Goal: Task Accomplishment & Management: Manage account settings

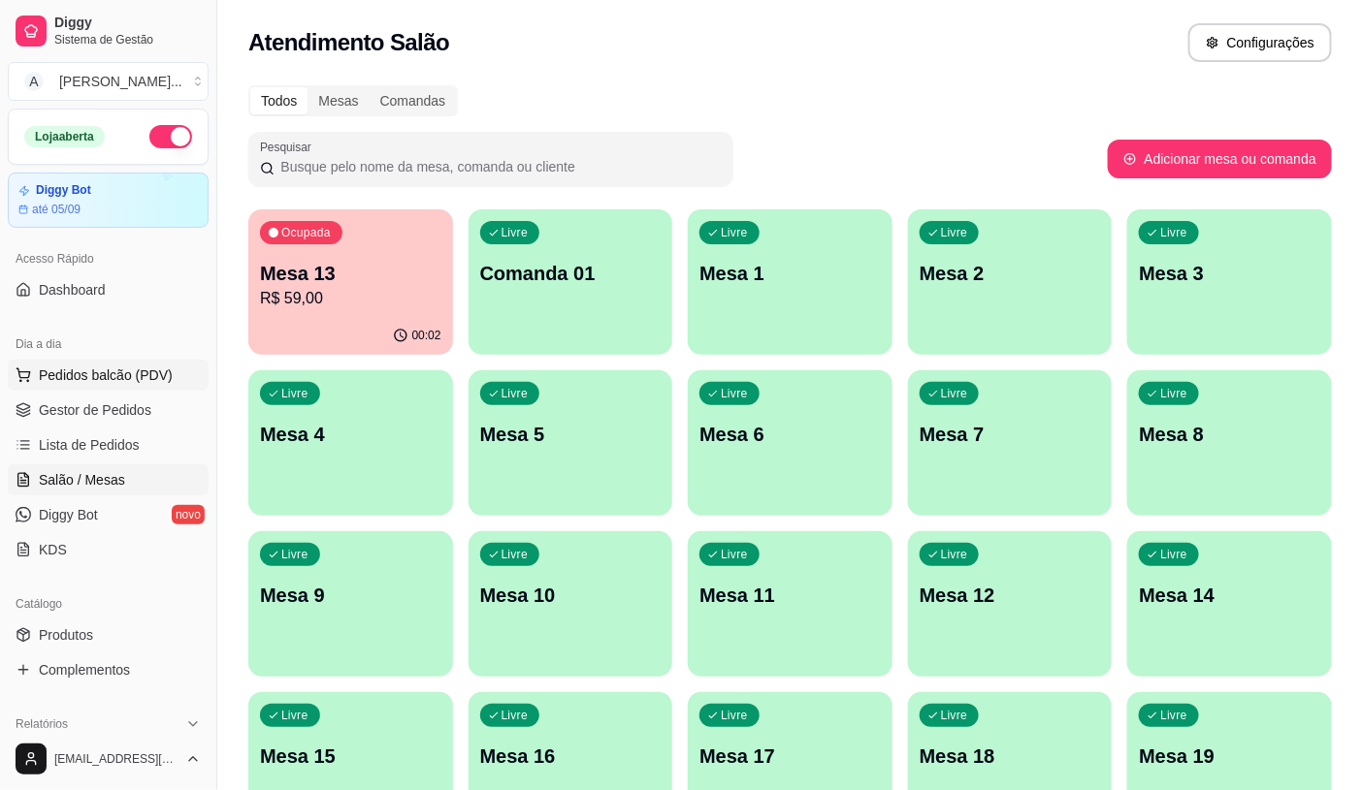
click at [101, 383] on span "Pedidos balcão (PDV)" at bounding box center [106, 375] width 134 height 19
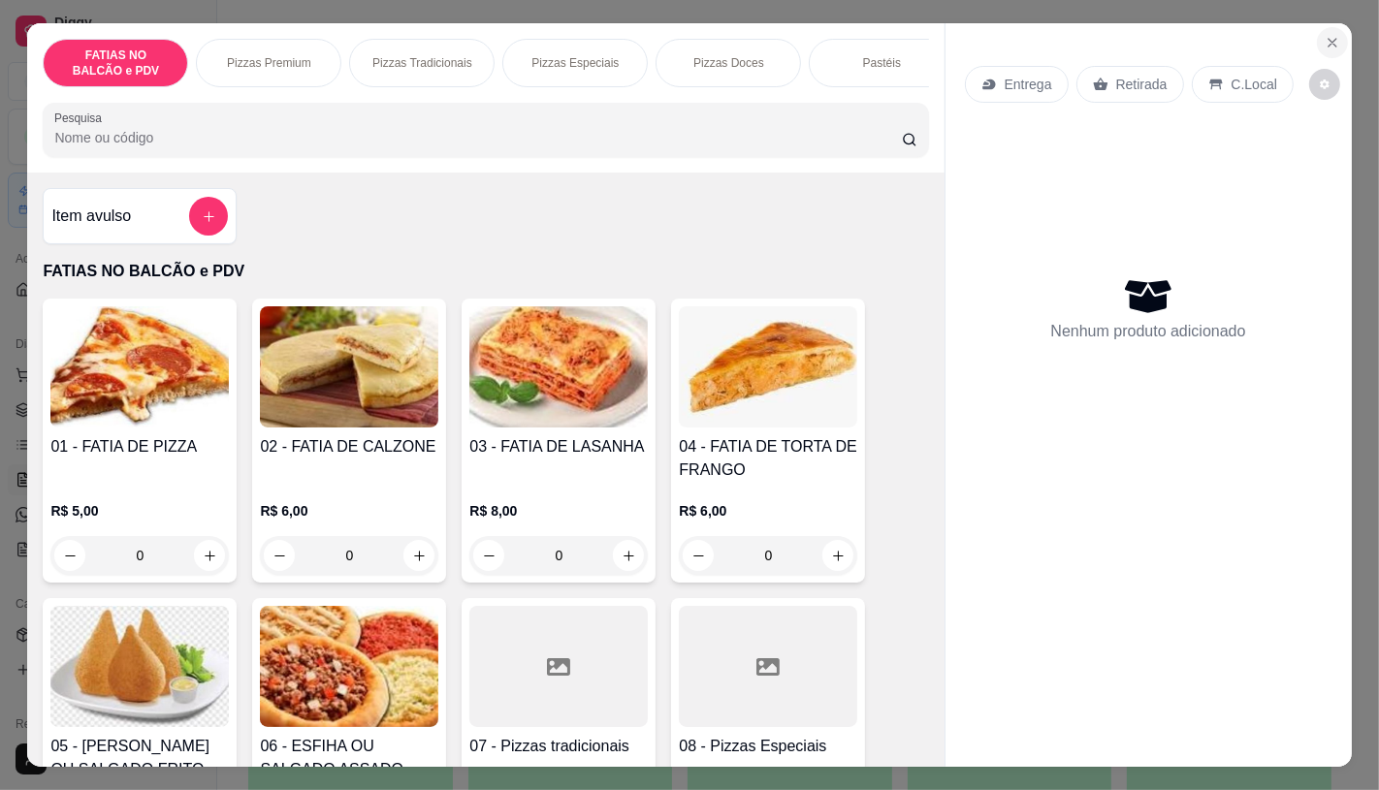
click at [1325, 35] on icon "Close" at bounding box center [1333, 43] width 16 height 16
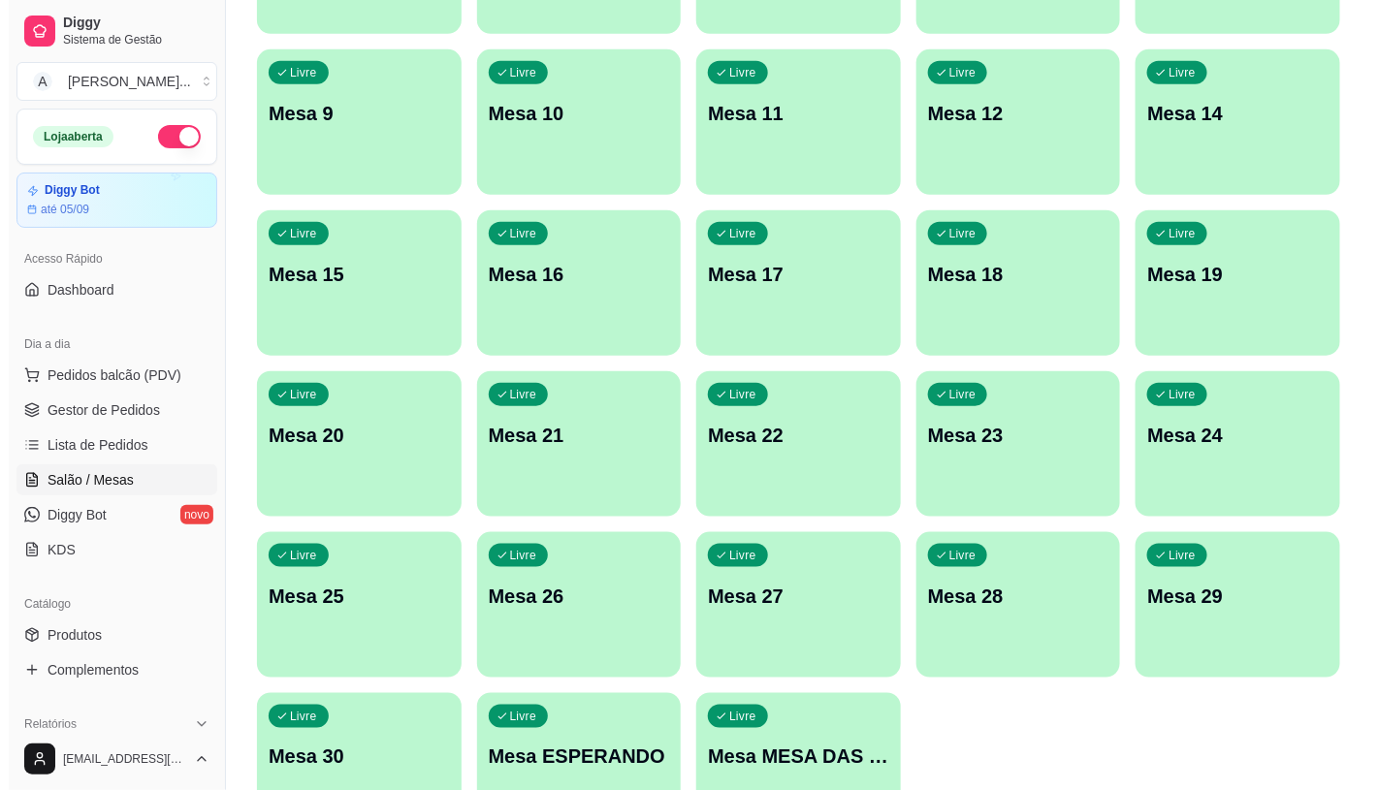
scroll to position [608, 0]
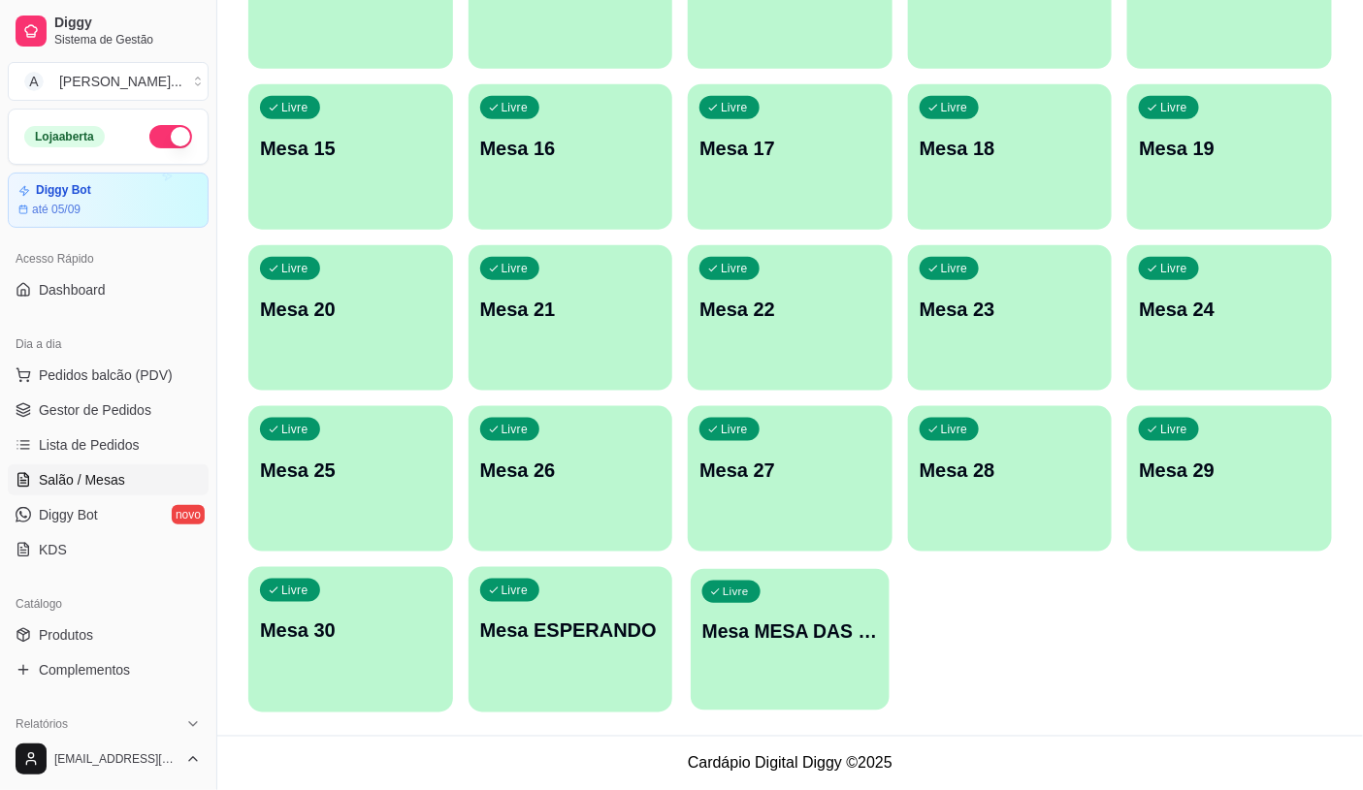
click at [816, 569] on div "Livre Mesa MESA DAS COMANDAS" at bounding box center [789, 628] width 198 height 118
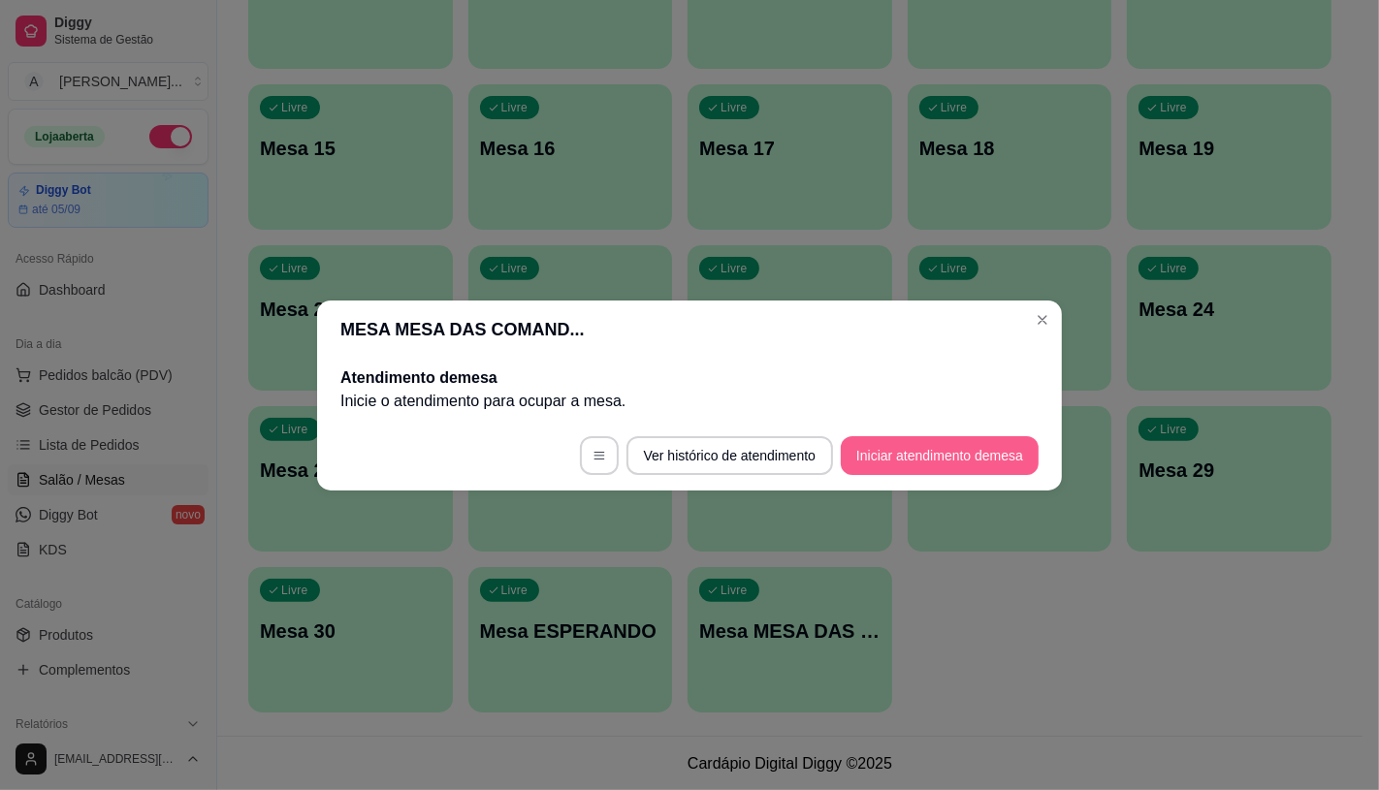
click at [909, 450] on button "Iniciar atendimento de mesa" at bounding box center [940, 455] width 198 height 39
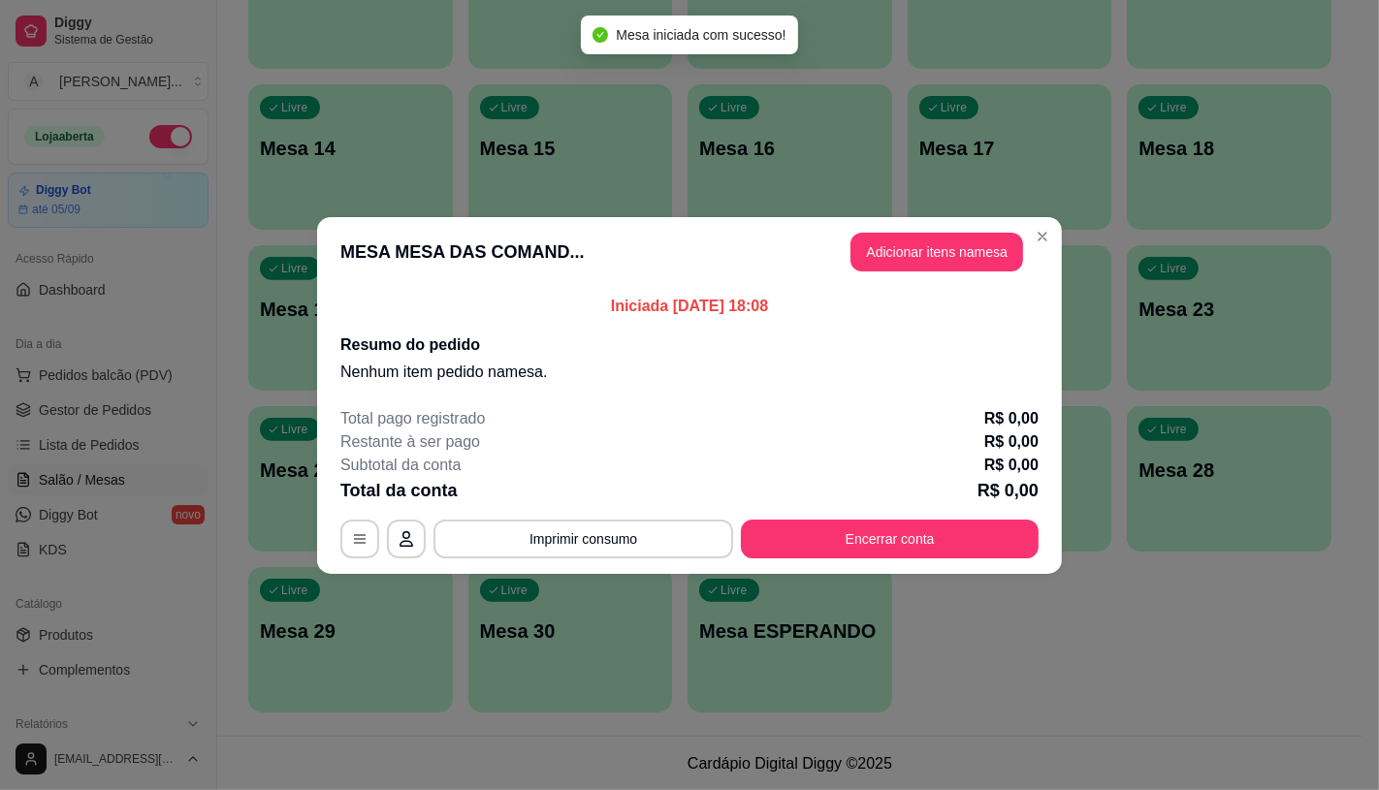
click at [925, 255] on button "Adicionar itens na mesa" at bounding box center [936, 252] width 173 height 39
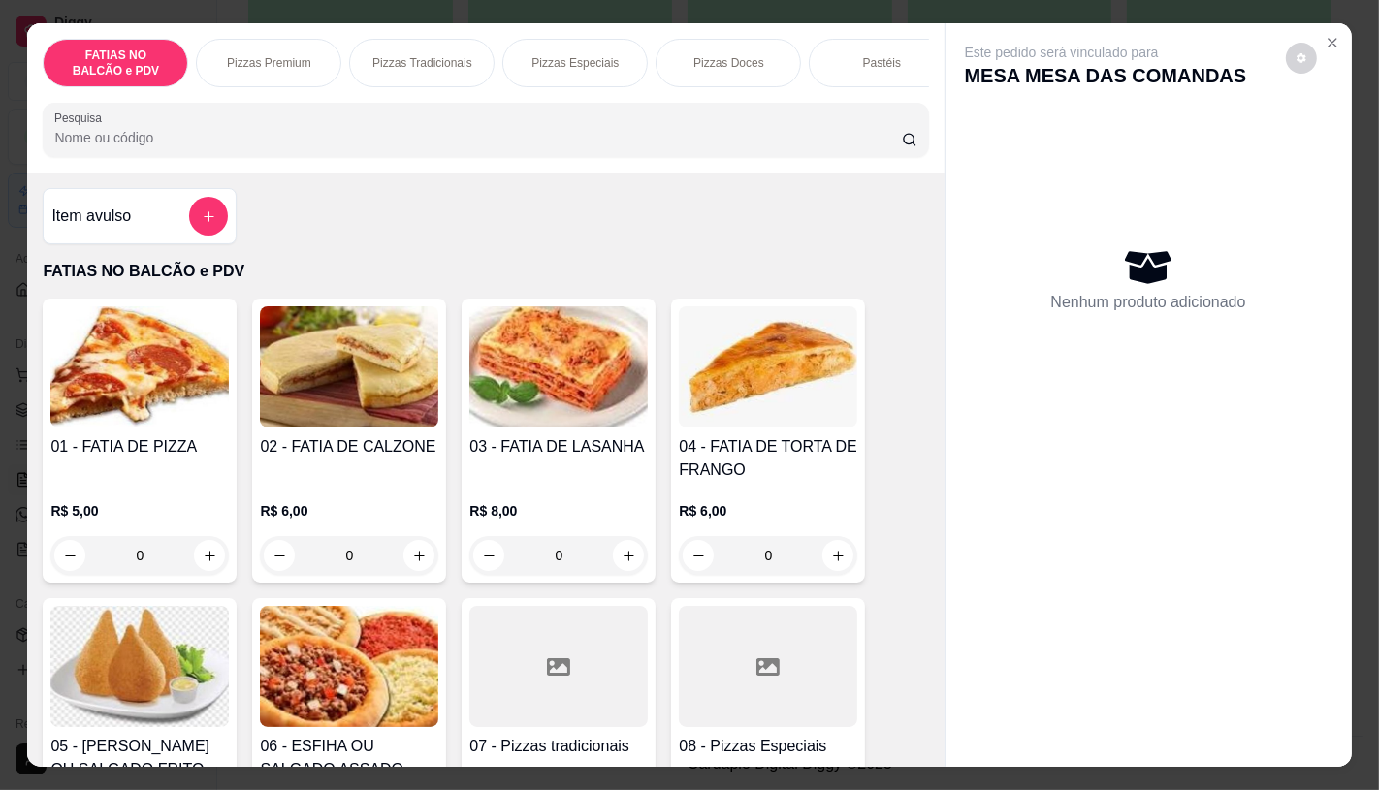
click at [572, 55] on p "Pizzas Especiais" at bounding box center [574, 63] width 87 height 16
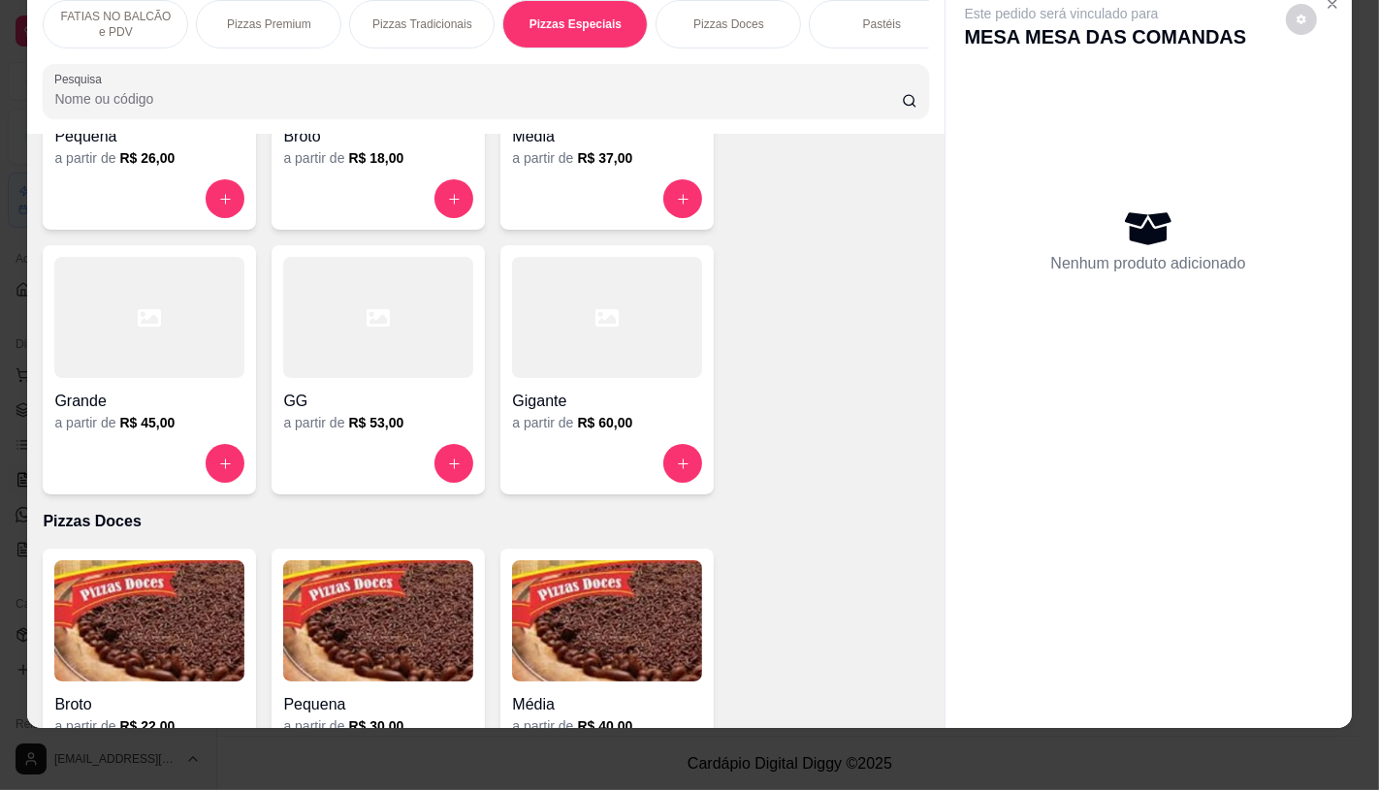
scroll to position [2822, 0]
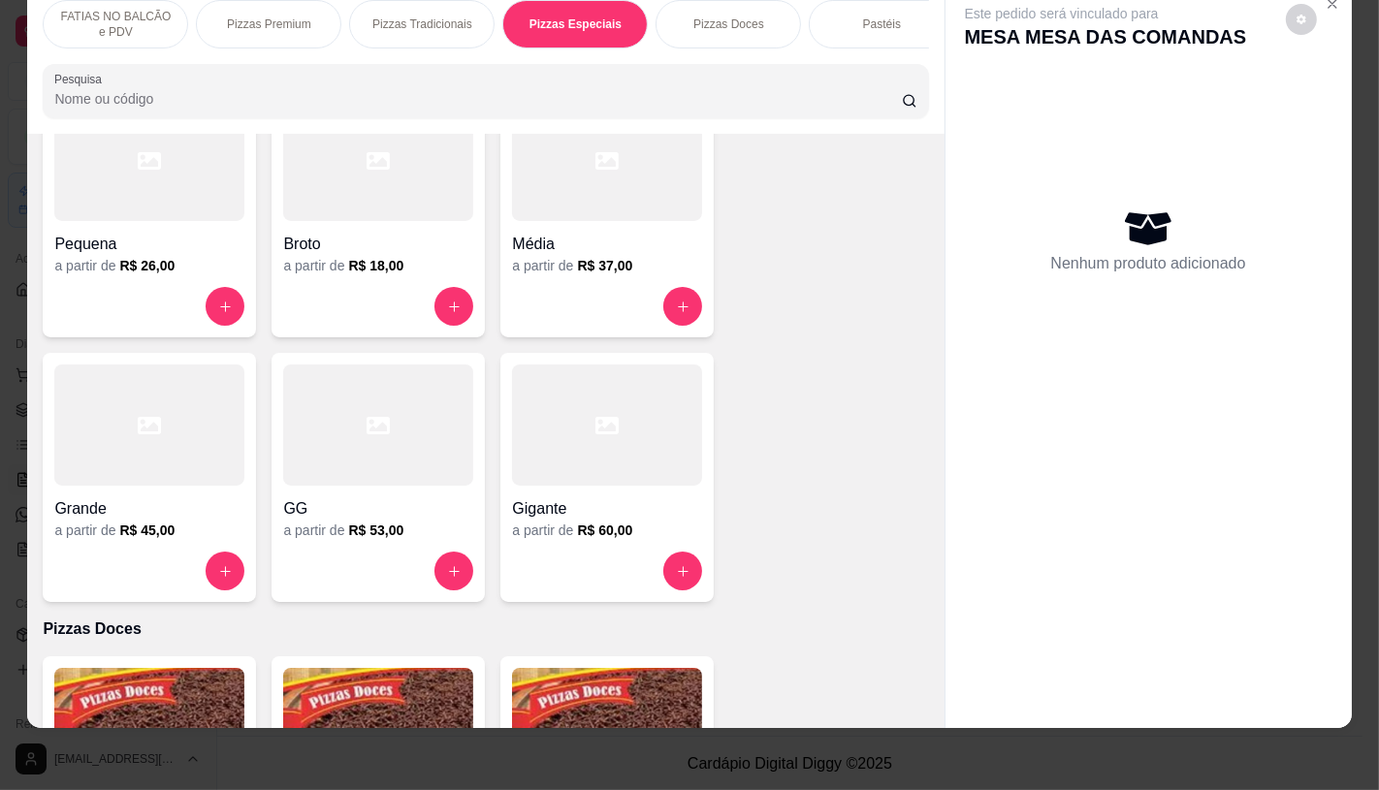
click at [335, 195] on div at bounding box center [378, 160] width 190 height 121
click at [111, 169] on div at bounding box center [149, 160] width 190 height 121
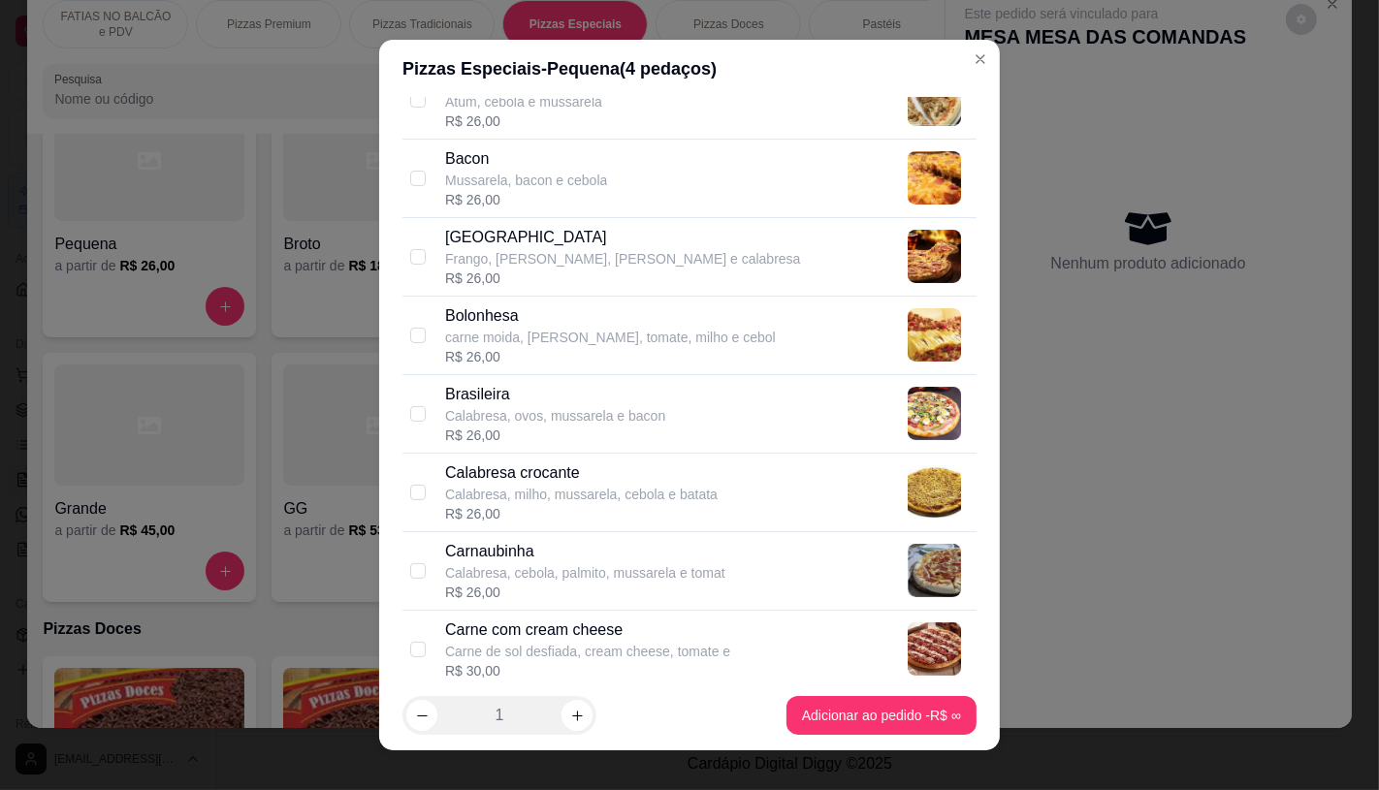
scroll to position [538, 0]
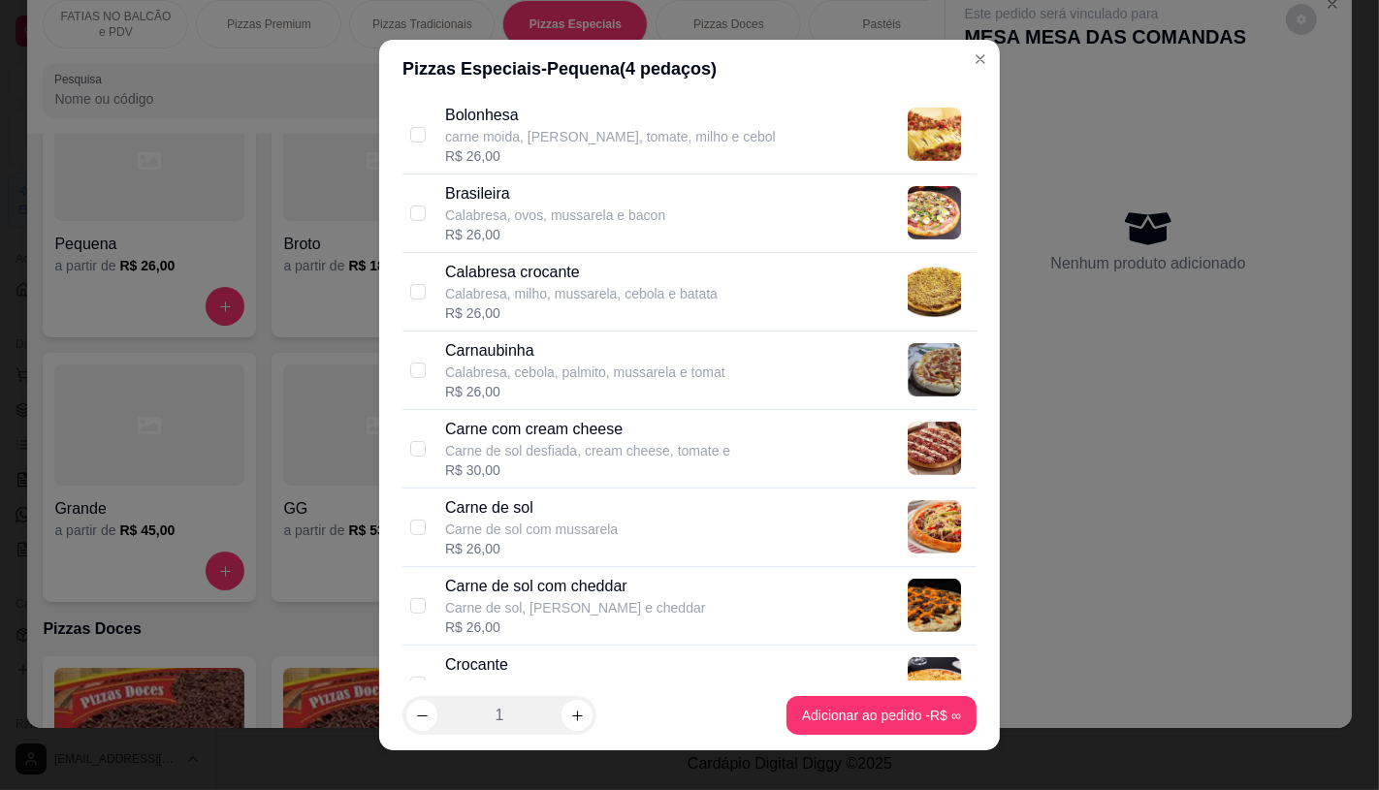
click at [468, 501] on p "Carne de sol" at bounding box center [531, 508] width 173 height 23
checkbox input "true"
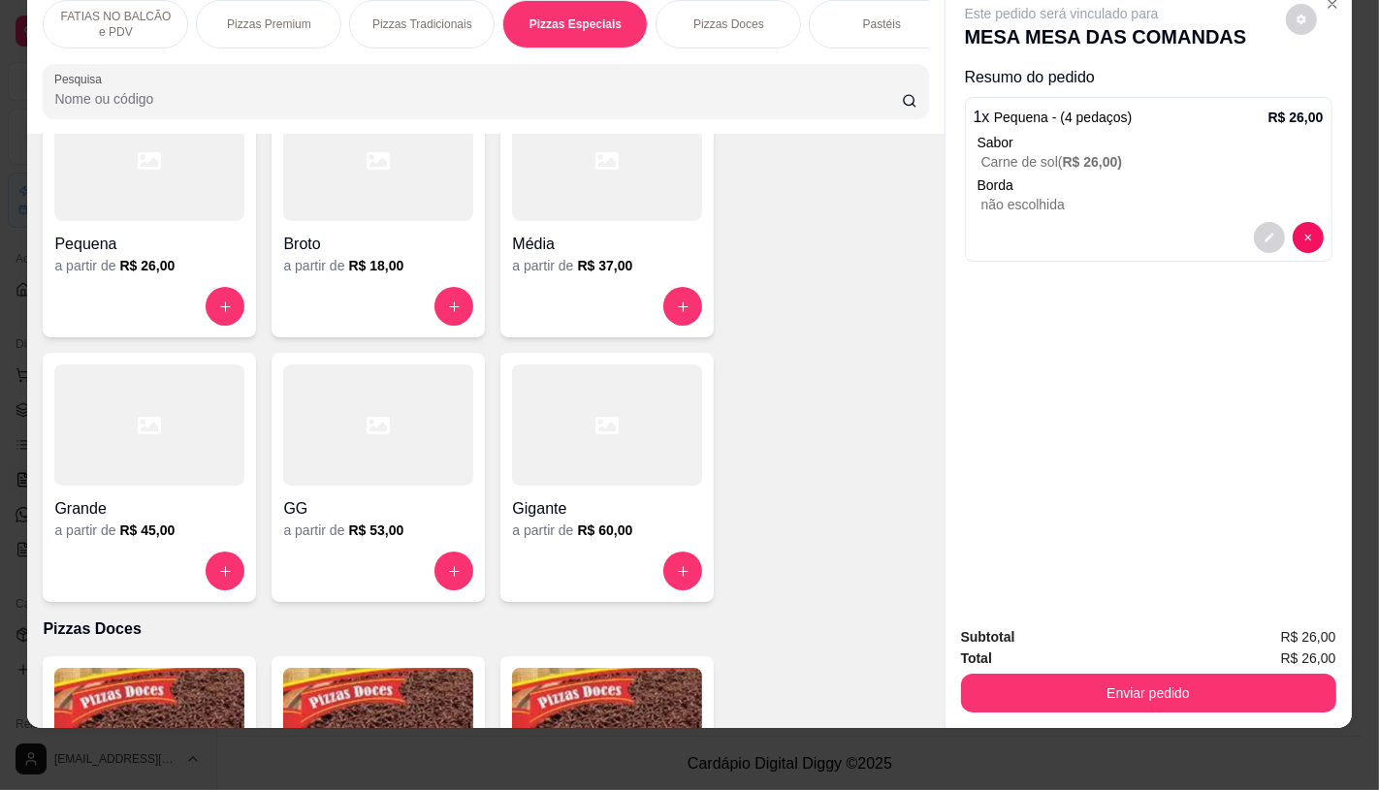
scroll to position [0, 2017]
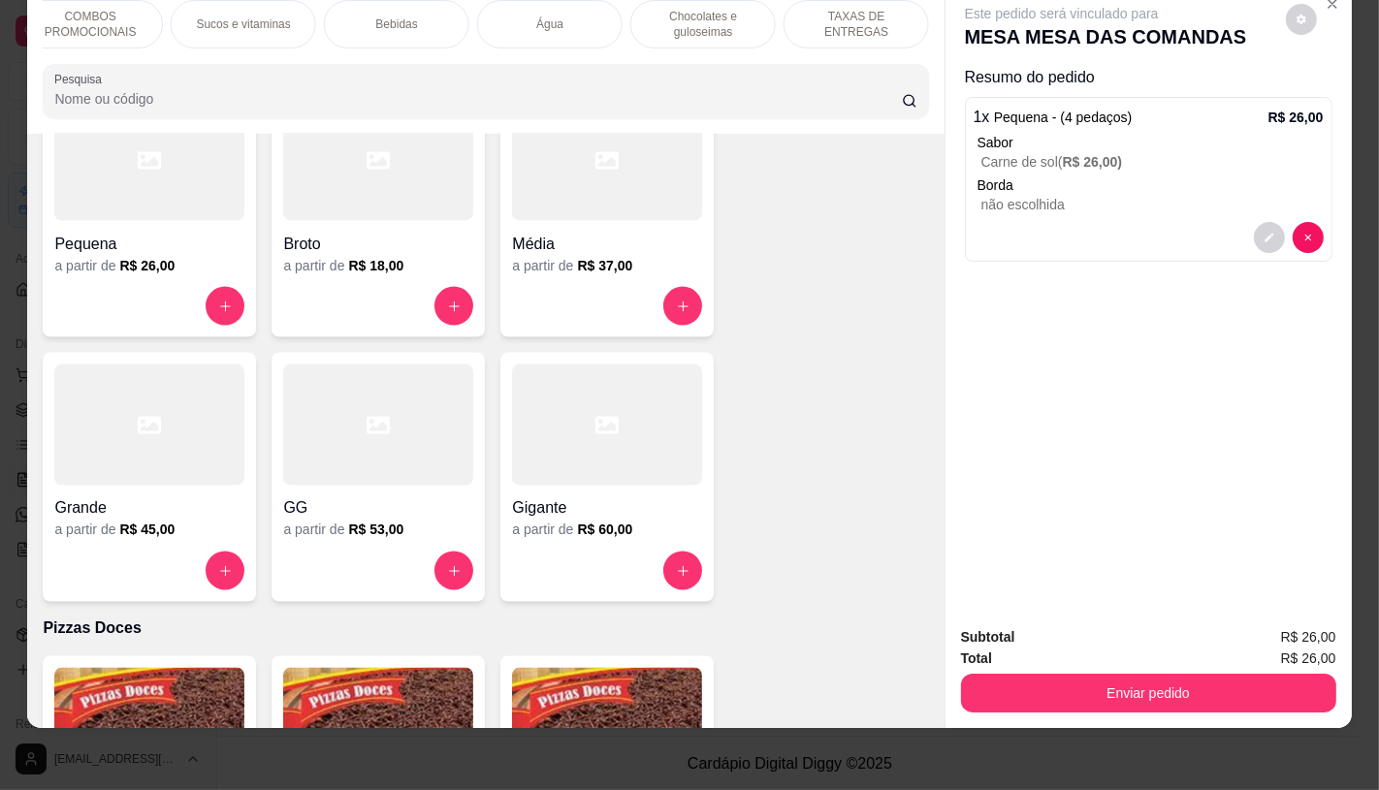
click at [855, 9] on p "TAXAS DE ENTREGAS" at bounding box center [856, 24] width 112 height 31
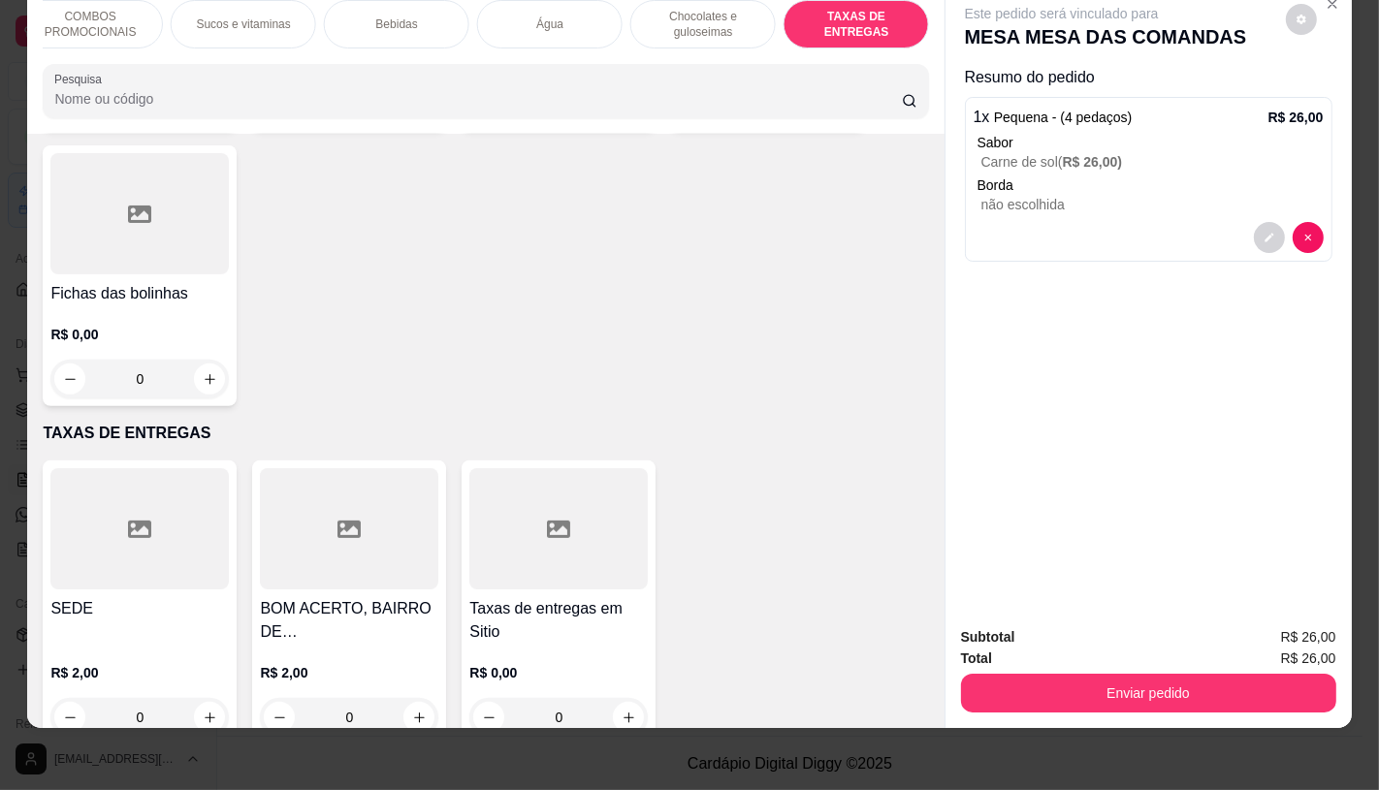
click at [500, 468] on div at bounding box center [558, 528] width 178 height 121
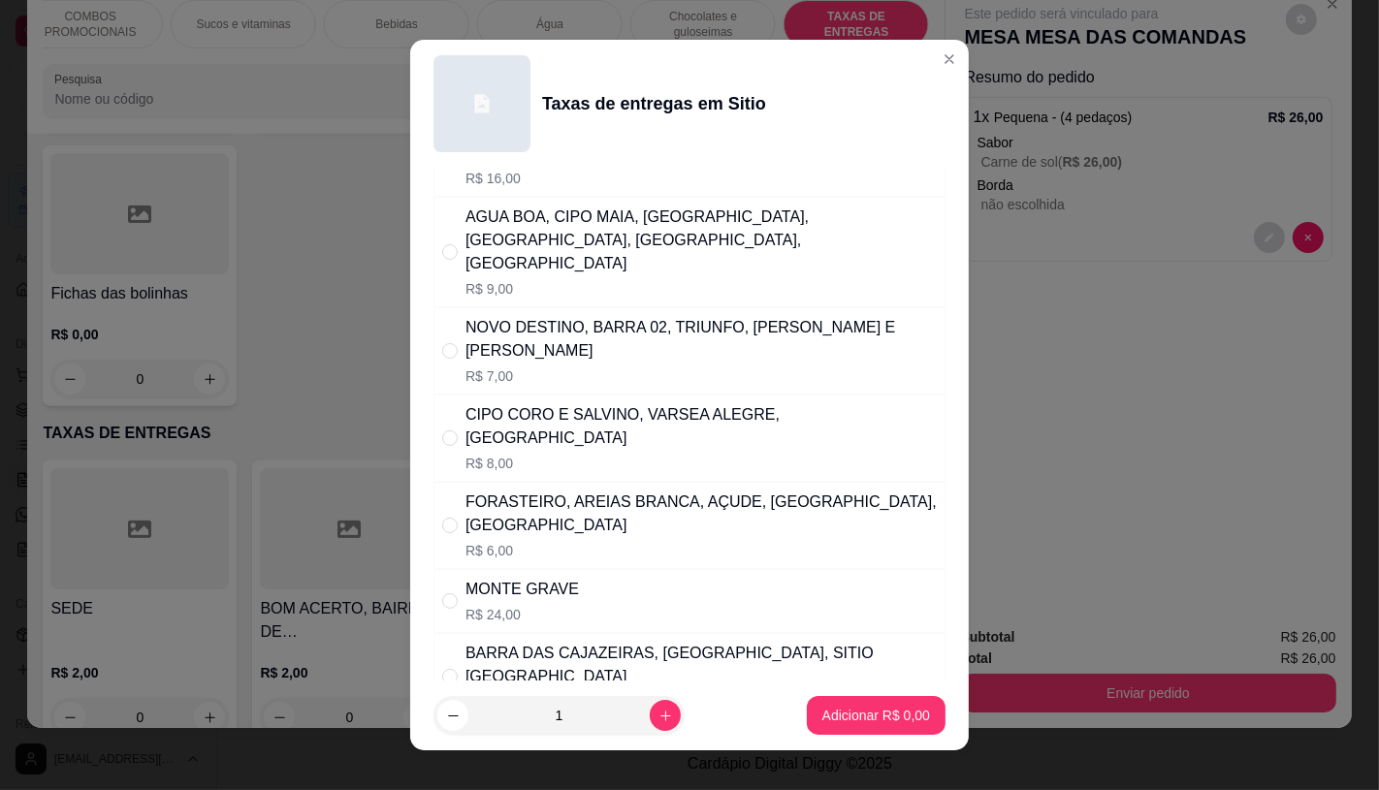
scroll to position [431, 0]
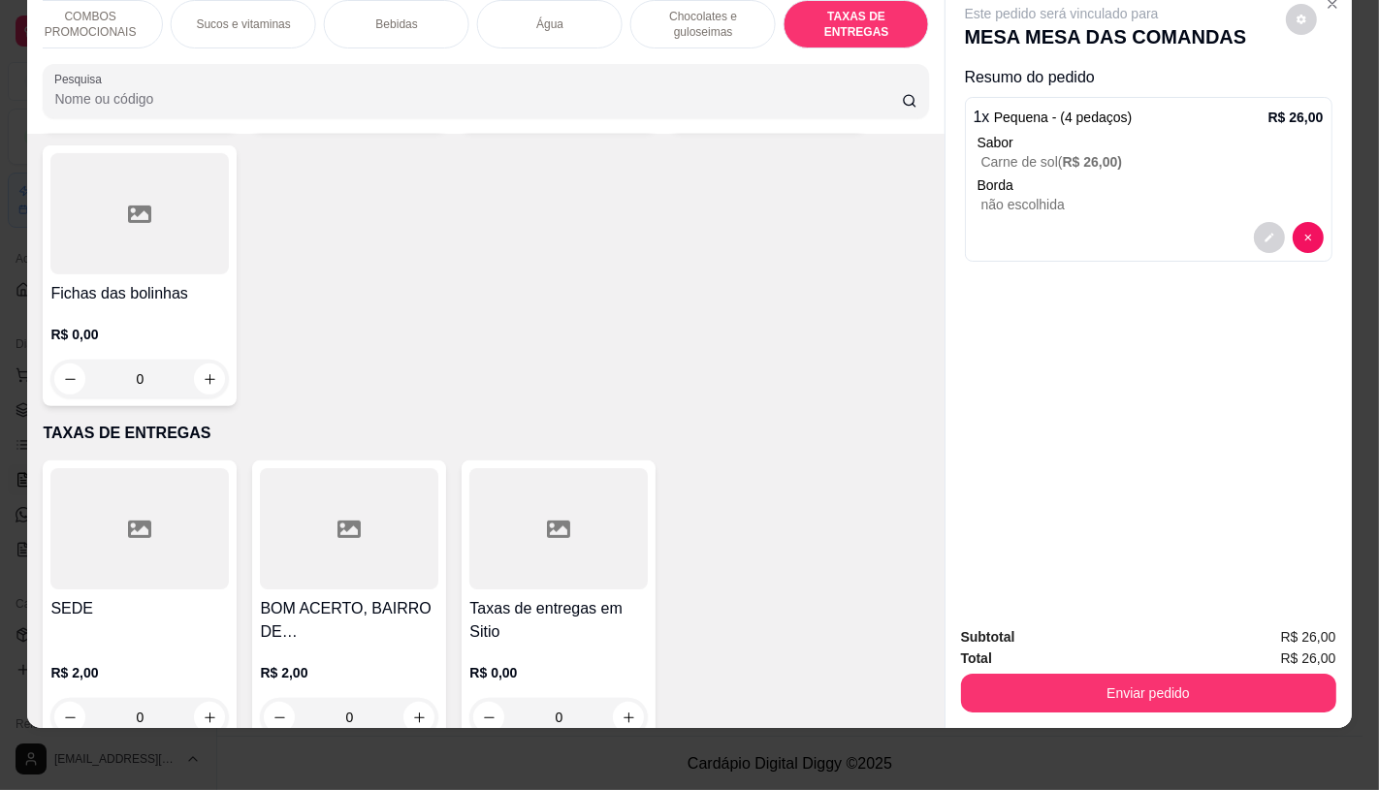
click at [187, 482] on div at bounding box center [139, 528] width 178 height 121
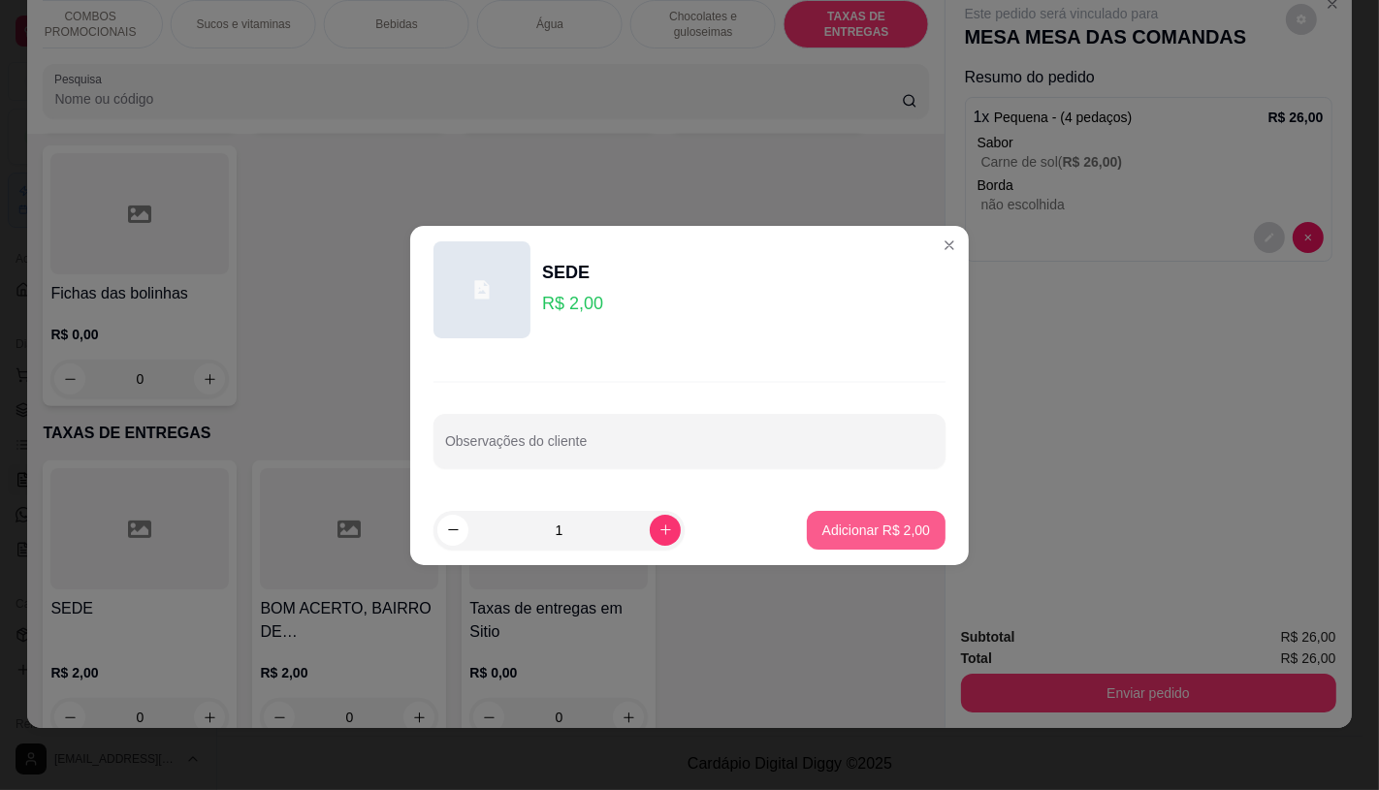
click at [822, 522] on p "Adicionar R$ 2,00" at bounding box center [876, 530] width 108 height 19
type input "1"
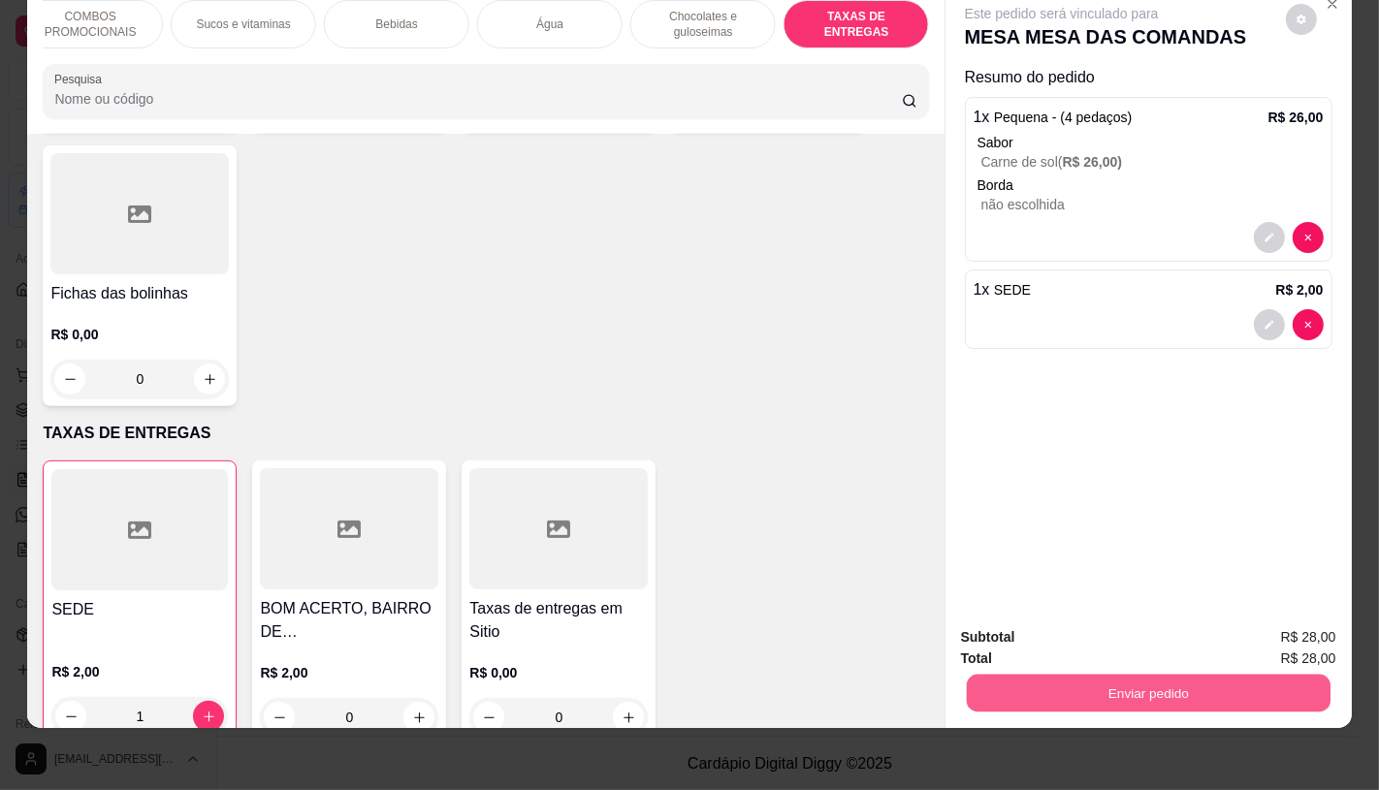
click at [1204, 681] on button "Enviar pedido" at bounding box center [1148, 693] width 364 height 38
click at [1033, 646] on button "Não registrar e enviar pedido" at bounding box center [1083, 631] width 196 height 36
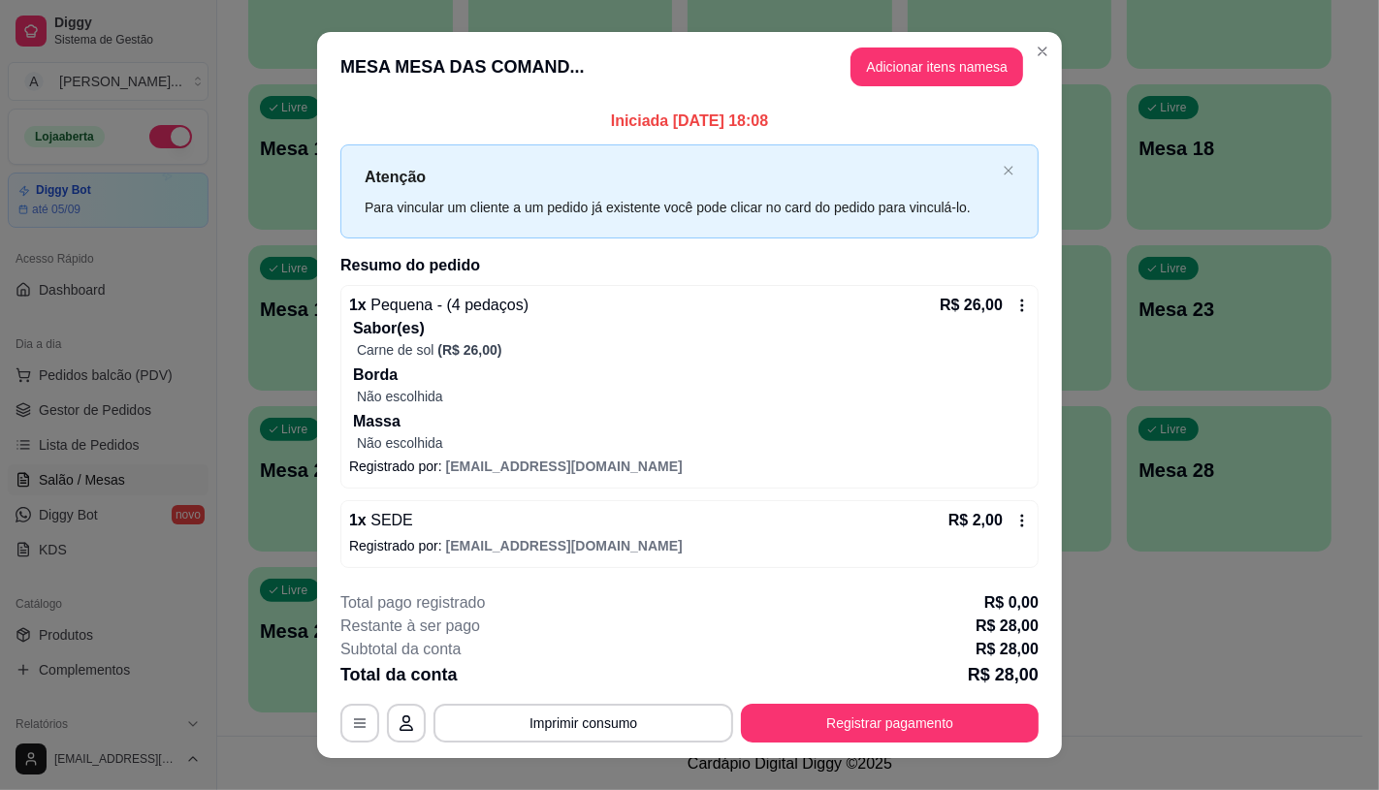
click at [871, 702] on div "**********" at bounding box center [689, 667] width 698 height 151
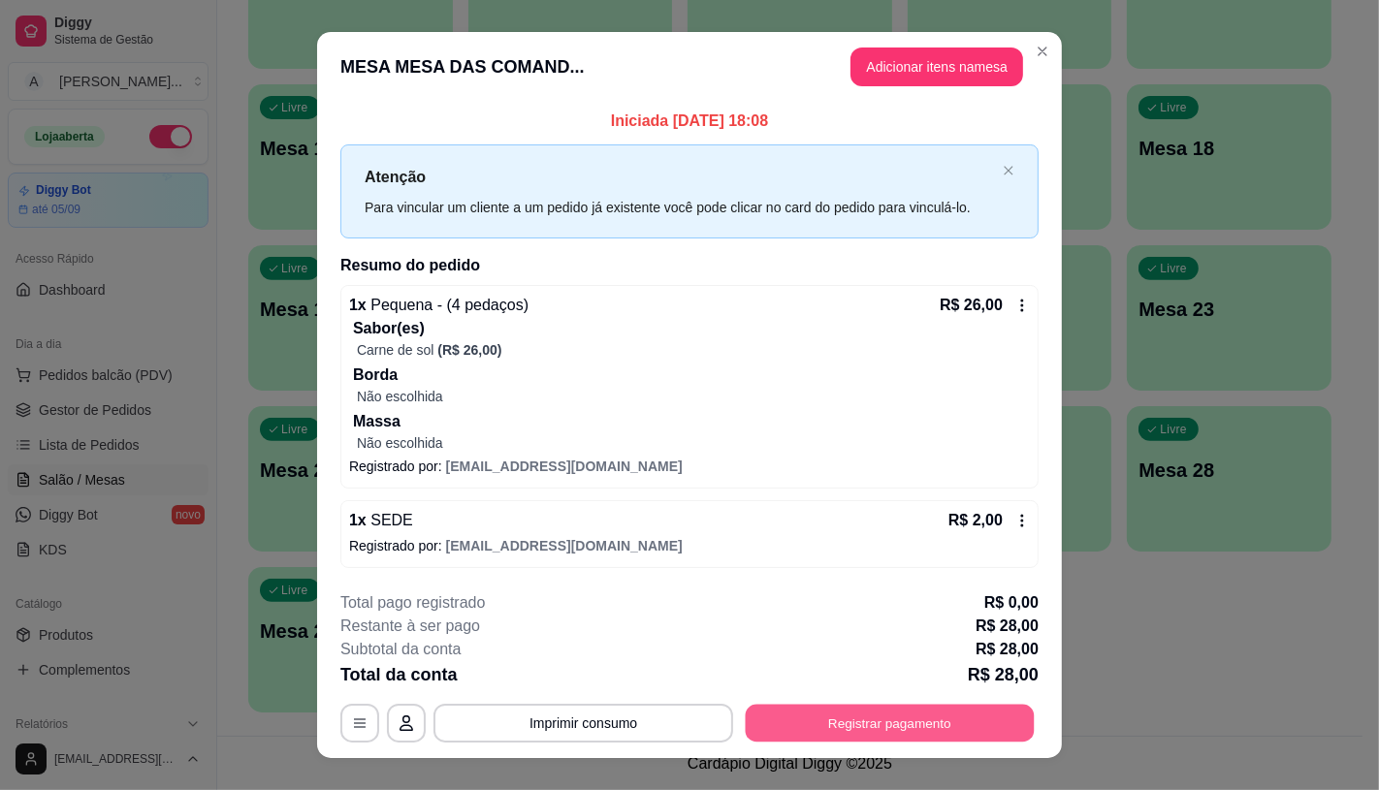
click at [867, 741] on button "Registrar pagamento" at bounding box center [890, 724] width 289 height 38
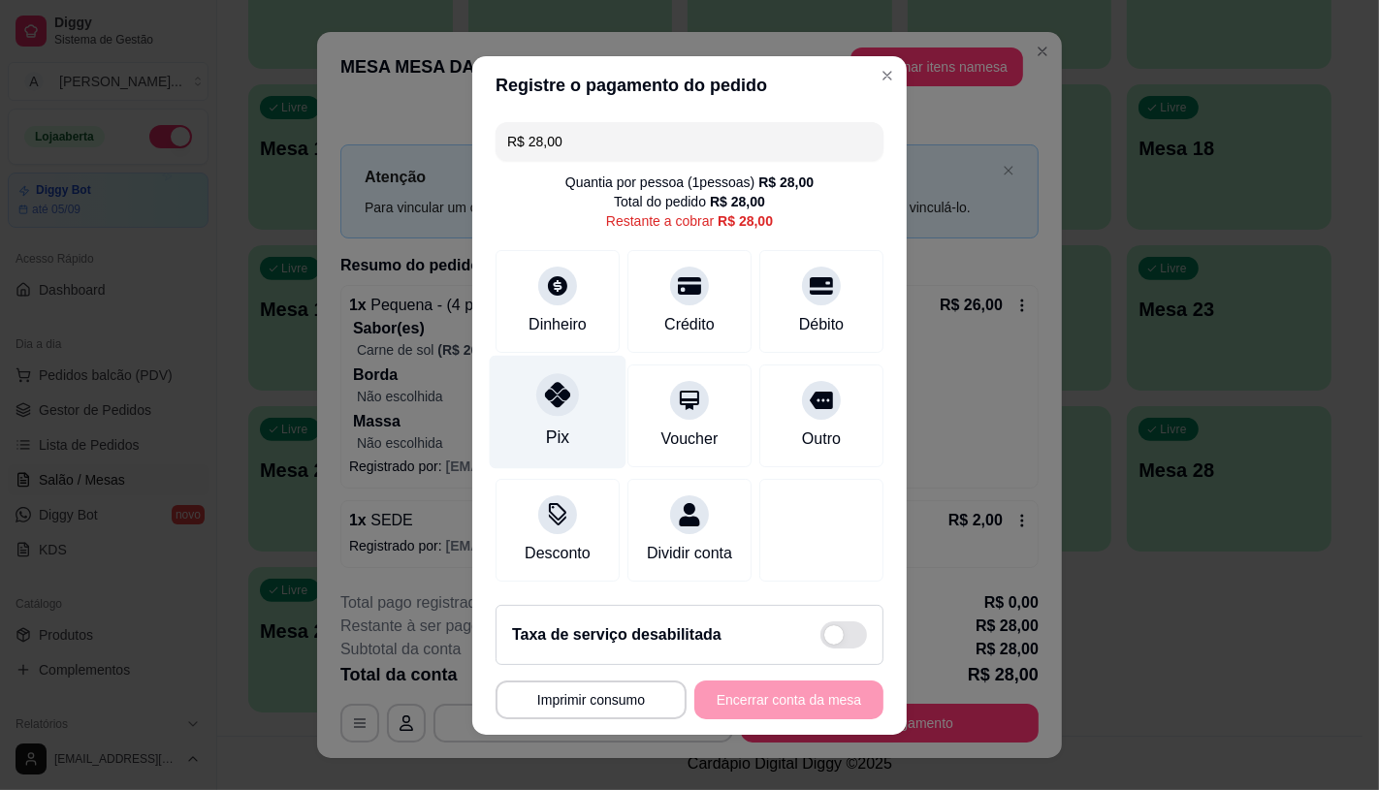
click at [553, 385] on icon at bounding box center [557, 394] width 25 height 25
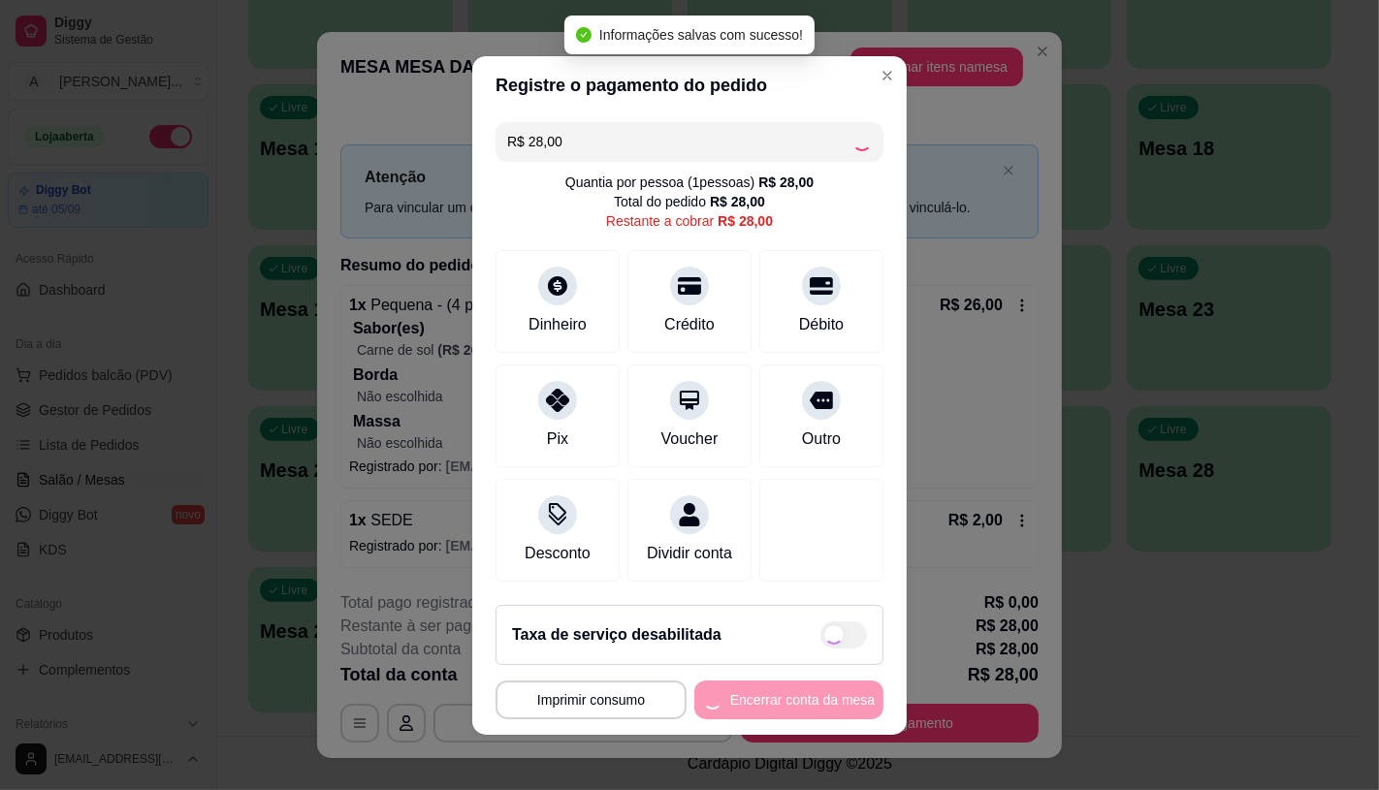
type input "R$ 0,00"
click at [737, 720] on button "Encerrar conta da mesa" at bounding box center [788, 700] width 189 height 39
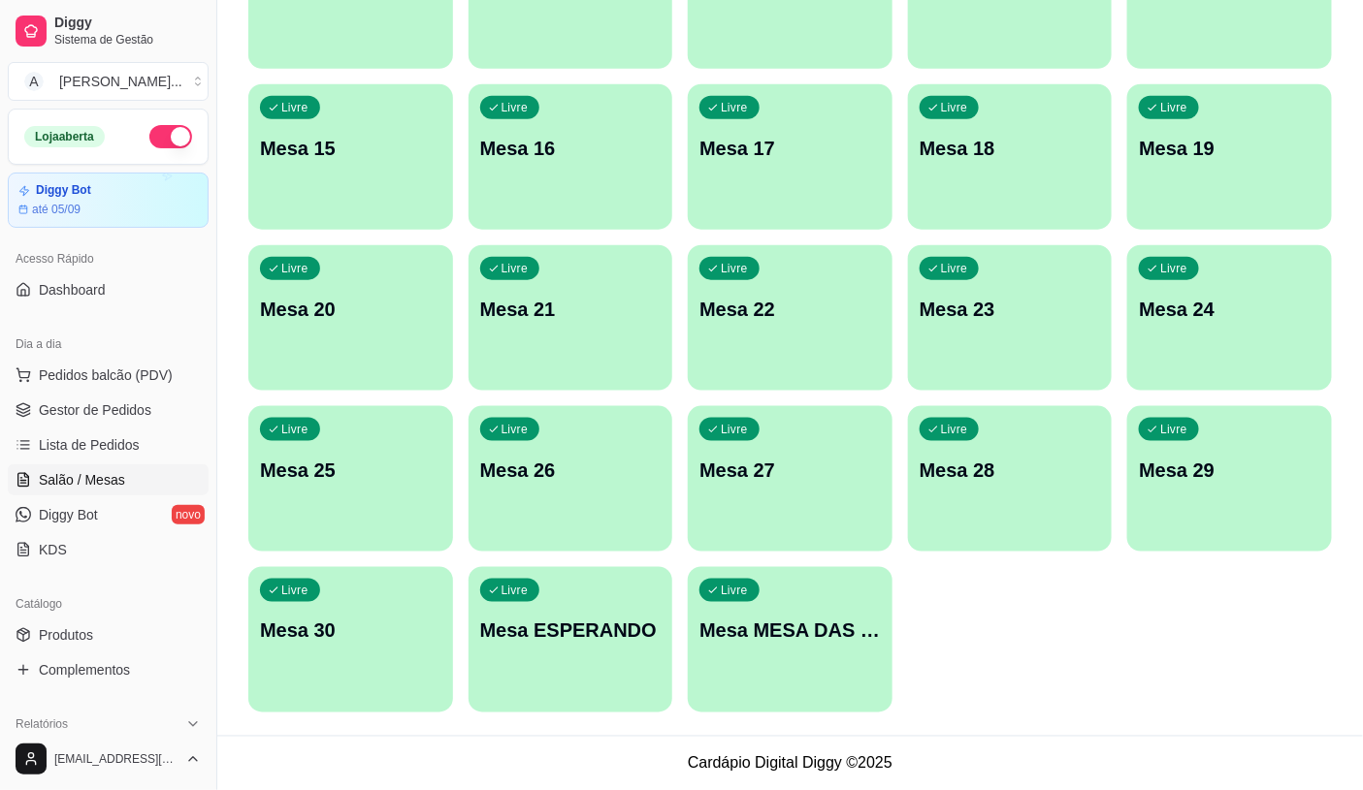
click at [690, 624] on div "Livre Mesa MESA DAS COMANDAS" at bounding box center [790, 628] width 205 height 122
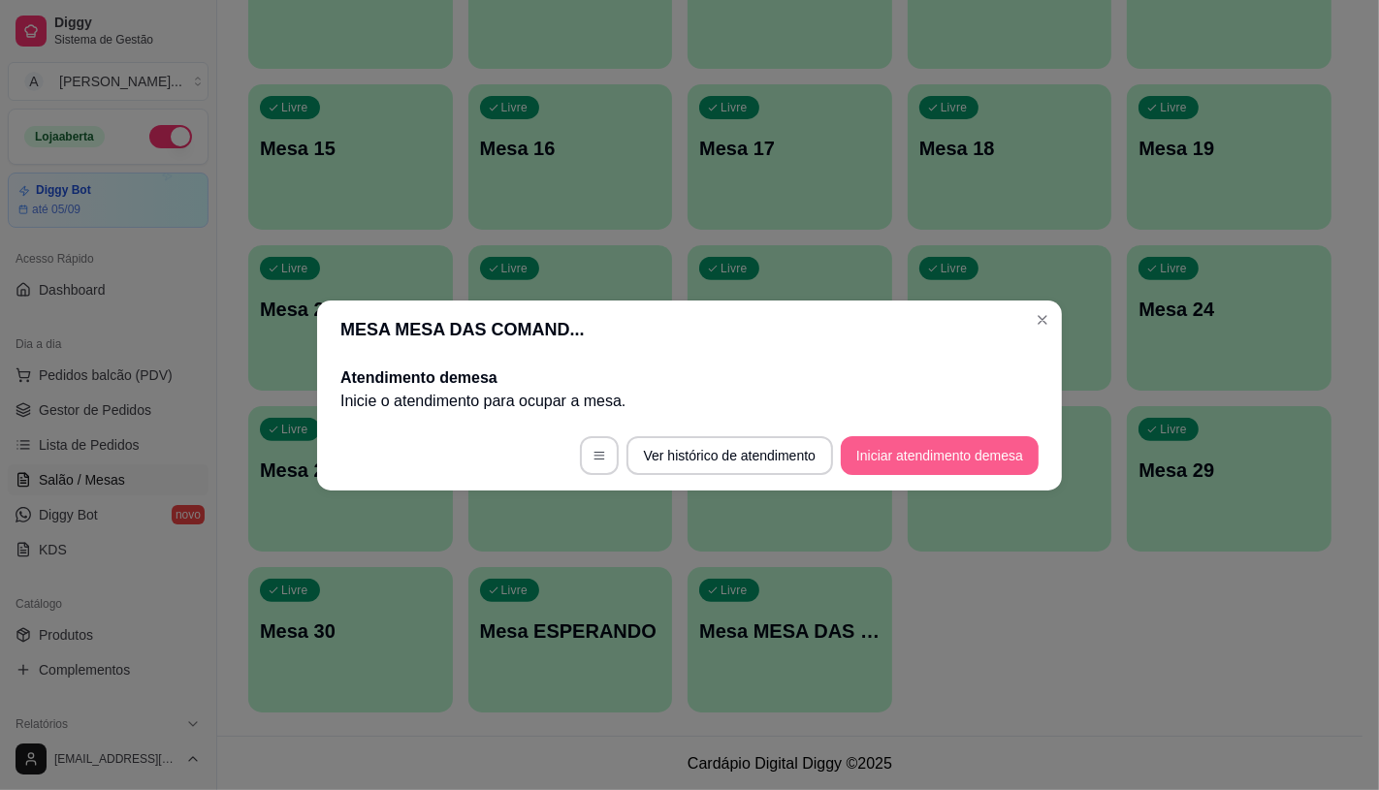
click at [931, 447] on button "Iniciar atendimento de mesa" at bounding box center [940, 455] width 198 height 39
click at [931, 447] on footer "Ver histórico de atendimento Iniciar atendimento de mesa" at bounding box center [689, 456] width 745 height 70
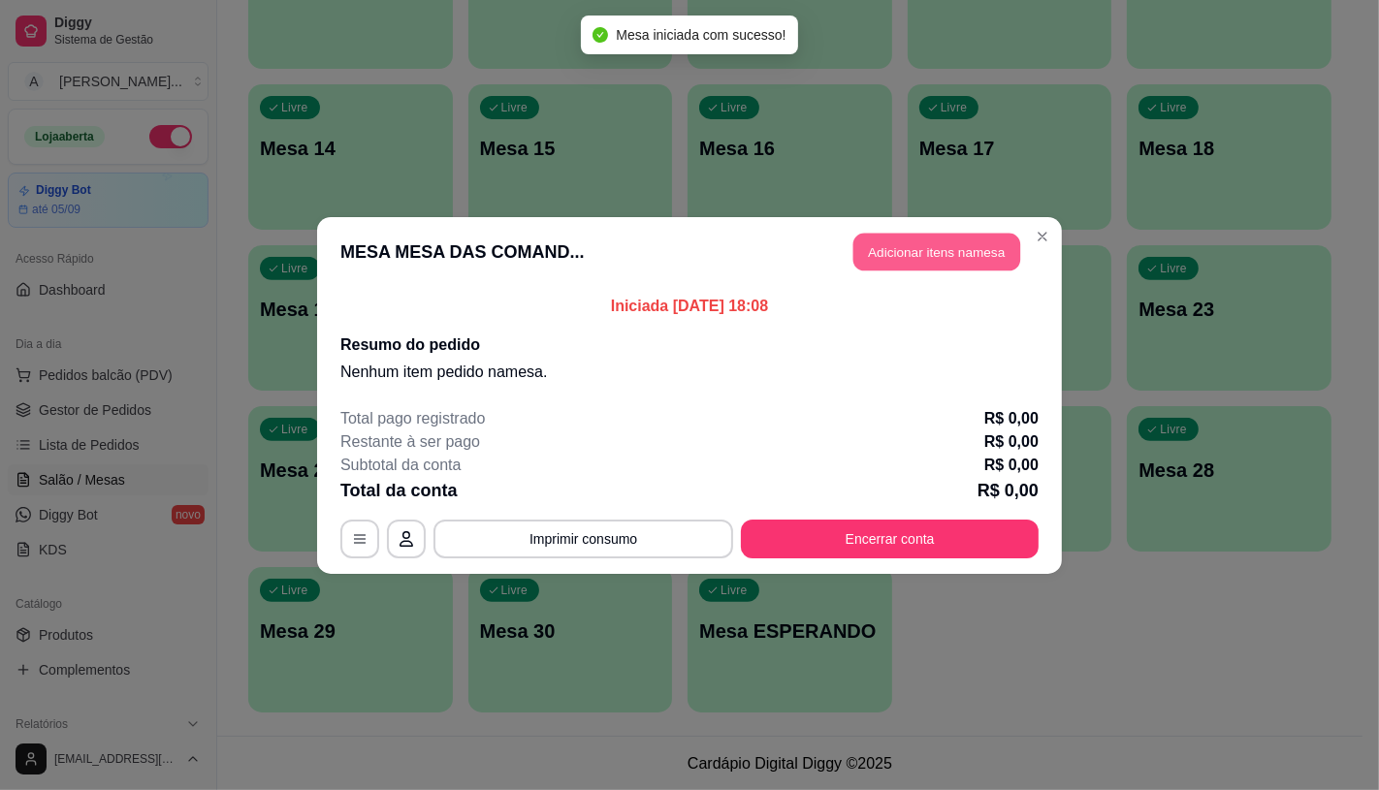
click at [956, 268] on button "Adicionar itens na mesa" at bounding box center [936, 252] width 167 height 38
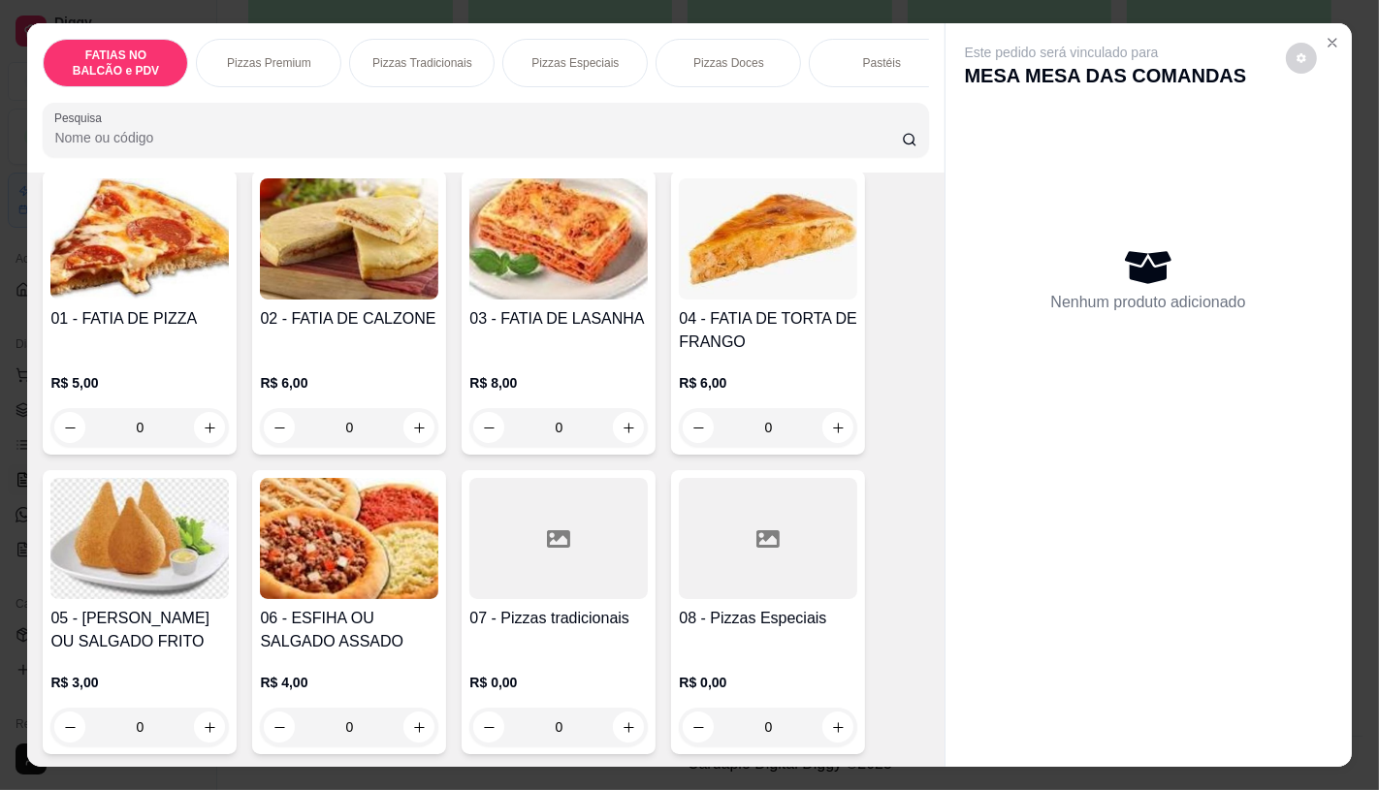
scroll to position [215, 0]
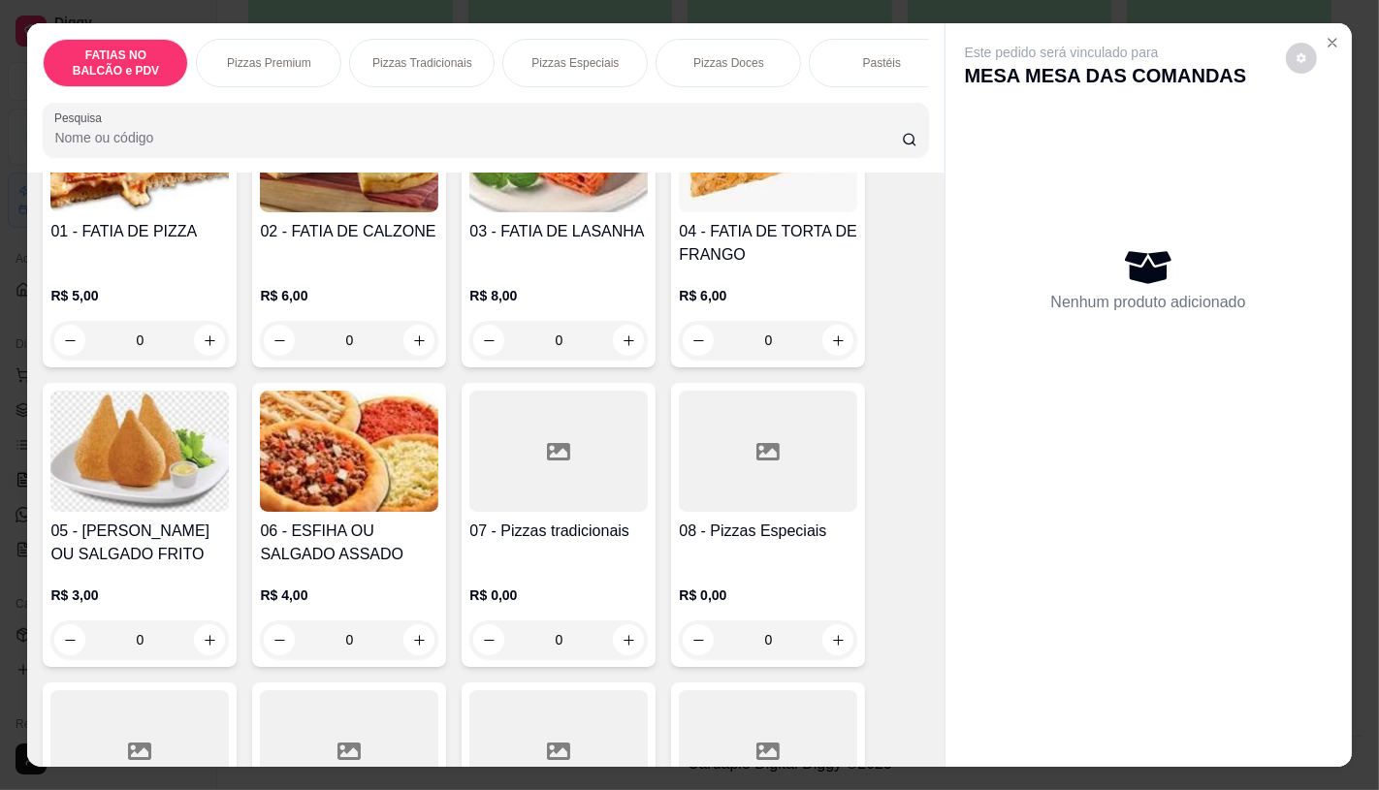
click at [731, 436] on div at bounding box center [768, 451] width 178 height 121
click at [505, 54] on div "Pizzas Especiais" at bounding box center [574, 63] width 145 height 48
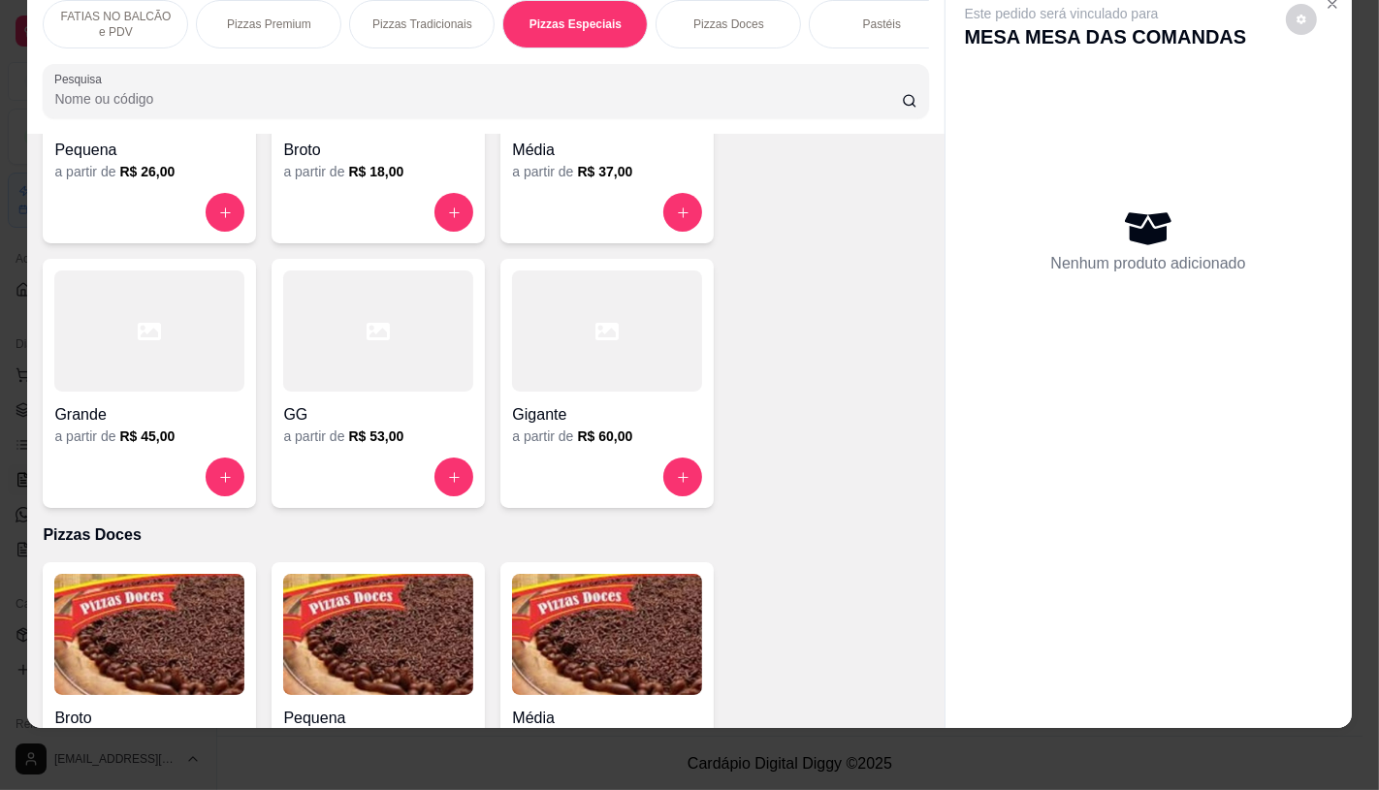
scroll to position [2930, 0]
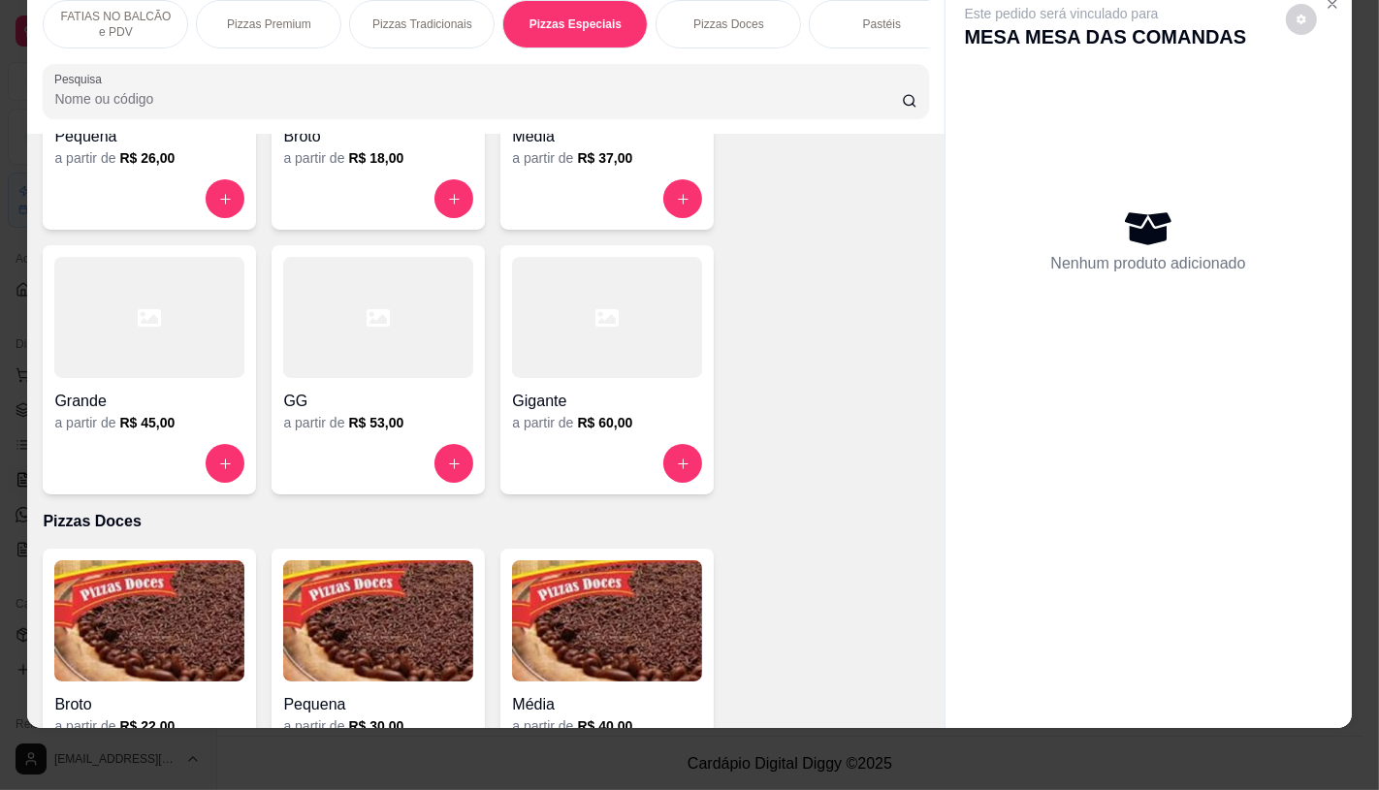
click at [369, 309] on icon at bounding box center [378, 317] width 23 height 17
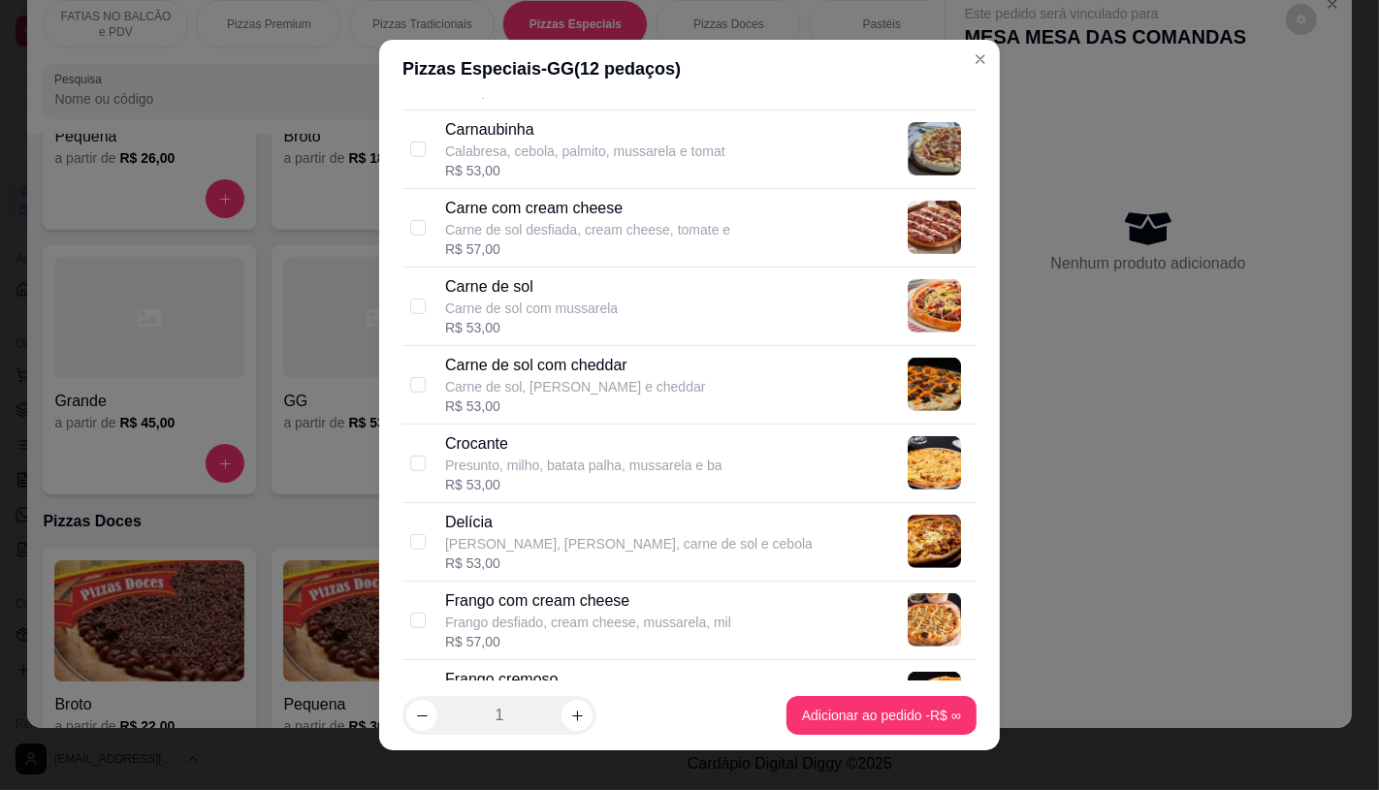
scroll to position [646, 0]
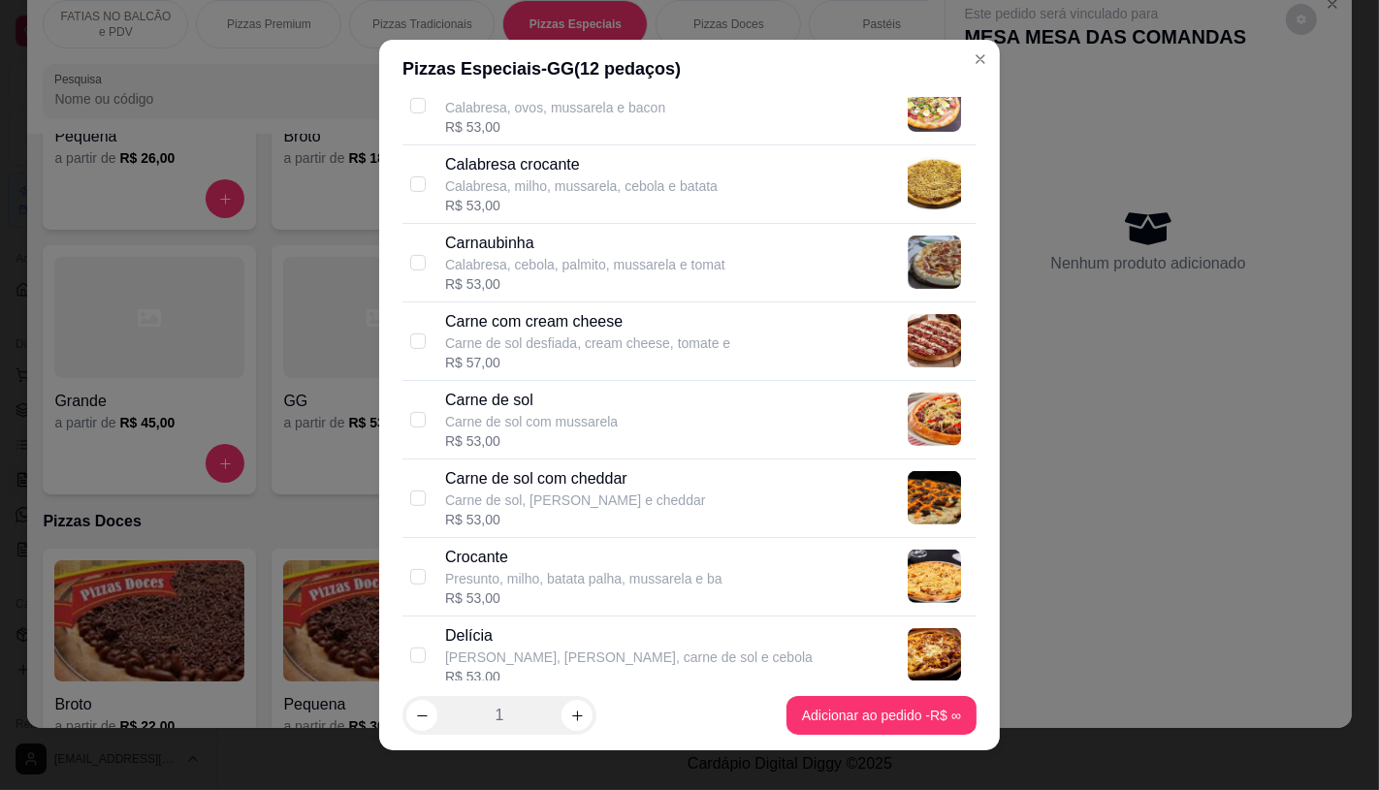
click at [498, 430] on p "Carne de sol com mussarela" at bounding box center [531, 421] width 173 height 19
checkbox input "true"
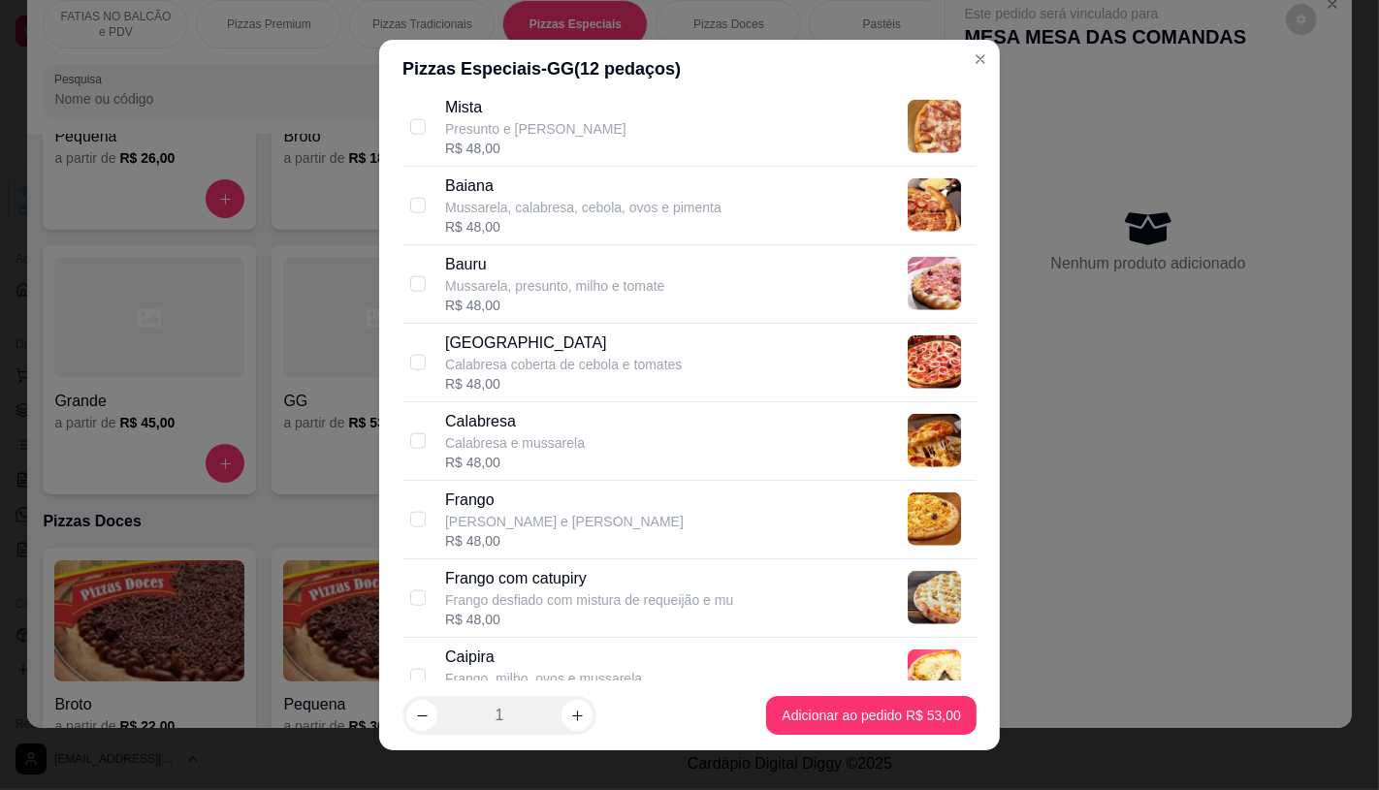
scroll to position [1940, 0]
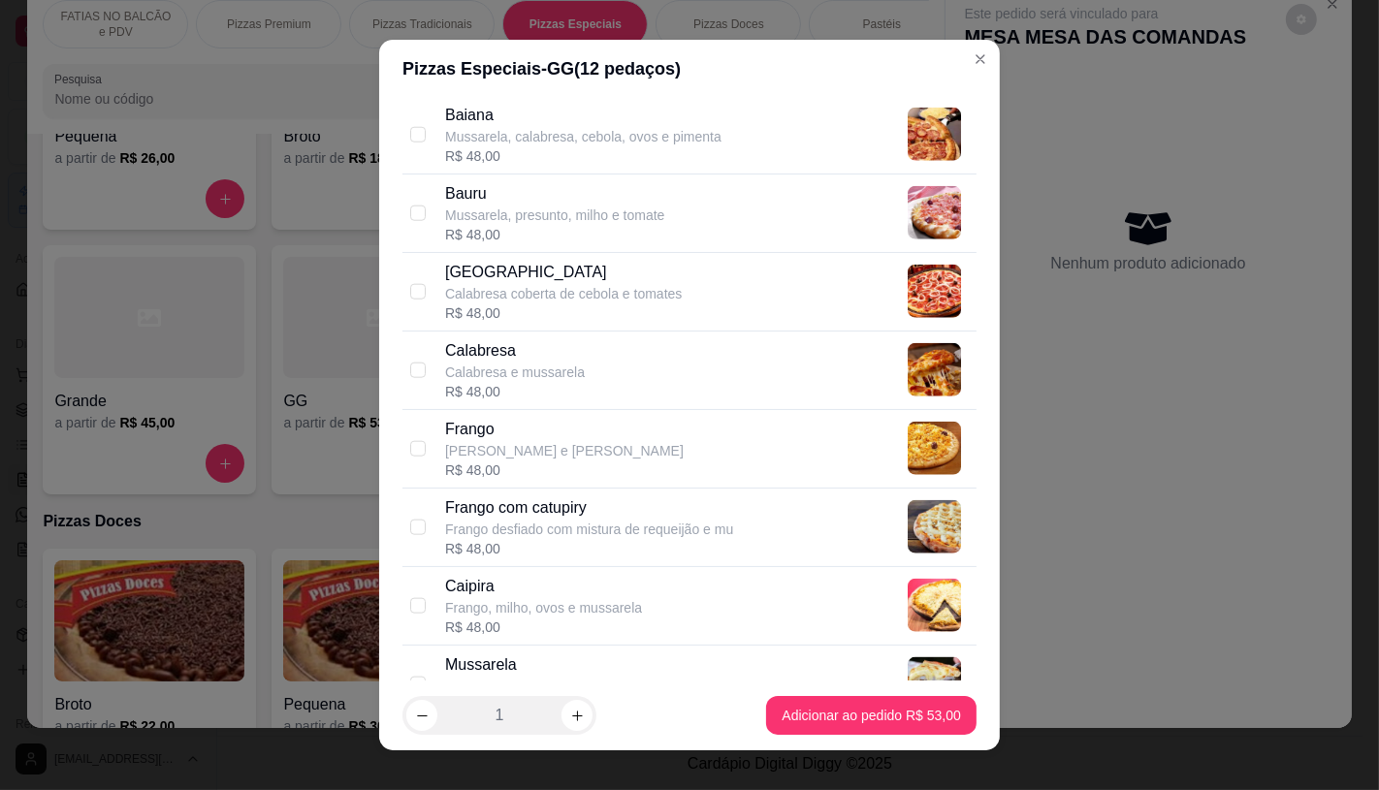
click at [519, 318] on div "R$ 48,00" at bounding box center [563, 313] width 237 height 19
checkbox input "false"
click at [521, 347] on div "Calabresa" at bounding box center [515, 350] width 140 height 23
checkbox input "true"
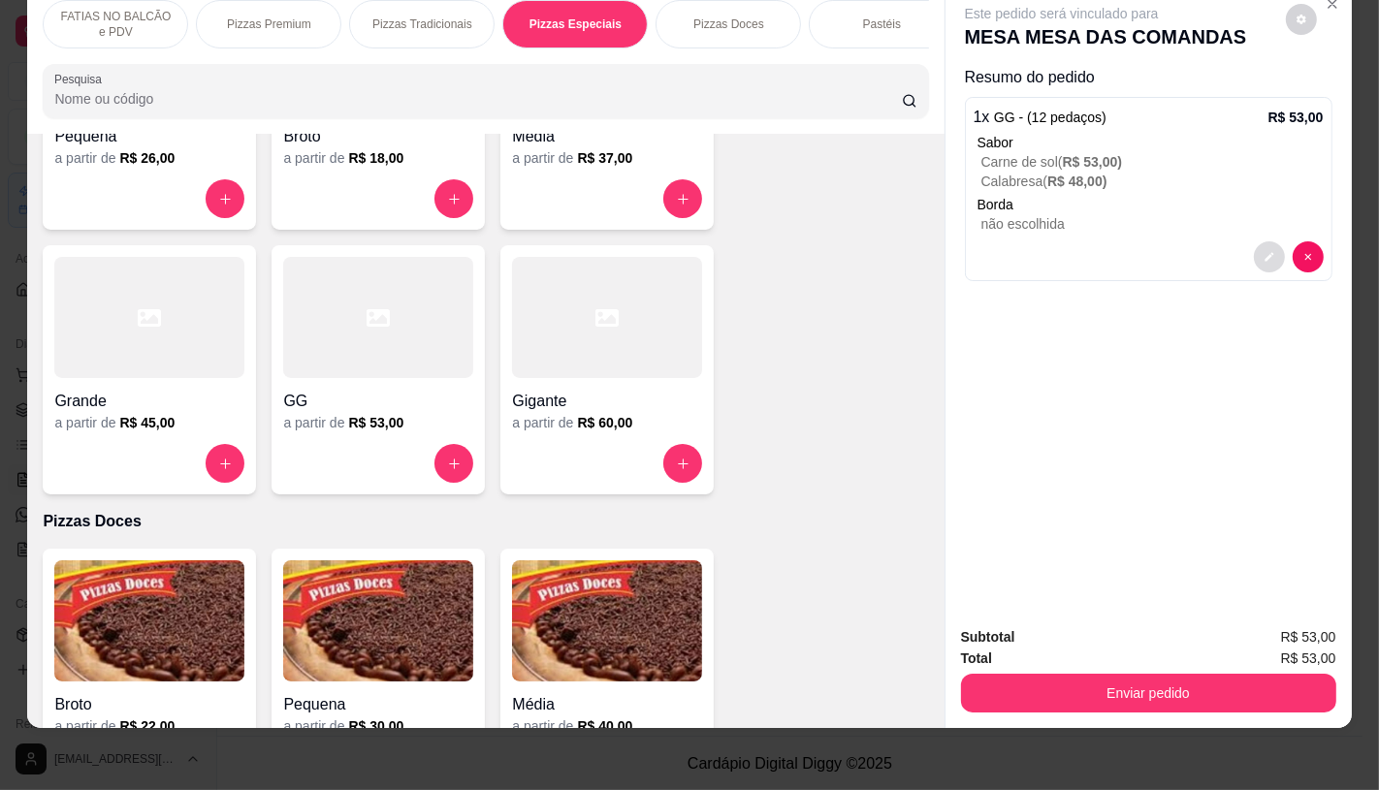
click at [1265, 253] on icon "decrease-product-quantity" at bounding box center [1269, 257] width 9 height 9
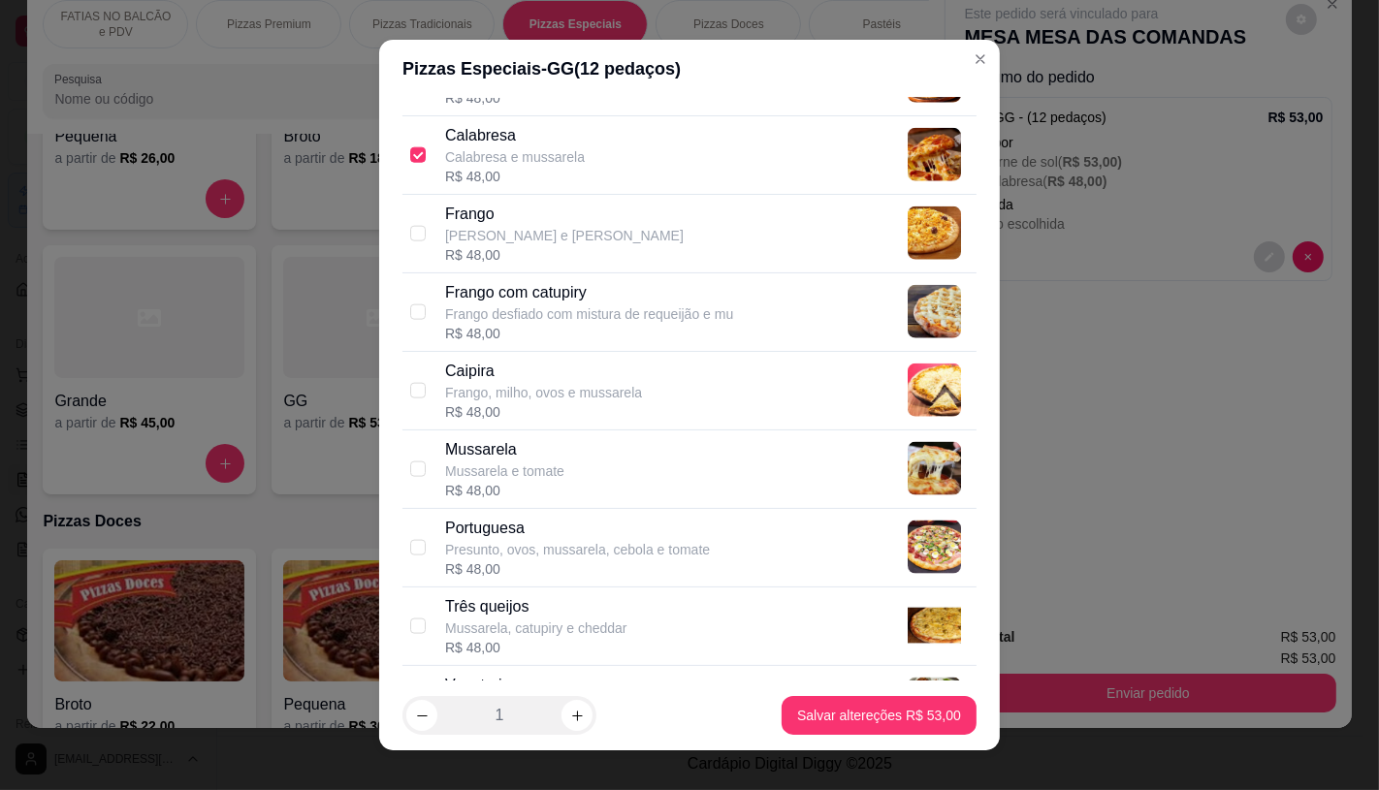
scroll to position [2790, 0]
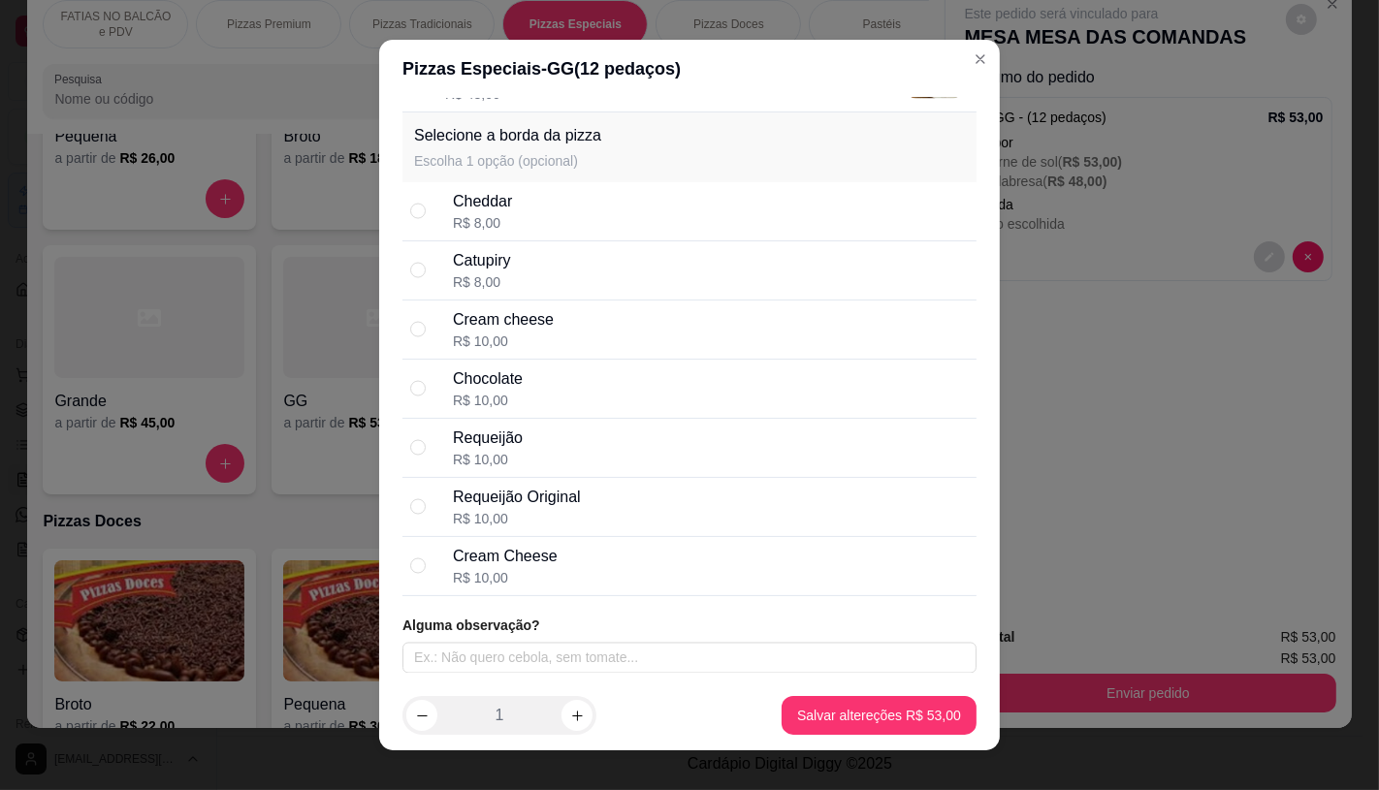
click at [520, 249] on div "Catupiry R$ 8,00" at bounding box center [711, 270] width 516 height 43
radio input "true"
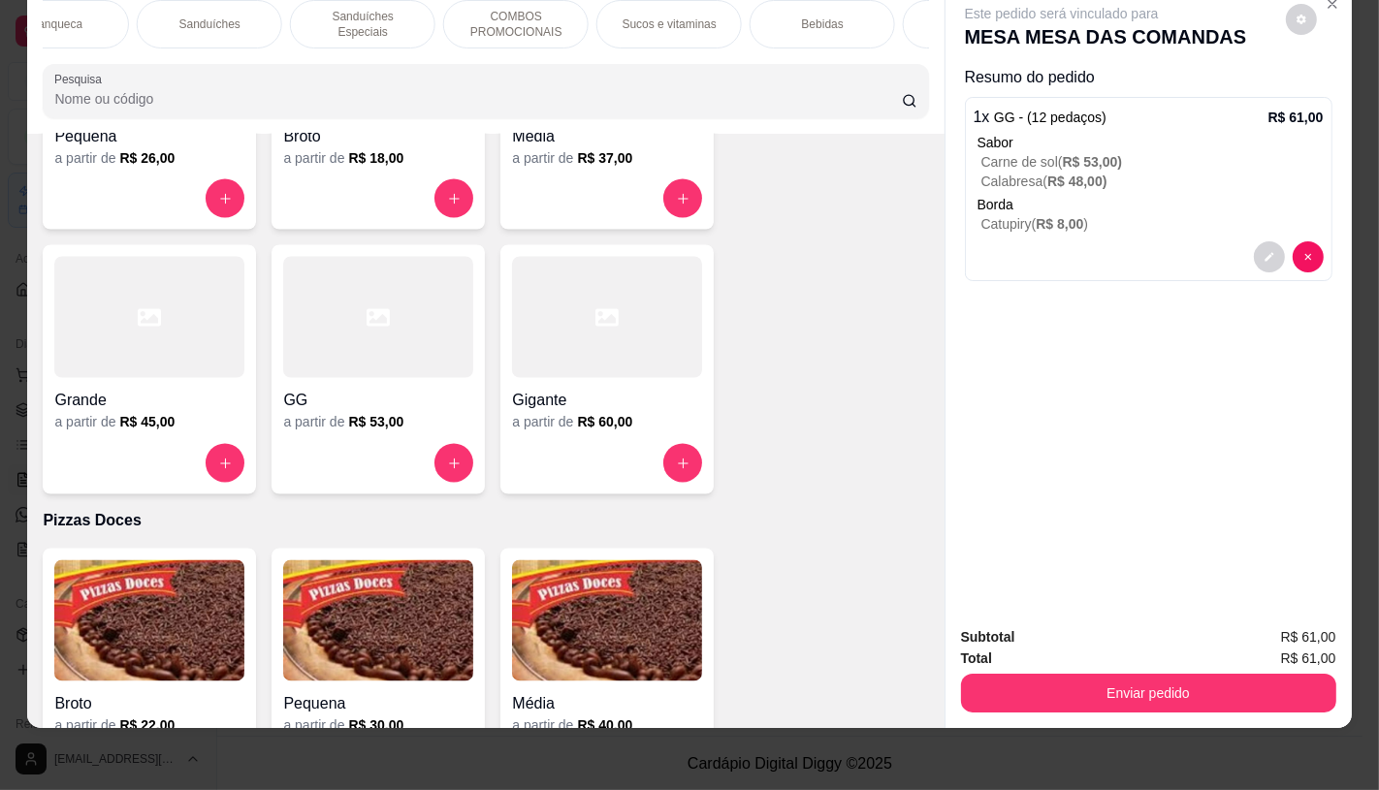
scroll to position [0, 2017]
click at [909, 27] on div "TAXAS DE ENTREGAS" at bounding box center [856, 24] width 145 height 48
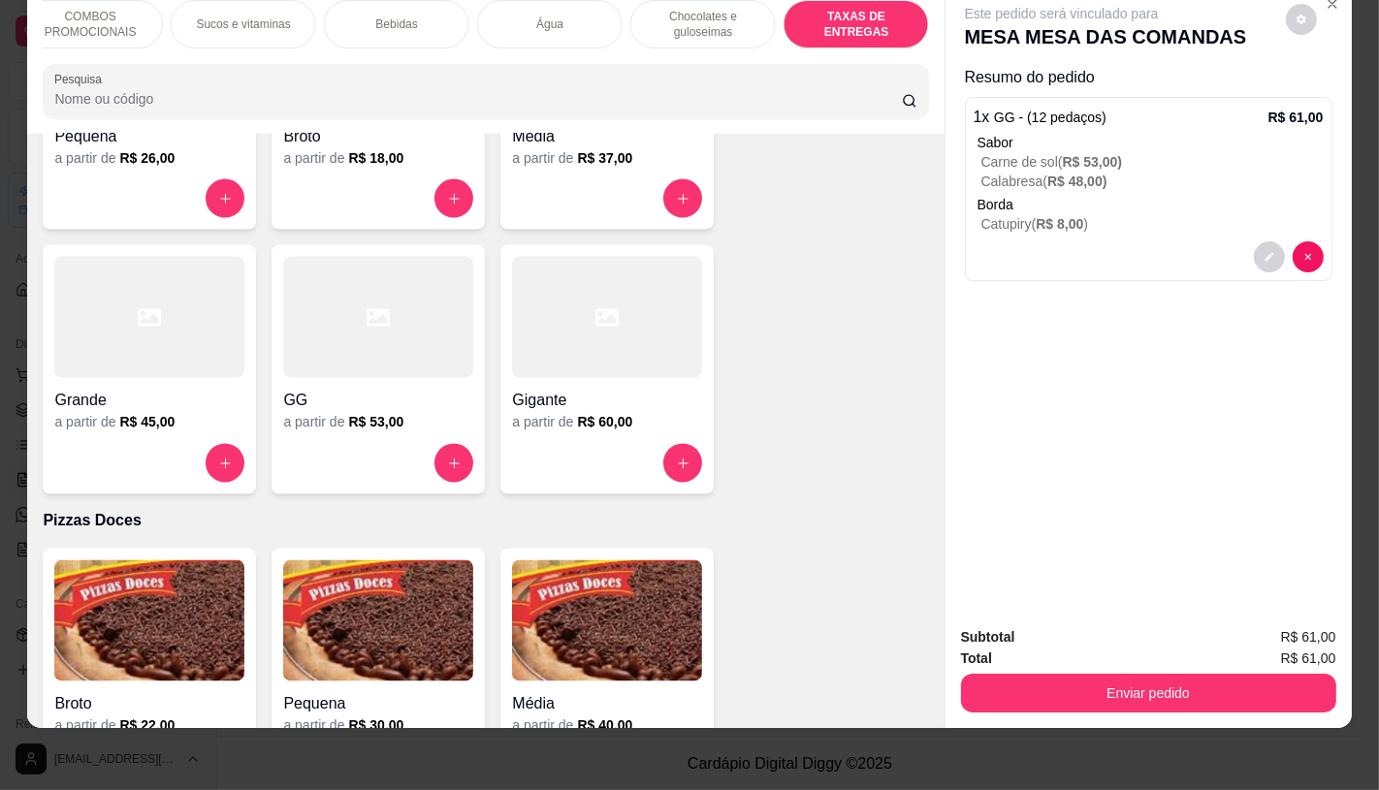
scroll to position [12969, 0]
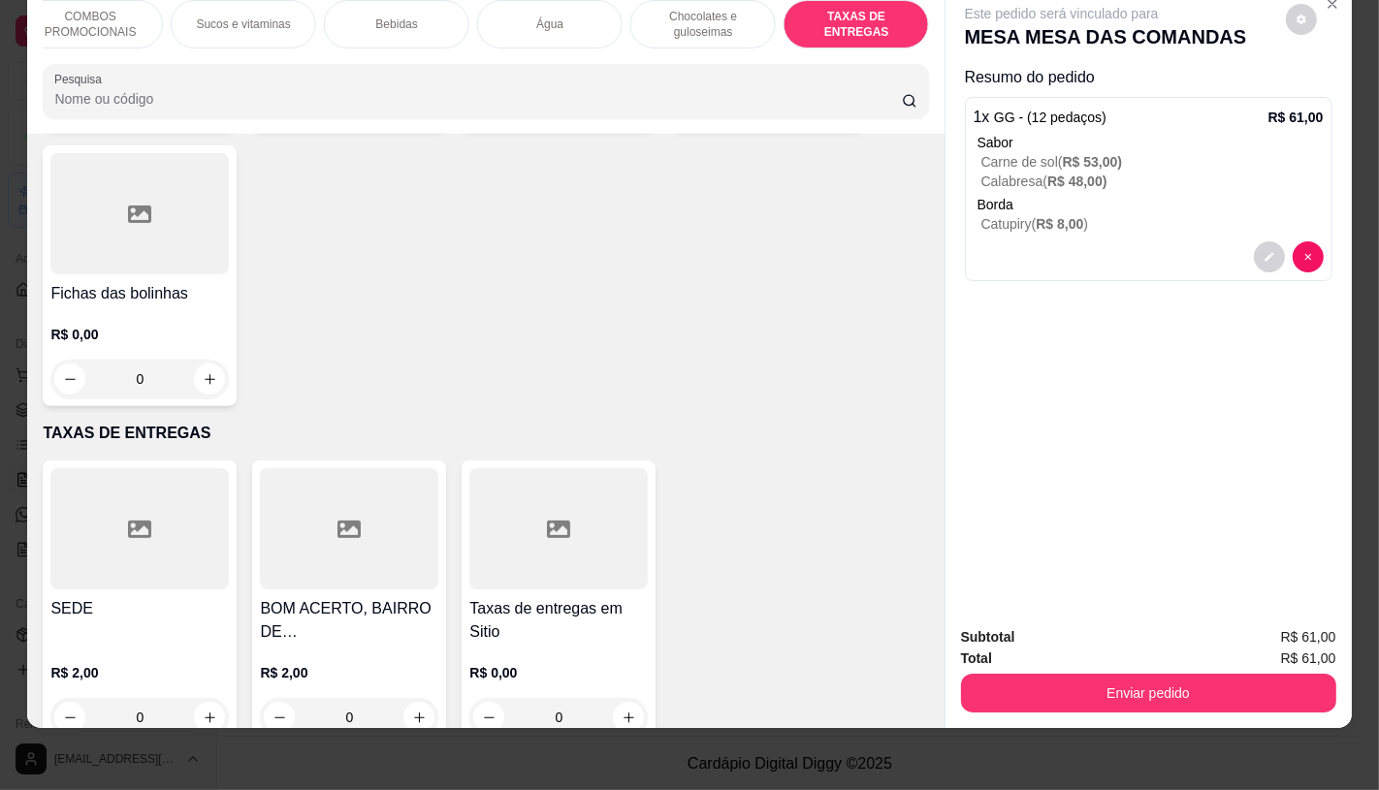
click at [505, 490] on div at bounding box center [558, 528] width 178 height 121
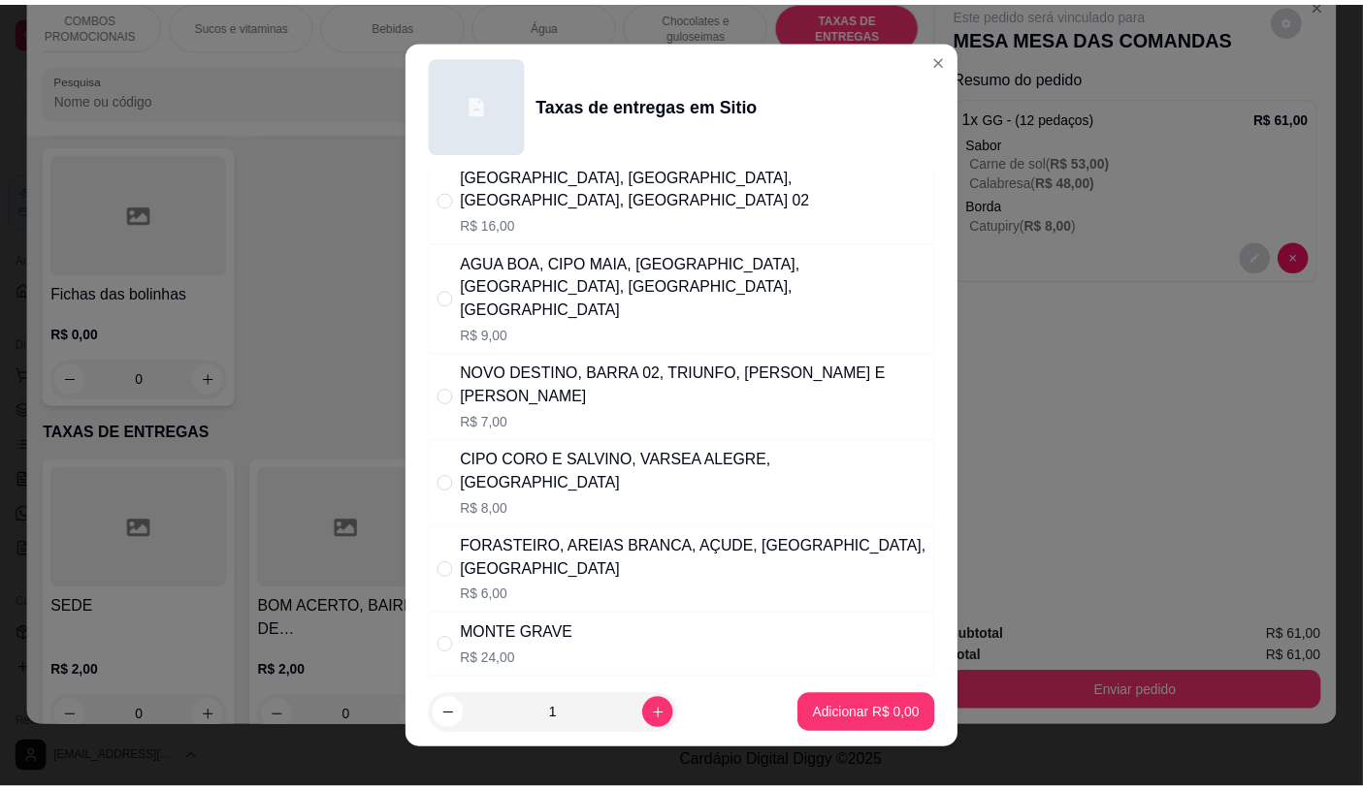
scroll to position [323, 0]
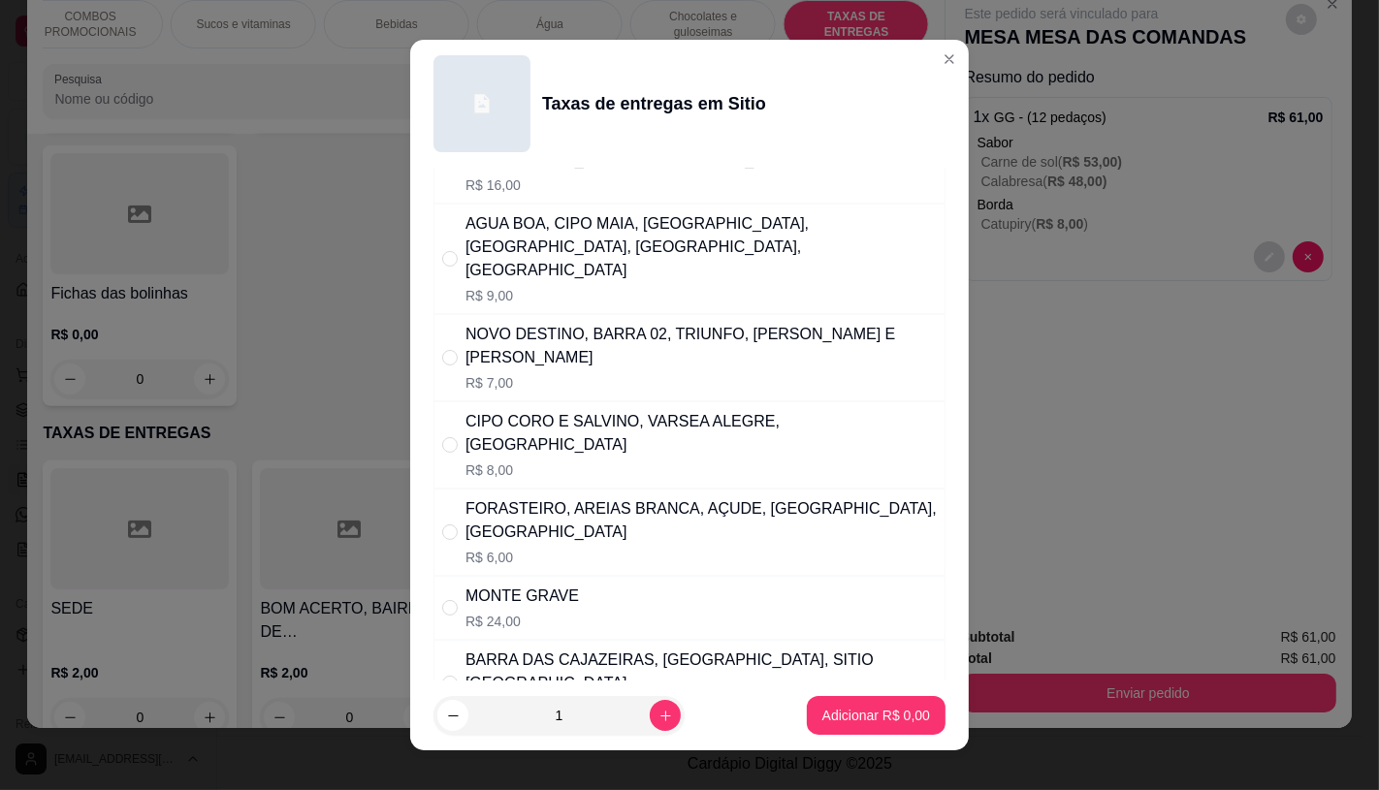
click at [665, 548] on p "R$ 6,00" at bounding box center [700, 557] width 471 height 19
radio input "true"
click at [850, 713] on p "Adicionar R$ 6,00" at bounding box center [875, 716] width 105 height 18
type input "1"
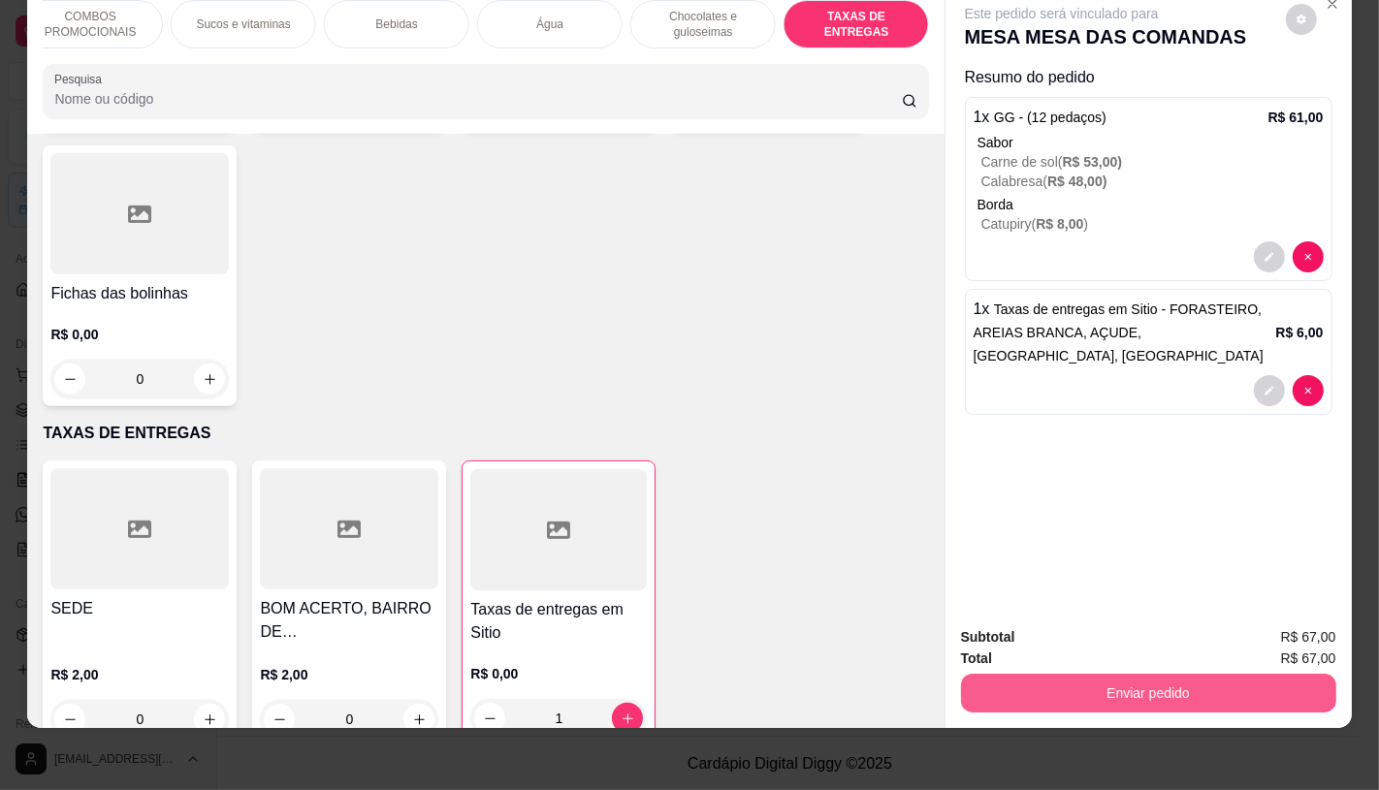
click at [1109, 677] on button "Enviar pedido" at bounding box center [1148, 693] width 375 height 39
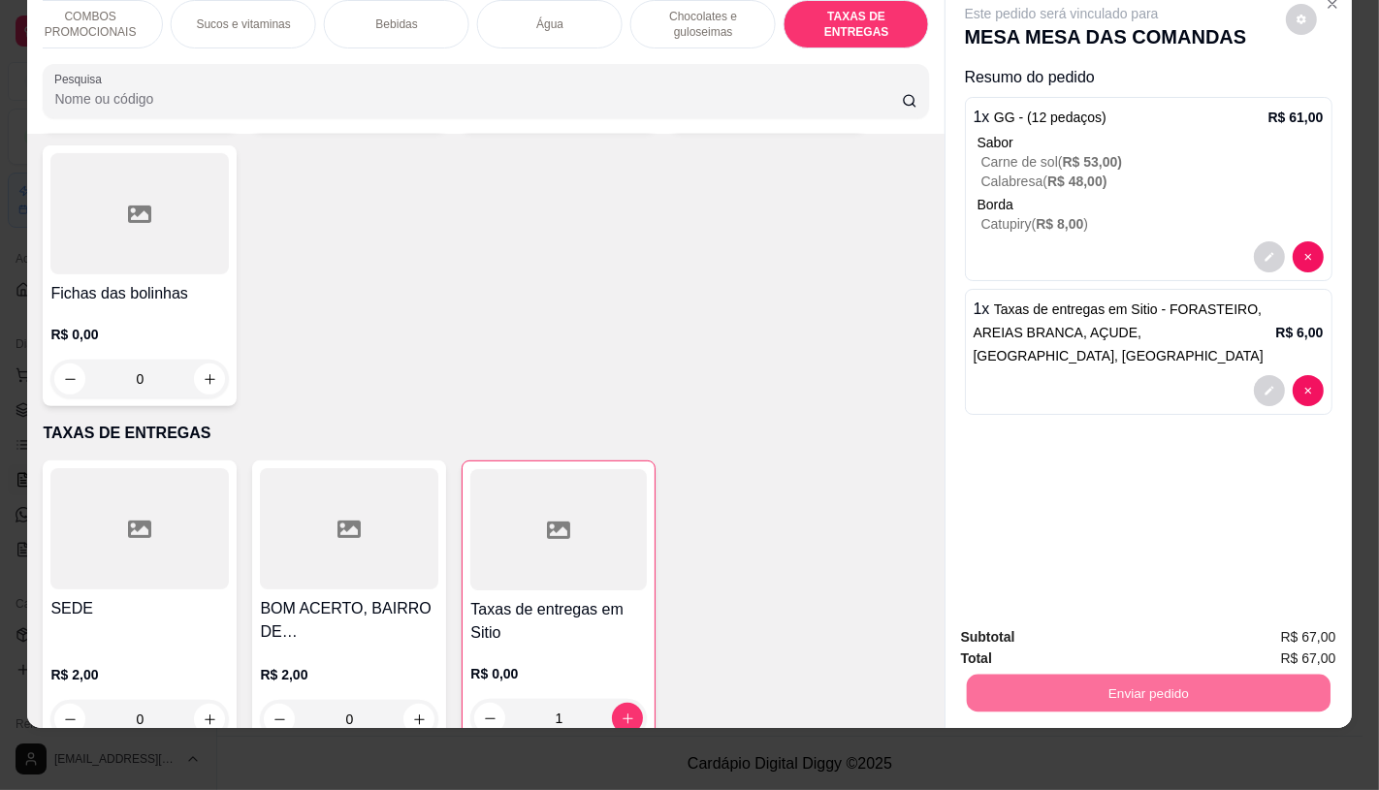
click at [1120, 630] on button "Não registrar e enviar pedido" at bounding box center [1083, 631] width 202 height 37
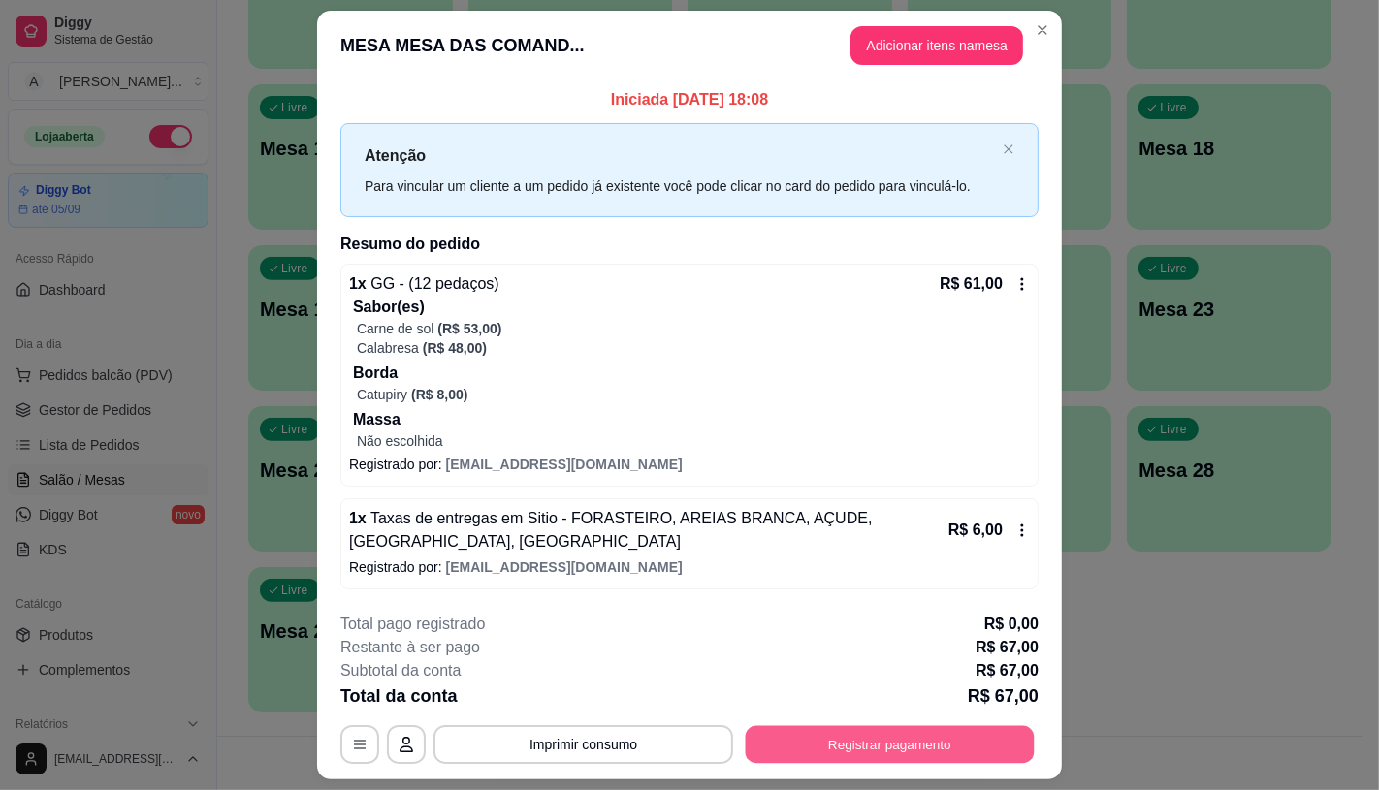
click at [880, 759] on button "Registrar pagamento" at bounding box center [890, 745] width 289 height 38
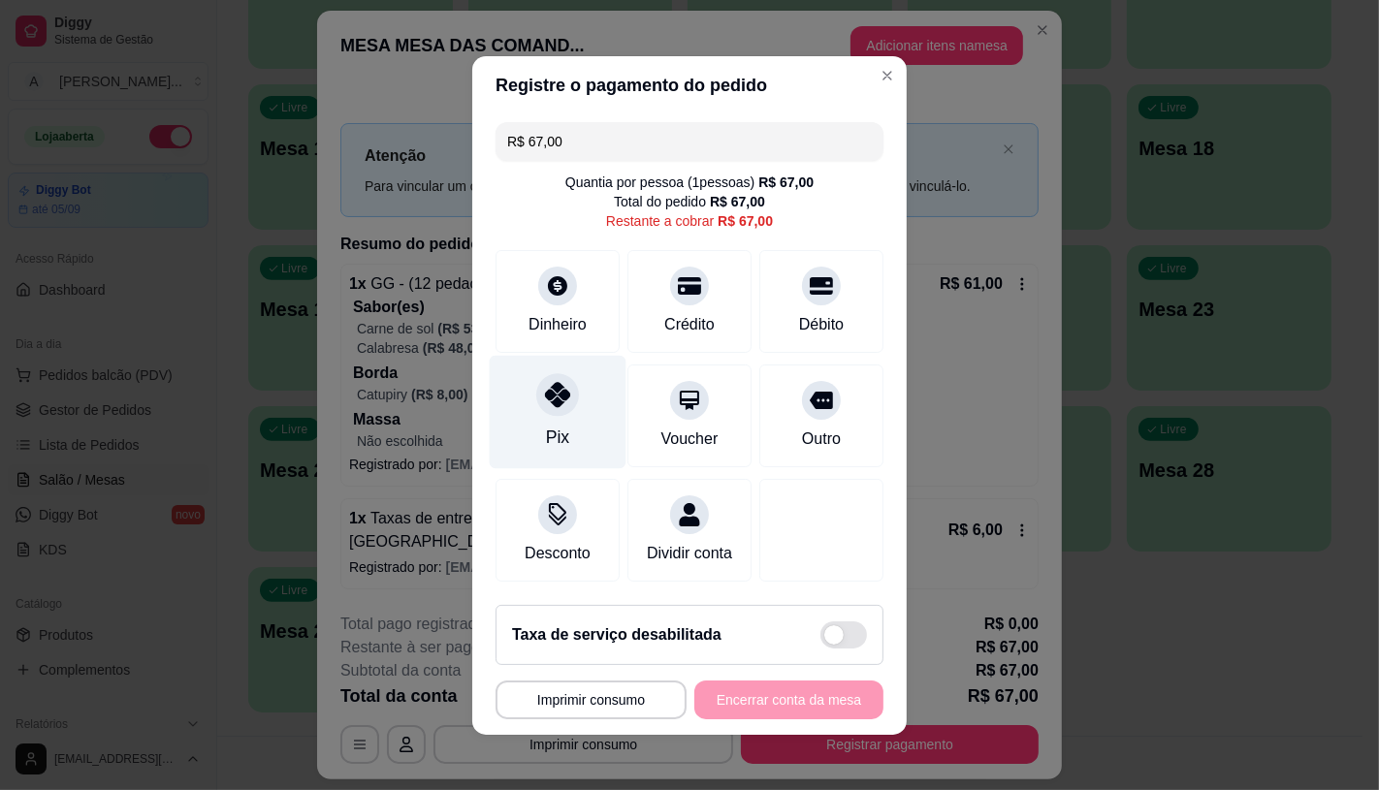
click at [546, 447] on div "Pix" at bounding box center [558, 411] width 137 height 113
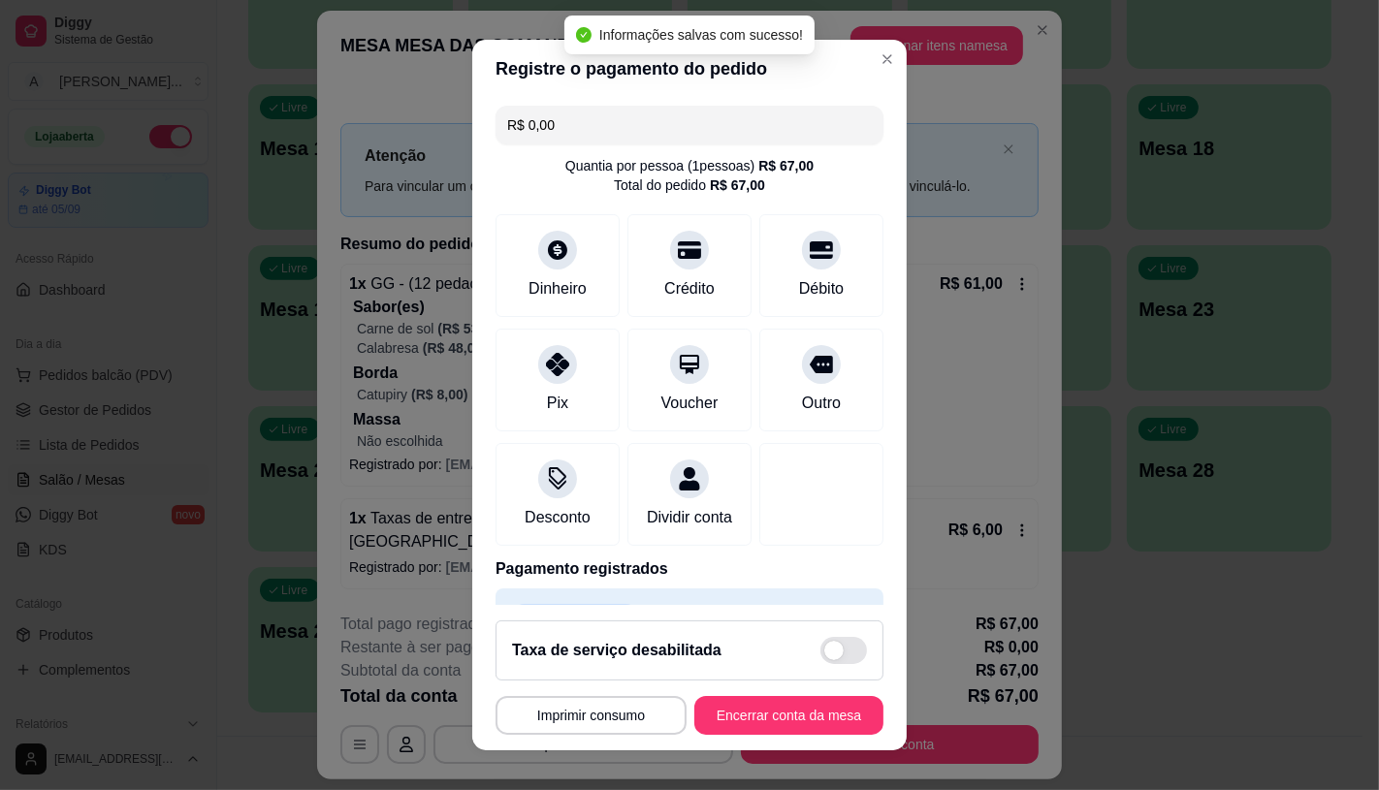
type input "R$ 0,00"
click at [763, 703] on button "Encerrar conta da mesa" at bounding box center [788, 715] width 189 height 39
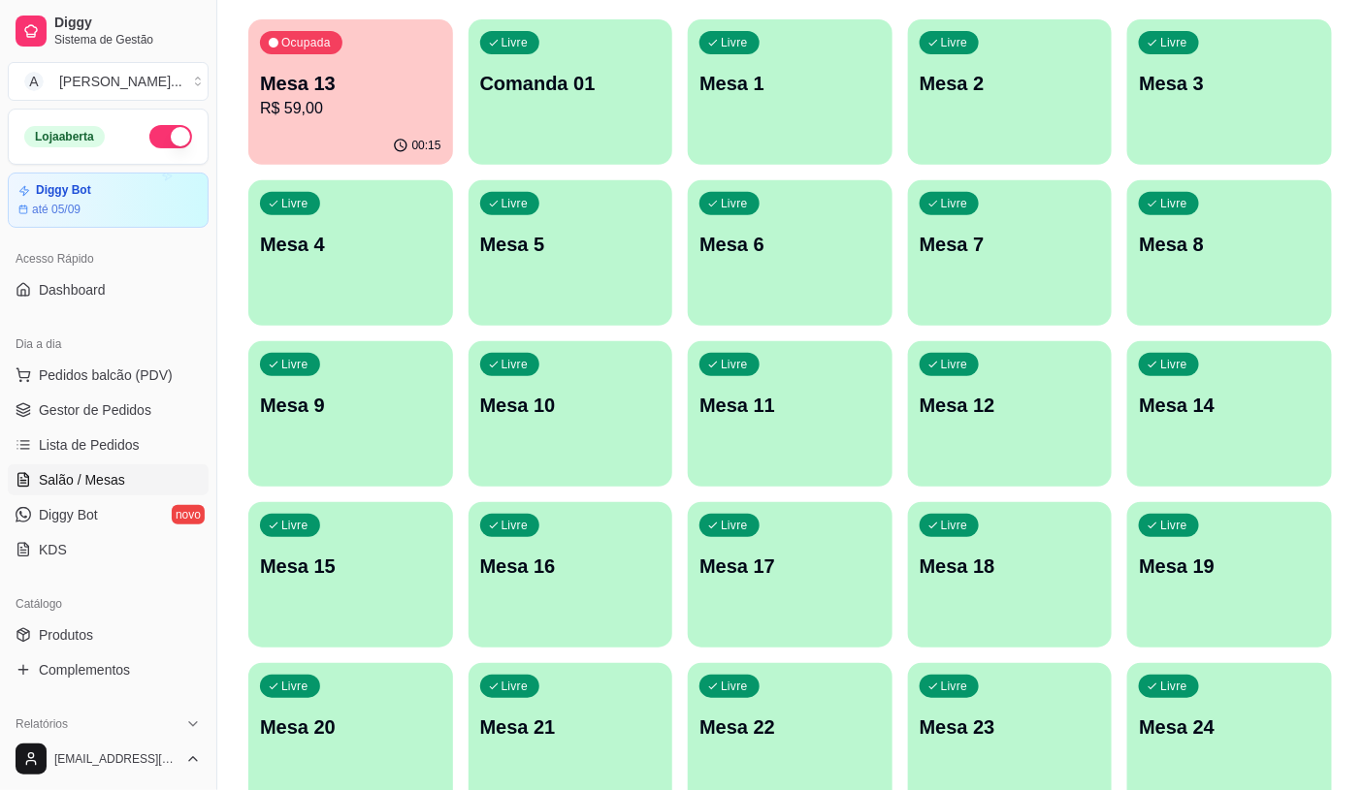
scroll to position [0, 0]
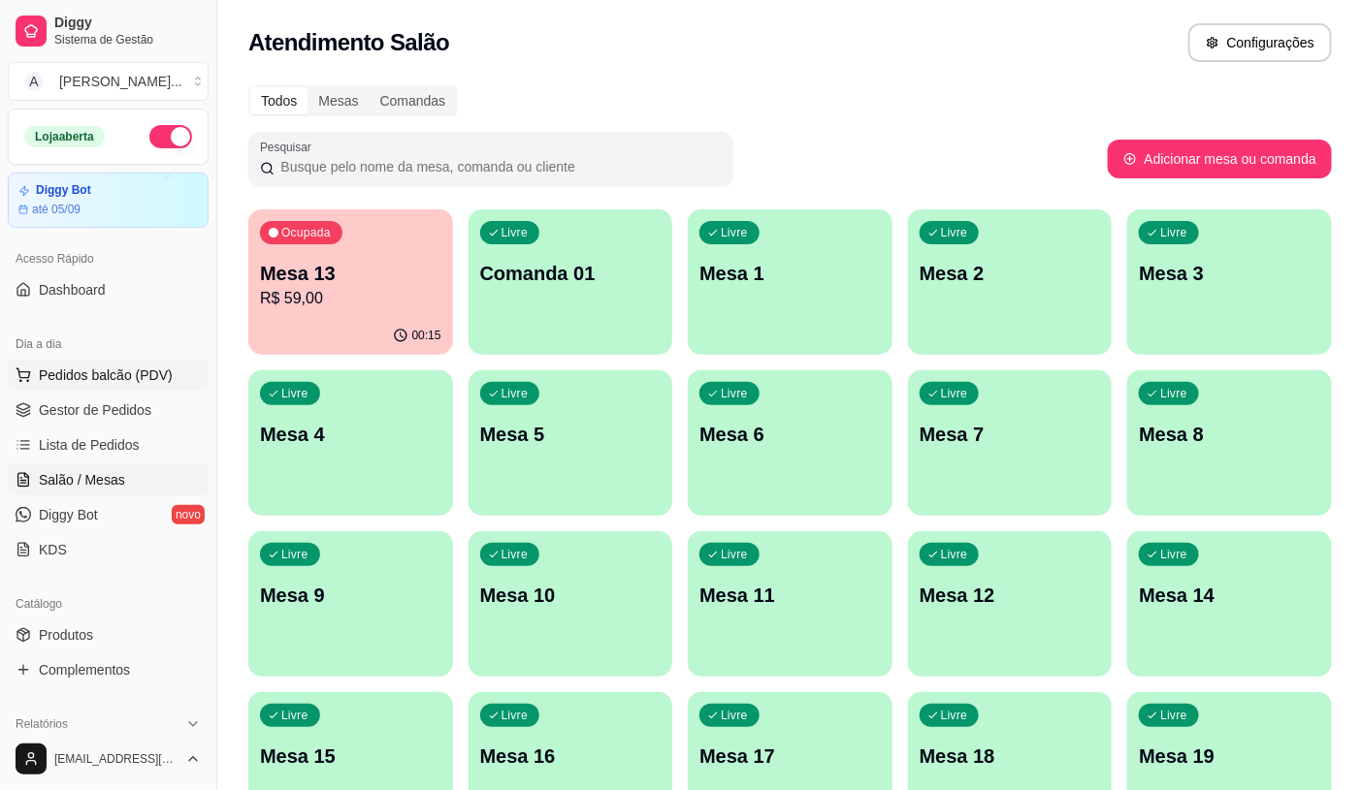
click at [87, 383] on span "Pedidos balcão (PDV)" at bounding box center [106, 375] width 134 height 19
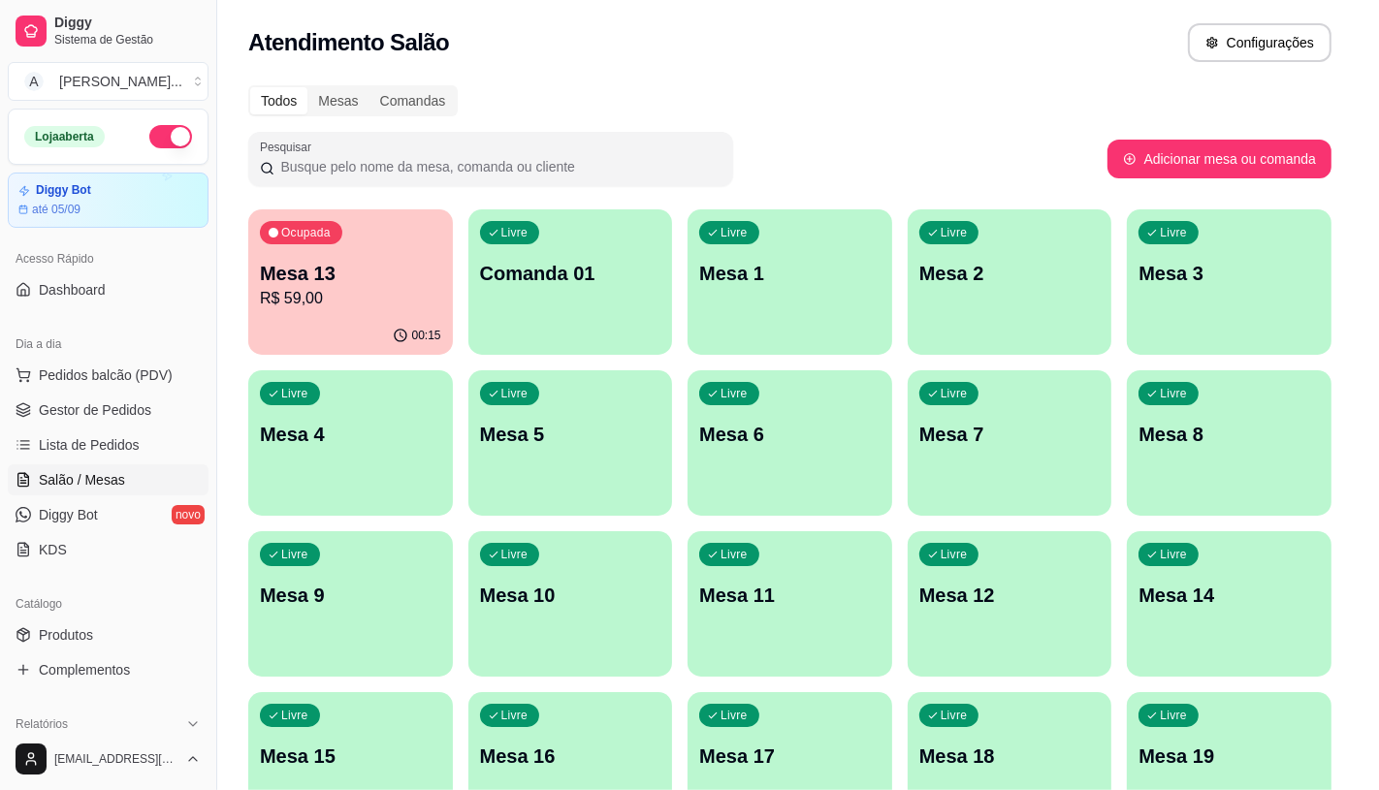
click at [172, 560] on input "0" at bounding box center [139, 555] width 109 height 39
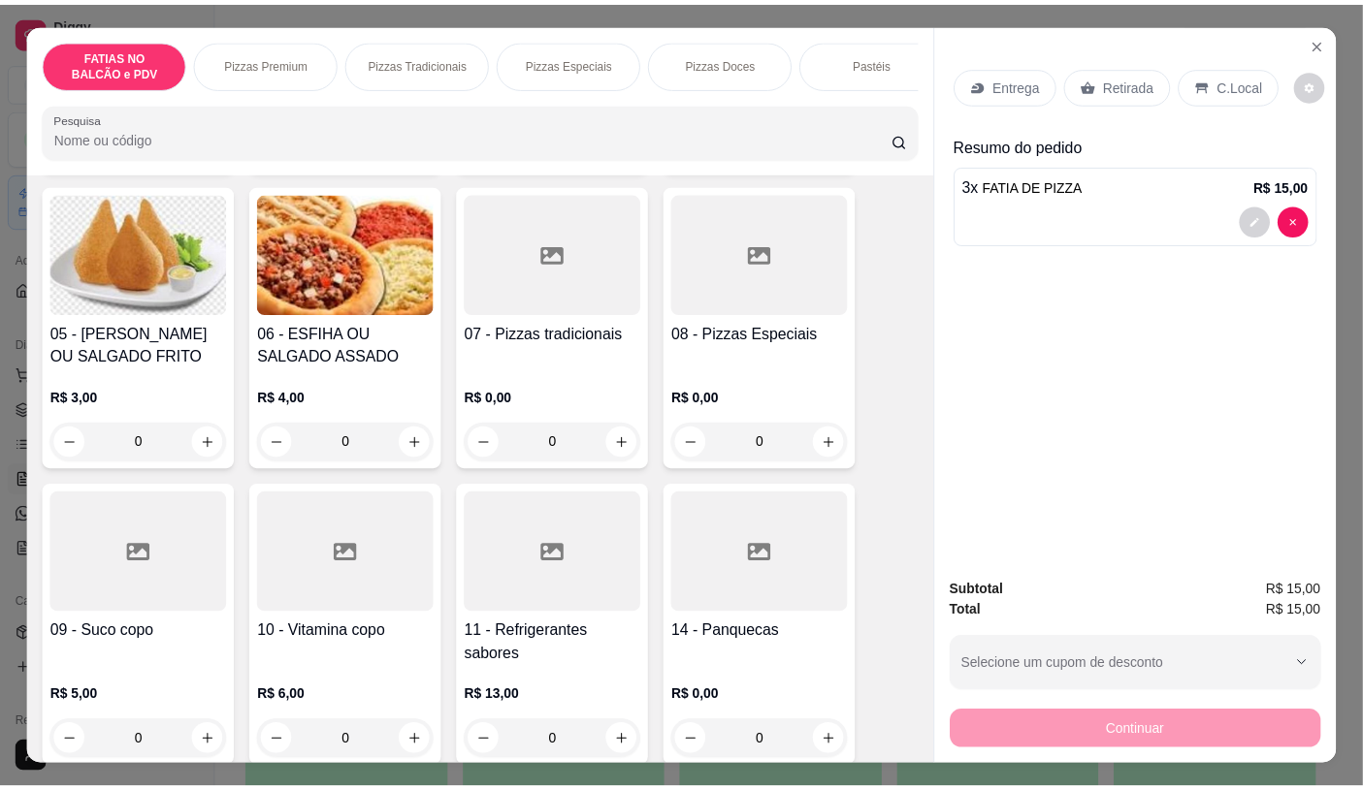
scroll to position [431, 0]
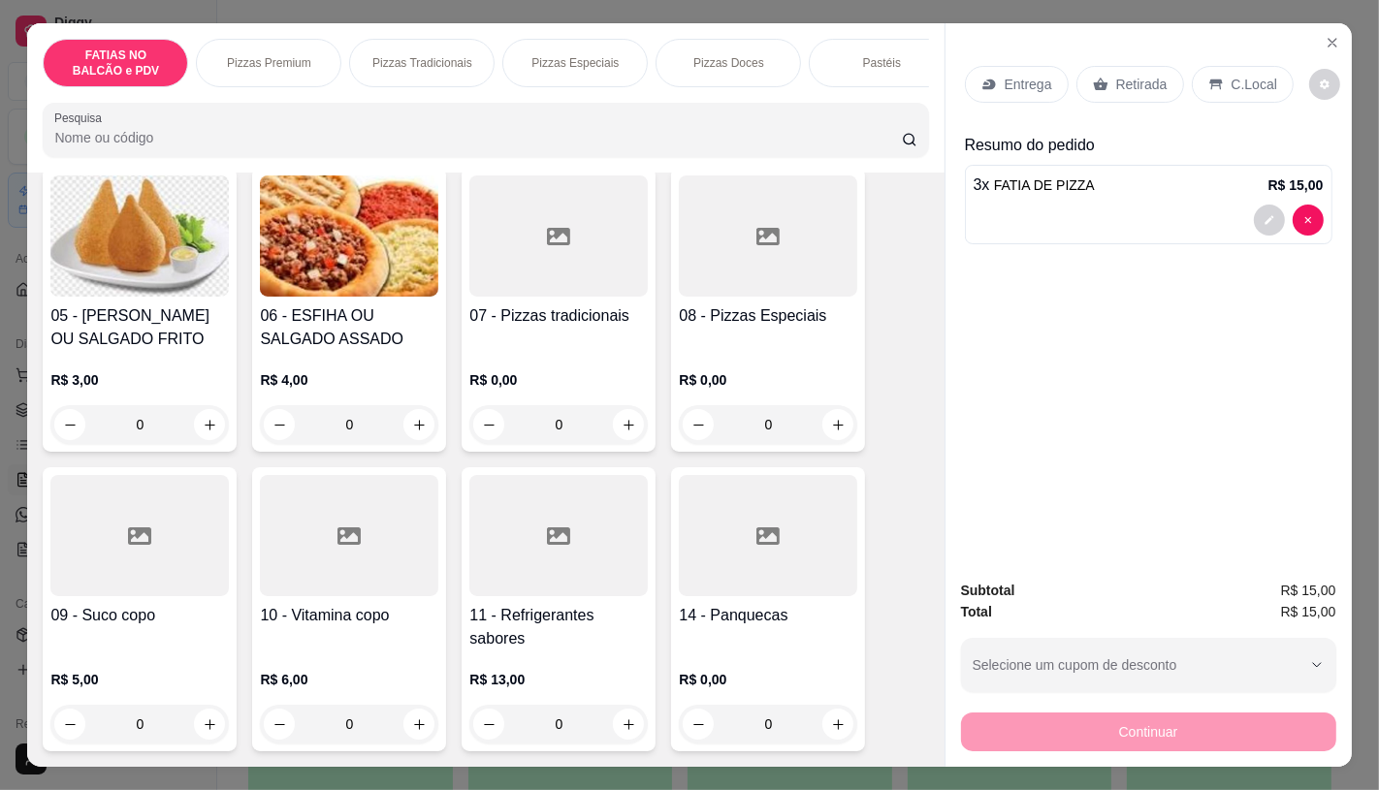
type input "3"
click at [147, 595] on div at bounding box center [139, 535] width 178 height 121
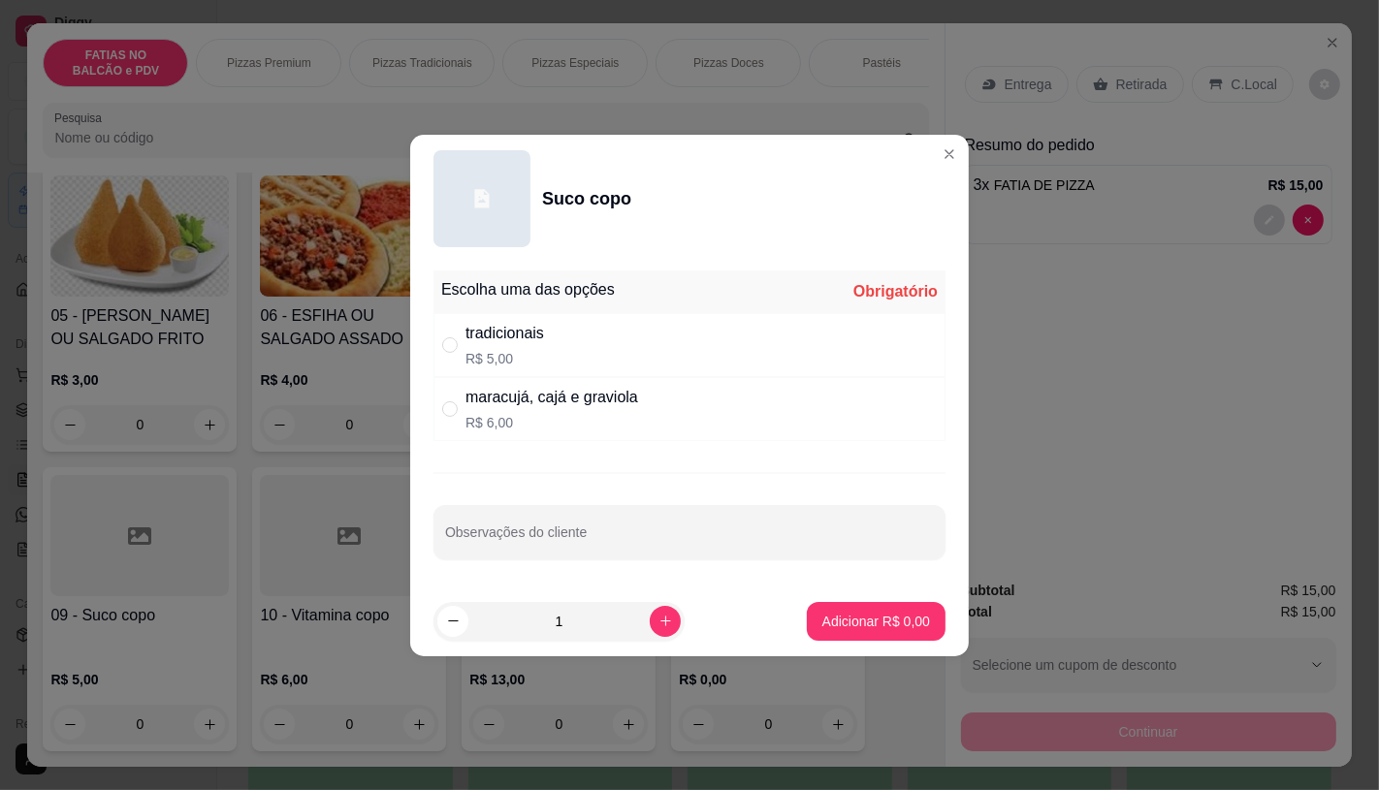
click at [583, 401] on div "maracujá, cajá e graviola" at bounding box center [551, 397] width 173 height 23
radio input "true"
click at [838, 631] on button "Adicionar R$ 6,00" at bounding box center [876, 621] width 139 height 39
type input "1"
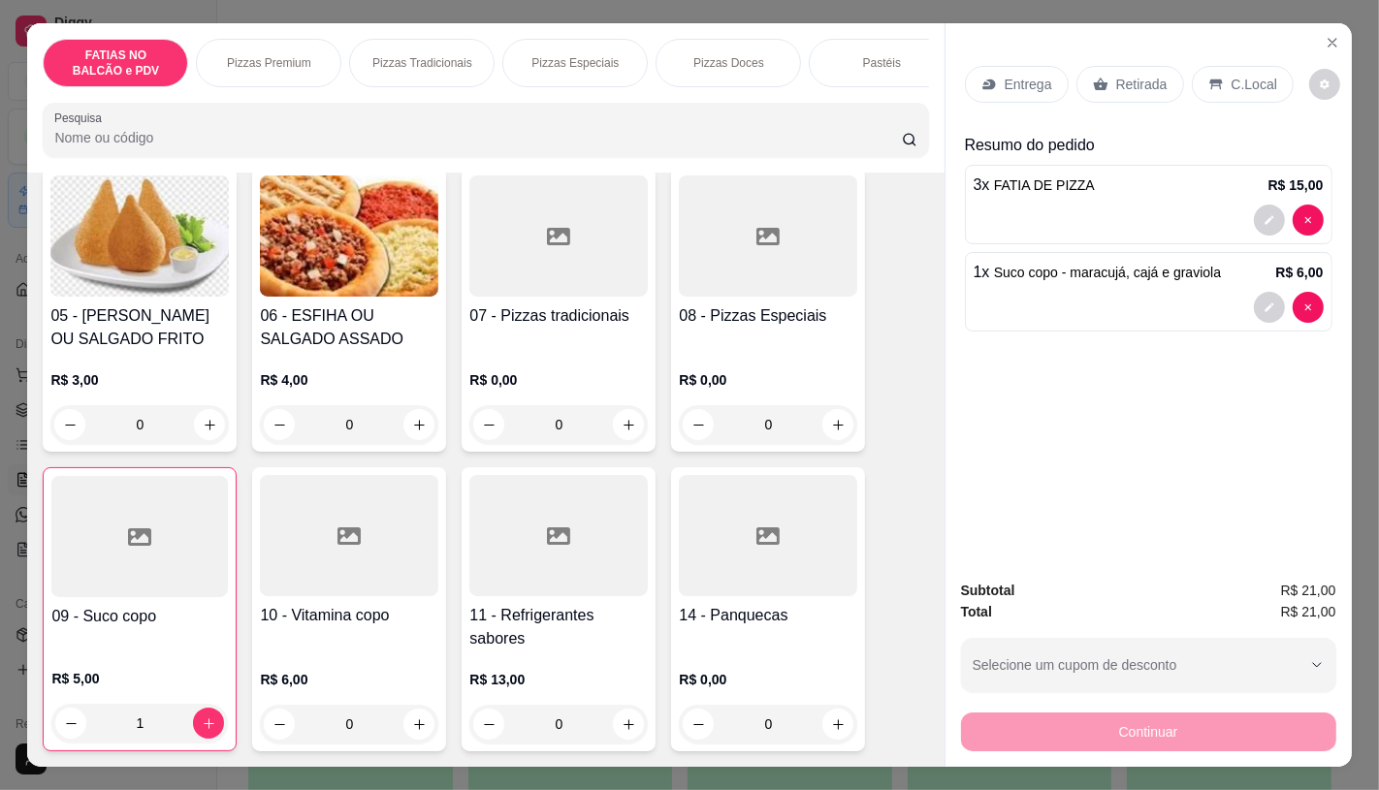
click at [80, 529] on div at bounding box center [139, 536] width 176 height 121
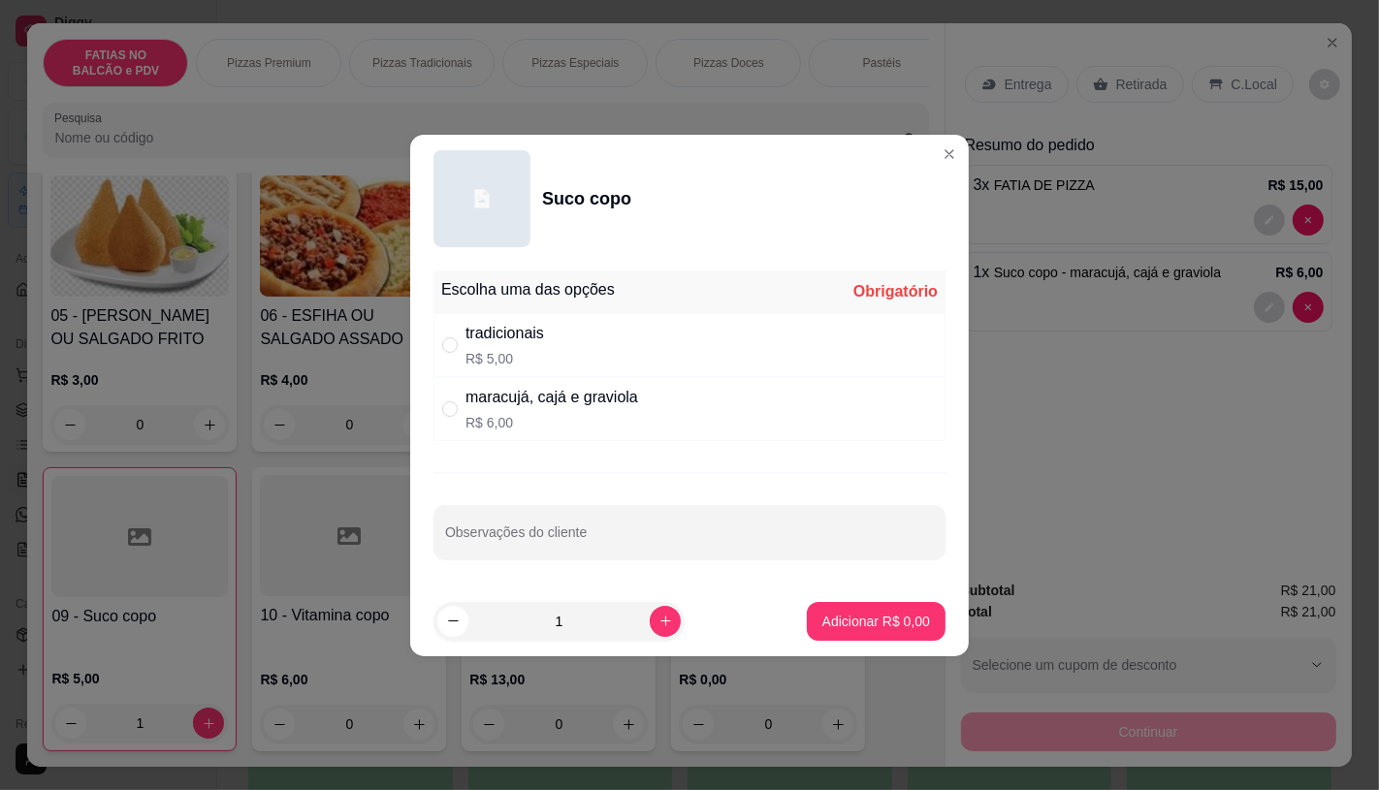
click at [472, 354] on p "R$ 5,00" at bounding box center [504, 358] width 79 height 19
radio input "true"
click at [835, 616] on p "Adicionar R$ 5,00" at bounding box center [876, 621] width 108 height 19
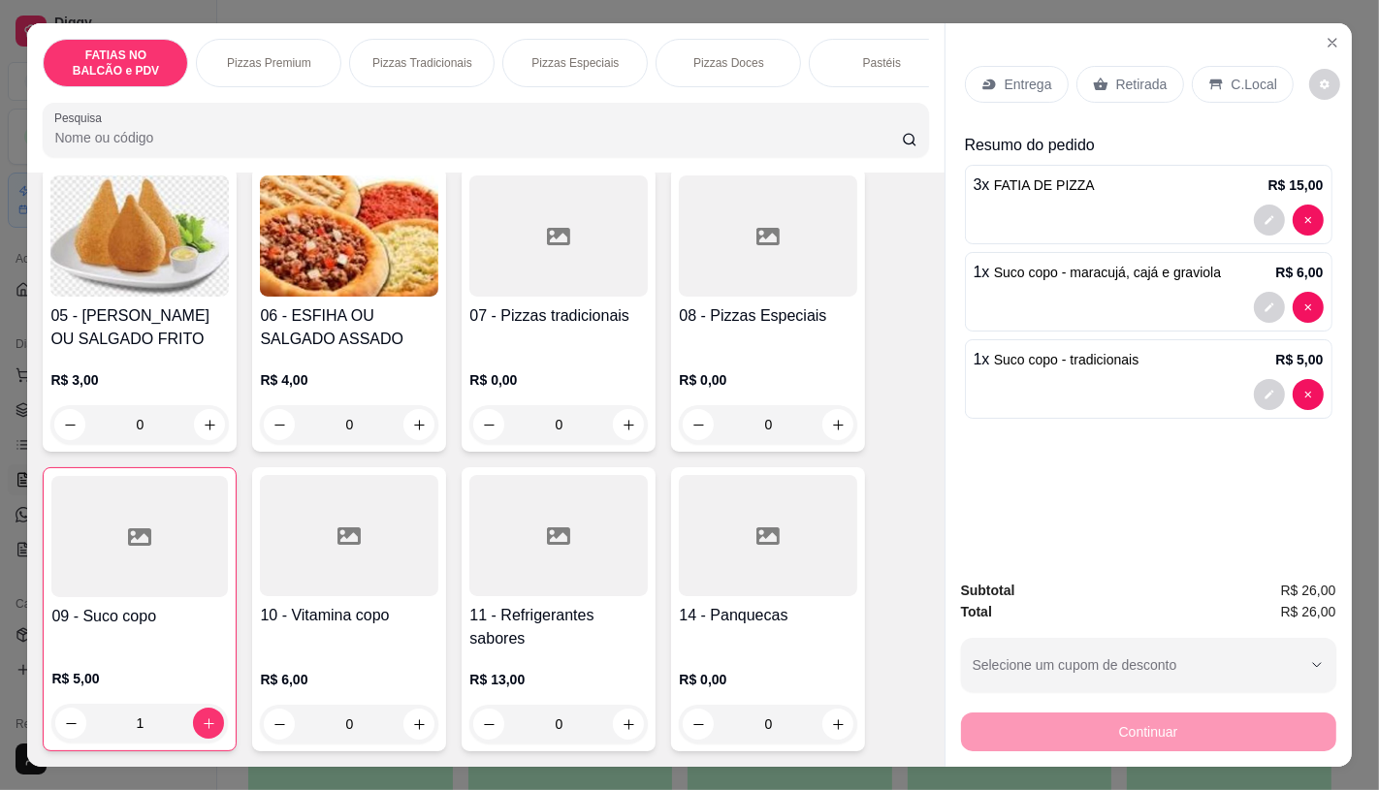
click at [1102, 88] on div "Retirada" at bounding box center [1130, 84] width 108 height 37
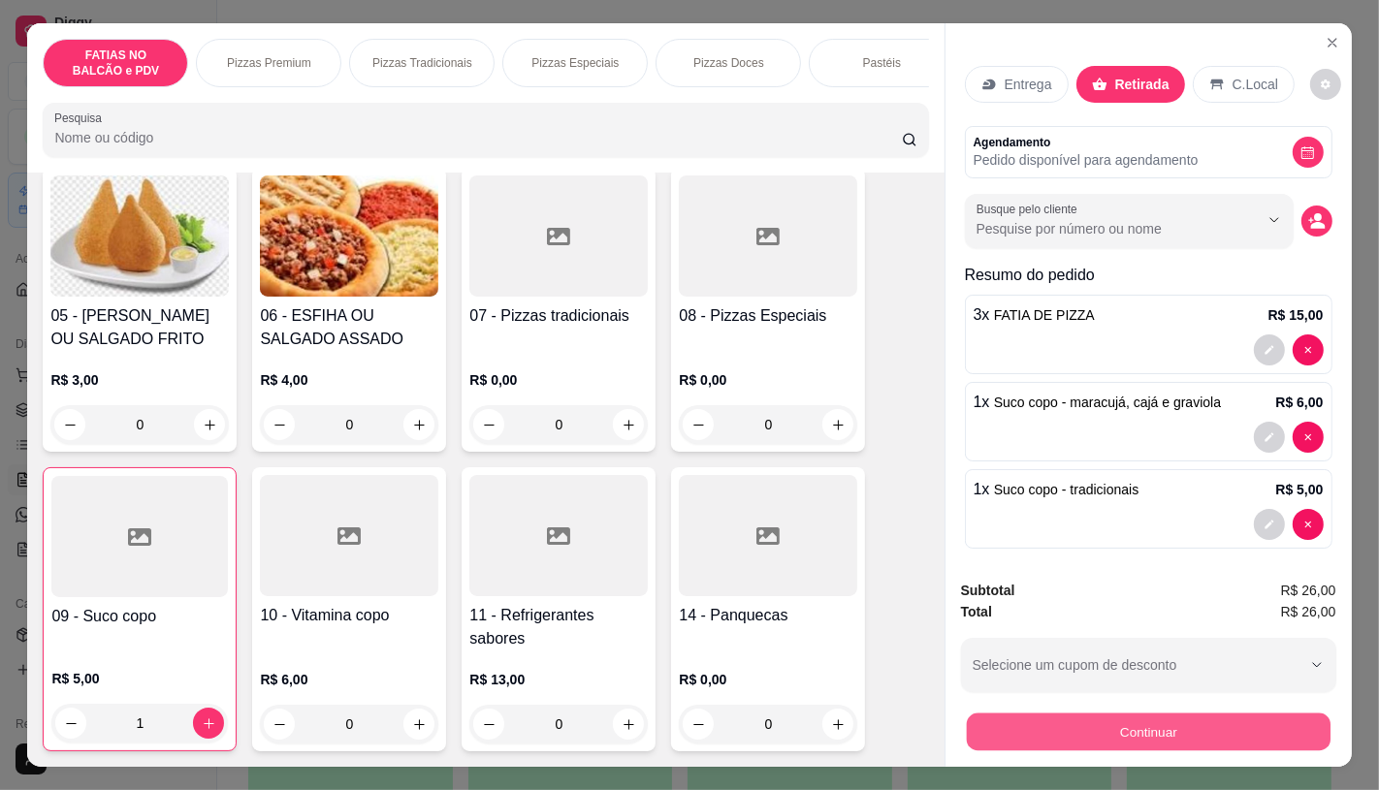
click at [1103, 722] on button "Continuar" at bounding box center [1148, 732] width 364 height 38
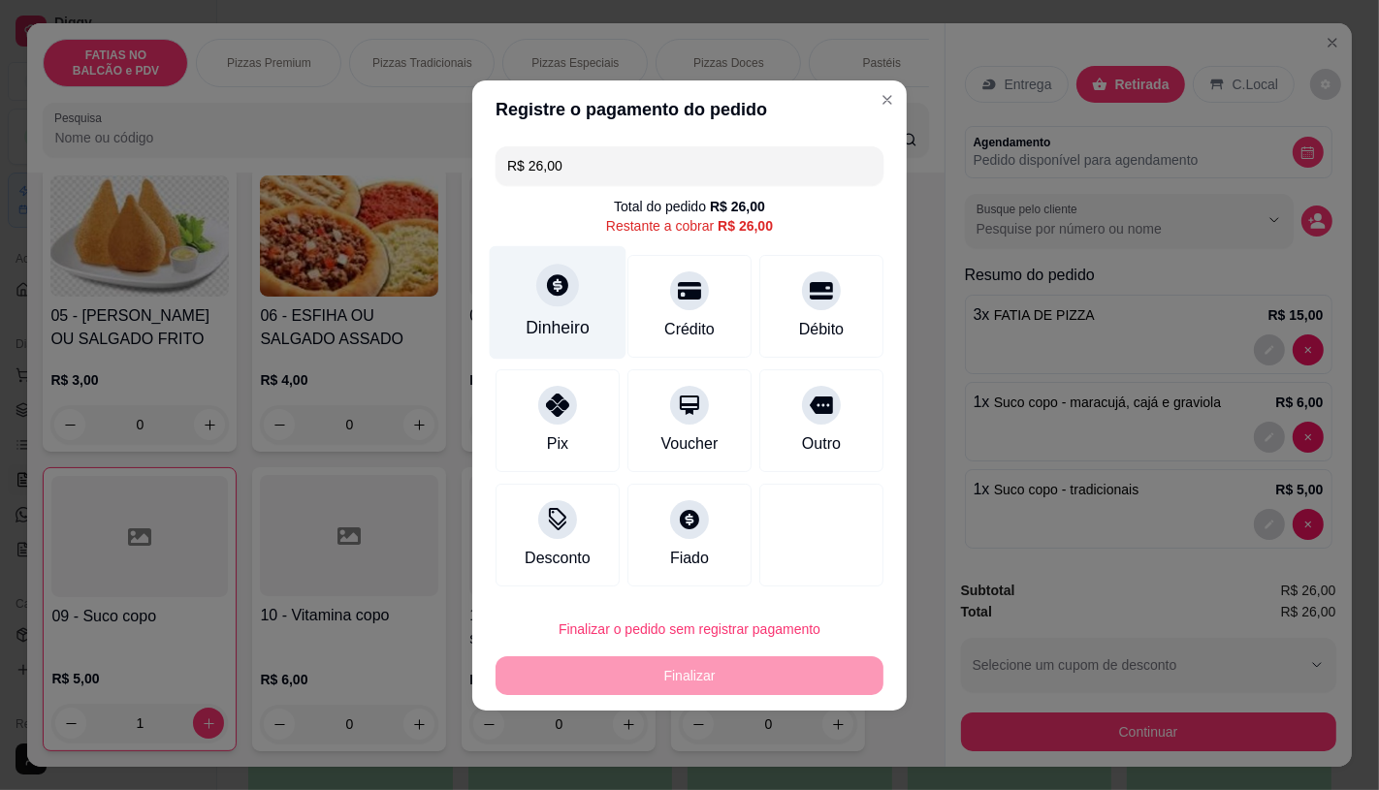
click at [555, 288] on icon at bounding box center [557, 285] width 25 height 25
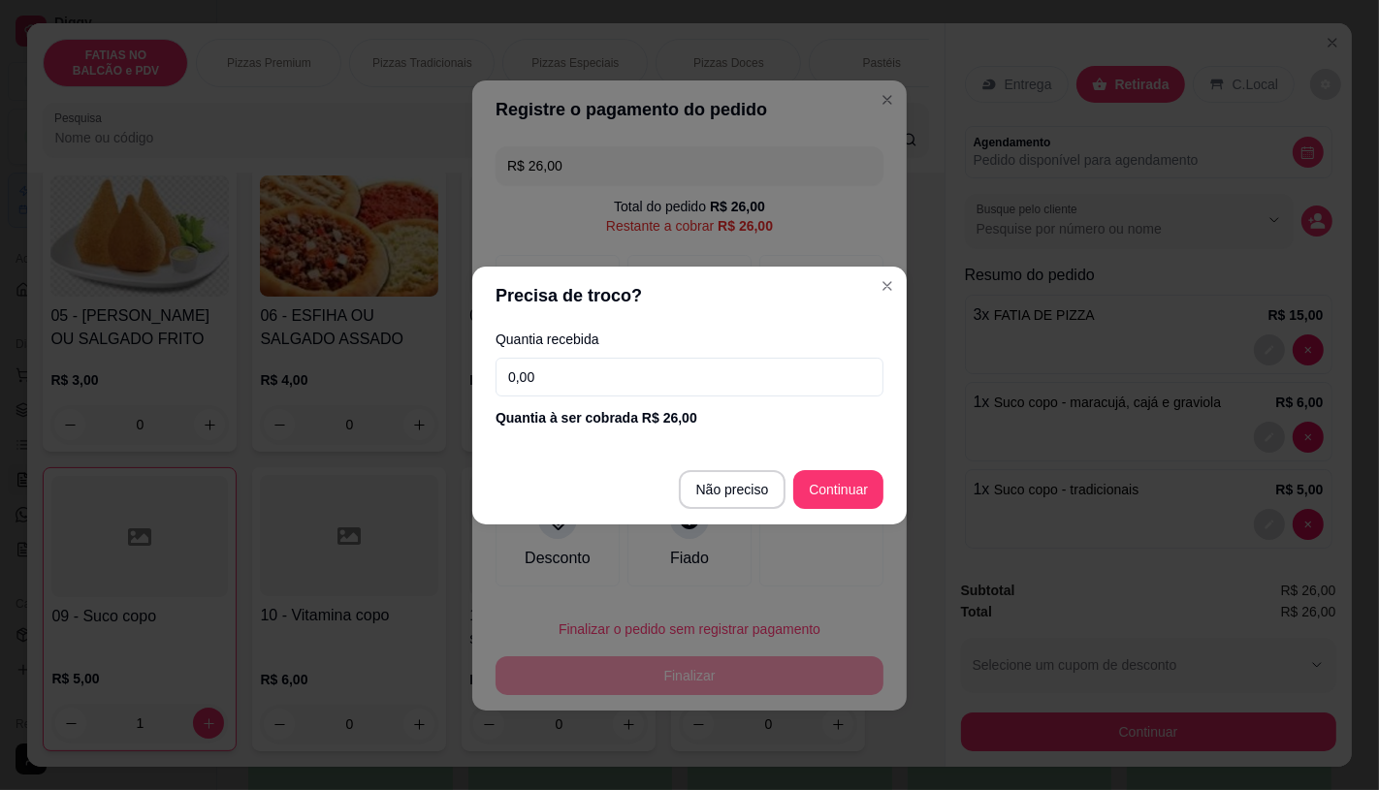
click at [618, 388] on input "0,00" at bounding box center [690, 377] width 388 height 39
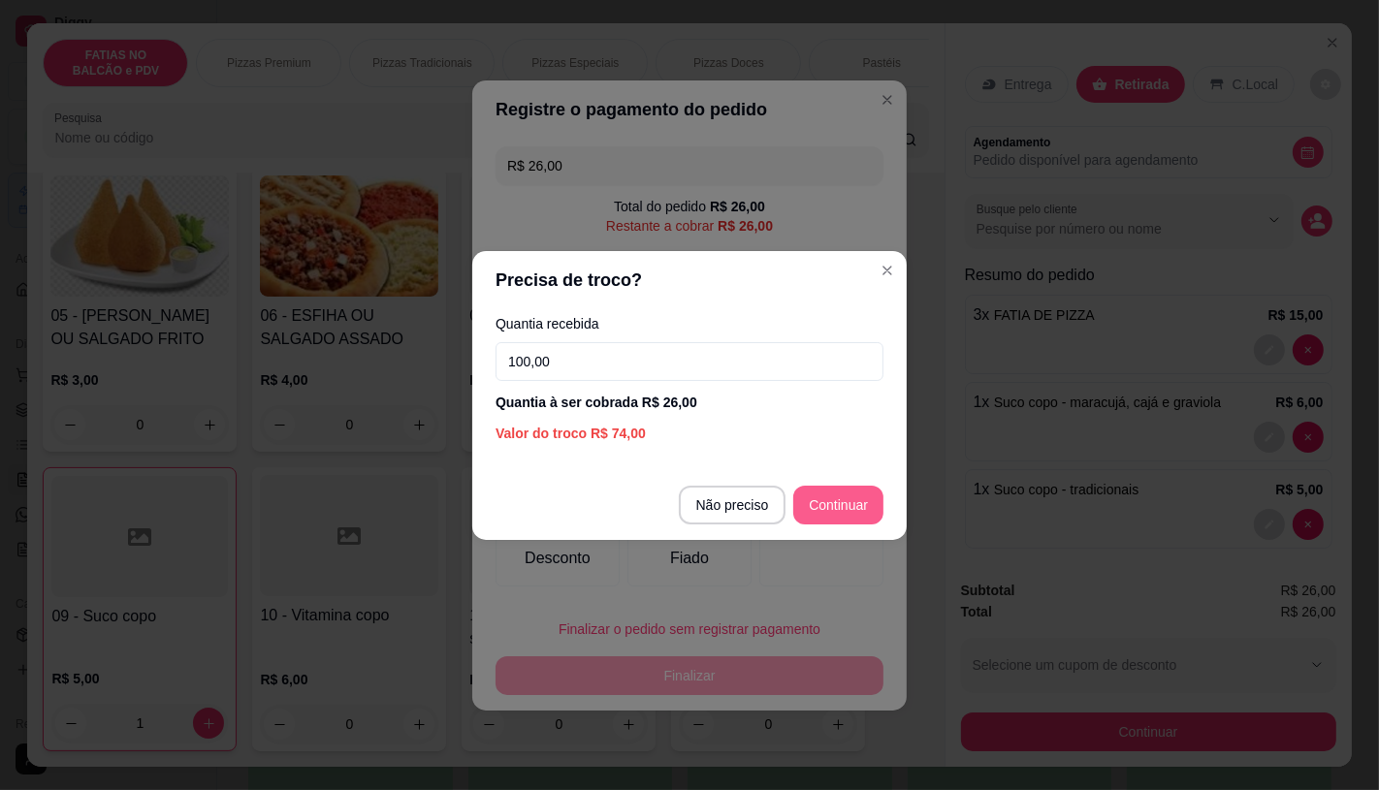
type input "100,00"
type input "R$ 0,00"
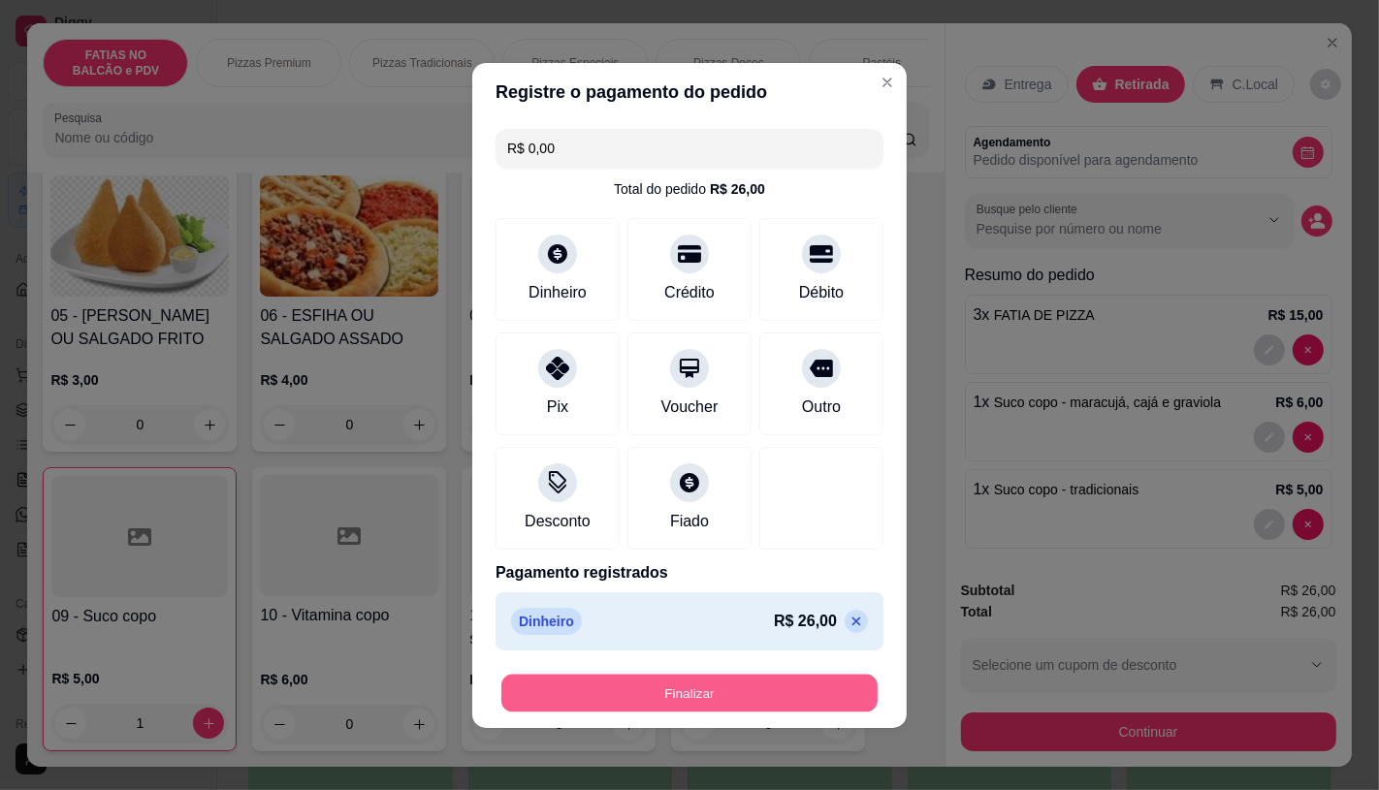
click at [738, 706] on button "Finalizar" at bounding box center [689, 693] width 376 height 38
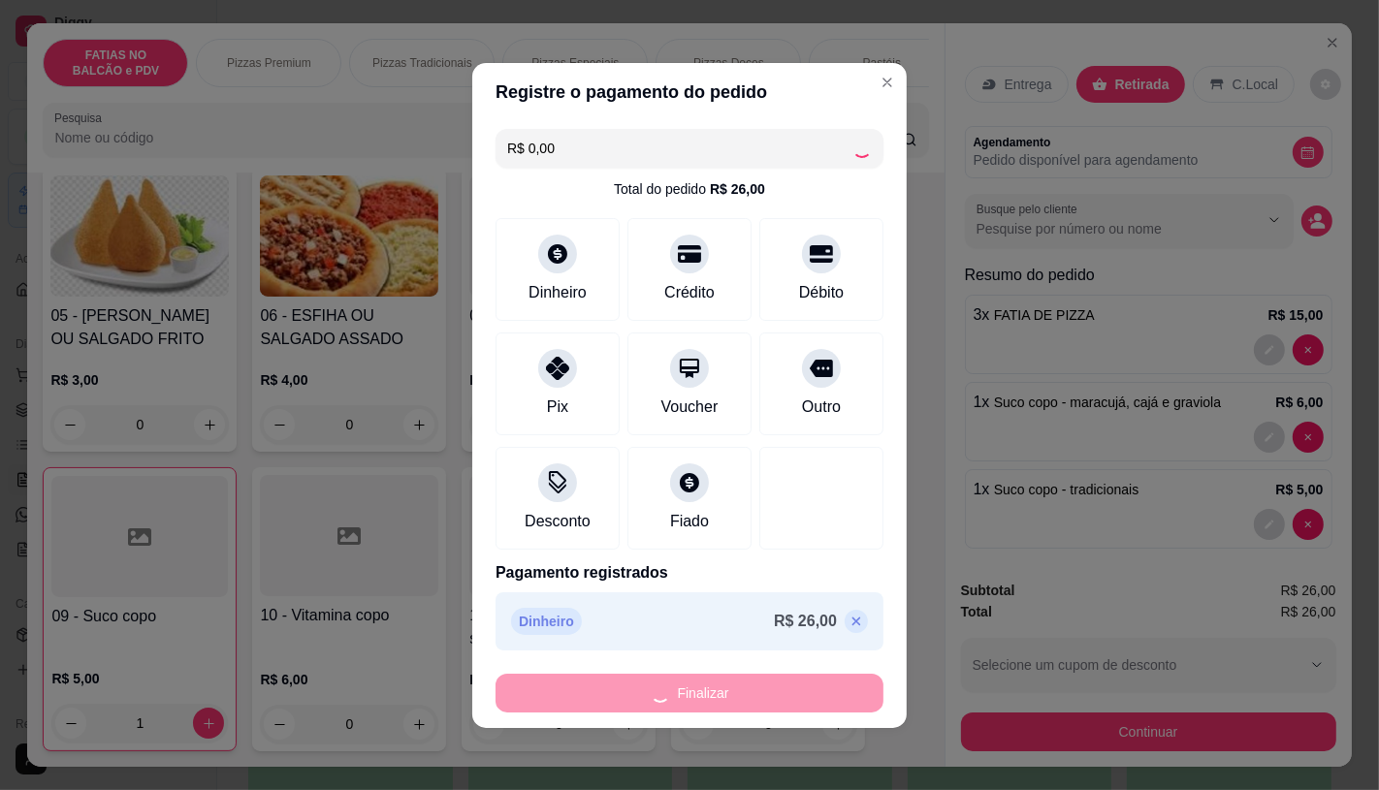
type input "0"
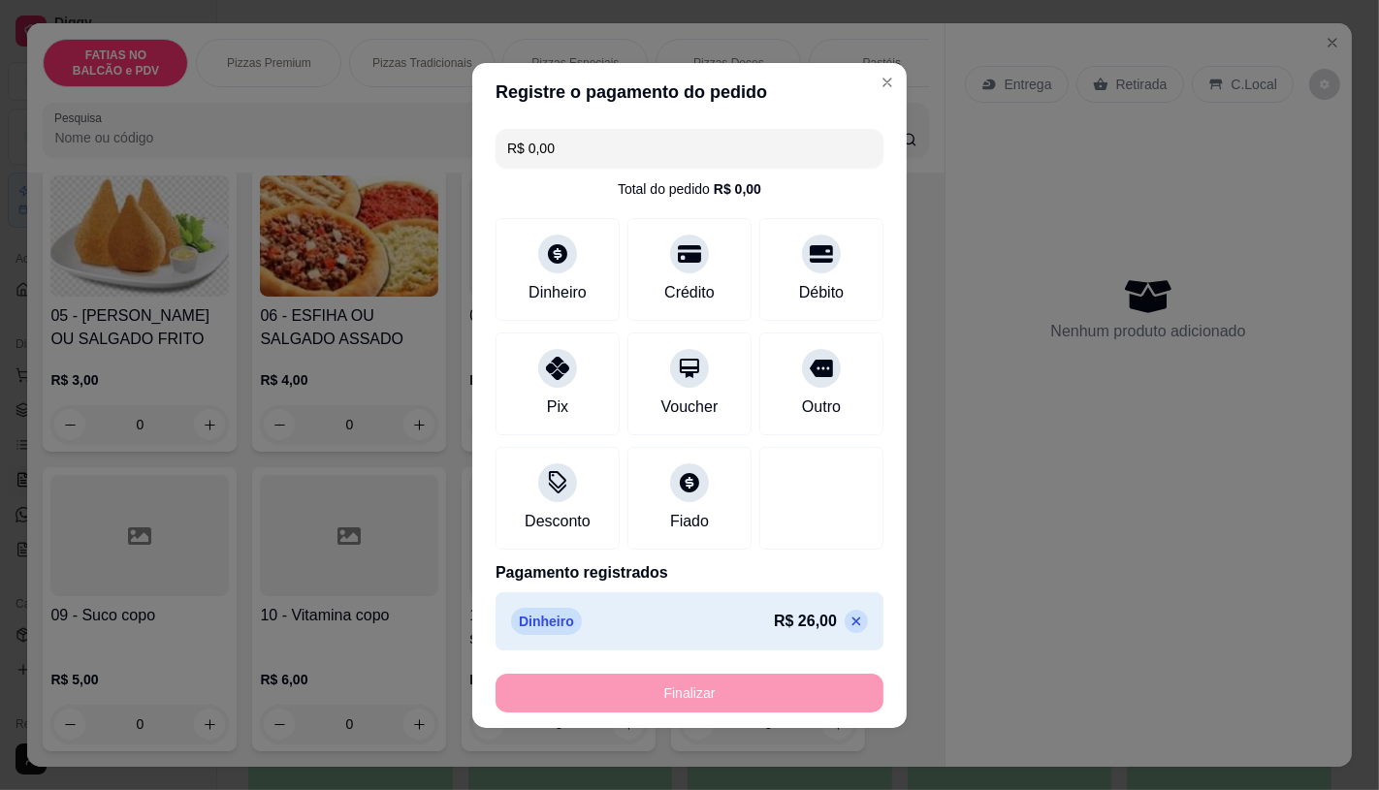
type input "-R$ 26,00"
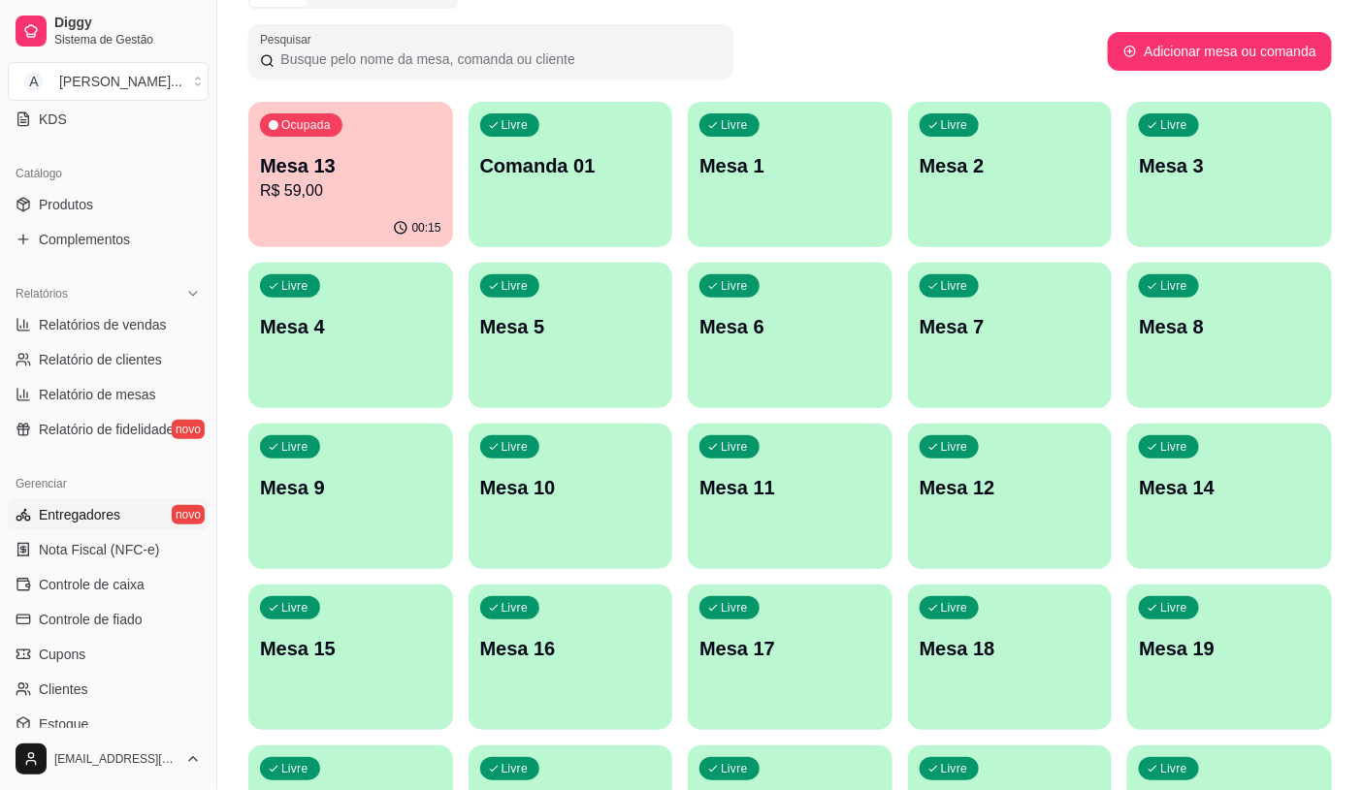
scroll to position [538, 0]
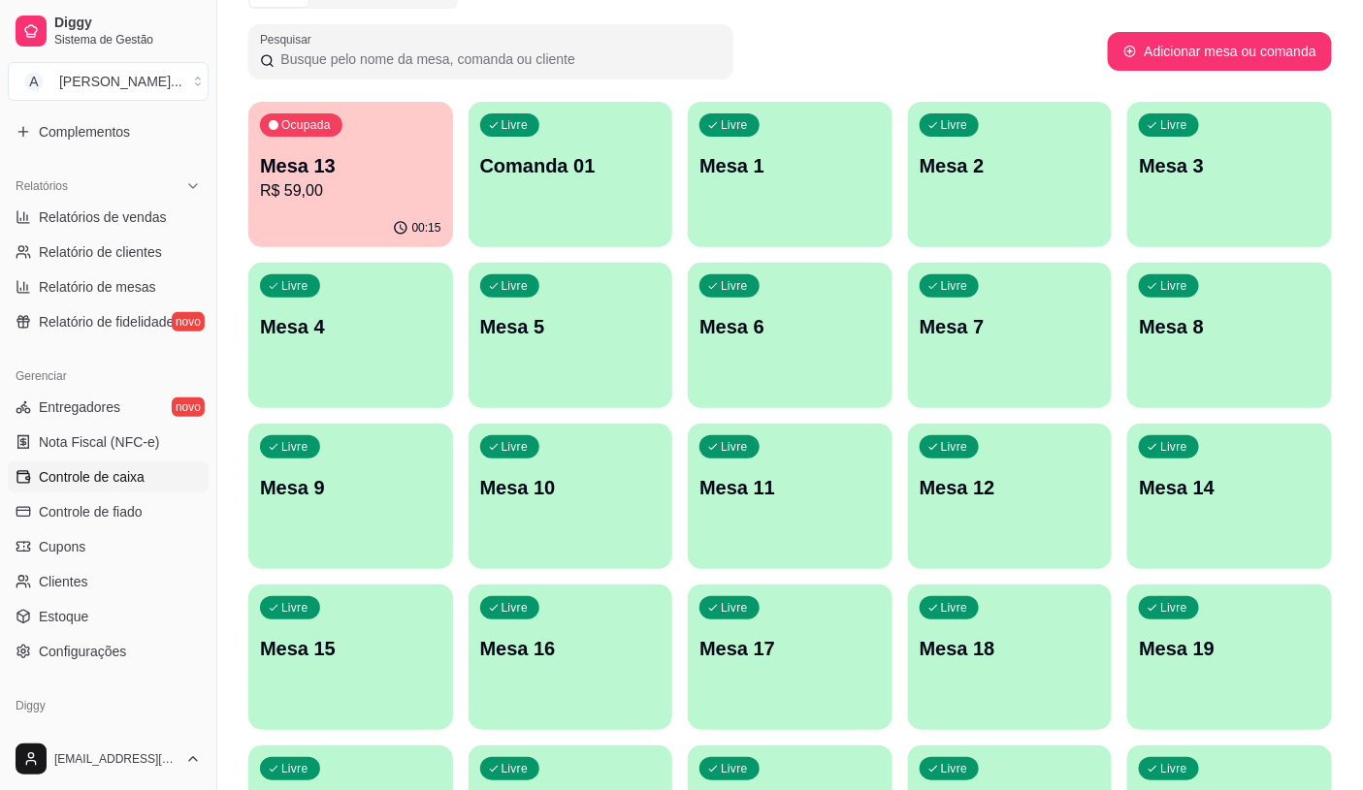
click at [112, 472] on span "Controle de caixa" at bounding box center [92, 476] width 106 height 19
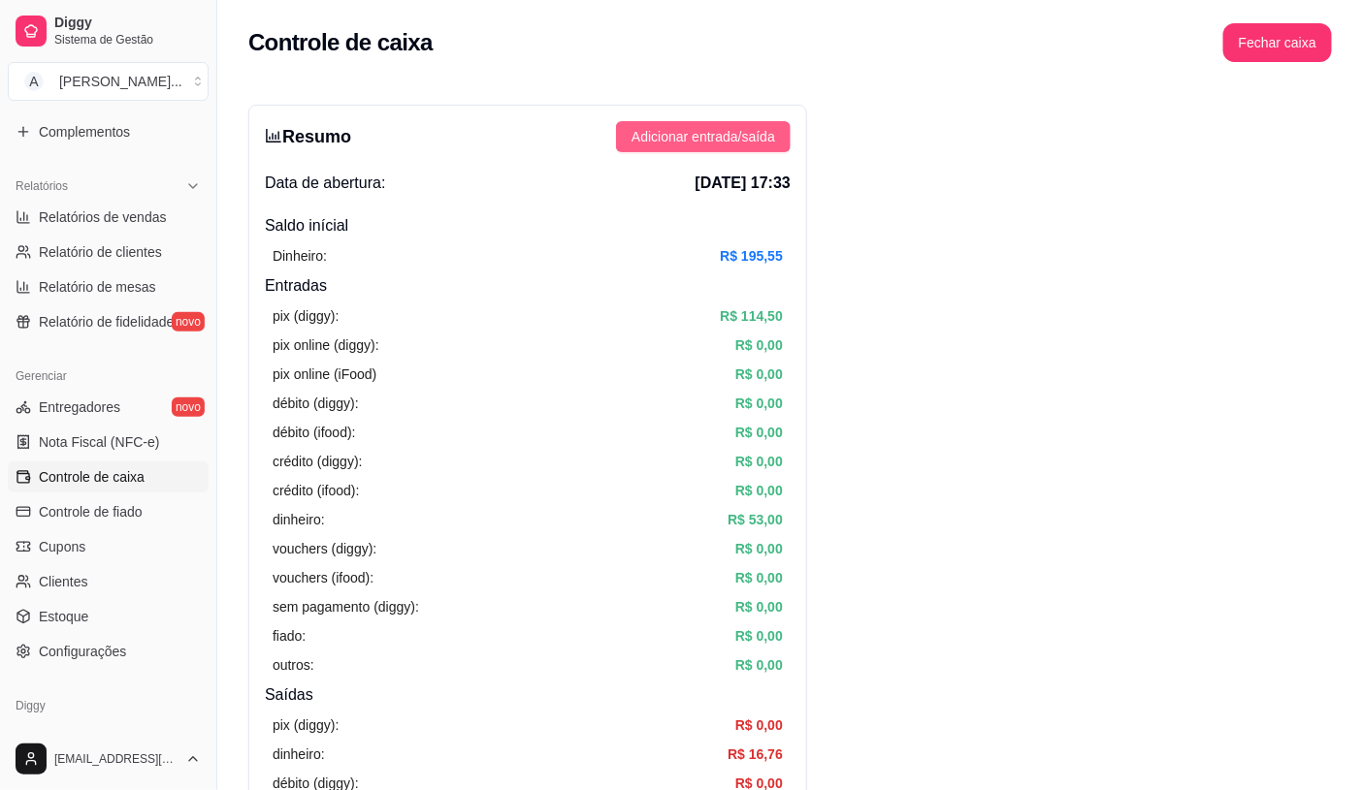
click at [730, 144] on span "Adicionar entrada/saída" at bounding box center [703, 136] width 144 height 21
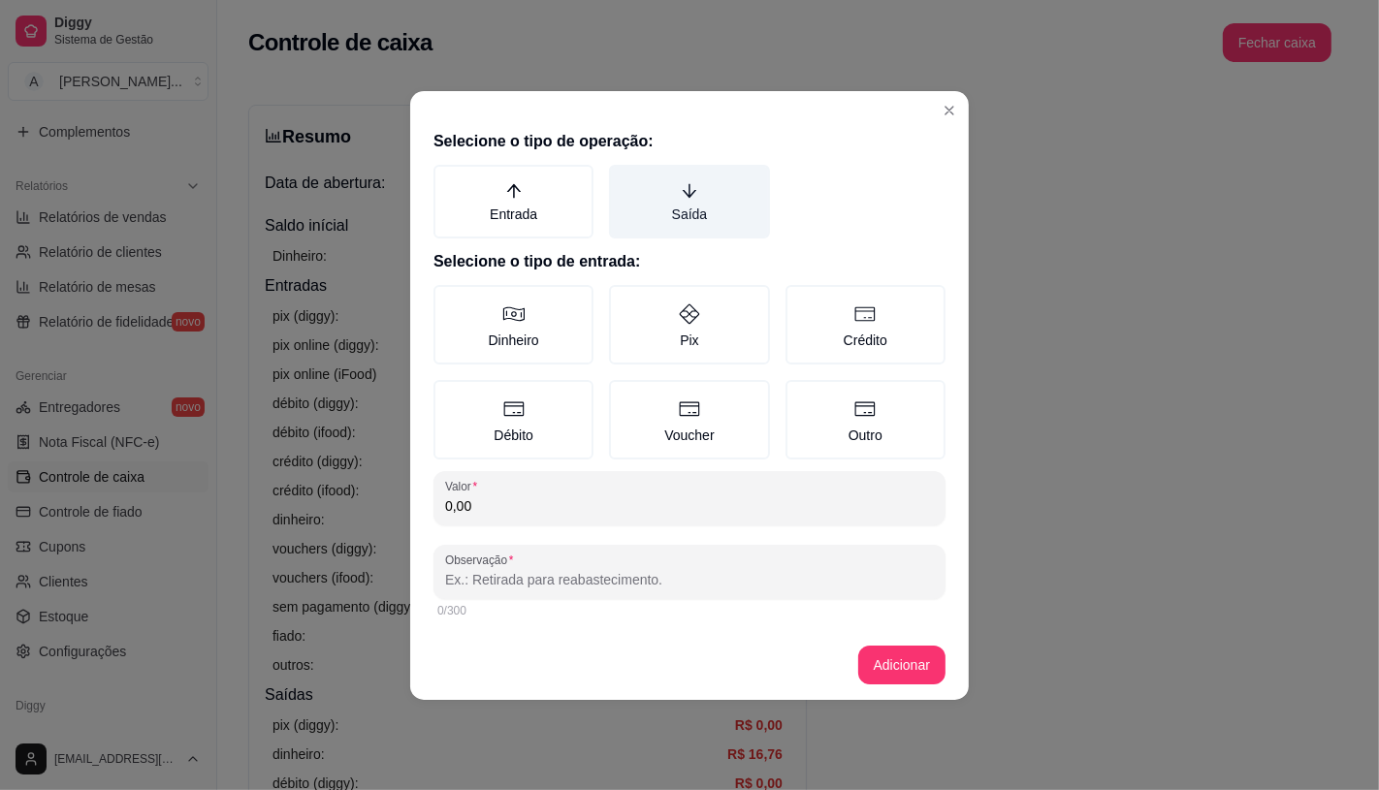
click at [666, 191] on label "Saída" at bounding box center [689, 202] width 160 height 74
click at [624, 179] on button "Saída" at bounding box center [616, 172] width 16 height 16
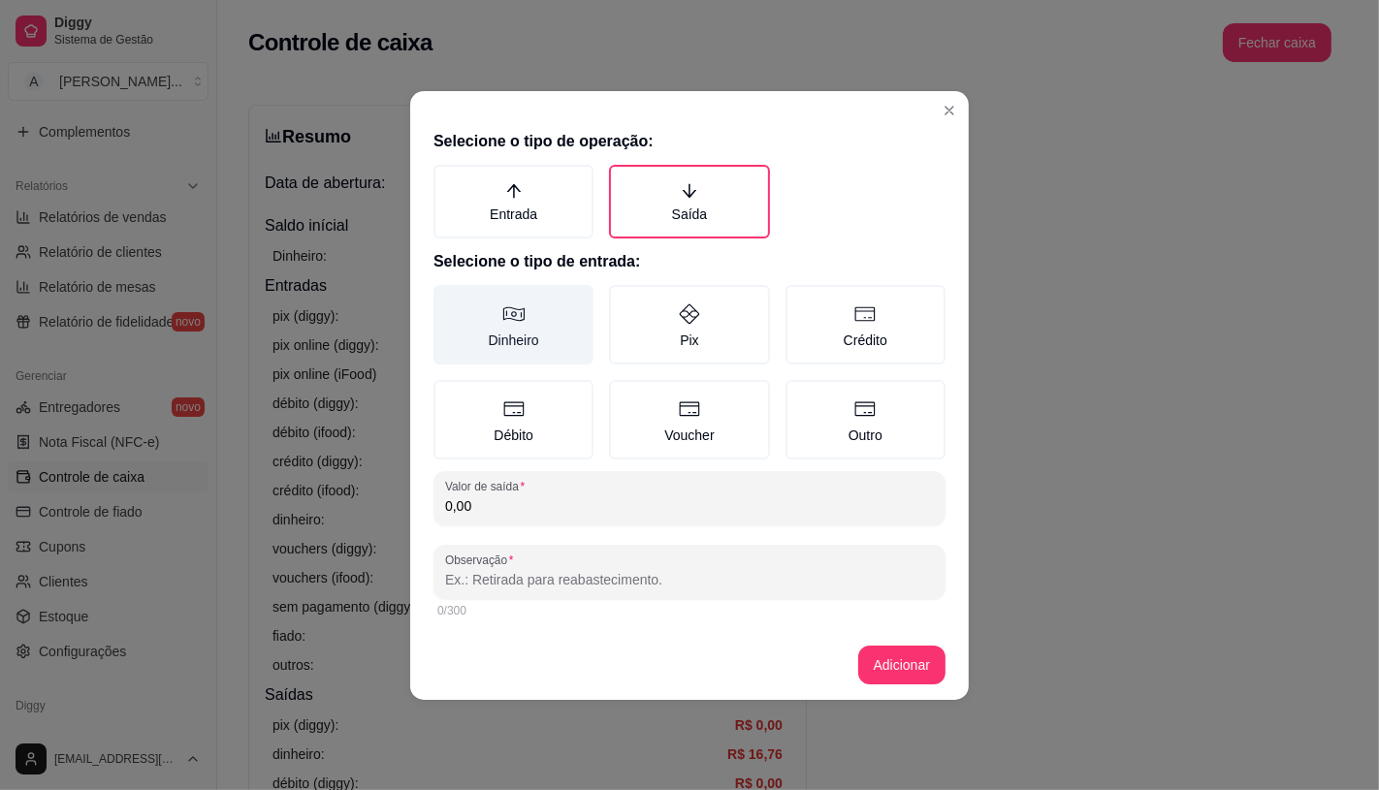
click at [562, 326] on label "Dinheiro" at bounding box center [513, 325] width 160 height 80
click at [448, 300] on button "Dinheiro" at bounding box center [441, 292] width 16 height 16
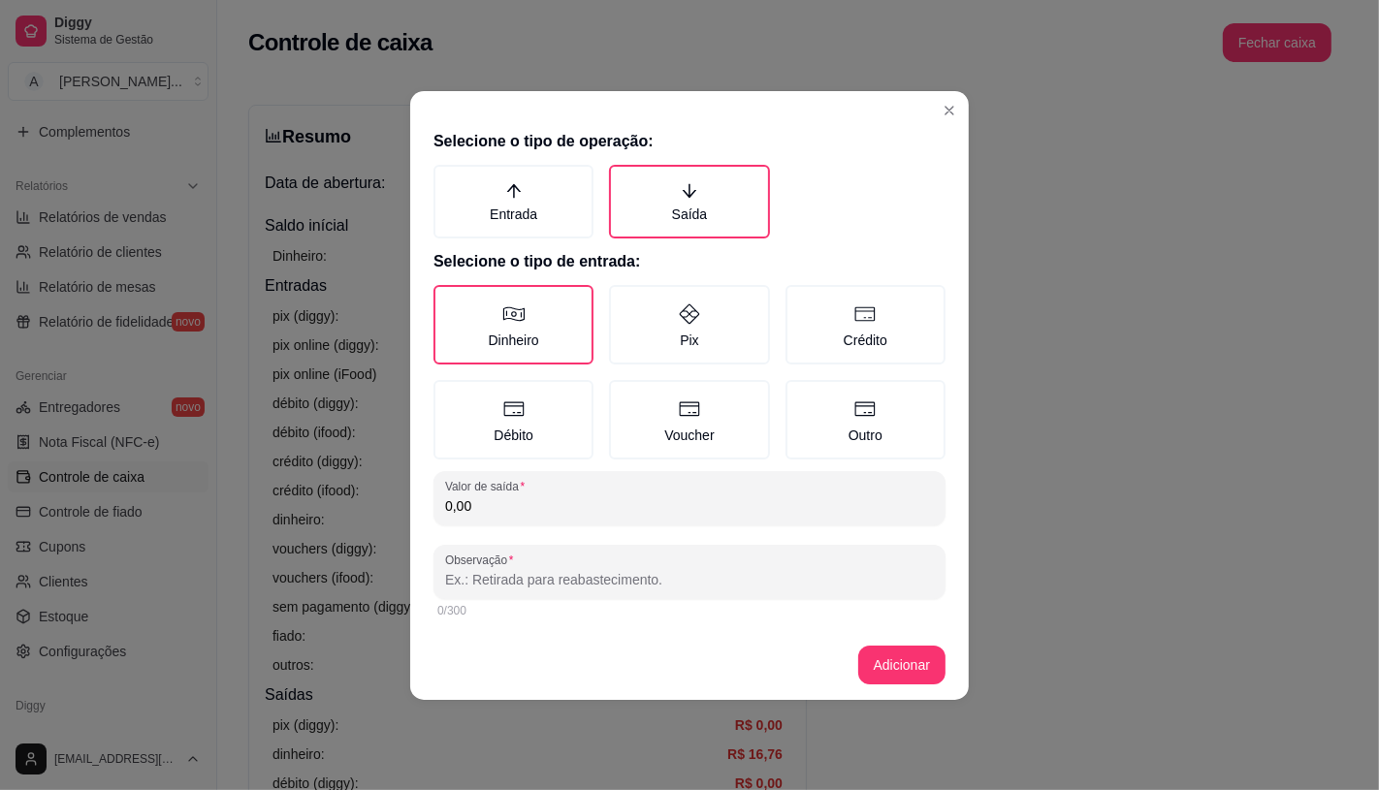
click at [550, 506] on input "0,00" at bounding box center [689, 506] width 489 height 19
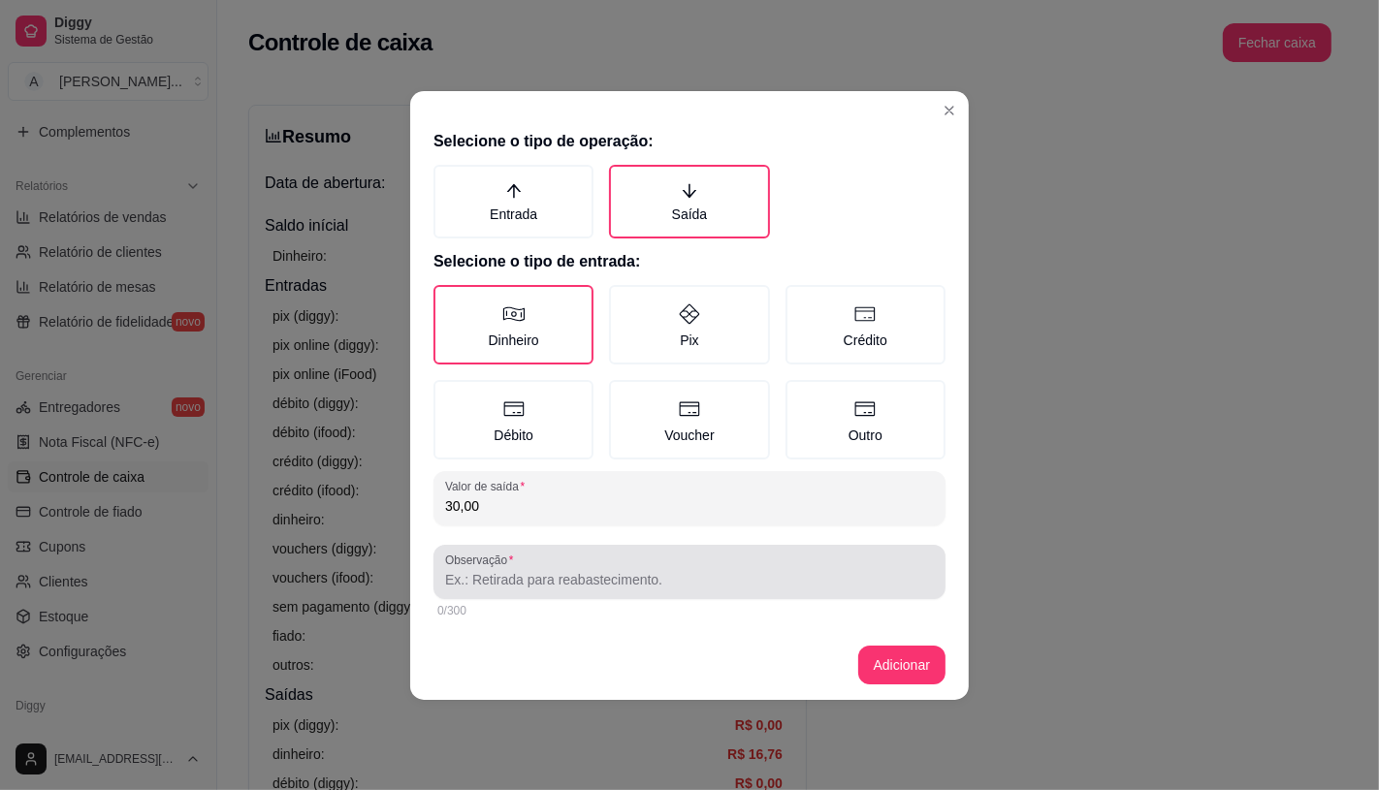
type input "30,00"
click at [504, 579] on input "Observação" at bounding box center [689, 579] width 489 height 19
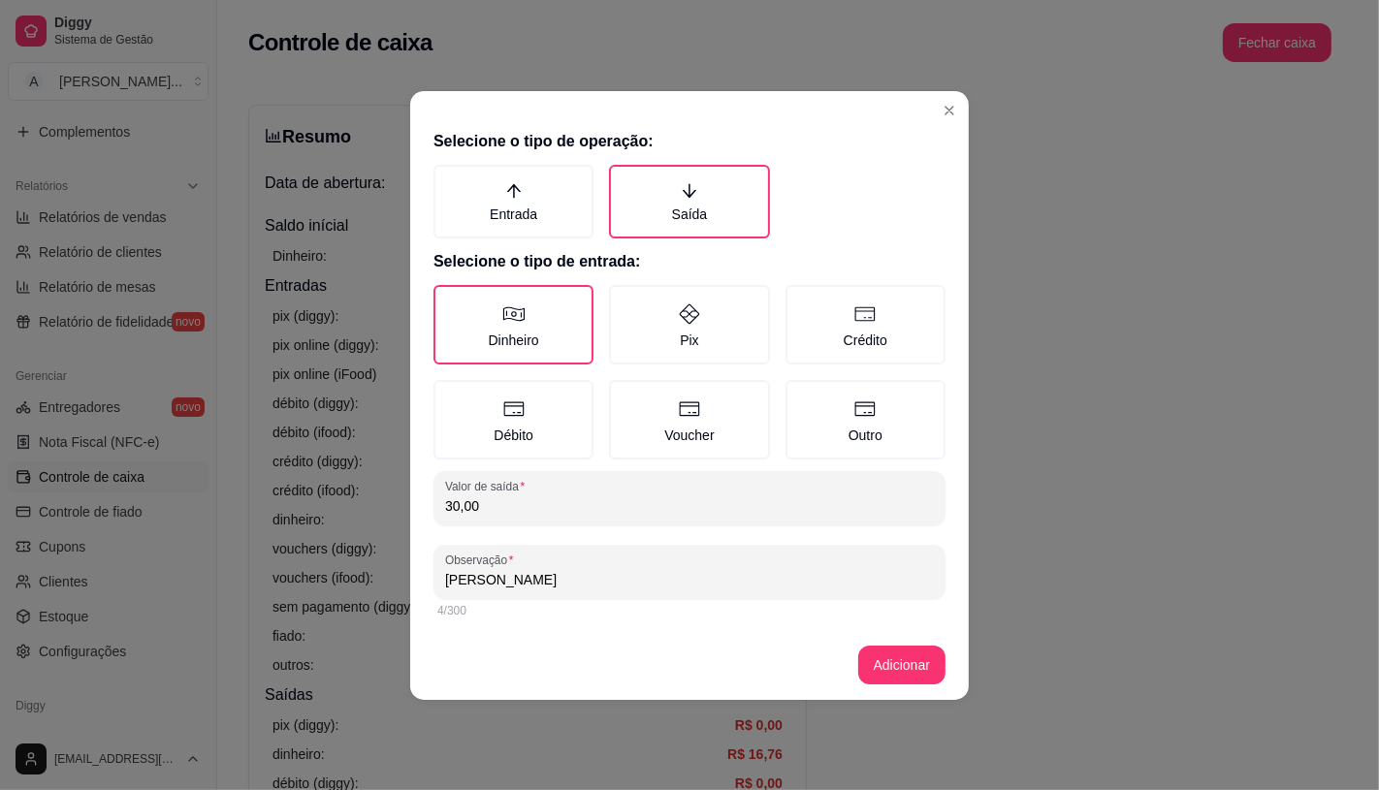
type input "Aldo"
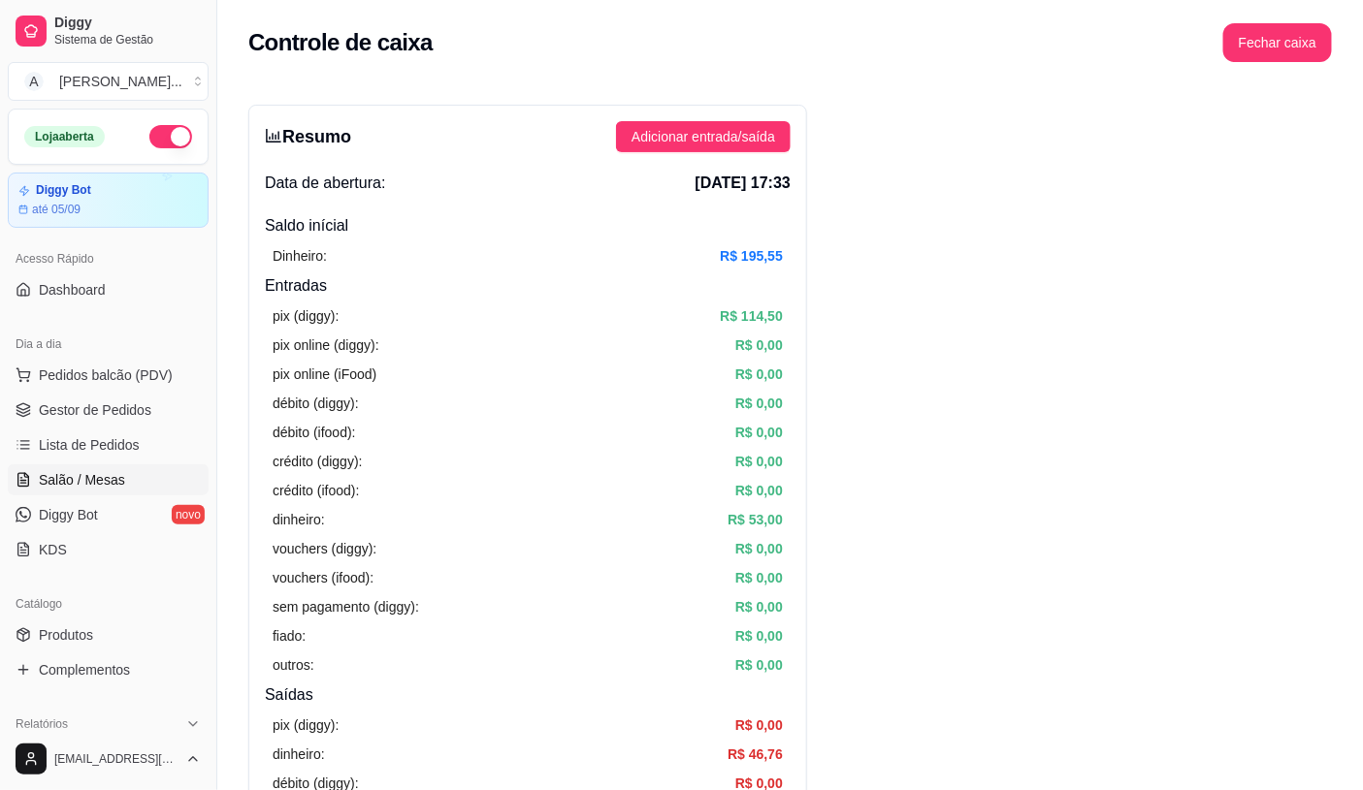
click at [111, 471] on span "Salão / Mesas" at bounding box center [82, 479] width 86 height 19
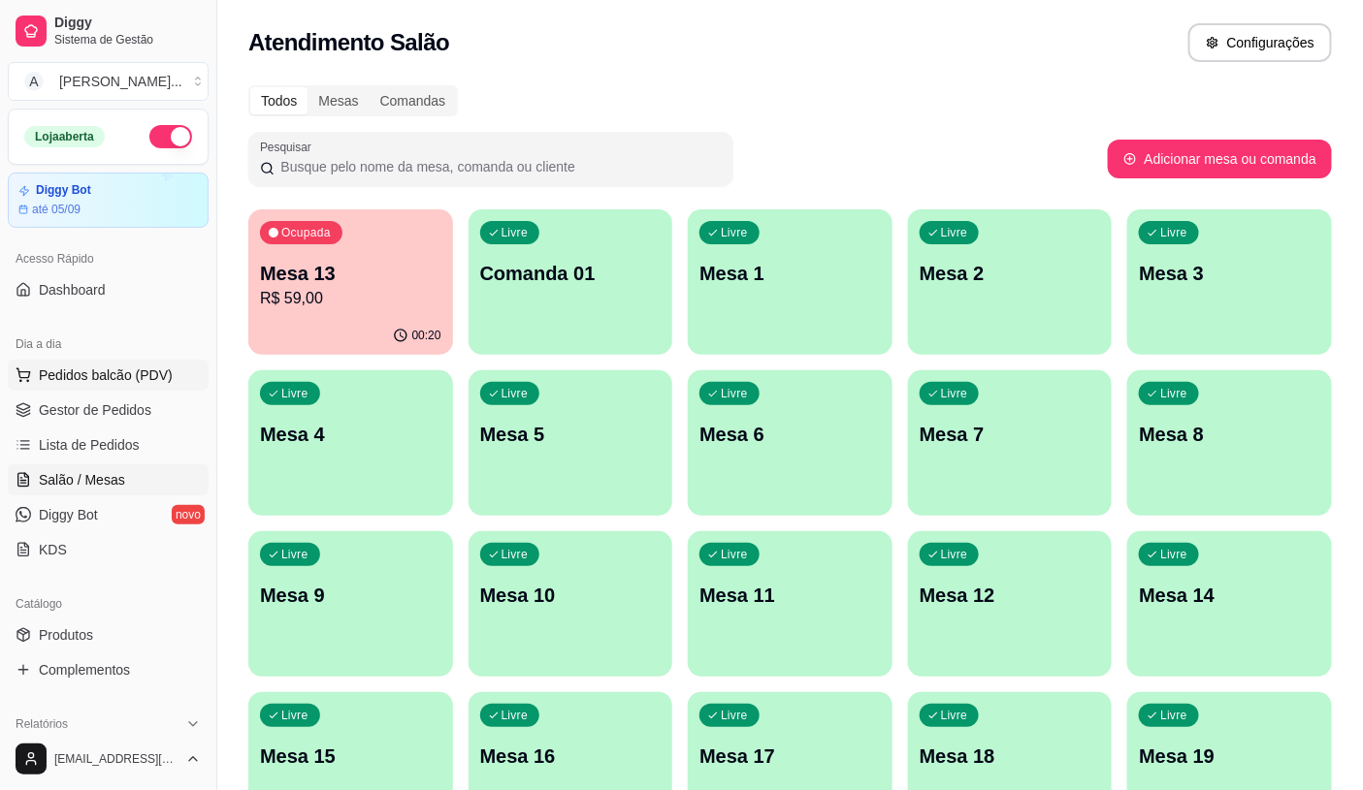
click at [80, 366] on span "Pedidos balcão (PDV)" at bounding box center [106, 375] width 134 height 19
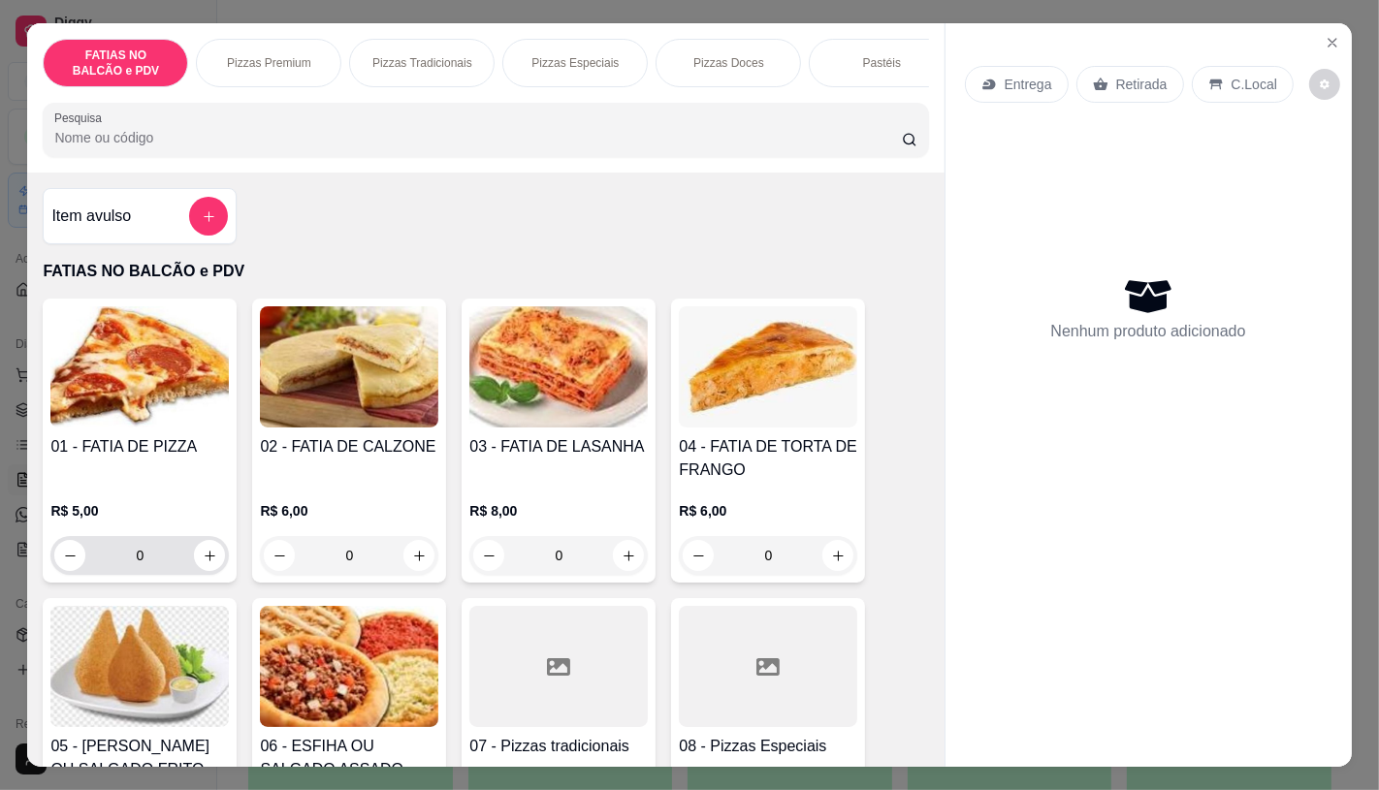
click at [167, 546] on input "0" at bounding box center [139, 555] width 109 height 39
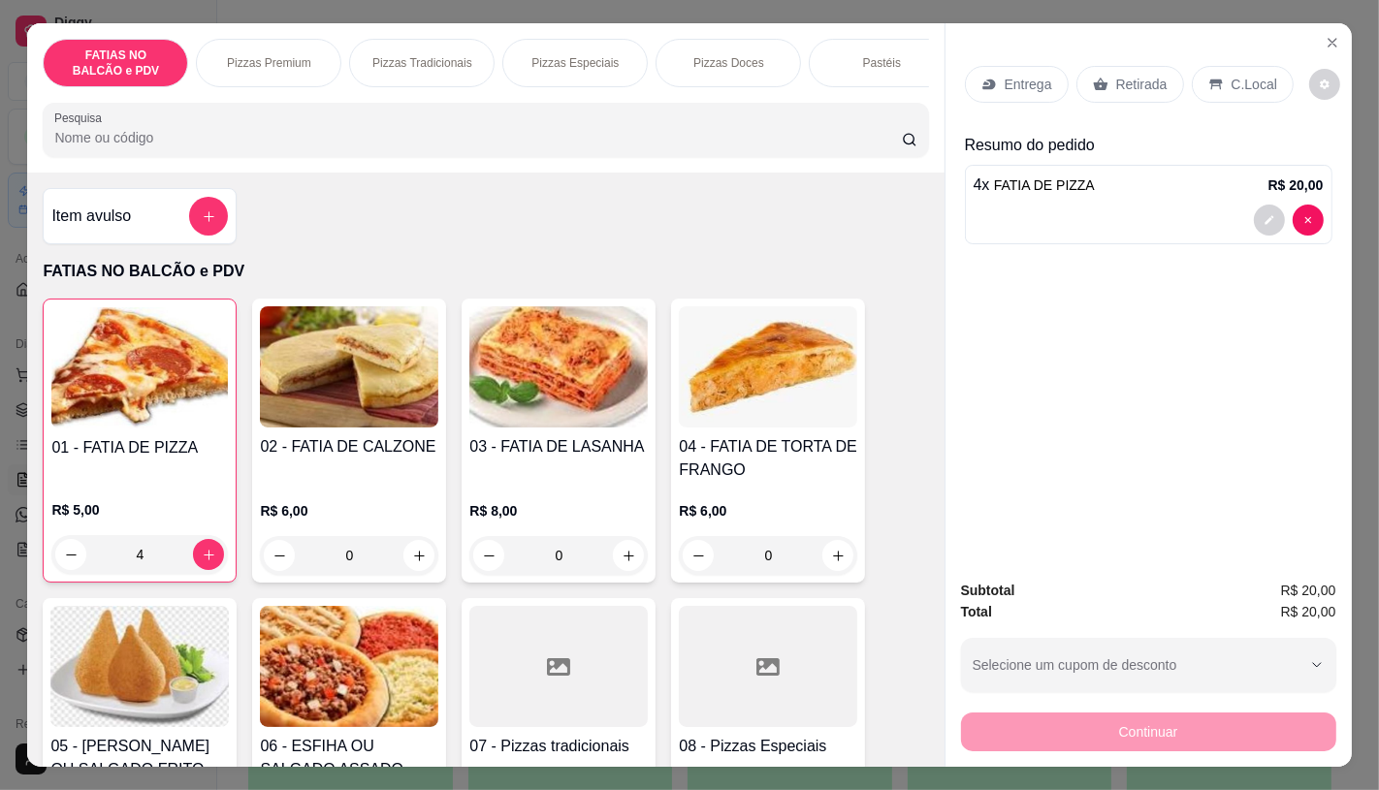
type input "4"
click at [1151, 56] on div "Entrega Retirada C.Local" at bounding box center [1149, 84] width 368 height 68
click at [1107, 95] on div "Entrega Retirada C.Local" at bounding box center [1149, 84] width 368 height 68
click at [1107, 88] on div "Retirada" at bounding box center [1130, 84] width 108 height 37
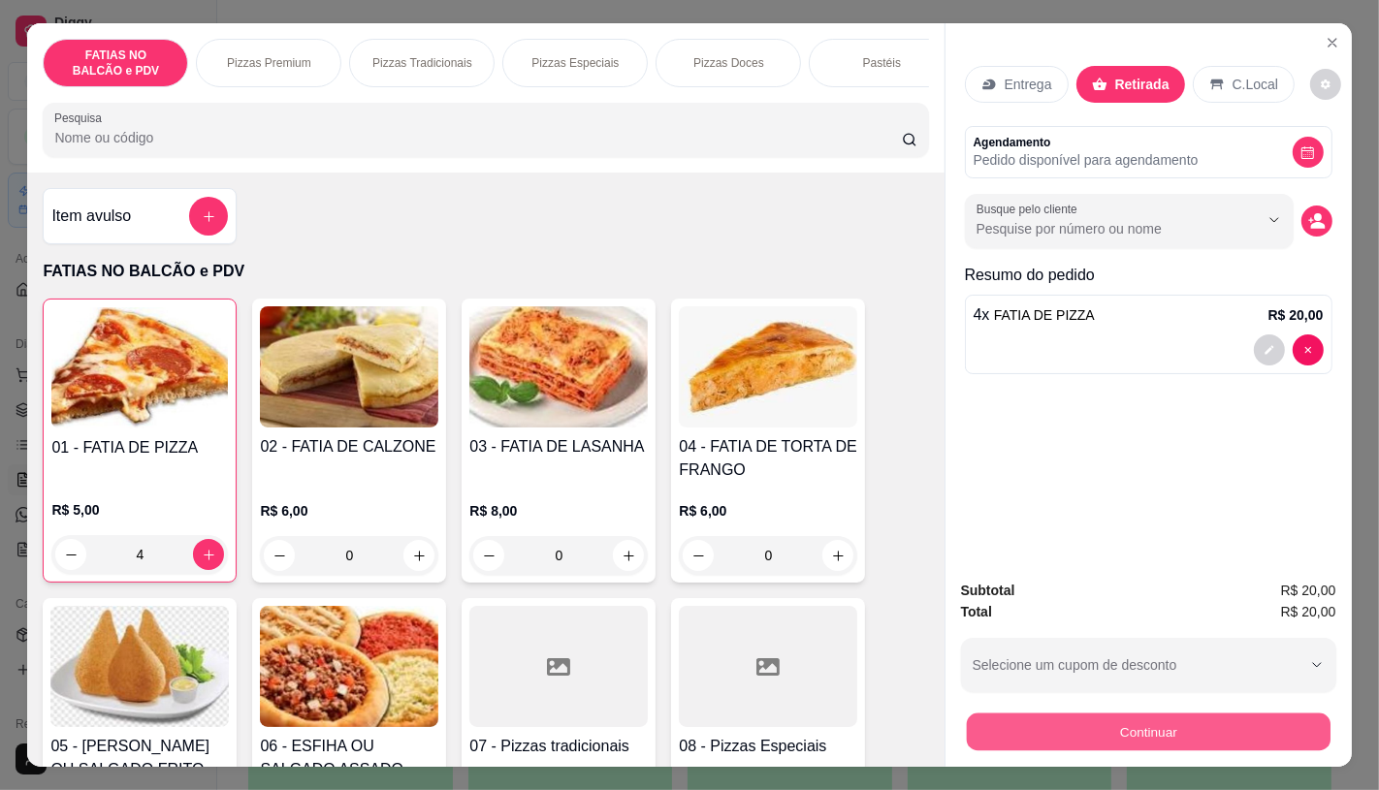
click at [1127, 724] on button "Continuar" at bounding box center [1148, 732] width 364 height 38
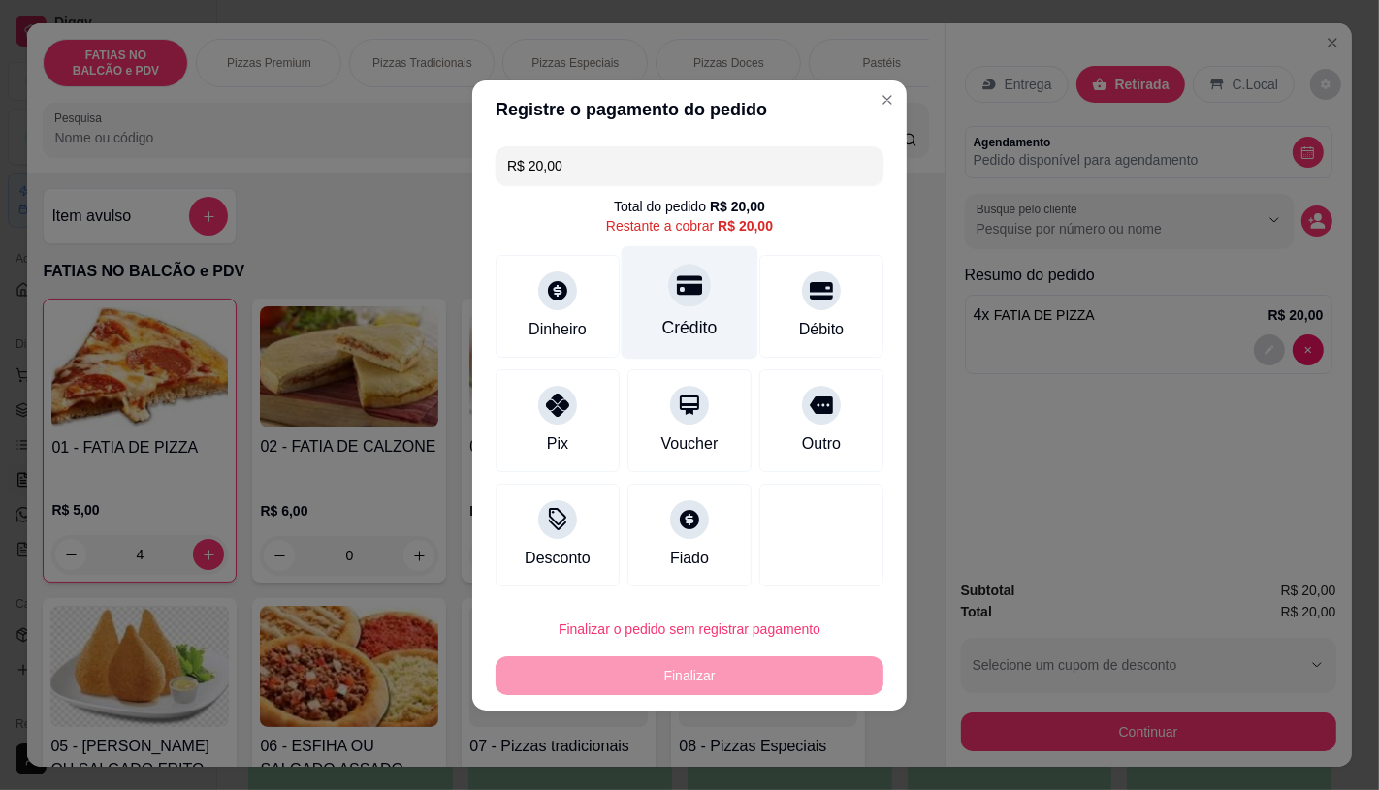
click at [693, 305] on div "Crédito" at bounding box center [690, 301] width 137 height 113
type input "R$ 0,00"
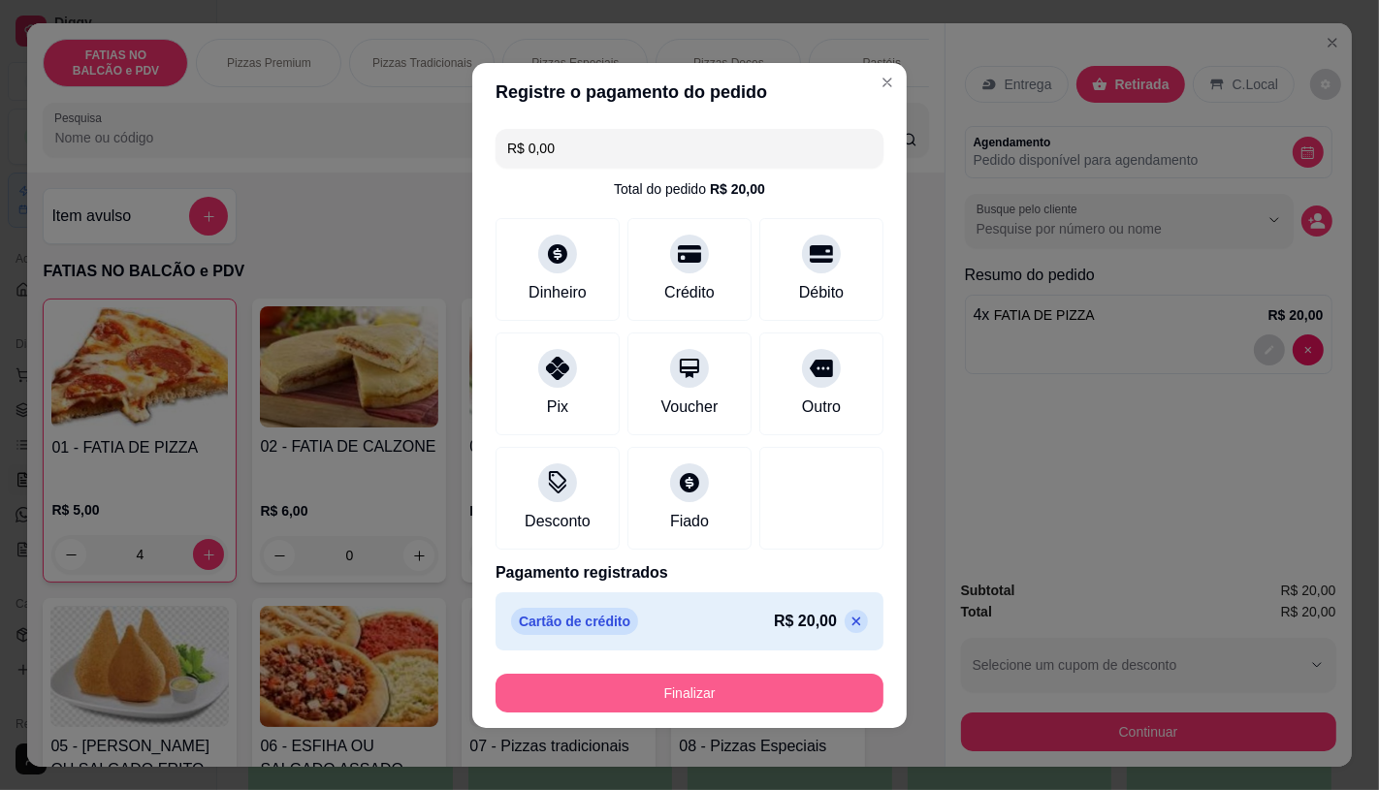
click at [760, 684] on button "Finalizar" at bounding box center [690, 693] width 388 height 39
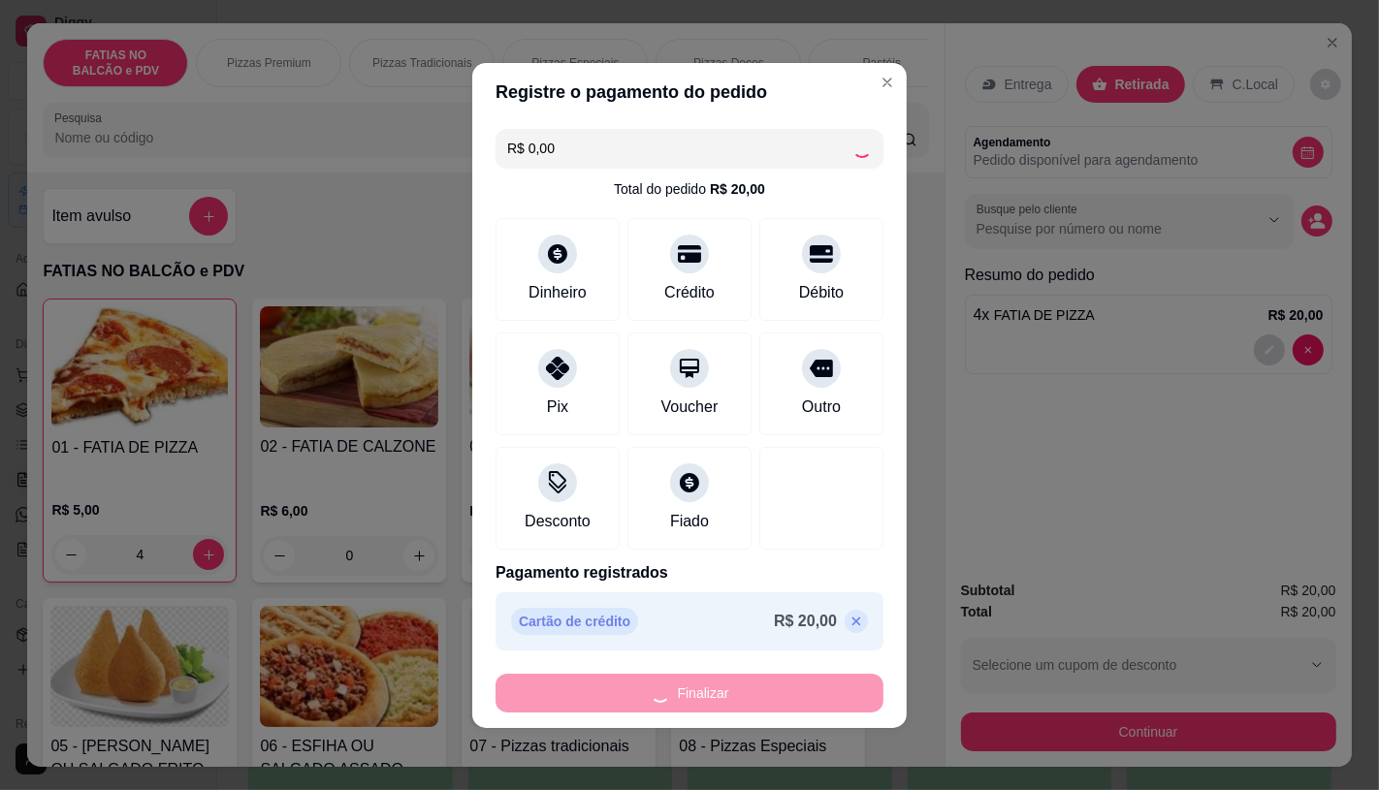
type input "0"
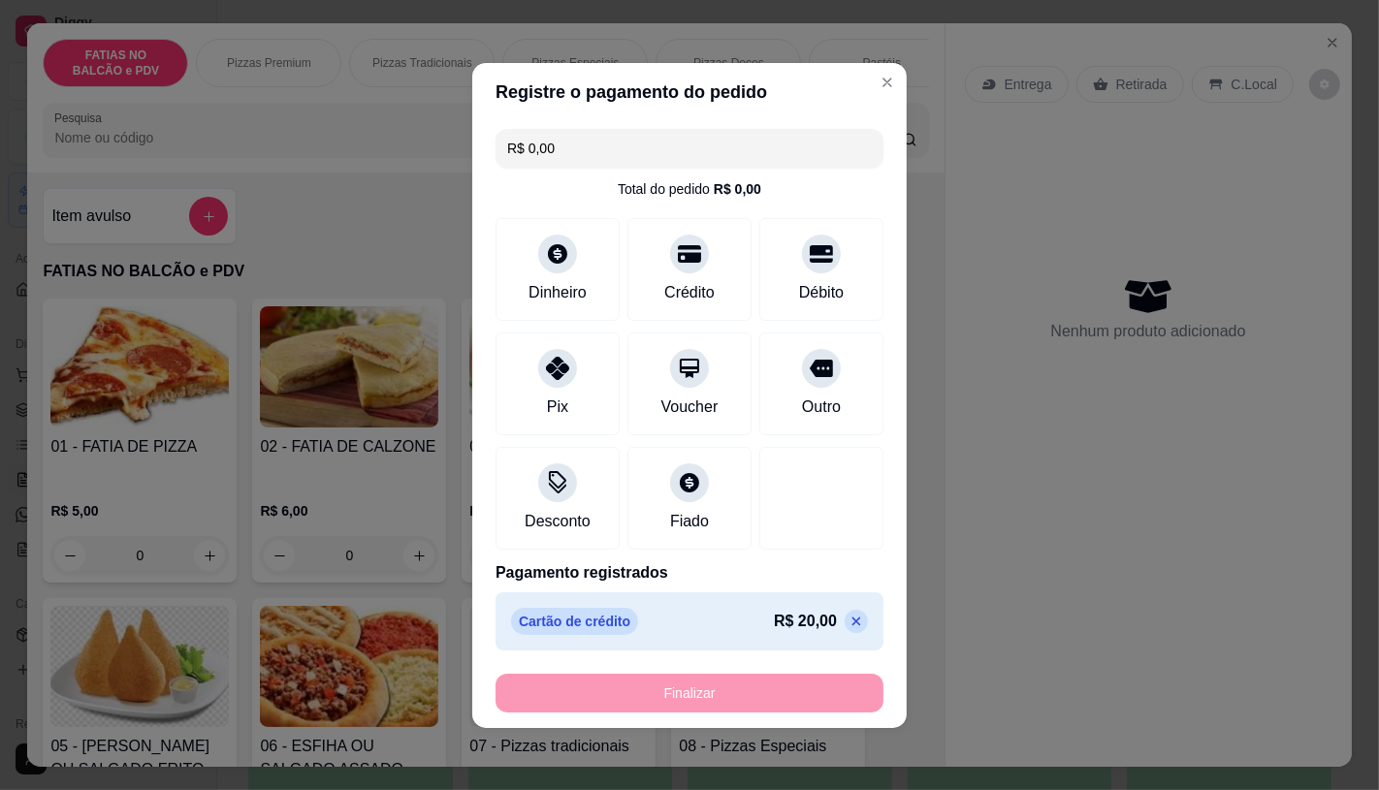
type input "-R$ 20,00"
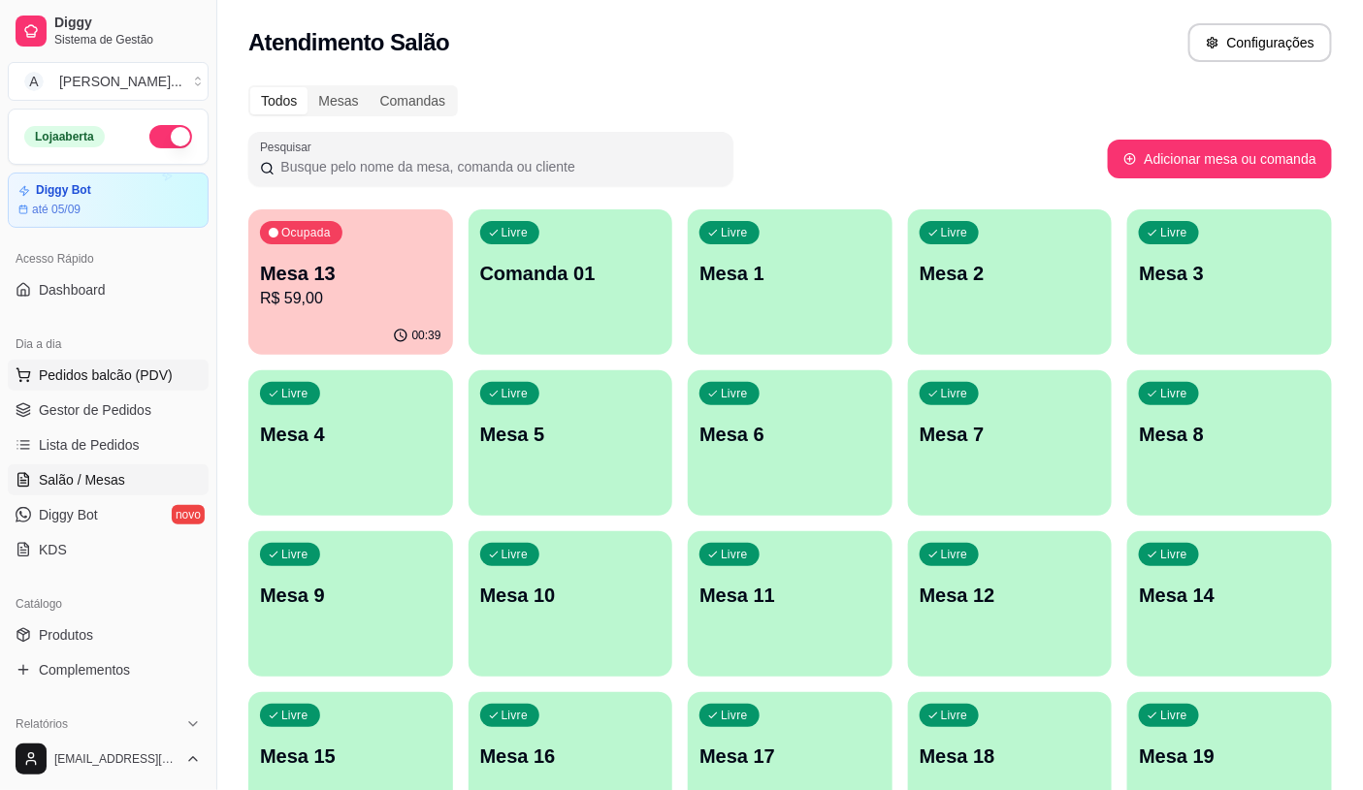
click at [54, 379] on span "Pedidos balcão (PDV)" at bounding box center [106, 375] width 134 height 19
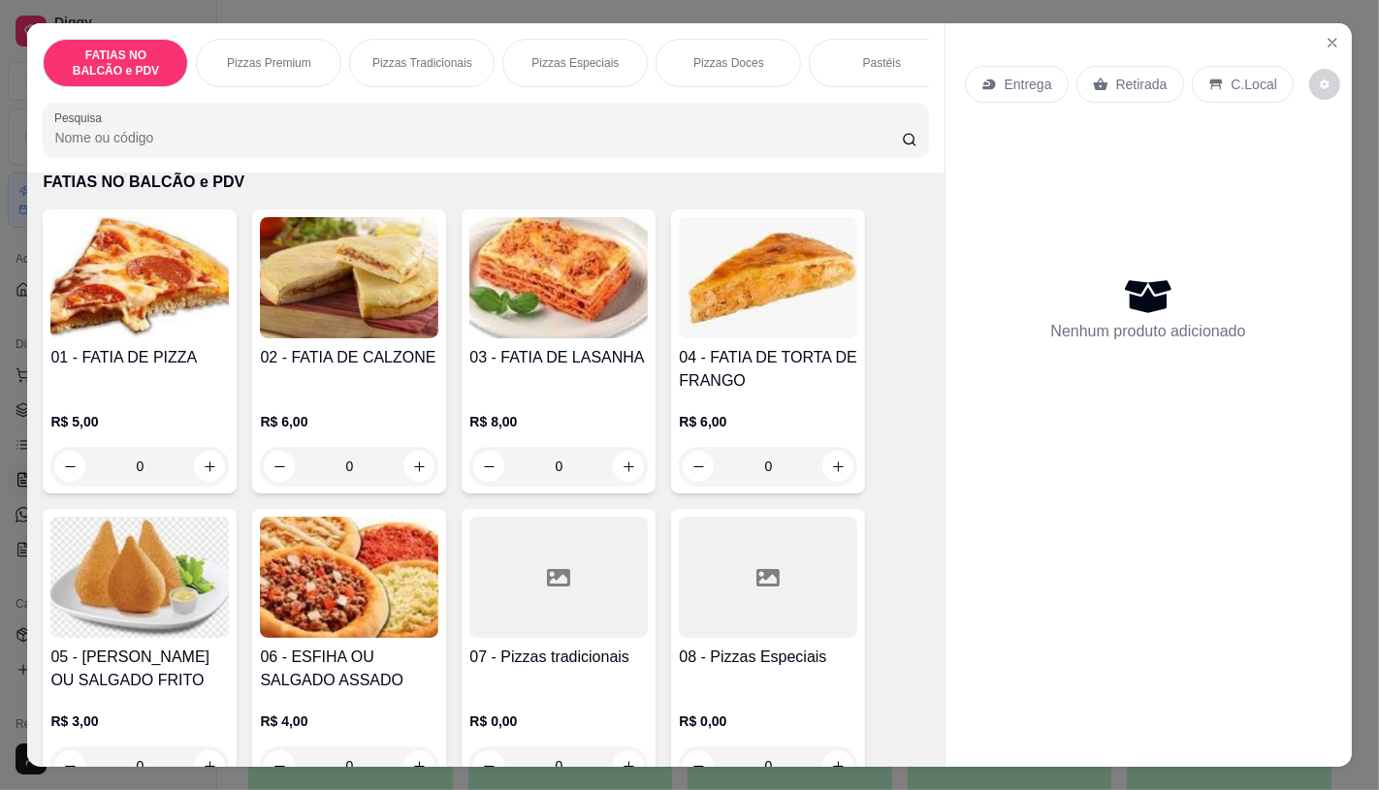
scroll to position [108, 0]
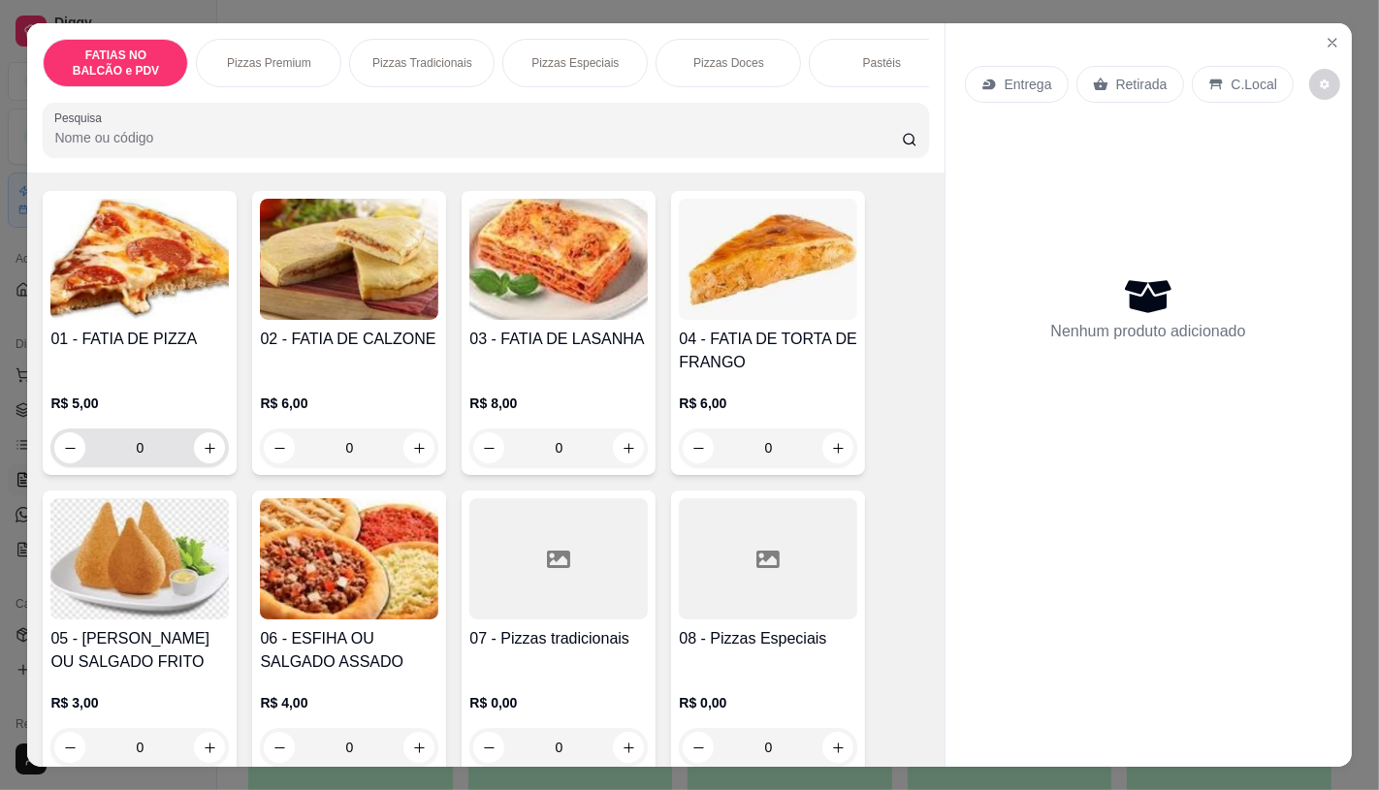
click at [175, 448] on input "0" at bounding box center [139, 448] width 109 height 39
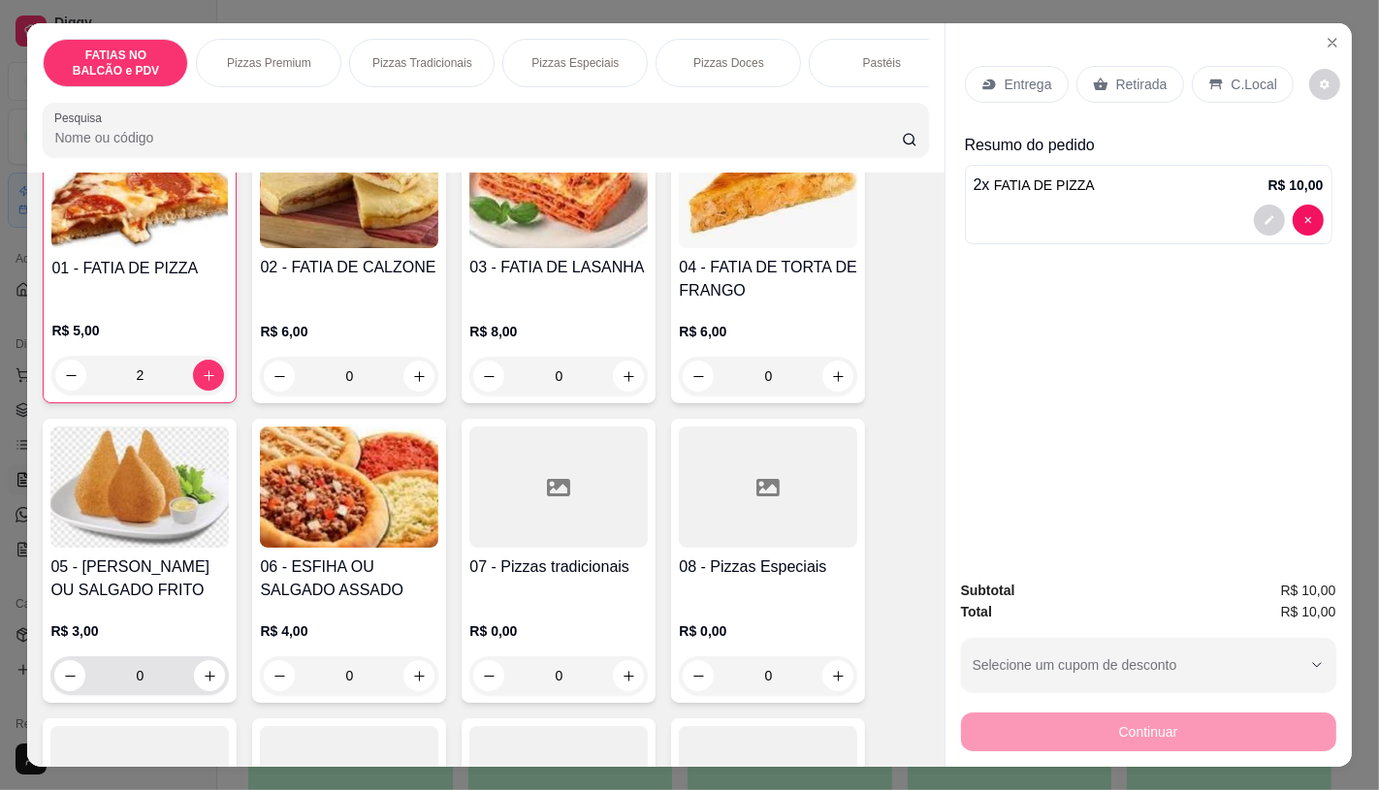
scroll to position [215, 0]
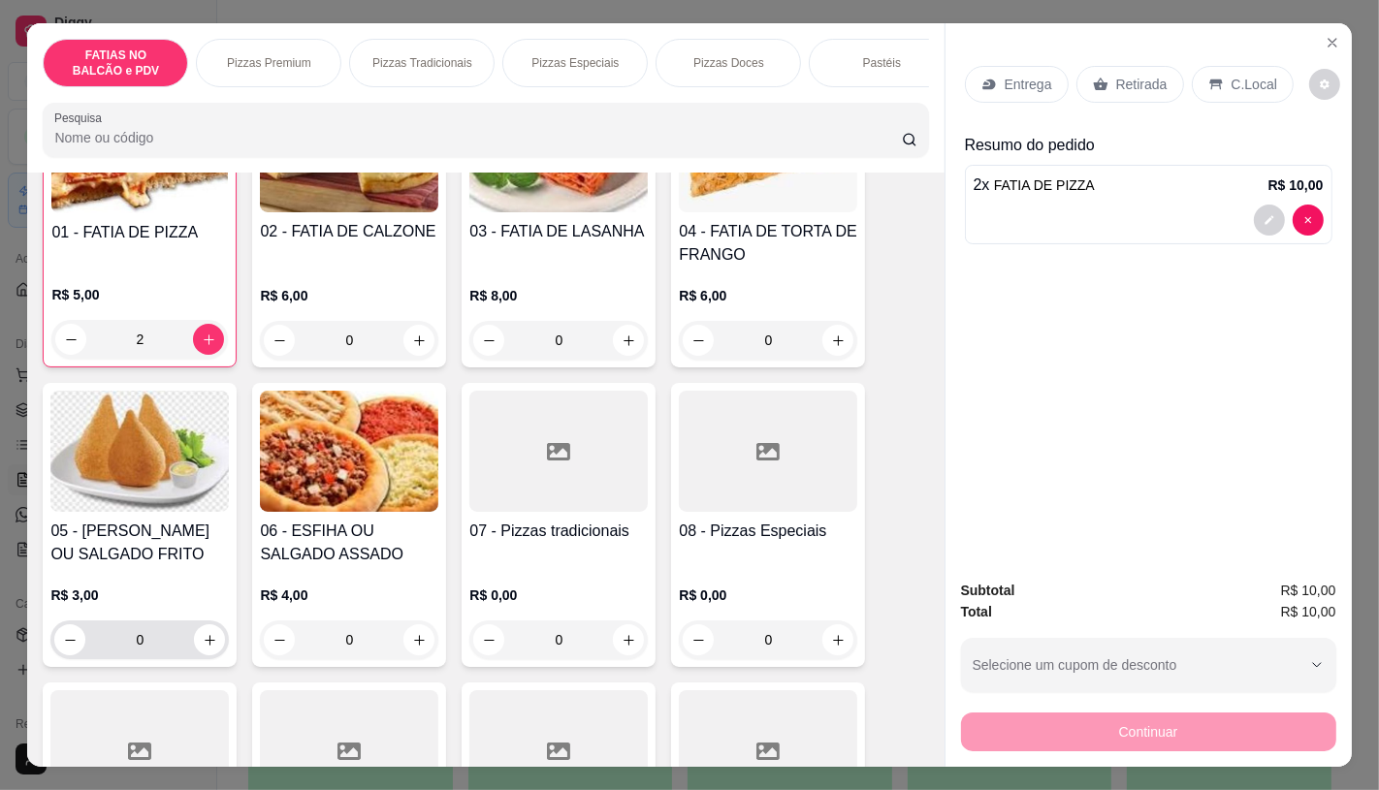
type input "2"
click at [146, 654] on input "0" at bounding box center [139, 640] width 109 height 39
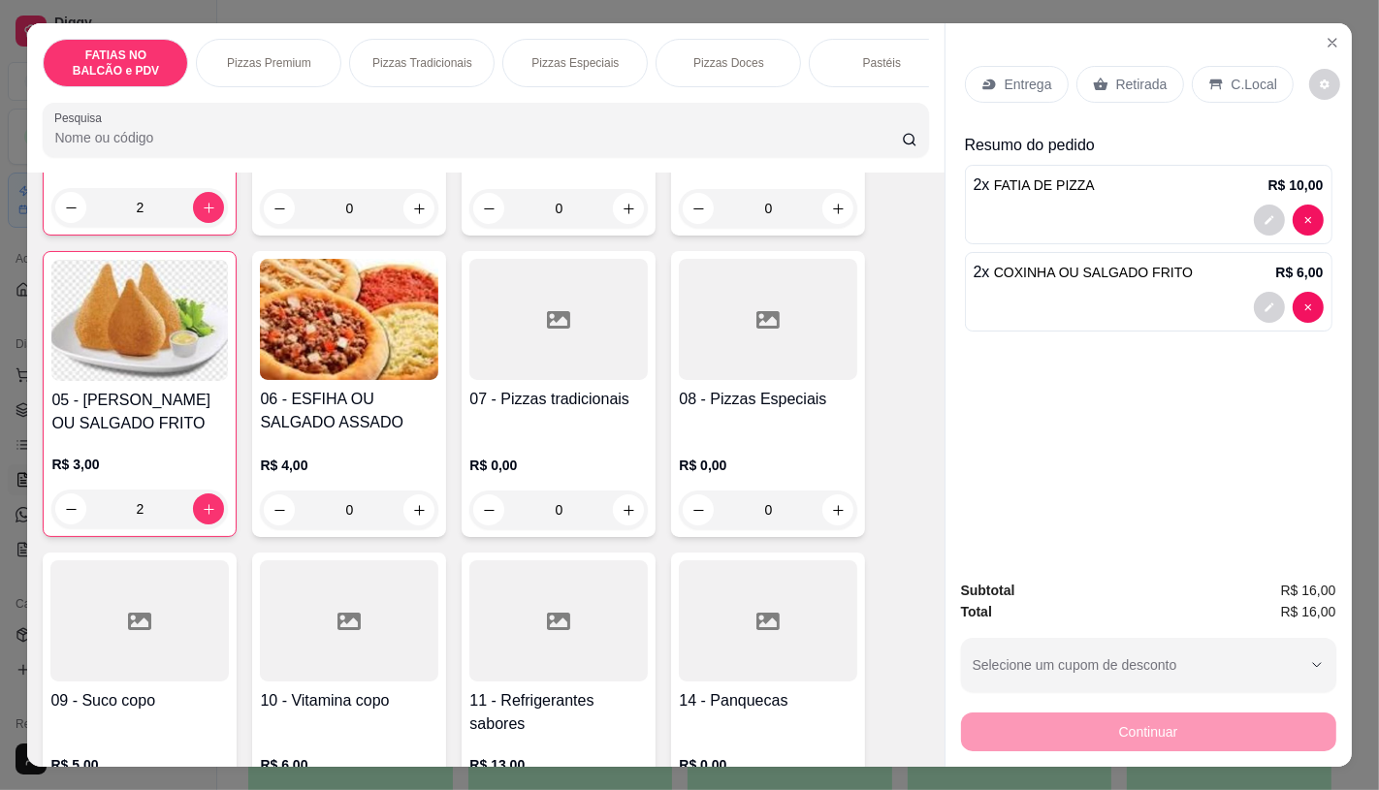
scroll to position [431, 0]
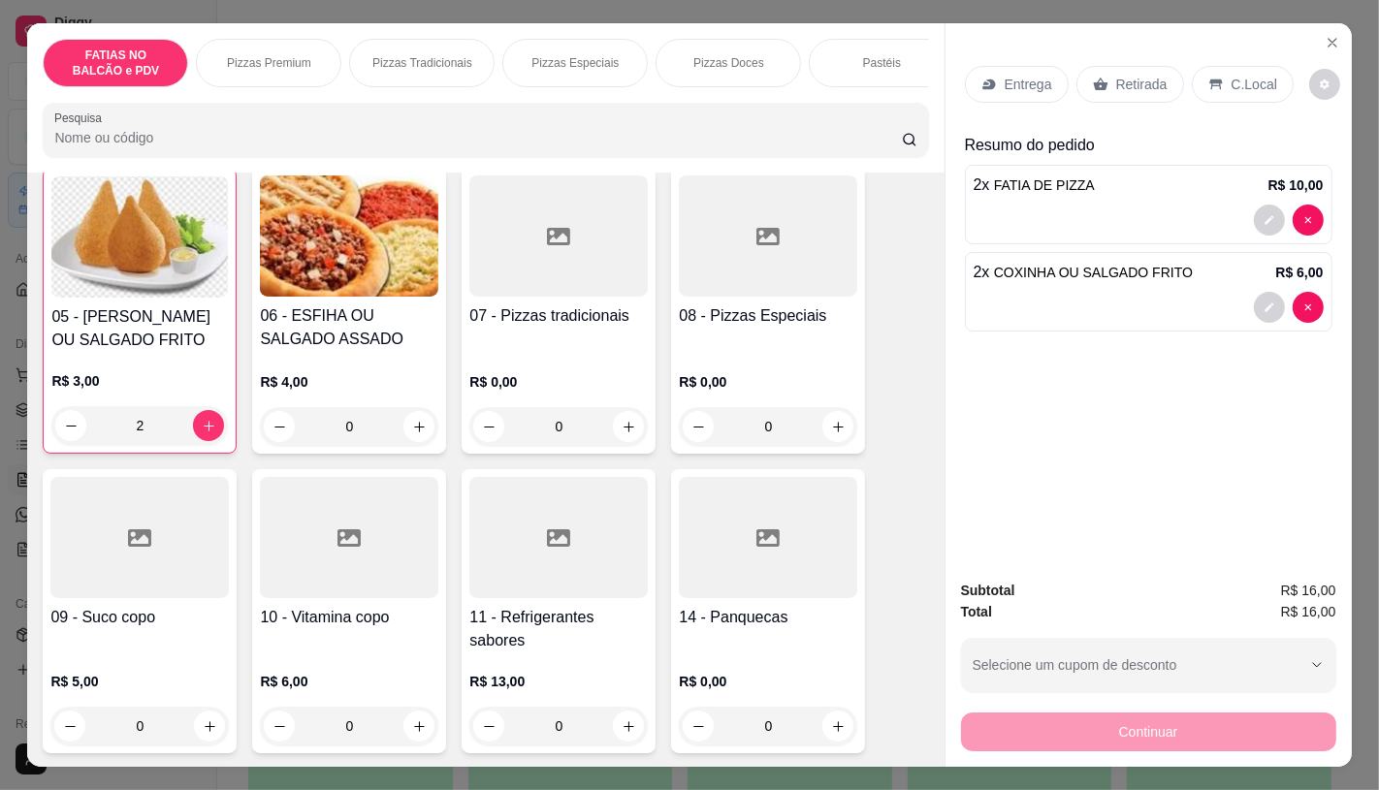
type input "2"
click at [593, 640] on h4 "11 - Refrigerantes sabores" at bounding box center [558, 629] width 178 height 47
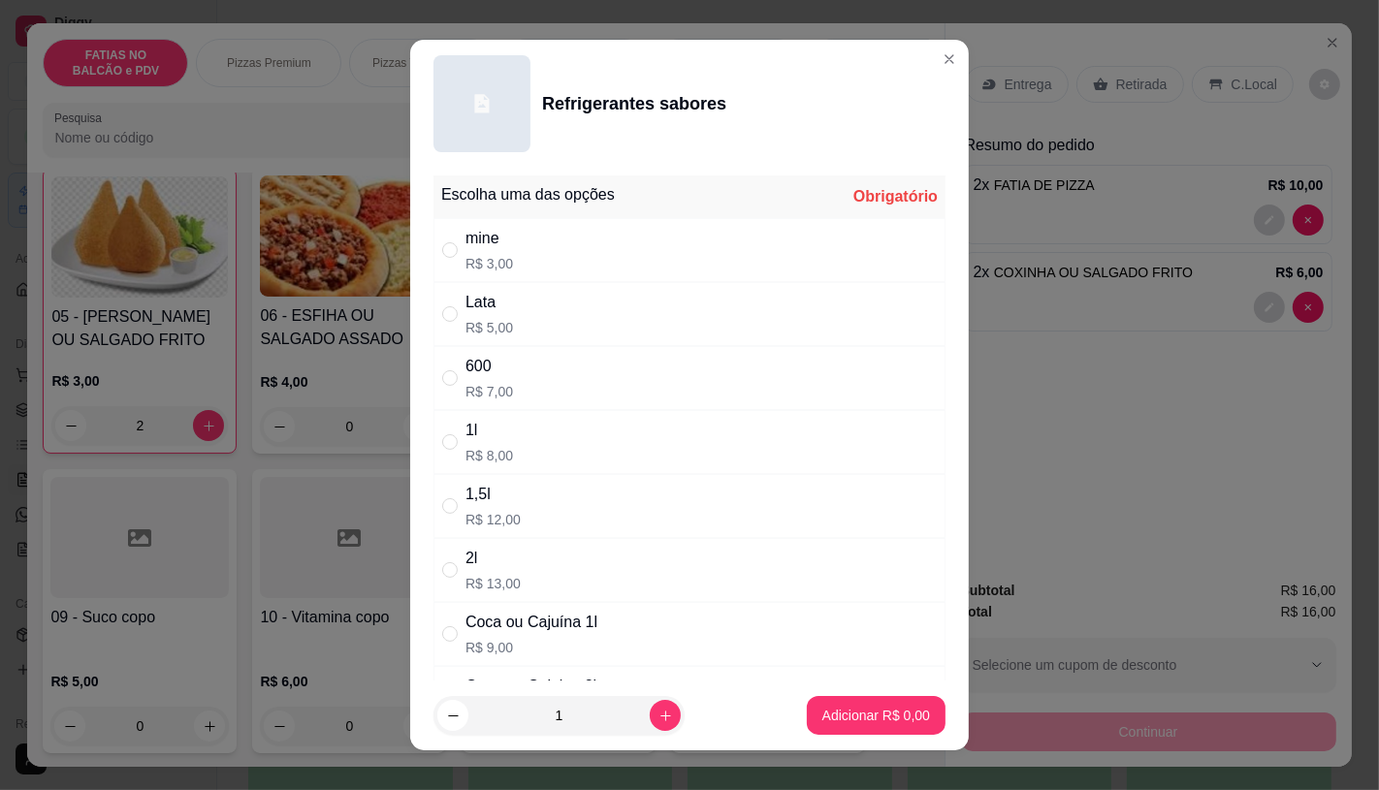
click at [524, 341] on div "Lata R$ 5,00" at bounding box center [689, 314] width 512 height 64
radio input "true"
click at [893, 722] on p "Adicionar R$ 5,00" at bounding box center [875, 716] width 105 height 18
type input "1"
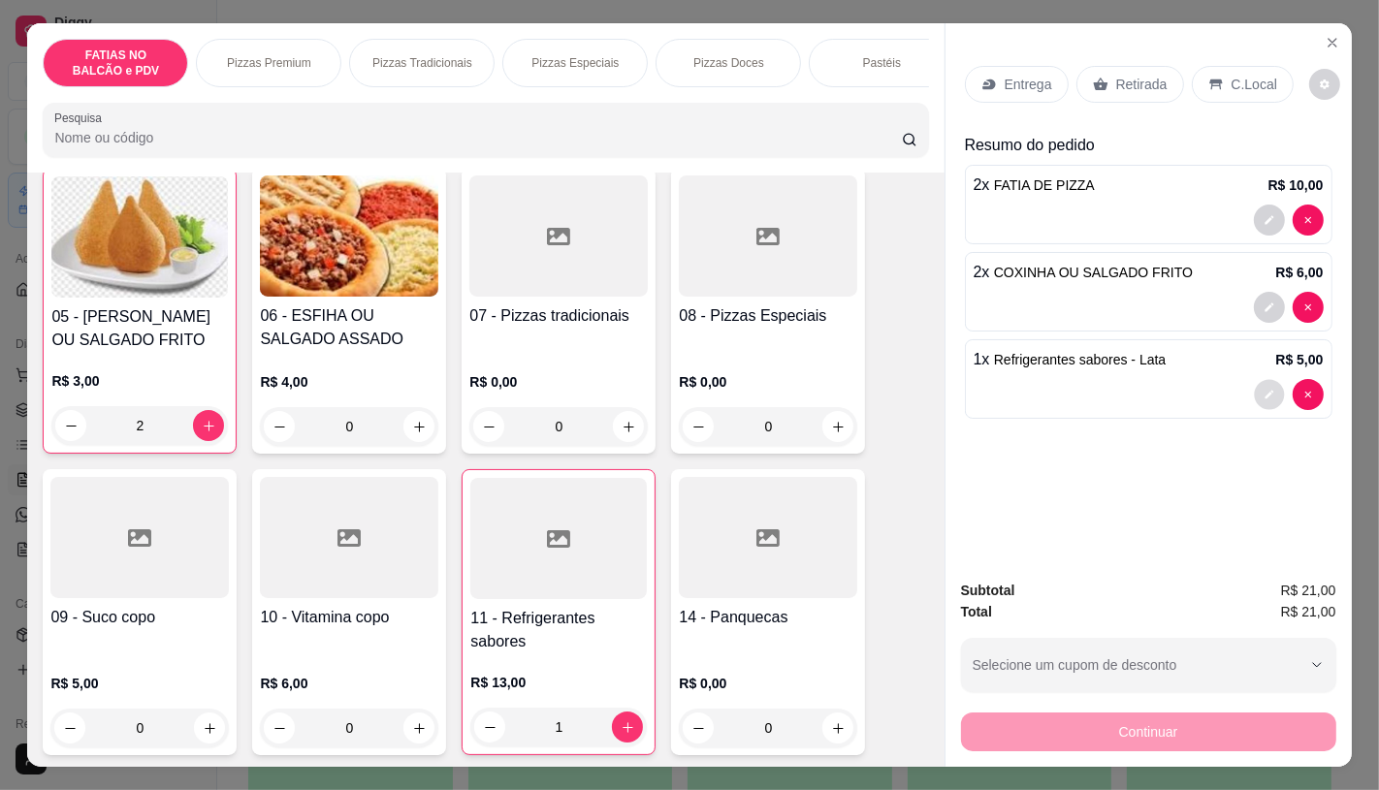
click at [1254, 390] on button "decrease-product-quantity" at bounding box center [1269, 395] width 30 height 30
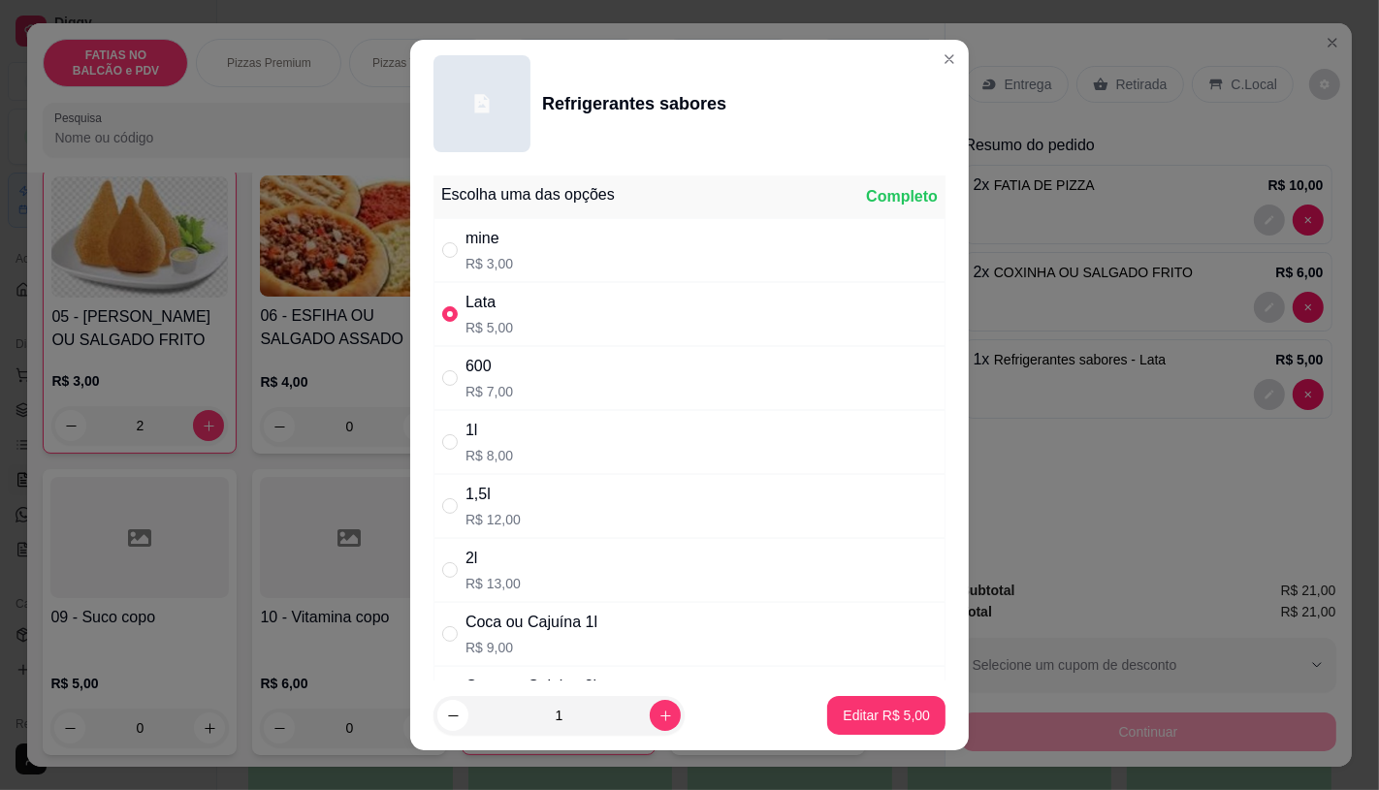
click at [499, 265] on p "R$ 3,00" at bounding box center [489, 263] width 48 height 19
radio input "true"
radio input "false"
click at [658, 722] on icon "increase-product-quantity" at bounding box center [665, 716] width 15 height 15
type input "2"
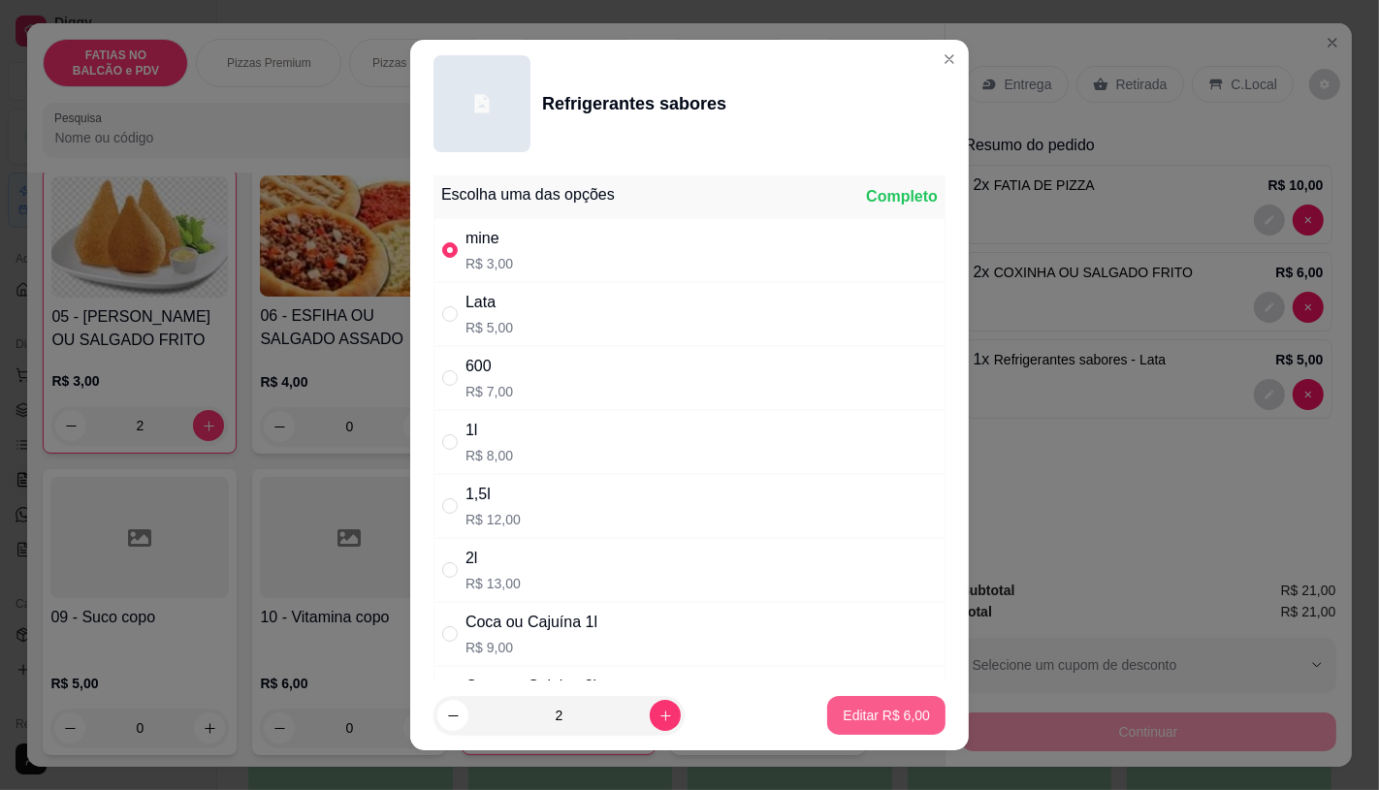
click at [886, 713] on p "Editar R$ 6,00" at bounding box center [886, 715] width 87 height 19
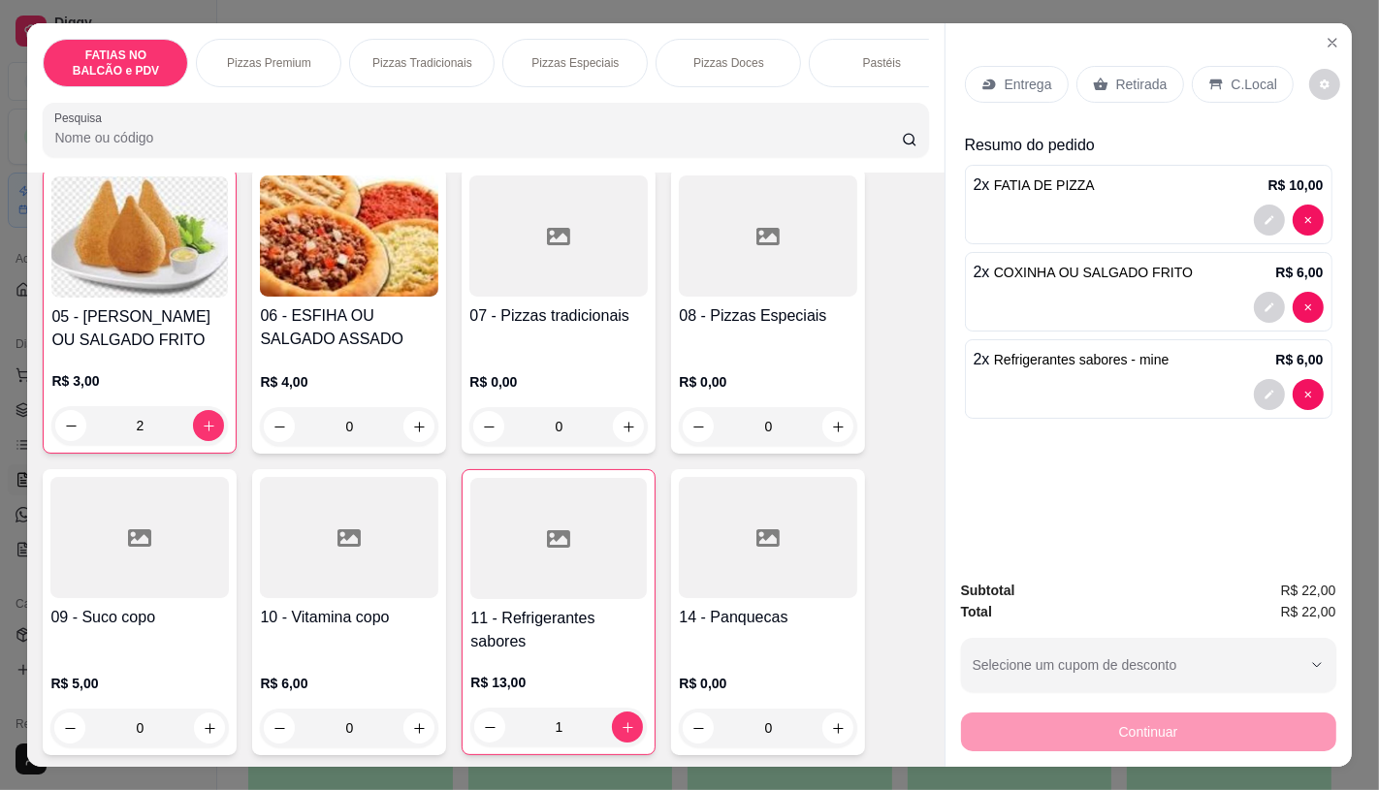
type input "2"
click at [1100, 72] on div "Retirada" at bounding box center [1130, 84] width 108 height 37
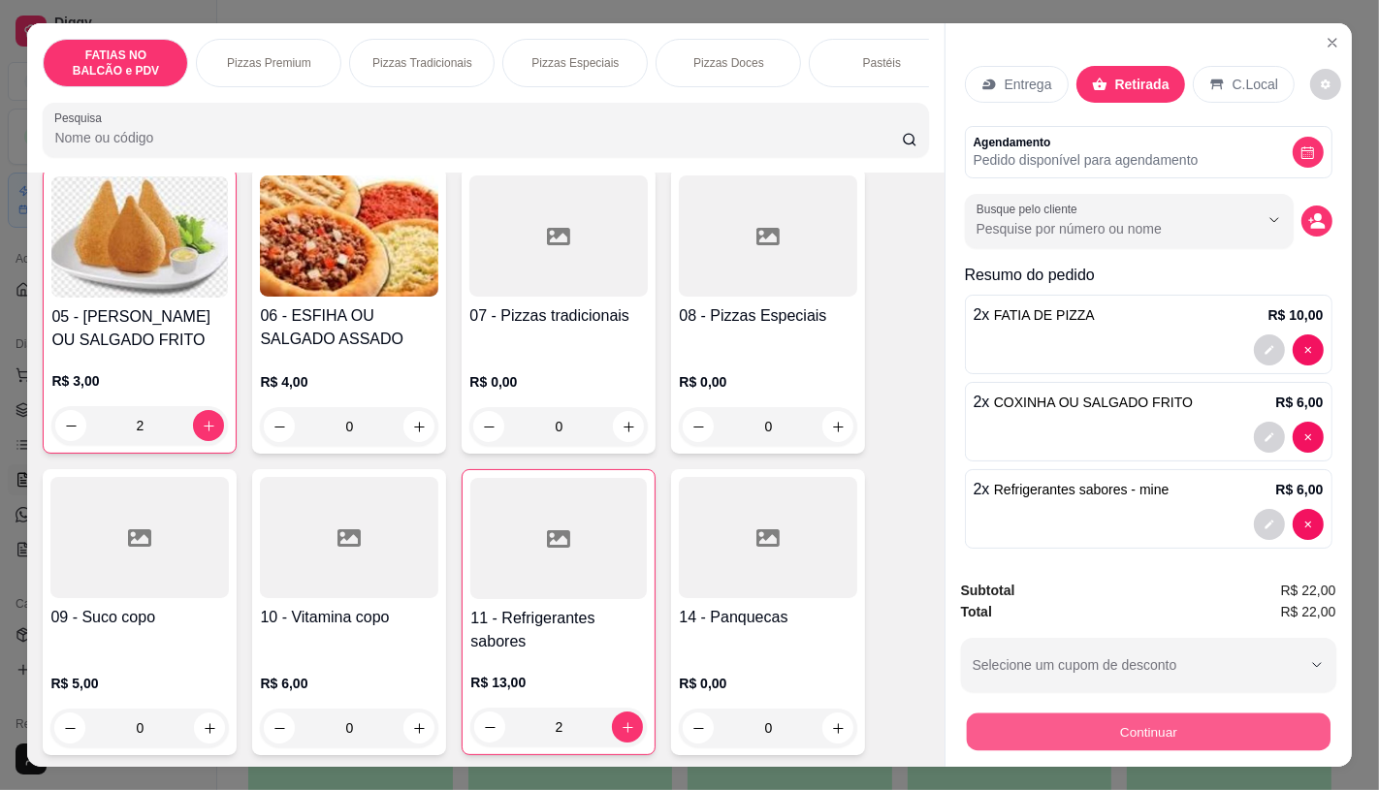
click at [1157, 716] on button "Continuar" at bounding box center [1148, 732] width 364 height 38
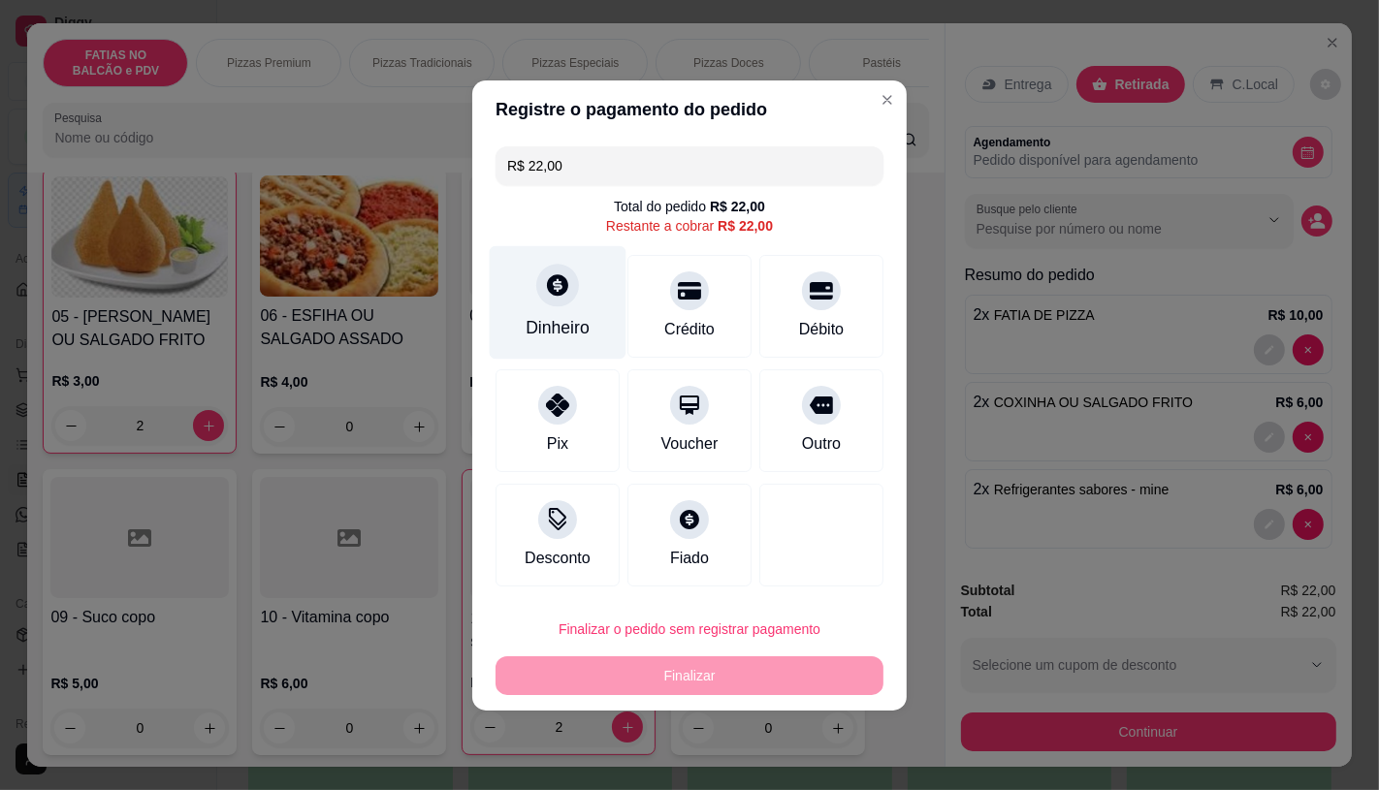
click at [584, 307] on div "Dinheiro" at bounding box center [558, 301] width 137 height 113
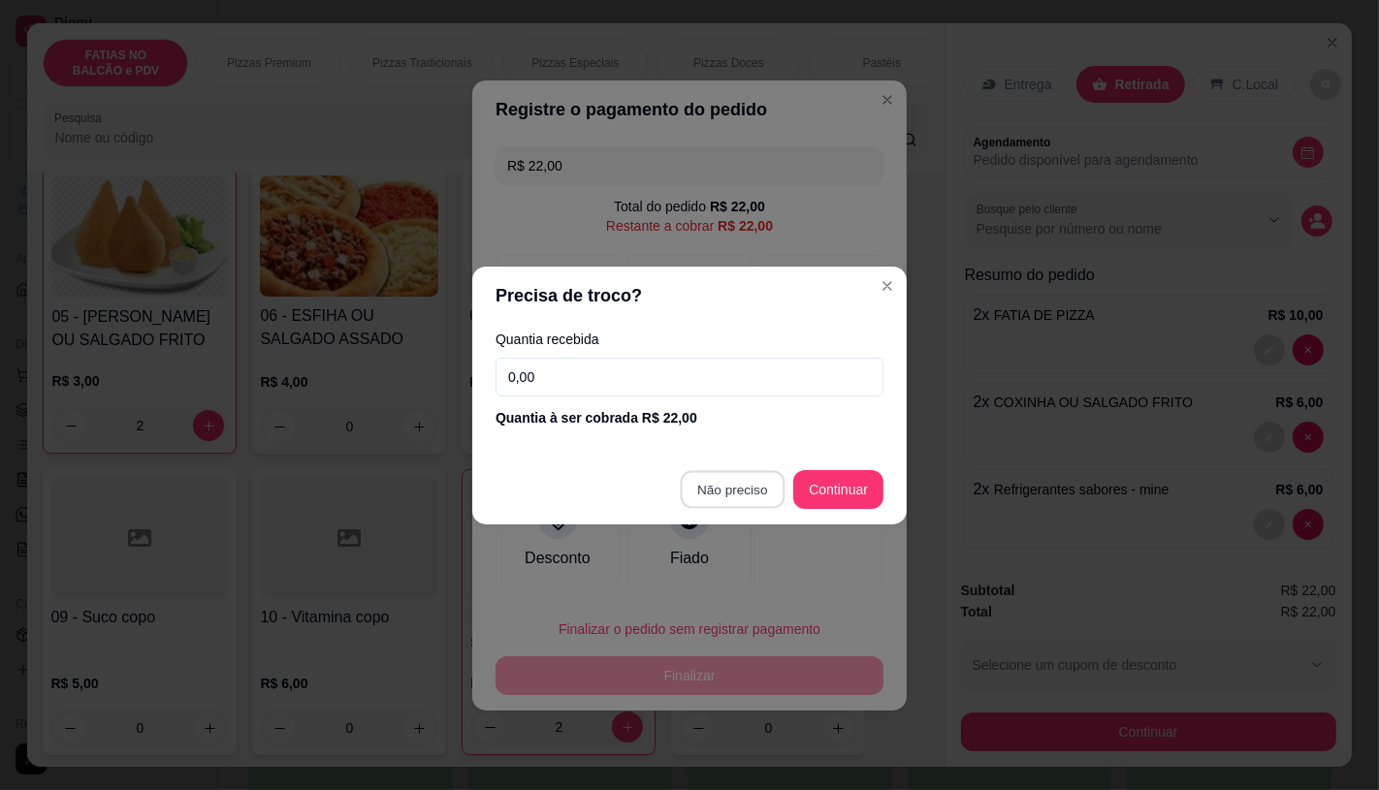
type input "R$ 0,00"
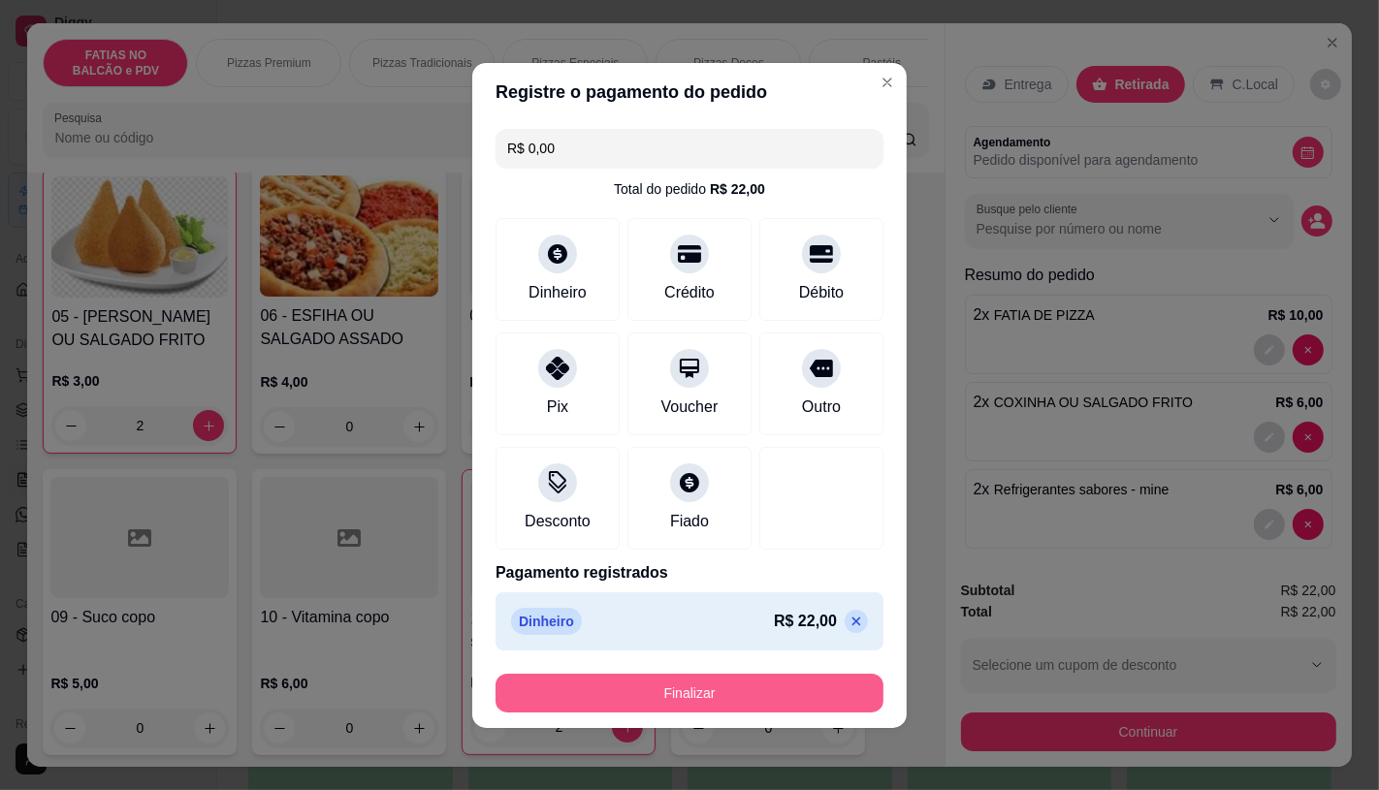
click at [710, 691] on button "Finalizar" at bounding box center [690, 693] width 388 height 39
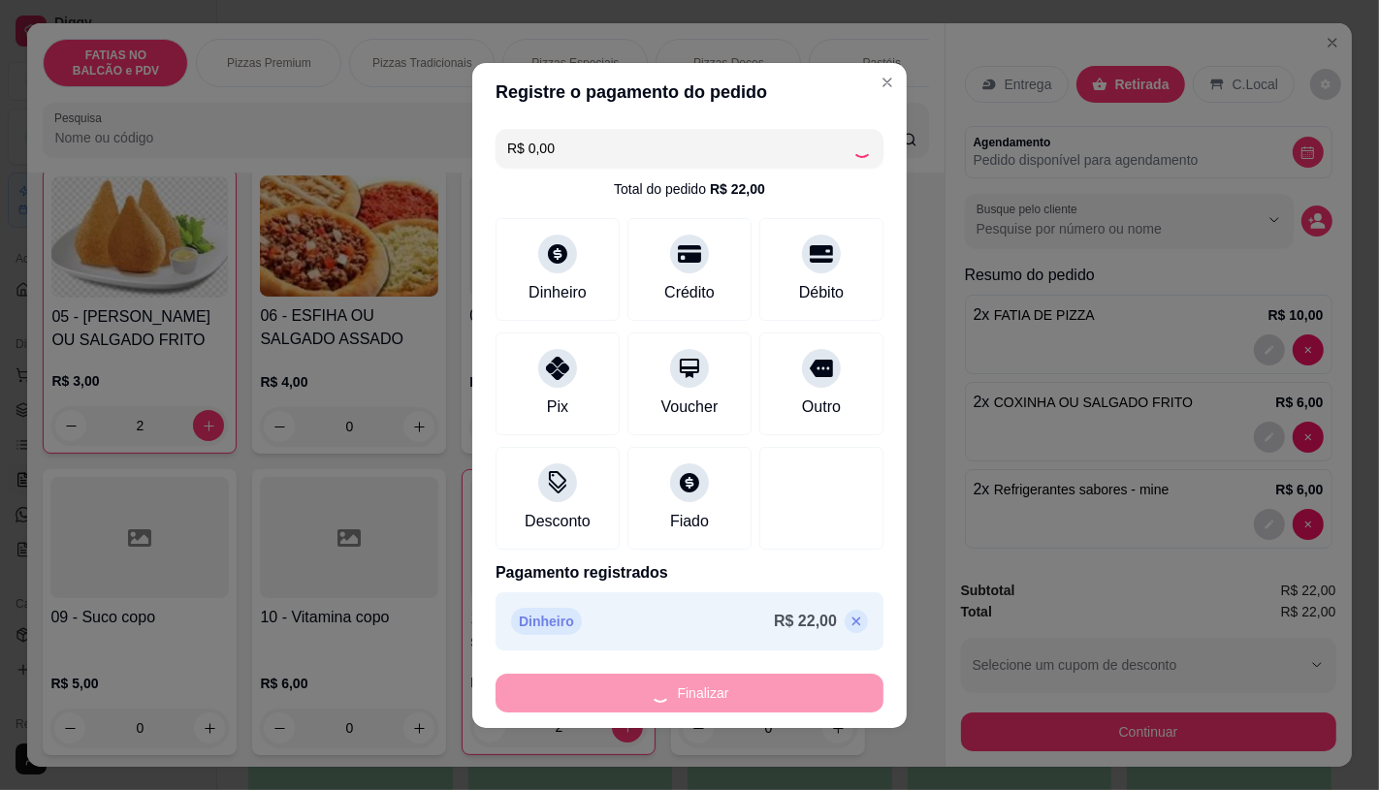
type input "0"
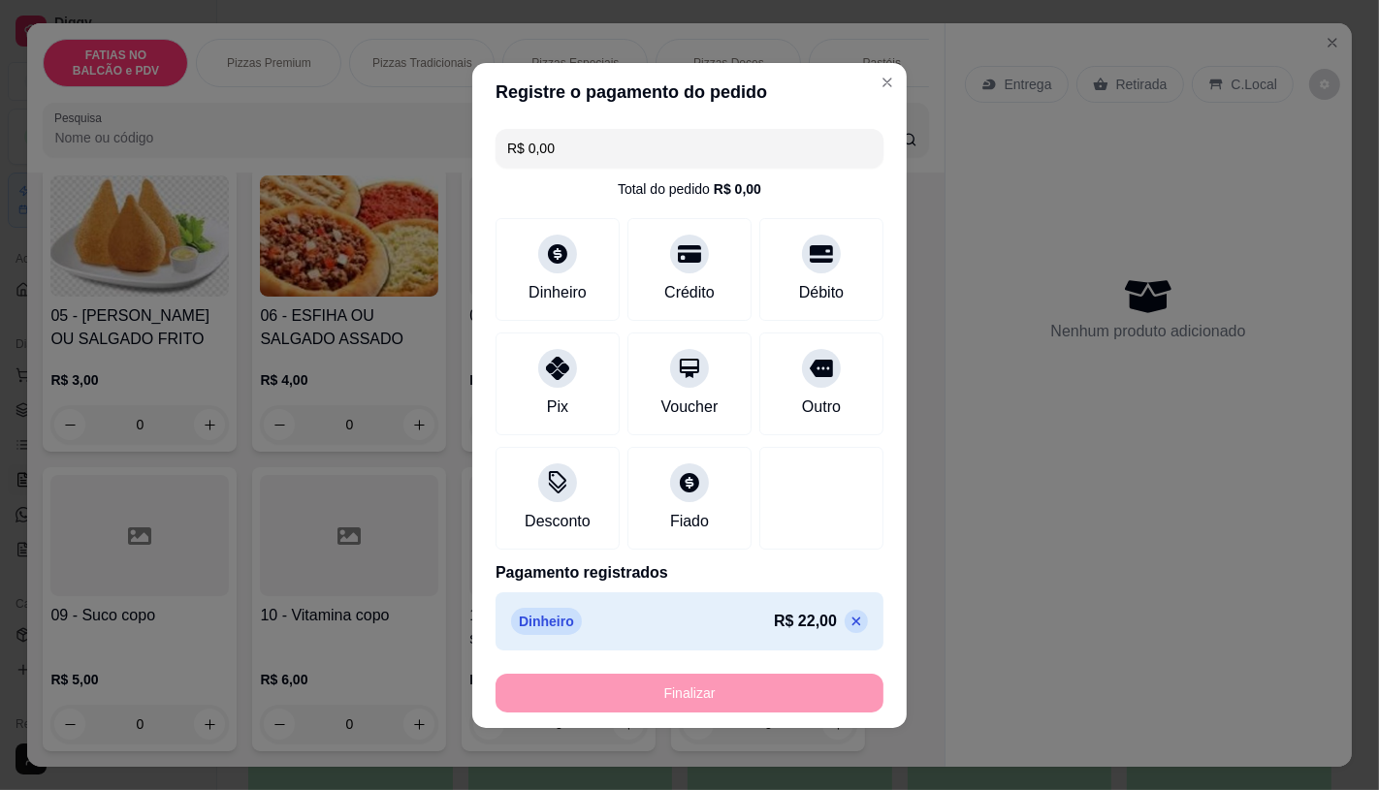
type input "-R$ 22,00"
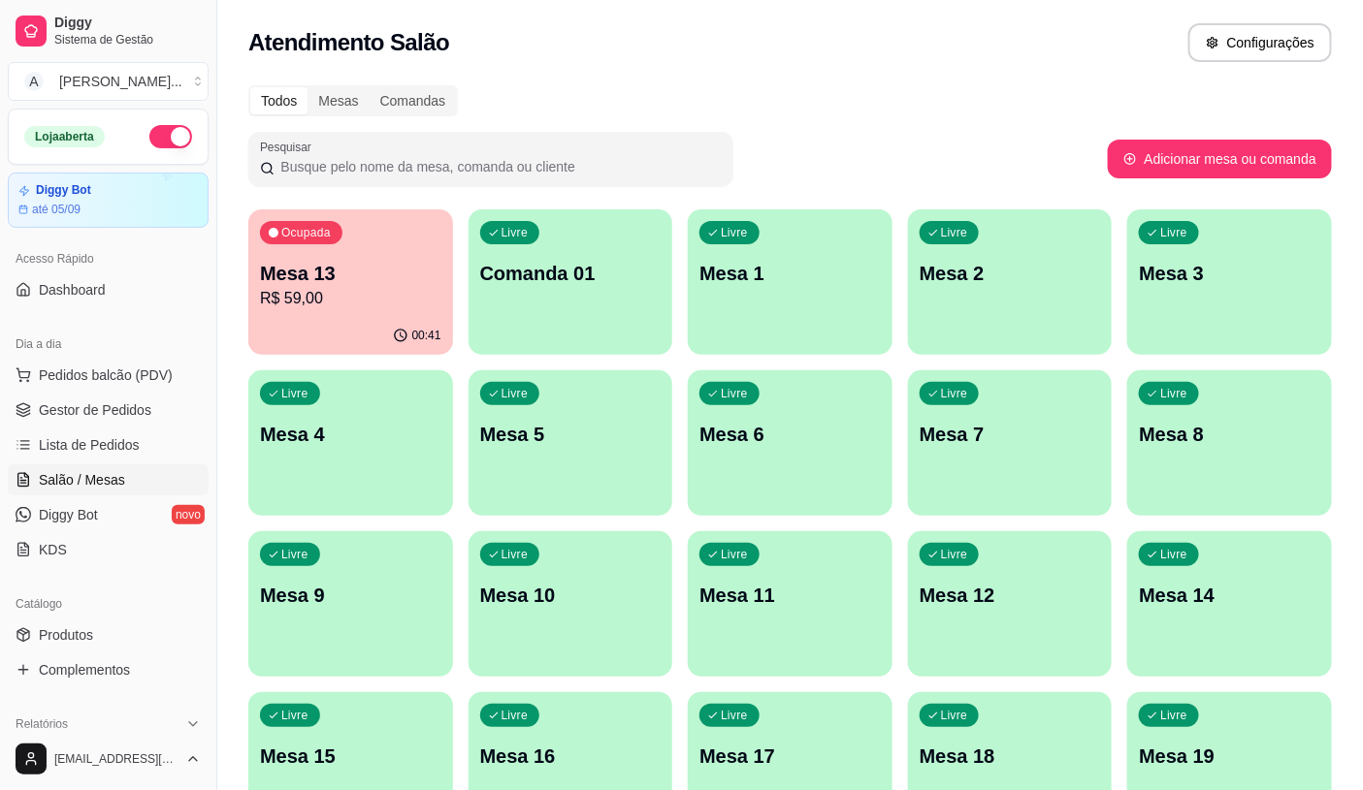
click at [403, 284] on p "Mesa 13" at bounding box center [350, 273] width 181 height 27
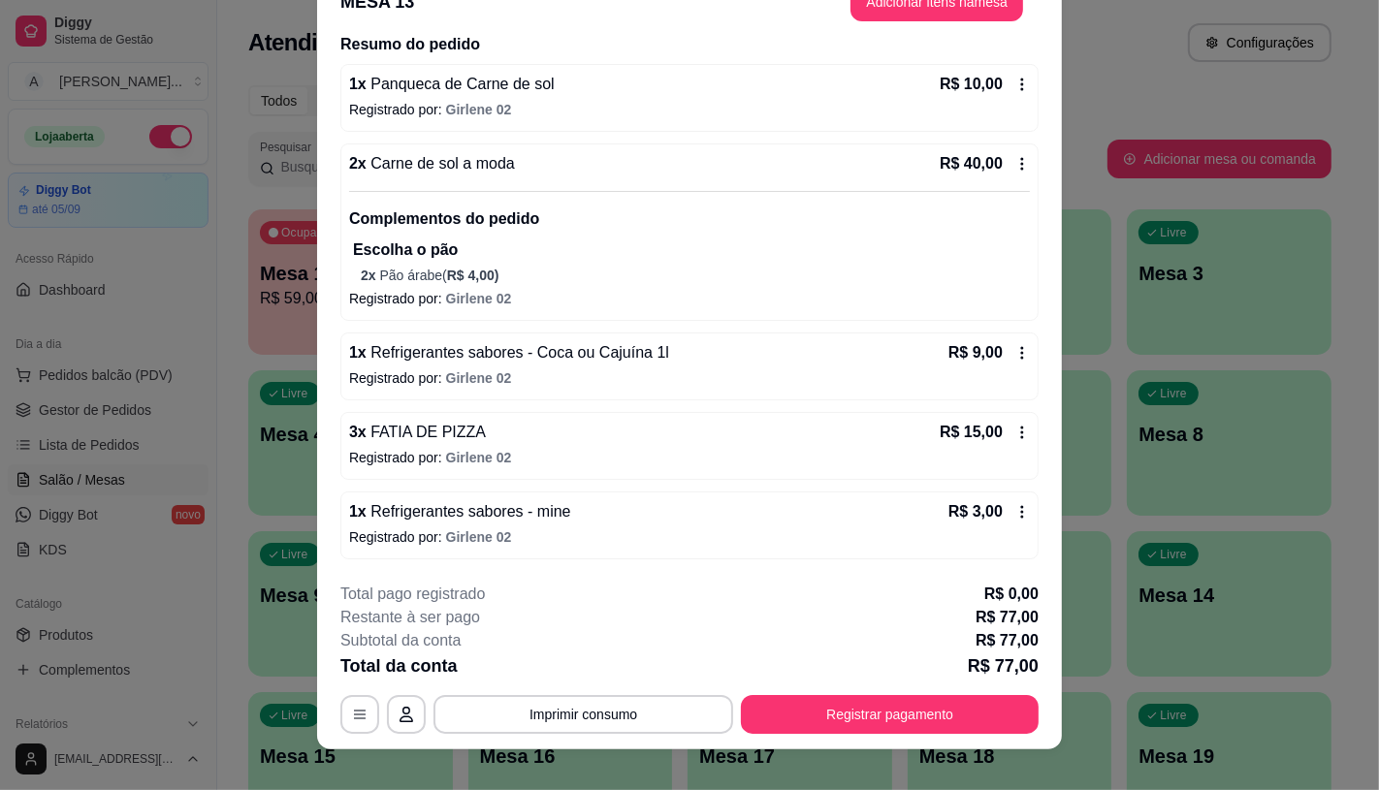
scroll to position [58, 0]
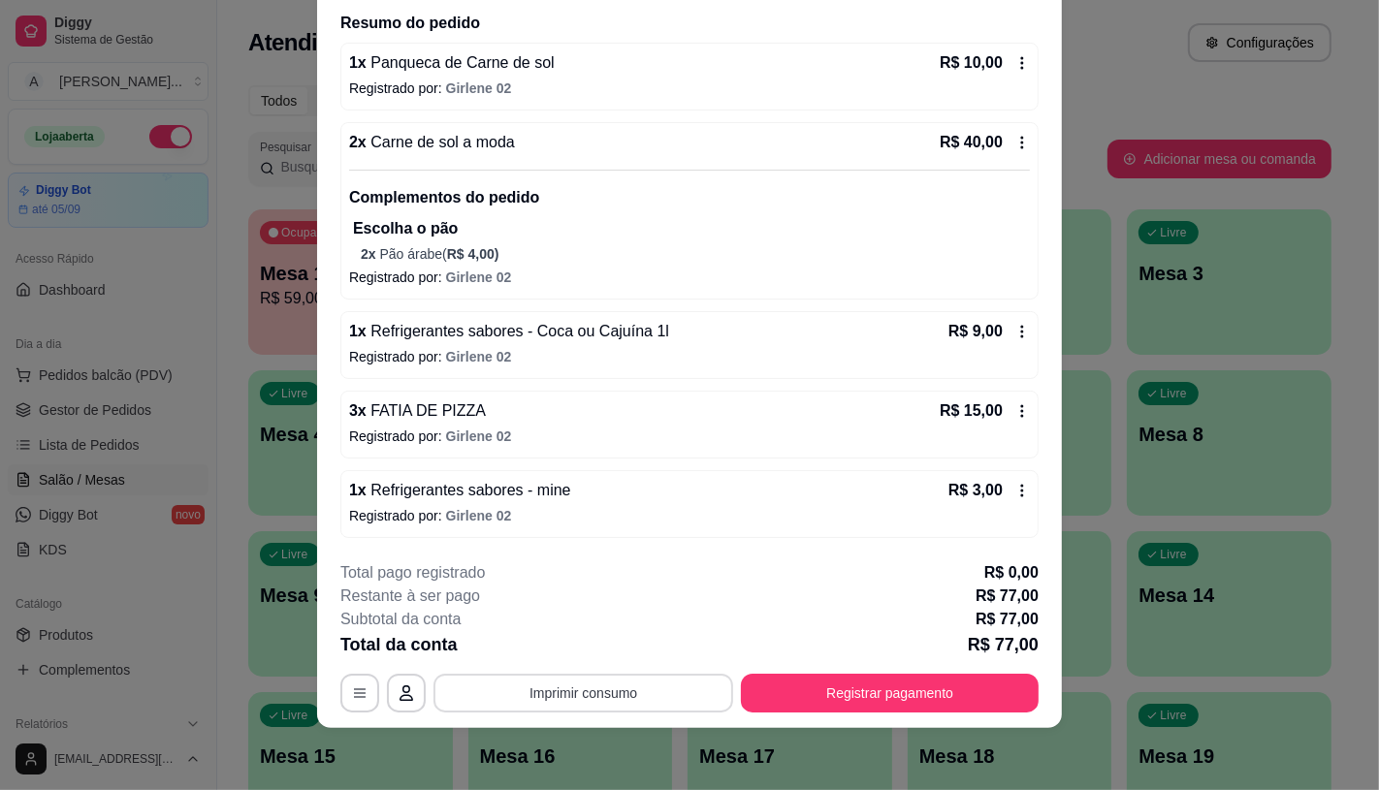
click at [637, 699] on button "Imprimir consumo" at bounding box center [583, 693] width 300 height 39
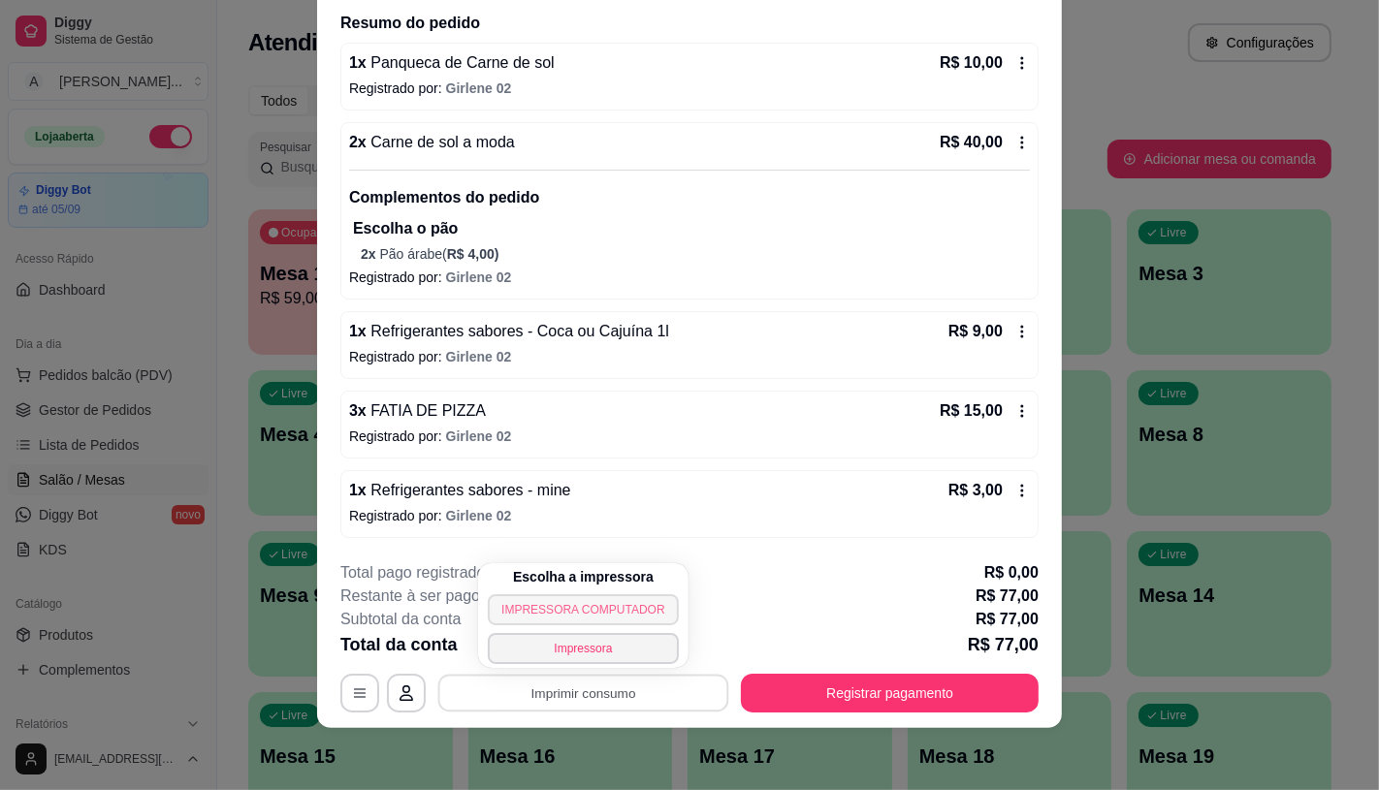
click at [514, 595] on button "IMPRESSORA COMPUTADOR" at bounding box center [583, 609] width 190 height 31
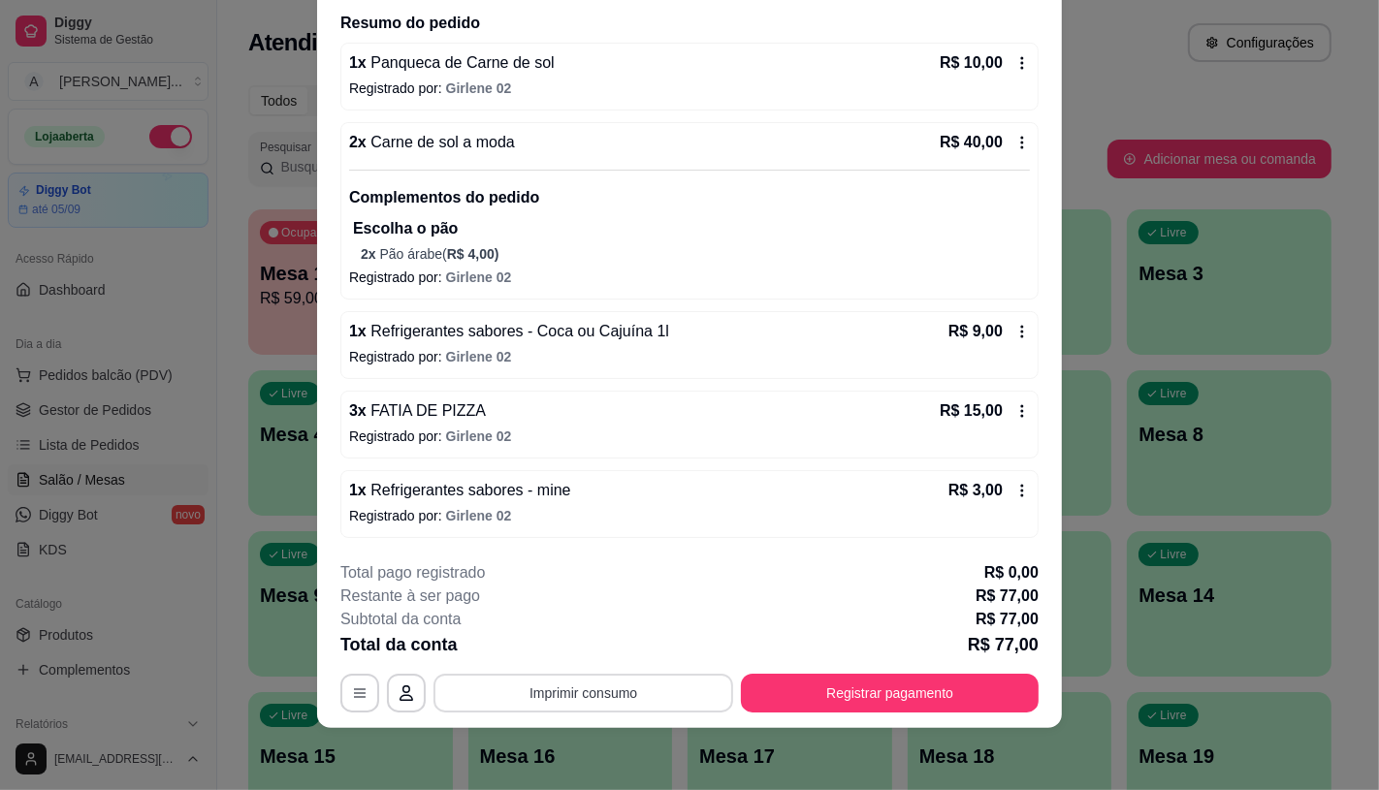
click at [578, 696] on button "Imprimir consumo" at bounding box center [583, 693] width 300 height 39
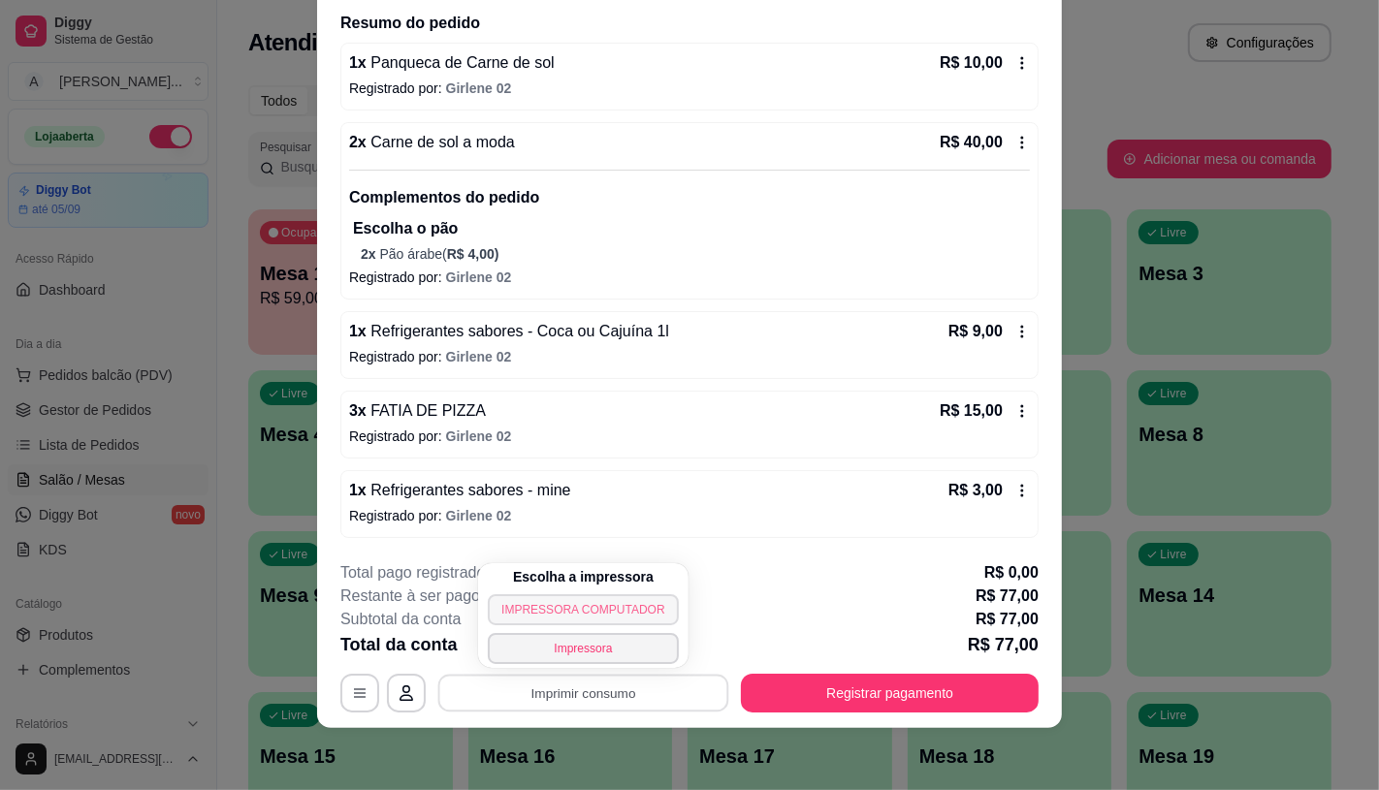
click at [567, 609] on button "IMPRESSORA COMPUTADOR" at bounding box center [583, 609] width 190 height 31
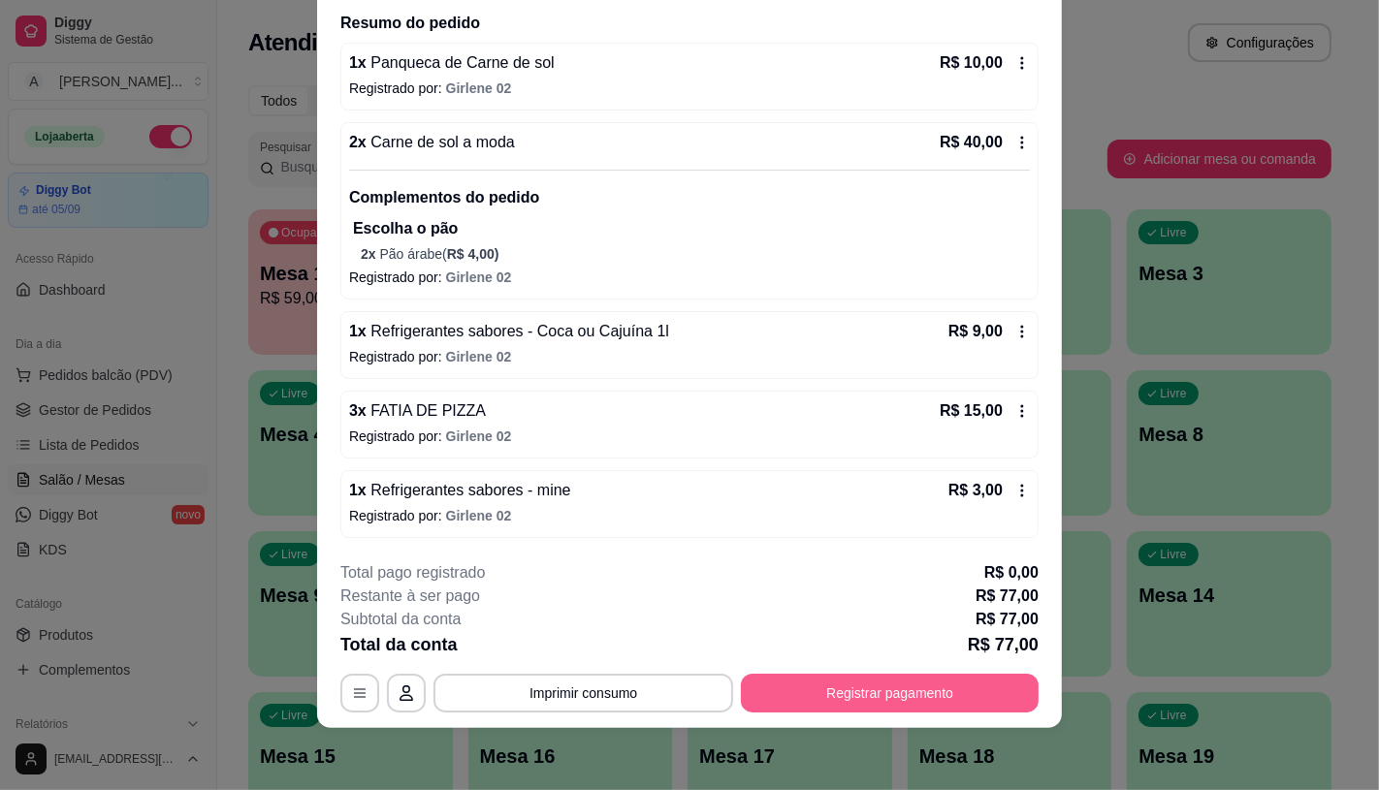
click at [822, 703] on button "Registrar pagamento" at bounding box center [890, 693] width 298 height 39
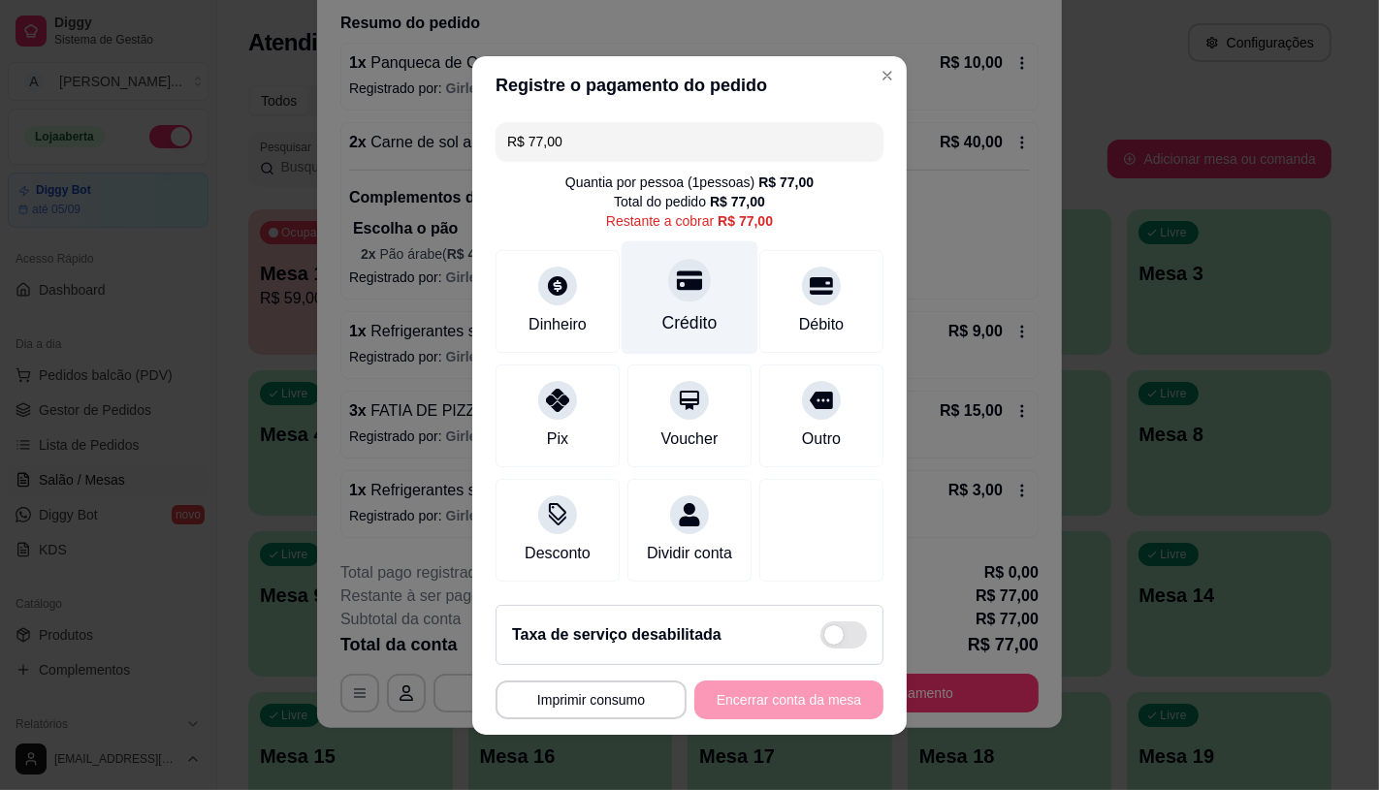
click at [677, 271] on icon at bounding box center [689, 280] width 25 height 19
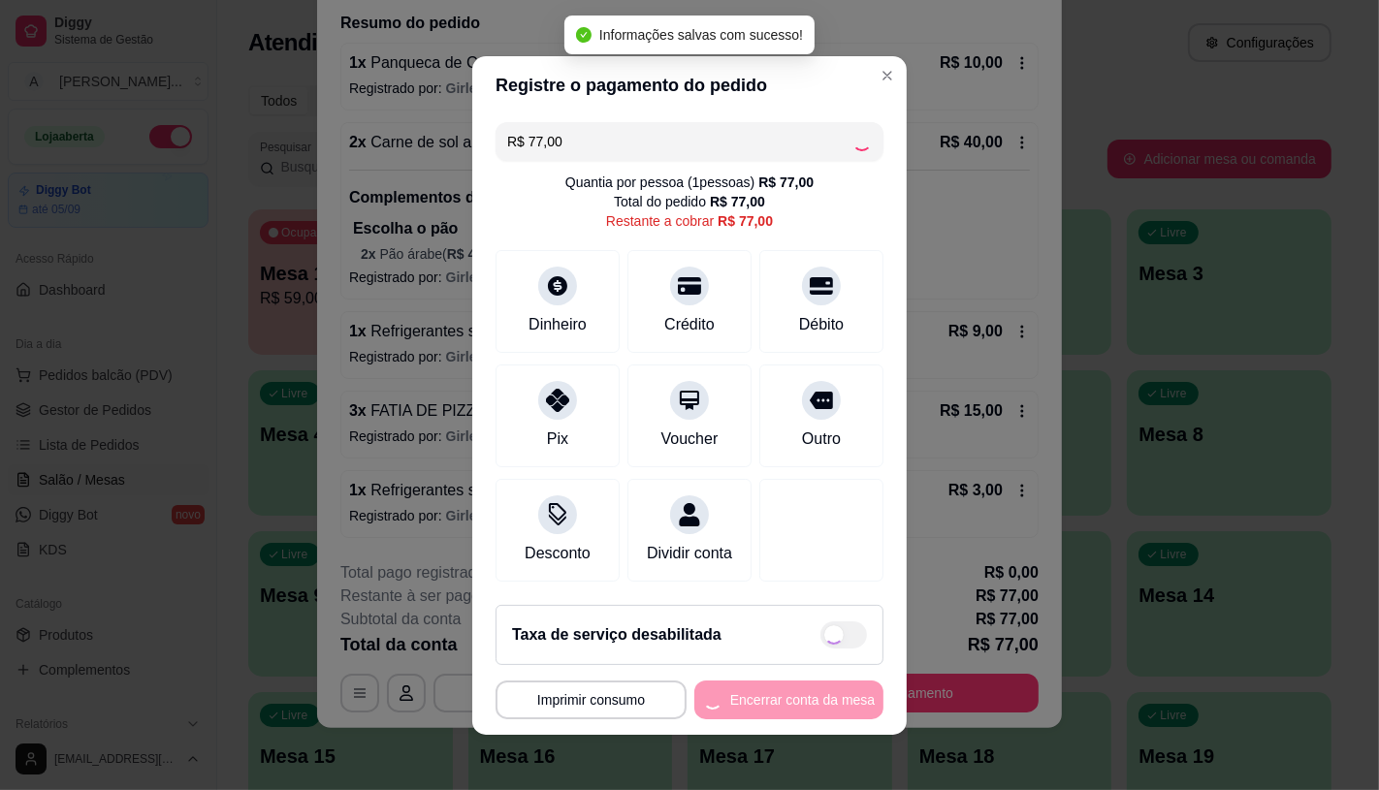
type input "R$ 0,00"
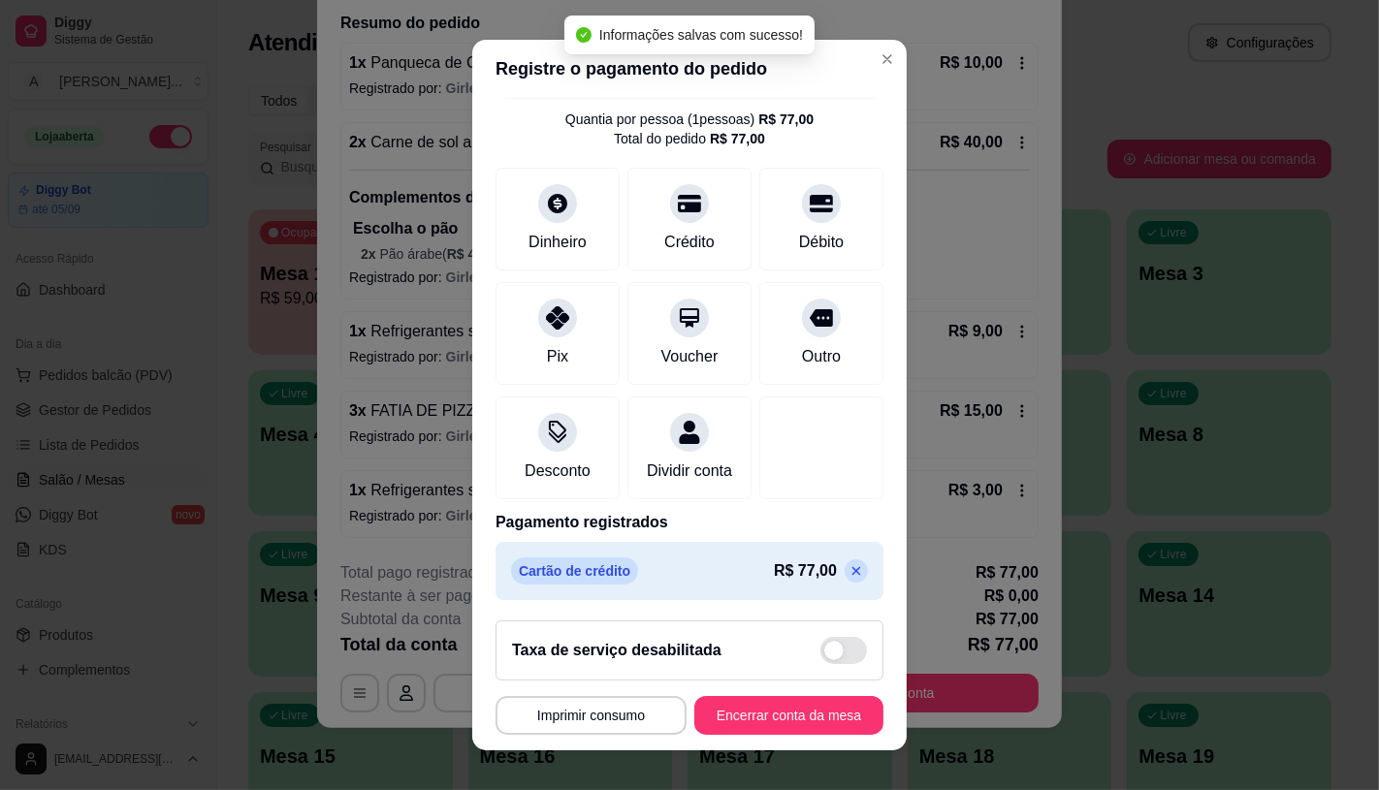
scroll to position [72, 0]
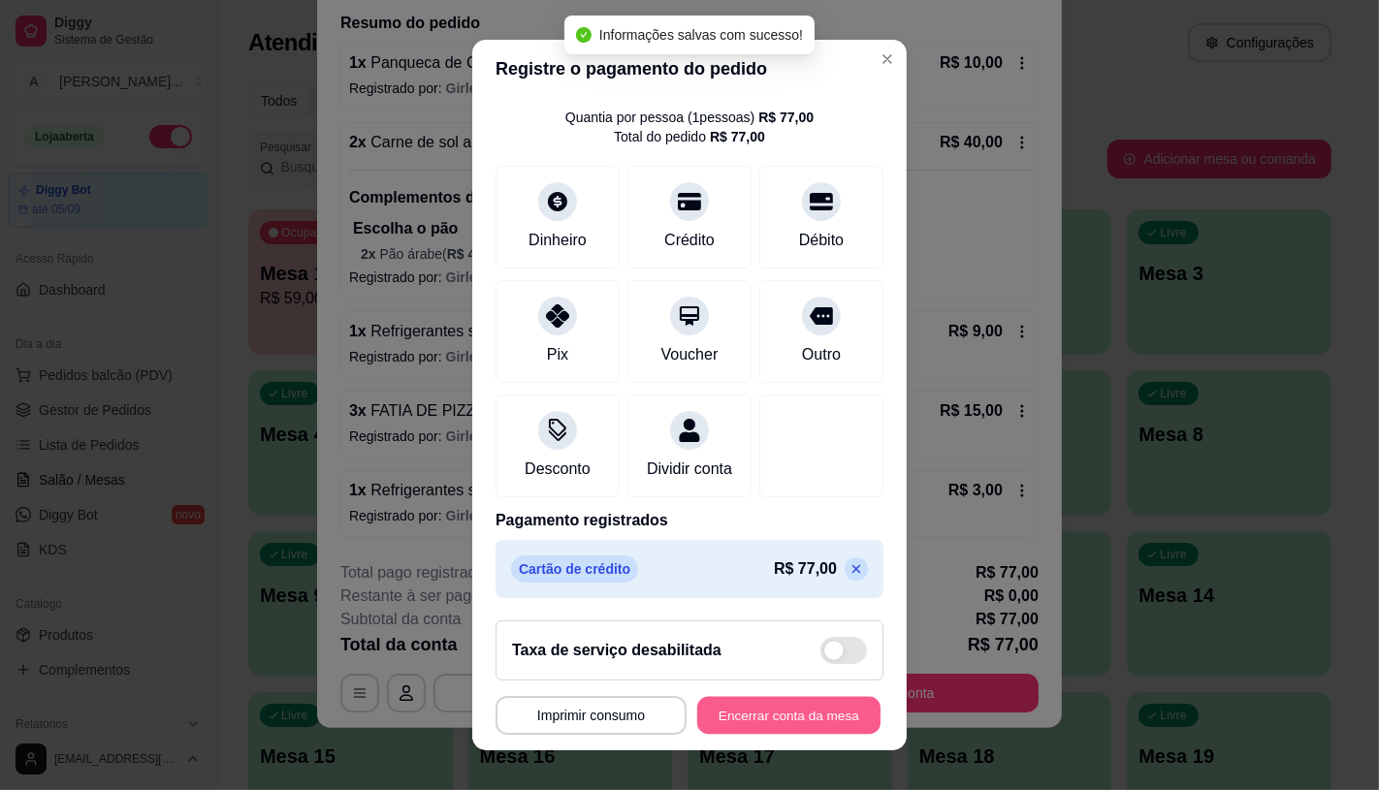
click at [728, 715] on button "Encerrar conta da mesa" at bounding box center [788, 716] width 183 height 38
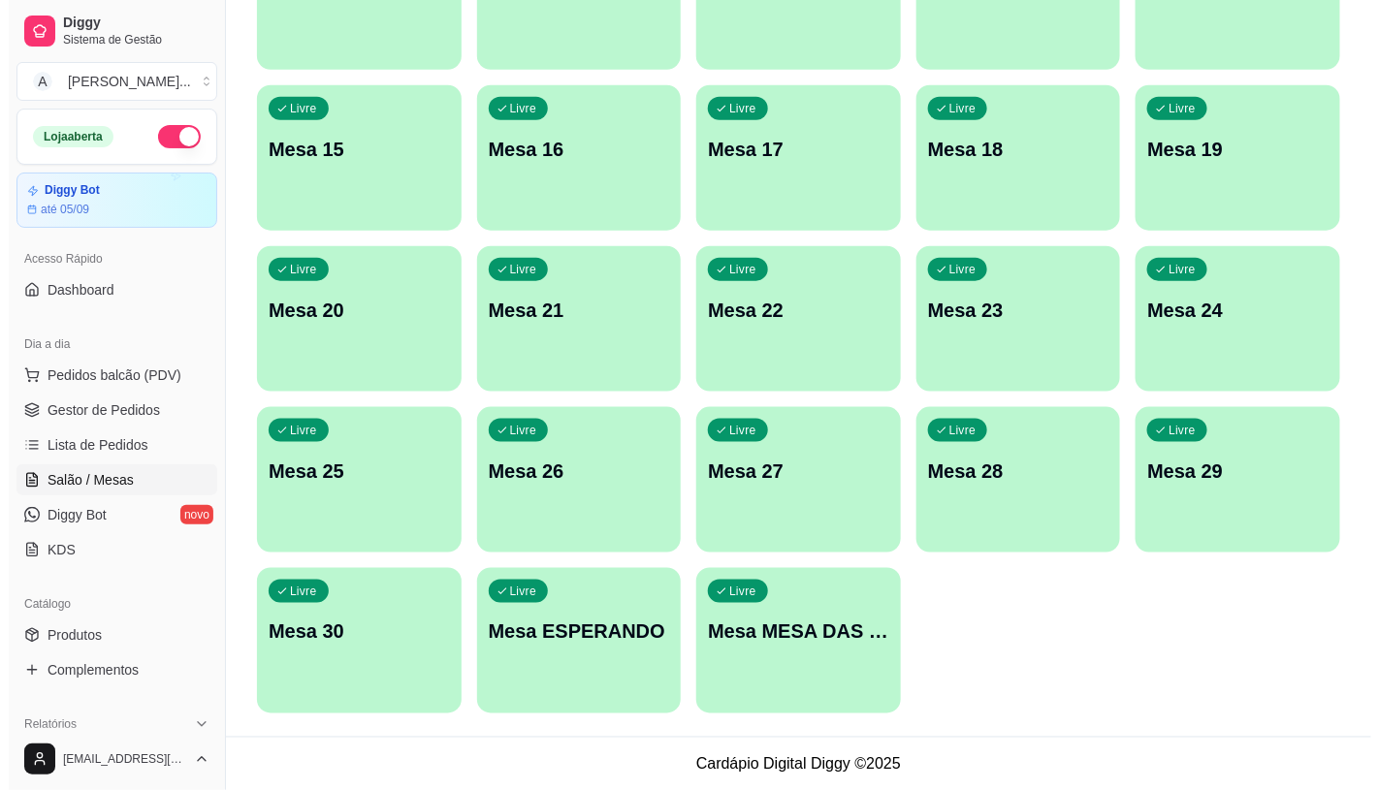
scroll to position [608, 0]
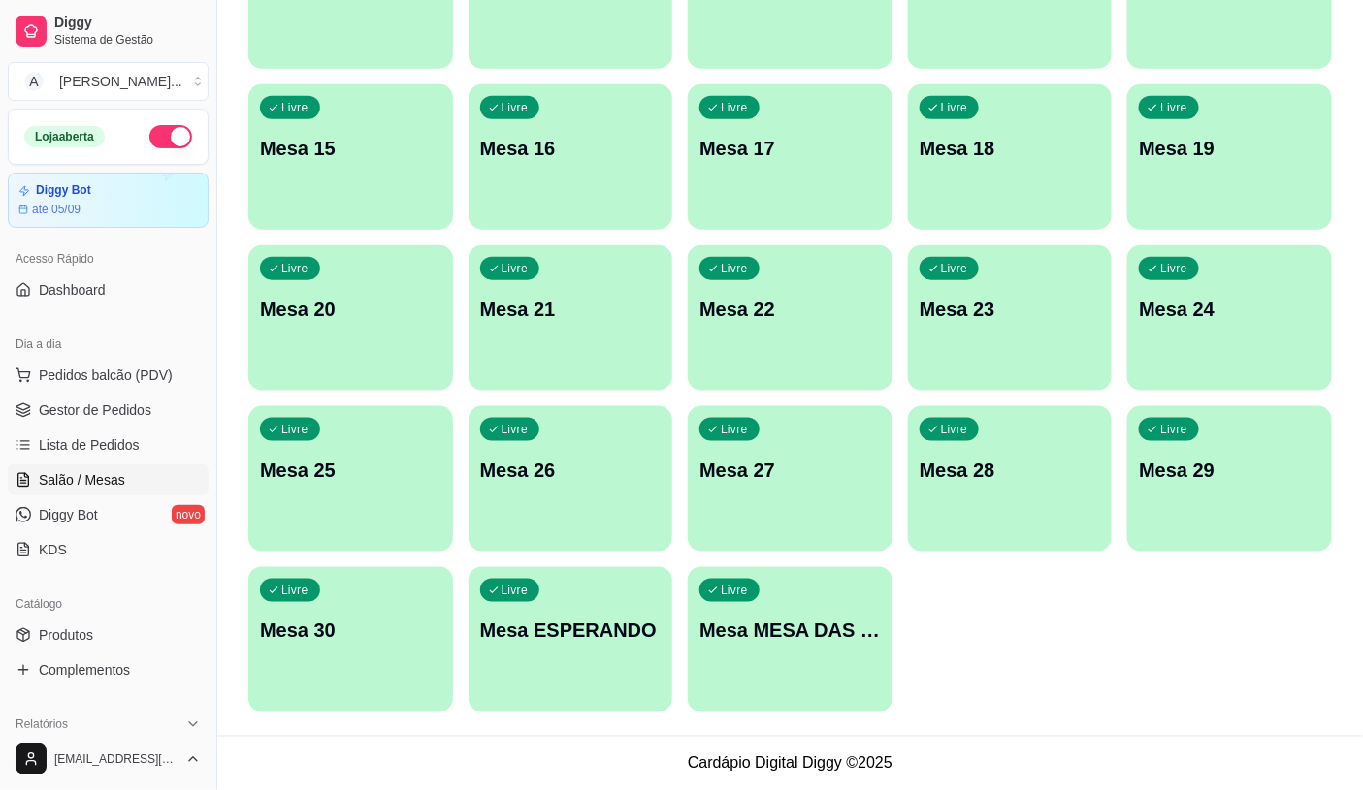
click at [739, 642] on p "Mesa MESA DAS COMANDAS" at bounding box center [789, 631] width 181 height 27
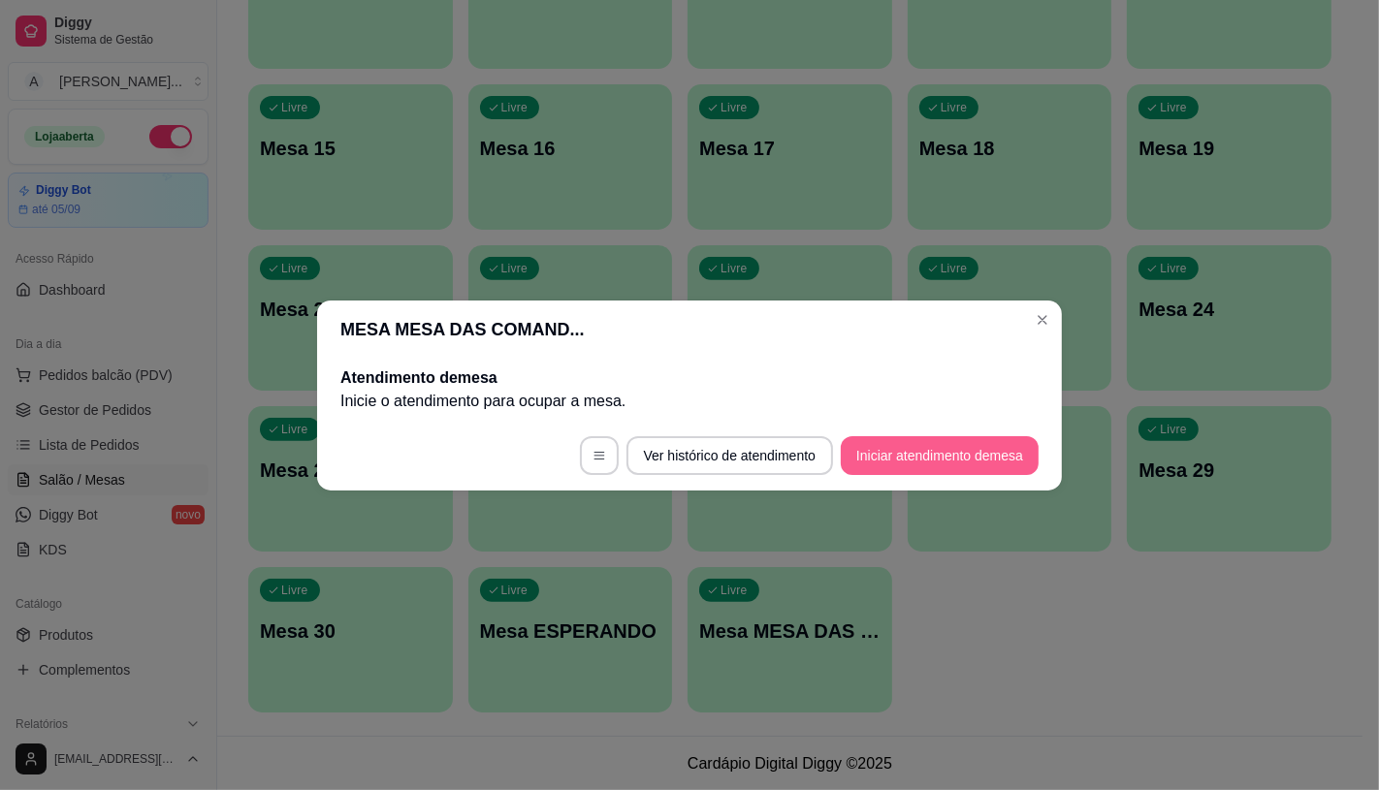
click at [882, 450] on button "Iniciar atendimento de mesa" at bounding box center [940, 455] width 198 height 39
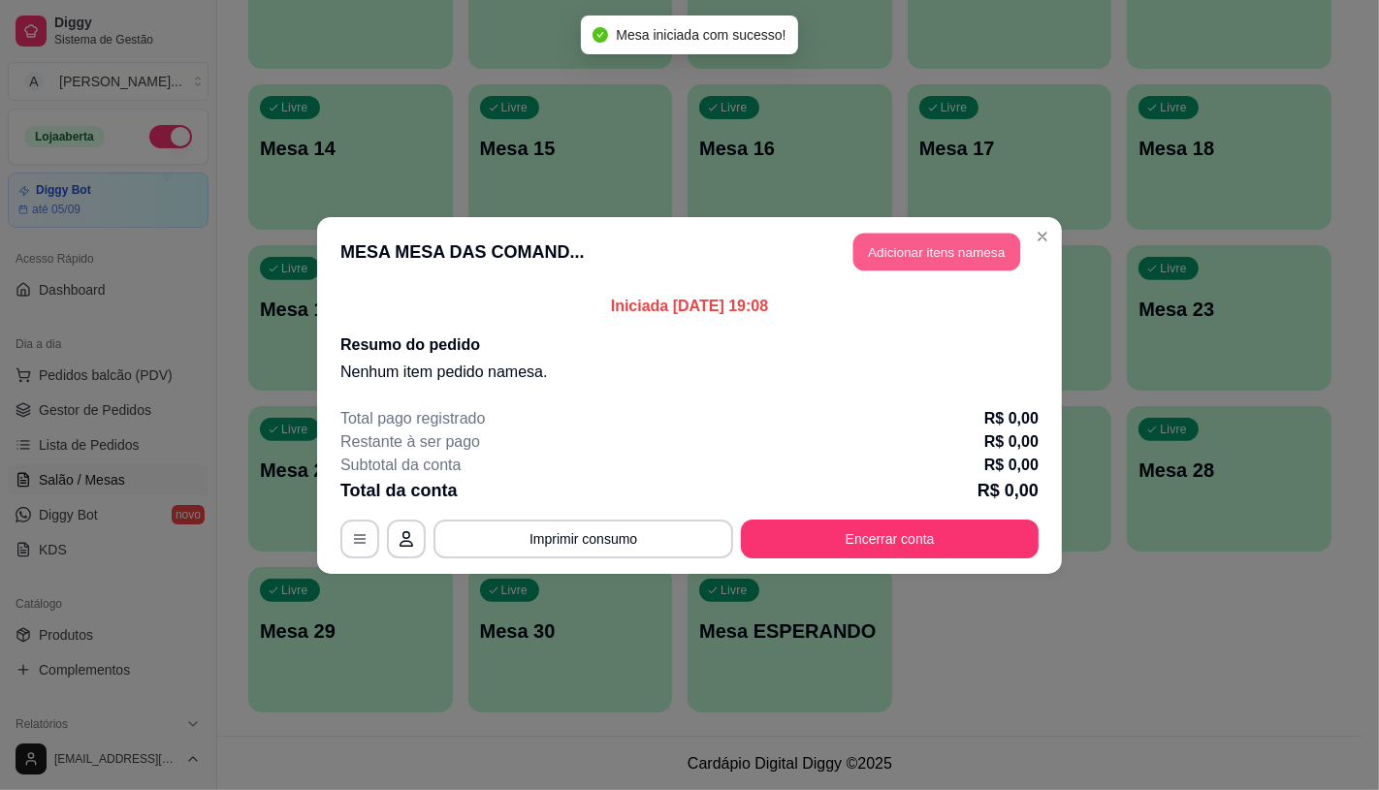
click at [914, 238] on button "Adicionar itens na mesa" at bounding box center [936, 252] width 167 height 38
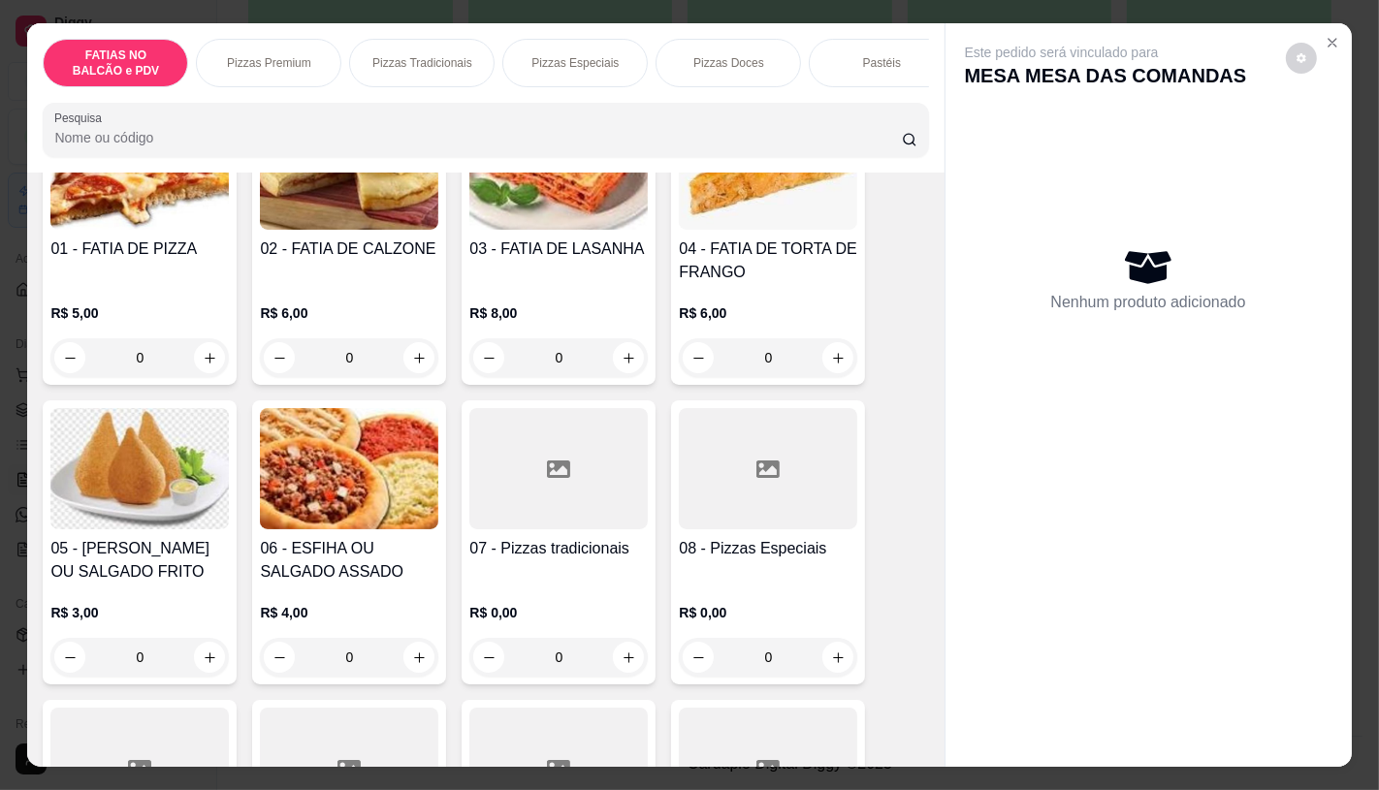
scroll to position [215, 0]
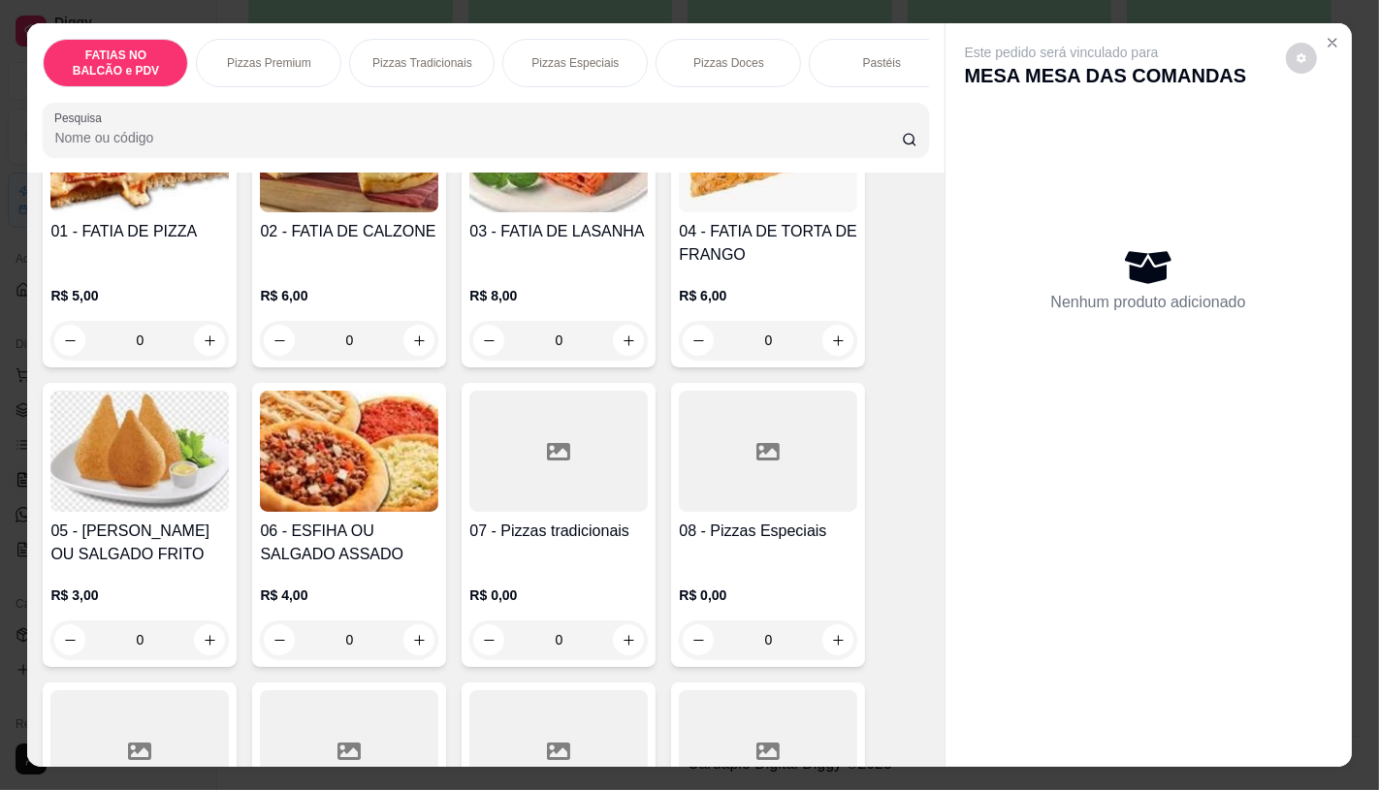
click at [756, 458] on icon at bounding box center [767, 451] width 23 height 23
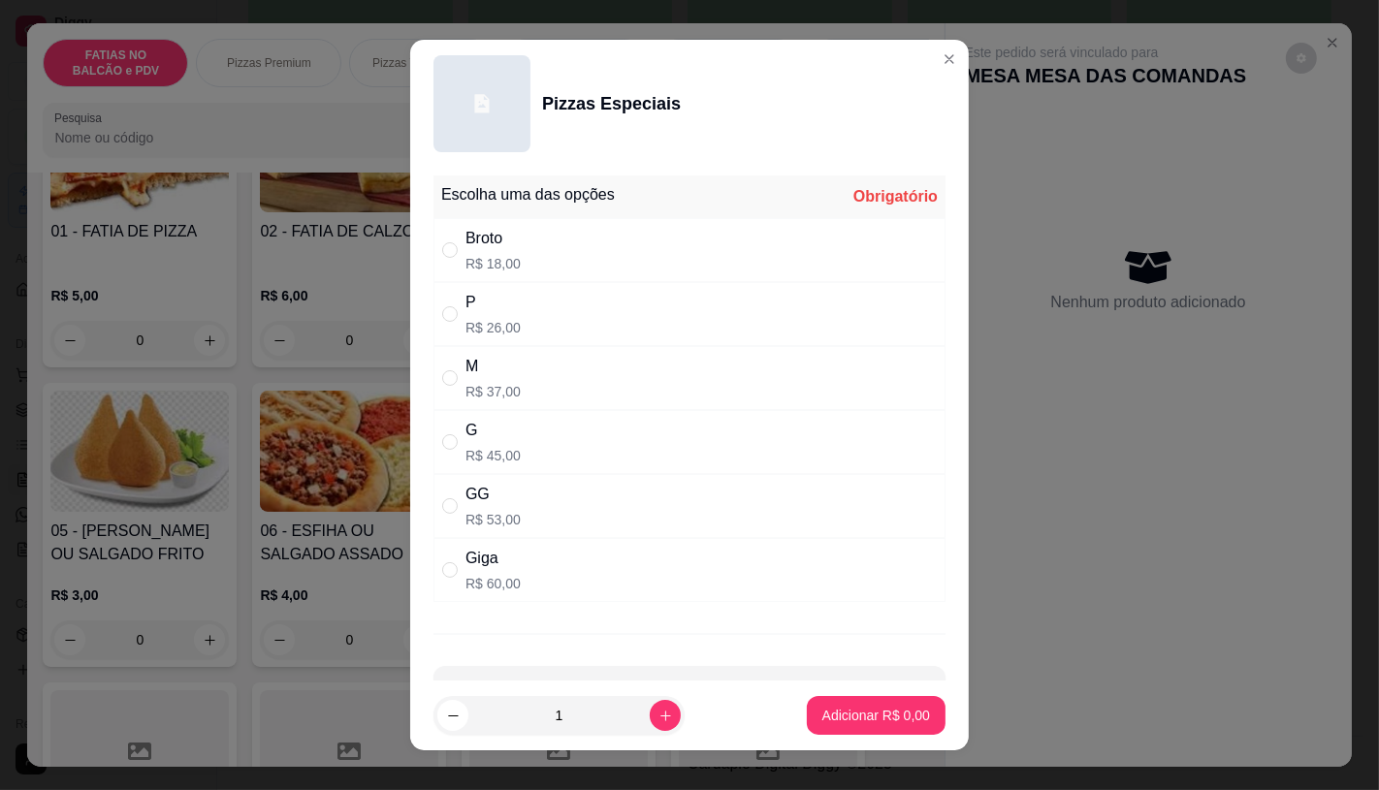
click at [492, 461] on p "R$ 45,00" at bounding box center [492, 455] width 55 height 19
radio input "true"
click at [868, 708] on p "Adicionar R$ 45,00" at bounding box center [872, 715] width 115 height 19
type input "1"
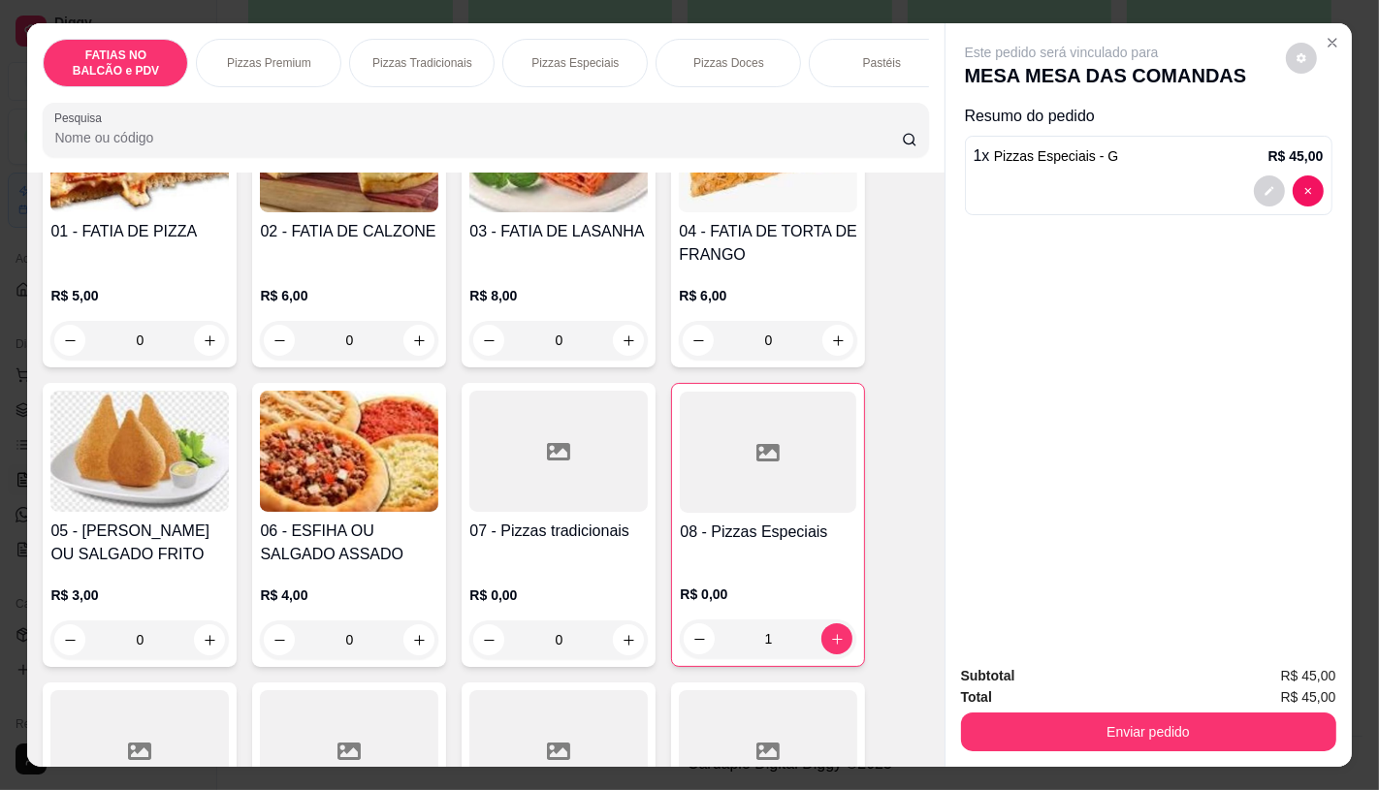
click at [470, 512] on div at bounding box center [558, 451] width 178 height 121
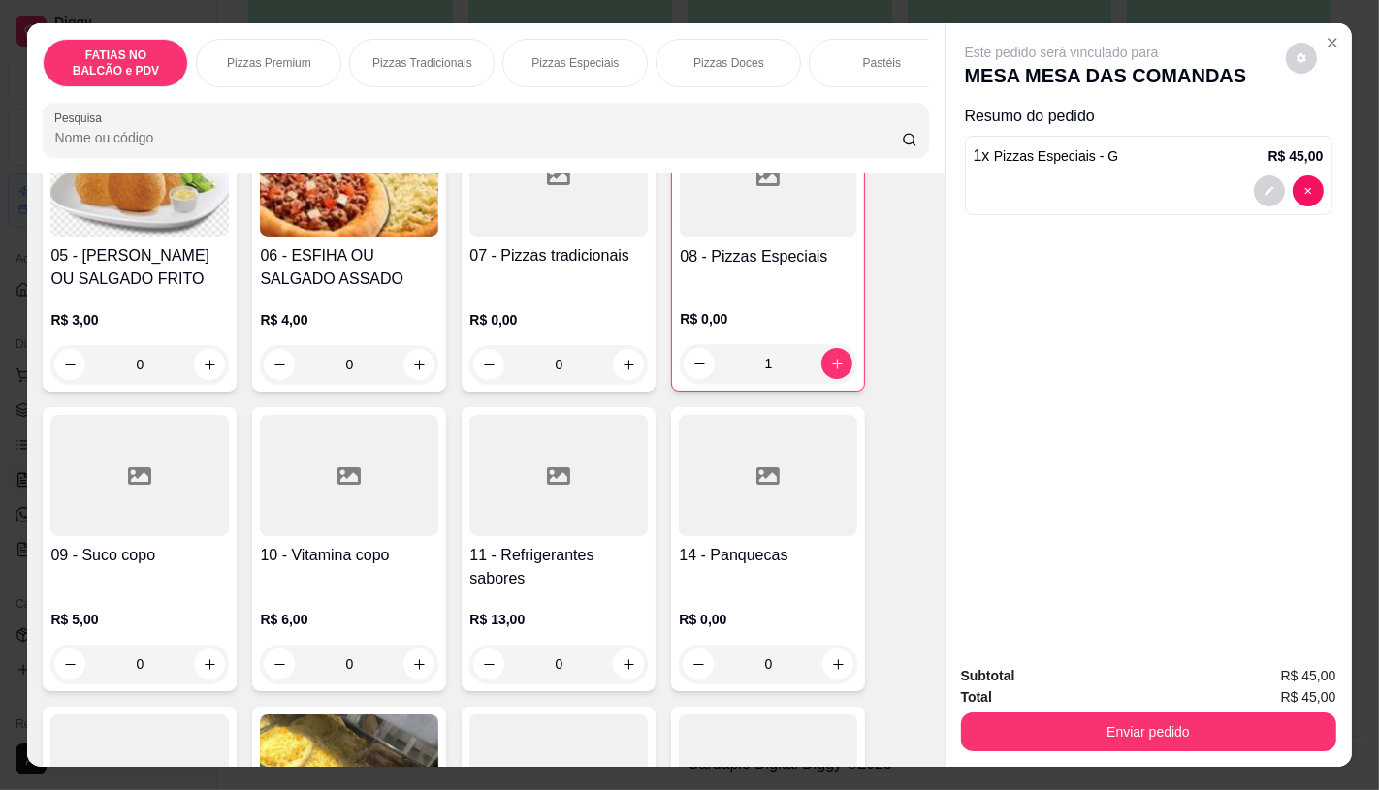
scroll to position [538, 0]
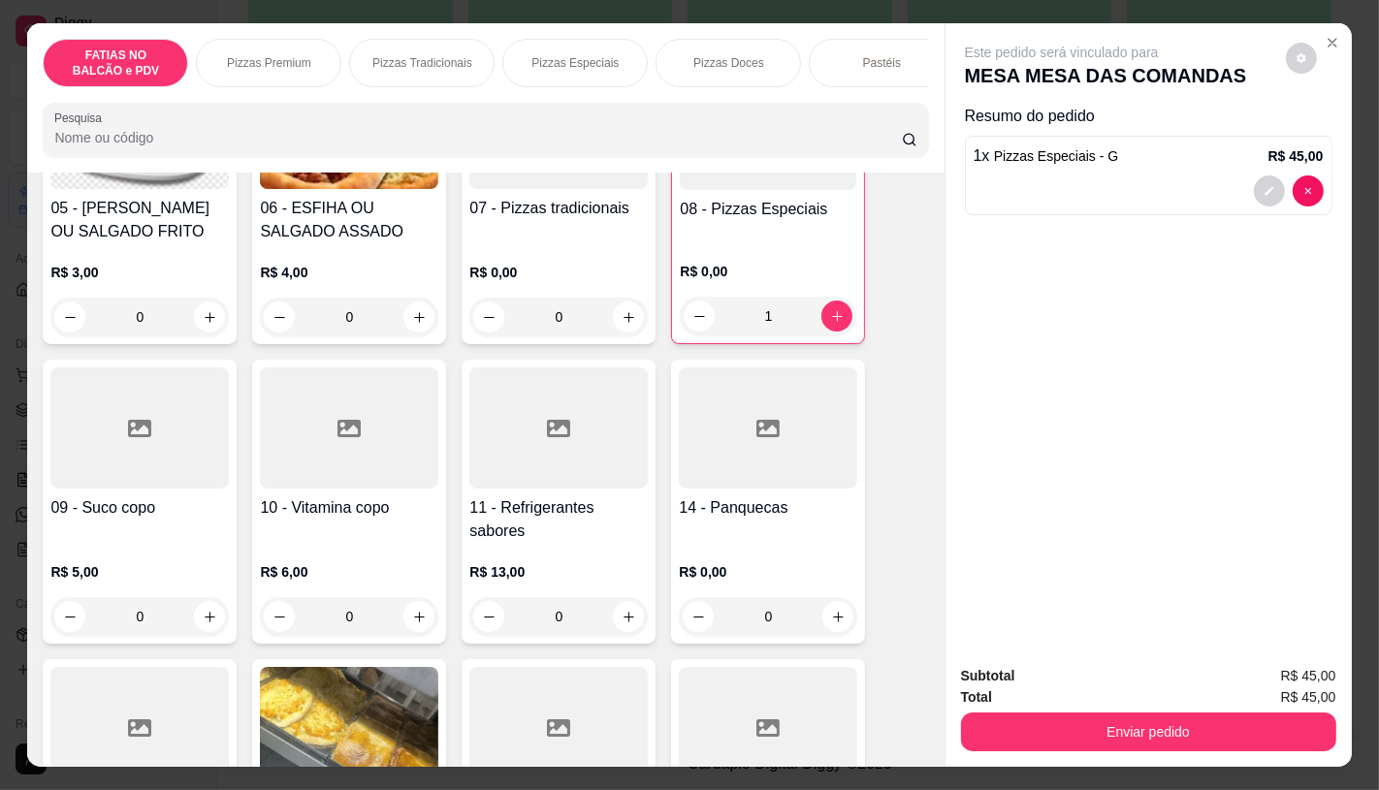
click at [496, 562] on div "R$ 13,00 0" at bounding box center [558, 589] width 178 height 93
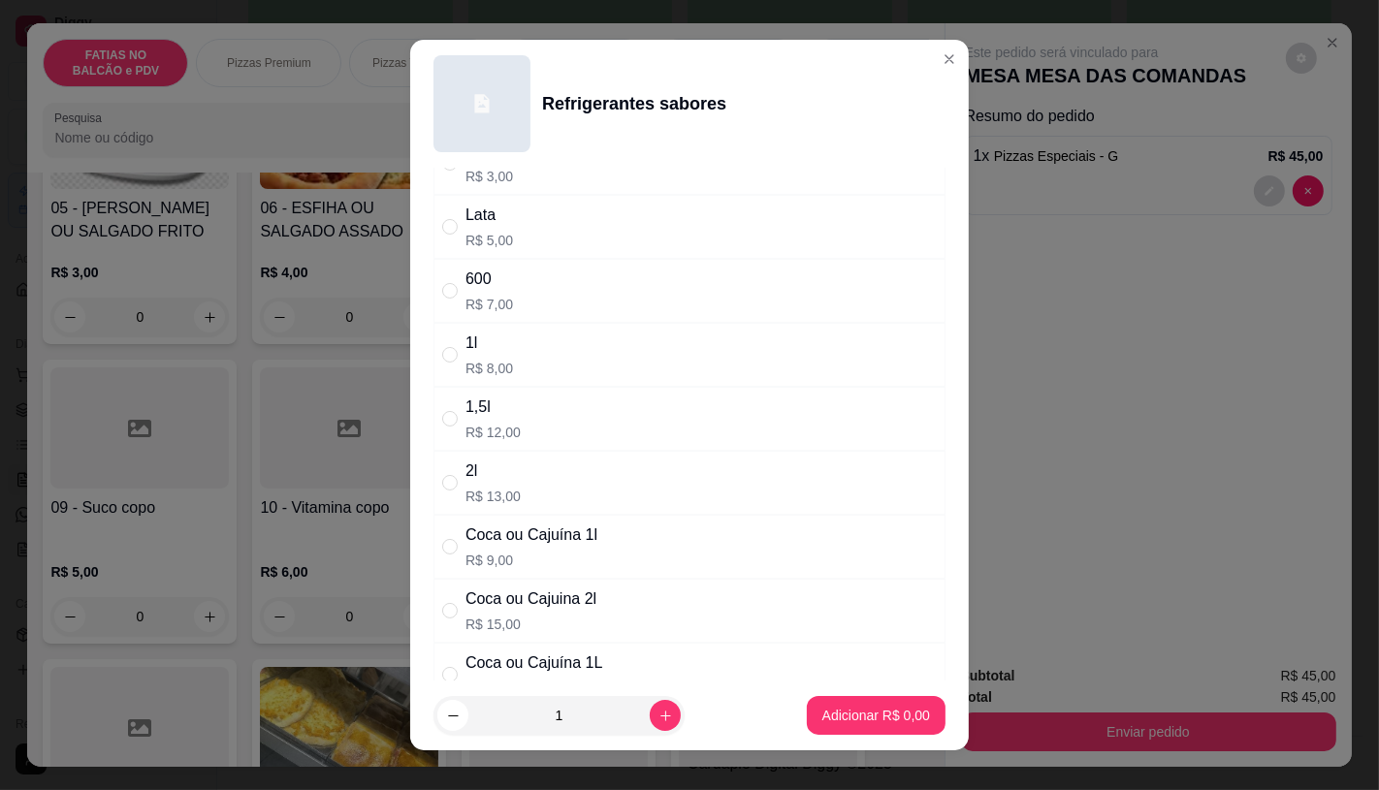
scroll to position [108, 0]
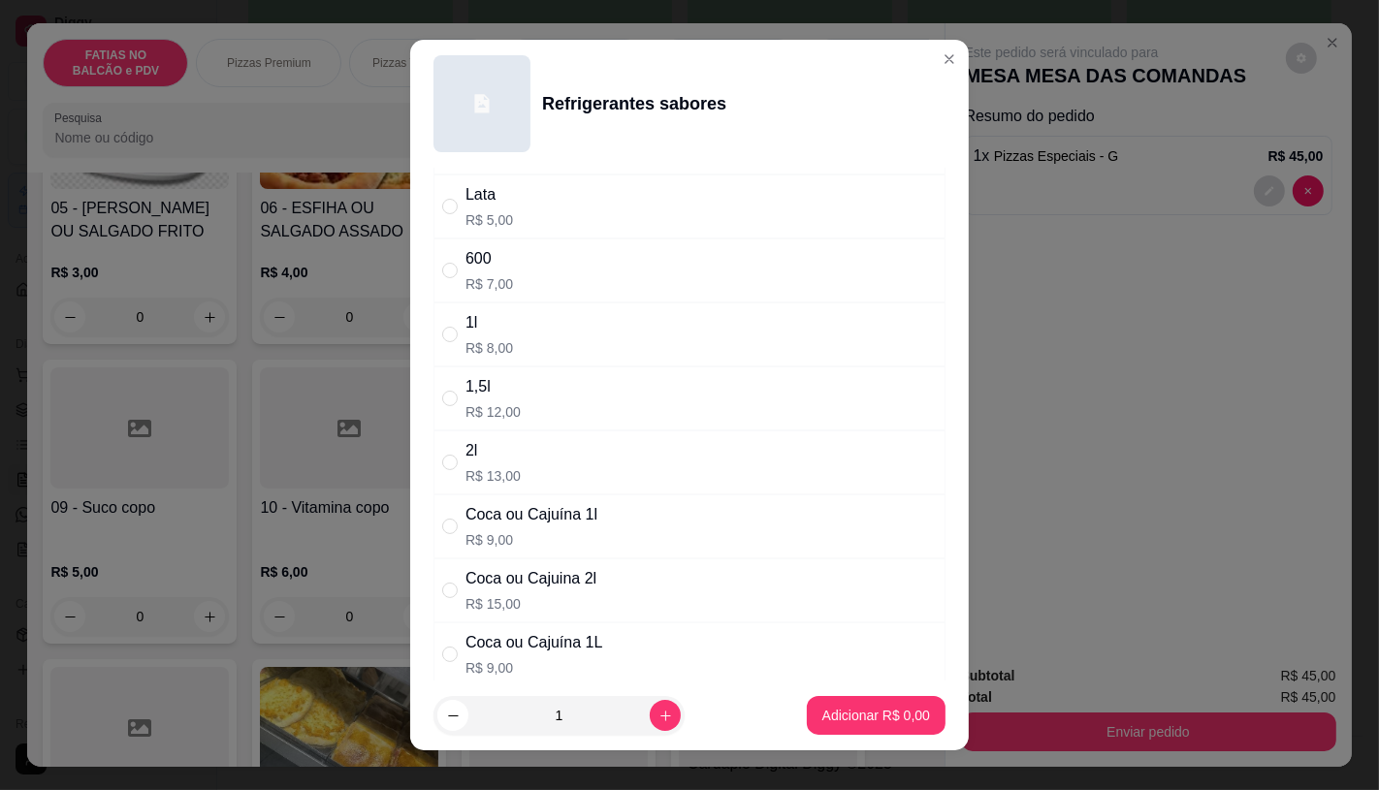
click at [500, 588] on div "Coca ou Cajuina 2l" at bounding box center [530, 578] width 131 height 23
radio input "true"
click at [819, 706] on p "Adicionar R$ 15,00" at bounding box center [872, 715] width 115 height 19
type input "1"
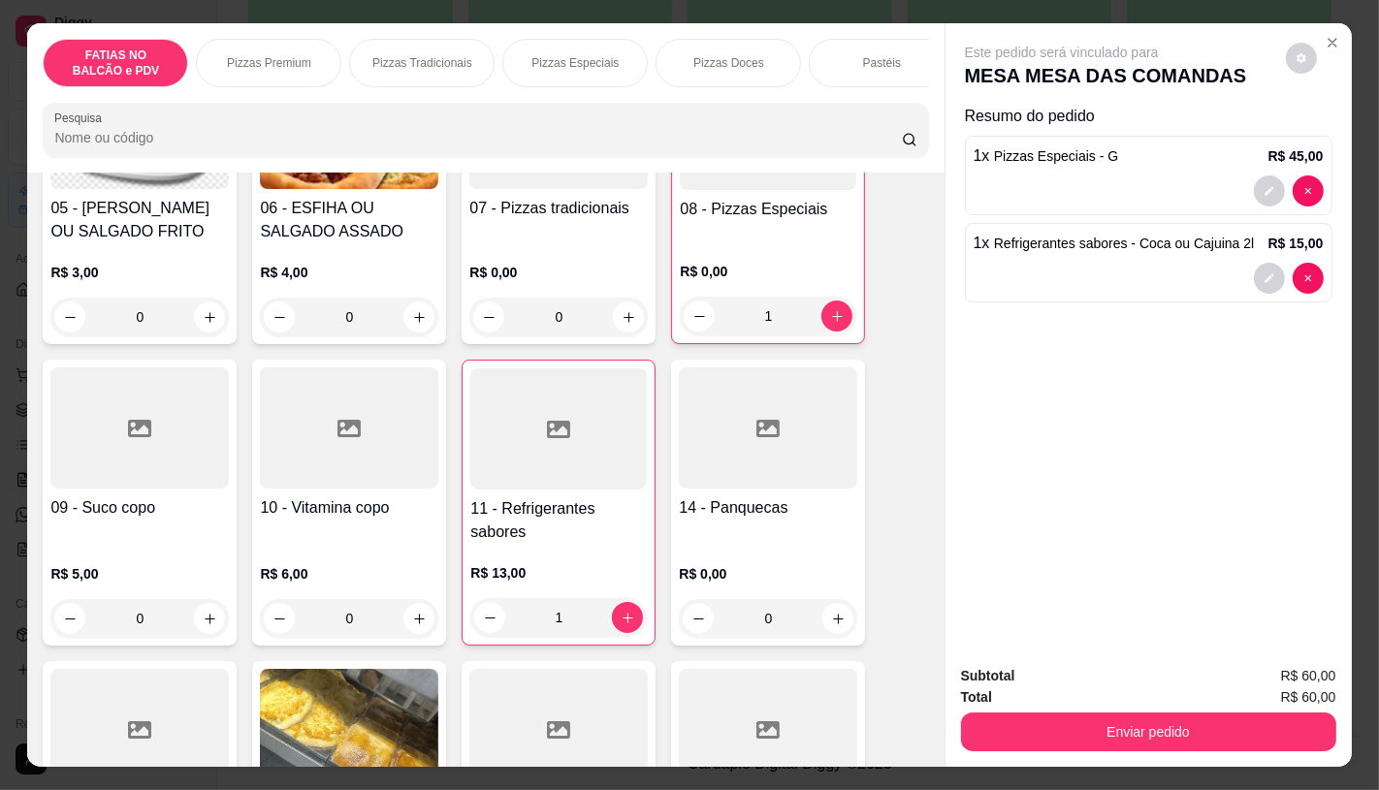
scroll to position [0, 2017]
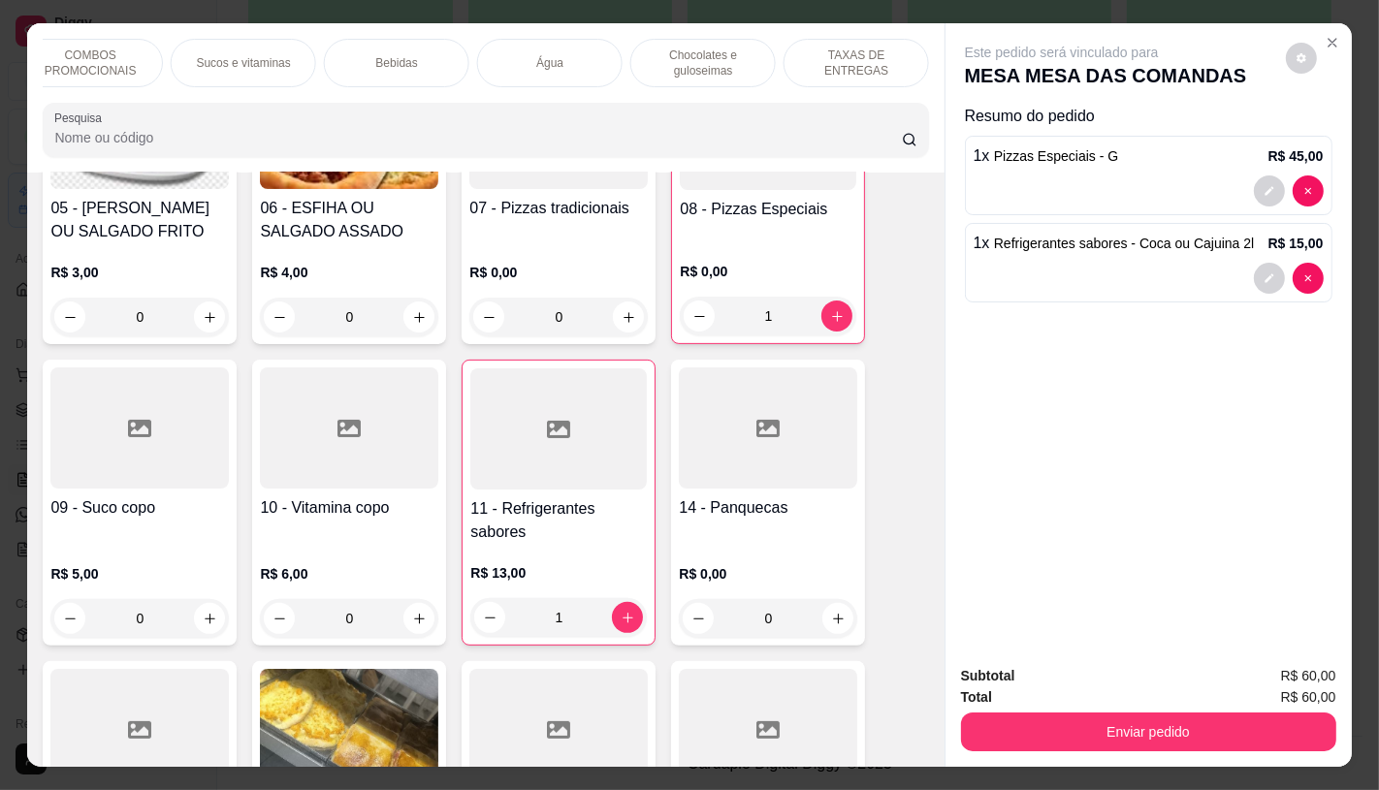
click at [906, 58] on div "TAXAS DE ENTREGAS" at bounding box center [856, 63] width 145 height 48
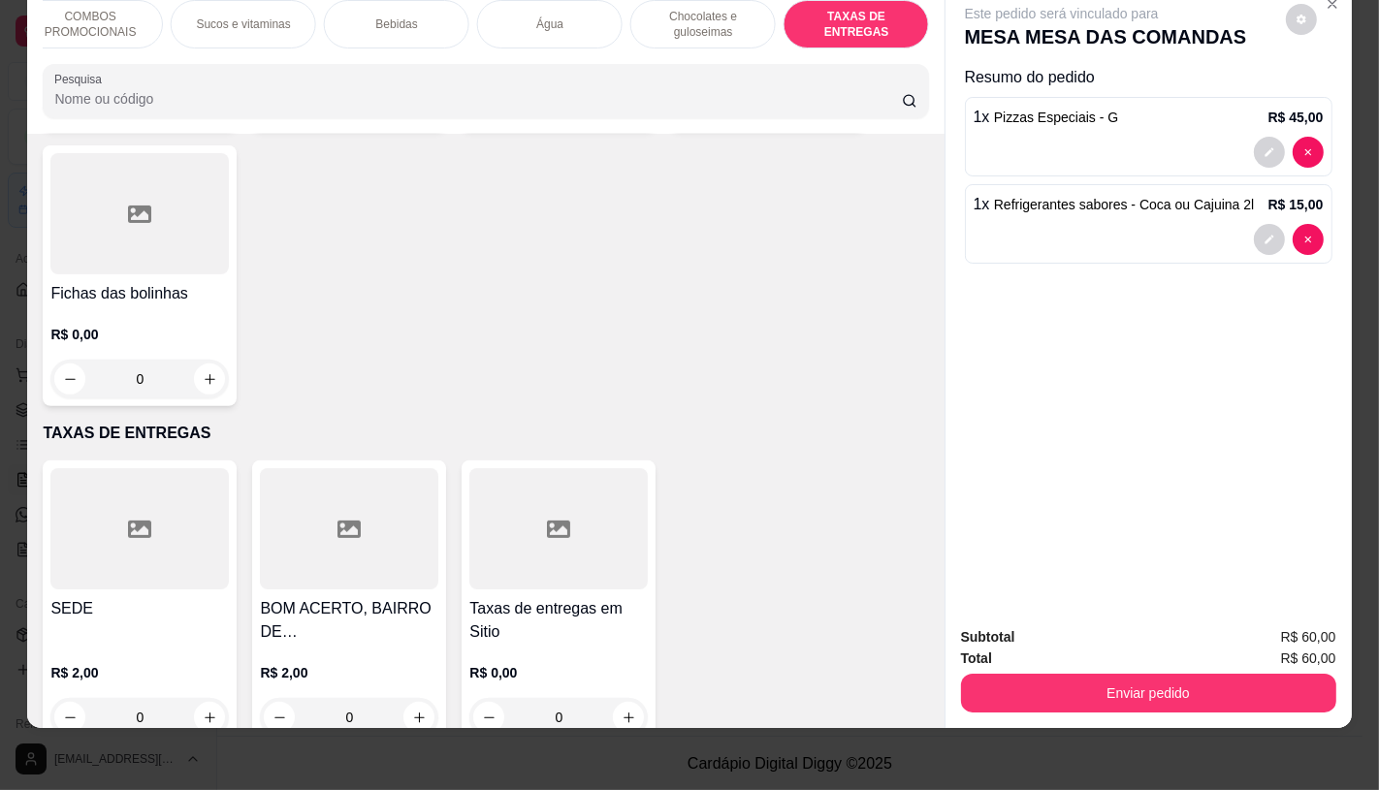
click at [485, 534] on div at bounding box center [558, 528] width 178 height 121
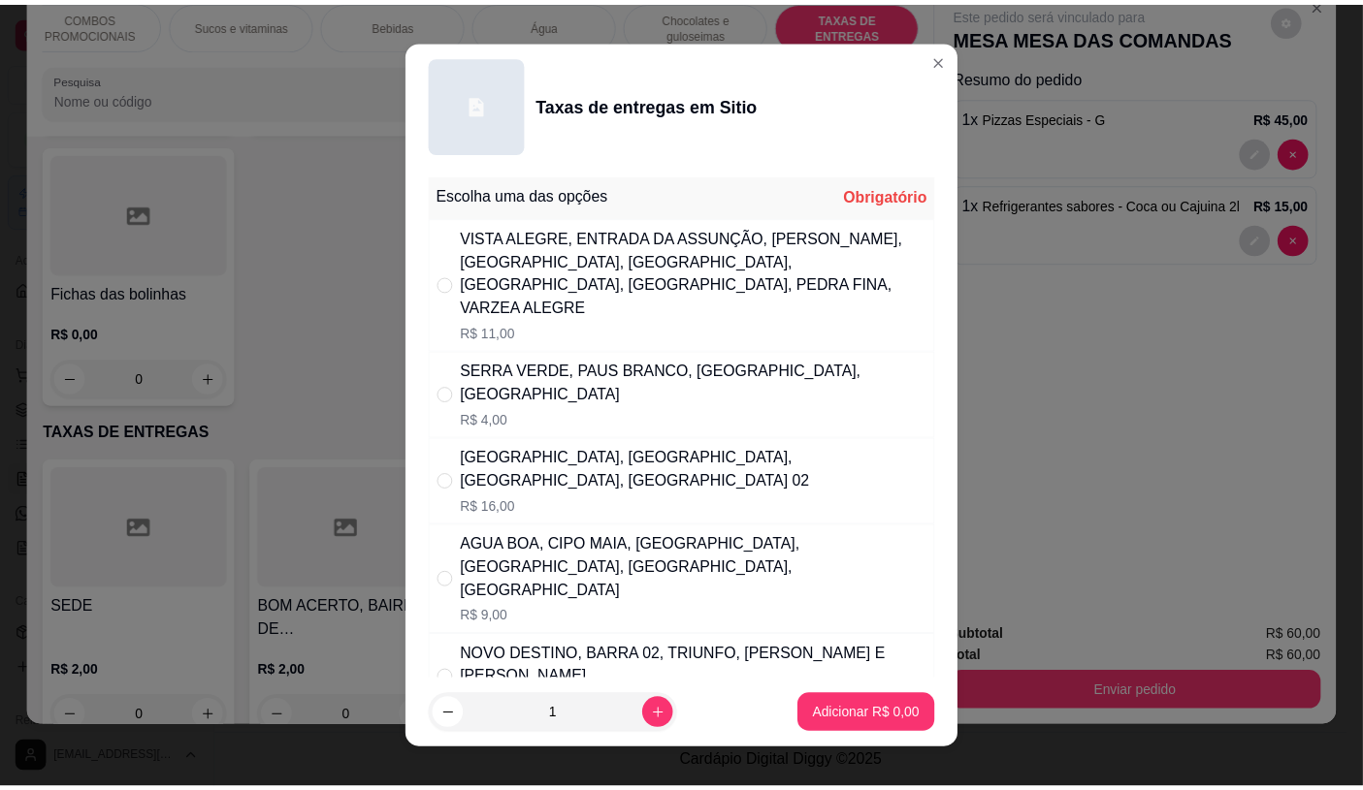
scroll to position [0, 0]
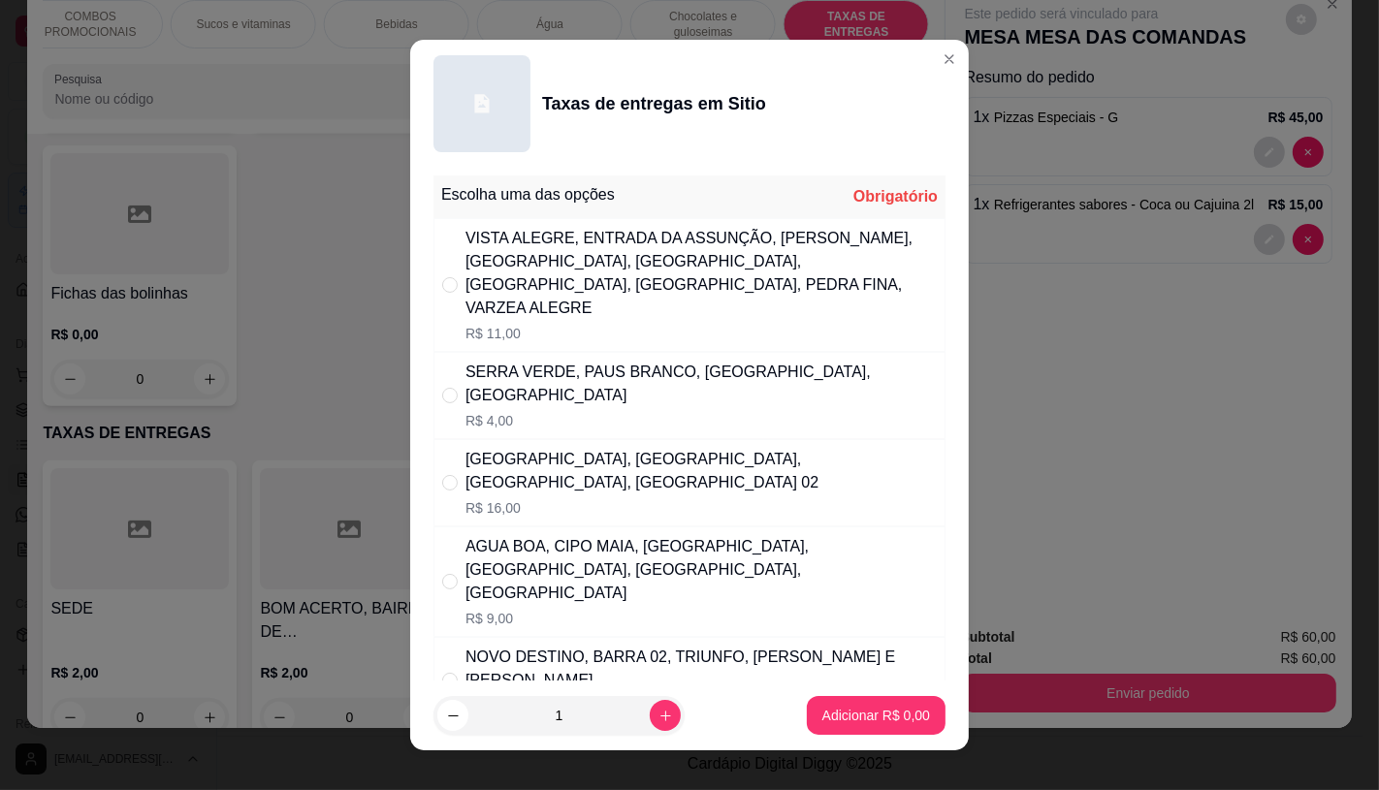
click at [632, 292] on div "VISTA ALEGRE, ENTRADA DA ASSUNÇÃO, [PERSON_NAME], [GEOGRAPHIC_DATA], [GEOGRAPHI…" at bounding box center [700, 273] width 471 height 93
radio input "true"
click at [887, 705] on button "Adicionar R$ 11,00" at bounding box center [872, 716] width 143 height 38
type input "1"
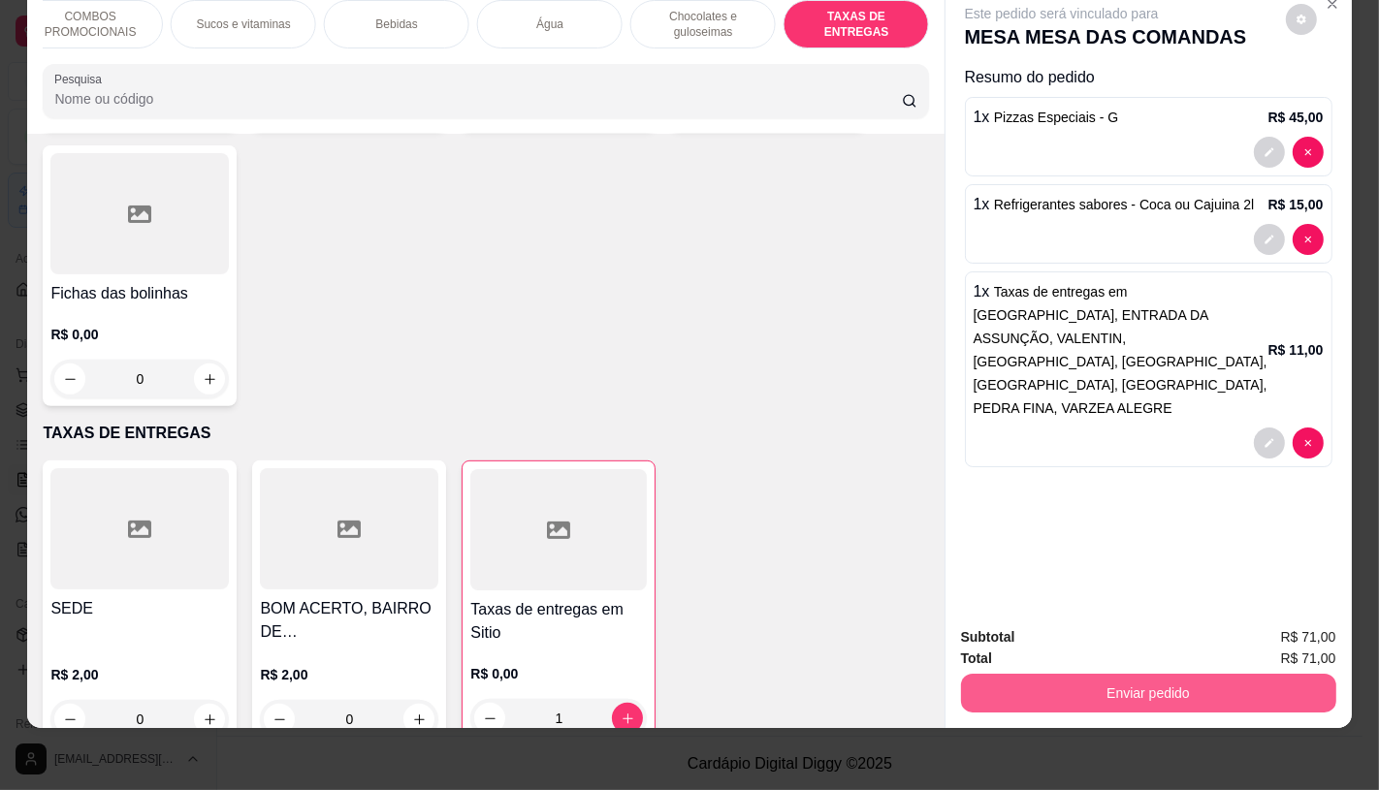
click at [1139, 684] on button "Enviar pedido" at bounding box center [1148, 693] width 375 height 39
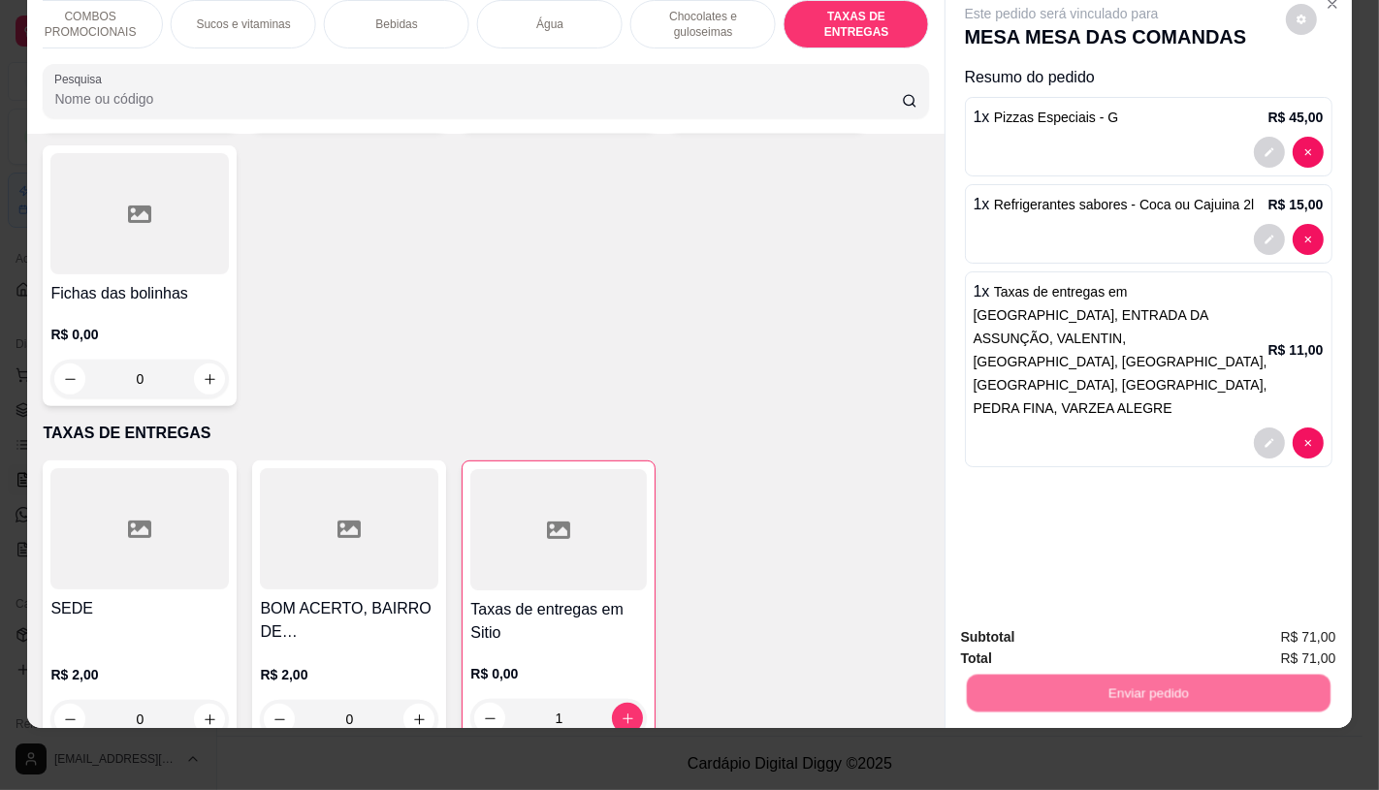
click at [1052, 628] on button "Não registrar e enviar pedido" at bounding box center [1083, 631] width 196 height 36
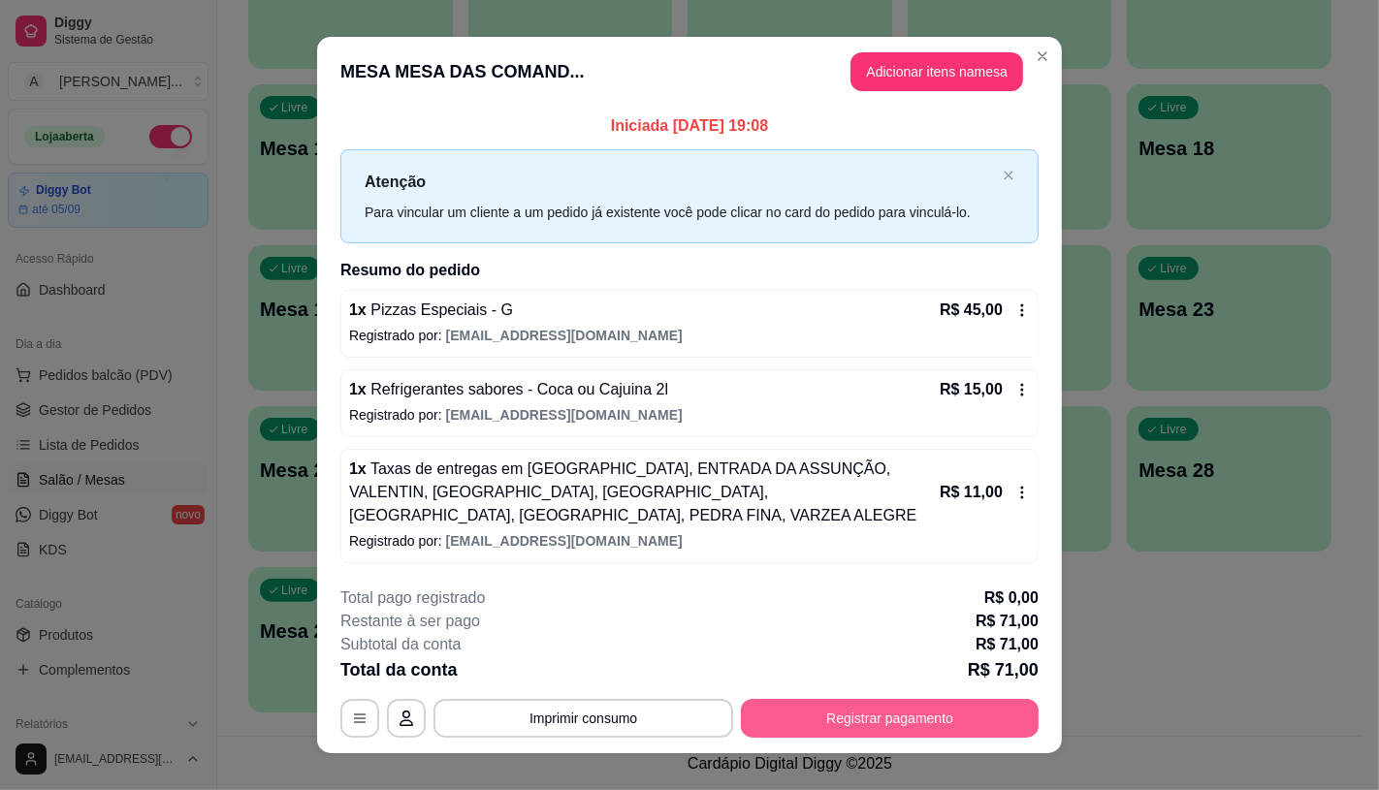
click at [914, 719] on button "Registrar pagamento" at bounding box center [890, 718] width 298 height 39
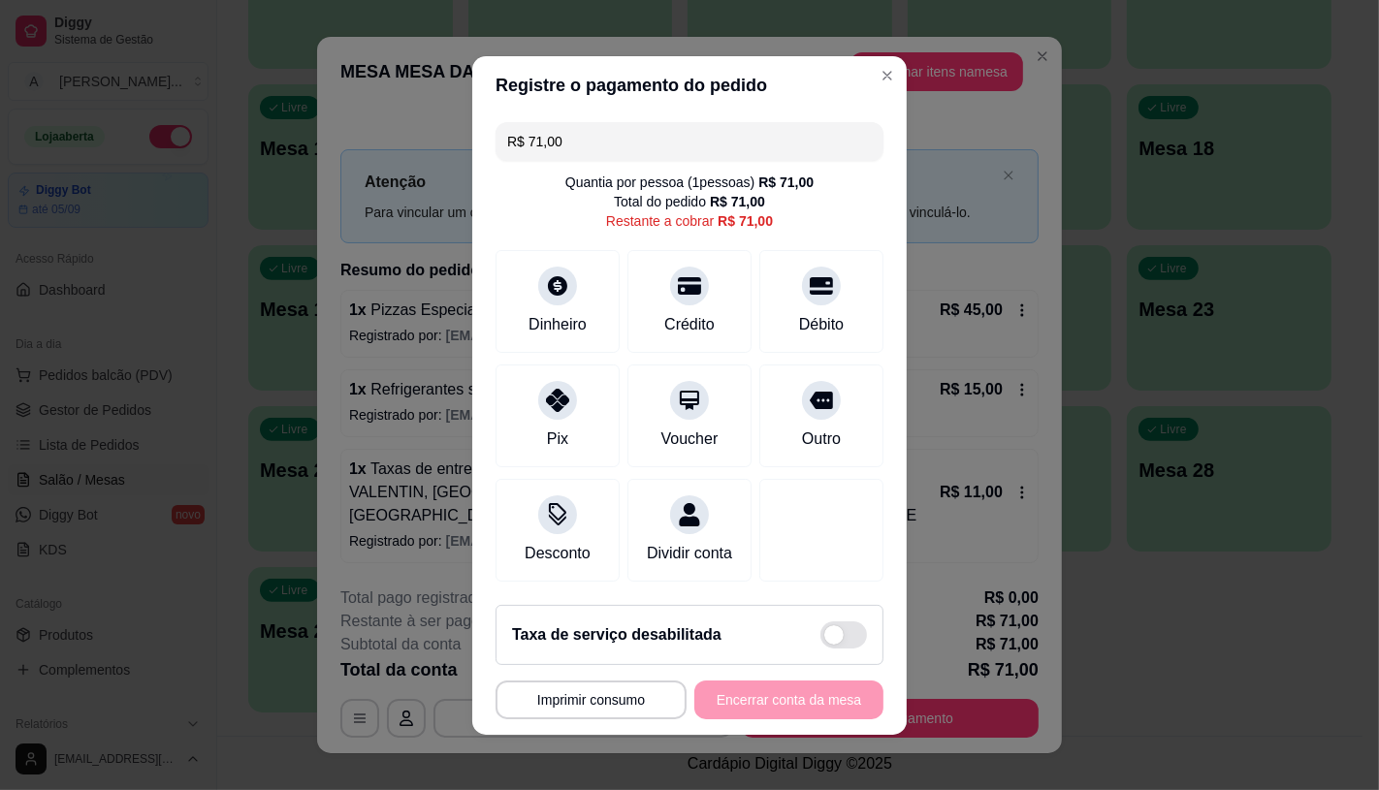
click at [567, 458] on div "R$ 71,00 Quantia por pessoa ( 1 pessoas) R$ 71,00 Total do pedido R$ 71,00 Rest…" at bounding box center [689, 351] width 434 height 475
drag, startPoint x: 518, startPoint y: 381, endPoint x: 538, endPoint y: 405, distance: 31.7
click at [518, 382] on div "Pix" at bounding box center [558, 411] width 137 height 113
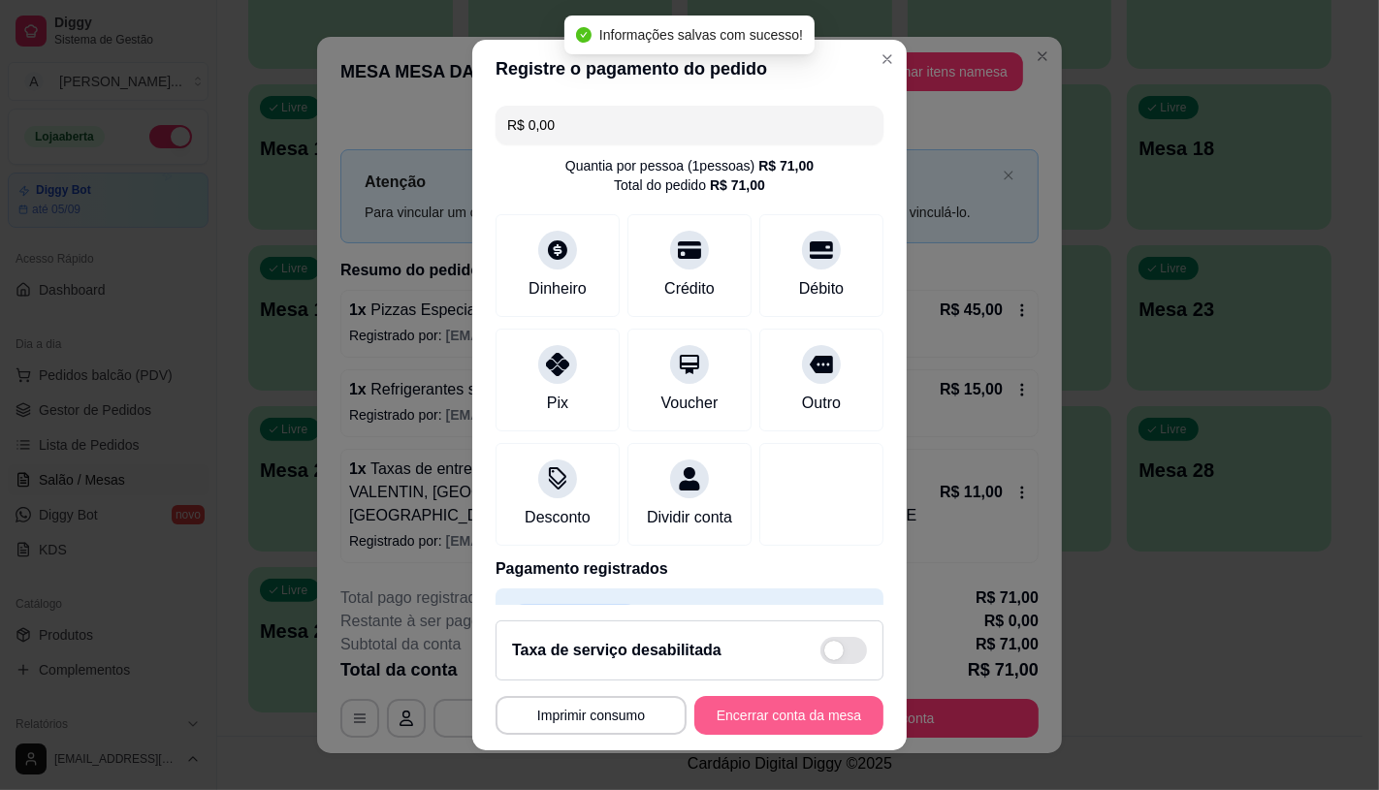
type input "R$ 0,00"
click at [791, 721] on button "Encerrar conta da mesa" at bounding box center [788, 715] width 189 height 39
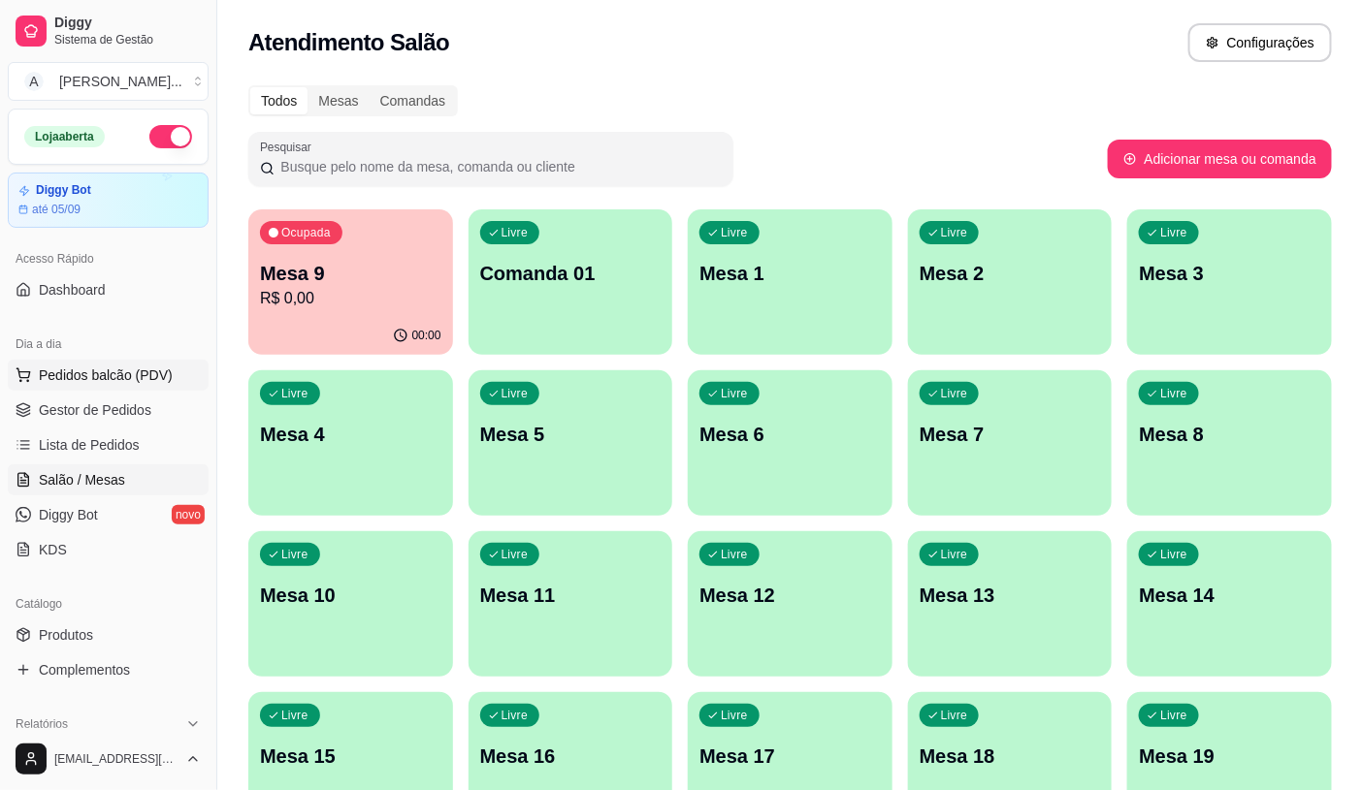
click at [120, 379] on span "Pedidos balcão (PDV)" at bounding box center [106, 375] width 134 height 19
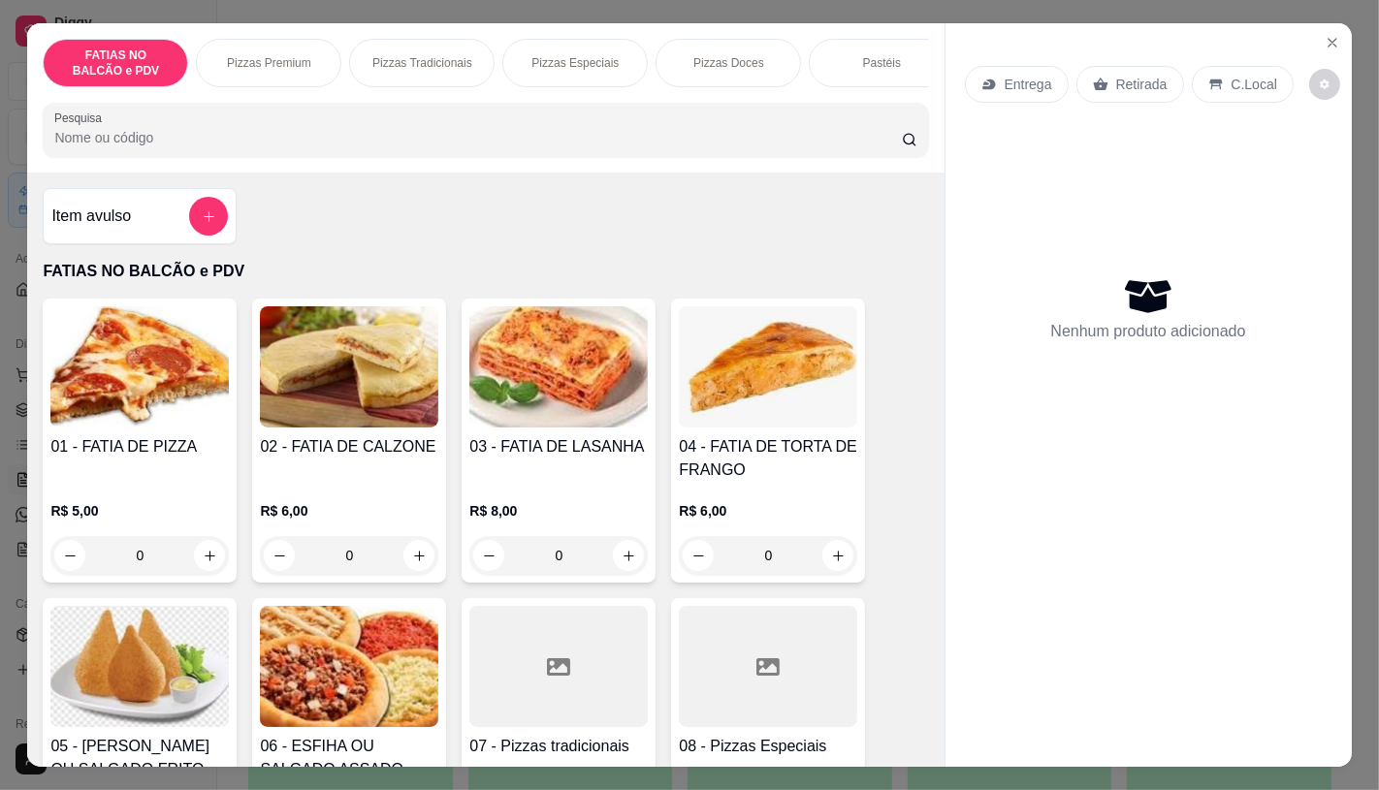
click at [159, 555] on input "0" at bounding box center [139, 555] width 109 height 39
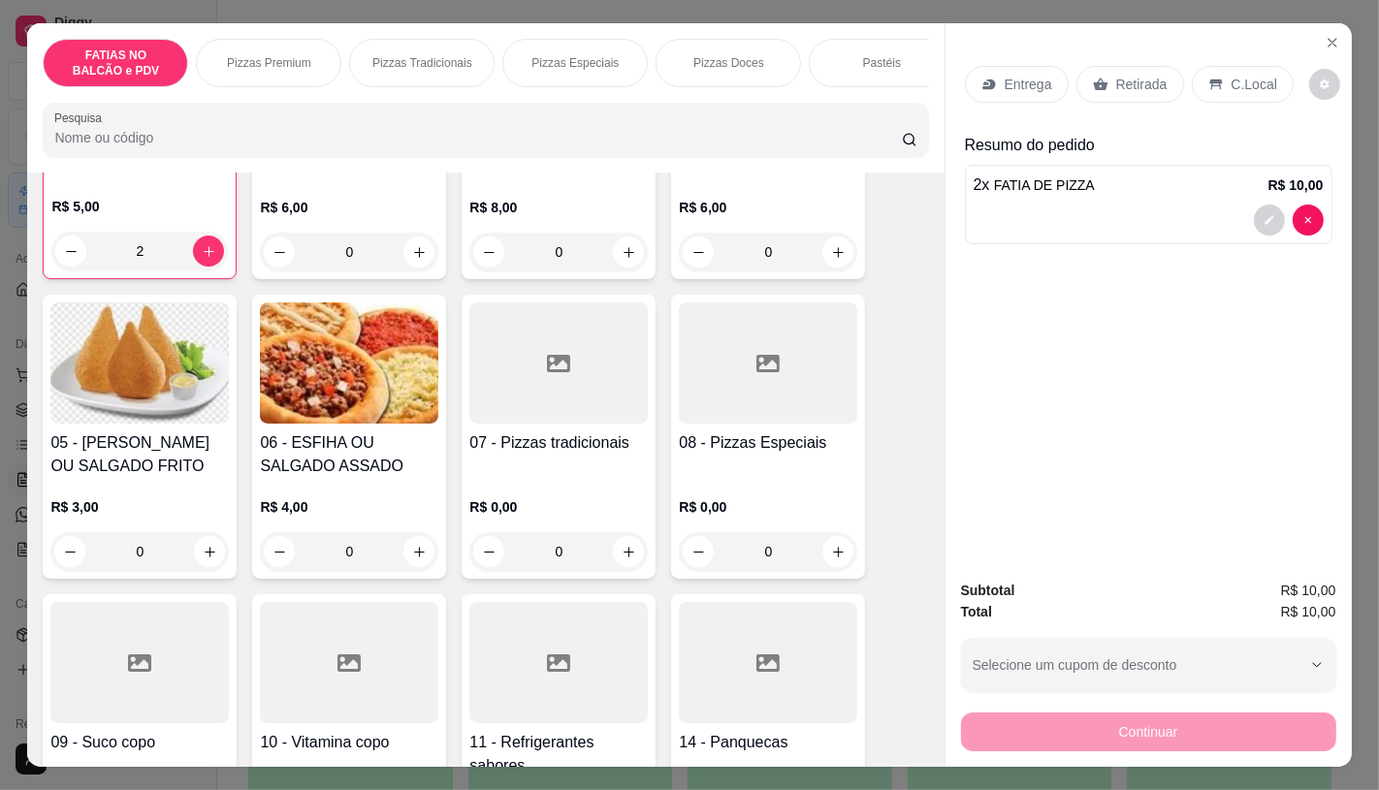
scroll to position [323, 0]
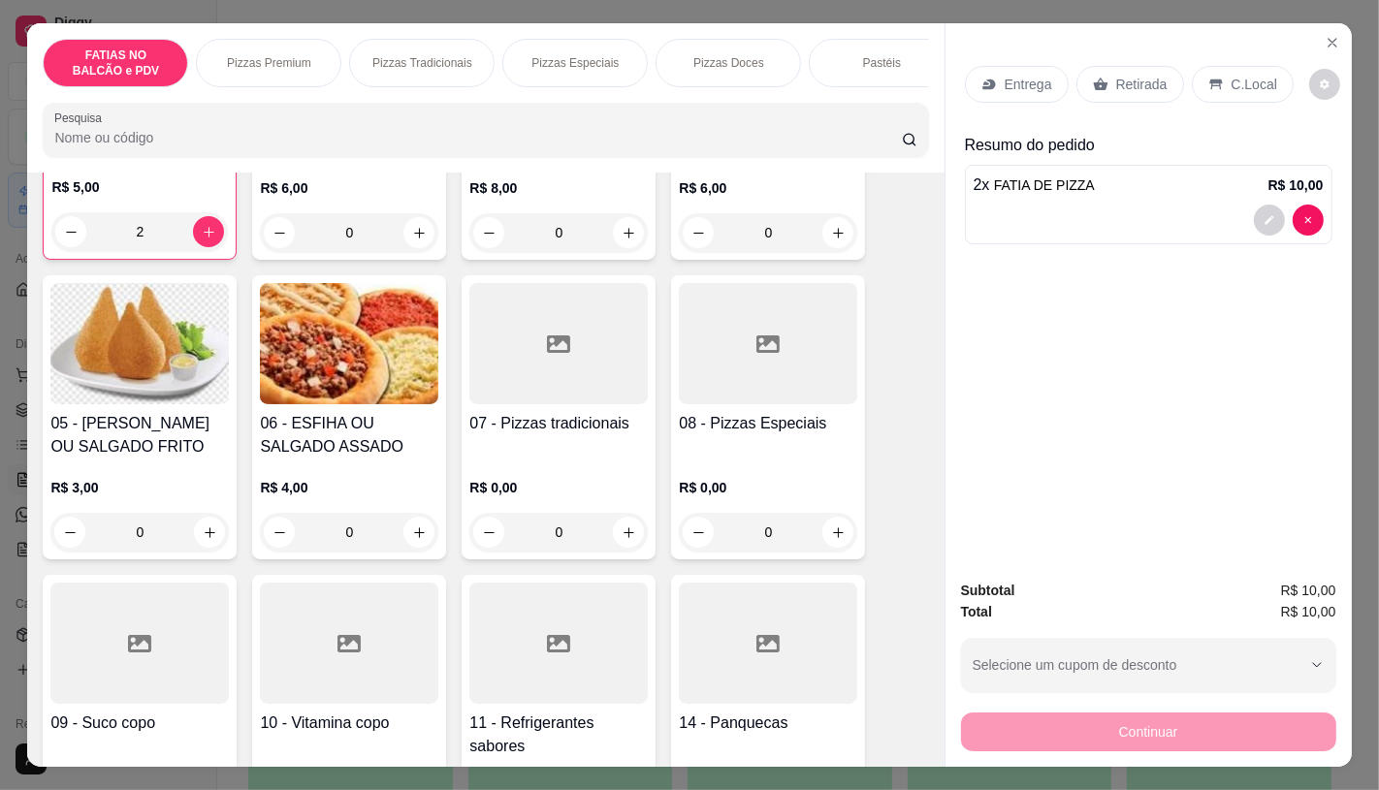
type input "2"
click at [729, 421] on h4 "08 - Pizzas Especiais" at bounding box center [768, 423] width 178 height 23
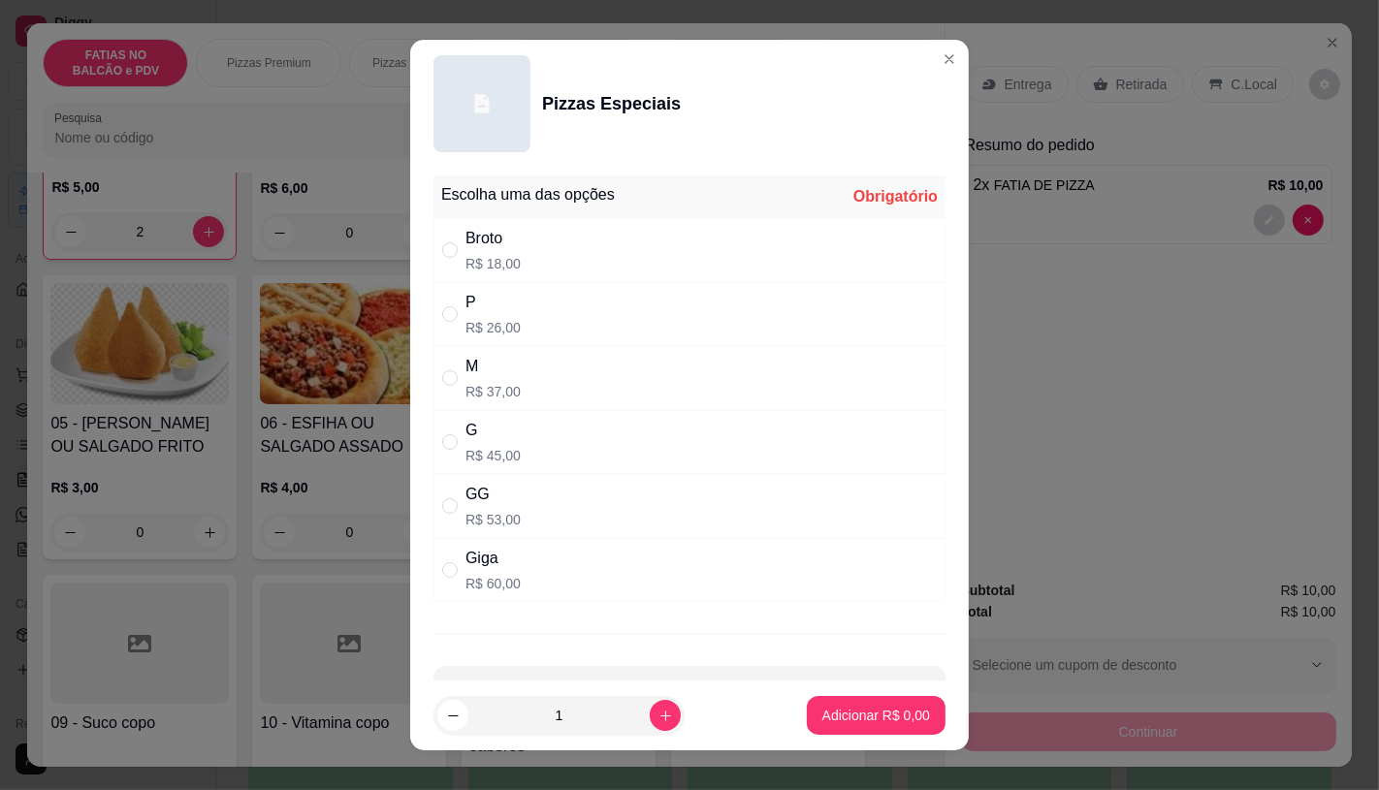
click at [482, 434] on div "G" at bounding box center [492, 430] width 55 height 23
radio input "true"
click at [830, 713] on p "Adicionar R$ 45,00" at bounding box center [873, 716] width 112 height 18
type input "1"
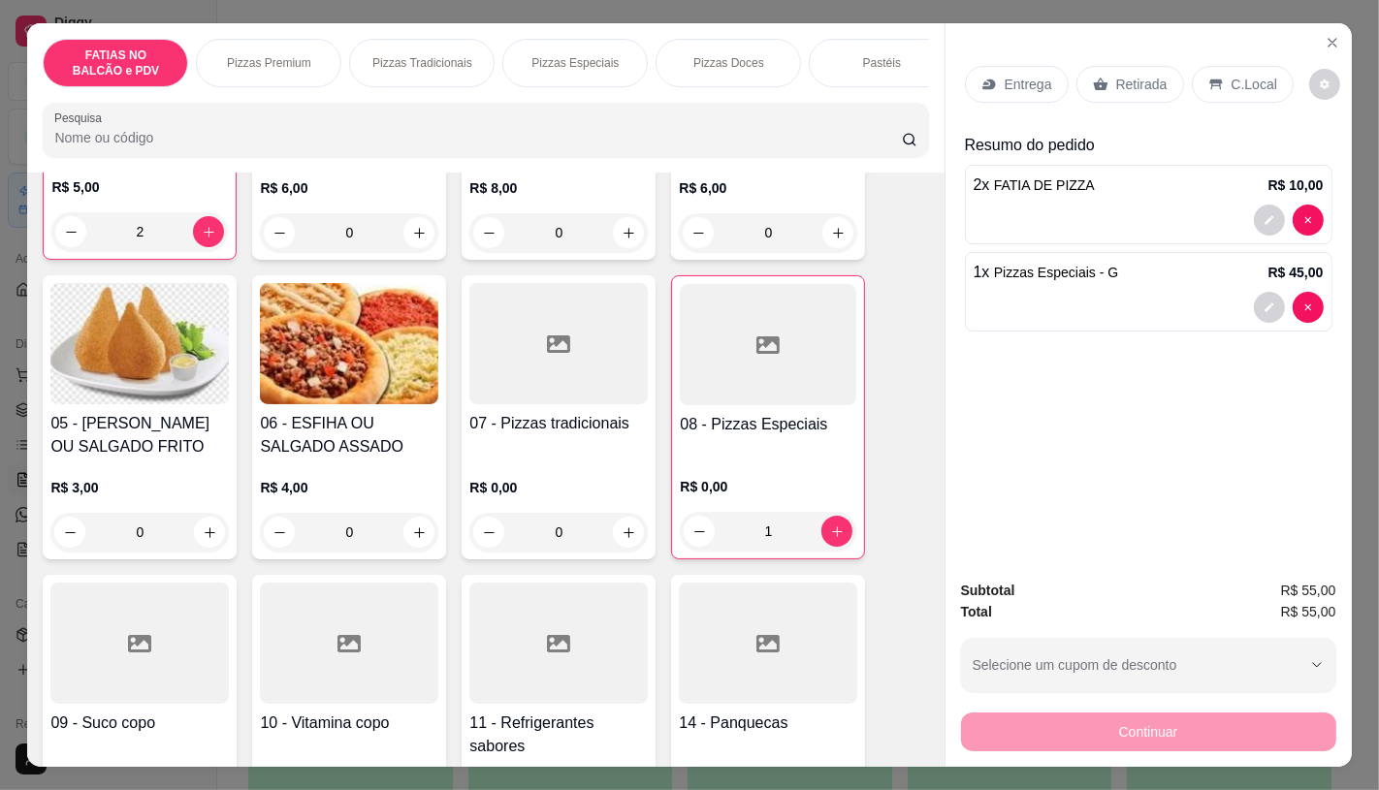
click at [1145, 85] on p "Retirada" at bounding box center [1141, 84] width 51 height 19
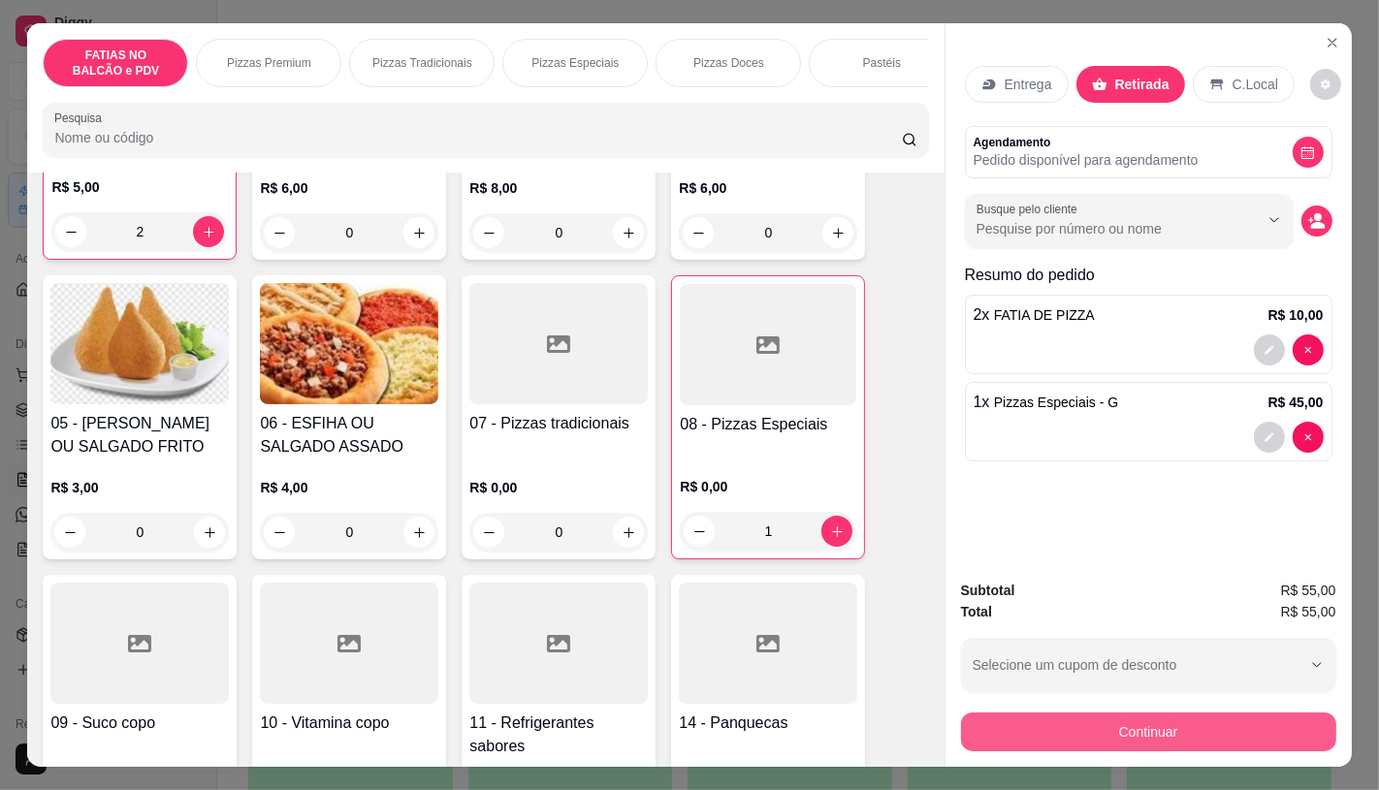
click at [1131, 724] on button "Continuar" at bounding box center [1148, 732] width 375 height 39
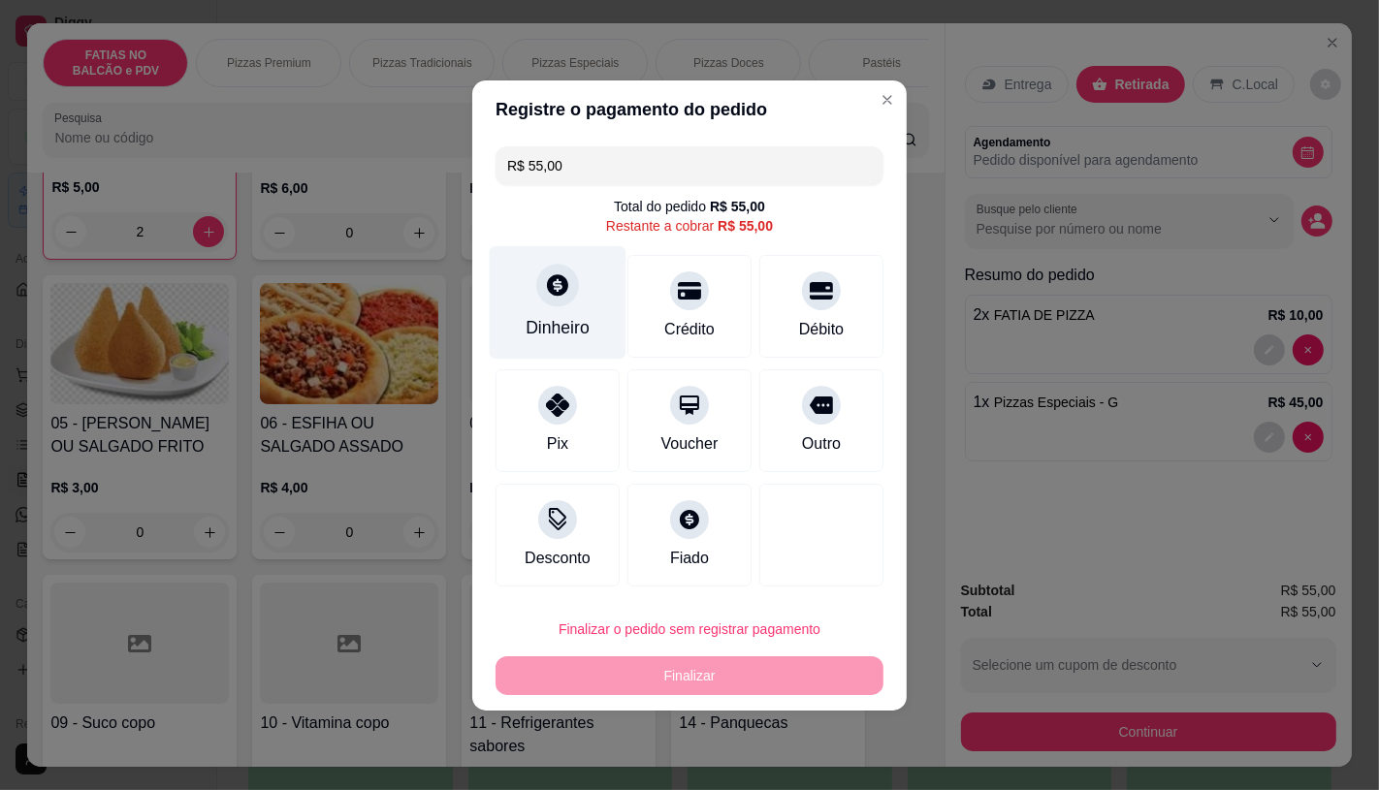
click at [560, 288] on icon at bounding box center [557, 284] width 21 height 21
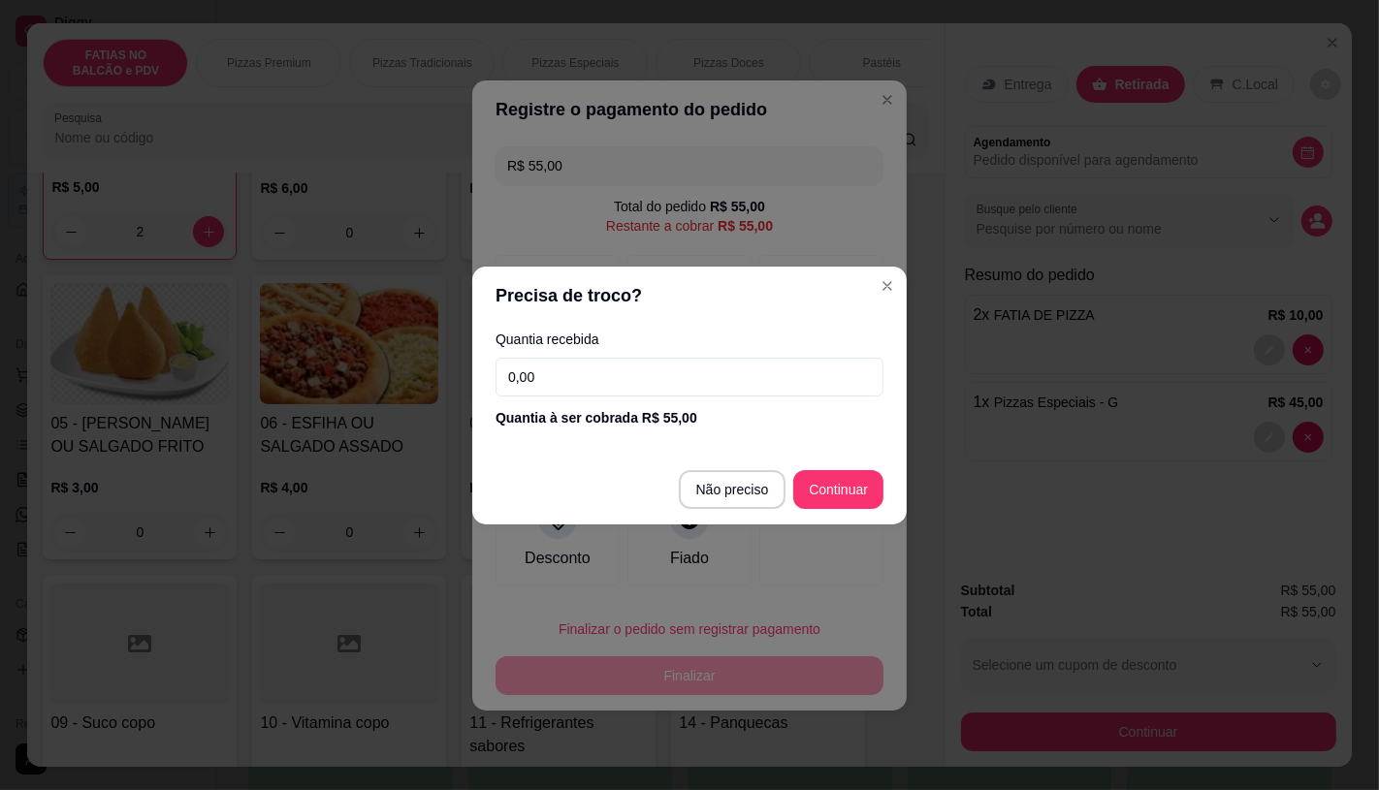
click at [597, 388] on input "0,00" at bounding box center [690, 377] width 388 height 39
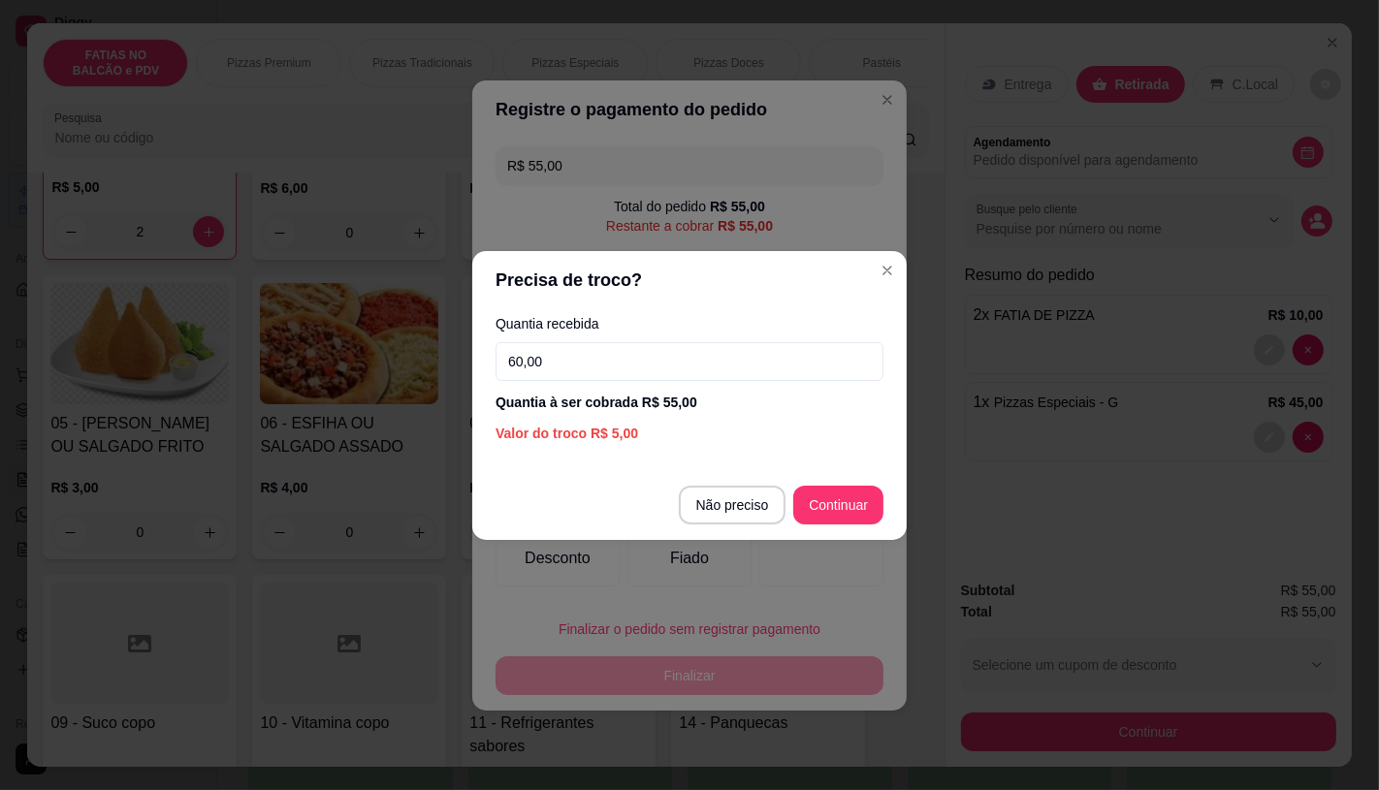
type input "60,00"
click at [894, 517] on footer "Não preciso Continuar" at bounding box center [689, 505] width 434 height 70
type input "R$ 0,00"
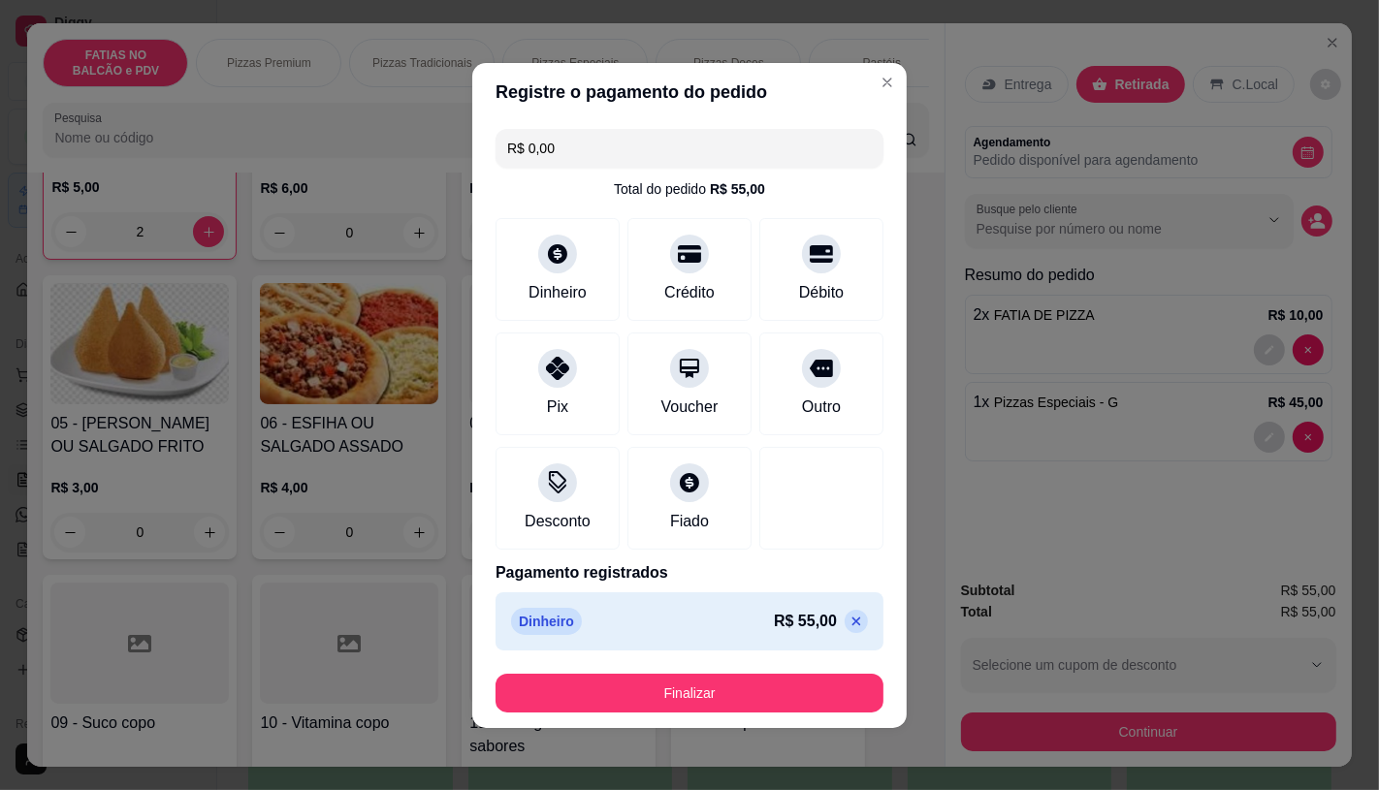
click at [808, 728] on div "Registre o pagamento do pedido R$ 0,00 Total do pedido R$ 55,00 Dinheiro Crédit…" at bounding box center [689, 395] width 1379 height 790
click at [805, 720] on footer "Finalizar" at bounding box center [689, 693] width 434 height 70
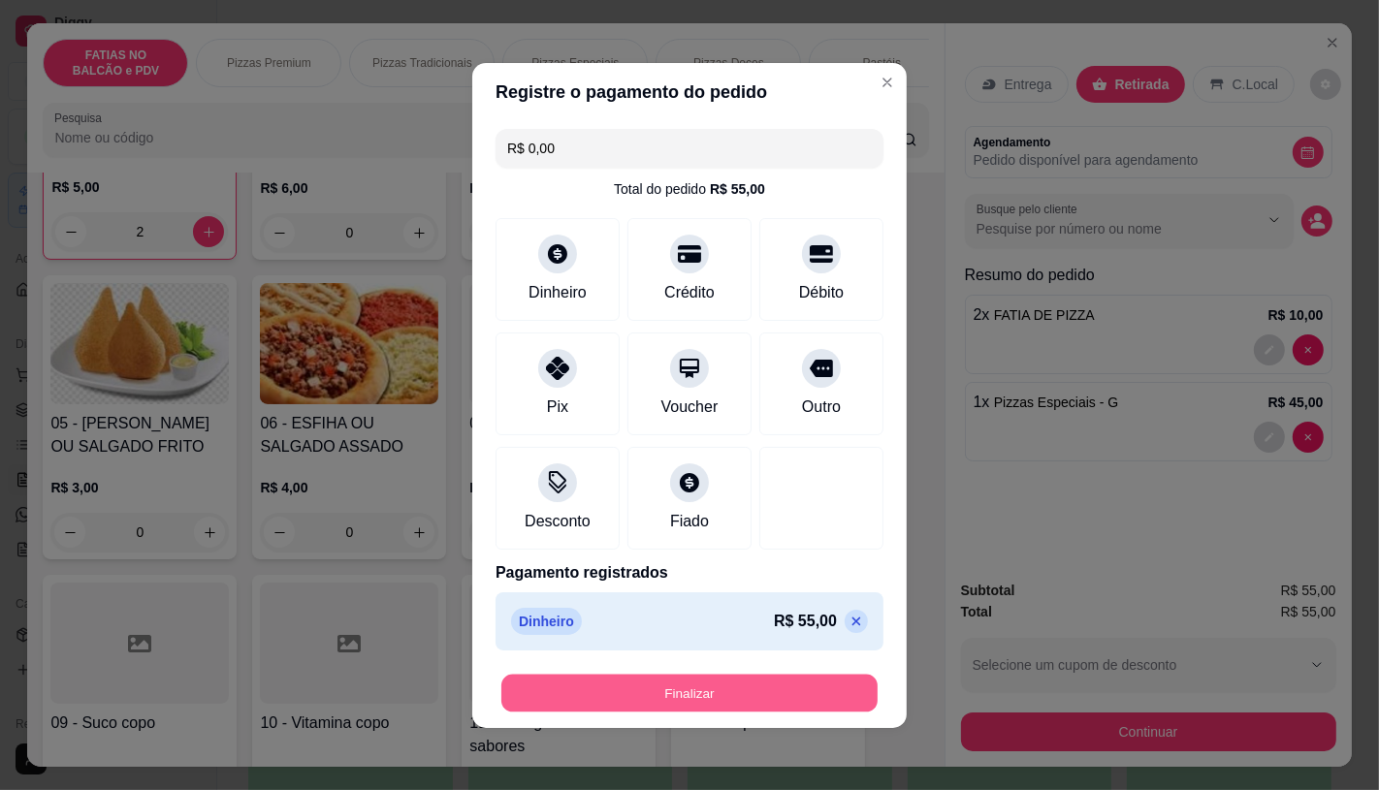
click at [805, 704] on button "Finalizar" at bounding box center [689, 693] width 376 height 38
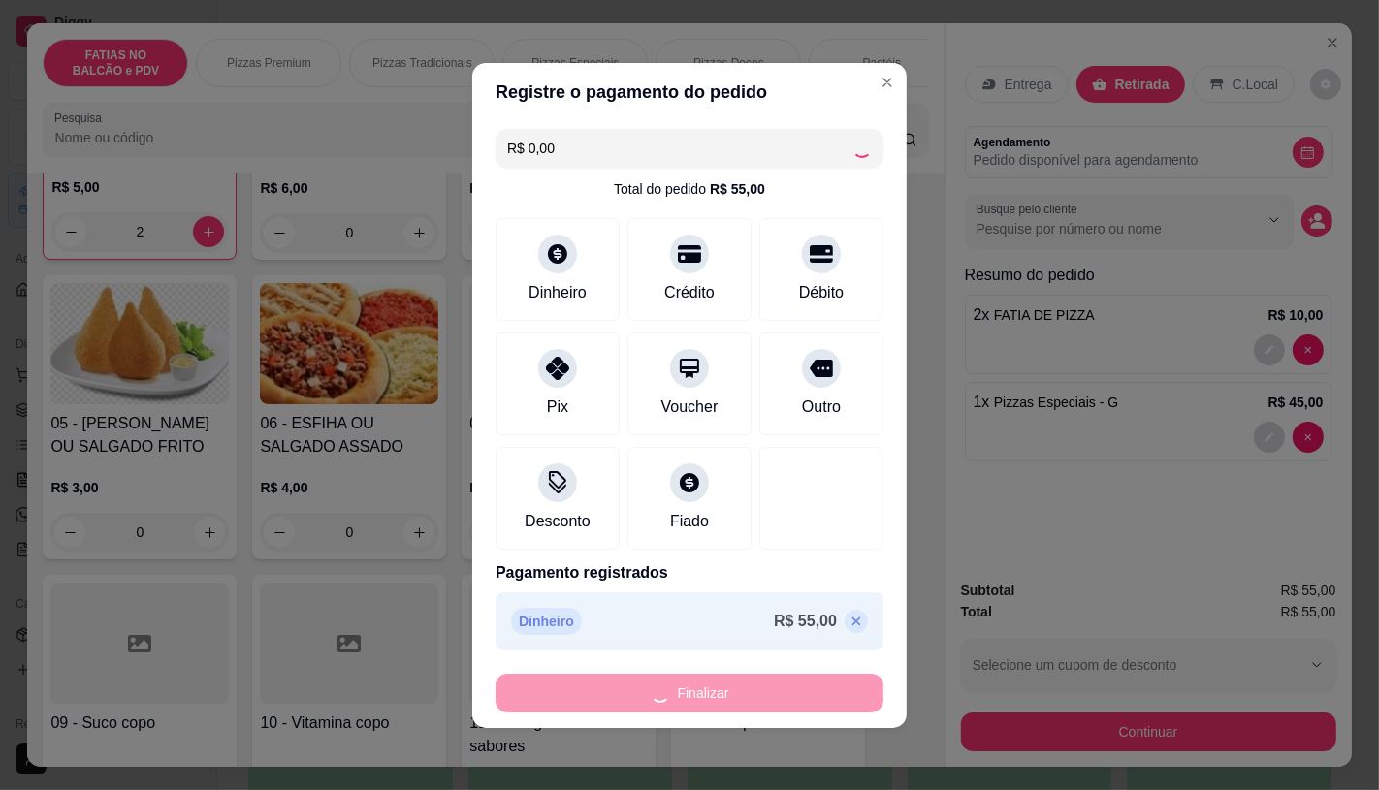
type input "0"
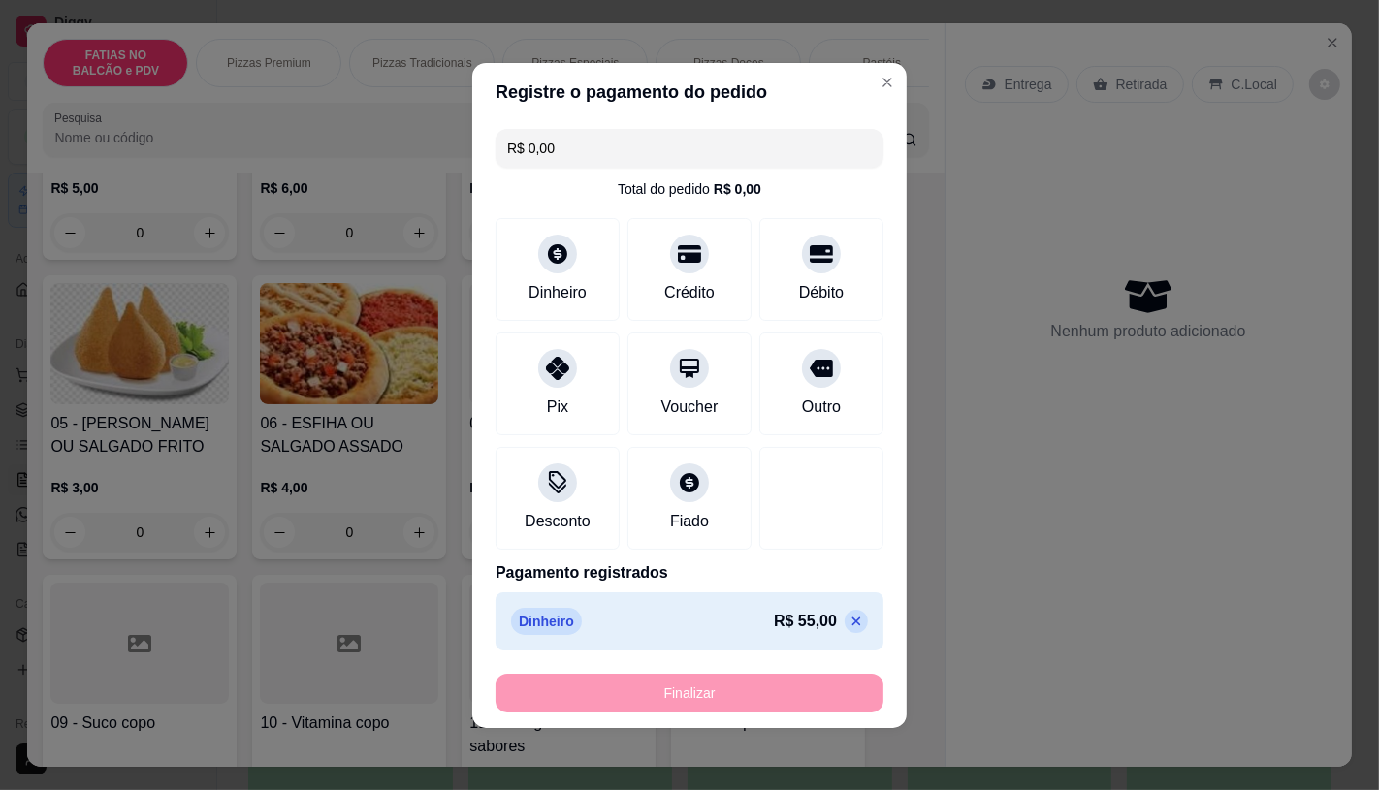
type input "-R$ 55,00"
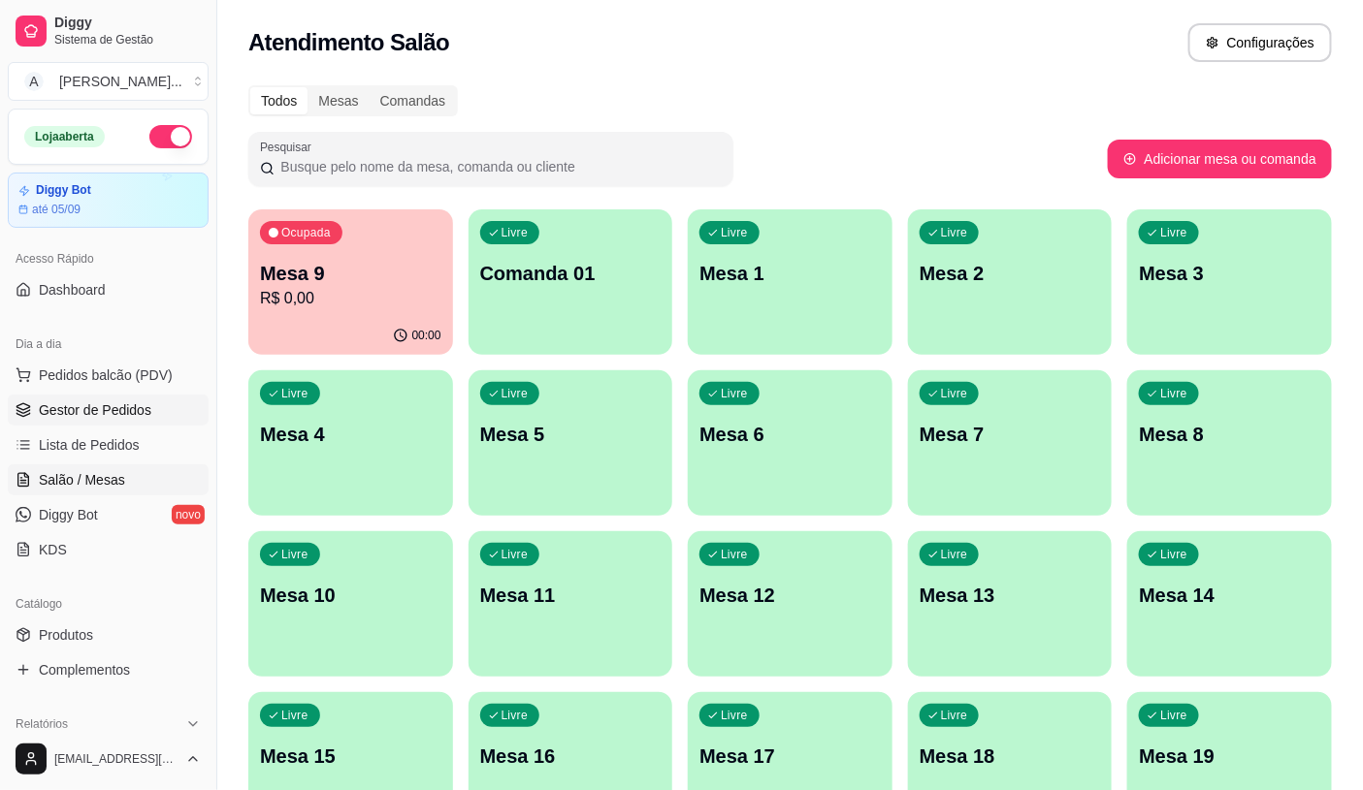
click at [100, 424] on link "Gestor de Pedidos" at bounding box center [108, 410] width 201 height 31
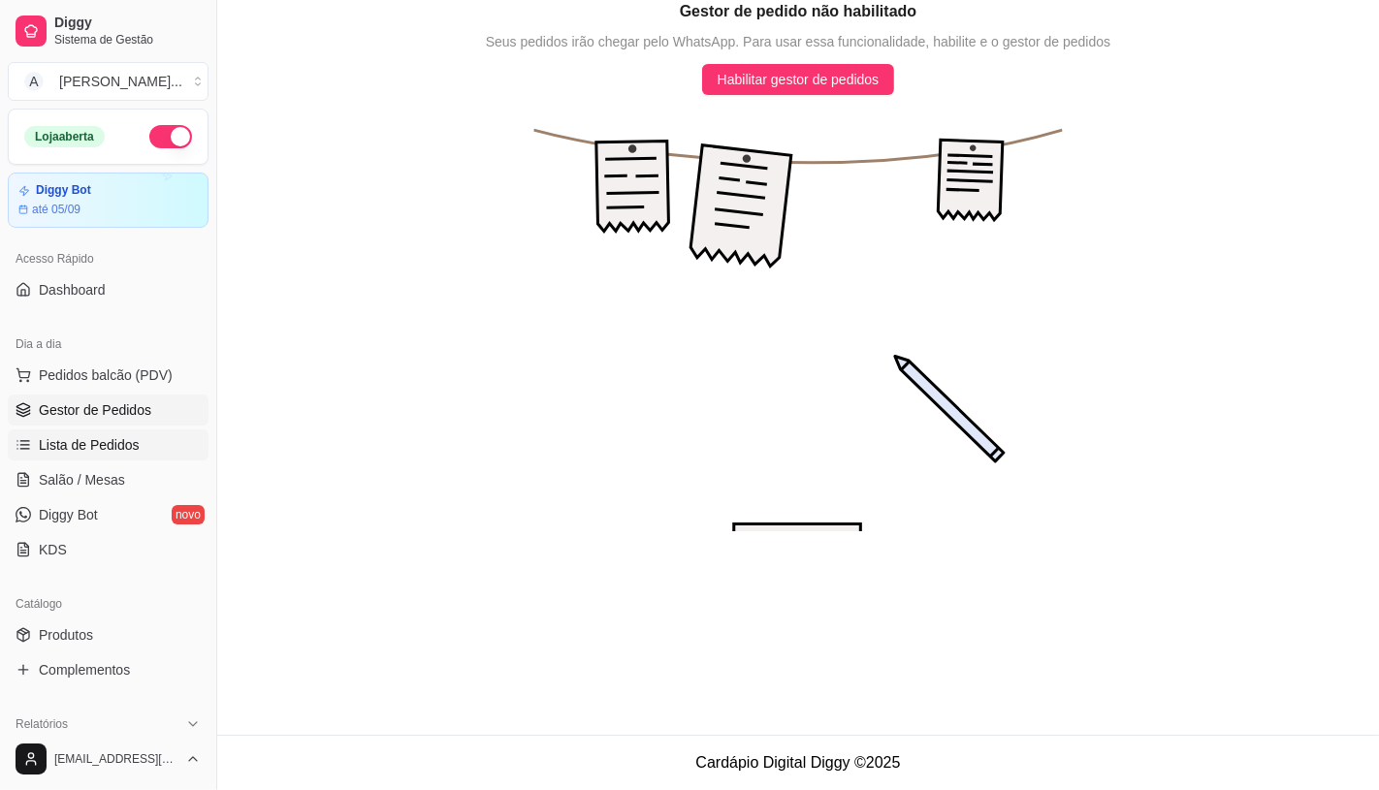
click at [100, 442] on span "Lista de Pedidos" at bounding box center [89, 444] width 101 height 19
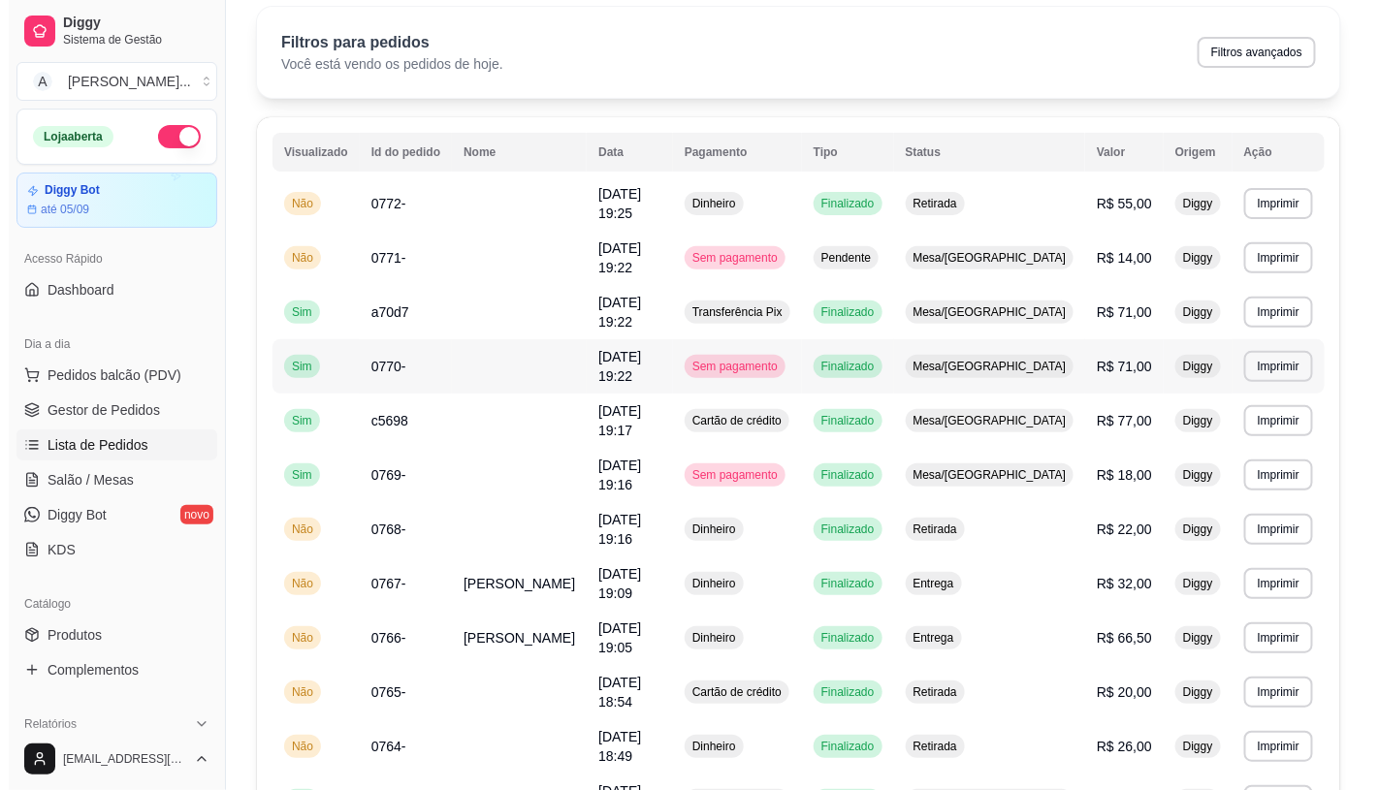
scroll to position [108, 0]
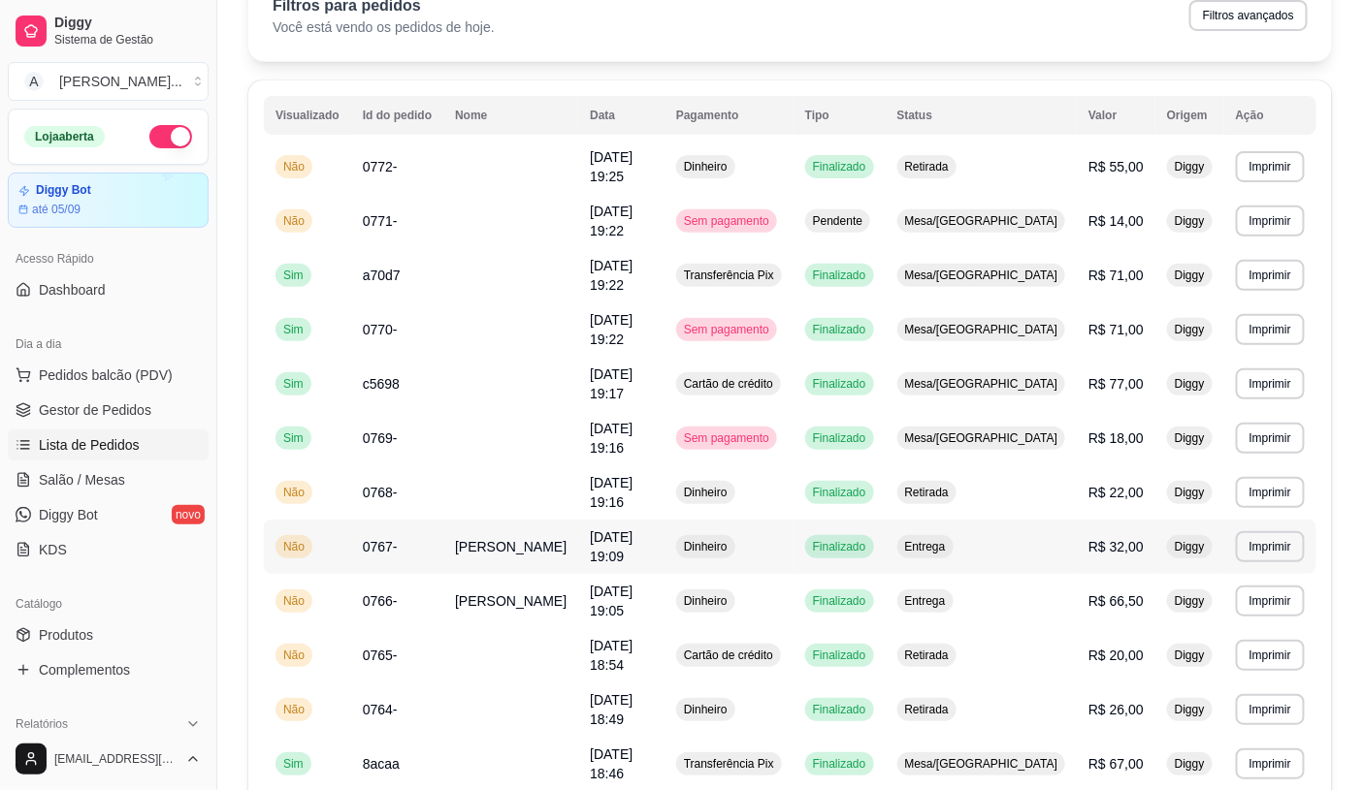
click at [735, 535] on div "Dinheiro" at bounding box center [705, 546] width 59 height 23
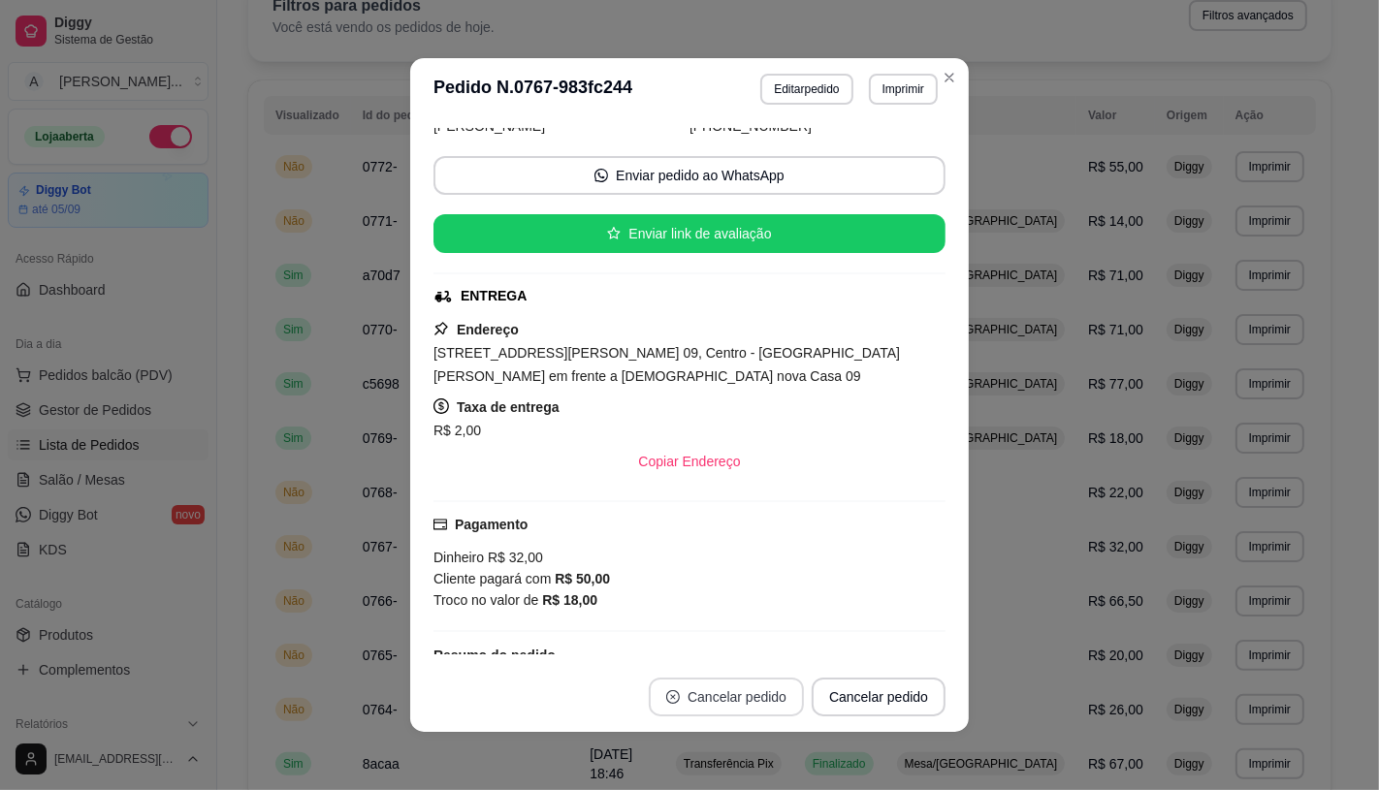
click at [735, 703] on button "Cancelar pedido" at bounding box center [726, 697] width 155 height 39
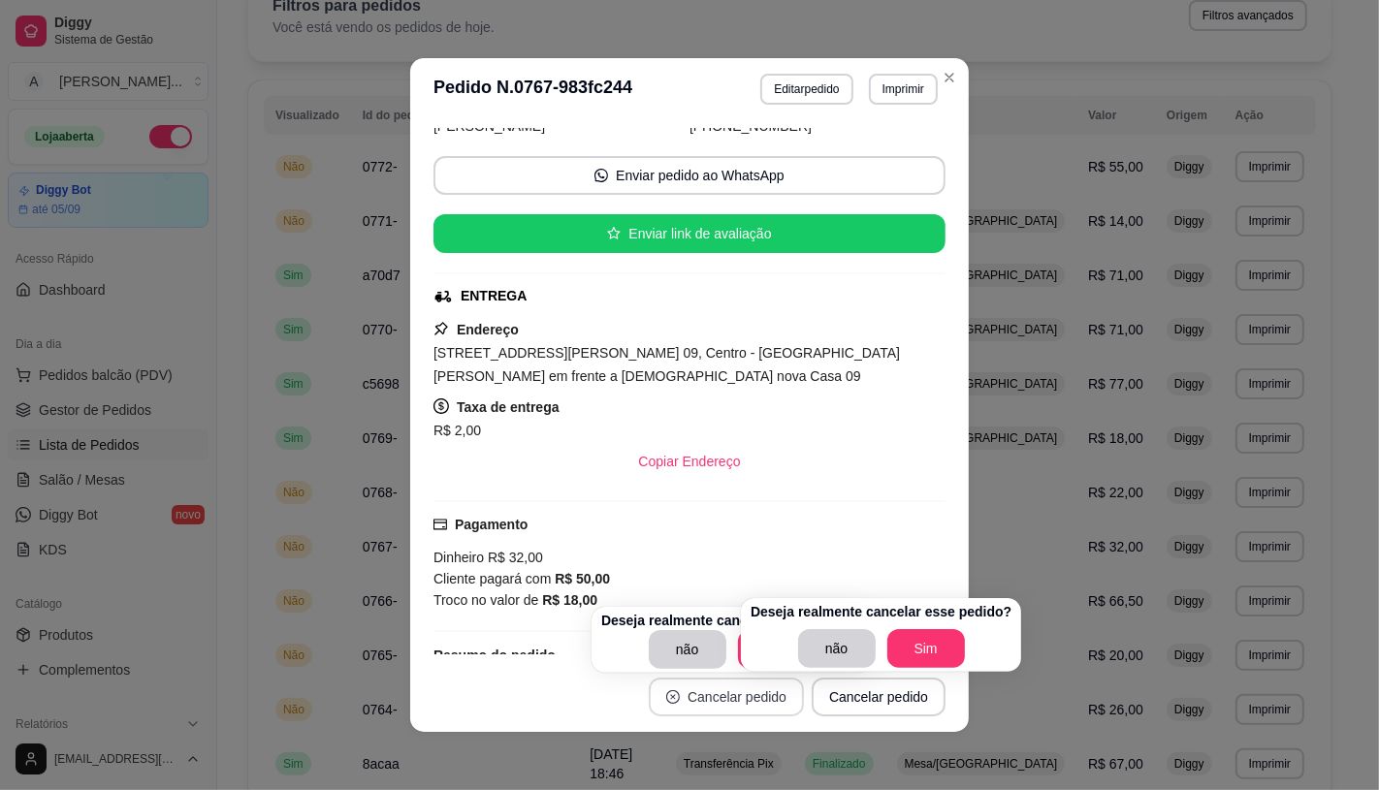
click at [735, 703] on button "Cancelar pedido" at bounding box center [726, 697] width 155 height 39
click at [903, 645] on button "Sim" at bounding box center [925, 648] width 78 height 39
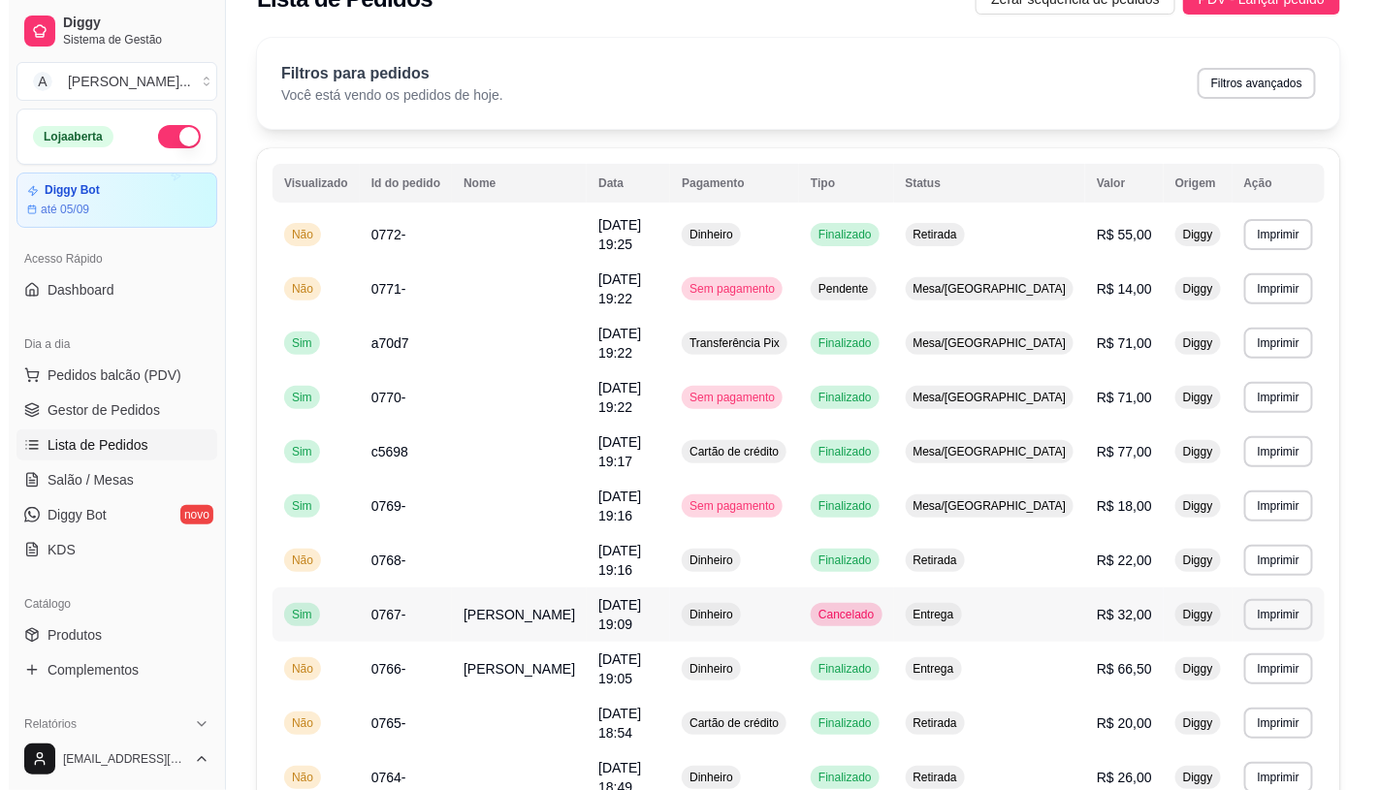
scroll to position [0, 0]
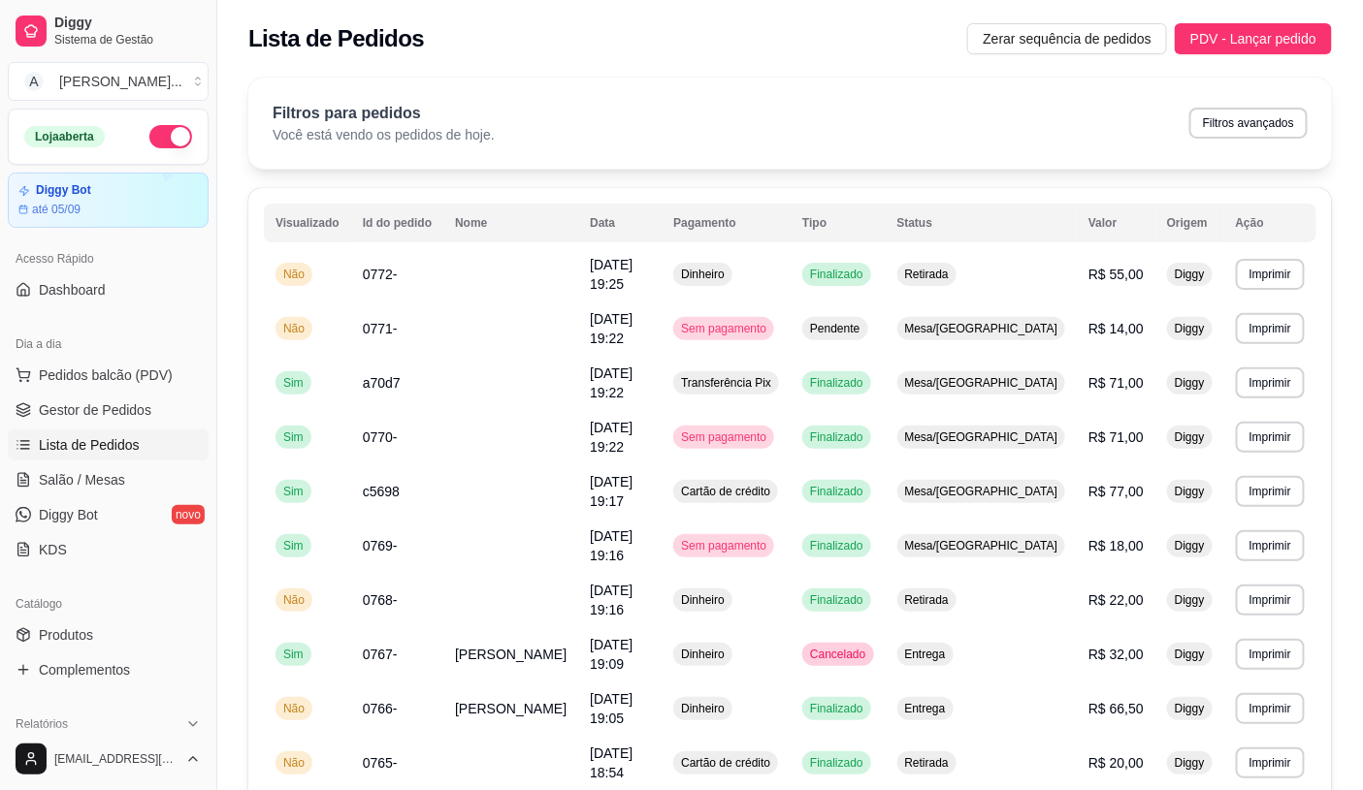
click at [71, 460] on link "Lista de Pedidos" at bounding box center [108, 445] width 201 height 31
click at [49, 471] on span "Salão / Mesas" at bounding box center [82, 479] width 86 height 19
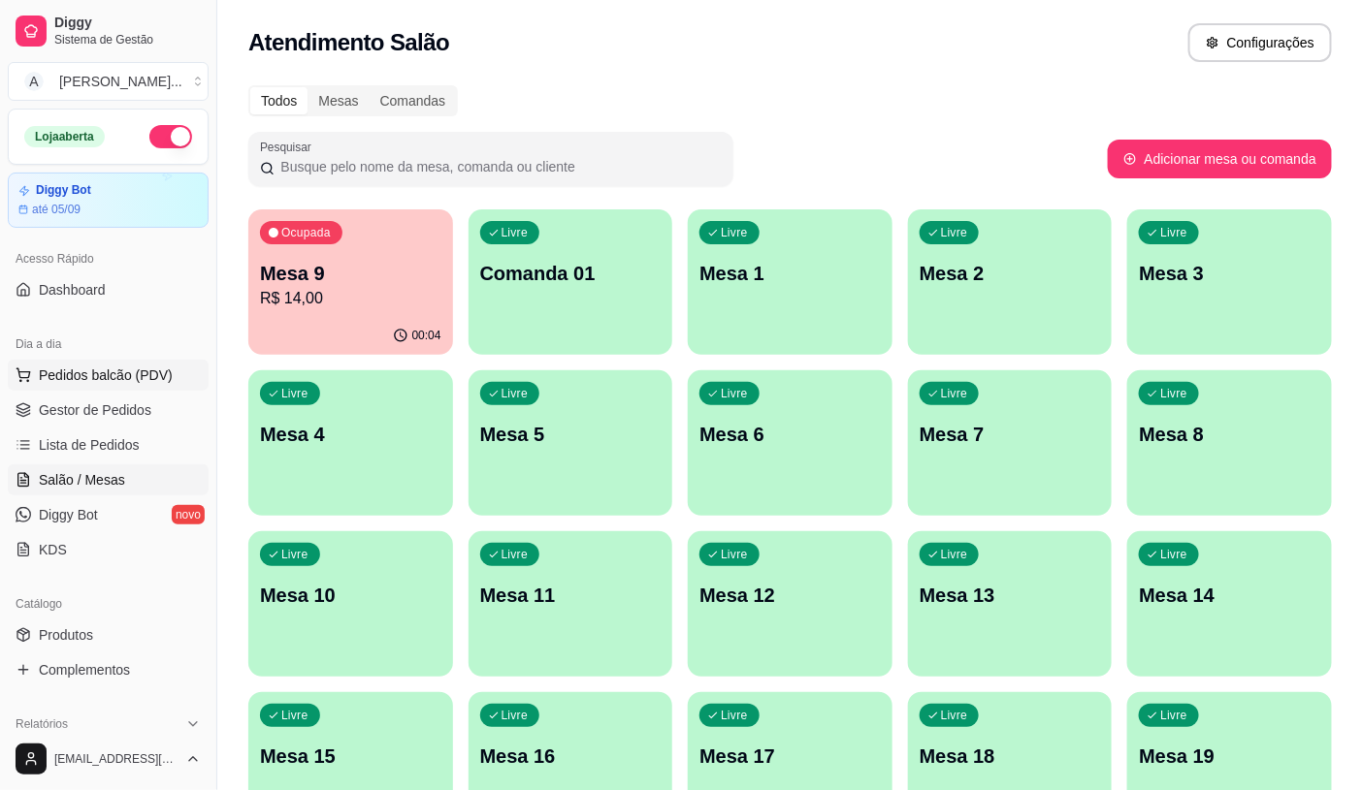
click at [83, 372] on span "Pedidos balcão (PDV)" at bounding box center [106, 375] width 134 height 19
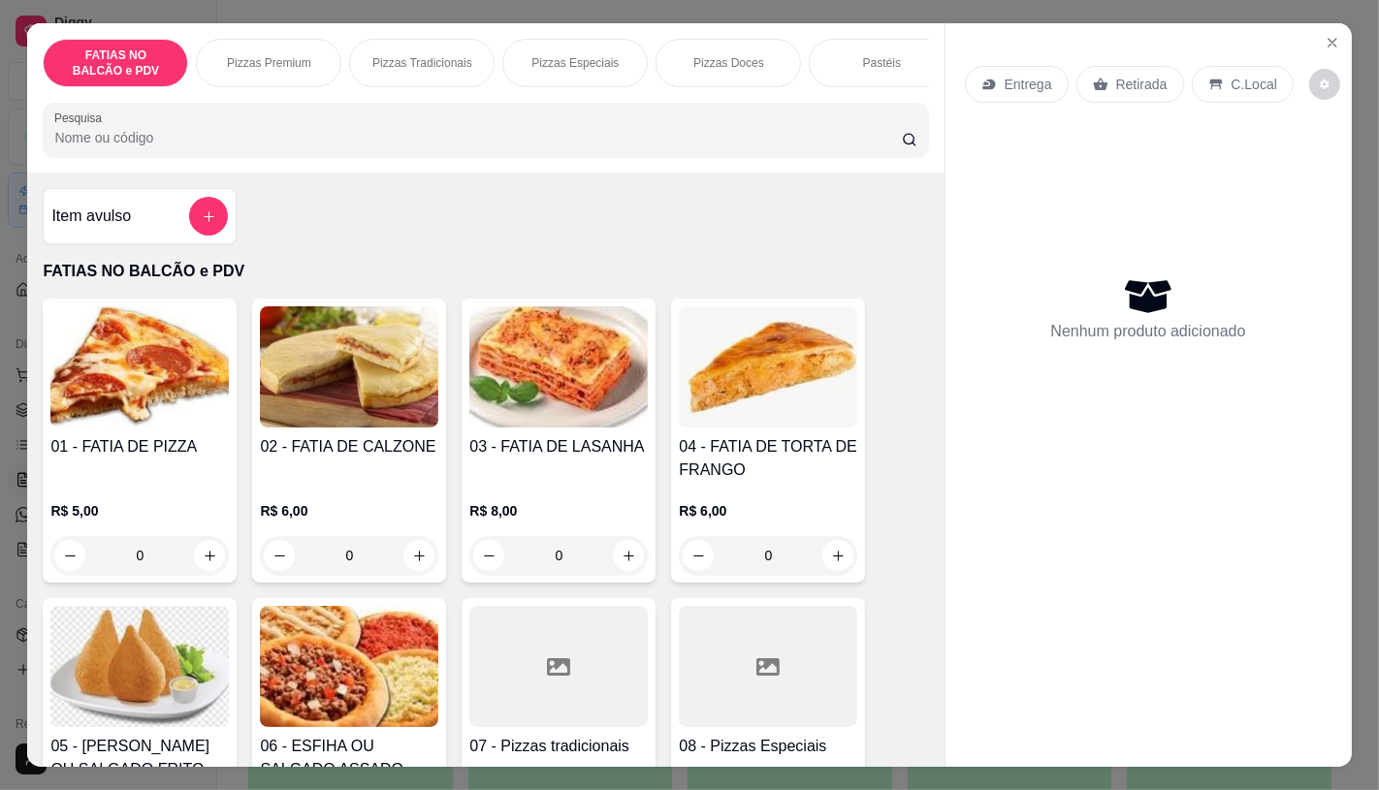
click at [149, 569] on input "0" at bounding box center [139, 555] width 109 height 39
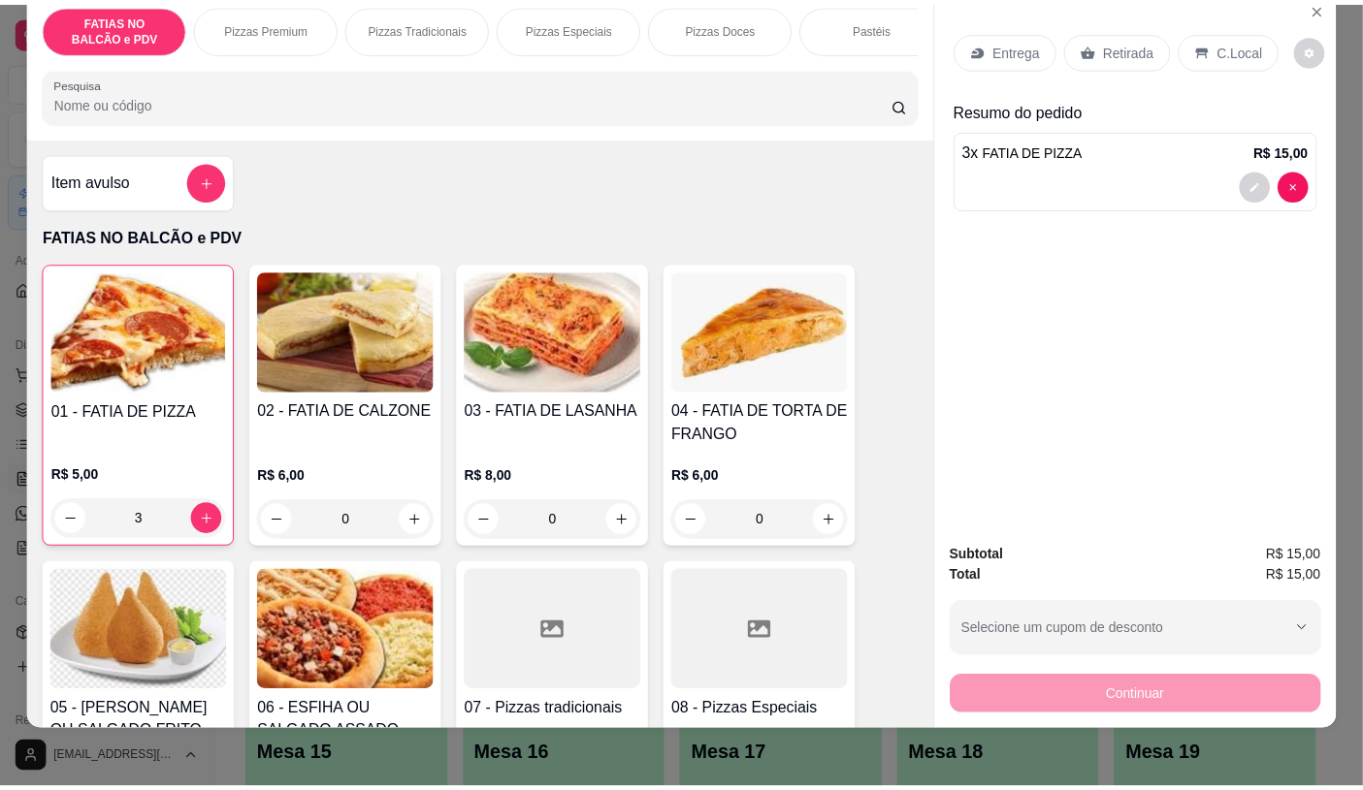
scroll to position [46, 0]
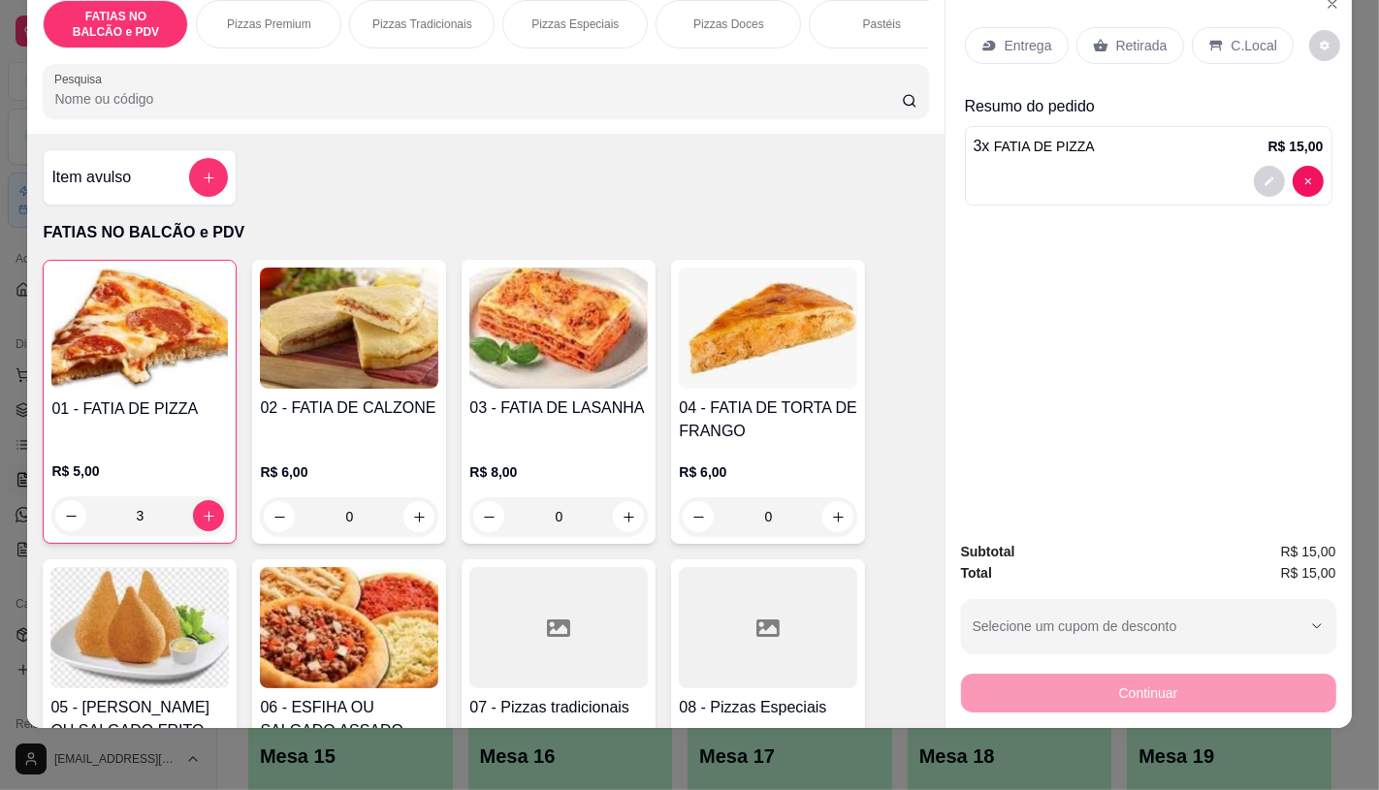
type input "3"
drag, startPoint x: 1132, startPoint y: 3, endPoint x: 1132, endPoint y: 22, distance: 19.4
click at [1132, 12] on div "Entrega Retirada C.Local" at bounding box center [1149, 46] width 368 height 68
click at [1132, 36] on p "Retirada" at bounding box center [1141, 45] width 51 height 19
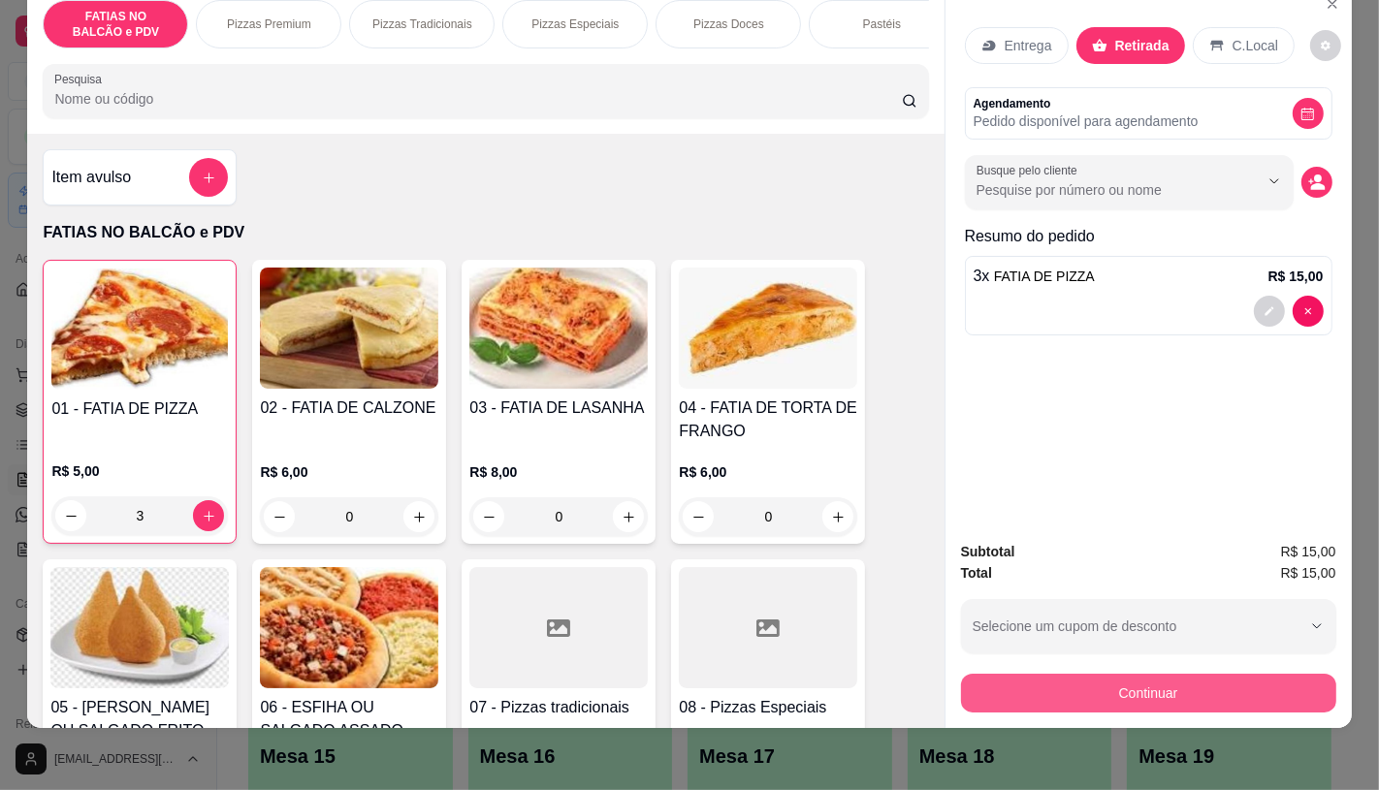
click at [1115, 675] on button "Continuar" at bounding box center [1148, 693] width 375 height 39
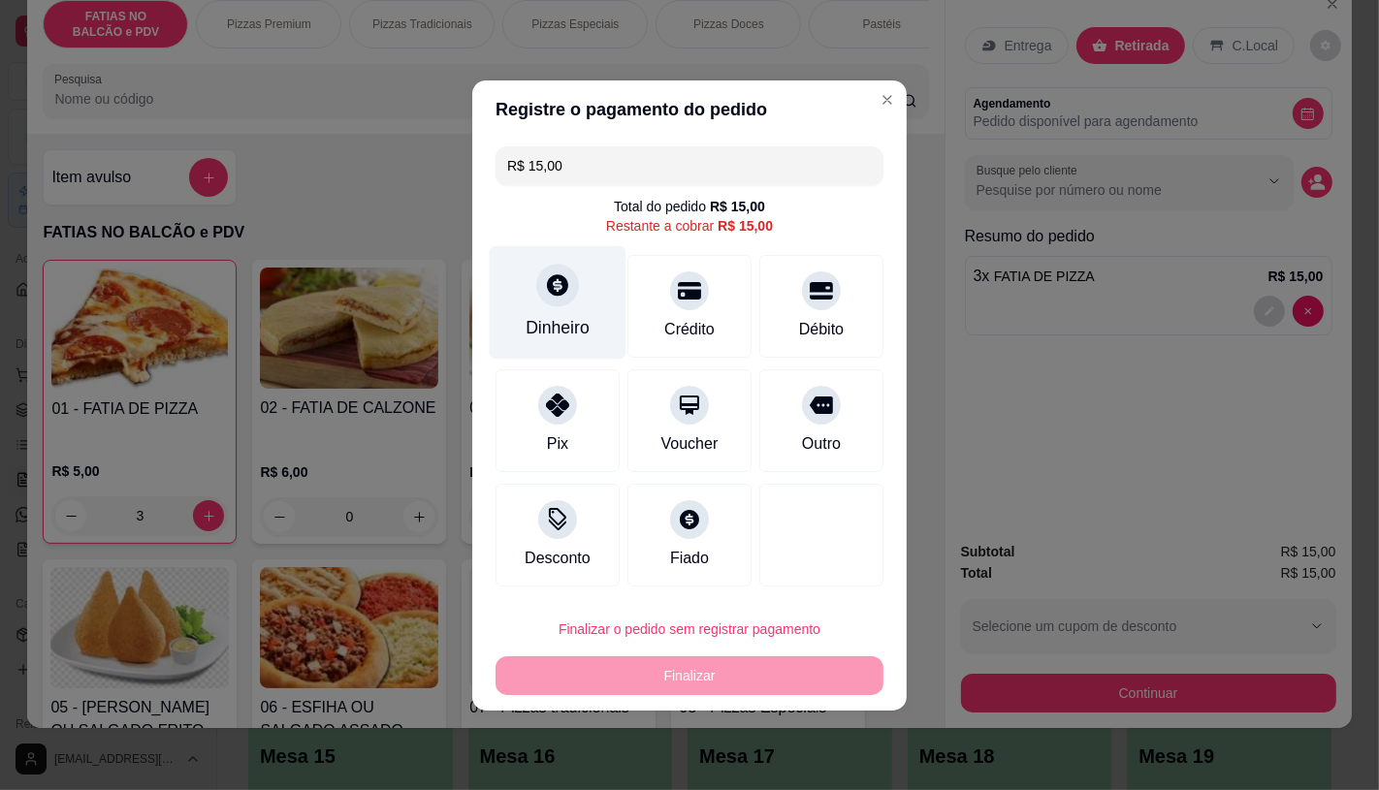
click at [526, 310] on div "Dinheiro" at bounding box center [558, 301] width 137 height 113
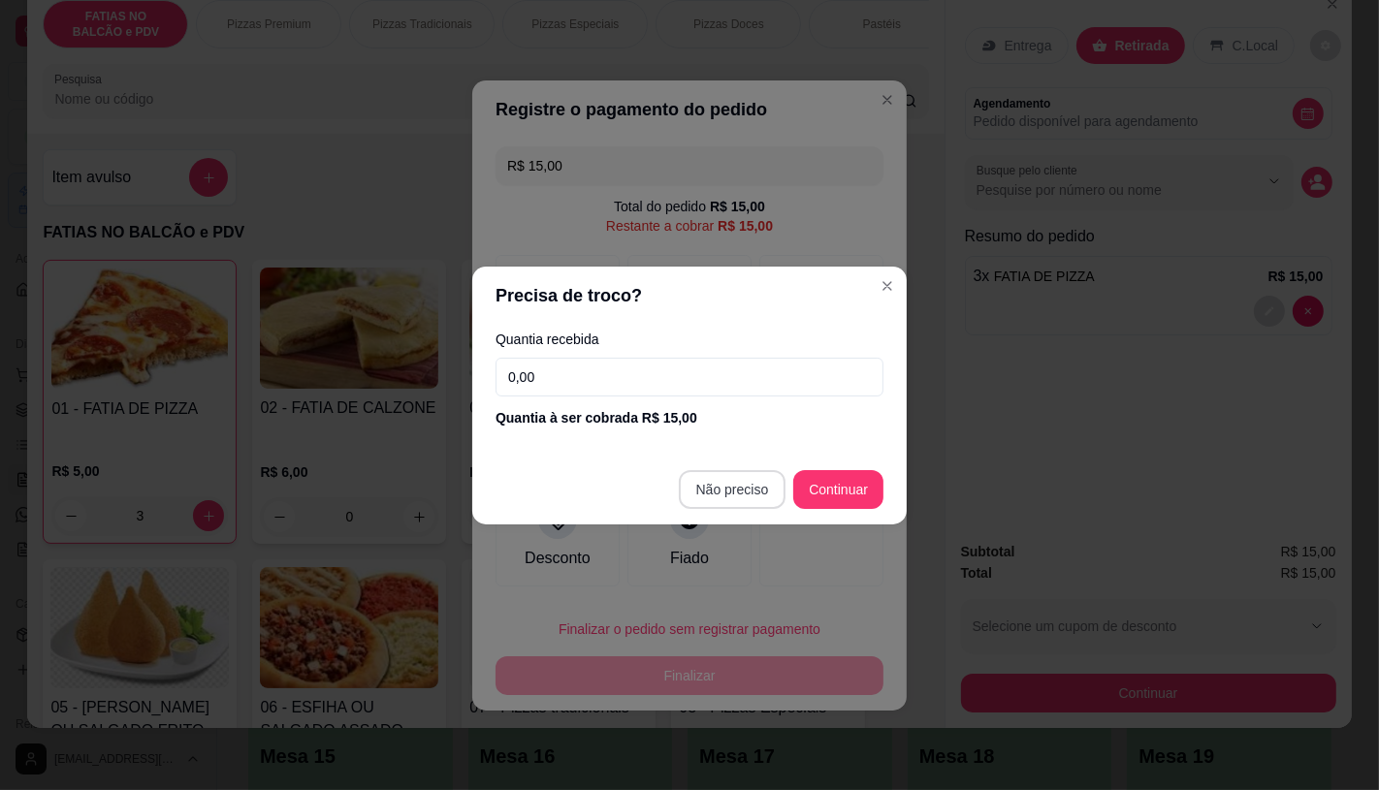
click at [714, 455] on footer "Não preciso Continuar" at bounding box center [689, 490] width 434 height 70
type input "R$ 0,00"
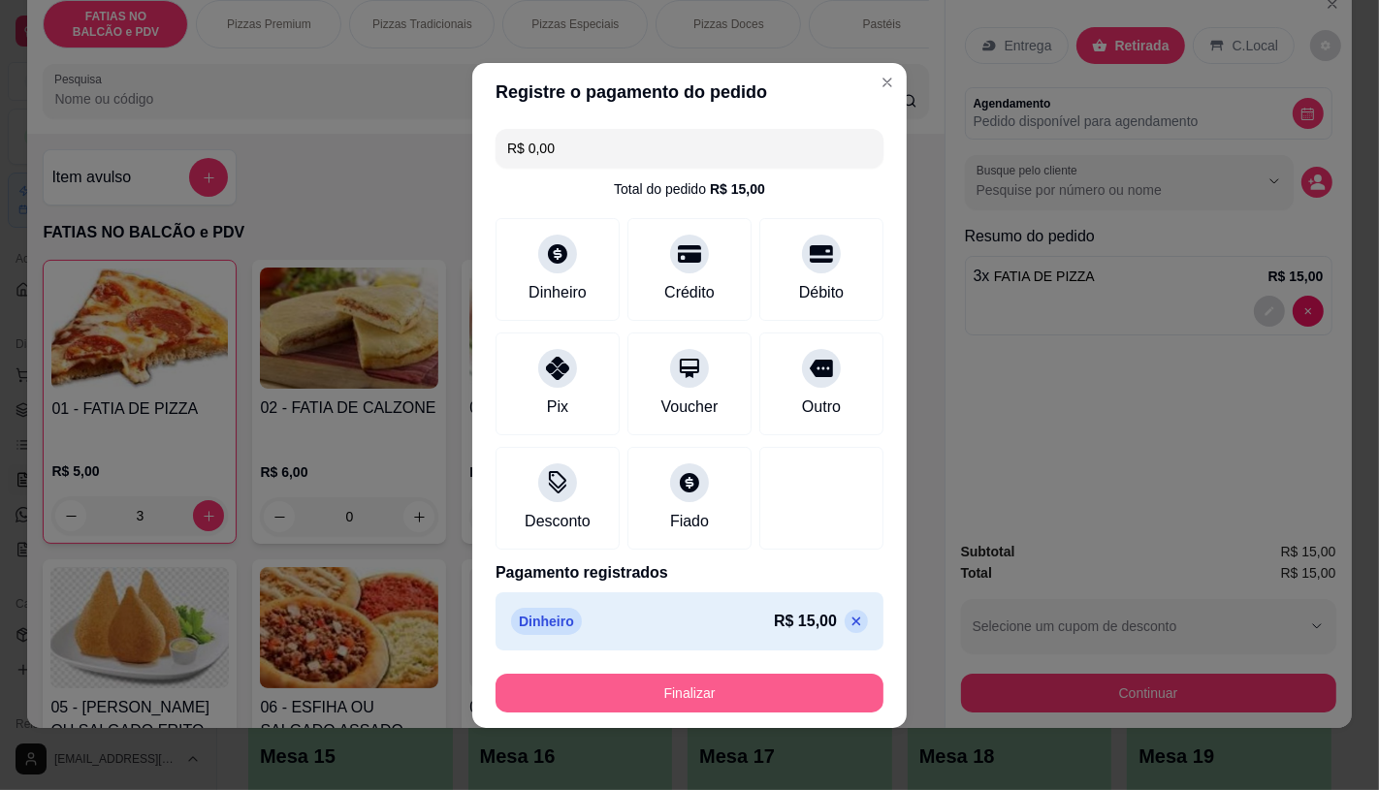
click at [756, 689] on button "Finalizar" at bounding box center [690, 693] width 388 height 39
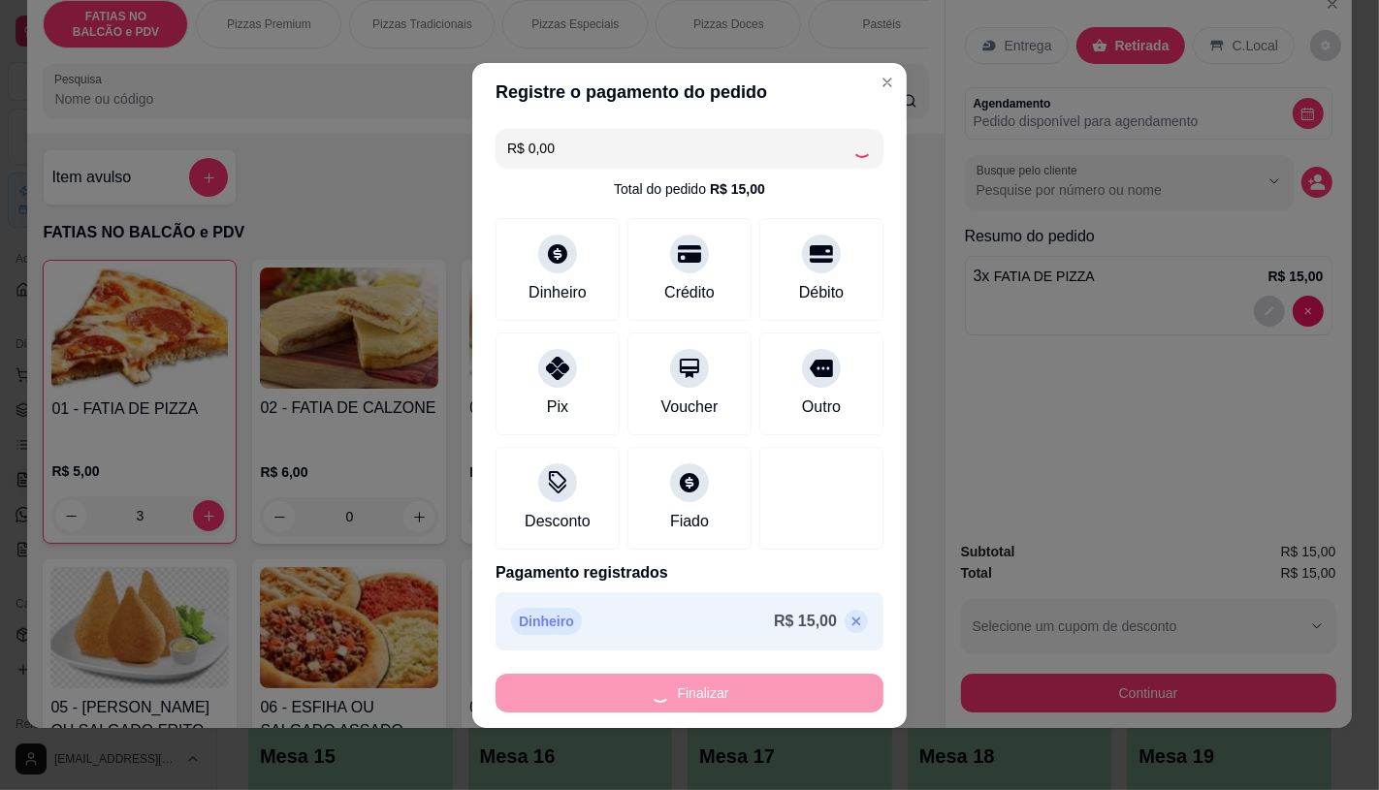
type input "0"
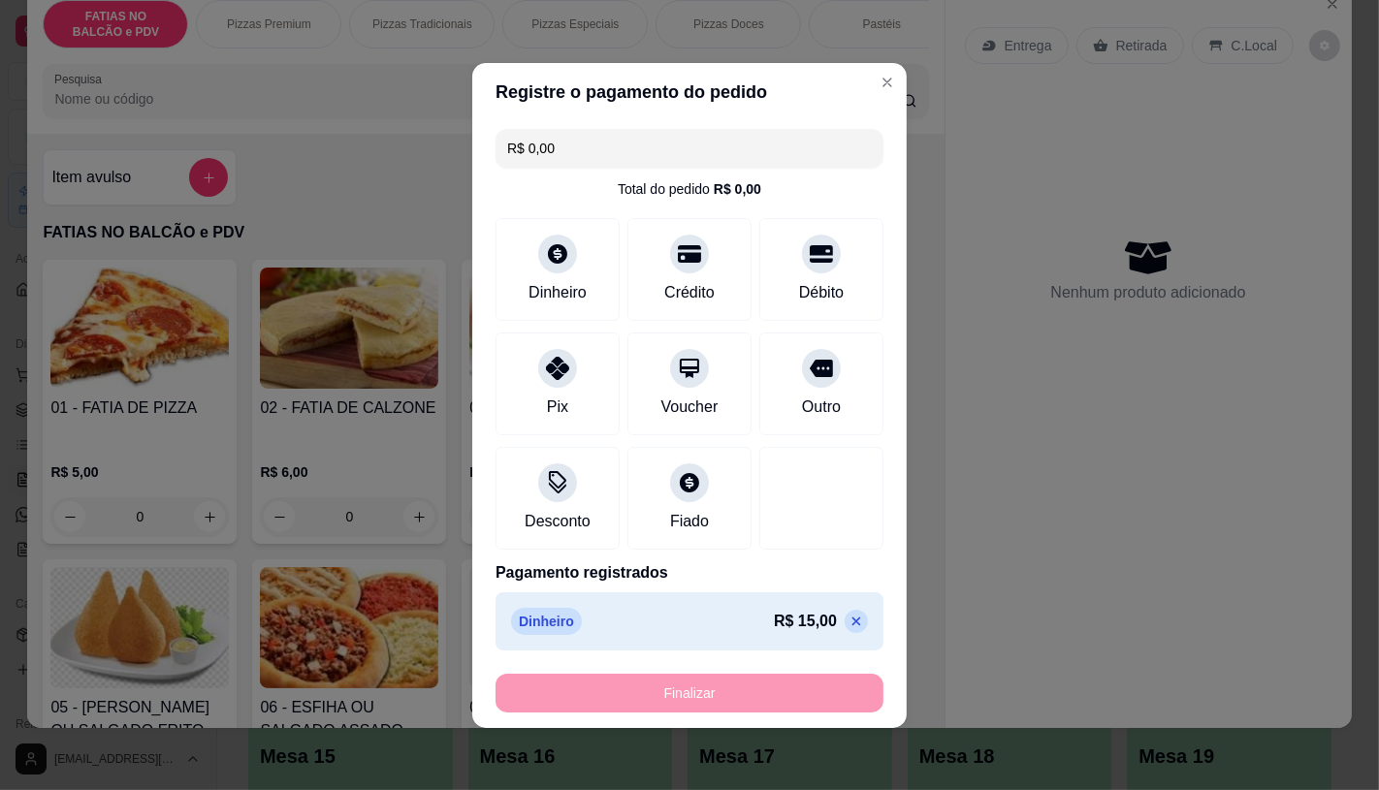
type input "-R$ 15,00"
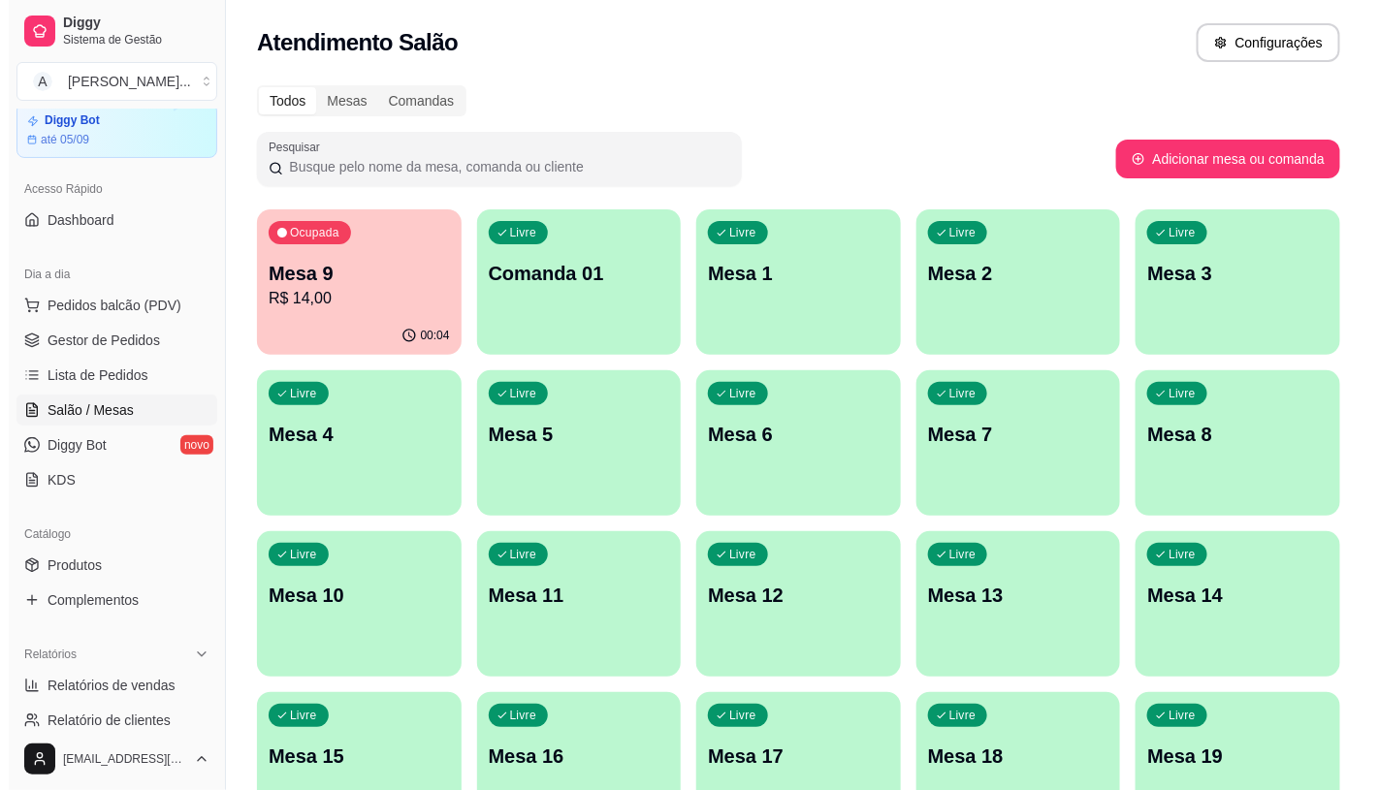
scroll to position [108, 0]
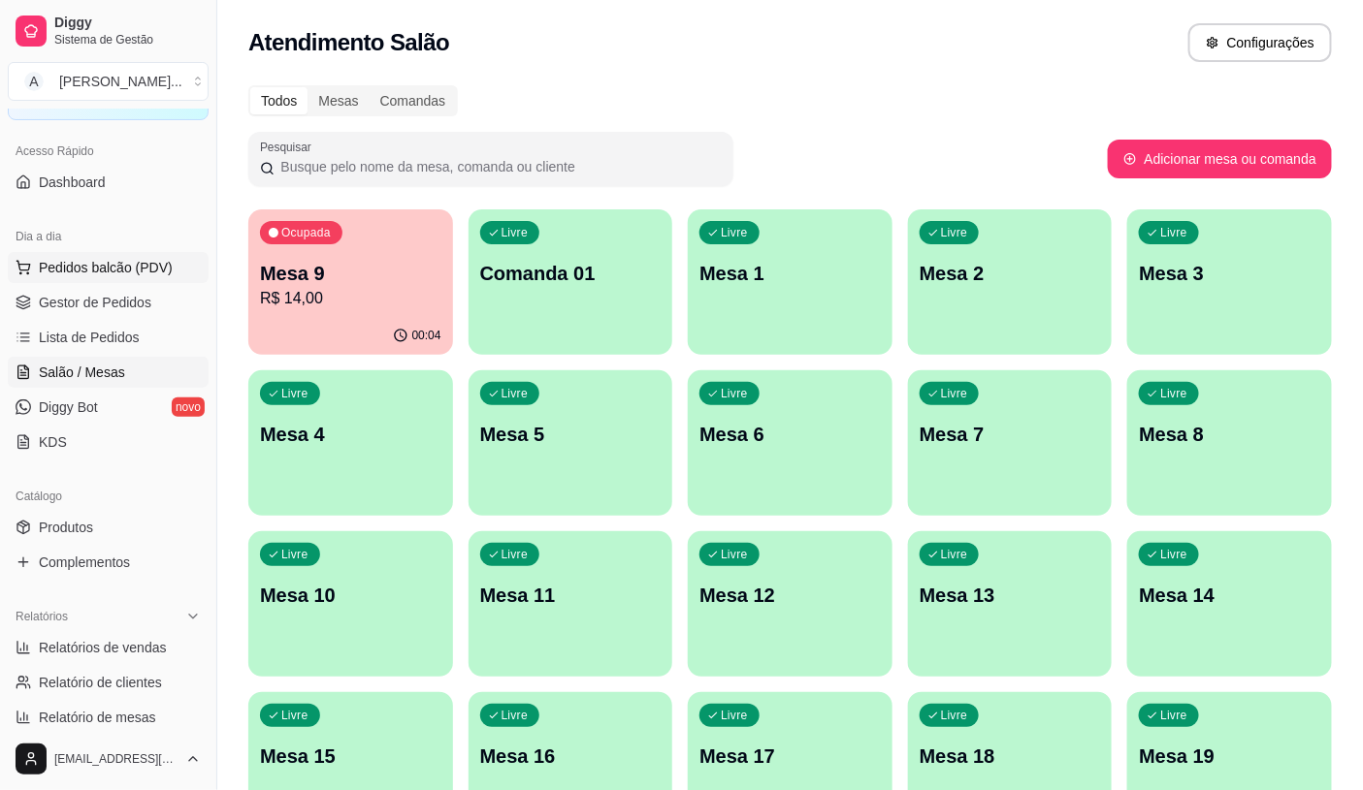
click at [82, 268] on span "Pedidos balcão (PDV)" at bounding box center [106, 267] width 134 height 19
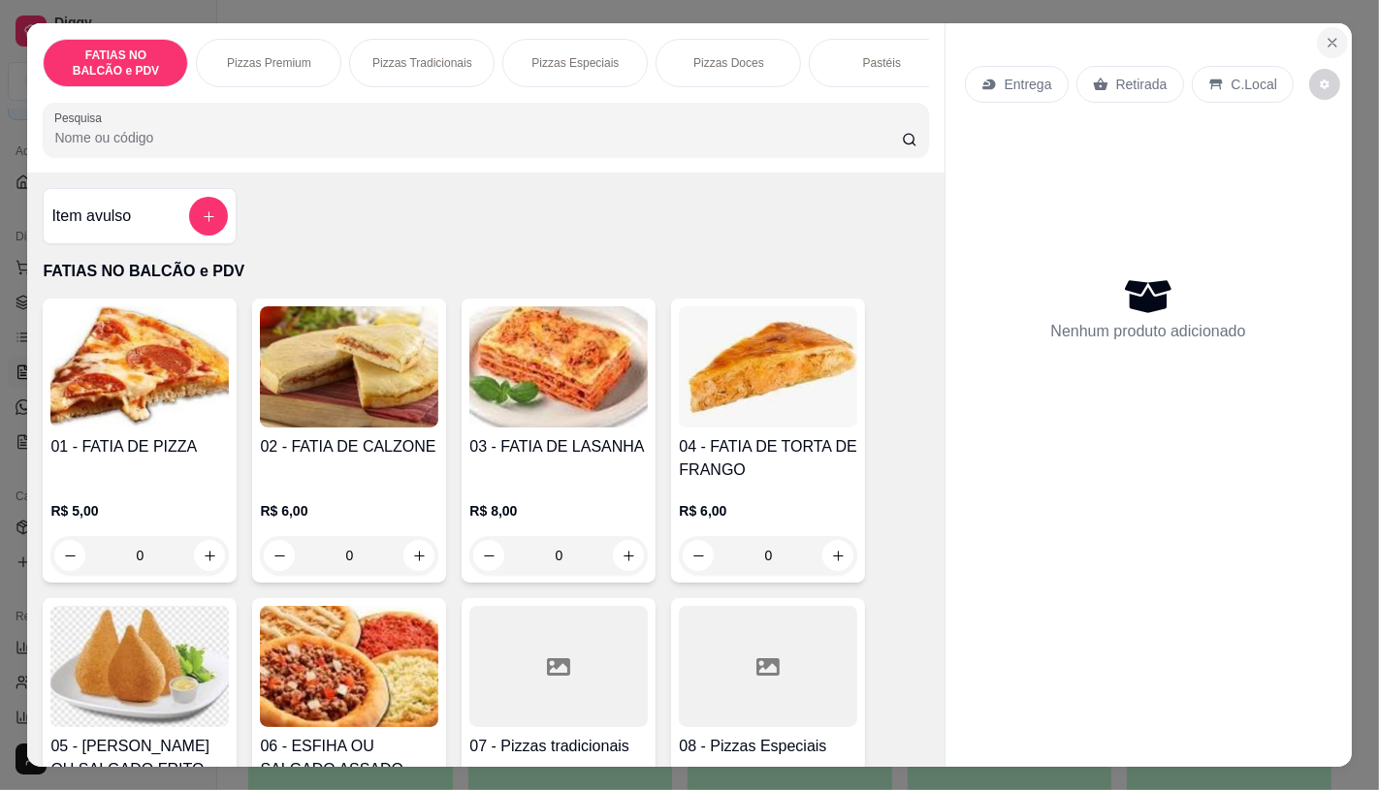
click at [1331, 47] on button "Close" at bounding box center [1332, 42] width 31 height 31
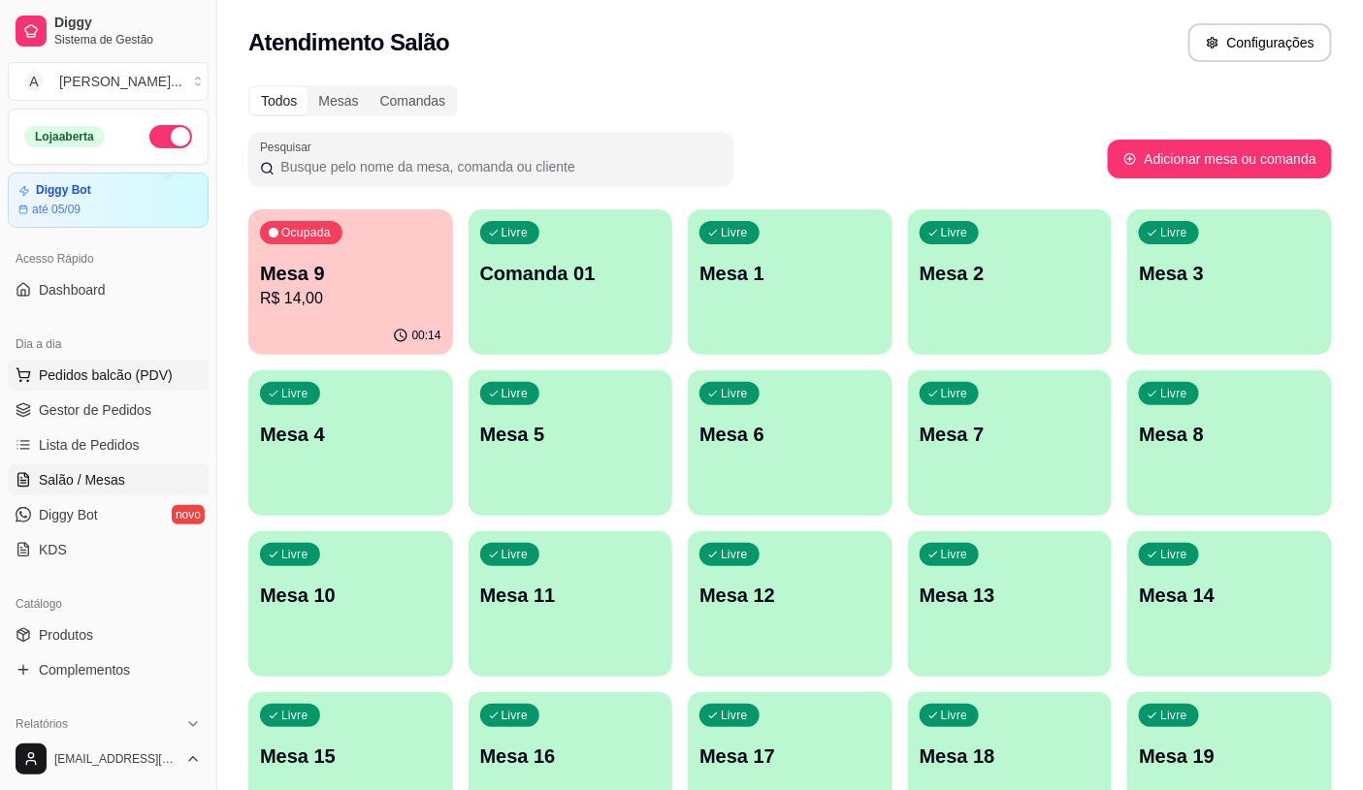
click at [70, 369] on span "Pedidos balcão (PDV)" at bounding box center [106, 375] width 134 height 19
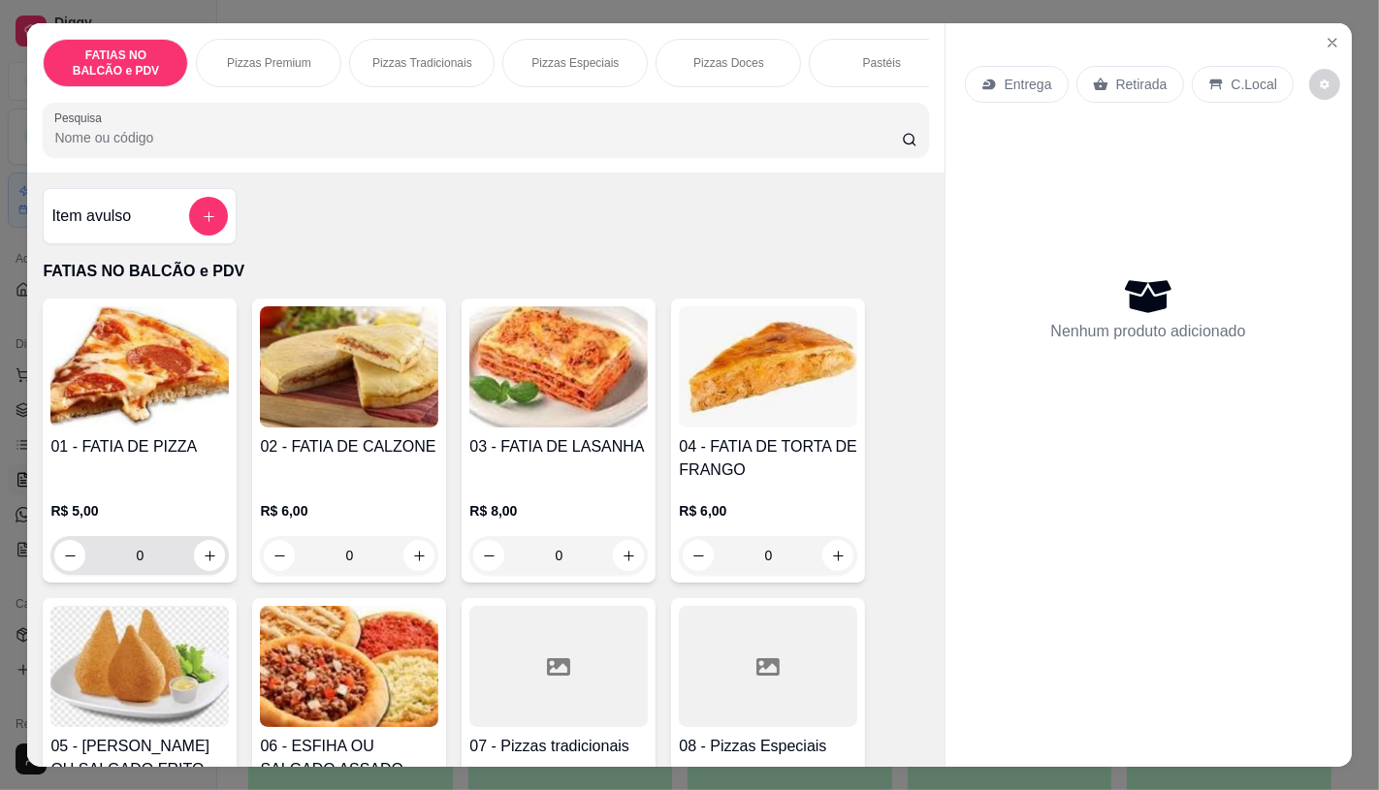
click at [171, 568] on input "0" at bounding box center [139, 555] width 109 height 39
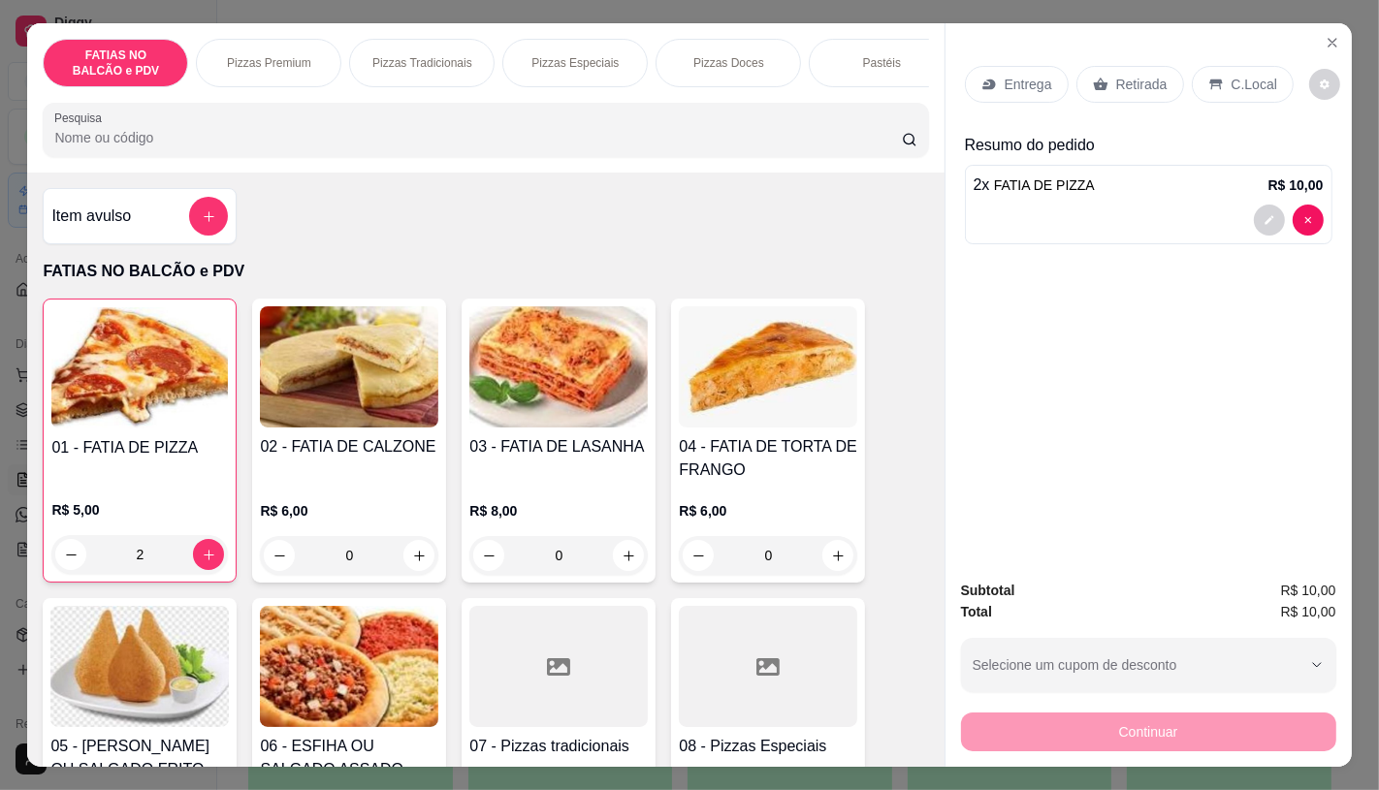
type input "2"
click at [1154, 80] on p "Retirada" at bounding box center [1141, 84] width 51 height 19
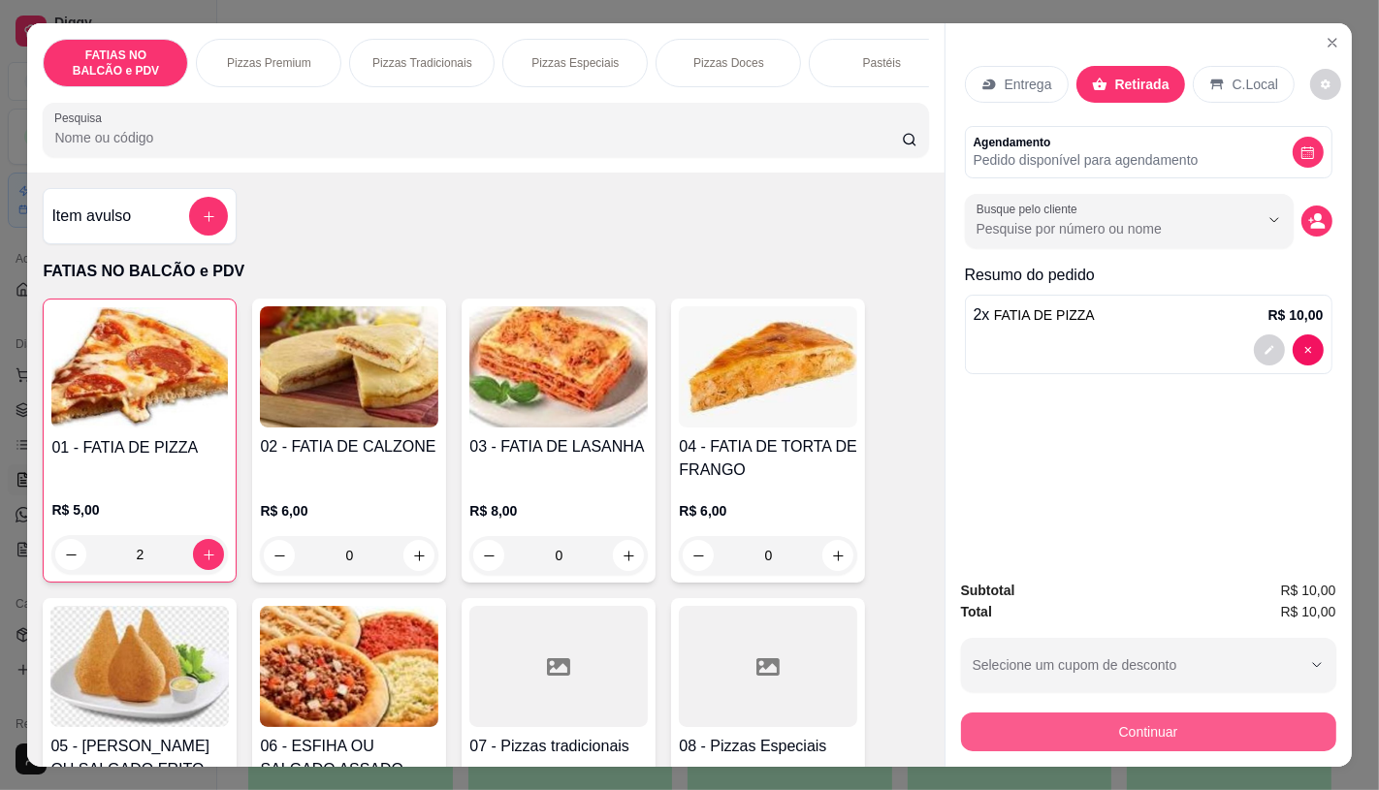
click at [1158, 713] on button "Continuar" at bounding box center [1148, 732] width 375 height 39
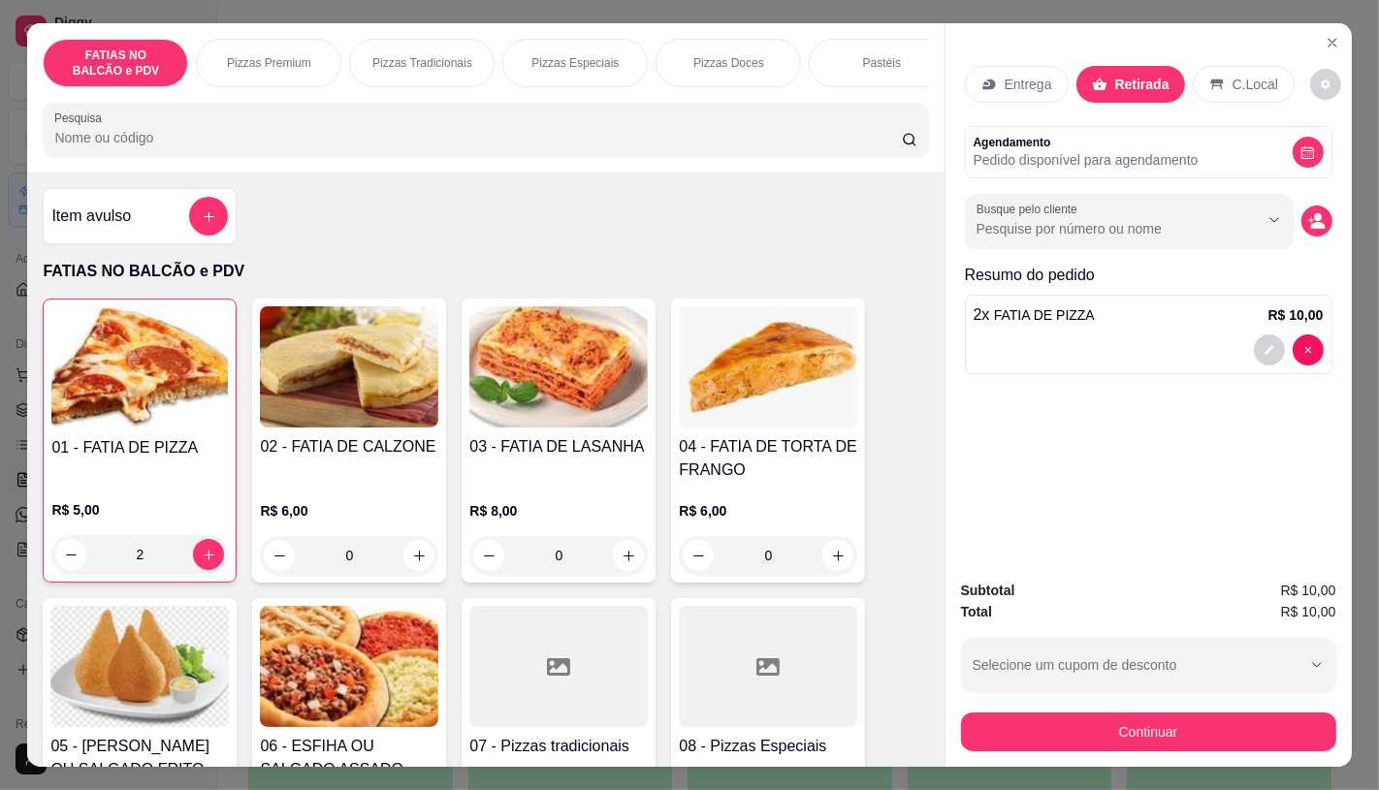
click at [1138, 708] on div "Continuar" at bounding box center [1148, 730] width 375 height 44
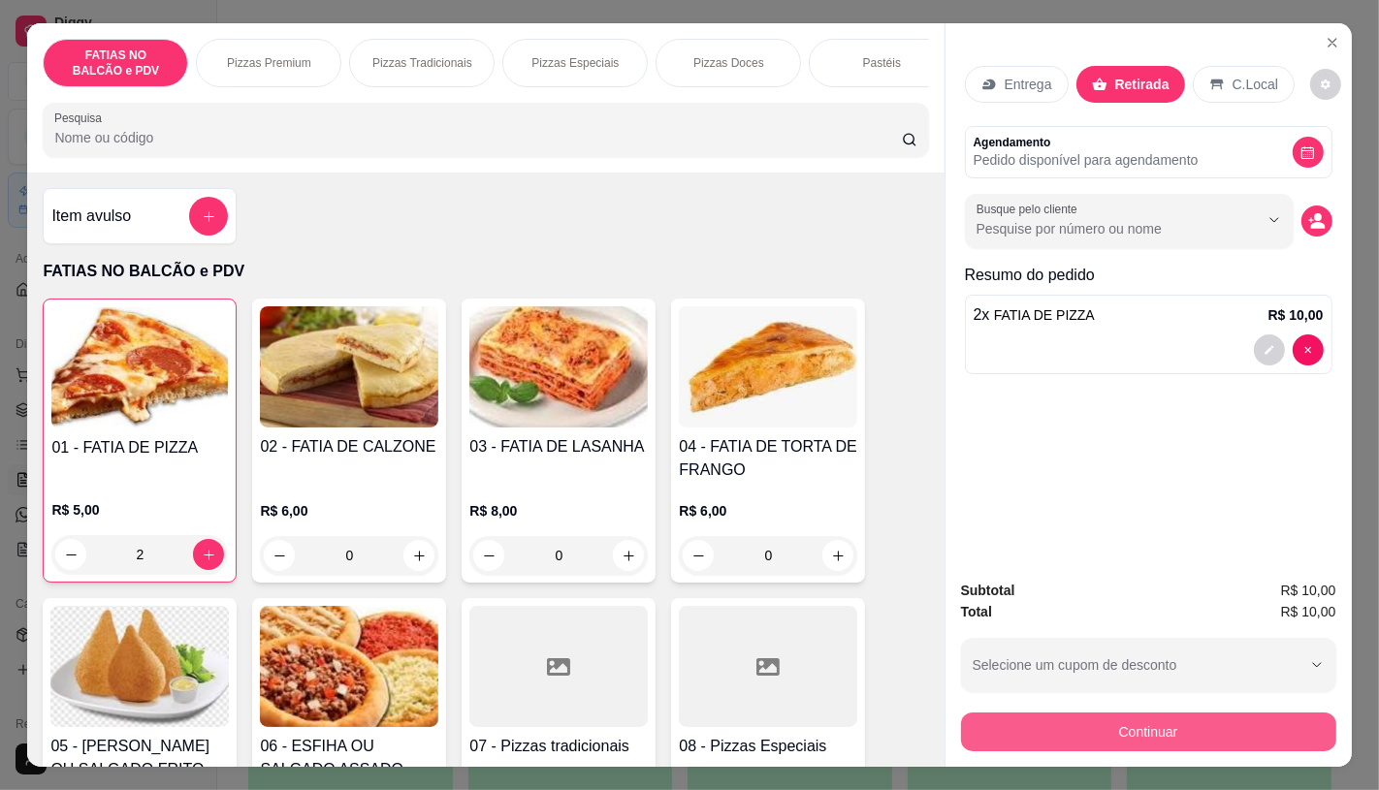
click at [1135, 715] on button "Continuar" at bounding box center [1148, 732] width 375 height 39
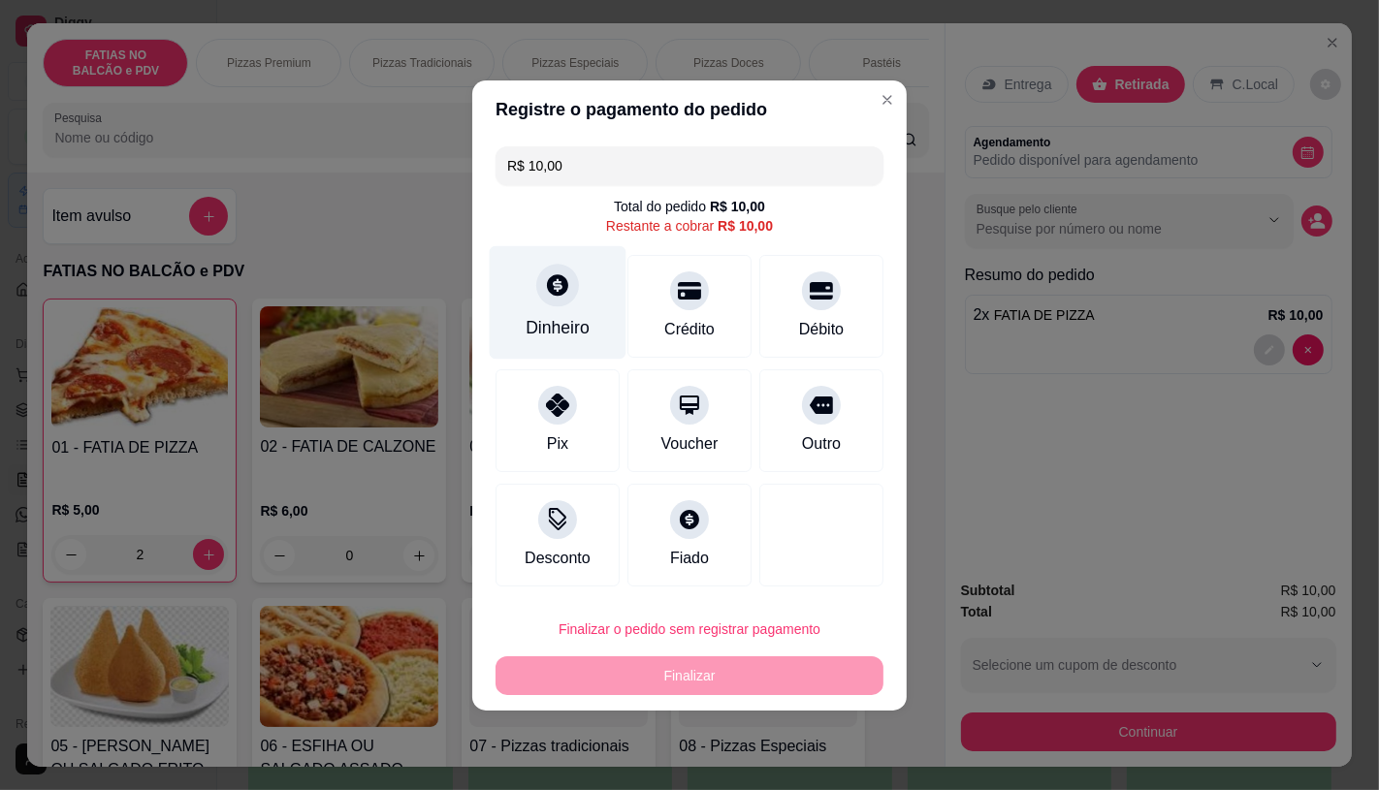
click at [548, 321] on div "Dinheiro" at bounding box center [558, 327] width 64 height 25
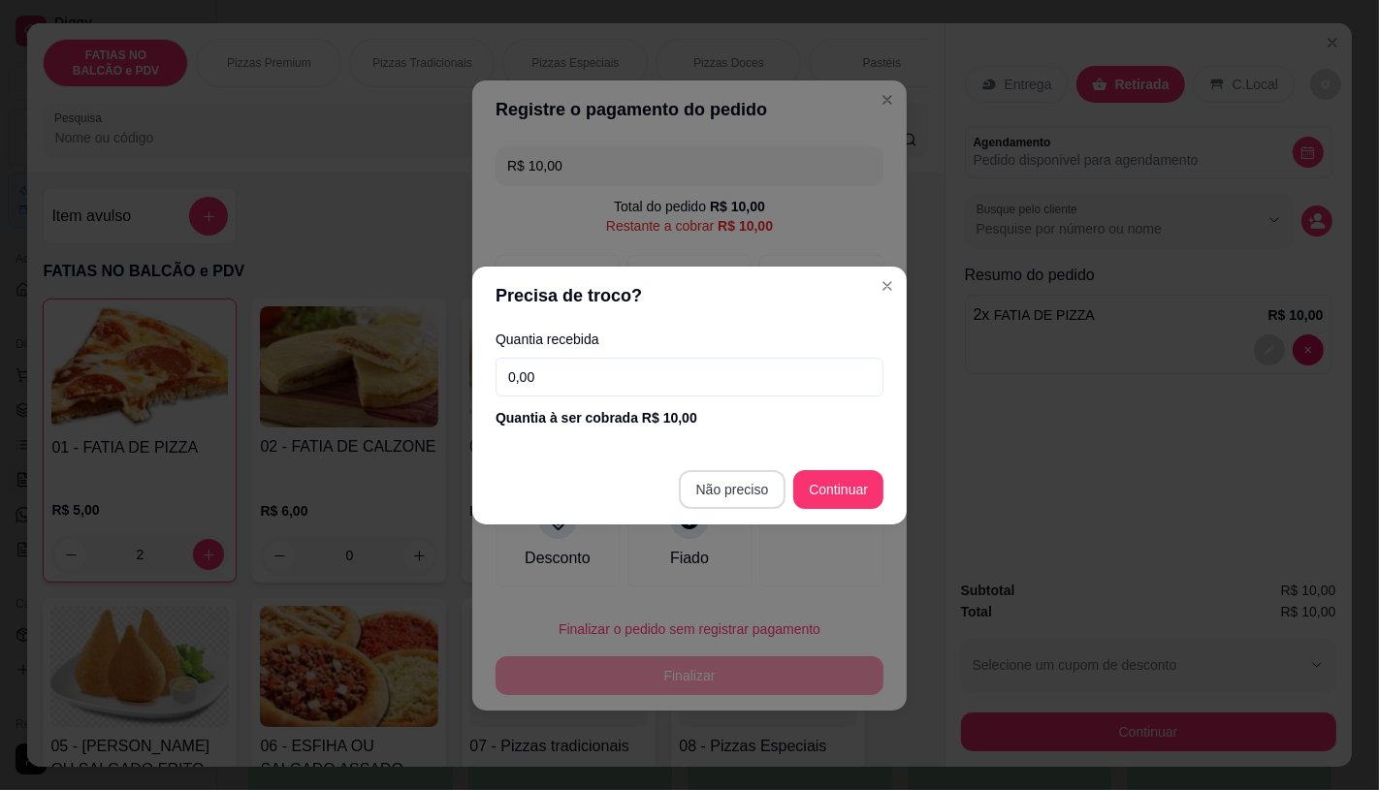
type input "R$ 0,00"
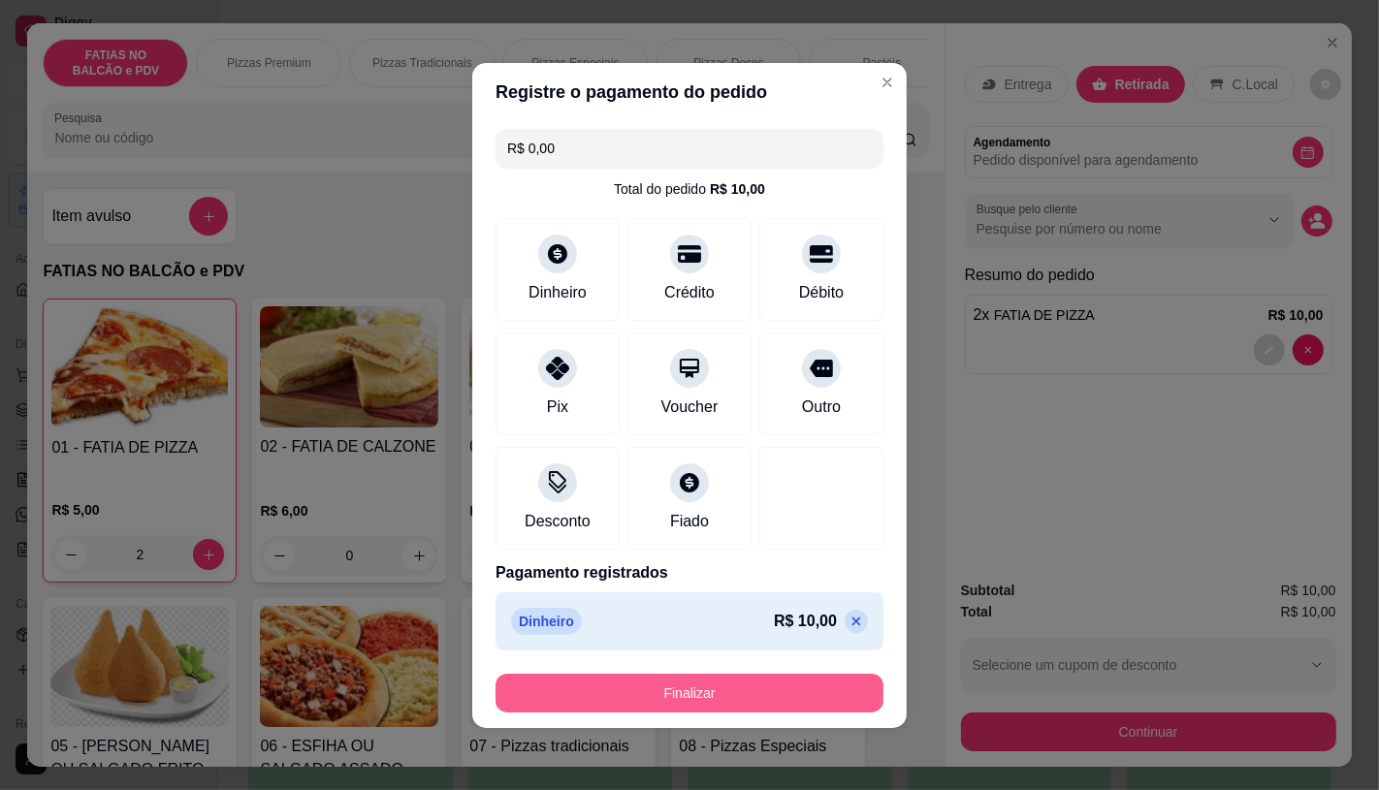
click at [779, 686] on button "Finalizar" at bounding box center [690, 693] width 388 height 39
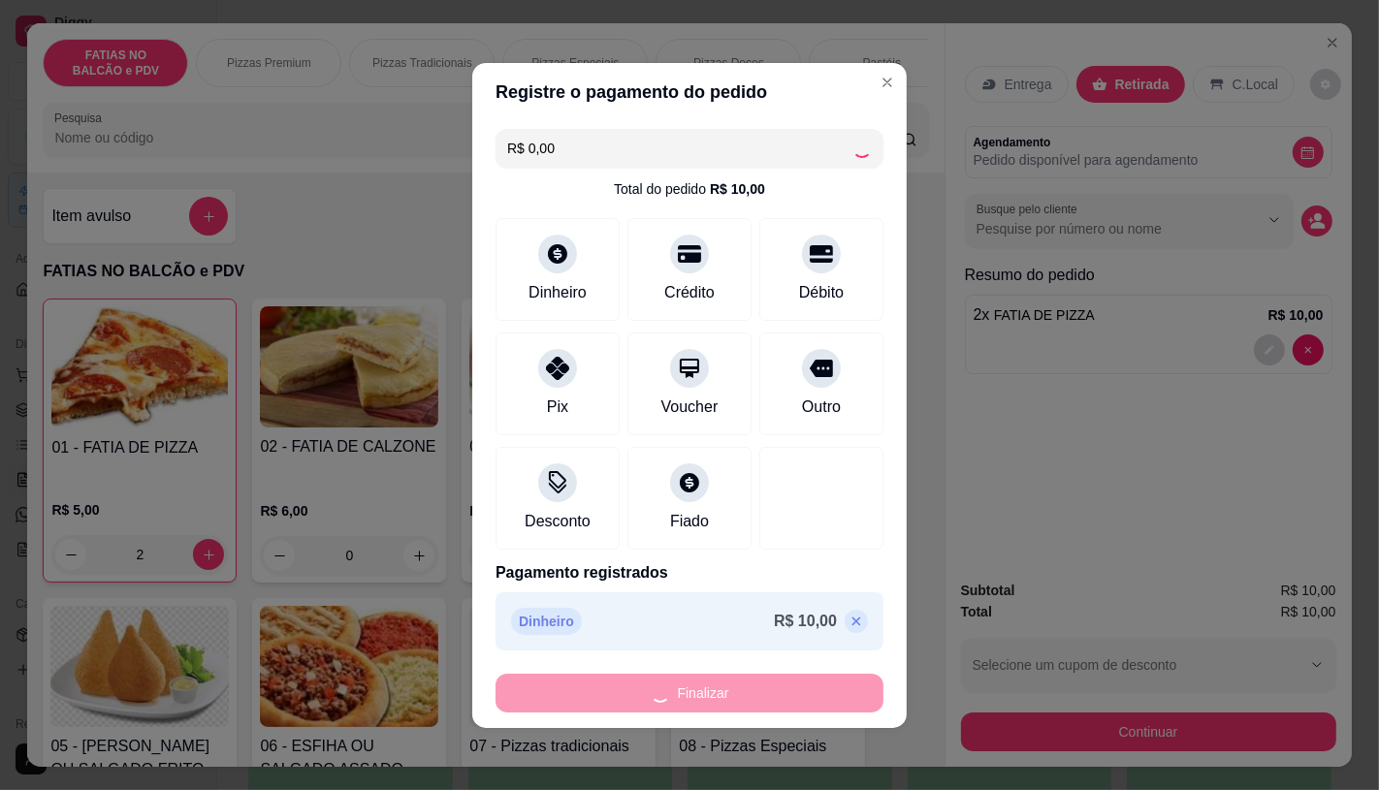
type input "0"
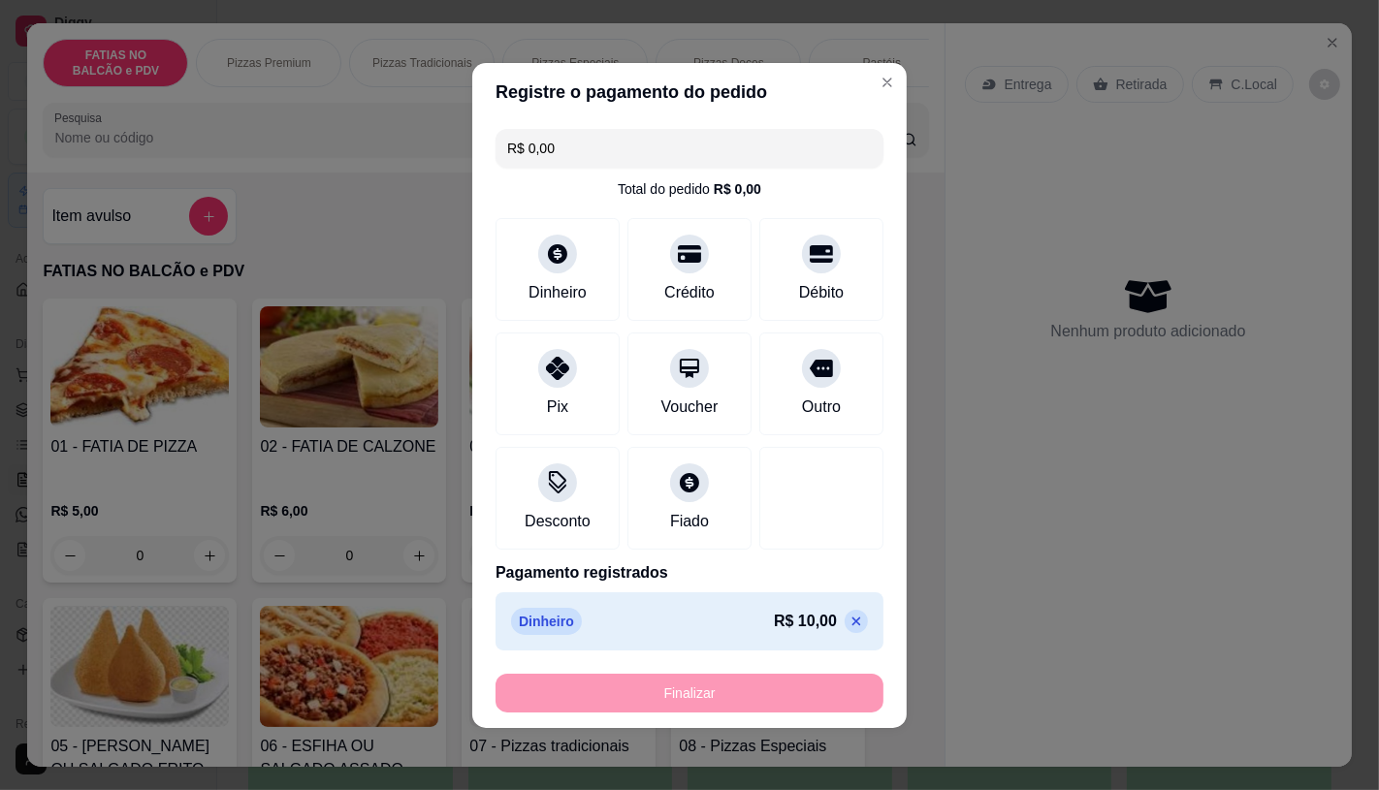
type input "-R$ 10,00"
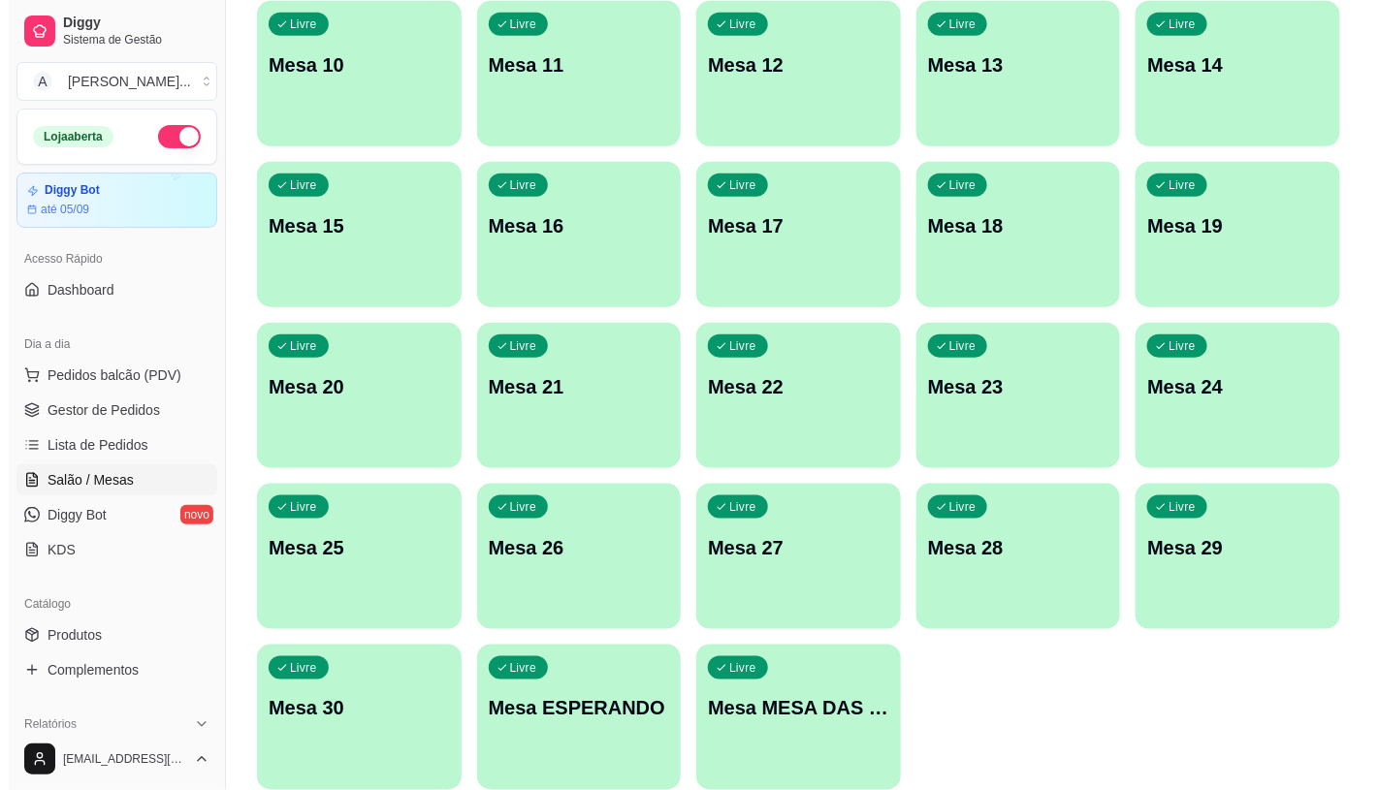
scroll to position [538, 0]
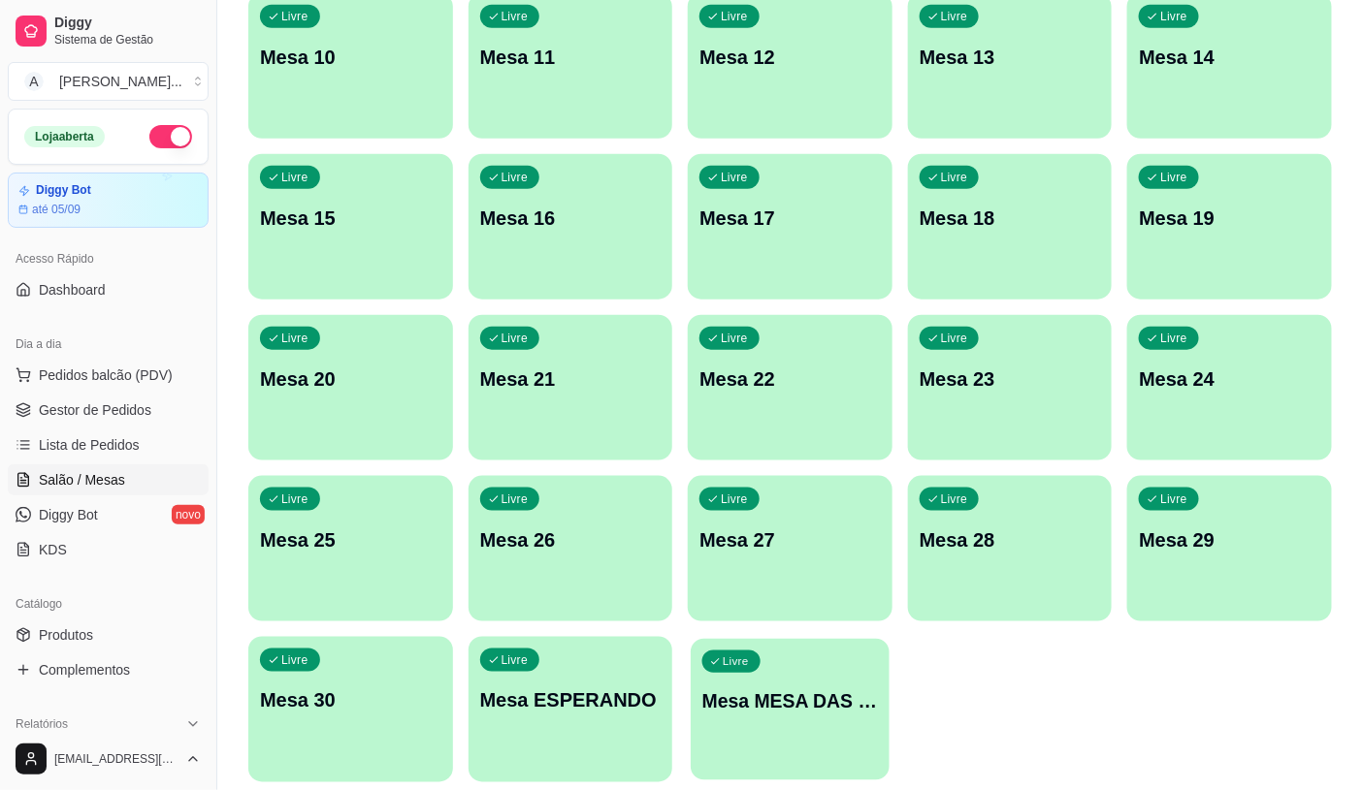
click at [789, 684] on div "Livre Mesa MESA DAS COMANDAS" at bounding box center [789, 698] width 198 height 118
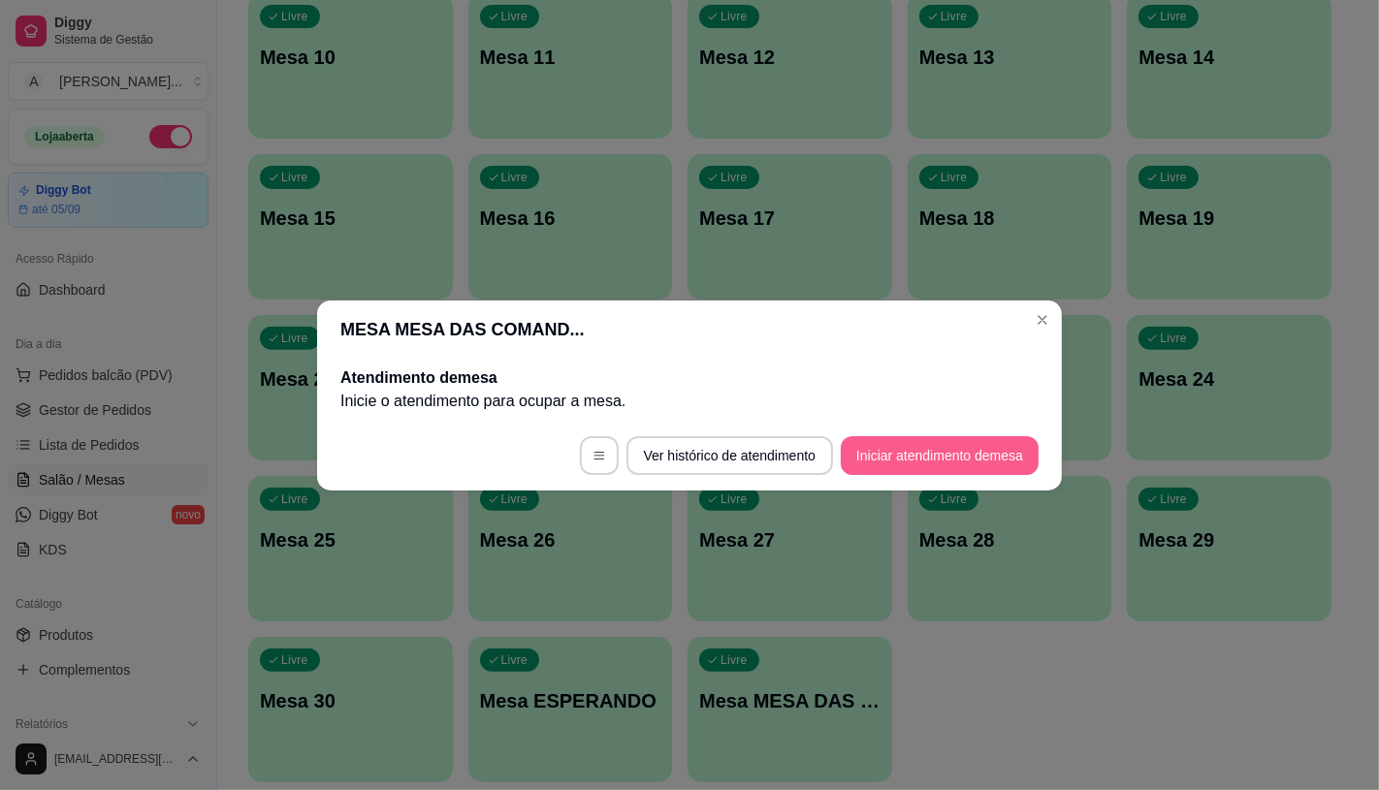
click at [963, 458] on button "Iniciar atendimento de mesa" at bounding box center [940, 455] width 198 height 39
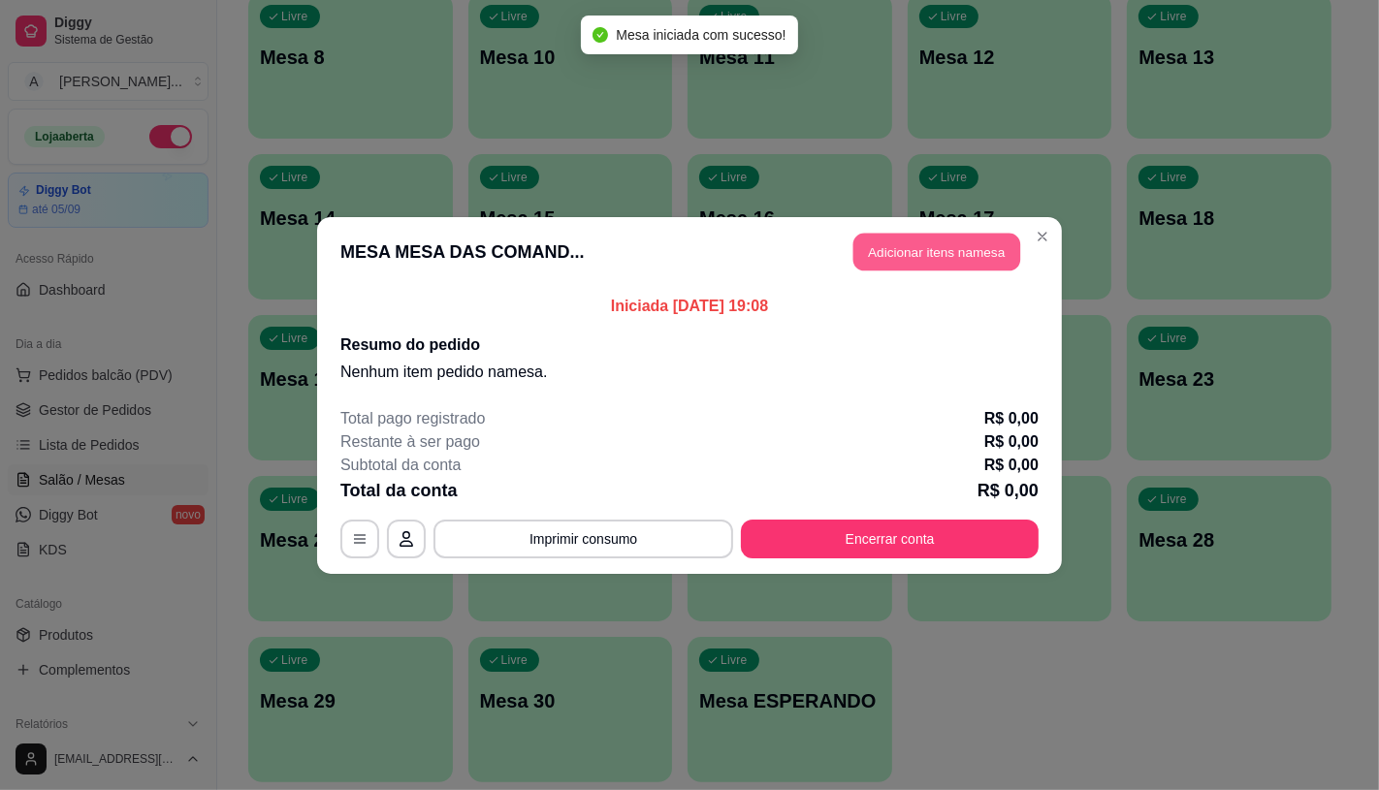
click at [942, 267] on button "Adicionar itens na mesa" at bounding box center [936, 252] width 167 height 38
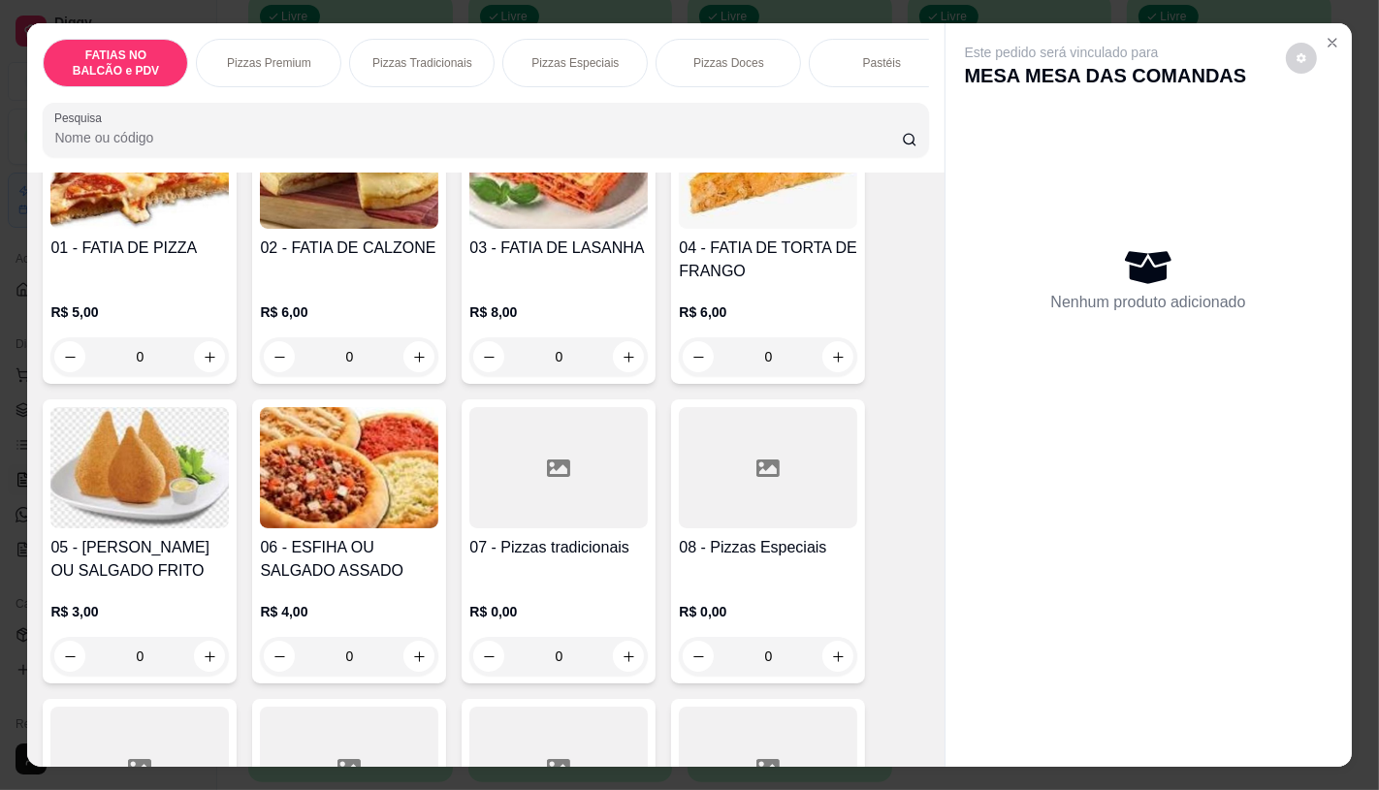
scroll to position [215, 0]
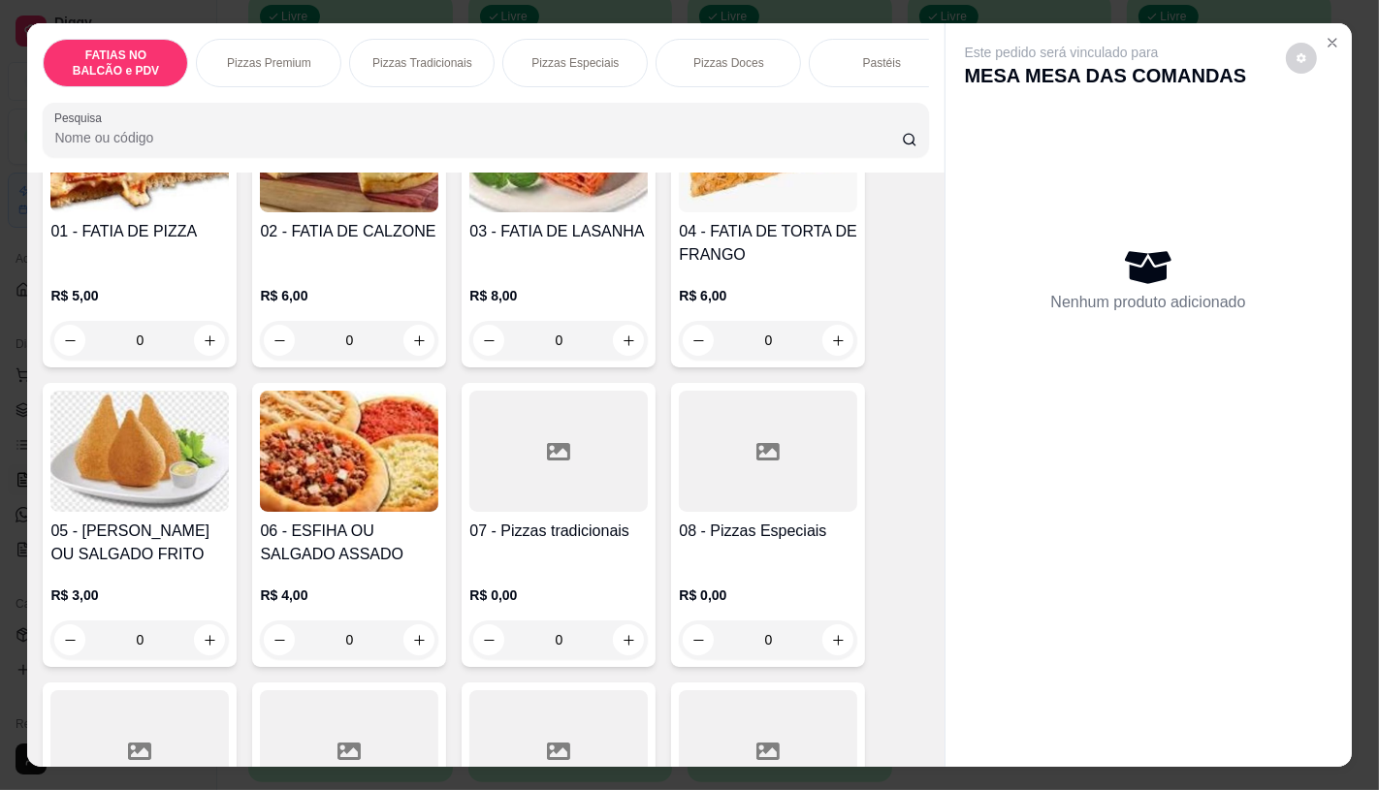
click at [800, 529] on h4 "08 - Pizzas Especiais" at bounding box center [768, 531] width 178 height 23
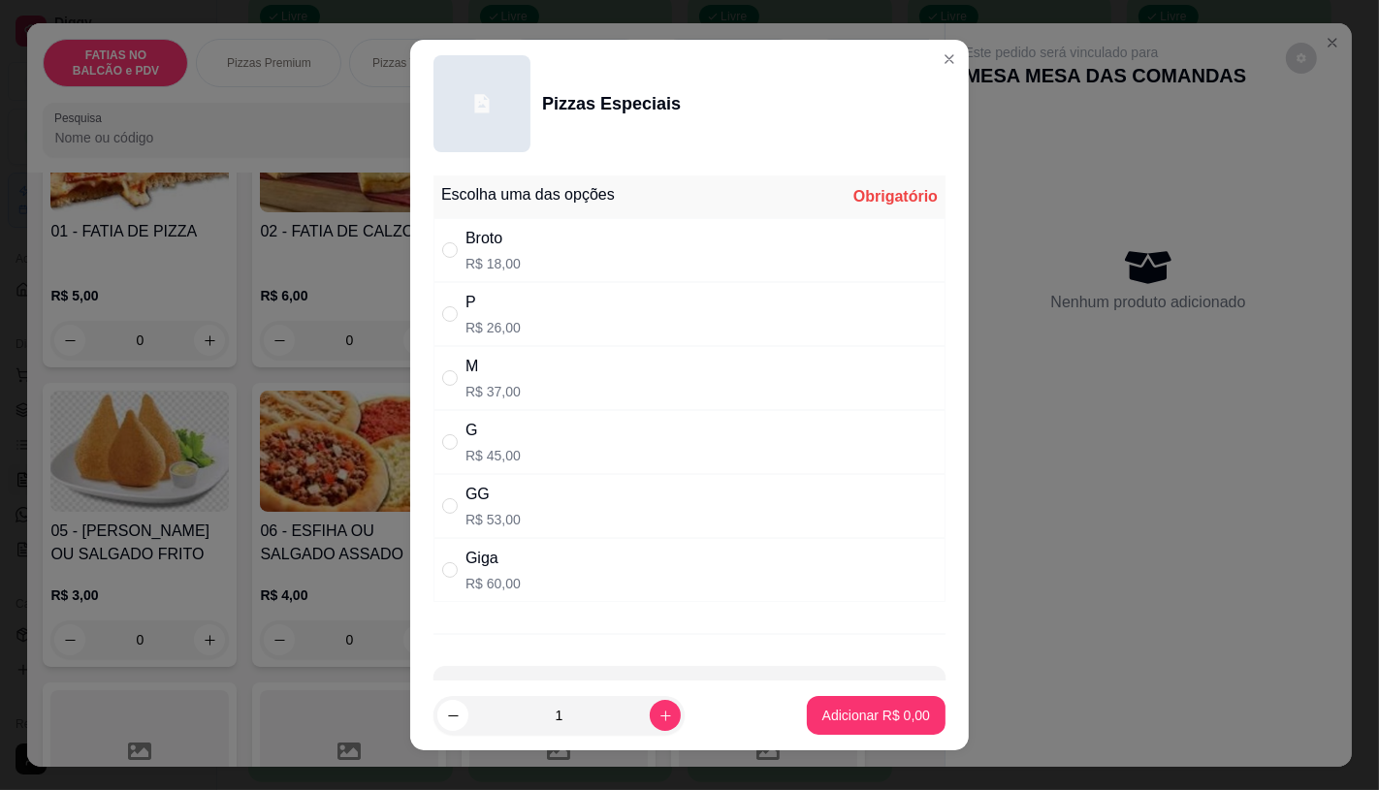
click at [518, 384] on div "M R$ 37,00" at bounding box center [689, 378] width 512 height 64
radio input "true"
click at [817, 715] on p "Adicionar R$ 37,00" at bounding box center [873, 716] width 112 height 18
type input "1"
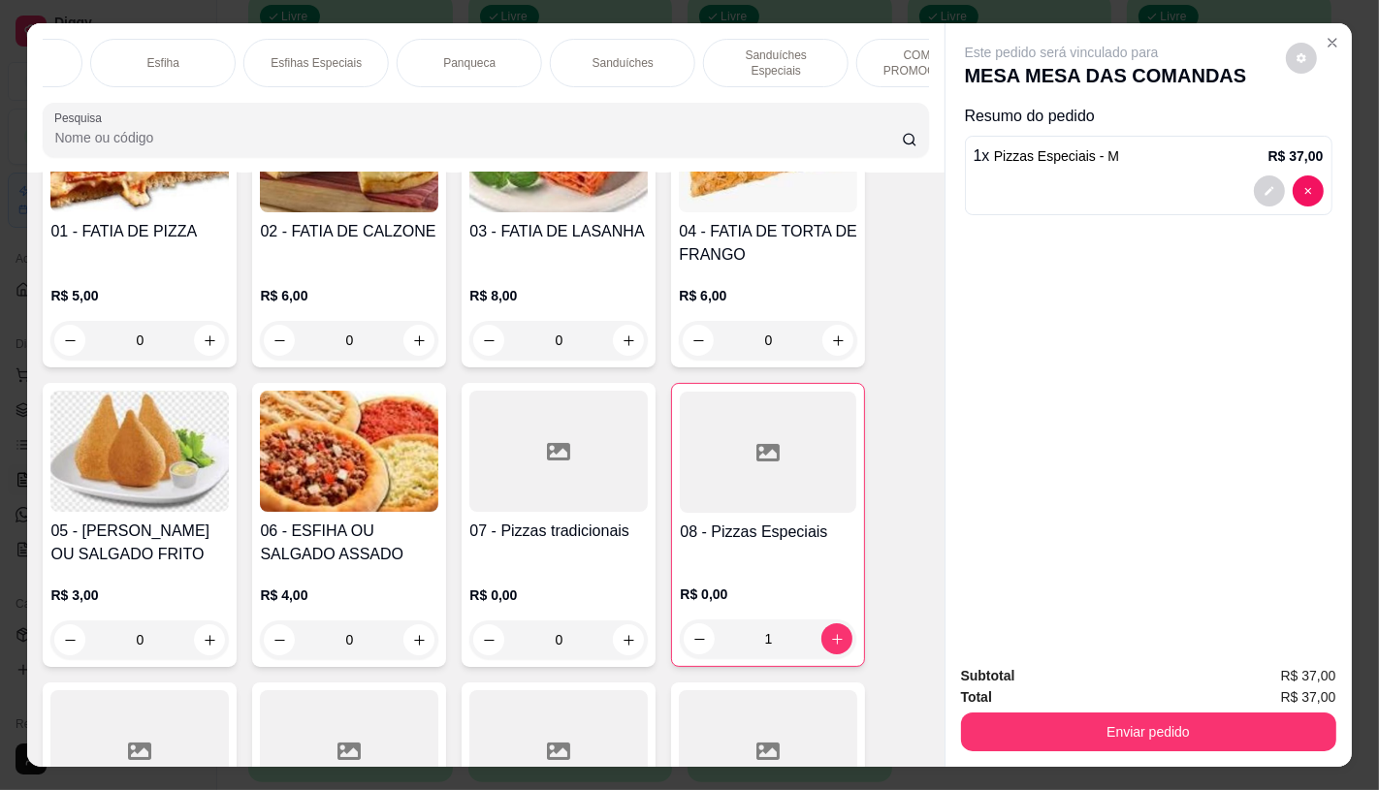
scroll to position [0, 1953]
click at [848, 66] on div "TAXAS DE ENTREGAS" at bounding box center [920, 63] width 145 height 48
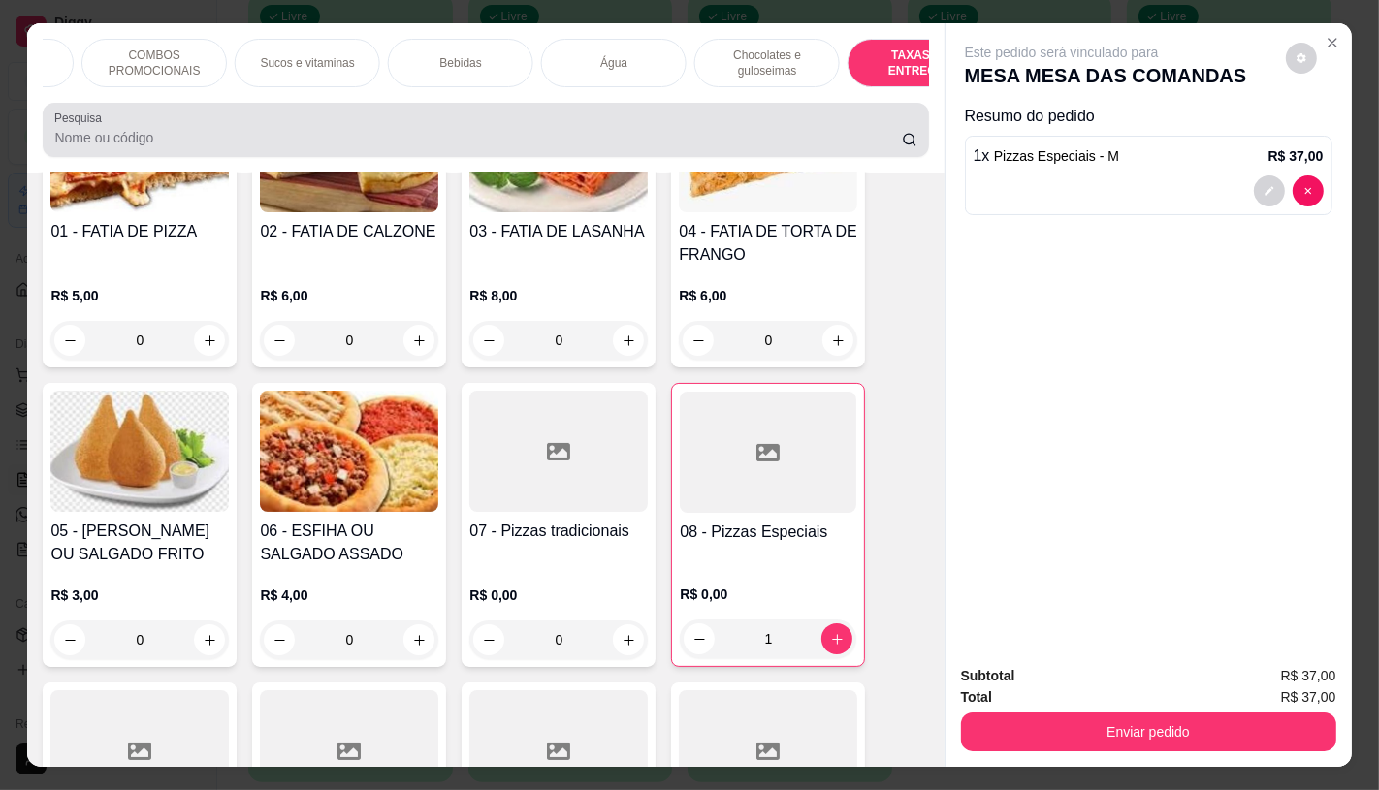
scroll to position [46, 0]
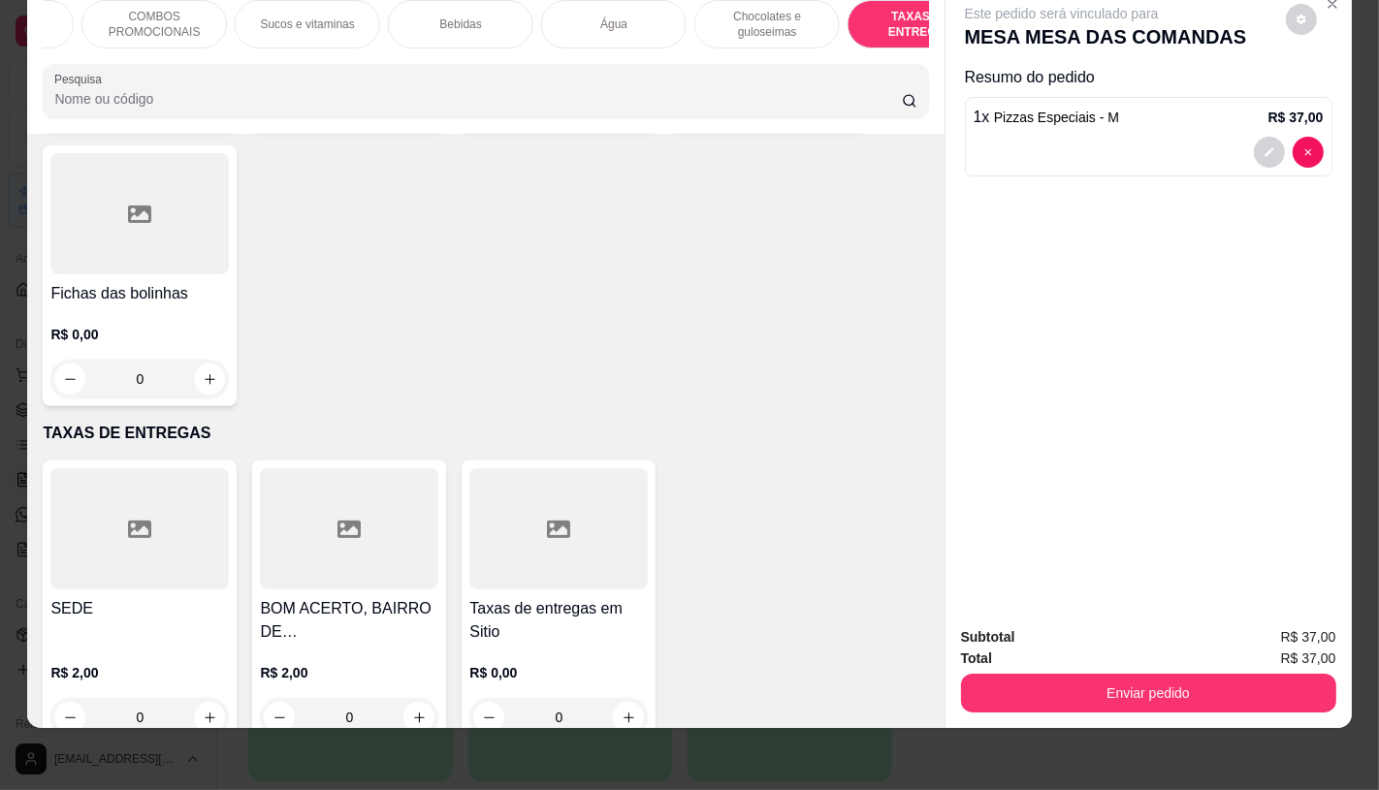
click at [363, 499] on div at bounding box center [349, 528] width 178 height 121
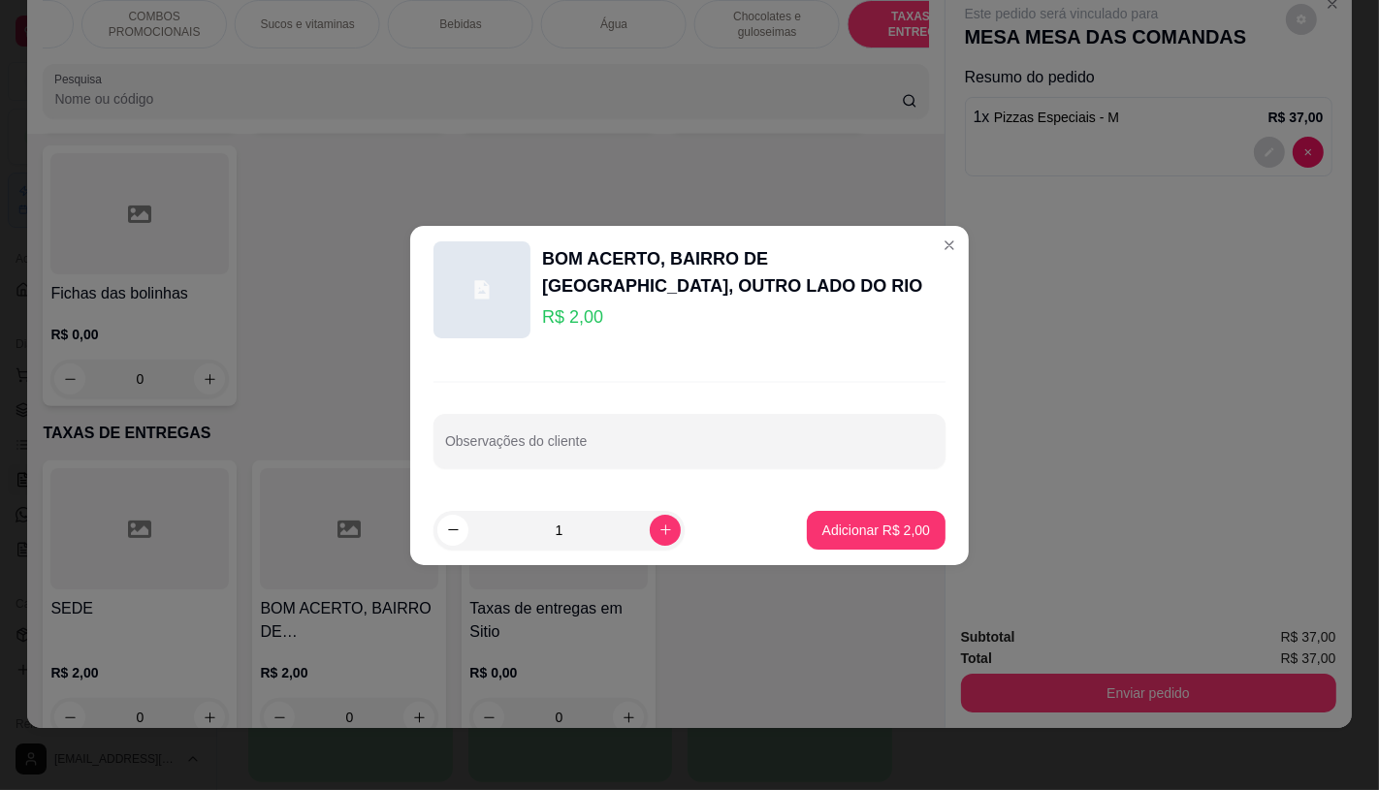
click at [870, 509] on footer "1 Adicionar R$ 2,00" at bounding box center [689, 531] width 559 height 70
click at [870, 511] on button "Adicionar R$ 2,00" at bounding box center [876, 530] width 139 height 39
type input "1"
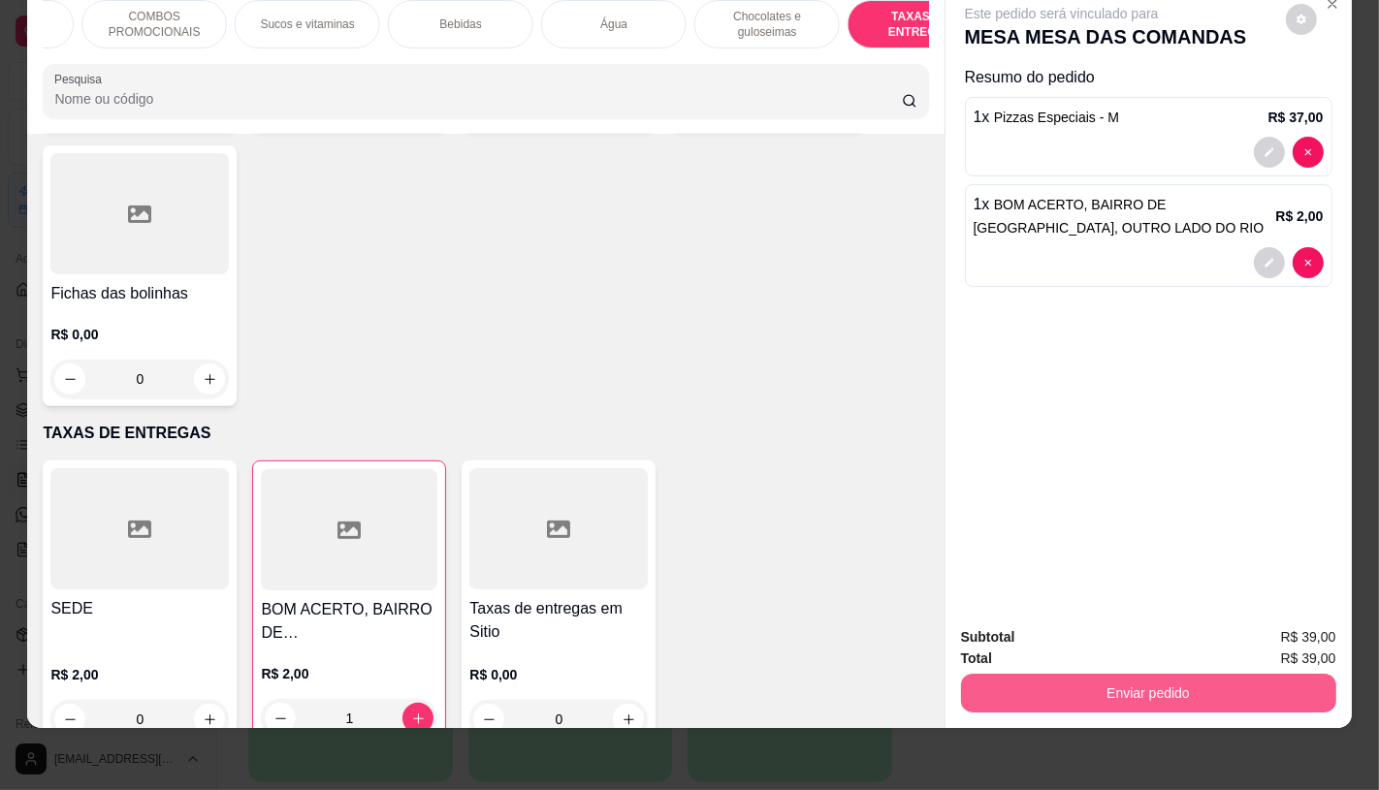
click at [1043, 690] on button "Enviar pedido" at bounding box center [1148, 693] width 375 height 39
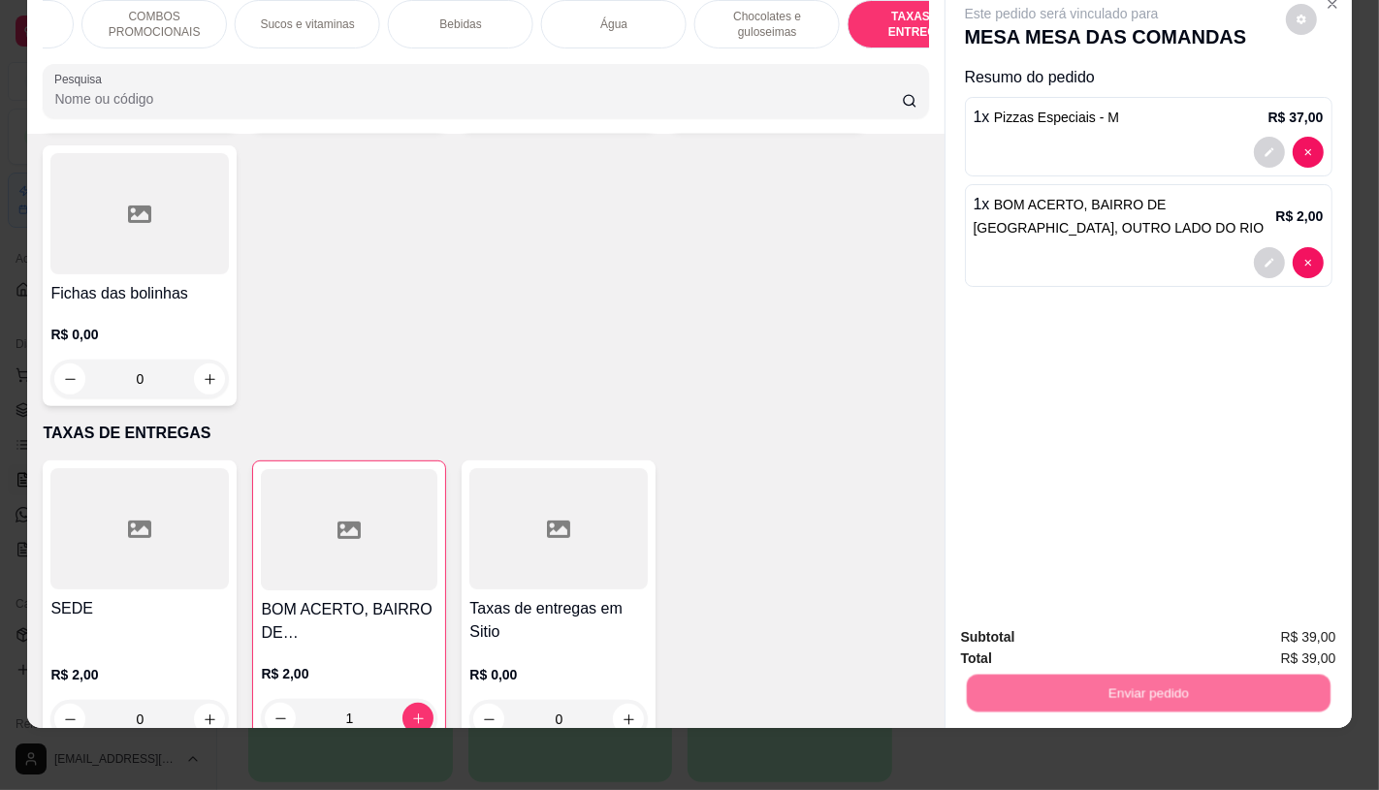
click at [1039, 617] on button "Não registrar e enviar pedido" at bounding box center [1083, 630] width 196 height 36
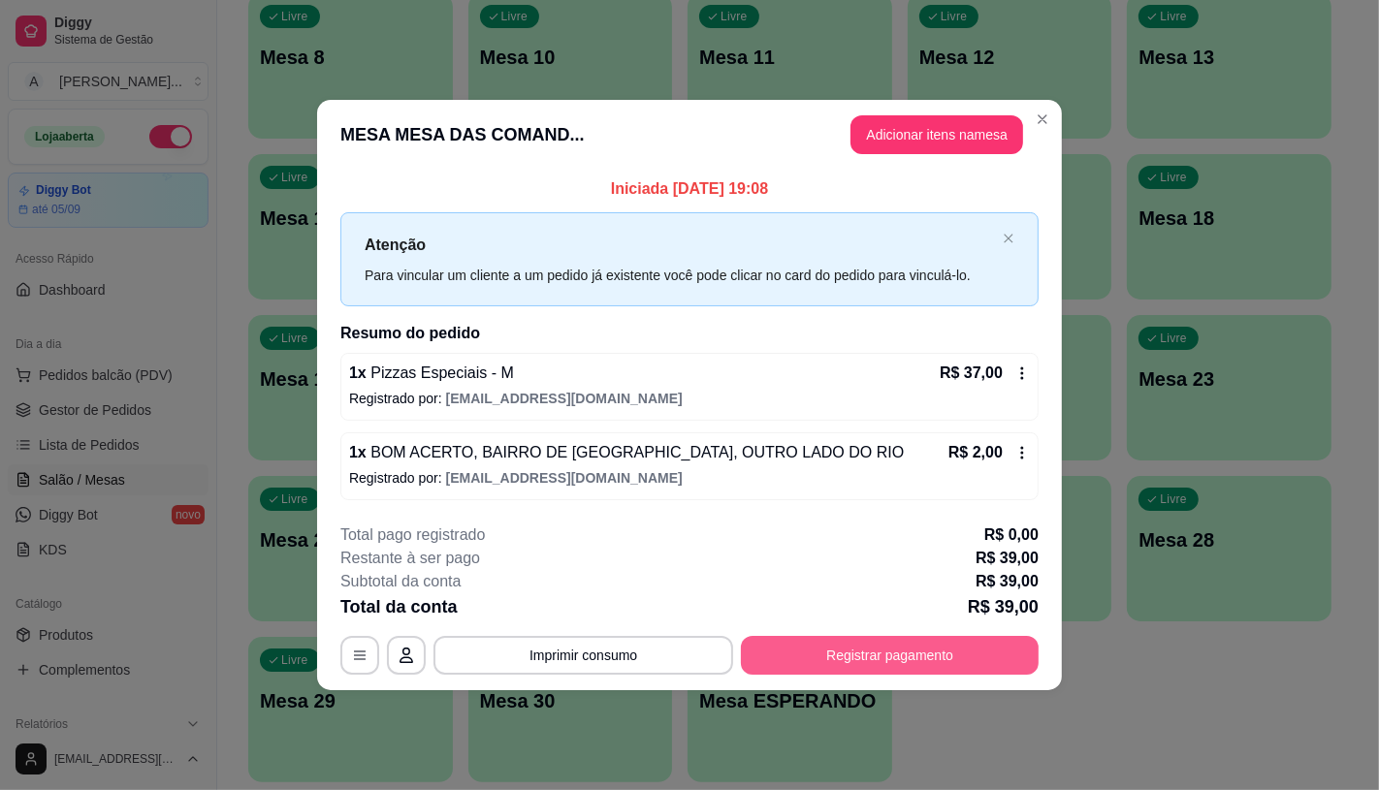
click at [990, 670] on button "Registrar pagamento" at bounding box center [890, 655] width 298 height 39
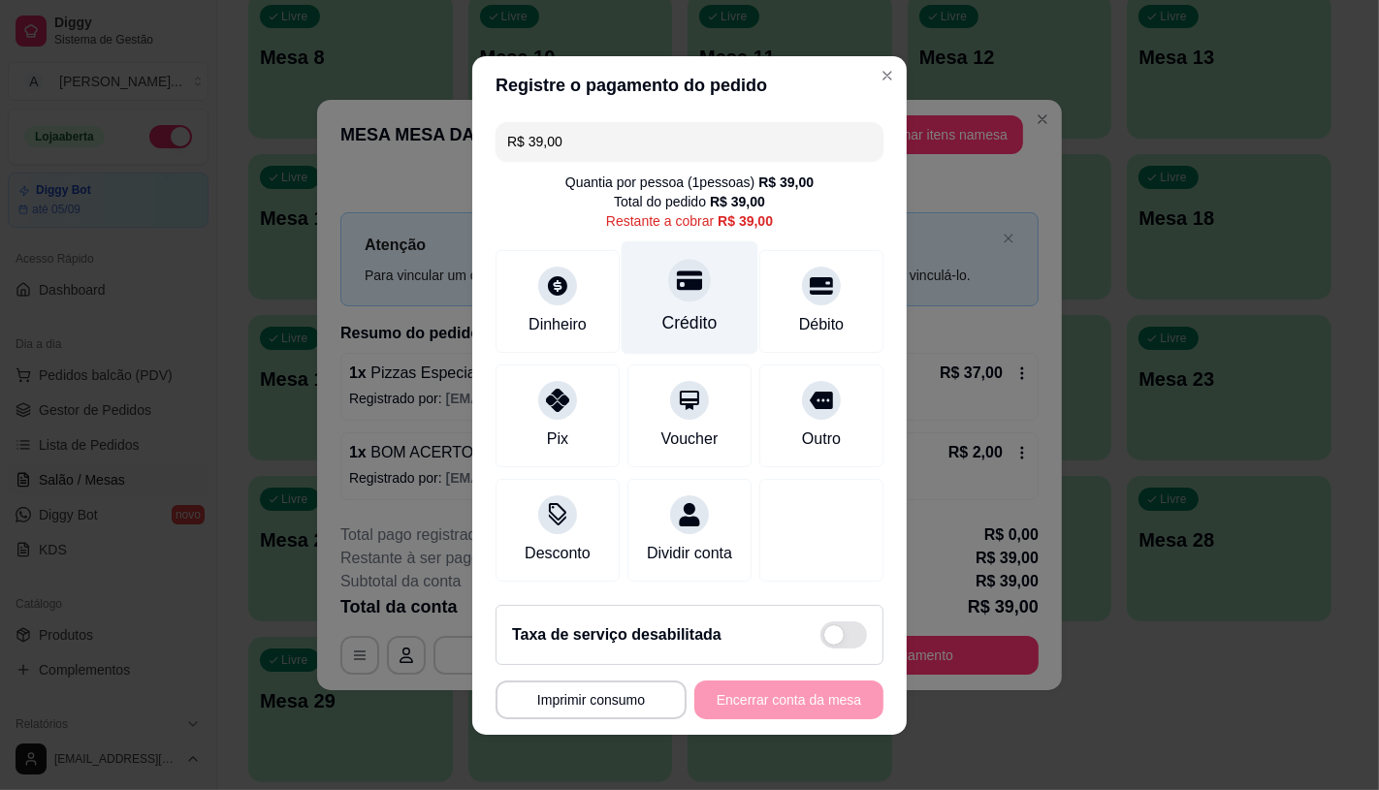
click at [691, 310] on div "Crédito" at bounding box center [689, 322] width 55 height 25
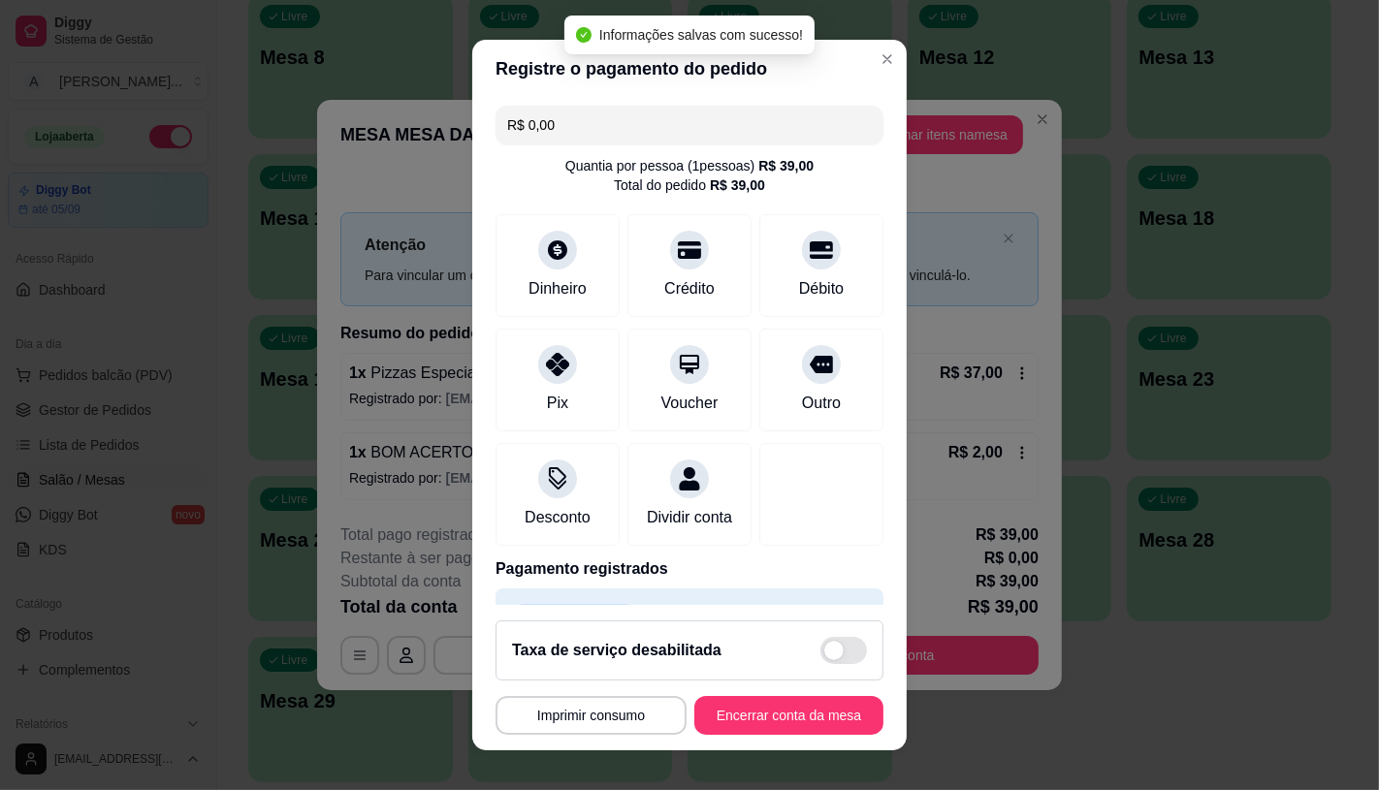
type input "R$ 0,00"
click at [761, 729] on button "Encerrar conta da mesa" at bounding box center [788, 716] width 183 height 38
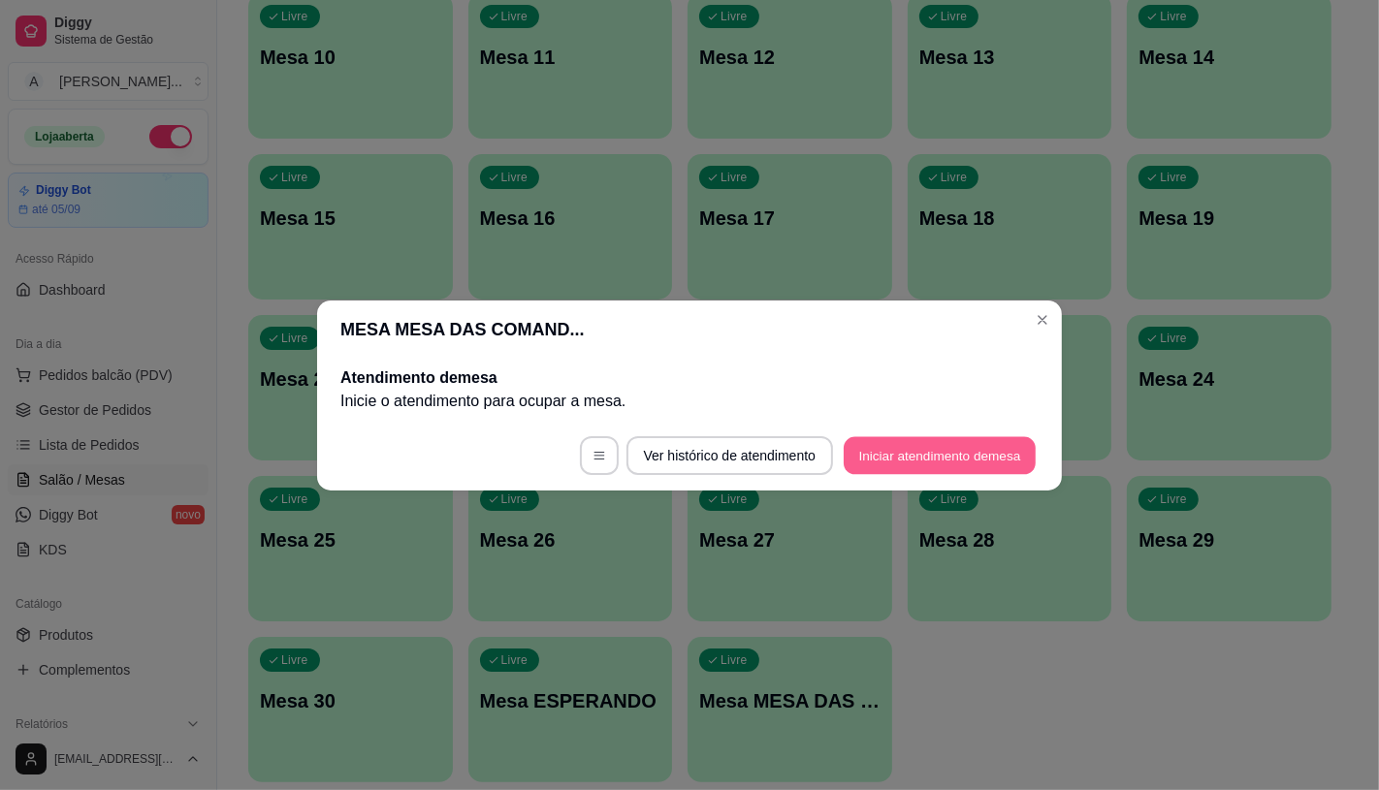
click at [961, 465] on button "Iniciar atendimento de mesa" at bounding box center [940, 455] width 192 height 38
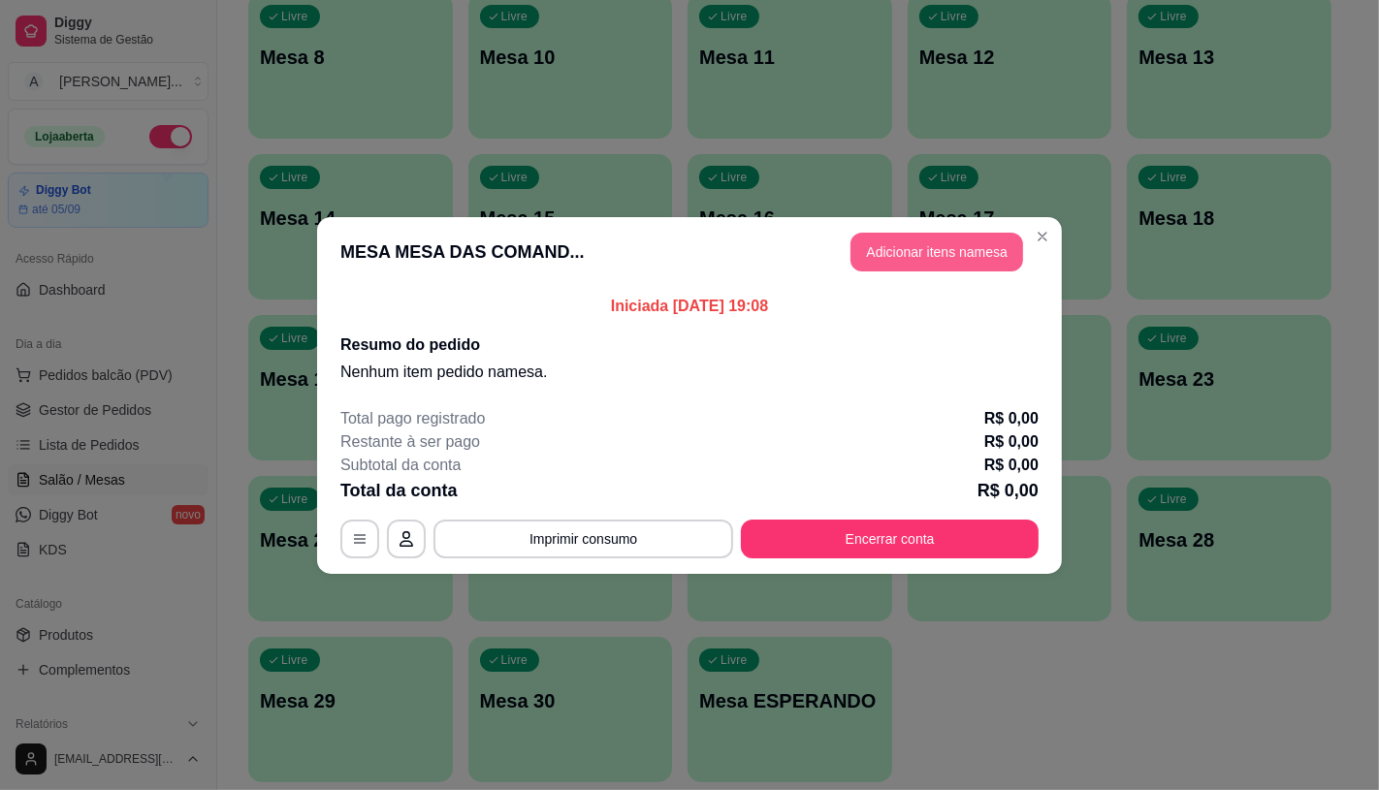
click at [887, 260] on button "Adicionar itens na mesa" at bounding box center [936, 252] width 173 height 39
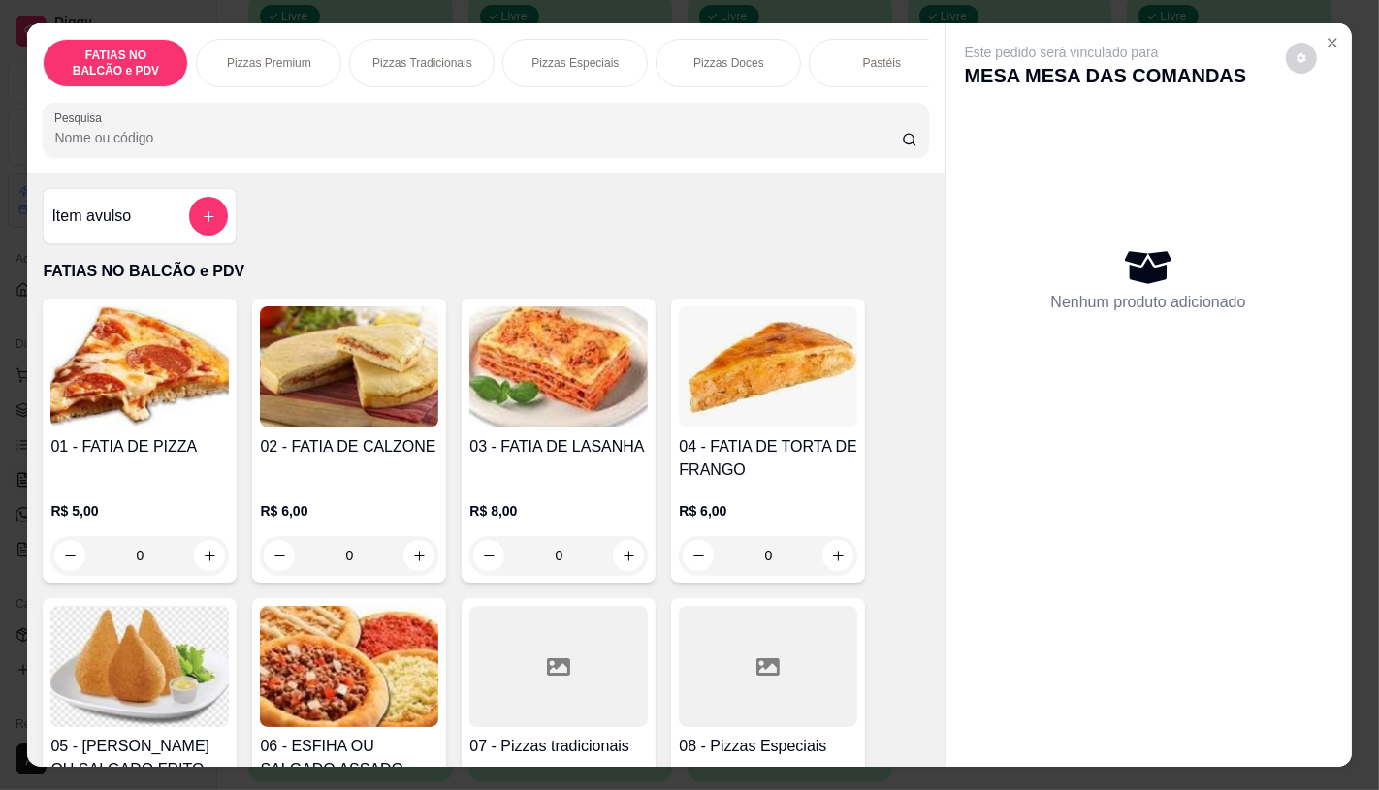
click at [493, 399] on img at bounding box center [558, 366] width 178 height 121
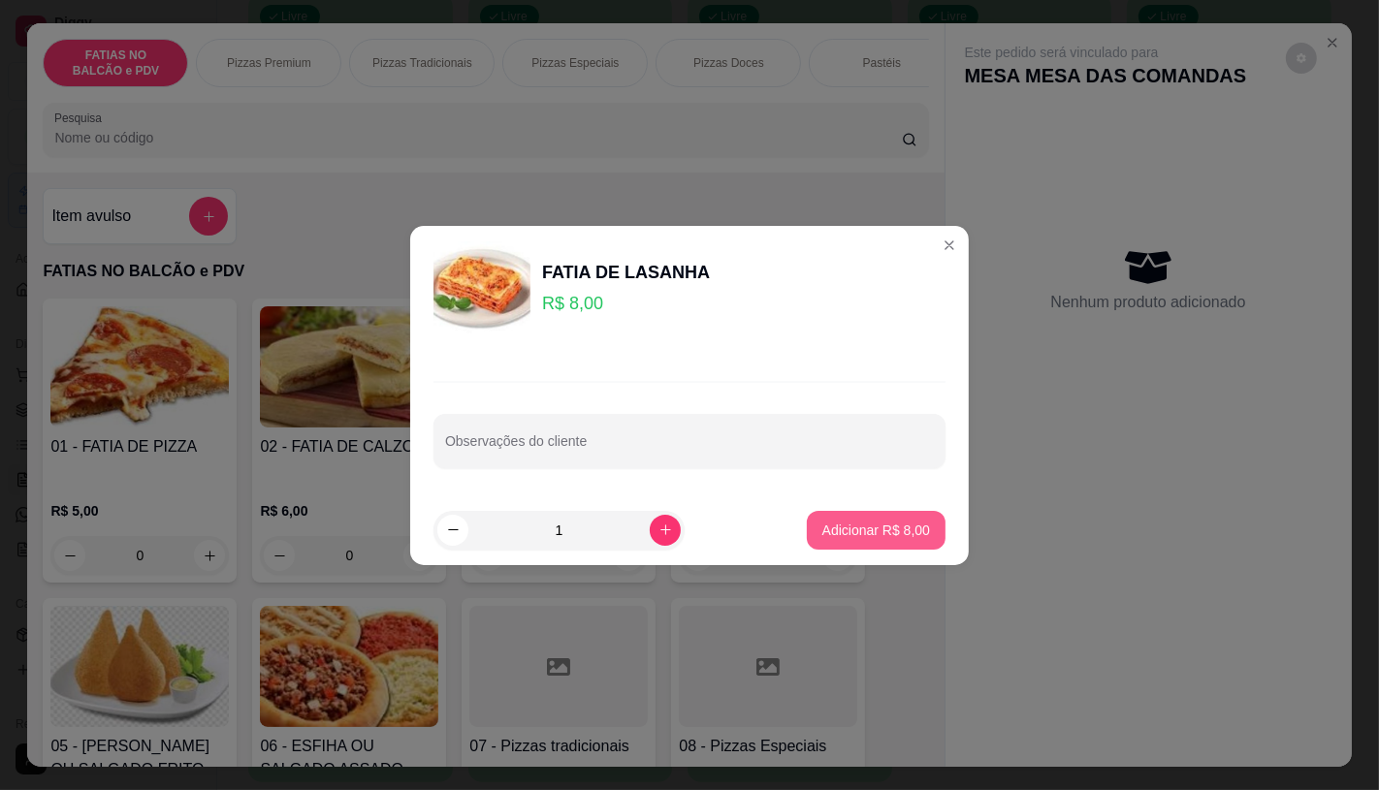
click at [847, 538] on p "Adicionar R$ 8,00" at bounding box center [876, 530] width 108 height 19
type input "1"
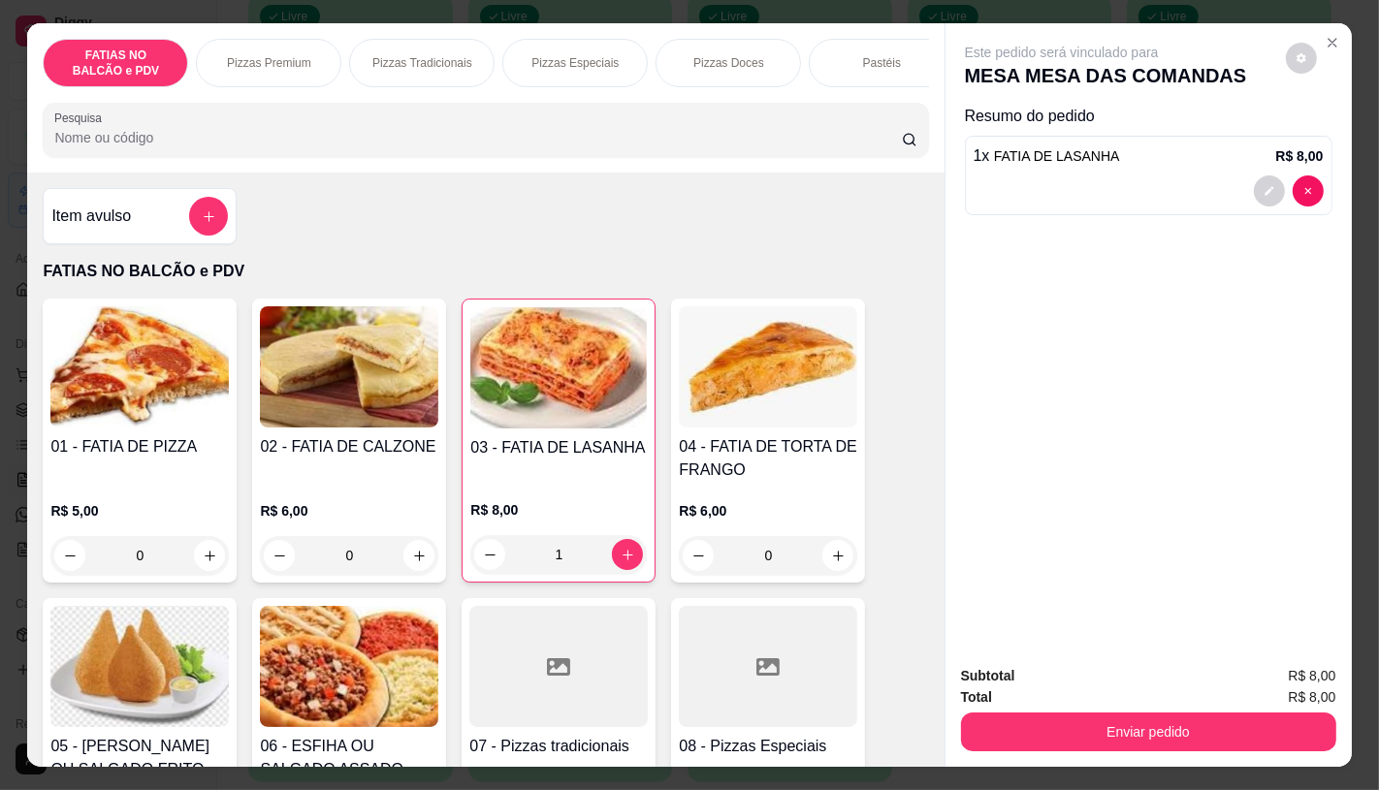
drag, startPoint x: 245, startPoint y: 100, endPoint x: 315, endPoint y: 80, distance: 72.7
click at [315, 80] on div "FATIAS NO BALCÃO e PDV Pizzas Premium Pizzas Tradicionais Pizzas Especiais Pizz…" at bounding box center [485, 97] width 916 height 149
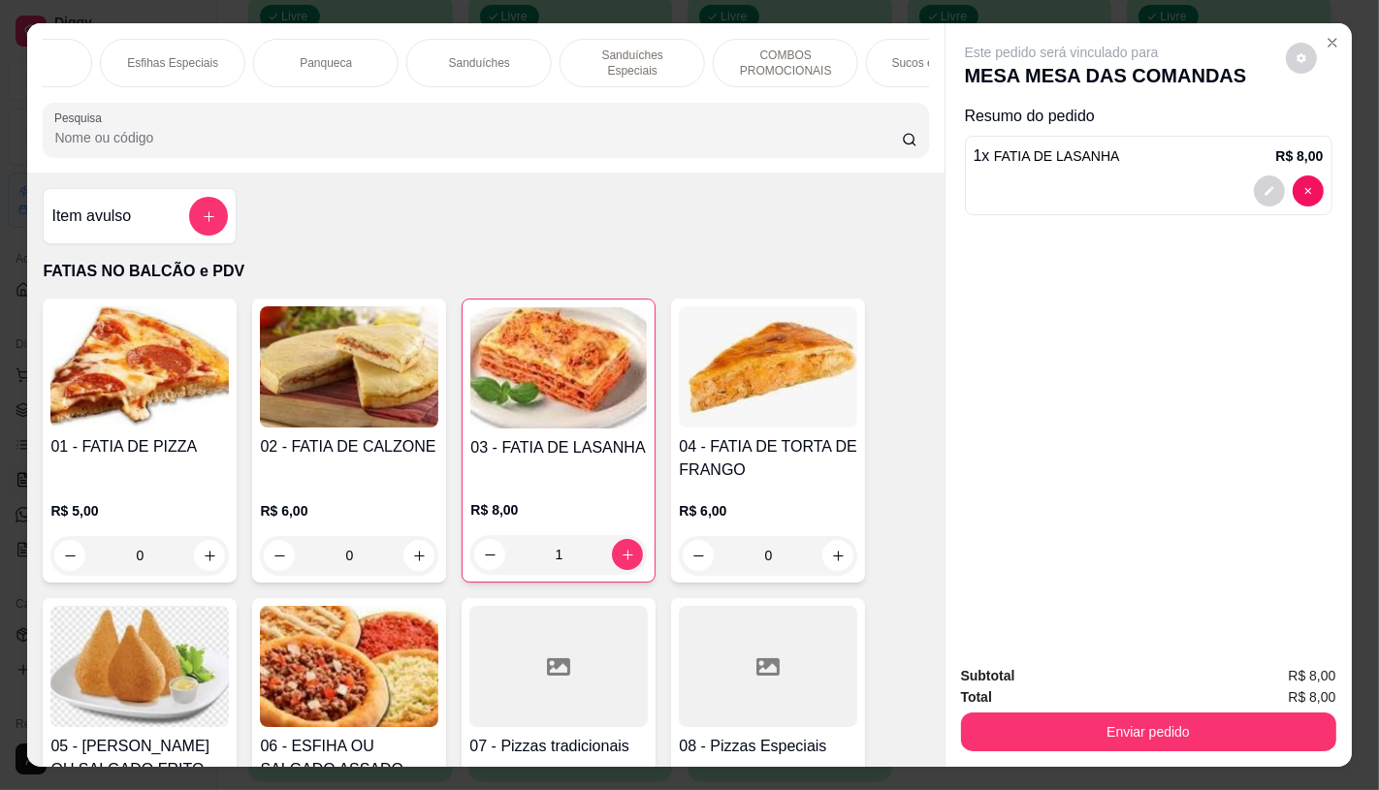
click at [300, 56] on p "Panqueca" at bounding box center [326, 63] width 52 height 16
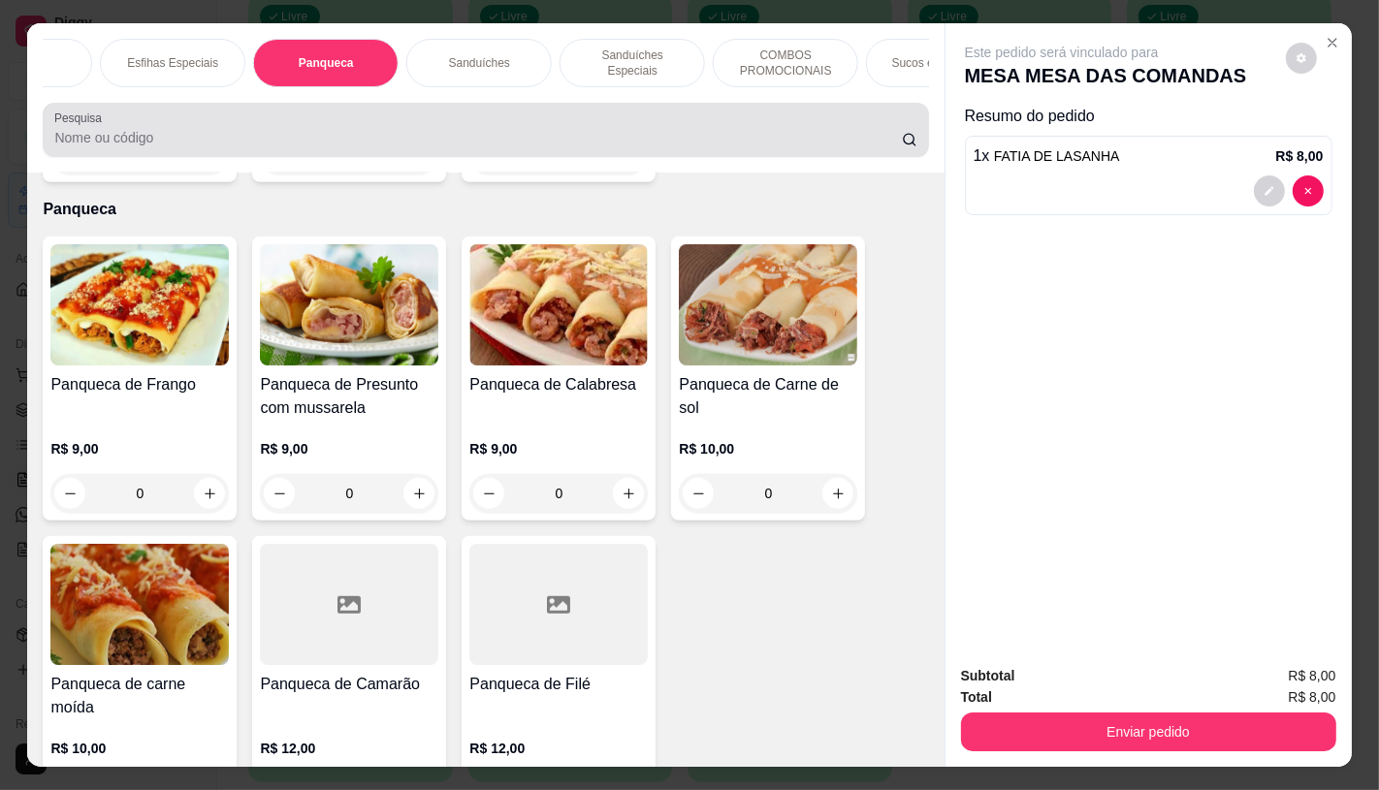
scroll to position [46, 0]
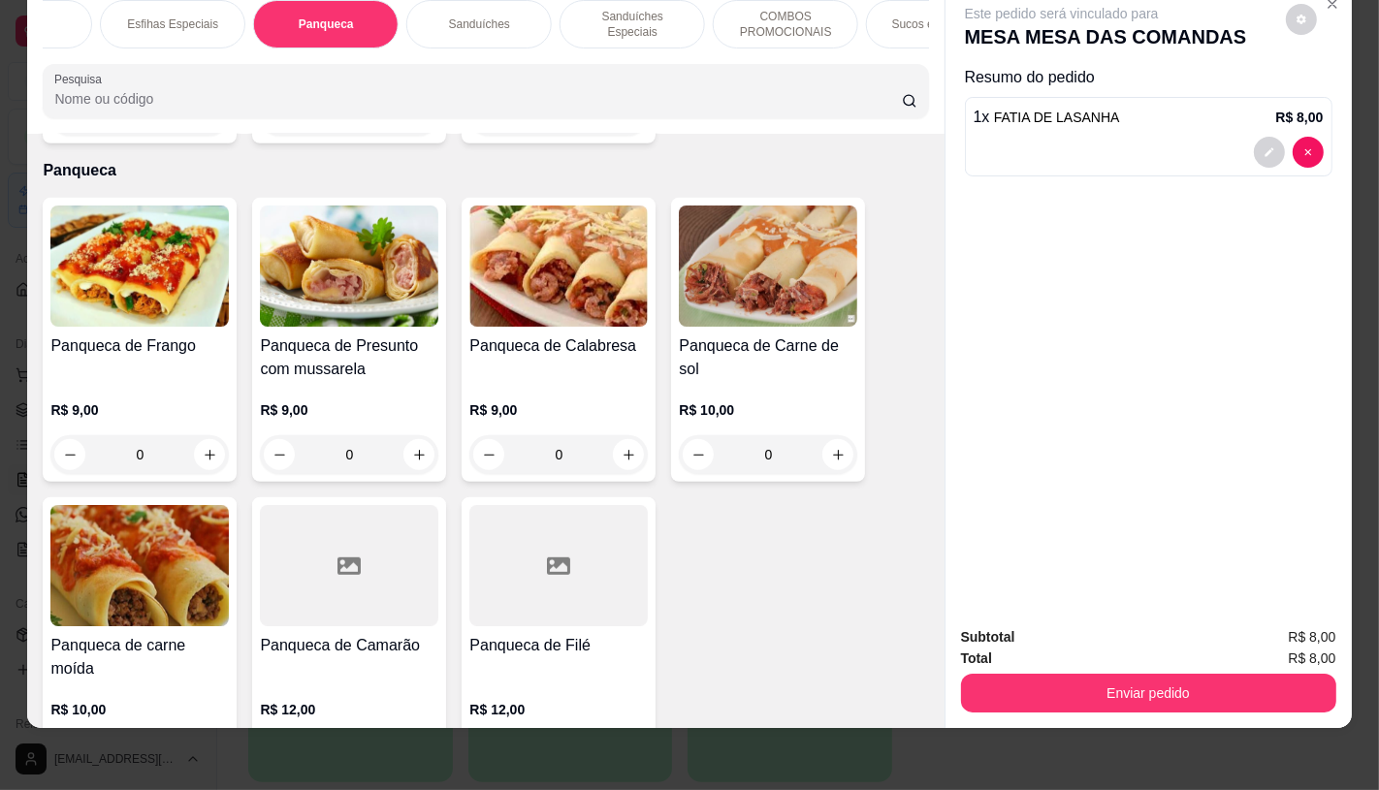
click at [162, 335] on h4 "Panqueca de Frango" at bounding box center [139, 346] width 178 height 23
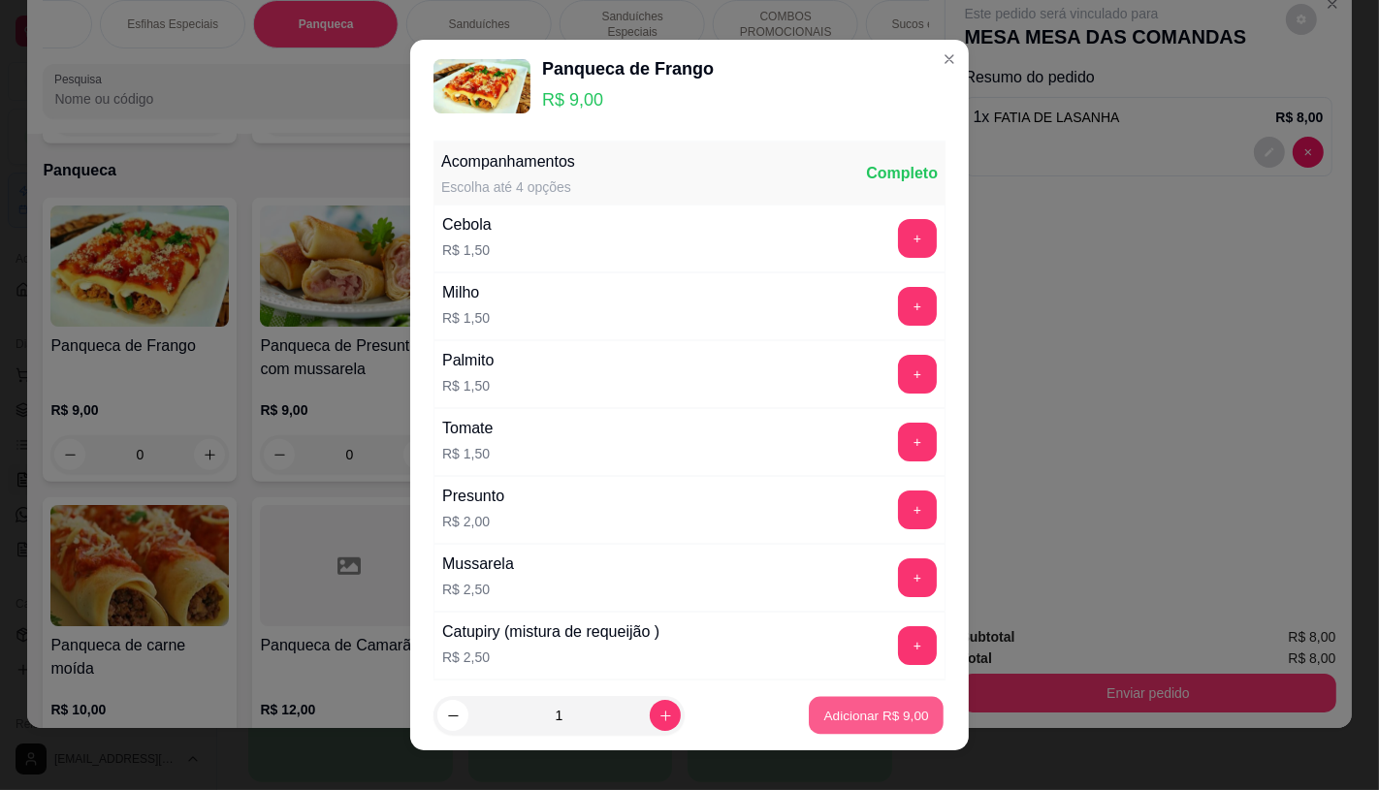
click at [850, 729] on button "Adicionar R$ 9,00" at bounding box center [876, 716] width 135 height 38
type input "1"
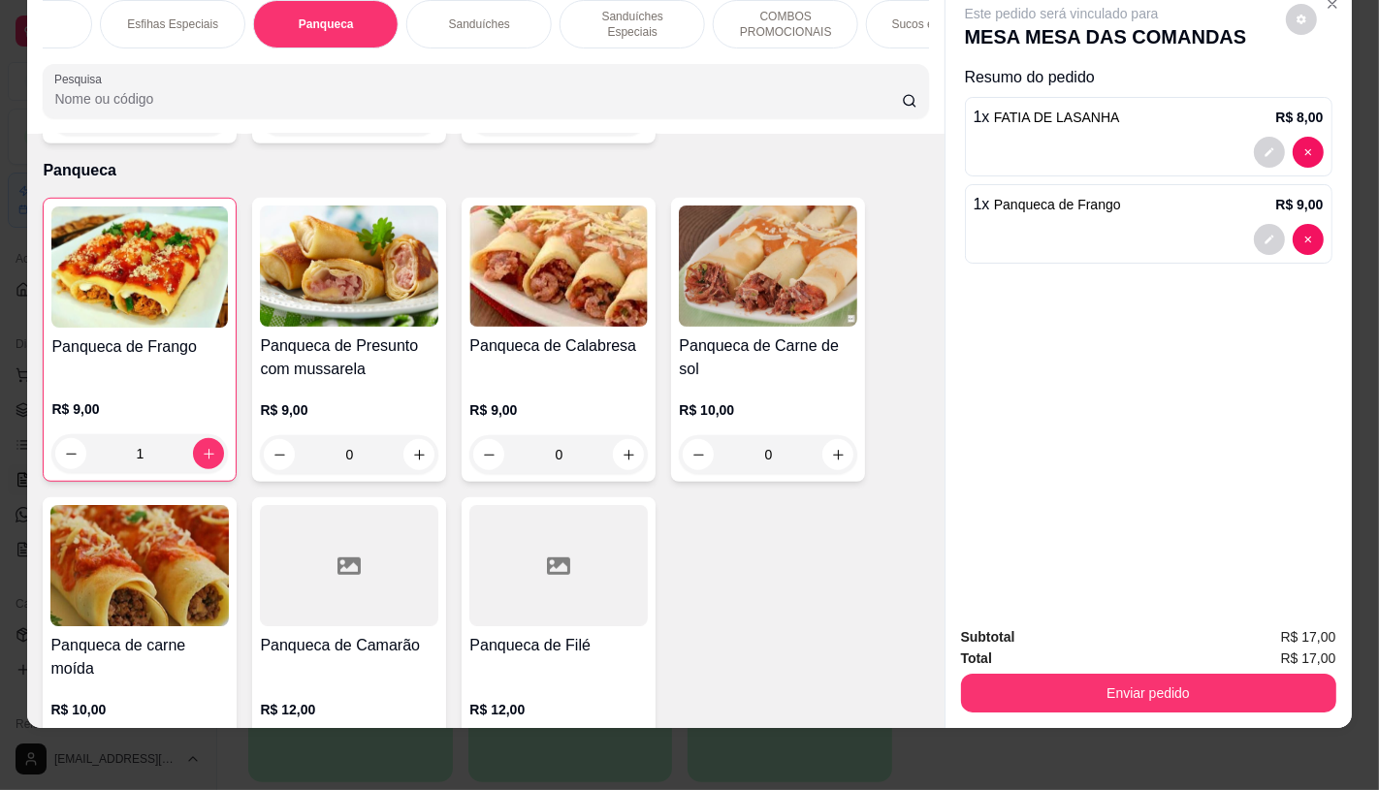
scroll to position [0, 2017]
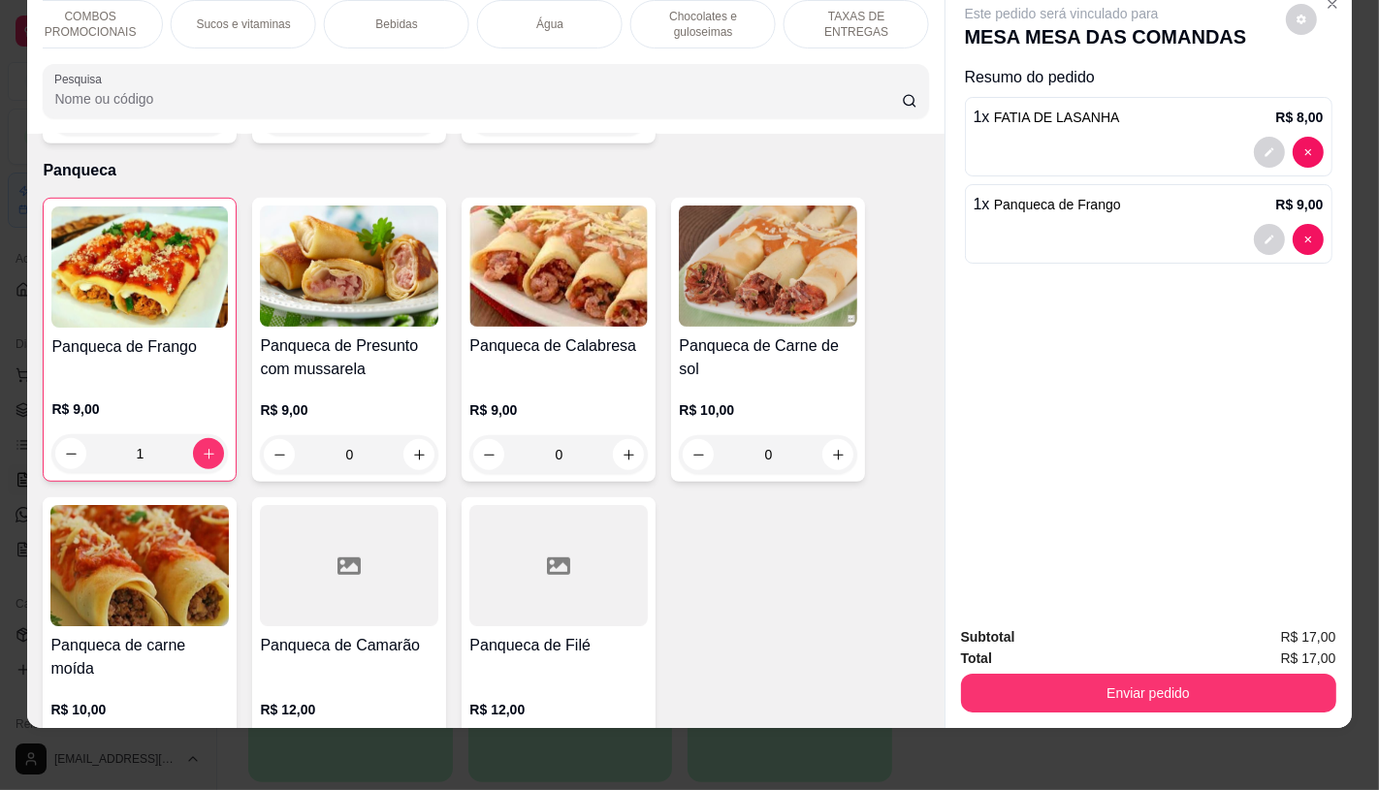
click at [828, 19] on div "TAXAS DE ENTREGAS" at bounding box center [856, 24] width 145 height 48
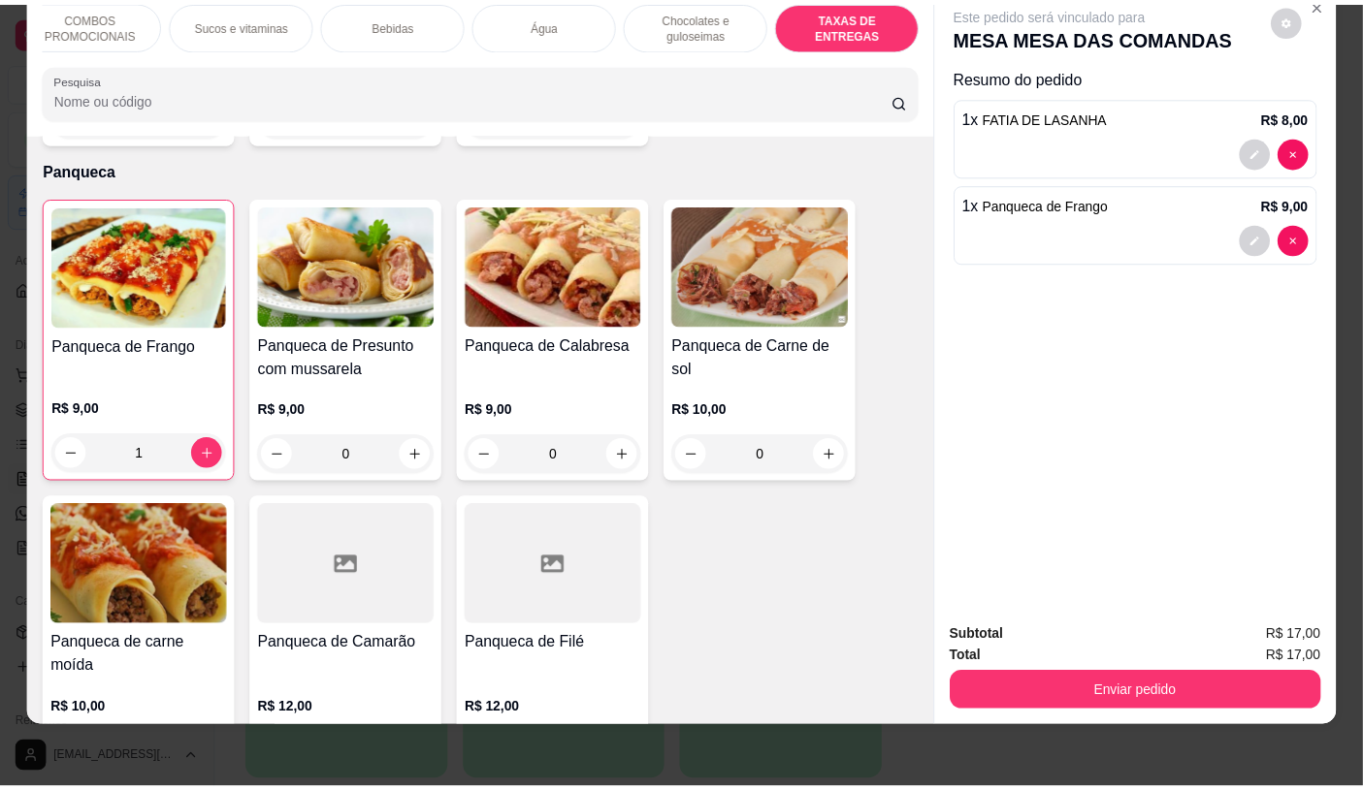
scroll to position [12969, 0]
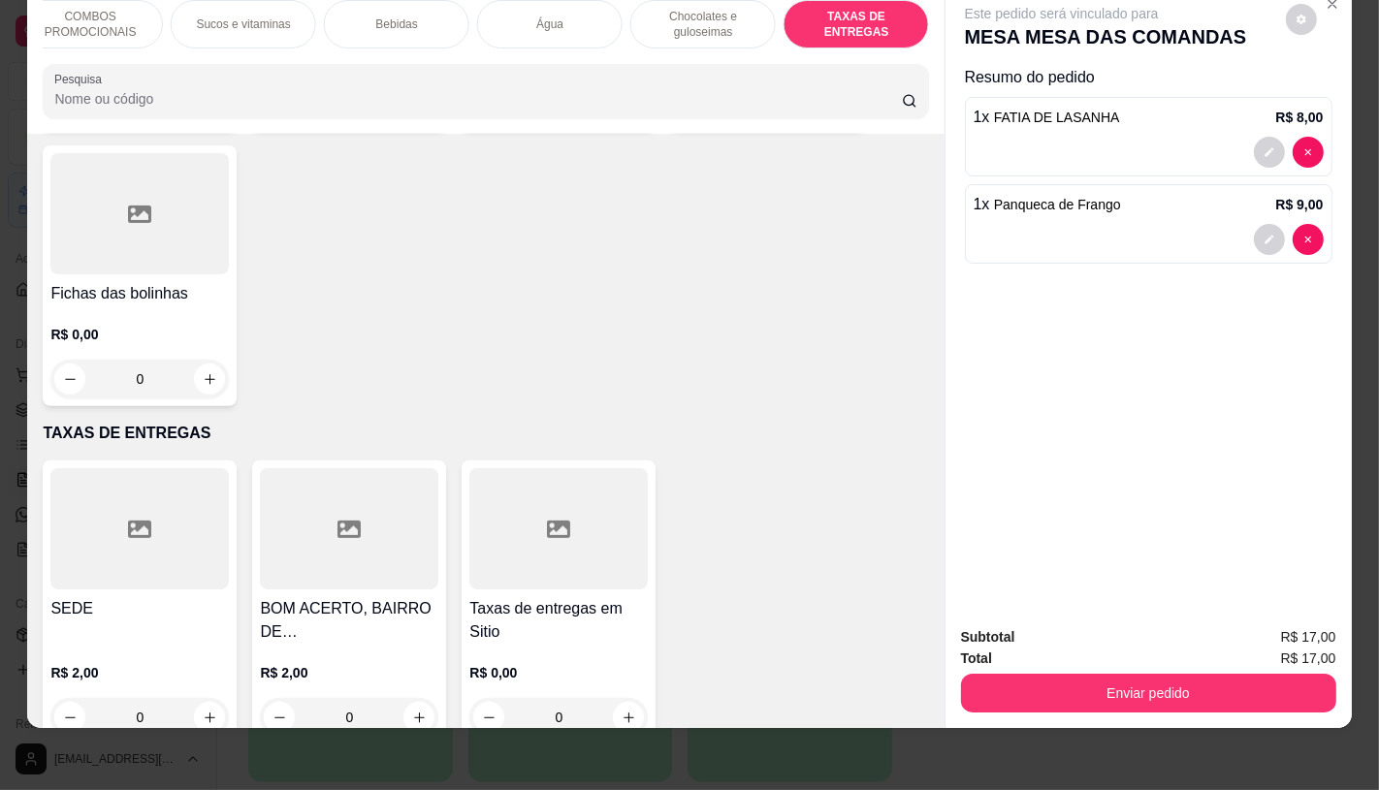
click at [146, 507] on div at bounding box center [139, 528] width 178 height 121
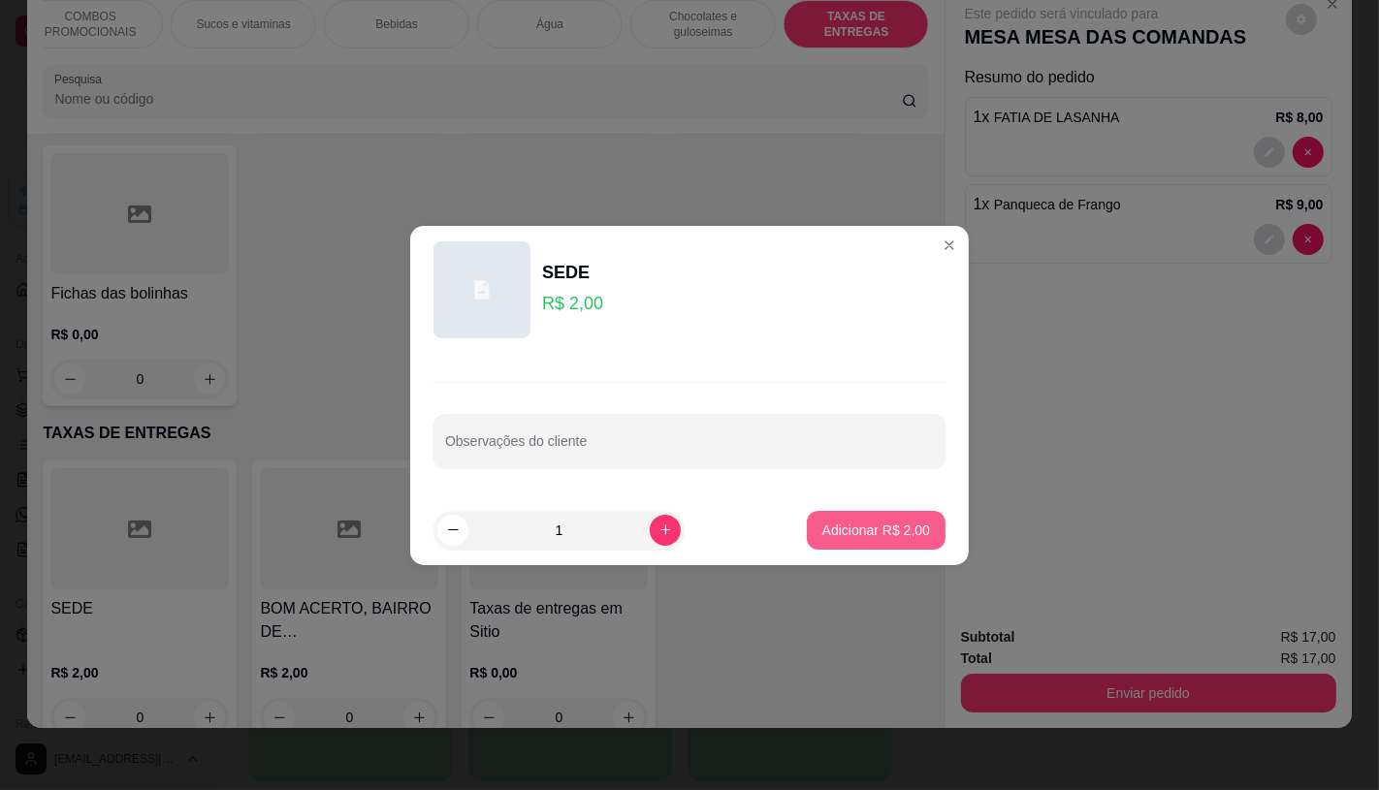
click at [879, 521] on p "Adicionar R$ 2,00" at bounding box center [876, 530] width 108 height 19
type input "1"
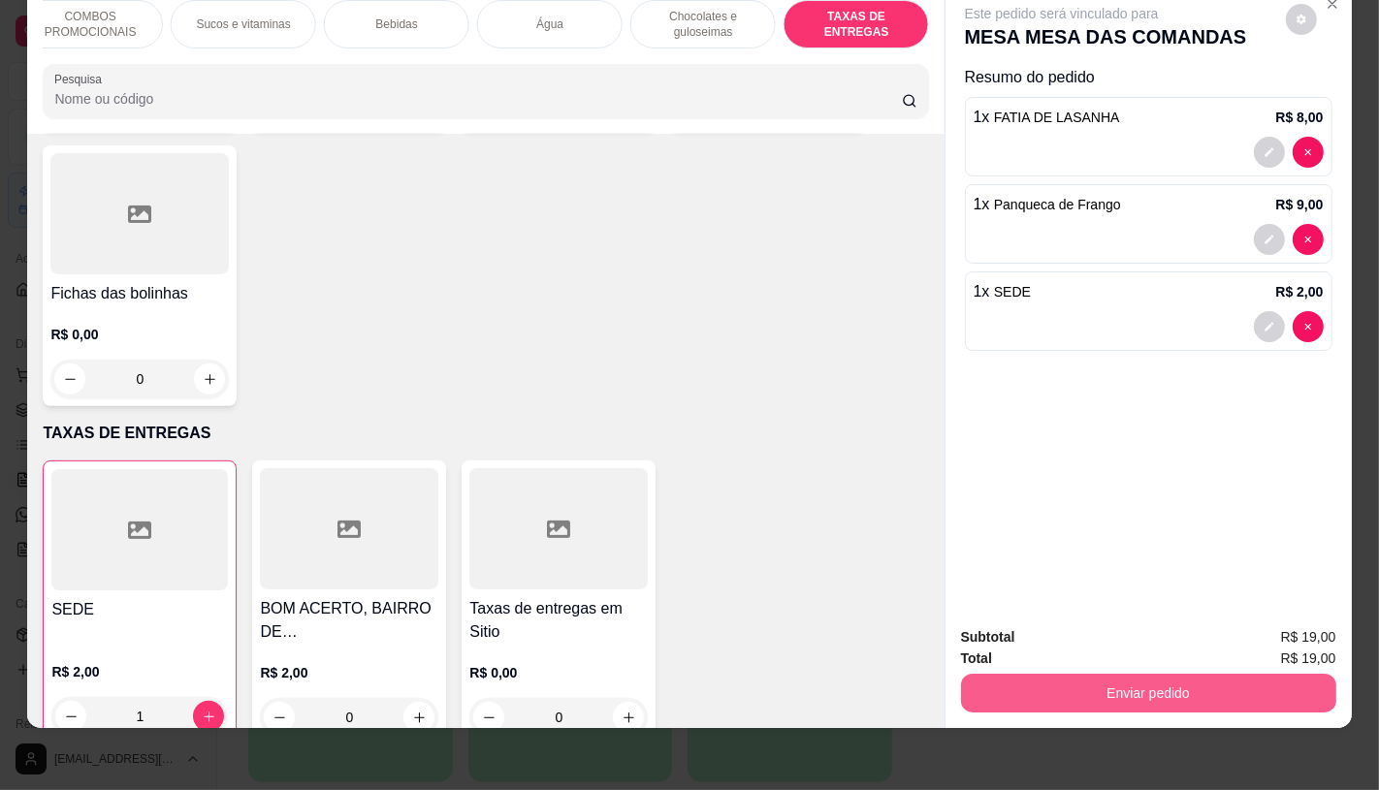
click at [1044, 677] on button "Enviar pedido" at bounding box center [1148, 693] width 375 height 39
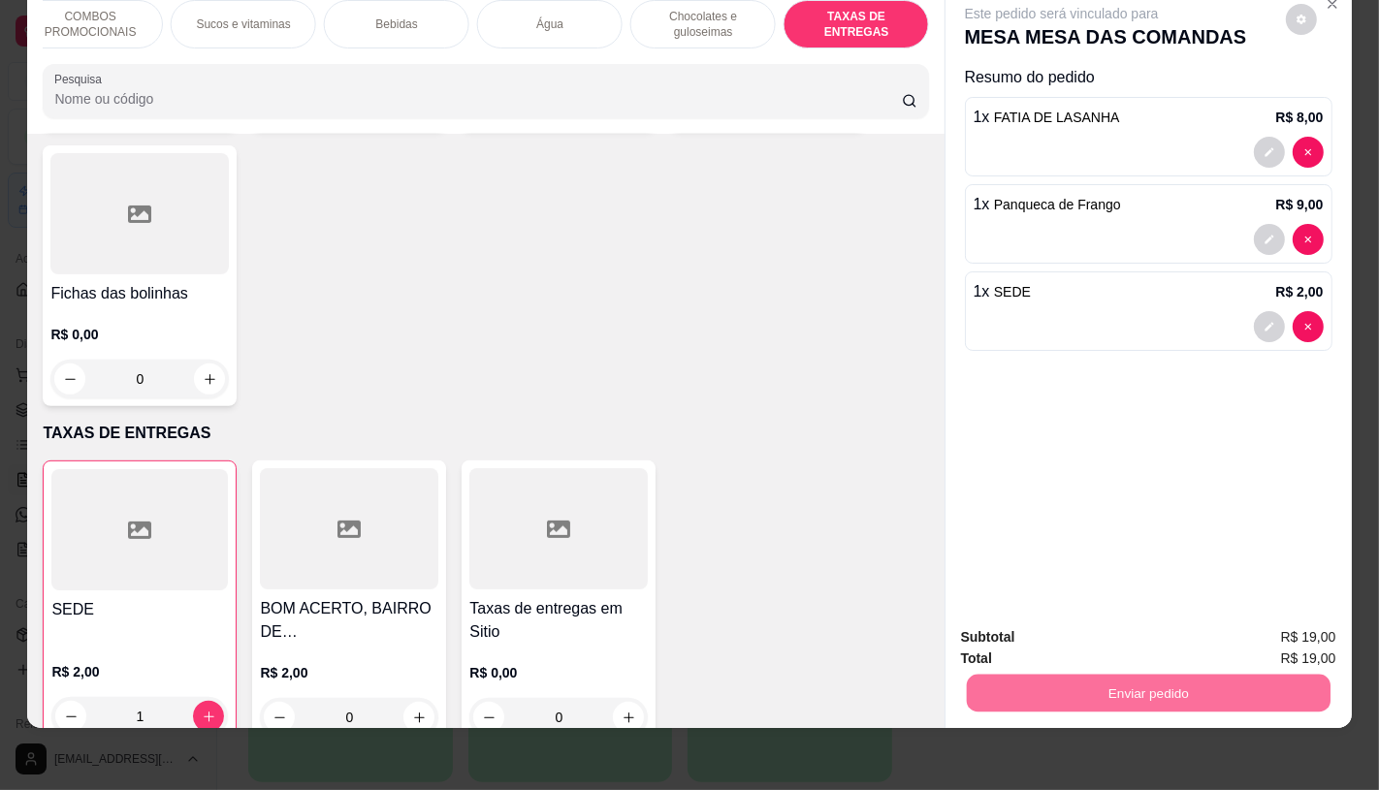
click at [1033, 626] on button "Não registrar e enviar pedido" at bounding box center [1083, 631] width 196 height 36
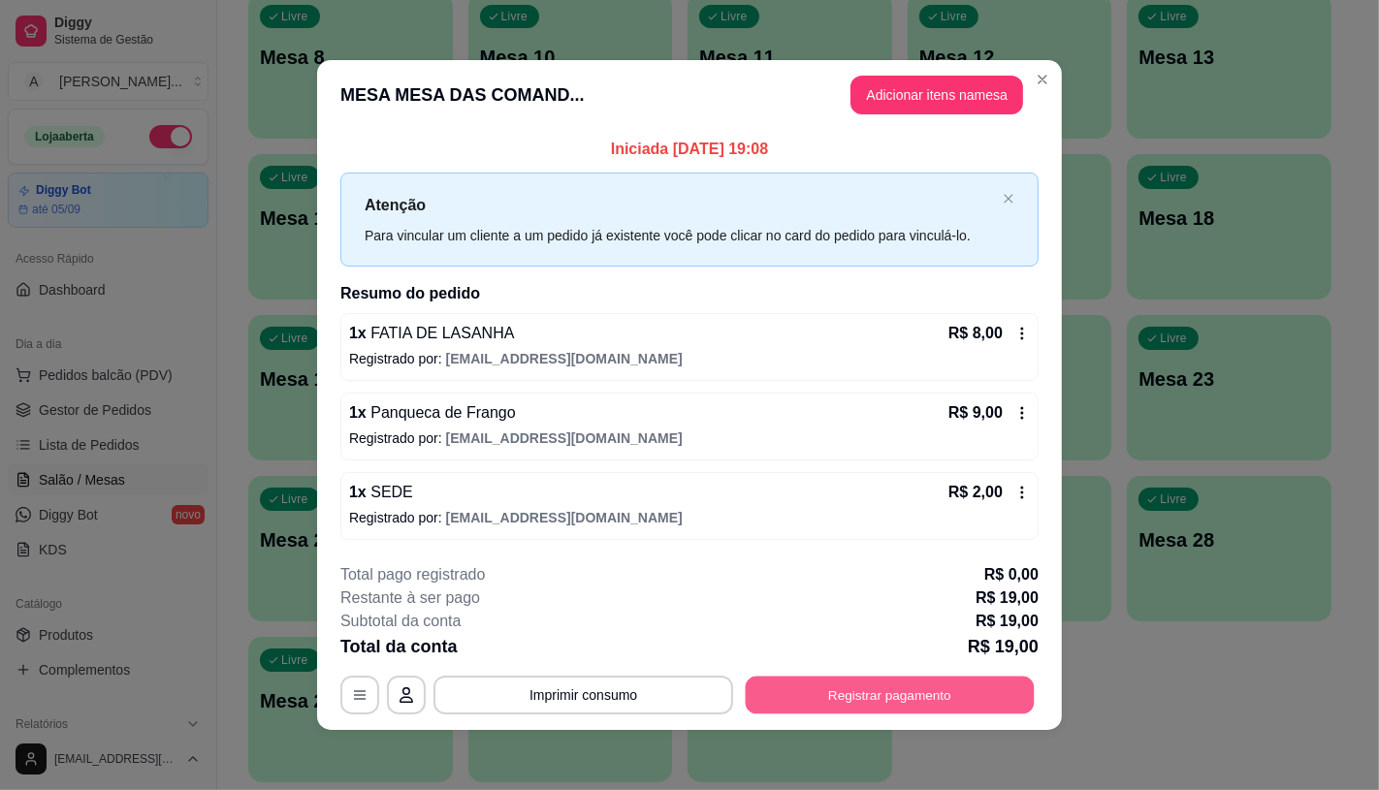
click at [913, 681] on button "Registrar pagamento" at bounding box center [890, 696] width 289 height 38
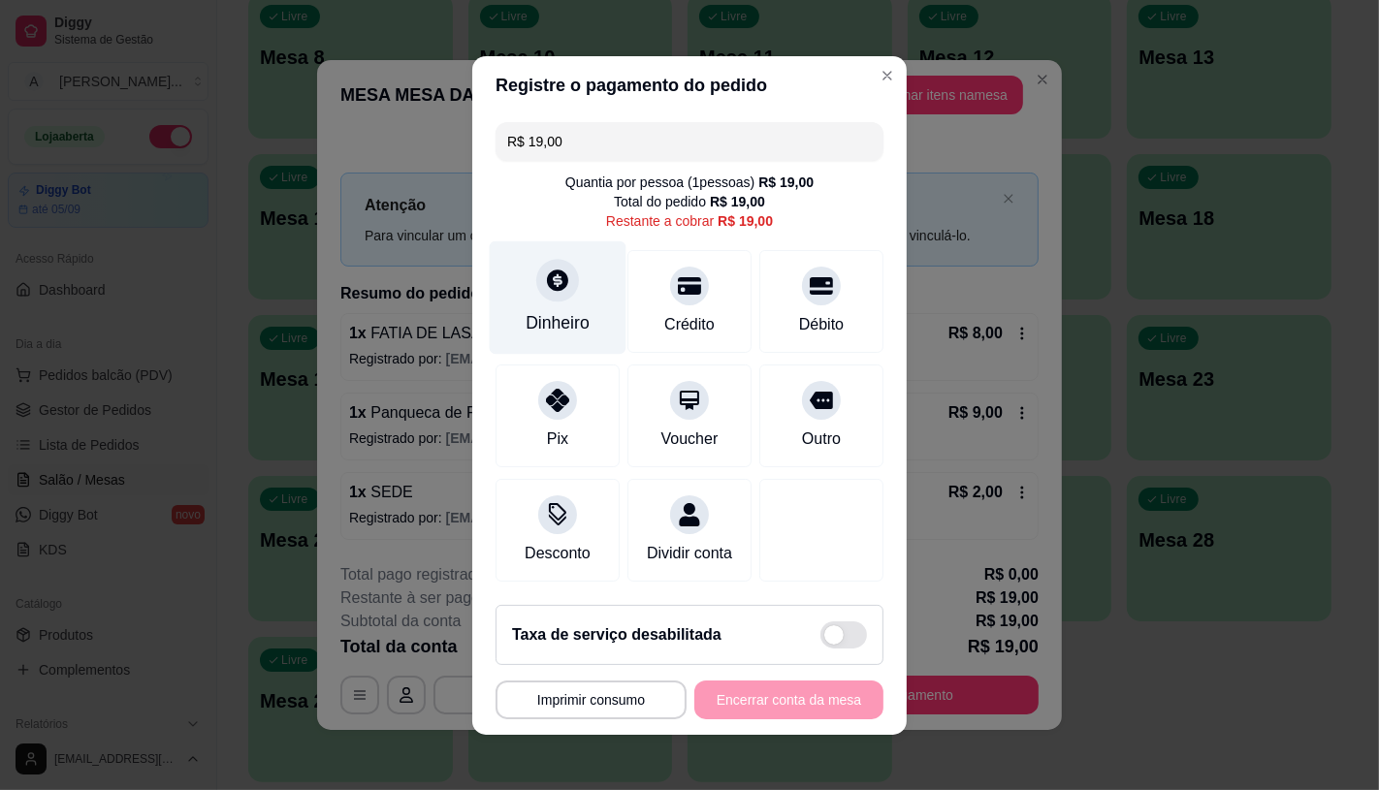
click at [566, 310] on div "Dinheiro" at bounding box center [558, 322] width 64 height 25
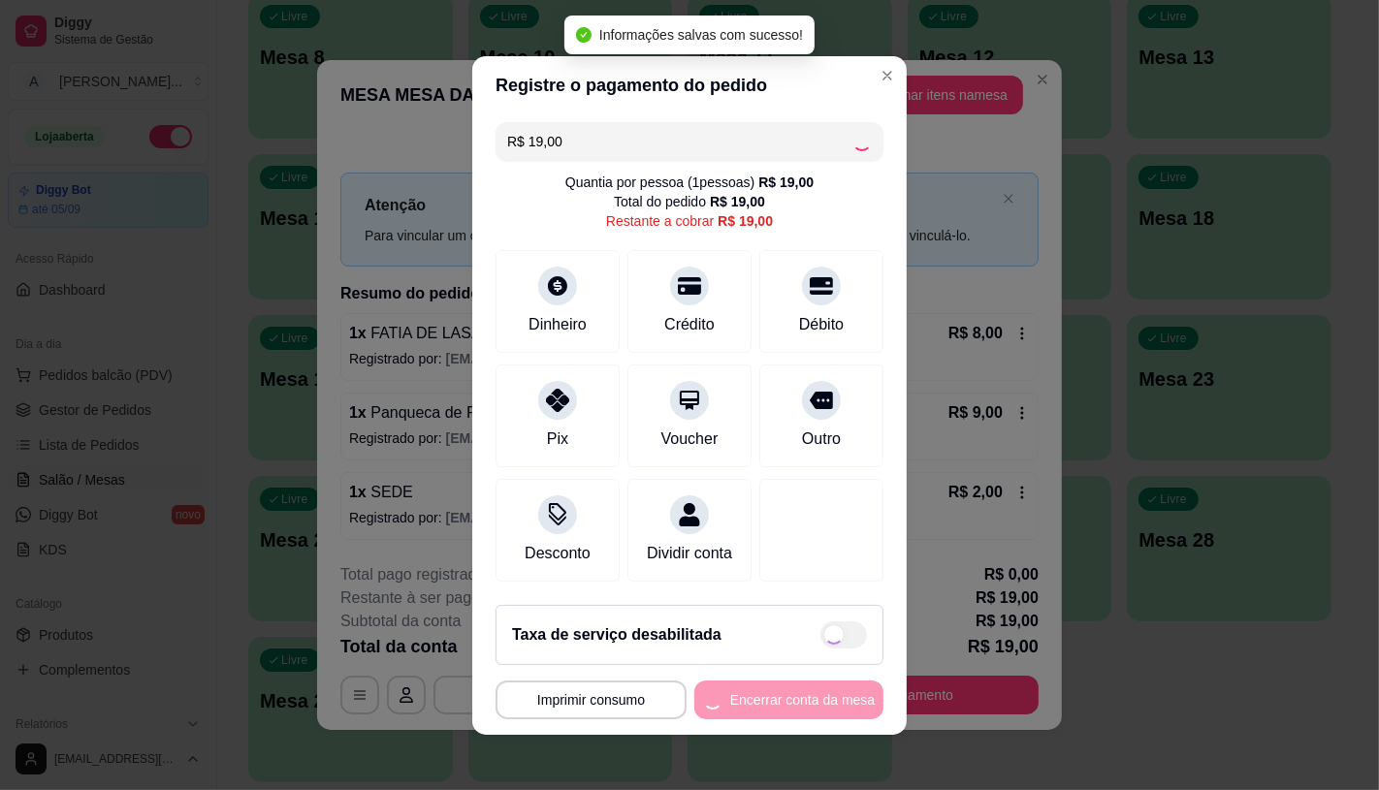
type input "R$ 0,00"
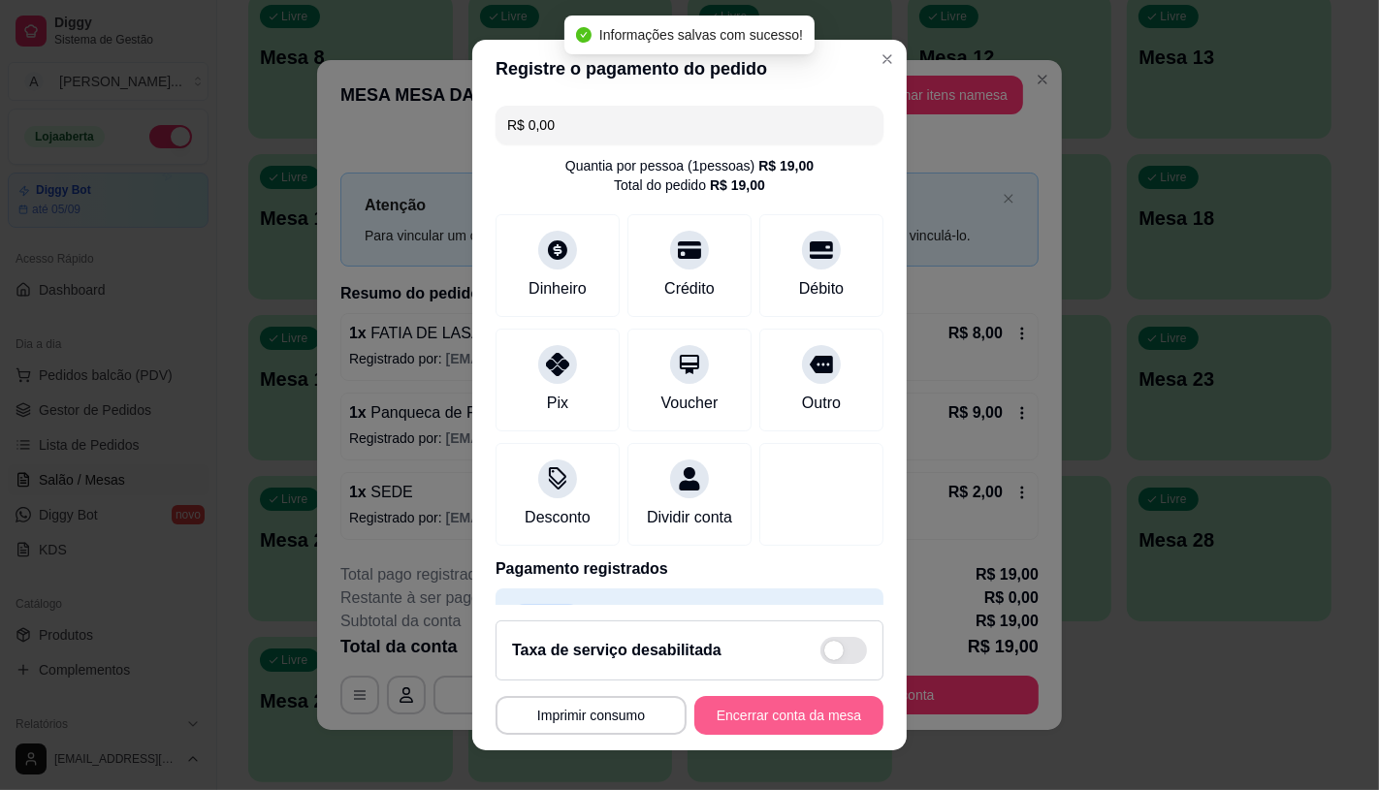
click at [795, 709] on button "Encerrar conta da mesa" at bounding box center [788, 715] width 189 height 39
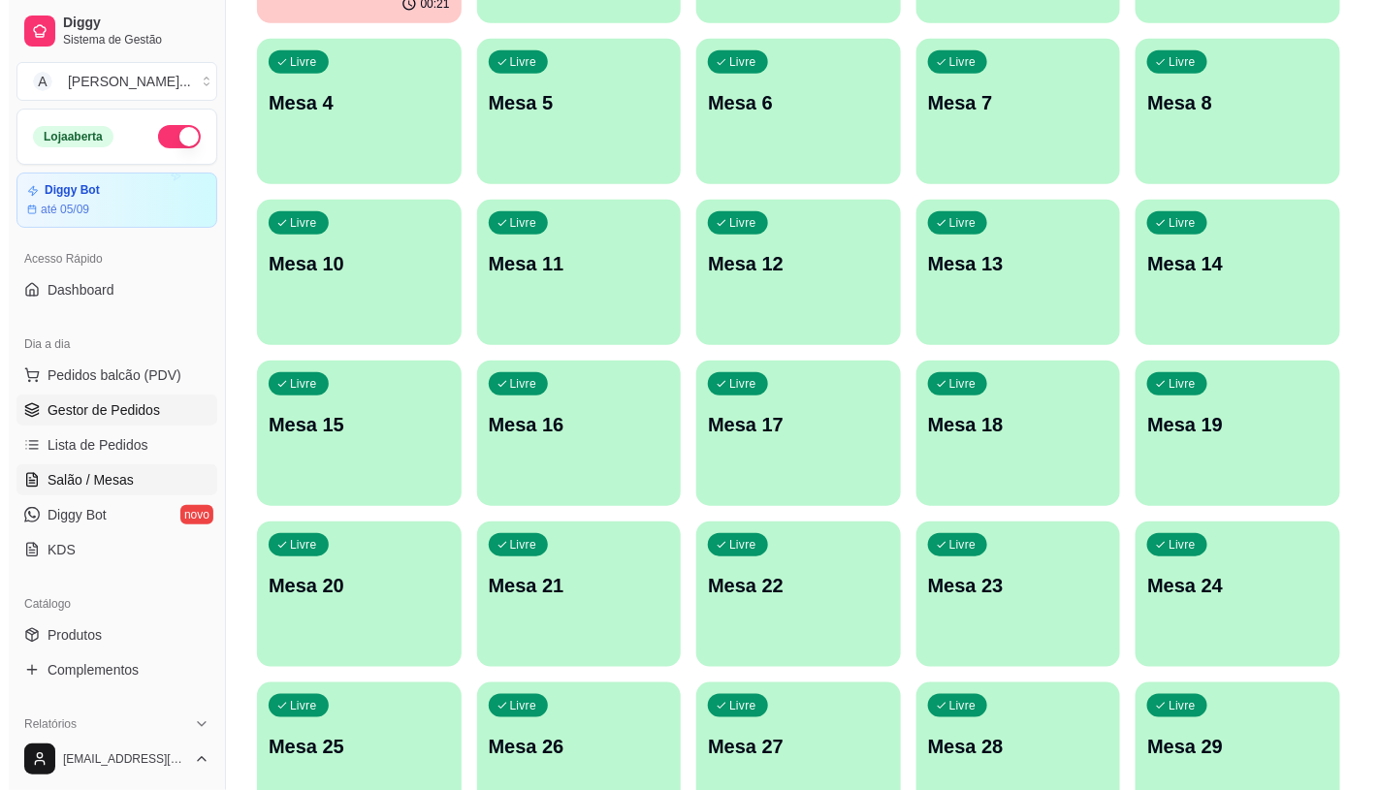
scroll to position [323, 0]
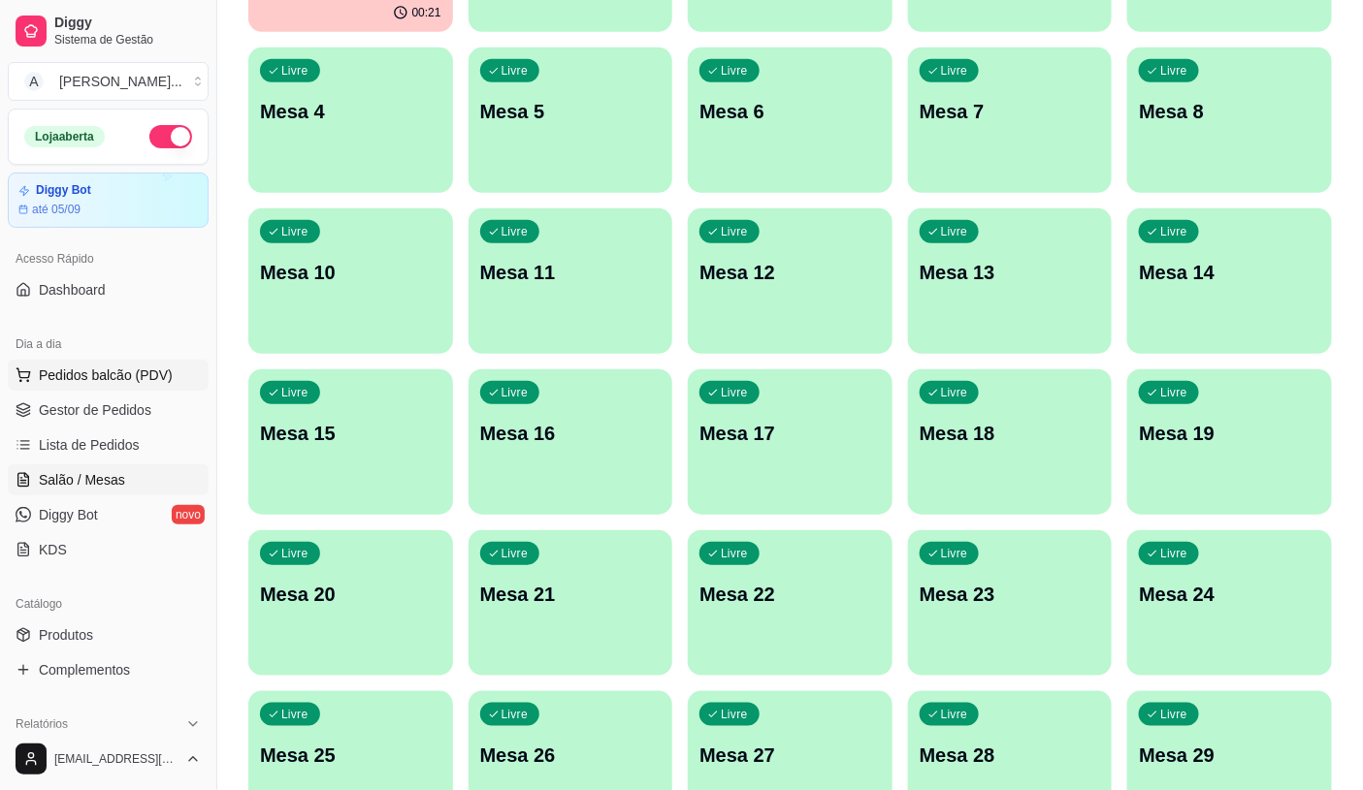
click at [63, 378] on span "Pedidos balcão (PDV)" at bounding box center [106, 375] width 134 height 19
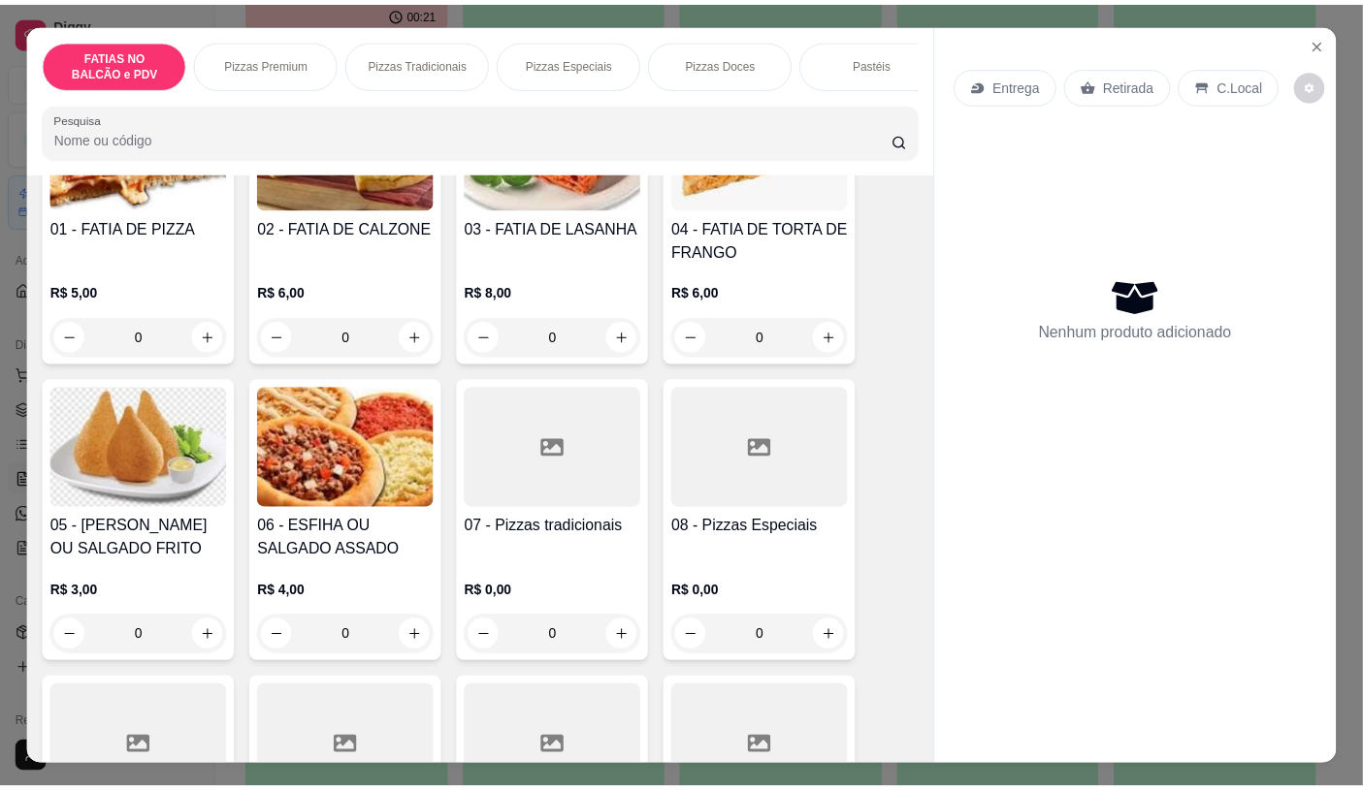
scroll to position [323, 0]
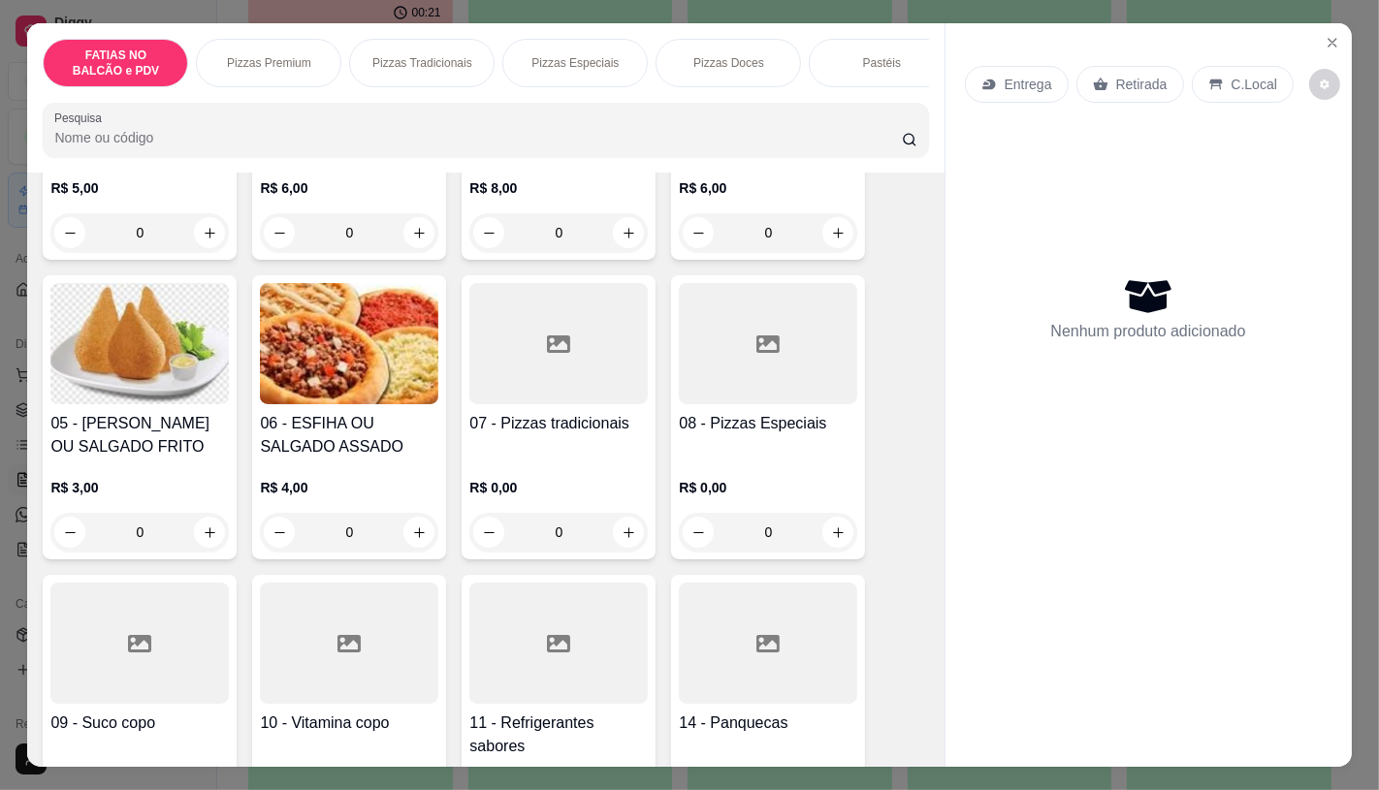
click at [615, 376] on div at bounding box center [558, 343] width 178 height 121
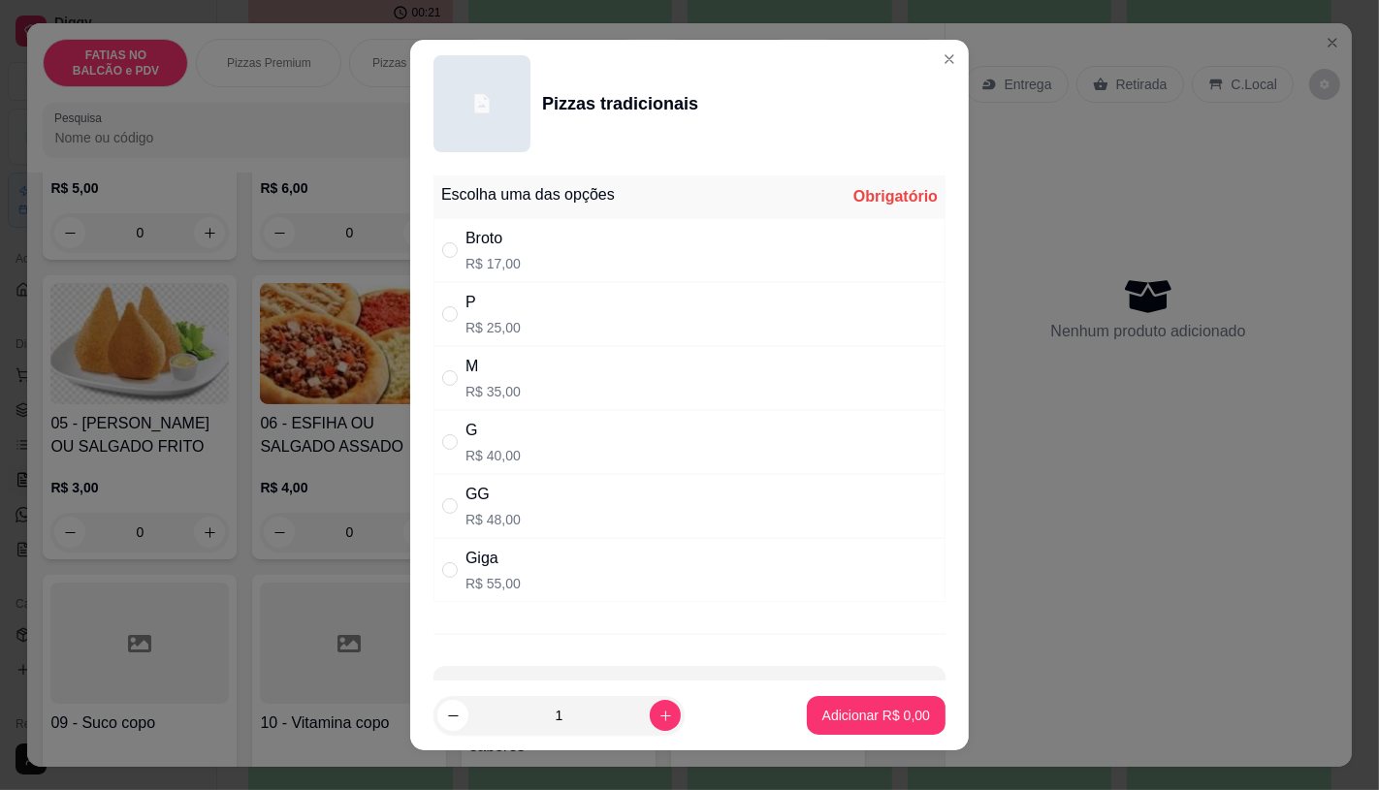
click at [497, 382] on p "R$ 35,00" at bounding box center [492, 391] width 55 height 19
radio input "true"
click at [815, 716] on p "Adicionar R$ 35,00" at bounding box center [872, 715] width 115 height 19
type input "1"
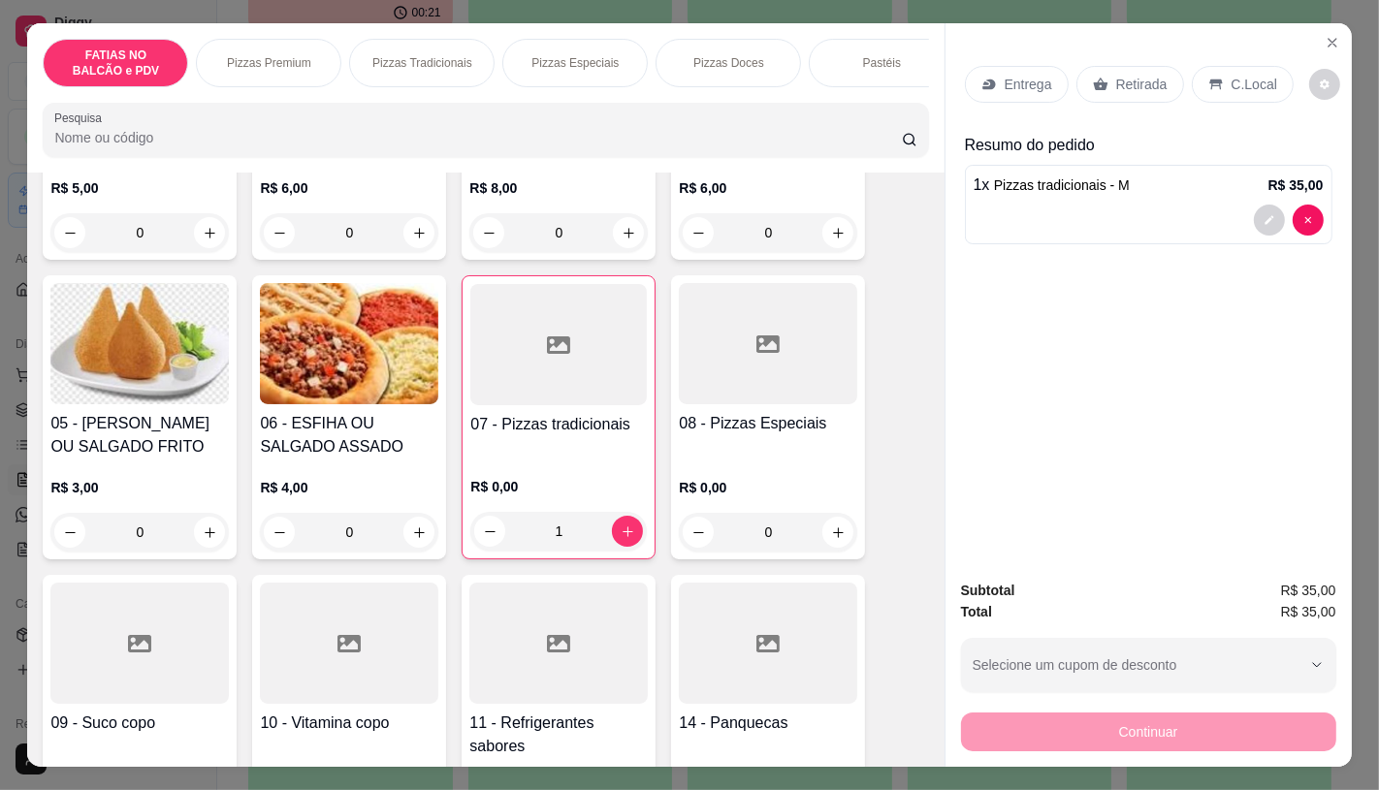
click at [1132, 78] on p "Retirada" at bounding box center [1141, 84] width 51 height 19
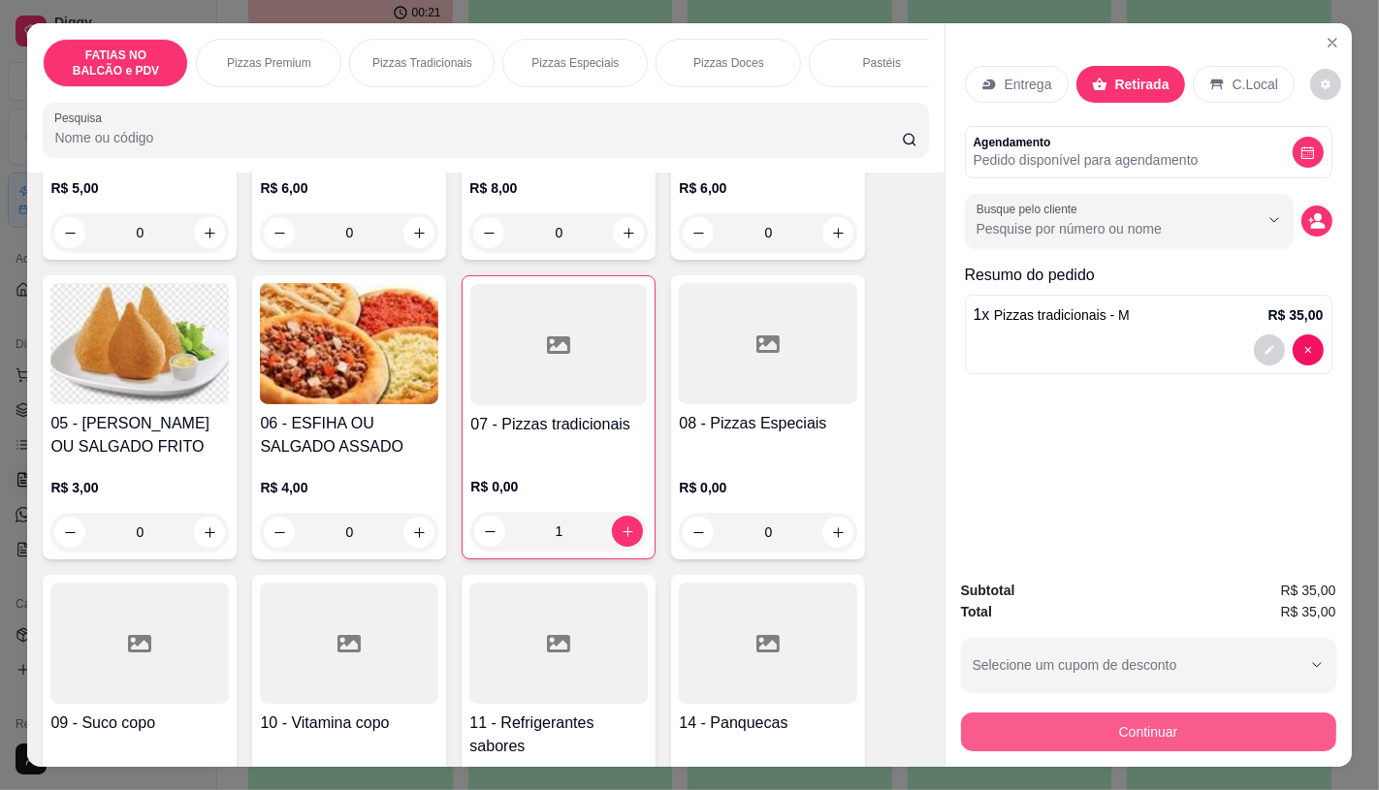
click at [1088, 729] on button "Continuar" at bounding box center [1148, 732] width 375 height 39
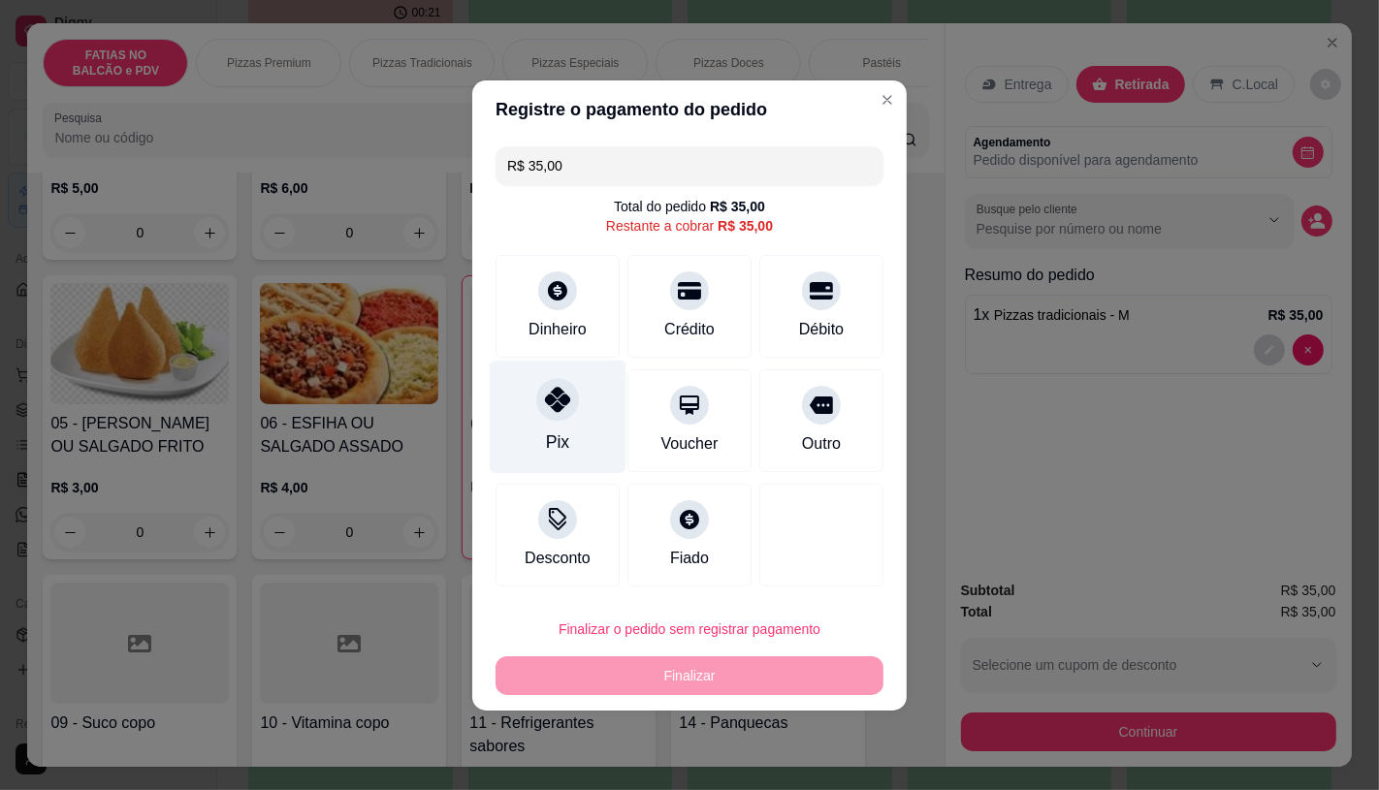
click at [567, 382] on div "Pix" at bounding box center [558, 416] width 137 height 113
type input "R$ 0,00"
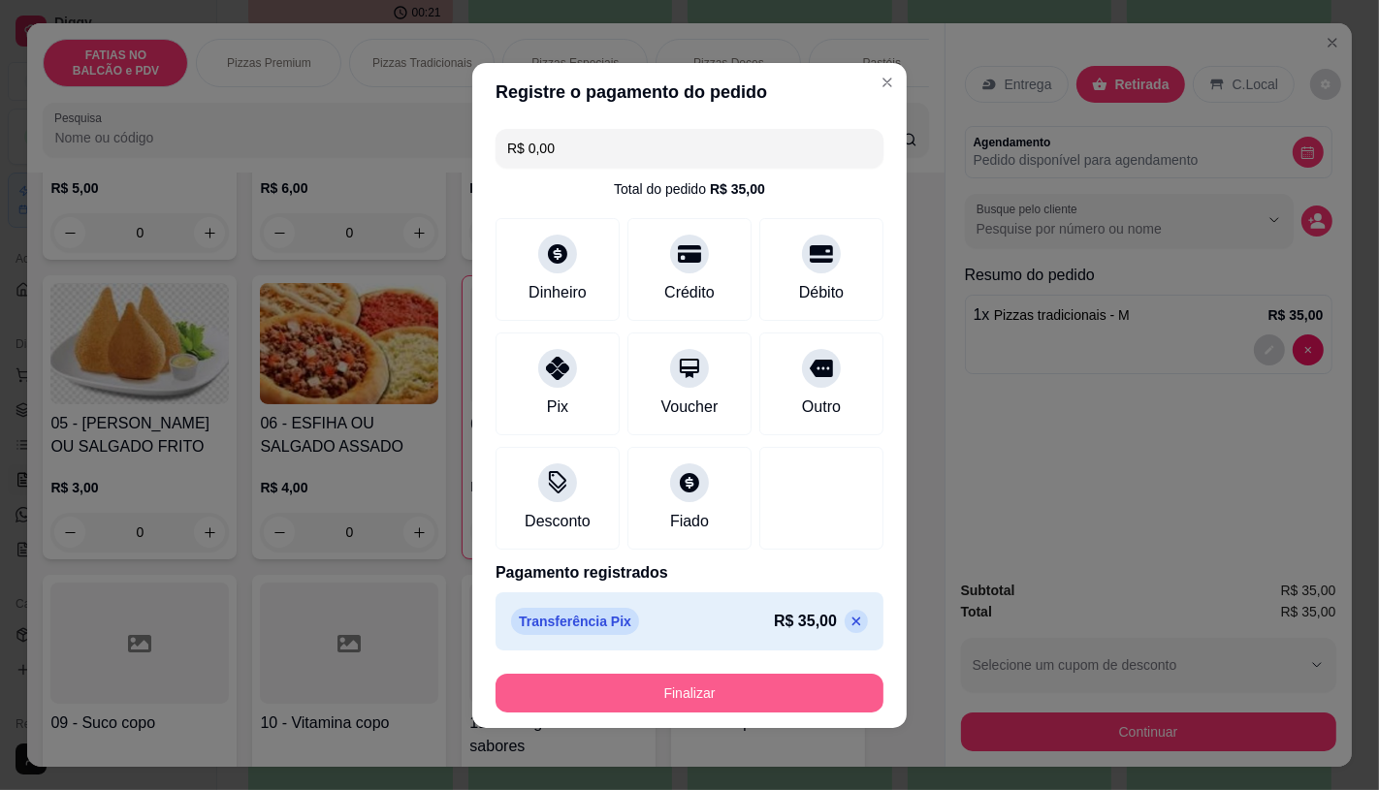
click at [685, 695] on button "Finalizar" at bounding box center [690, 693] width 388 height 39
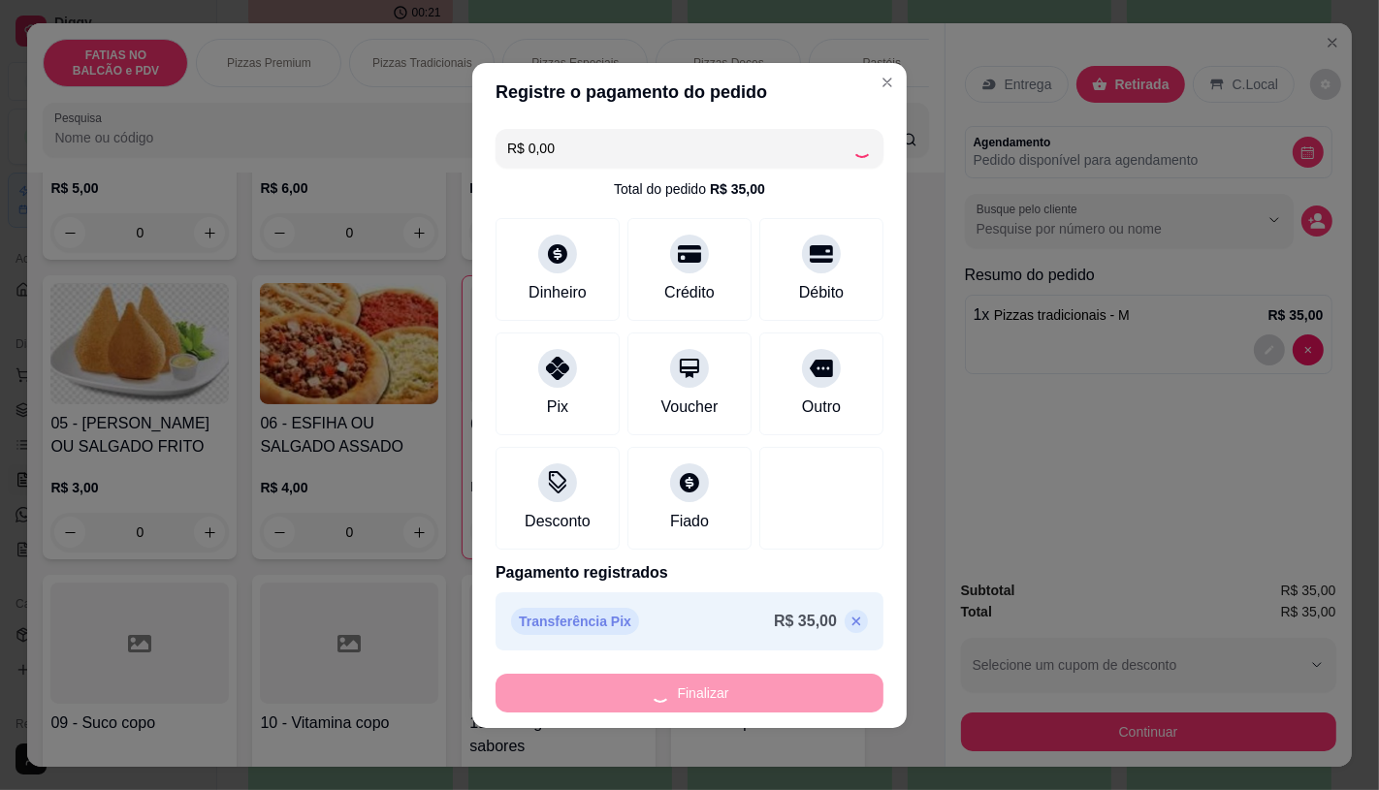
type input "0"
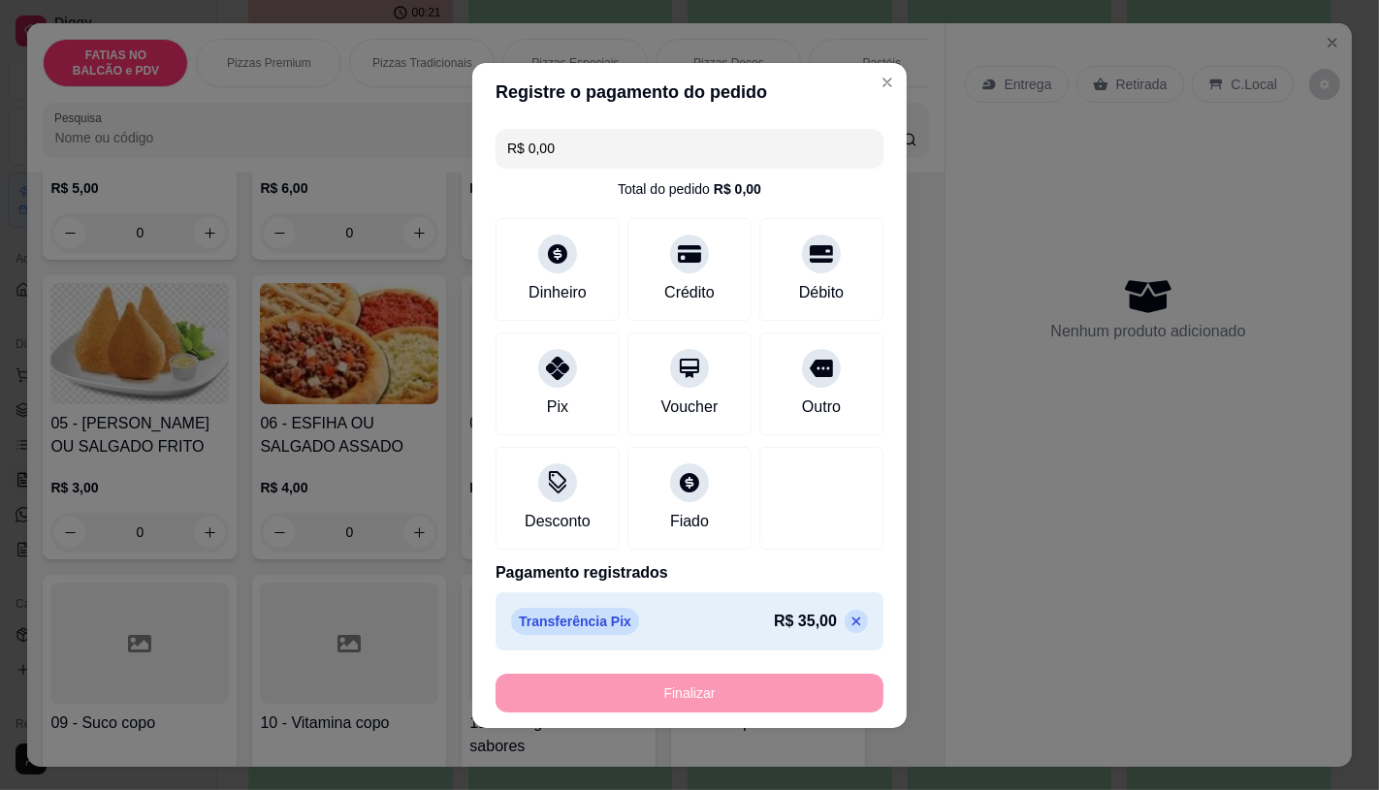
type input "-R$ 35,00"
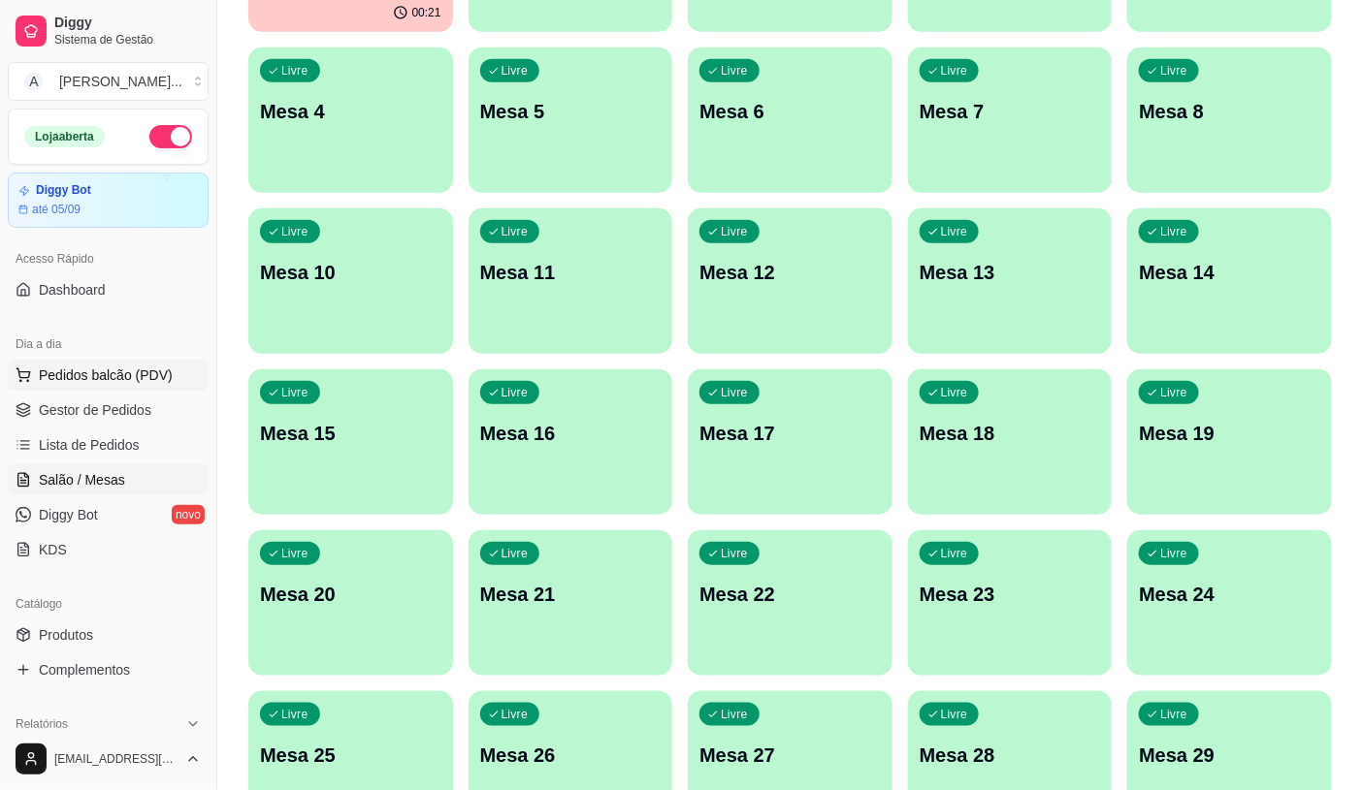
click at [74, 380] on span "Pedidos balcão (PDV)" at bounding box center [106, 375] width 134 height 19
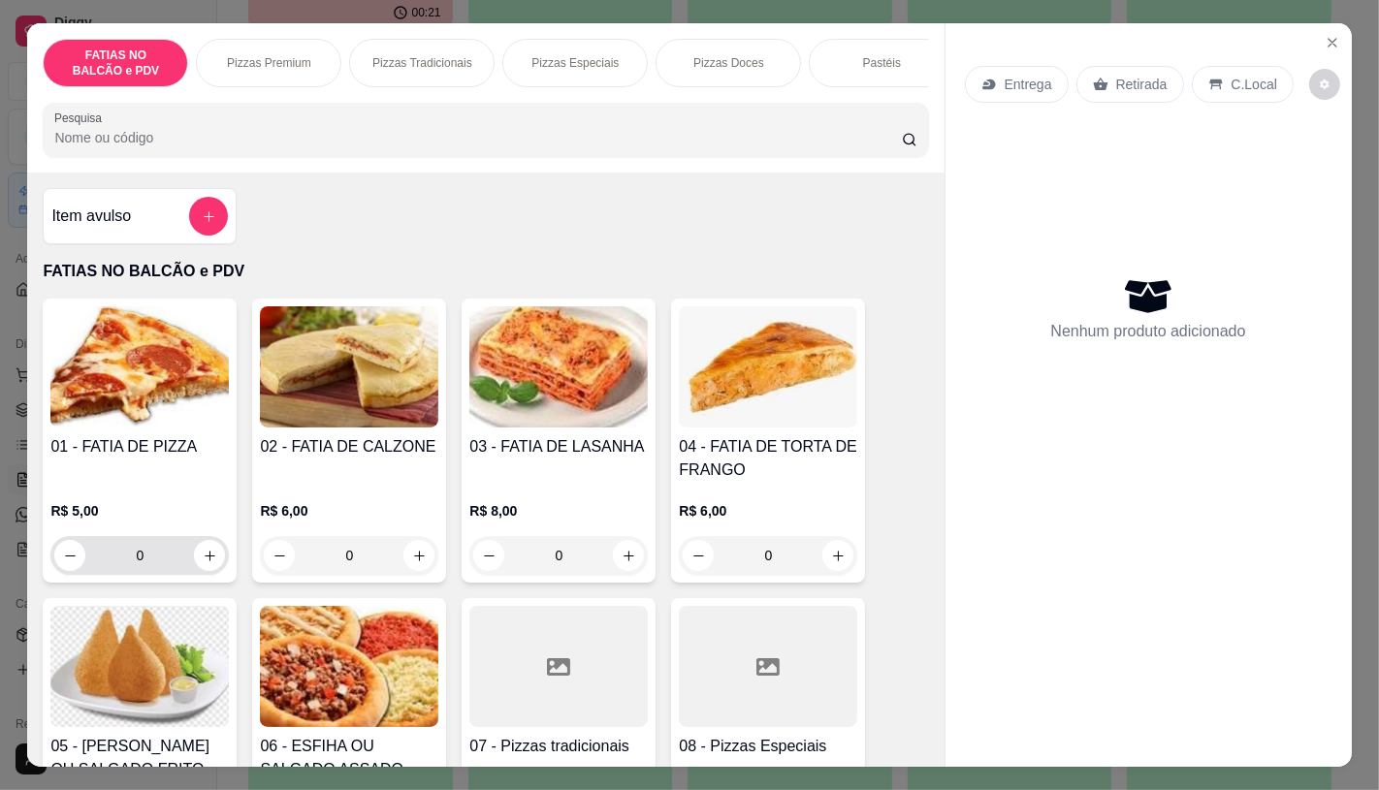
click at [149, 572] on input "0" at bounding box center [139, 555] width 109 height 39
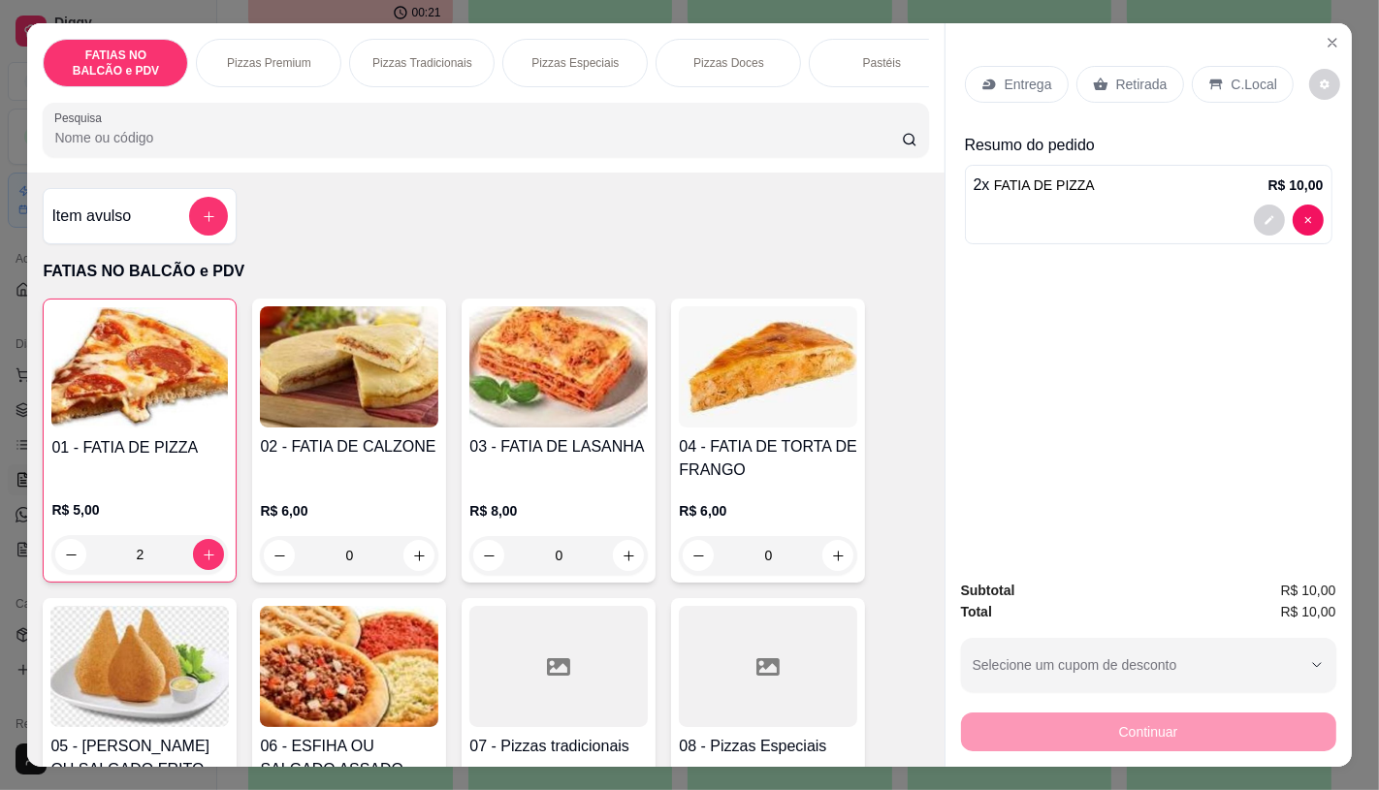
type input "2"
click at [1097, 77] on icon at bounding box center [1101, 85] width 16 height 16
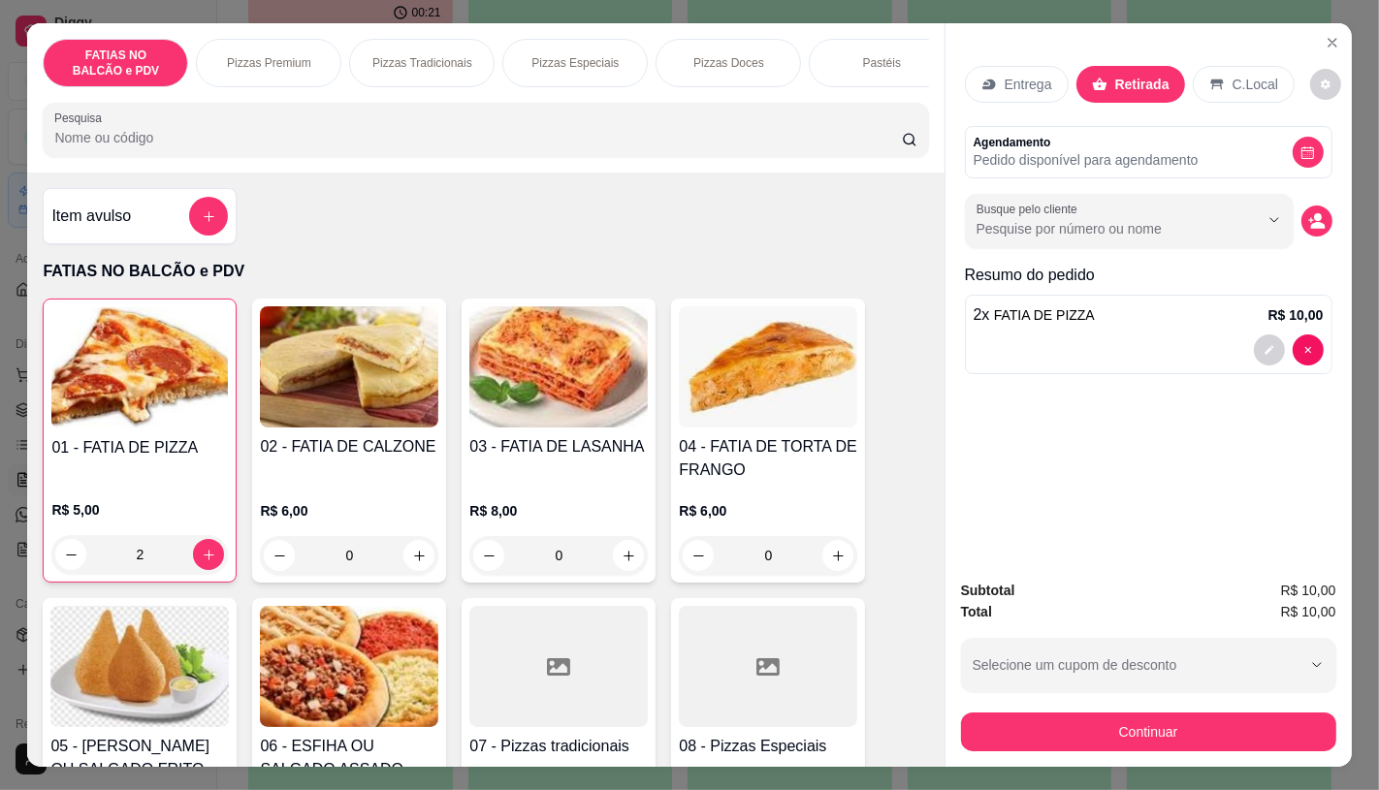
click at [1040, 730] on button "Continuar" at bounding box center [1148, 732] width 375 height 39
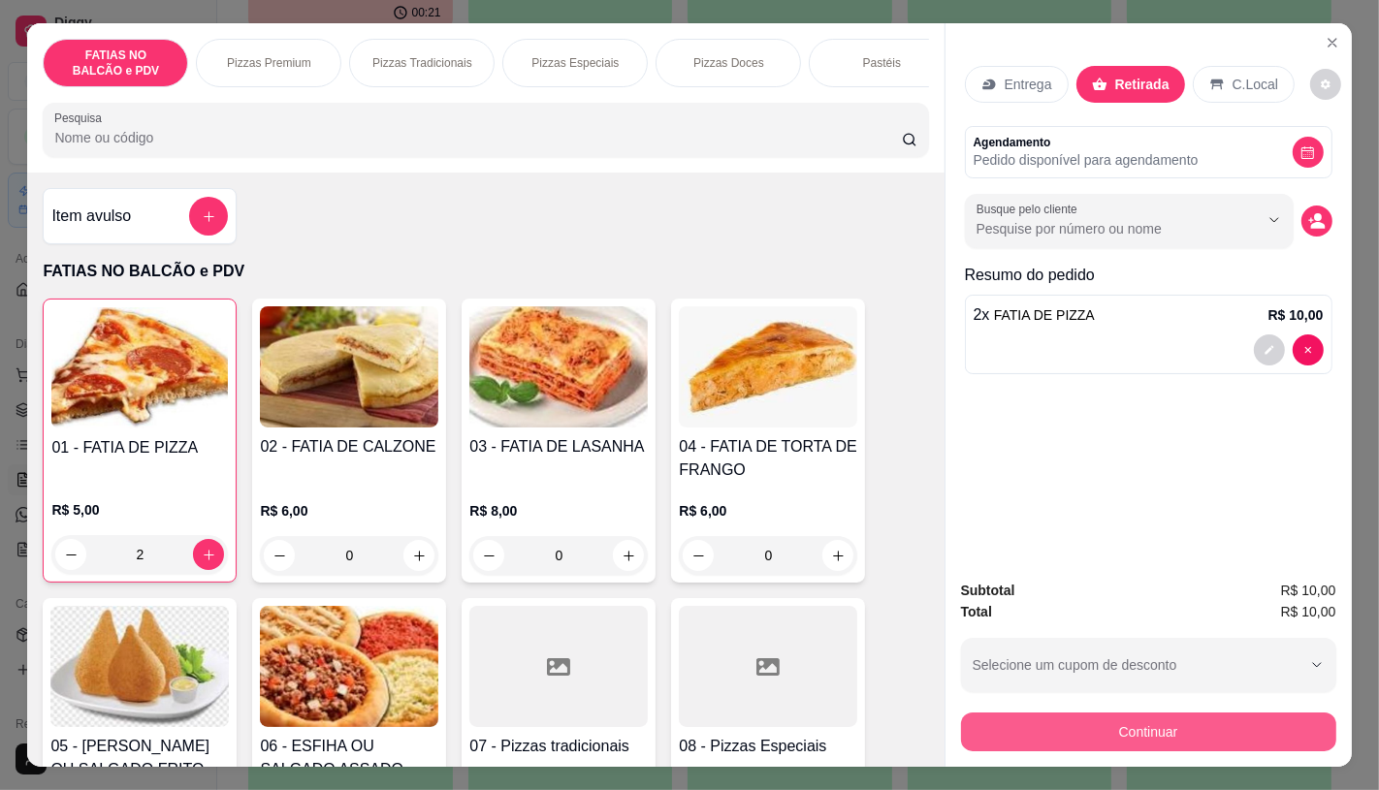
click at [1034, 733] on button "Continuar" at bounding box center [1148, 732] width 375 height 39
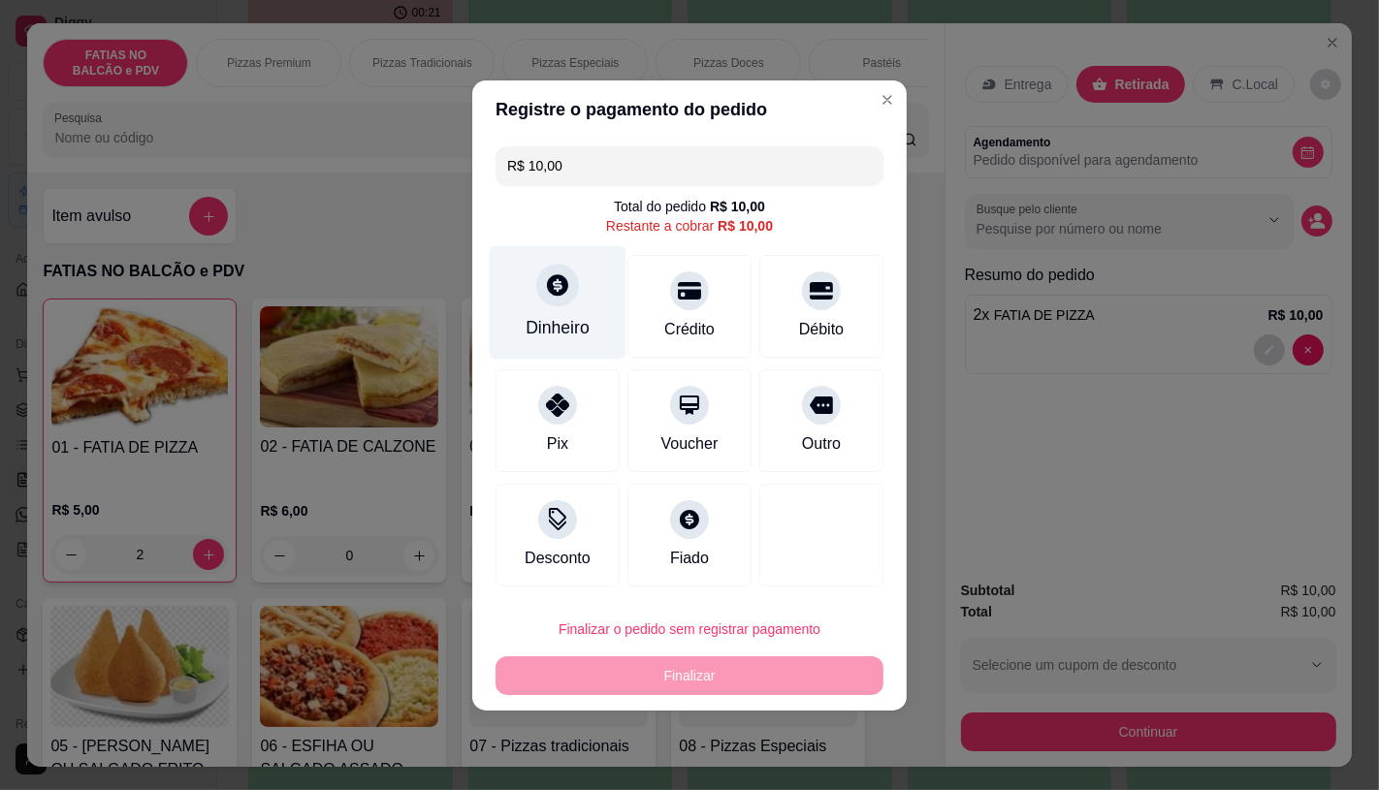
click at [507, 331] on div "Dinheiro" at bounding box center [558, 301] width 137 height 113
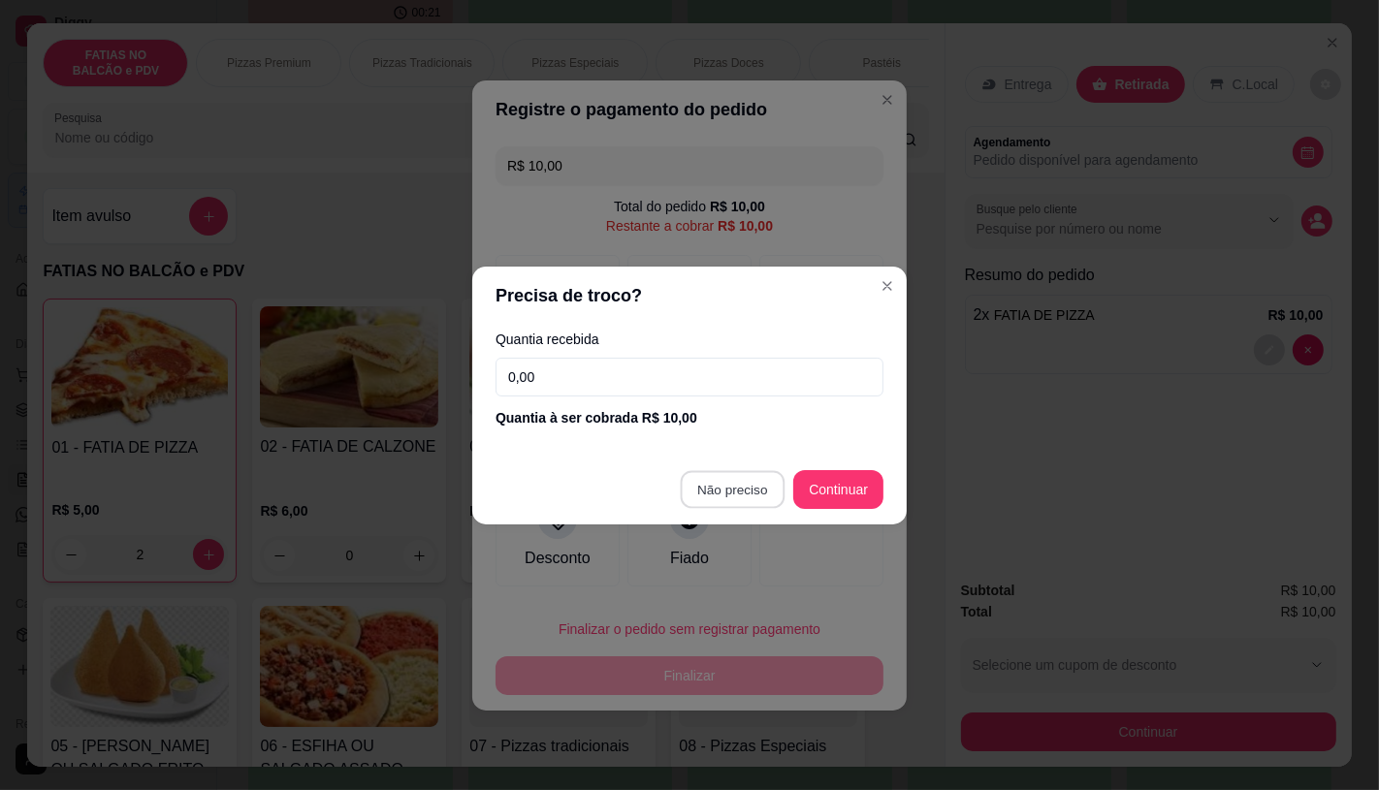
type input "R$ 0,00"
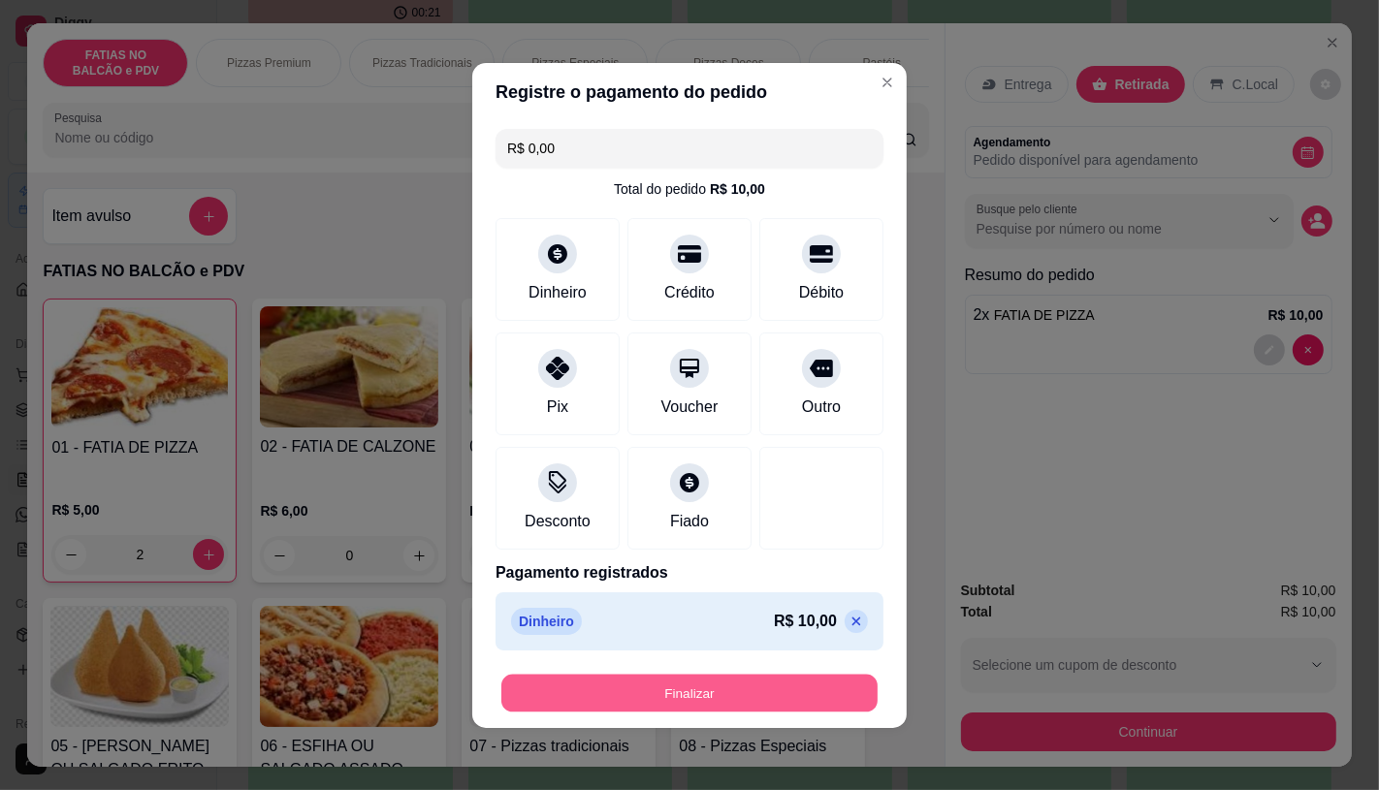
click at [723, 695] on button "Finalizar" at bounding box center [689, 693] width 376 height 38
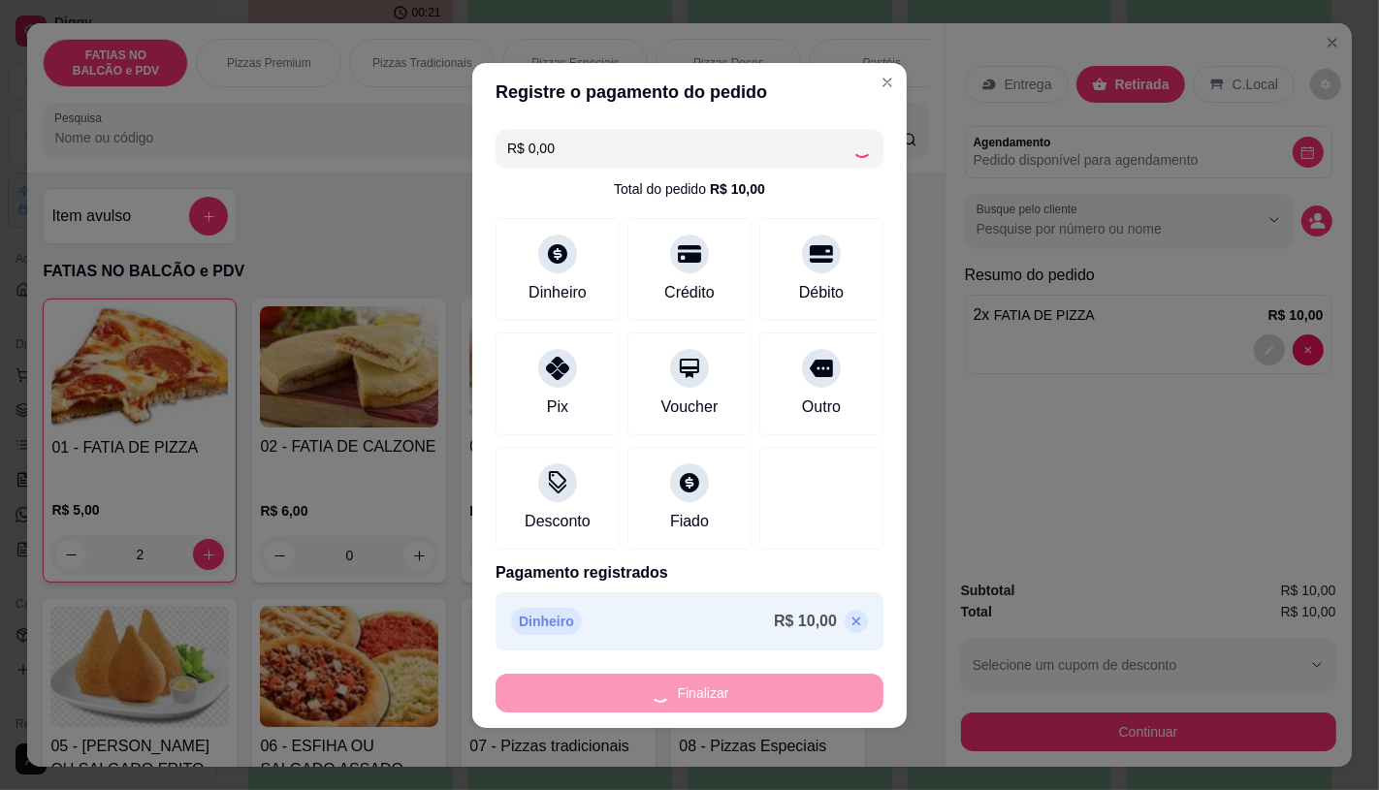
type input "0"
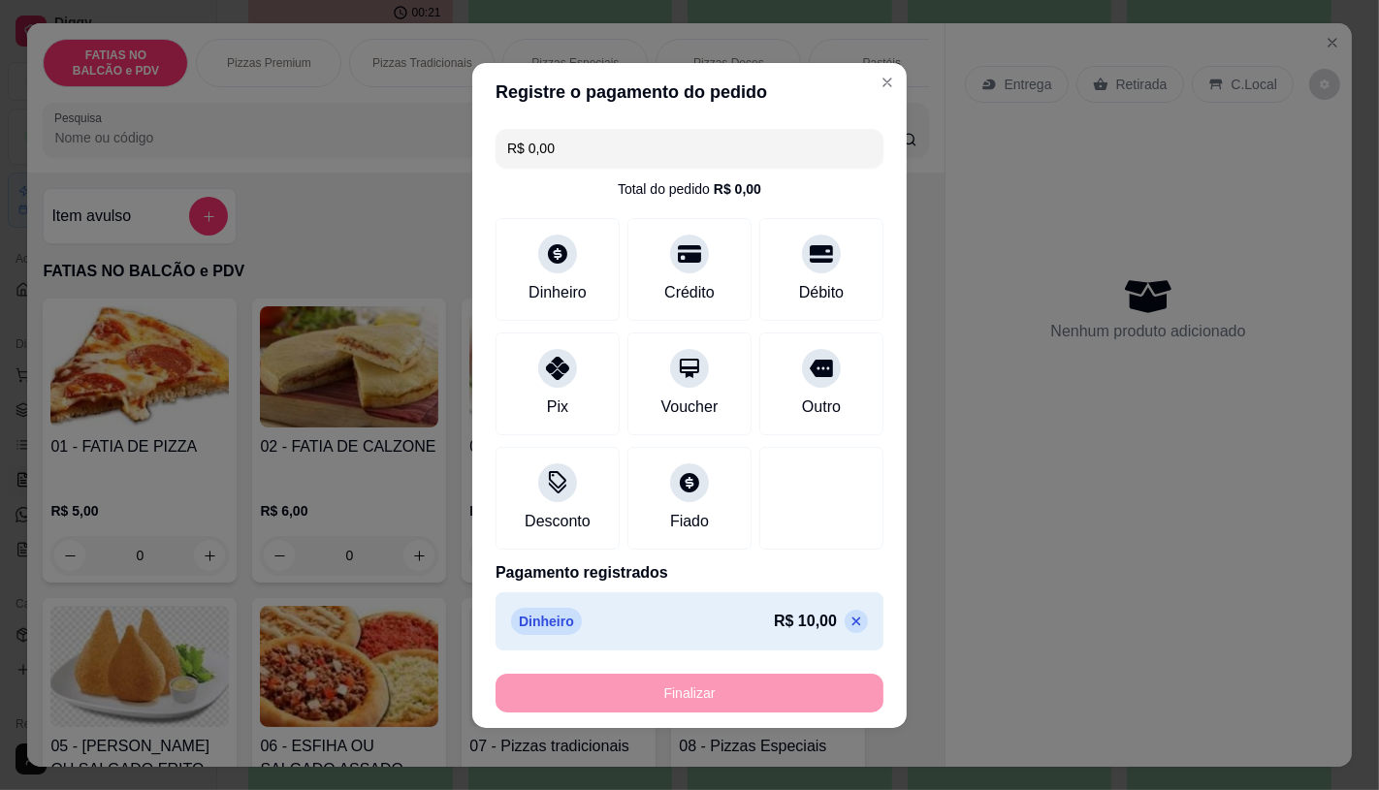
type input "-R$ 10,00"
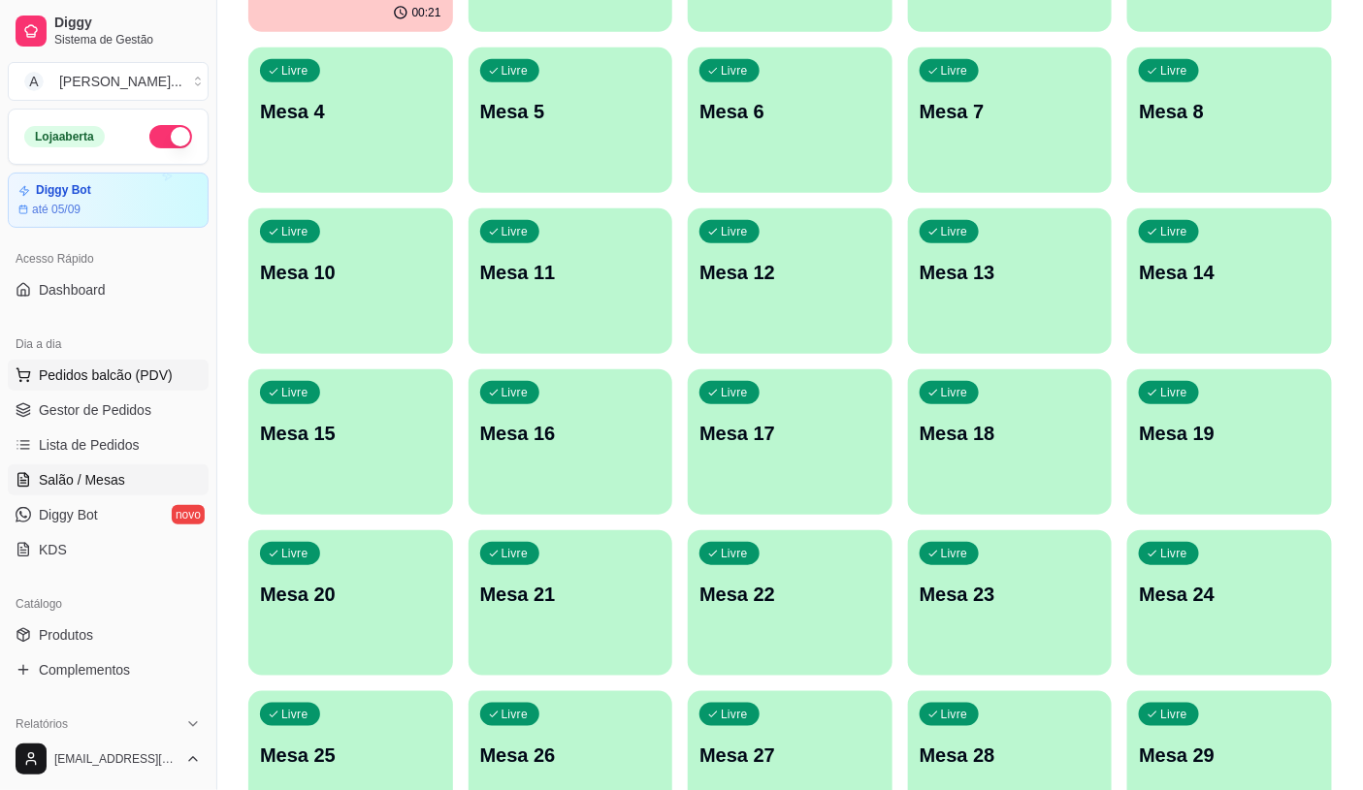
click at [110, 380] on span "Pedidos balcão (PDV)" at bounding box center [106, 375] width 134 height 19
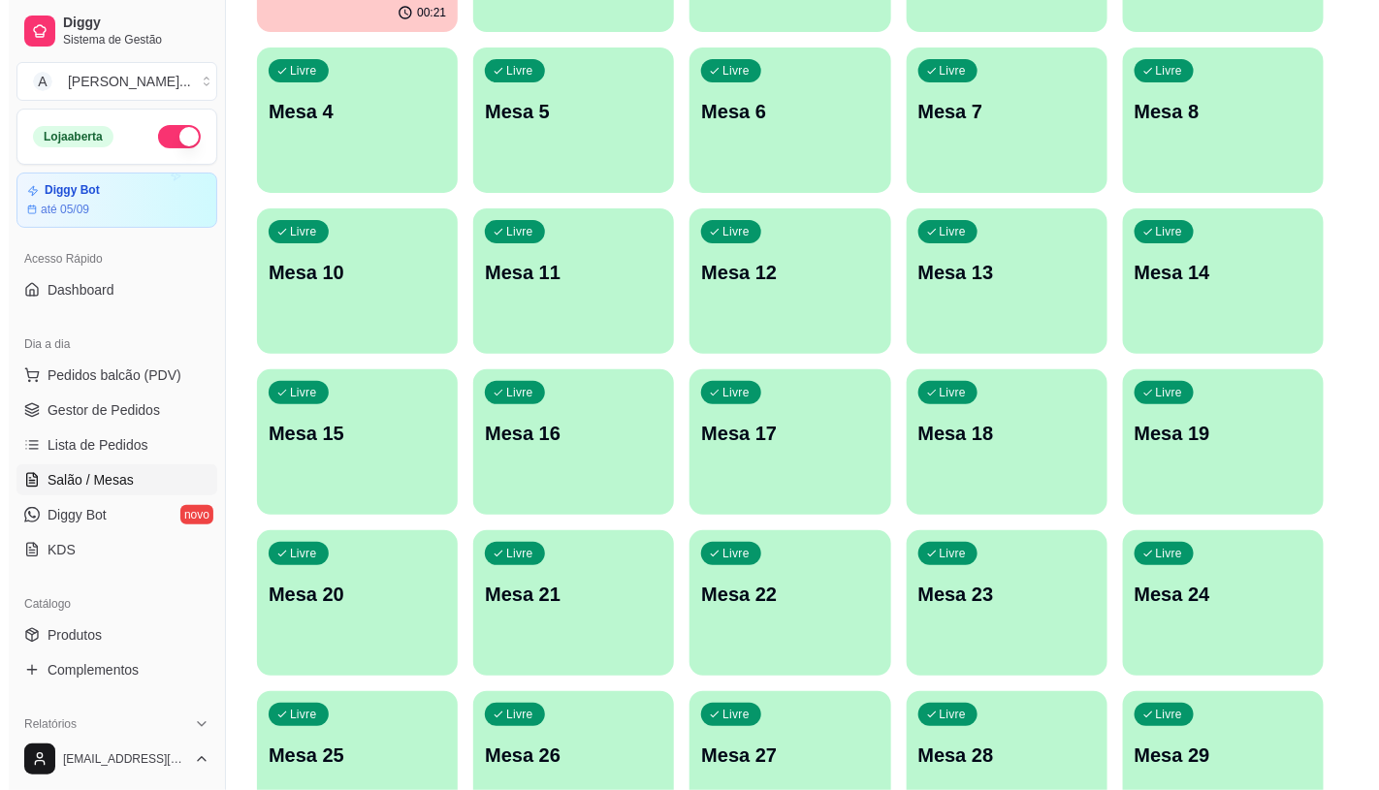
scroll to position [108, 0]
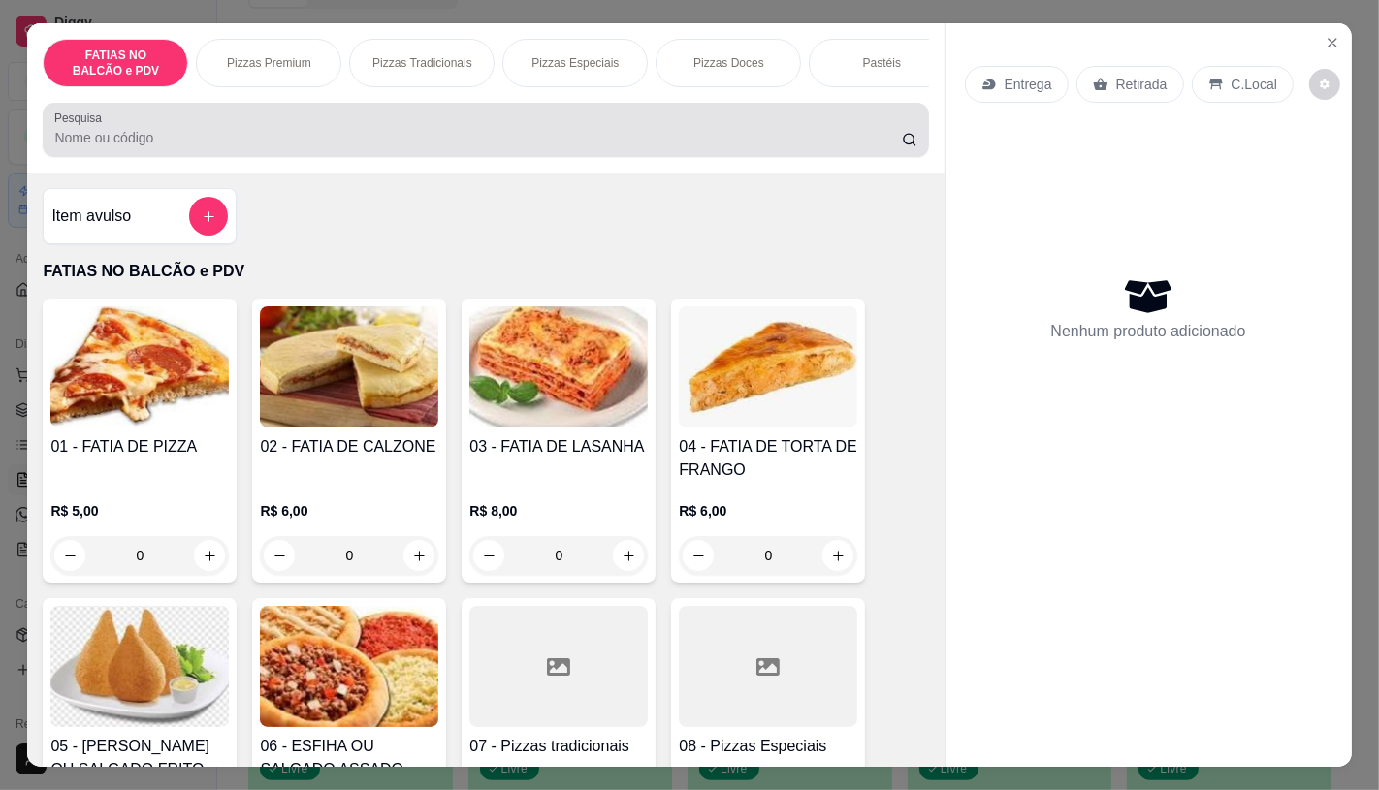
click at [226, 130] on div at bounding box center [485, 130] width 862 height 39
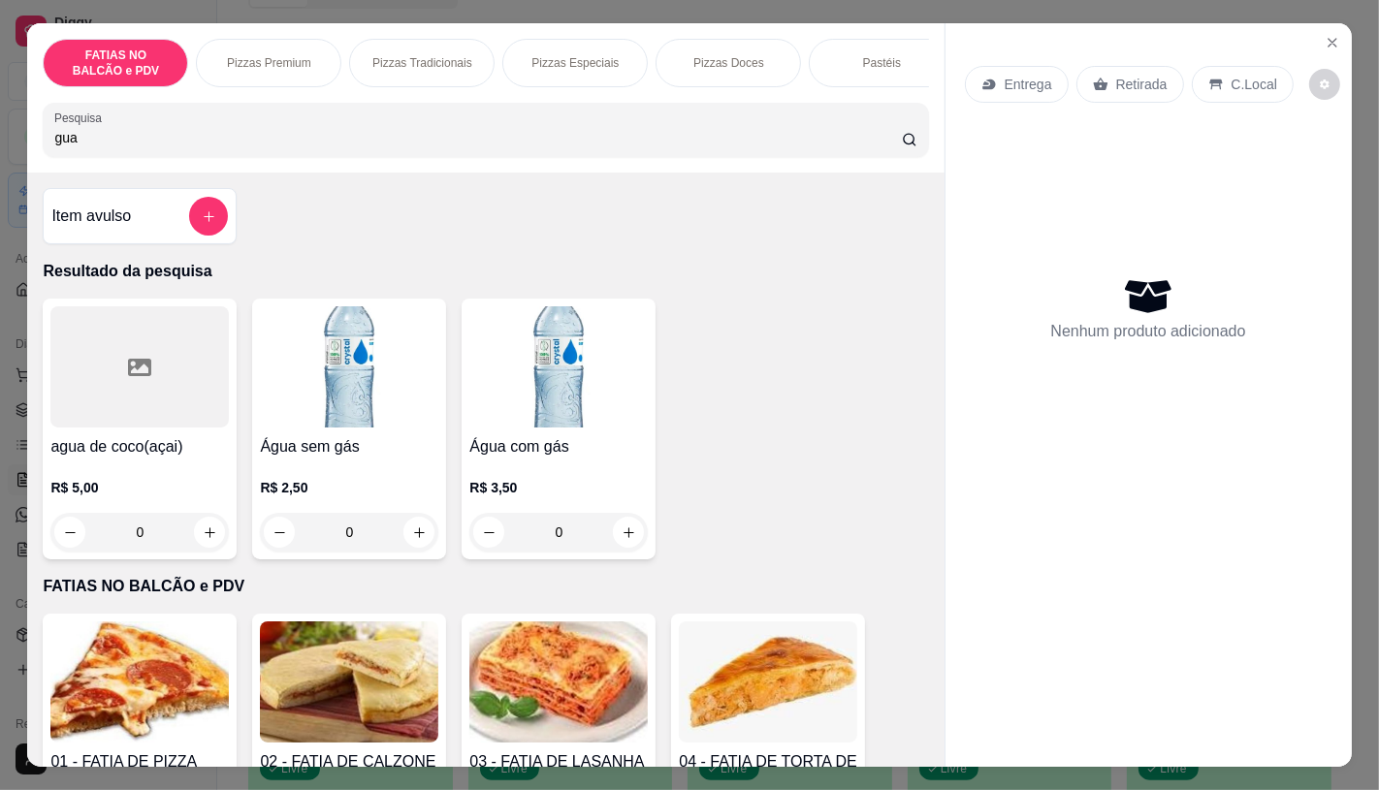
type input "gua"
click at [570, 405] on img at bounding box center [558, 366] width 178 height 121
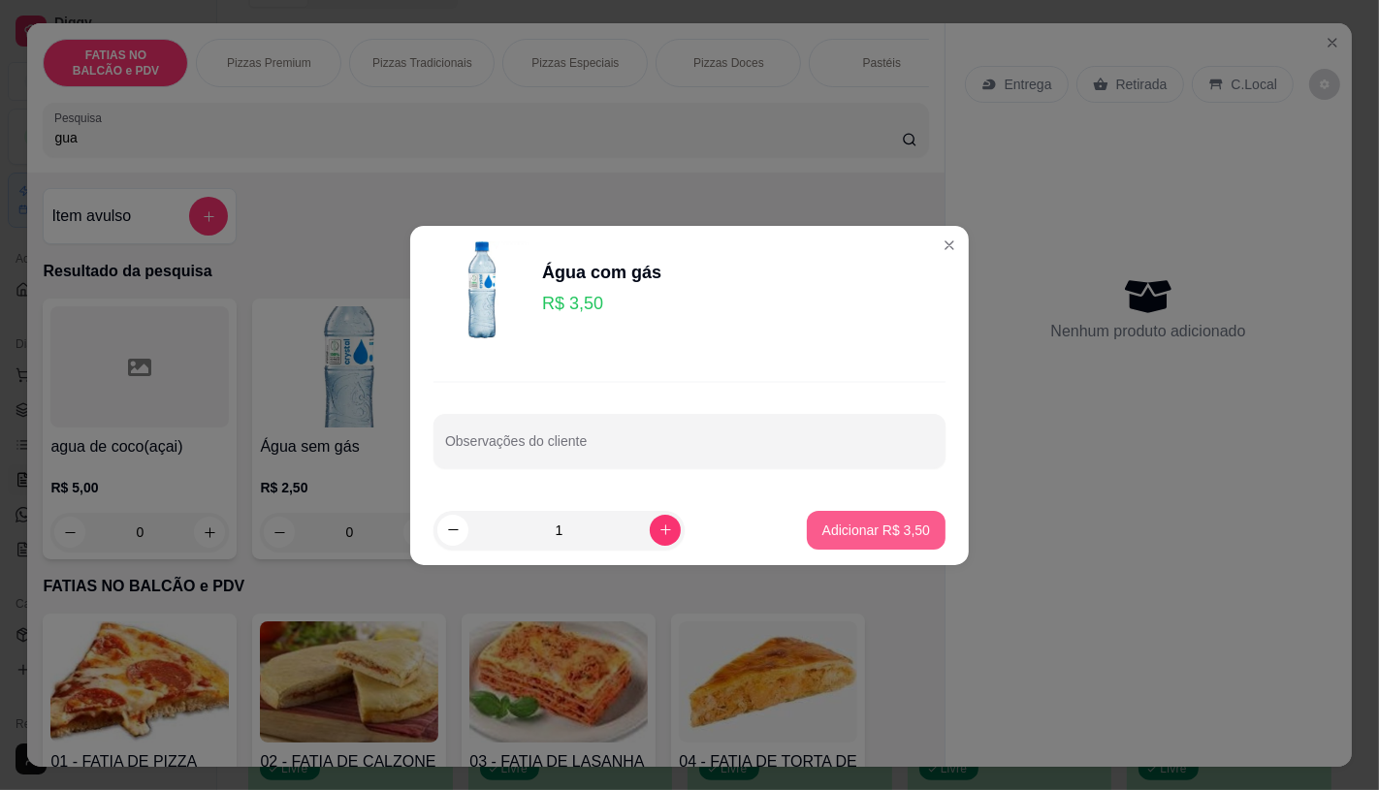
click at [825, 518] on button "Adicionar R$ 3,50" at bounding box center [876, 530] width 139 height 39
type input "1"
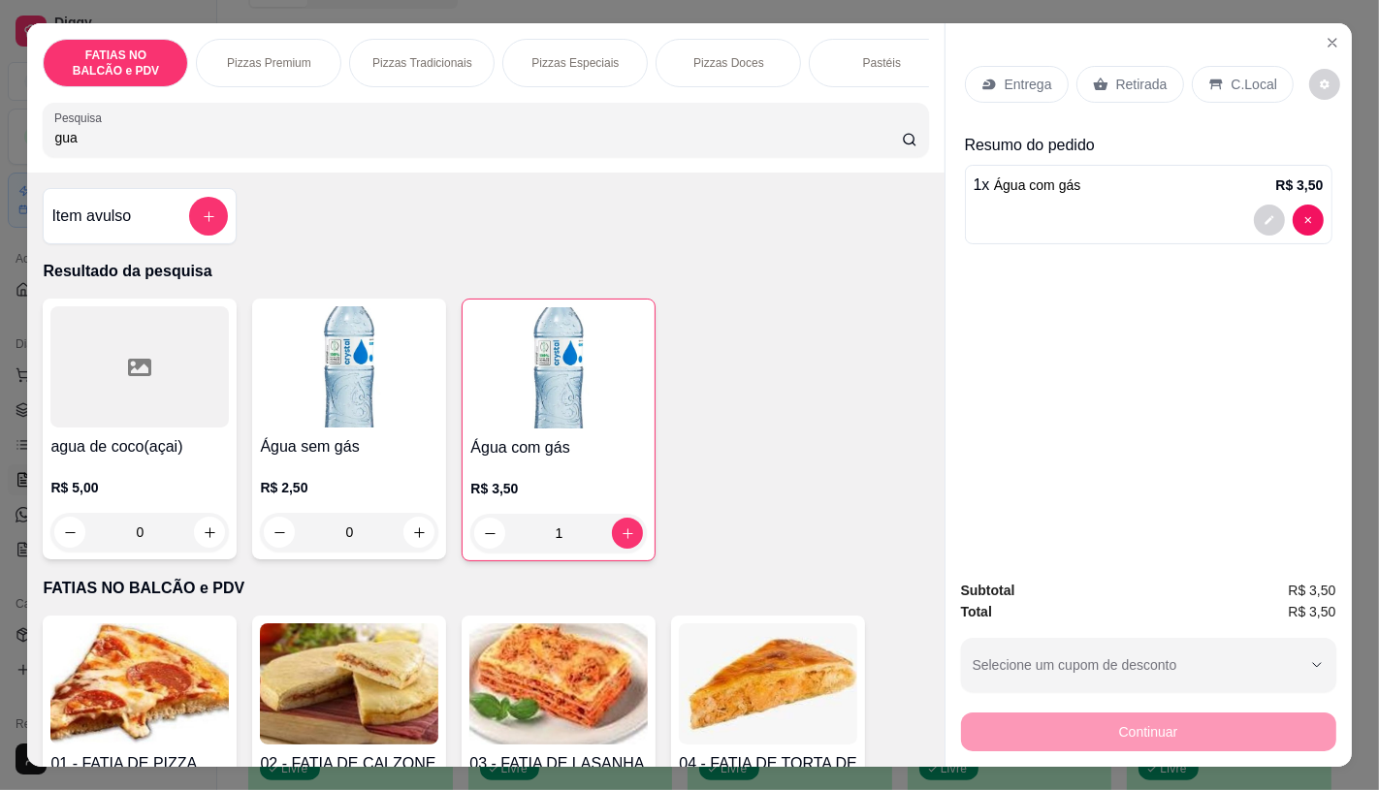
drag, startPoint x: 116, startPoint y: 151, endPoint x: 0, endPoint y: 152, distance: 116.4
click at [0, 152] on div "FATIAS NO BALCÃO e PDV Pizzas Premium Pizzas Tradicionais Pizzas Especiais Pizz…" at bounding box center [689, 395] width 1379 height 790
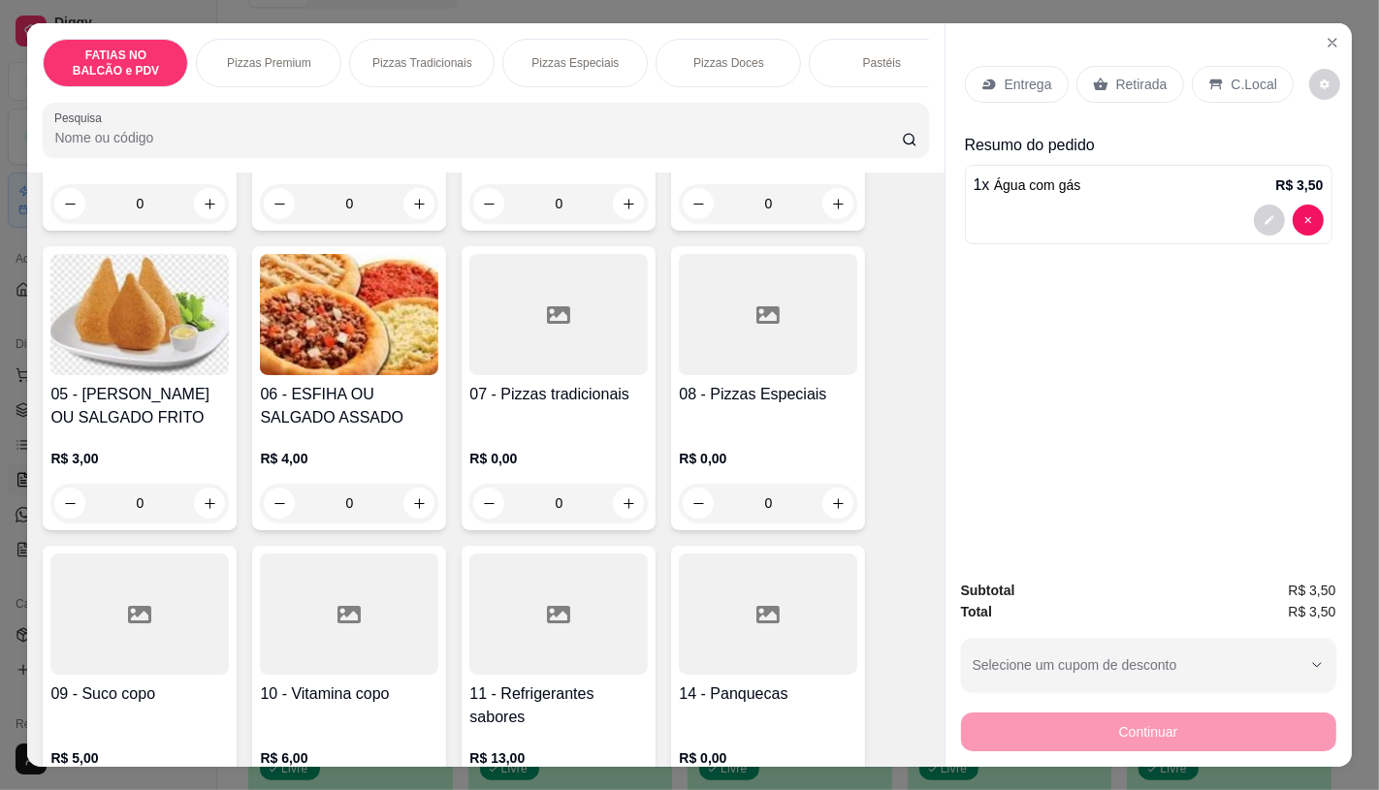
scroll to position [431, 0]
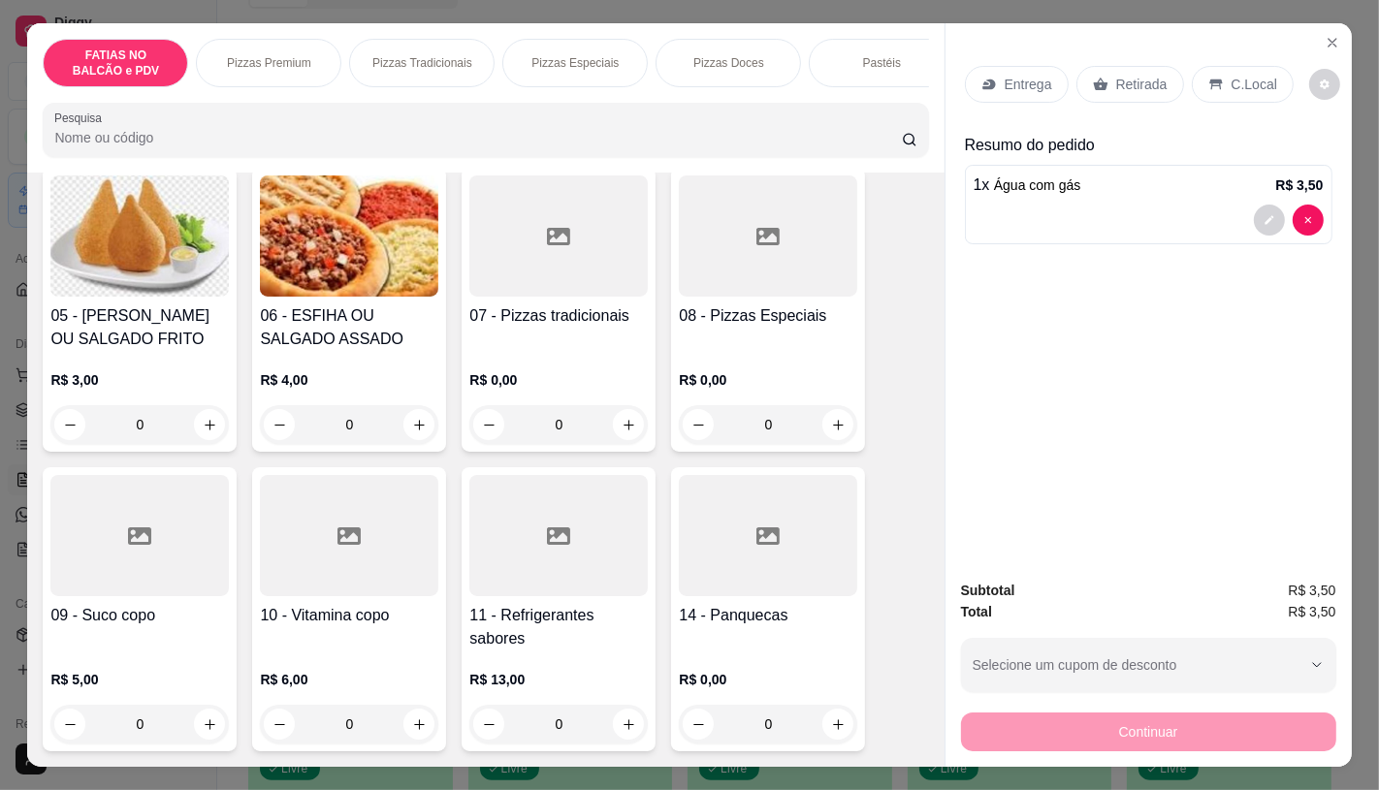
click at [586, 561] on div at bounding box center [558, 535] width 178 height 121
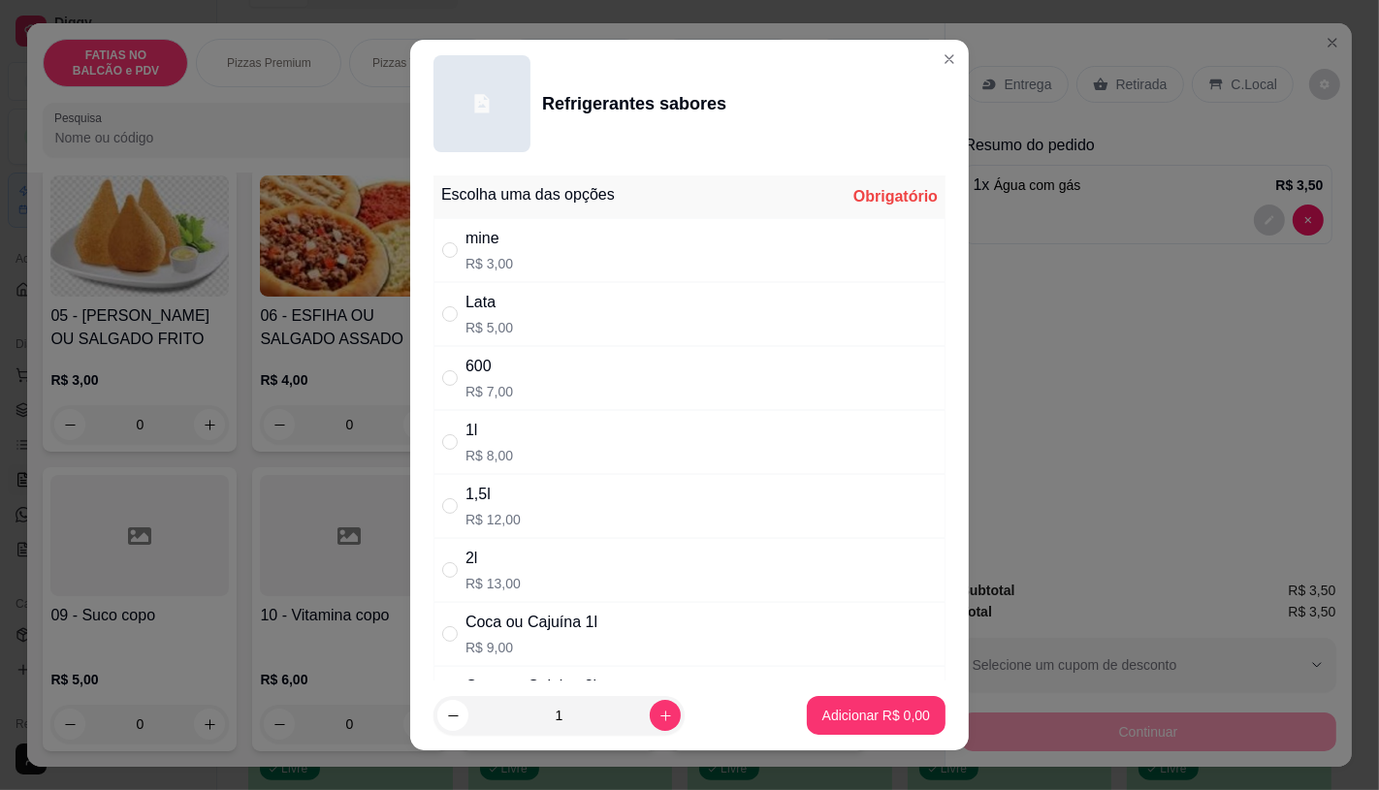
click at [496, 249] on div "mine" at bounding box center [489, 238] width 48 height 23
radio input "true"
click at [854, 707] on p "Adicionar R$ 3,00" at bounding box center [875, 716] width 105 height 18
type input "1"
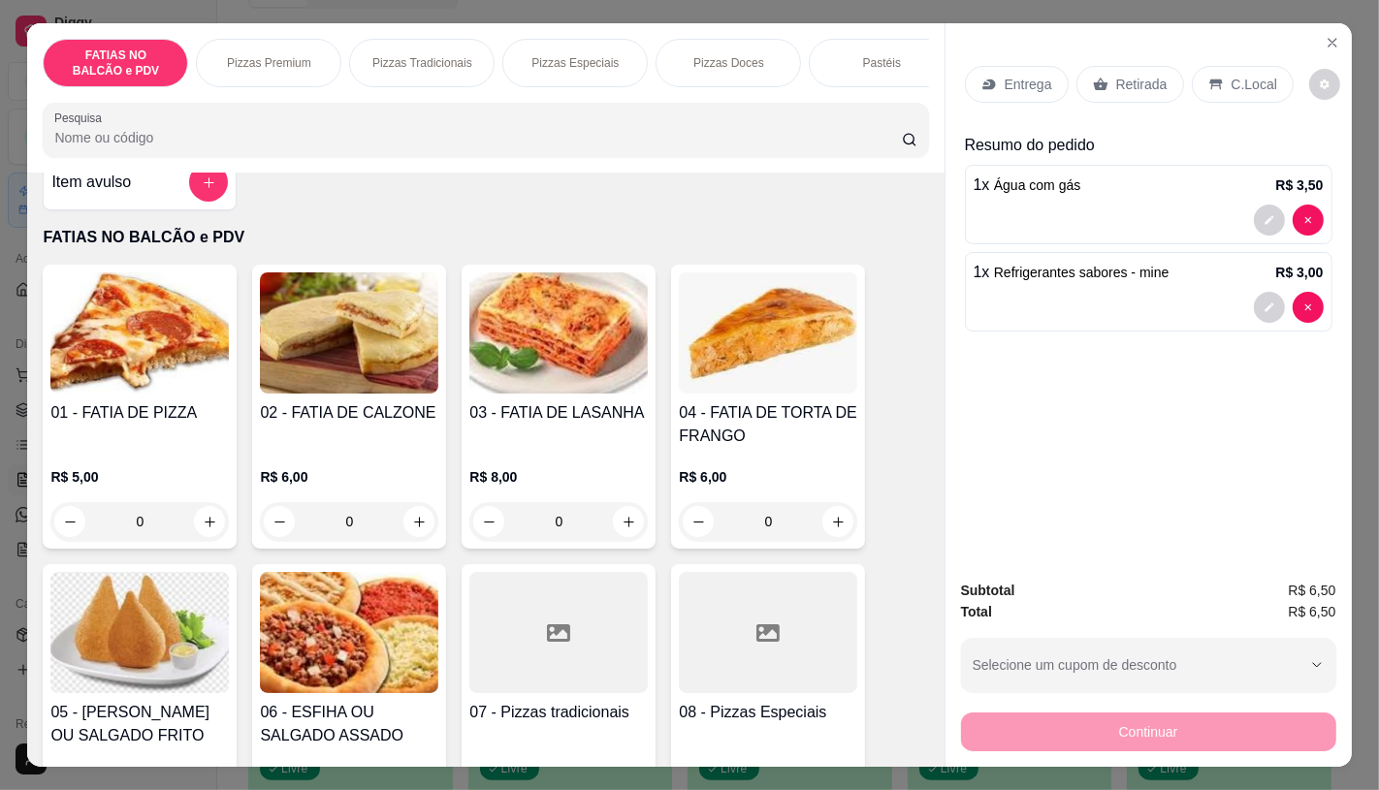
scroll to position [0, 0]
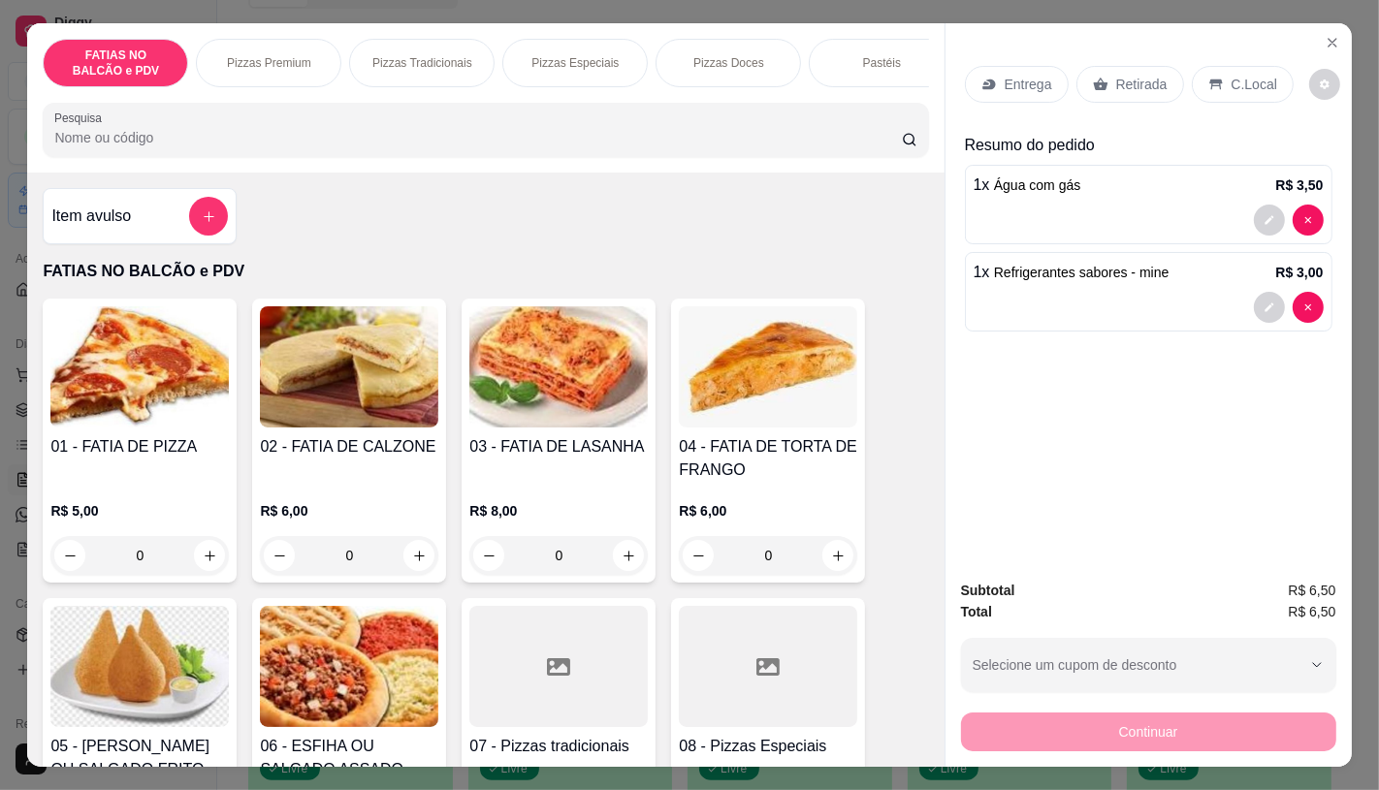
click at [162, 563] on input "0" at bounding box center [139, 555] width 109 height 39
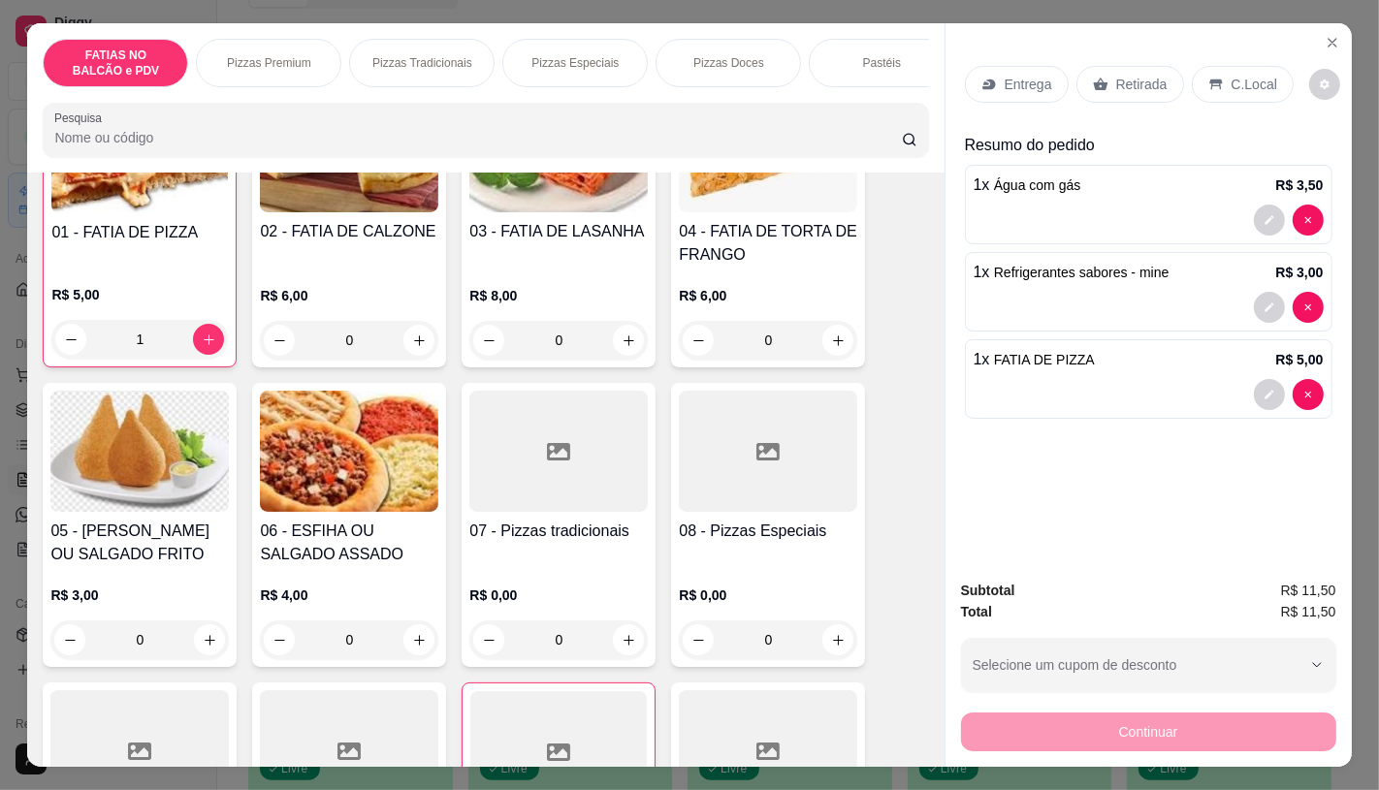
scroll to position [323, 0]
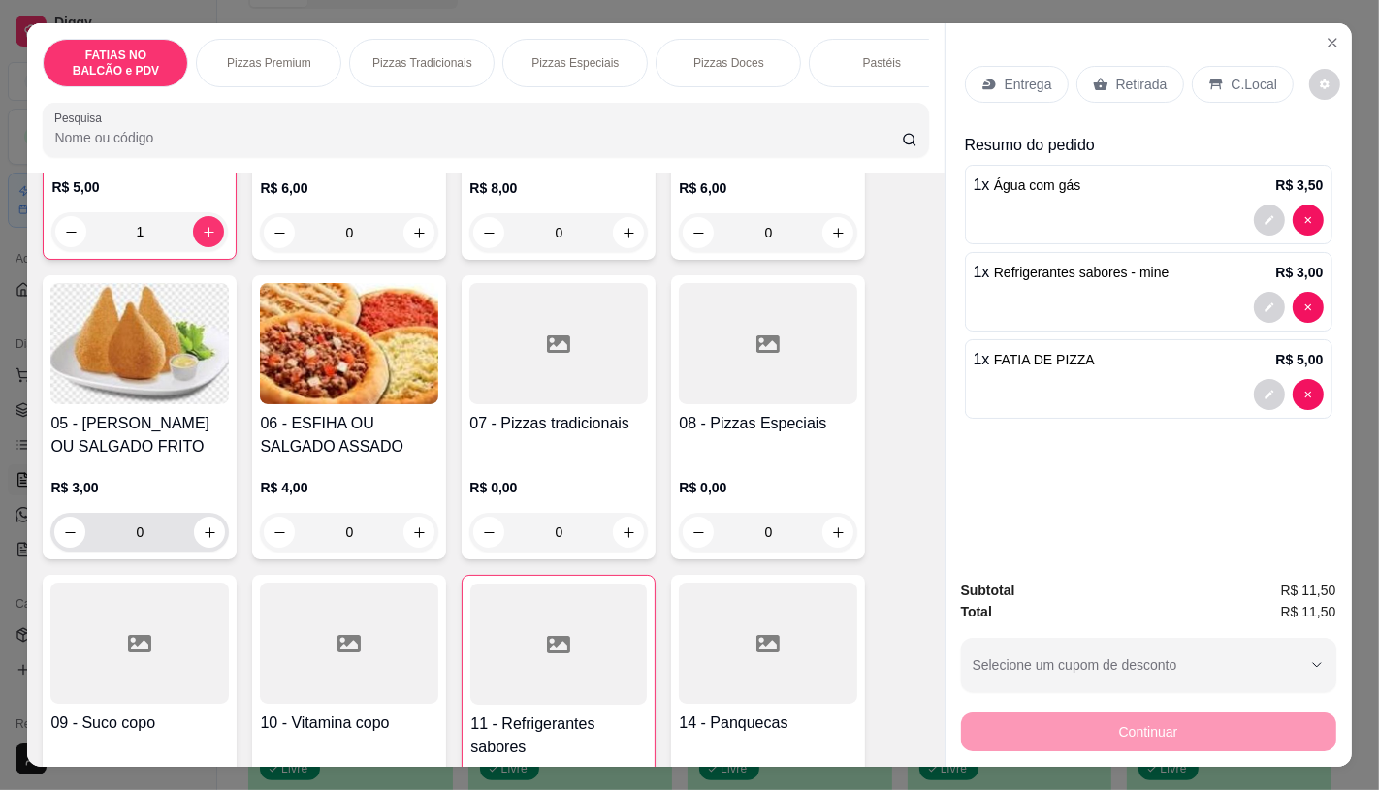
type input "1"
click at [159, 550] on input "0" at bounding box center [139, 532] width 109 height 39
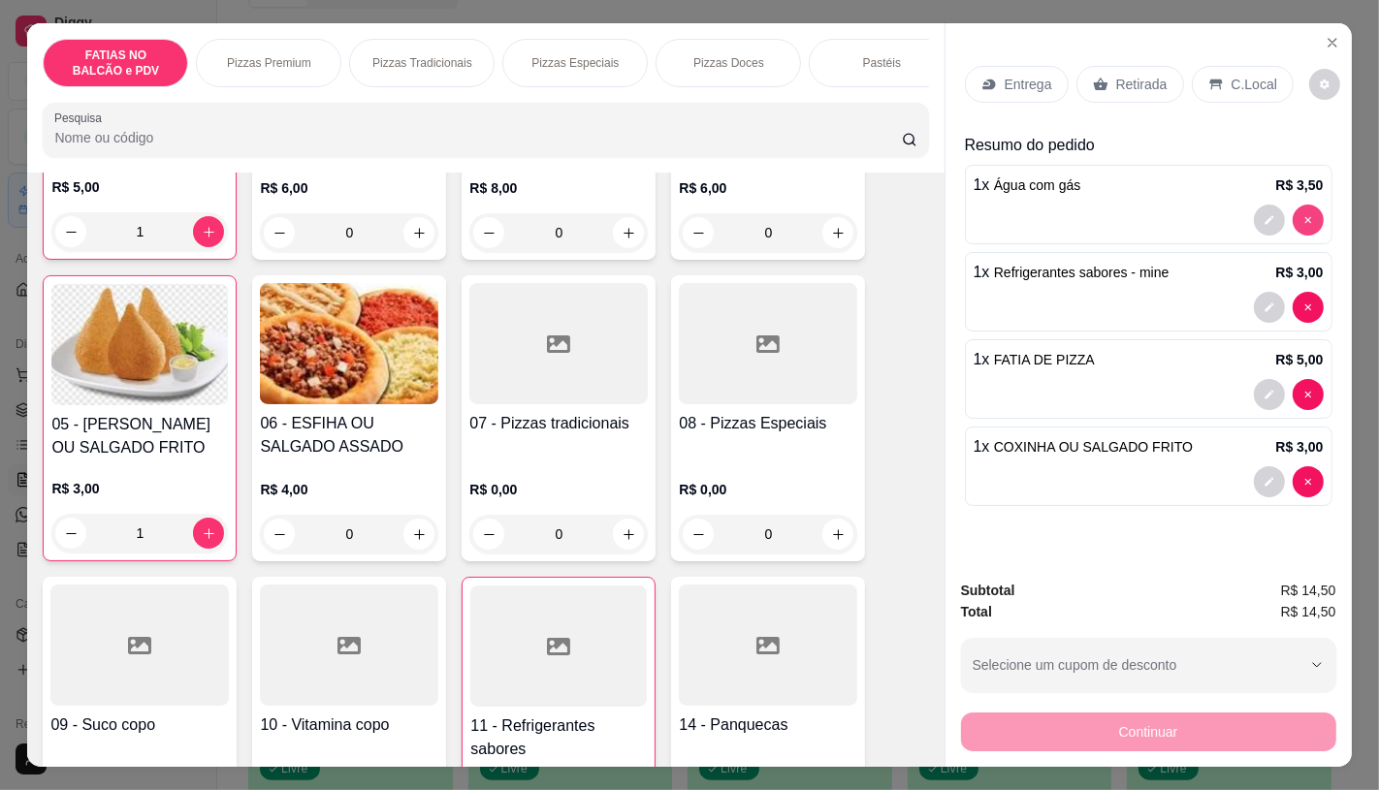
type input "1"
type input "0"
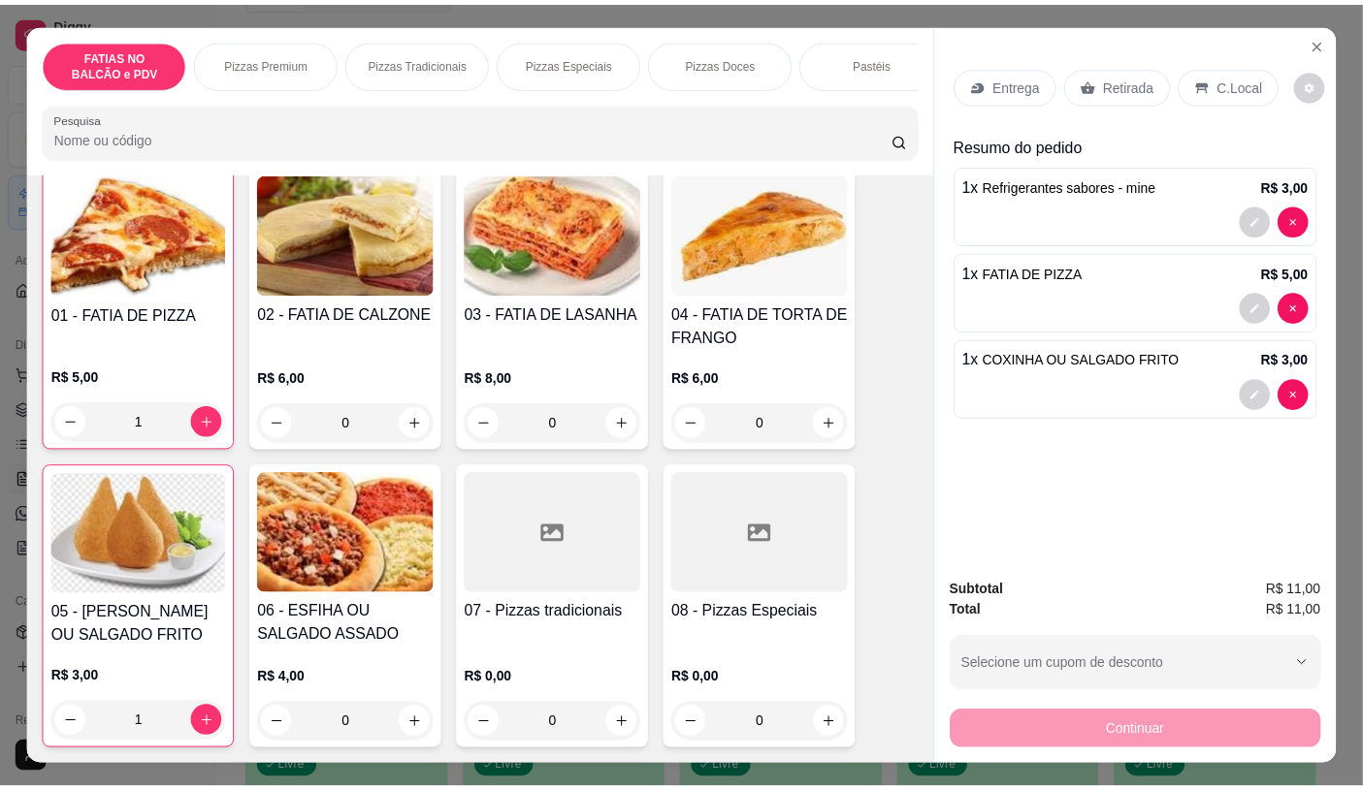
scroll to position [0, 0]
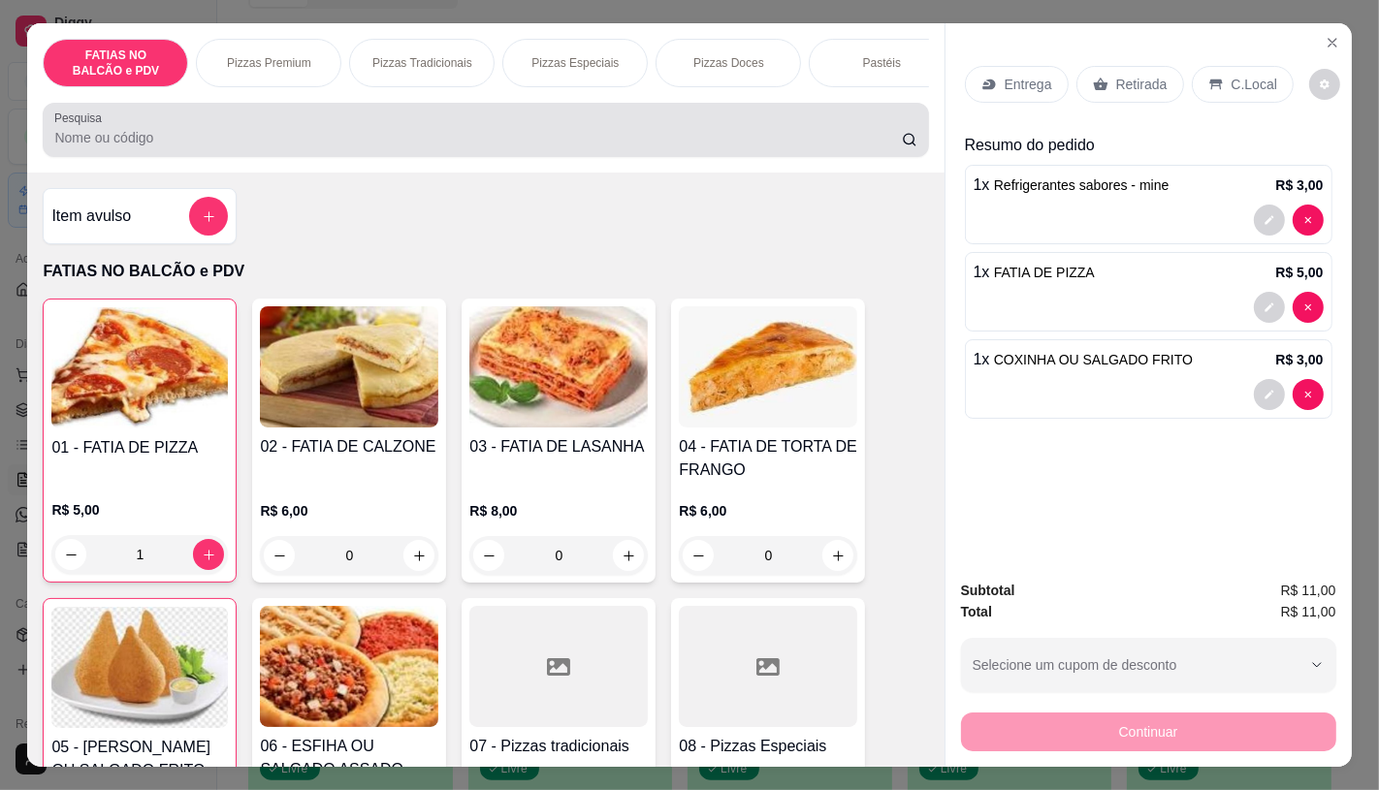
click at [68, 157] on div "Pesquisa" at bounding box center [485, 130] width 885 height 54
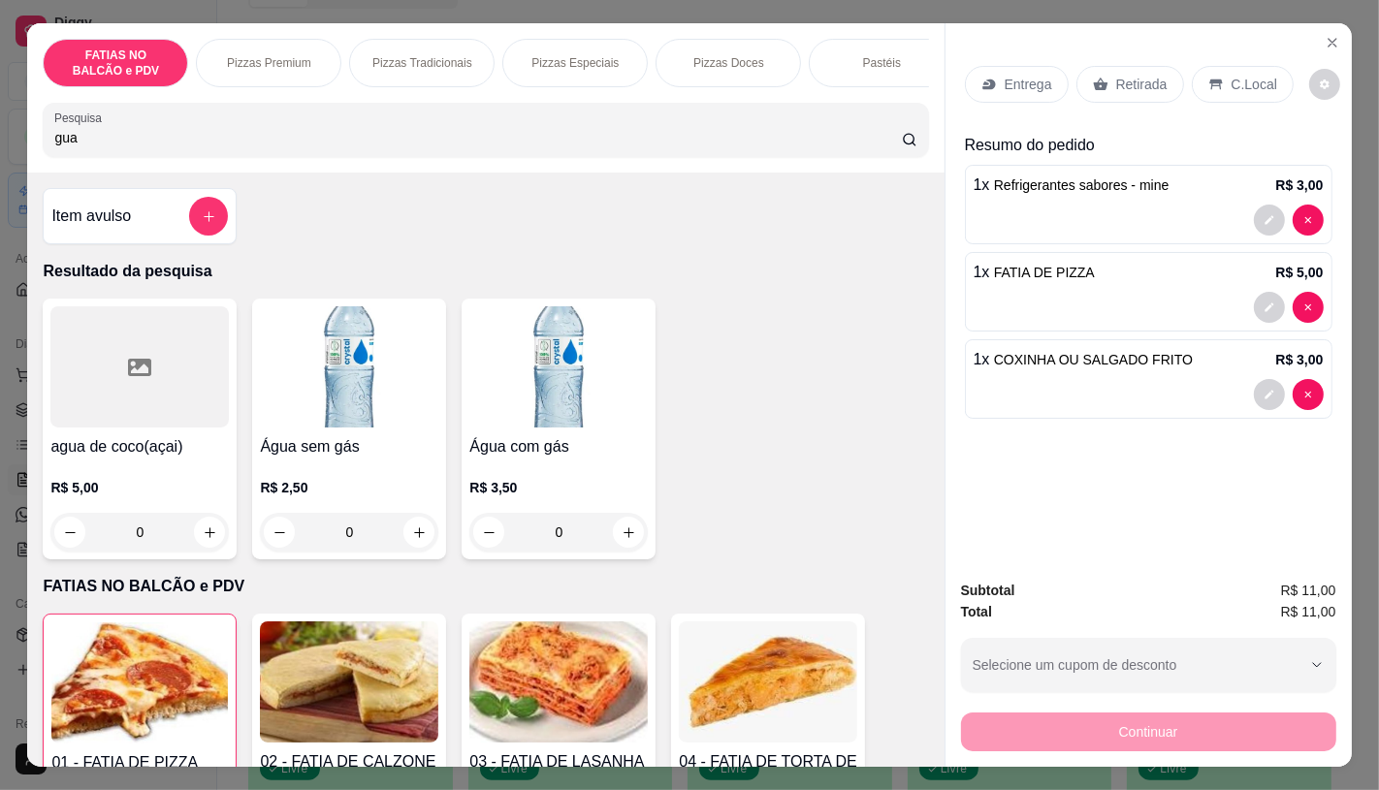
type input "gua"
click at [393, 393] on img at bounding box center [349, 366] width 178 height 121
click at [602, 449] on h4 "Água com gás" at bounding box center [558, 446] width 178 height 23
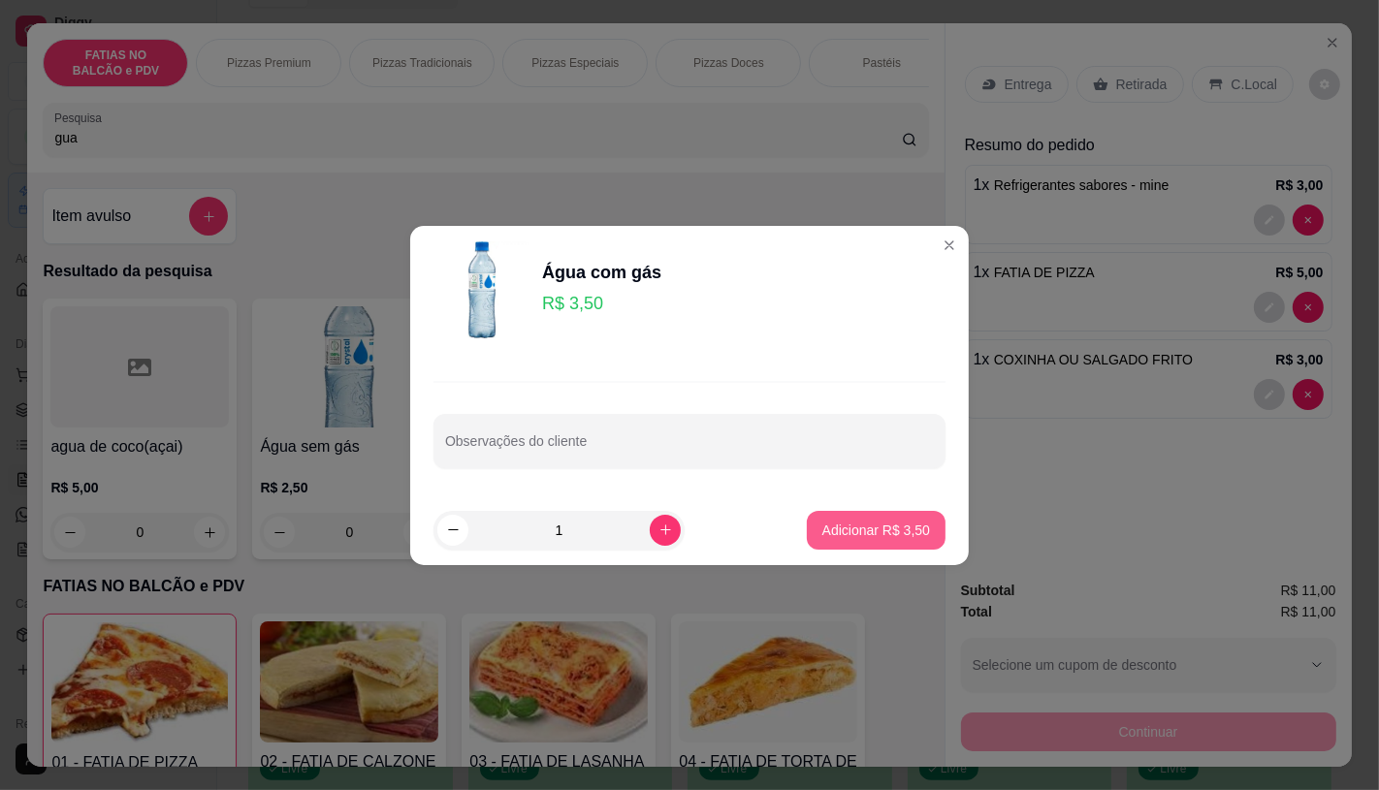
click at [861, 515] on button "Adicionar R$ 3,50" at bounding box center [876, 530] width 139 height 39
type input "1"
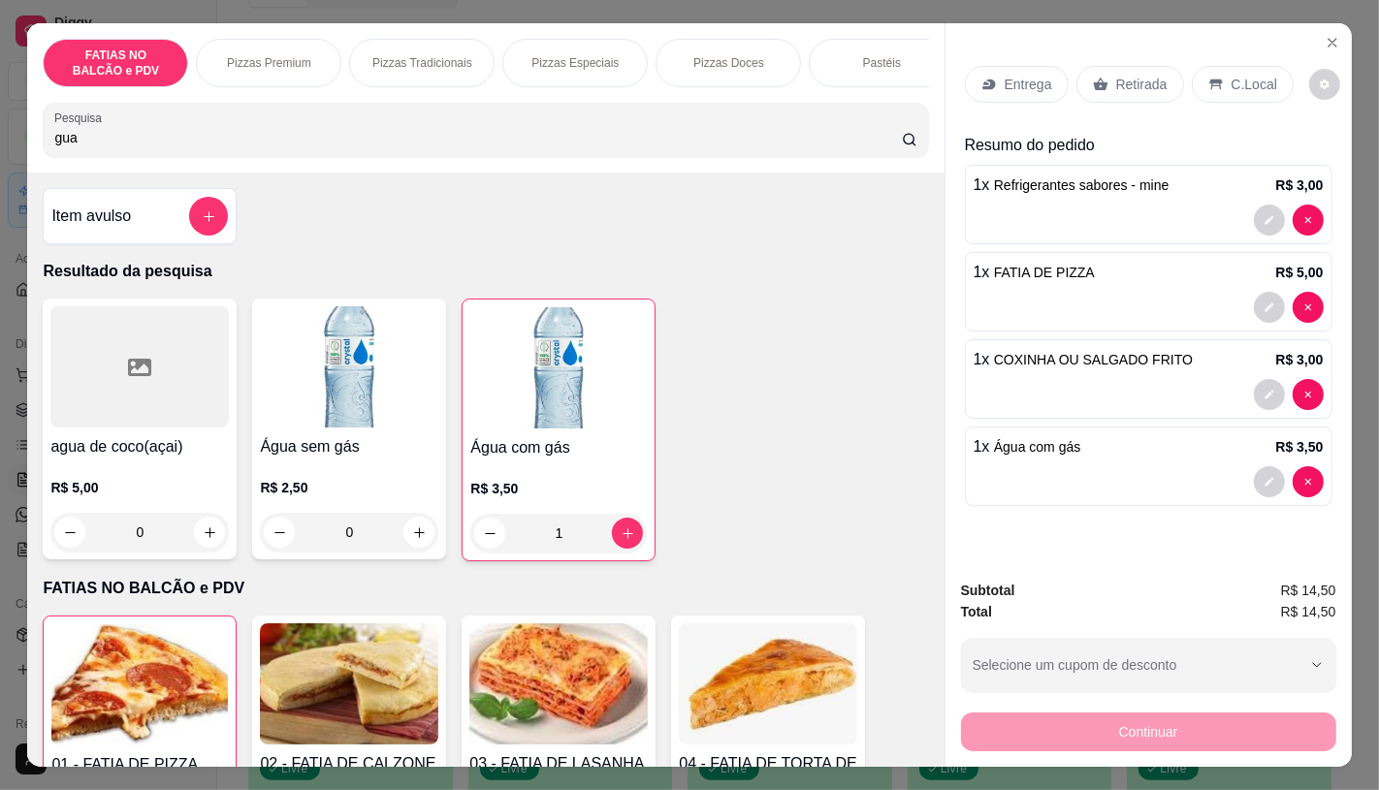
click at [1244, 764] on div "FATIAS NO BALCÃO e PDV Pizzas Premium Pizzas Tradicionais Pizzas Especiais Pizz…" at bounding box center [689, 395] width 1379 height 790
click at [1212, 737] on div "Continuar" at bounding box center [1148, 730] width 375 height 44
click at [1130, 75] on p "Retirada" at bounding box center [1141, 84] width 51 height 19
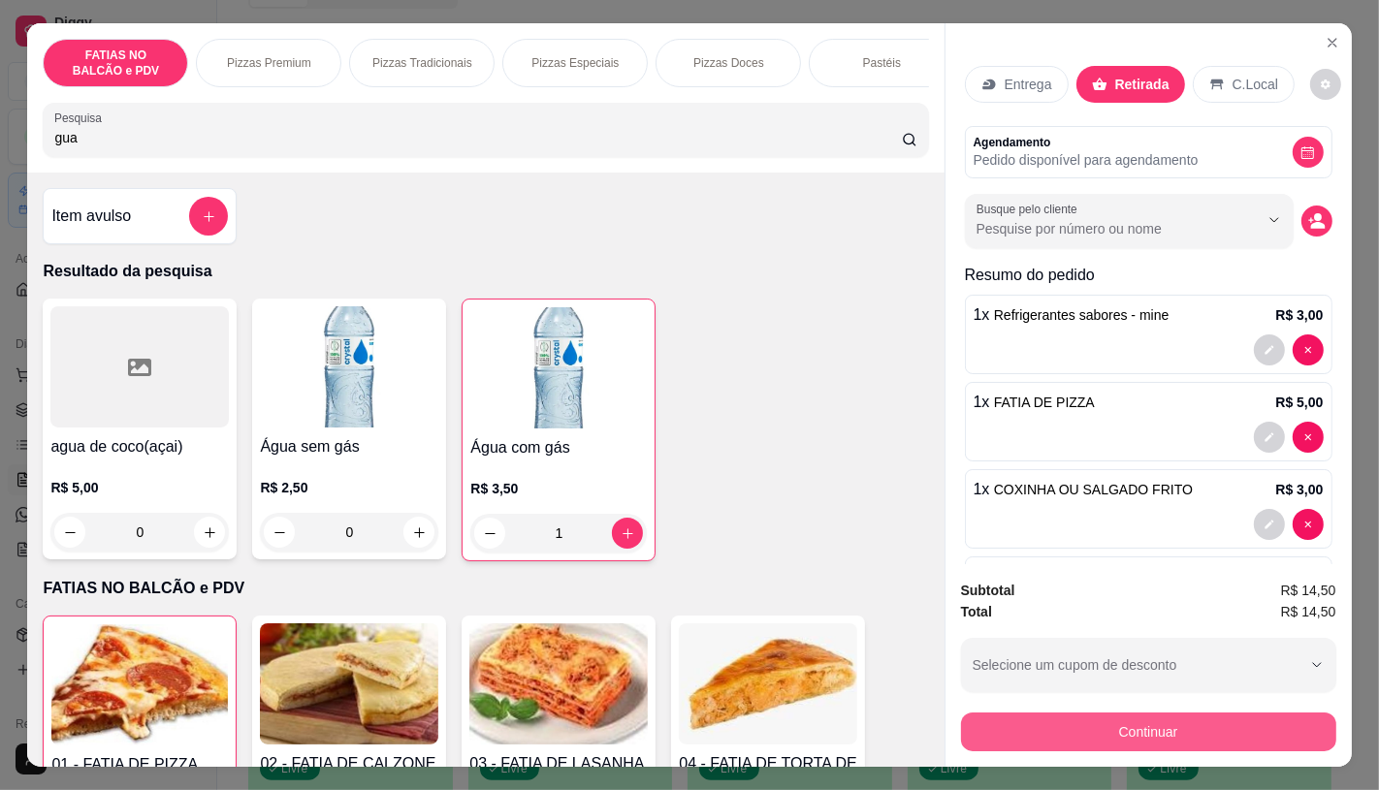
click at [1191, 727] on button "Continuar" at bounding box center [1148, 732] width 375 height 39
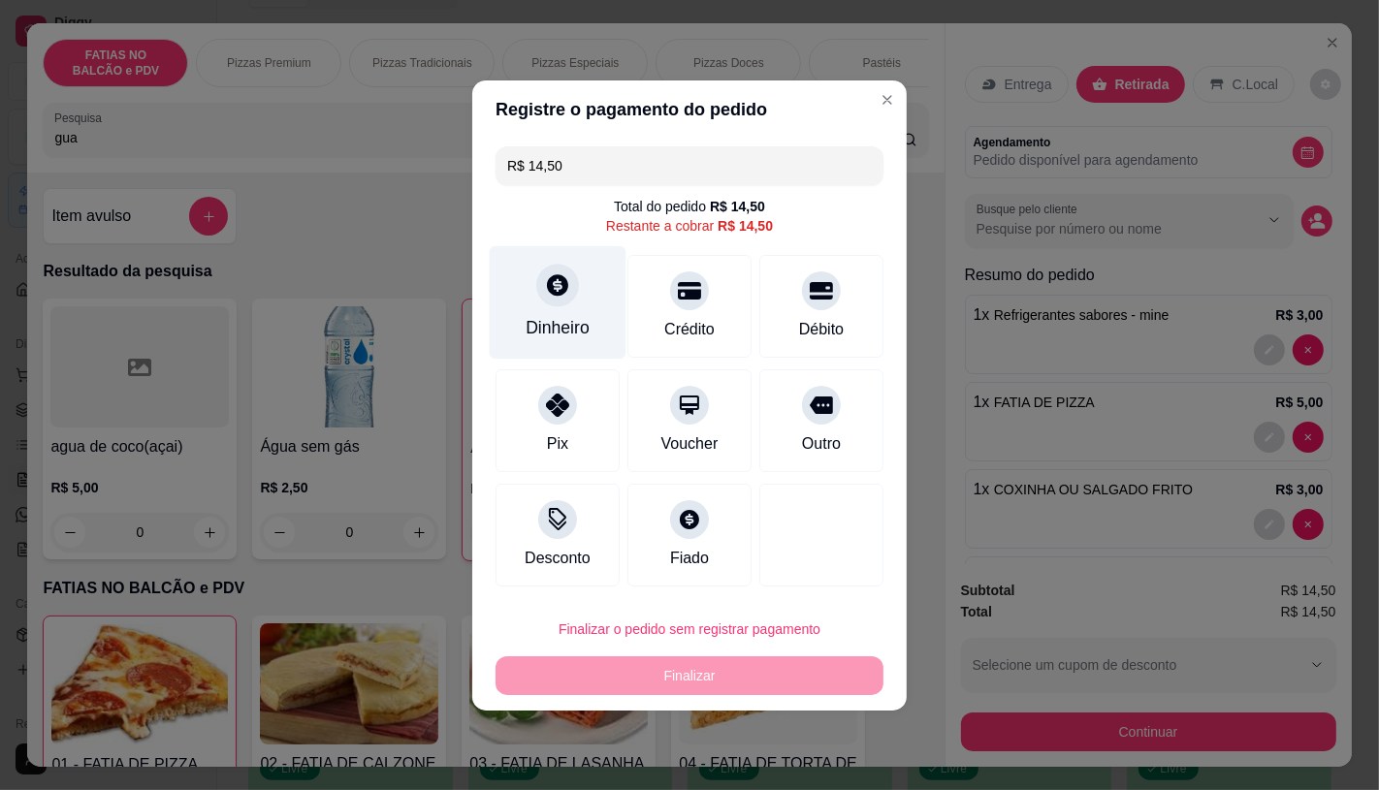
click at [597, 286] on div "Dinheiro" at bounding box center [558, 301] width 137 height 113
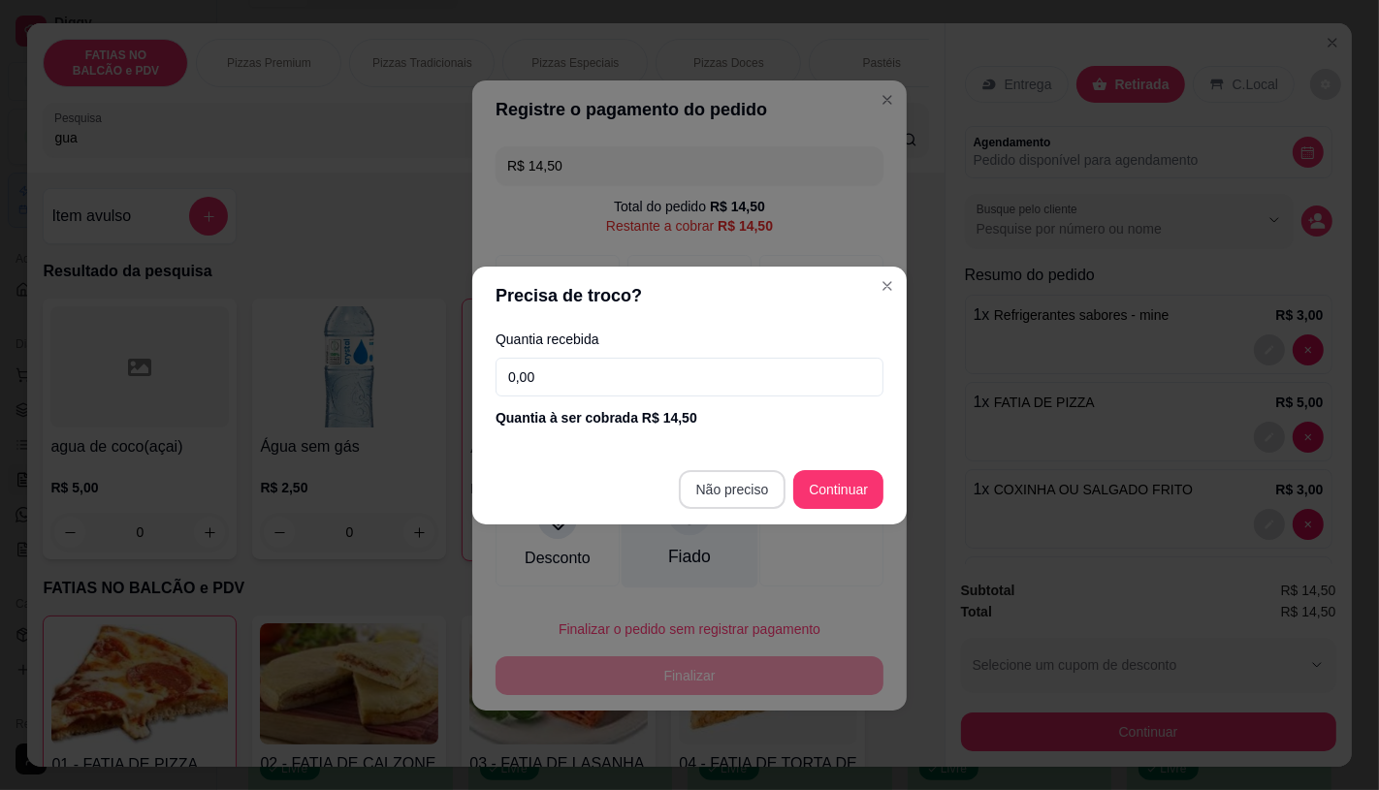
type input "R$ 0,00"
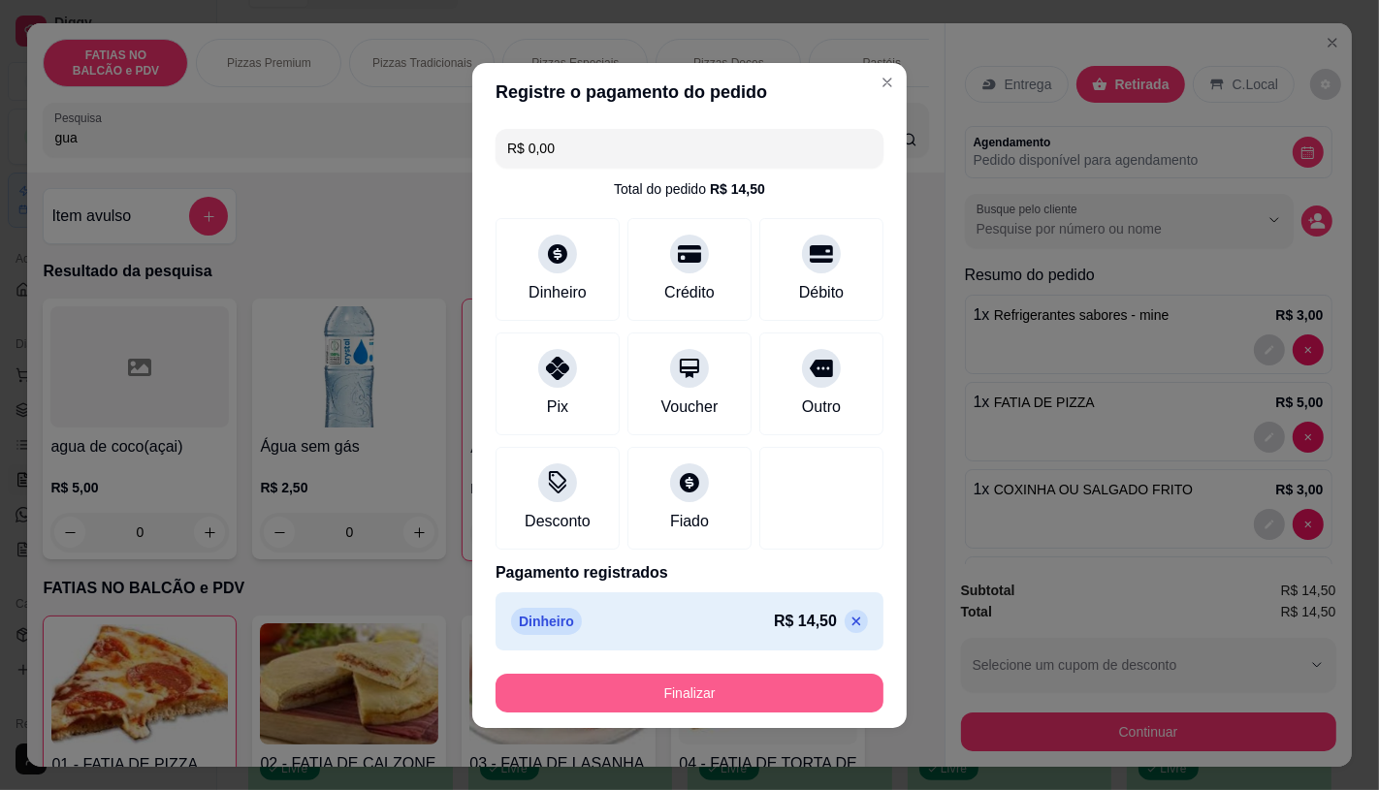
click at [780, 694] on button "Finalizar" at bounding box center [690, 693] width 388 height 39
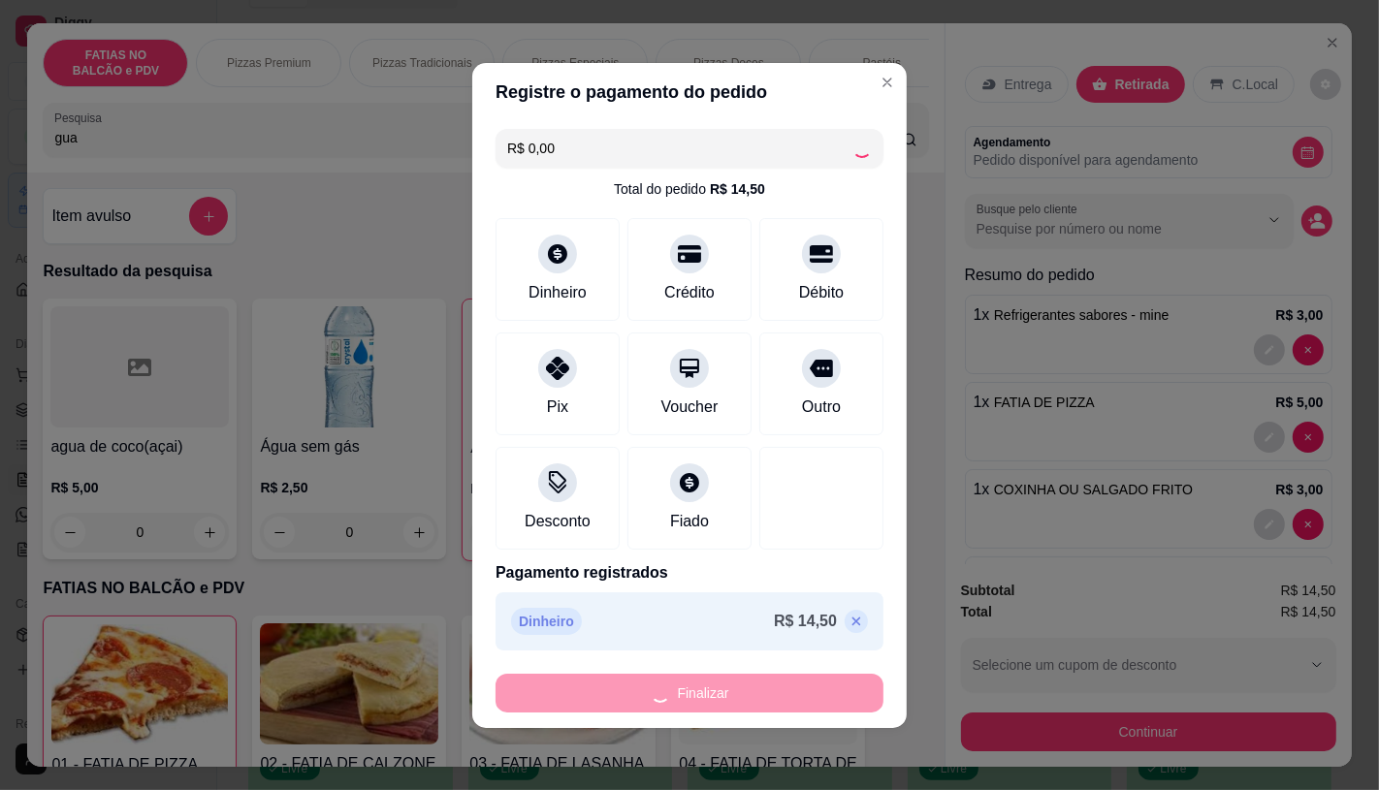
type input "0"
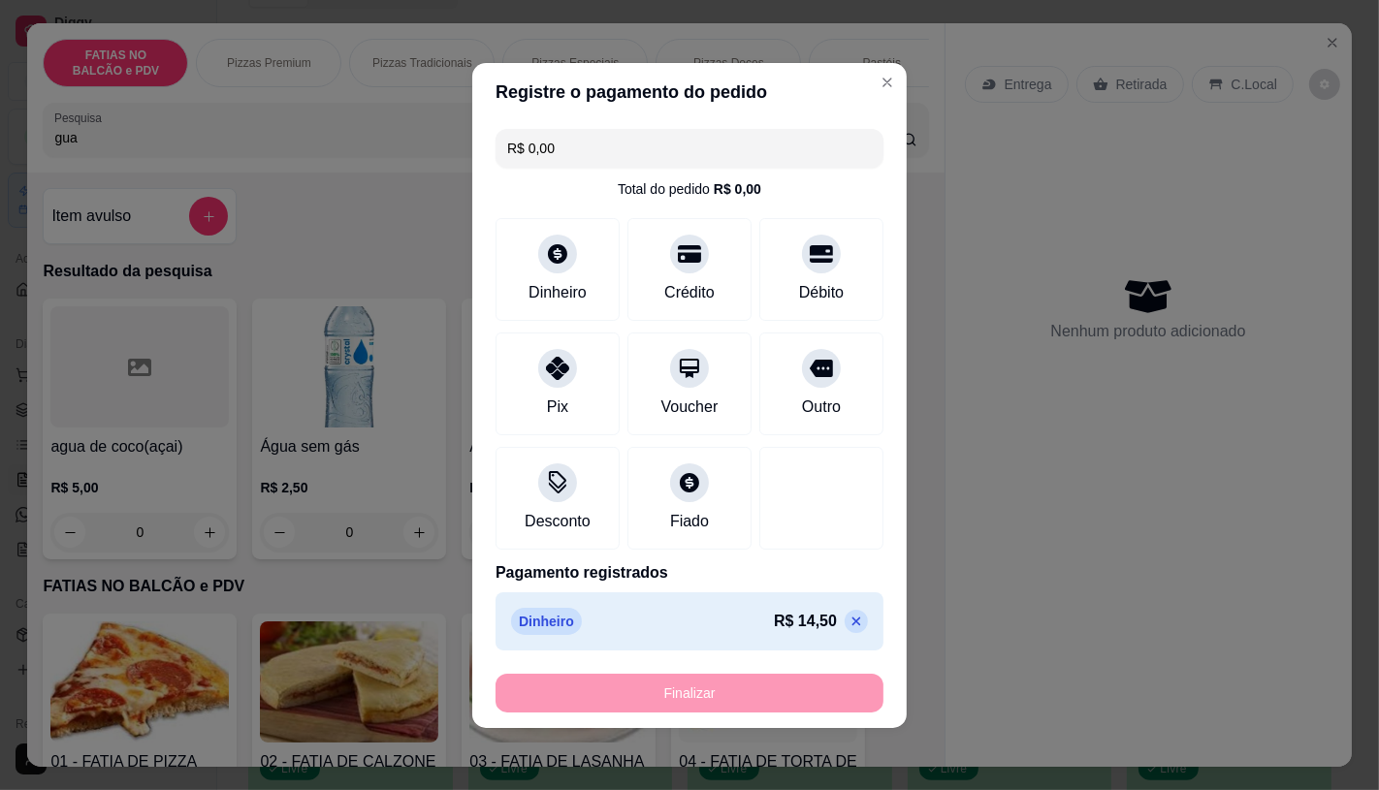
type input "-R$ 14,50"
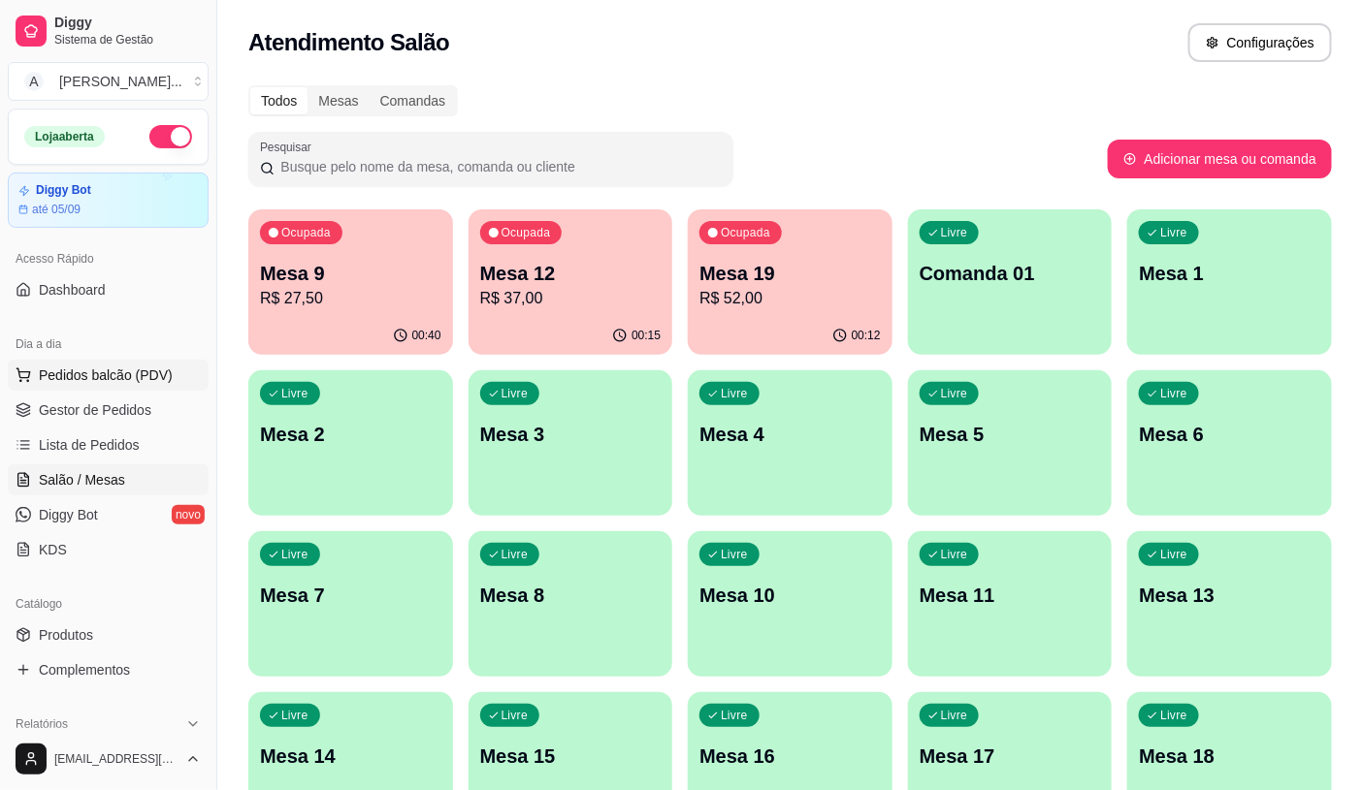
click at [87, 373] on span "Pedidos balcão (PDV)" at bounding box center [106, 375] width 134 height 19
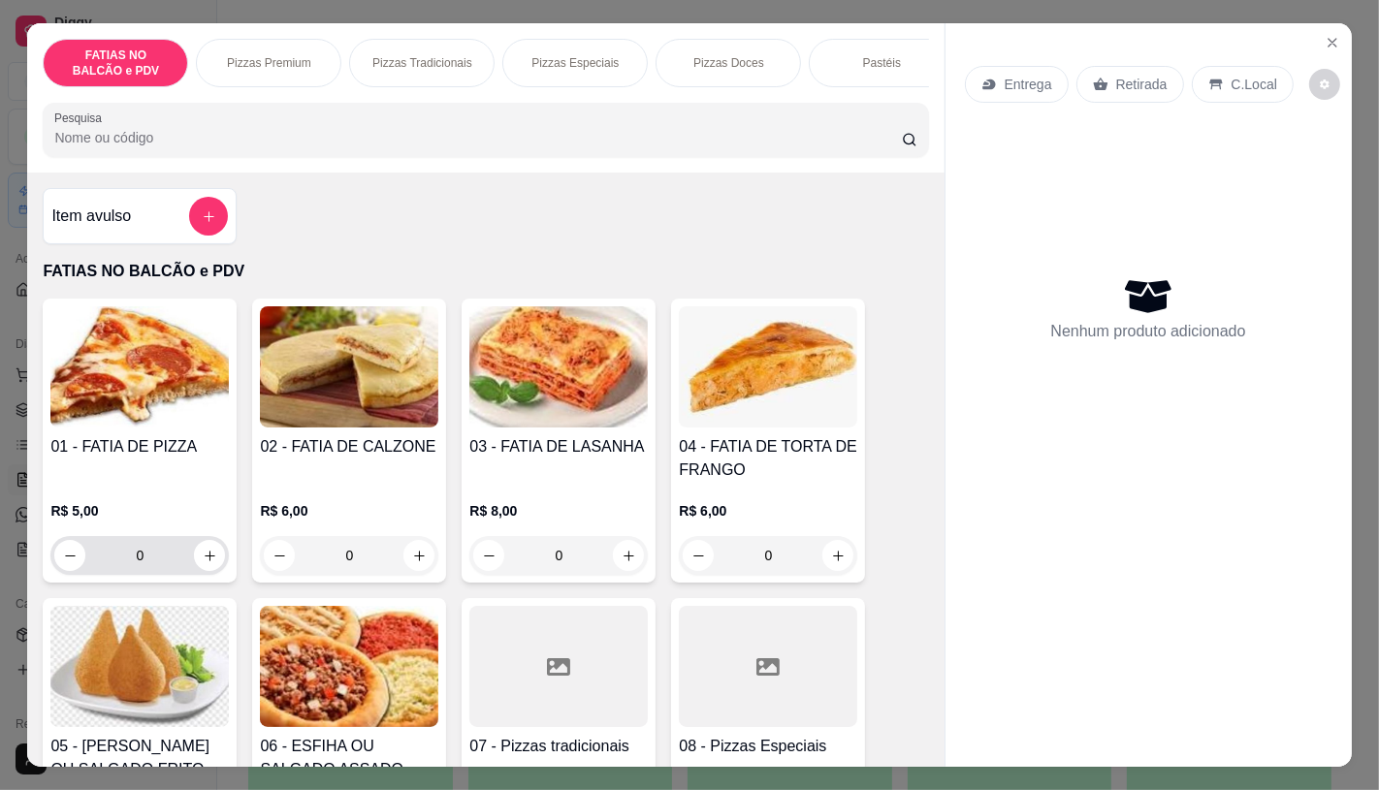
click at [157, 555] on input "0" at bounding box center [139, 555] width 109 height 39
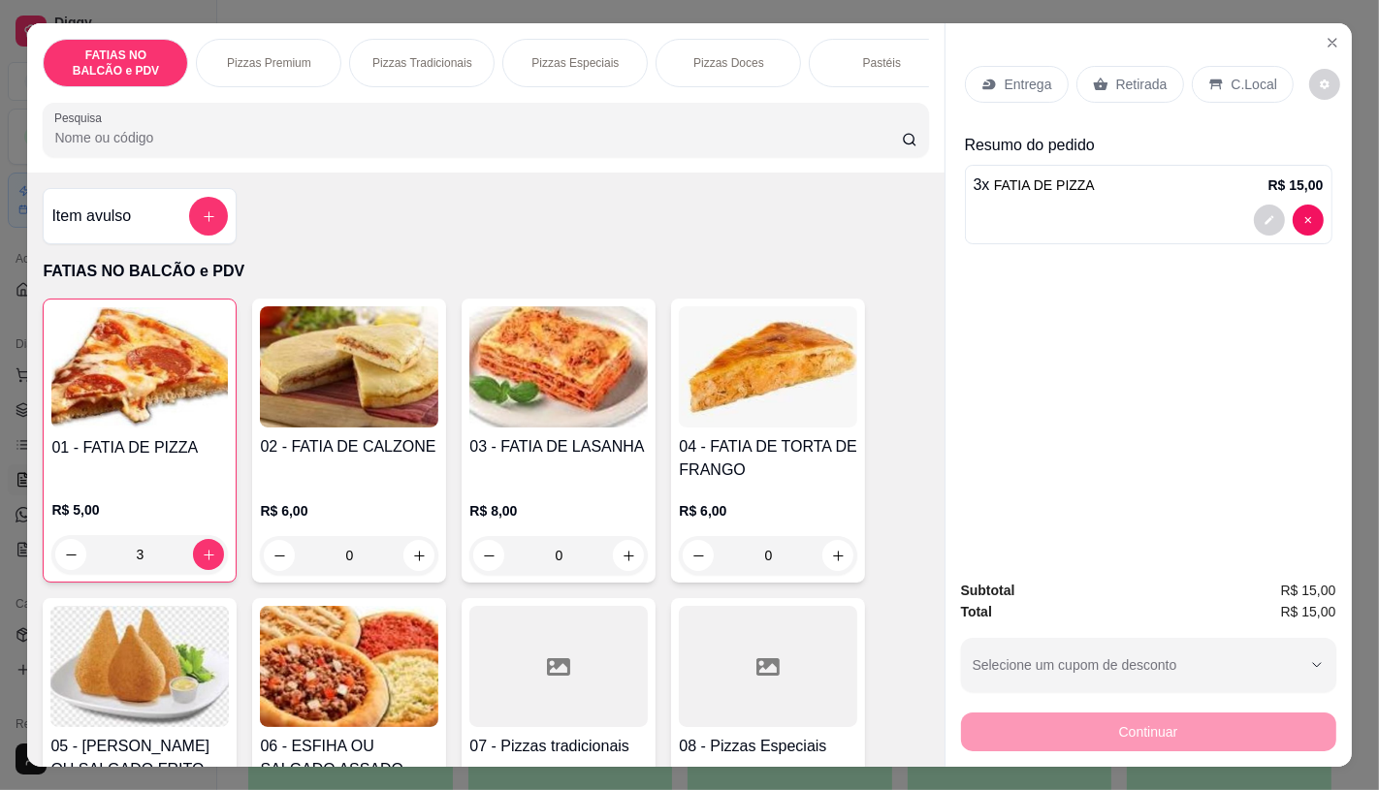
type input "3"
click at [1116, 84] on p "Retirada" at bounding box center [1141, 84] width 51 height 19
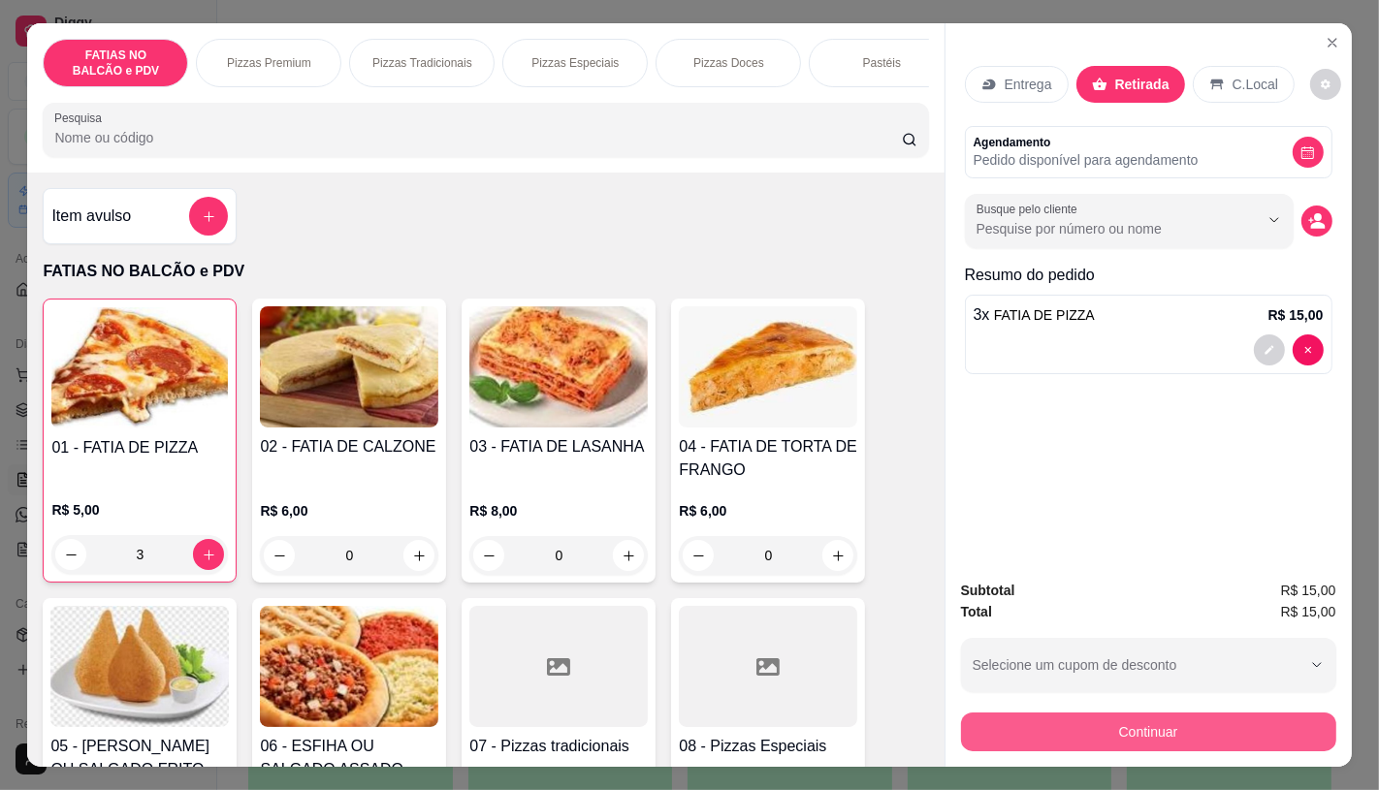
click at [1150, 713] on button "Continuar" at bounding box center [1148, 732] width 375 height 39
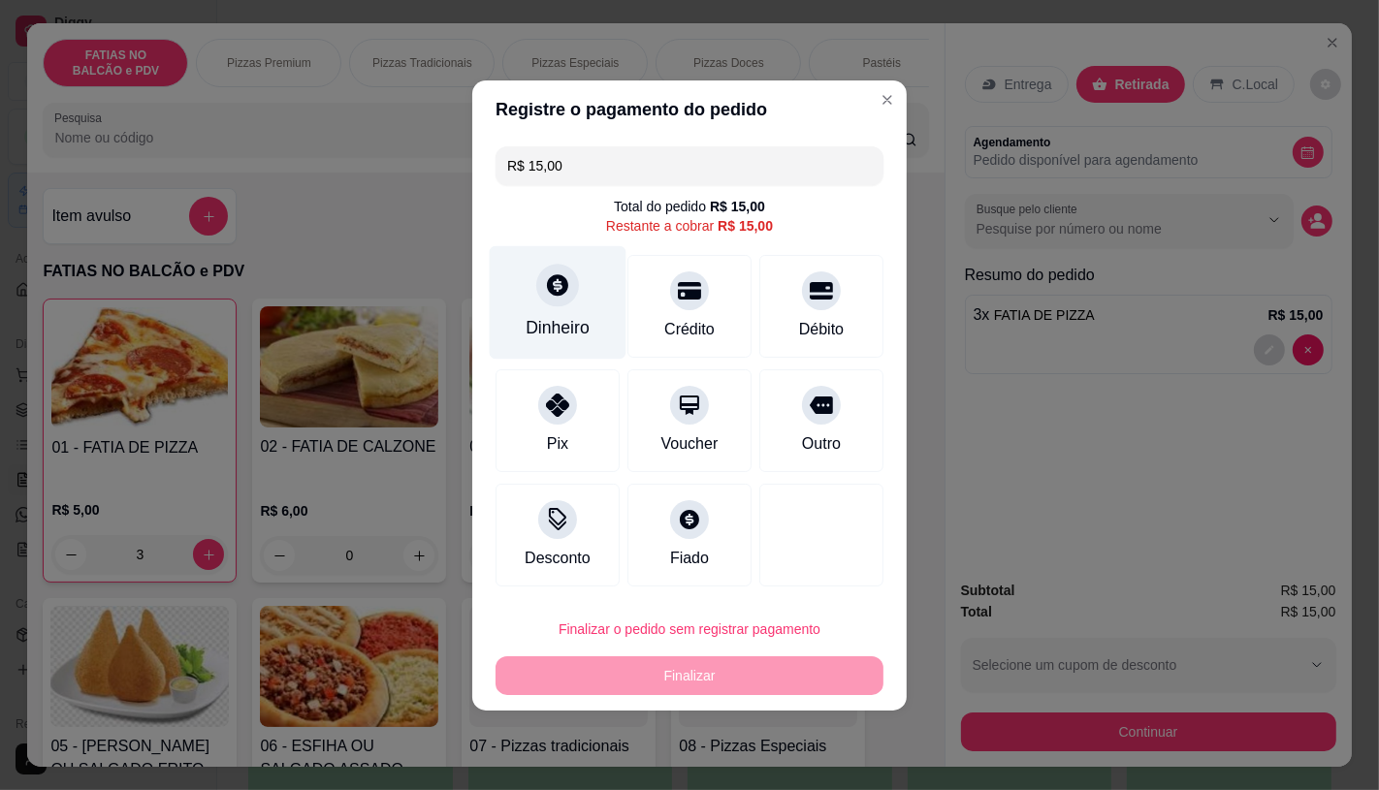
click at [554, 273] on div at bounding box center [557, 285] width 43 height 43
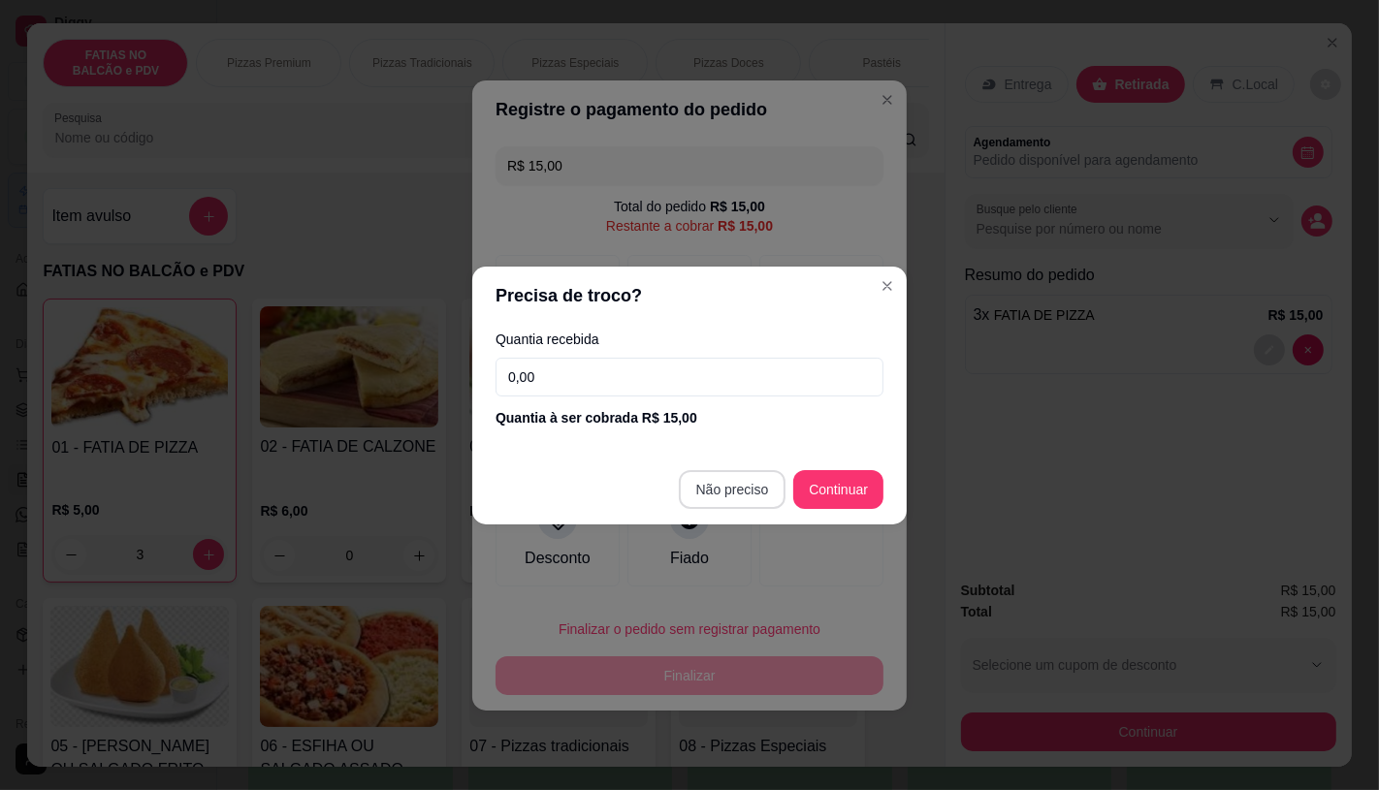
type input "R$ 0,00"
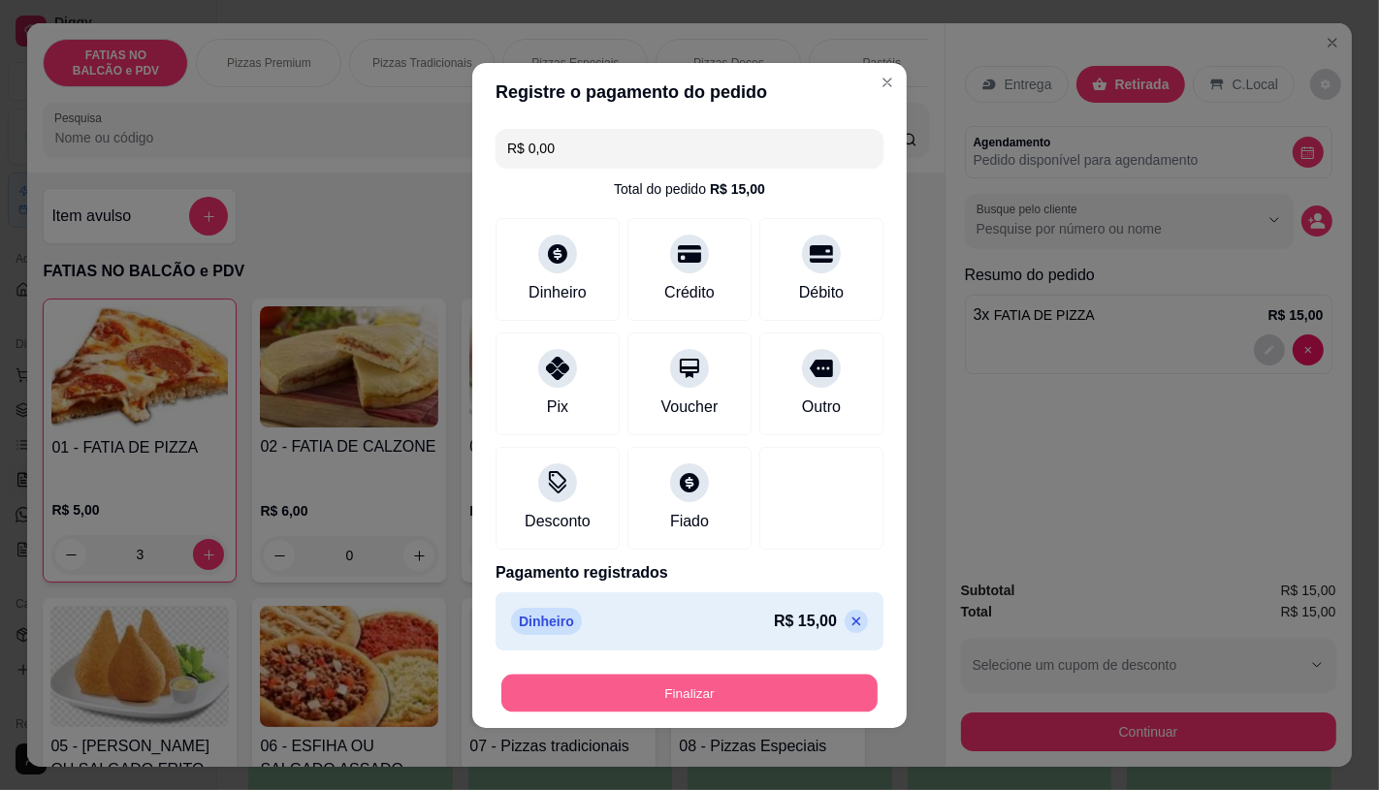
click at [796, 699] on button "Finalizar" at bounding box center [689, 693] width 376 height 38
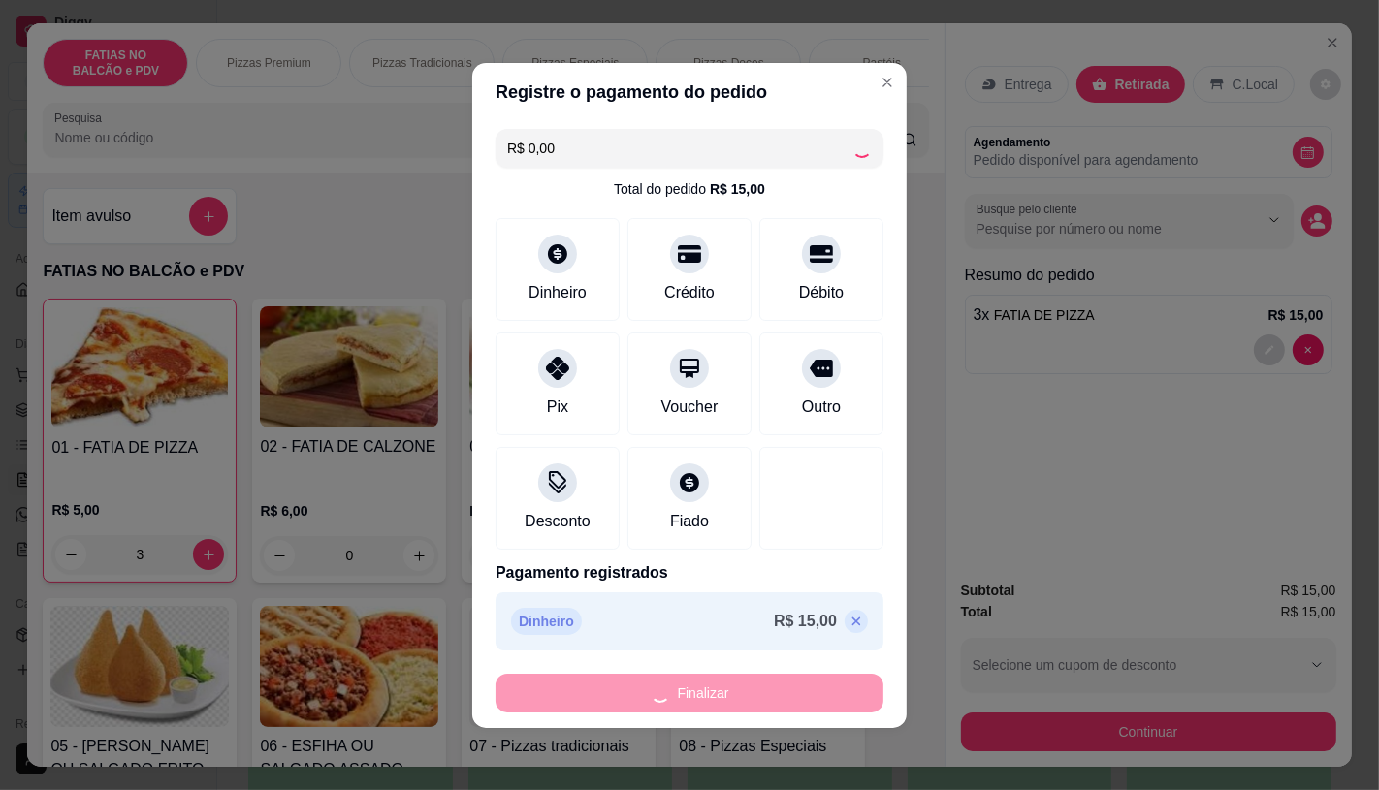
type input "0"
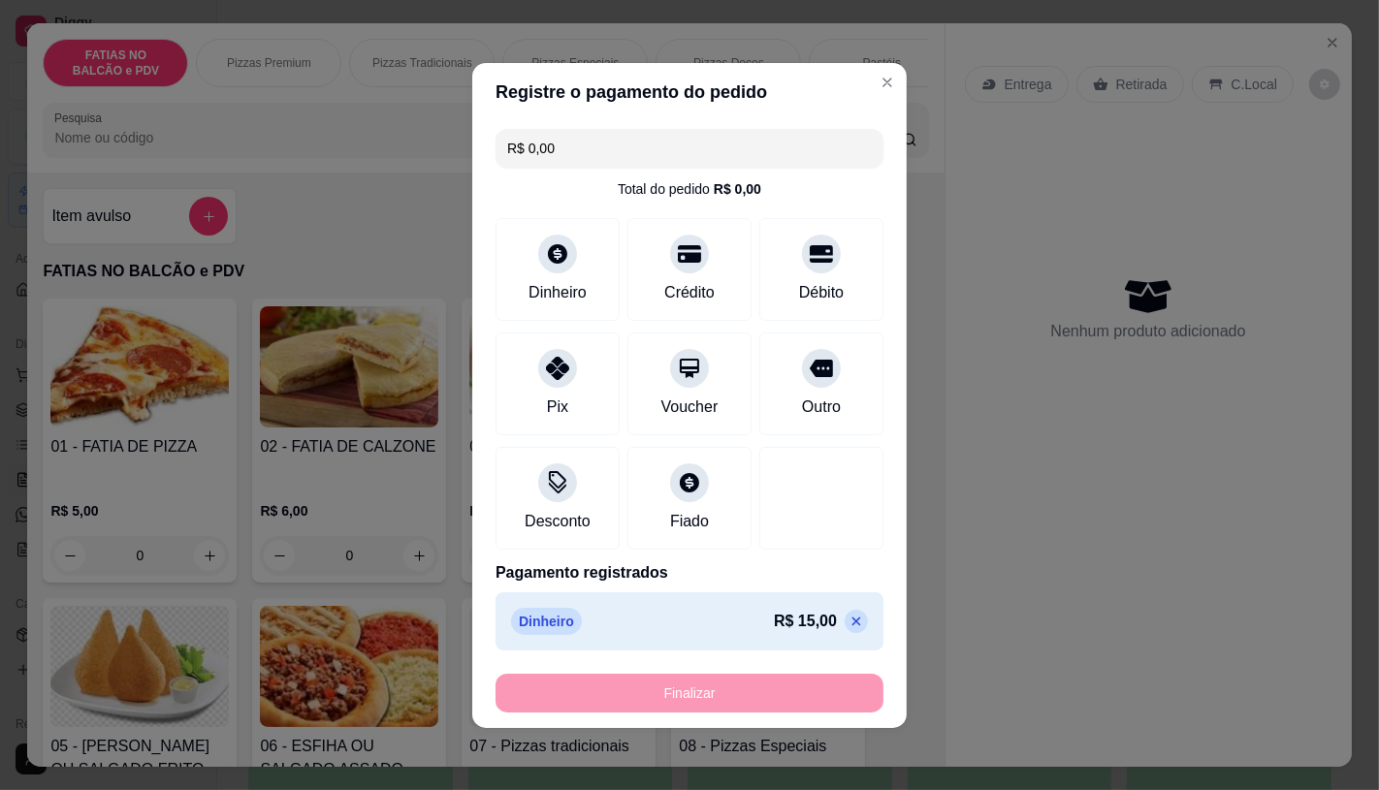
type input "-R$ 15,00"
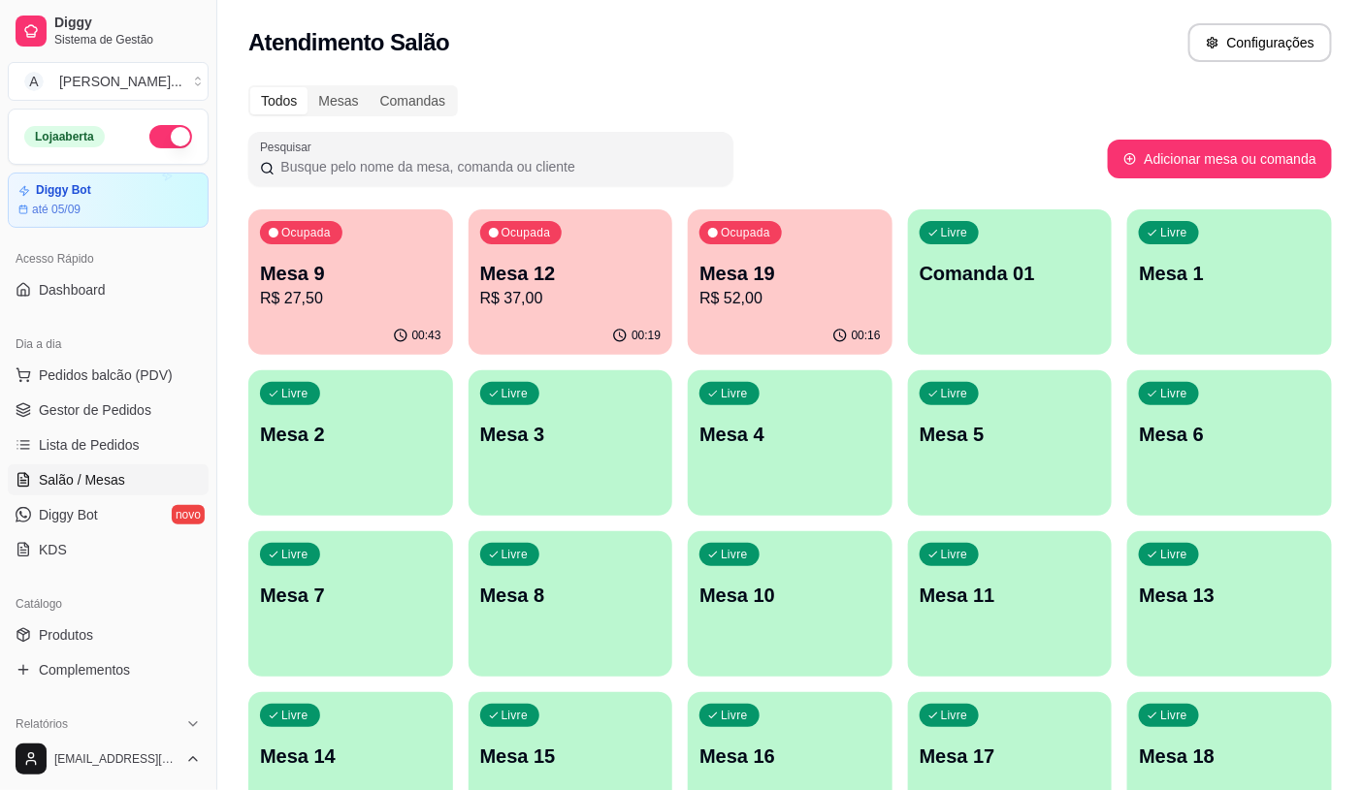
click at [539, 307] on p "R$ 37,00" at bounding box center [570, 298] width 181 height 23
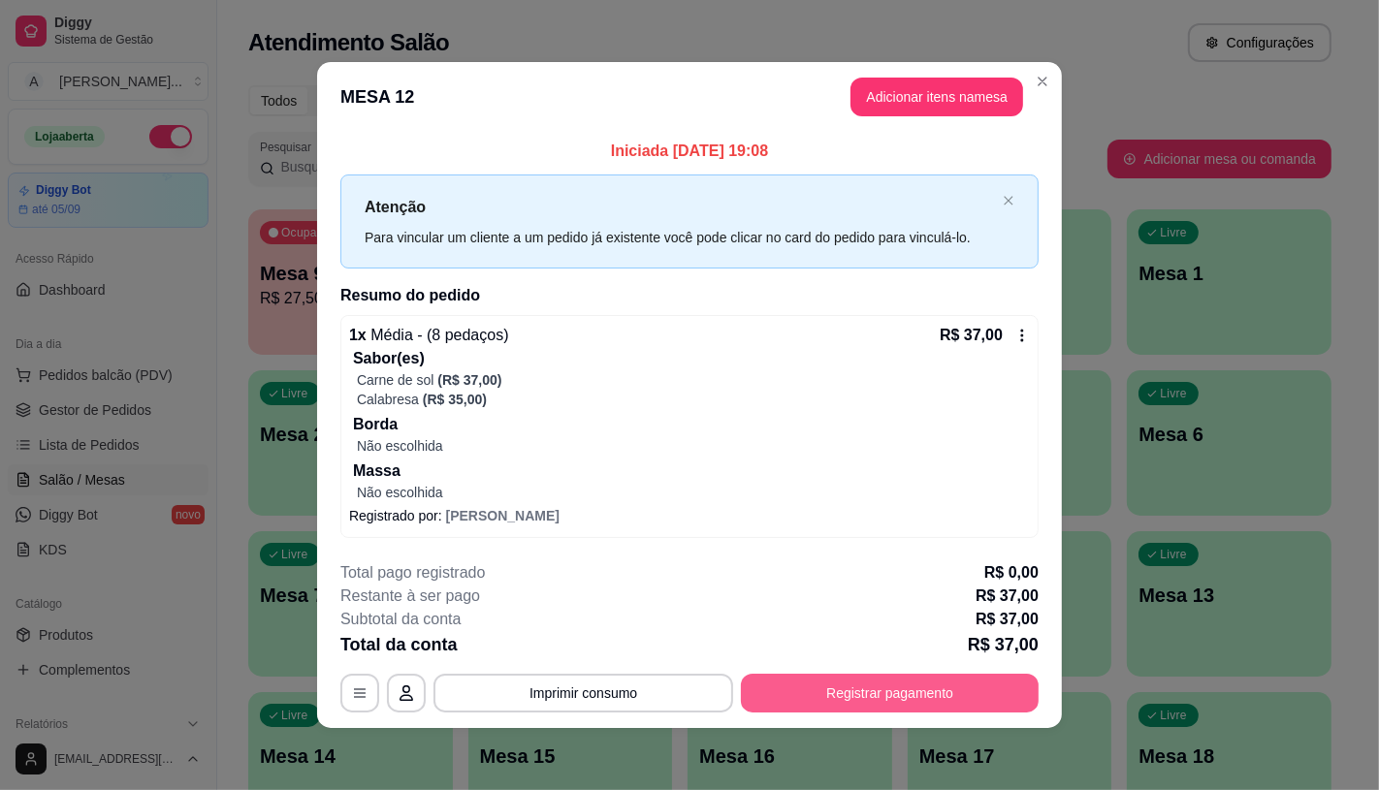
click at [759, 695] on button "Registrar pagamento" at bounding box center [890, 693] width 298 height 39
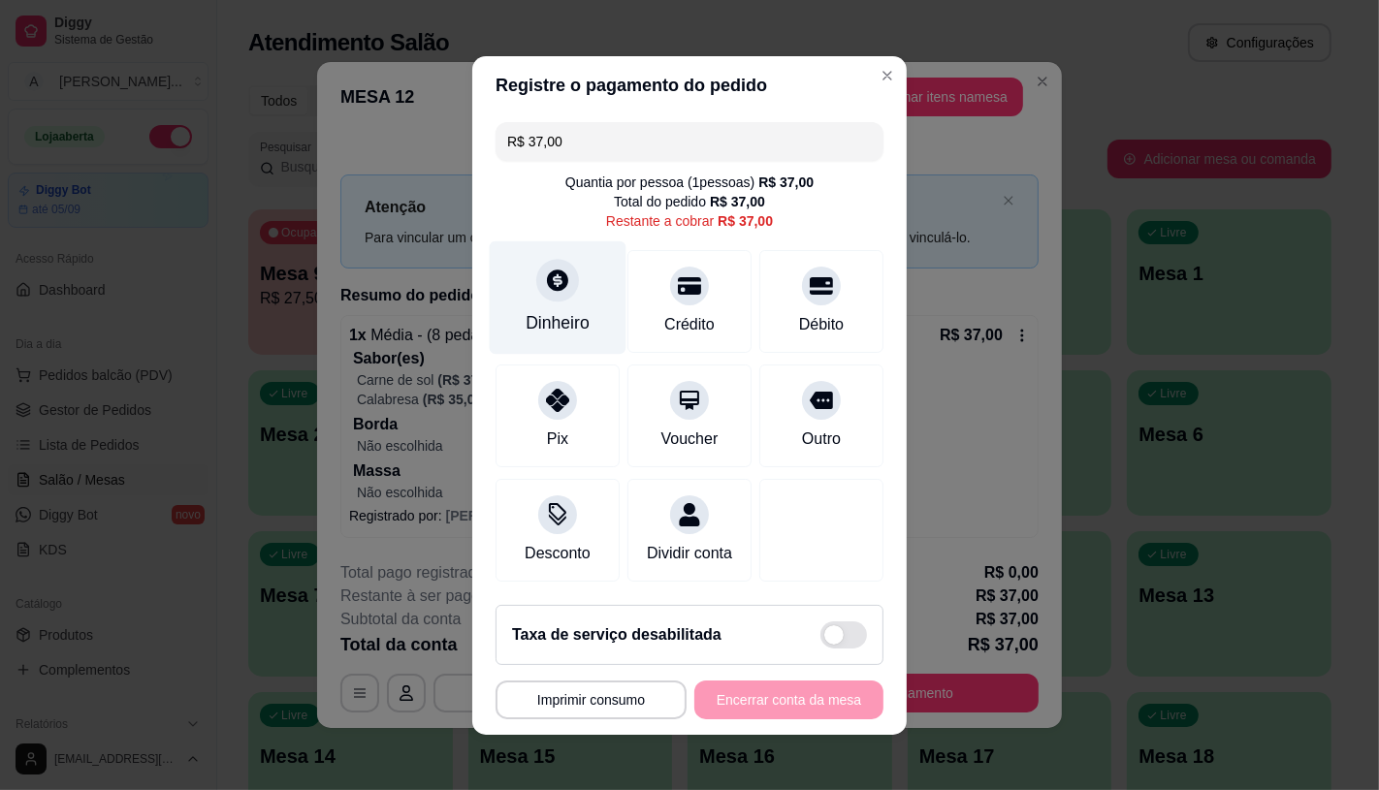
click at [553, 270] on icon at bounding box center [557, 280] width 21 height 21
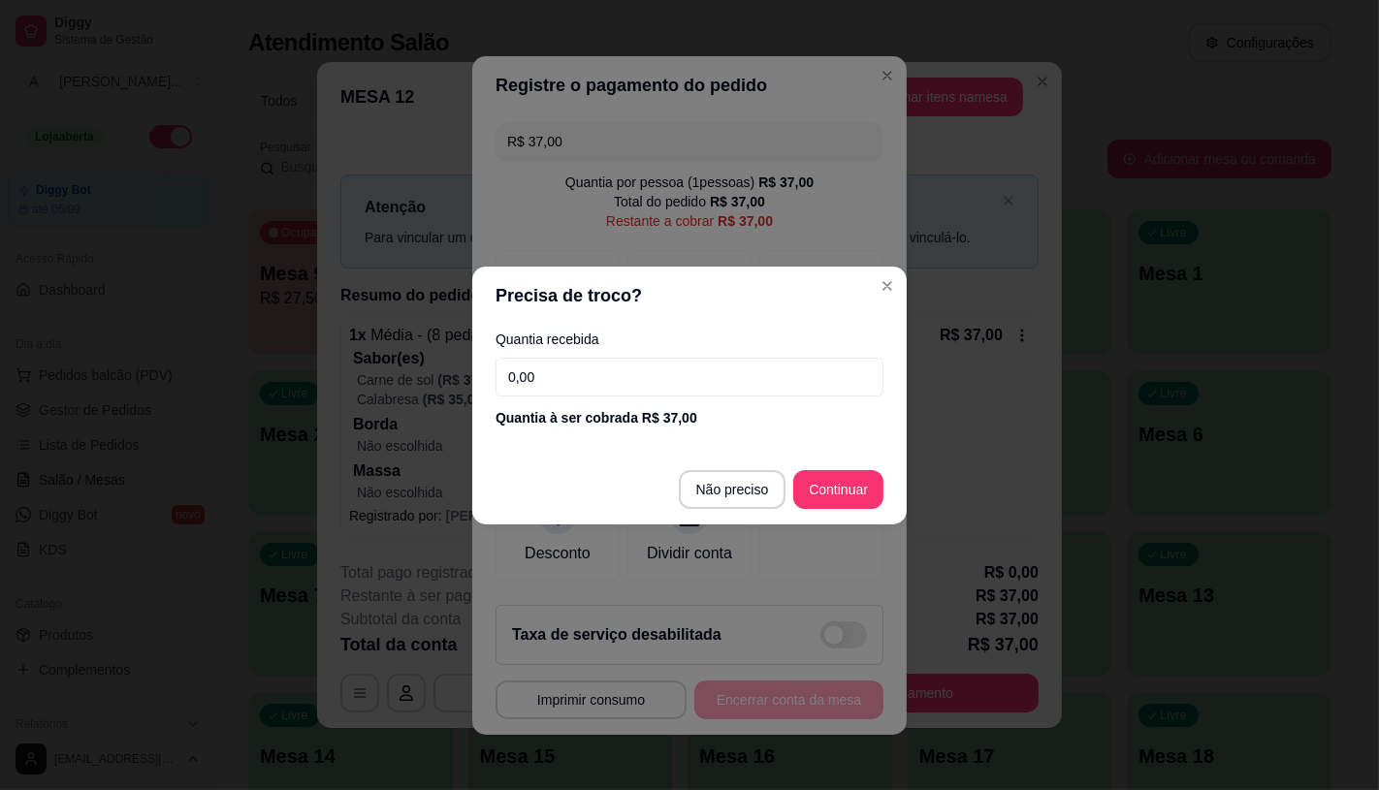
click at [605, 365] on input "0,00" at bounding box center [690, 377] width 388 height 39
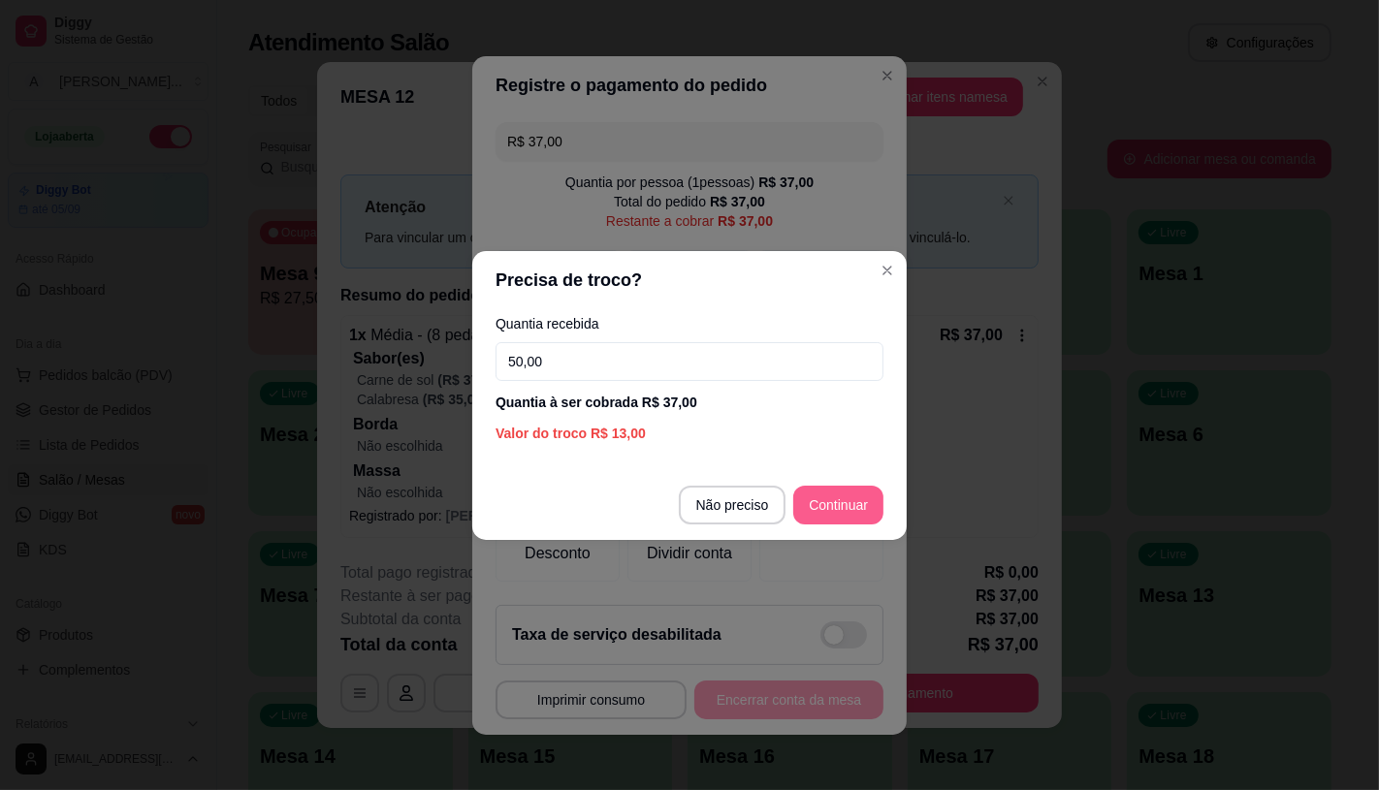
type input "50,00"
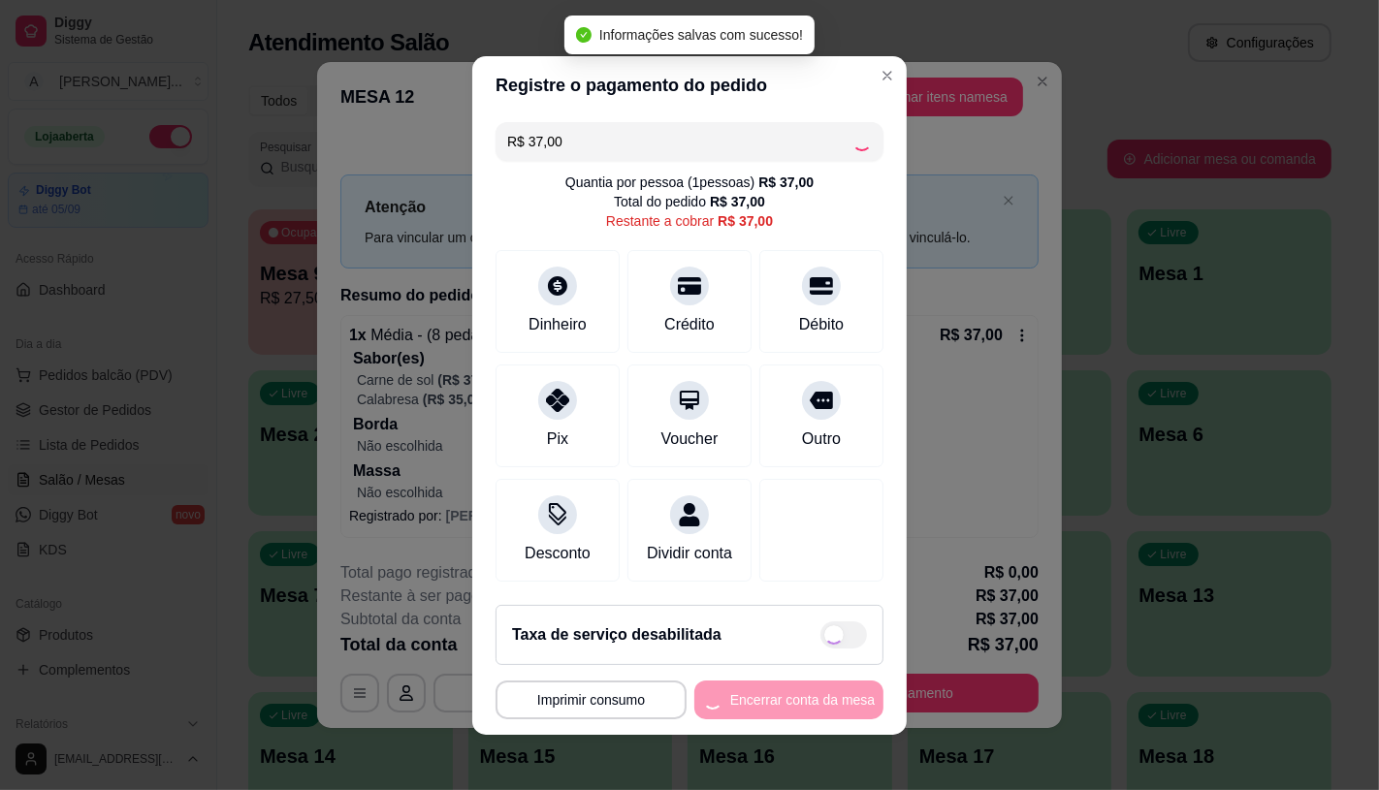
type input "R$ 0,00"
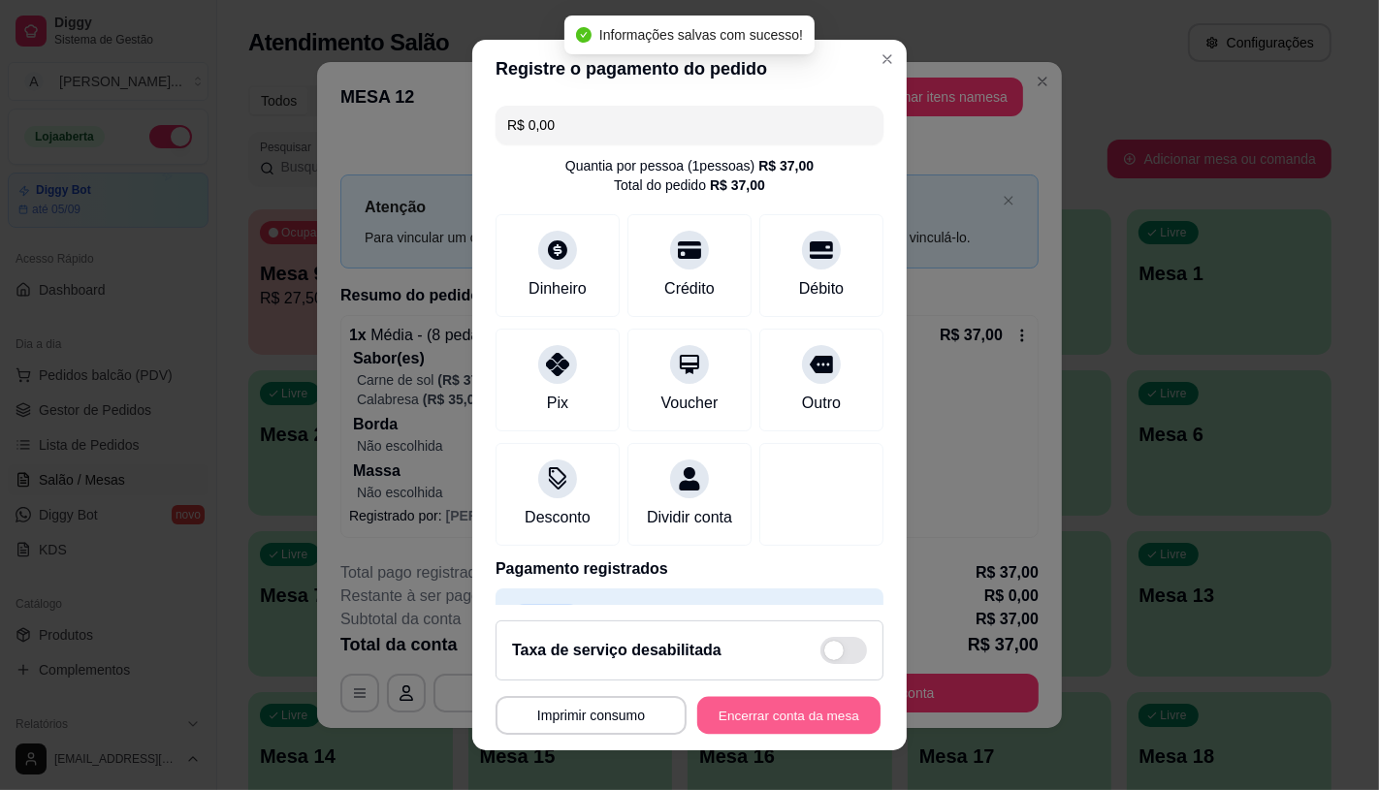
click at [788, 720] on button "Encerrar conta da mesa" at bounding box center [788, 716] width 183 height 38
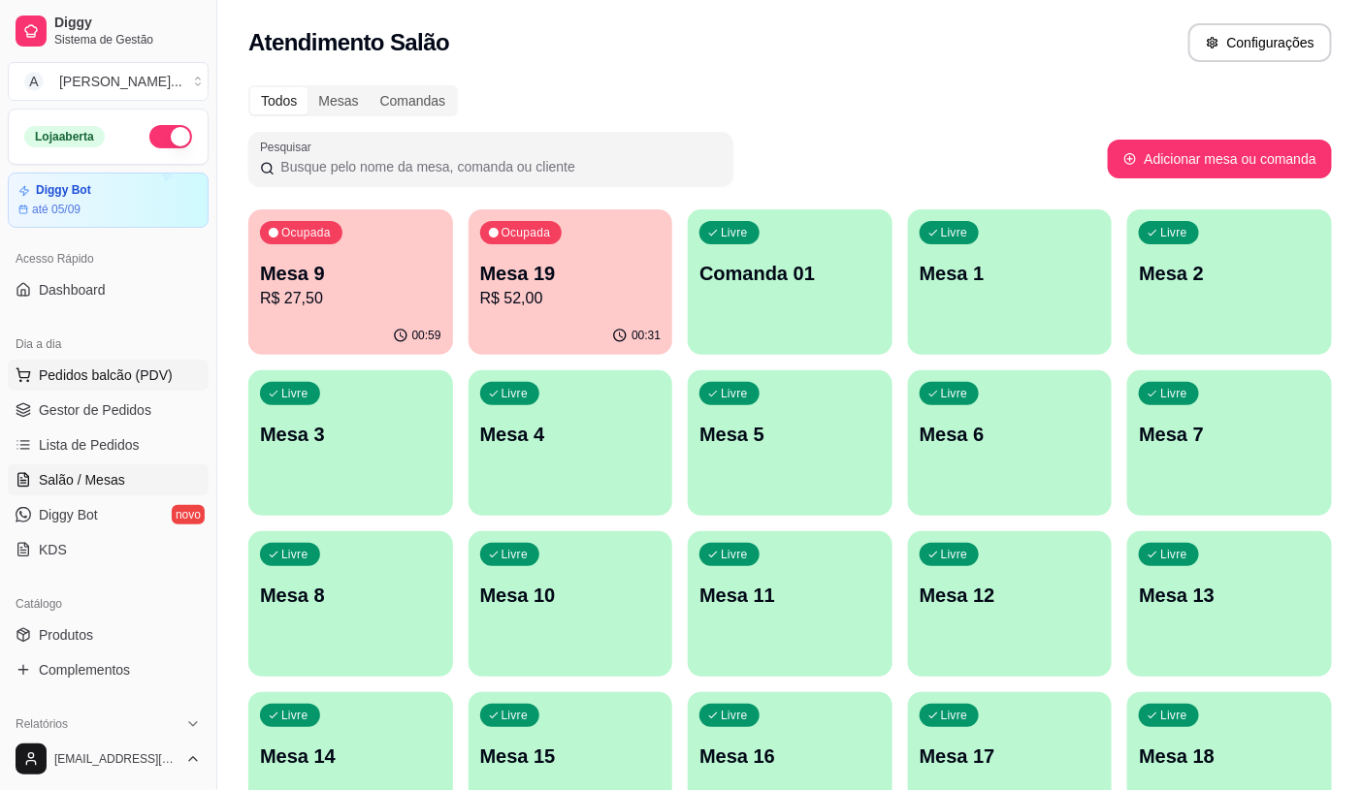
click at [80, 366] on span "Pedidos balcão (PDV)" at bounding box center [106, 375] width 134 height 19
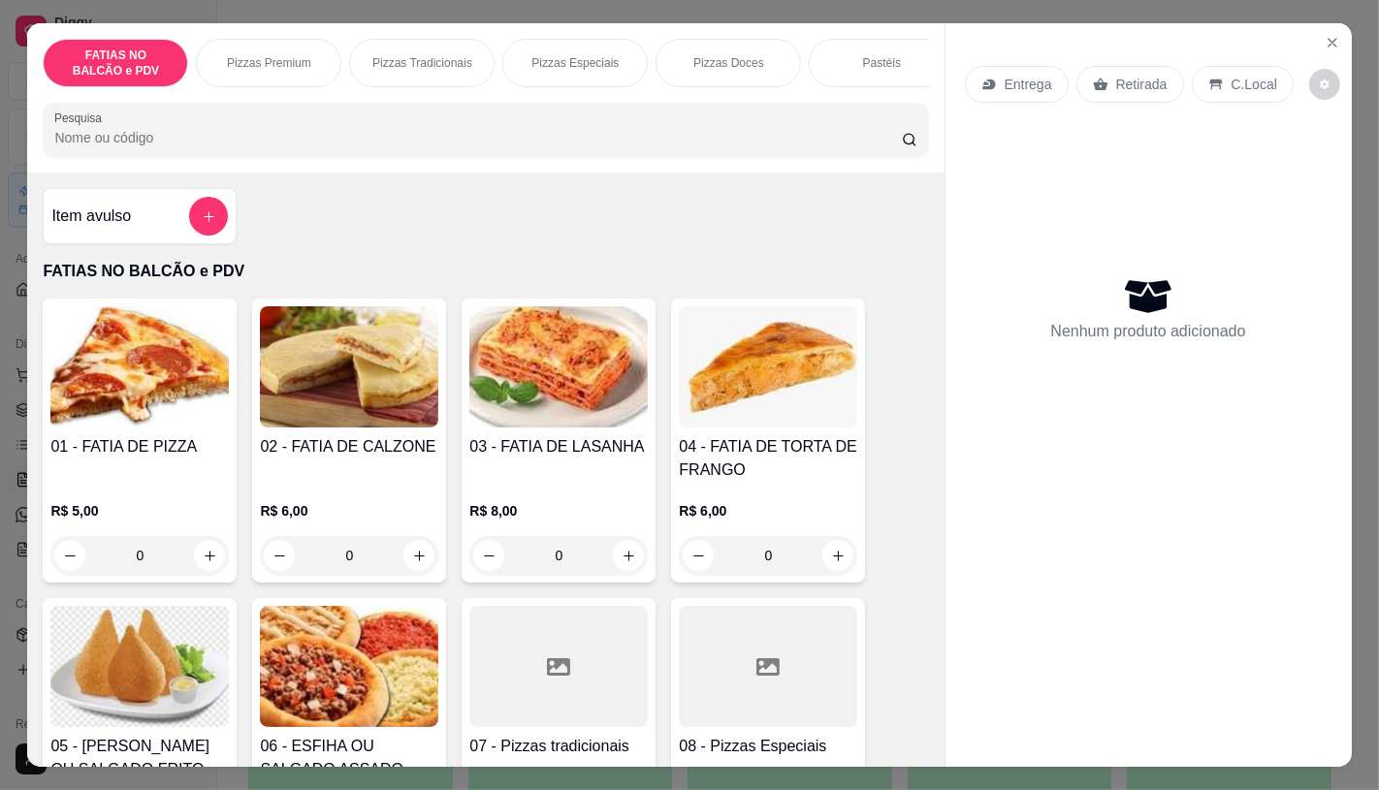
click at [152, 570] on input "0" at bounding box center [139, 555] width 109 height 39
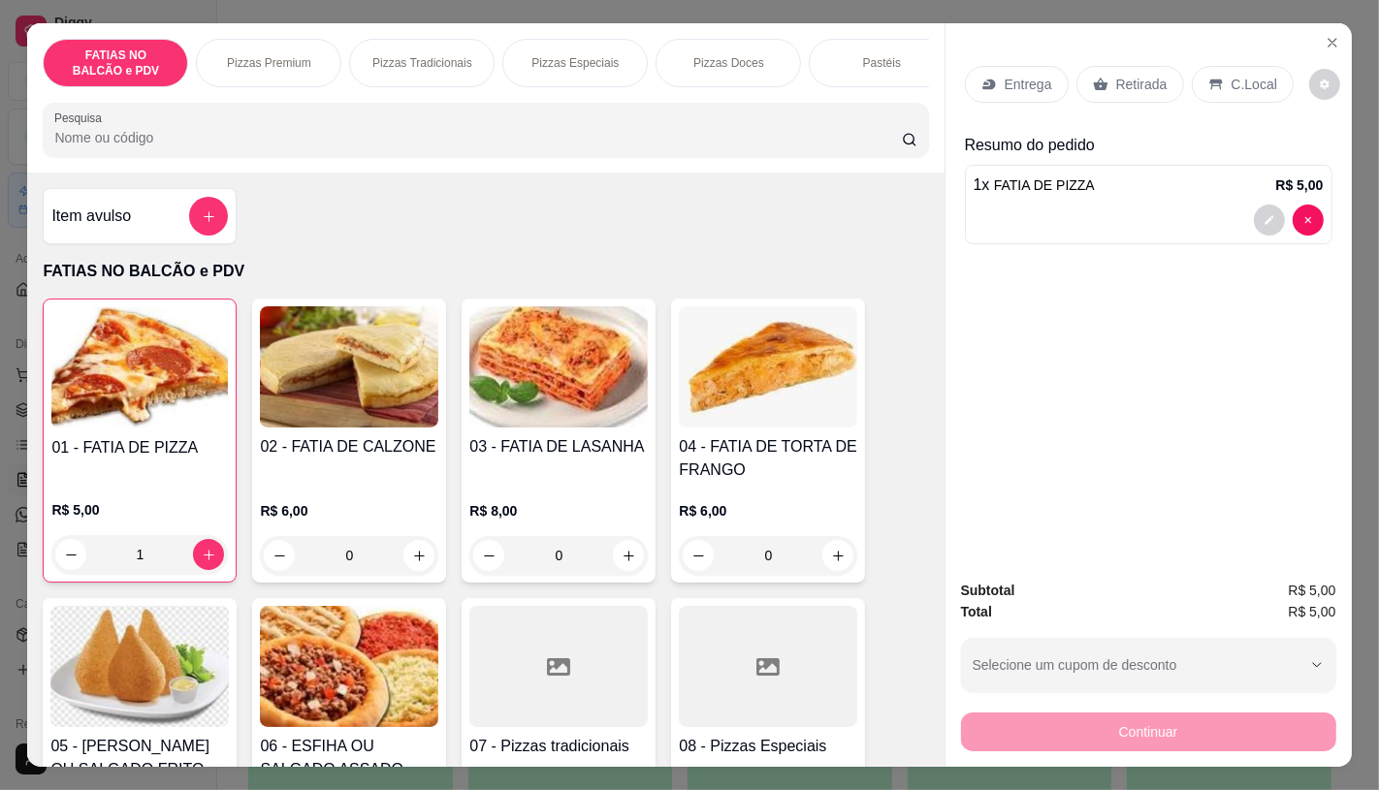
type input "1"
click at [1125, 84] on p "Retirada" at bounding box center [1141, 84] width 51 height 19
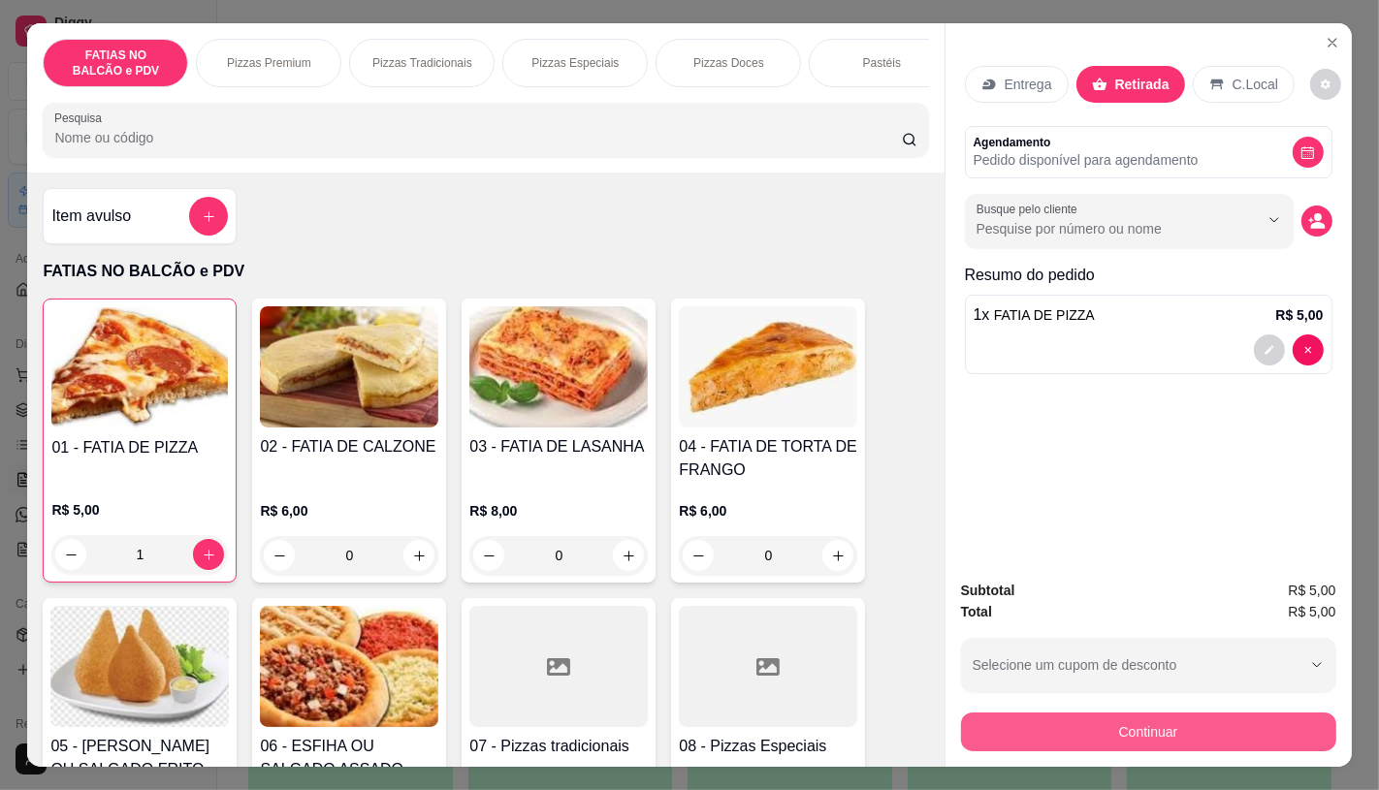
click at [1166, 728] on button "Continuar" at bounding box center [1148, 732] width 375 height 39
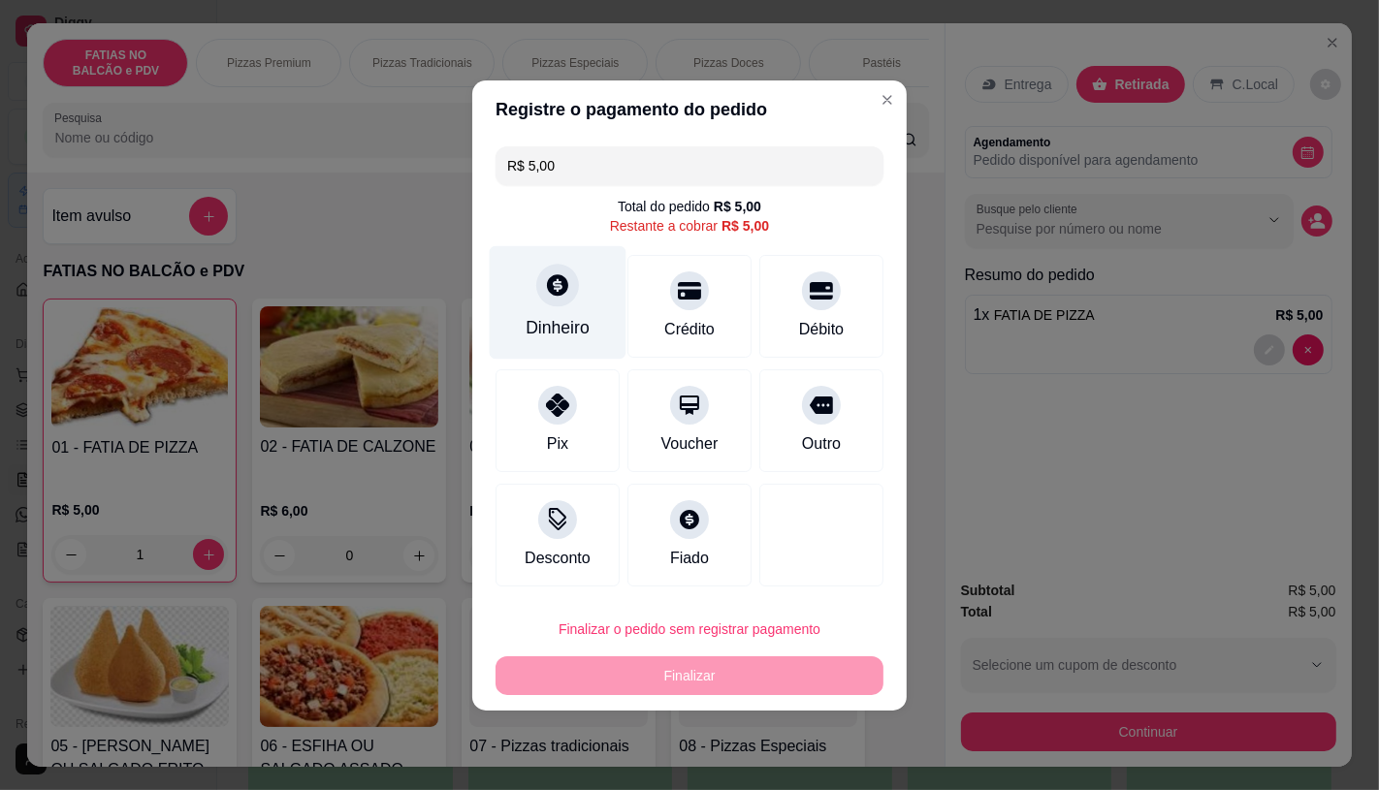
click at [575, 328] on div "Dinheiro" at bounding box center [558, 327] width 64 height 25
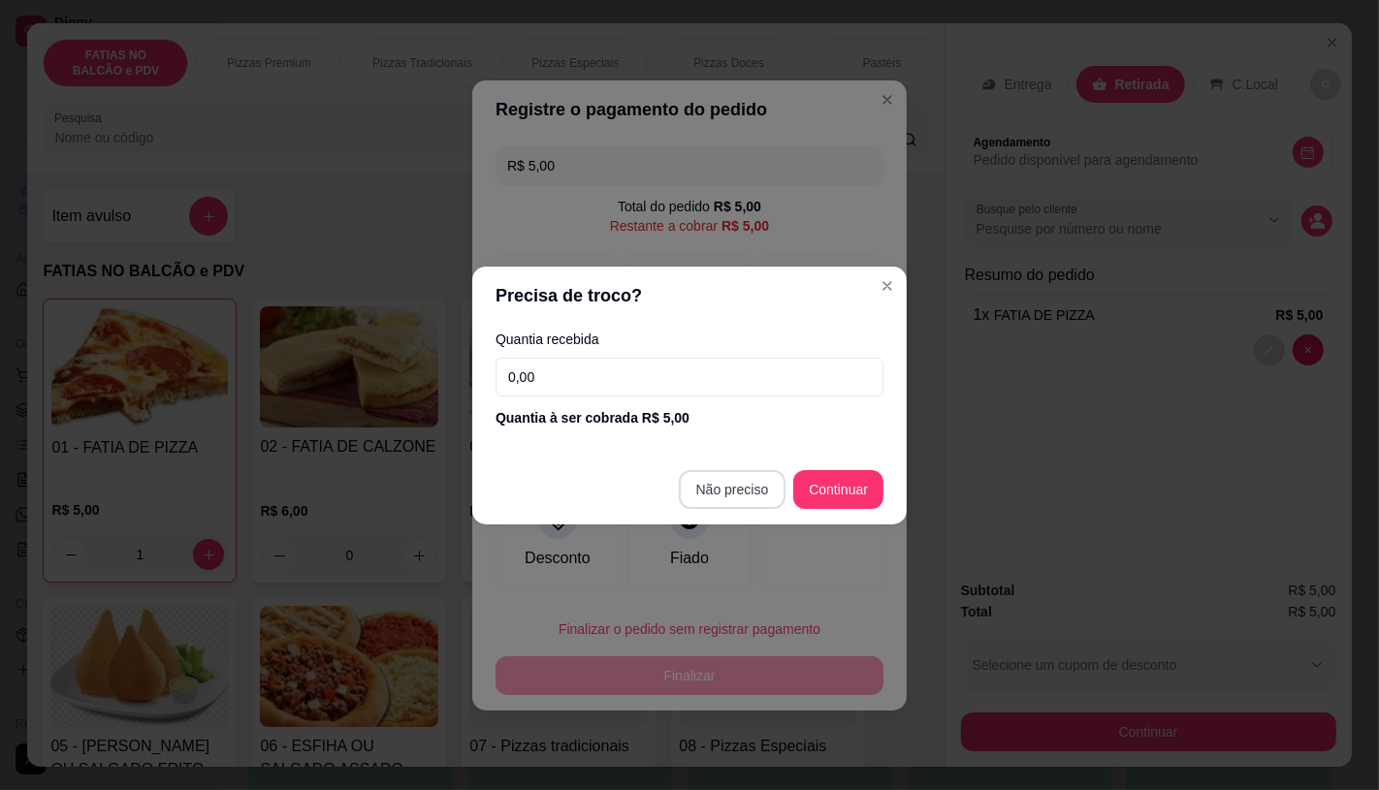
type input "R$ 0,00"
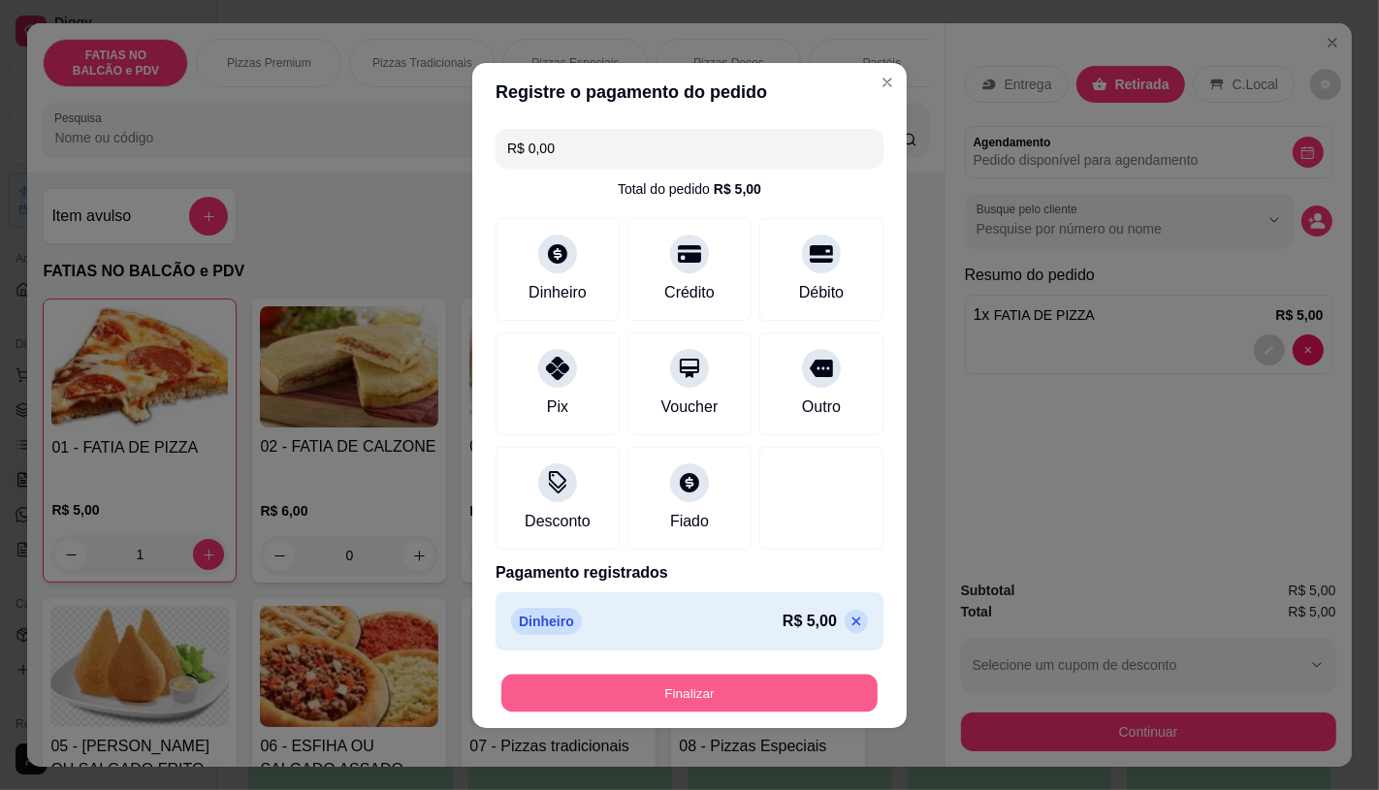
click at [742, 683] on button "Finalizar" at bounding box center [689, 693] width 376 height 38
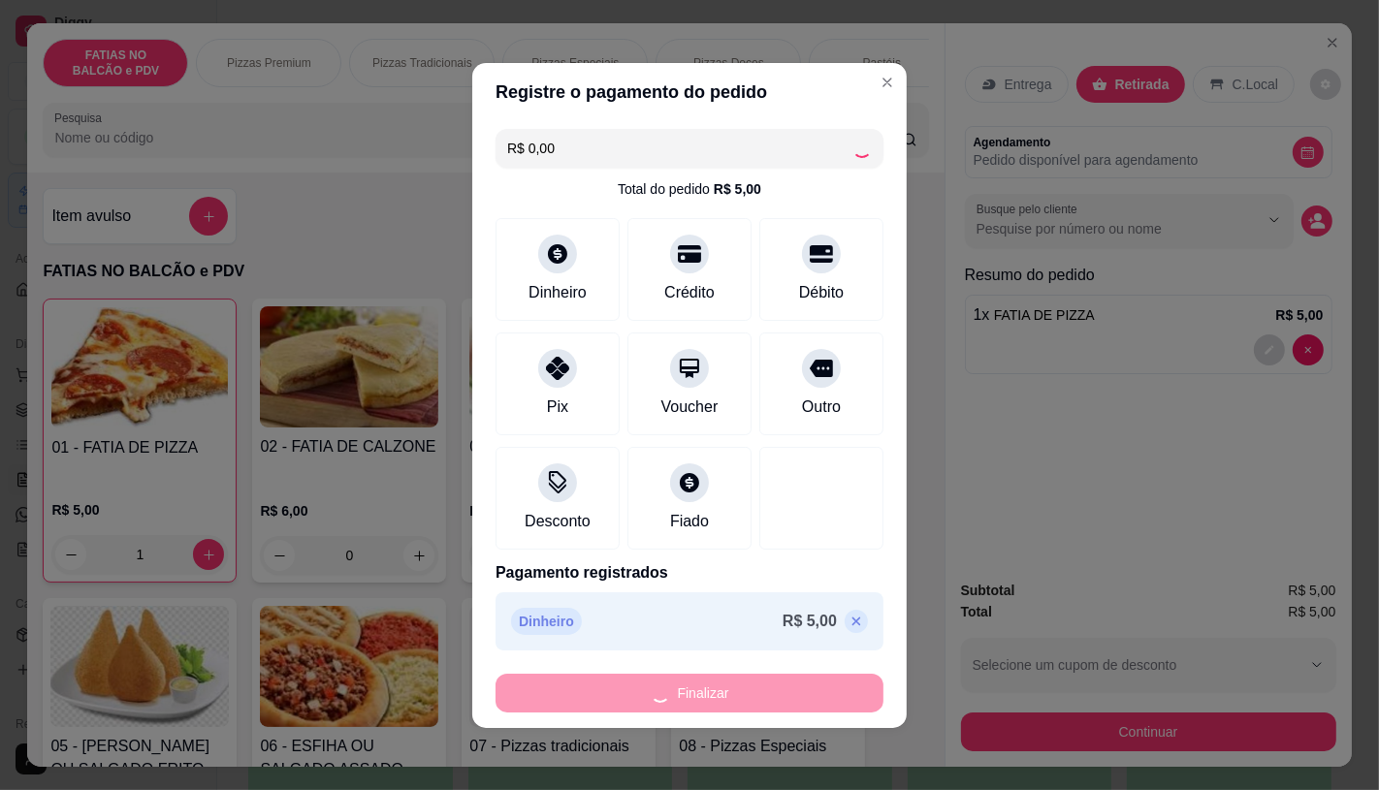
type input "0"
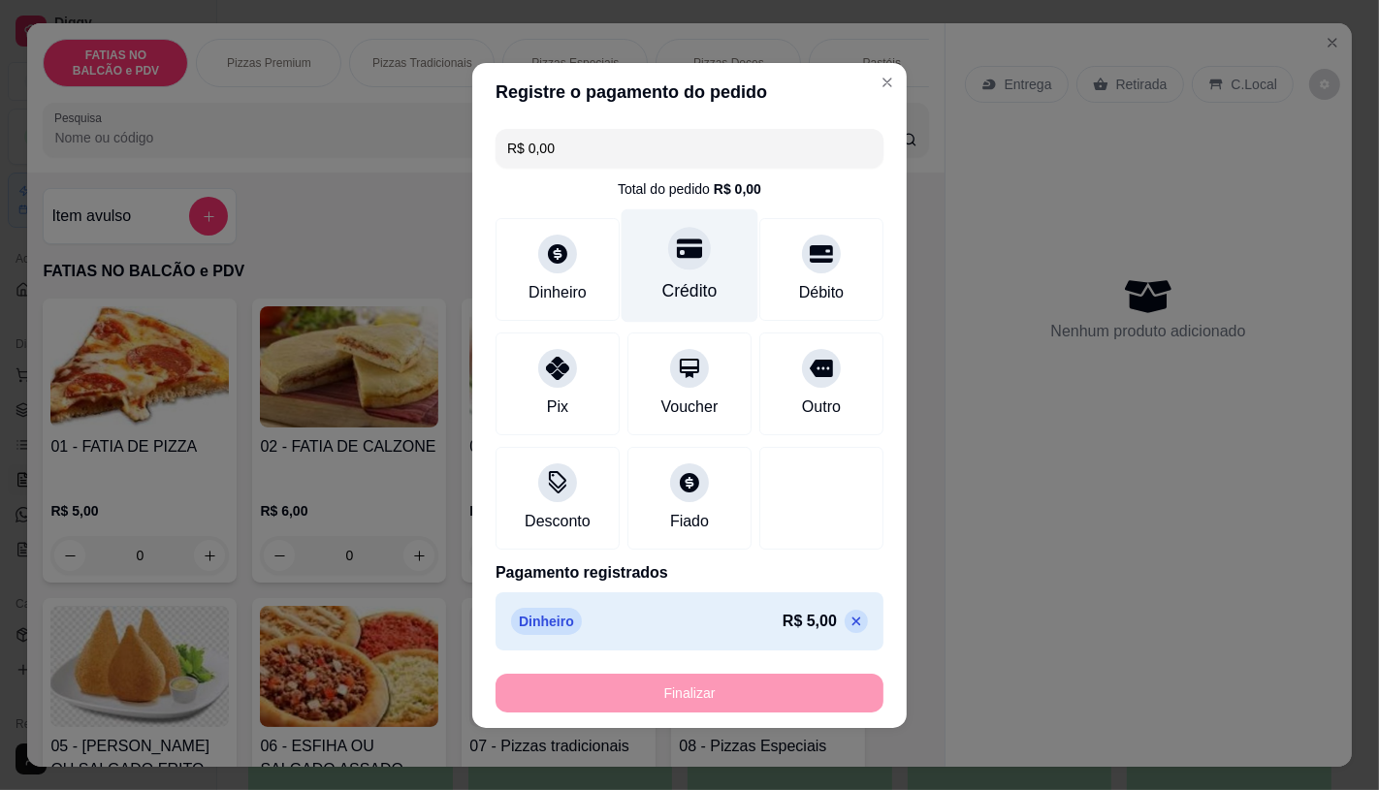
type input "-R$ 5,00"
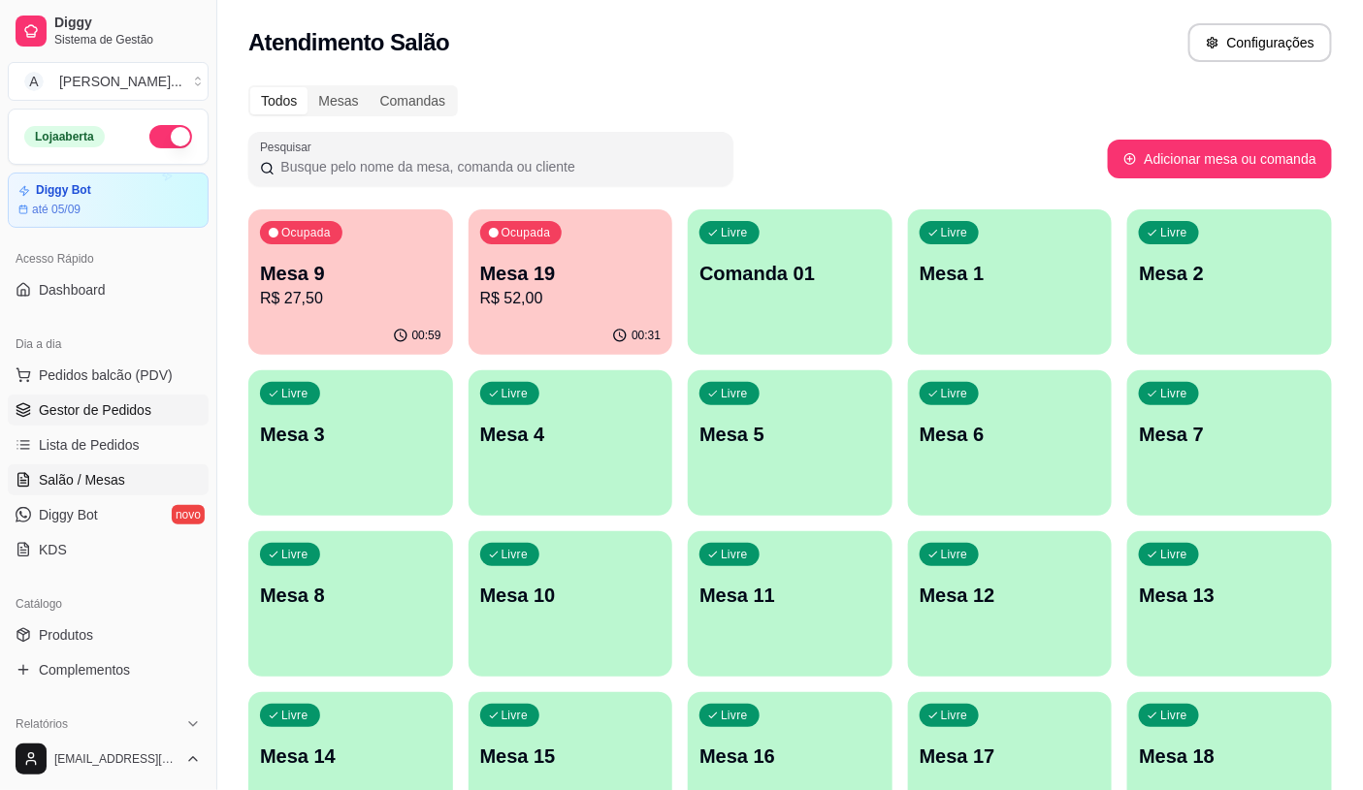
click at [163, 425] on link "Gestor de Pedidos" at bounding box center [108, 410] width 201 height 31
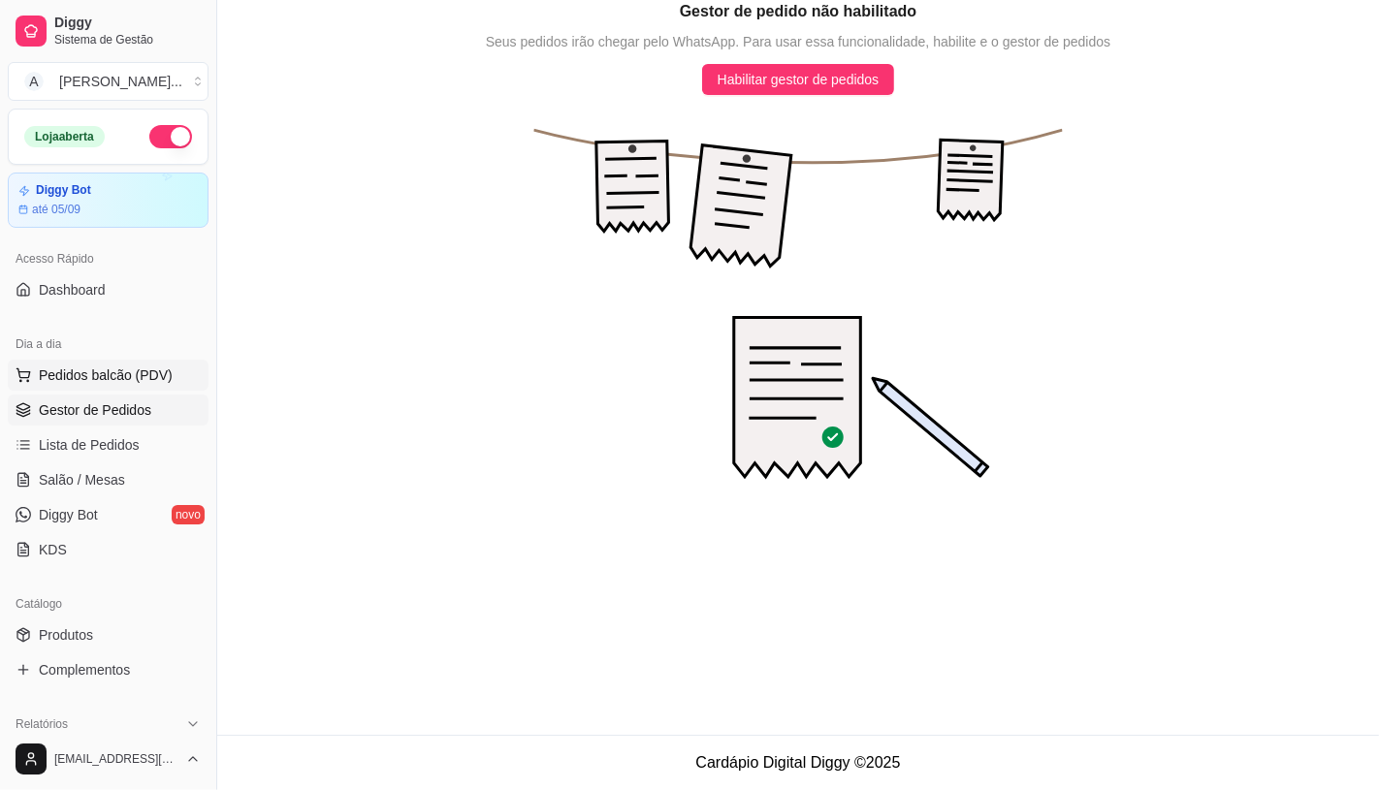
click at [129, 383] on span "Pedidos balcão (PDV)" at bounding box center [106, 375] width 134 height 19
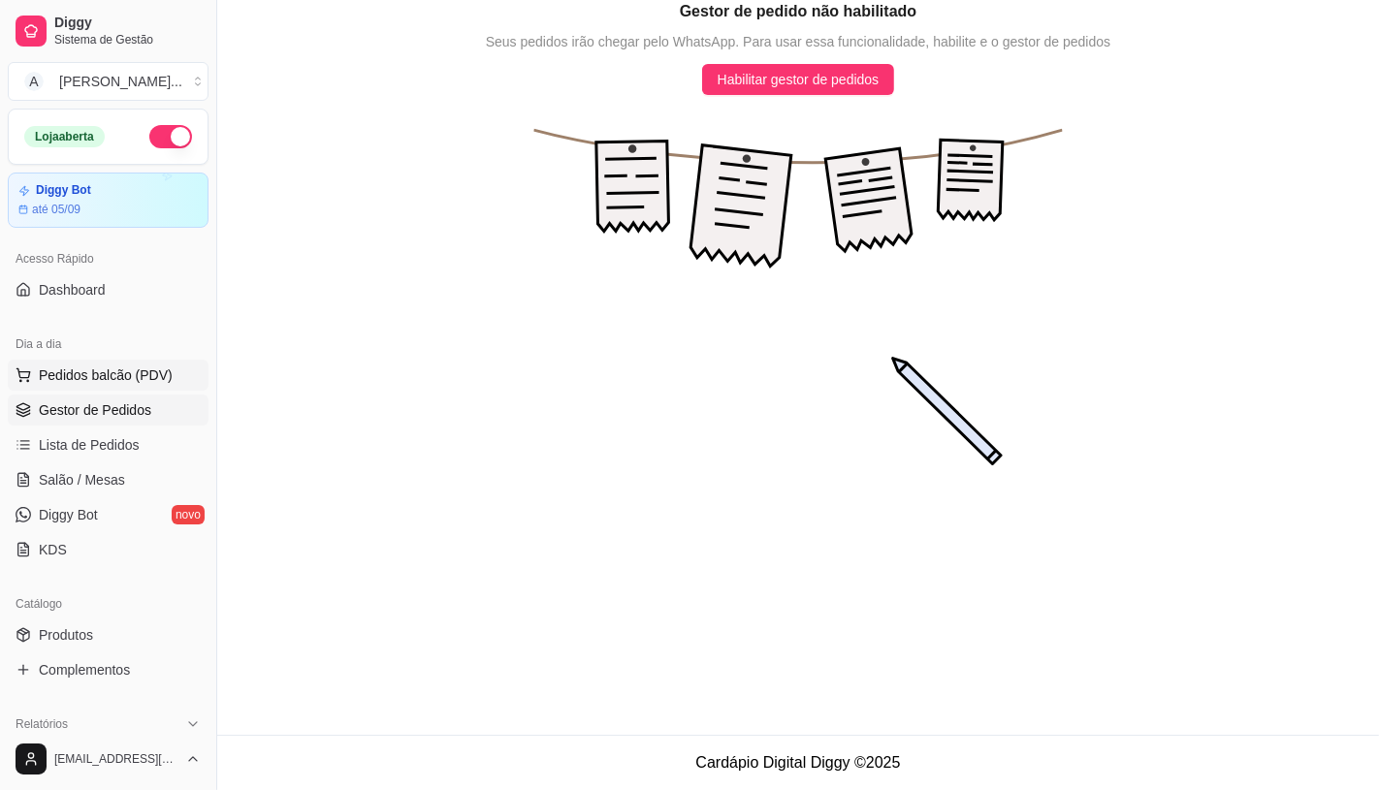
click at [129, 374] on img at bounding box center [139, 366] width 178 height 121
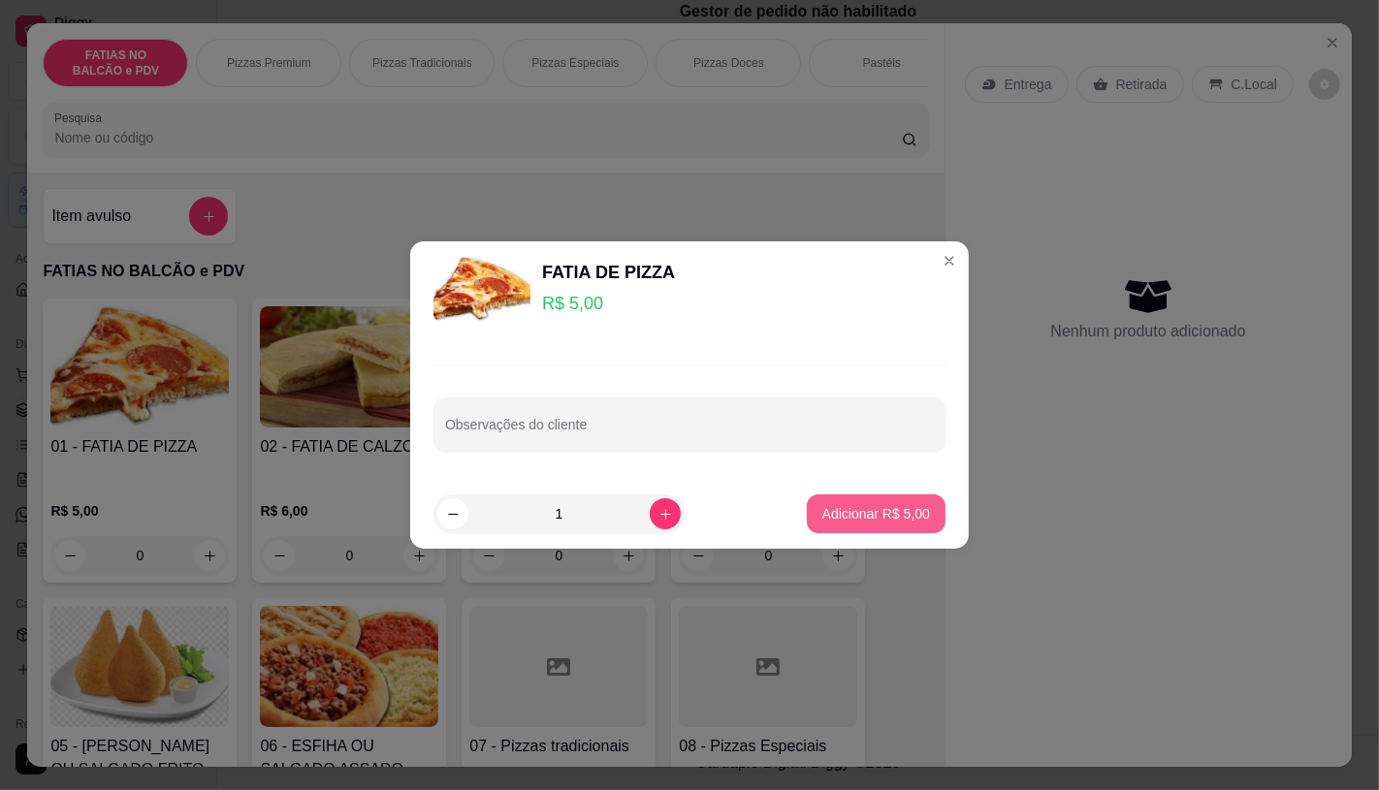
click at [835, 518] on p "Adicionar R$ 5,00" at bounding box center [876, 513] width 108 height 19
type input "1"
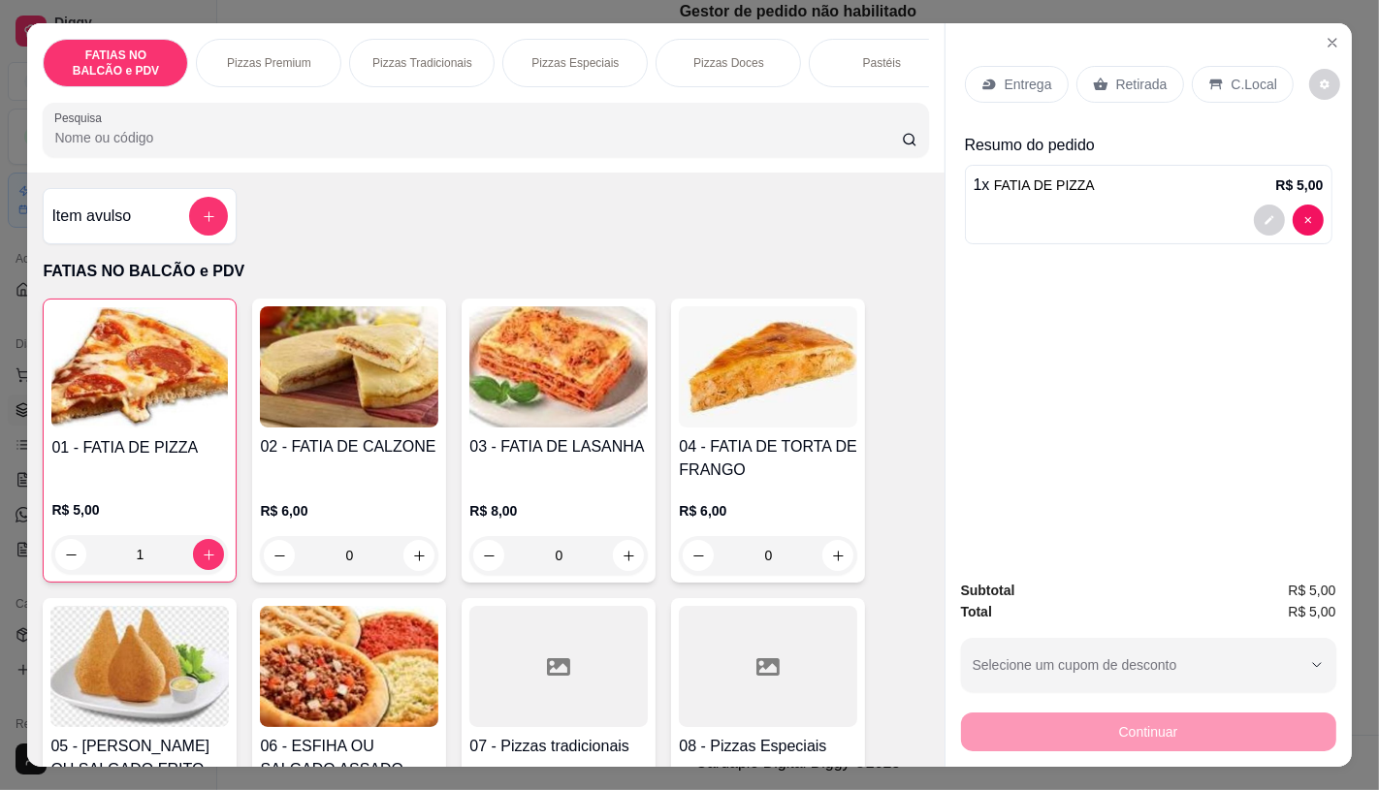
click at [1120, 75] on p "Retirada" at bounding box center [1141, 84] width 51 height 19
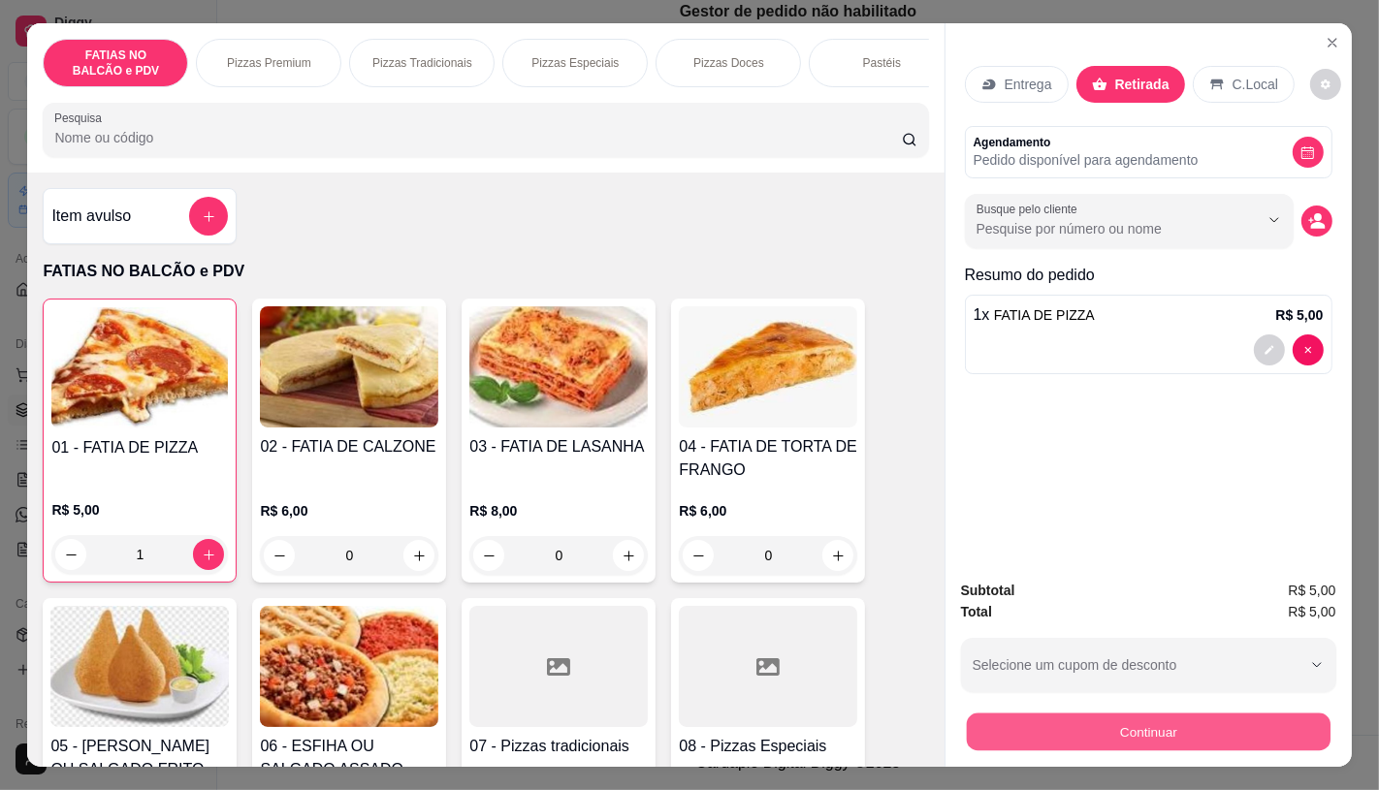
click at [1090, 722] on button "Continuar" at bounding box center [1148, 732] width 364 height 38
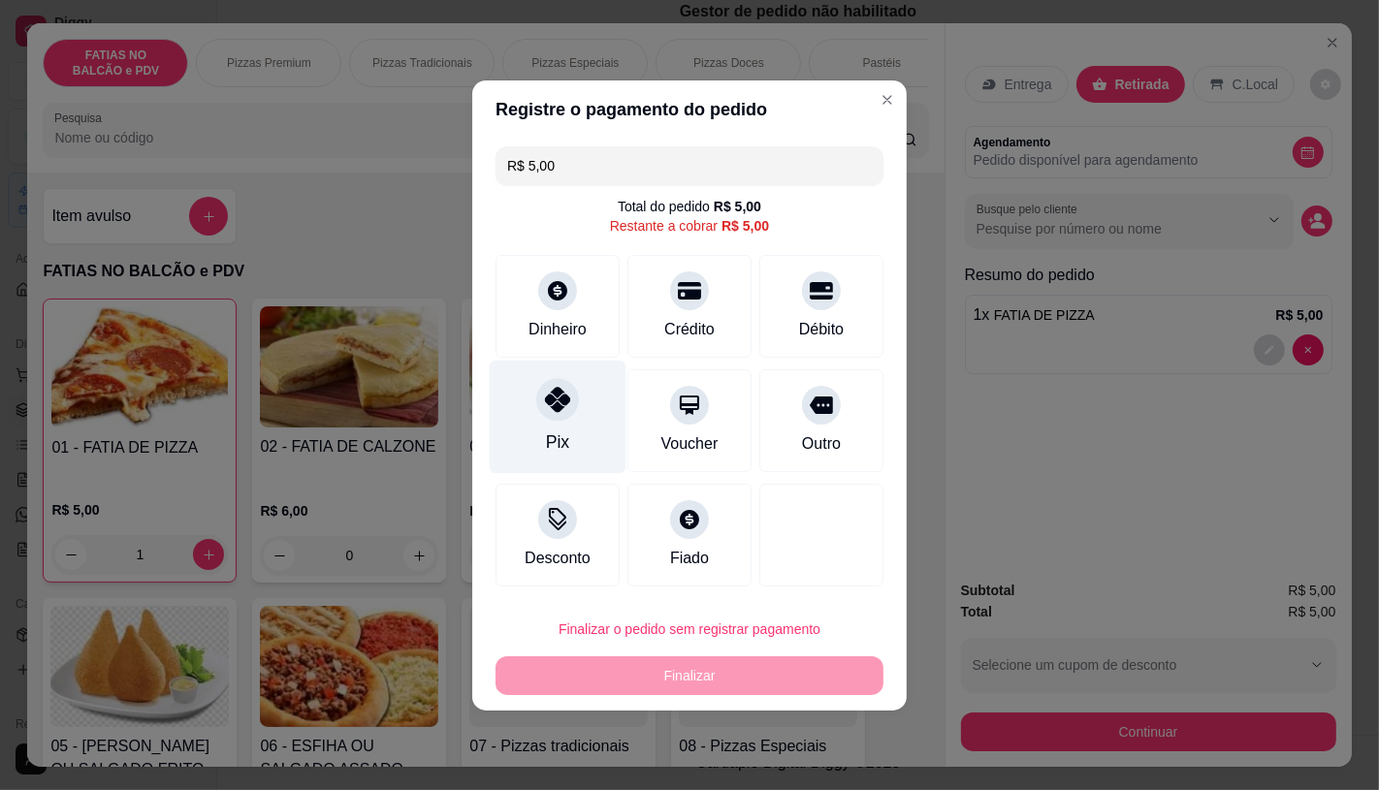
click at [562, 395] on icon at bounding box center [557, 399] width 25 height 25
type input "R$ 0,00"
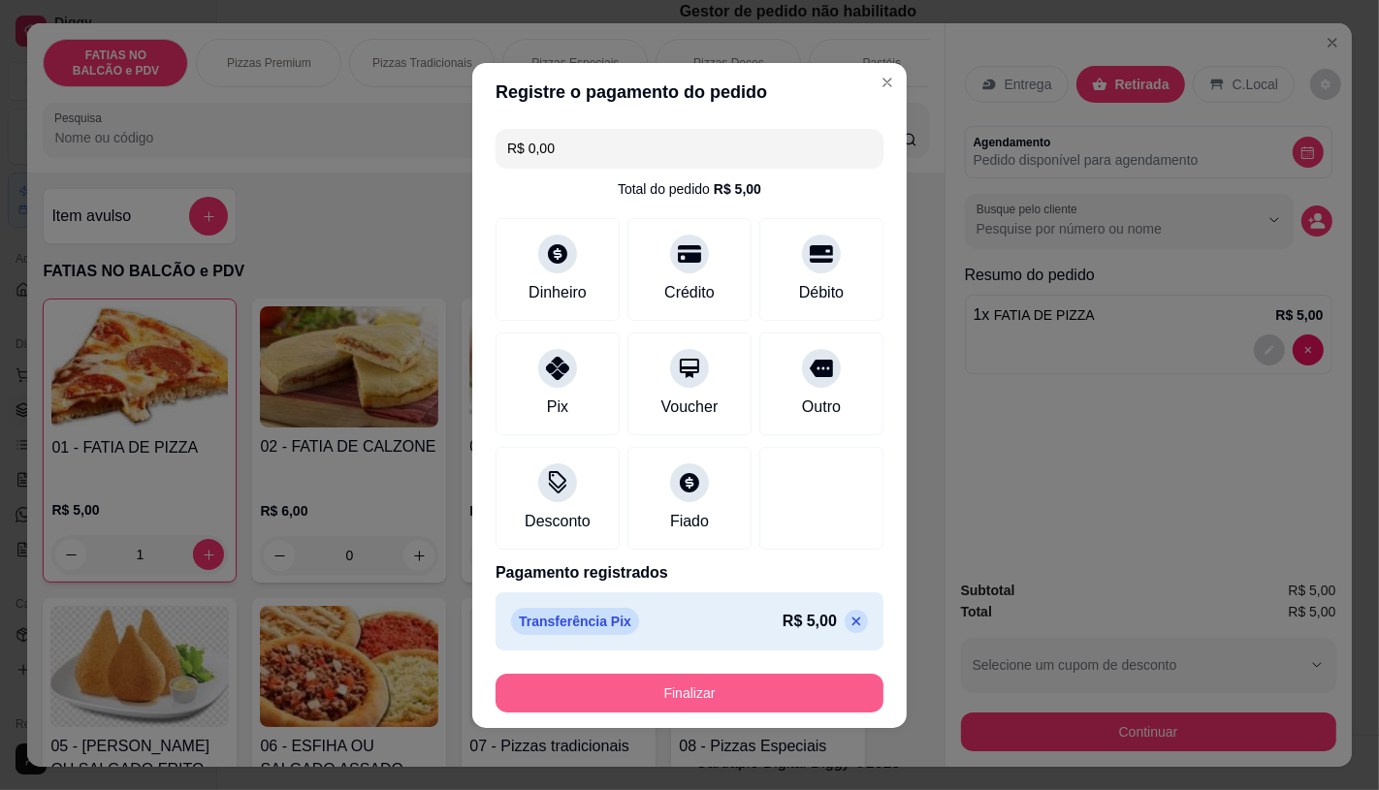
click at [752, 680] on button "Finalizar" at bounding box center [690, 693] width 388 height 39
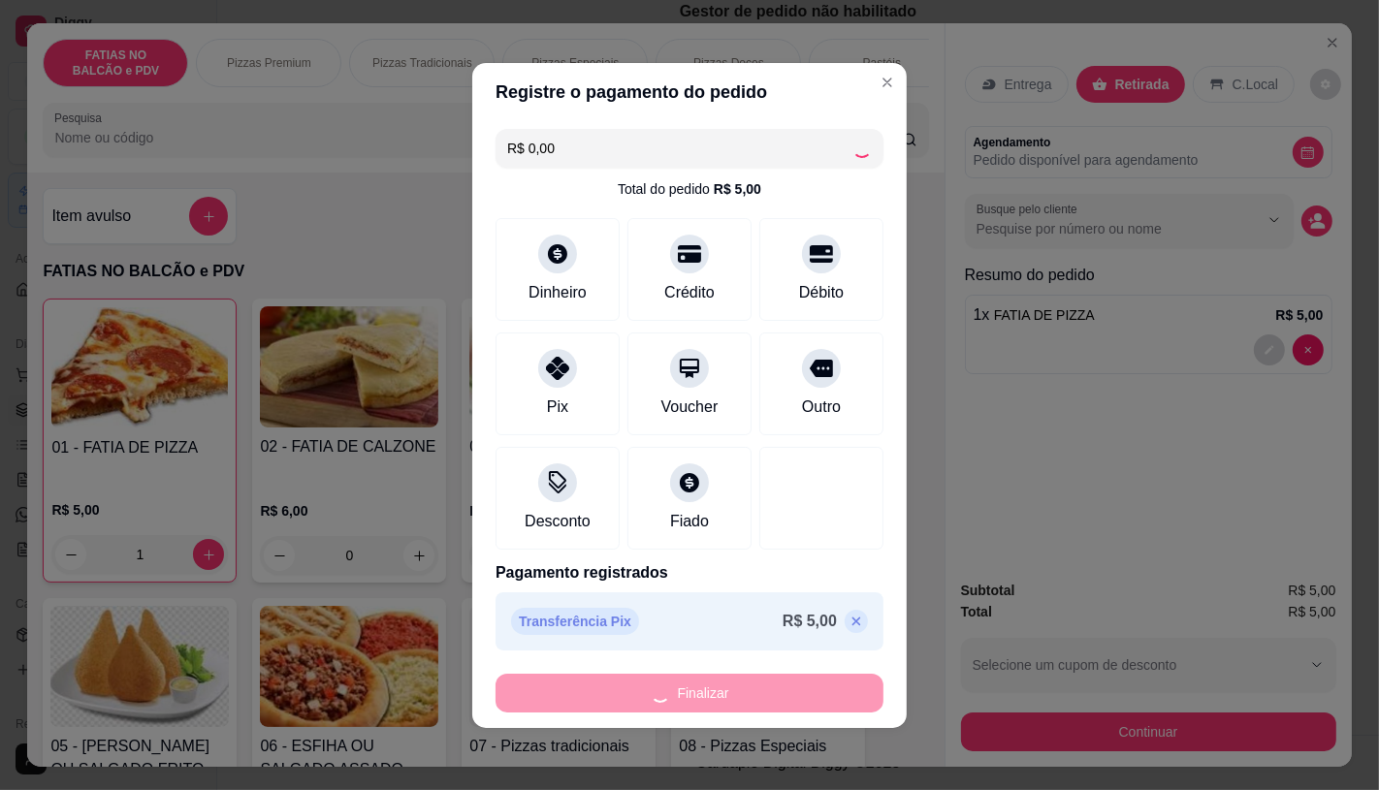
type input "0"
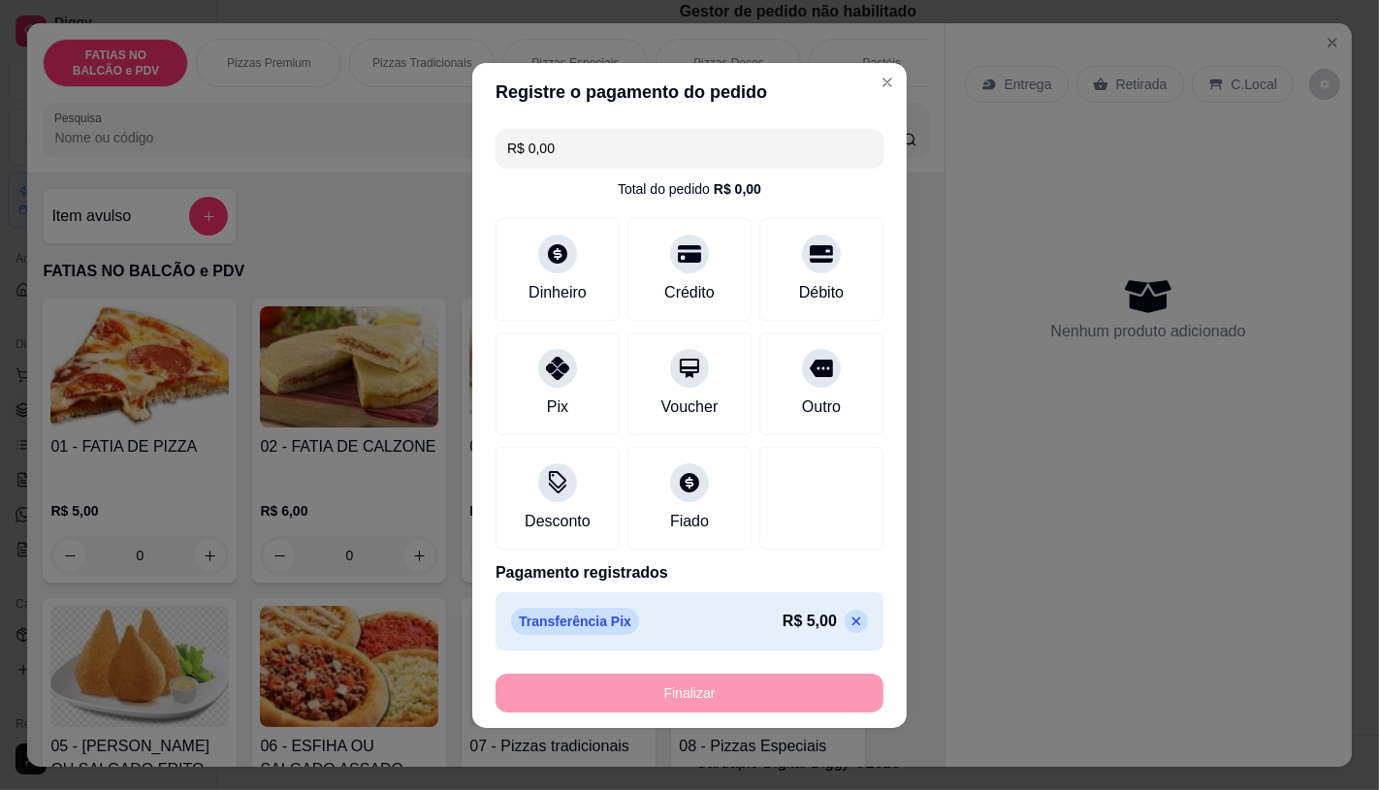
type input "-R$ 5,00"
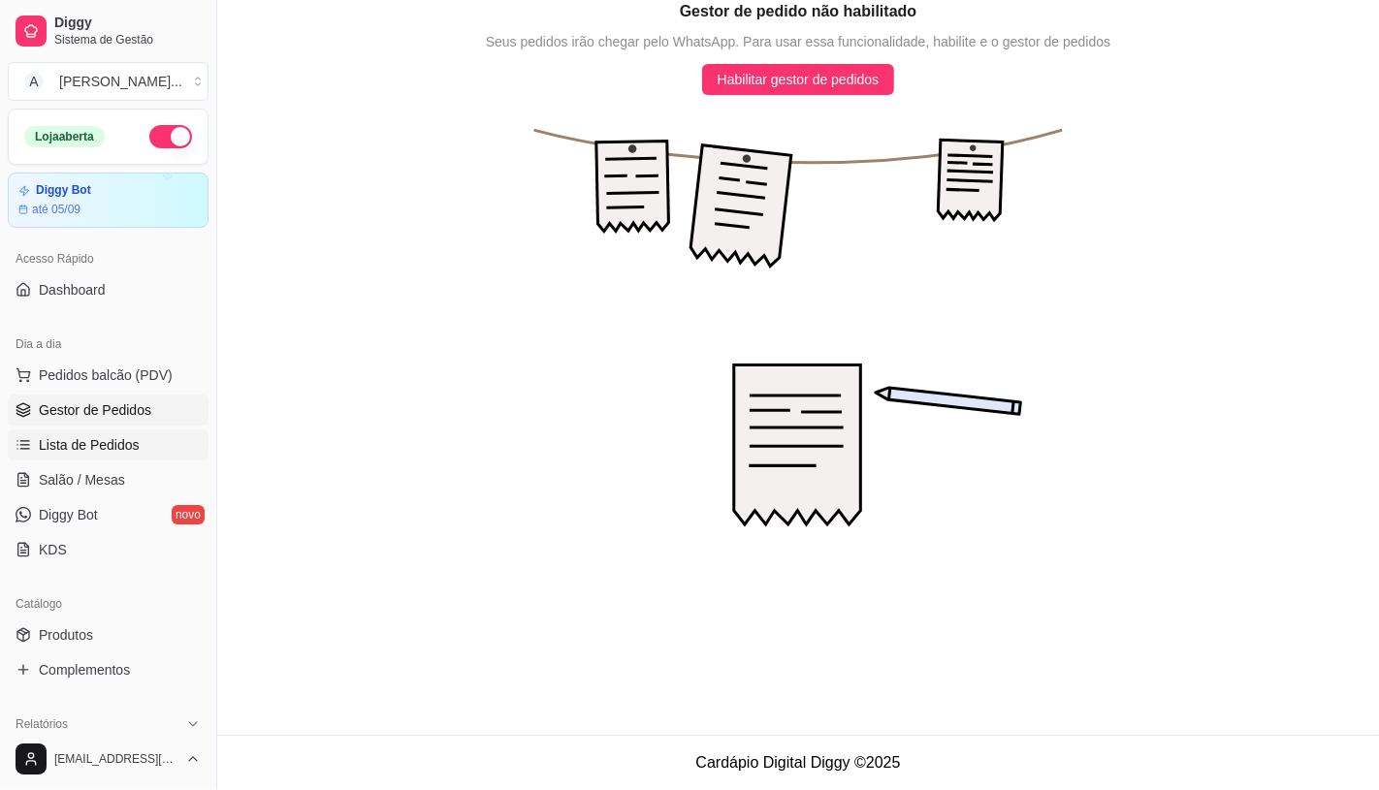
click at [123, 458] on link "Lista de Pedidos" at bounding box center [108, 445] width 201 height 31
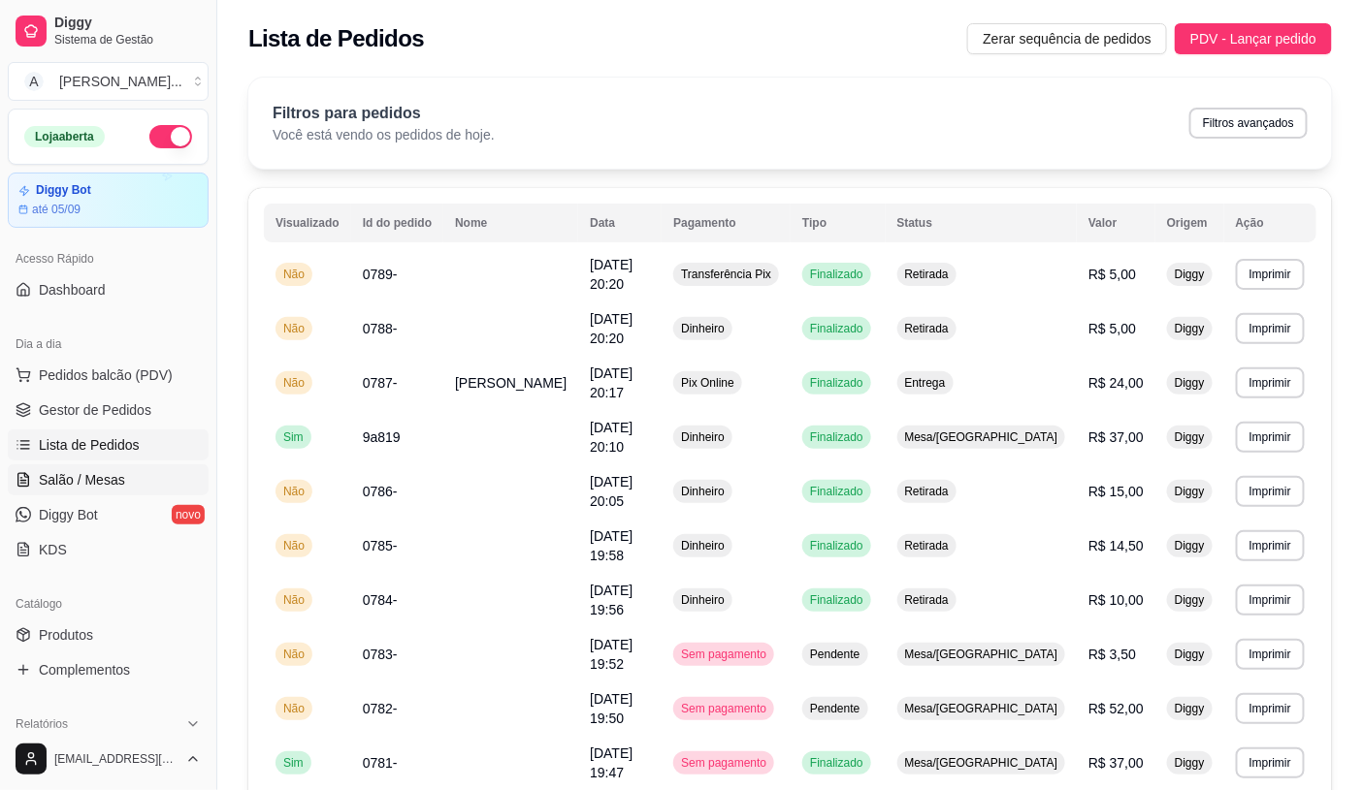
click at [84, 475] on span "Salão / Mesas" at bounding box center [82, 479] width 86 height 19
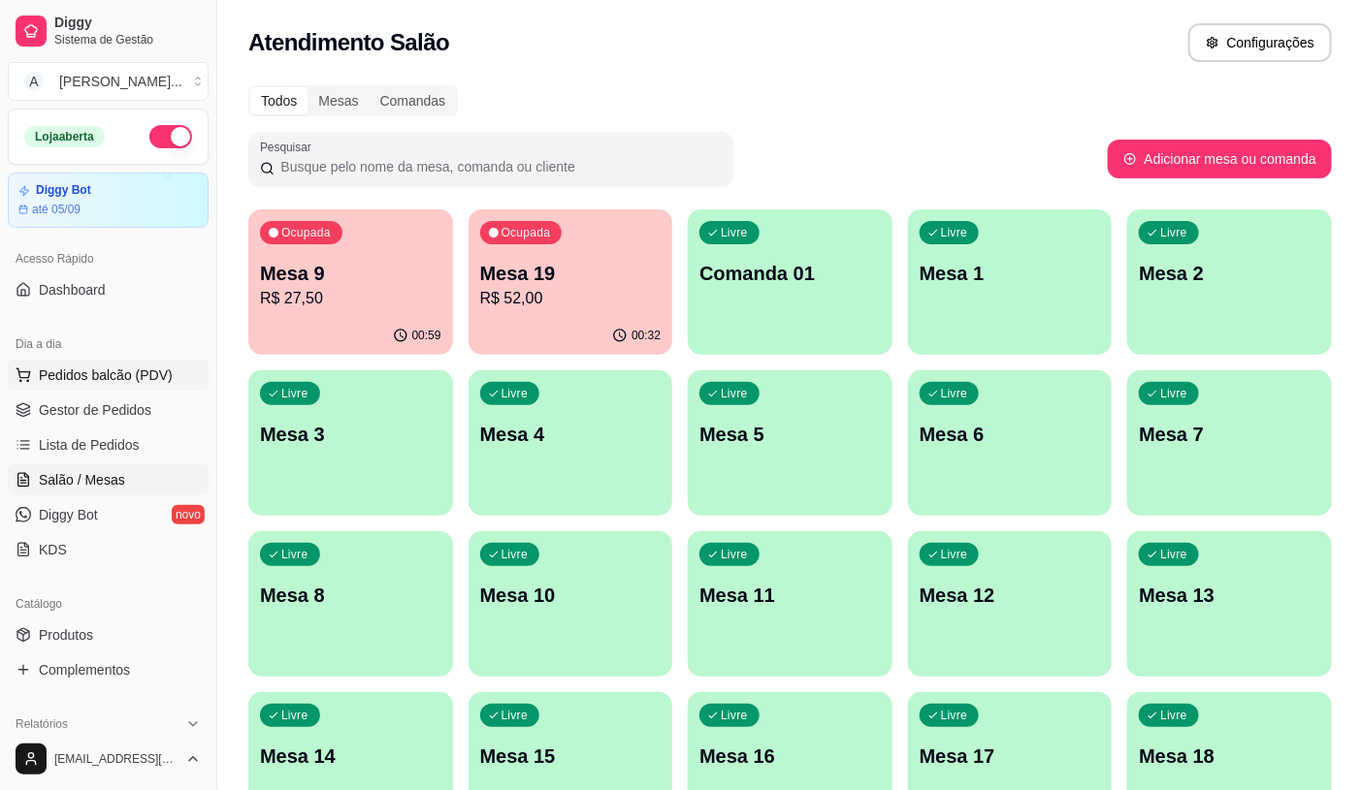
click at [63, 385] on button "Pedidos balcão (PDV)" at bounding box center [108, 375] width 201 height 31
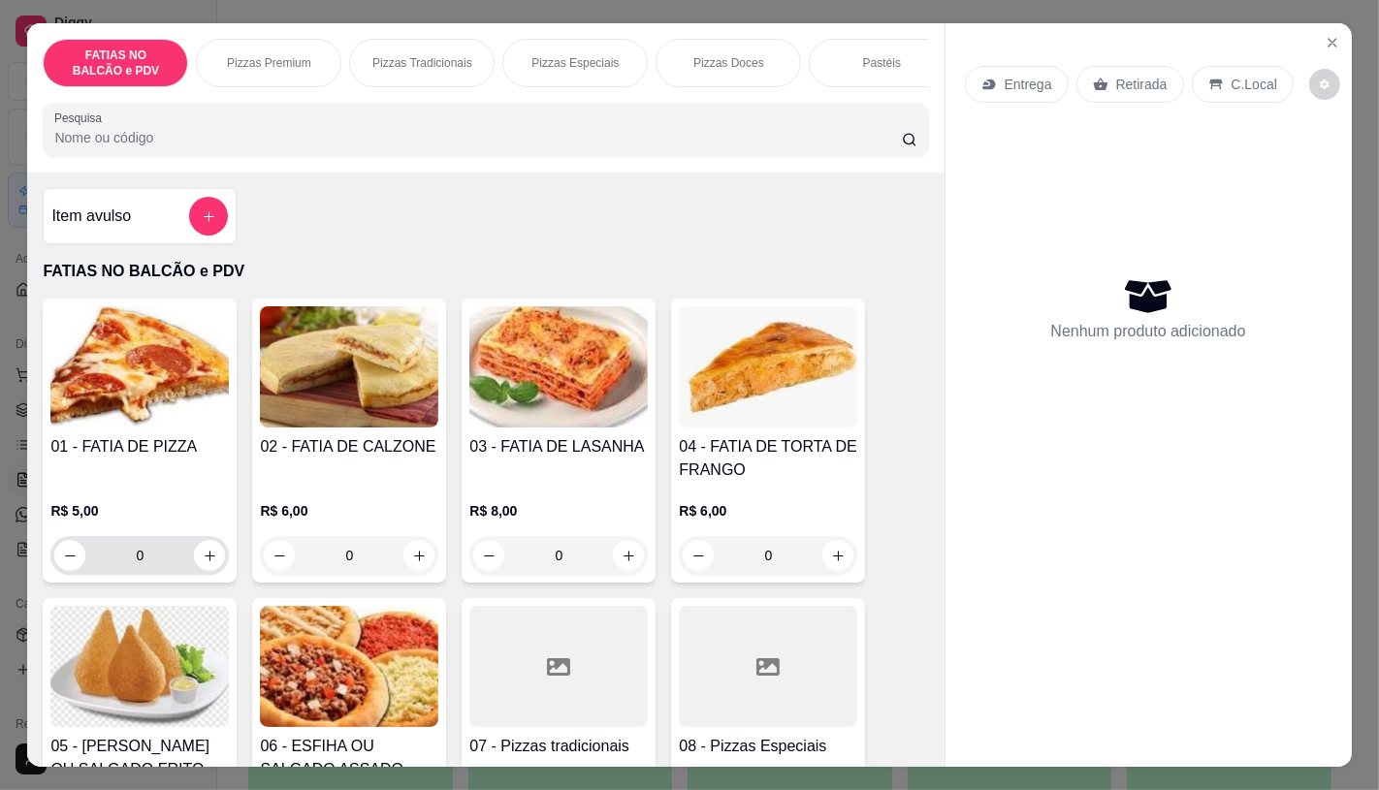
click at [147, 550] on input "0" at bounding box center [139, 555] width 109 height 39
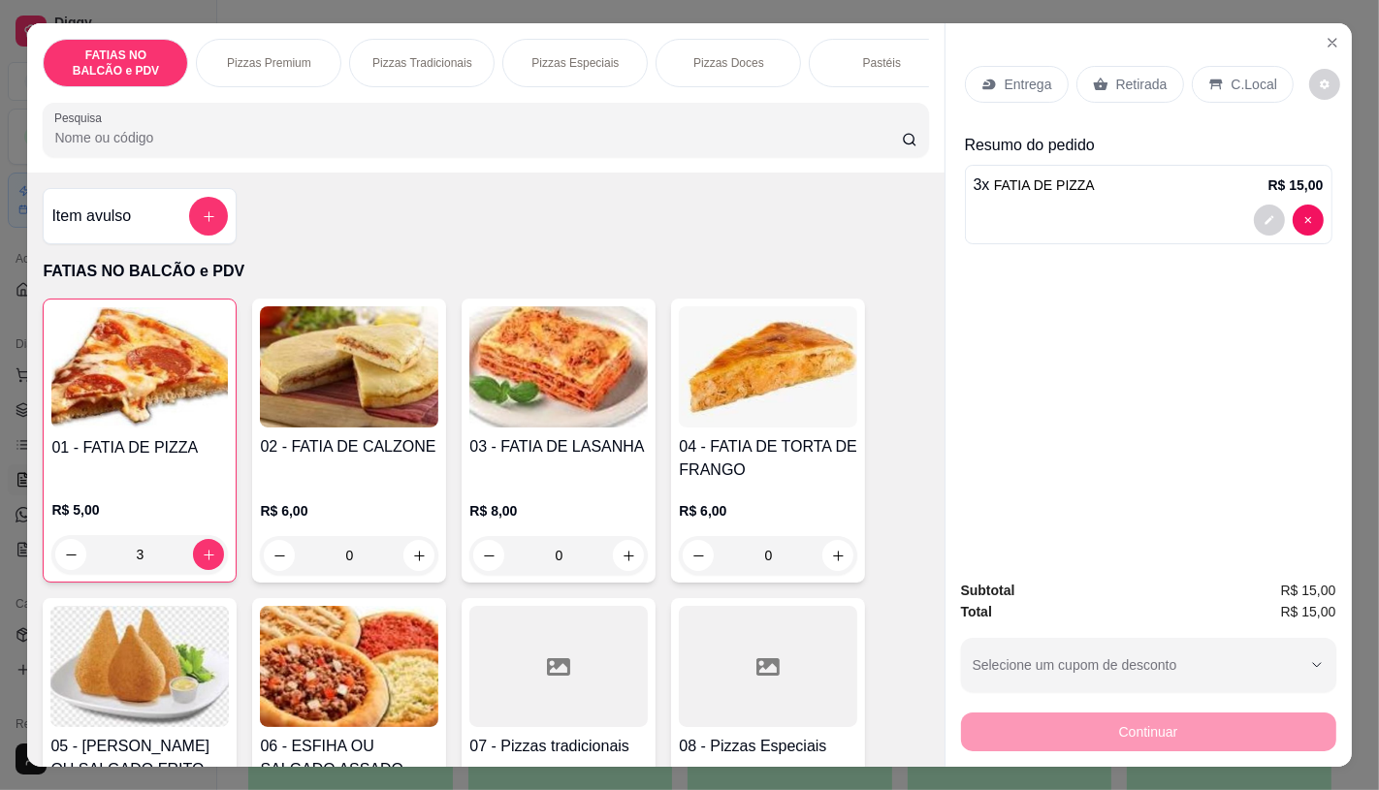
type input "3"
click at [1139, 75] on p "Retirada" at bounding box center [1141, 84] width 51 height 19
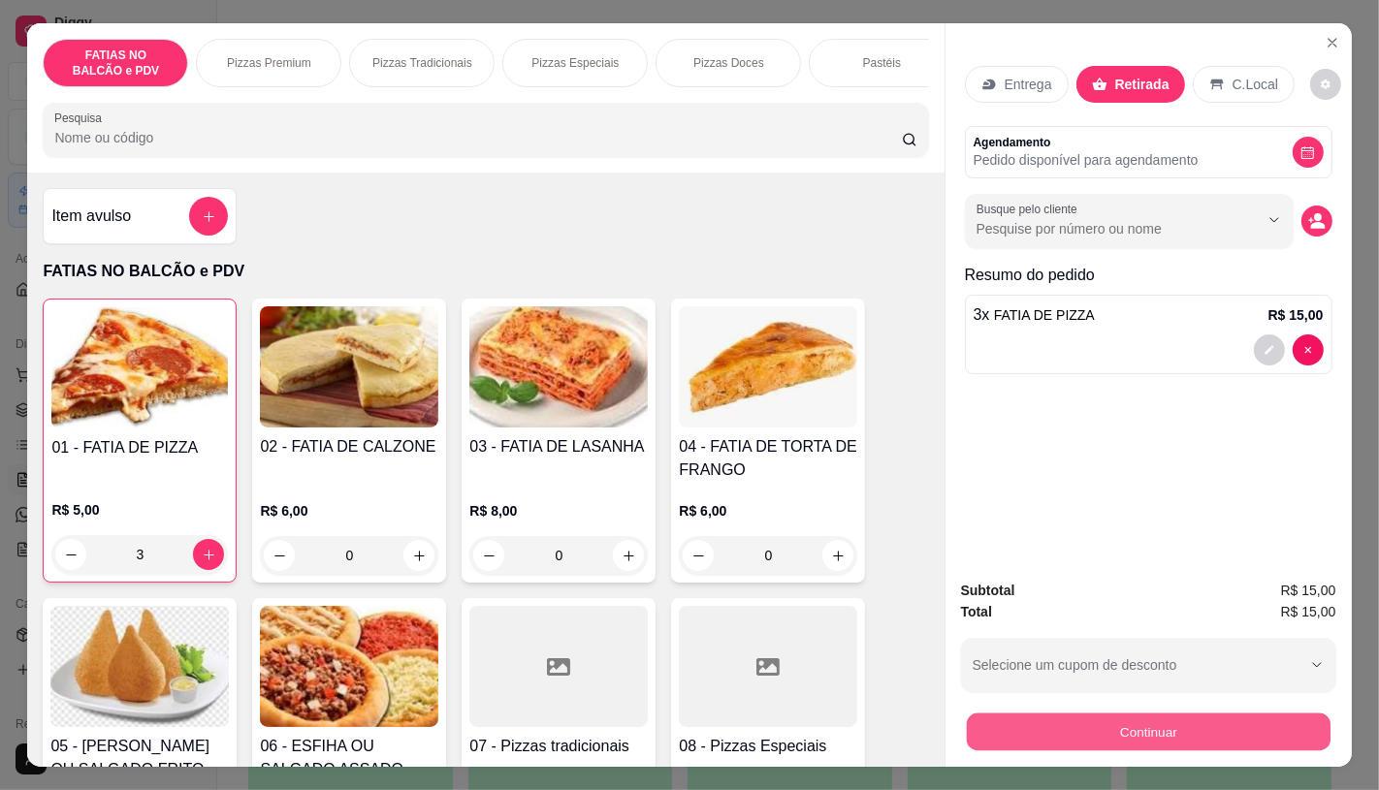
click at [1083, 740] on button "Continuar" at bounding box center [1148, 732] width 364 height 38
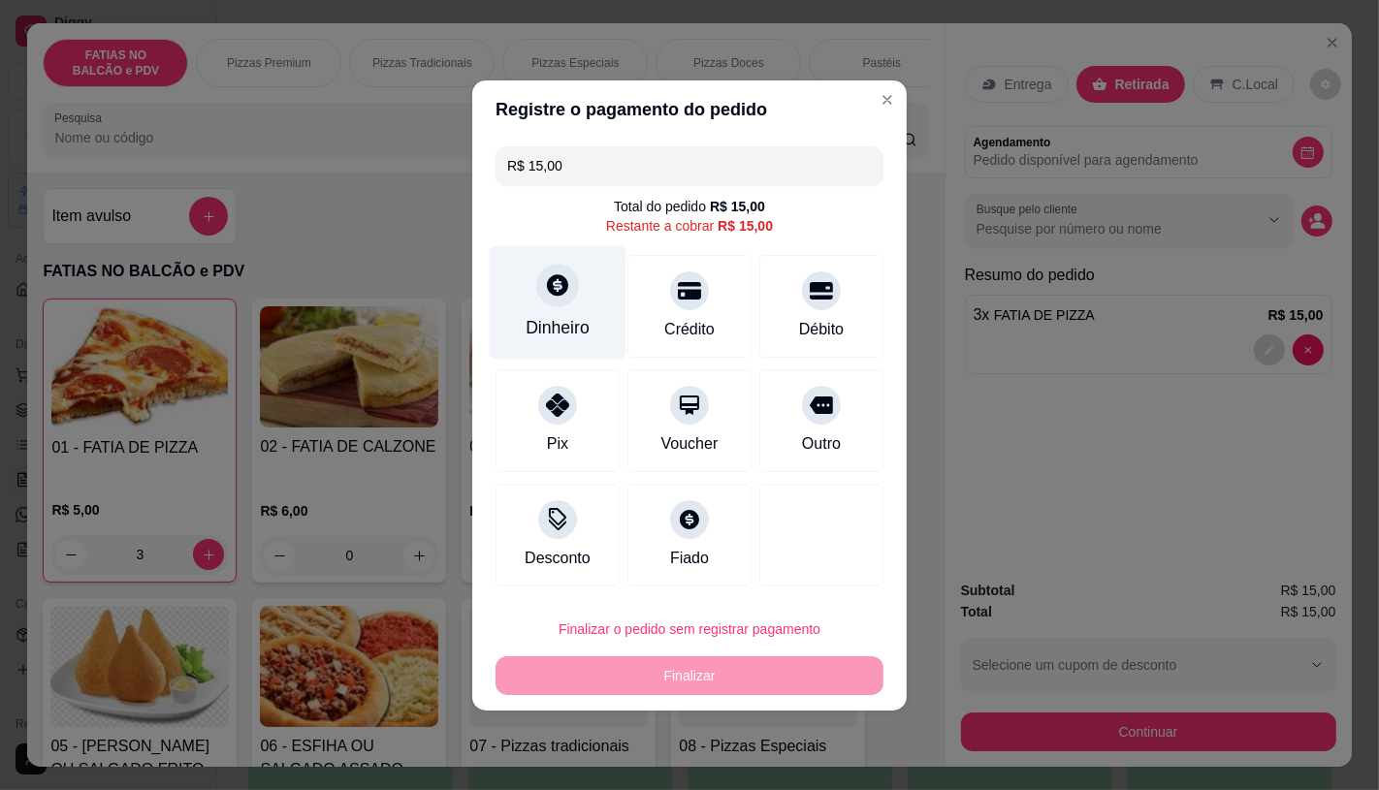
click at [545, 306] on div "Dinheiro" at bounding box center [558, 301] width 137 height 113
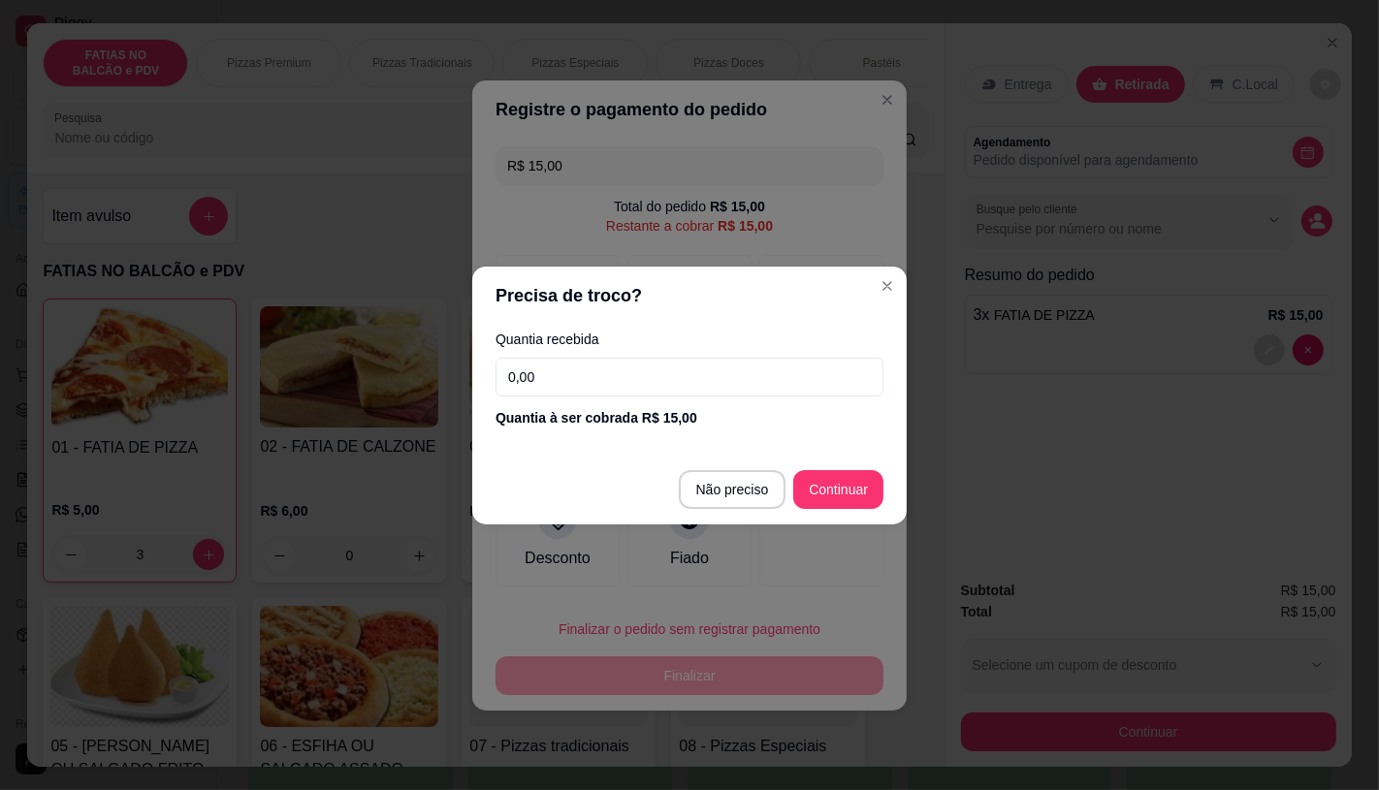
click at [623, 378] on input "0,00" at bounding box center [690, 377] width 388 height 39
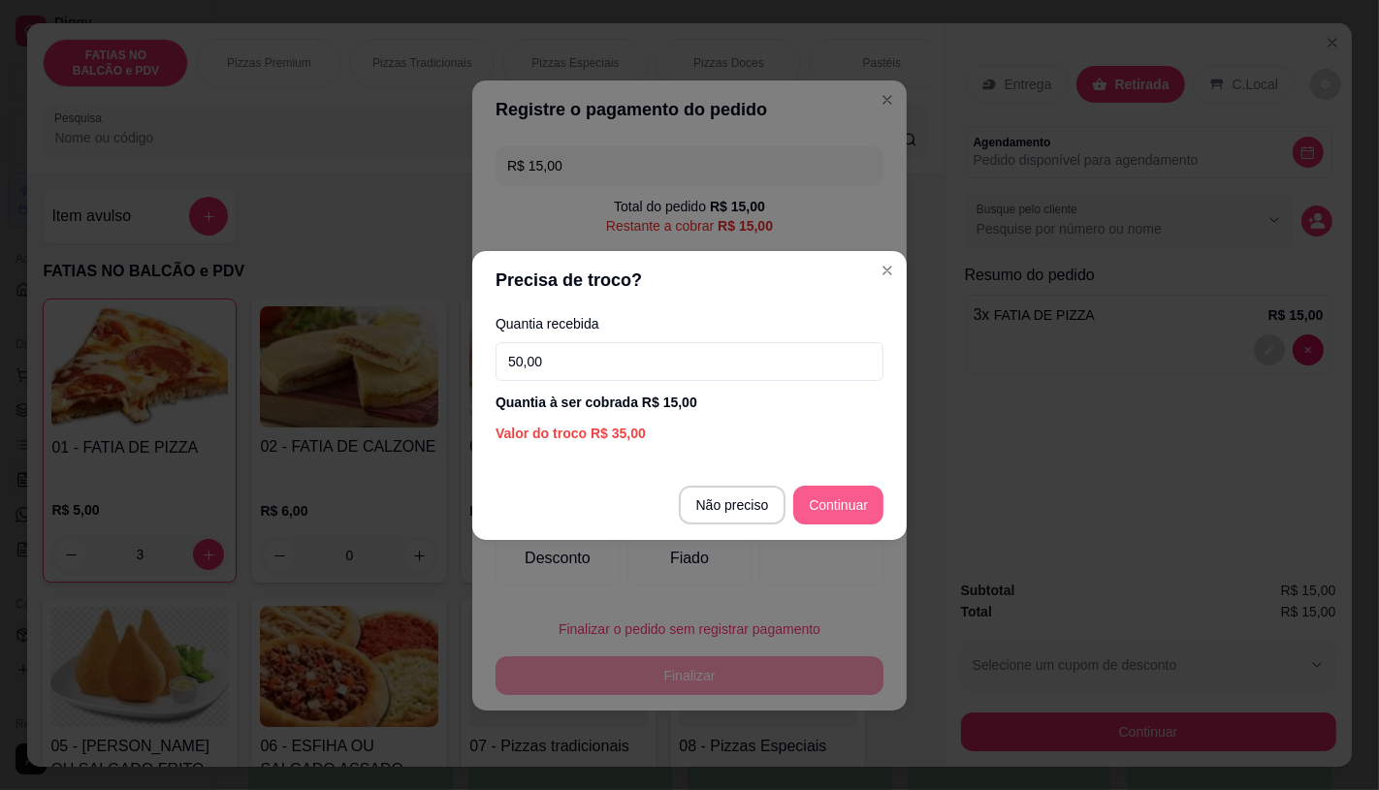
type input "50,00"
type input "R$ 0,00"
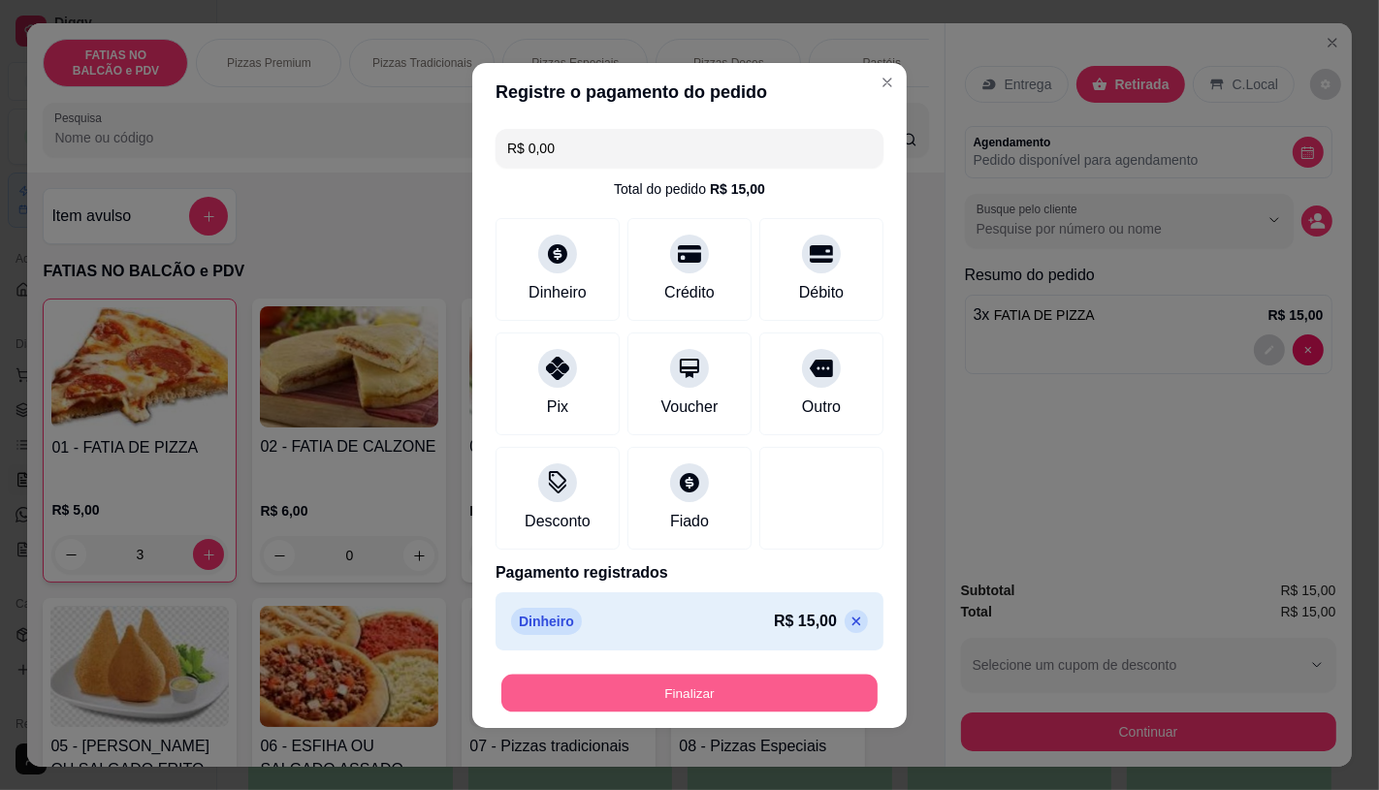
click at [724, 705] on button "Finalizar" at bounding box center [689, 693] width 376 height 38
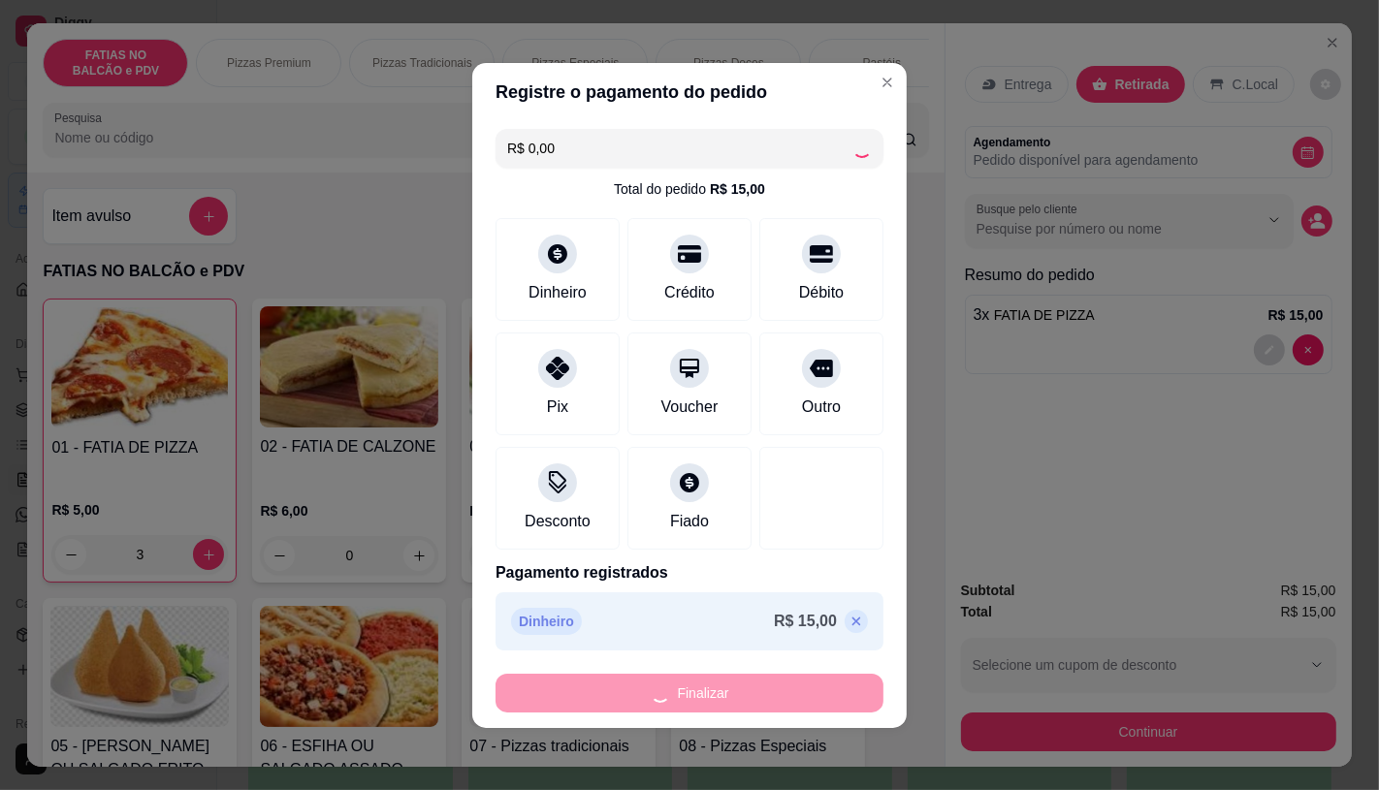
type input "0"
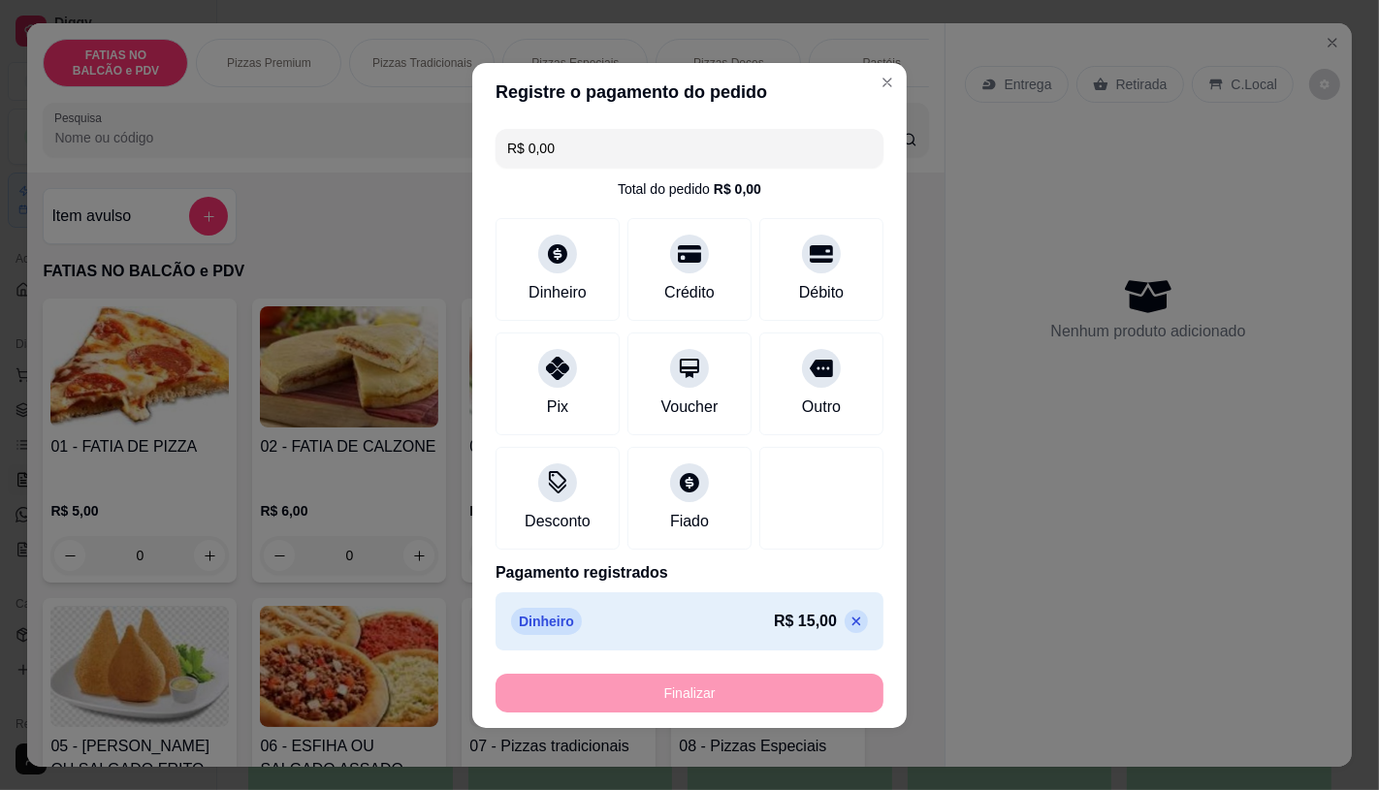
type input "-R$ 15,00"
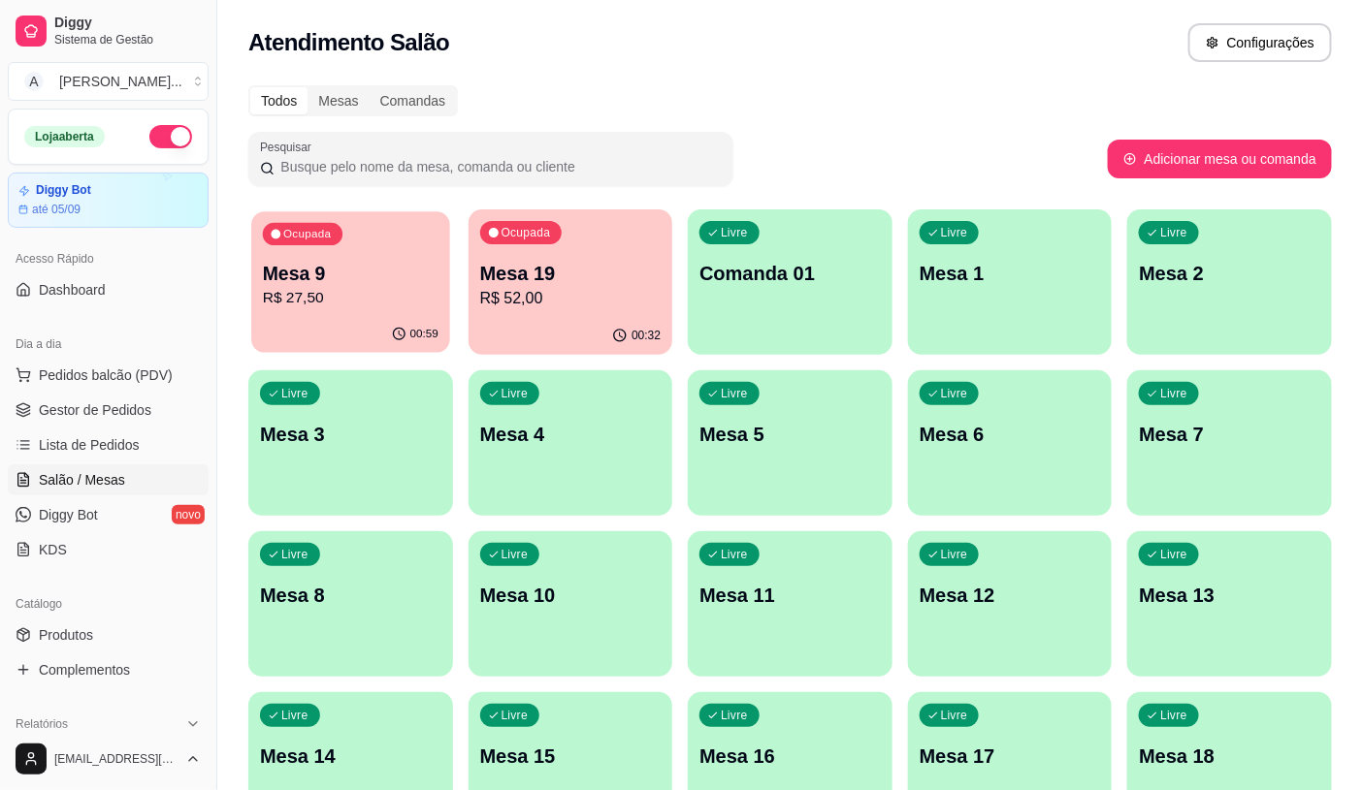
click at [328, 304] on p "R$ 27,50" at bounding box center [351, 298] width 176 height 22
click at [483, 324] on div "00:36" at bounding box center [570, 334] width 198 height 37
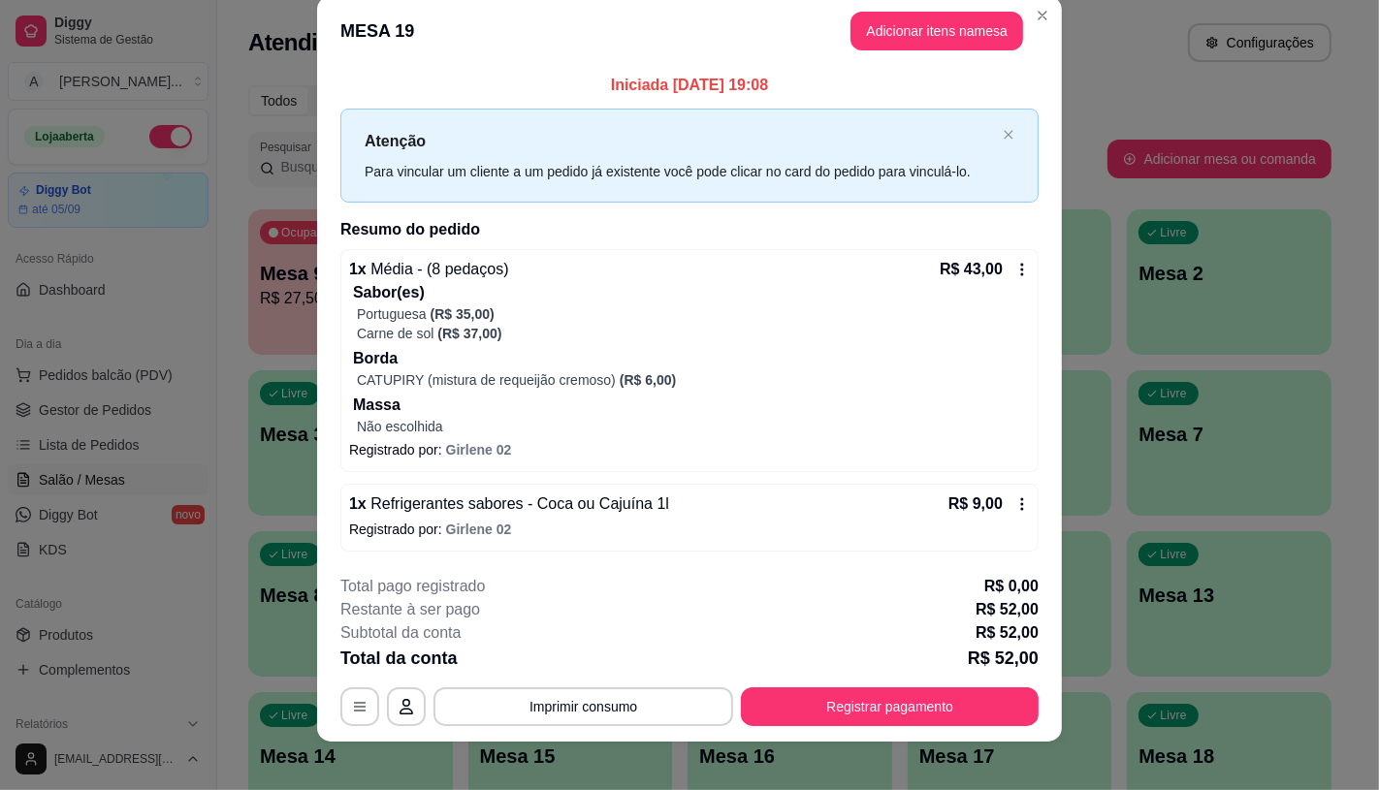
scroll to position [40, 0]
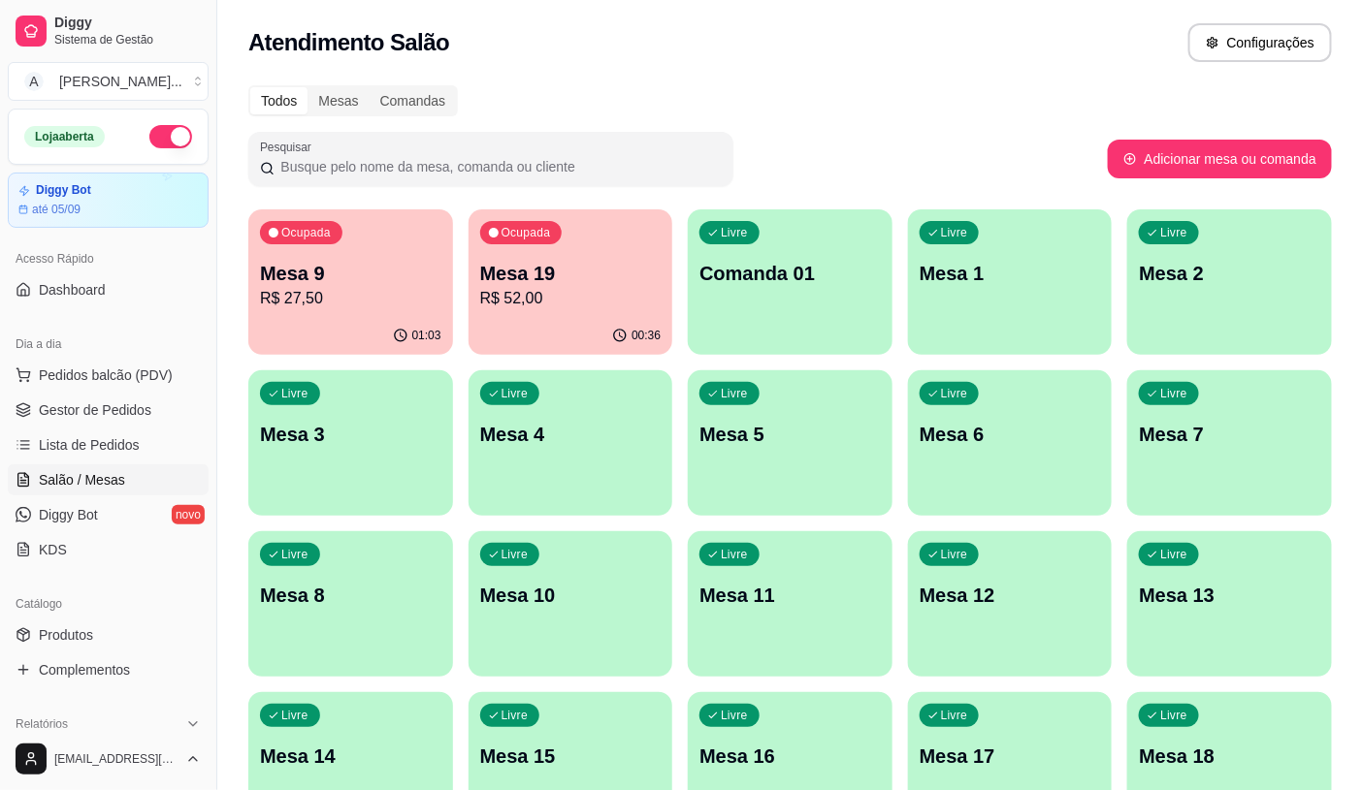
click at [354, 285] on div "Mesa 9 R$ 27,50" at bounding box center [350, 285] width 181 height 50
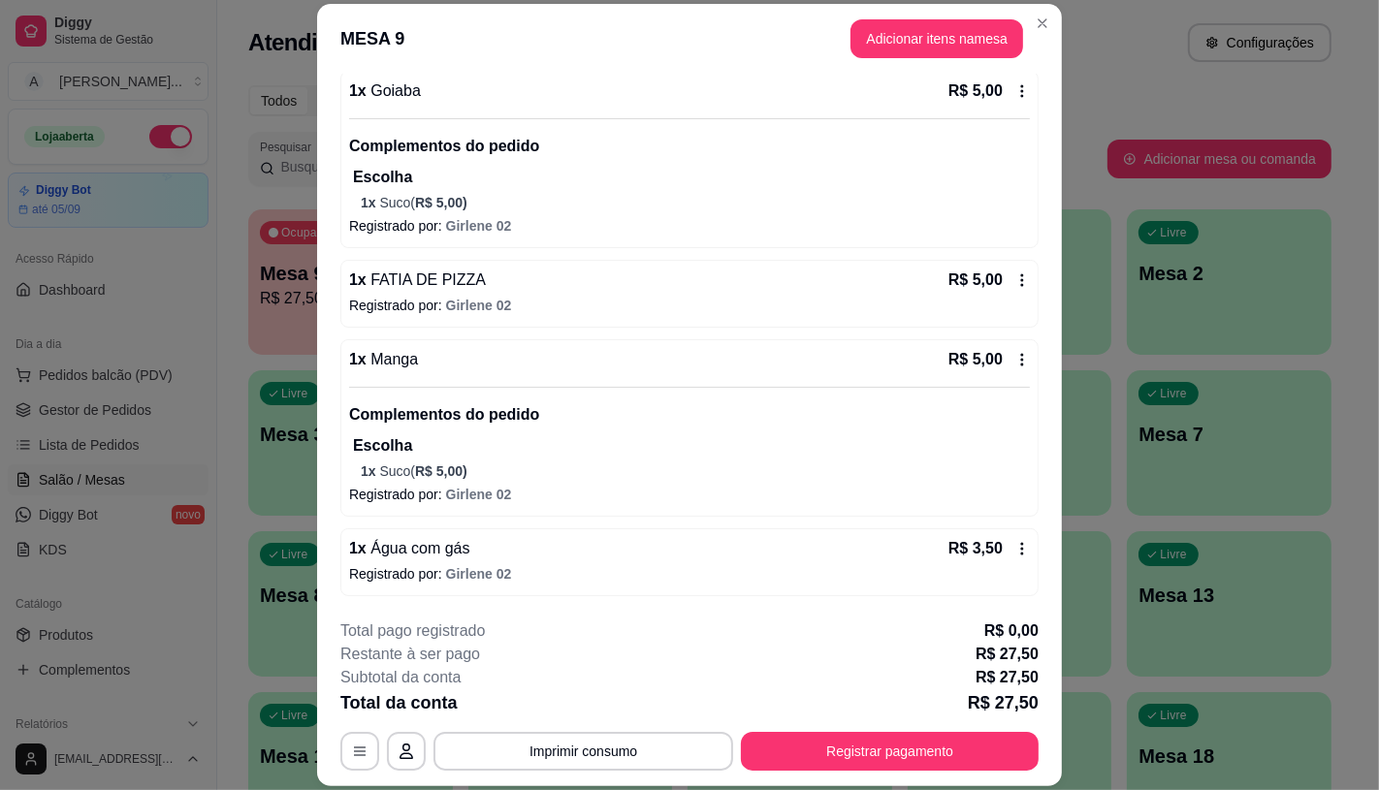
scroll to position [0, 0]
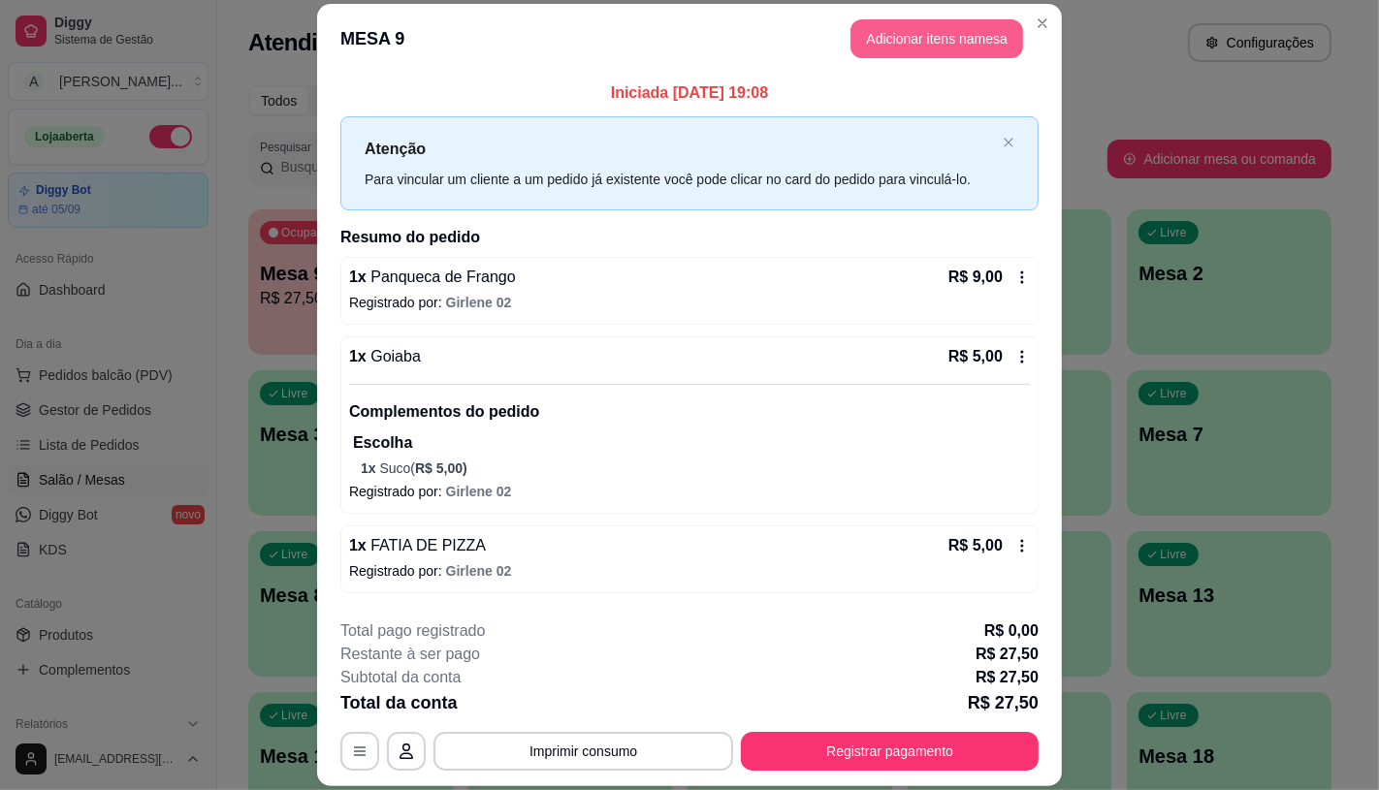
click at [937, 29] on button "Adicionar itens na mesa" at bounding box center [936, 38] width 173 height 39
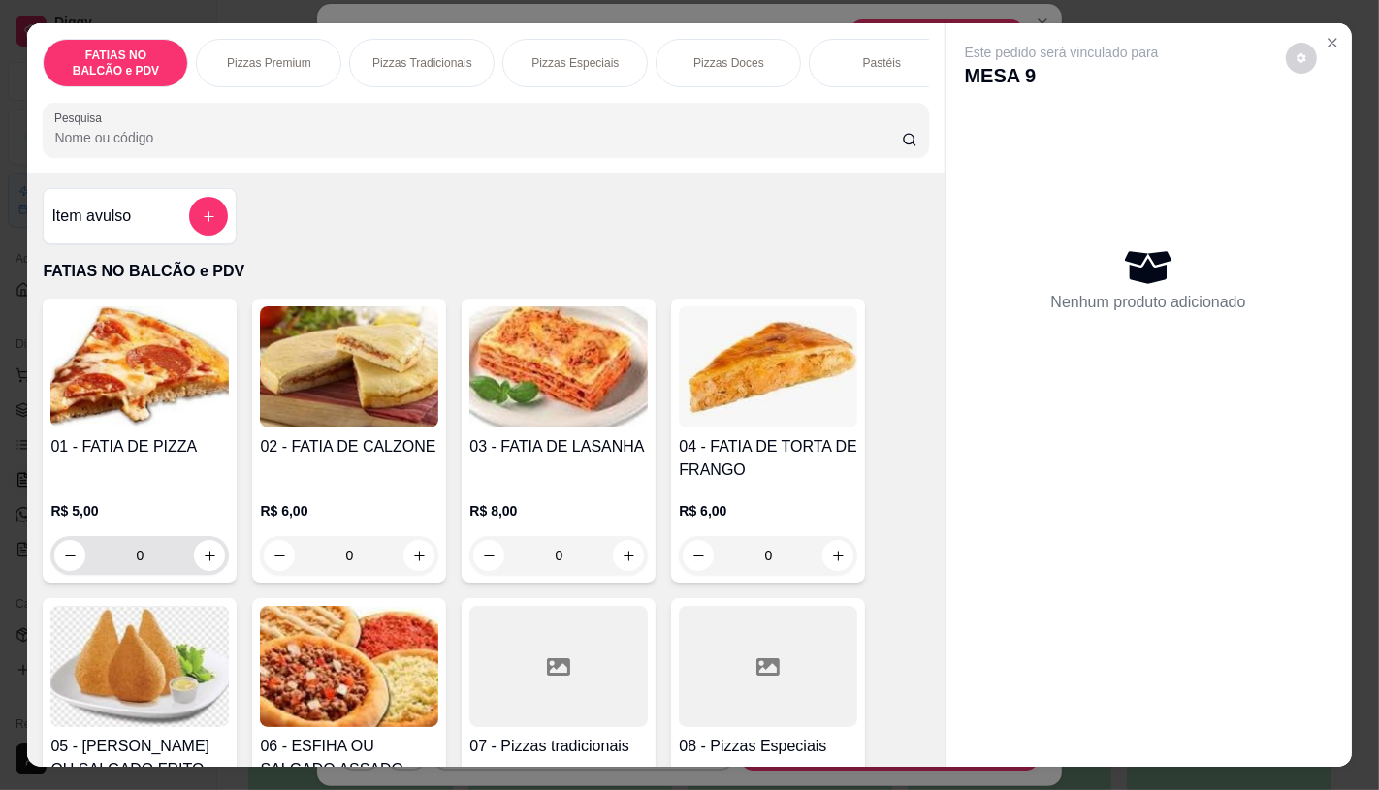
click at [148, 564] on input "0" at bounding box center [139, 555] width 109 height 39
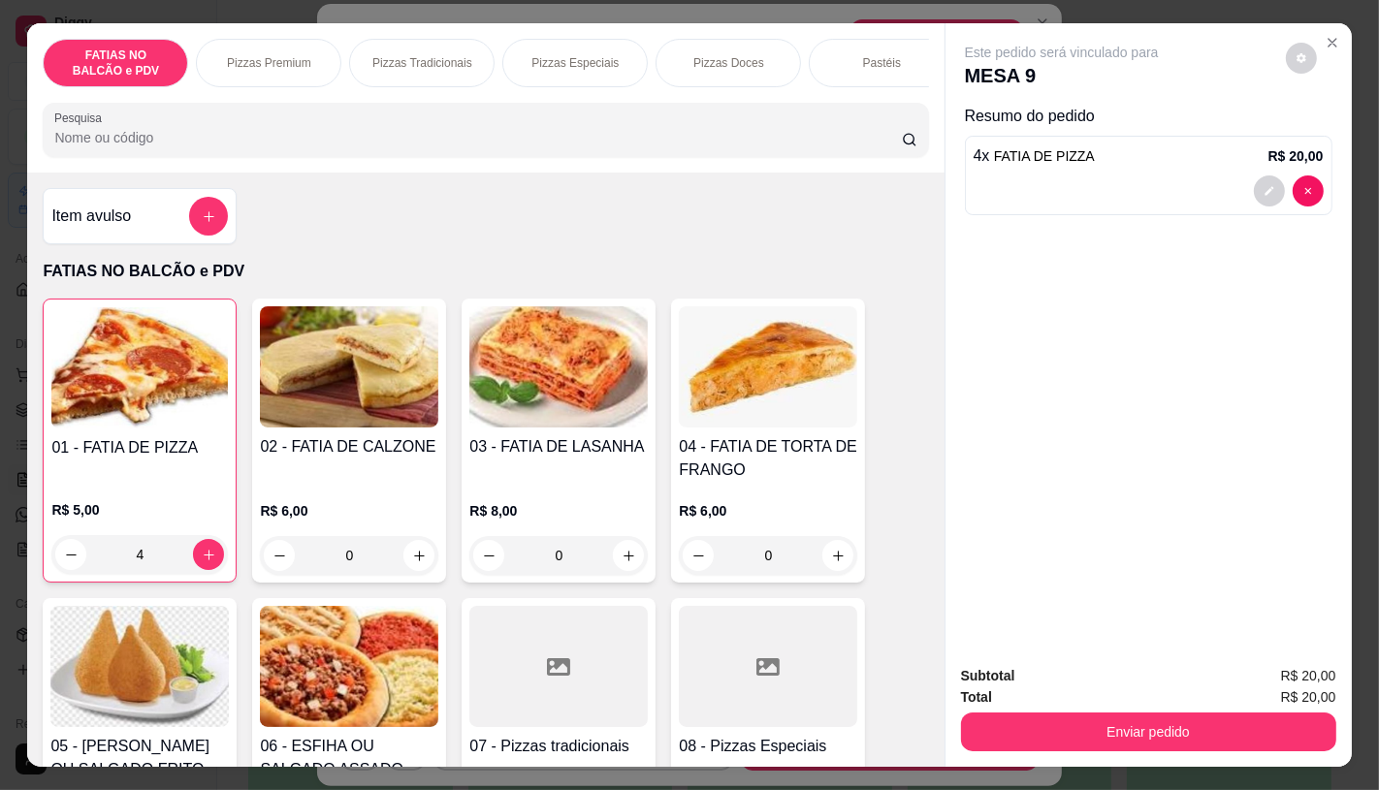
type input "4"
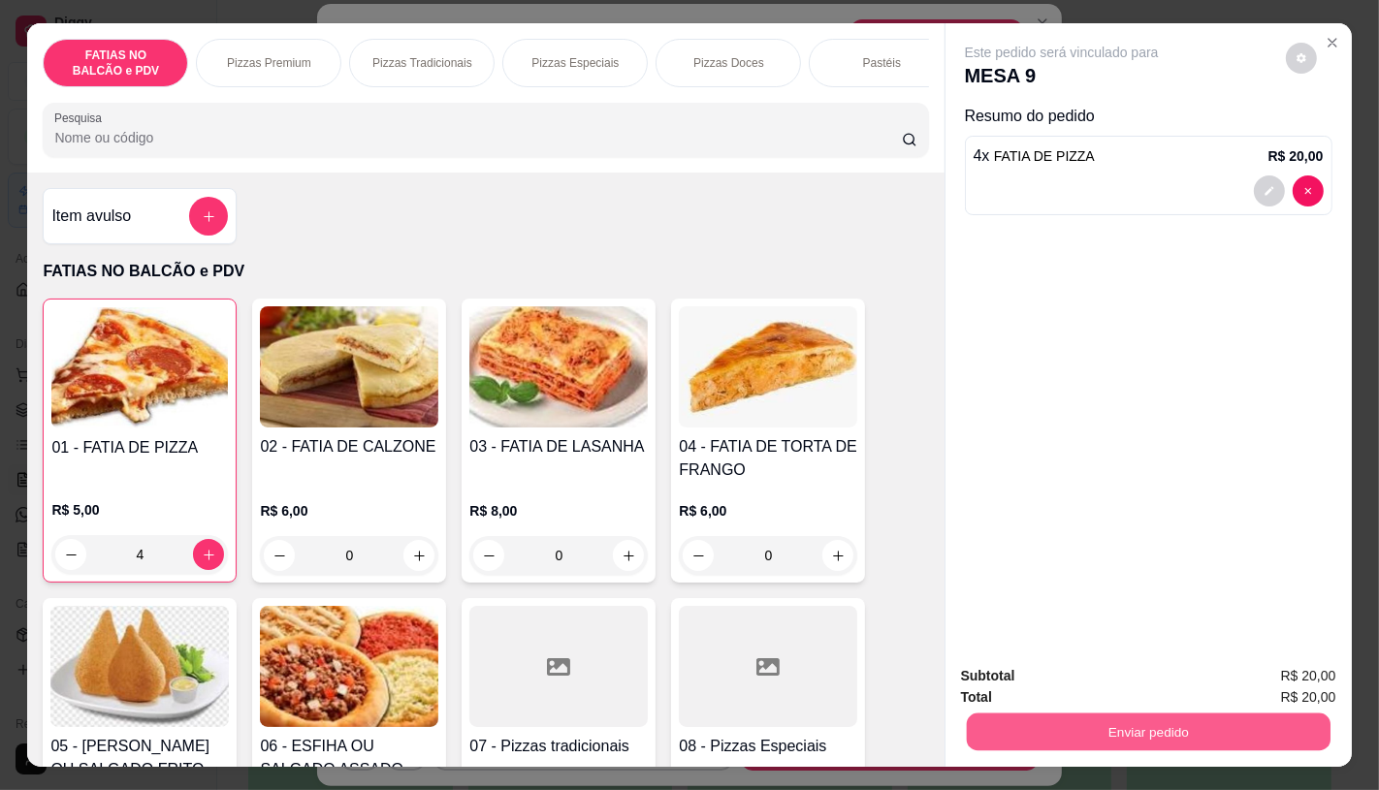
click at [1093, 721] on button "Enviar pedido" at bounding box center [1148, 732] width 364 height 38
click at [1052, 685] on button "Não registrar e enviar pedido" at bounding box center [1083, 676] width 196 height 36
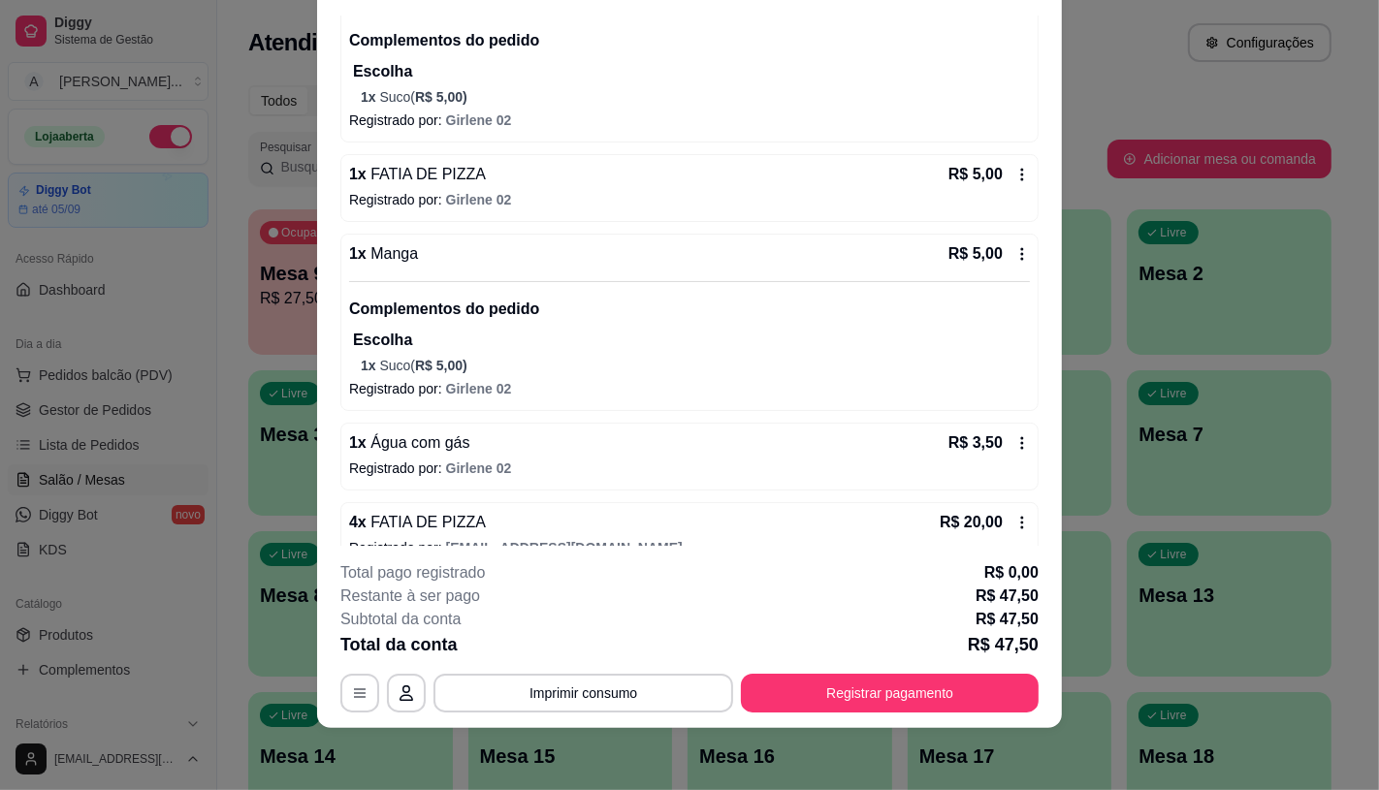
scroll to position [345, 0]
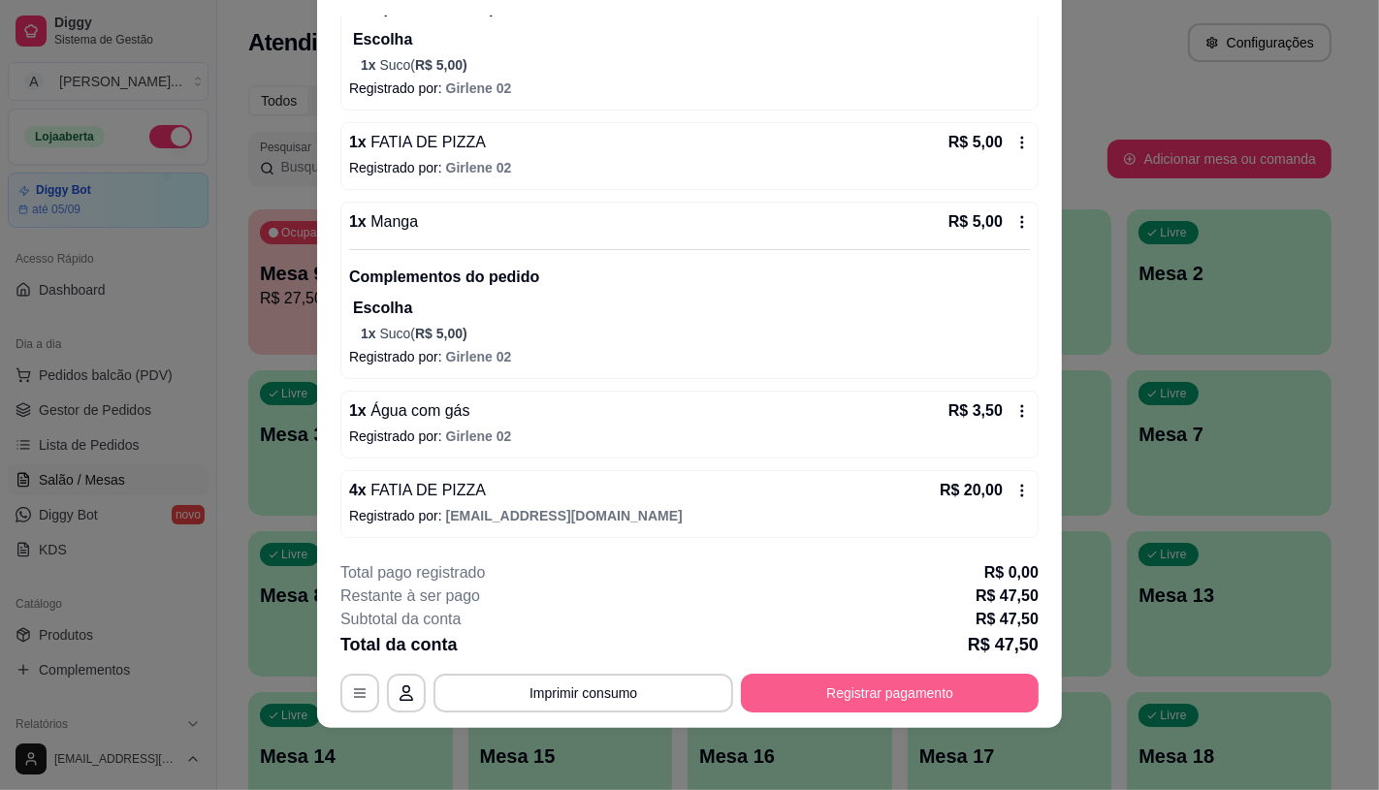
click at [829, 696] on button "Registrar pagamento" at bounding box center [890, 693] width 298 height 39
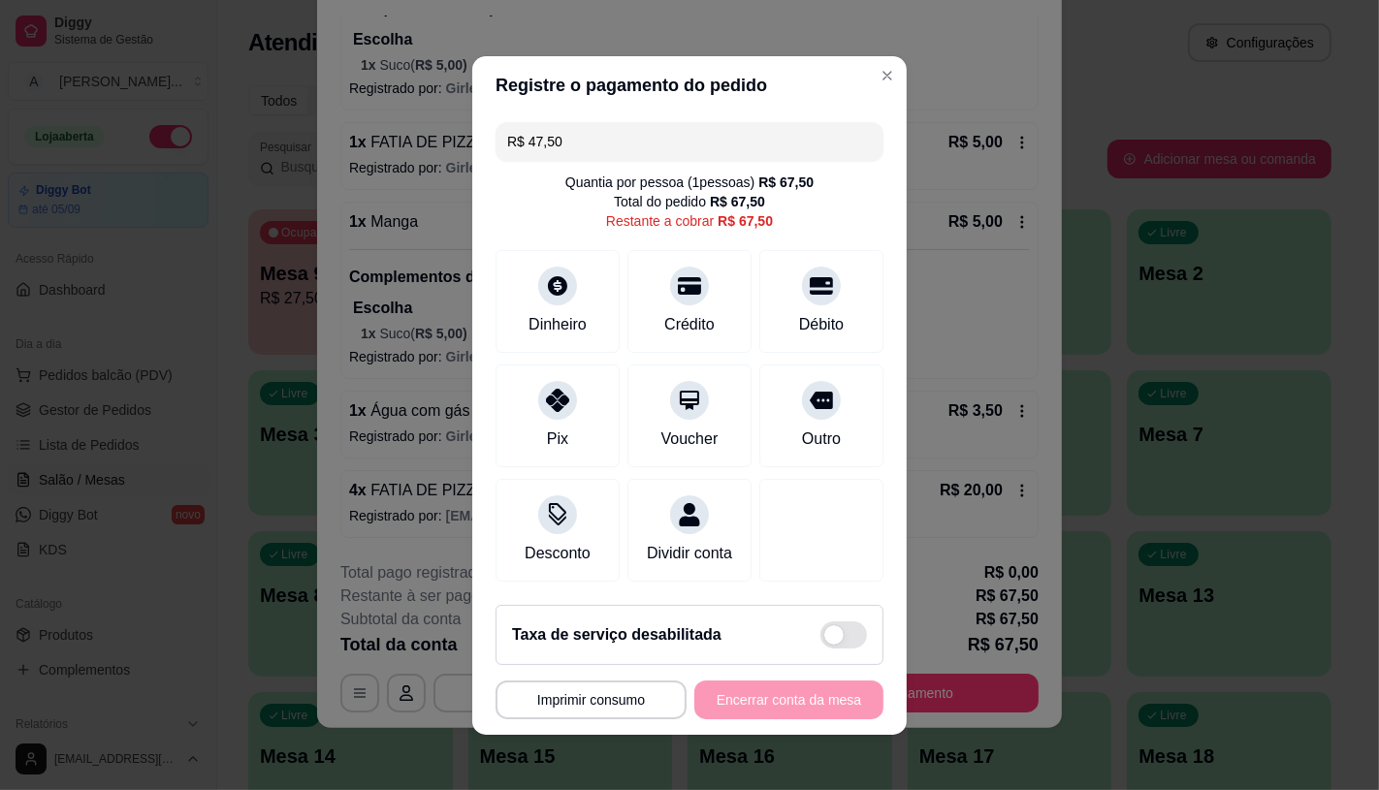
type input "R$ 67,50"
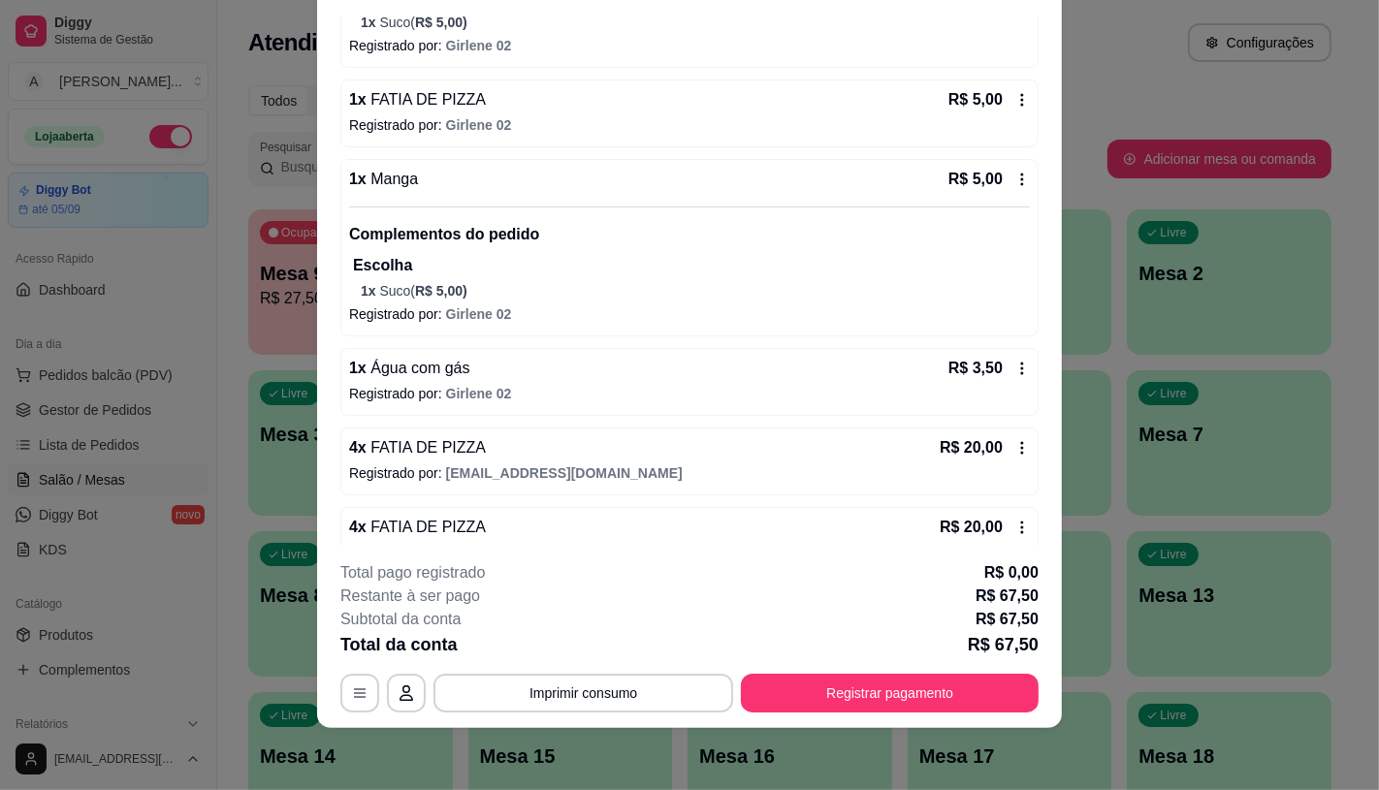
scroll to position [425, 0]
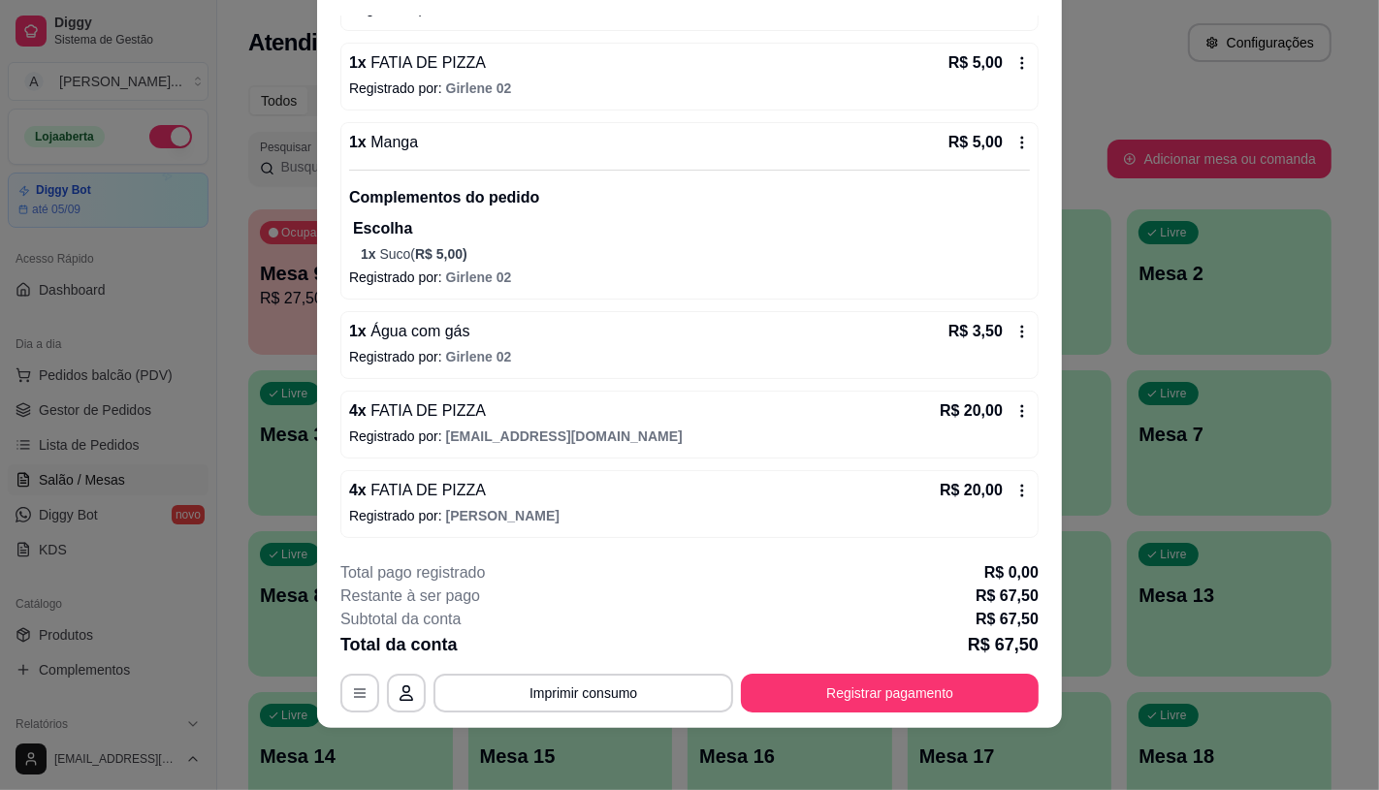
click at [1007, 487] on div "4 x FATIA DE PIZZA R$ 20,00 Registrado por: Ana Beatriz" at bounding box center [689, 504] width 698 height 68
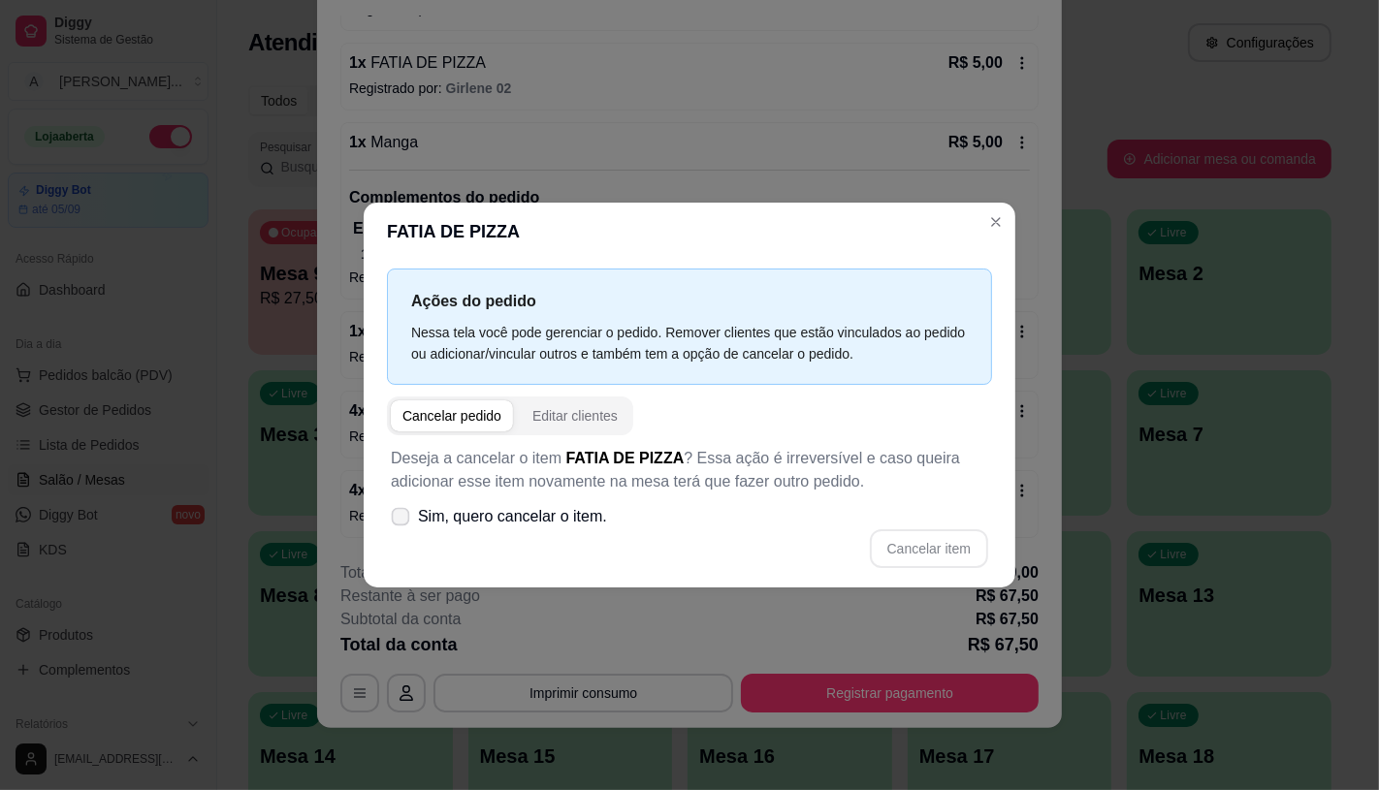
click at [409, 518] on span at bounding box center [401, 516] width 18 height 18
click at [402, 520] on input "Sim, quero cancelar o item." at bounding box center [396, 526] width 13 height 13
checkbox input "true"
click at [946, 546] on button "Cancelar item" at bounding box center [929, 548] width 118 height 39
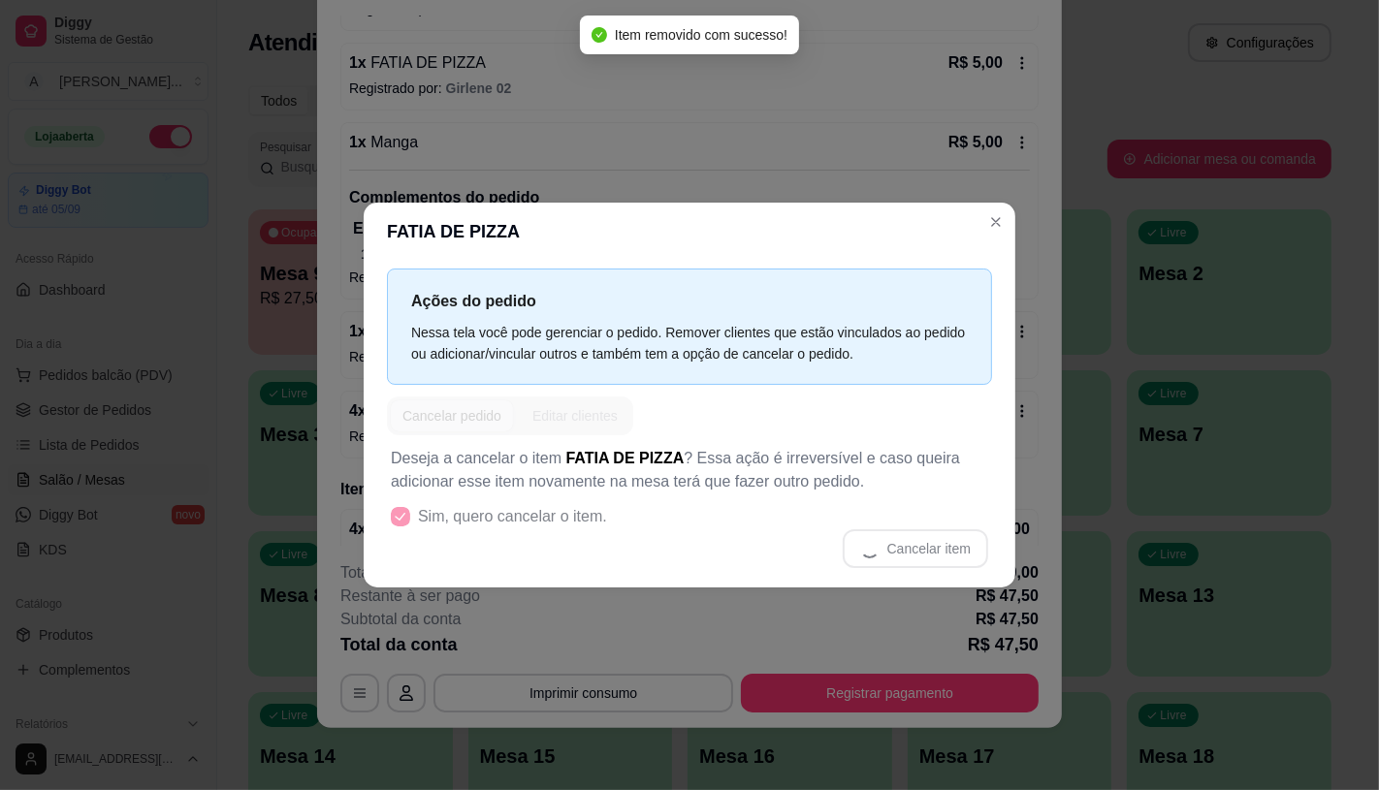
click at [663, 574] on div "Deseja a cancelar o item FATIA DE PIZZA ? Essa ação é irreversível e caso queir…" at bounding box center [689, 507] width 605 height 144
click at [692, 582] on div "Ações do pedido Nessa tela você pode gerenciar o pedido. Remover clientes que e…" at bounding box center [690, 424] width 652 height 326
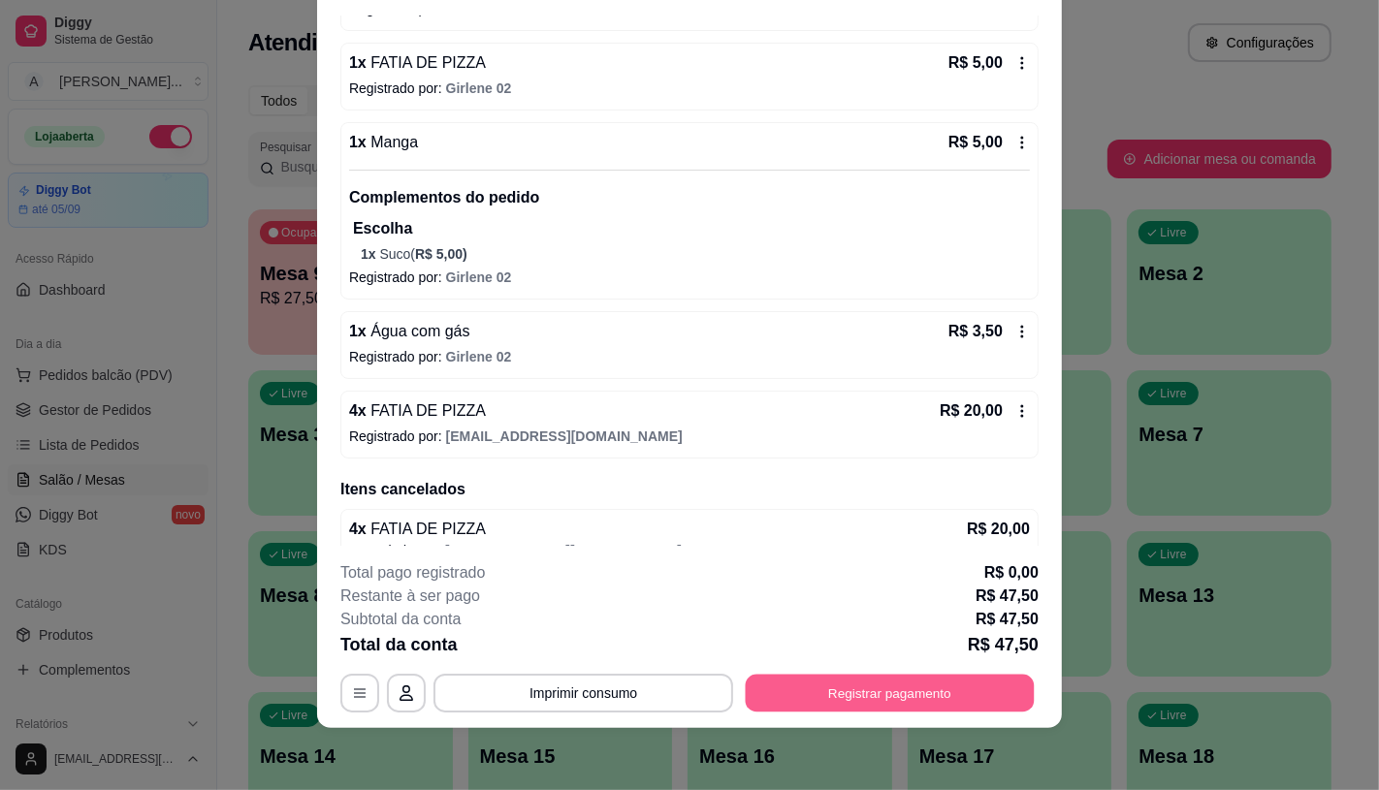
click at [897, 692] on button "Registrar pagamento" at bounding box center [890, 694] width 289 height 38
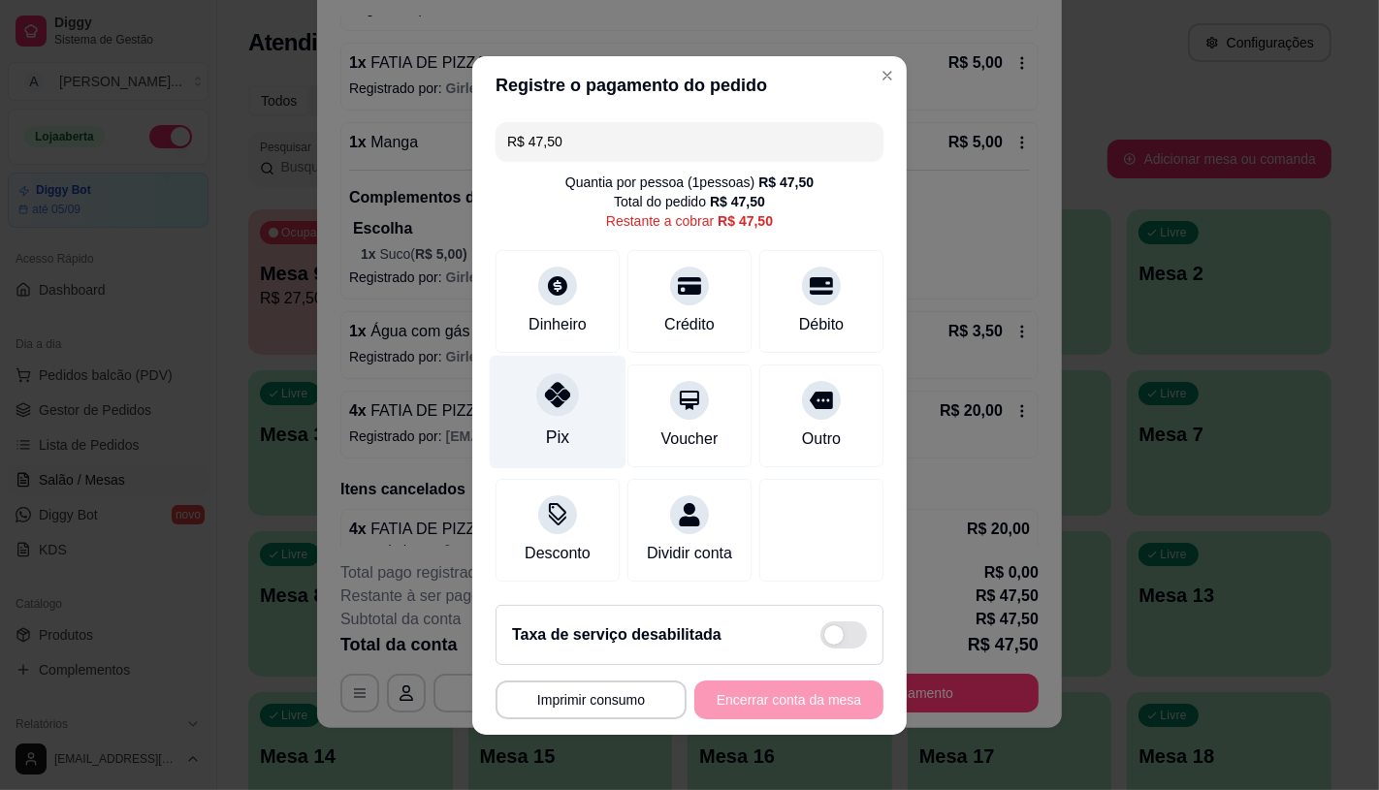
click at [536, 378] on div at bounding box center [557, 394] width 43 height 43
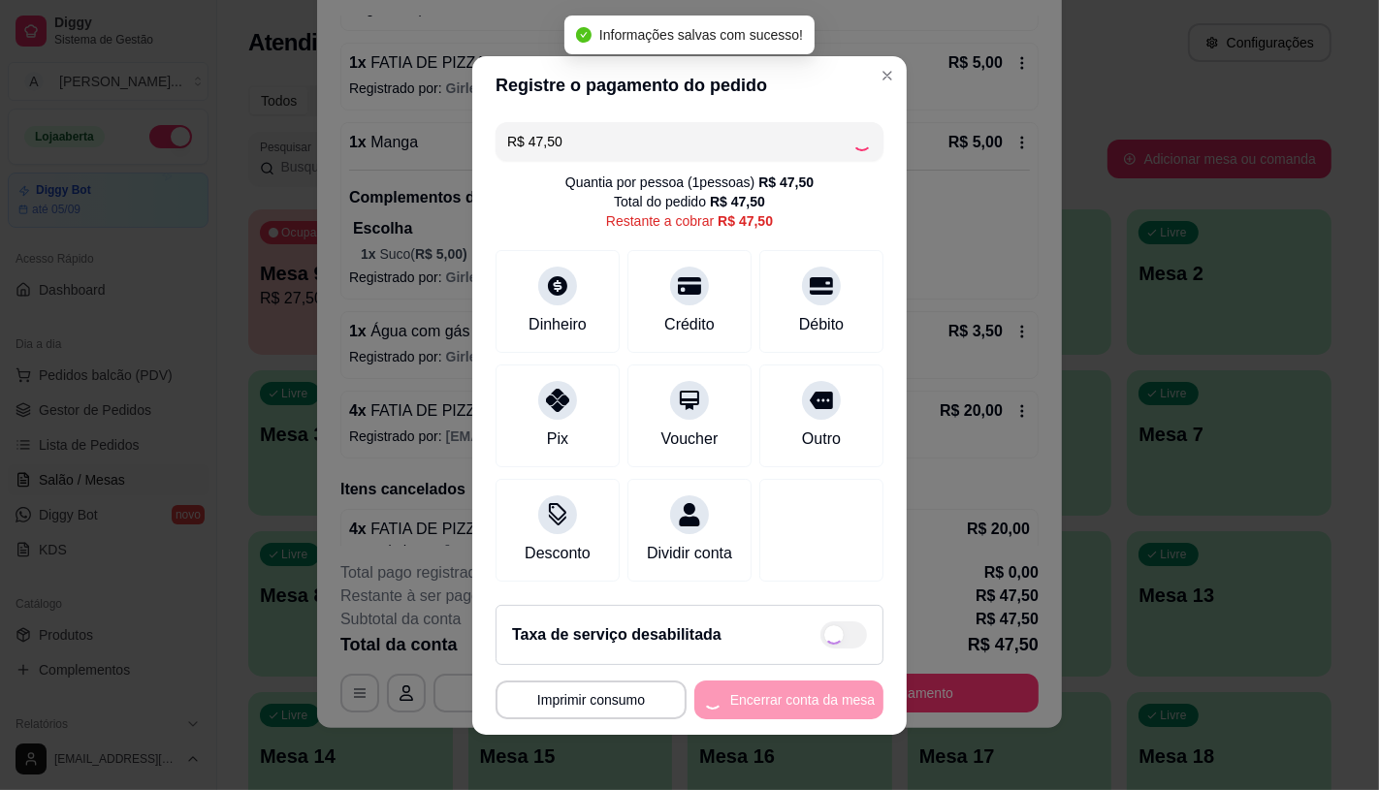
type input "R$ 0,00"
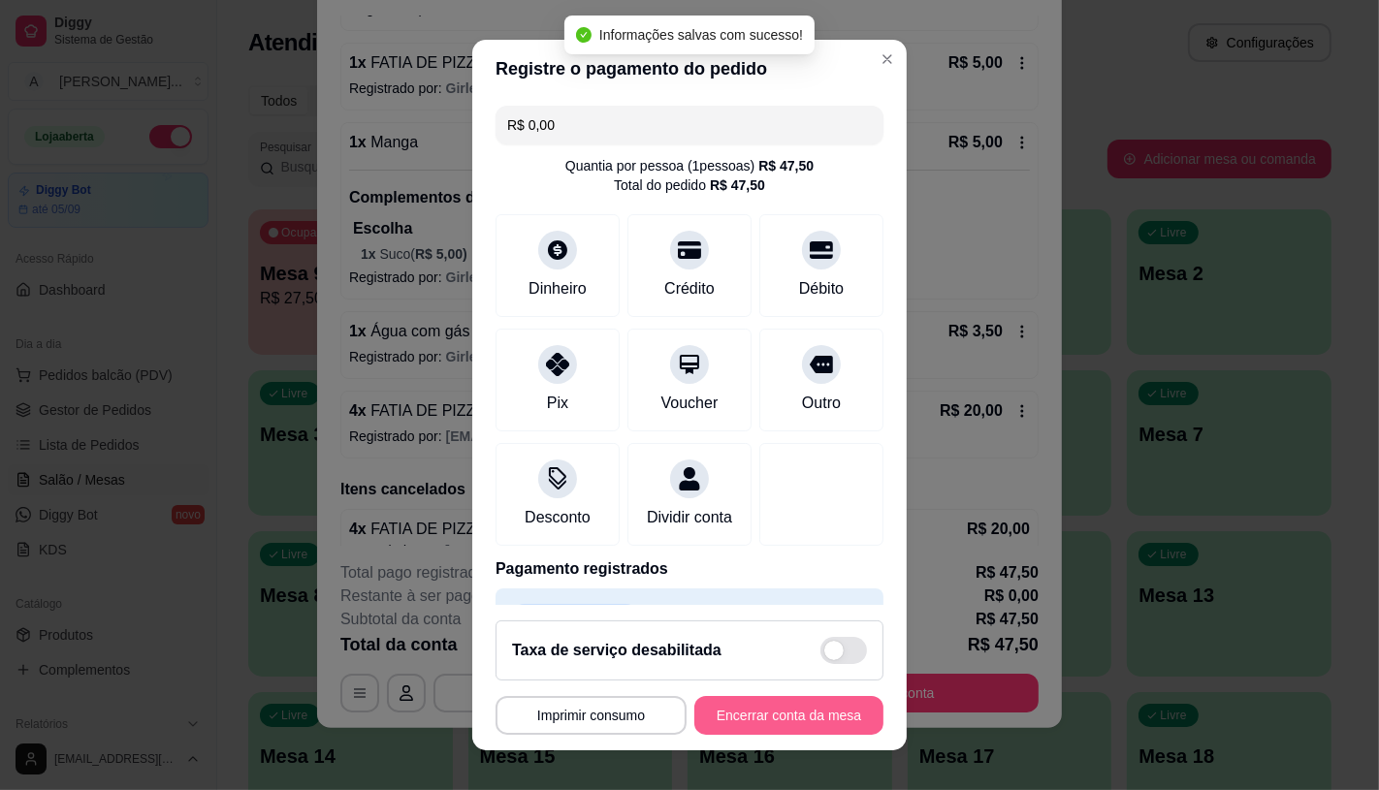
click at [822, 715] on button "Encerrar conta da mesa" at bounding box center [788, 715] width 189 height 39
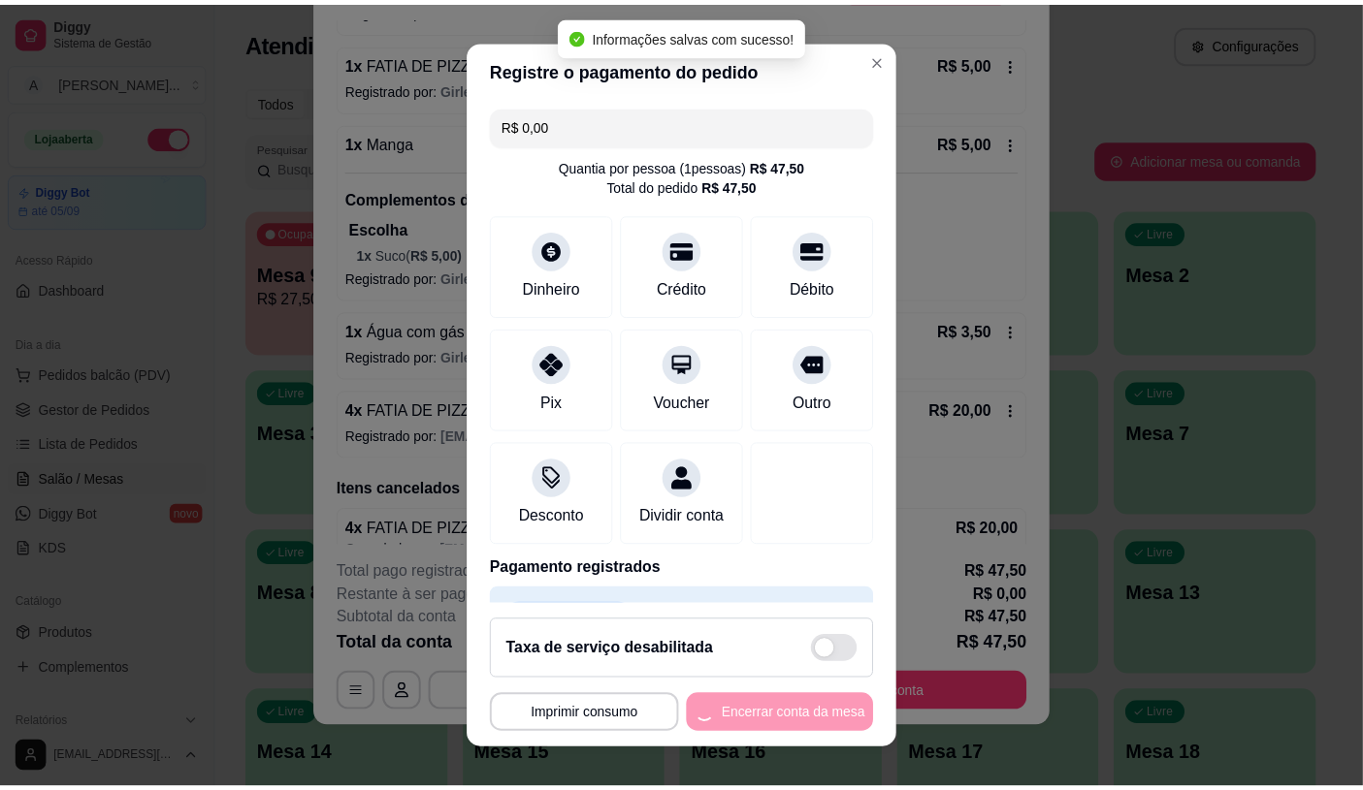
scroll to position [0, 0]
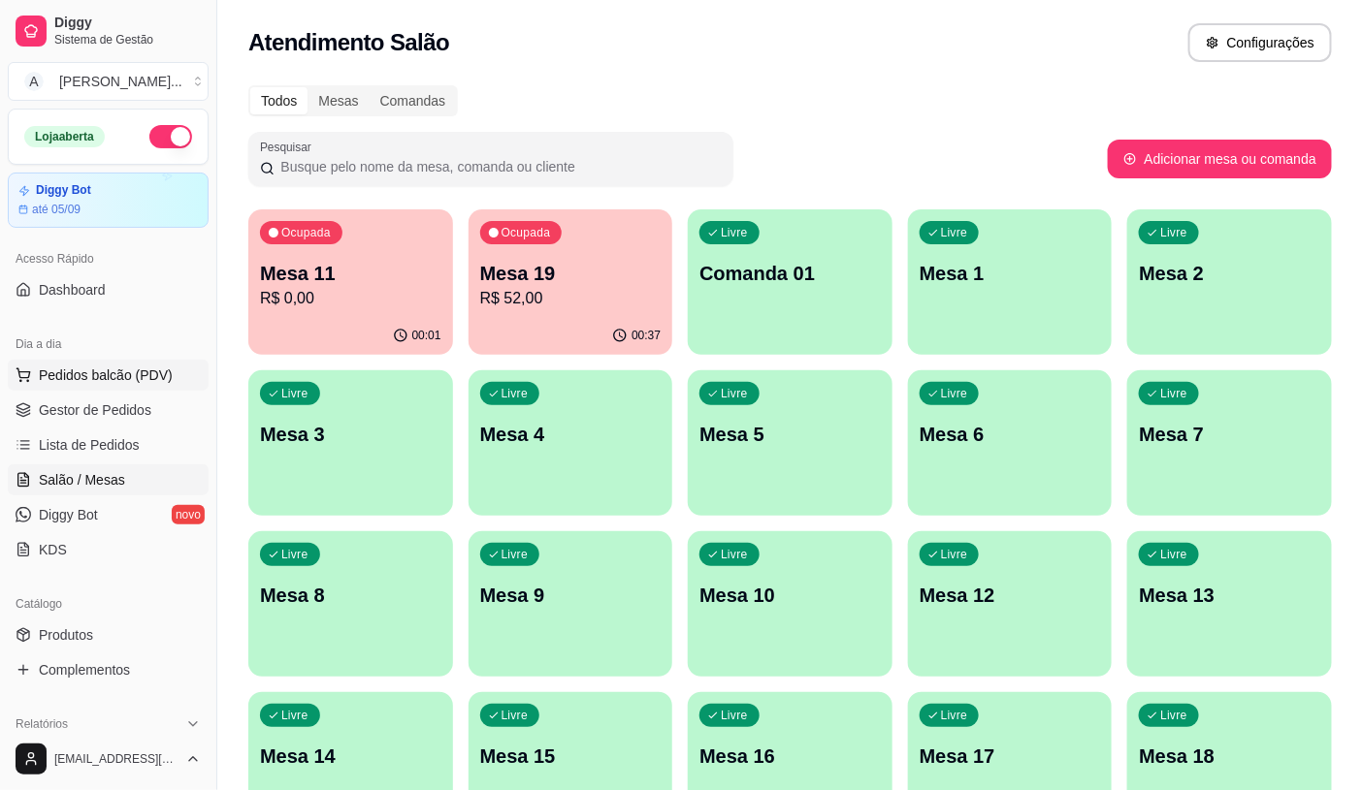
click at [59, 366] on span "Pedidos balcão (PDV)" at bounding box center [106, 375] width 134 height 19
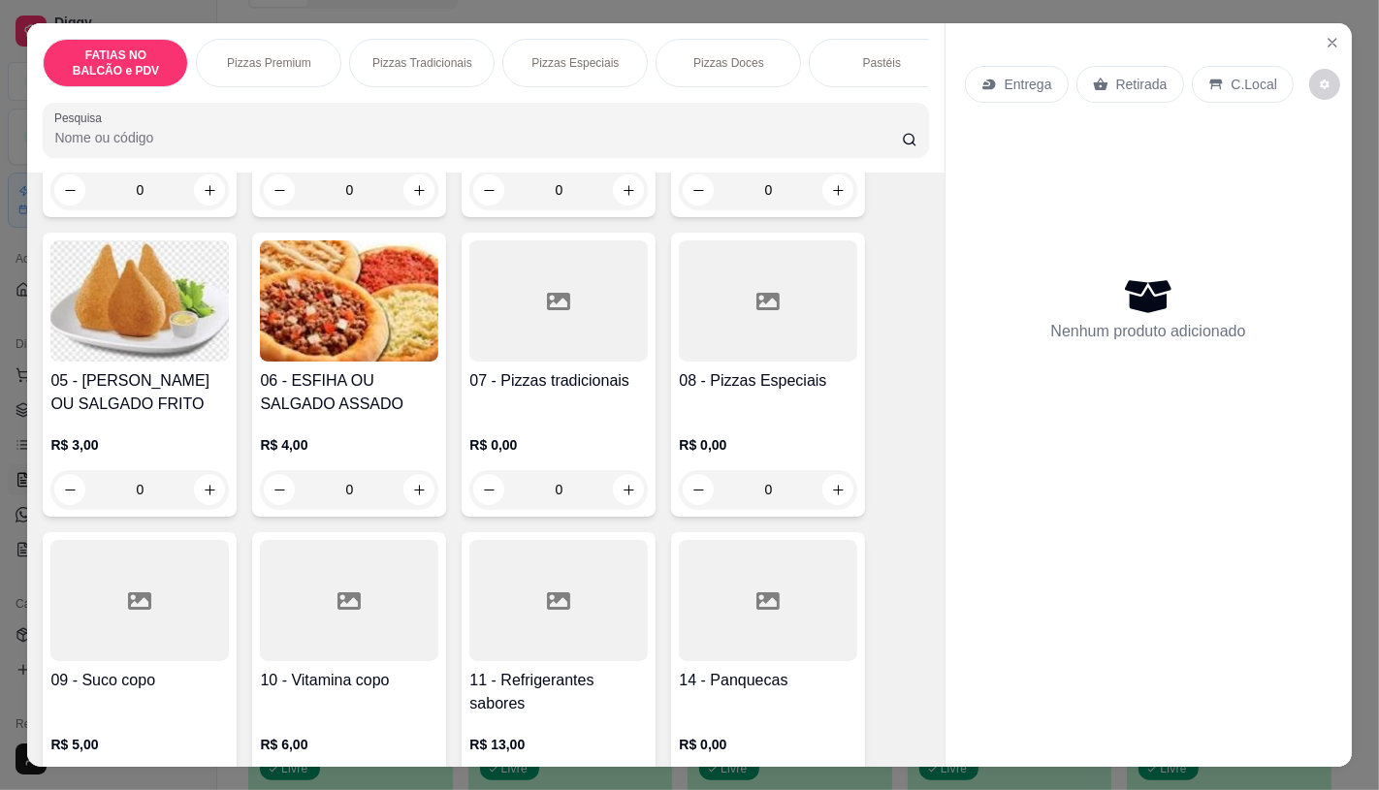
scroll to position [431, 0]
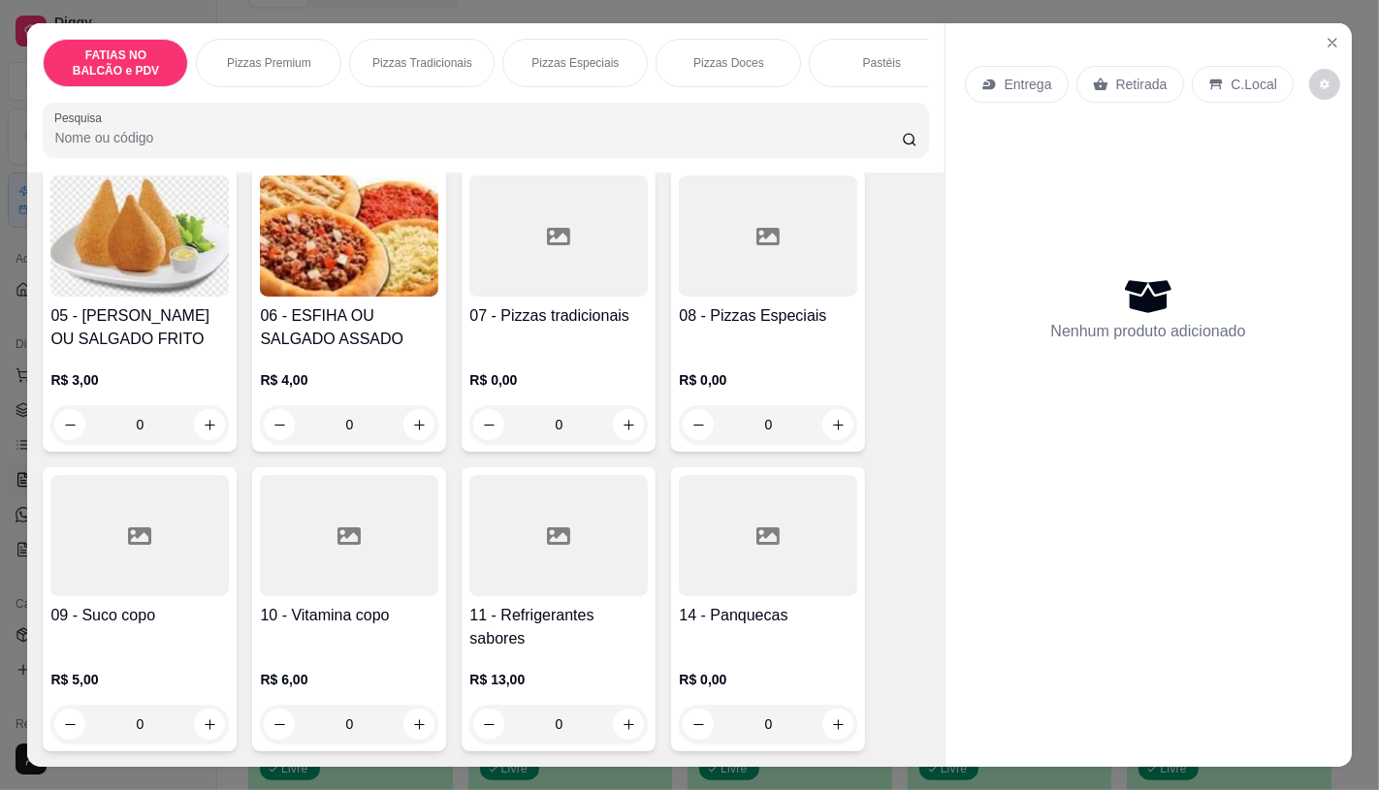
click at [628, 550] on div at bounding box center [558, 535] width 178 height 121
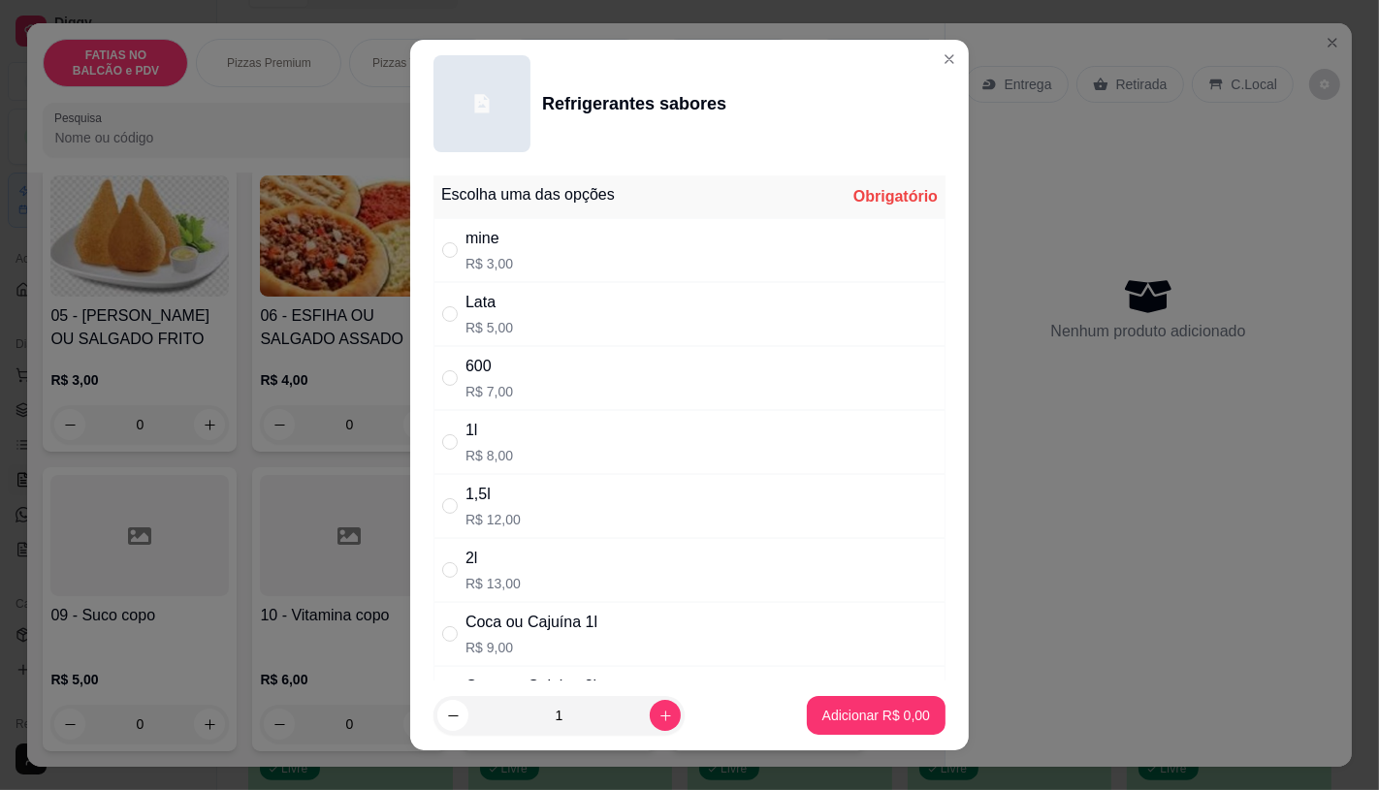
click at [526, 259] on div "mine R$ 3,00" at bounding box center [689, 250] width 512 height 64
radio input "true"
click at [846, 723] on p "Adicionar R$ 3,00" at bounding box center [876, 715] width 108 height 19
type input "1"
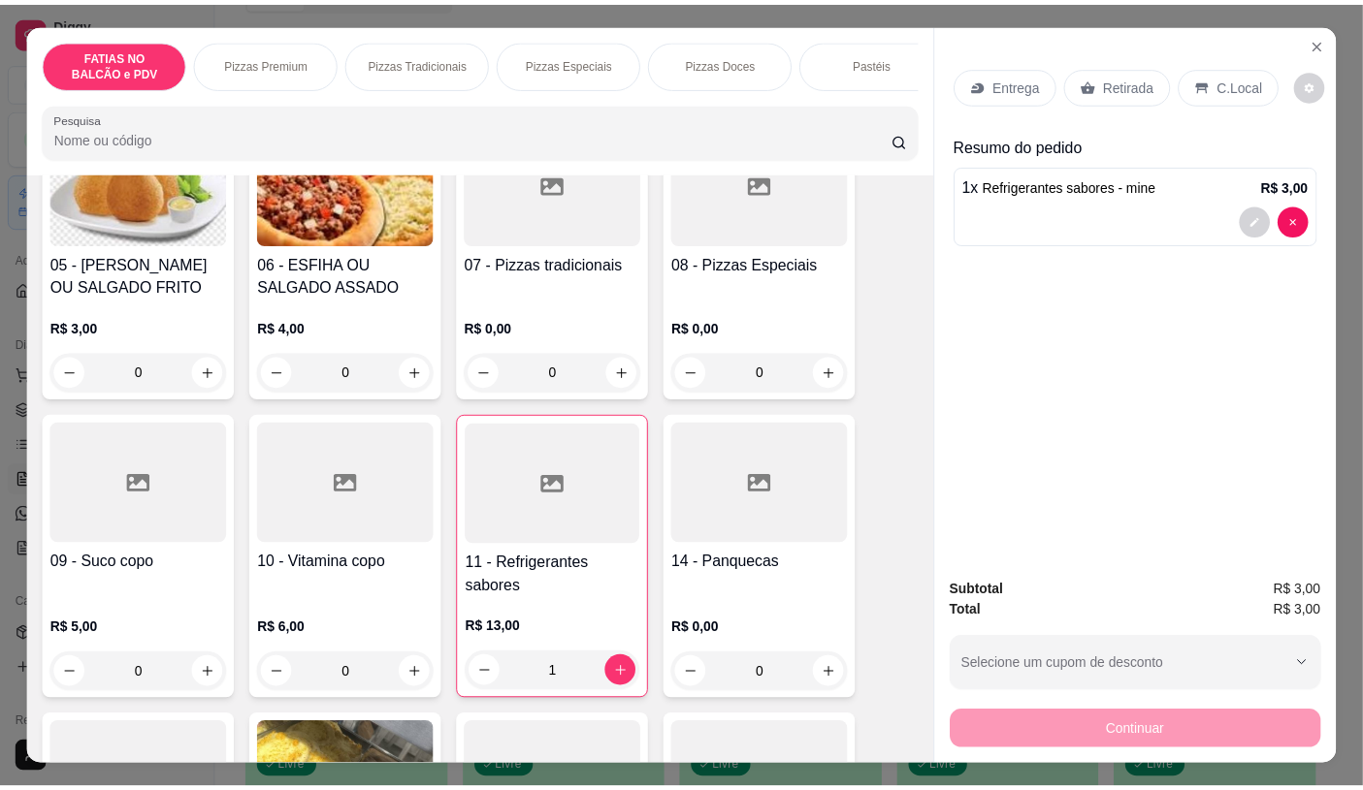
scroll to position [646, 0]
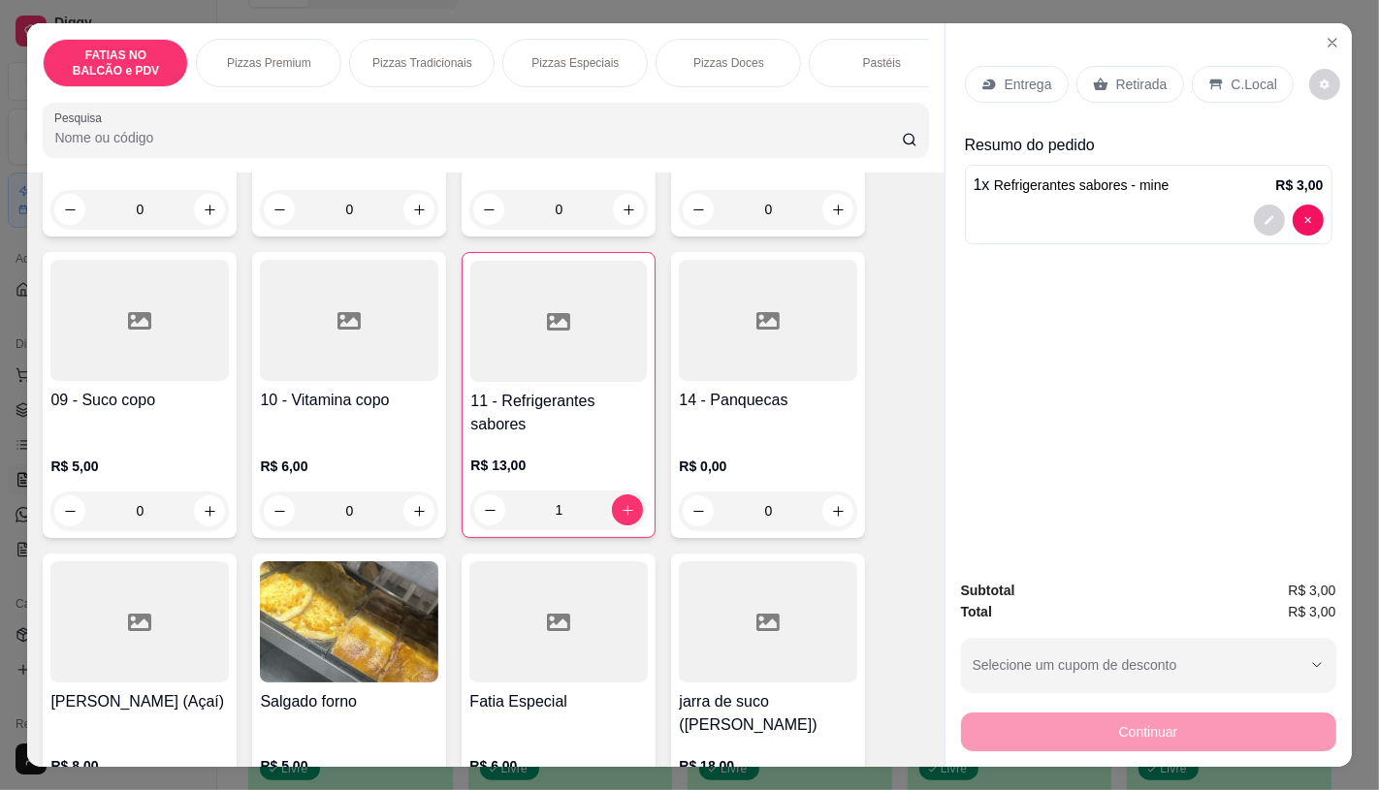
click at [1133, 80] on p "Retirada" at bounding box center [1141, 84] width 51 height 19
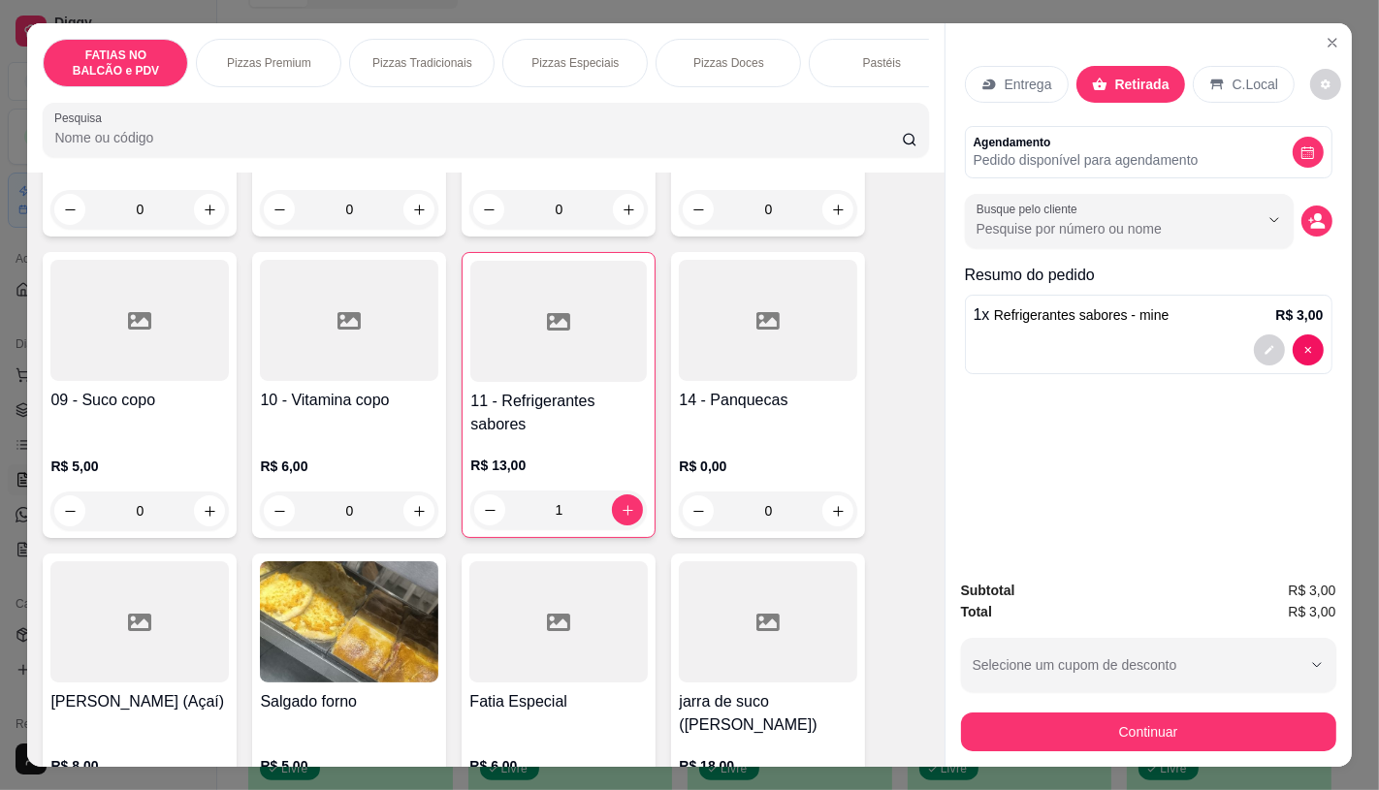
click at [1191, 737] on button "Continuar" at bounding box center [1148, 732] width 375 height 39
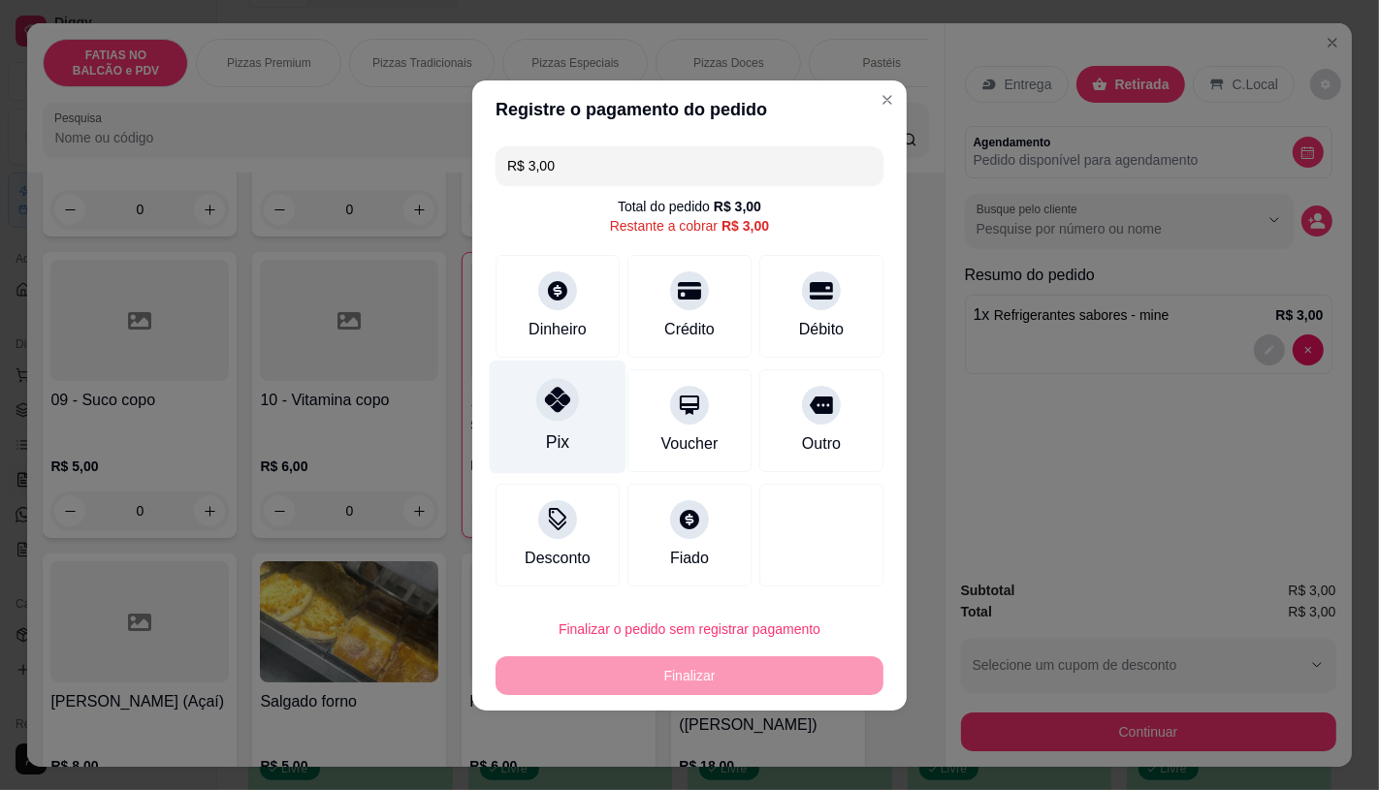
click at [565, 438] on div "Pix" at bounding box center [558, 416] width 137 height 113
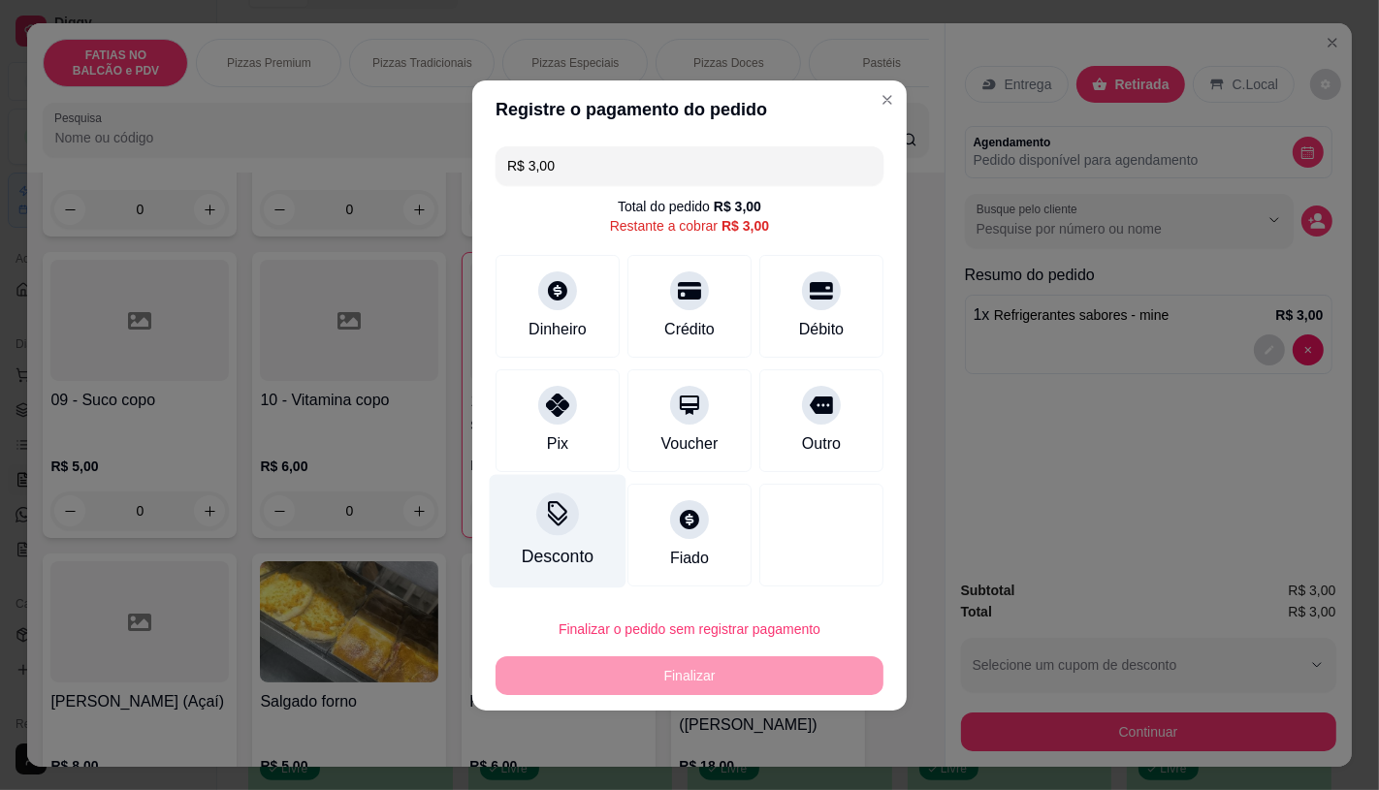
type input "R$ 0,00"
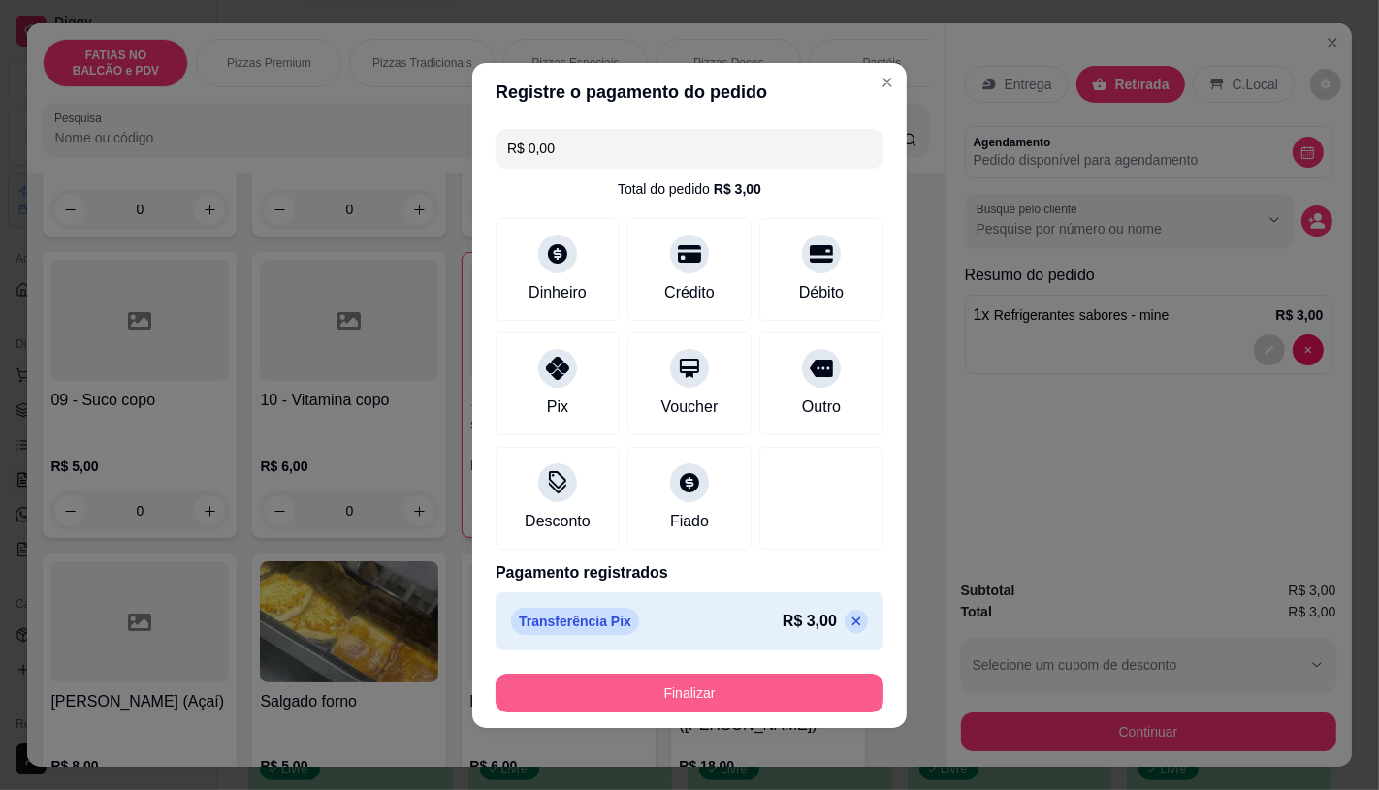
click at [699, 686] on button "Finalizar" at bounding box center [690, 693] width 388 height 39
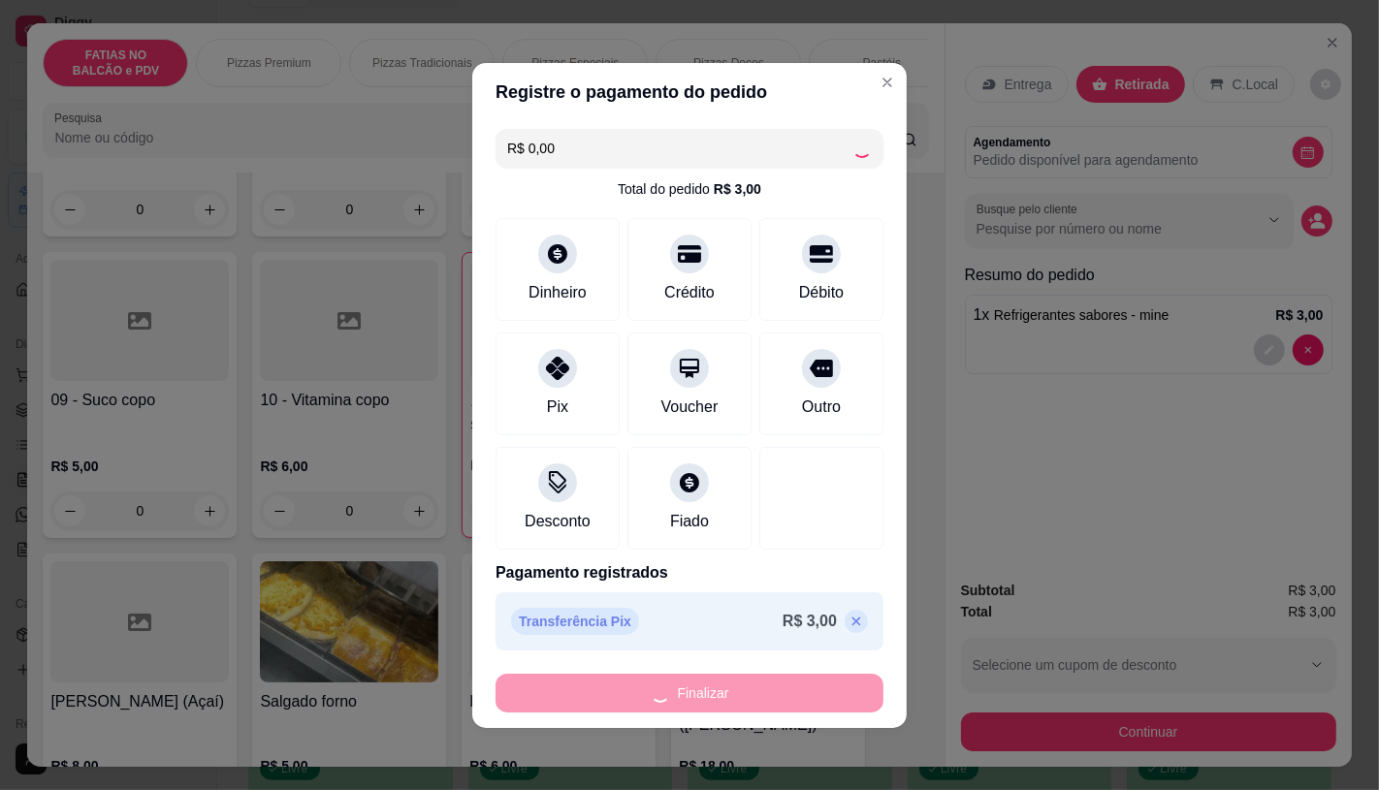
type input "0"
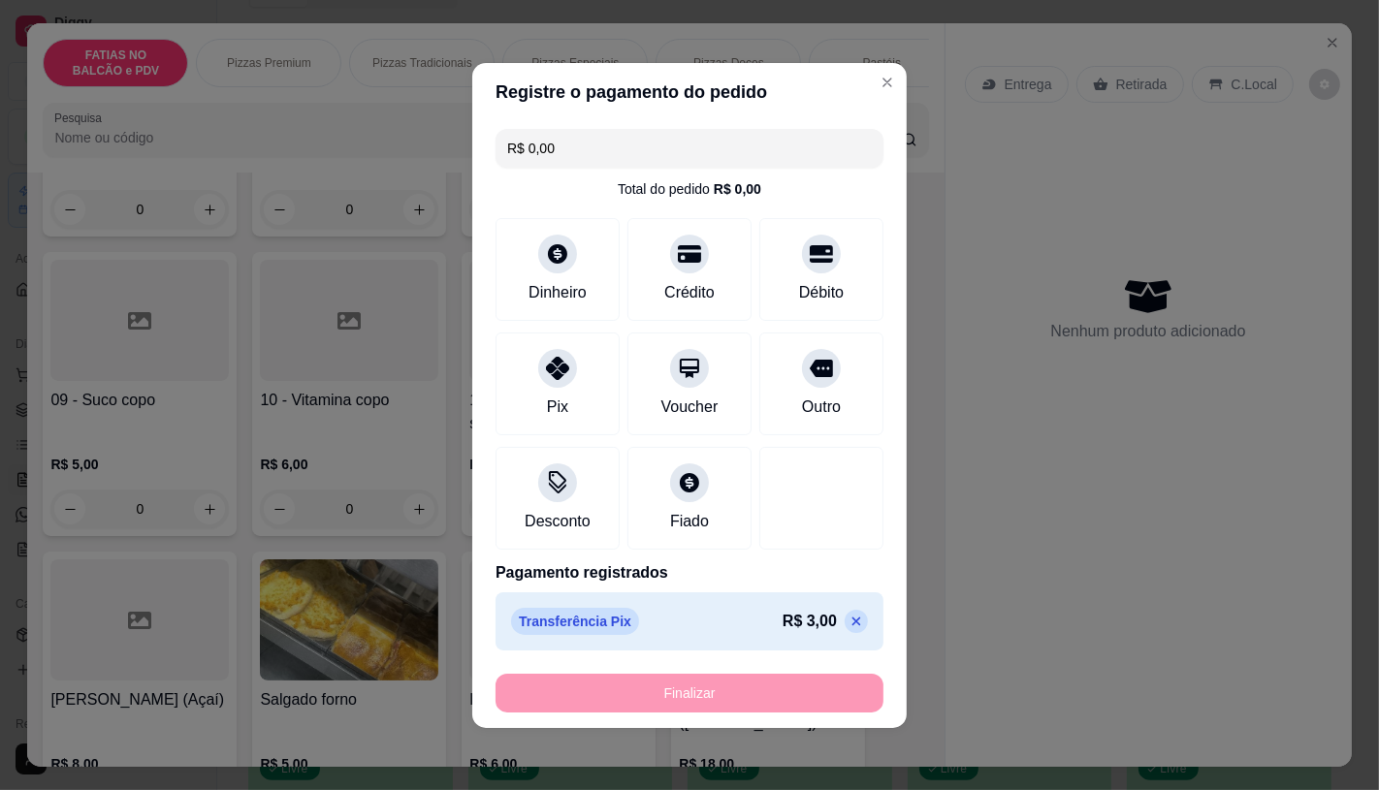
type input "-R$ 3,00"
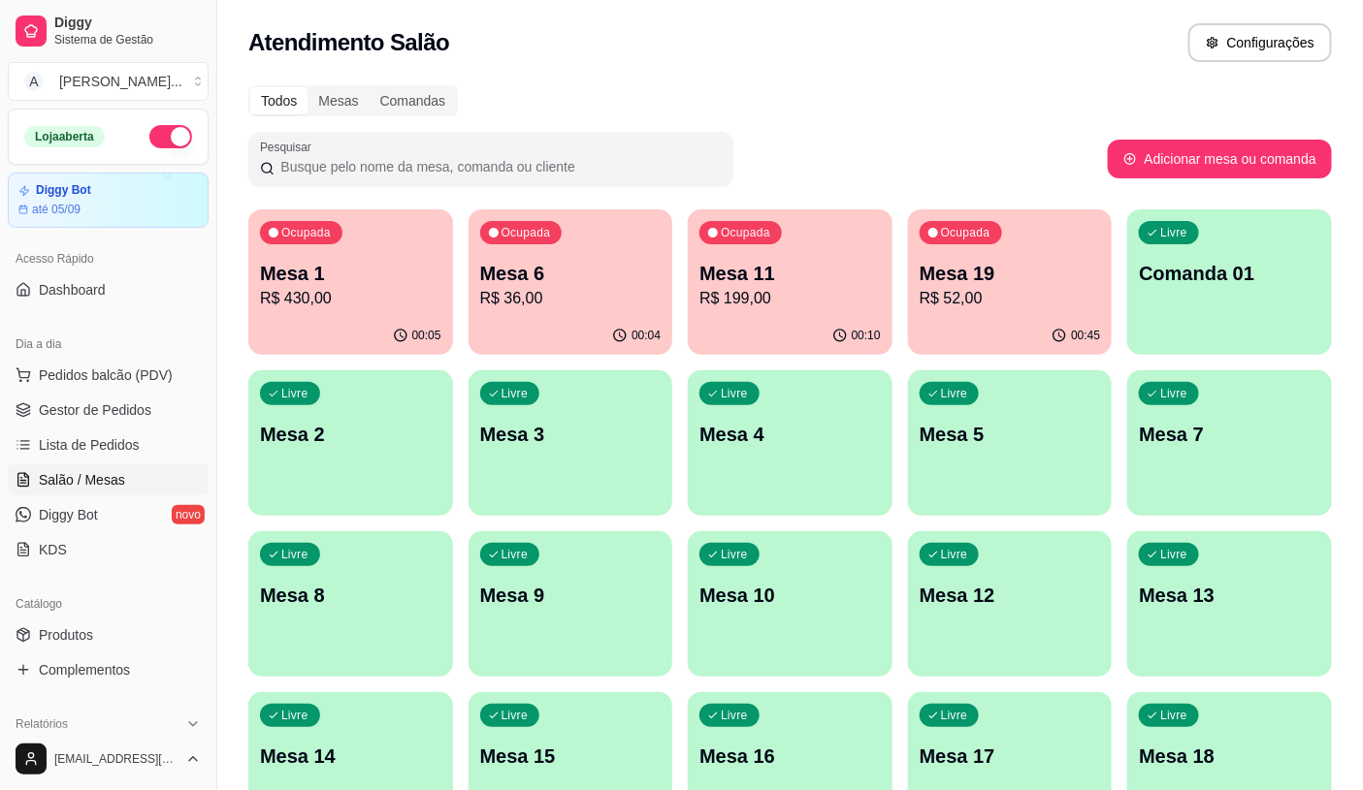
click at [967, 275] on p "Mesa 19" at bounding box center [1009, 273] width 181 height 27
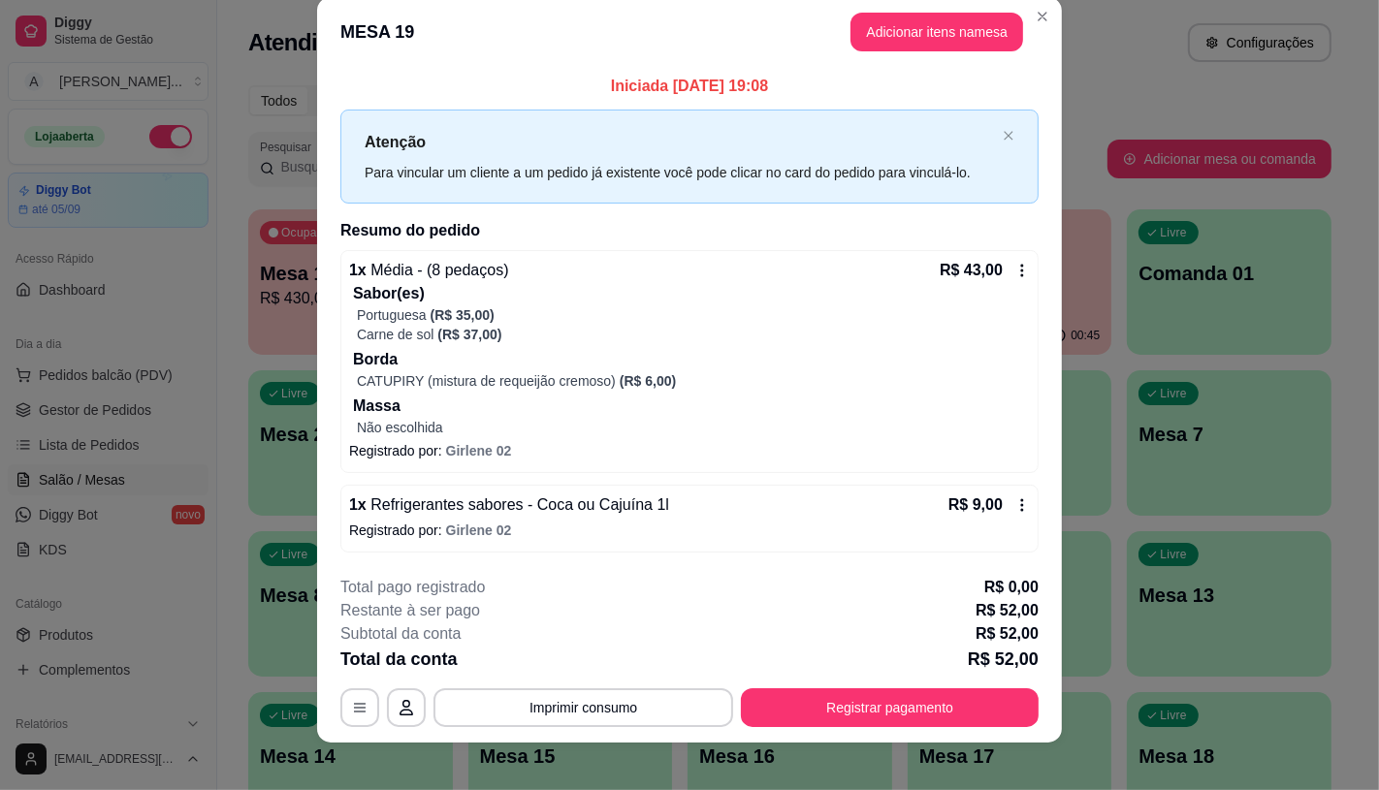
scroll to position [40, 0]
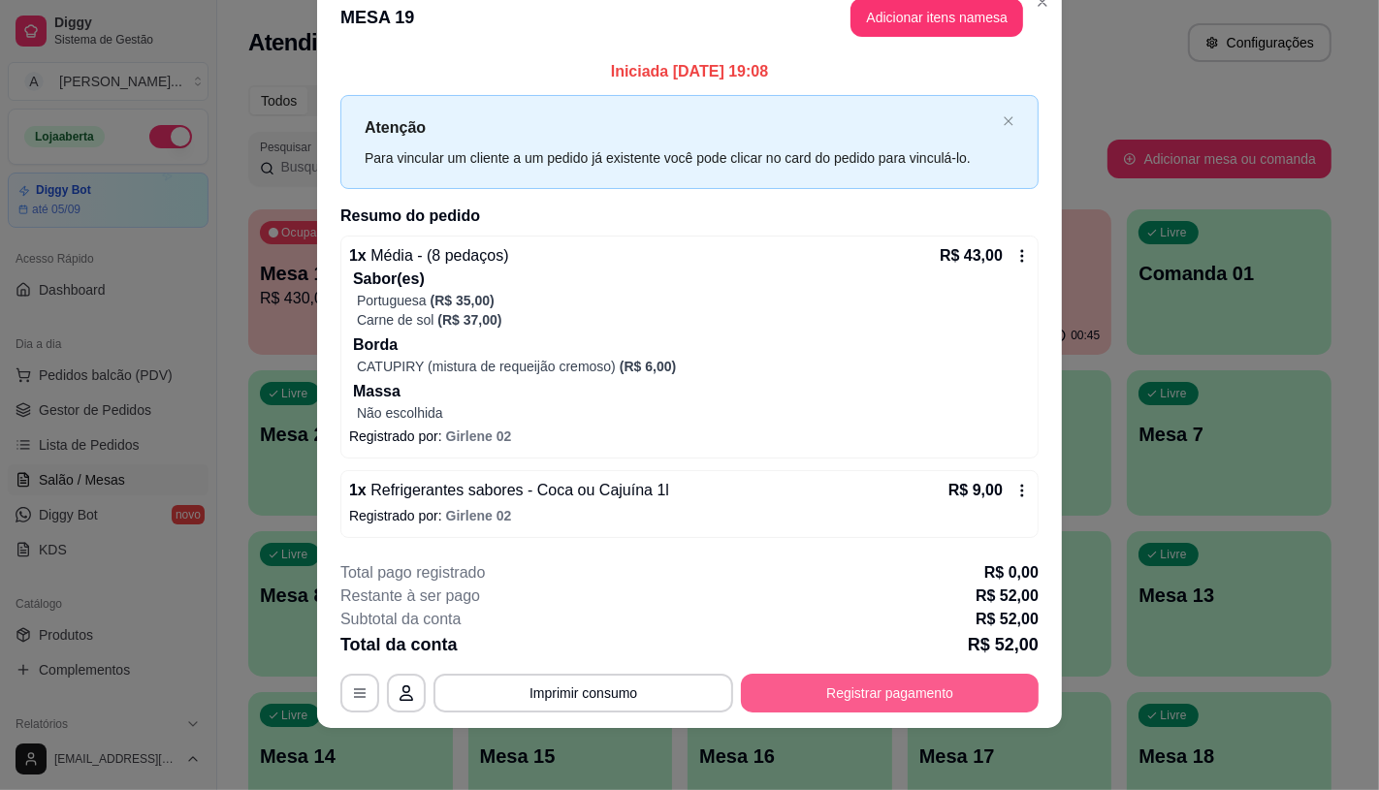
click at [1009, 754] on div "**********" at bounding box center [689, 395] width 1379 height 790
click at [850, 659] on div "**********" at bounding box center [689, 636] width 698 height 151
click at [876, 681] on button "Registrar pagamento" at bounding box center [890, 693] width 298 height 39
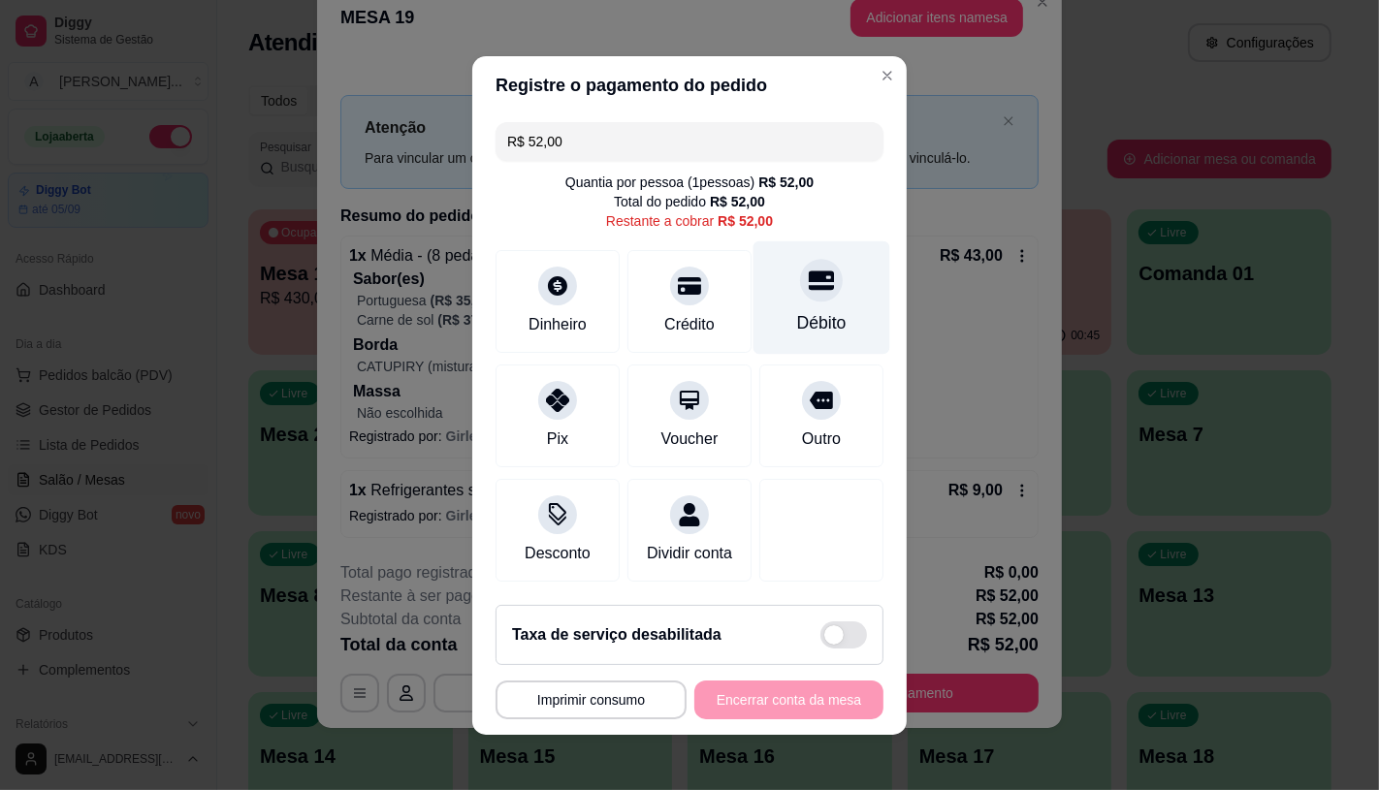
click at [821, 264] on div "Débito" at bounding box center [822, 297] width 137 height 113
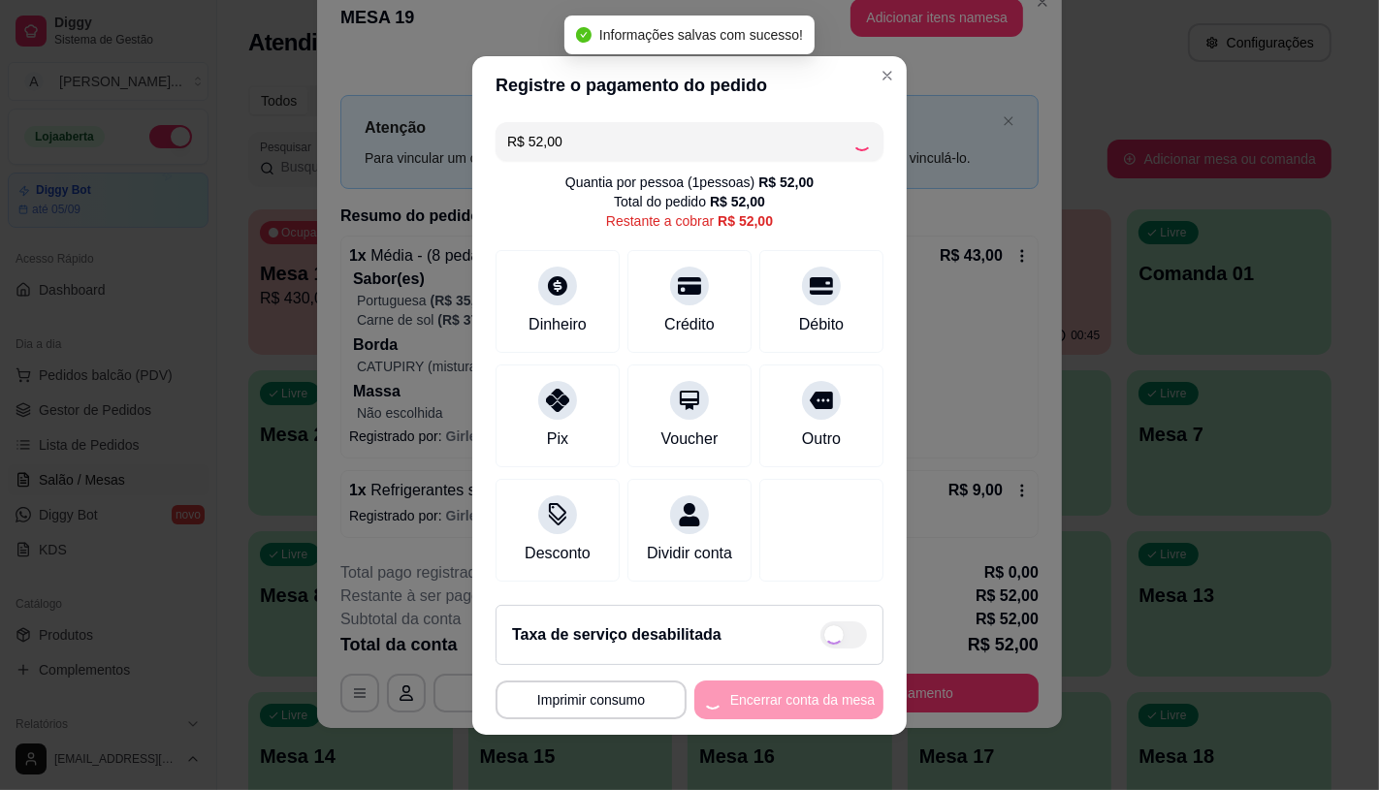
type input "R$ 0,00"
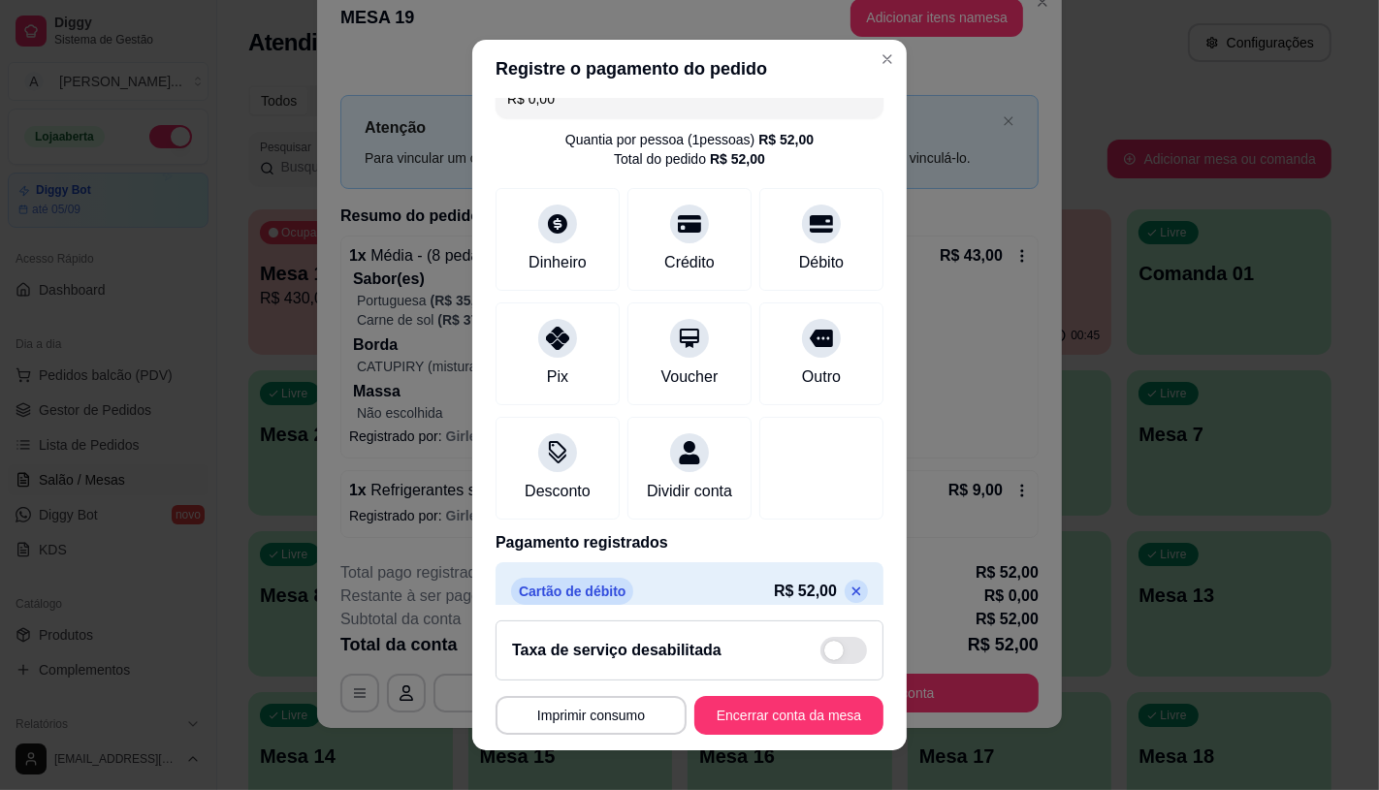
scroll to position [72, 0]
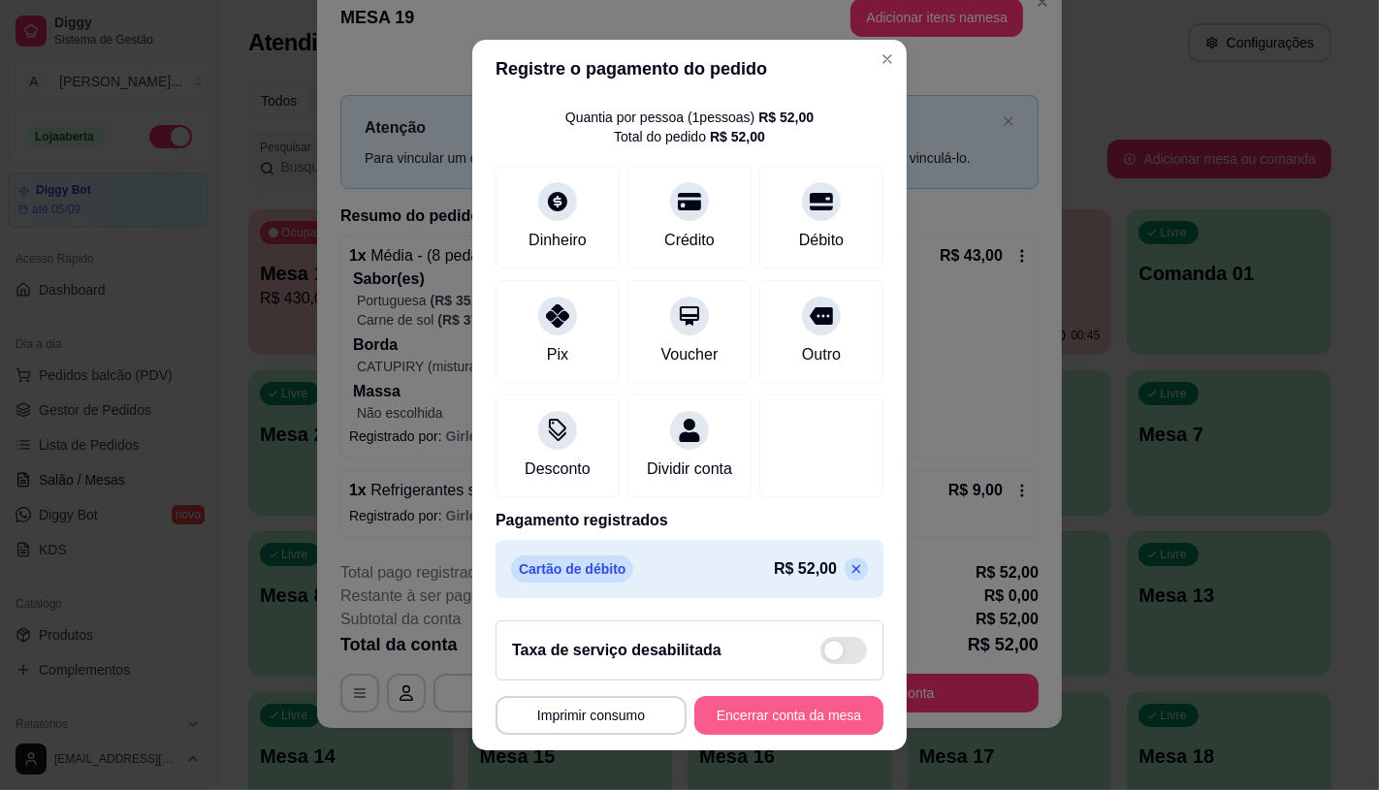
click at [793, 718] on button "Encerrar conta da mesa" at bounding box center [788, 715] width 189 height 39
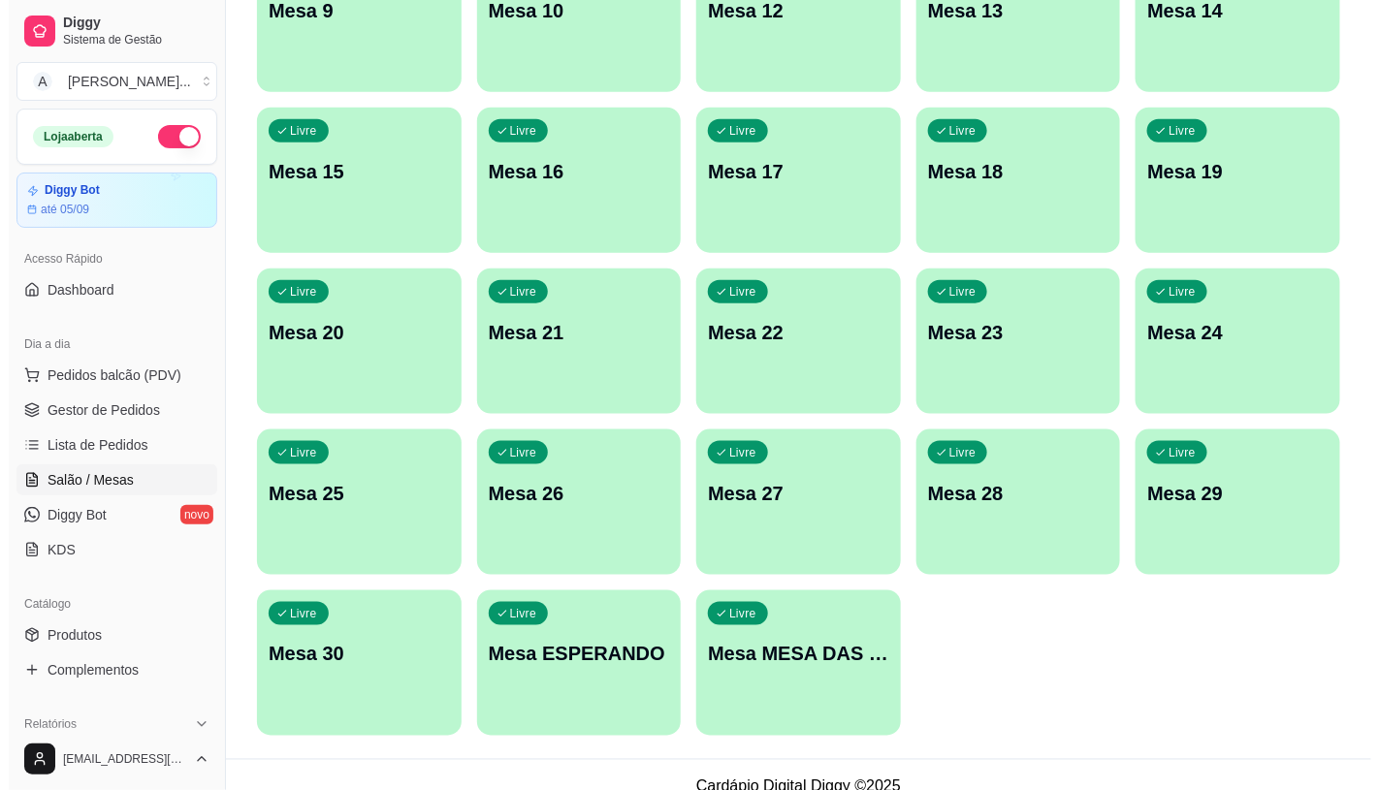
scroll to position [608, 0]
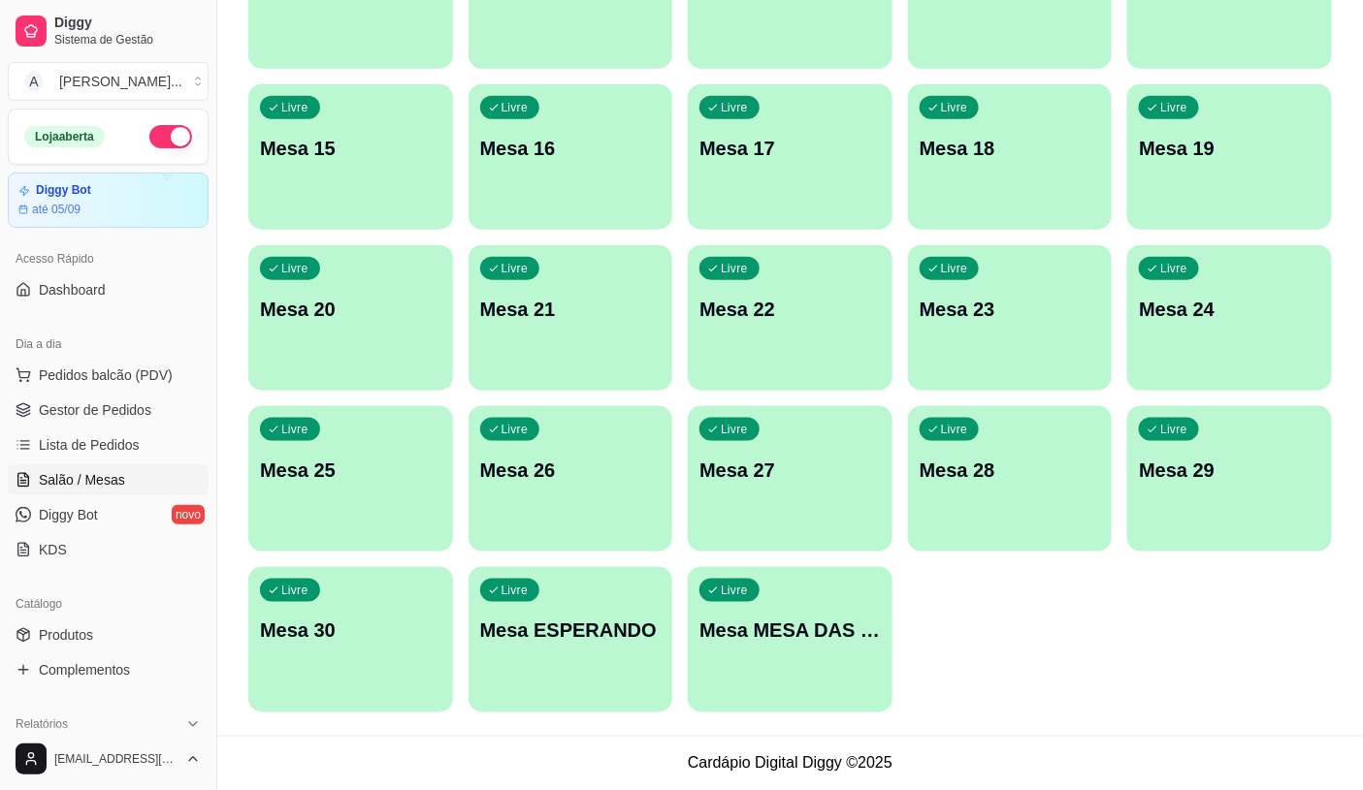
click at [877, 627] on p "Mesa MESA DAS COMANDAS" at bounding box center [789, 631] width 181 height 27
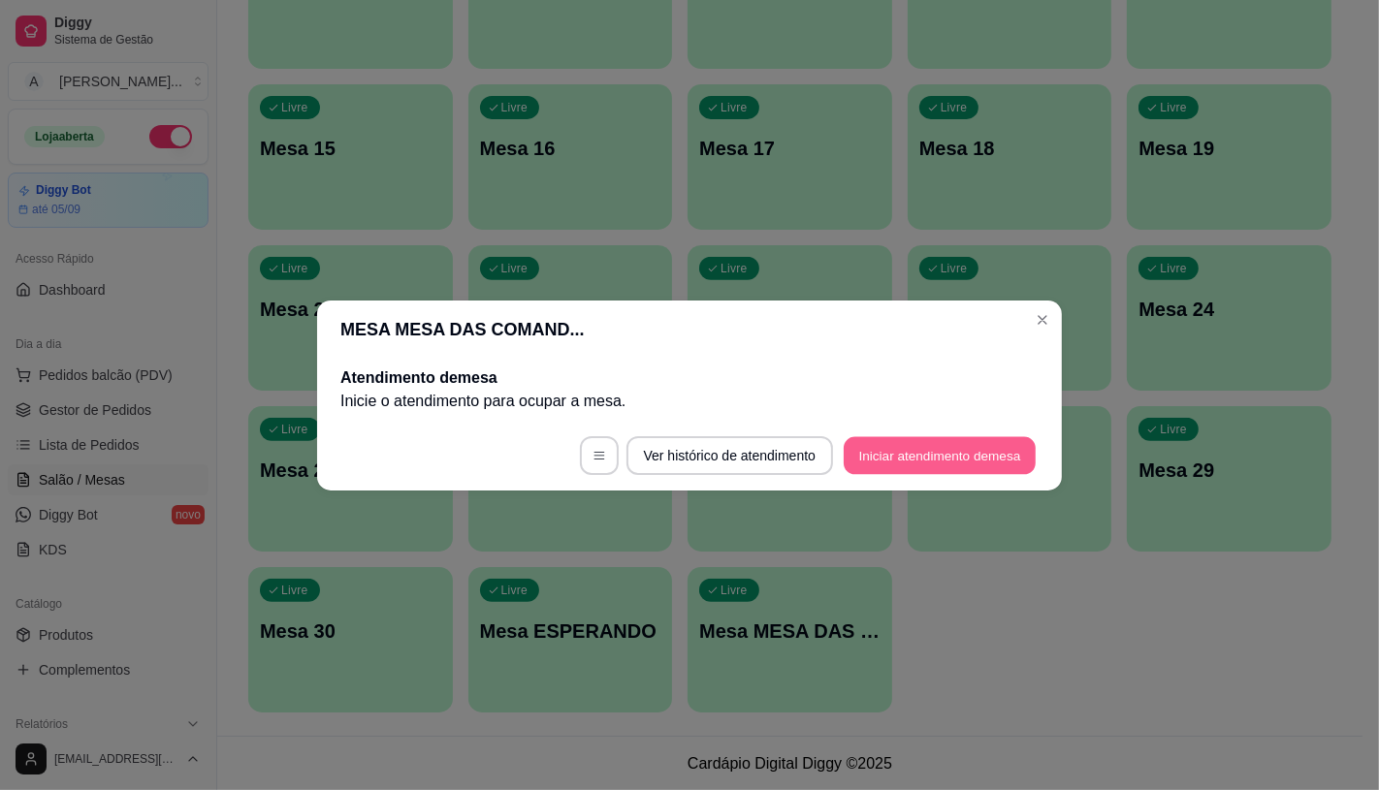
click at [956, 444] on button "Iniciar atendimento de mesa" at bounding box center [940, 455] width 192 height 38
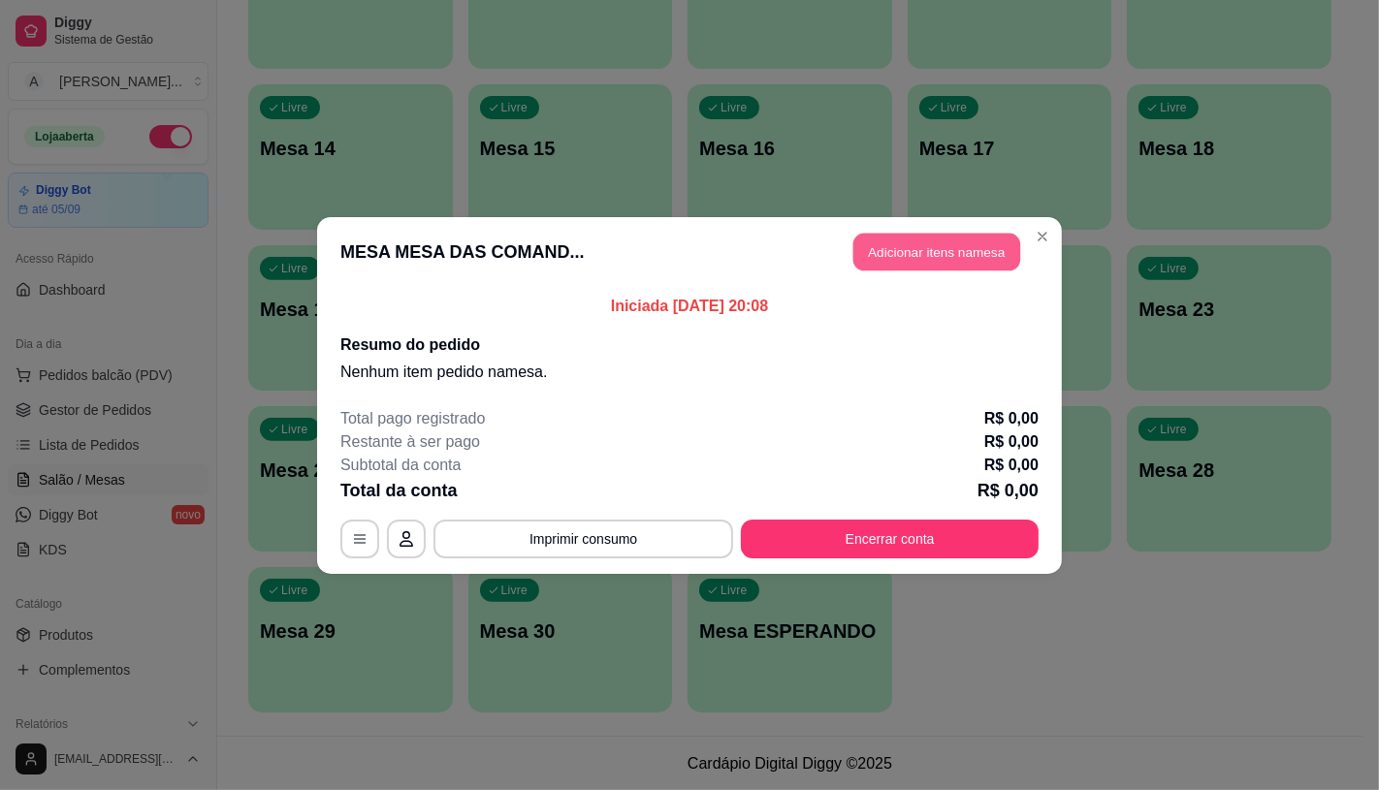
click at [989, 262] on button "Adicionar itens na mesa" at bounding box center [936, 252] width 167 height 38
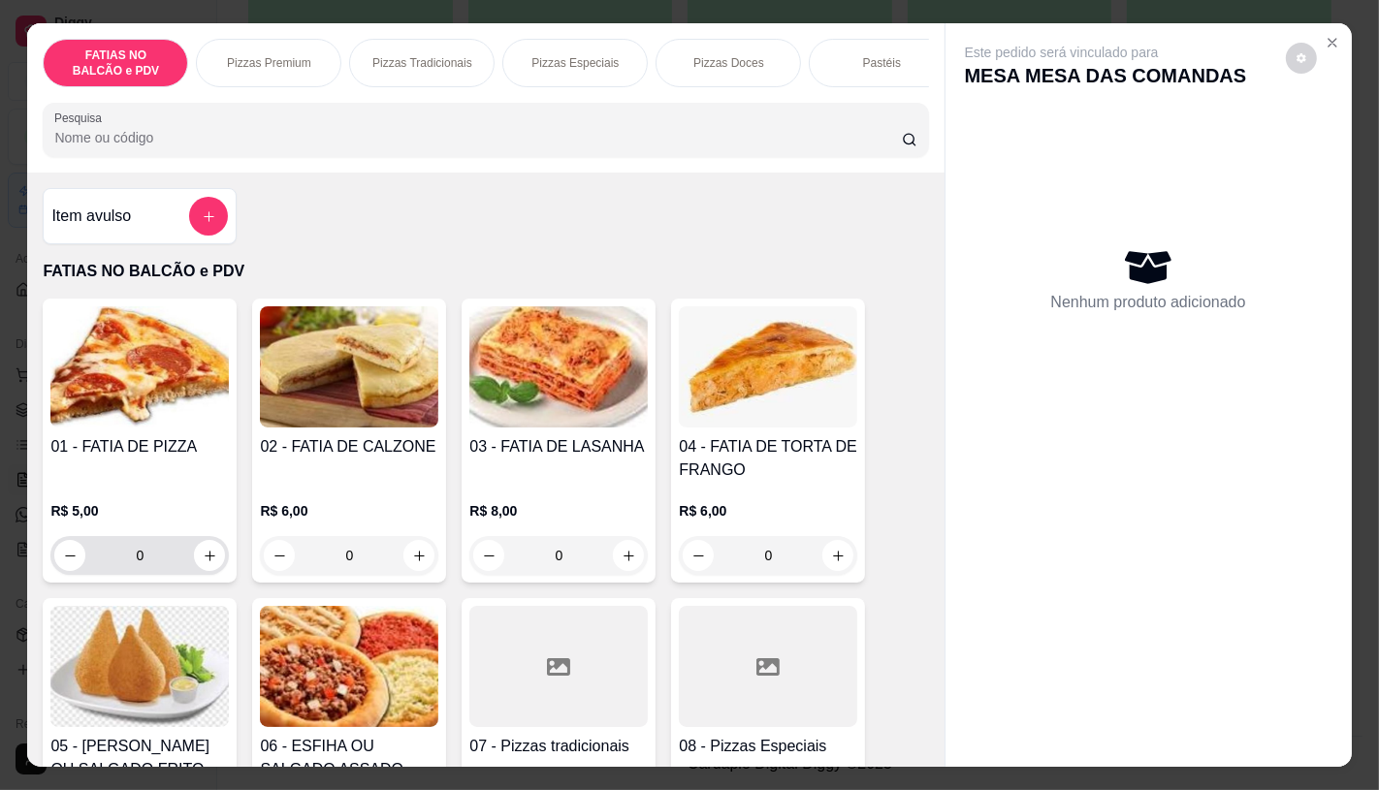
click at [161, 556] on input "0" at bounding box center [139, 555] width 109 height 39
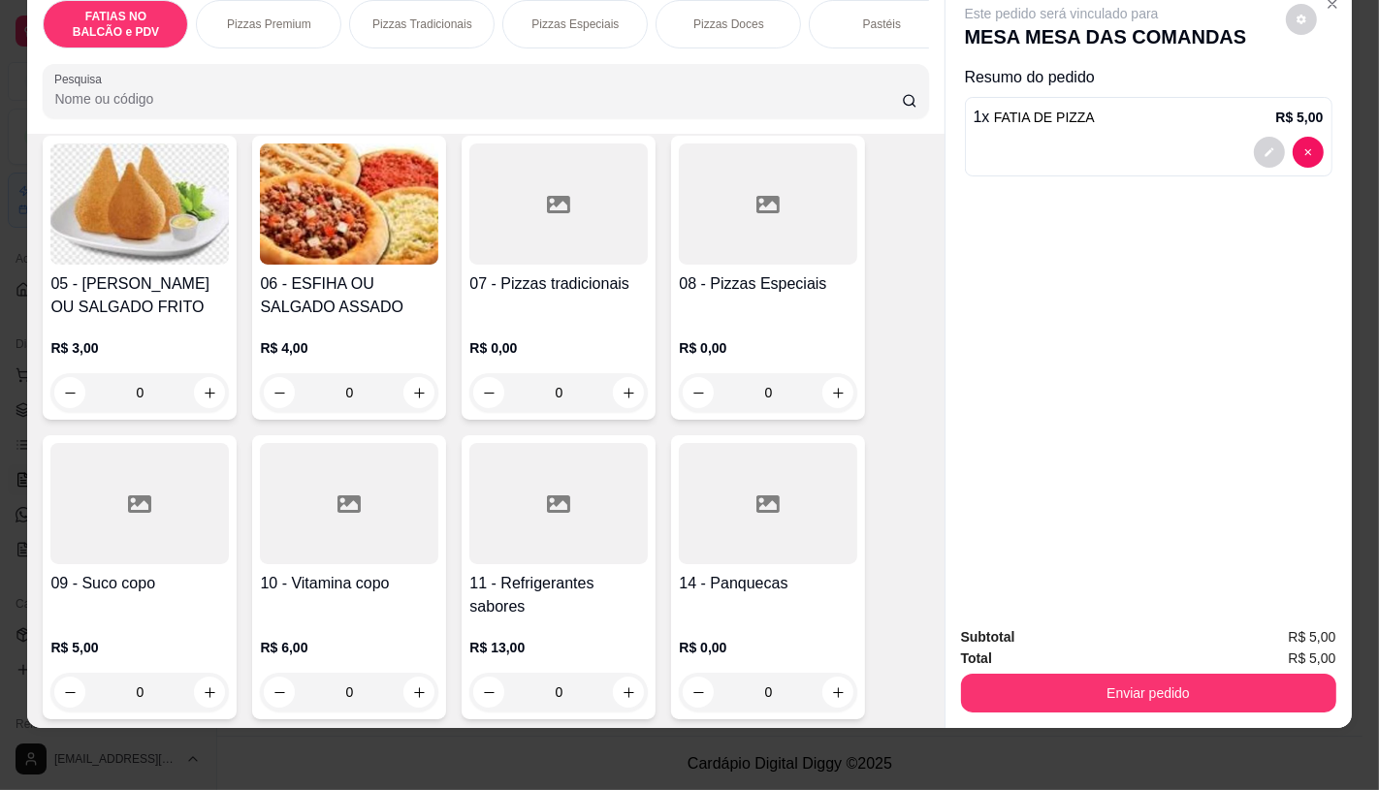
scroll to position [431, 0]
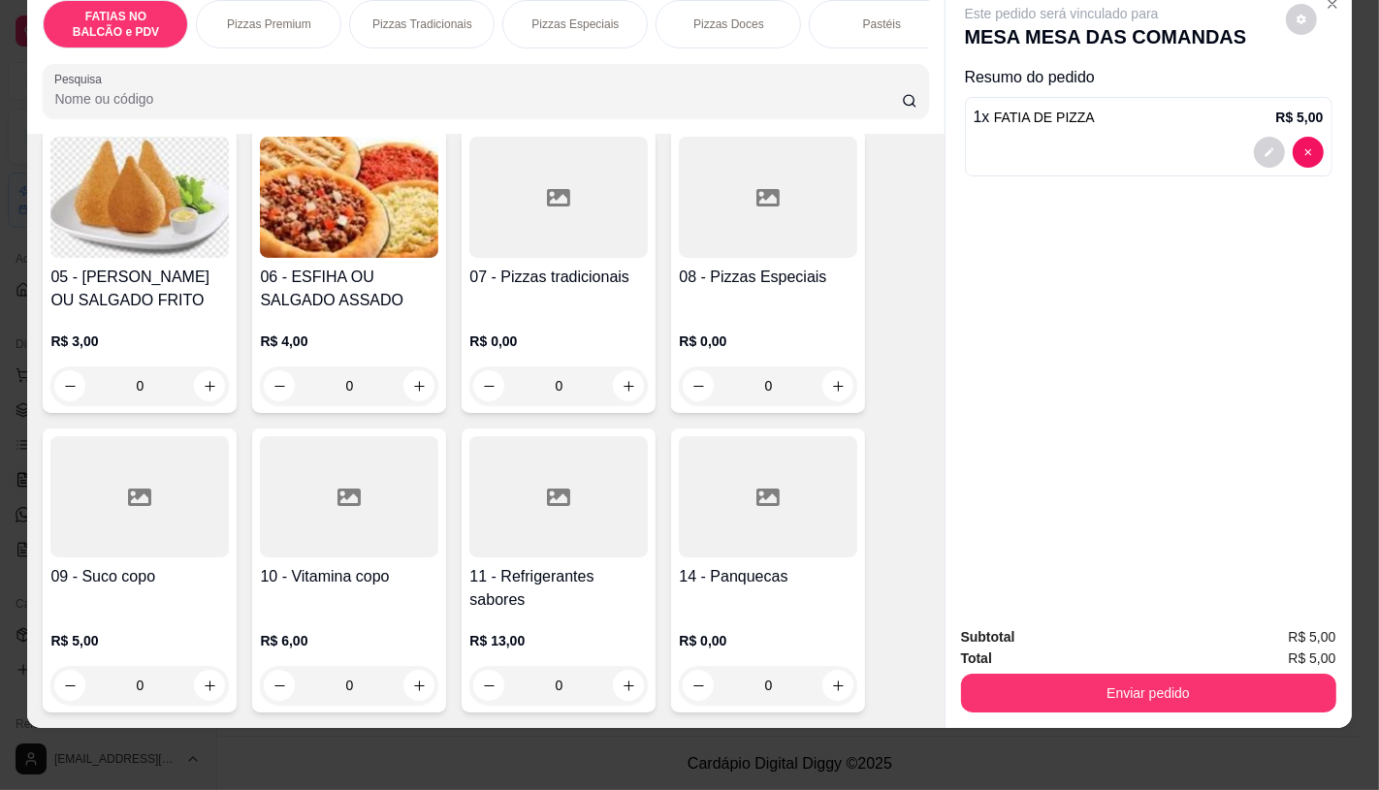
type input "1"
click at [582, 452] on div at bounding box center [558, 496] width 178 height 121
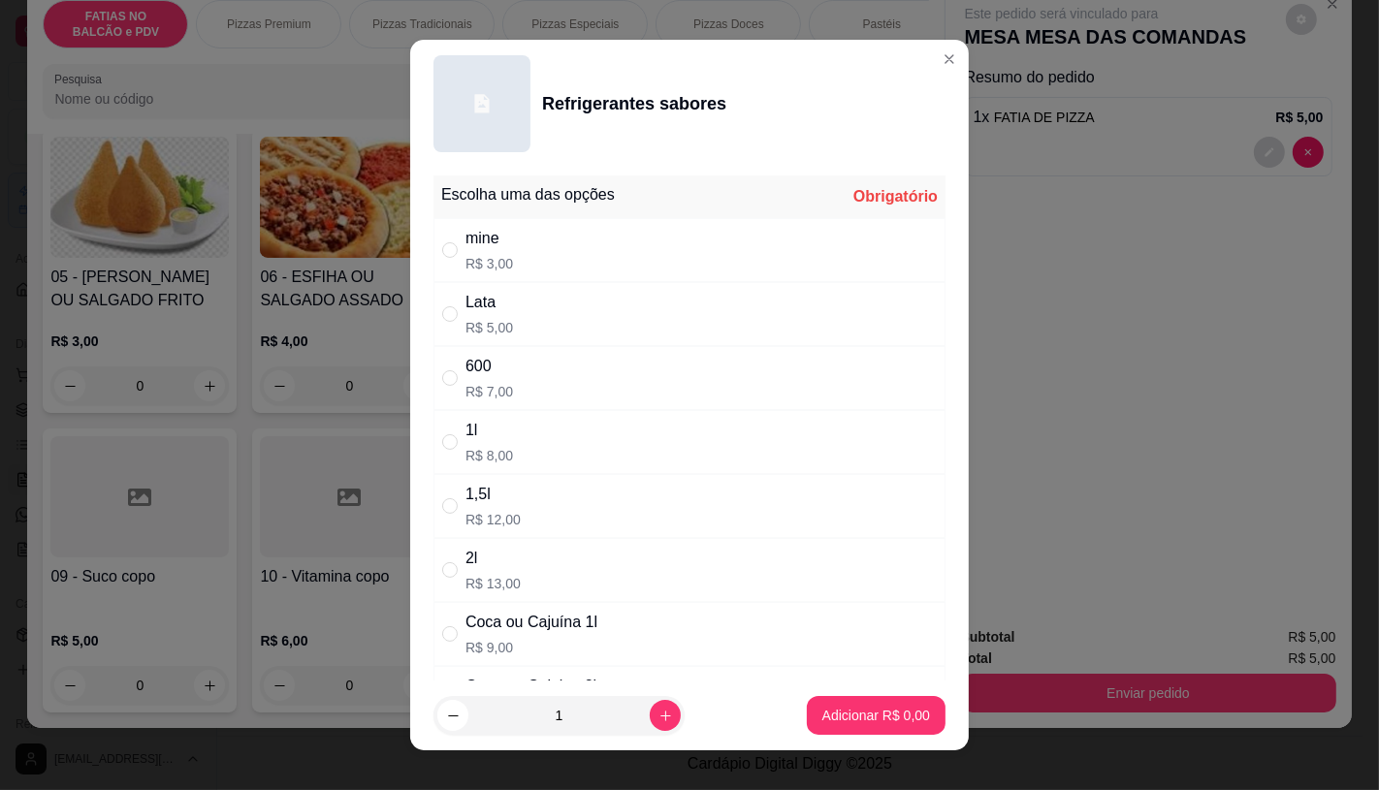
click at [512, 310] on div "Lata R$ 5,00" at bounding box center [689, 314] width 512 height 64
radio input "true"
click at [824, 706] on p "Adicionar R$ 5,00" at bounding box center [876, 715] width 108 height 19
type input "1"
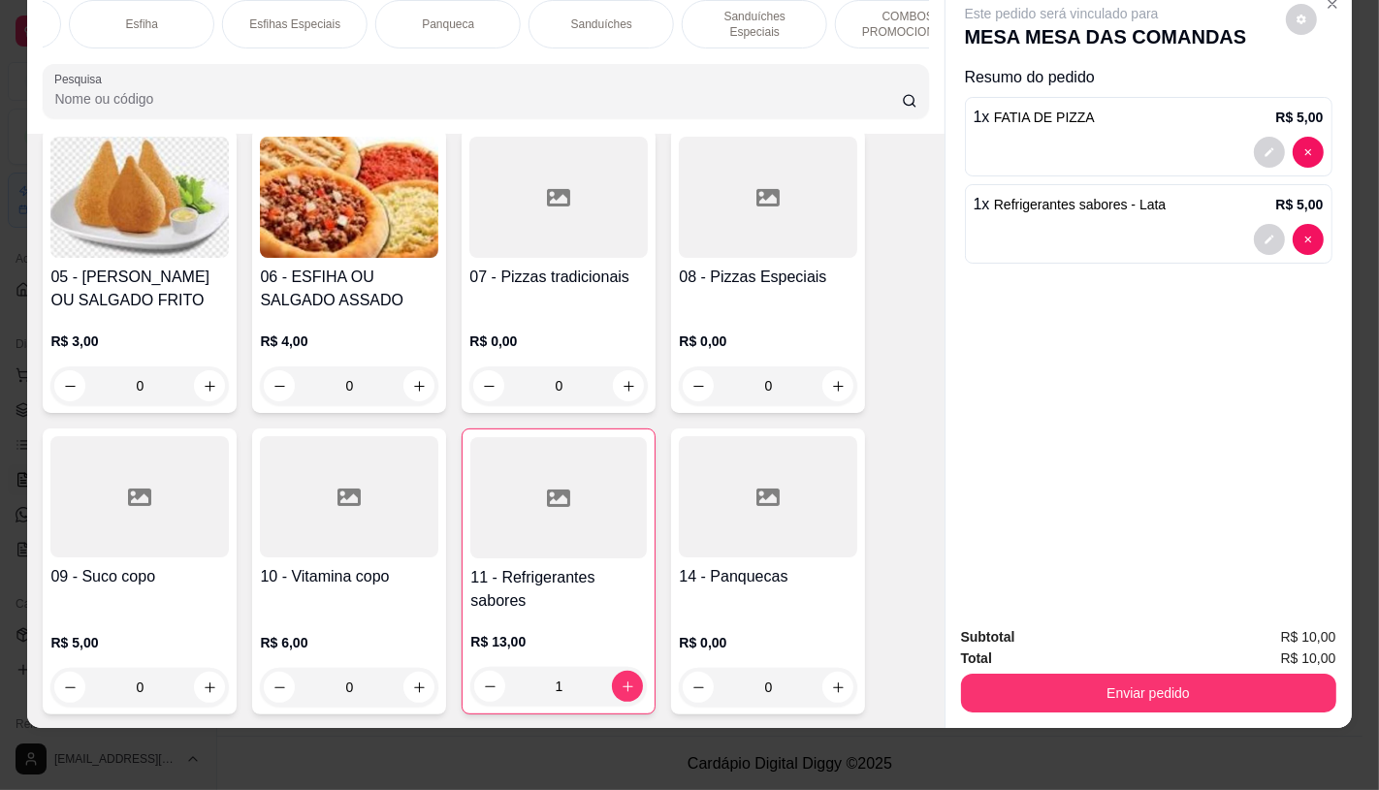
scroll to position [0, 1259]
click at [587, 14] on div "Sanduíches" at bounding box center [541, 24] width 145 height 48
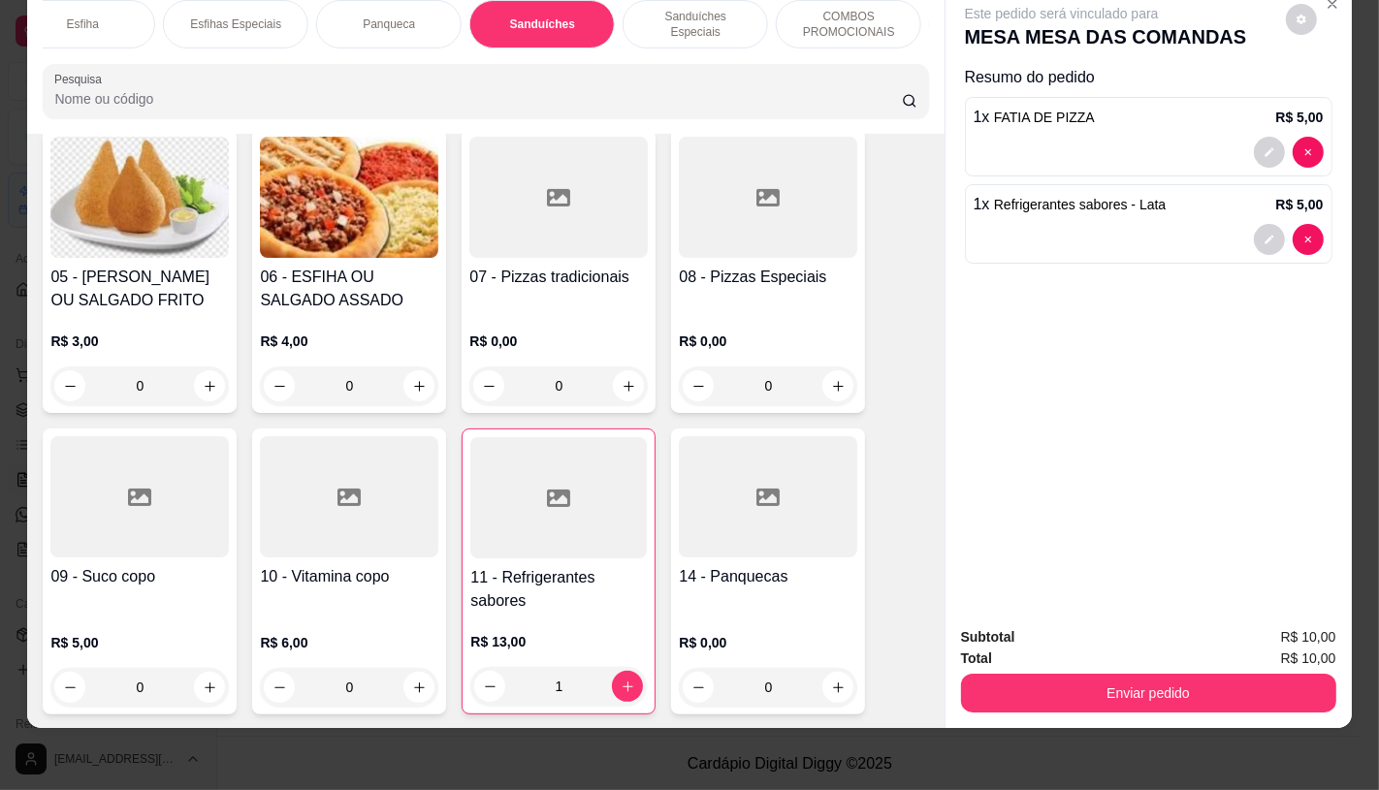
scroll to position [7841, 0]
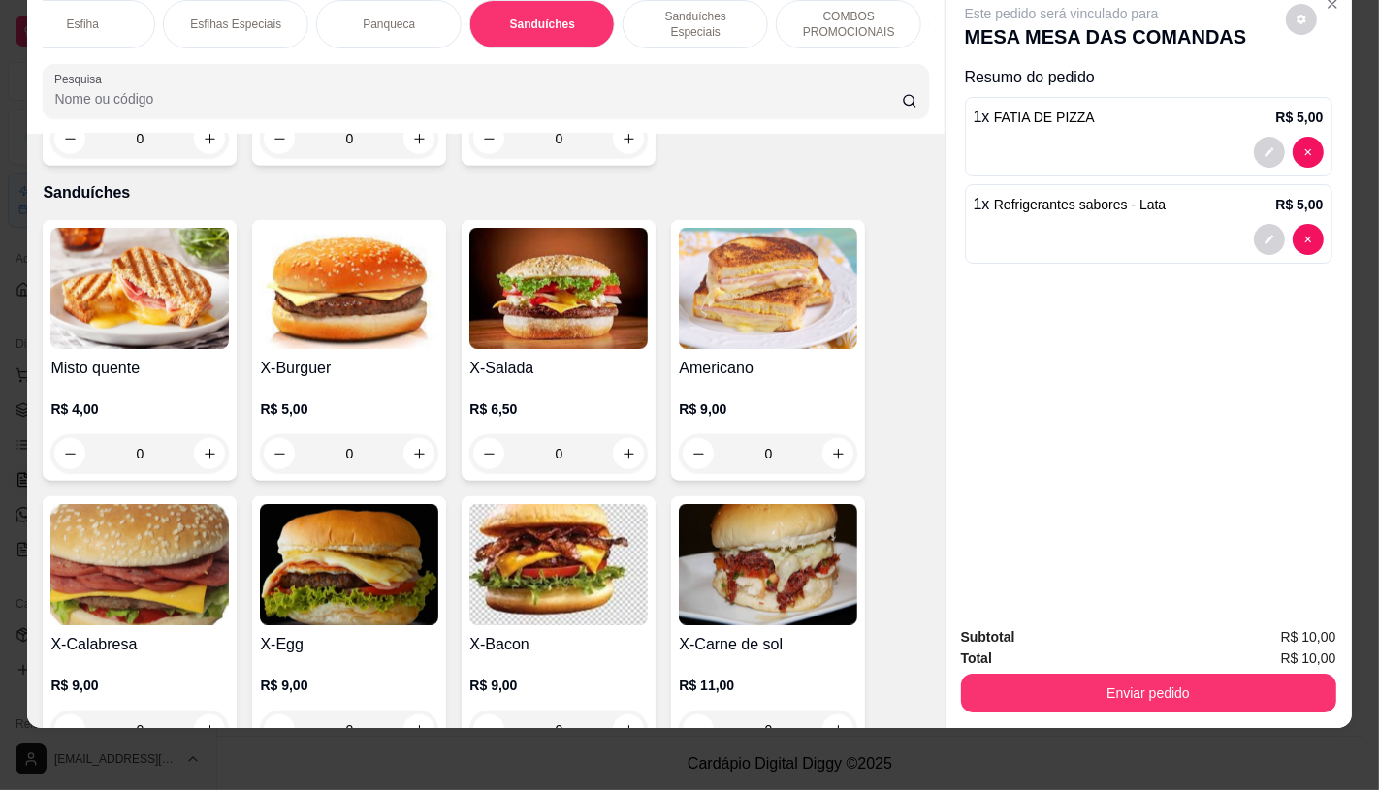
click at [409, 273] on img at bounding box center [349, 288] width 178 height 121
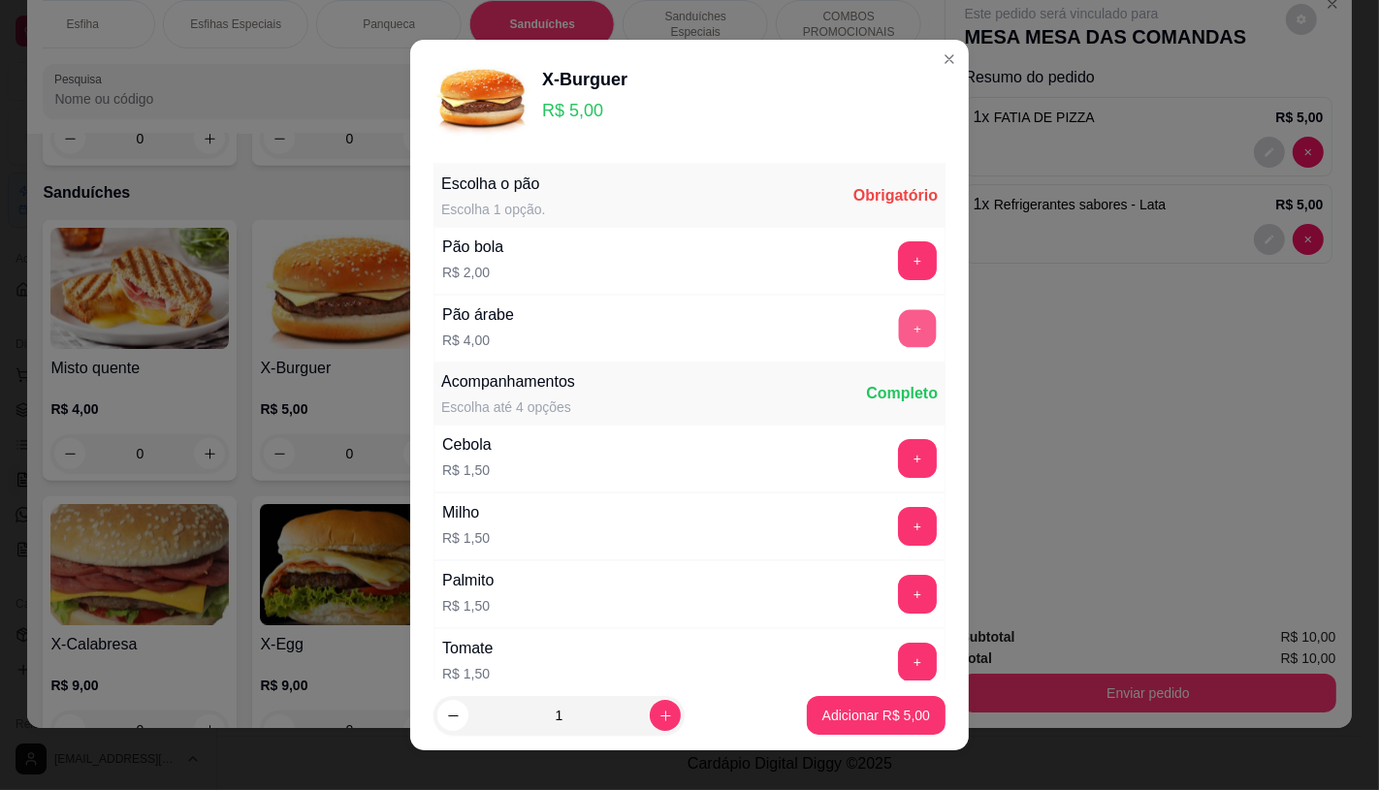
click at [899, 339] on button "+" at bounding box center [918, 328] width 38 height 38
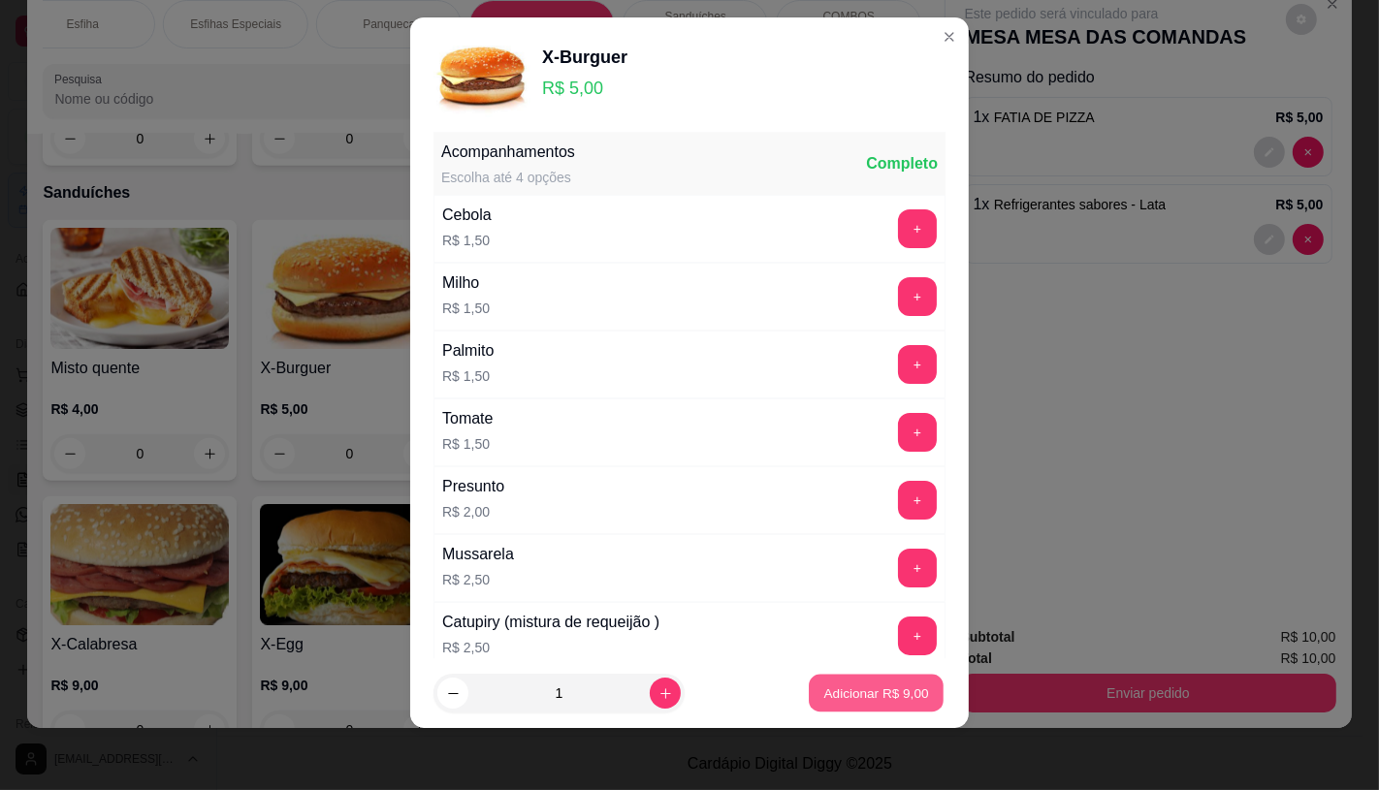
click at [830, 702] on p "Adicionar R$ 9,00" at bounding box center [875, 694] width 105 height 18
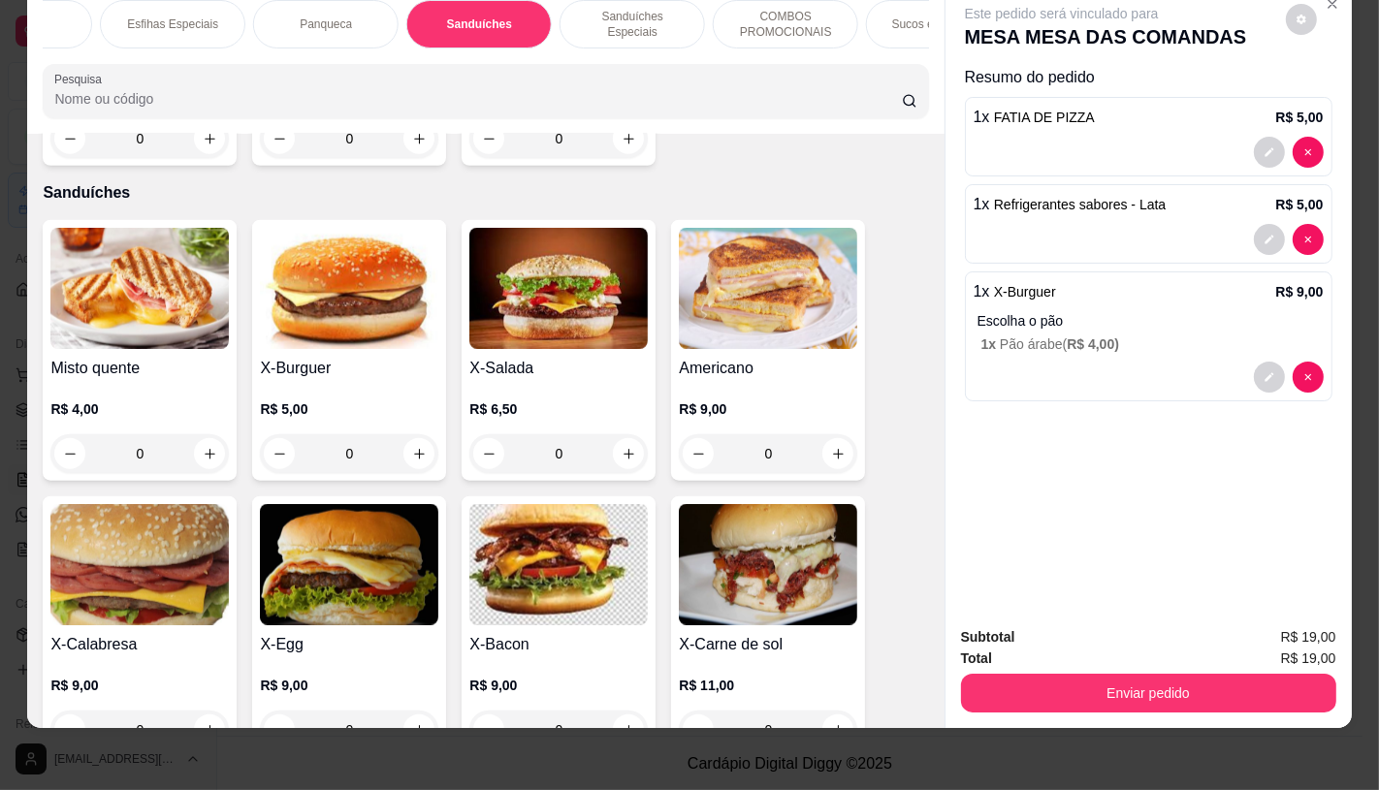
scroll to position [0, 2017]
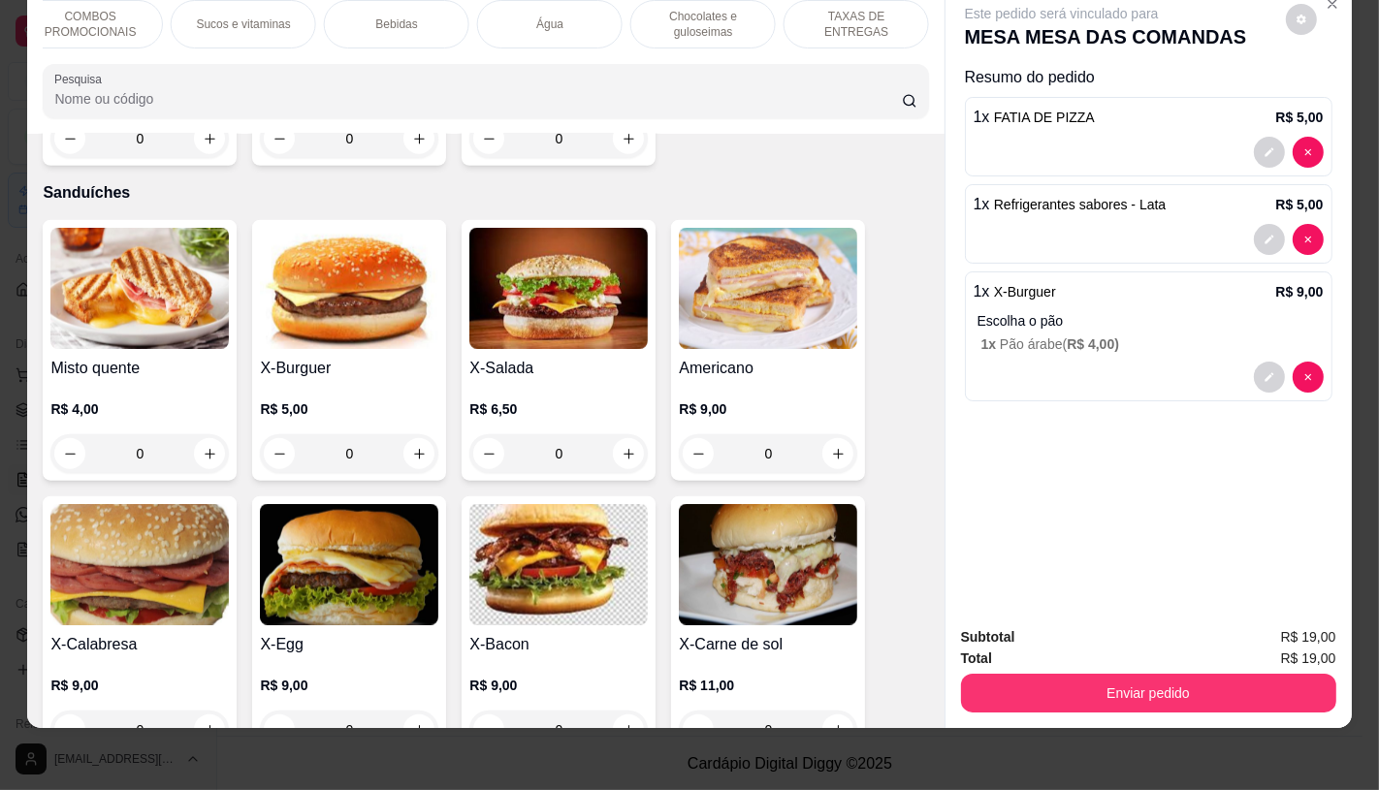
click at [838, 9] on p "TAXAS DE ENTREGAS" at bounding box center [856, 24] width 112 height 31
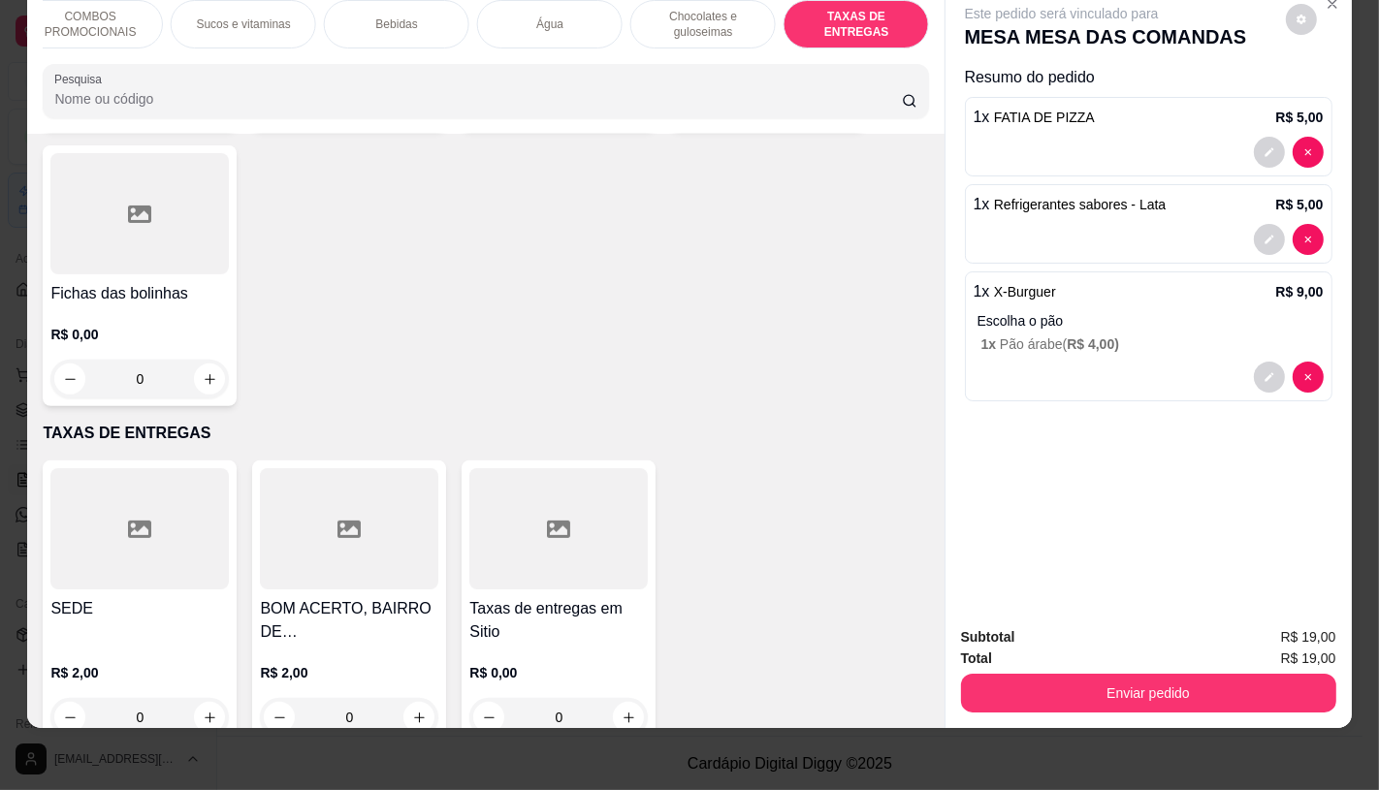
click at [423, 469] on div at bounding box center [349, 528] width 178 height 121
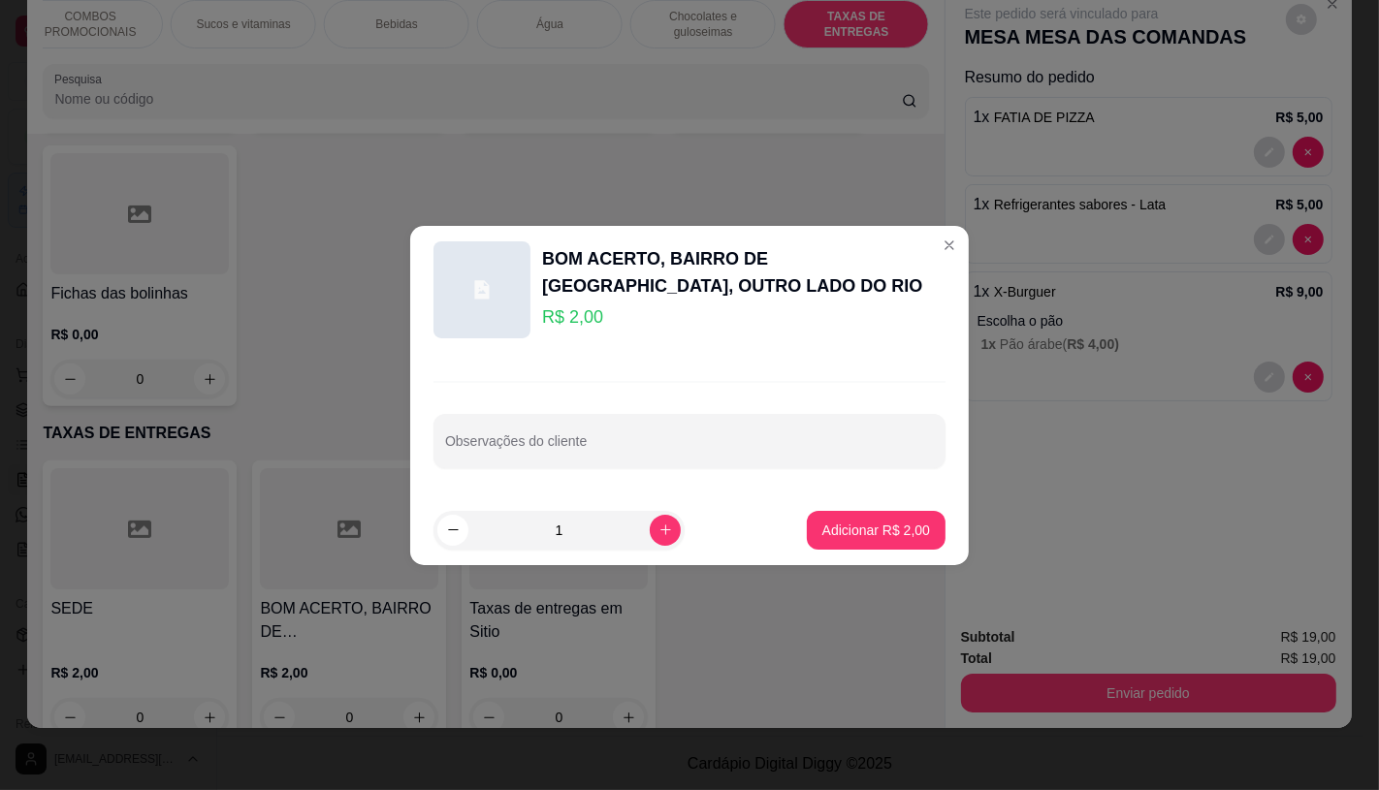
click at [865, 526] on p "Adicionar R$ 2,00" at bounding box center [876, 530] width 108 height 19
type input "1"
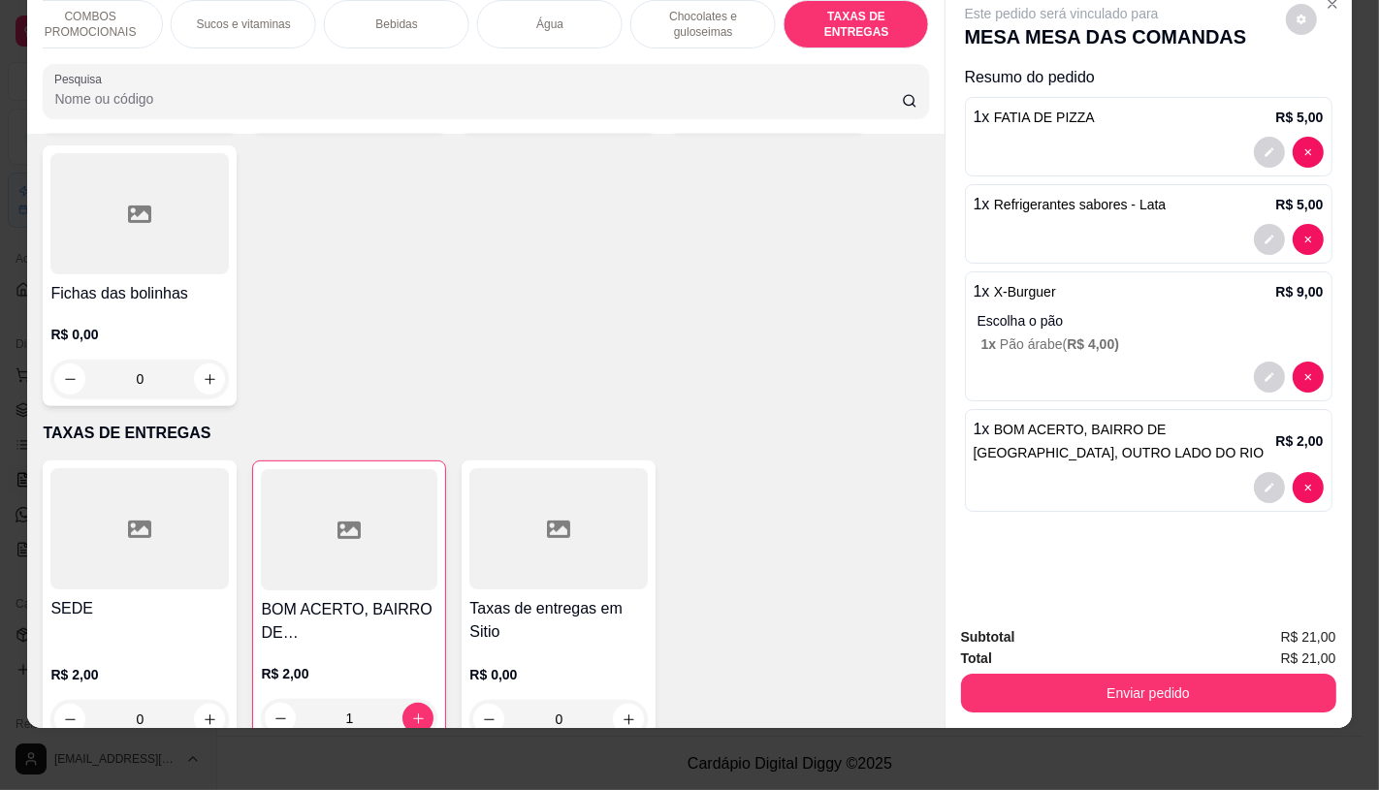
click at [1208, 702] on div "Subtotal R$ 21,00 Total R$ 21,00 Enviar pedido" at bounding box center [1149, 669] width 406 height 117
click at [1206, 694] on button "Enviar pedido" at bounding box center [1148, 693] width 375 height 39
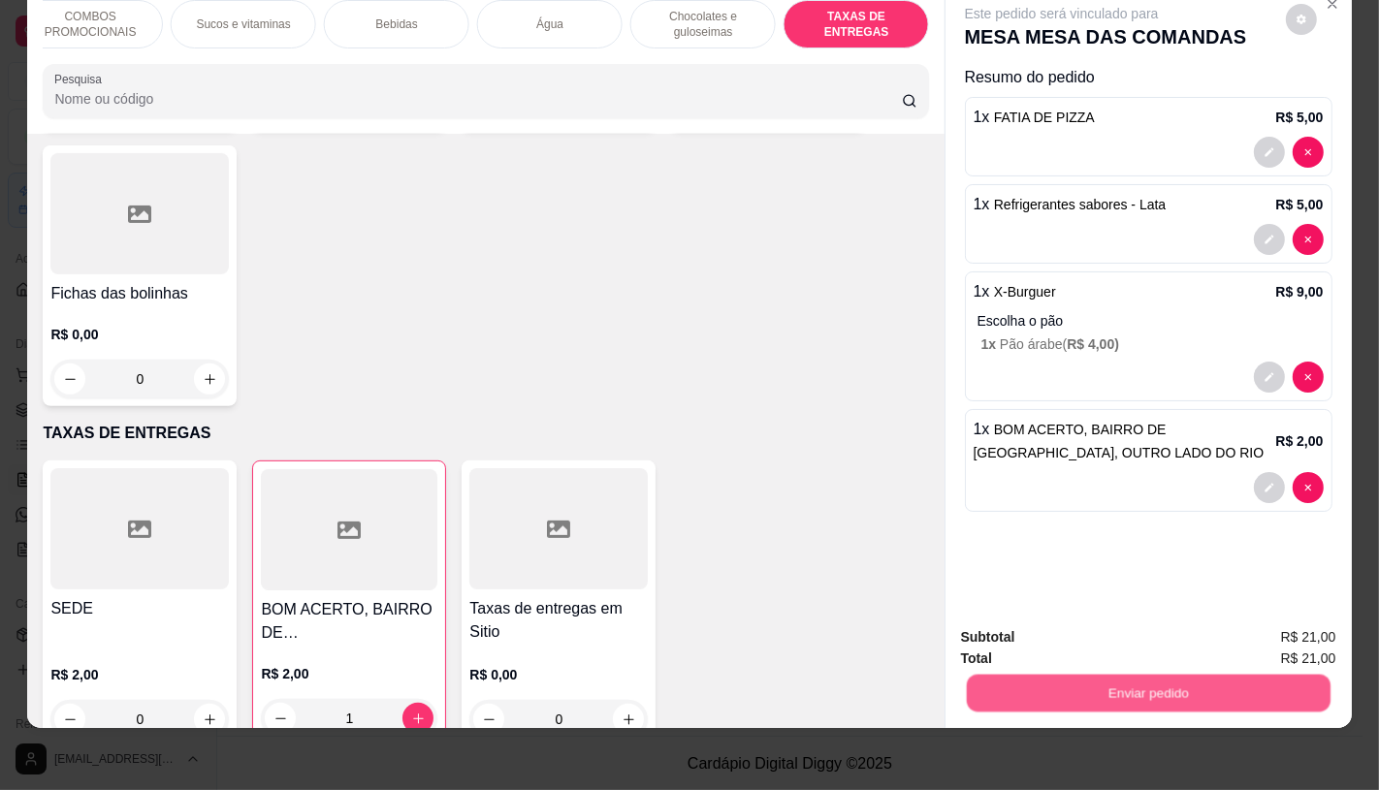
click at [1189, 687] on button "Enviar pedido" at bounding box center [1148, 693] width 364 height 38
click at [1119, 674] on button "Enviar pedido" at bounding box center [1148, 693] width 364 height 38
click at [1074, 630] on button "Não registrar e enviar pedido" at bounding box center [1083, 631] width 196 height 36
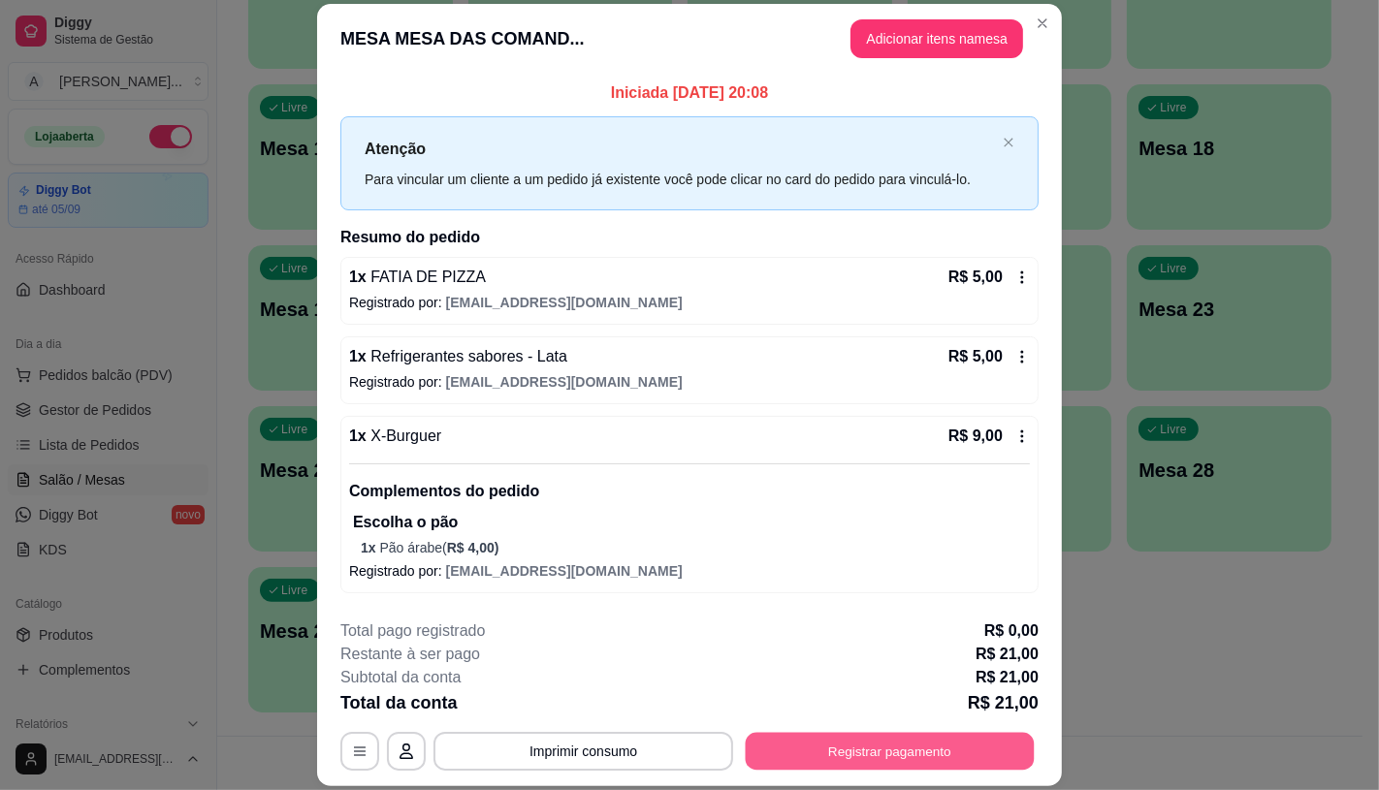
click at [962, 744] on button "Registrar pagamento" at bounding box center [890, 752] width 289 height 38
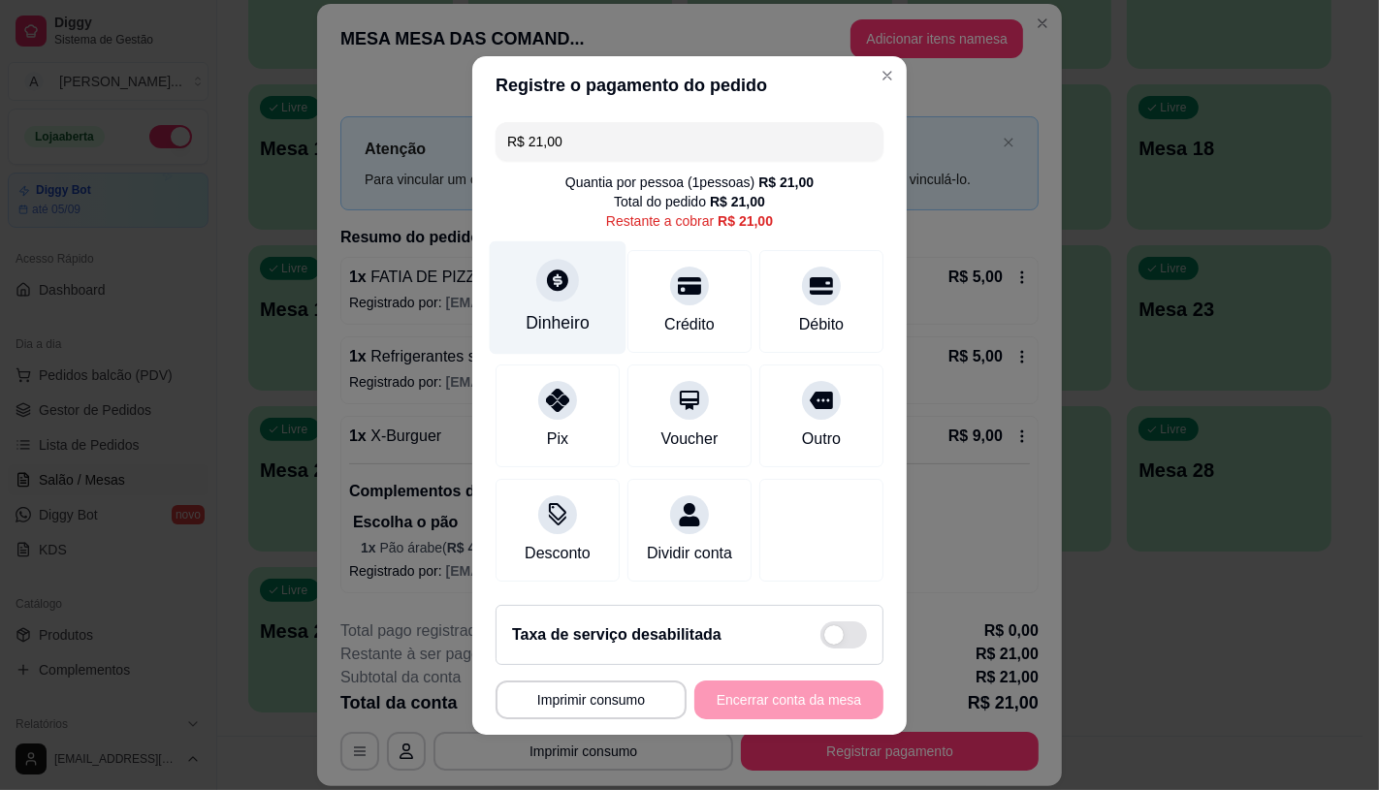
click at [514, 310] on div "Dinheiro" at bounding box center [558, 297] width 137 height 113
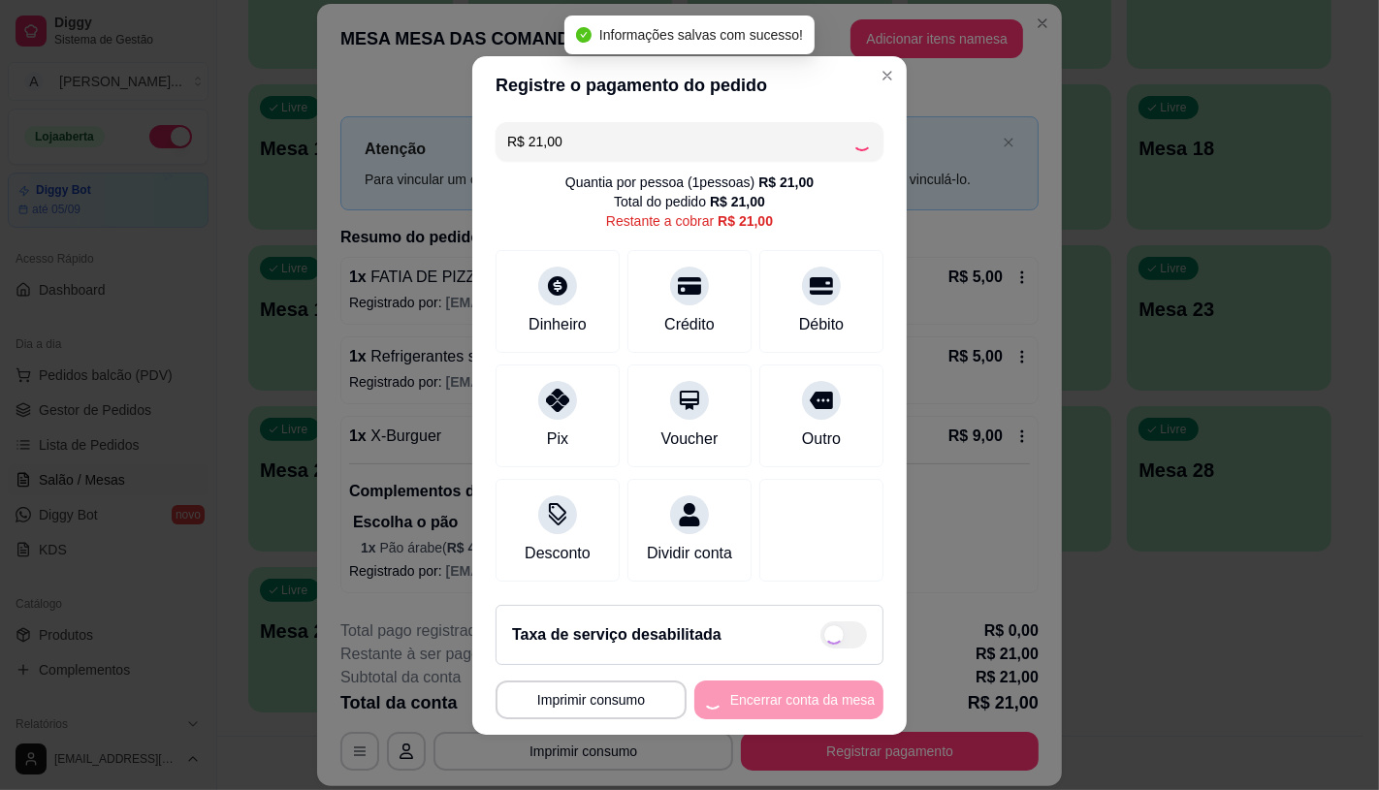
type input "R$ 0,00"
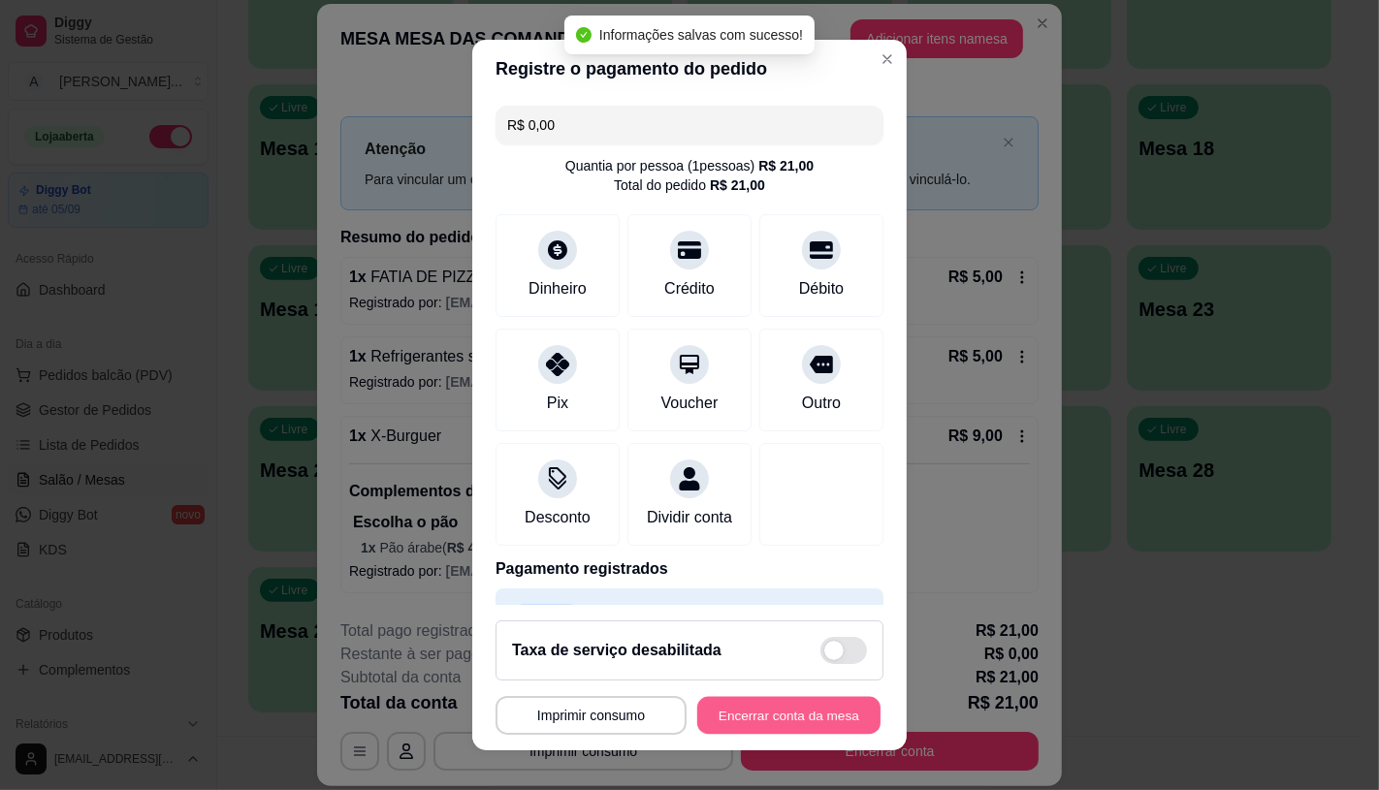
click at [818, 710] on button "Encerrar conta da mesa" at bounding box center [788, 716] width 183 height 38
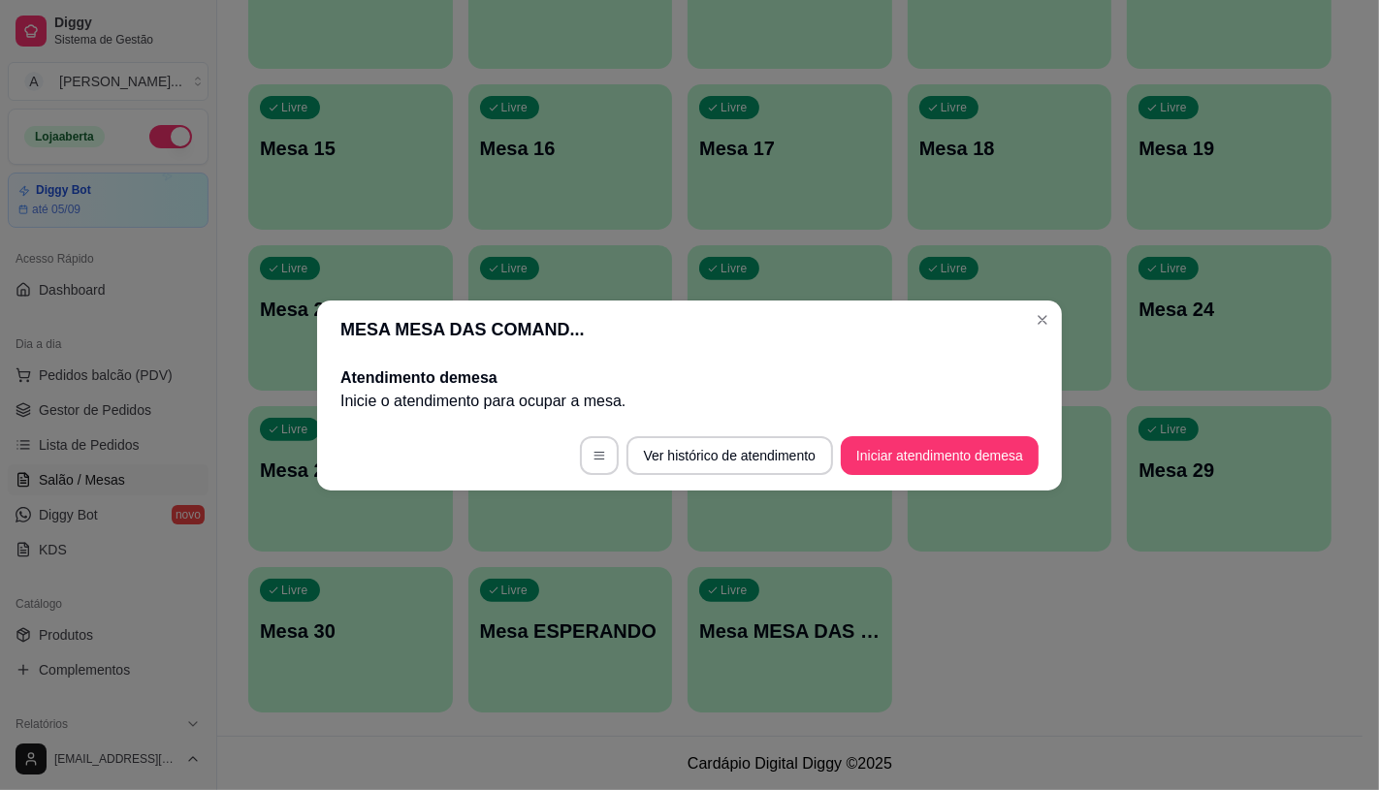
click at [1026, 477] on footer "Ver histórico de atendimento Iniciar atendimento de mesa" at bounding box center [689, 456] width 745 height 70
click at [1026, 467] on button "Iniciar atendimento de mesa" at bounding box center [940, 455] width 198 height 39
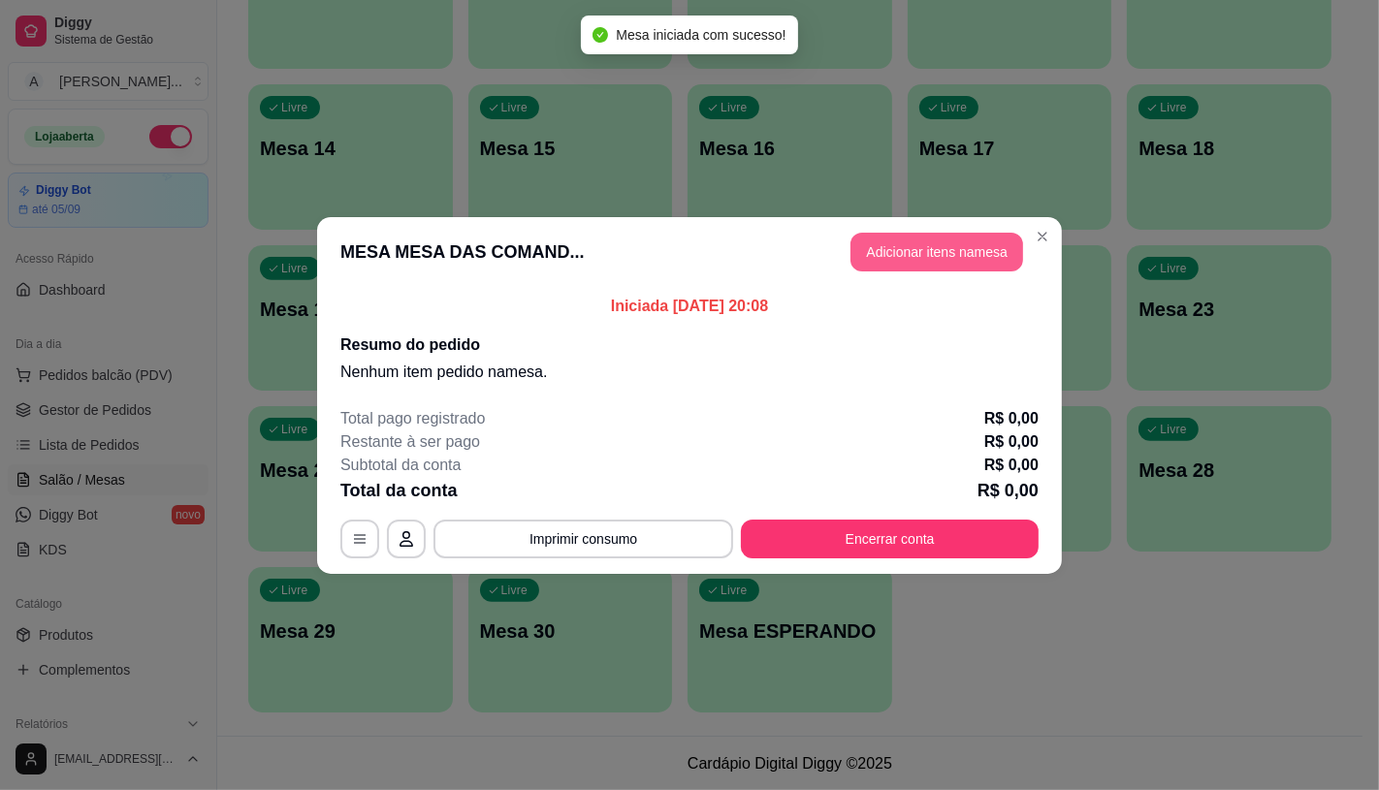
click at [965, 246] on button "Adicionar itens na mesa" at bounding box center [936, 252] width 173 height 39
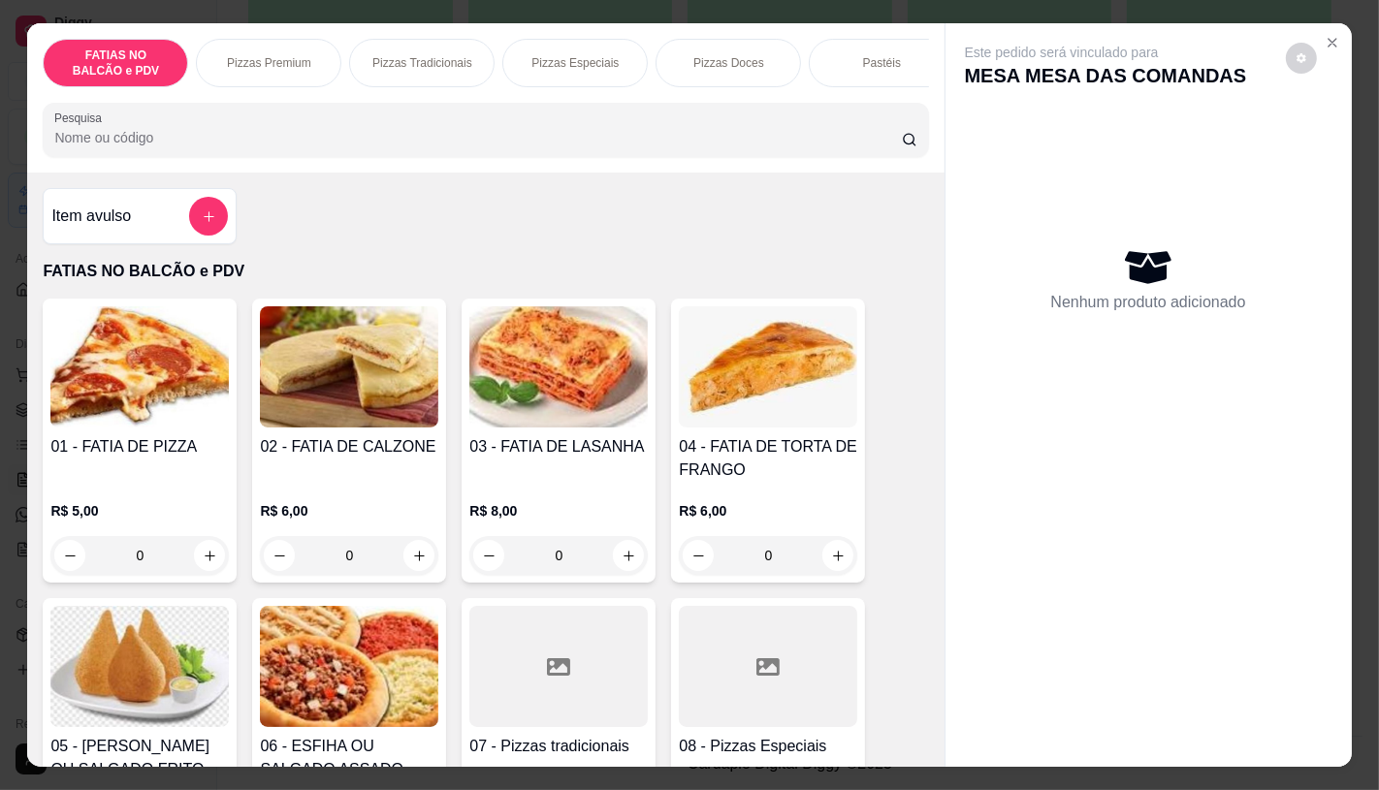
drag, startPoint x: 315, startPoint y: 97, endPoint x: 432, endPoint y: 92, distance: 116.5
click at [432, 92] on div "FATIAS NO BALCÃO e PDV Pizzas Premium Pizzas Tradicionais Pizzas Especiais Pizz…" at bounding box center [485, 97] width 916 height 149
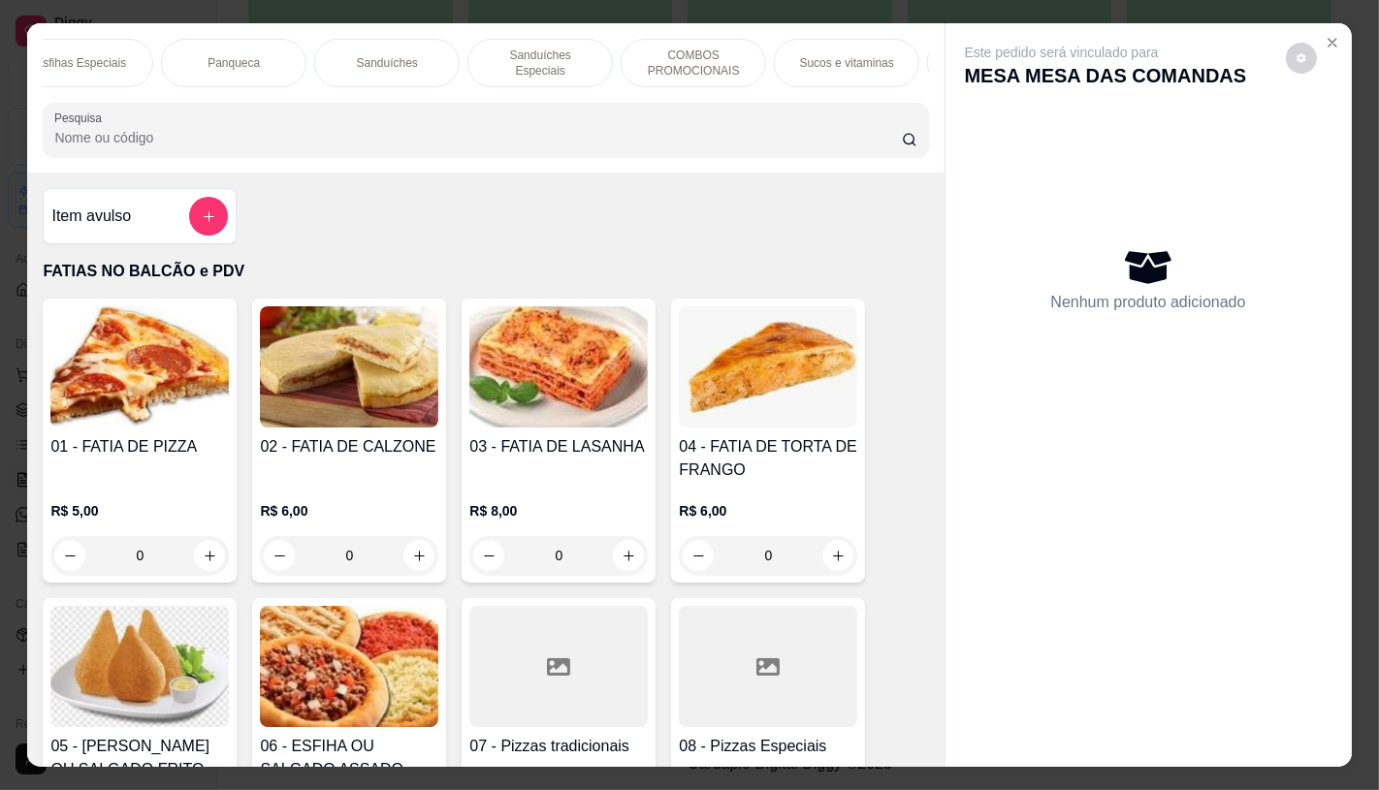
click at [249, 52] on div "Panqueca" at bounding box center [233, 63] width 145 height 48
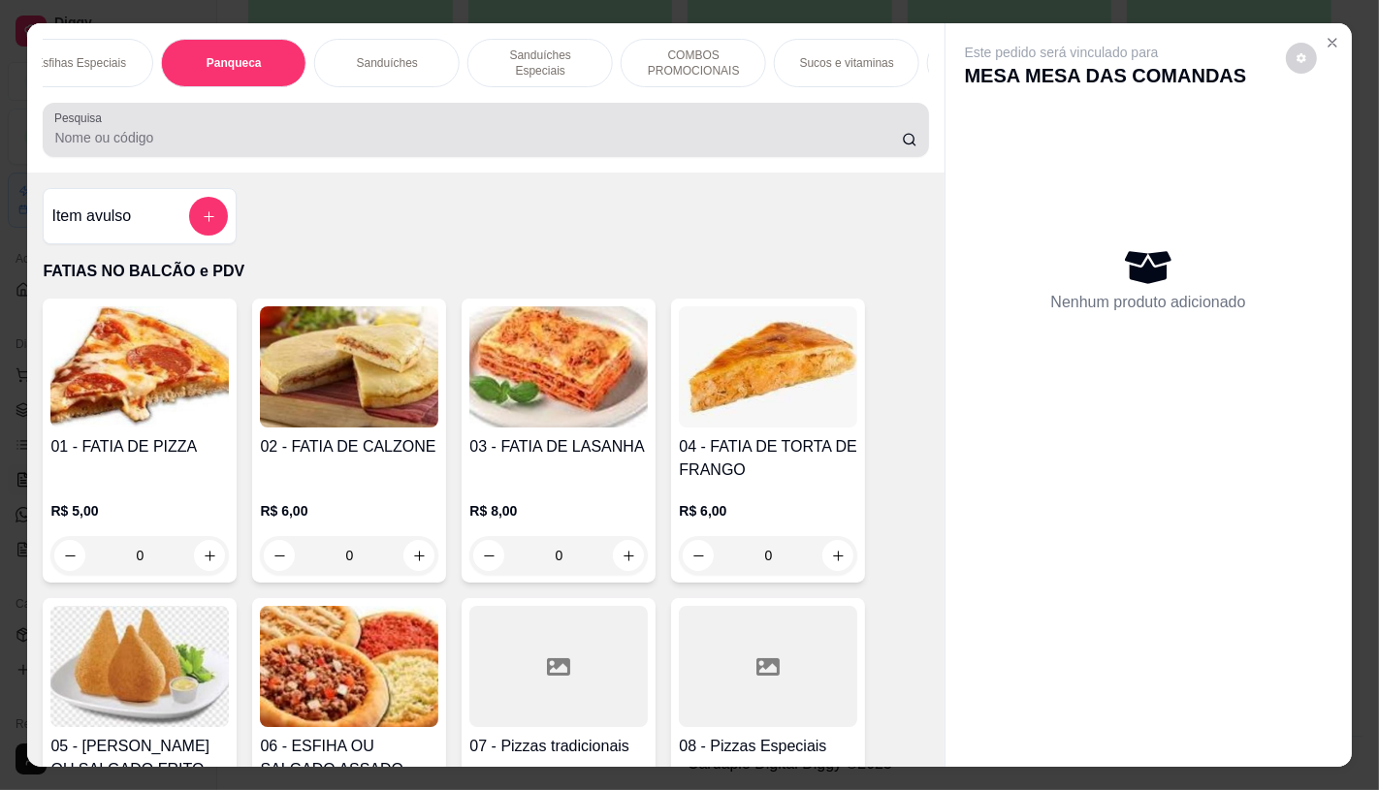
scroll to position [46, 0]
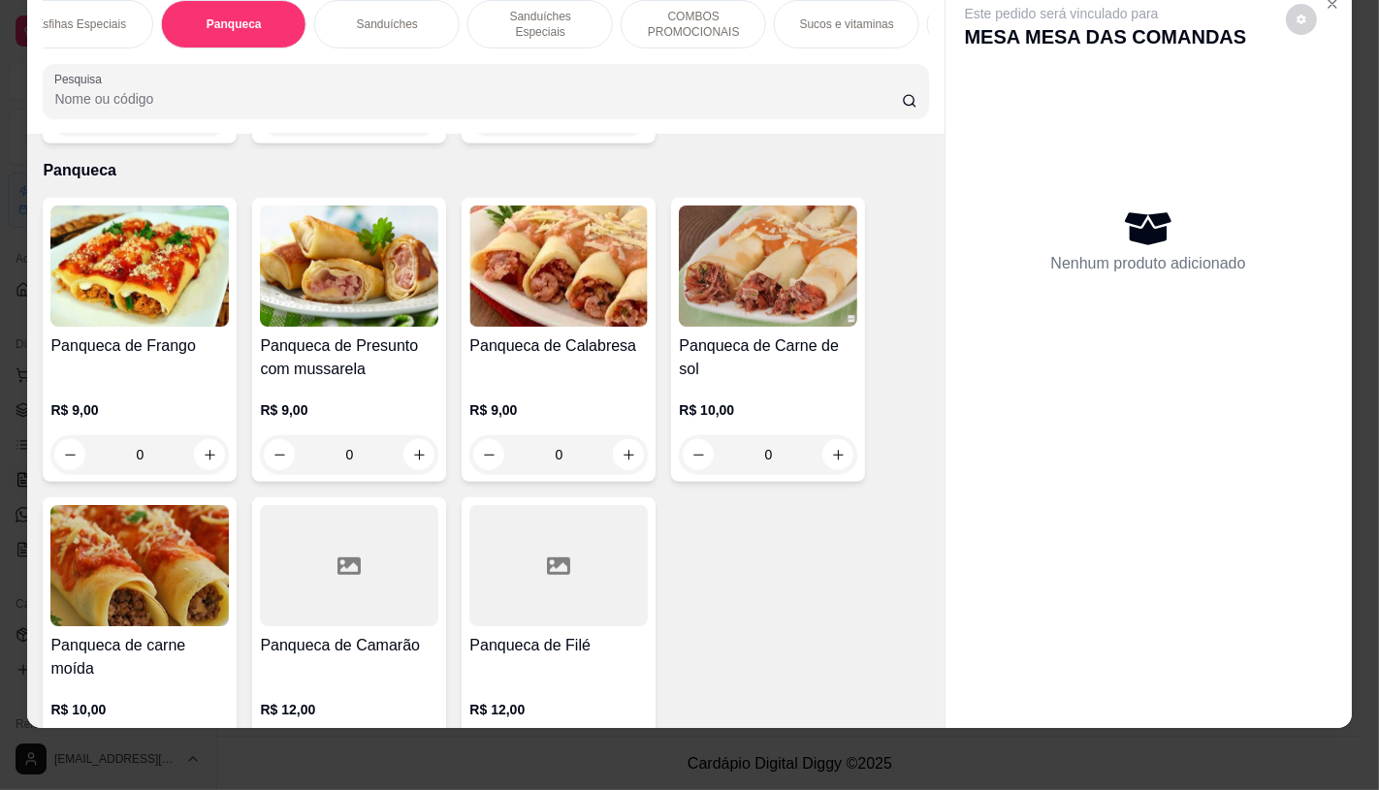
click at [781, 335] on h4 "Panqueca de Carne de sol" at bounding box center [768, 358] width 178 height 47
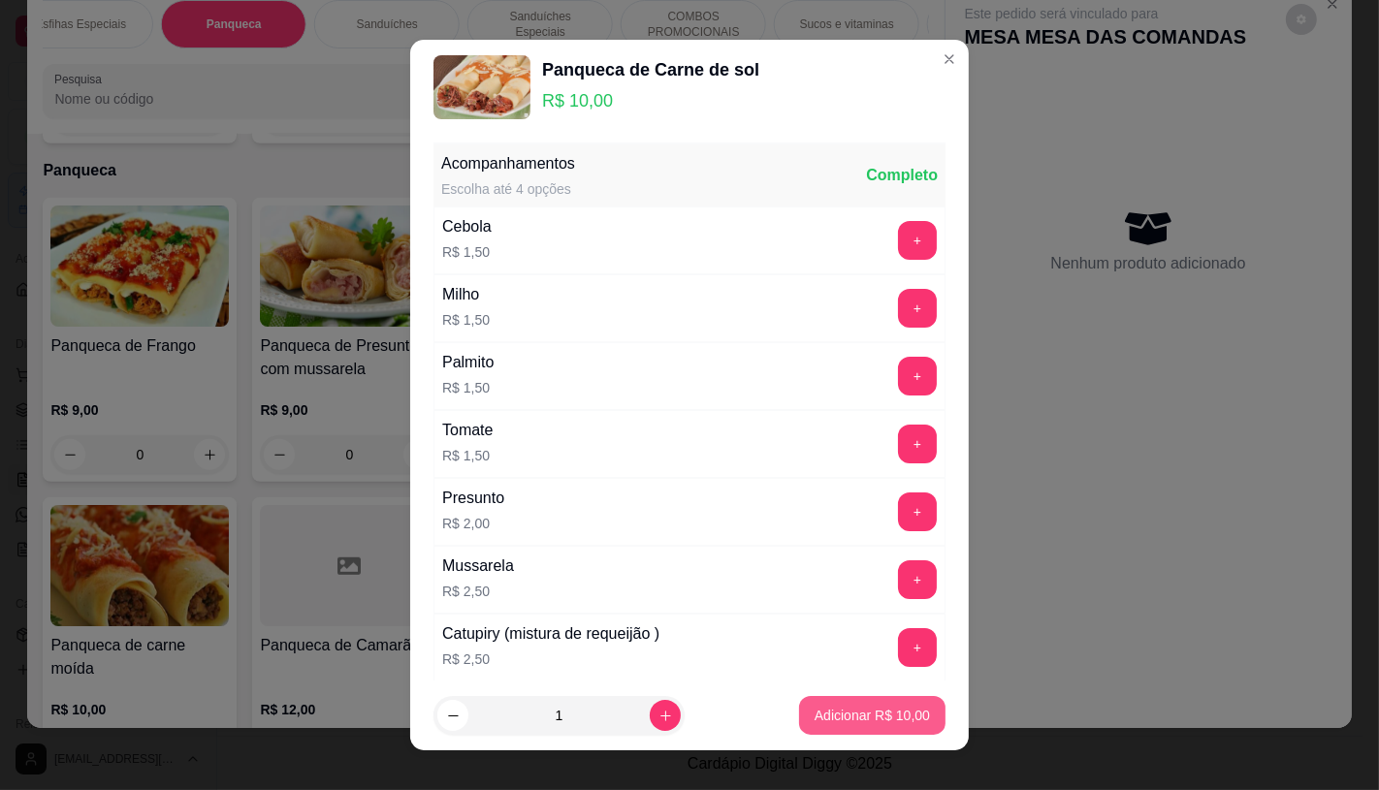
click at [878, 708] on p "Adicionar R$ 10,00" at bounding box center [872, 715] width 115 height 19
type input "1"
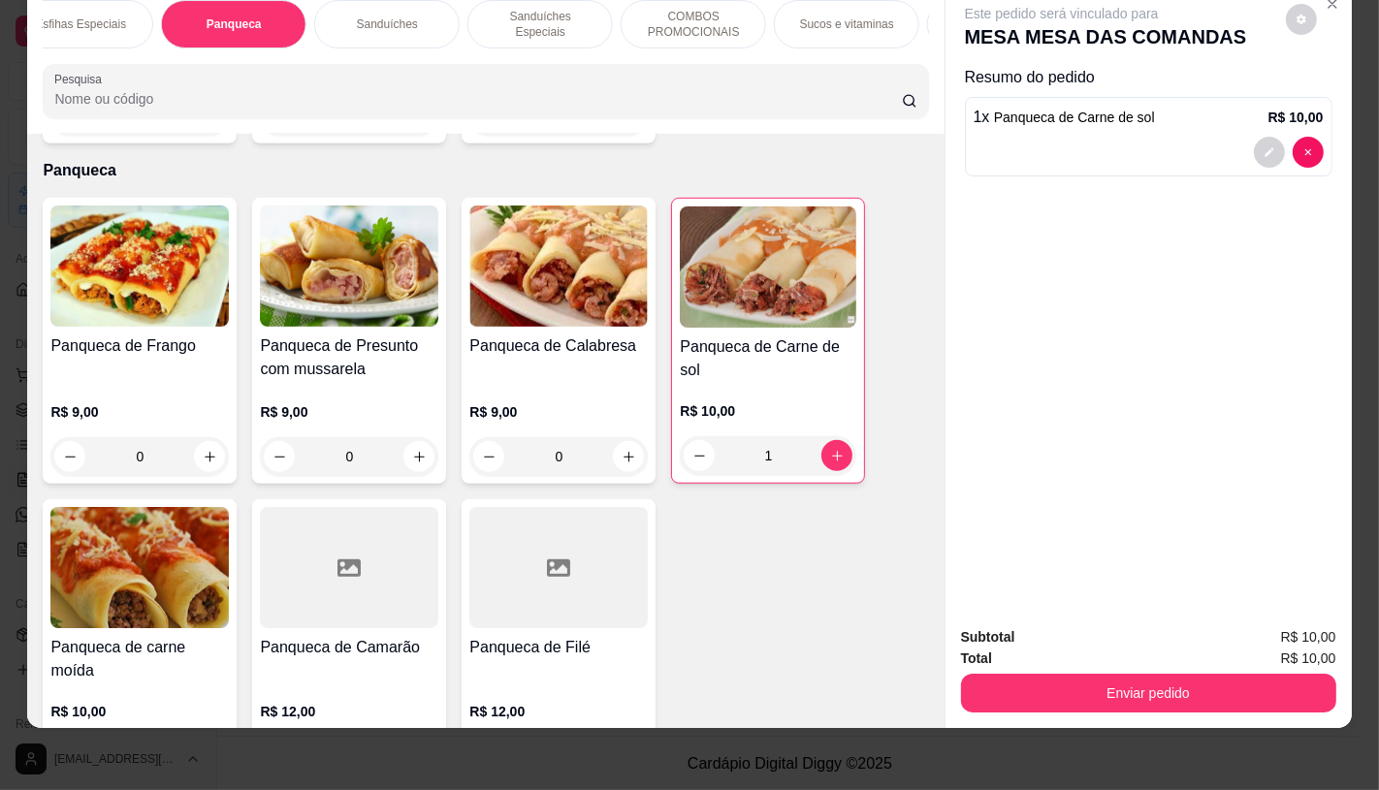
scroll to position [0, 2017]
click at [850, 22] on div "TAXAS DE ENTREGAS" at bounding box center [856, 24] width 145 height 48
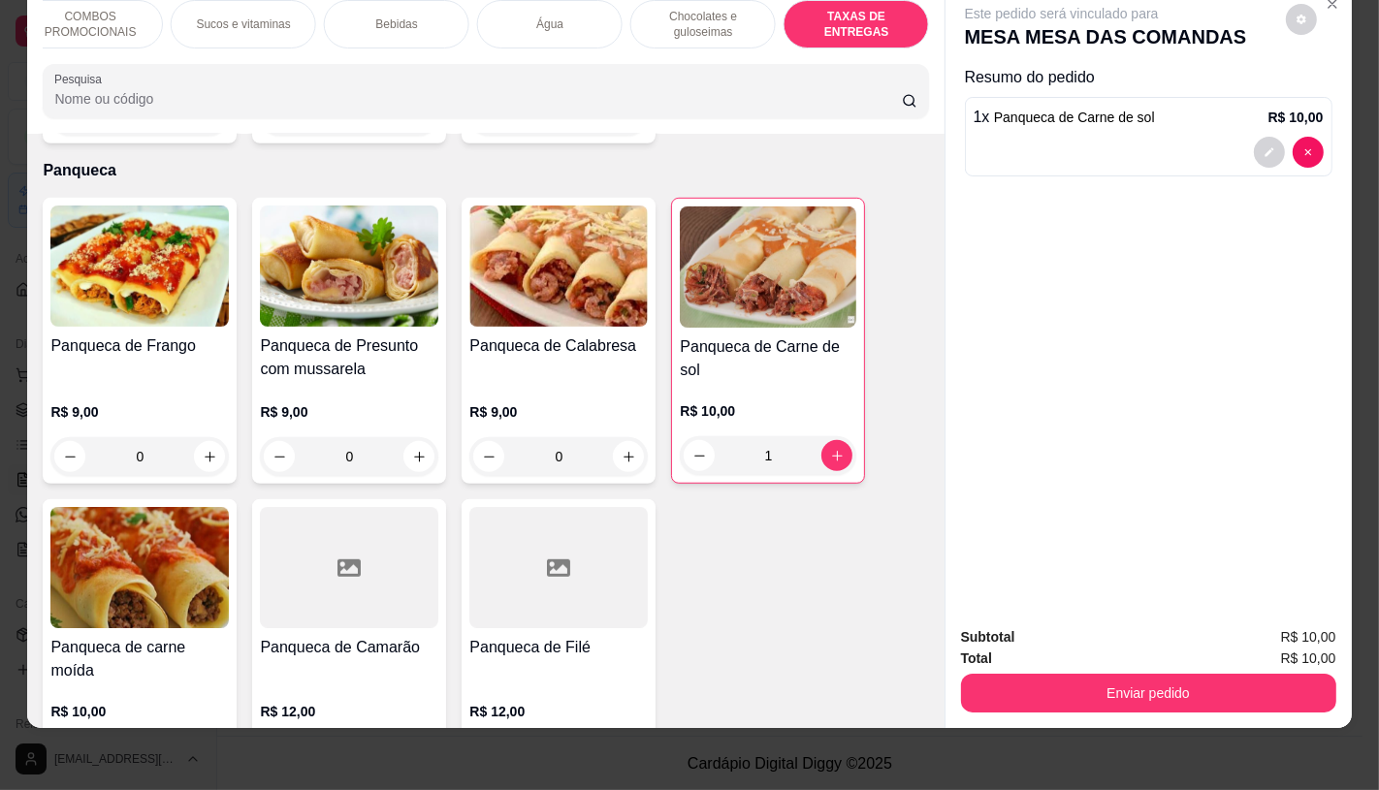
scroll to position [12971, 0]
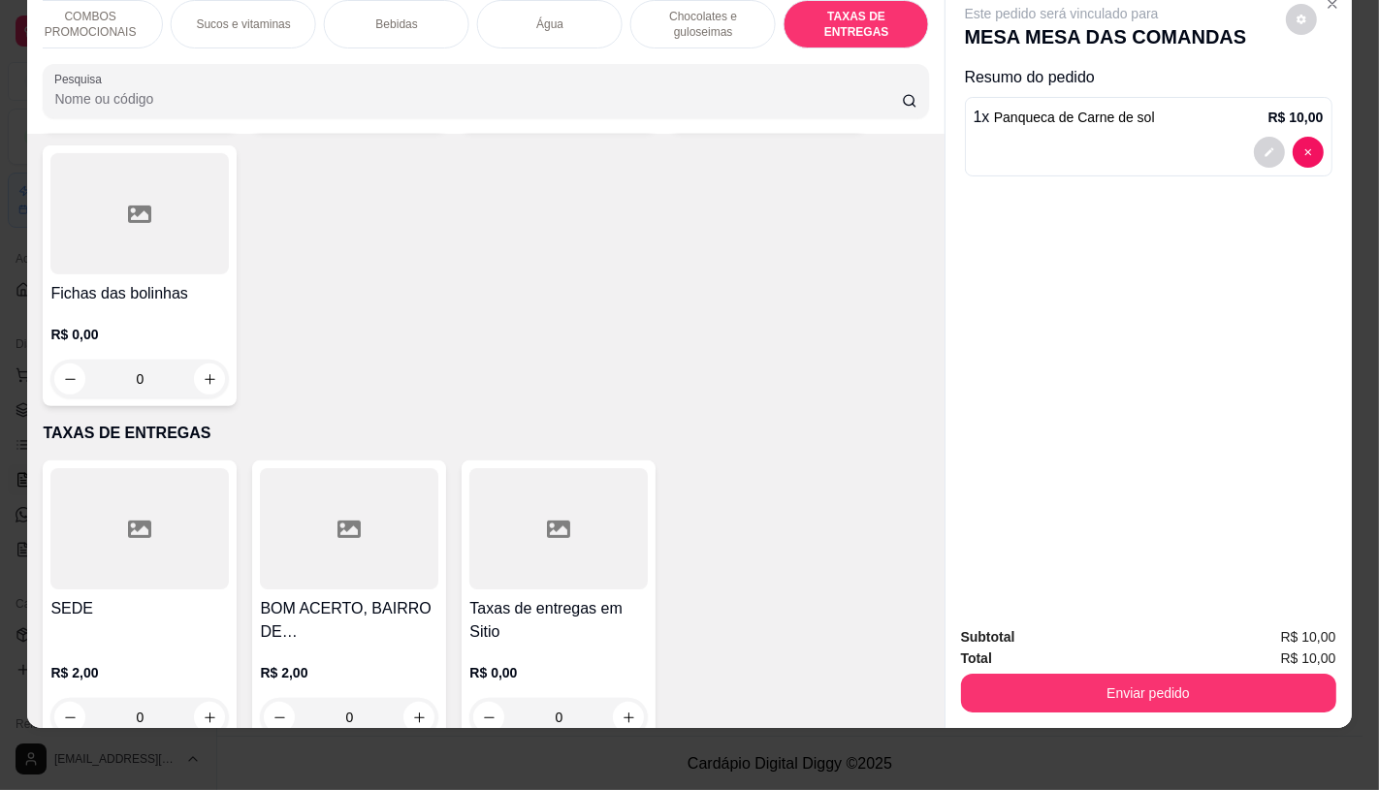
click at [260, 486] on div at bounding box center [349, 528] width 178 height 121
click at [176, 468] on div at bounding box center [139, 528] width 178 height 121
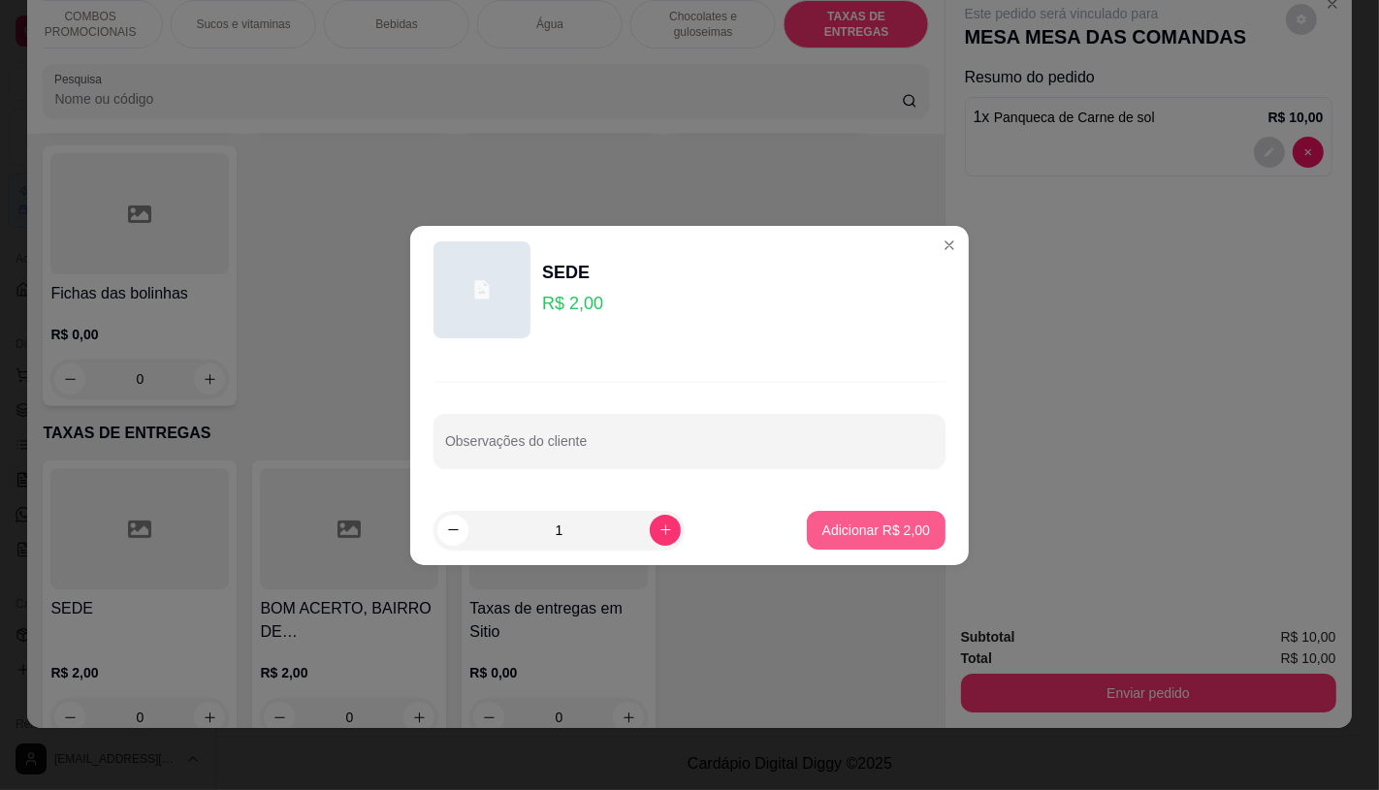
click at [897, 534] on p "Adicionar R$ 2,00" at bounding box center [876, 530] width 108 height 19
type input "1"
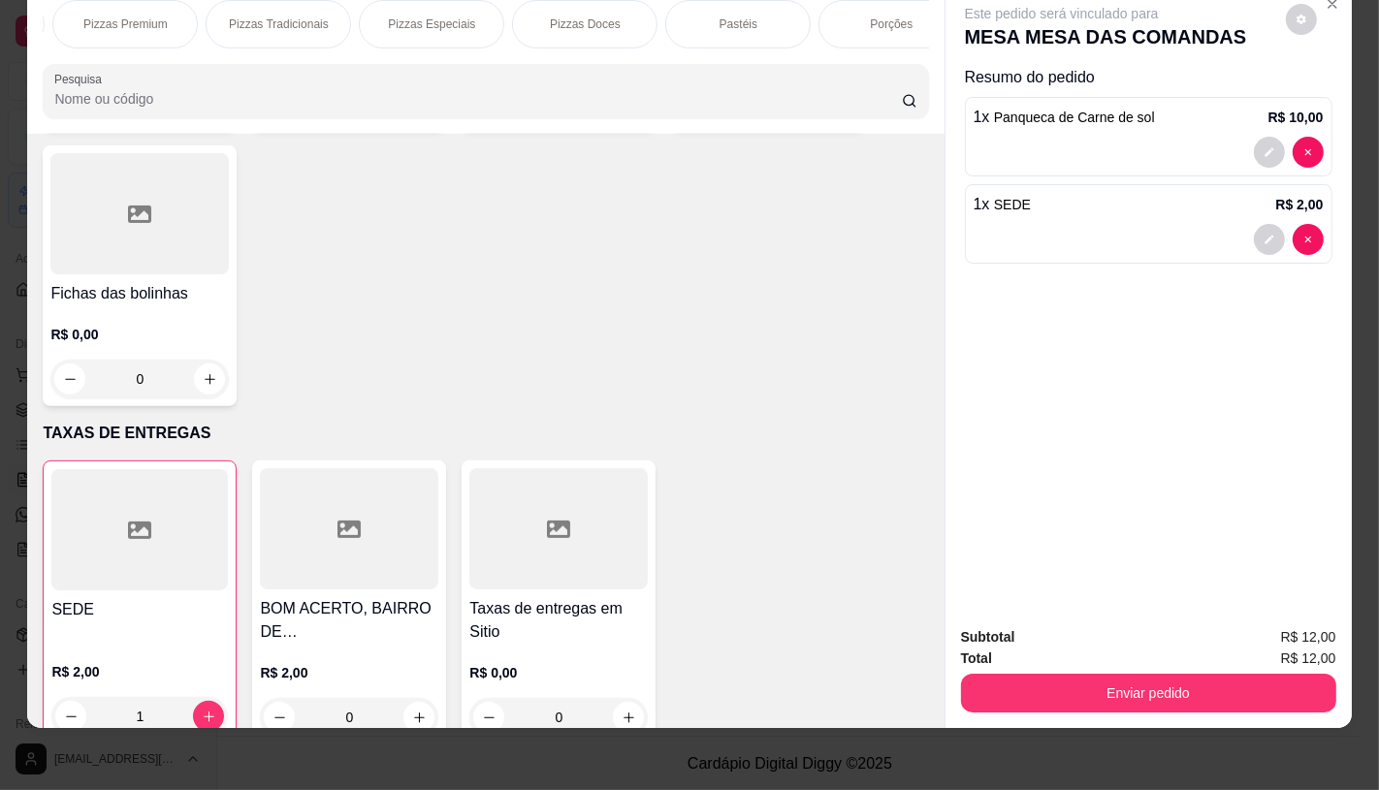
scroll to position [0, 0]
click at [84, 9] on p "FATIAS NO BALCÃO e PDV" at bounding box center [115, 24] width 112 height 31
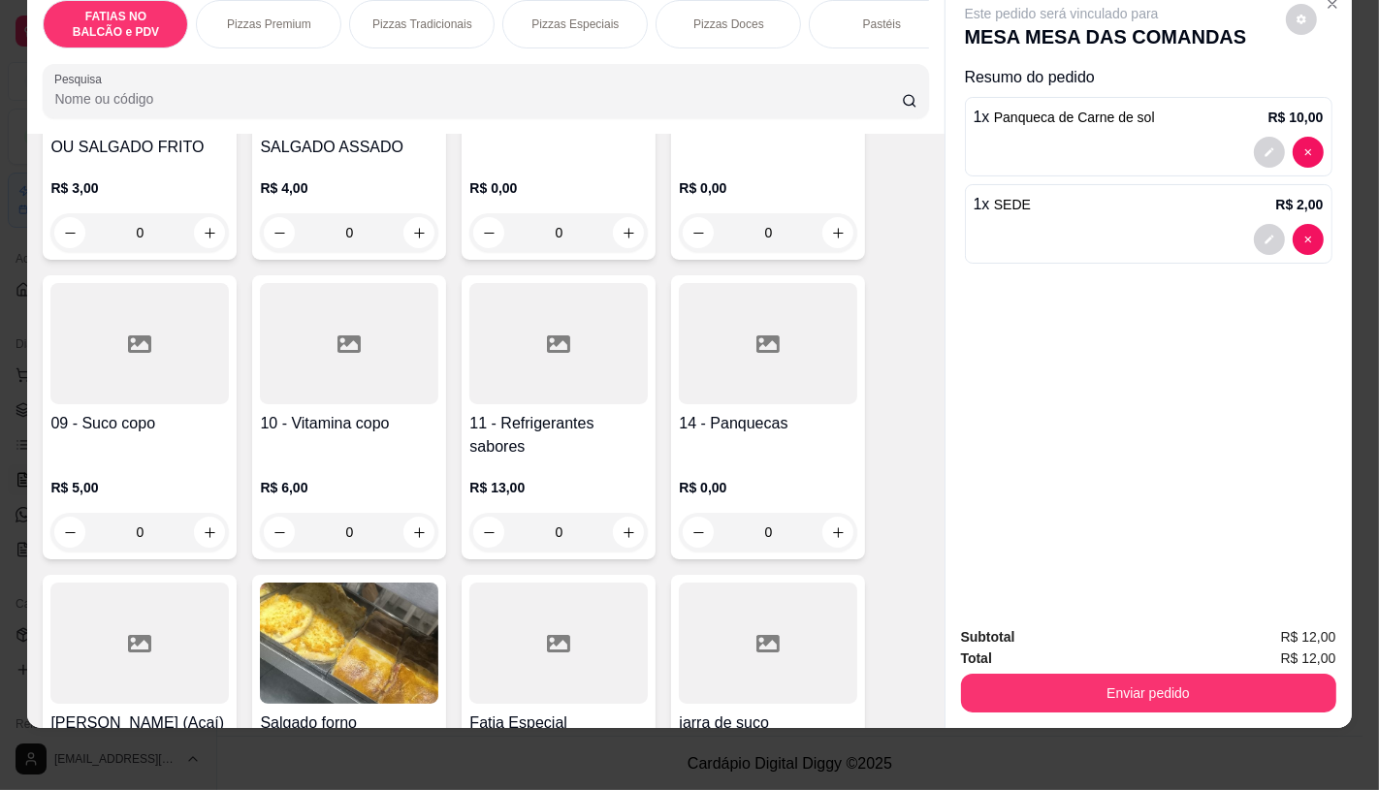
scroll to position [625, 0]
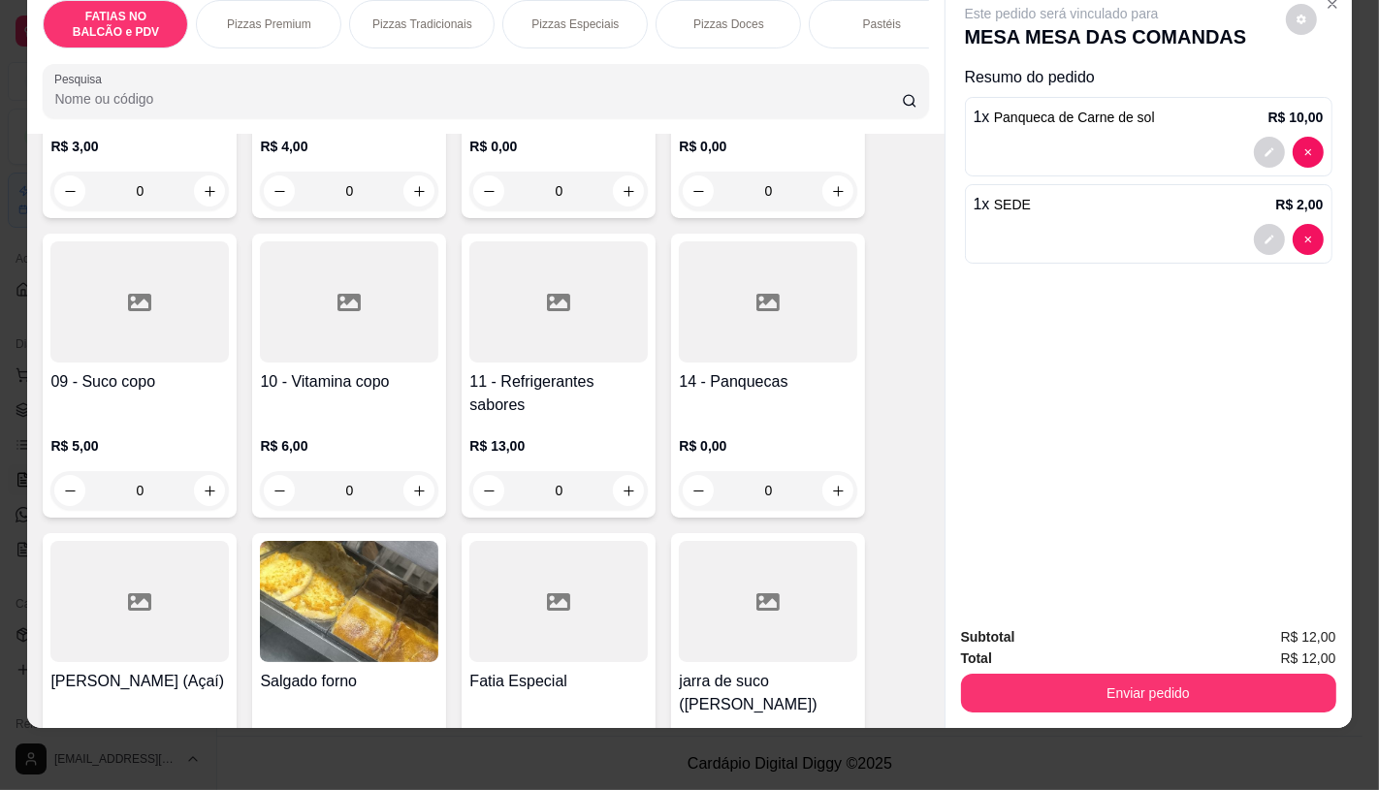
click at [187, 350] on div at bounding box center [139, 301] width 178 height 121
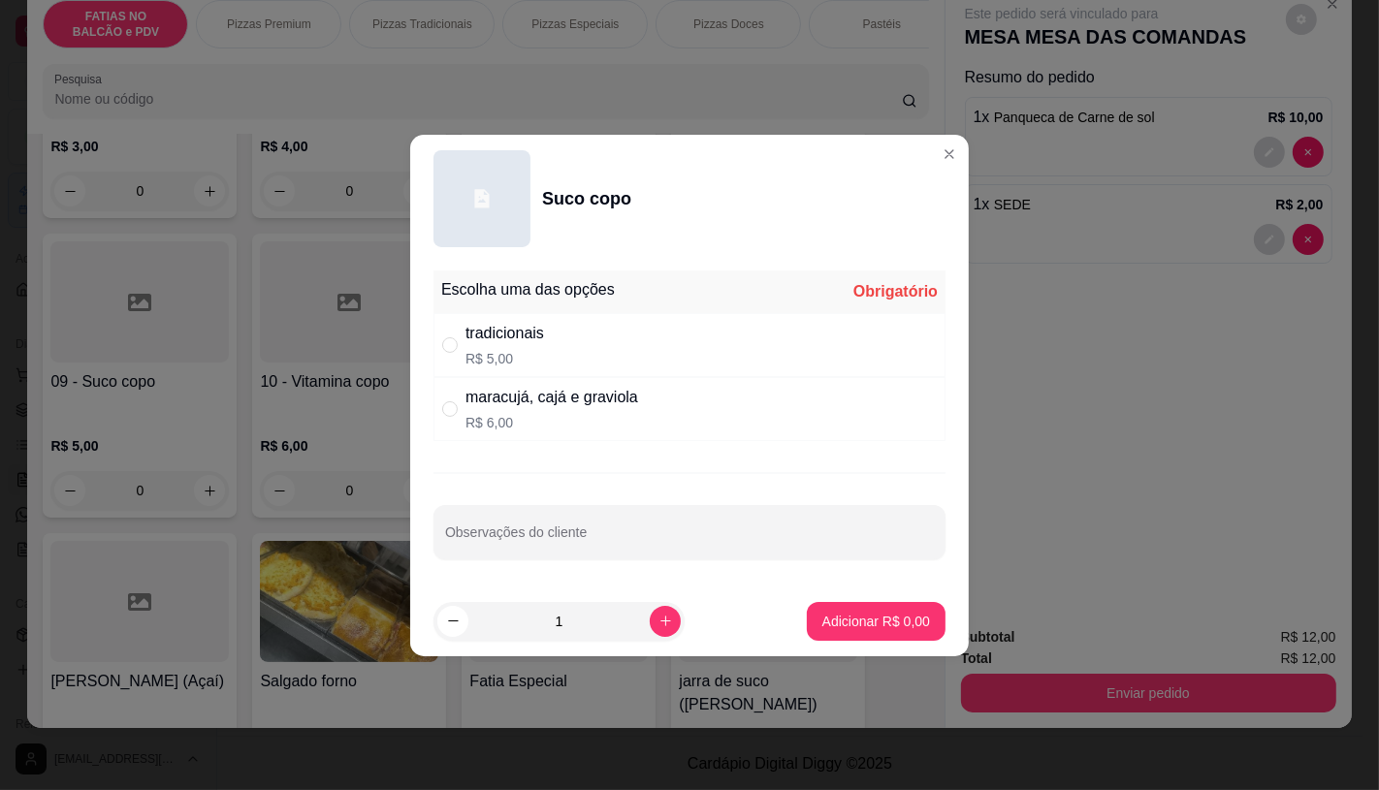
click at [616, 340] on div "tradicionais R$ 5,00" at bounding box center [689, 345] width 512 height 64
radio input "true"
click at [877, 615] on p "Adicionar R$ 5,00" at bounding box center [876, 621] width 108 height 19
type input "1"
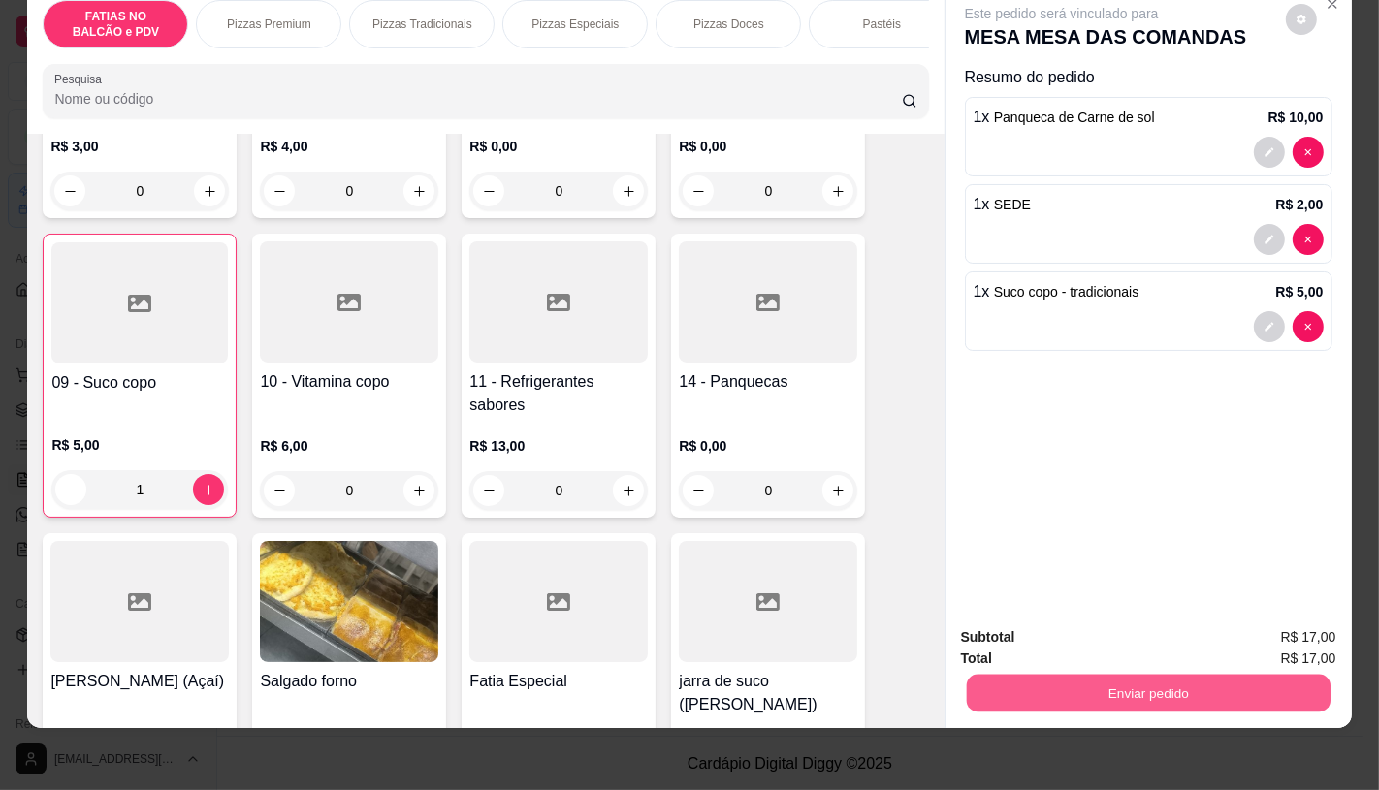
click at [1171, 682] on button "Enviar pedido" at bounding box center [1148, 693] width 364 height 38
click at [1152, 638] on button "Não registrar e enviar pedido" at bounding box center [1083, 631] width 202 height 37
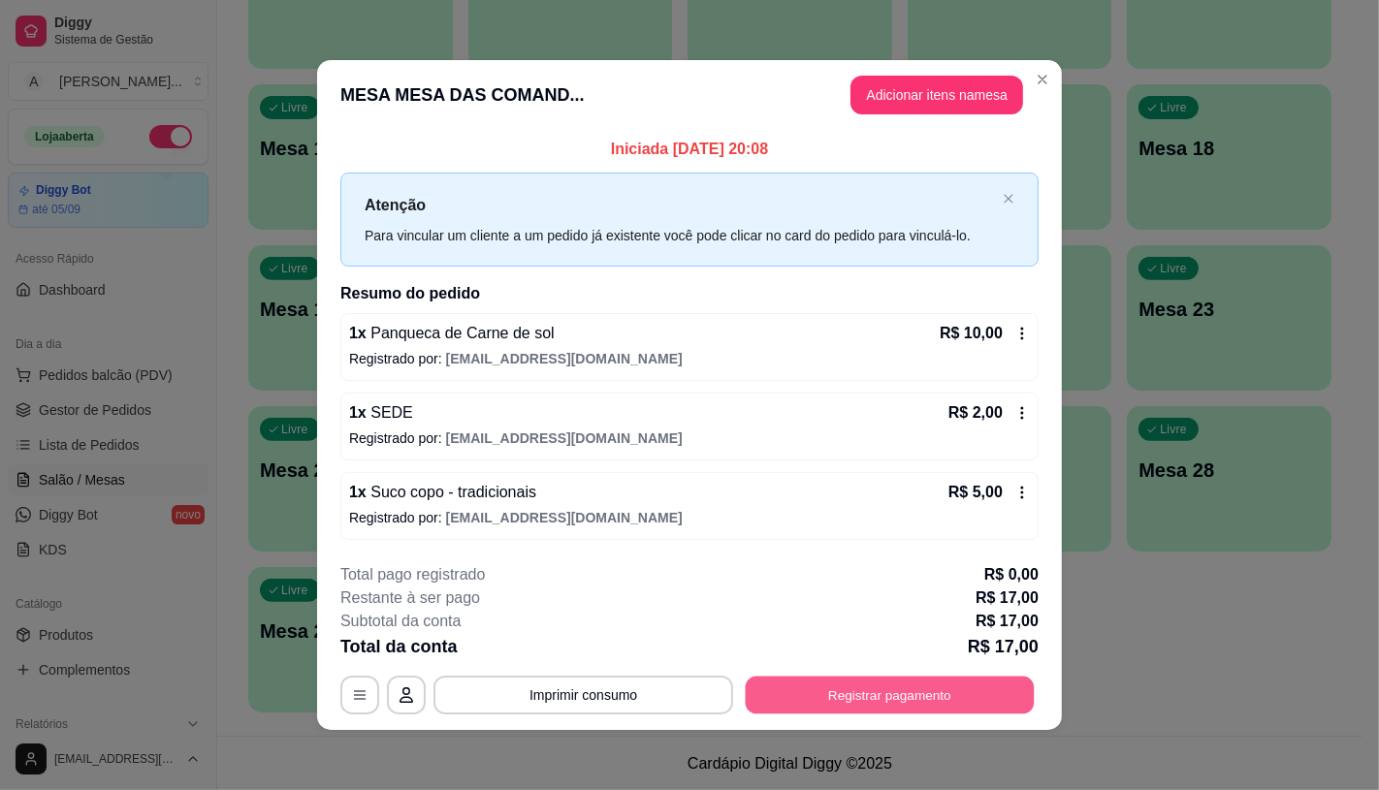
click at [928, 684] on button "Registrar pagamento" at bounding box center [890, 696] width 289 height 38
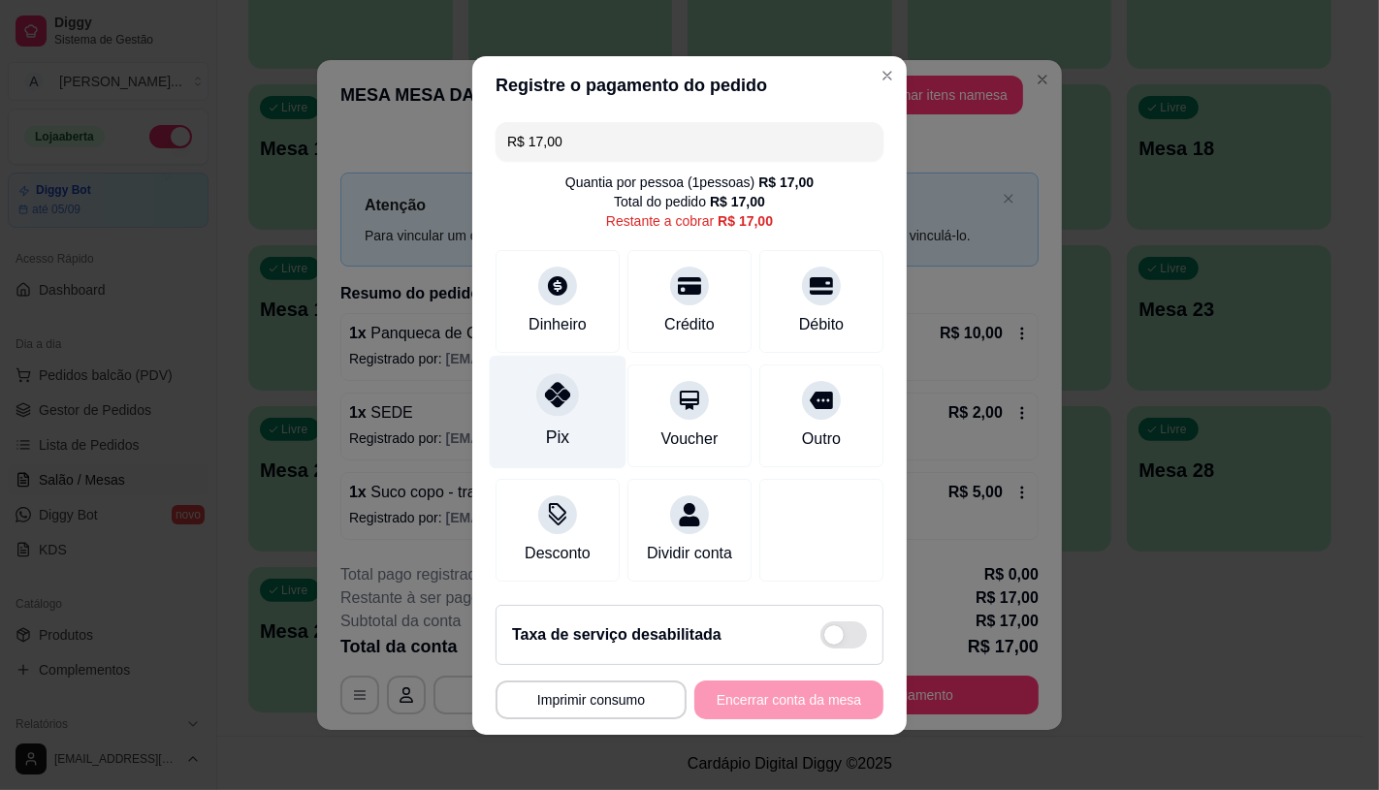
click at [545, 384] on icon at bounding box center [557, 394] width 25 height 25
type input "R$ 0,00"
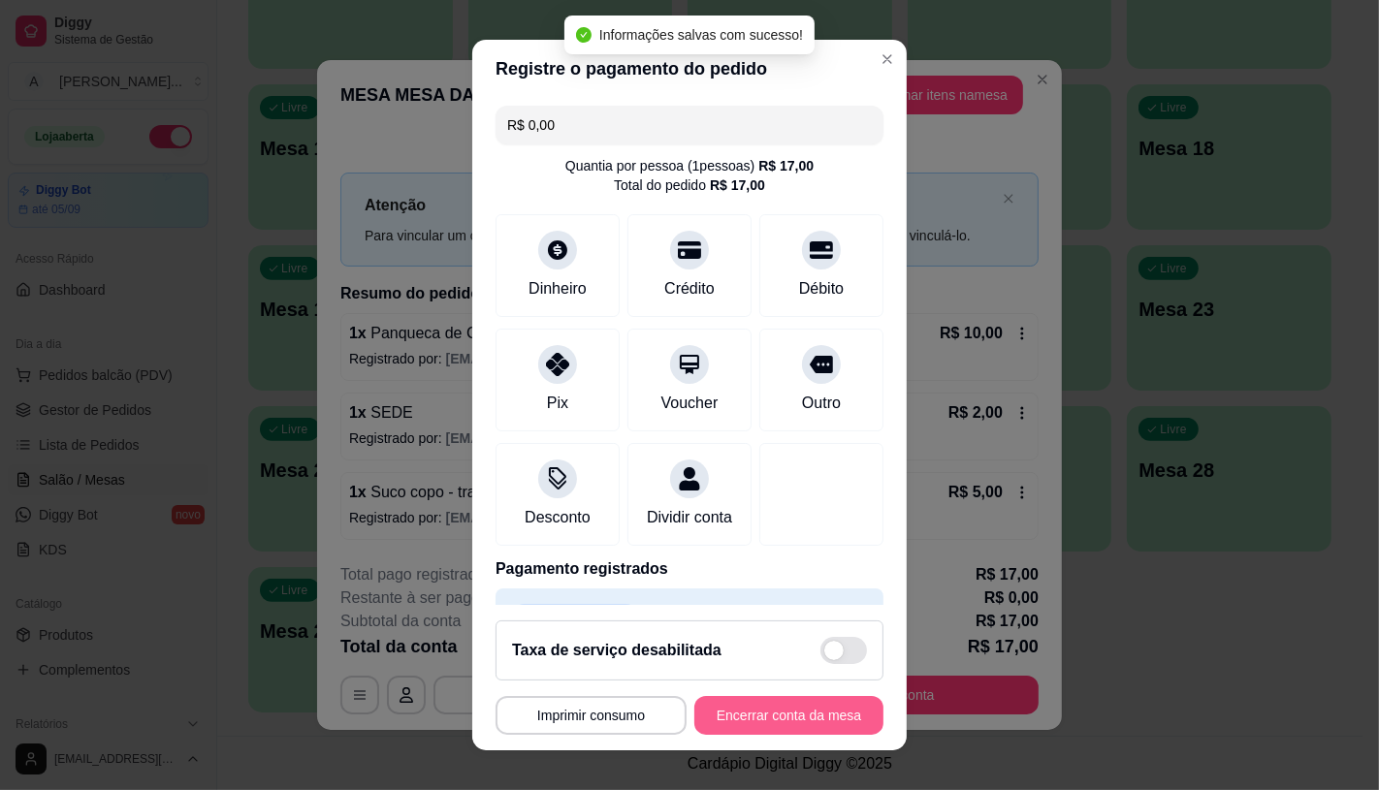
click at [810, 703] on button "Encerrar conta da mesa" at bounding box center [788, 715] width 189 height 39
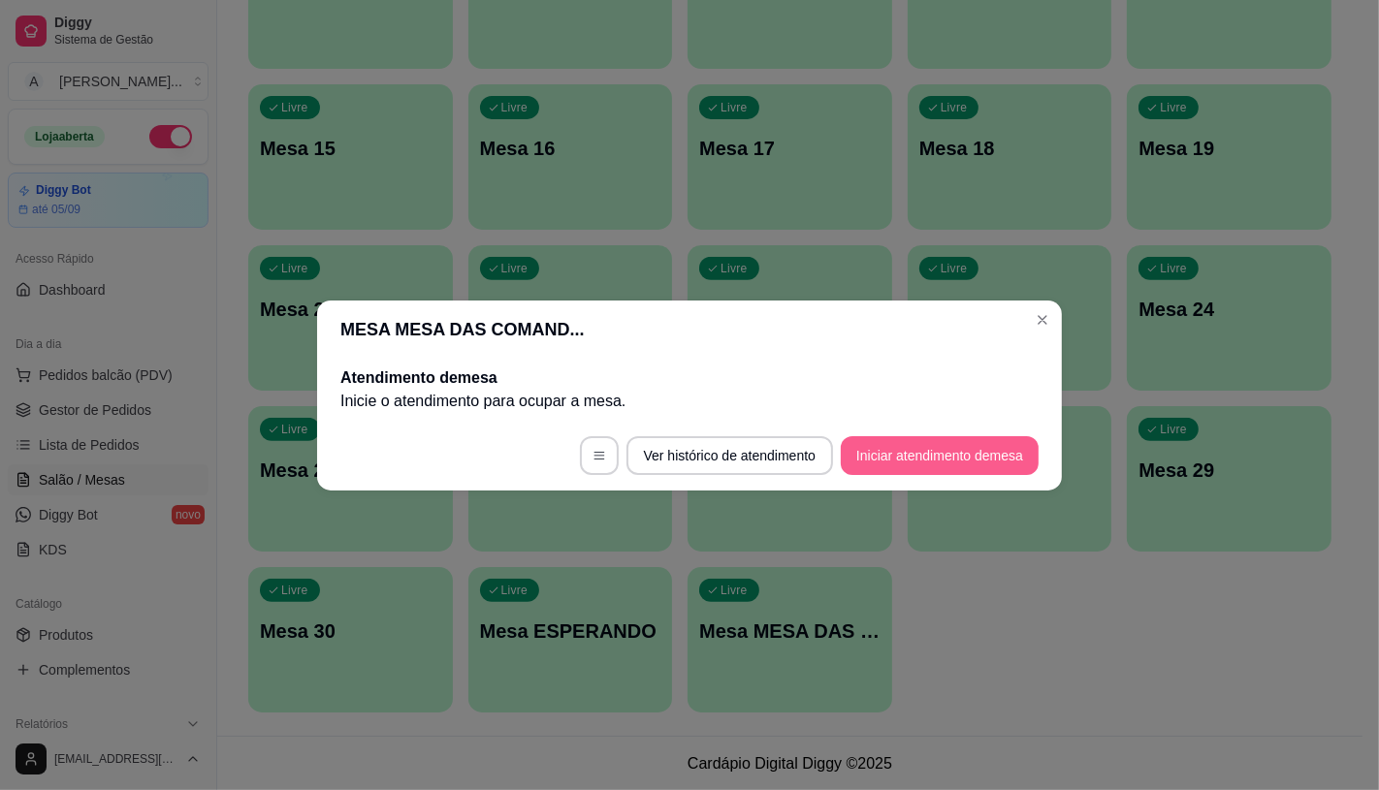
click at [993, 449] on button "Iniciar atendimento de mesa" at bounding box center [940, 455] width 198 height 39
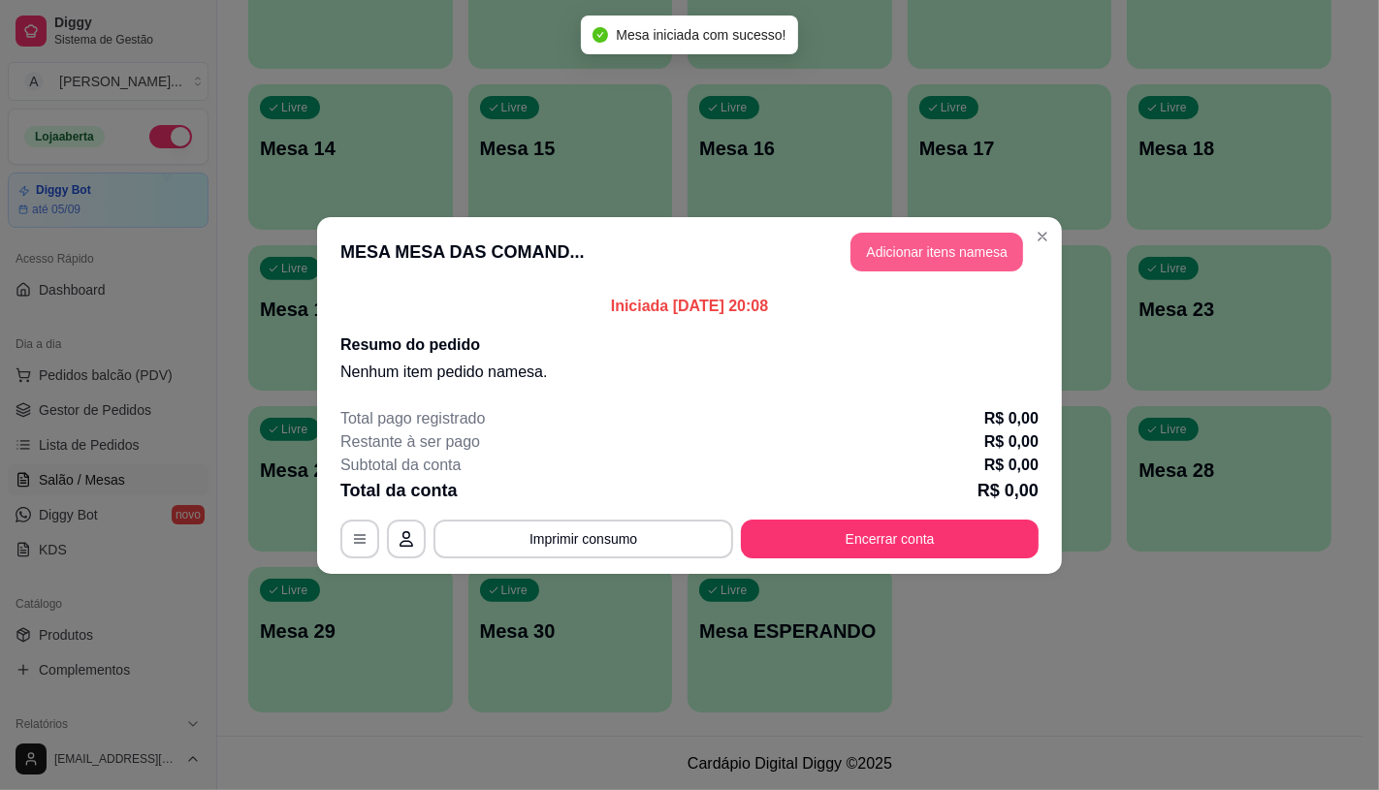
click at [963, 255] on button "Adicionar itens na mesa" at bounding box center [936, 252] width 173 height 39
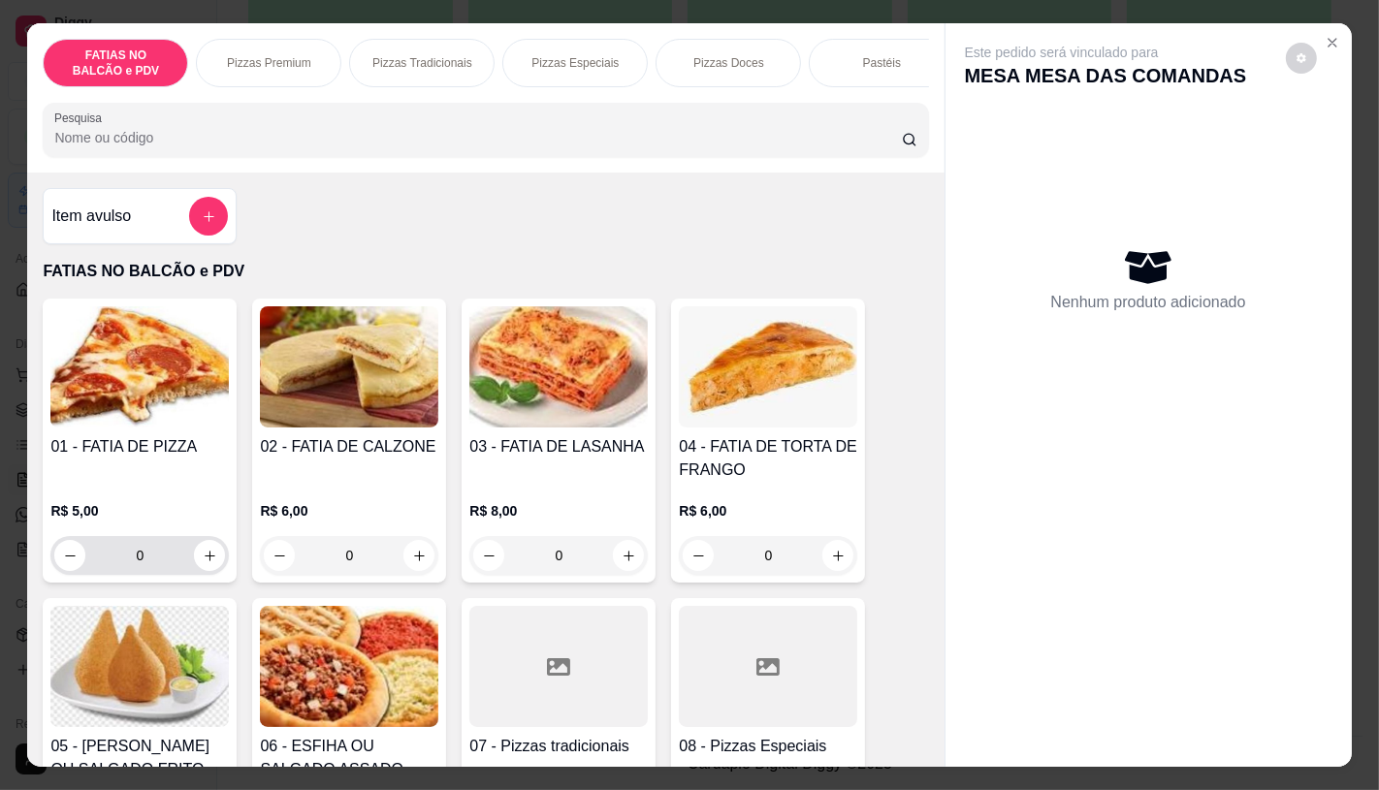
click at [153, 566] on input "0" at bounding box center [139, 555] width 109 height 39
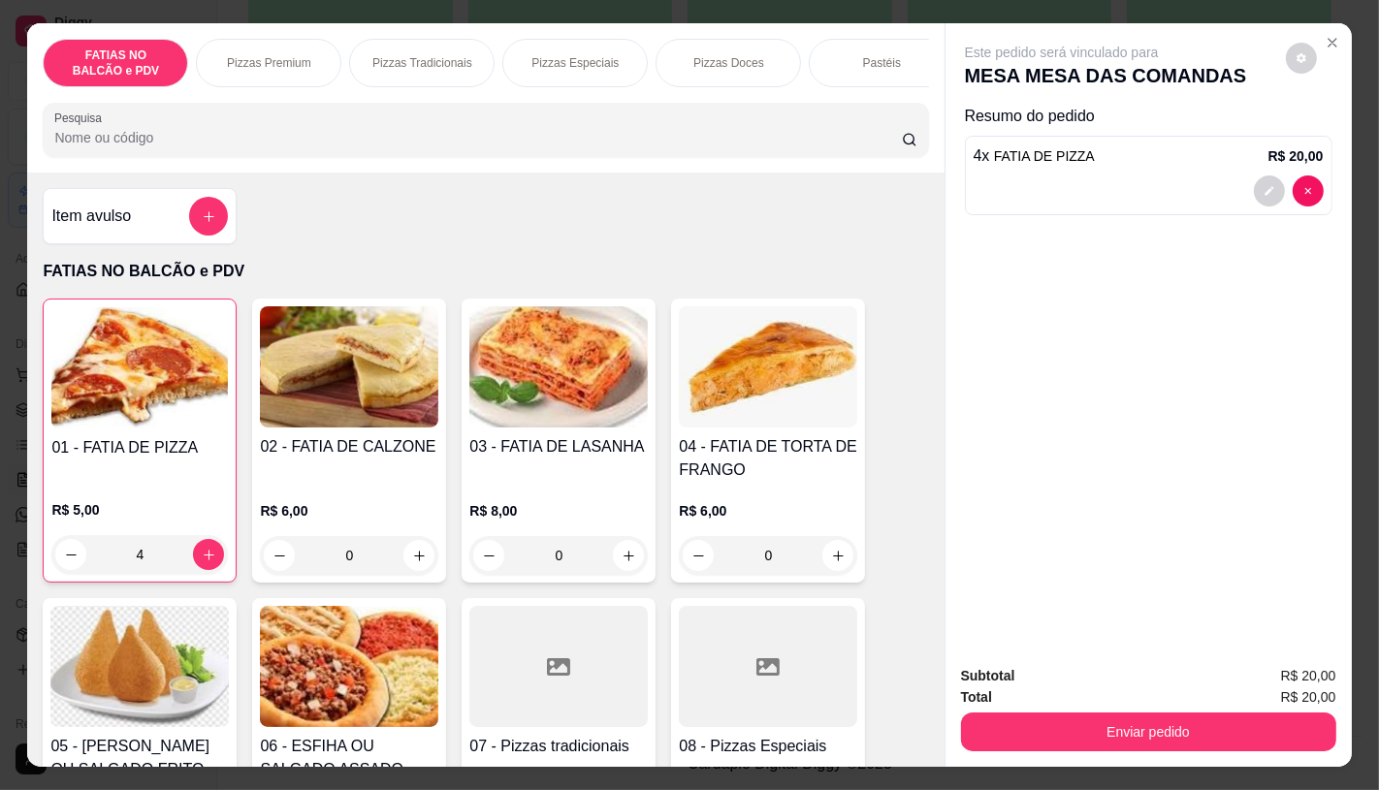
type input "4"
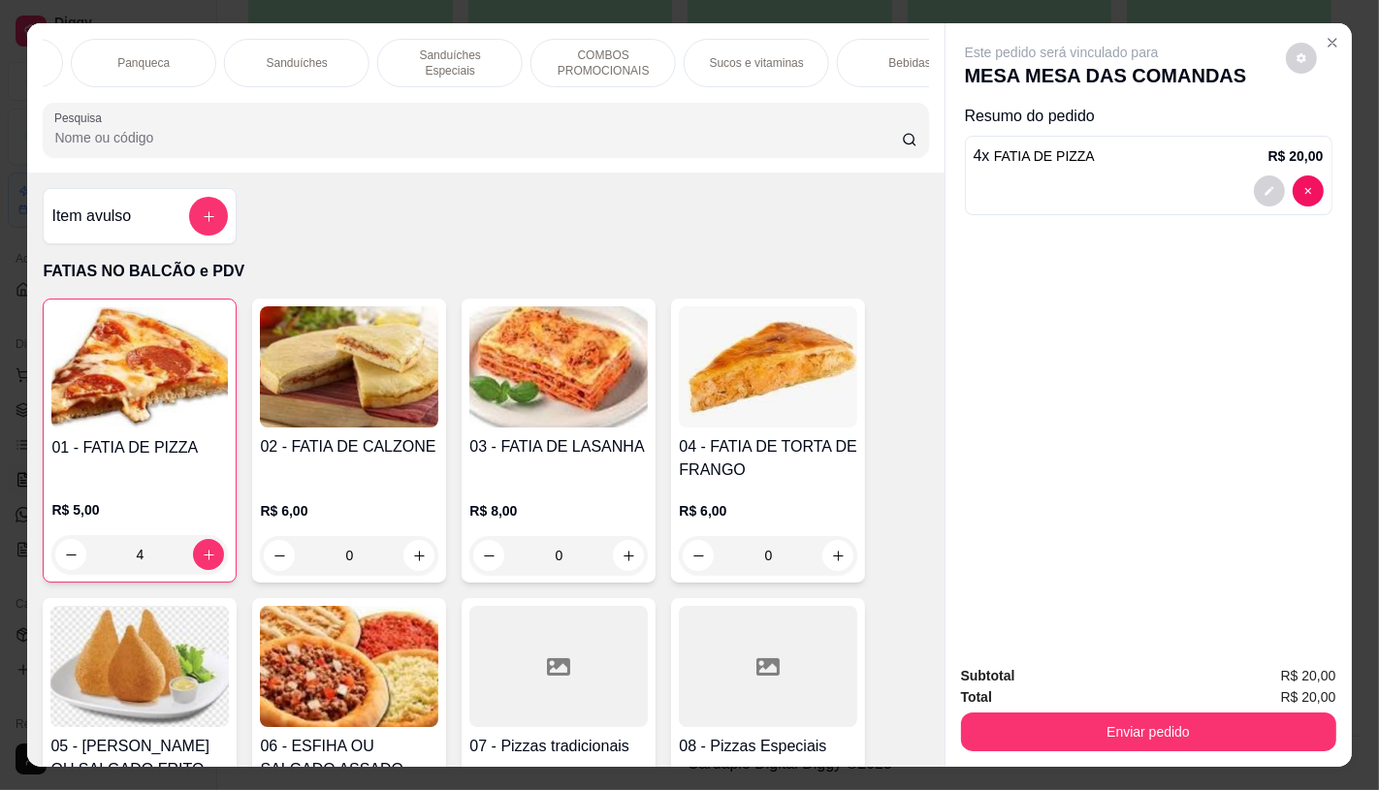
scroll to position [0, 2017]
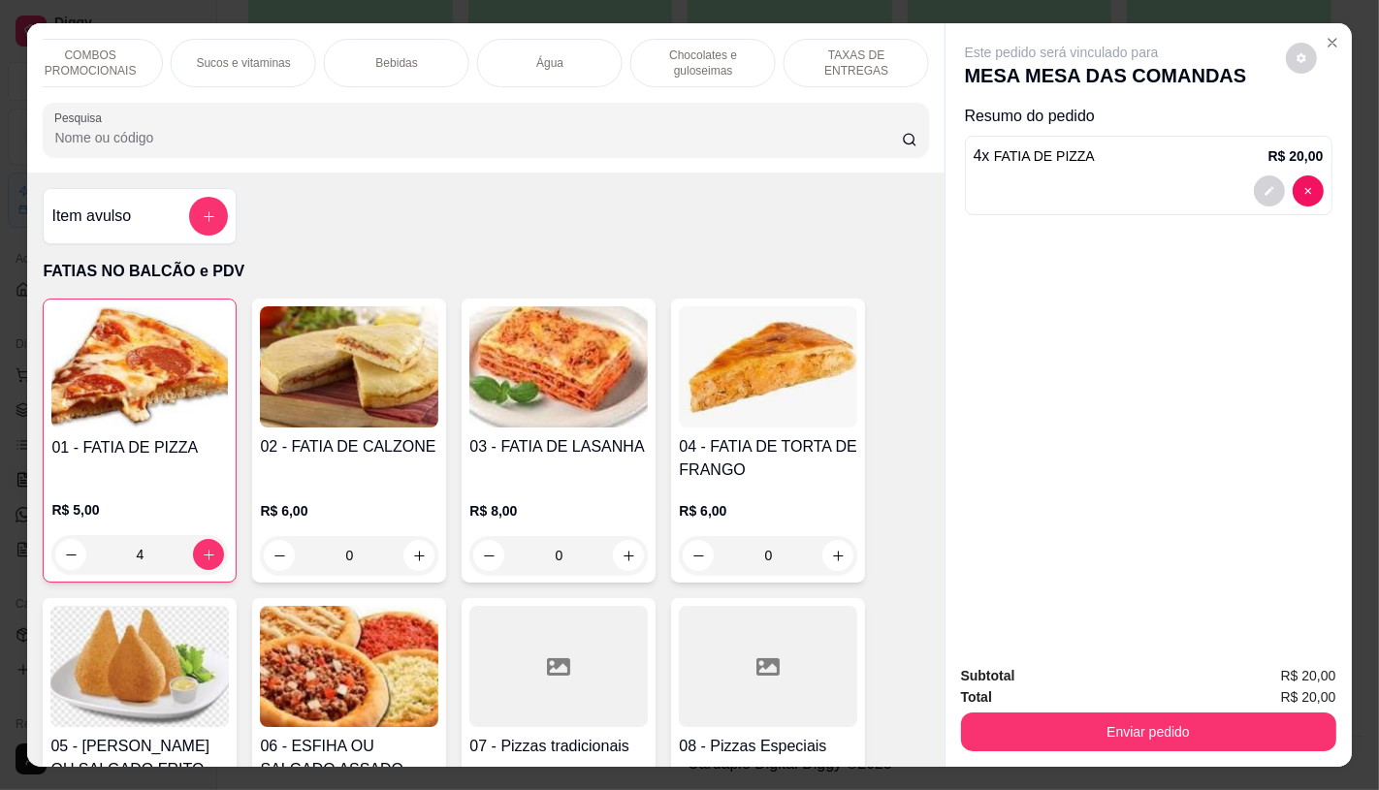
click at [789, 48] on div "TAXAS DE ENTREGAS" at bounding box center [856, 63] width 145 height 48
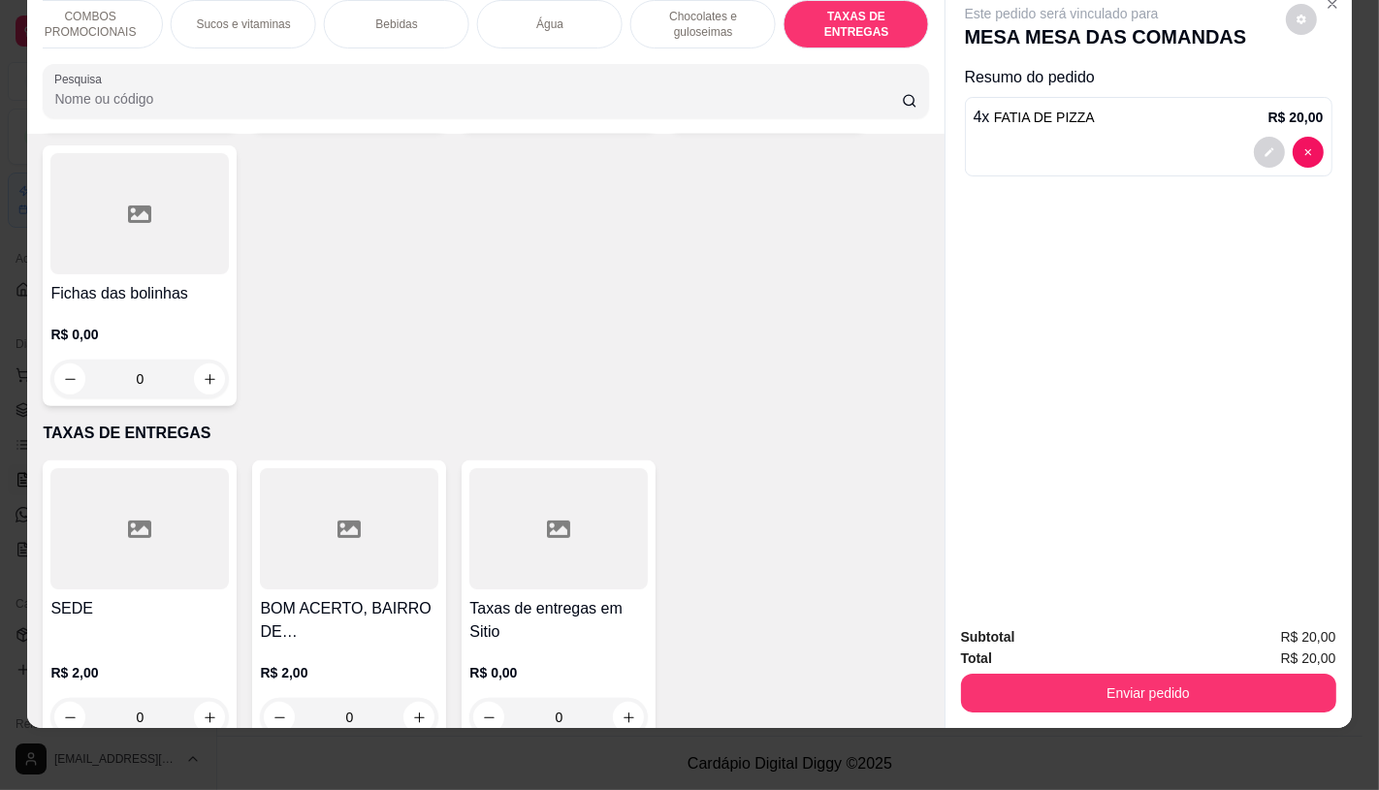
click at [150, 481] on div at bounding box center [139, 528] width 178 height 121
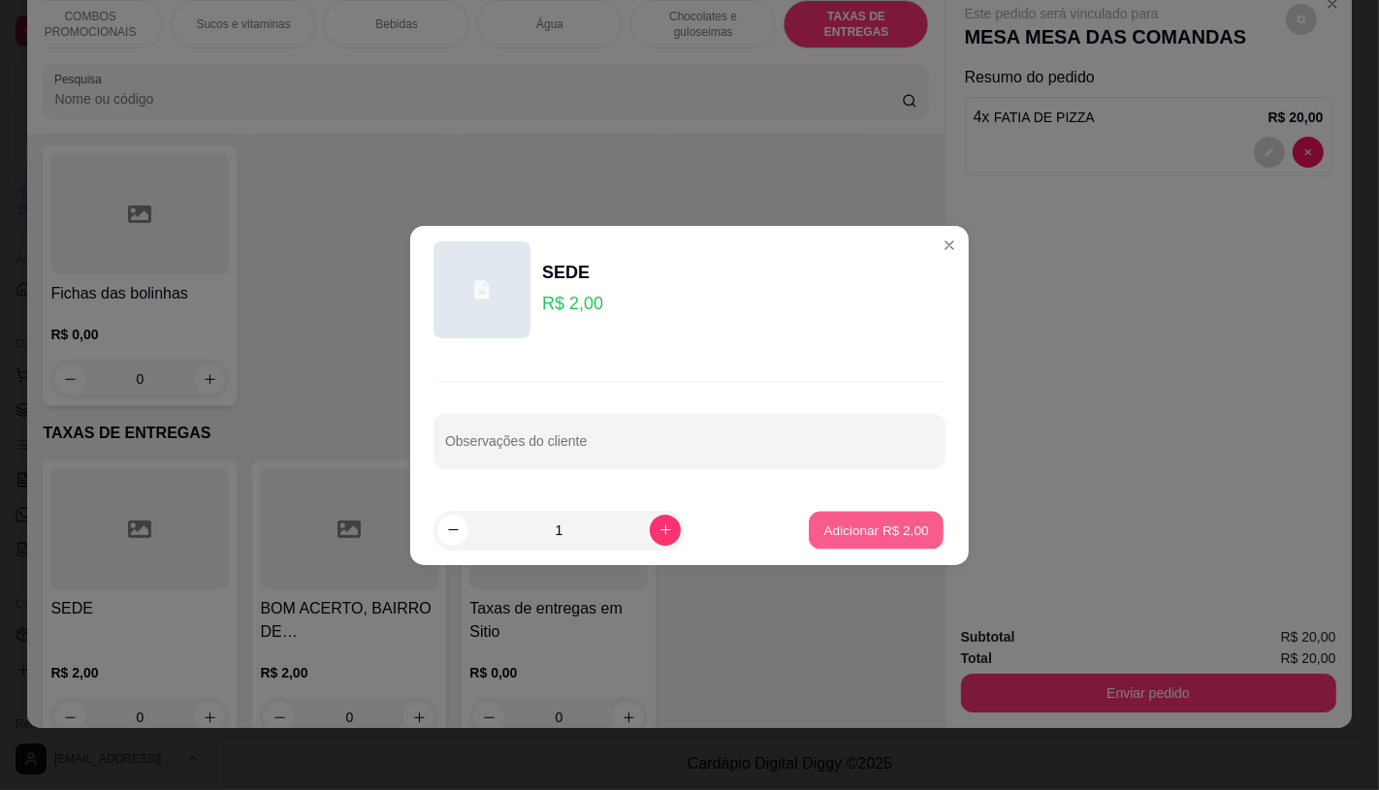
click at [912, 538] on p "Adicionar R$ 2,00" at bounding box center [875, 530] width 105 height 18
type input "1"
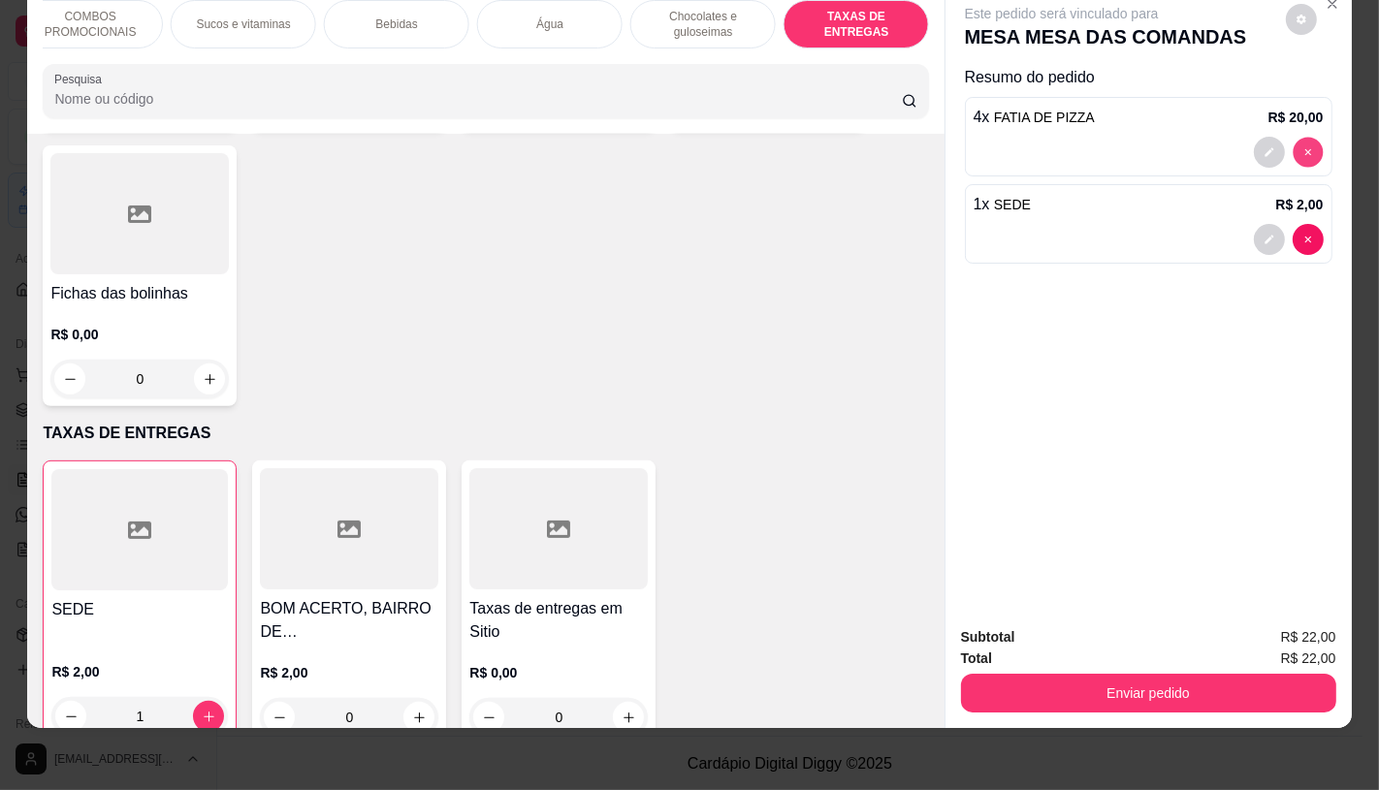
type input "0"
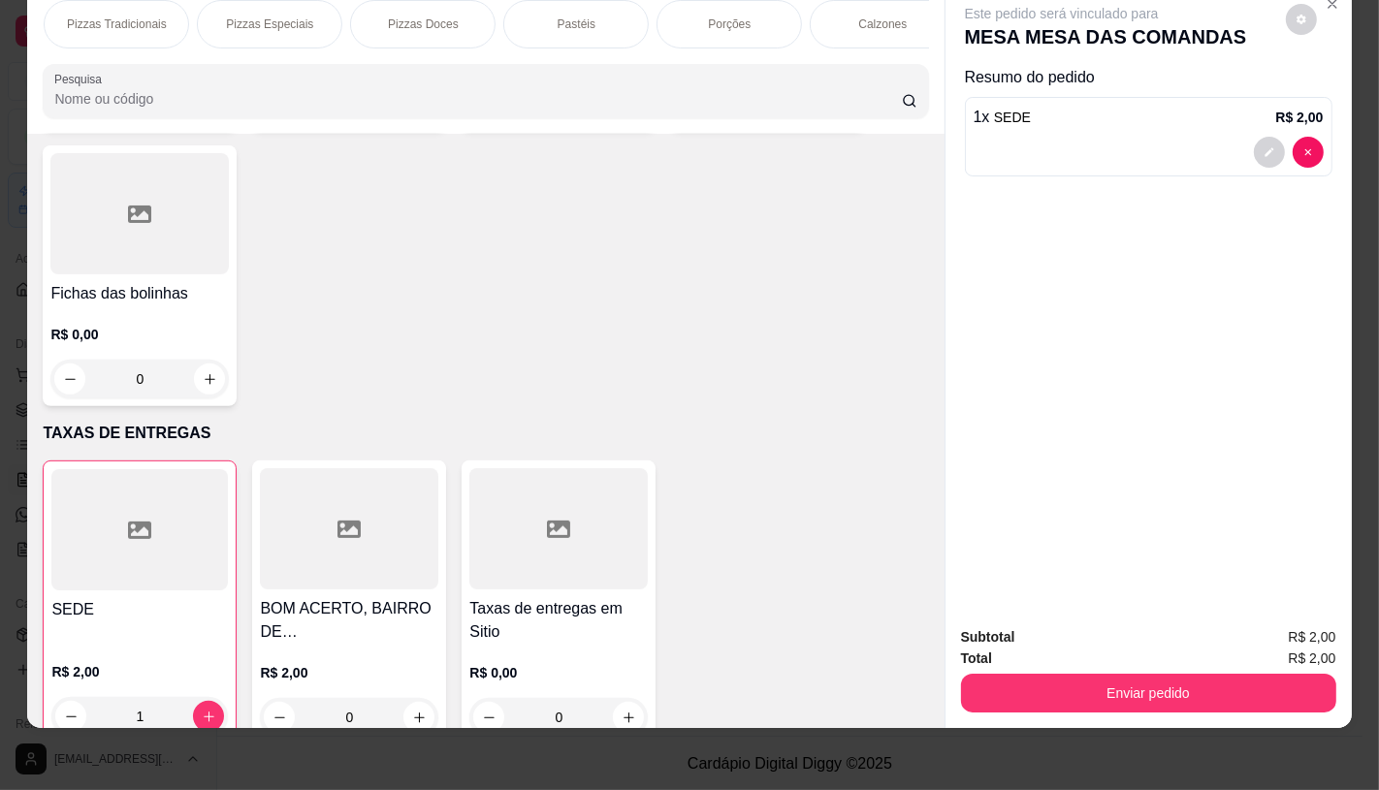
scroll to position [0, 0]
click at [138, 16] on p "FATIAS NO BALCÃO e PDV" at bounding box center [115, 24] width 112 height 31
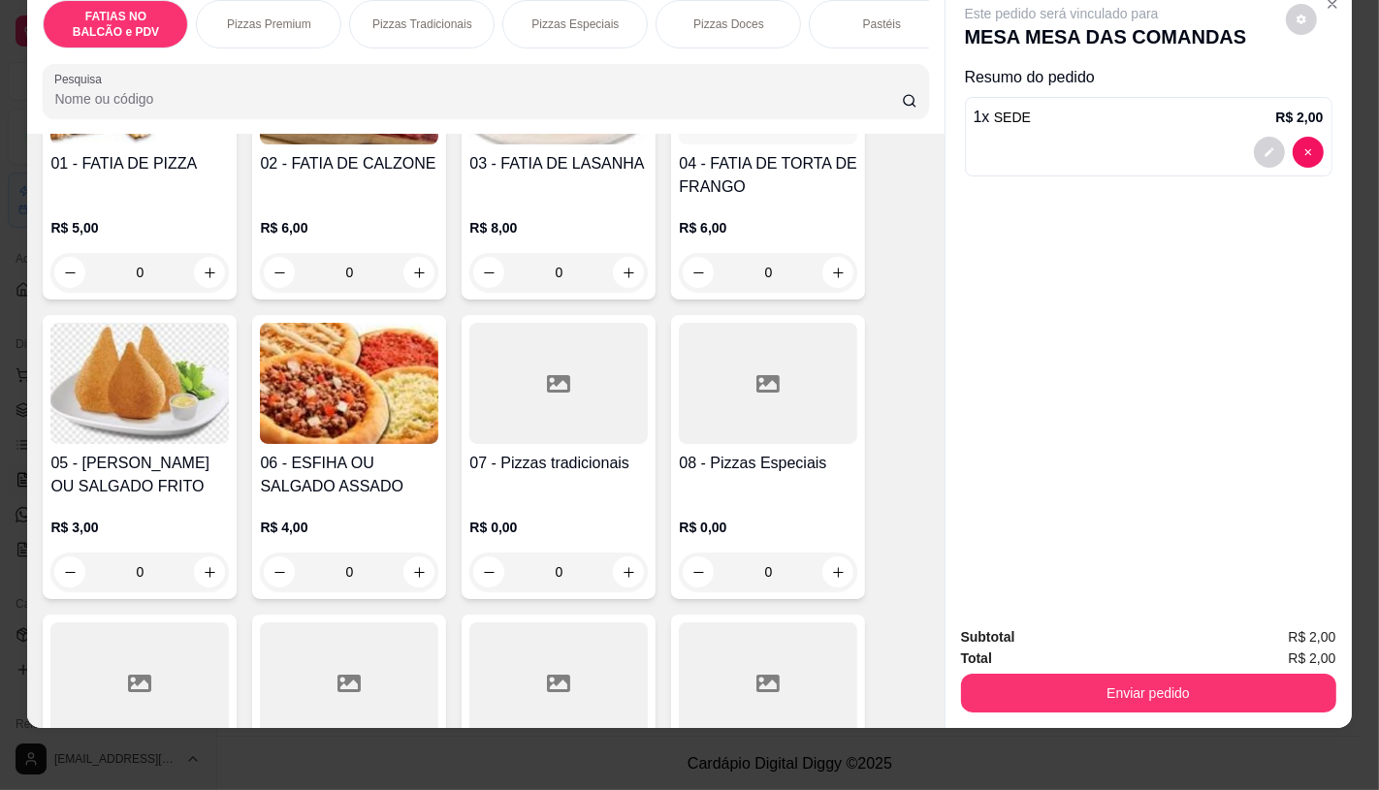
scroll to position [303, 0]
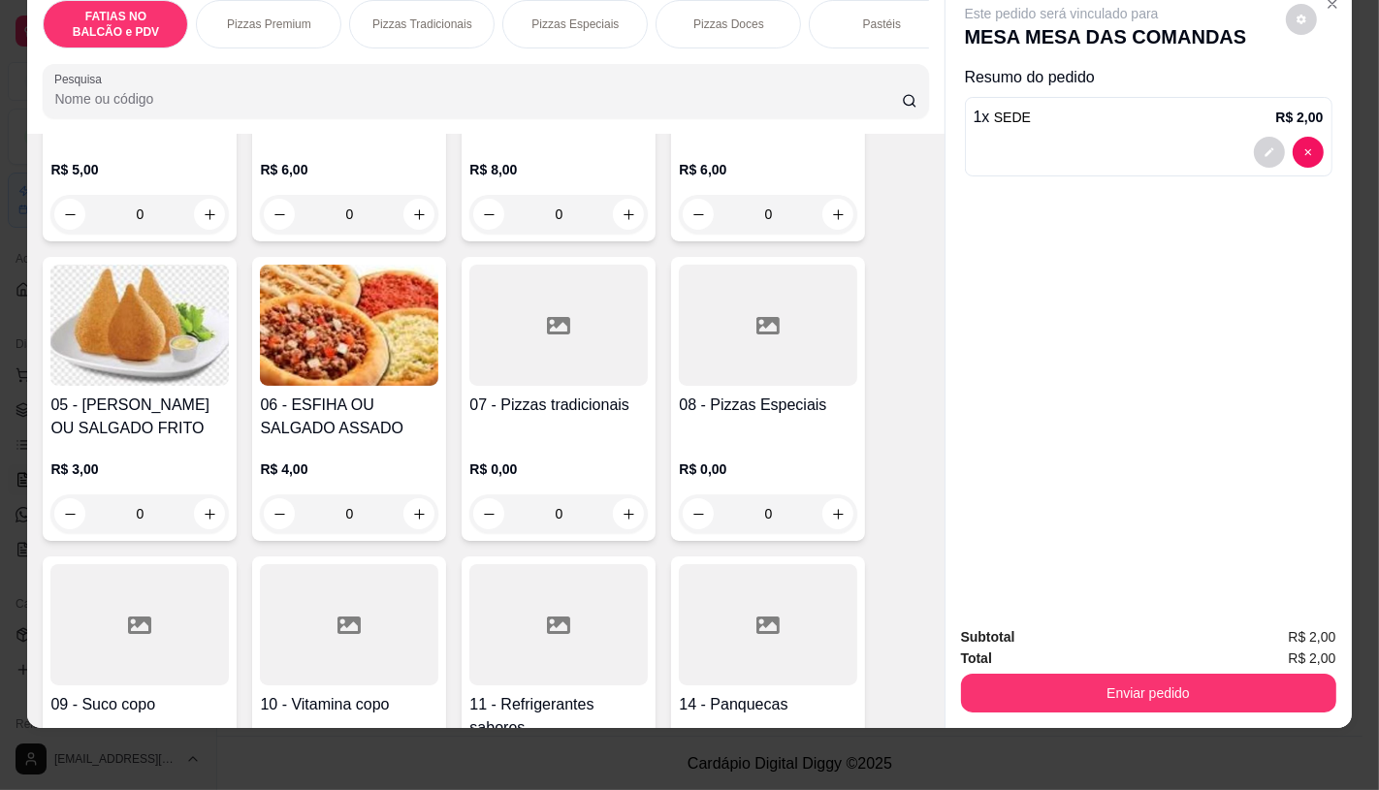
click at [747, 352] on div at bounding box center [768, 325] width 178 height 121
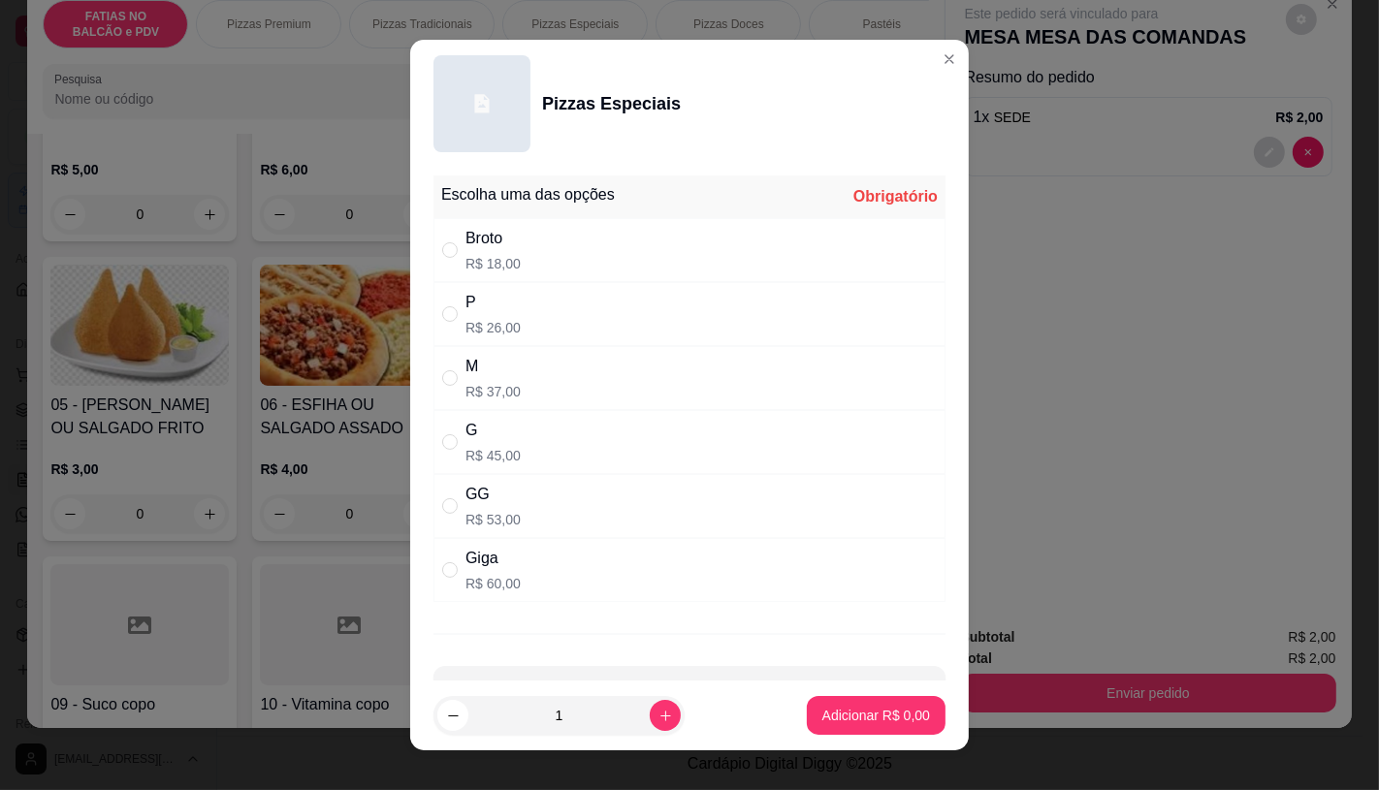
click at [478, 506] on div "GG" at bounding box center [492, 494] width 55 height 23
radio input "true"
click at [849, 715] on p "Adicionar R$ 53,00" at bounding box center [872, 715] width 115 height 19
type input "1"
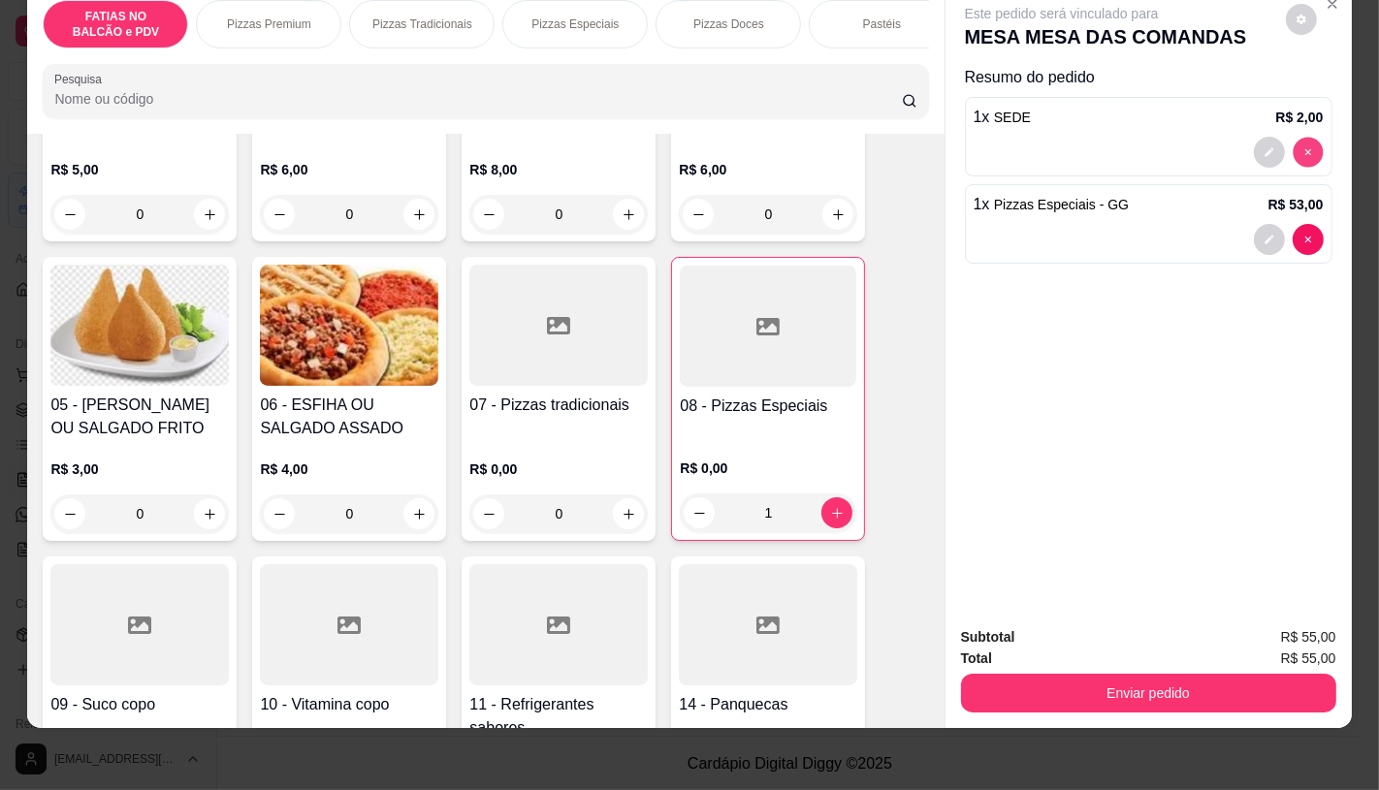
type input "0"
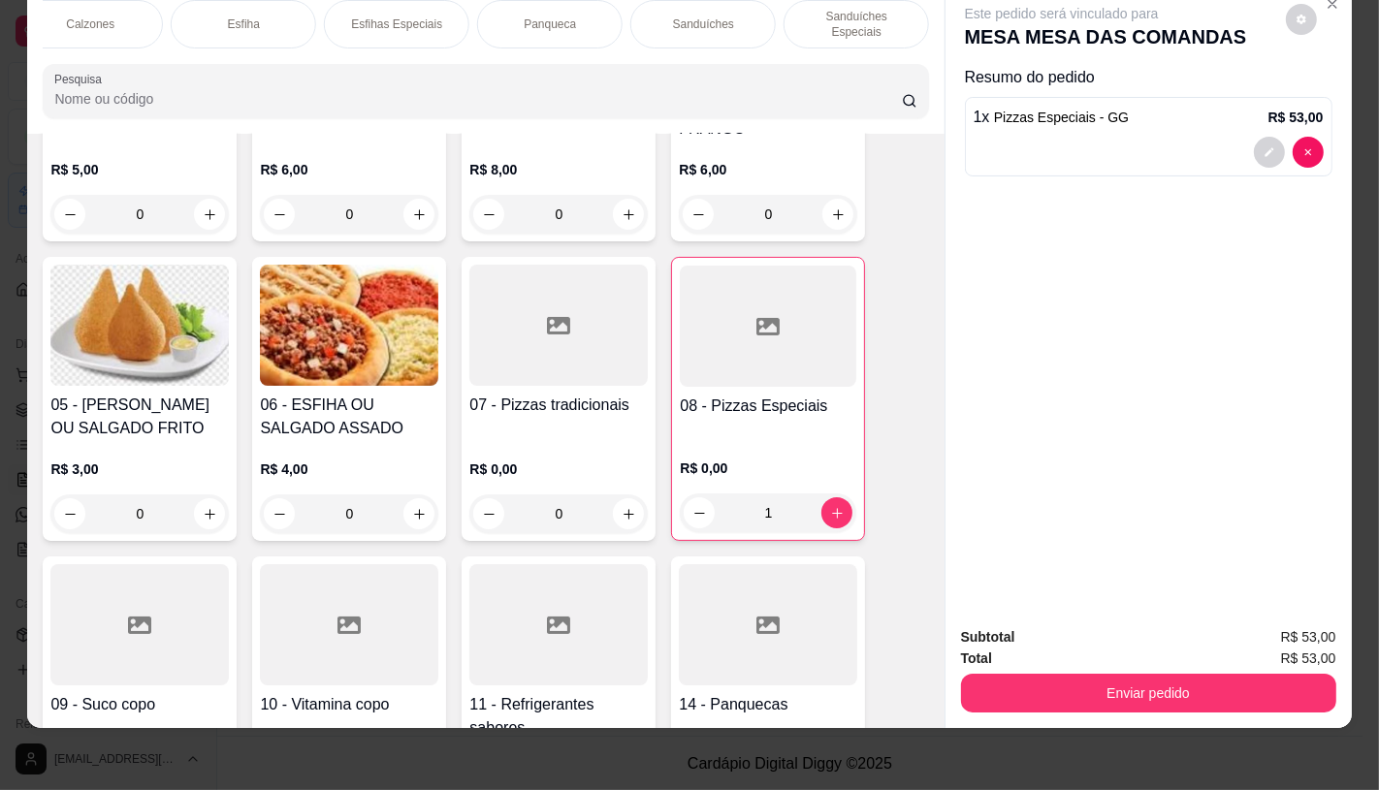
scroll to position [0, 2017]
click at [878, 9] on p "TAXAS DE ENTREGAS" at bounding box center [856, 24] width 112 height 31
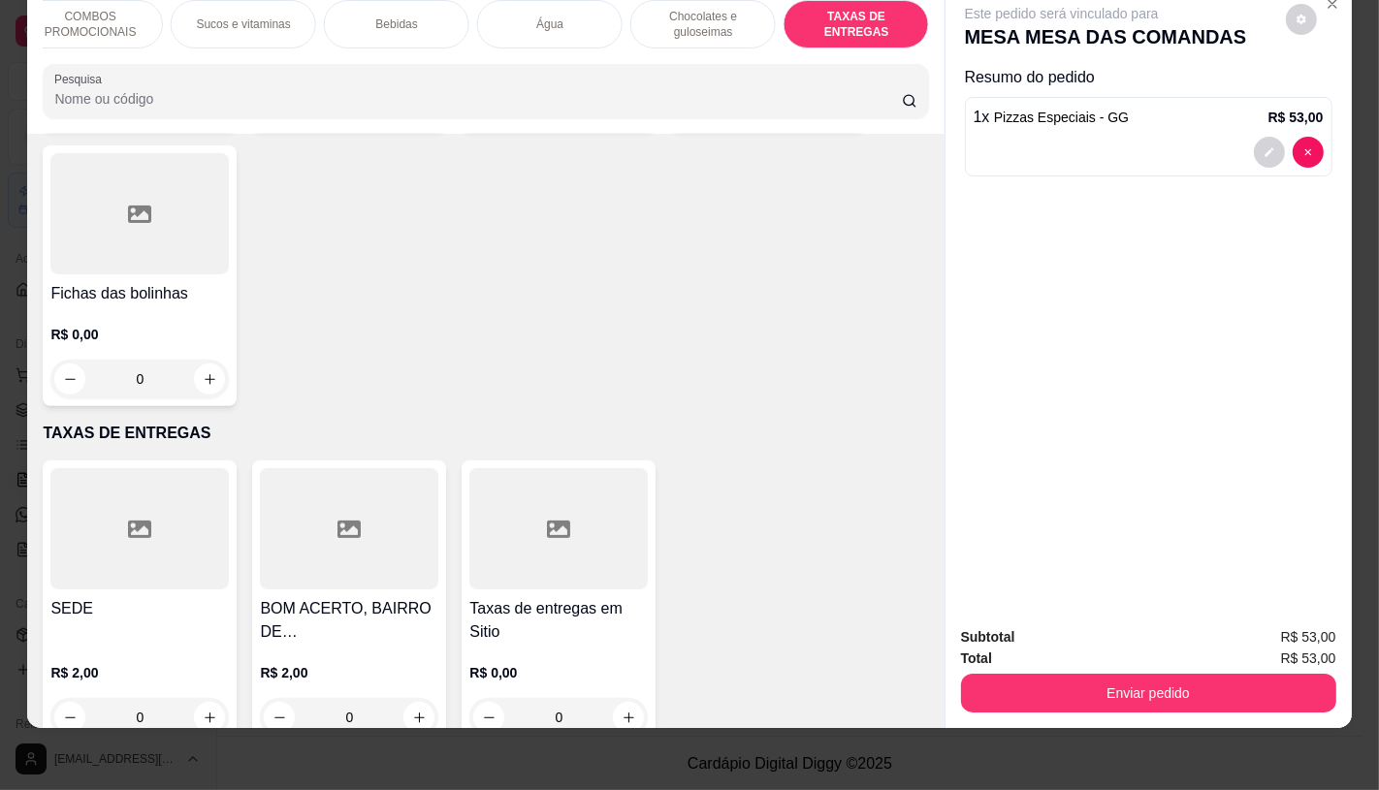
click at [611, 495] on div at bounding box center [558, 528] width 178 height 121
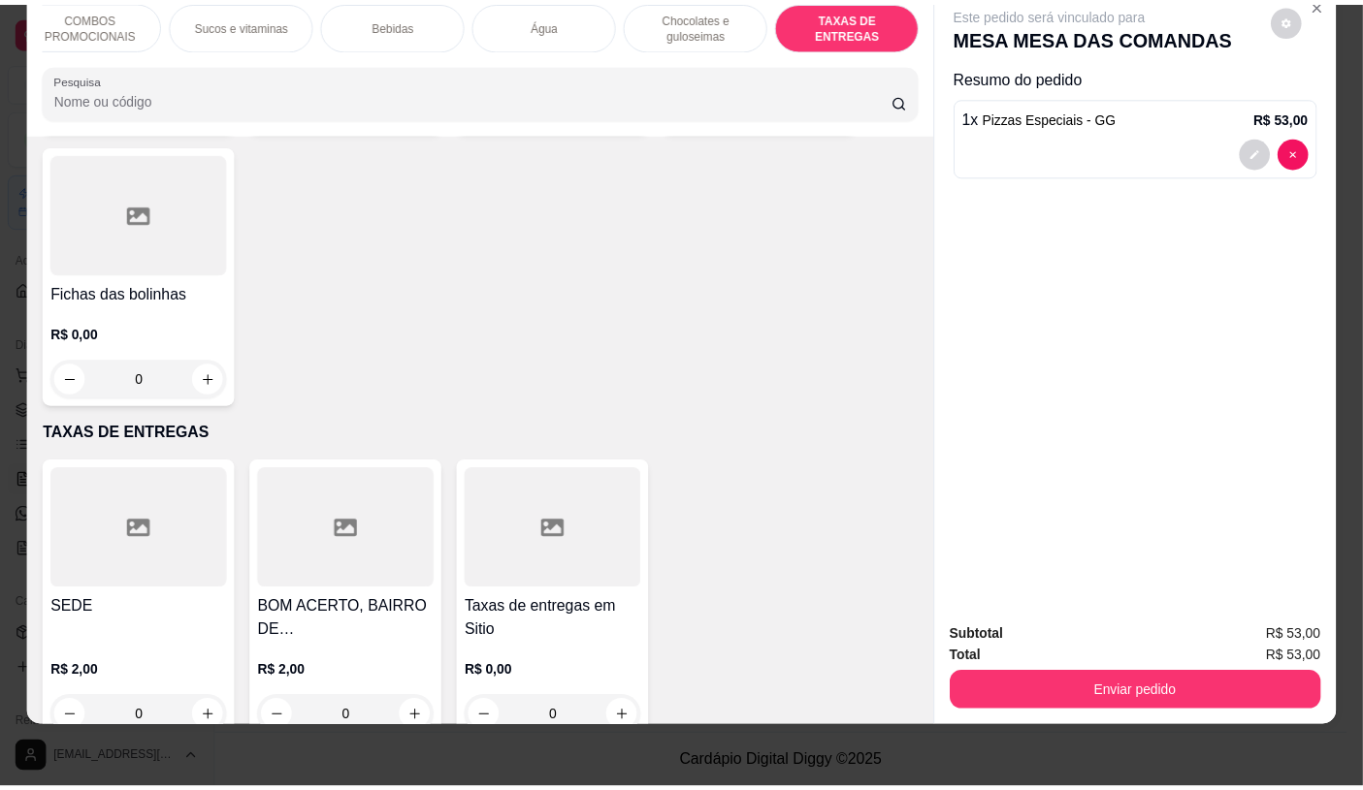
scroll to position [0, 0]
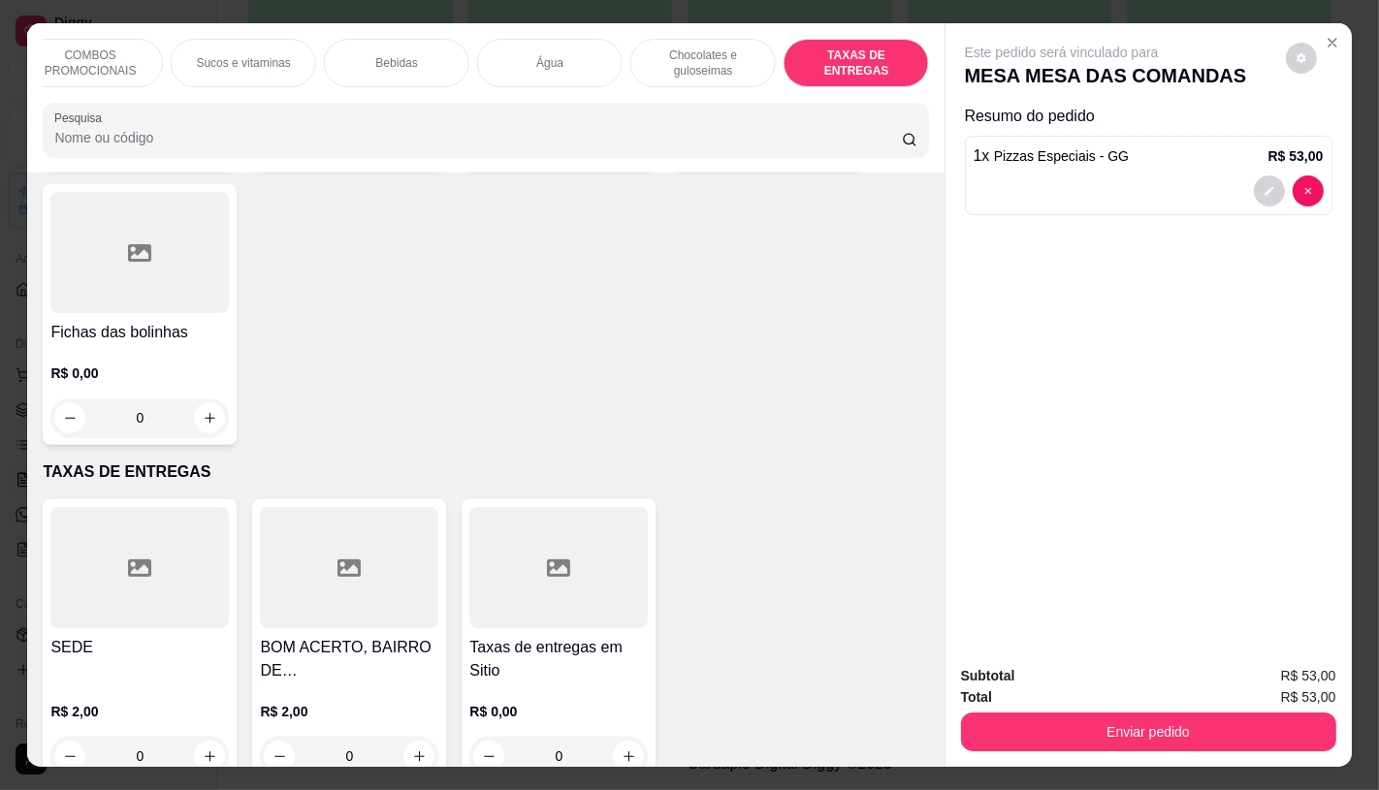
click at [1338, 23] on div "Este pedido será vinculado para MESA MESA DAS COMANDAS Resumo do pedido 1 x Piz…" at bounding box center [1149, 335] width 406 height 625
click at [1331, 35] on icon "Close" at bounding box center [1333, 43] width 16 height 16
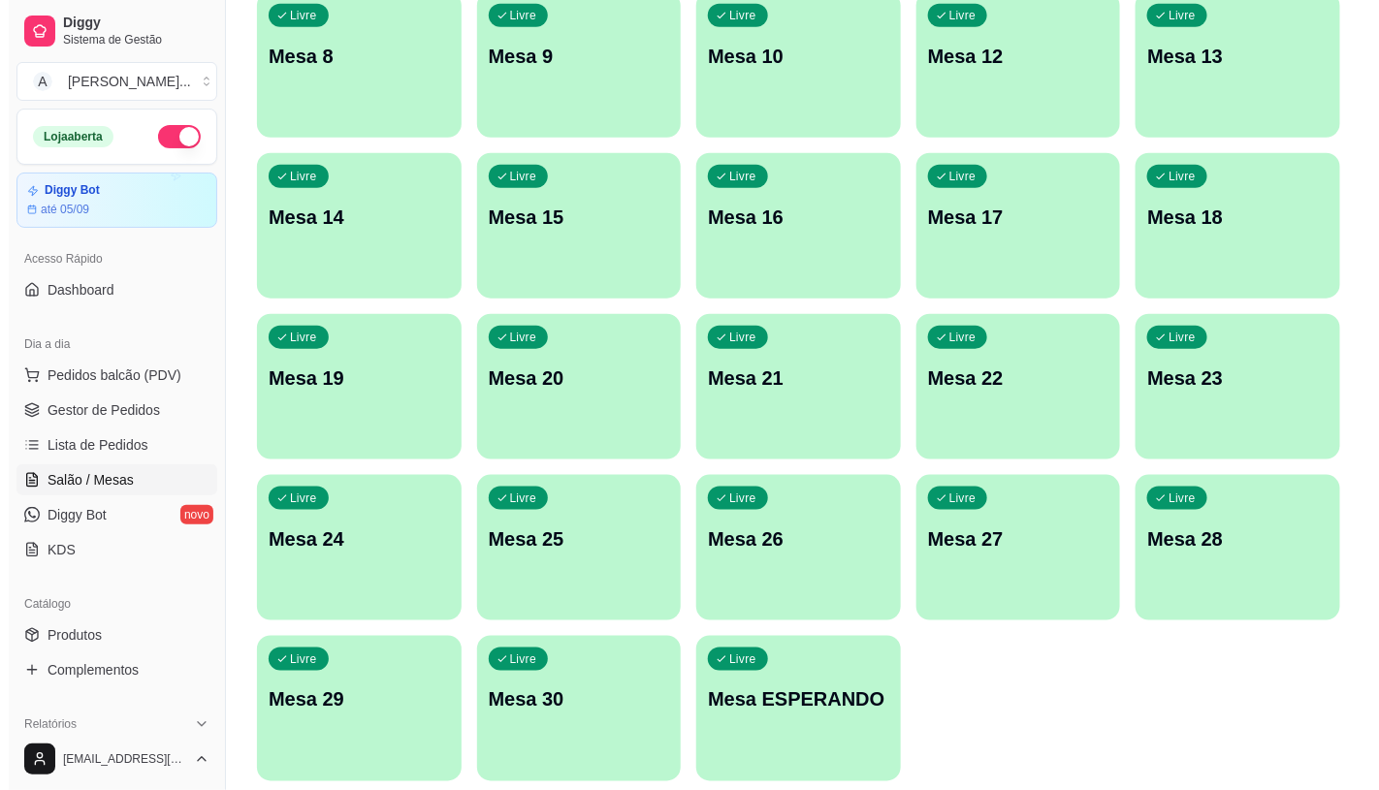
scroll to position [500, 0]
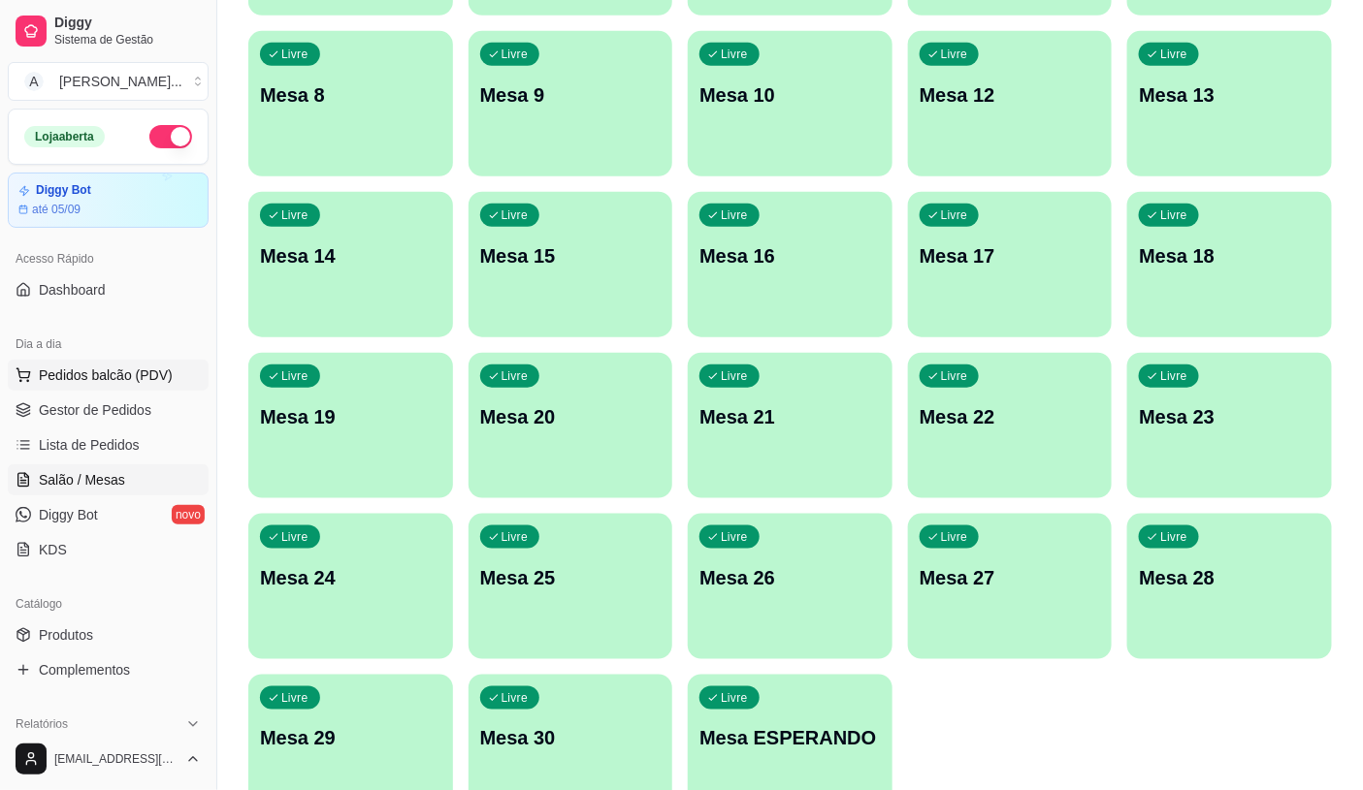
click at [117, 379] on span "Pedidos balcão (PDV)" at bounding box center [106, 375] width 134 height 19
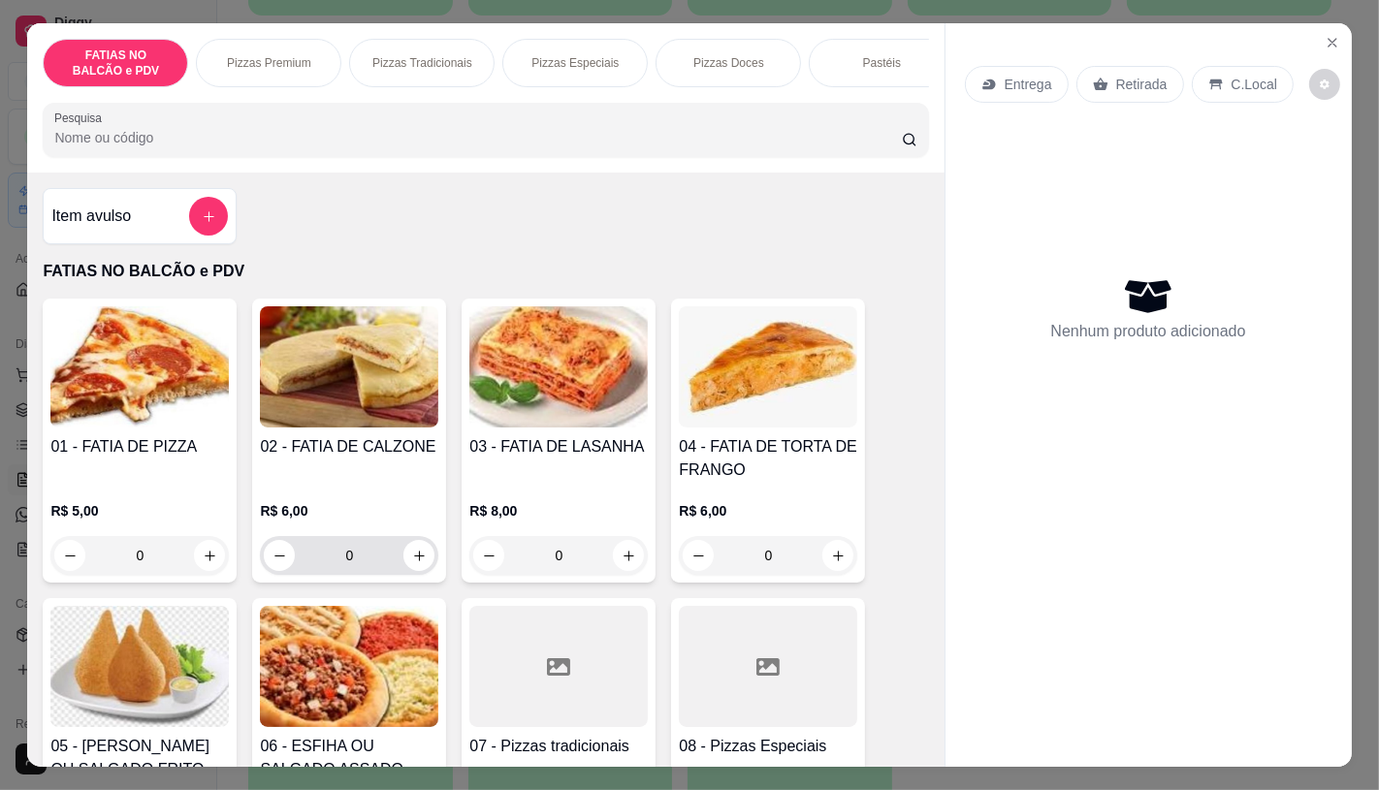
click at [366, 563] on input "0" at bounding box center [349, 555] width 109 height 39
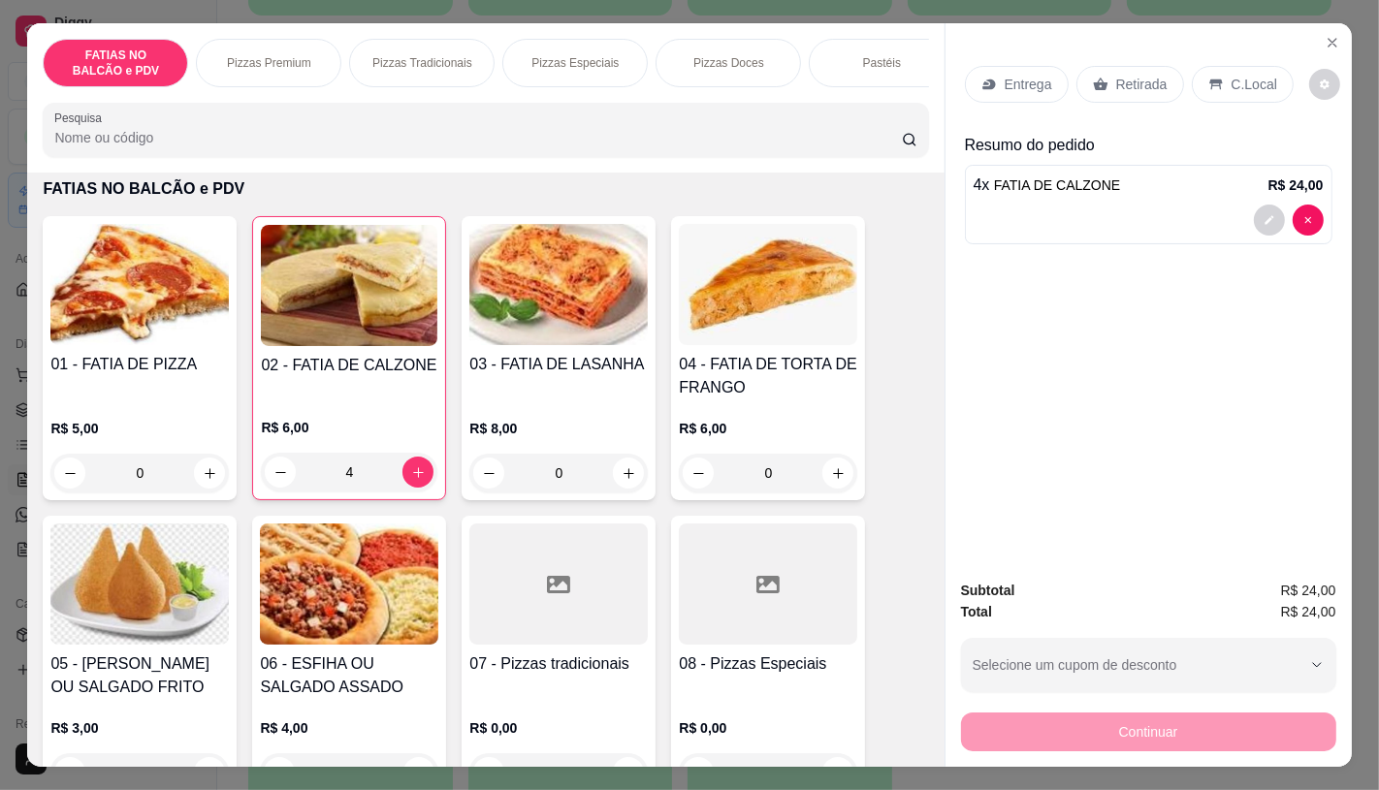
scroll to position [215, 0]
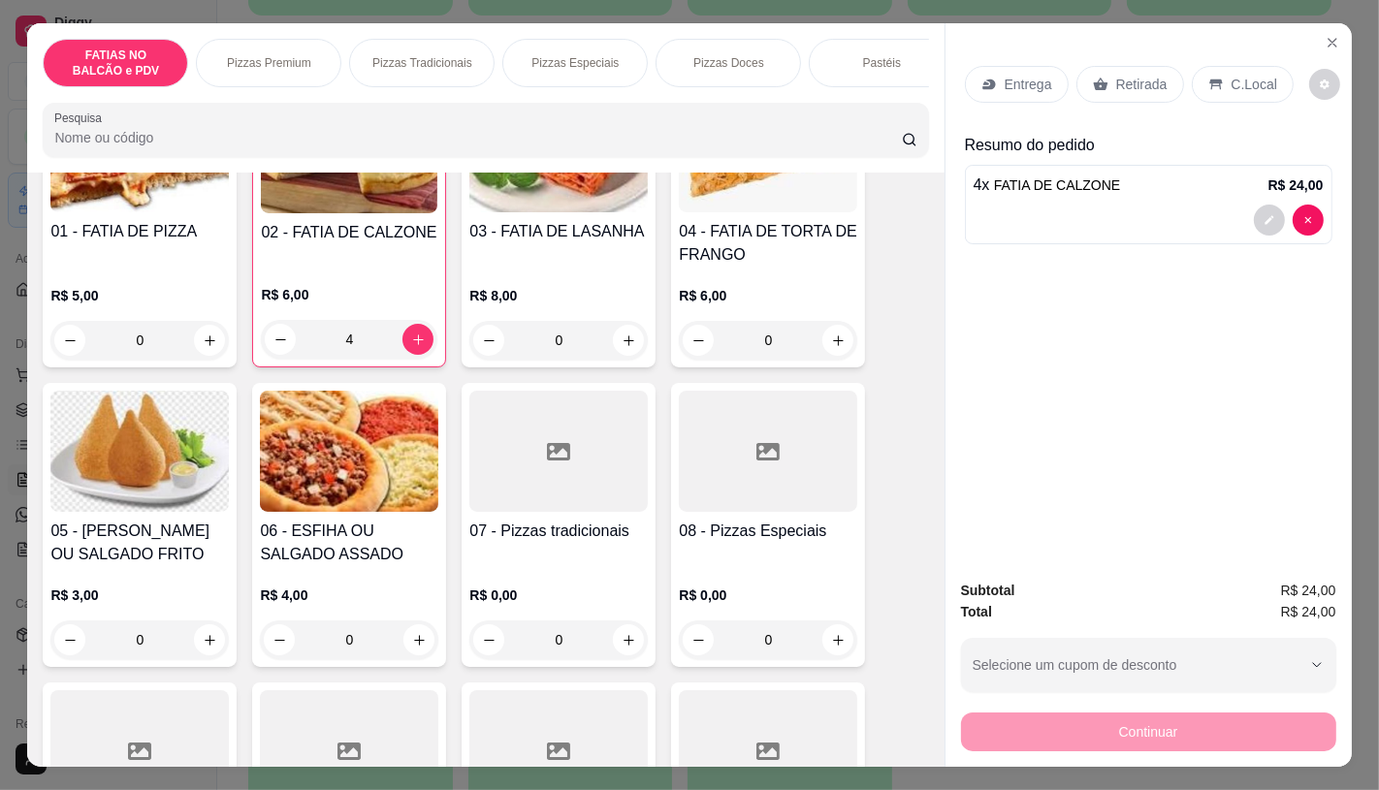
type input "4"
click at [538, 654] on div "0" at bounding box center [558, 640] width 178 height 39
click at [613, 722] on div at bounding box center [558, 750] width 178 height 121
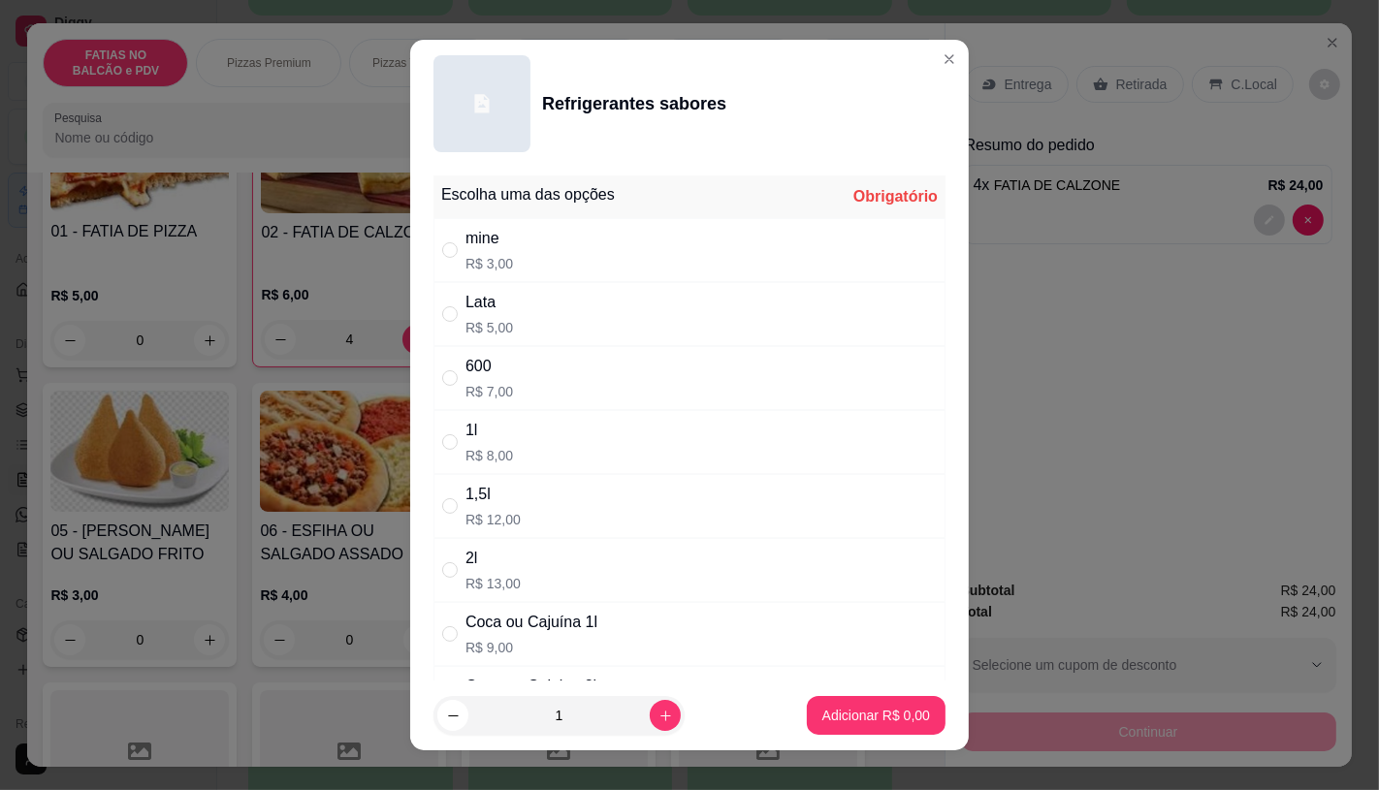
click at [480, 306] on div "Lata" at bounding box center [489, 302] width 48 height 23
radio input "true"
click at [830, 722] on p "Adicionar R$ 5,00" at bounding box center [876, 715] width 108 height 19
type input "1"
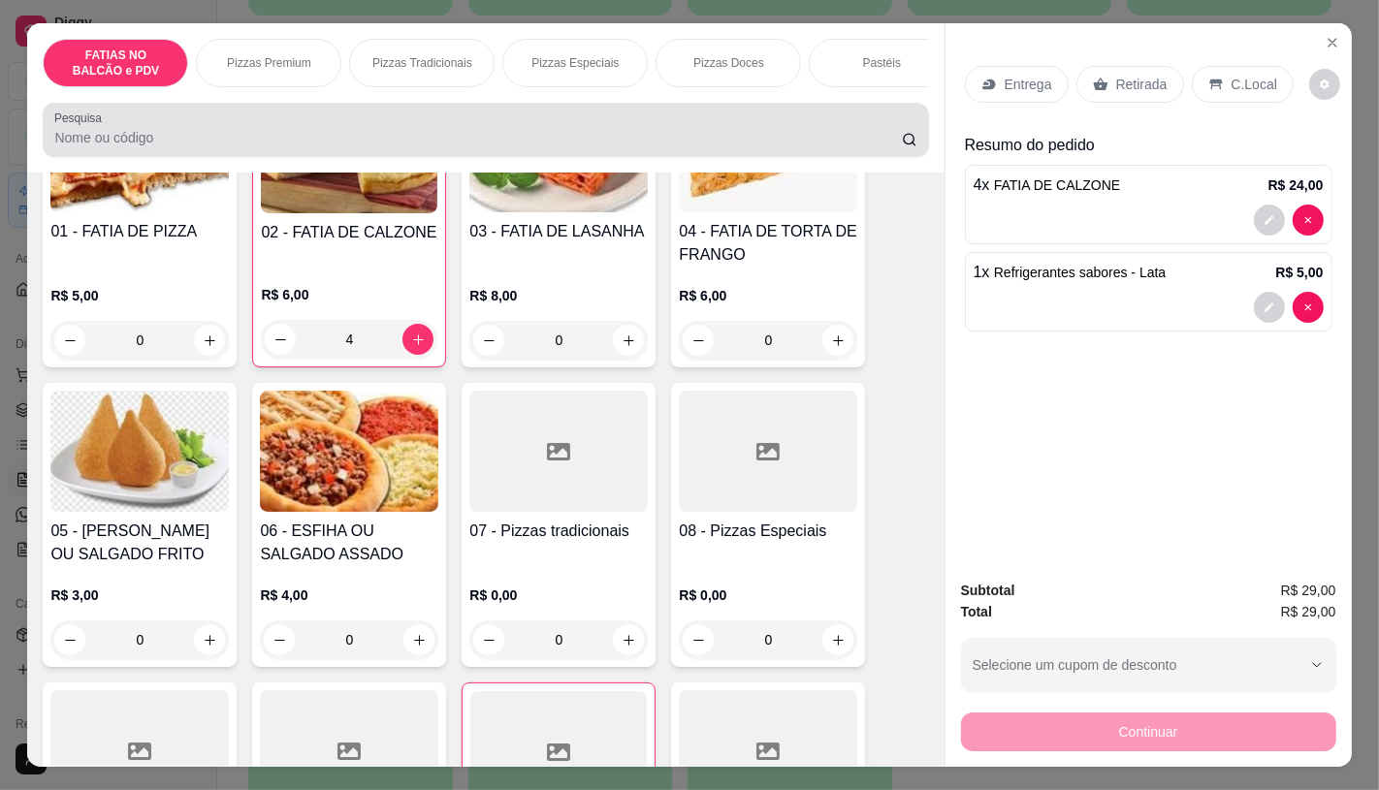
click at [224, 140] on input "Pesquisa" at bounding box center [477, 137] width 847 height 19
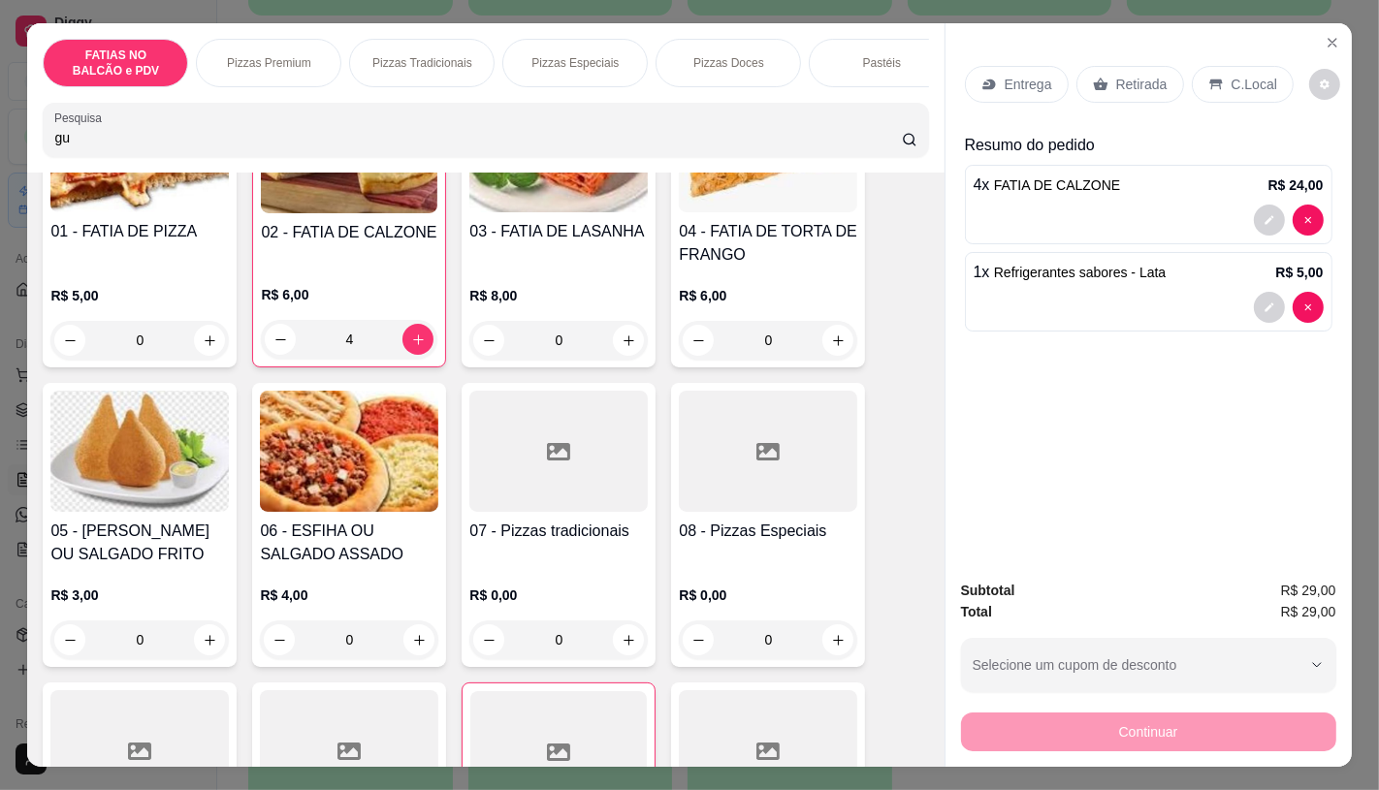
type input "gul"
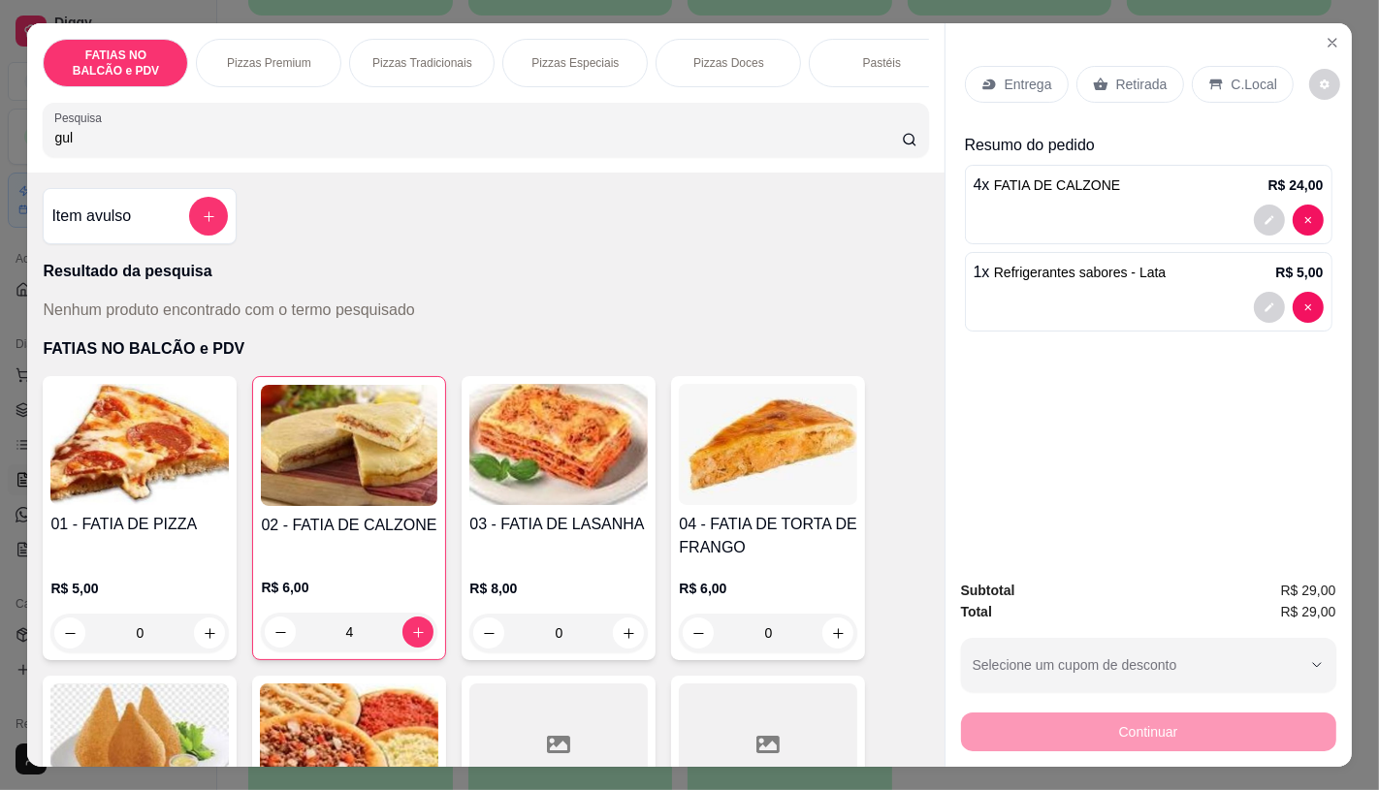
drag, startPoint x: 373, startPoint y: 151, endPoint x: 0, endPoint y: 149, distance: 373.4
click at [0, 149] on div "FATIAS NO BALCÃO e PDV Pizzas Premium Pizzas Tradicionais Pizzas Especiais Pizz…" at bounding box center [689, 395] width 1379 height 790
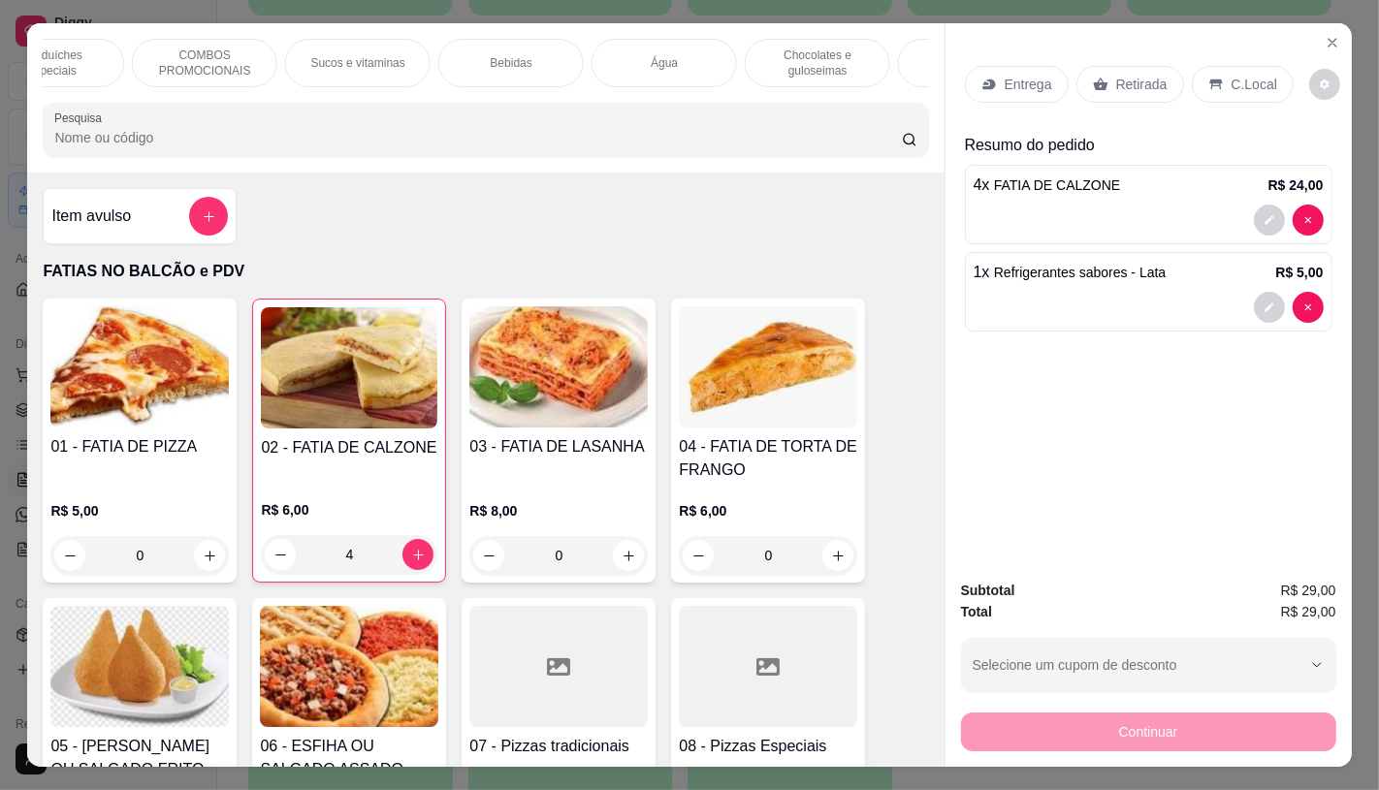
scroll to position [0, 2017]
click at [722, 58] on p "Chocolates e guloseimas" at bounding box center [703, 63] width 112 height 31
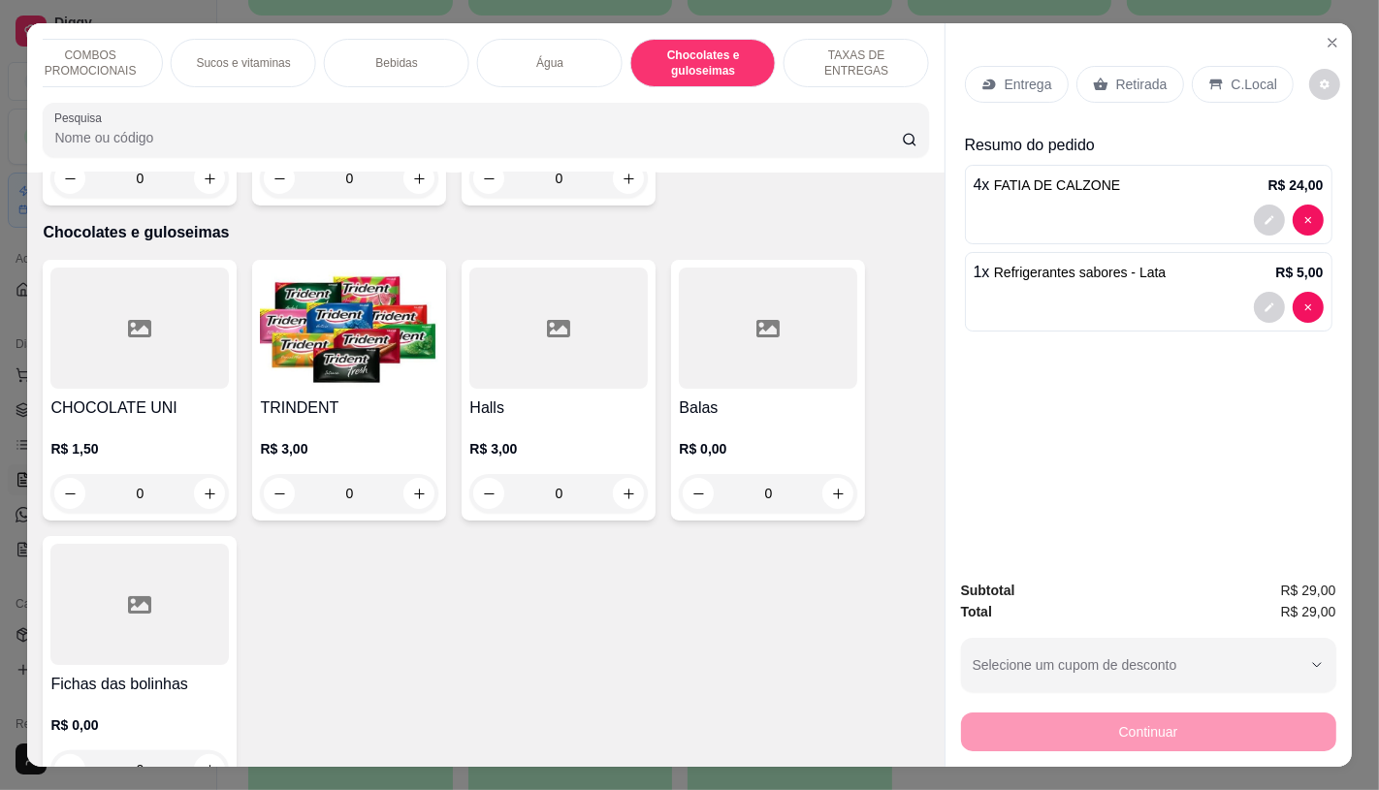
scroll to position [46, 0]
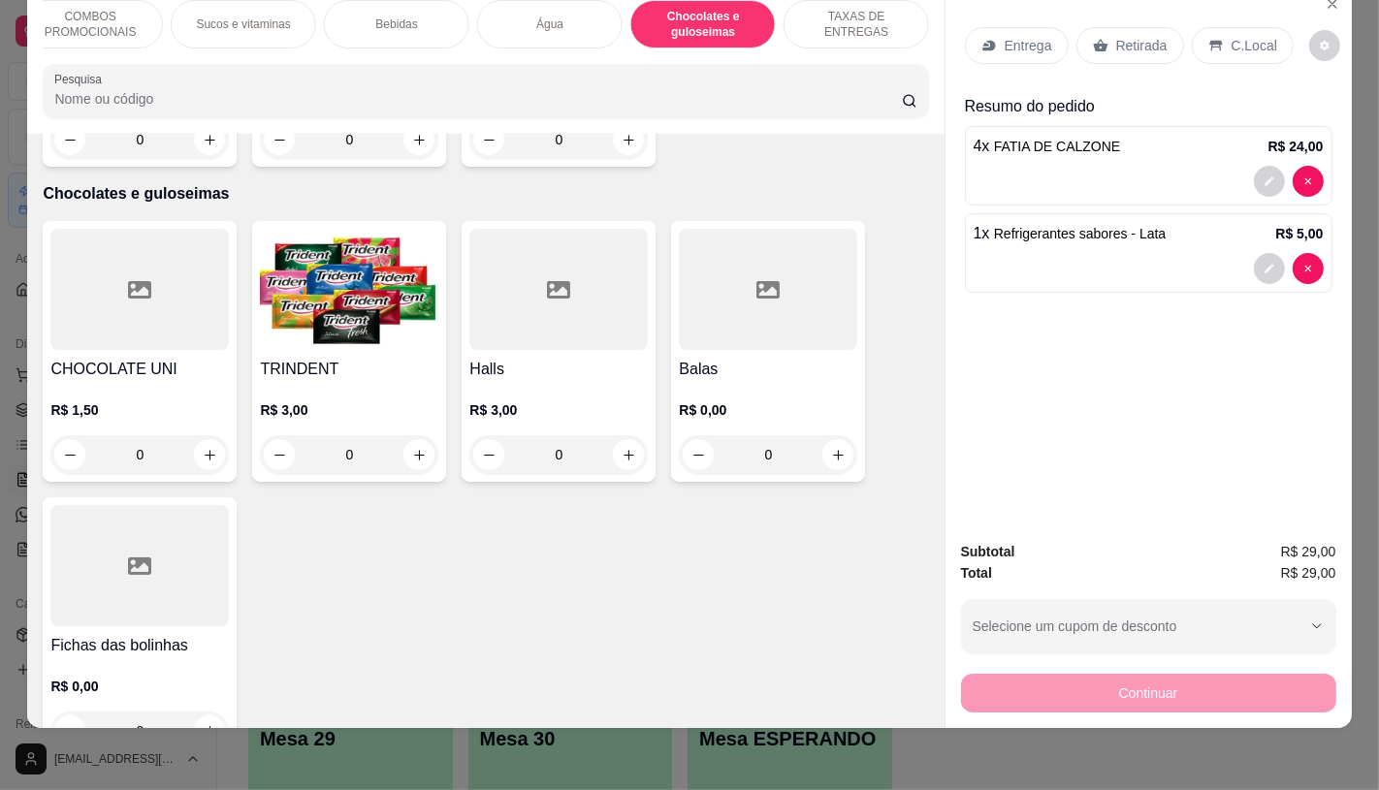
click at [551, 255] on div at bounding box center [558, 289] width 178 height 121
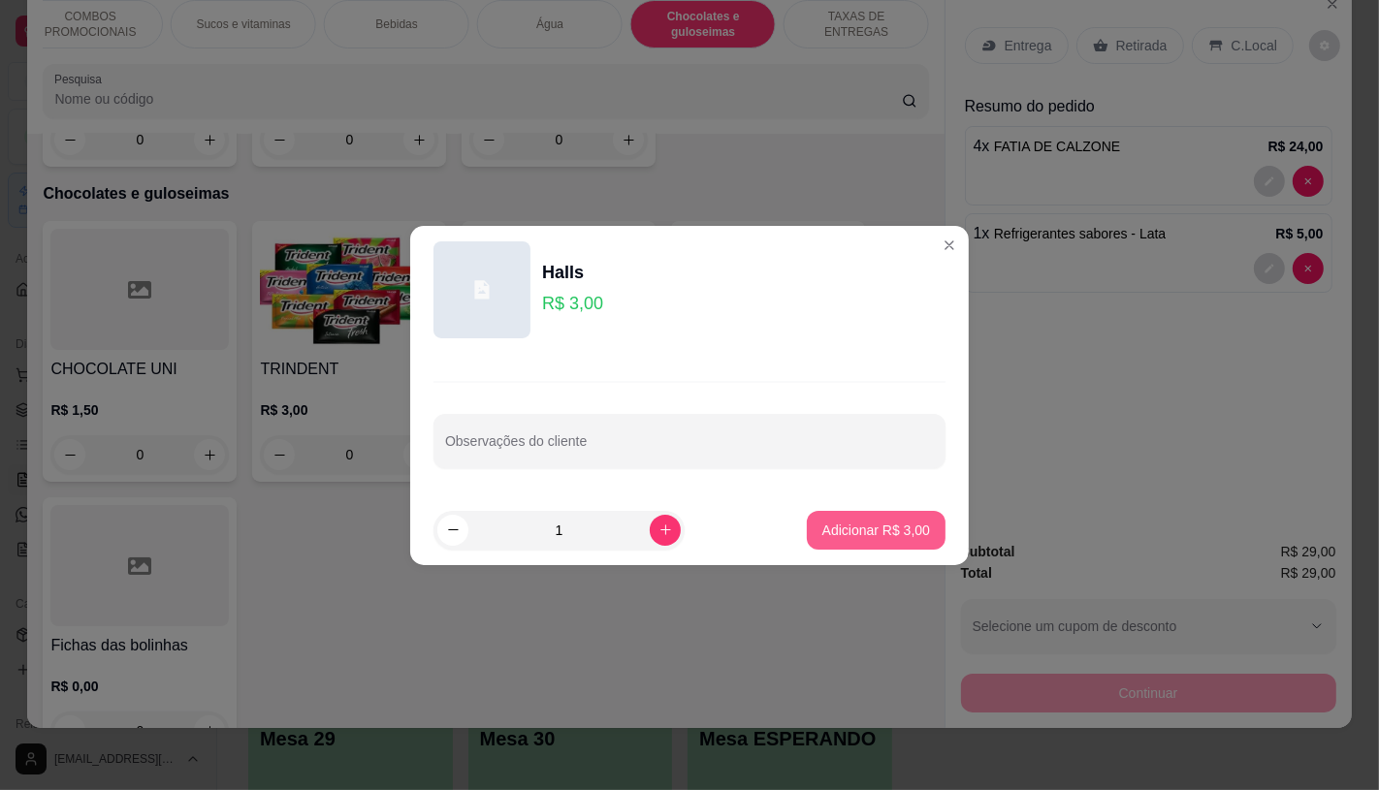
click at [851, 531] on p "Adicionar R$ 3,00" at bounding box center [876, 530] width 108 height 19
type input "1"
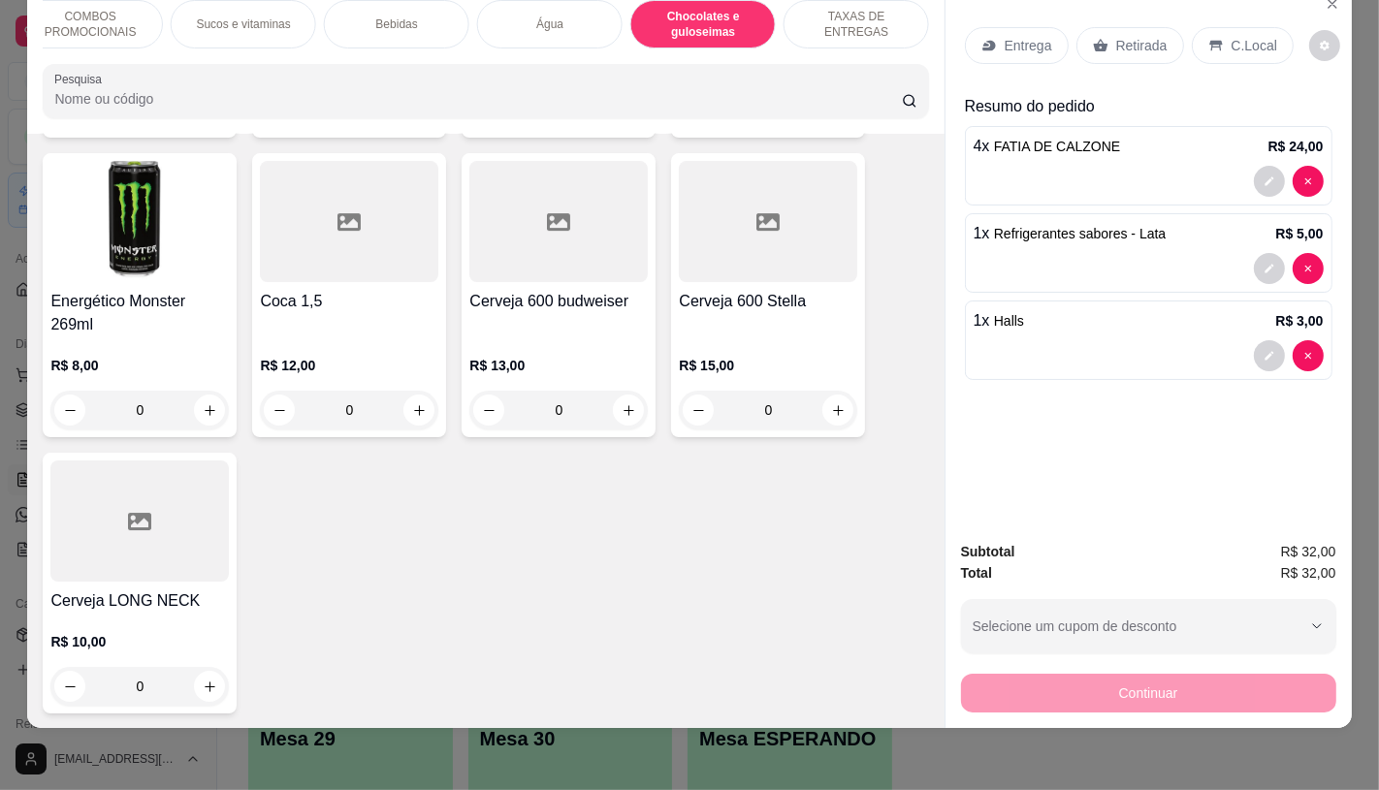
scroll to position [0, 0]
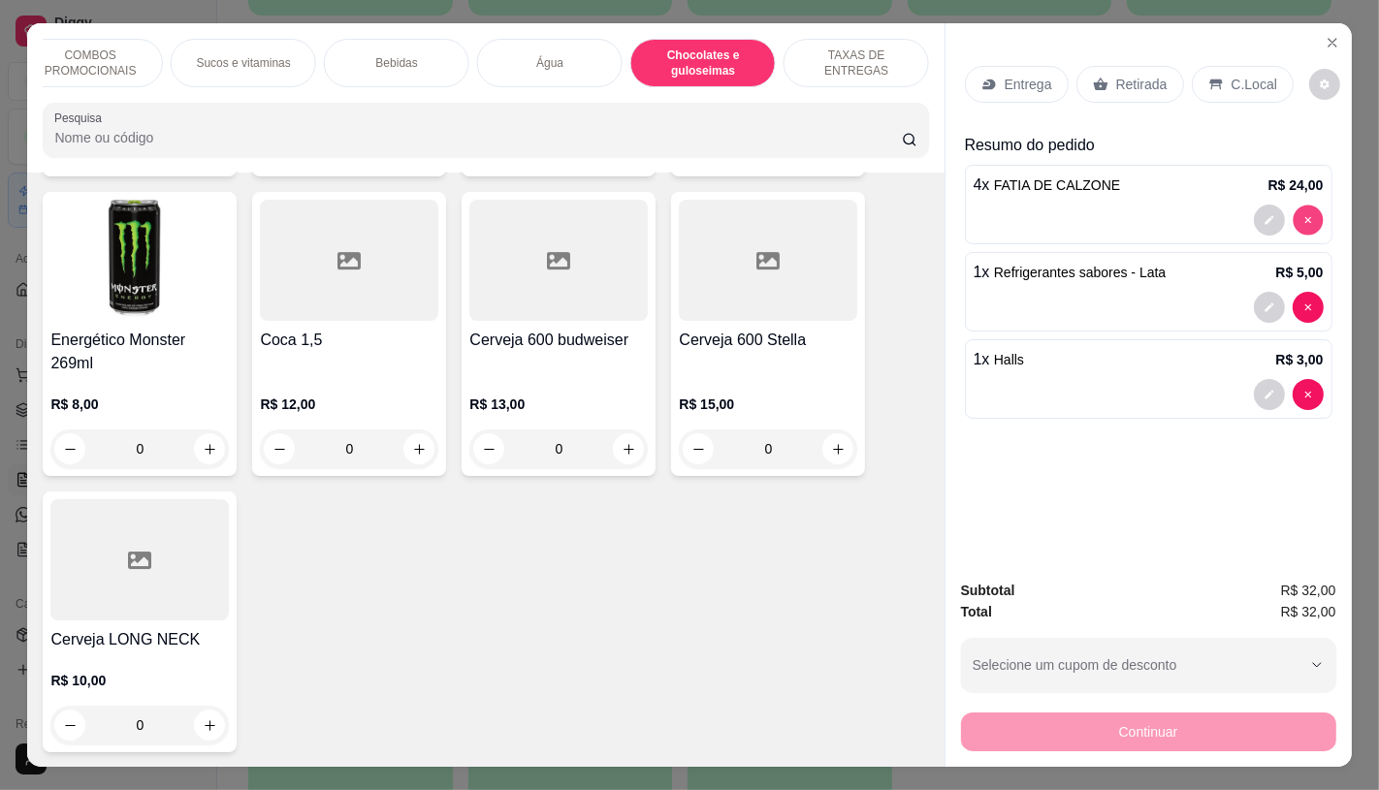
type input "0"
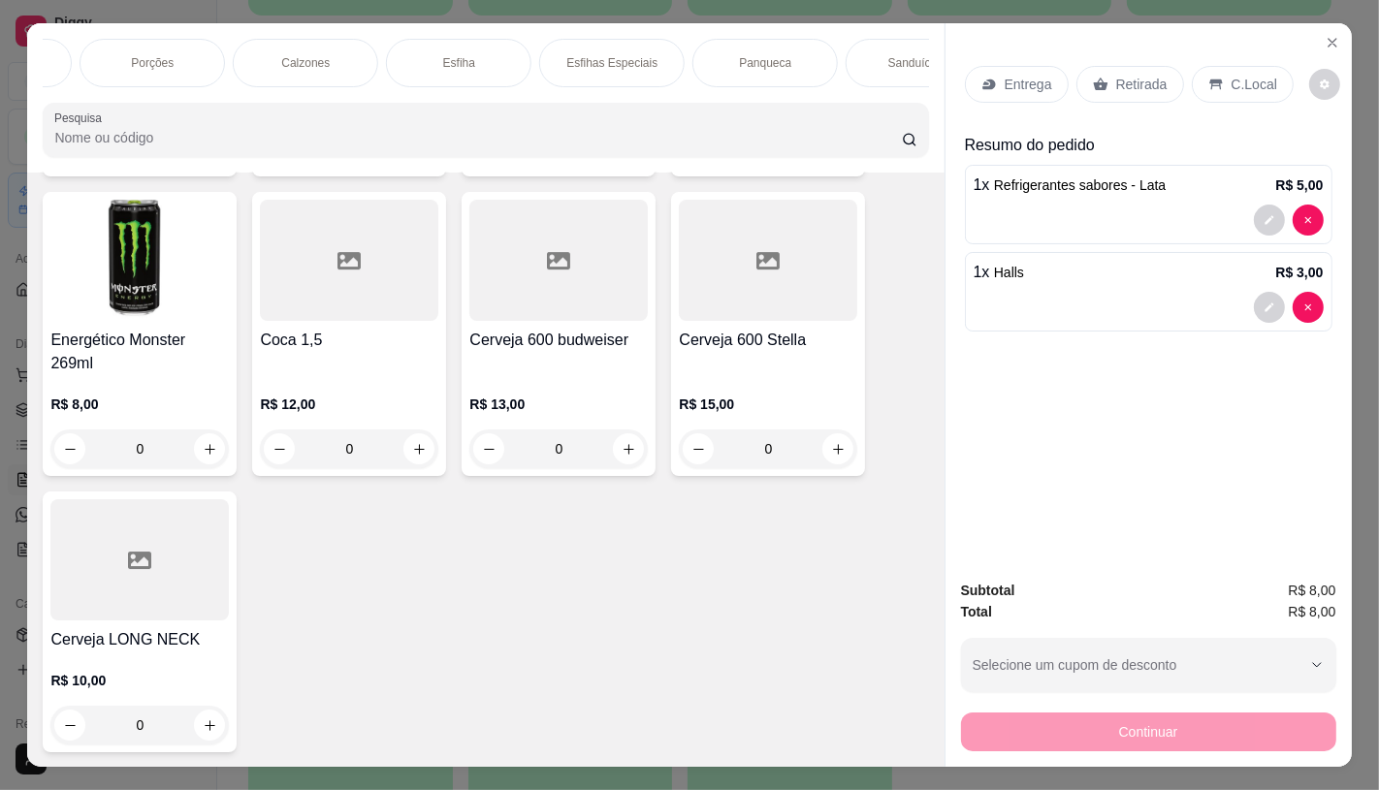
scroll to position [0, 864]
click at [305, 70] on div "Calzones" at bounding box center [323, 63] width 145 height 48
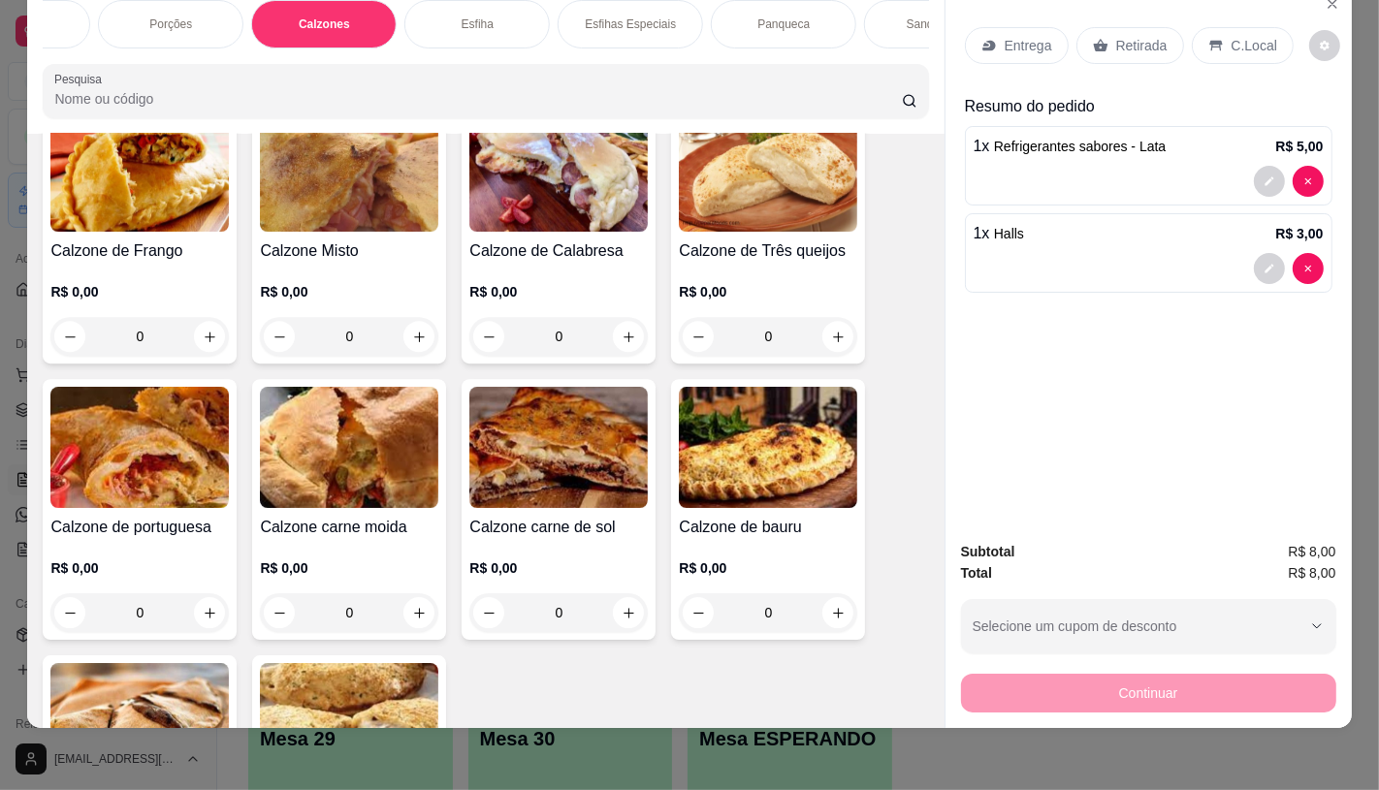
scroll to position [5190, 0]
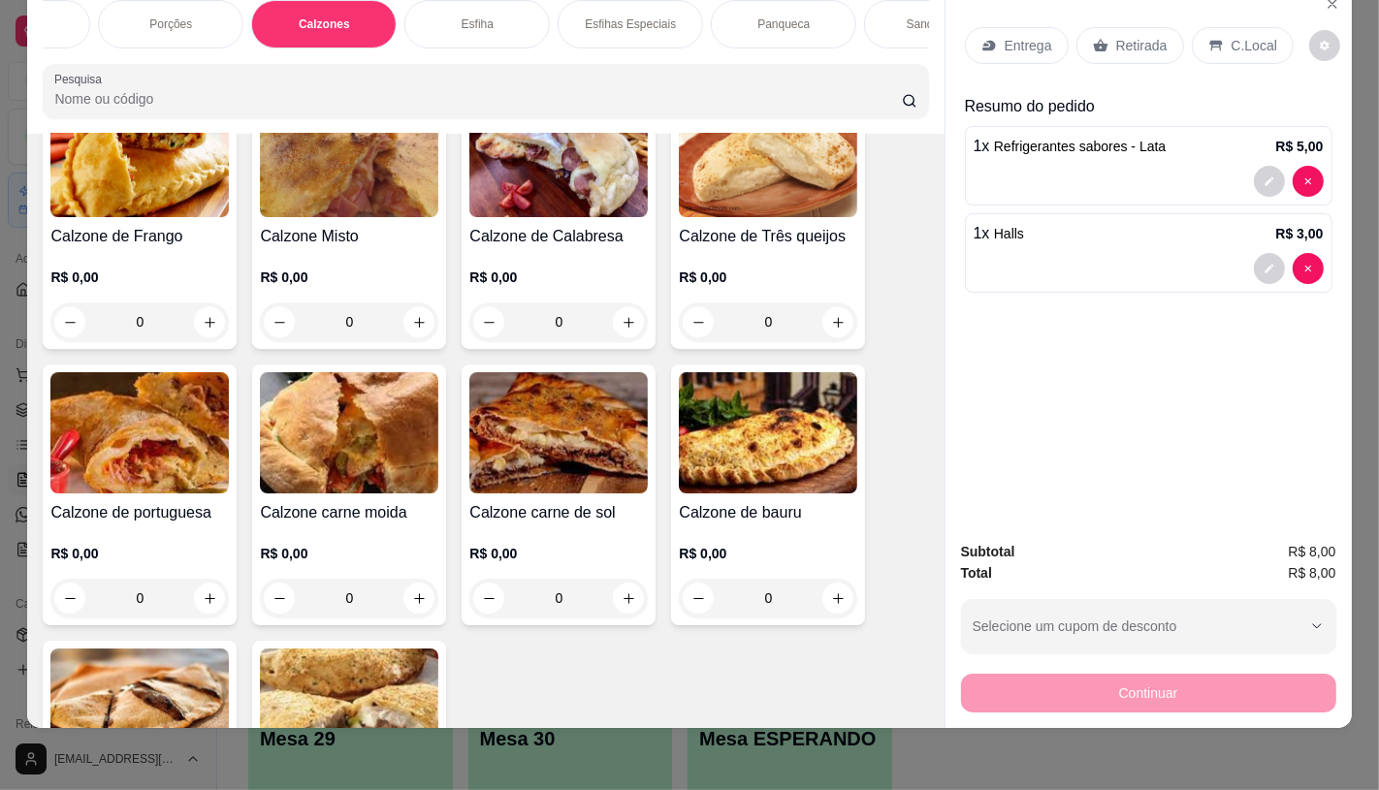
click at [153, 303] on div "0" at bounding box center [139, 322] width 178 height 39
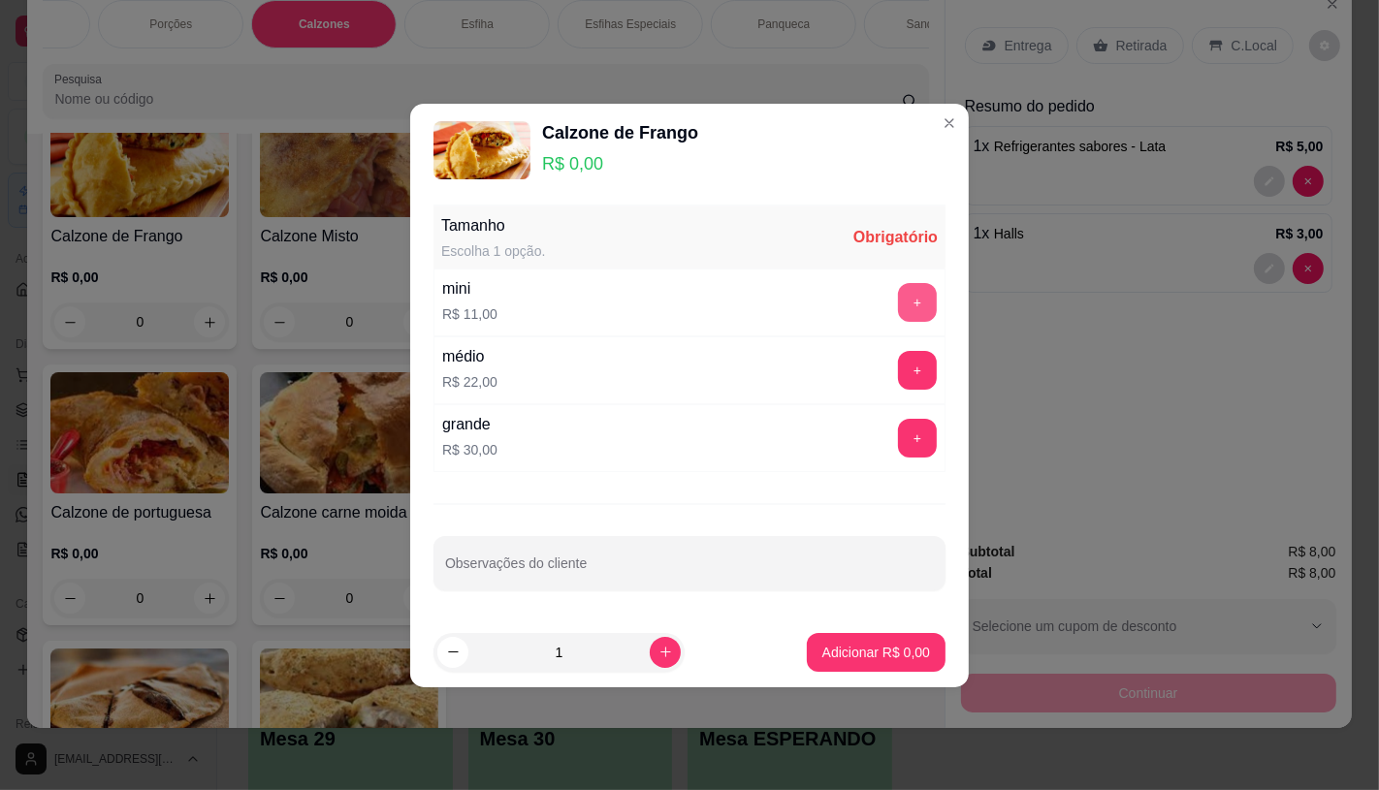
click at [898, 304] on button "+" at bounding box center [917, 302] width 39 height 39
click at [904, 655] on p "Adicionar R$ 11,00" at bounding box center [872, 652] width 115 height 19
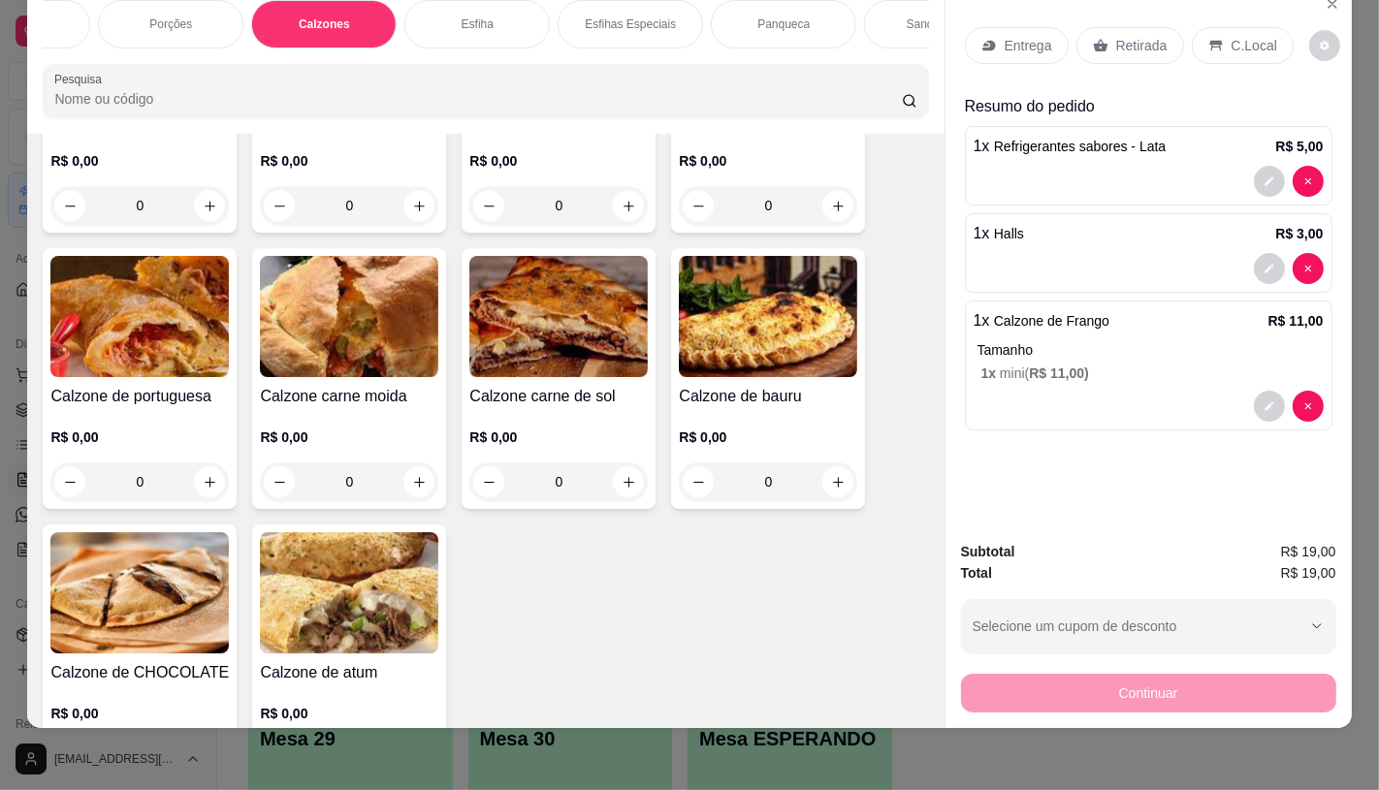
scroll to position [5405, 0]
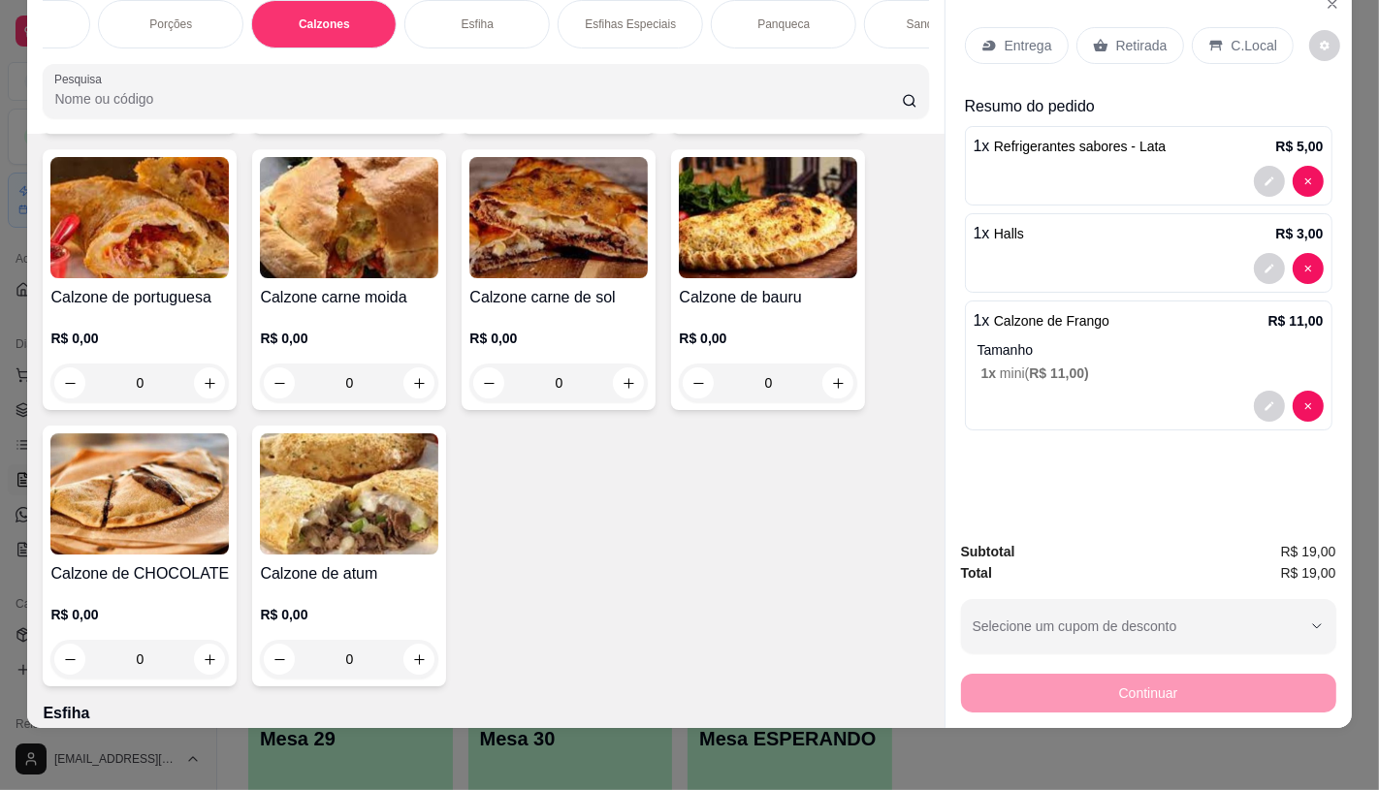
click at [389, 364] on div "0" at bounding box center [349, 383] width 178 height 39
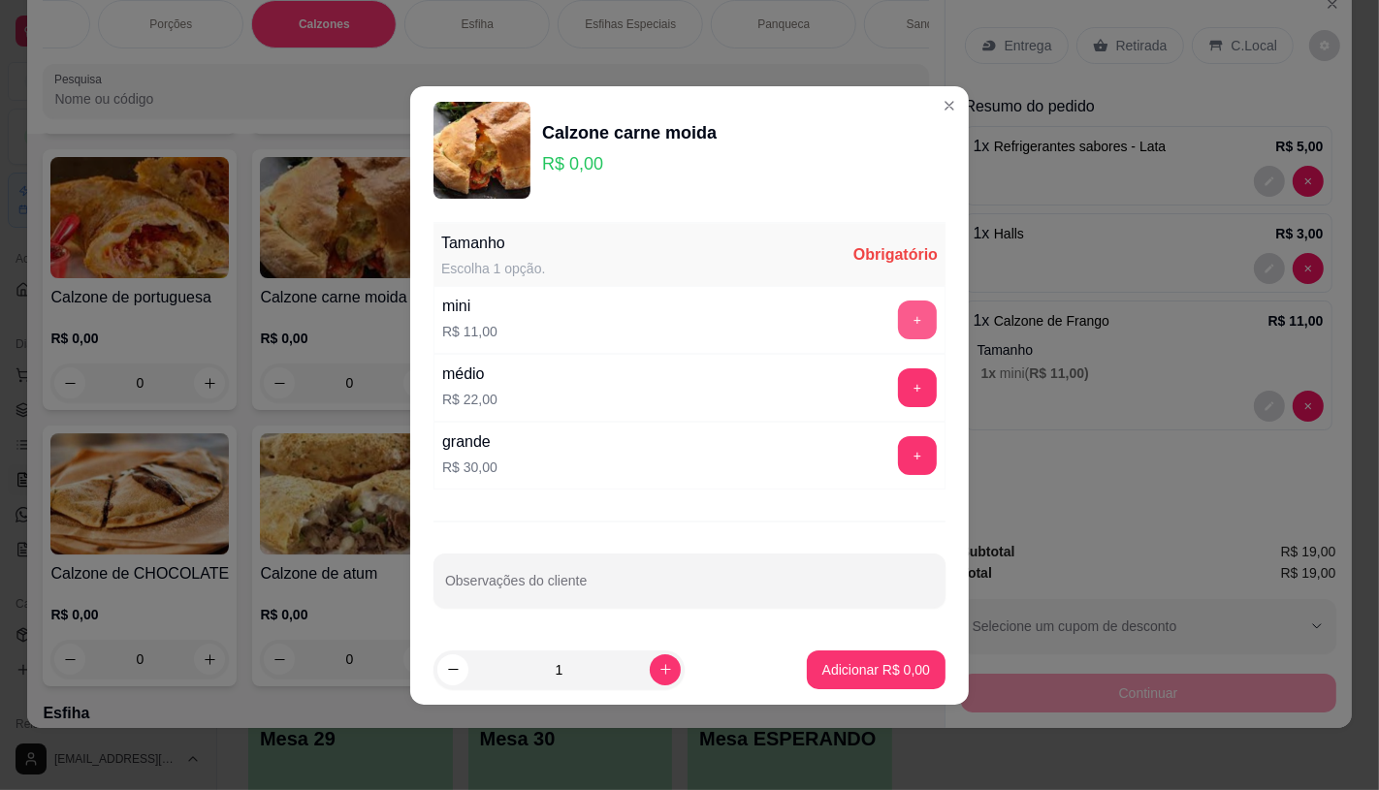
click at [898, 330] on button "+" at bounding box center [917, 320] width 39 height 39
click at [887, 656] on button "Adicionar R$ 11,00" at bounding box center [872, 670] width 146 height 39
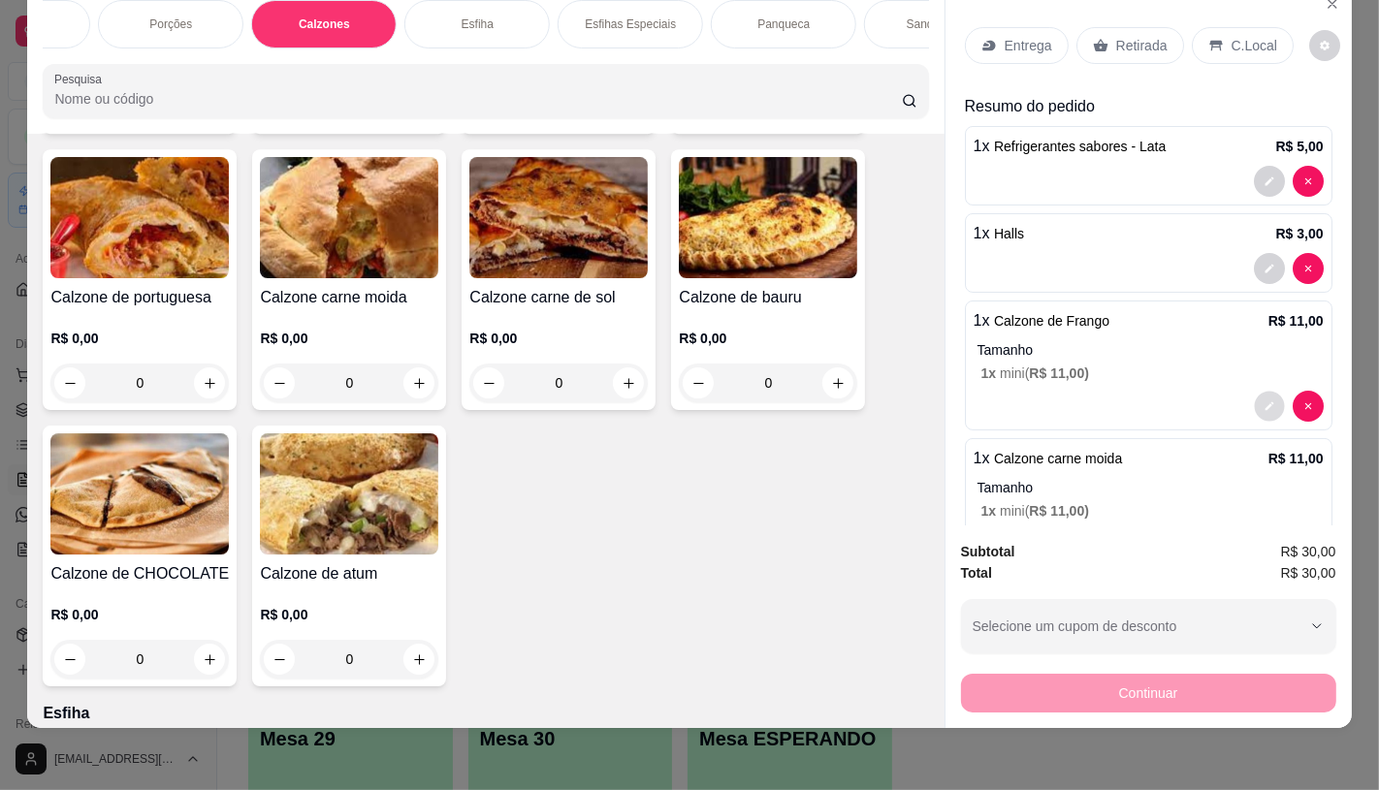
click at [1264, 401] on icon "decrease-product-quantity" at bounding box center [1270, 407] width 12 height 12
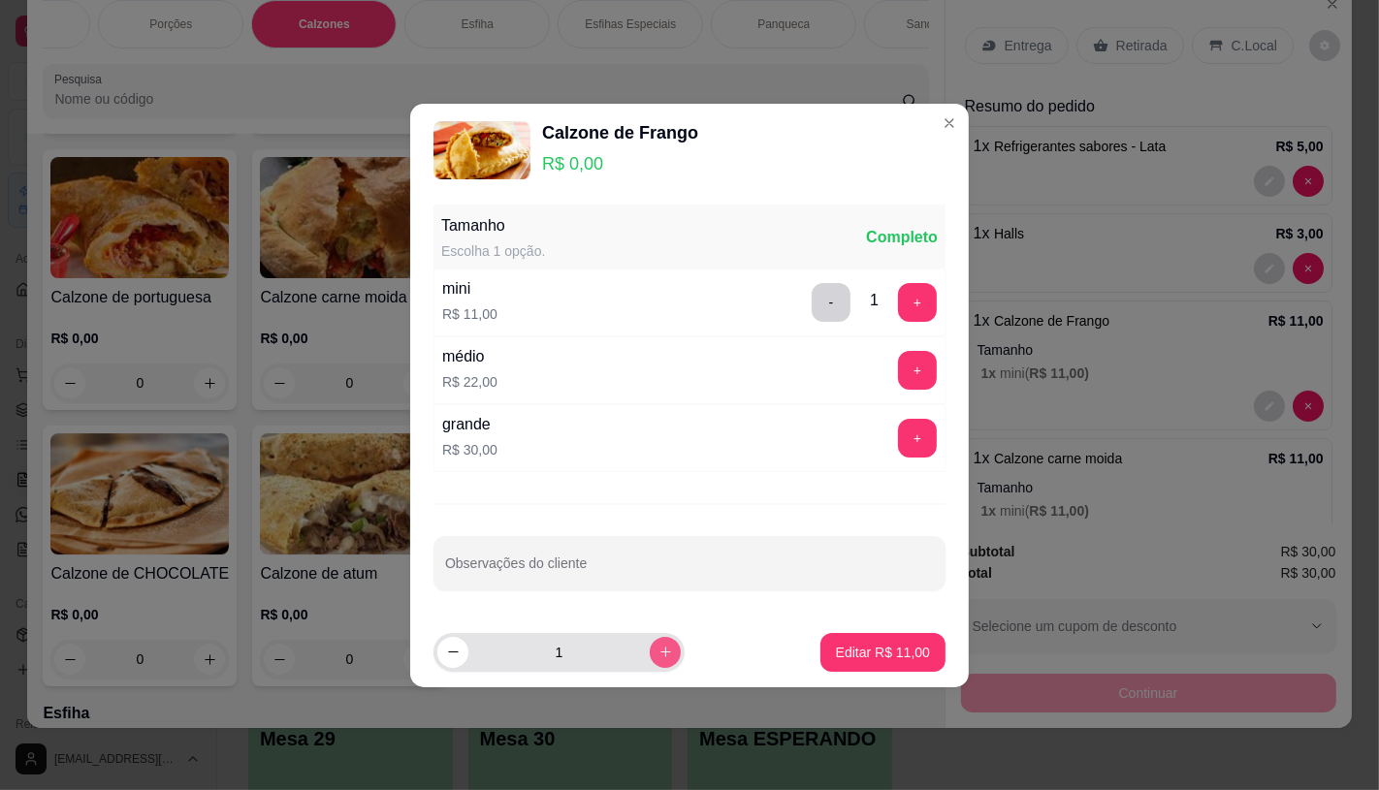
click at [658, 658] on icon "increase-product-quantity" at bounding box center [665, 652] width 15 height 15
type input "3"
click at [876, 657] on p "Editar R$ 33,00" at bounding box center [883, 652] width 94 height 19
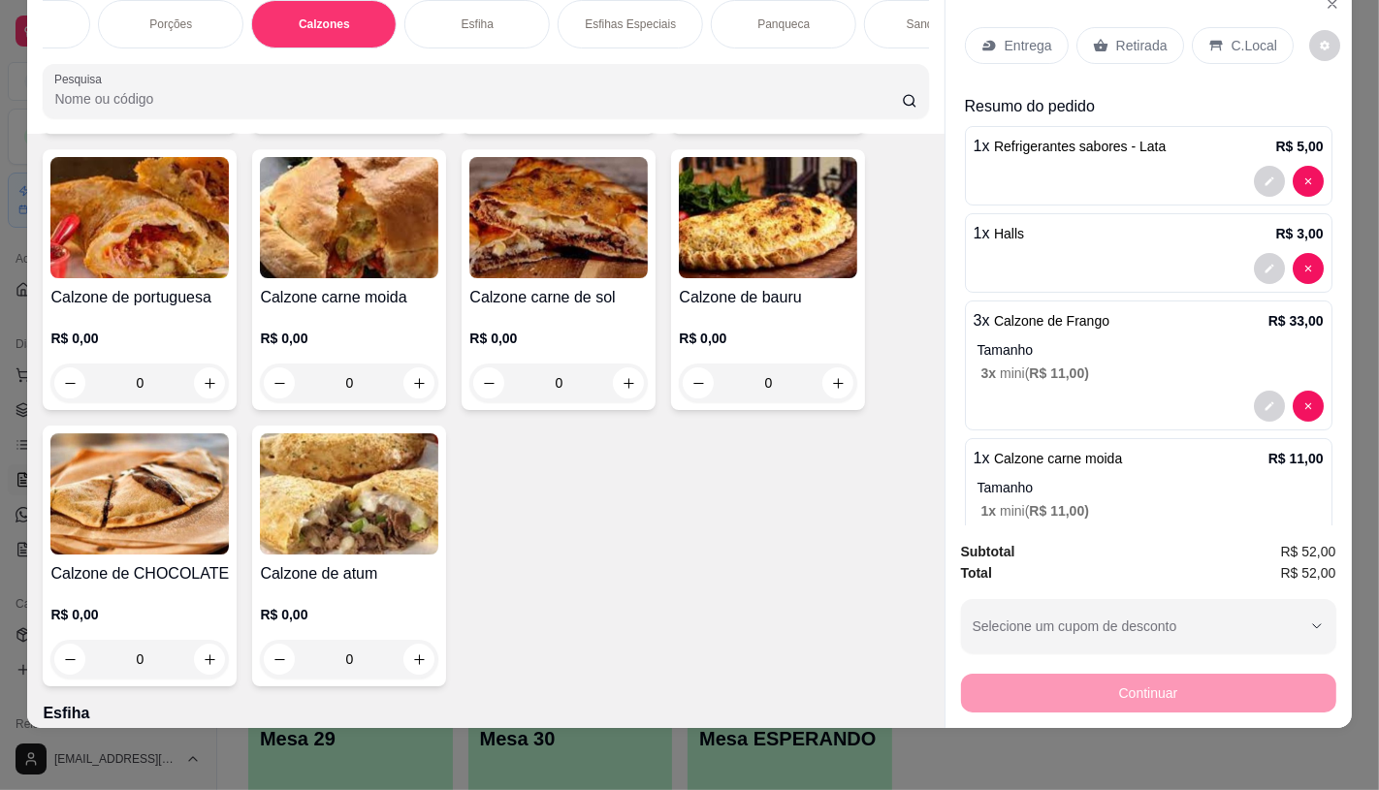
click at [1133, 41] on div "Retirada" at bounding box center [1130, 45] width 108 height 37
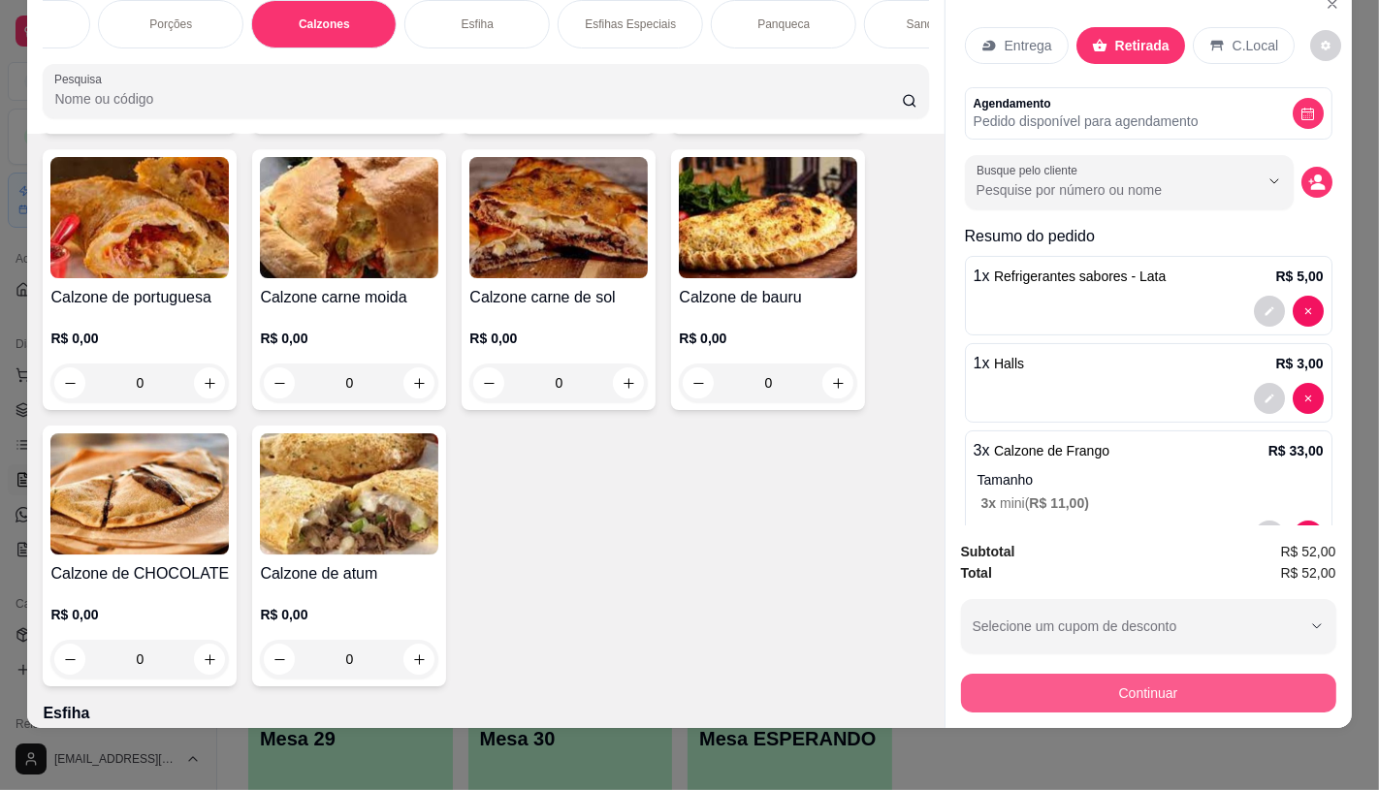
click at [1154, 676] on button "Continuar" at bounding box center [1148, 693] width 375 height 39
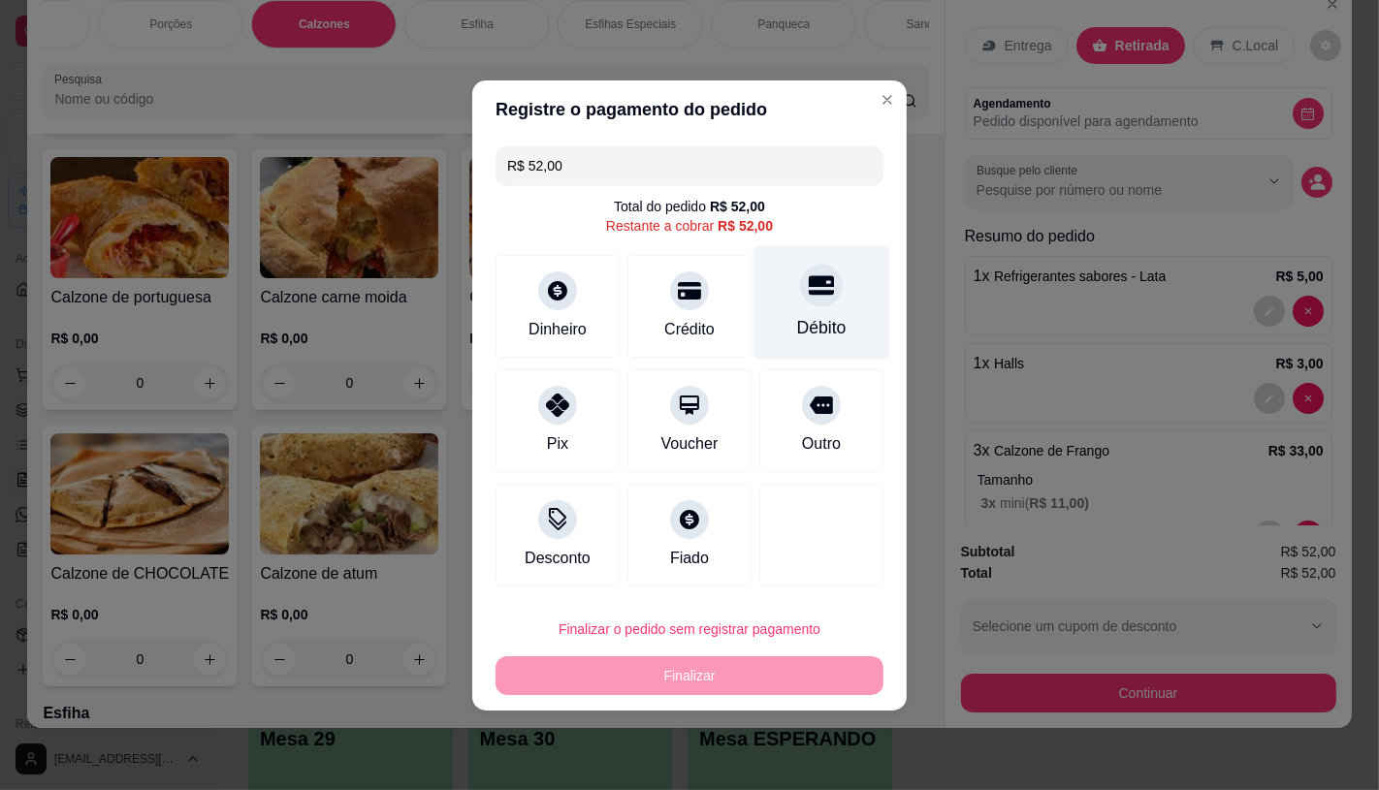
click at [816, 321] on div "Débito" at bounding box center [821, 327] width 49 height 25
type input "R$ 0,00"
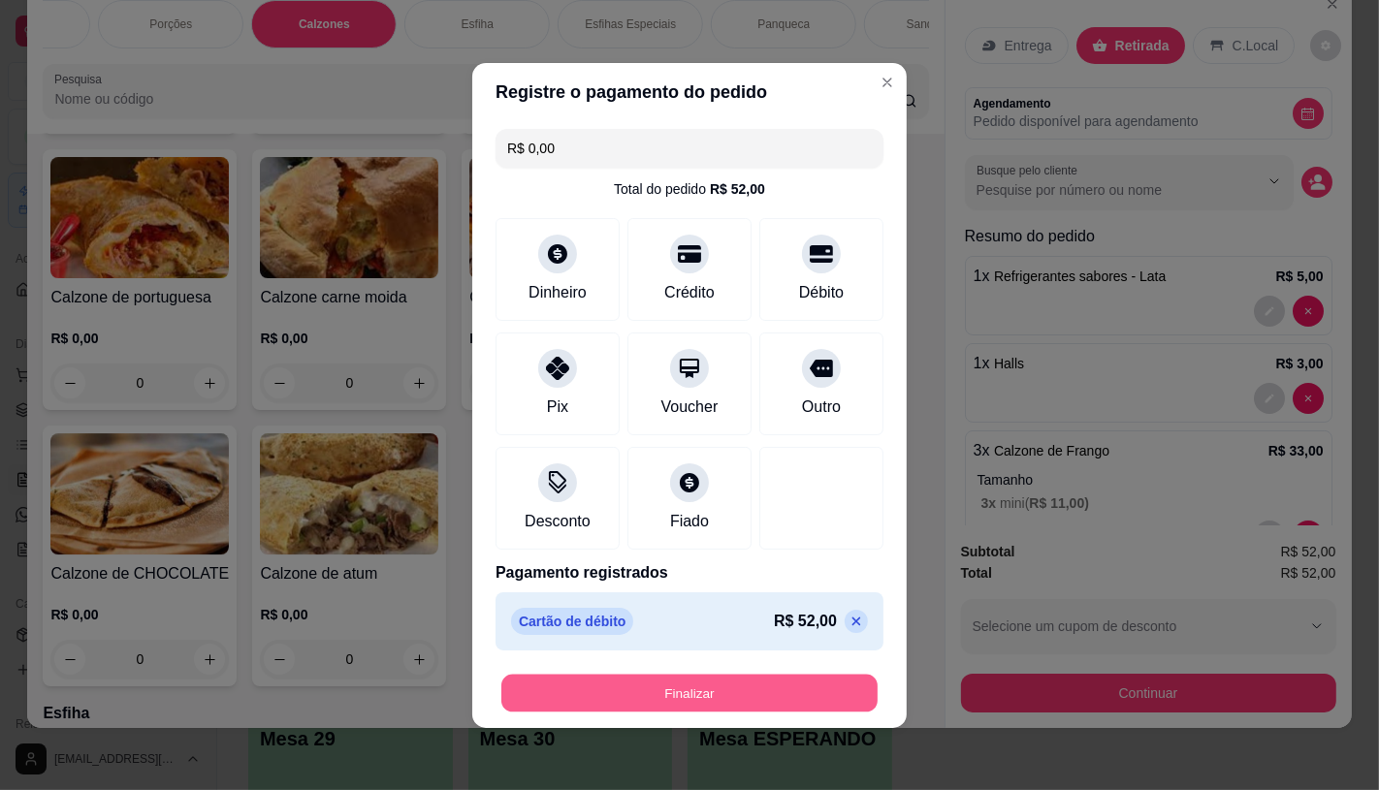
click at [783, 694] on button "Finalizar" at bounding box center [689, 693] width 376 height 38
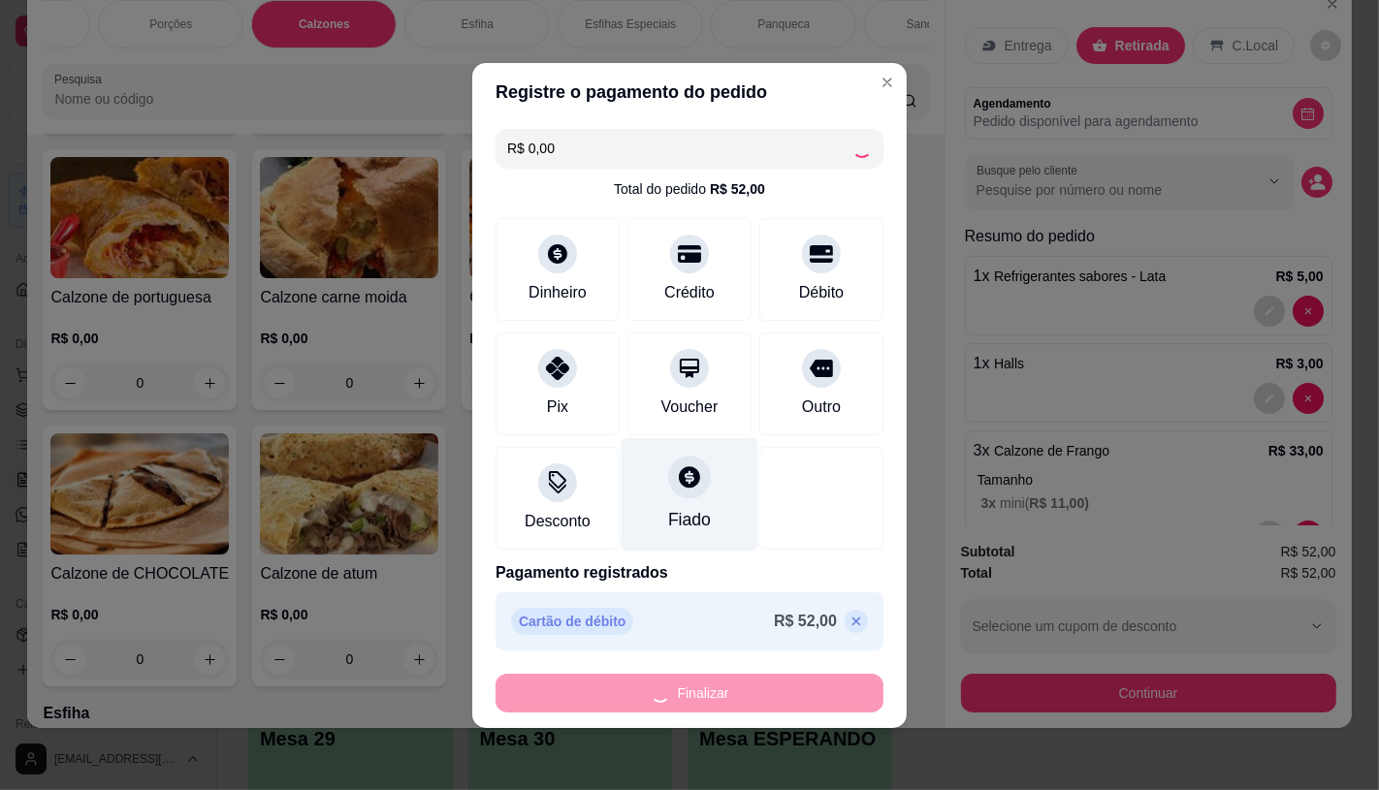
type input "0"
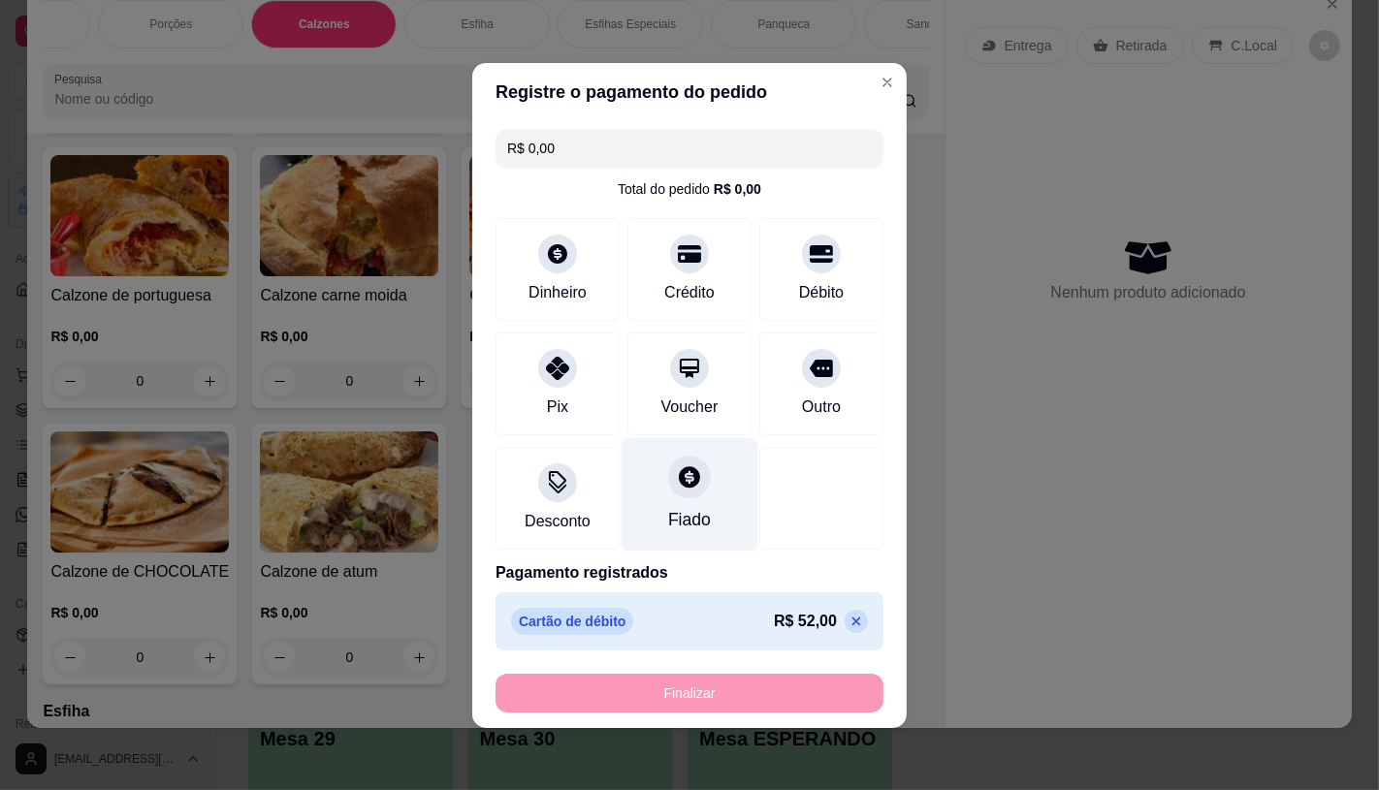
type input "-R$ 52,00"
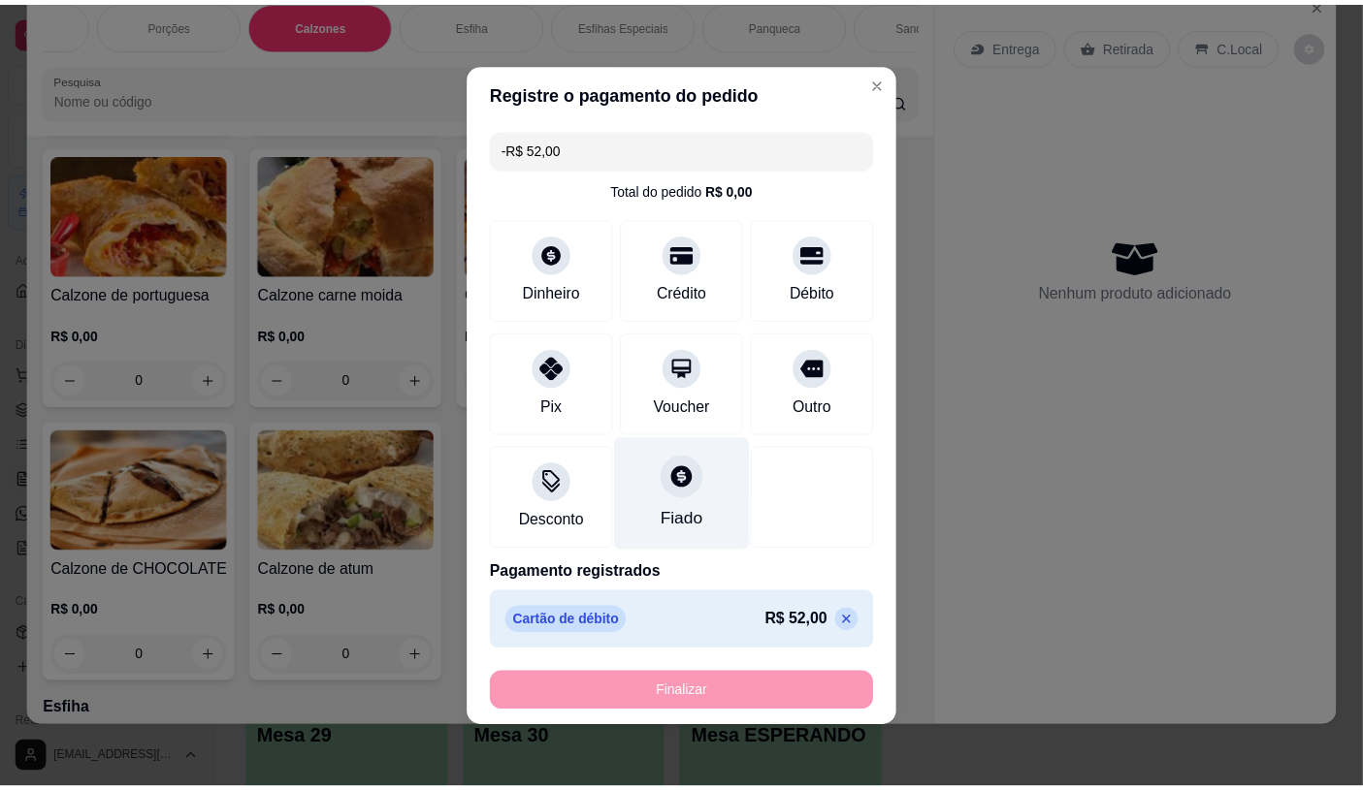
scroll to position [5404, 0]
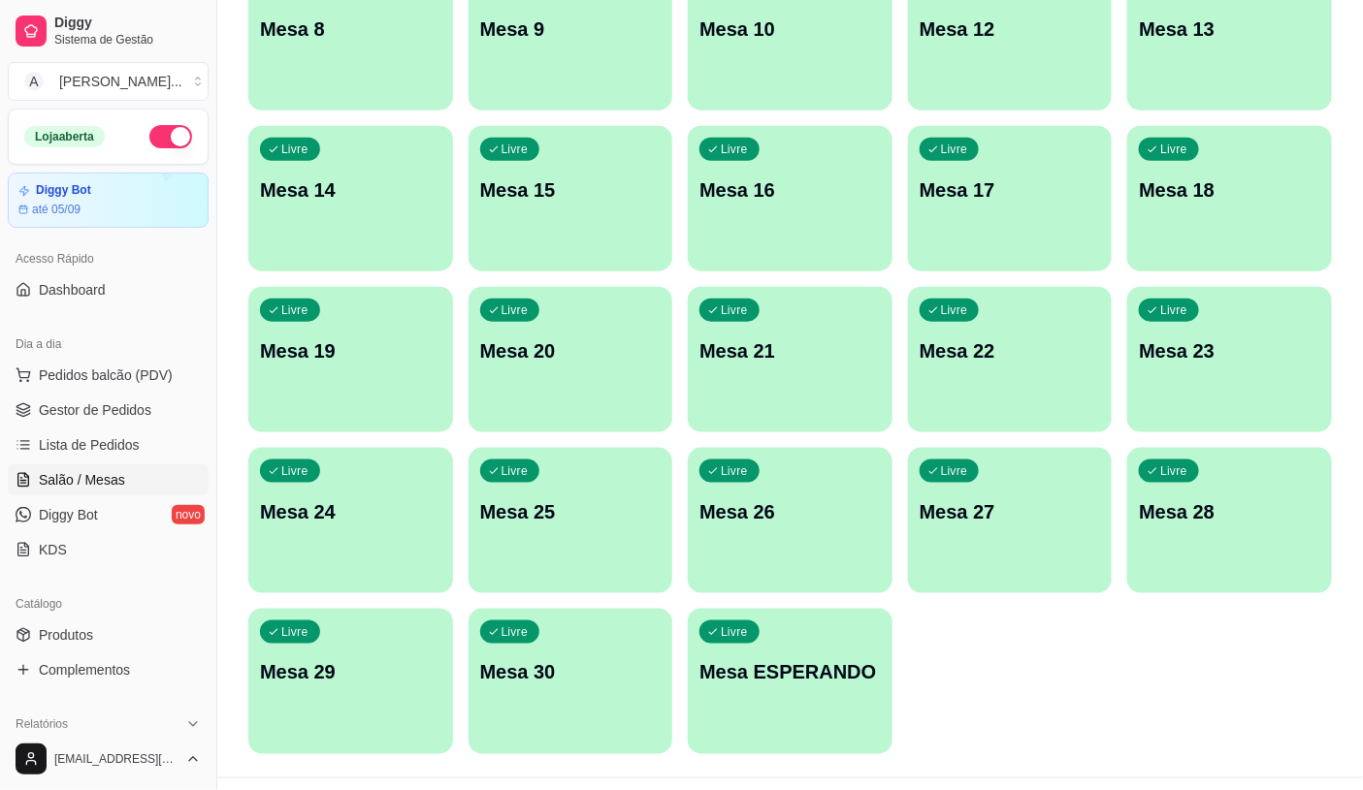
scroll to position [608, 0]
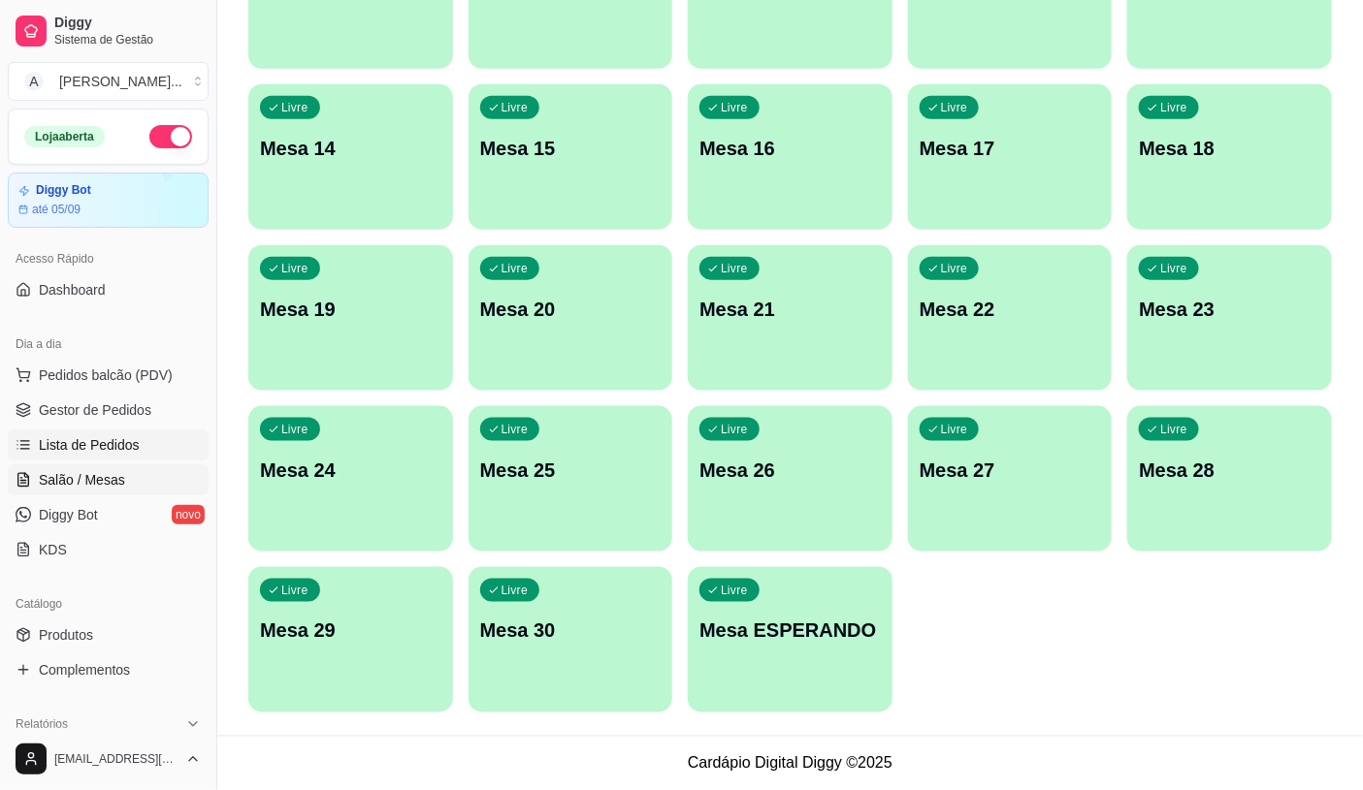
click at [124, 439] on span "Lista de Pedidos" at bounding box center [89, 444] width 101 height 19
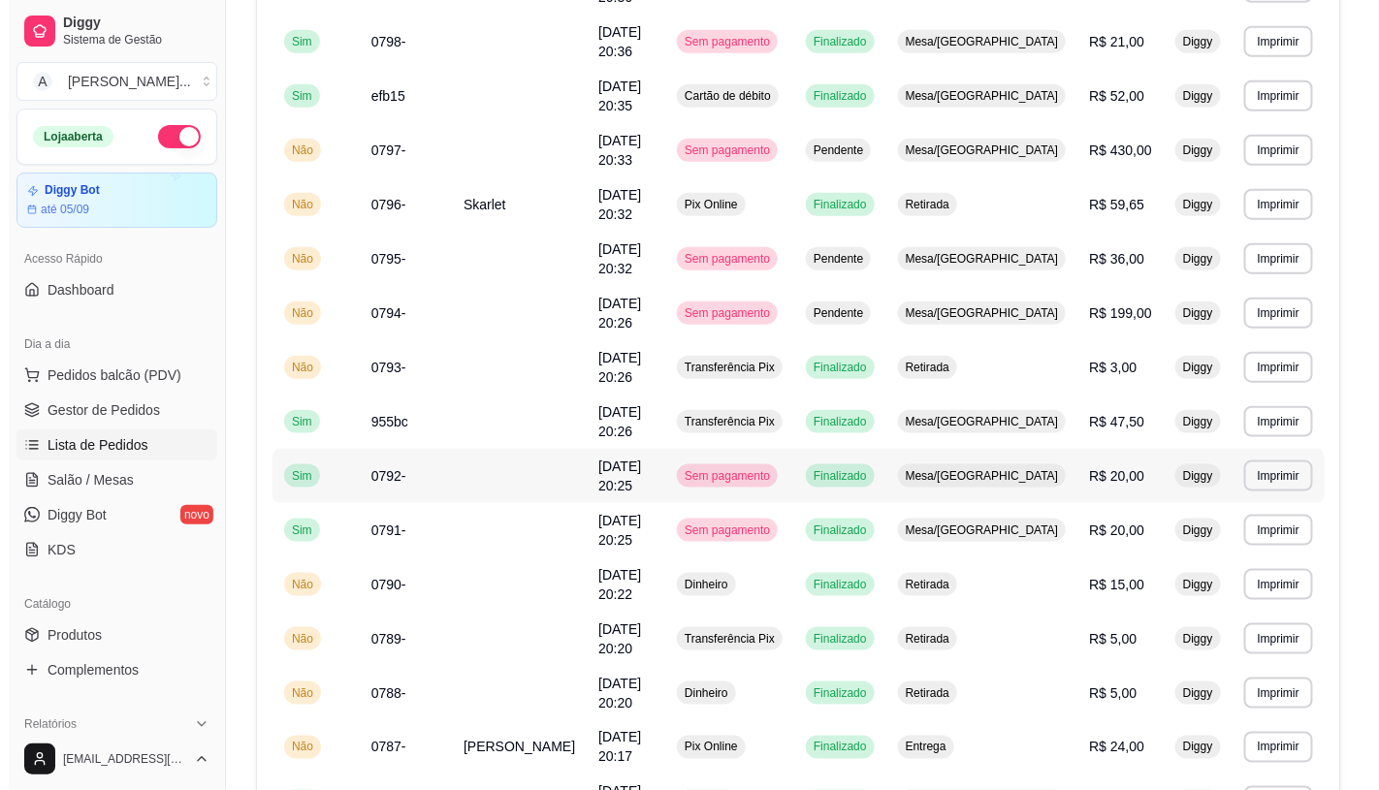
scroll to position [538, 0]
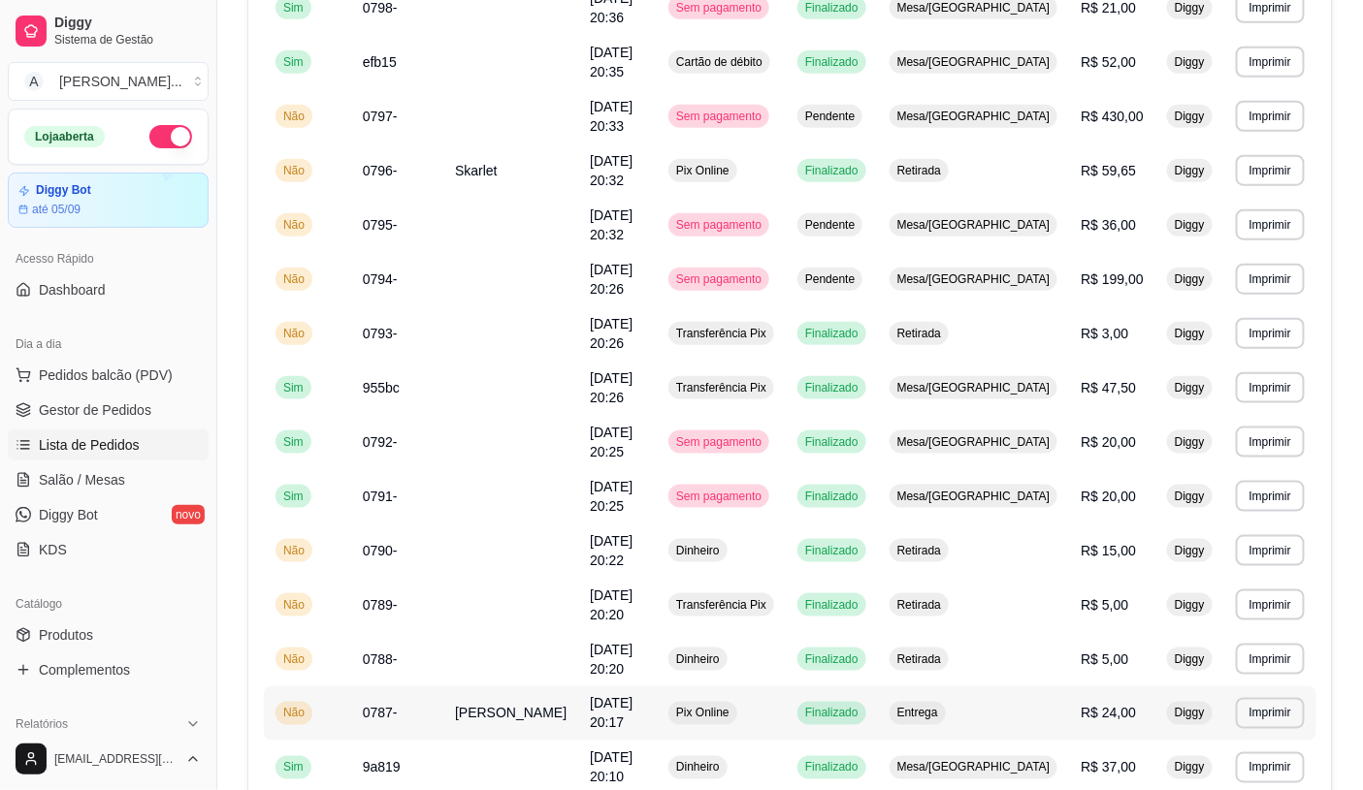
click at [470, 706] on span "Amanda" at bounding box center [511, 714] width 112 height 16
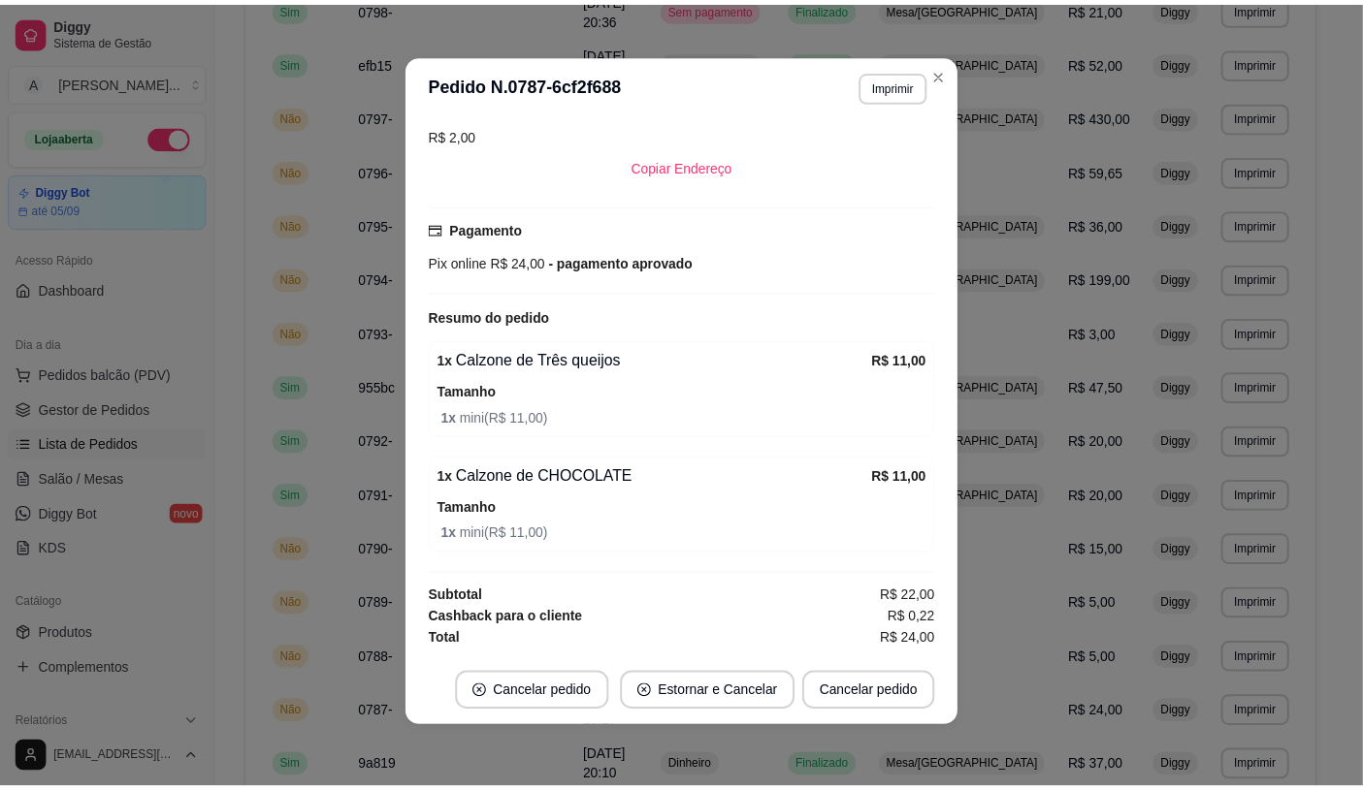
scroll to position [0, 0]
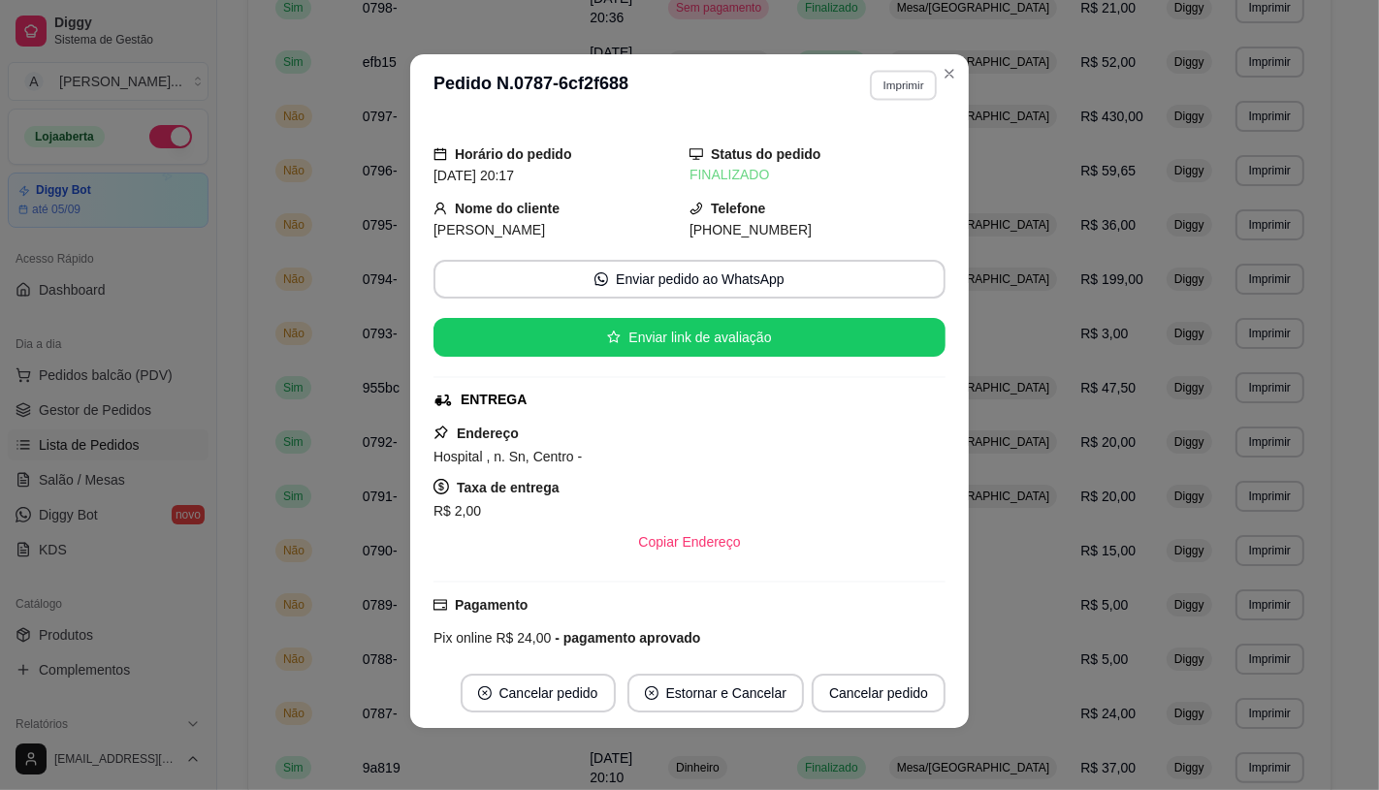
click at [873, 81] on button "Imprimir" at bounding box center [903, 85] width 67 height 30
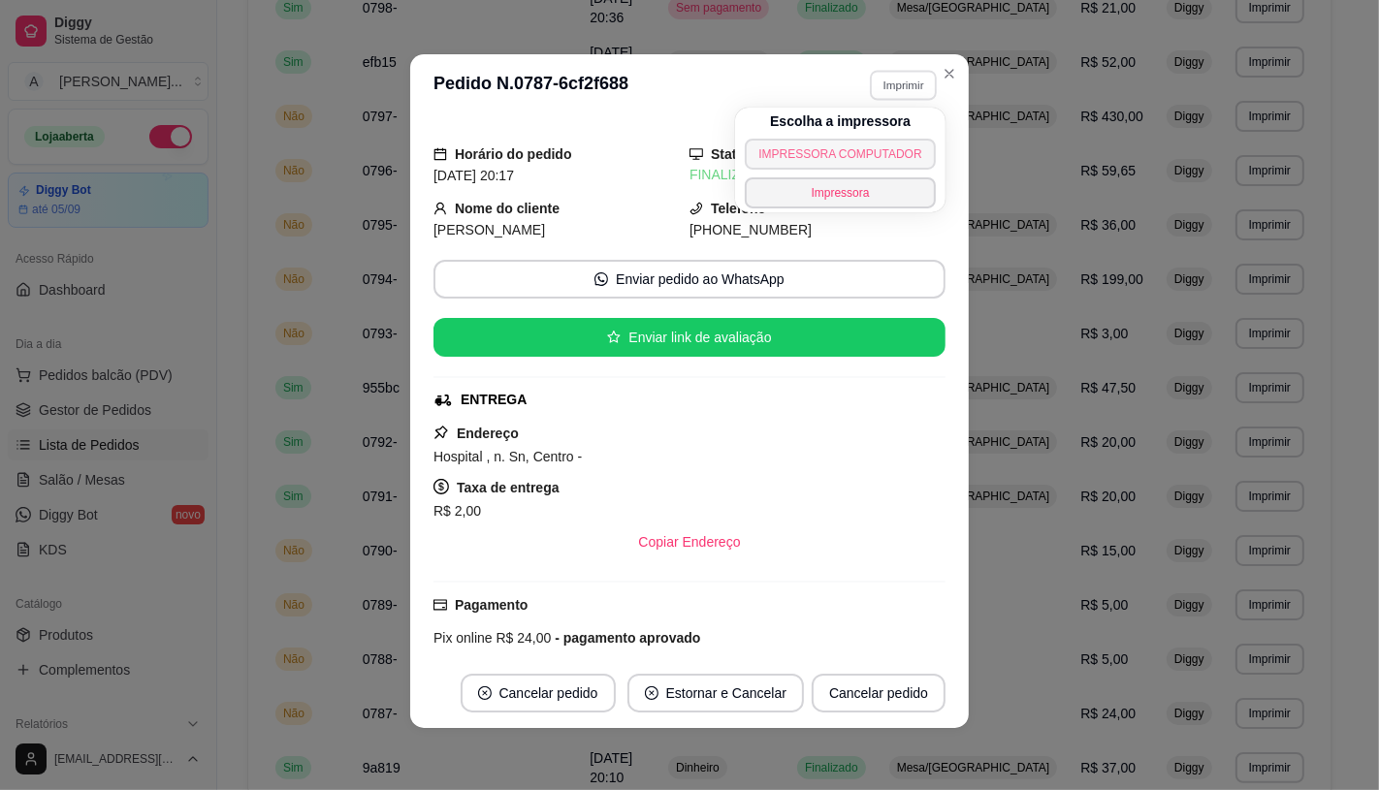
click at [855, 152] on button "IMPRESSORA COMPUTADOR" at bounding box center [840, 154] width 190 height 31
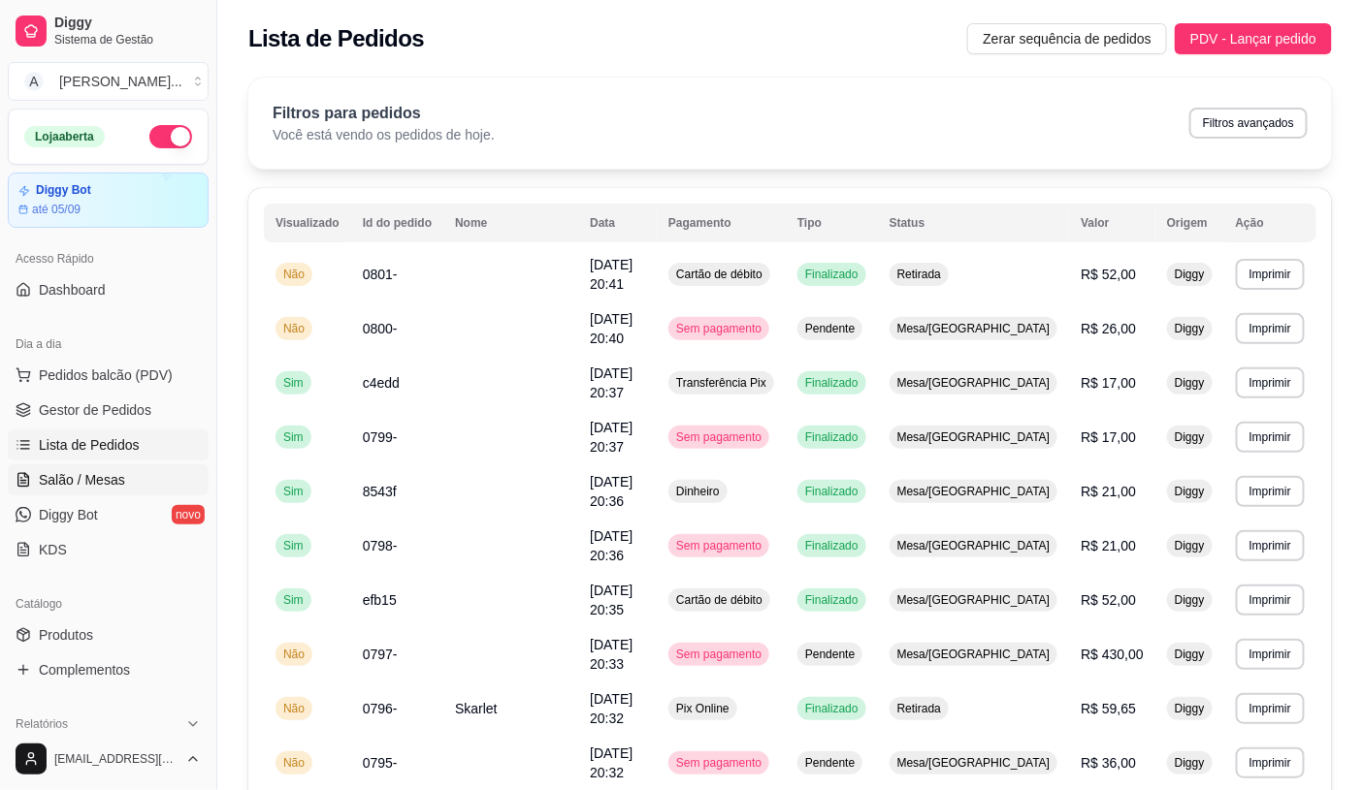
click at [75, 488] on span "Salão / Mesas" at bounding box center [82, 479] width 86 height 19
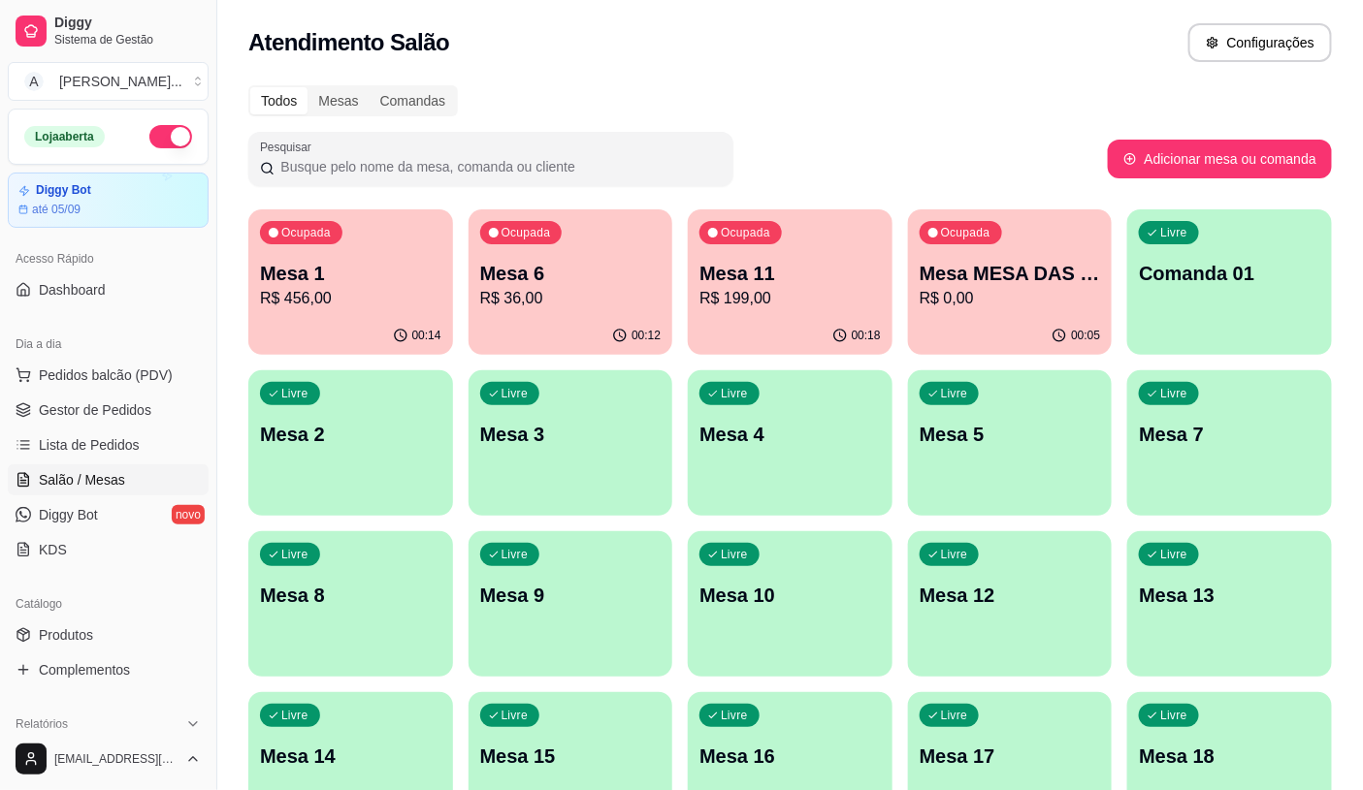
click at [505, 272] on p "Mesa 6" at bounding box center [570, 273] width 181 height 27
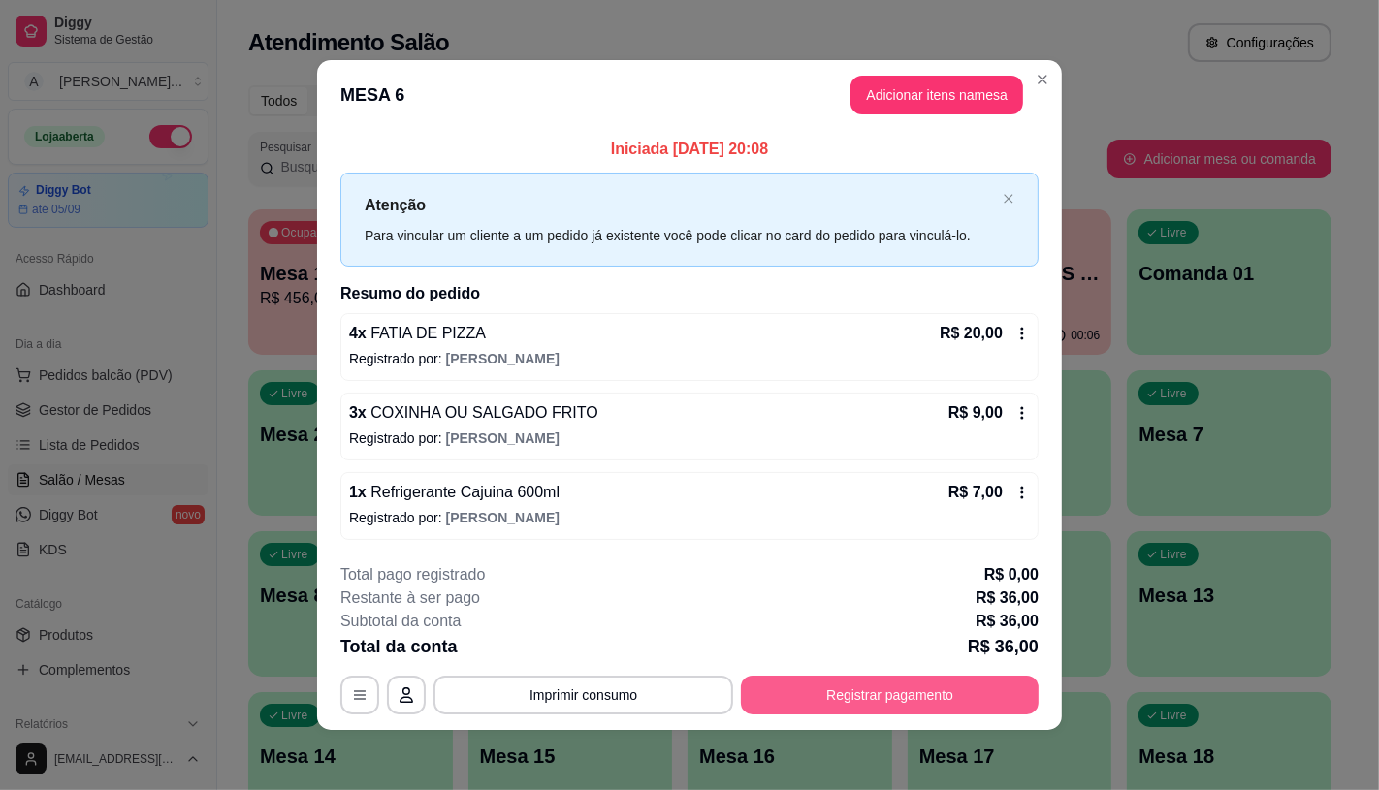
click at [826, 680] on button "Registrar pagamento" at bounding box center [890, 695] width 298 height 39
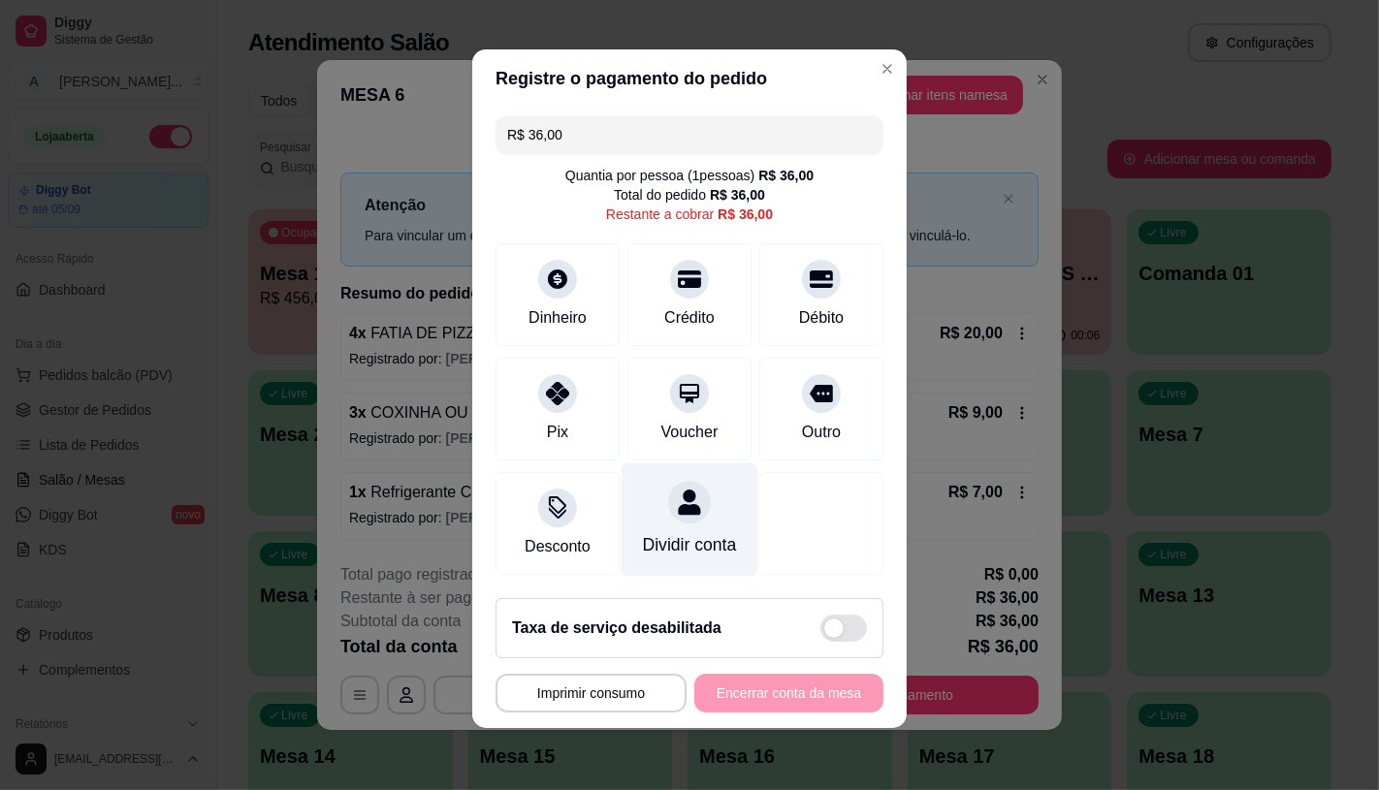
scroll to position [17, 0]
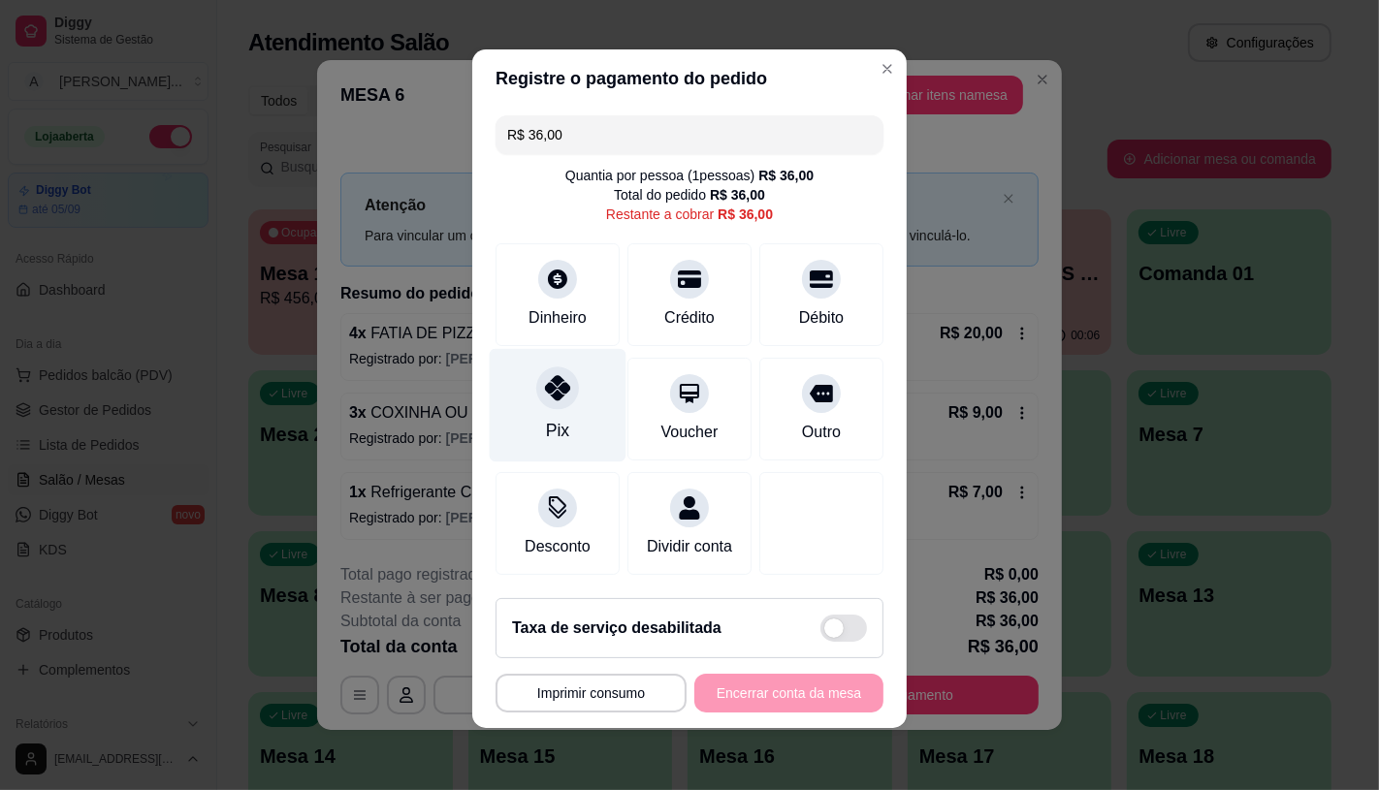
click at [584, 403] on div "Pix" at bounding box center [558, 404] width 137 height 113
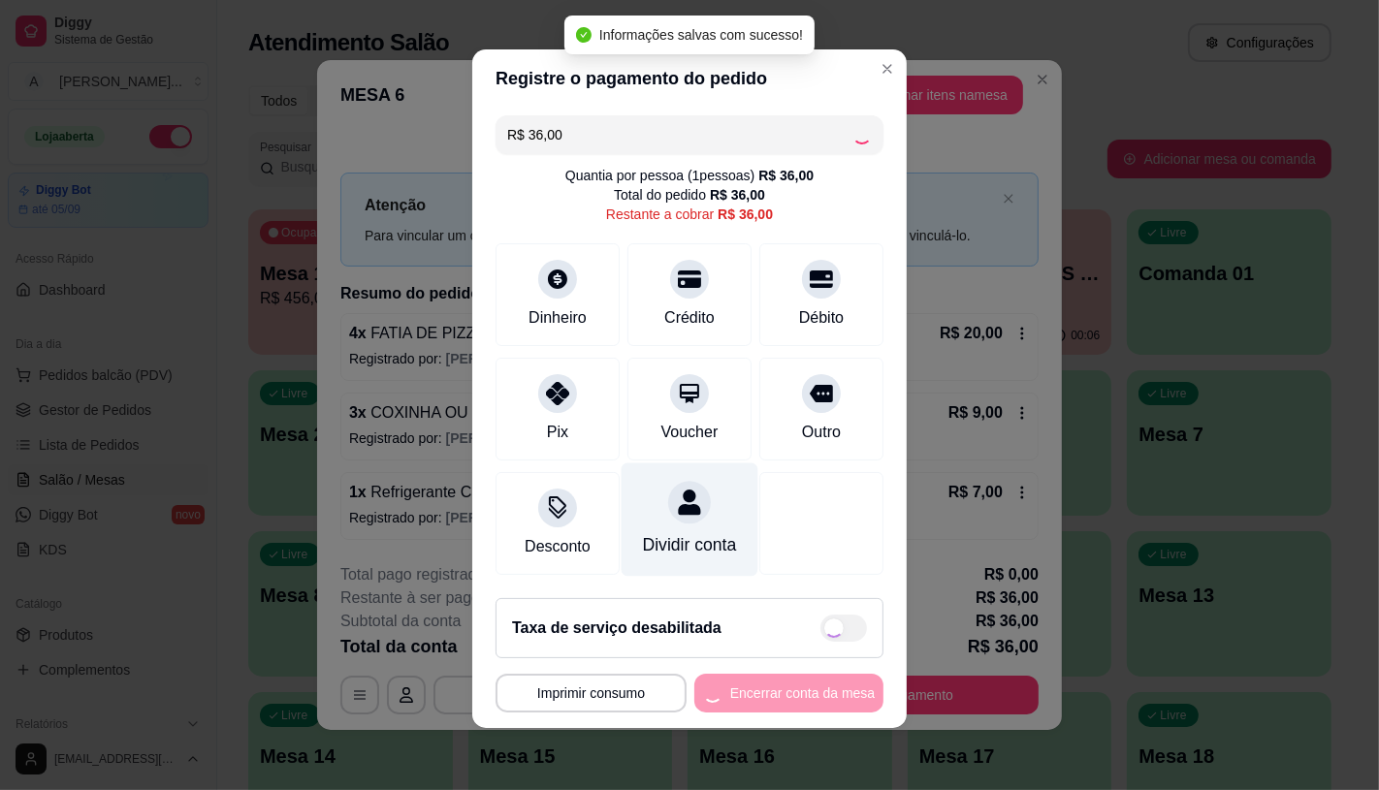
type input "R$ 0,00"
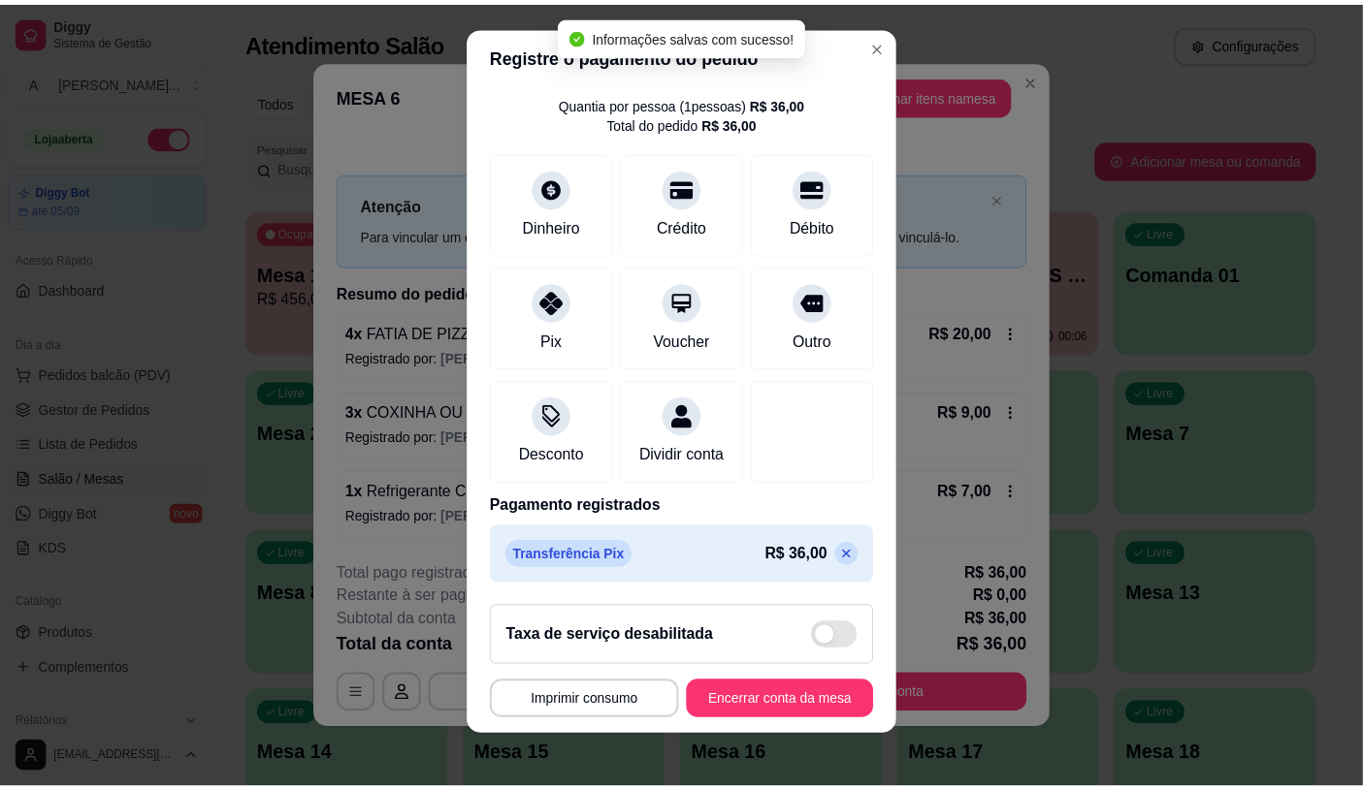
scroll to position [22, 0]
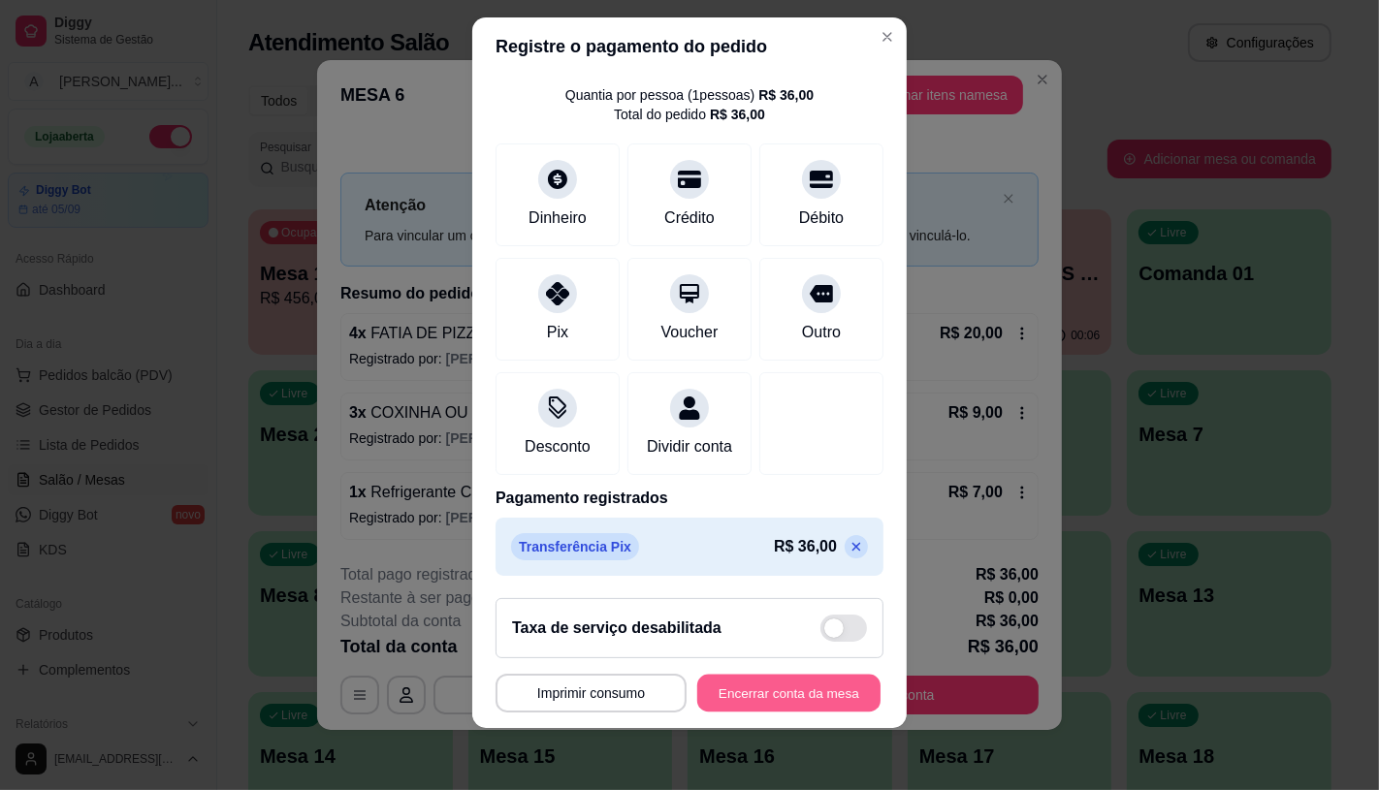
click at [835, 705] on button "Encerrar conta da mesa" at bounding box center [788, 694] width 183 height 38
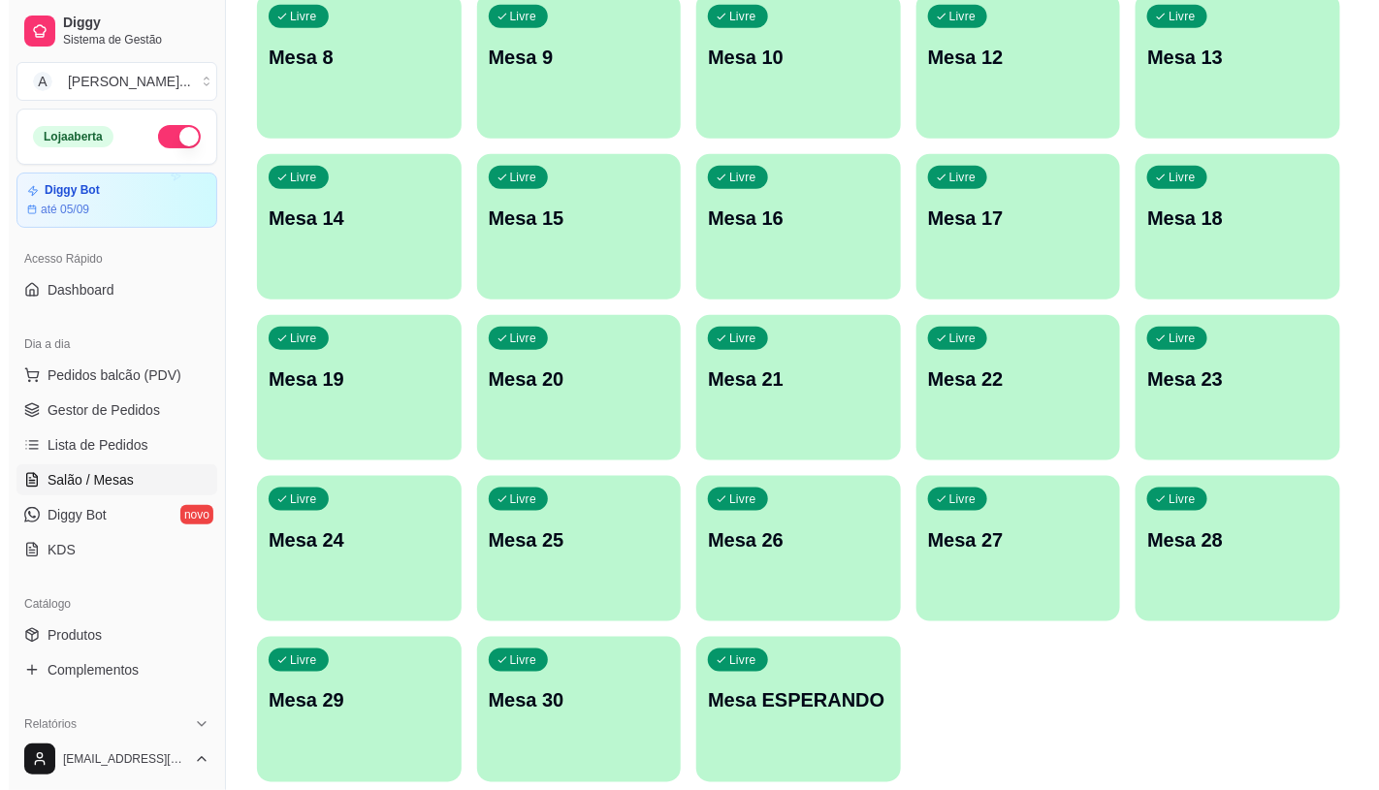
scroll to position [0, 0]
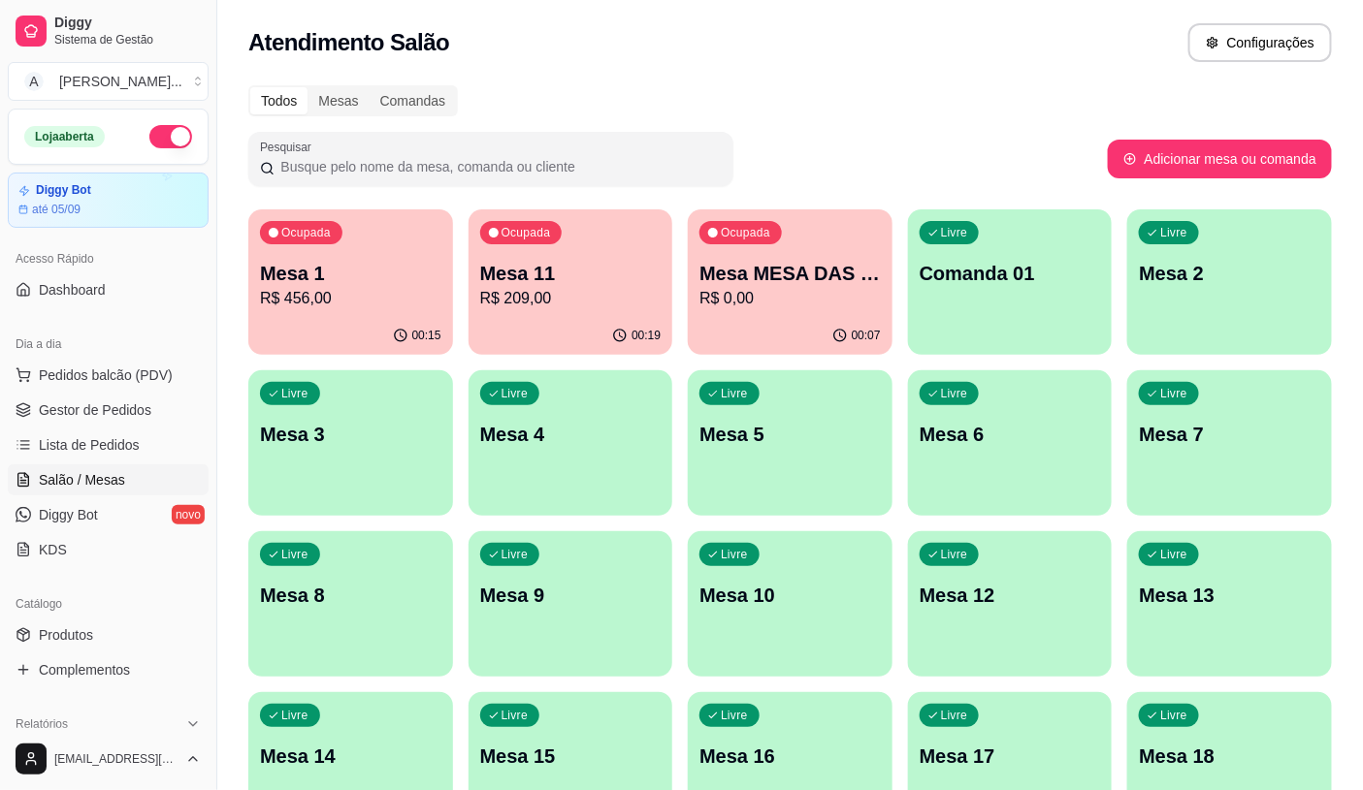
click at [811, 302] on p "R$ 0,00" at bounding box center [789, 298] width 181 height 23
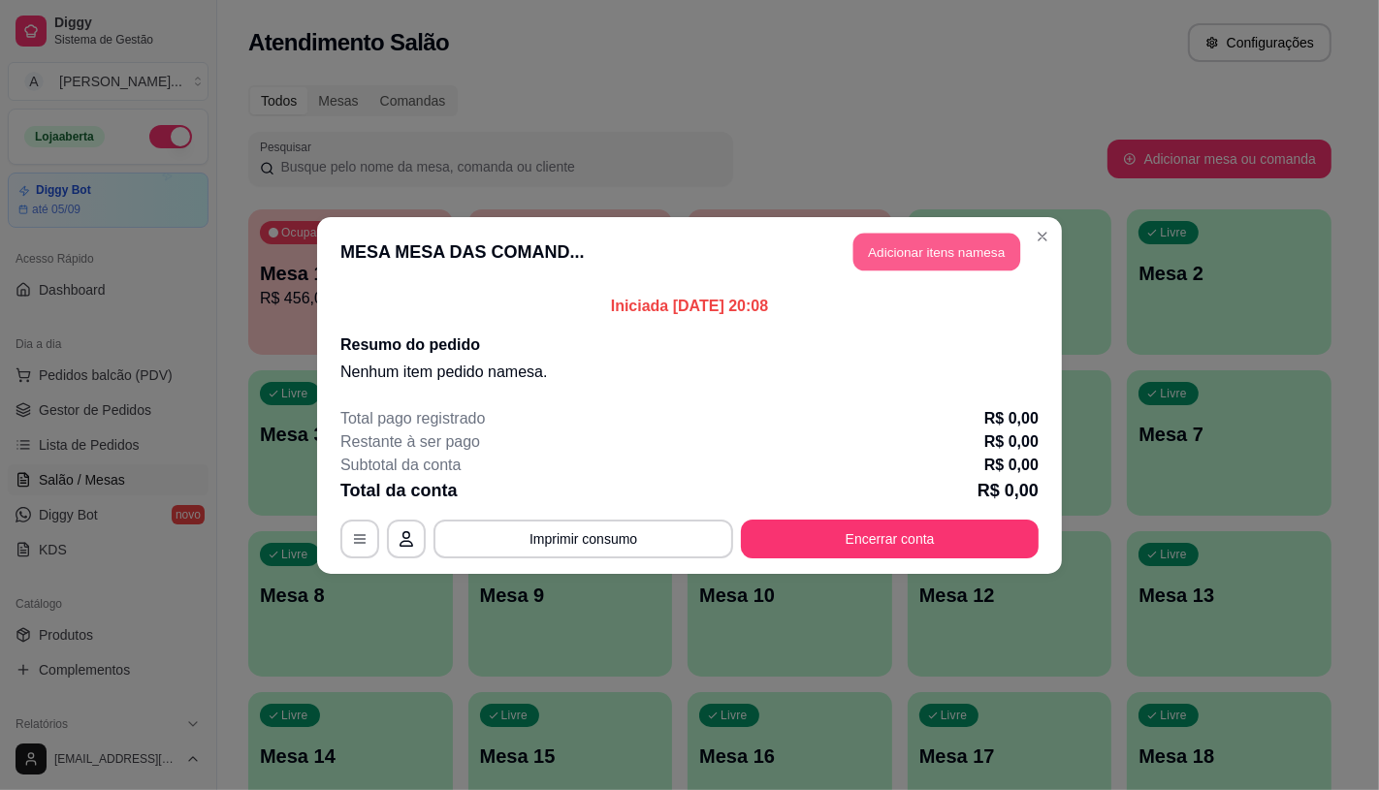
click at [946, 262] on button "Adicionar itens na mesa" at bounding box center [936, 252] width 167 height 38
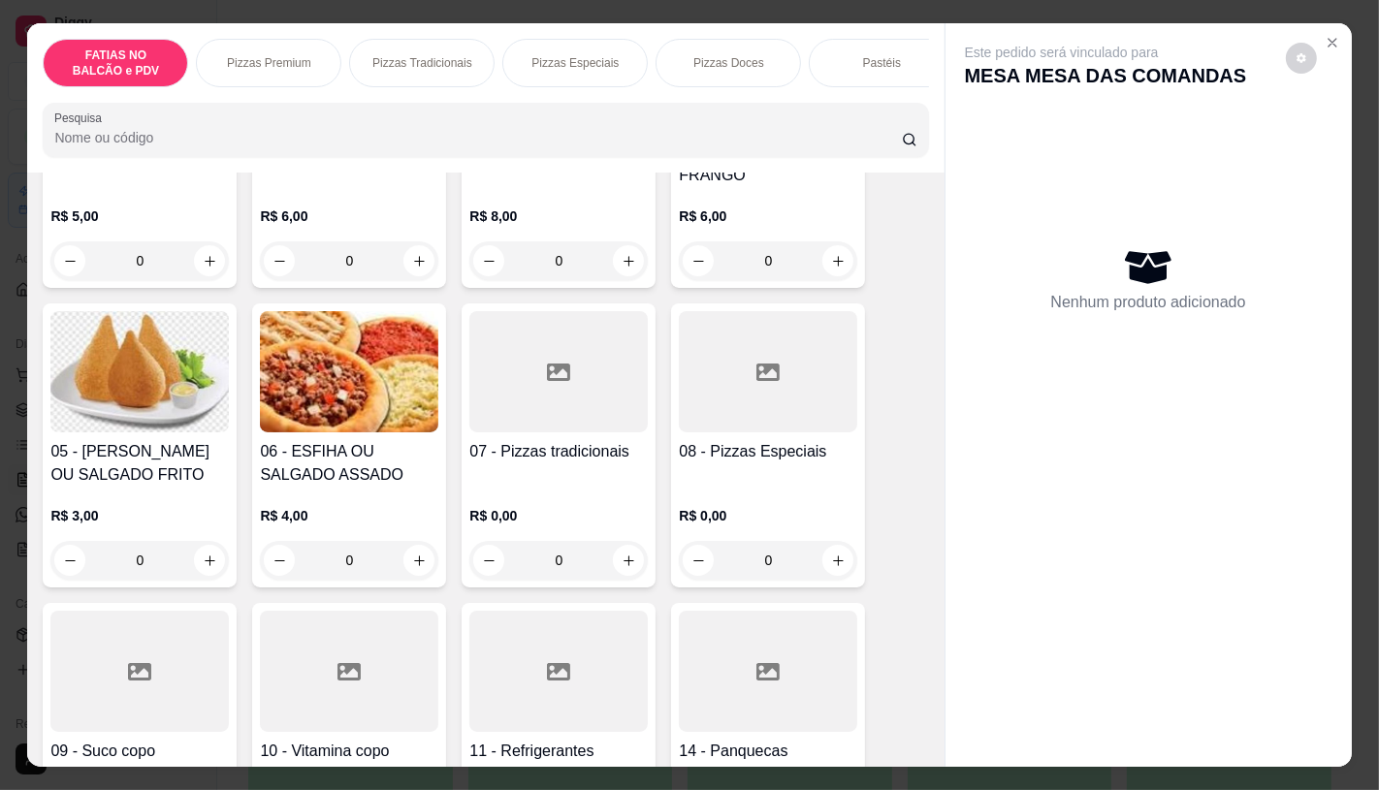
scroll to position [323, 0]
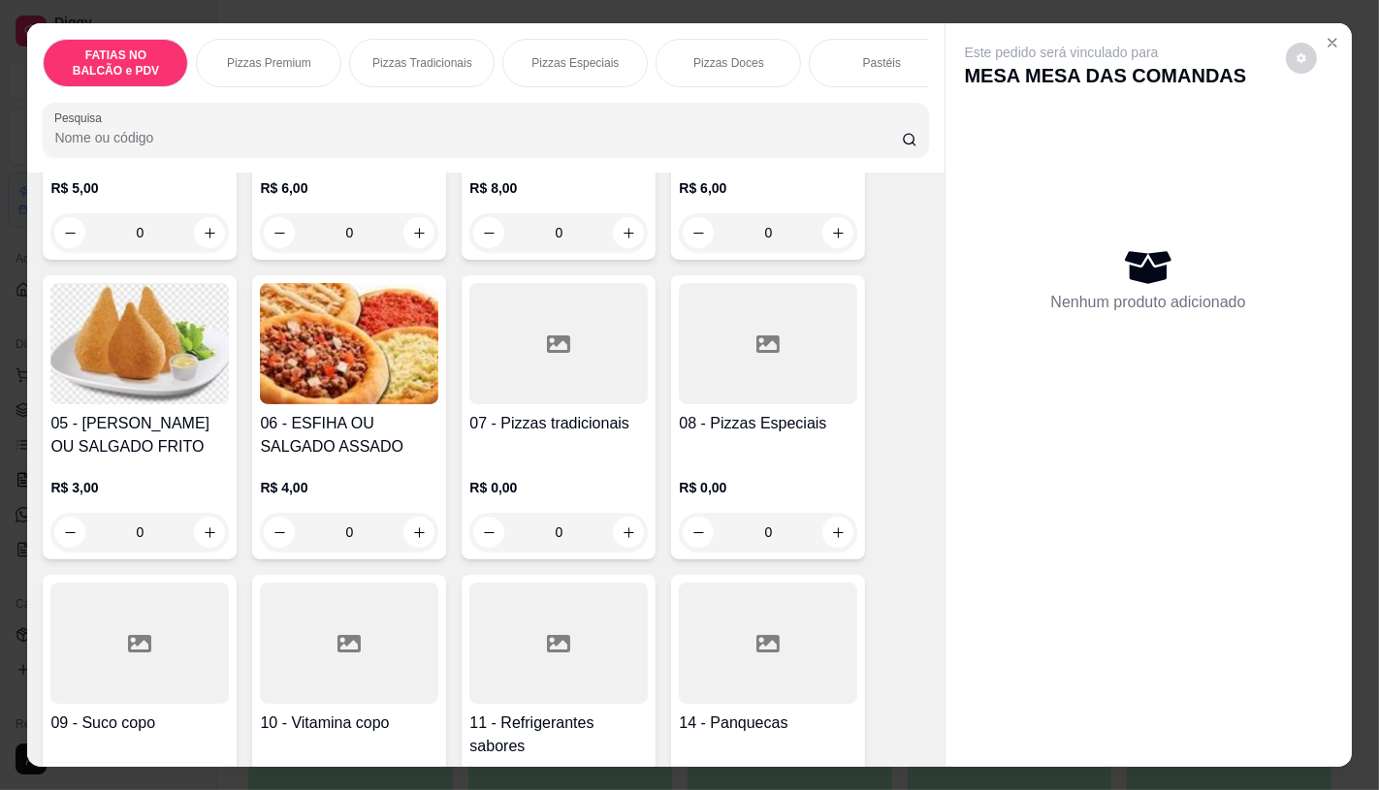
click at [737, 369] on div at bounding box center [768, 343] width 178 height 121
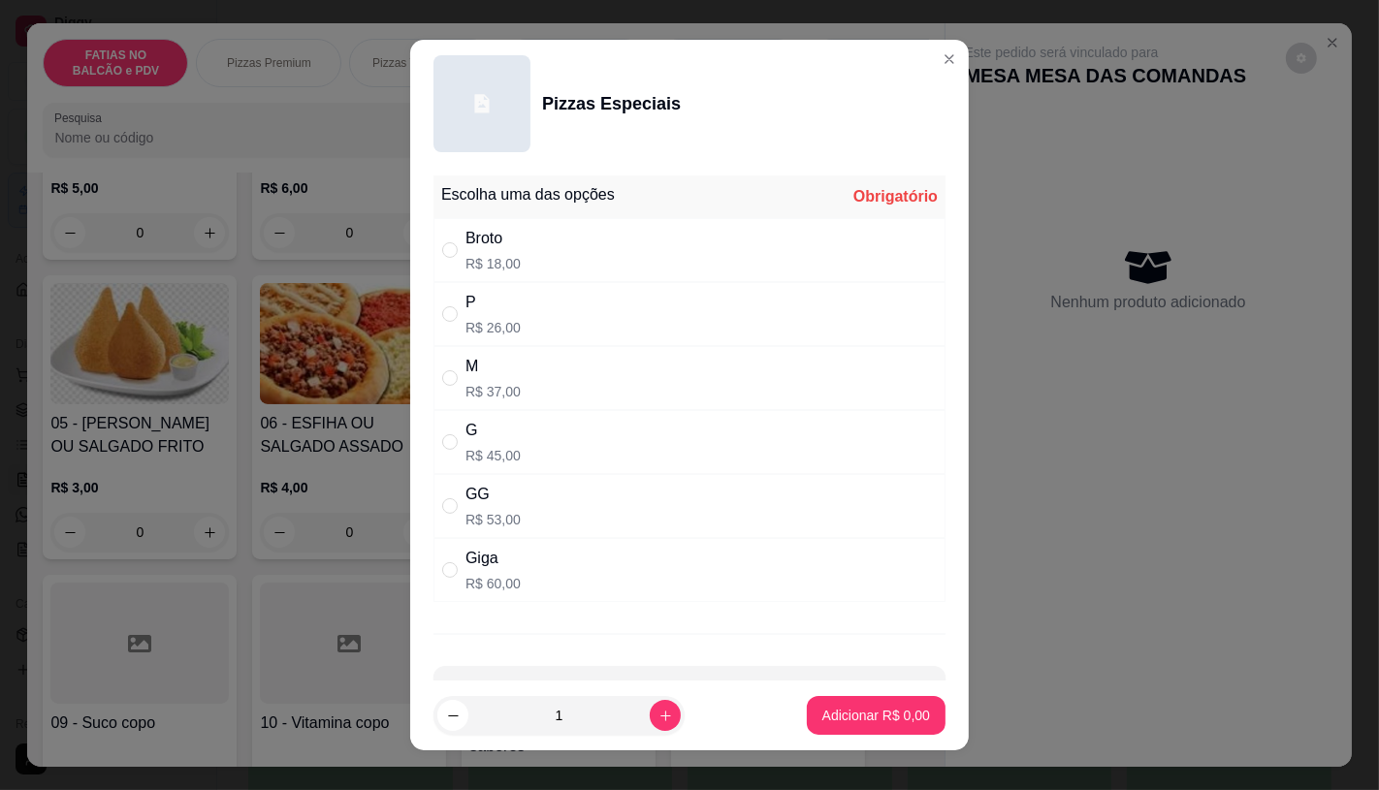
click at [490, 518] on p "R$ 53,00" at bounding box center [492, 519] width 55 height 19
radio input "true"
click at [849, 724] on p "Adicionar R$ 53,00" at bounding box center [872, 715] width 115 height 19
type input "1"
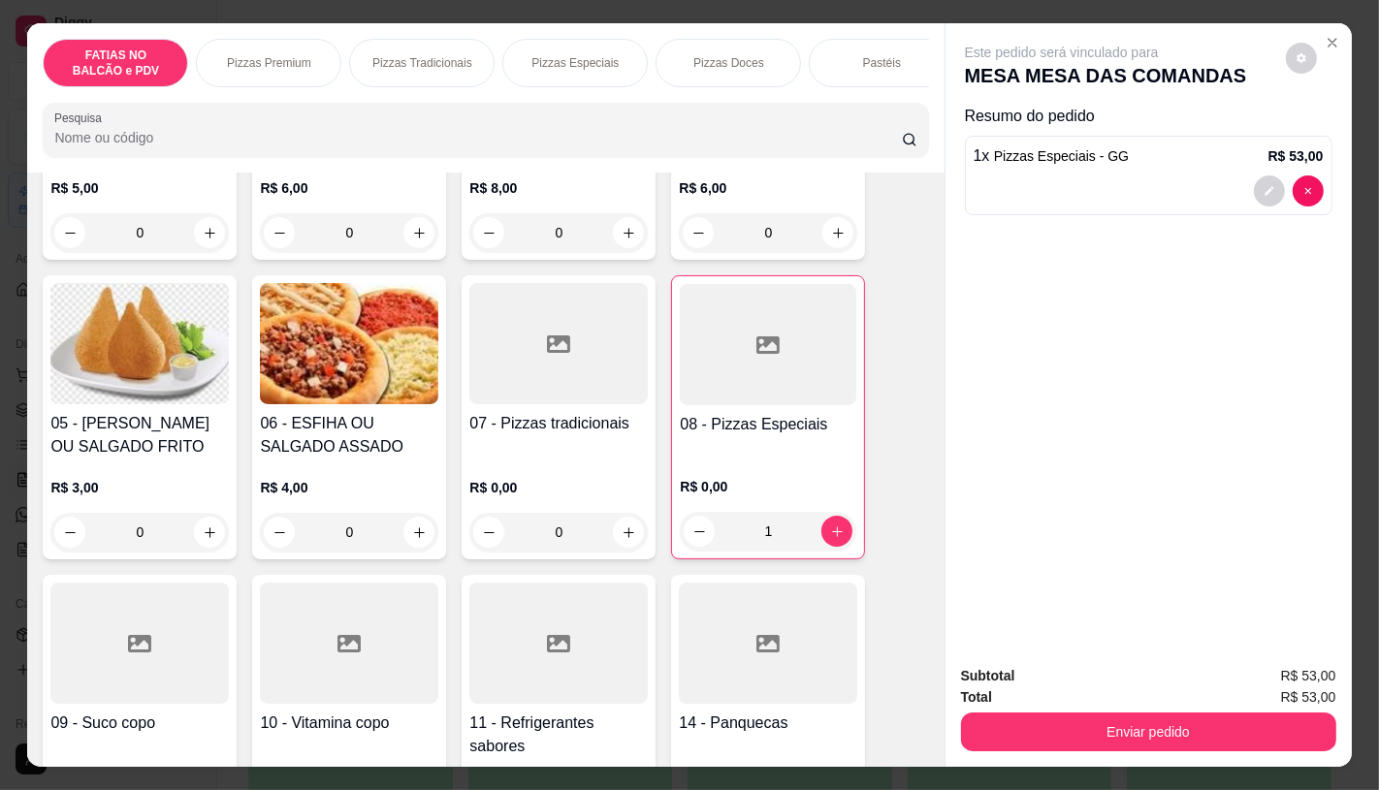
drag, startPoint x: 360, startPoint y: 98, endPoint x: 645, endPoint y: 98, distance: 285.1
click at [635, 98] on div "FATIAS NO BALCÃO e PDV Pizzas Premium Pizzas Tradicionais Pizzas Especiais Pizz…" at bounding box center [485, 97] width 916 height 149
drag, startPoint x: 661, startPoint y: 95, endPoint x: 819, endPoint y: 93, distance: 158.1
click at [819, 87] on div "FATIAS NO BALCÃO e PDV Pizzas Premium Pizzas Tradicionais Pizzas Especiais Pizz…" at bounding box center [485, 63] width 885 height 48
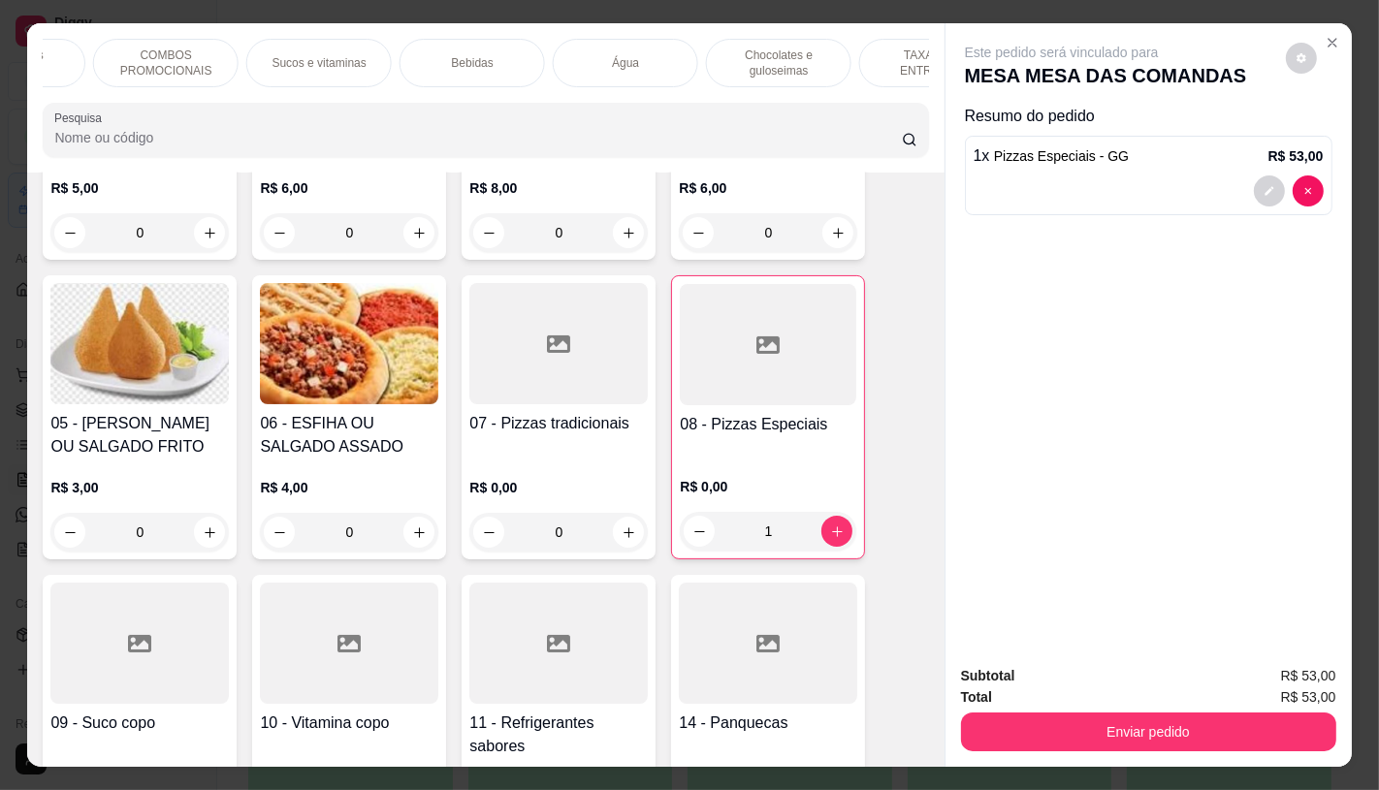
scroll to position [0, 2017]
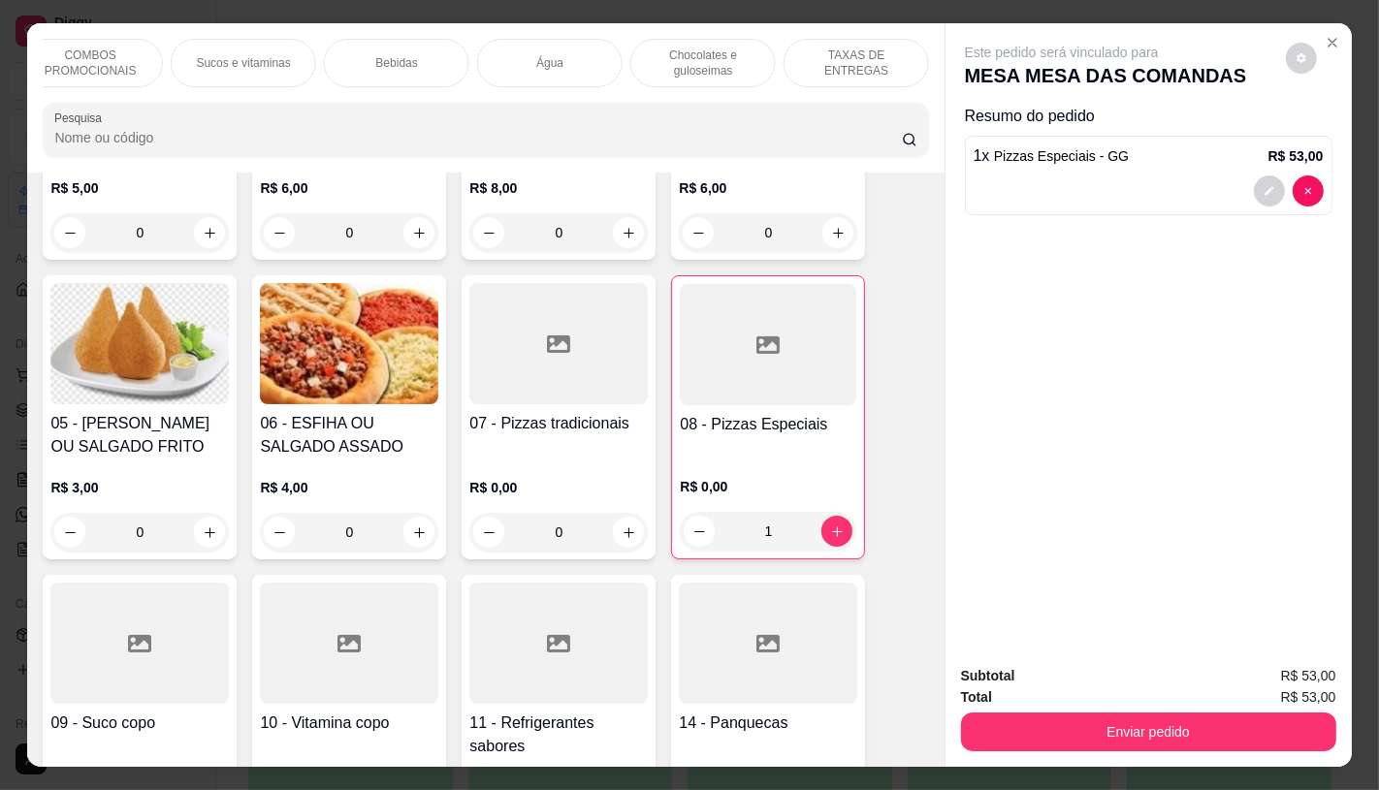
click at [865, 50] on p "TAXAS DE ENTREGAS" at bounding box center [856, 63] width 112 height 31
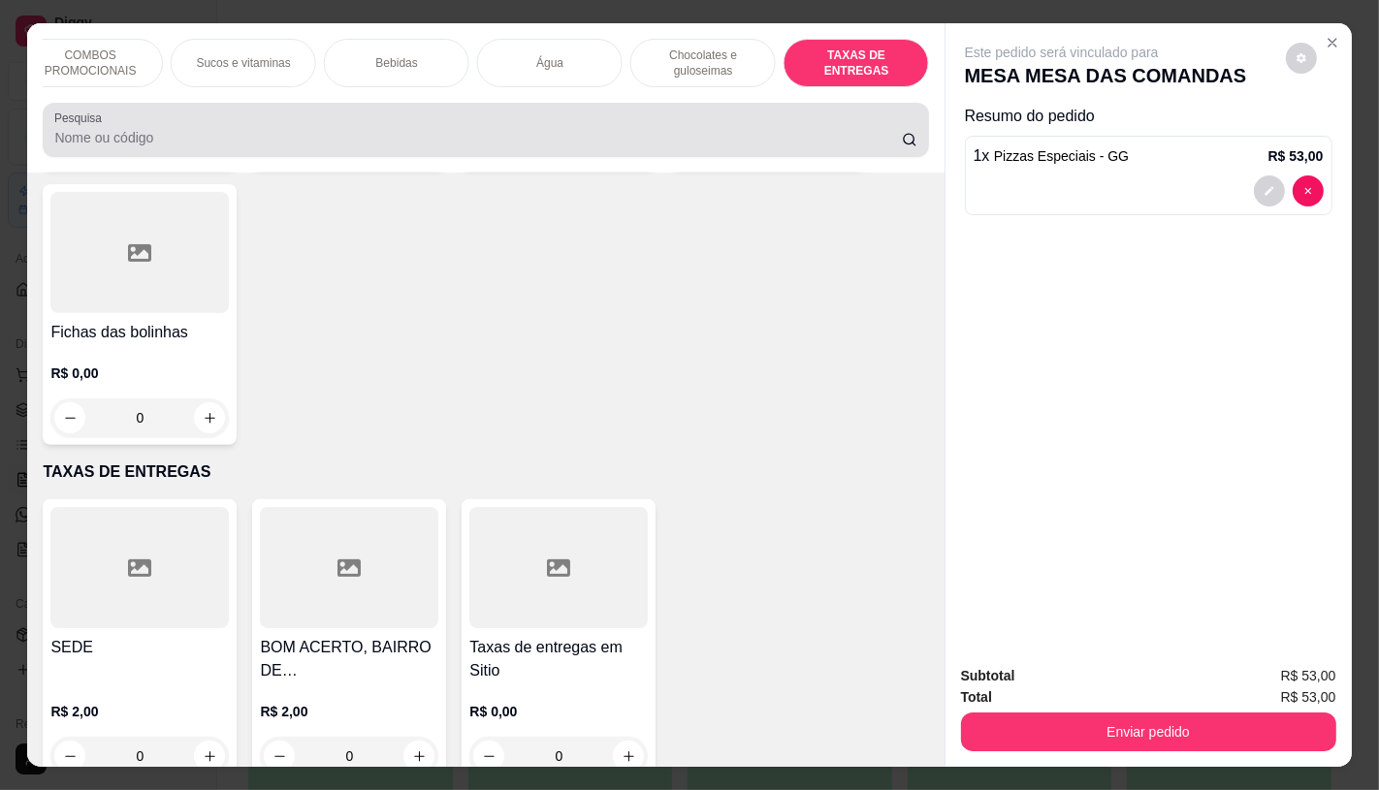
scroll to position [46, 0]
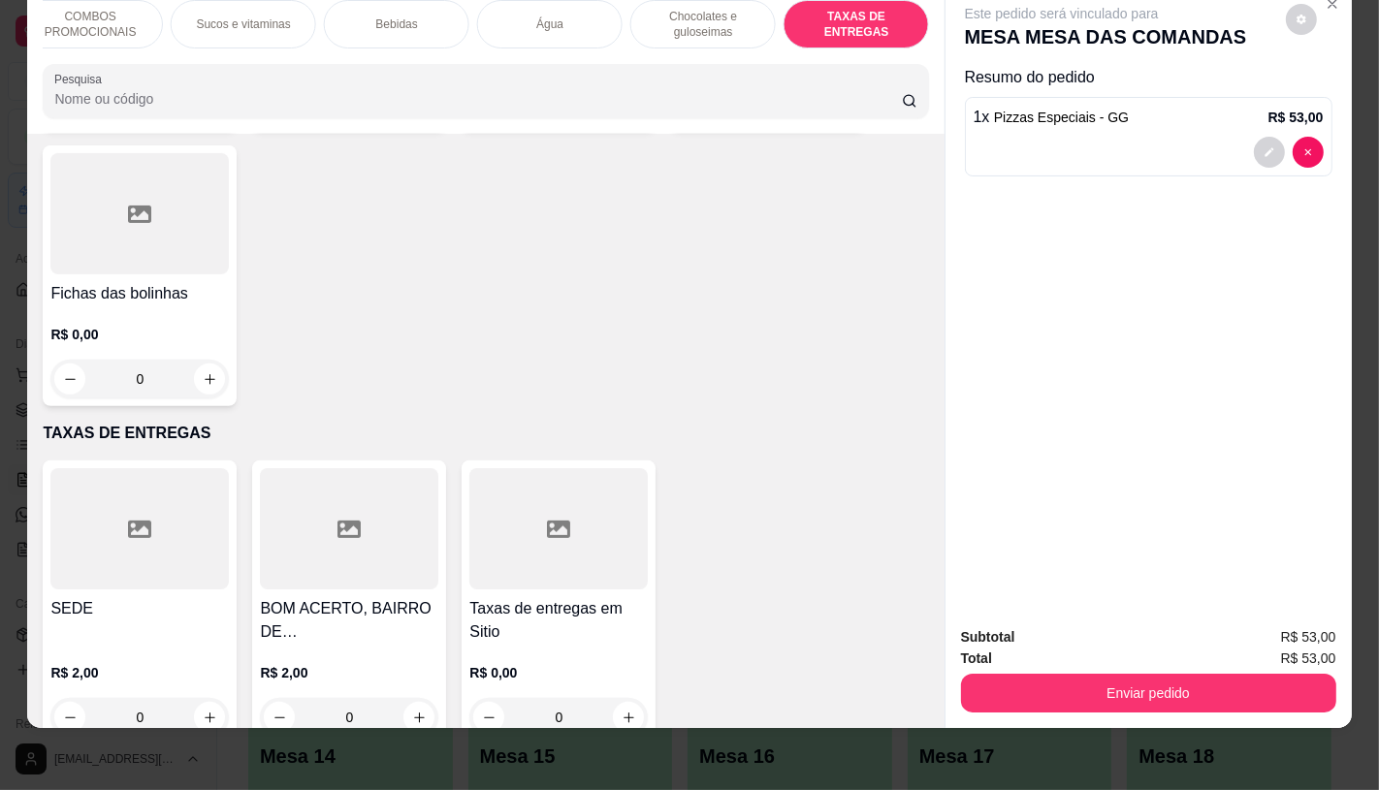
click at [631, 597] on h4 "Taxas de entregas em Sitio" at bounding box center [558, 620] width 178 height 47
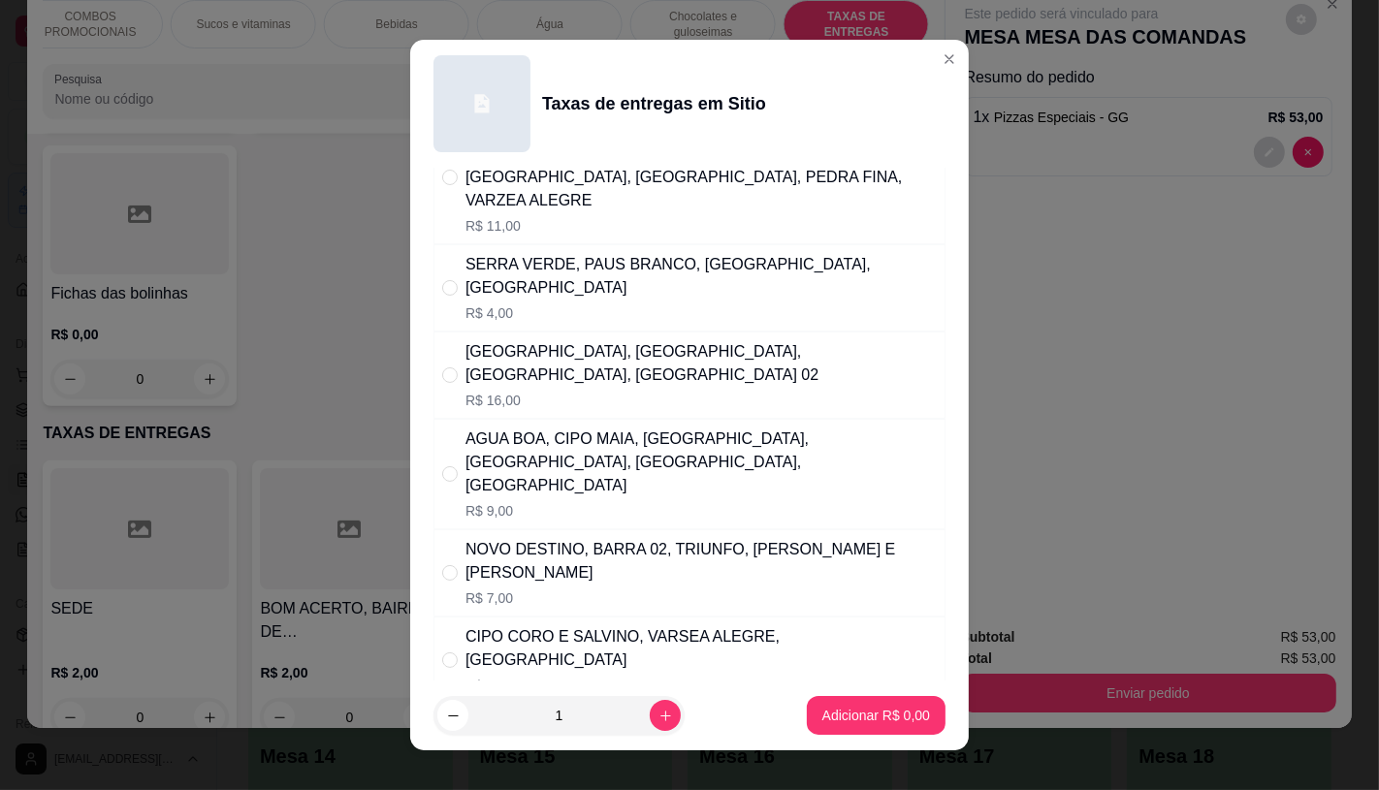
scroll to position [215, 0]
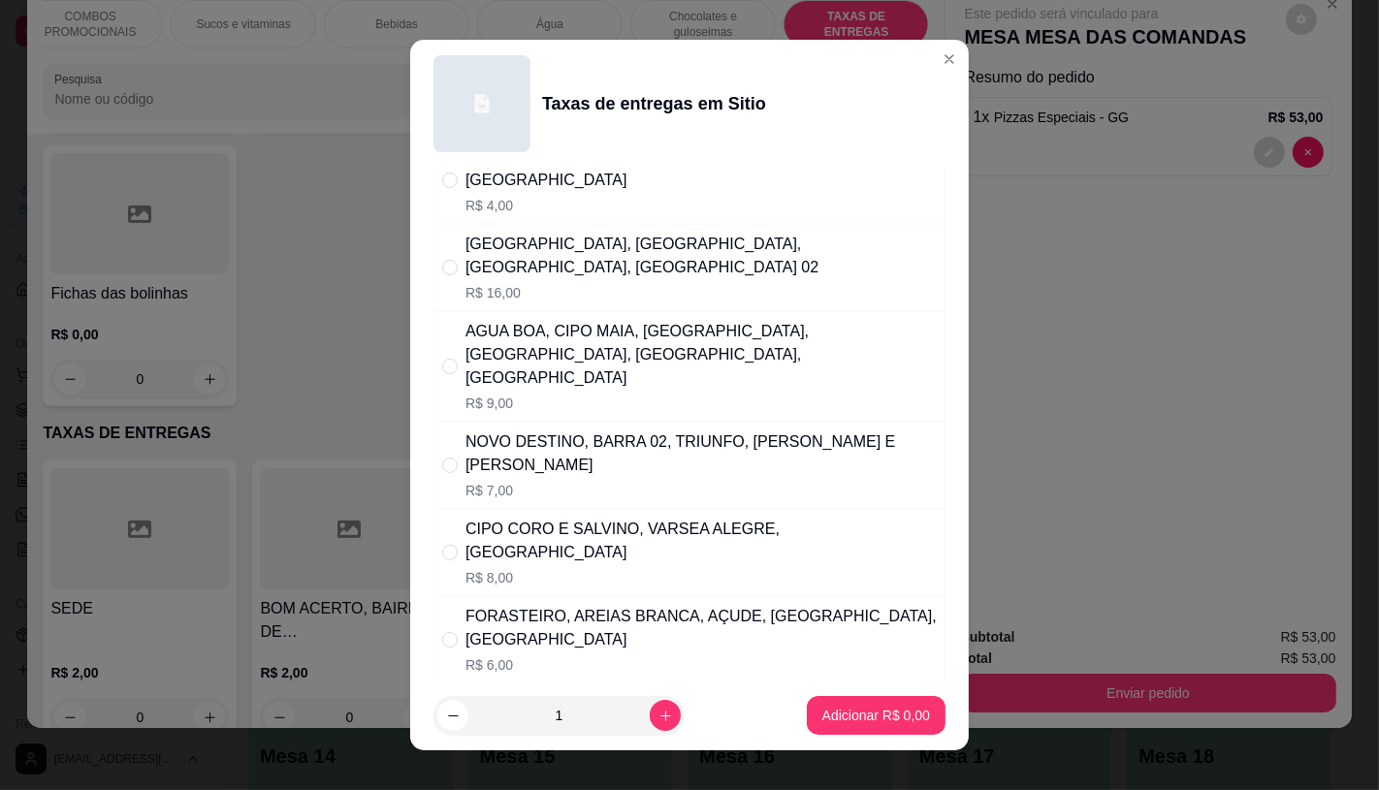
click at [545, 568] on p "R$ 8,00" at bounding box center [700, 577] width 471 height 19
radio input "true"
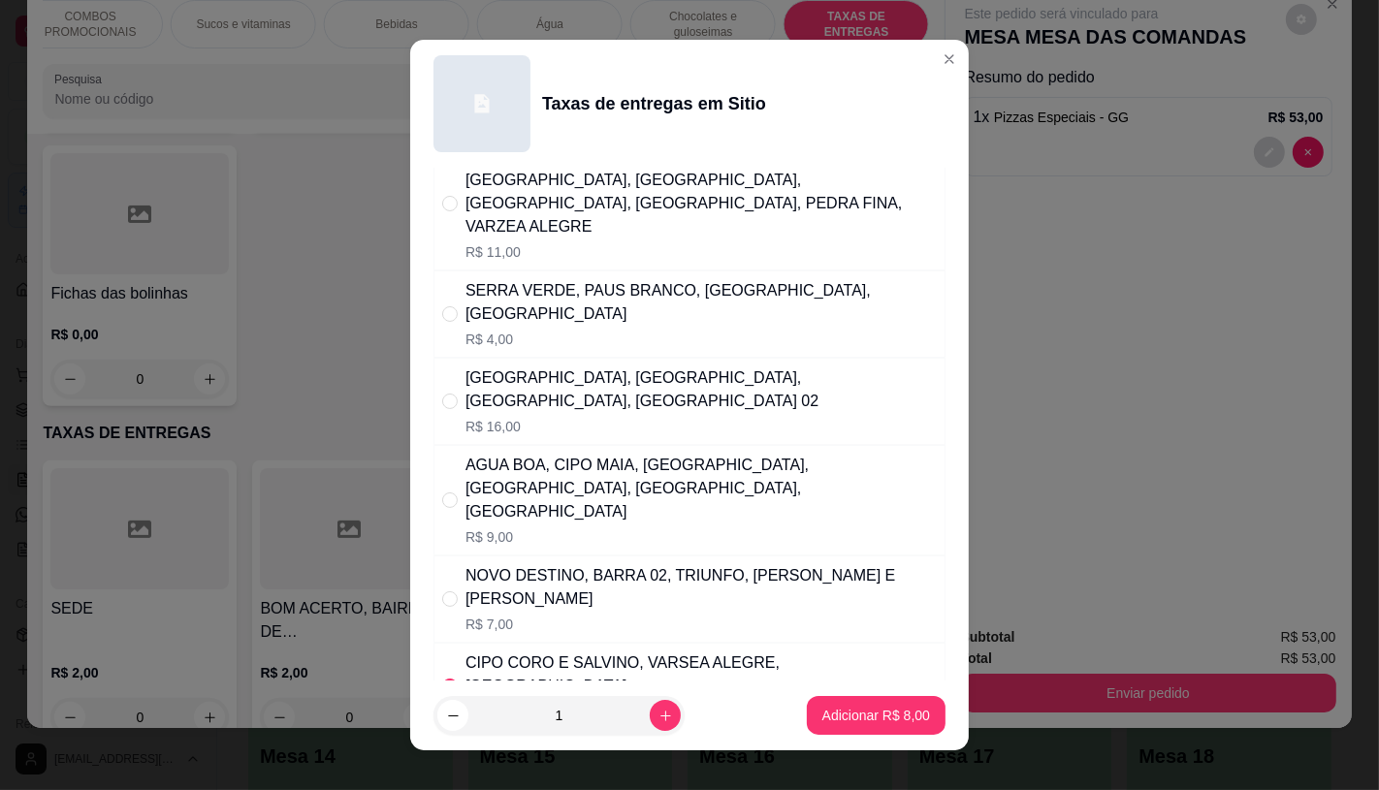
scroll to position [108, 0]
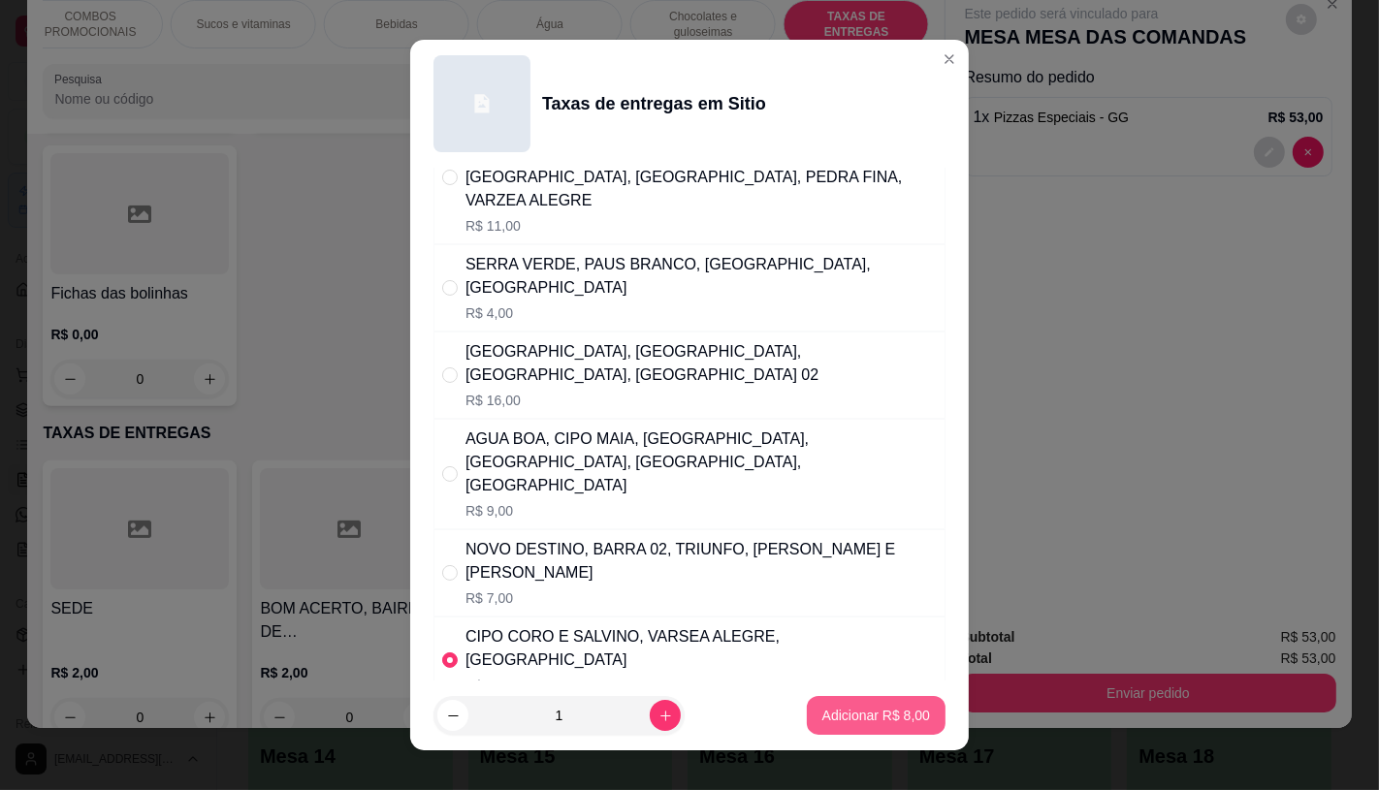
click at [859, 715] on p "Adicionar R$ 8,00" at bounding box center [876, 715] width 108 height 19
type input "1"
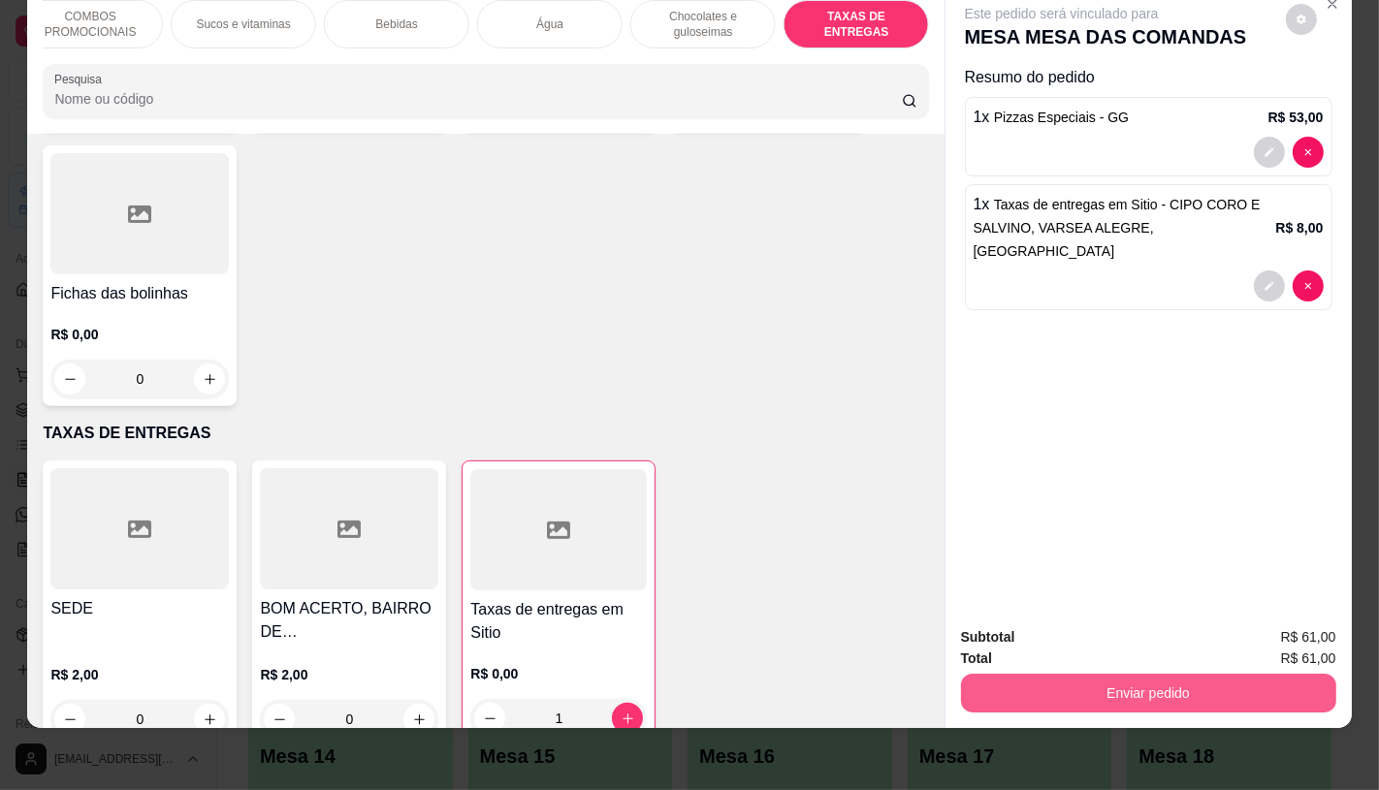
click at [1145, 674] on button "Enviar pedido" at bounding box center [1148, 693] width 375 height 39
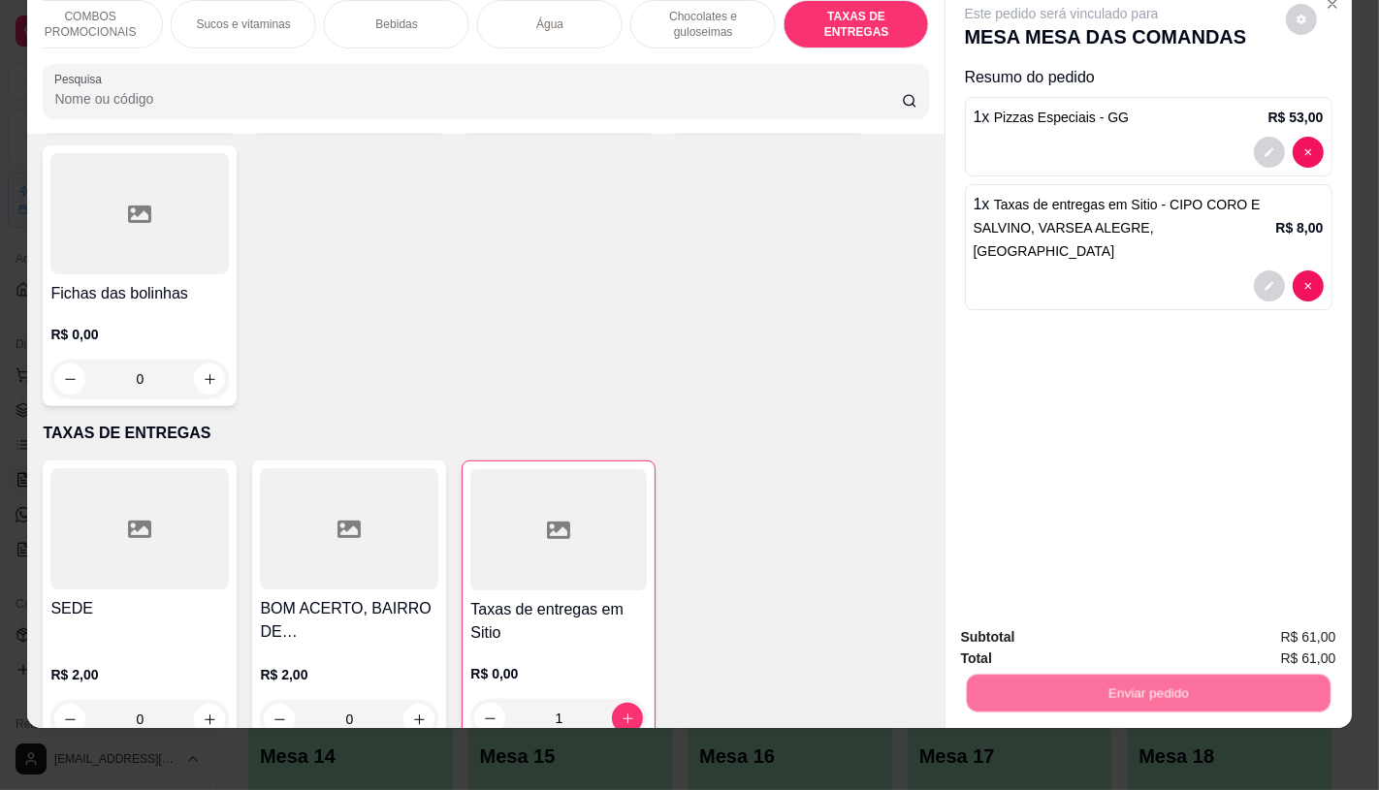
click at [1053, 648] on button "Não registrar e enviar pedido" at bounding box center [1083, 630] width 202 height 37
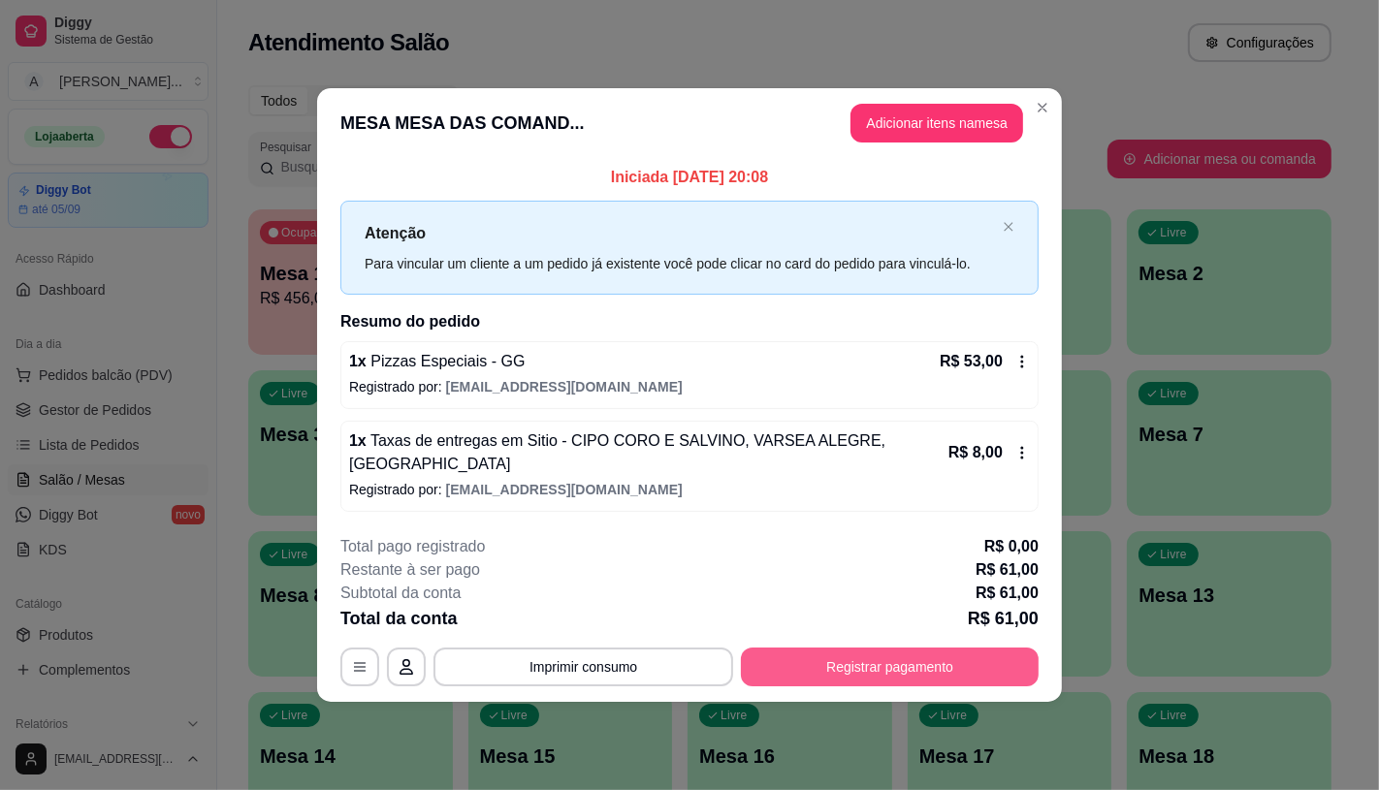
click at [889, 648] on button "Registrar pagamento" at bounding box center [890, 667] width 298 height 39
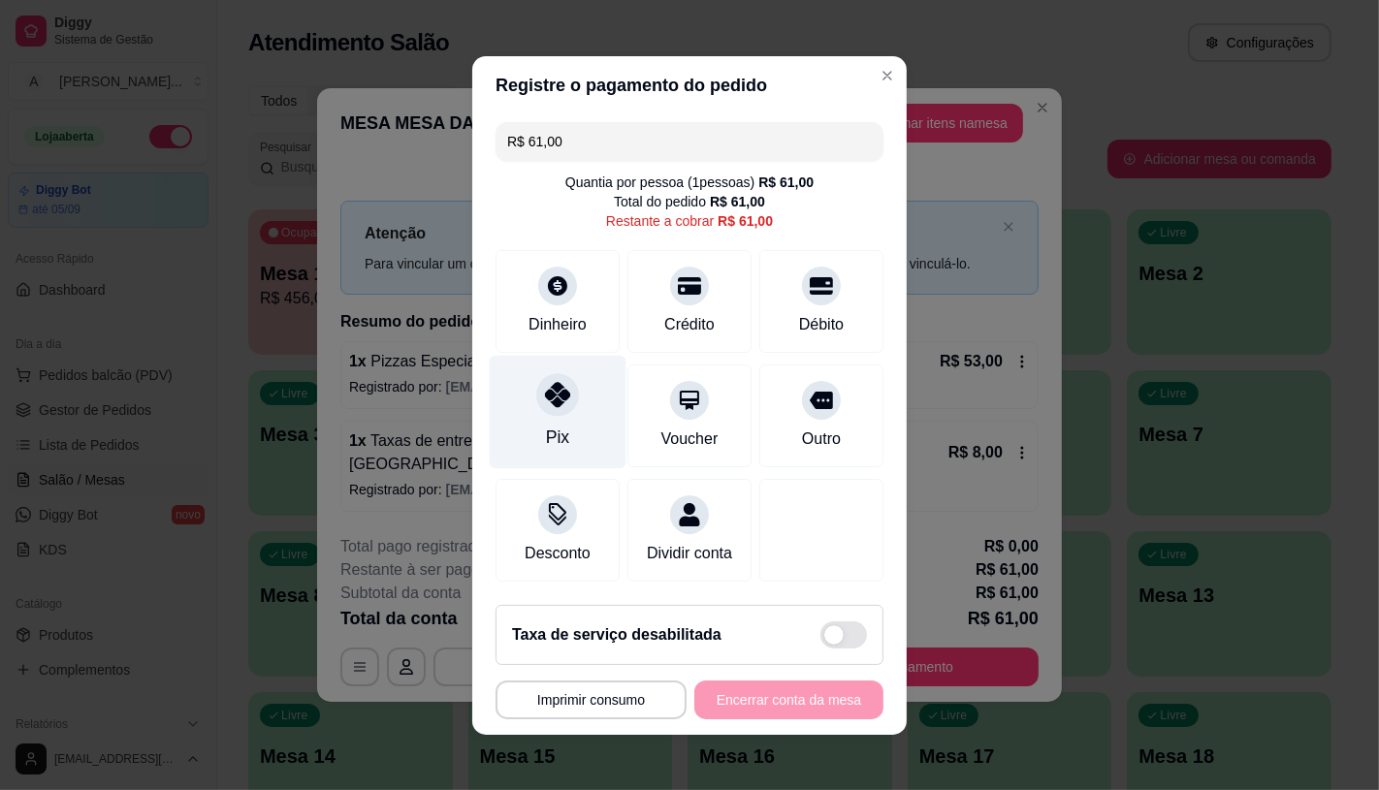
click at [596, 389] on div "Pix" at bounding box center [558, 411] width 137 height 113
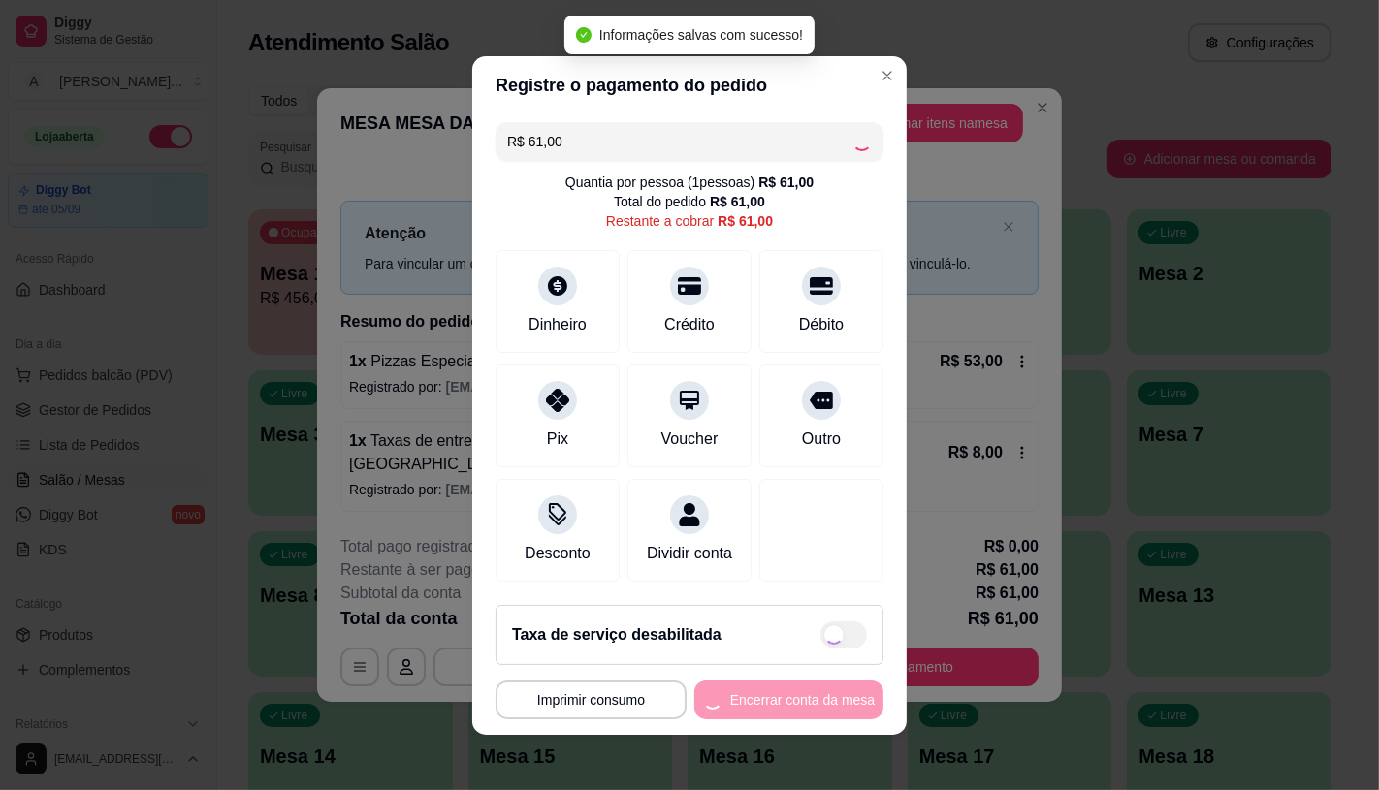
type input "R$ 0,00"
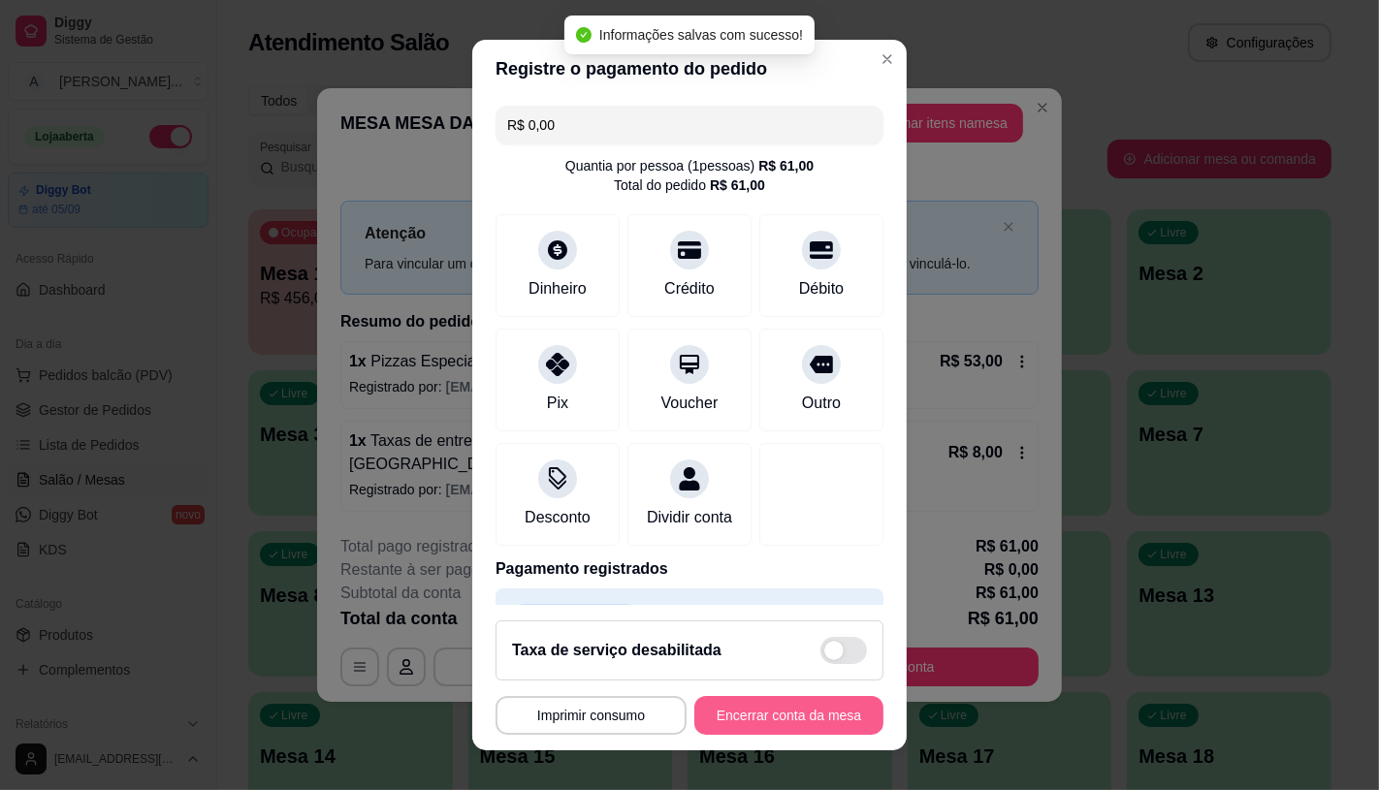
click at [737, 711] on button "Encerrar conta da mesa" at bounding box center [788, 715] width 189 height 39
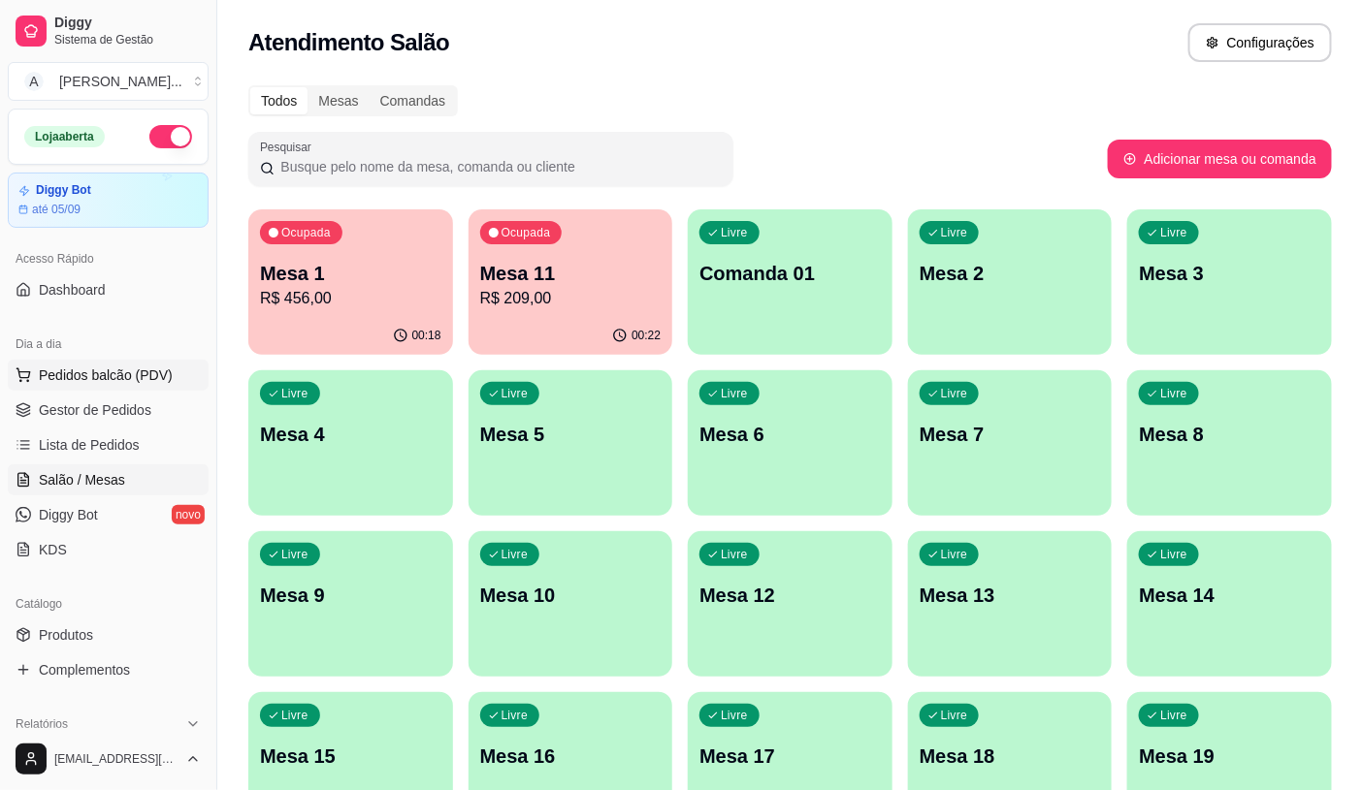
click at [41, 380] on span "Pedidos balcão (PDV)" at bounding box center [106, 375] width 134 height 19
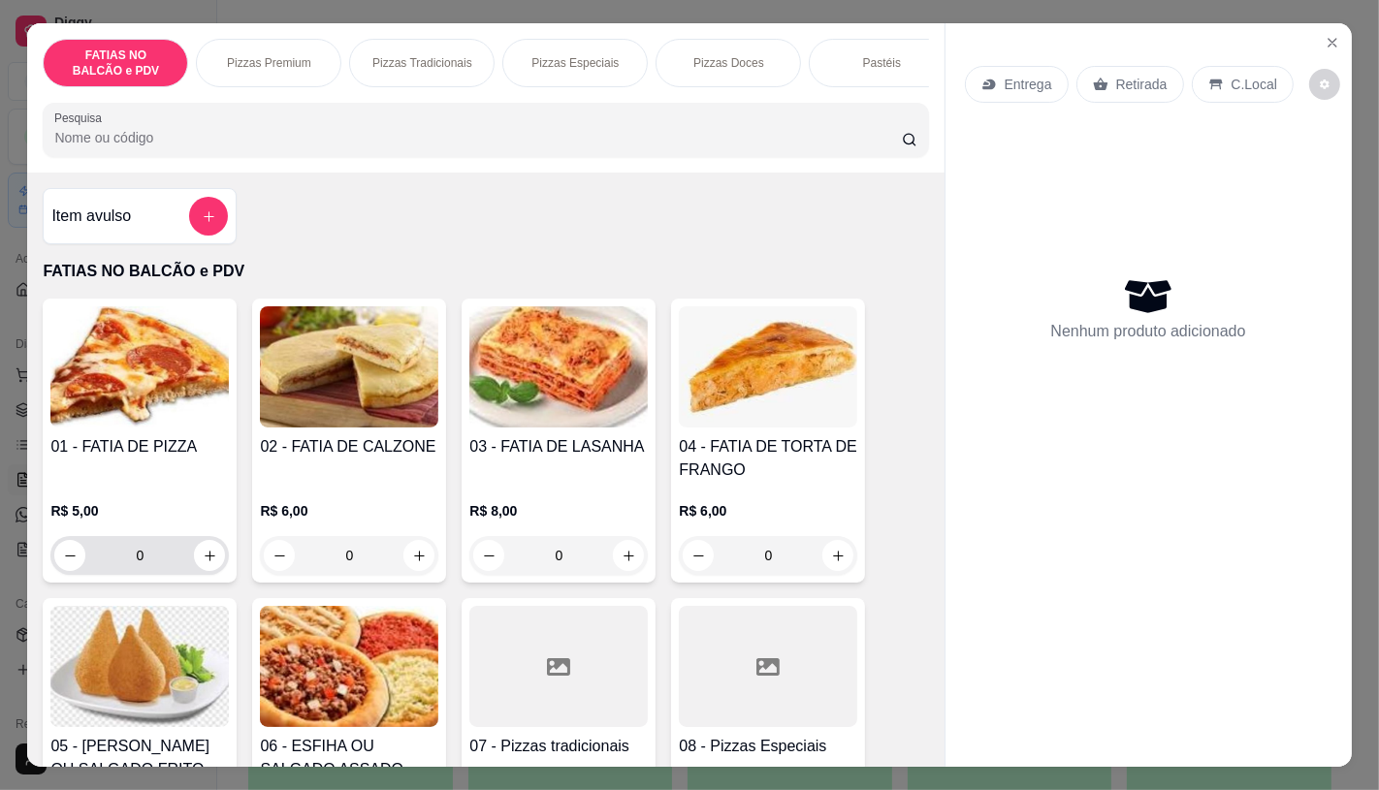
click at [161, 565] on input "0" at bounding box center [139, 555] width 109 height 39
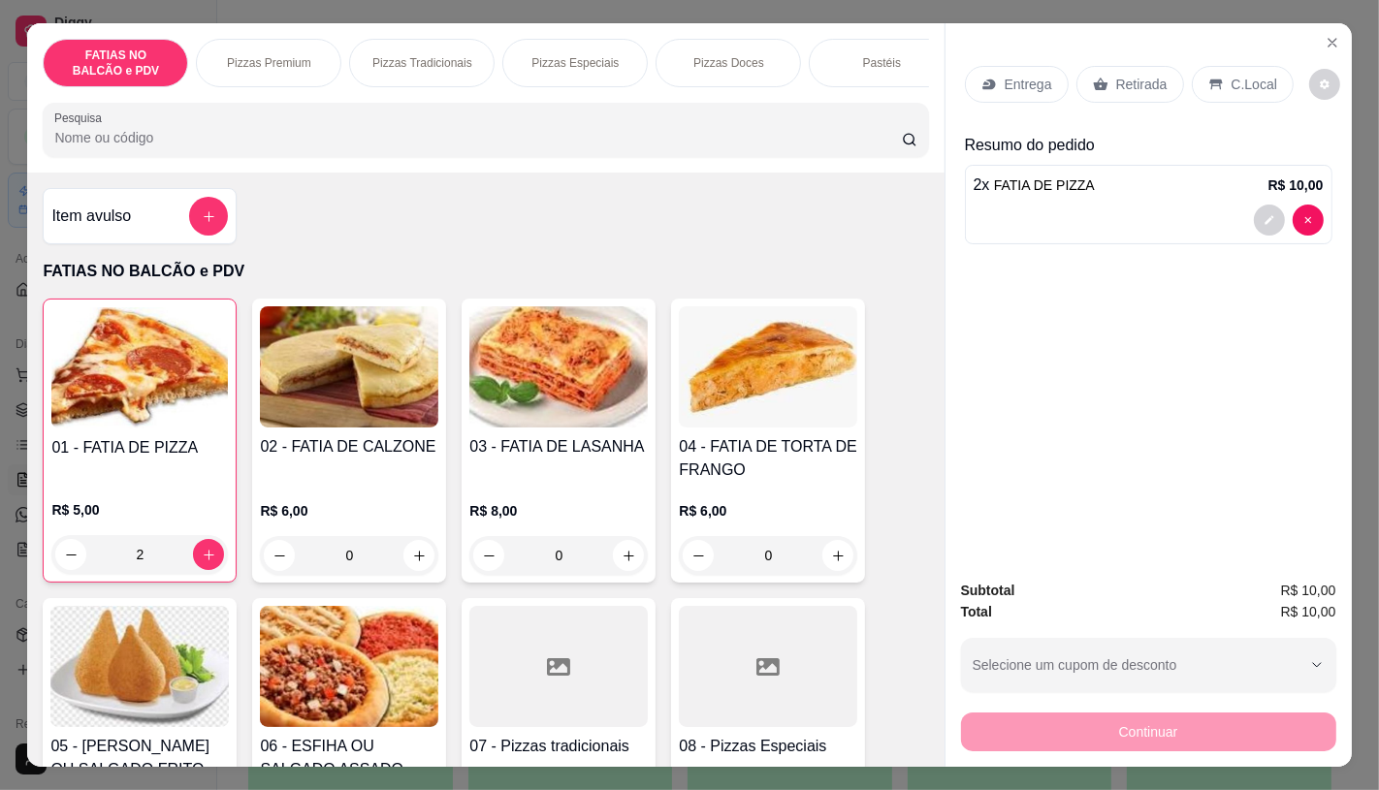
type input "2"
click at [1116, 75] on p "Retirada" at bounding box center [1141, 84] width 51 height 19
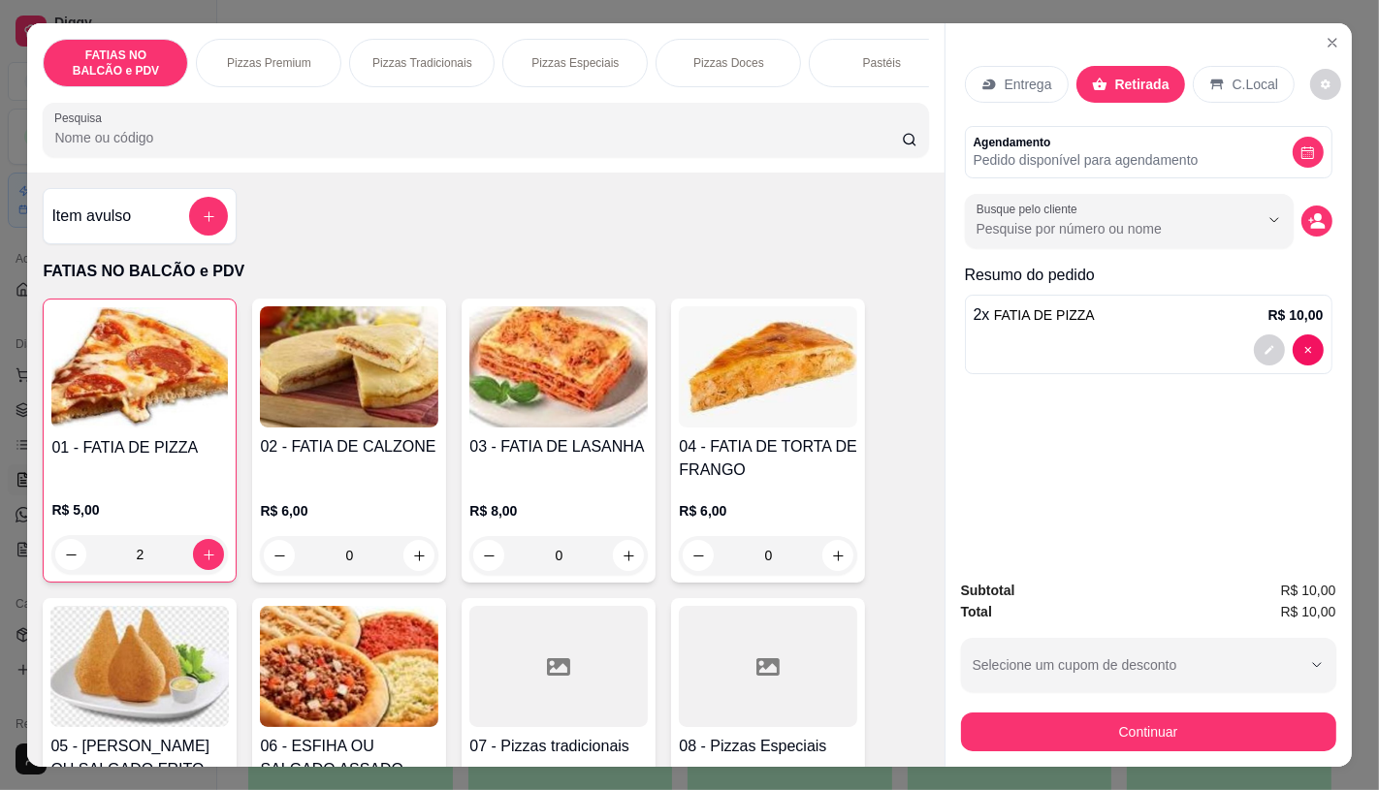
click at [1013, 708] on div "Continuar" at bounding box center [1148, 730] width 375 height 44
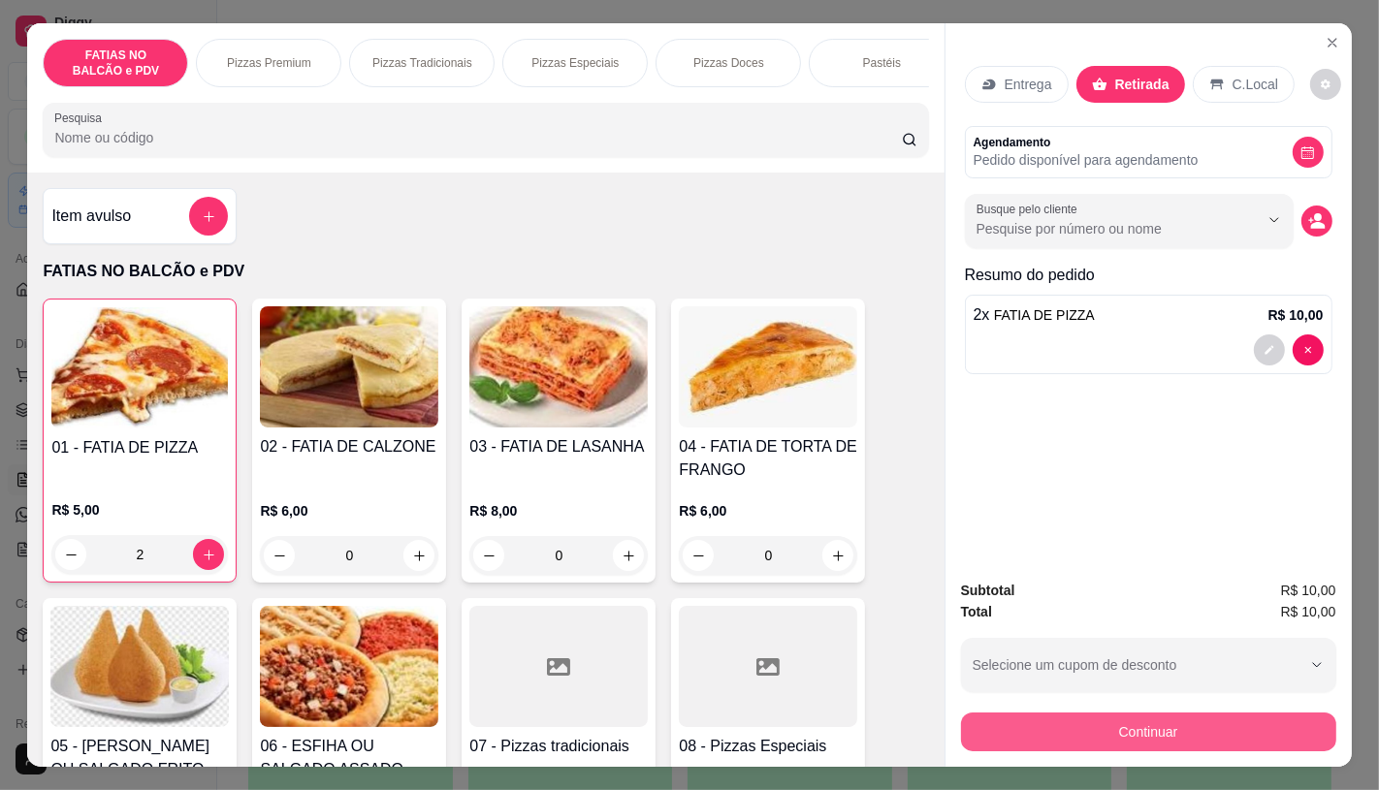
click at [1014, 715] on button "Continuar" at bounding box center [1148, 732] width 375 height 39
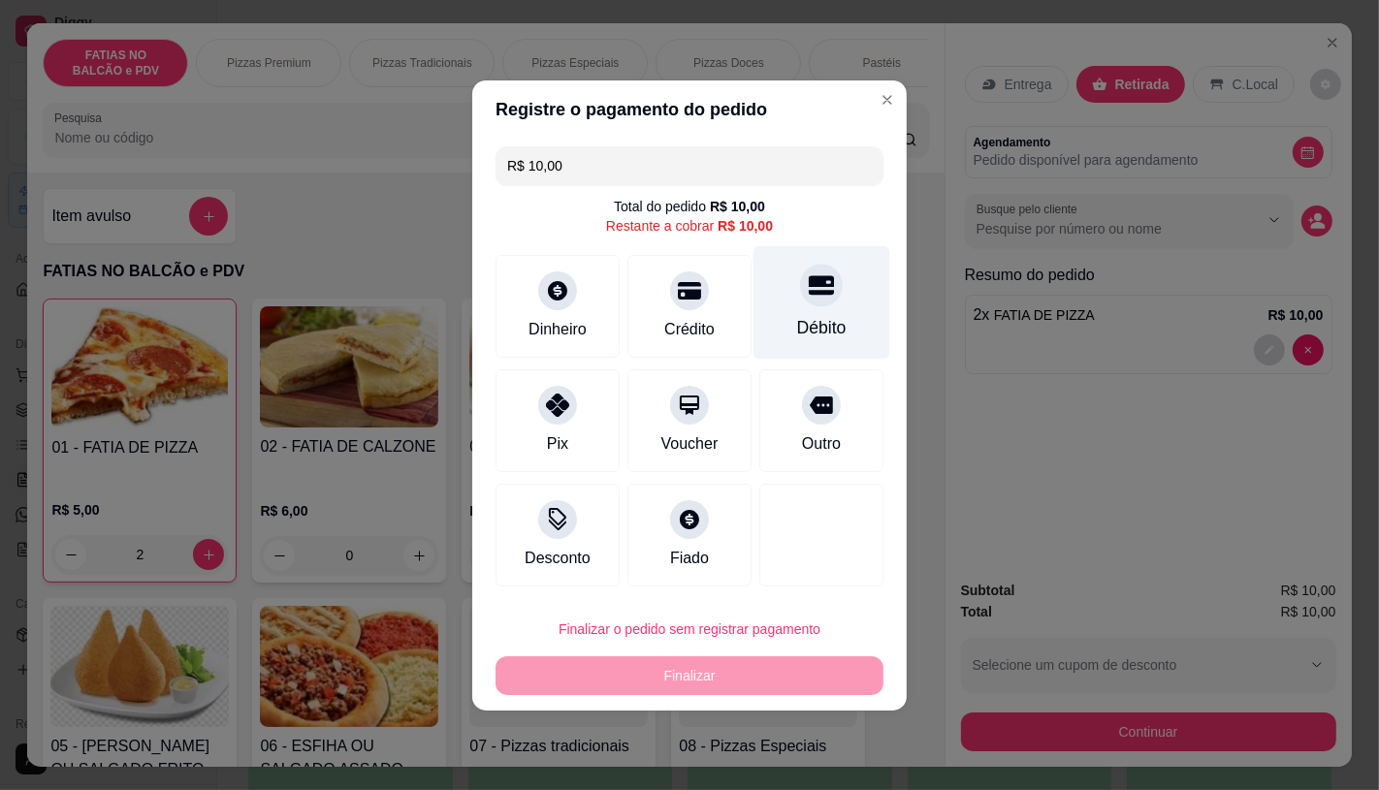
click at [837, 318] on div "Débito" at bounding box center [822, 301] width 137 height 113
type input "R$ 0,00"
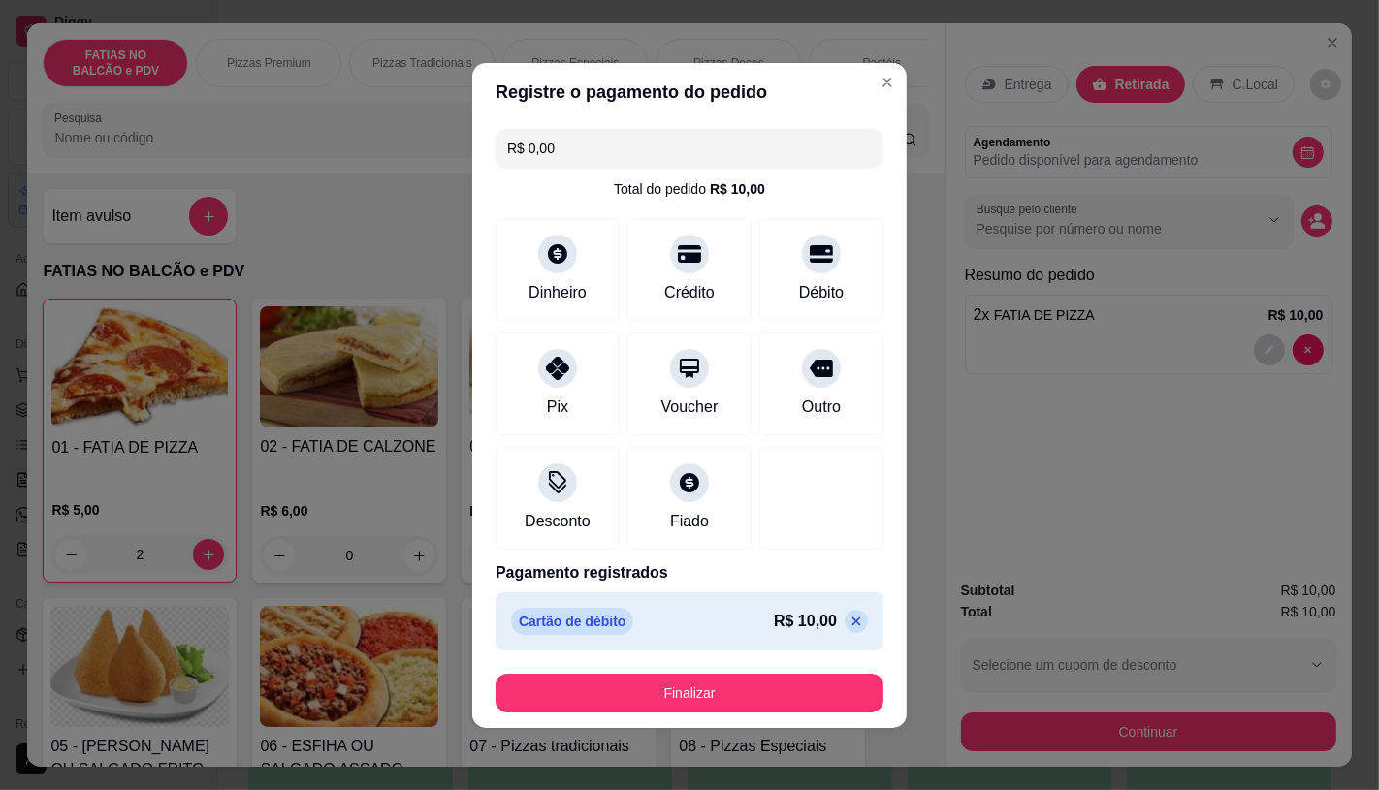
click at [734, 684] on button "Finalizar" at bounding box center [690, 693] width 388 height 39
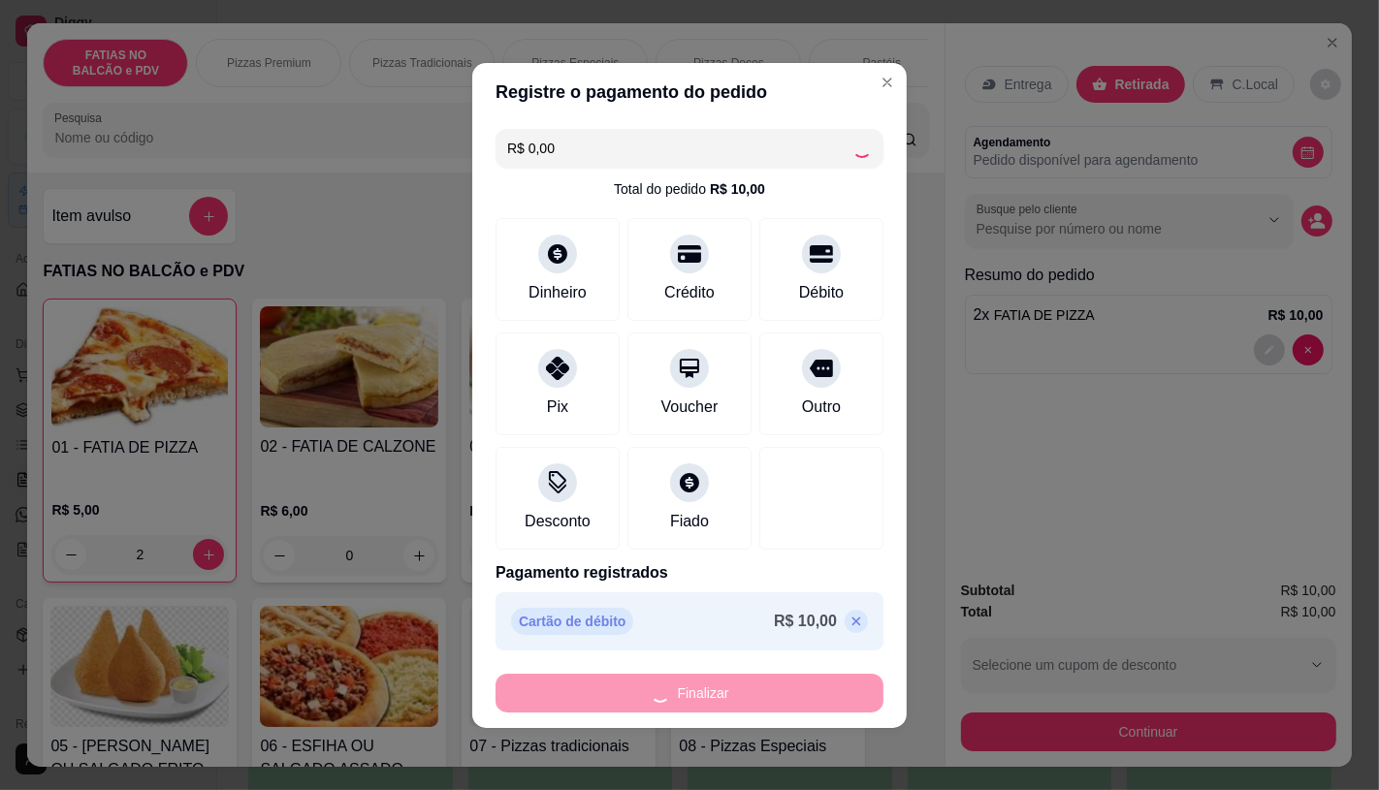
type input "0"
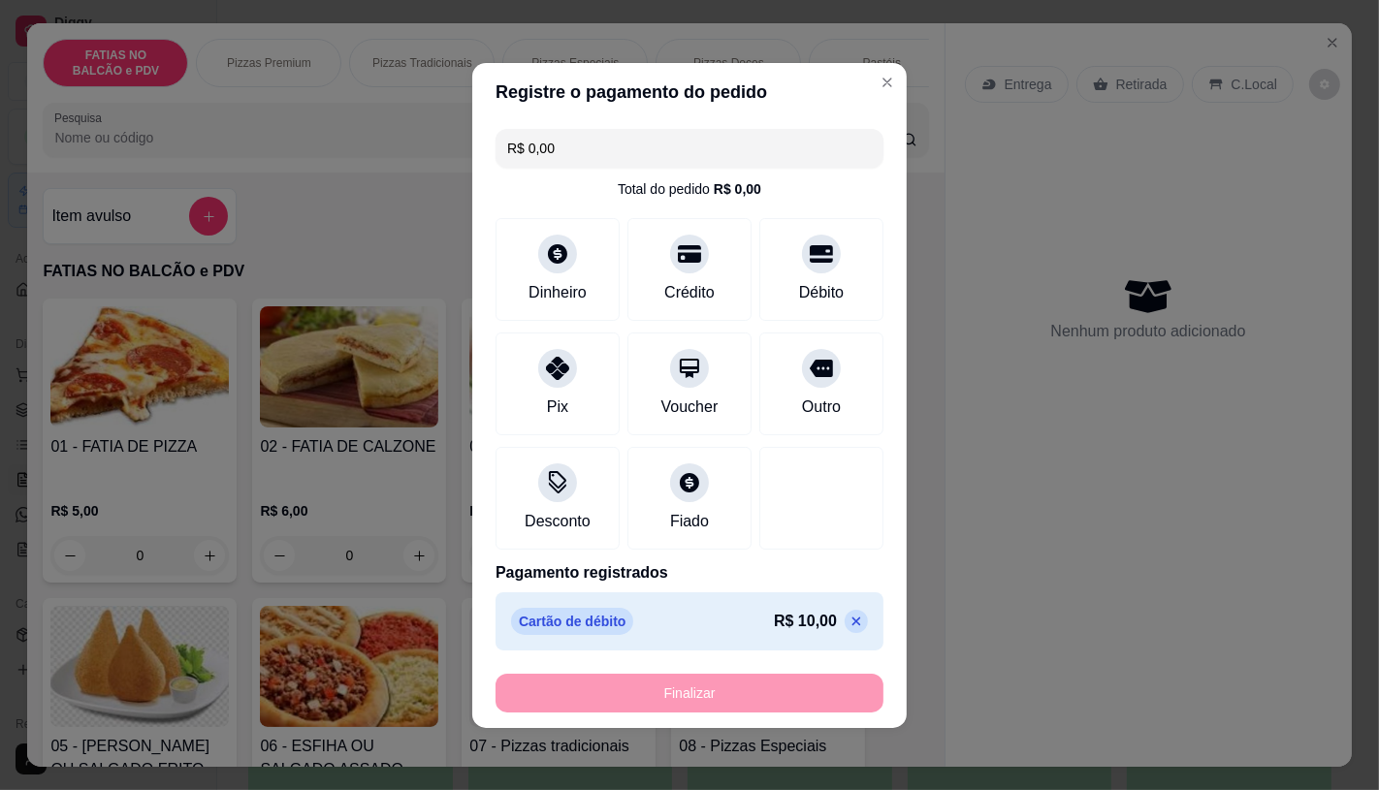
type input "-R$ 10,00"
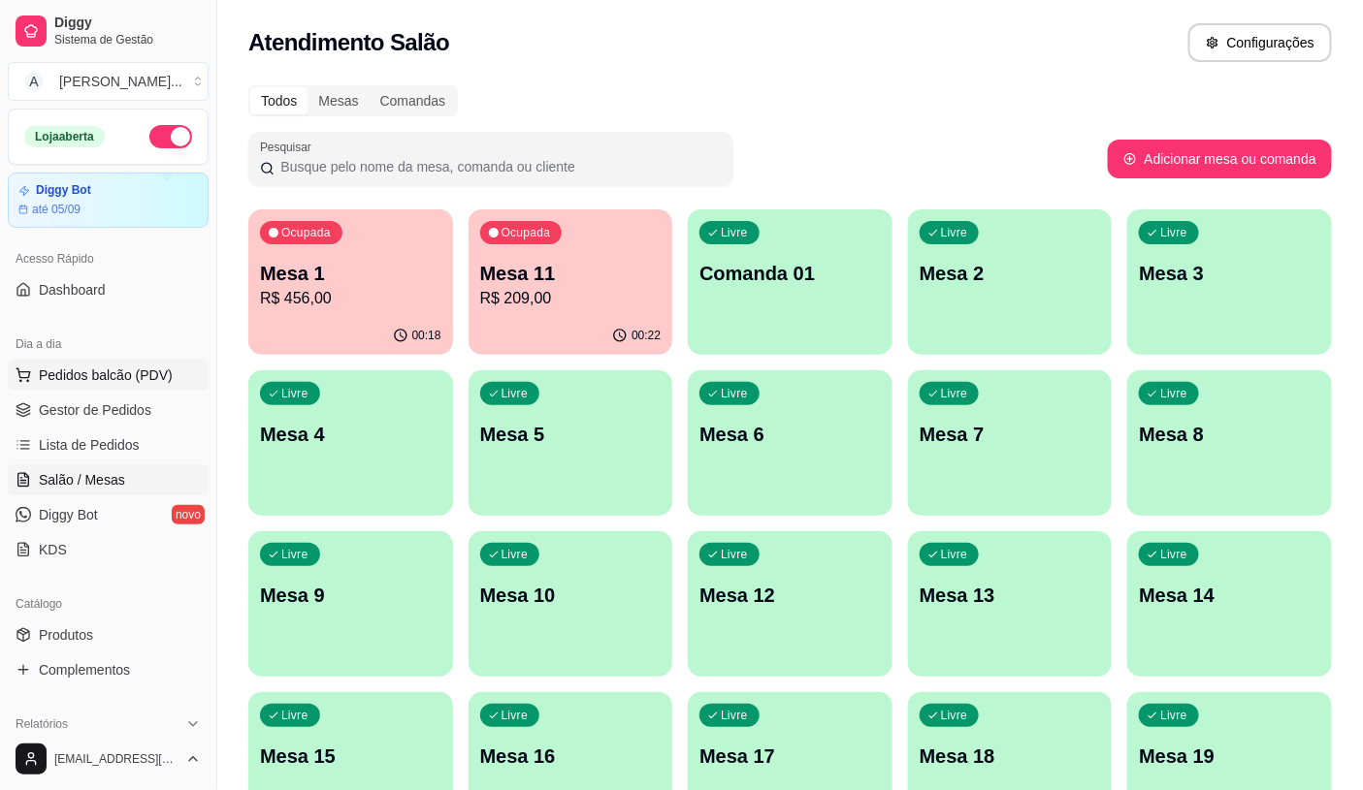
click at [40, 385] on button "Pedidos balcão (PDV)" at bounding box center [108, 375] width 201 height 31
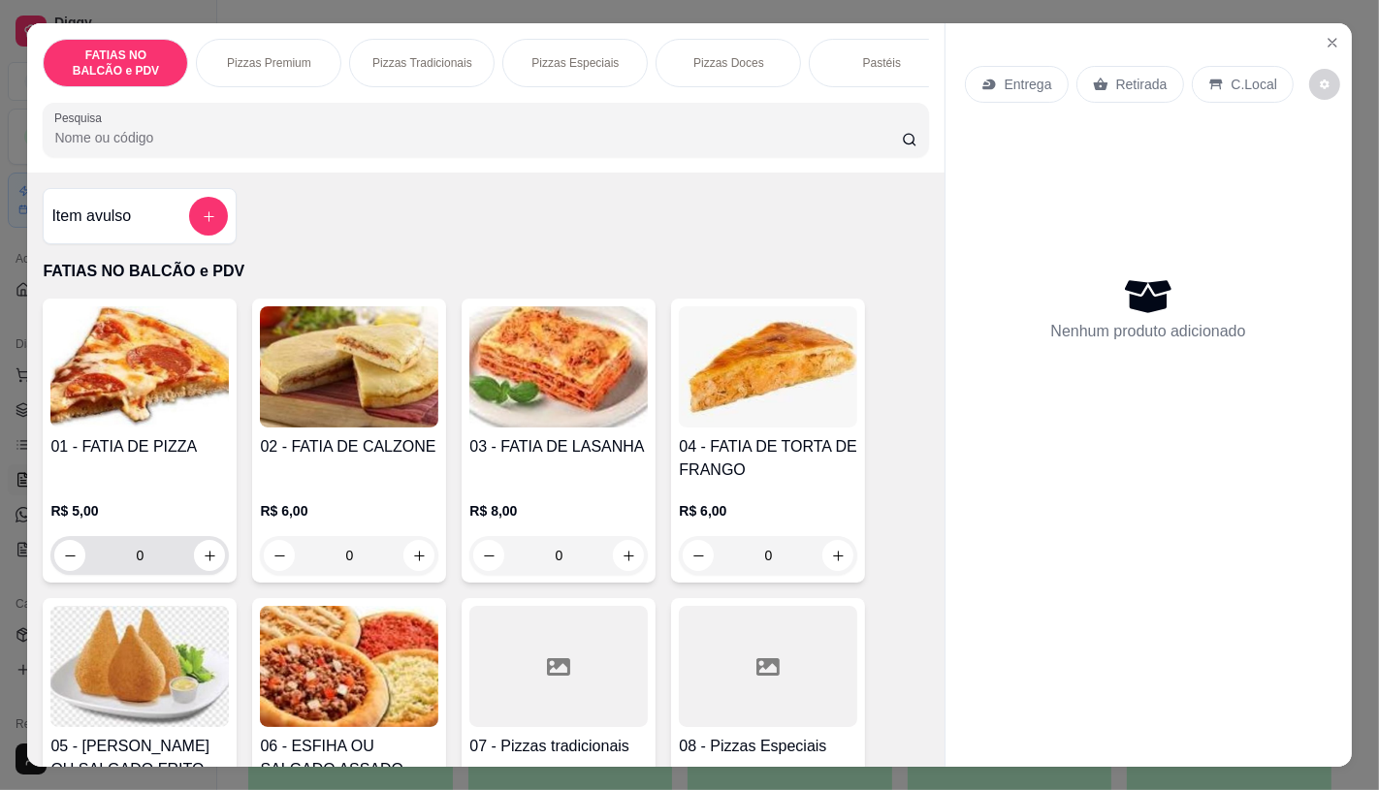
click at [172, 566] on input "0" at bounding box center [139, 555] width 109 height 39
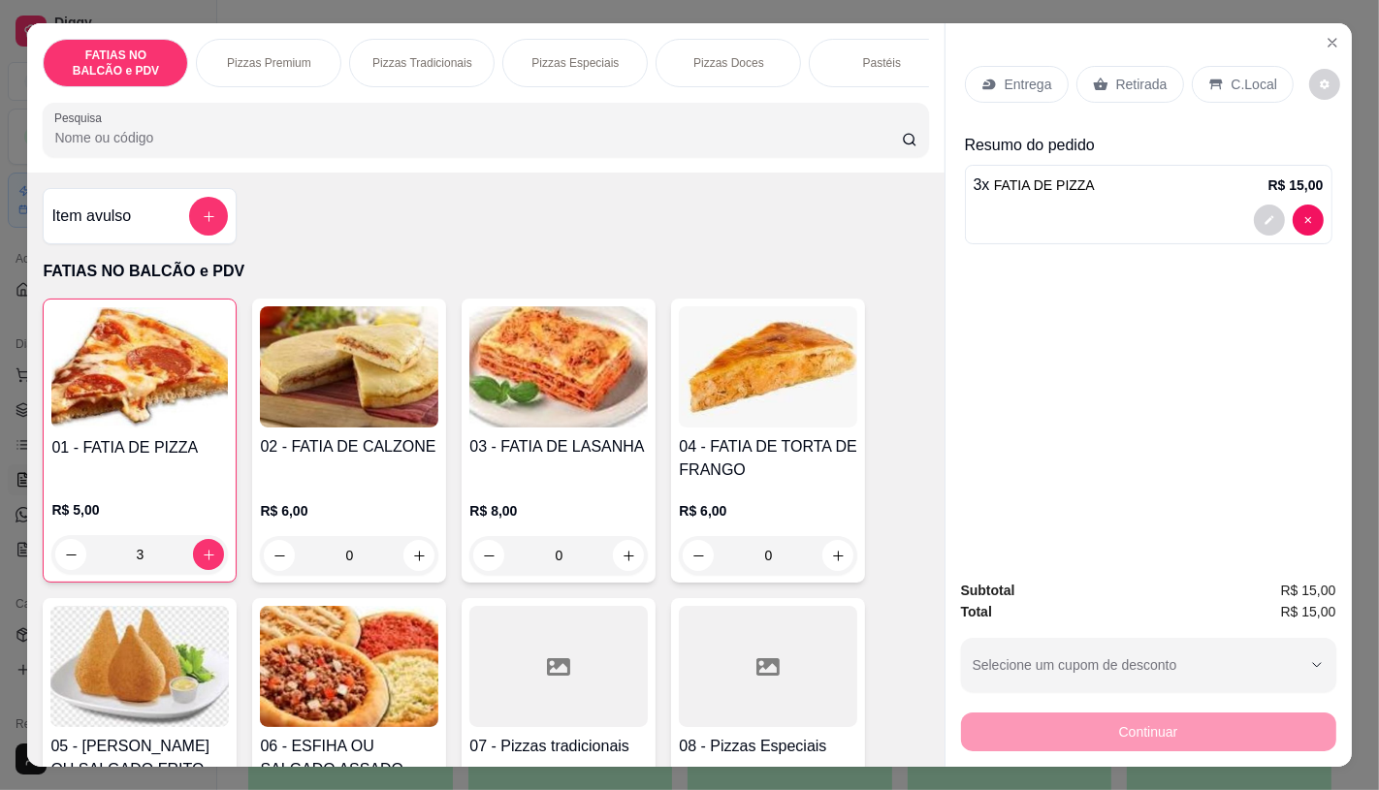
type input "3"
click at [1081, 68] on div "Retirada" at bounding box center [1130, 84] width 108 height 37
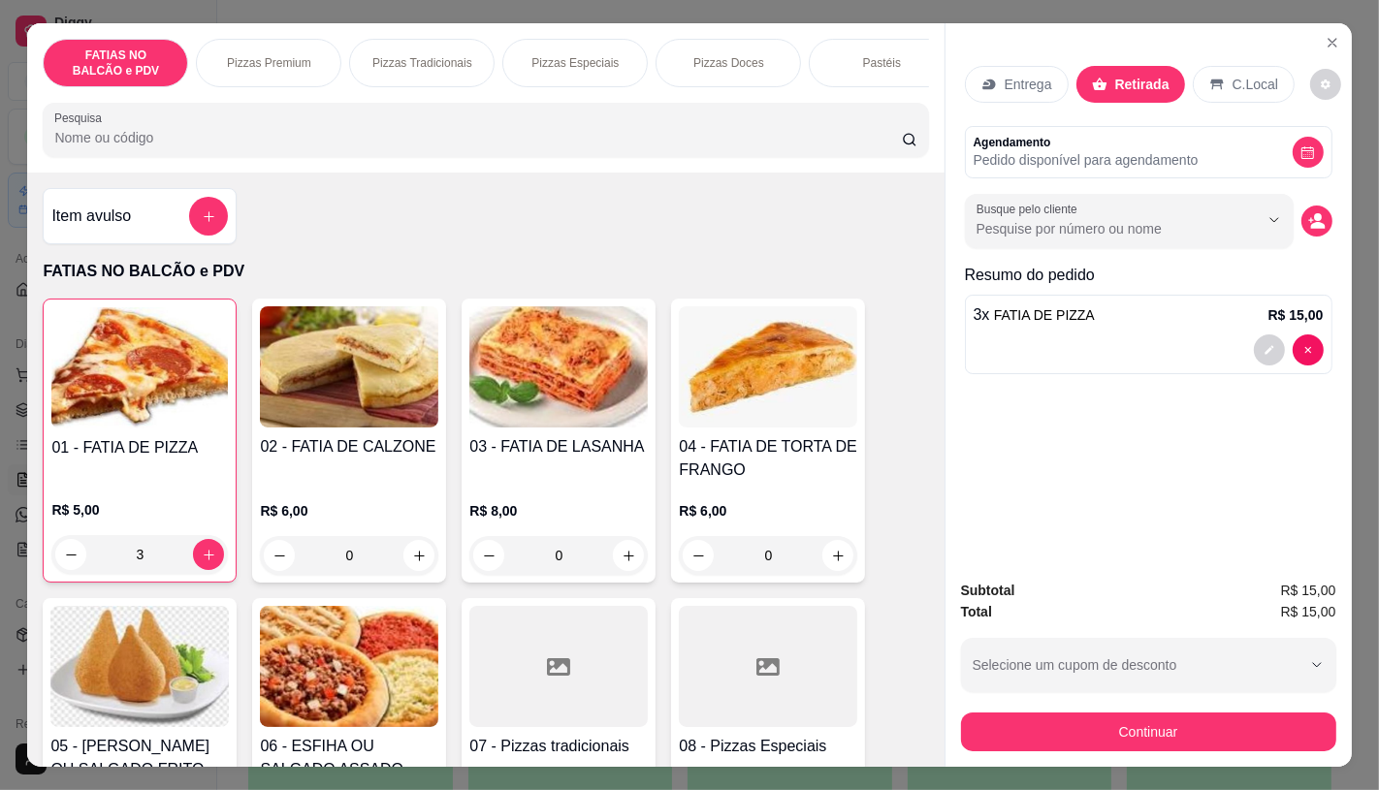
click at [1137, 708] on div "Continuar" at bounding box center [1148, 730] width 375 height 44
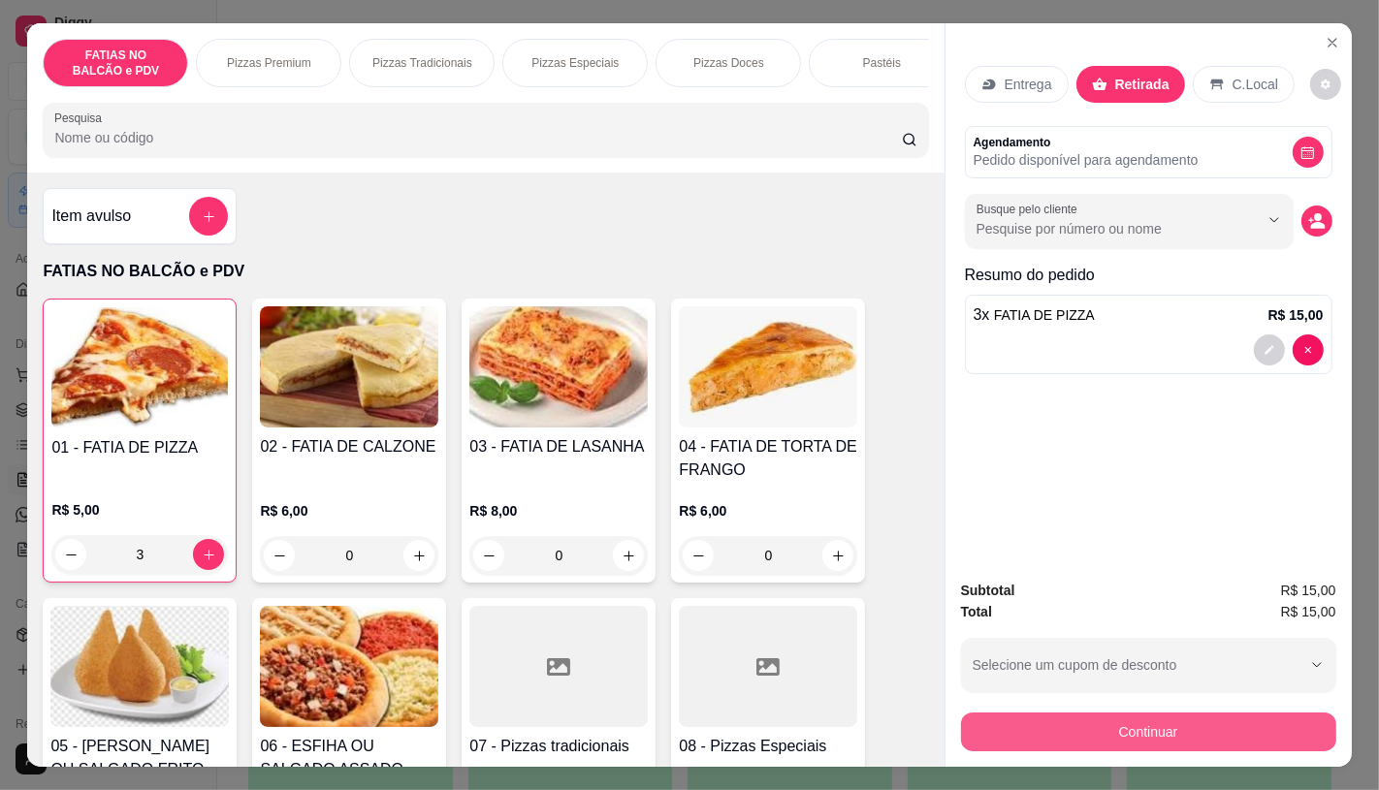
click at [1136, 713] on button "Continuar" at bounding box center [1148, 732] width 375 height 39
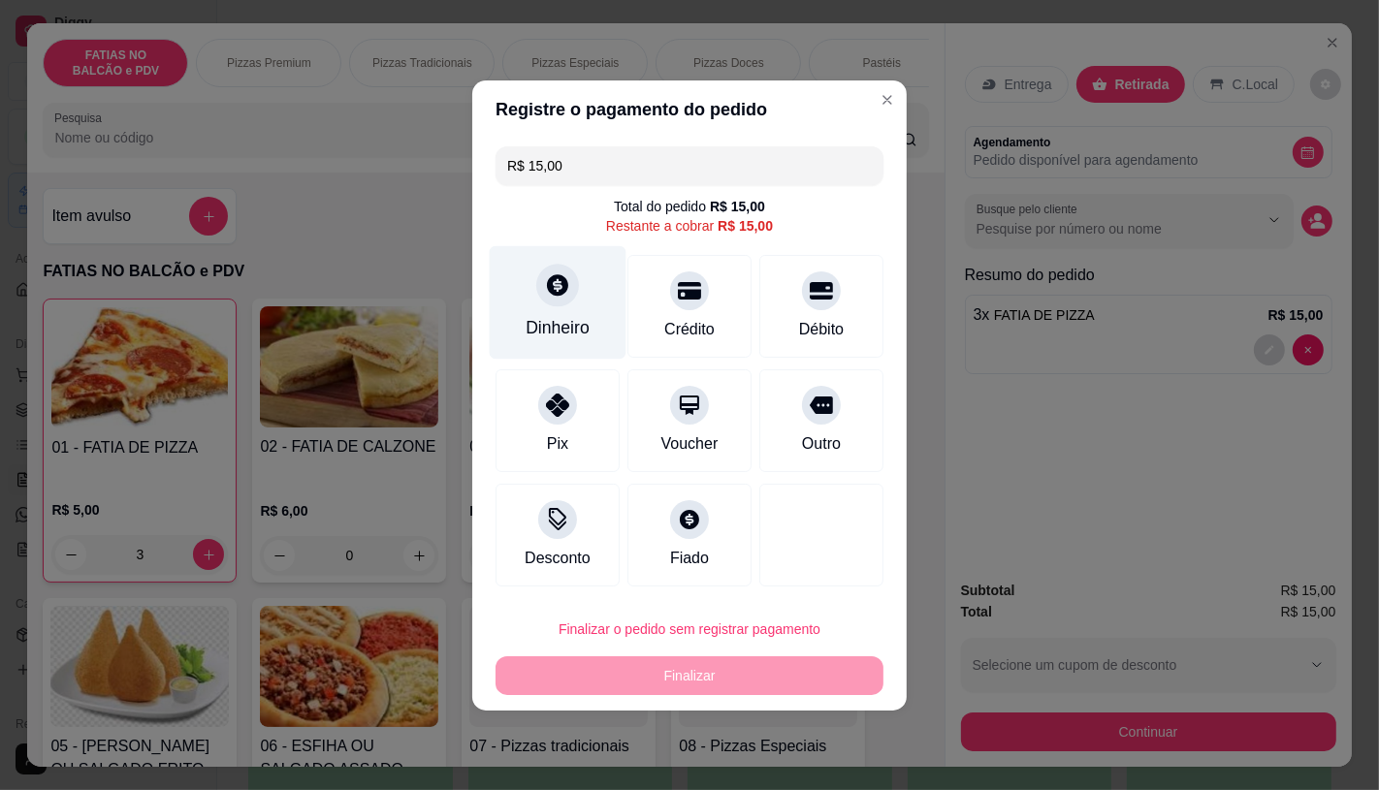
click at [556, 304] on div at bounding box center [557, 285] width 43 height 43
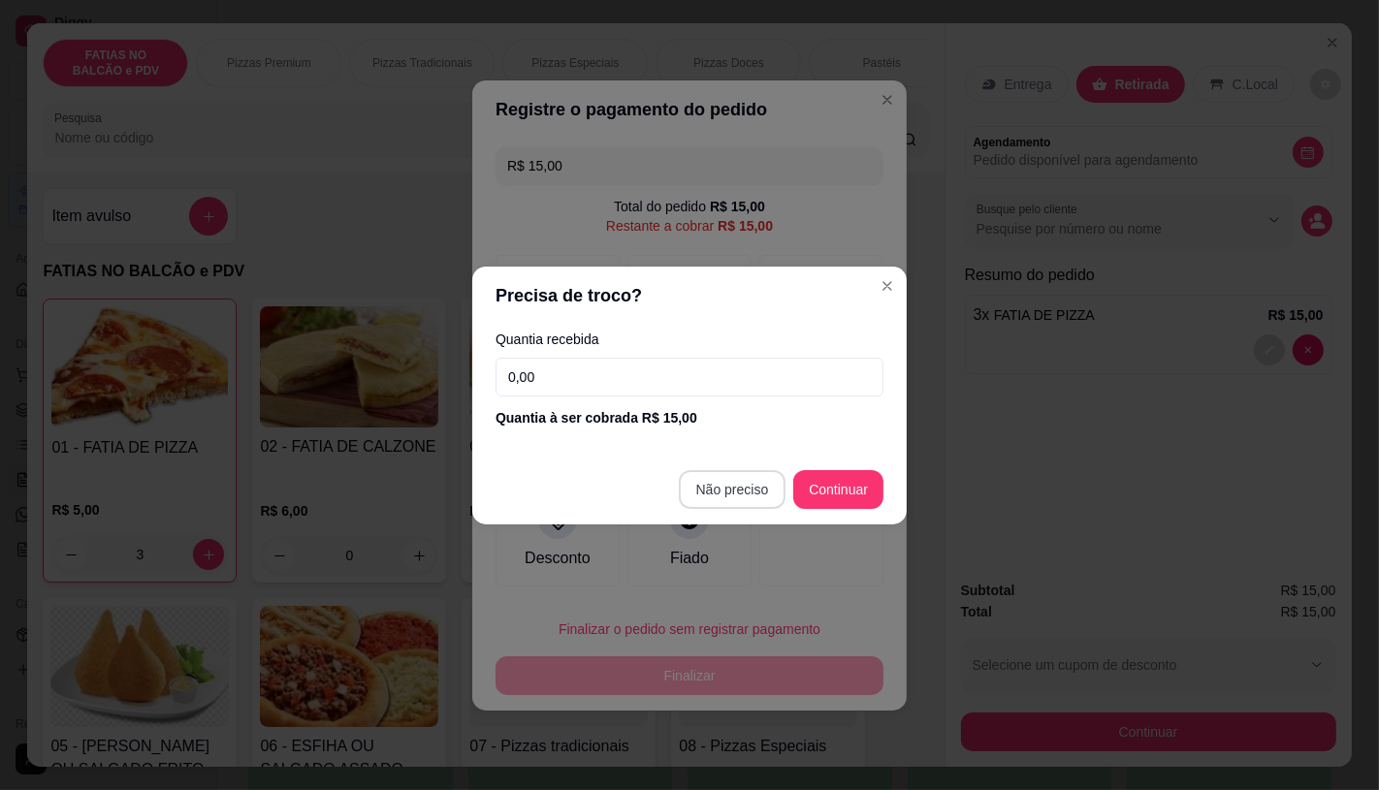
type input "R$ 0,00"
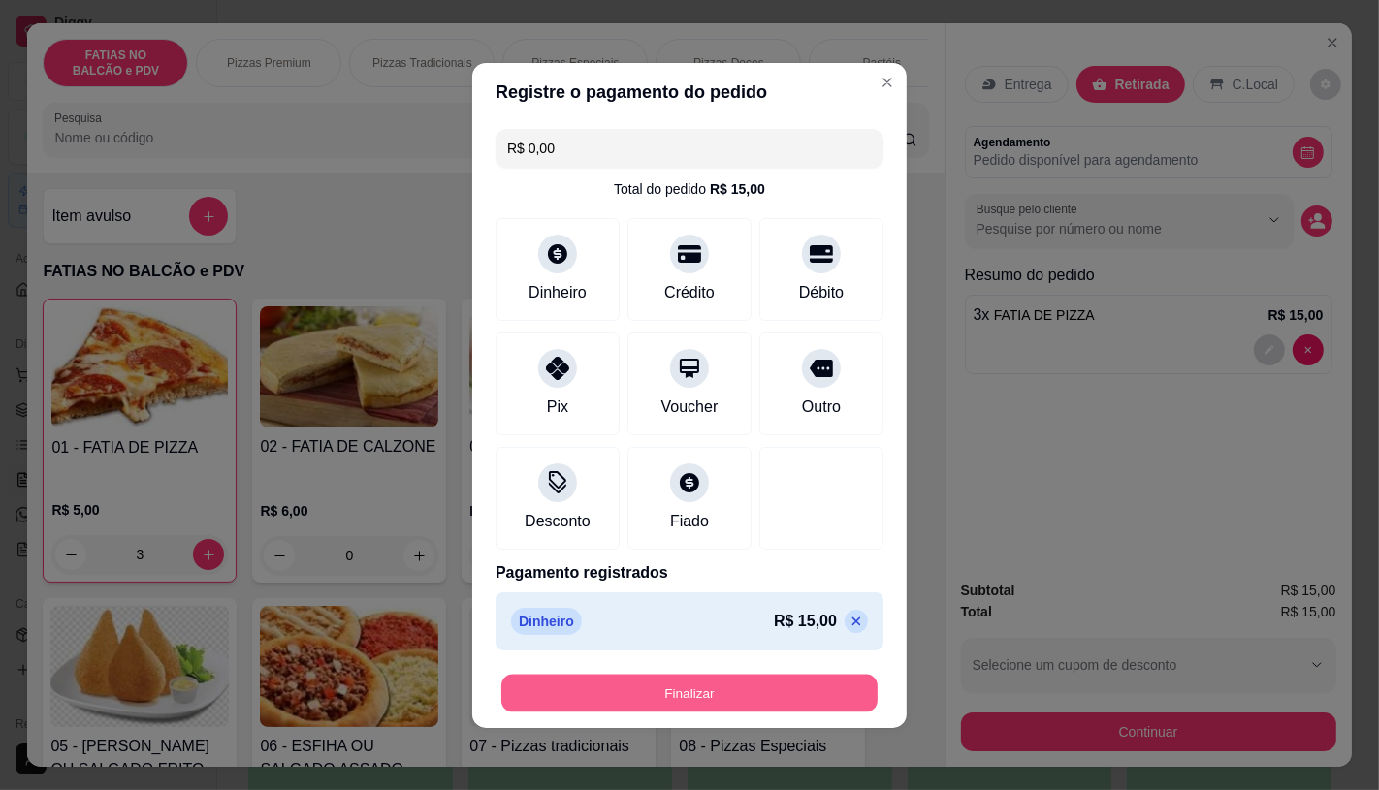
click at [742, 698] on button "Finalizar" at bounding box center [689, 693] width 376 height 38
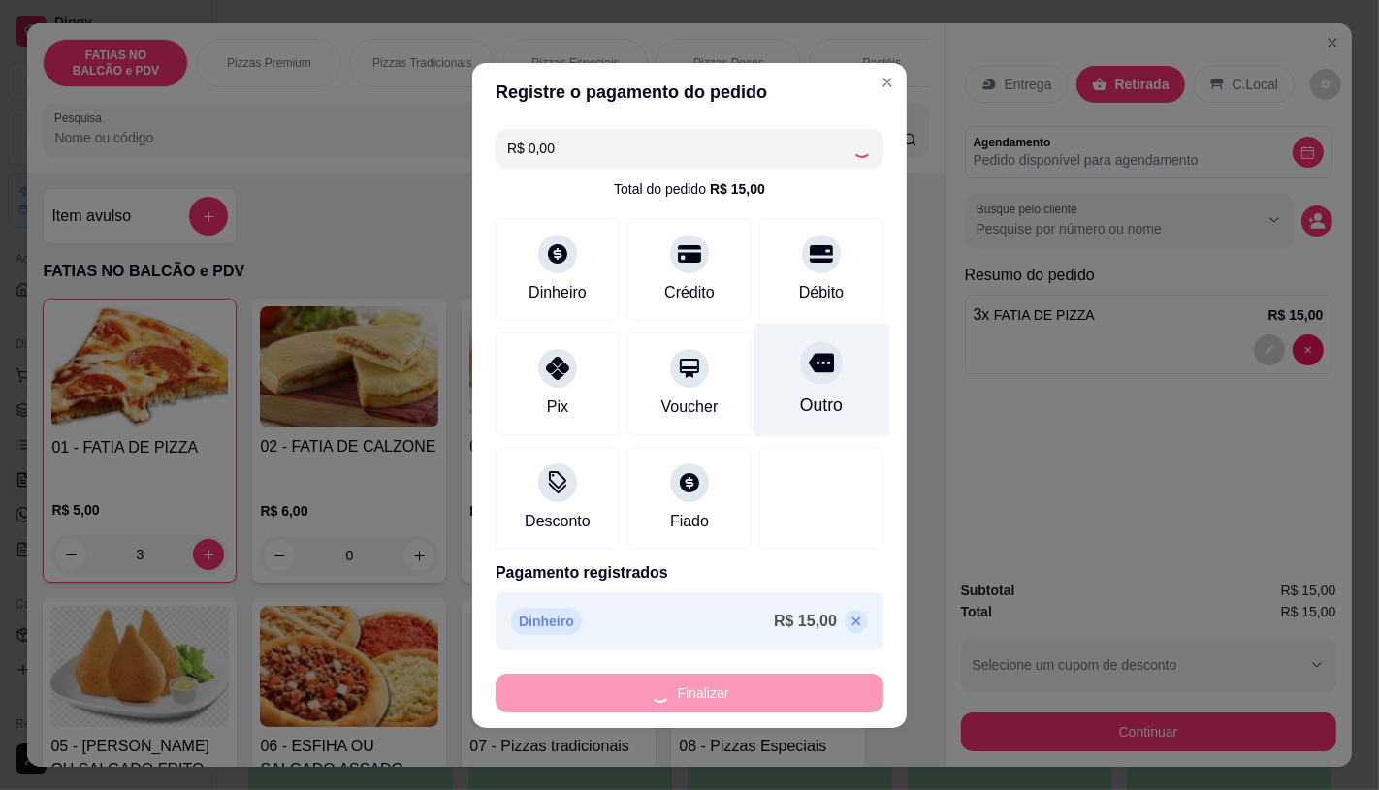
type input "0"
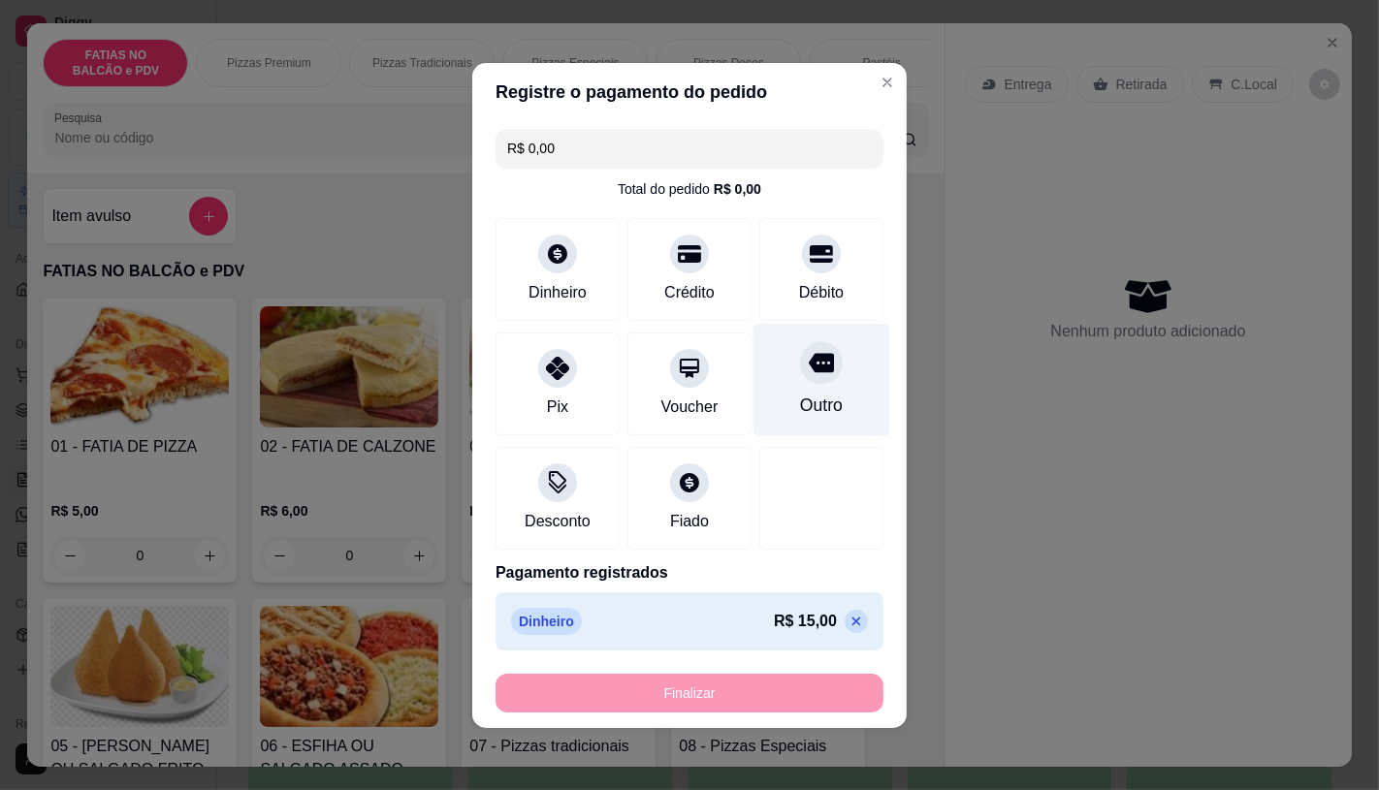
type input "-R$ 15,00"
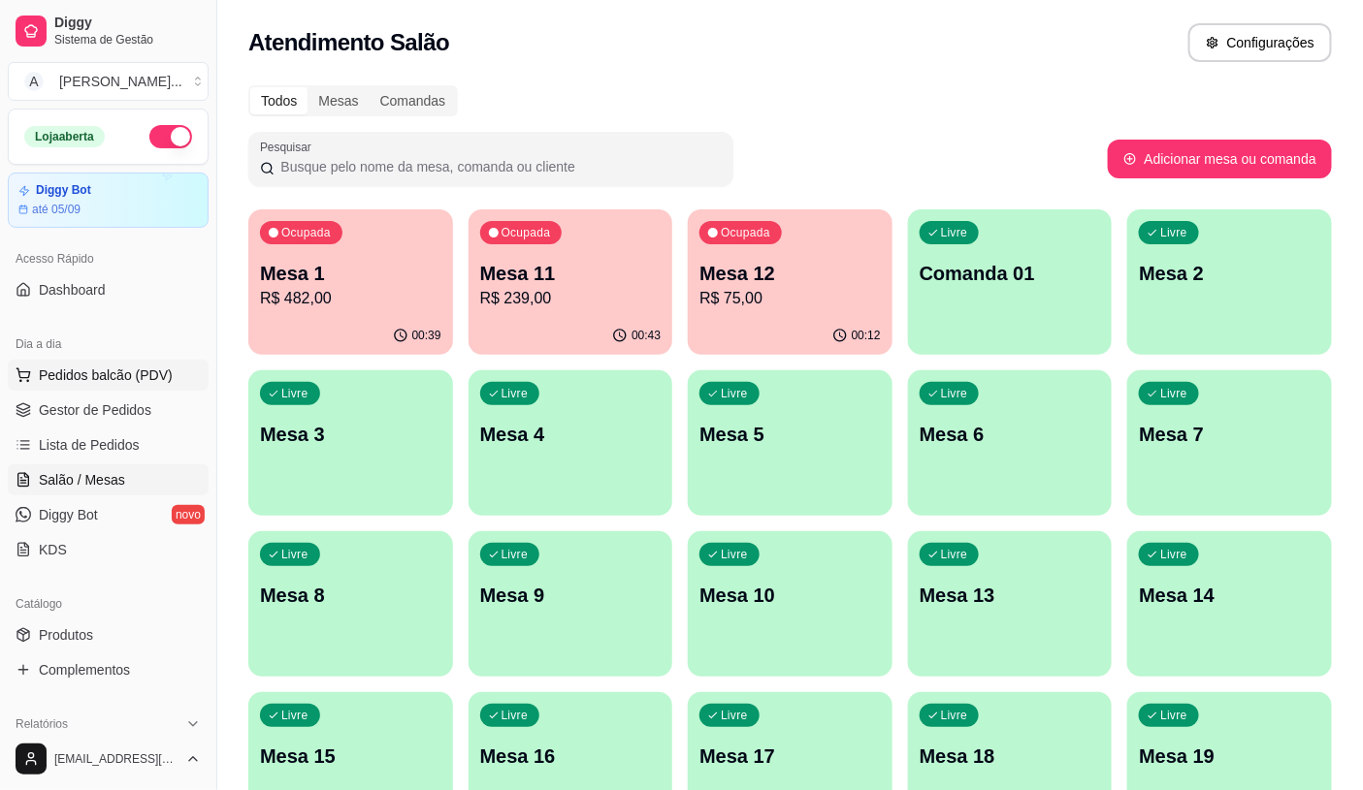
click at [110, 374] on span "Pedidos balcão (PDV)" at bounding box center [106, 375] width 134 height 19
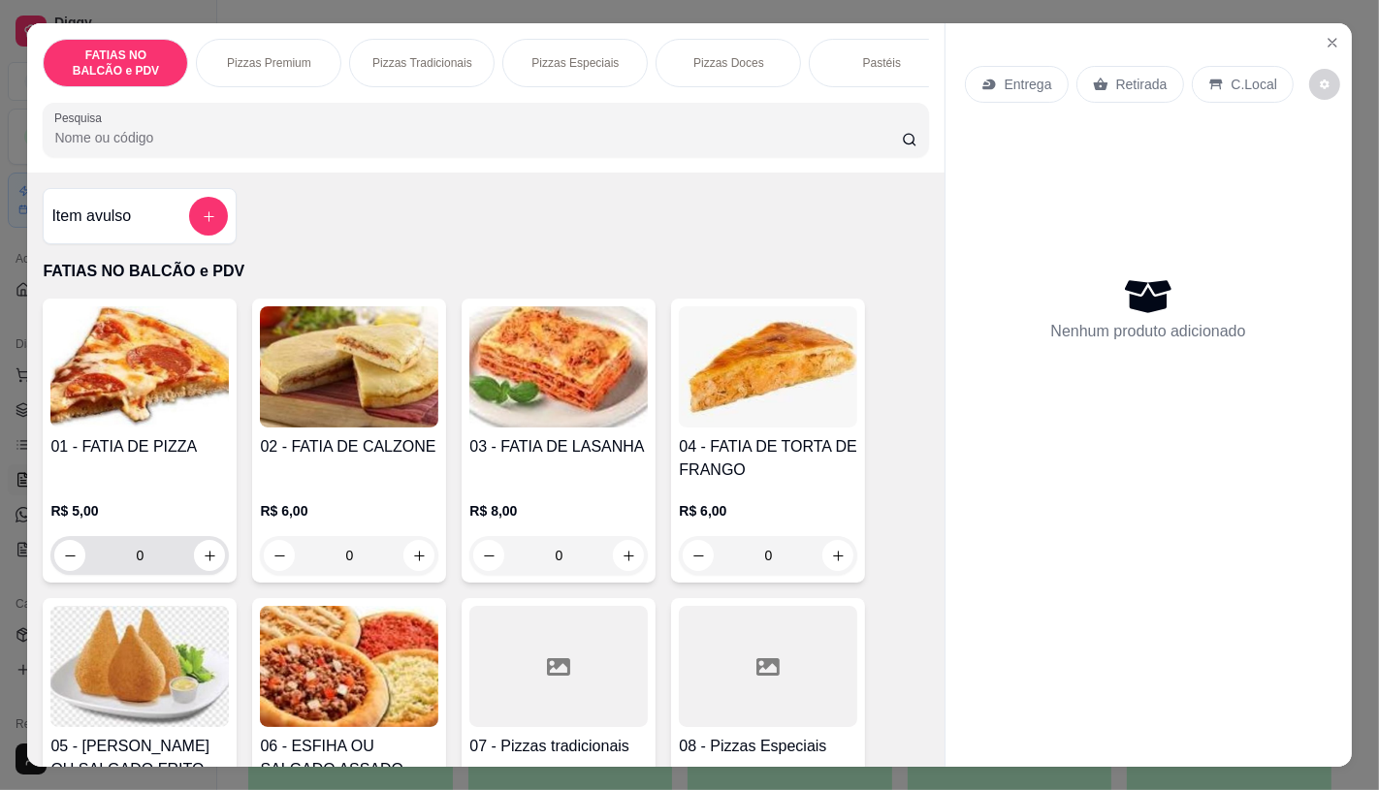
click at [159, 575] on input "0" at bounding box center [139, 555] width 109 height 39
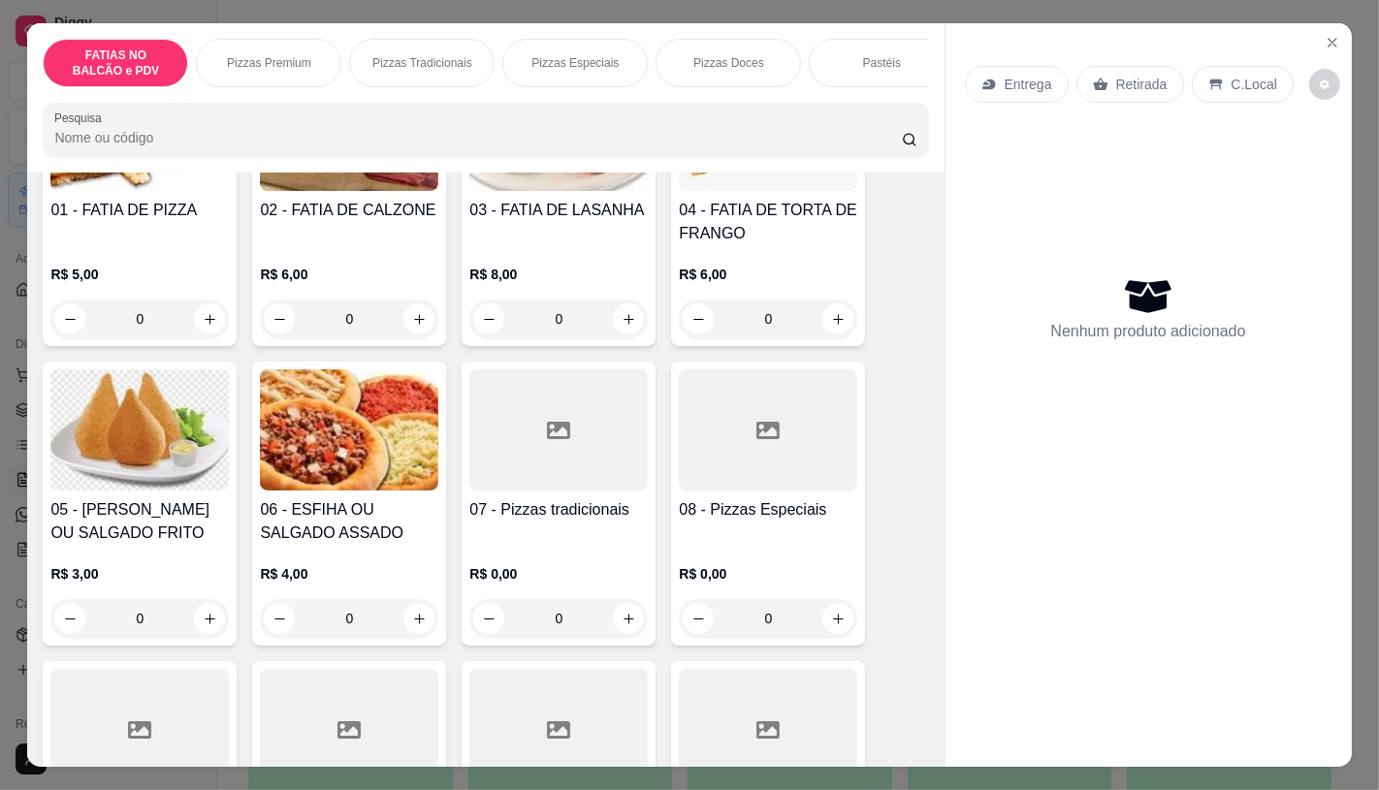
scroll to position [323, 0]
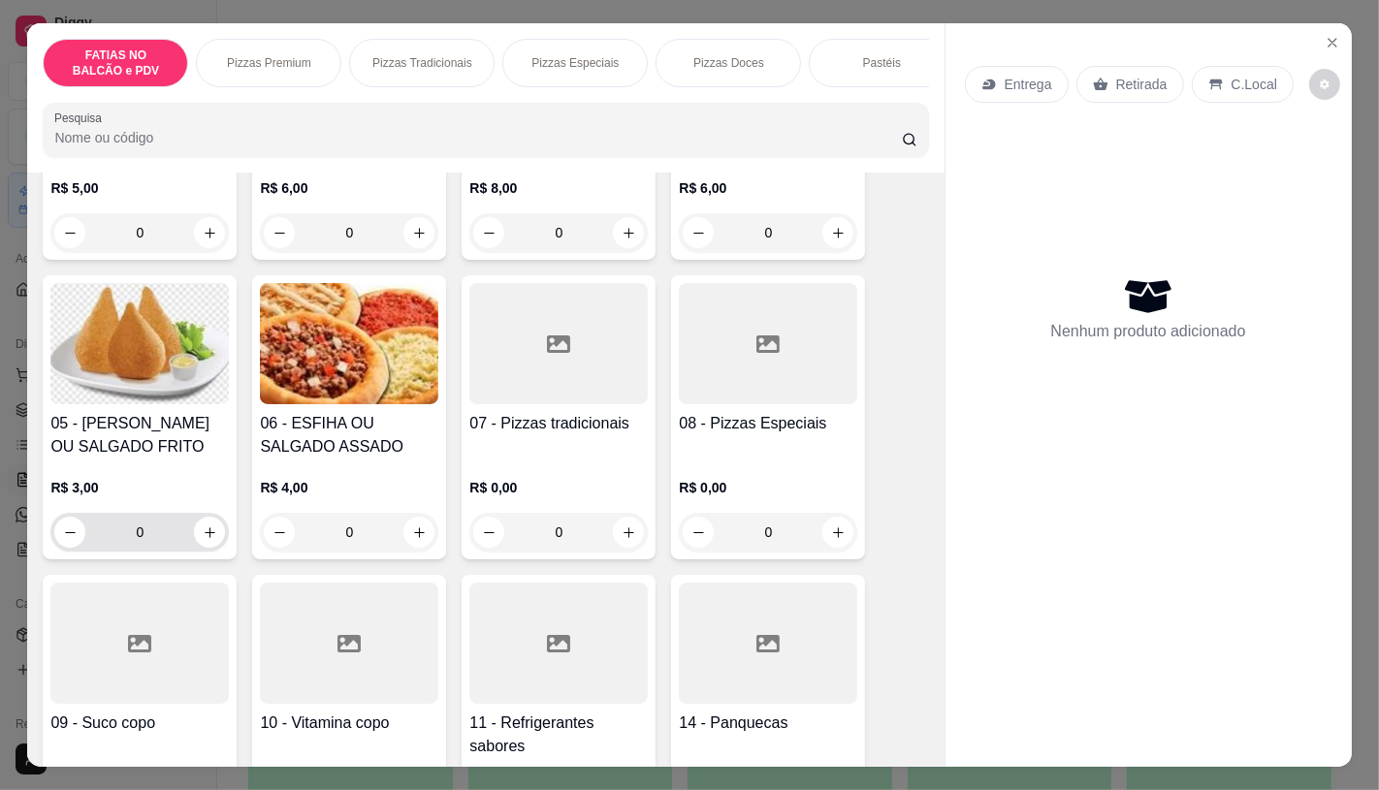
click at [147, 543] on input "0" at bounding box center [139, 532] width 109 height 39
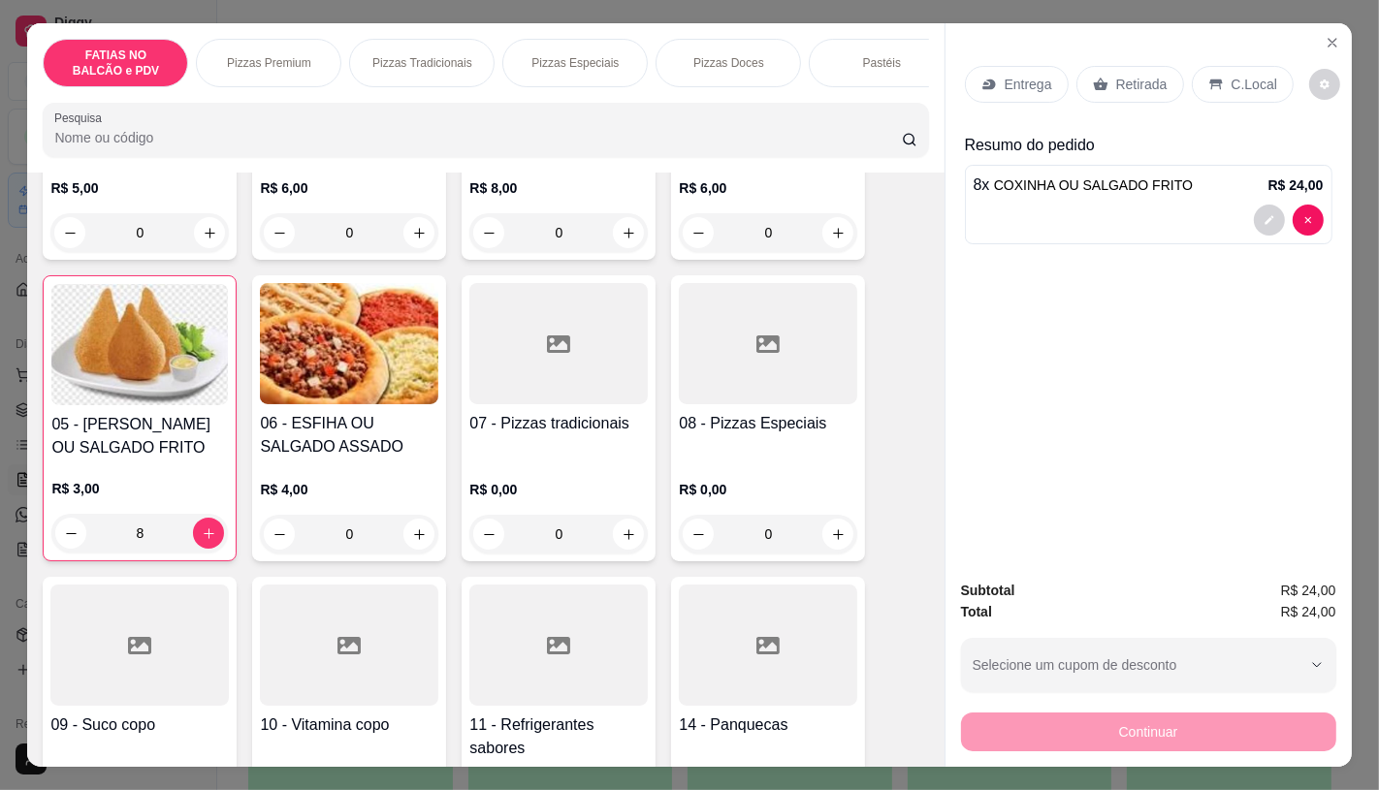
type input "8"
click at [1329, 39] on icon "Close" at bounding box center [1333, 43] width 8 height 8
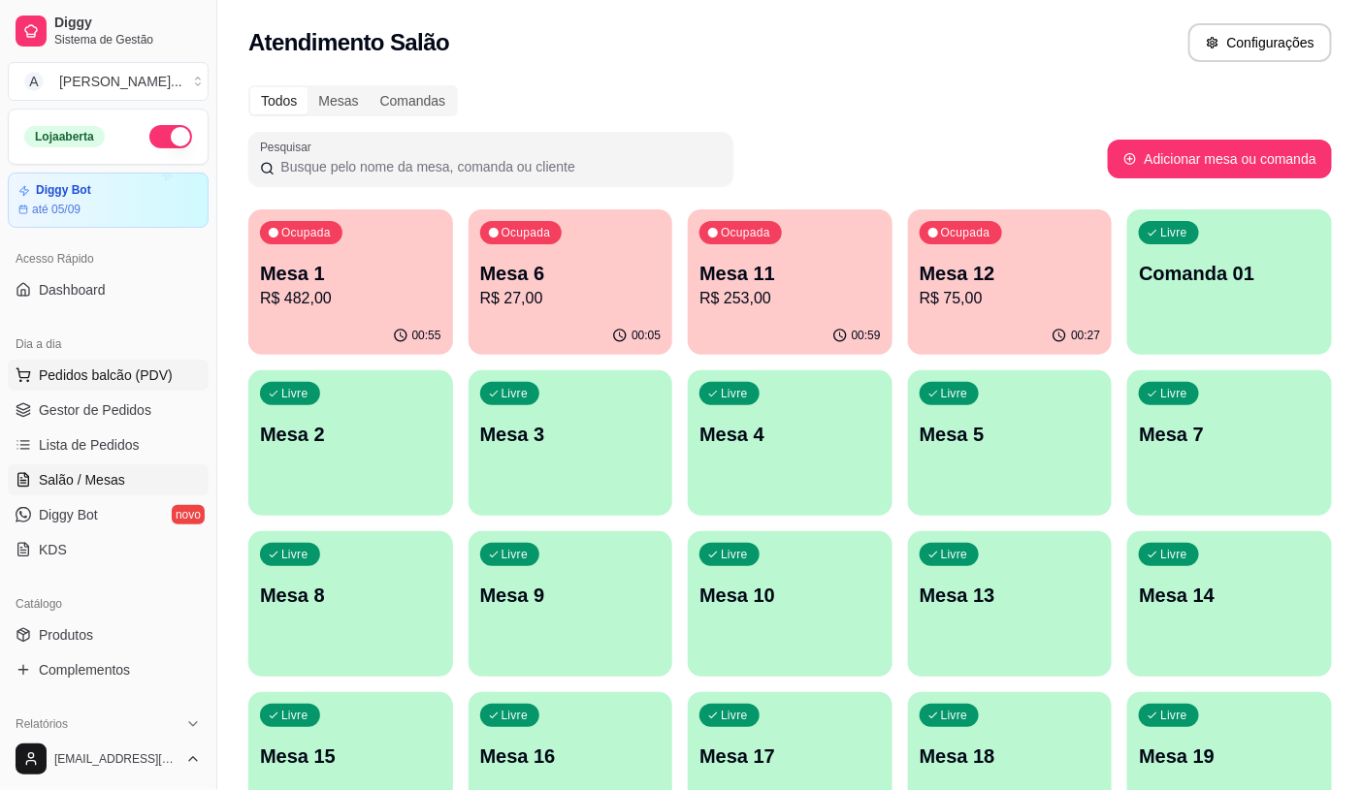
click at [146, 370] on span "Pedidos balcão (PDV)" at bounding box center [106, 375] width 134 height 19
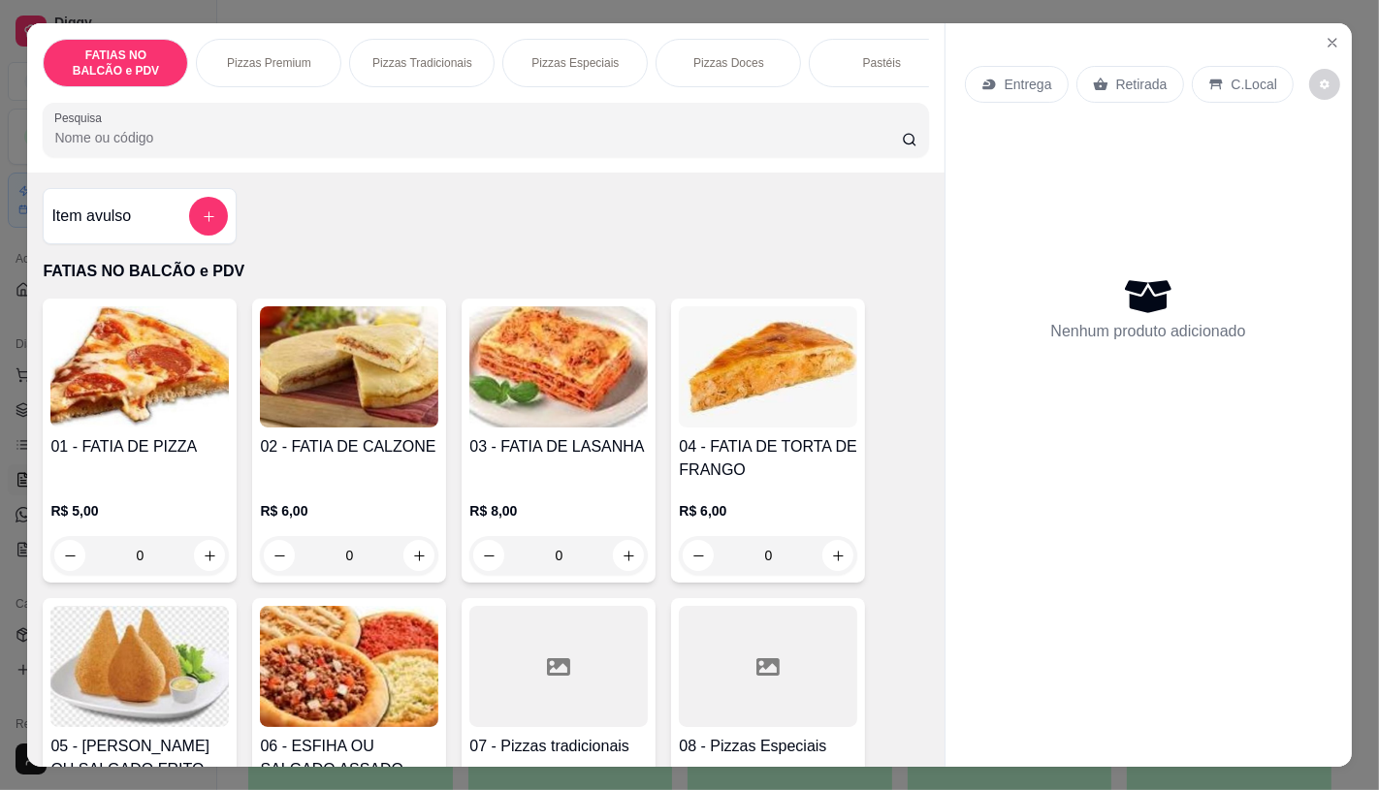
click at [596, 61] on p "Pizzas Especiais" at bounding box center [574, 63] width 87 height 16
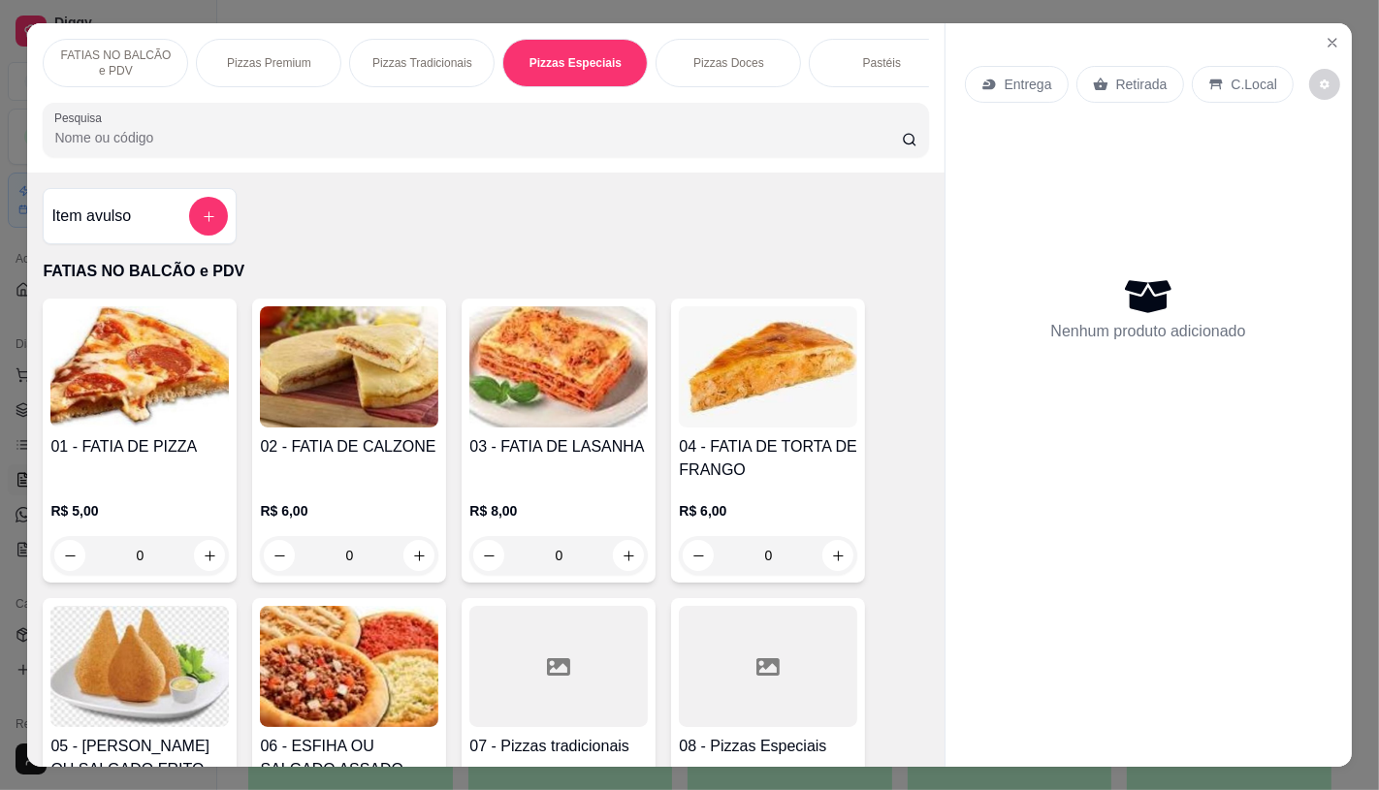
scroll to position [46, 0]
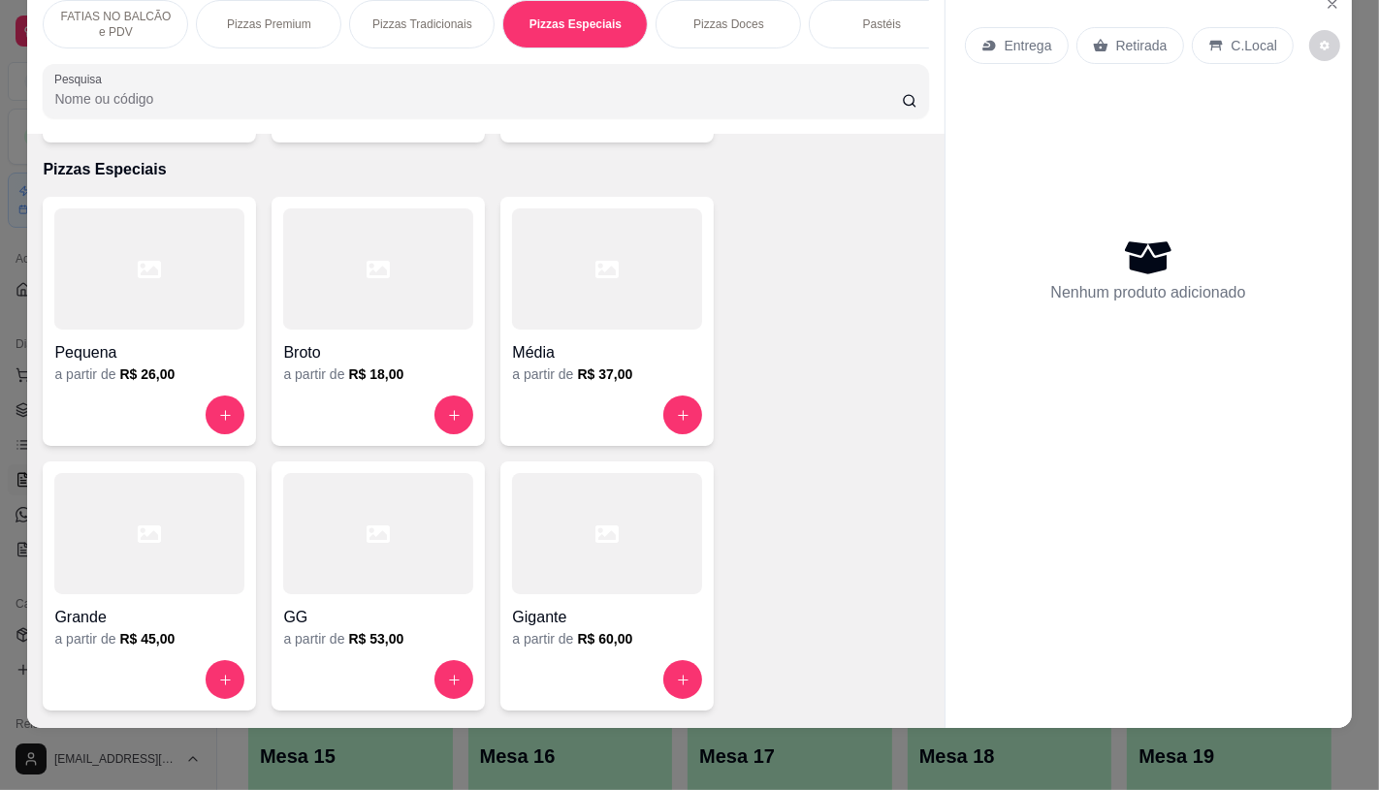
click at [137, 562] on div at bounding box center [149, 533] width 190 height 121
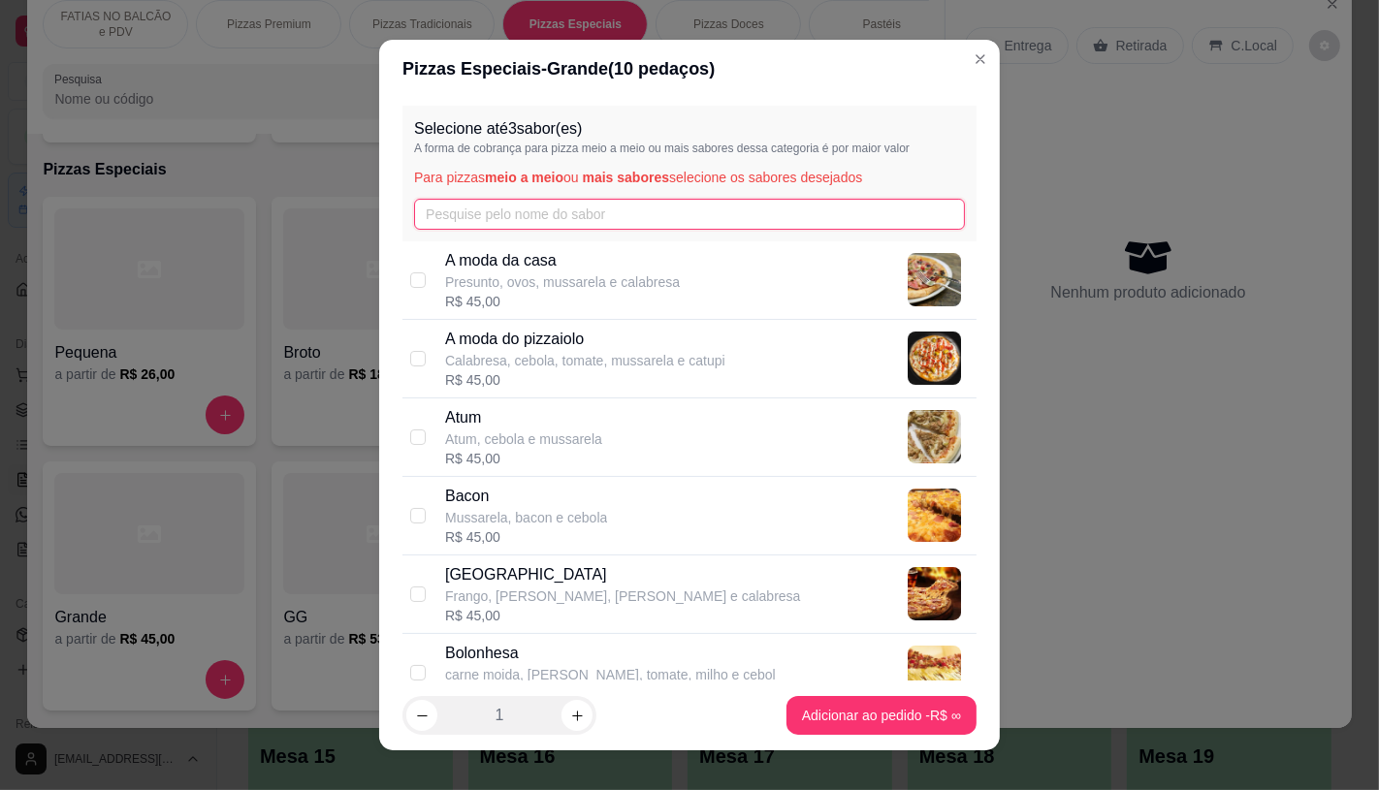
click at [471, 208] on input "text" at bounding box center [689, 214] width 551 height 31
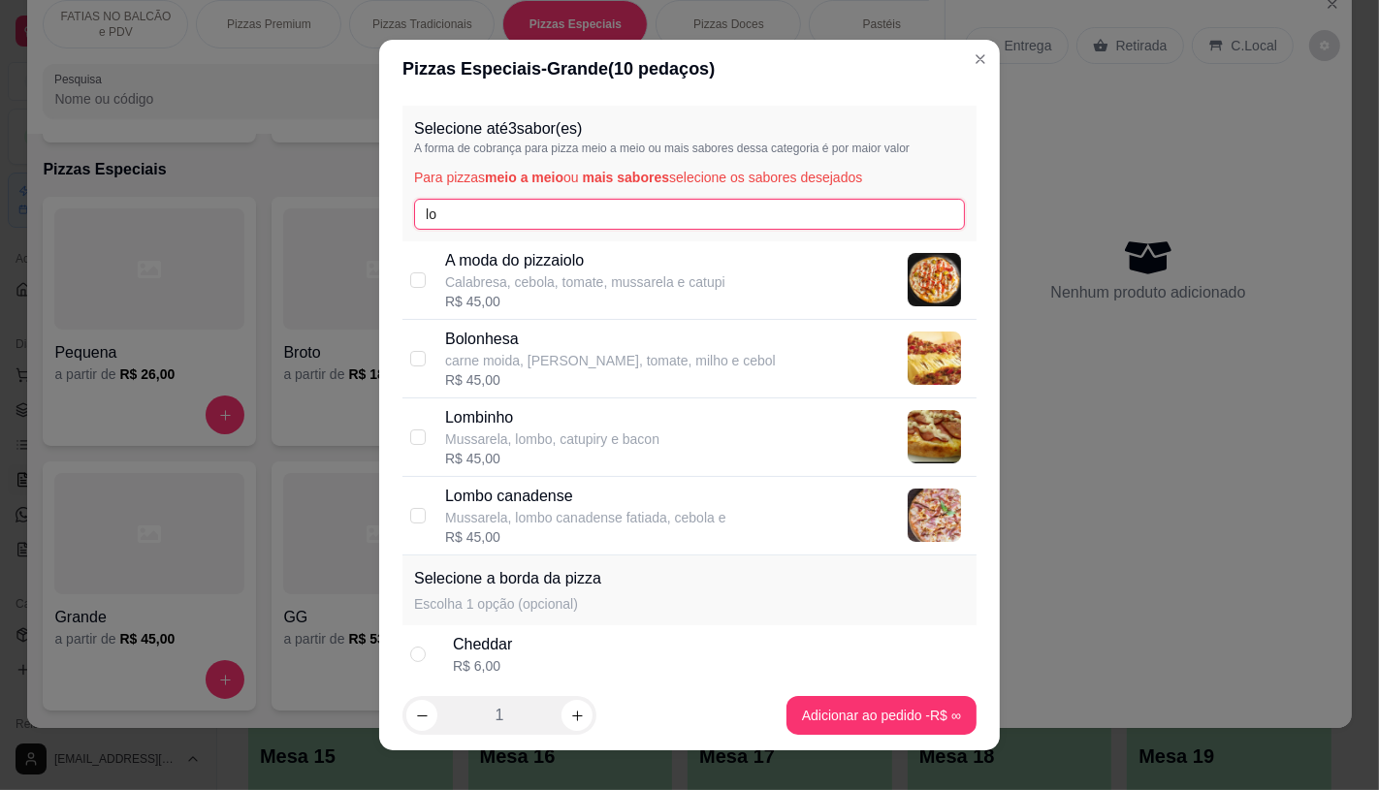
type input "lo"
click at [529, 522] on p "Mussarela, lombo canadense fatiada, cebola e" at bounding box center [585, 517] width 281 height 19
checkbox input "true"
drag, startPoint x: 471, startPoint y: 213, endPoint x: 244, endPoint y: 215, distance: 226.9
click at [273, 215] on div "Pizzas Especiais - Grande ( 10 pedaços) Selecione até 3 sabor(es) A forma de co…" at bounding box center [689, 395] width 1379 height 790
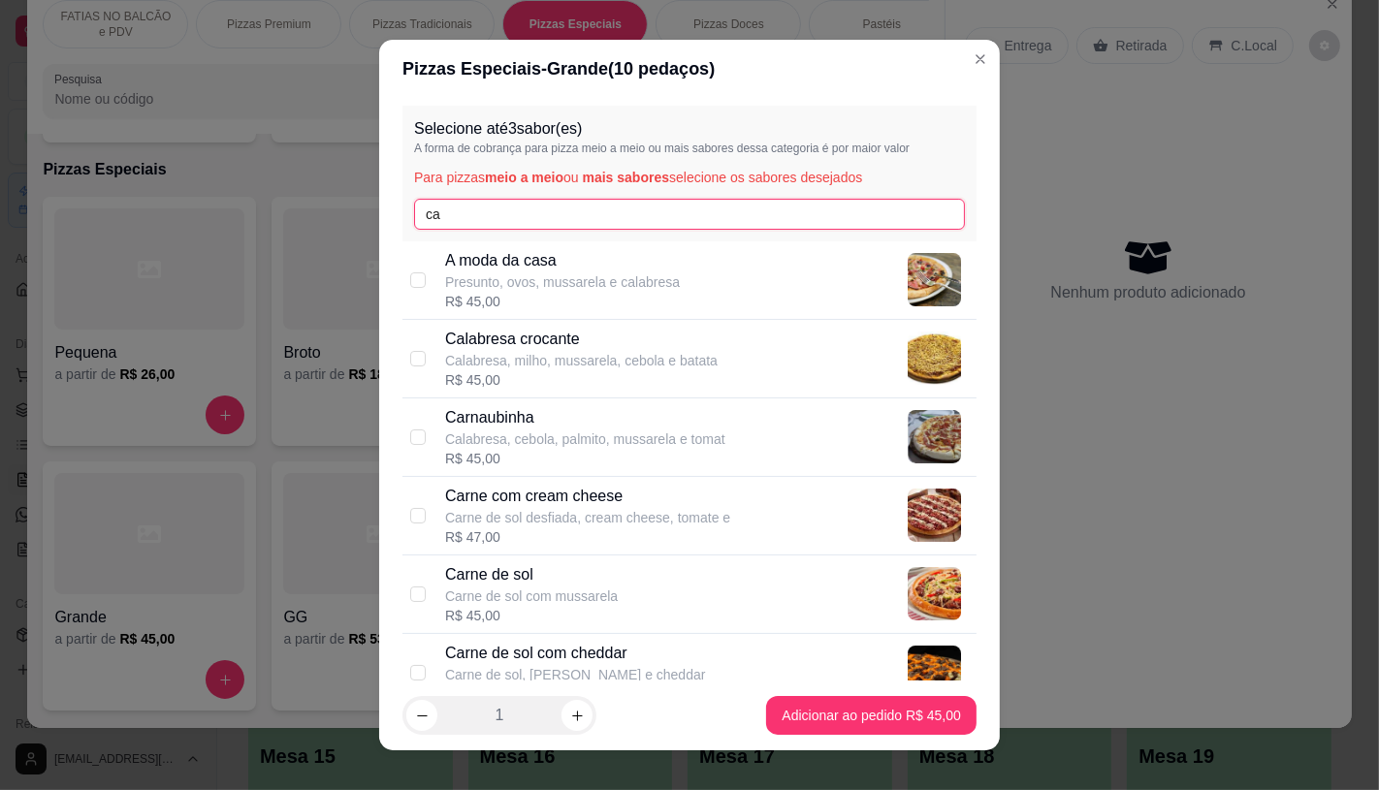
type input "ca"
click at [569, 365] on p "Calabresa, milho, mussarela, cebola e batata" at bounding box center [581, 360] width 273 height 19
checkbox input "true"
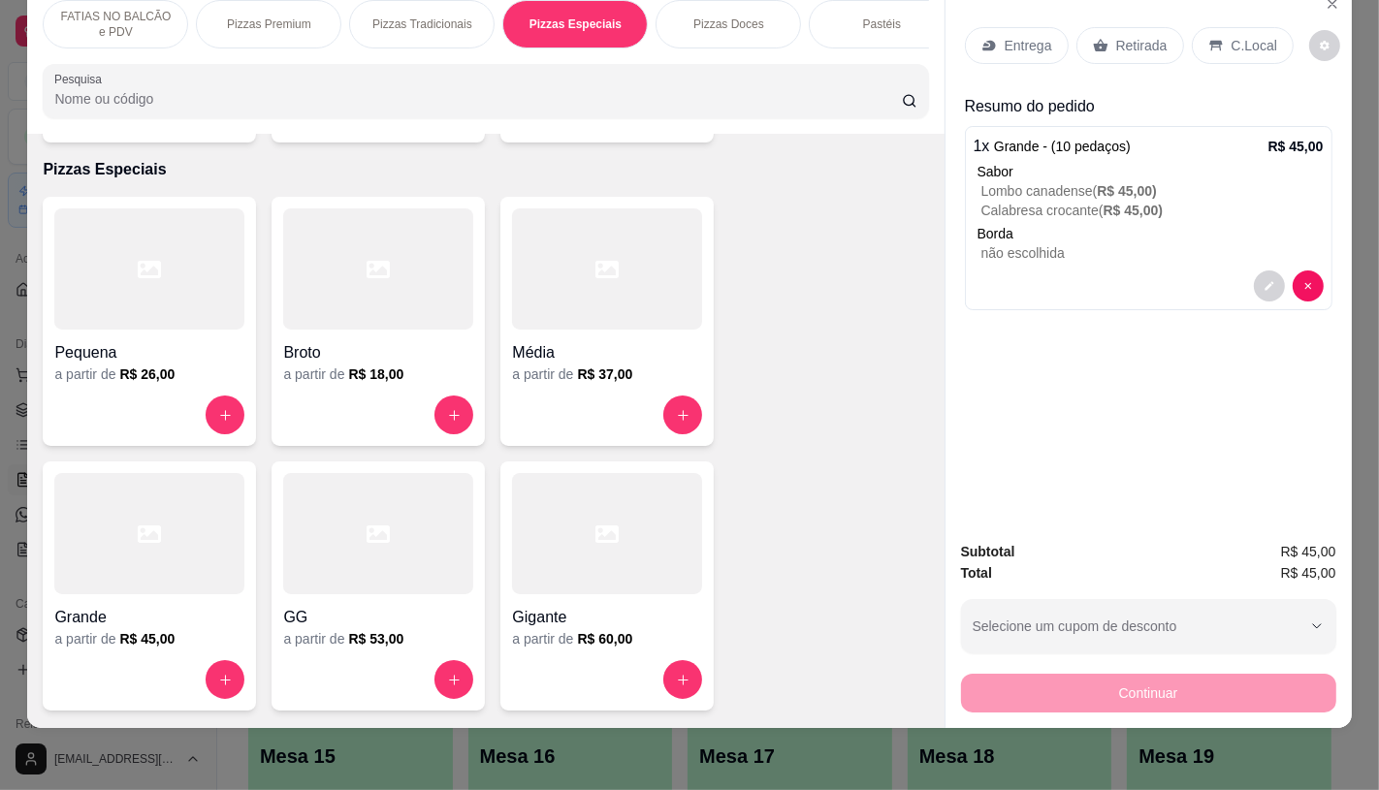
click at [1142, 46] on div "Retirada" at bounding box center [1130, 45] width 108 height 37
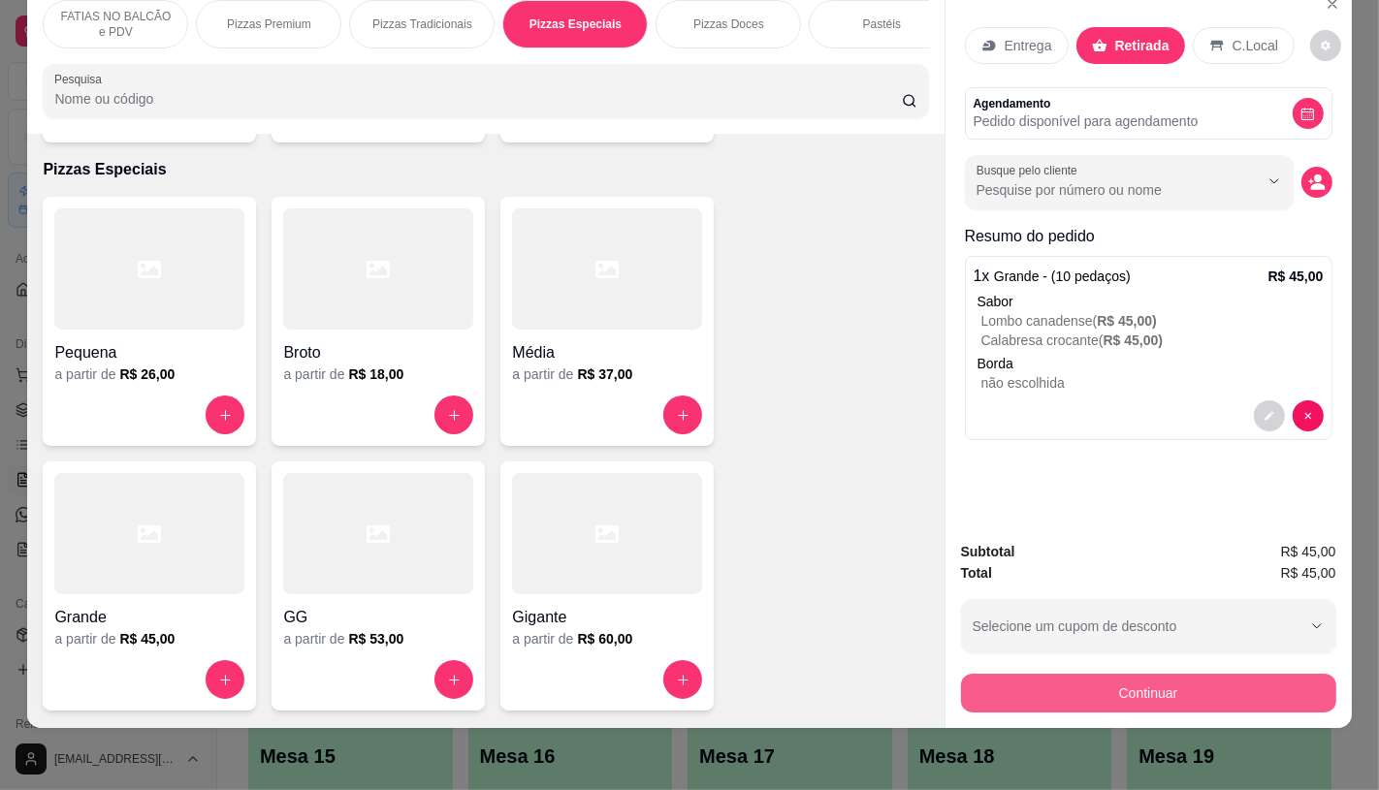
click at [1177, 677] on button "Continuar" at bounding box center [1148, 693] width 375 height 39
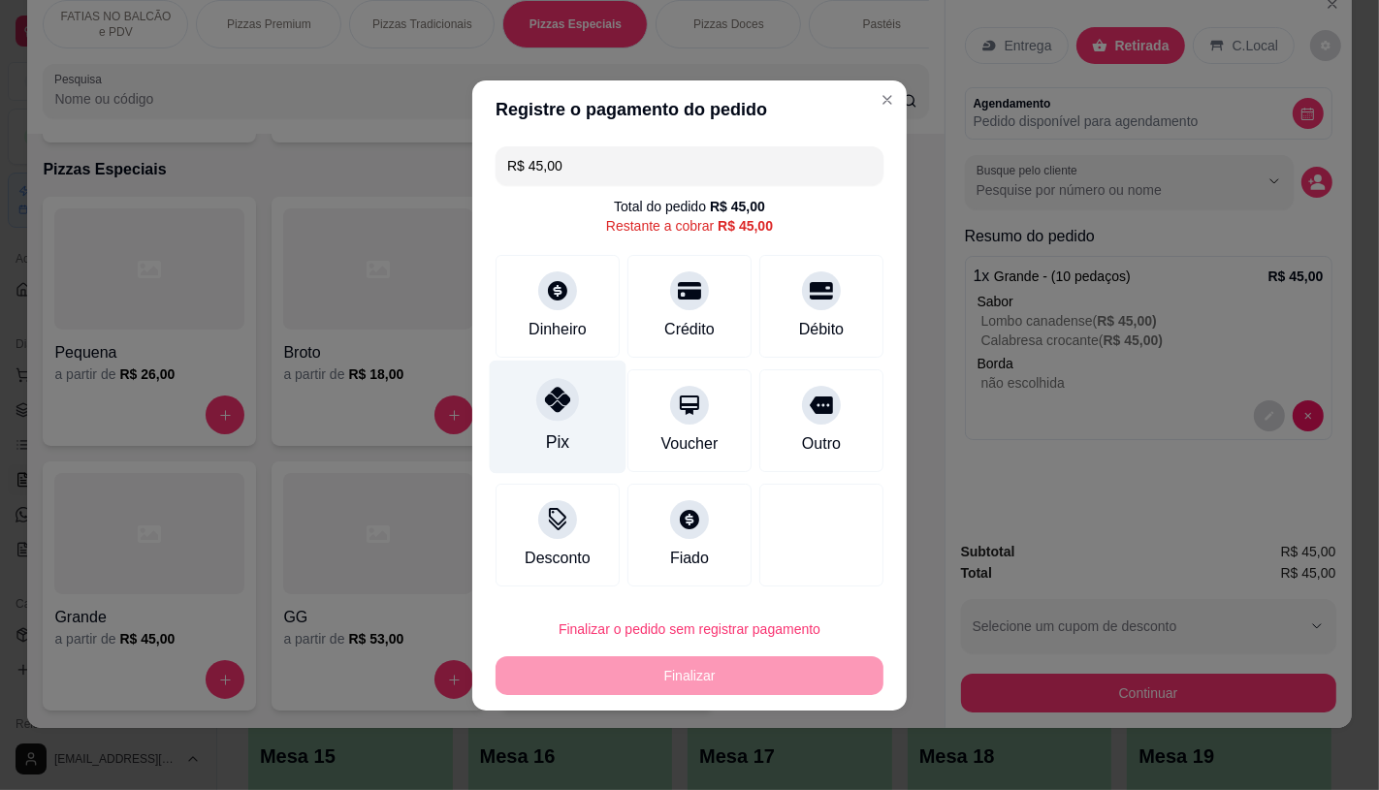
click at [533, 414] on div "Pix" at bounding box center [558, 416] width 137 height 113
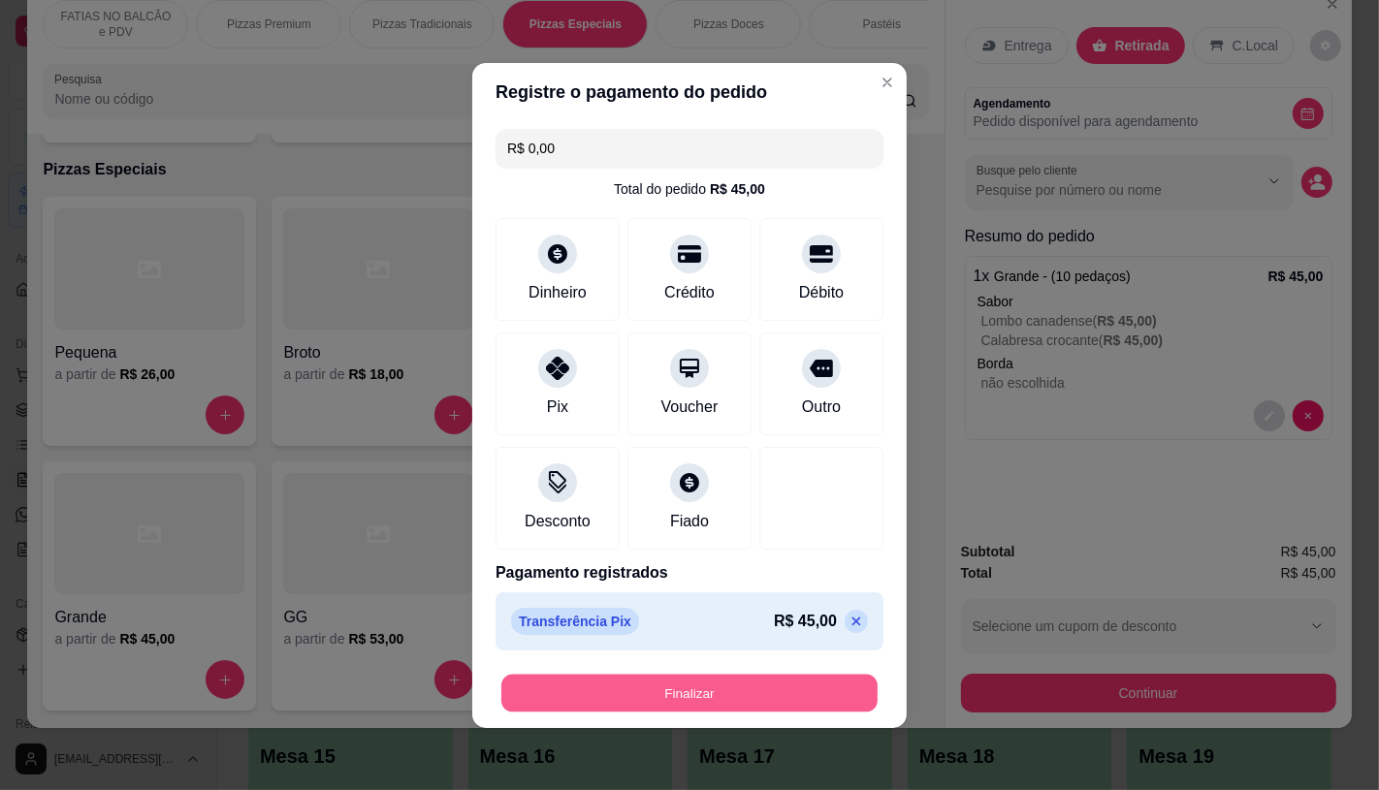
click at [748, 705] on button "Finalizar" at bounding box center [689, 693] width 376 height 38
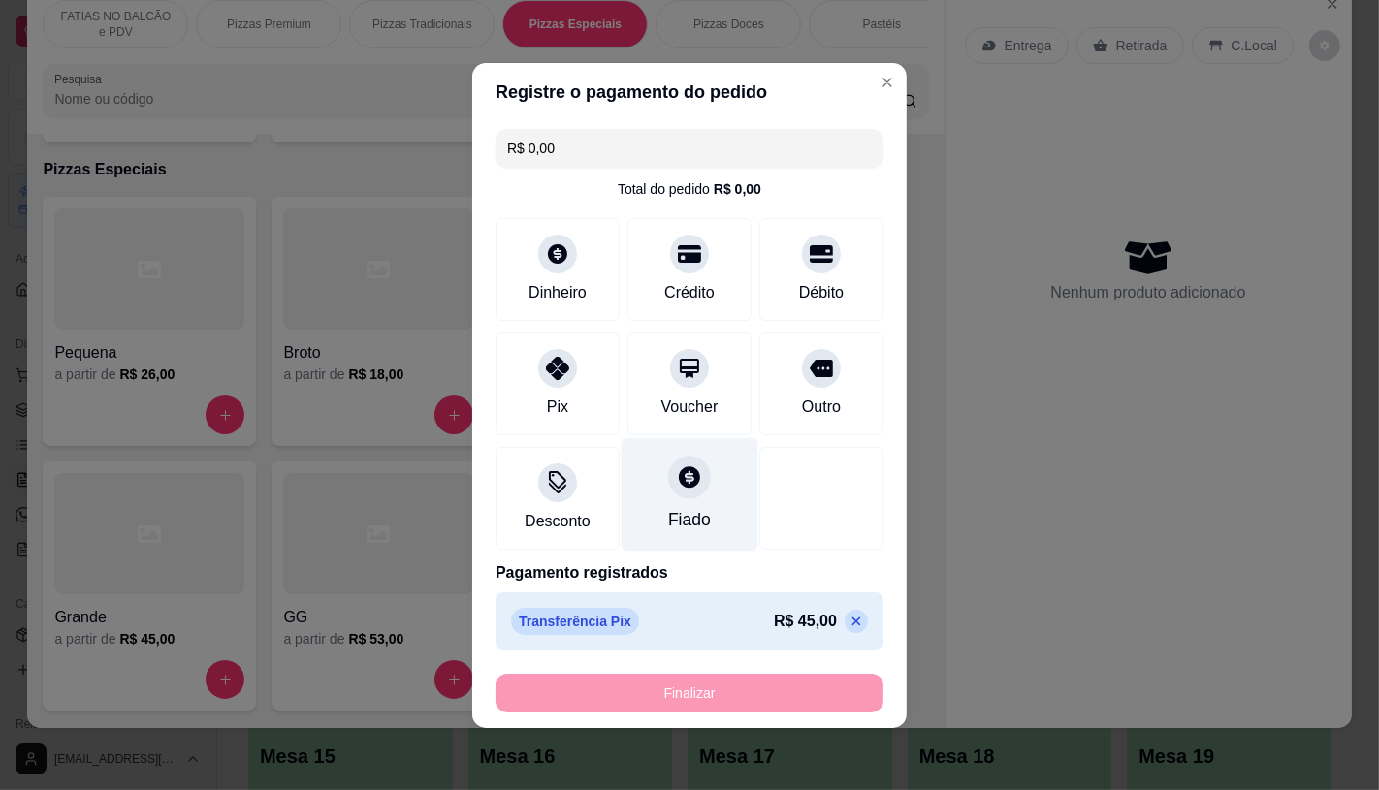
type input "-R$ 45,00"
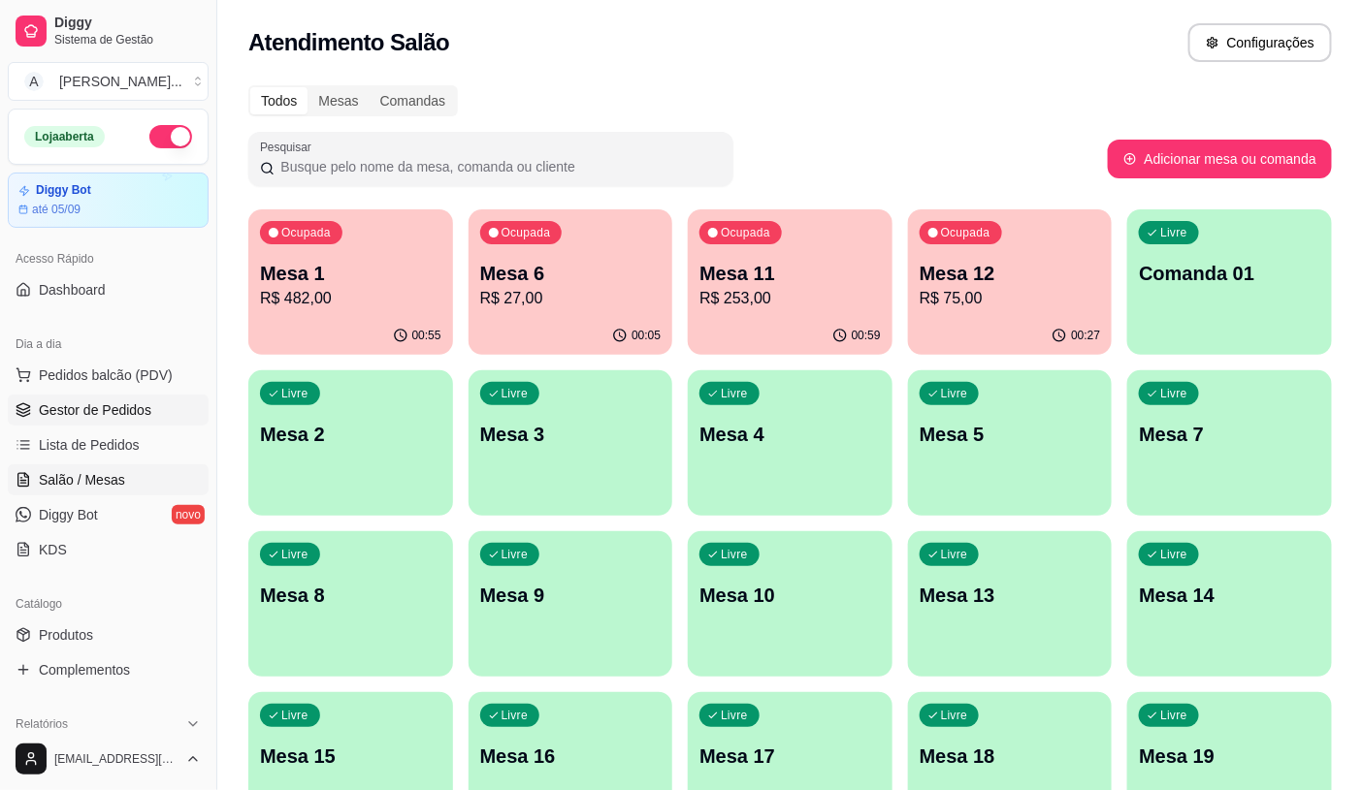
click at [155, 395] on link "Gestor de Pedidos" at bounding box center [108, 410] width 201 height 31
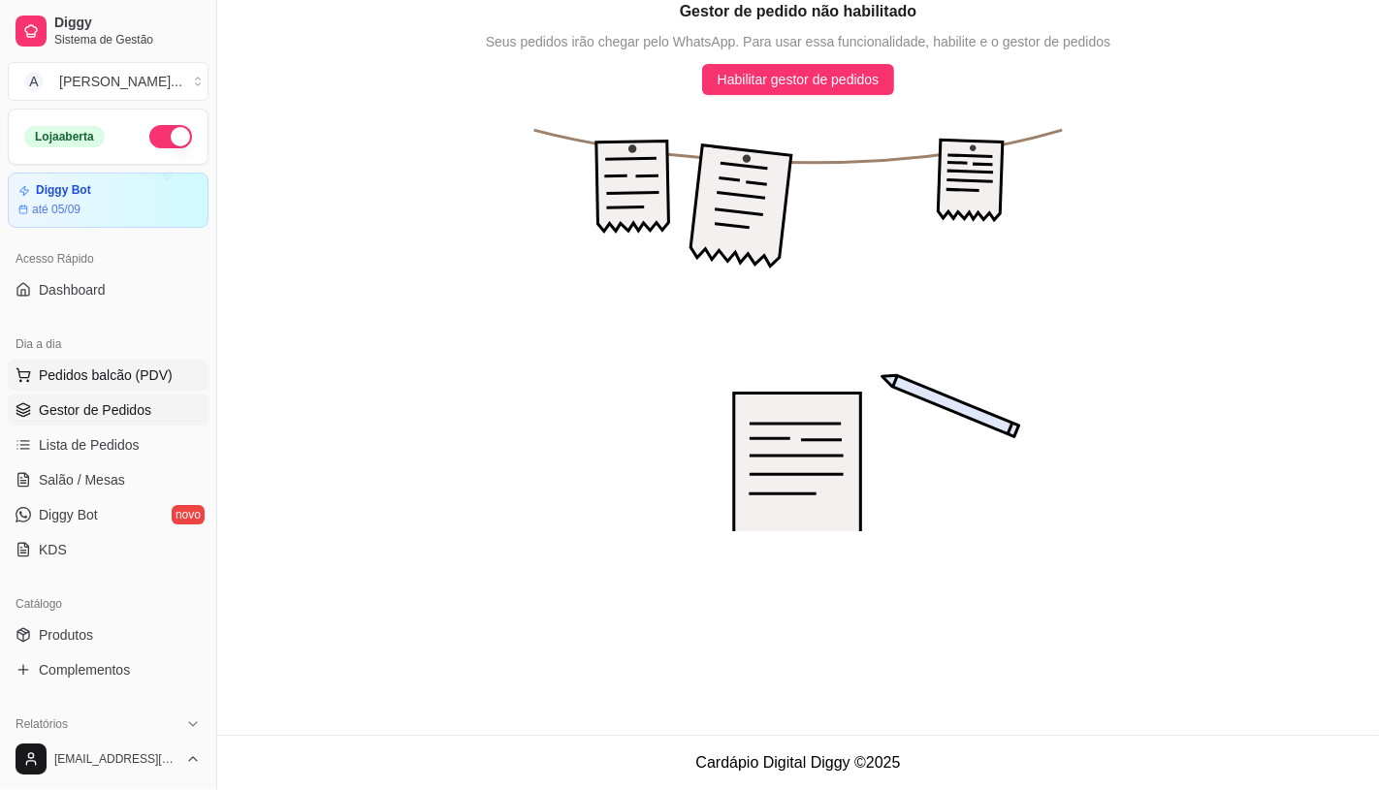
click at [155, 383] on span "Pedidos balcão (PDV)" at bounding box center [106, 375] width 134 height 19
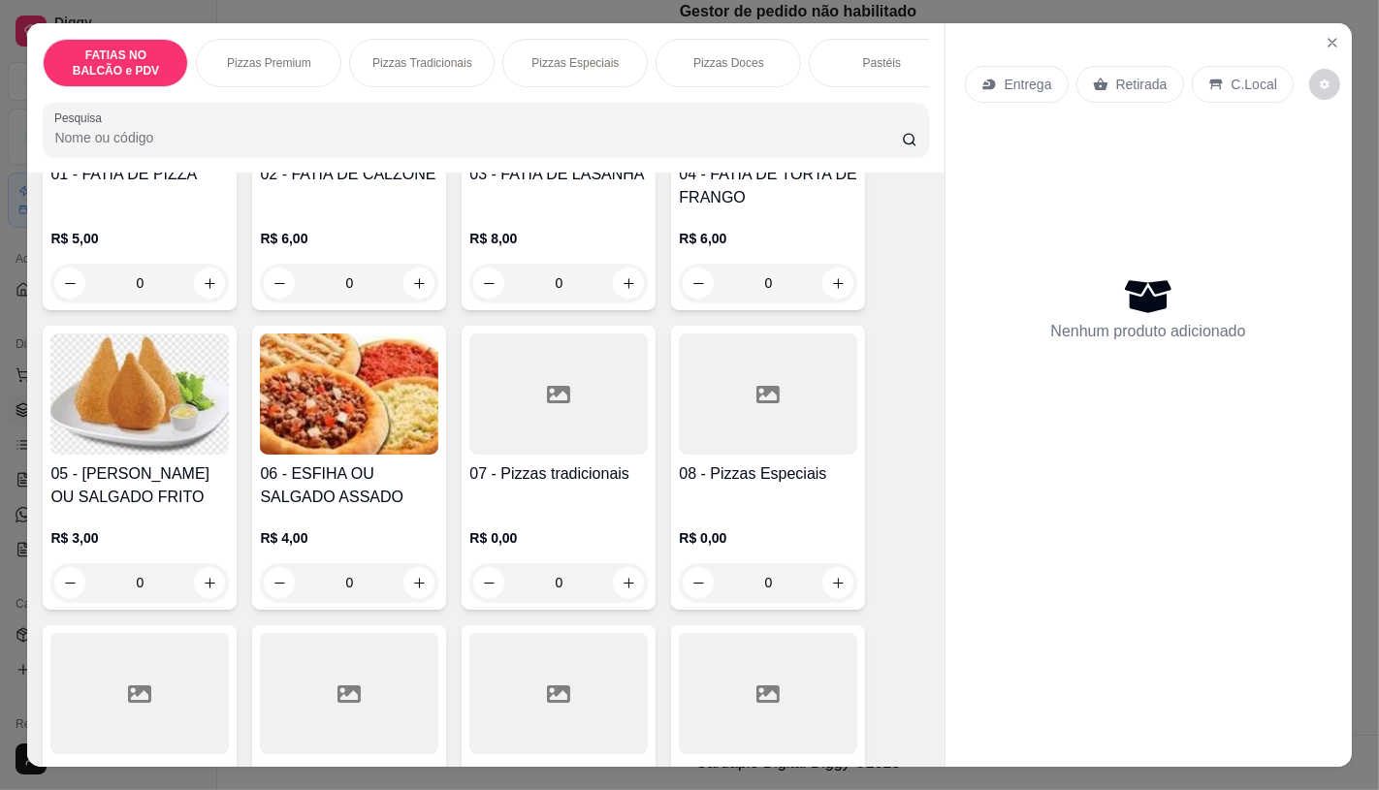
scroll to position [323, 0]
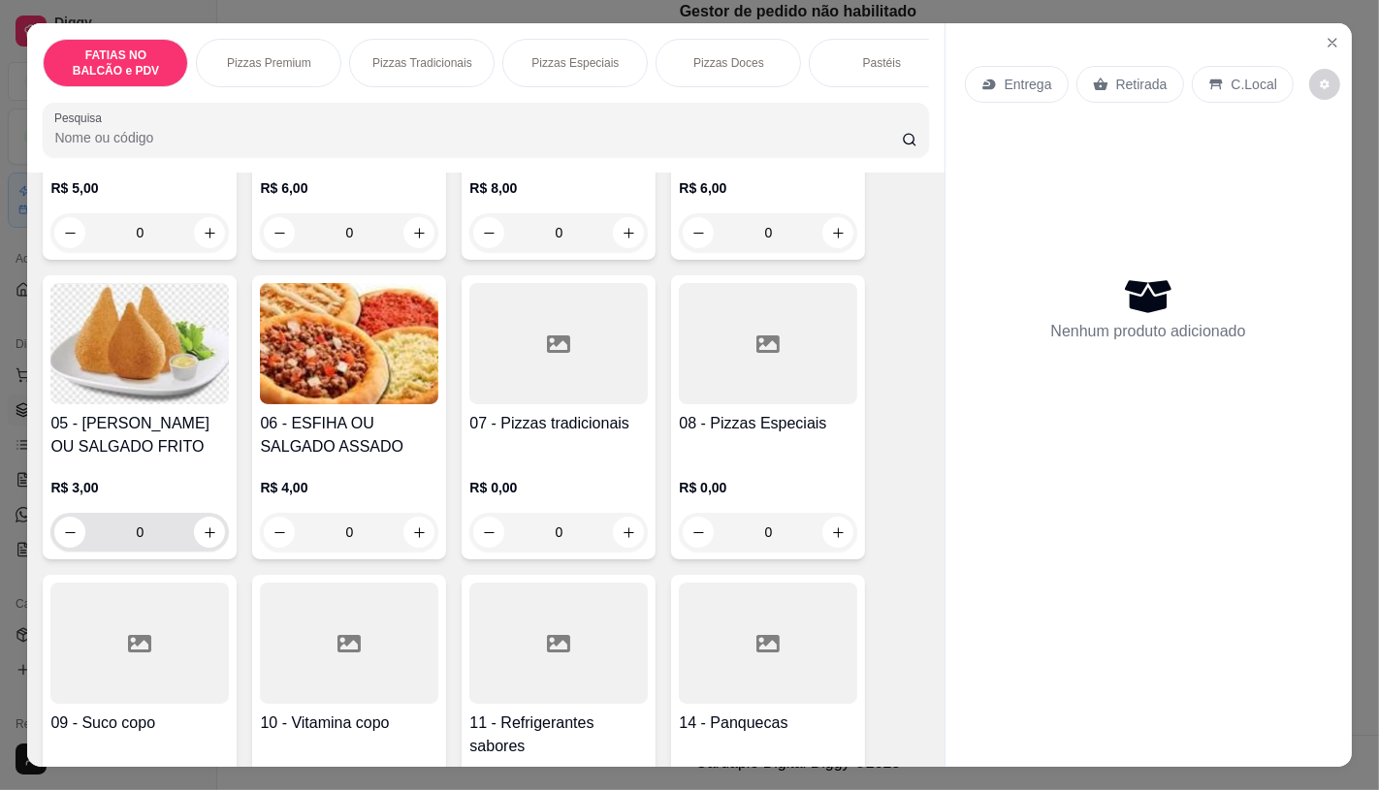
click at [144, 552] on input "0" at bounding box center [139, 532] width 109 height 39
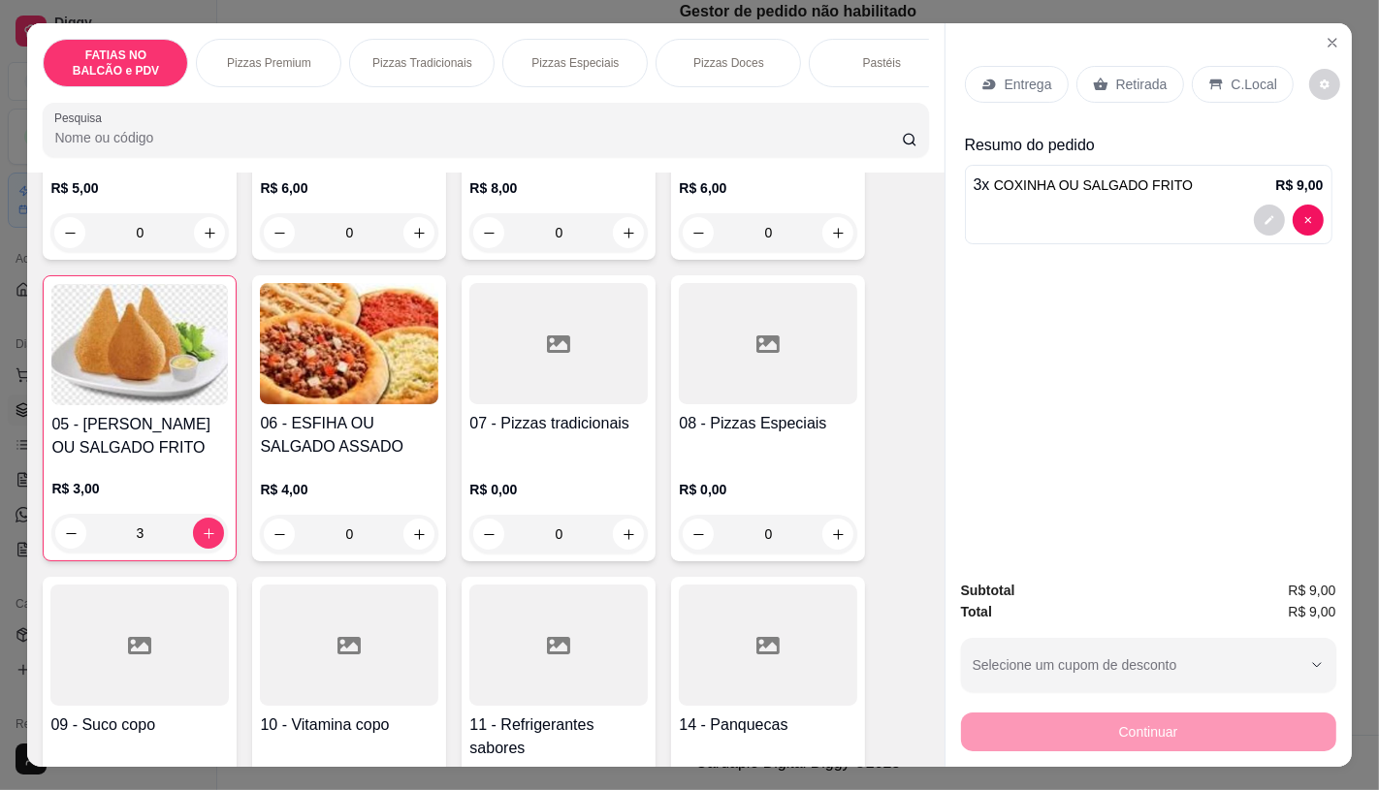
type input "3"
click at [1099, 79] on div "Retirada" at bounding box center [1130, 84] width 108 height 37
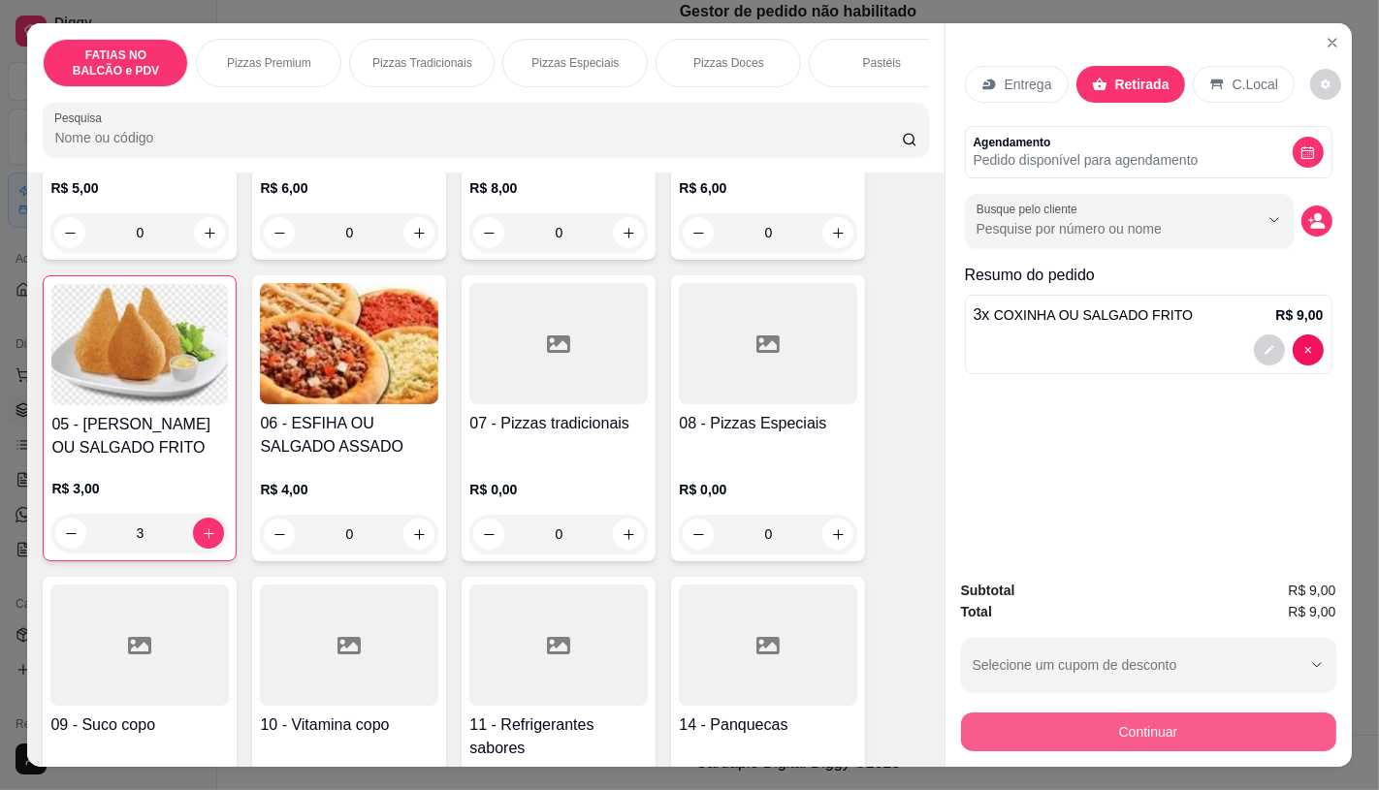
click at [1072, 722] on button "Continuar" at bounding box center [1148, 732] width 375 height 39
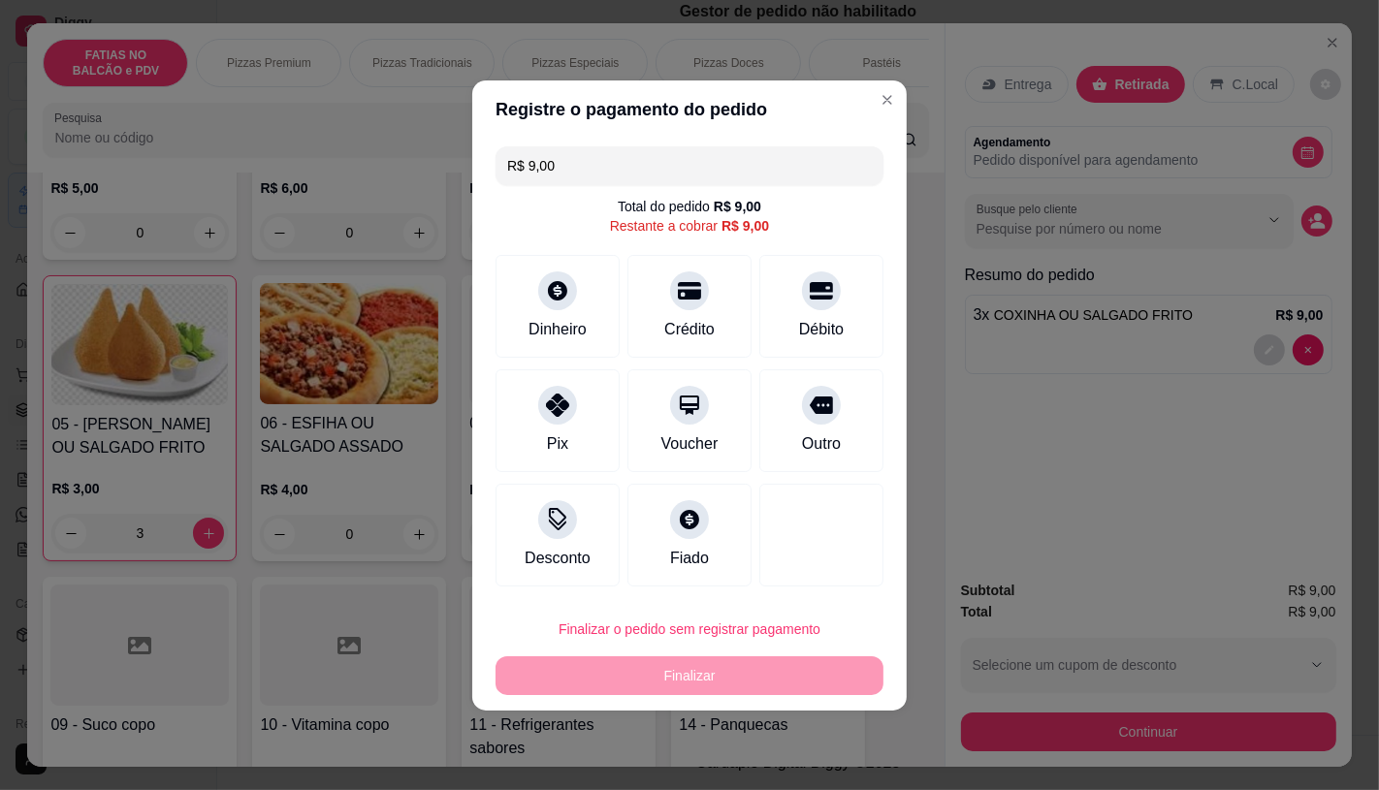
click at [482, 303] on div at bounding box center [558, 343] width 178 height 121
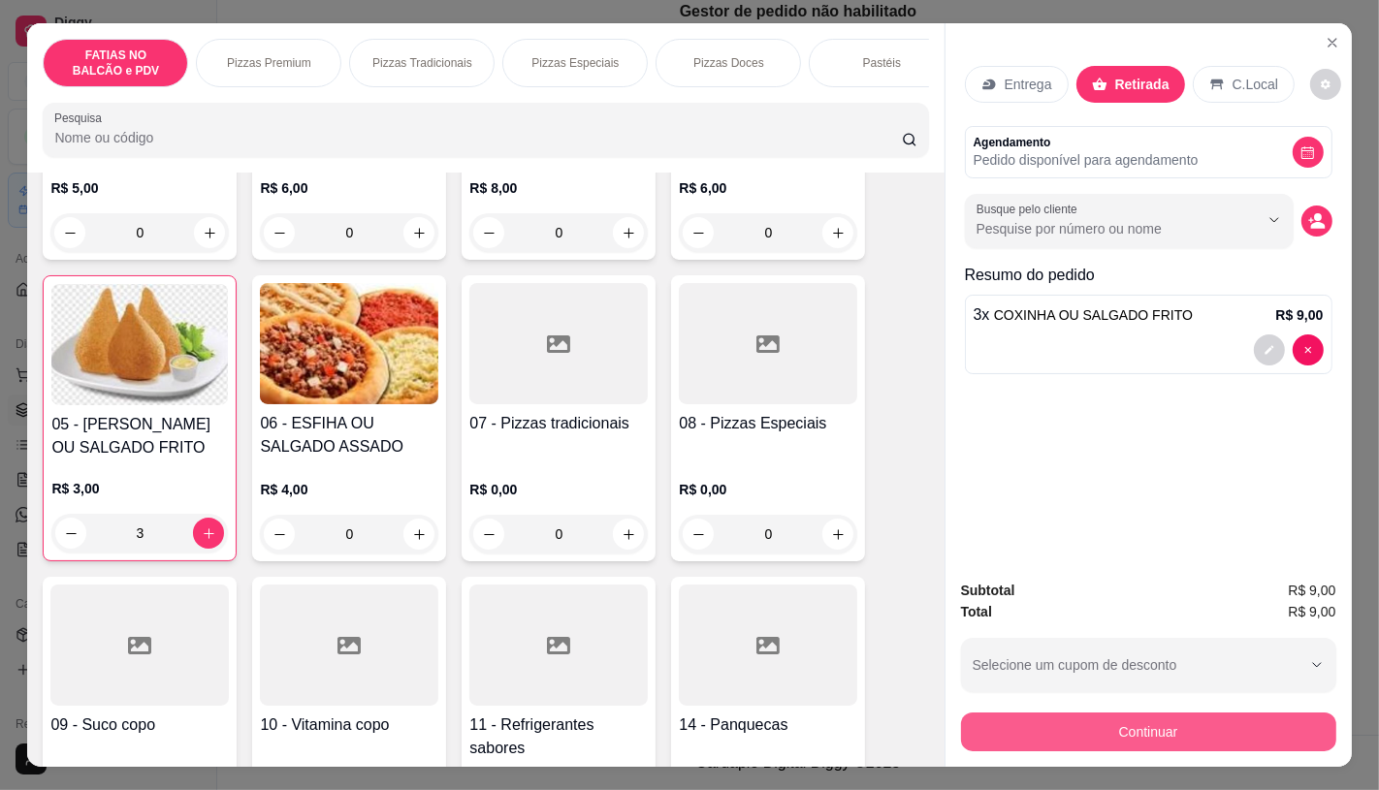
click at [1176, 731] on button "Continuar" at bounding box center [1148, 732] width 375 height 39
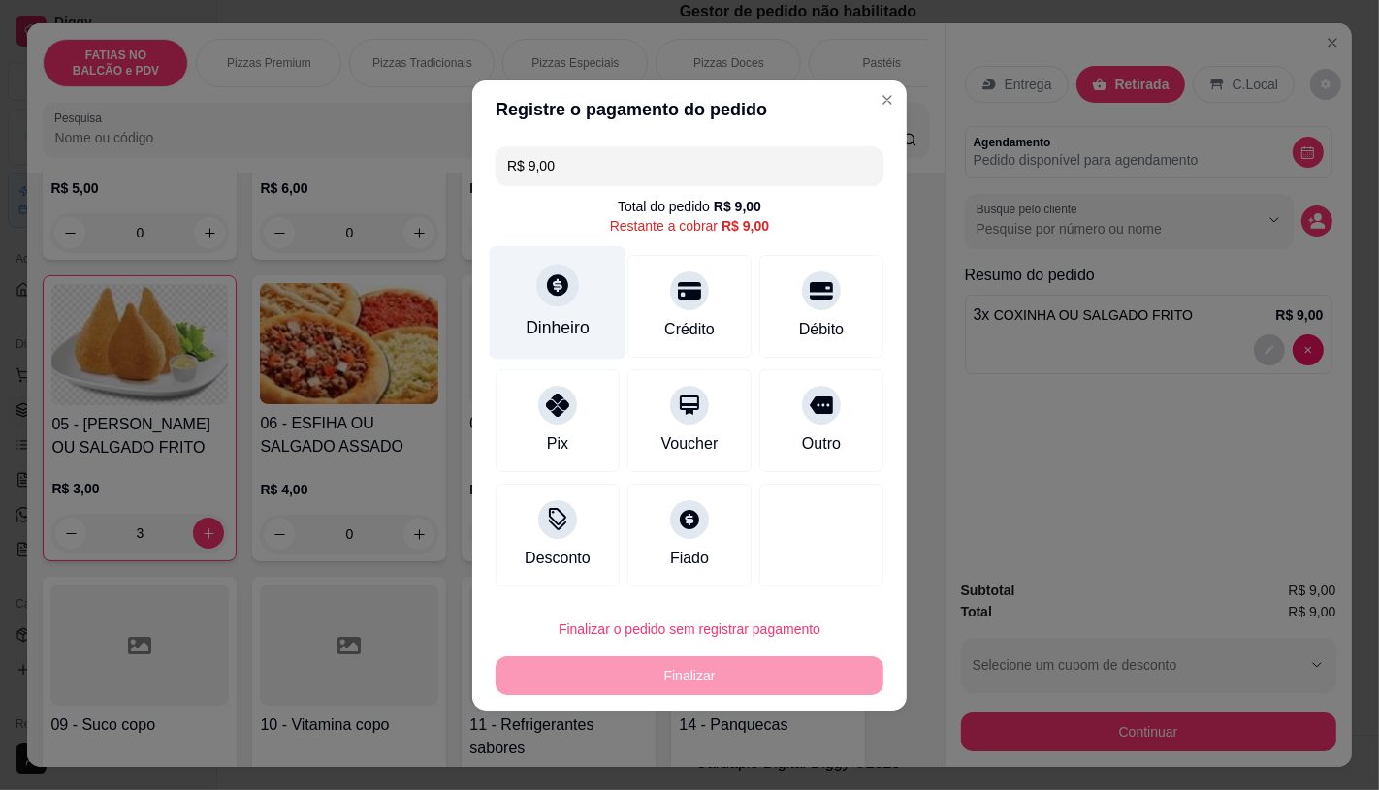
click at [551, 304] on div at bounding box center [557, 285] width 43 height 43
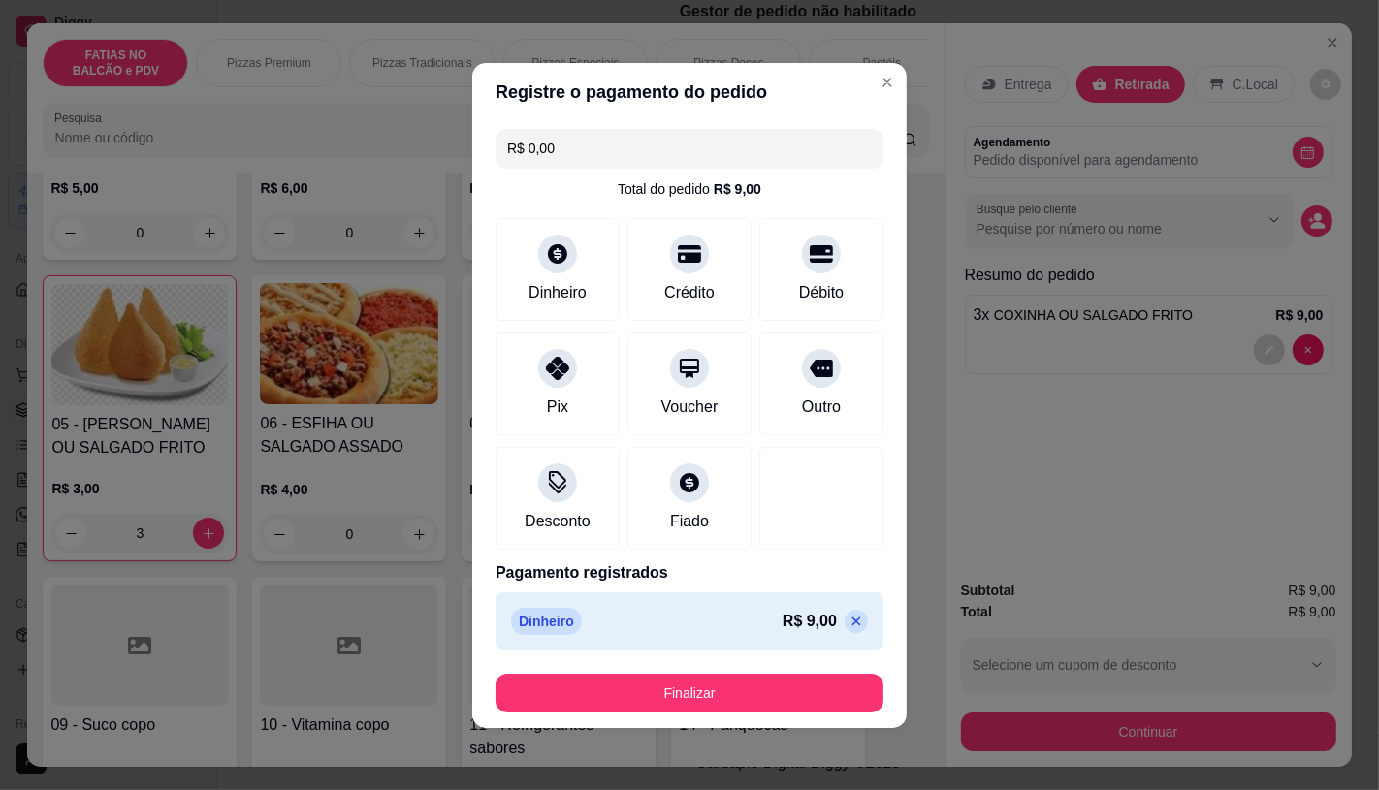
type input "R$ 0,00"
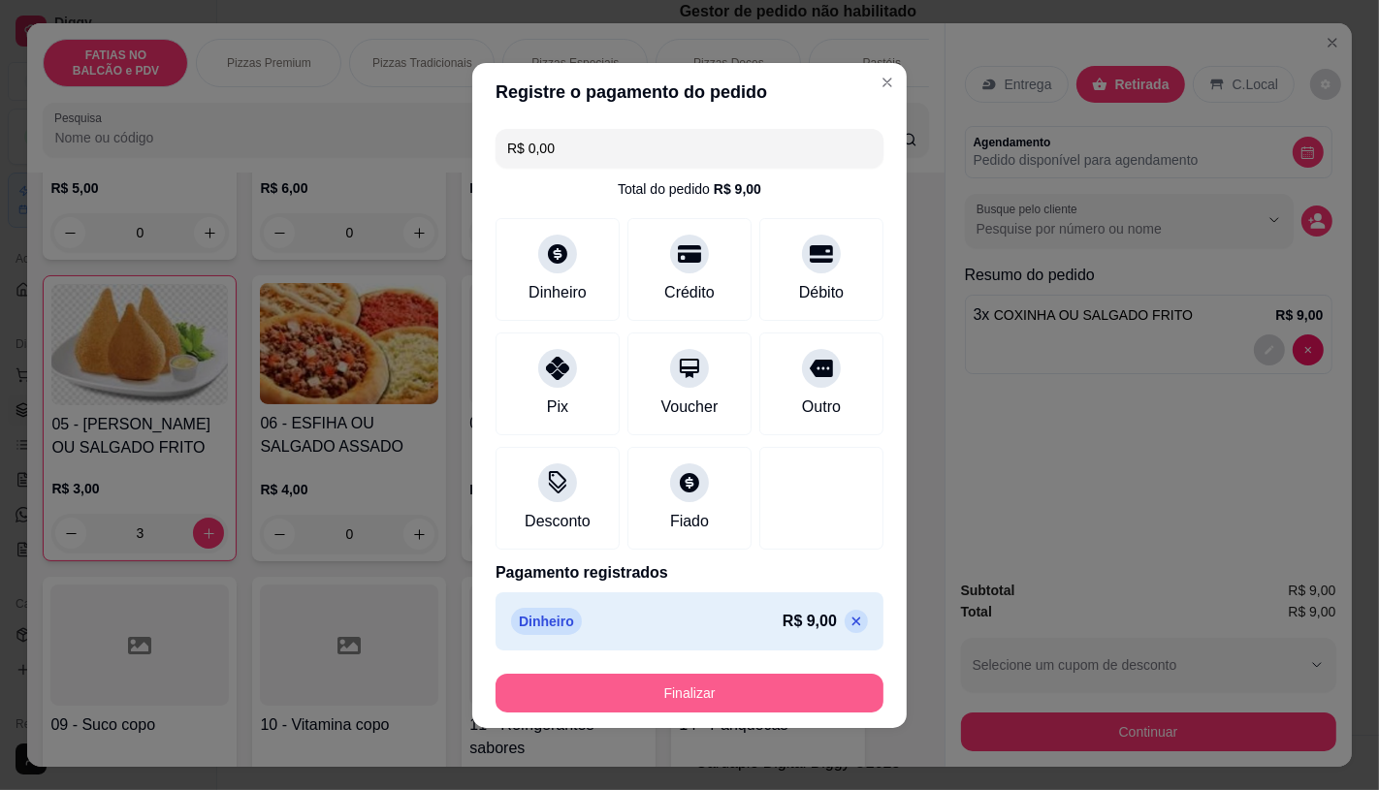
click at [761, 693] on button "Finalizar" at bounding box center [690, 693] width 388 height 39
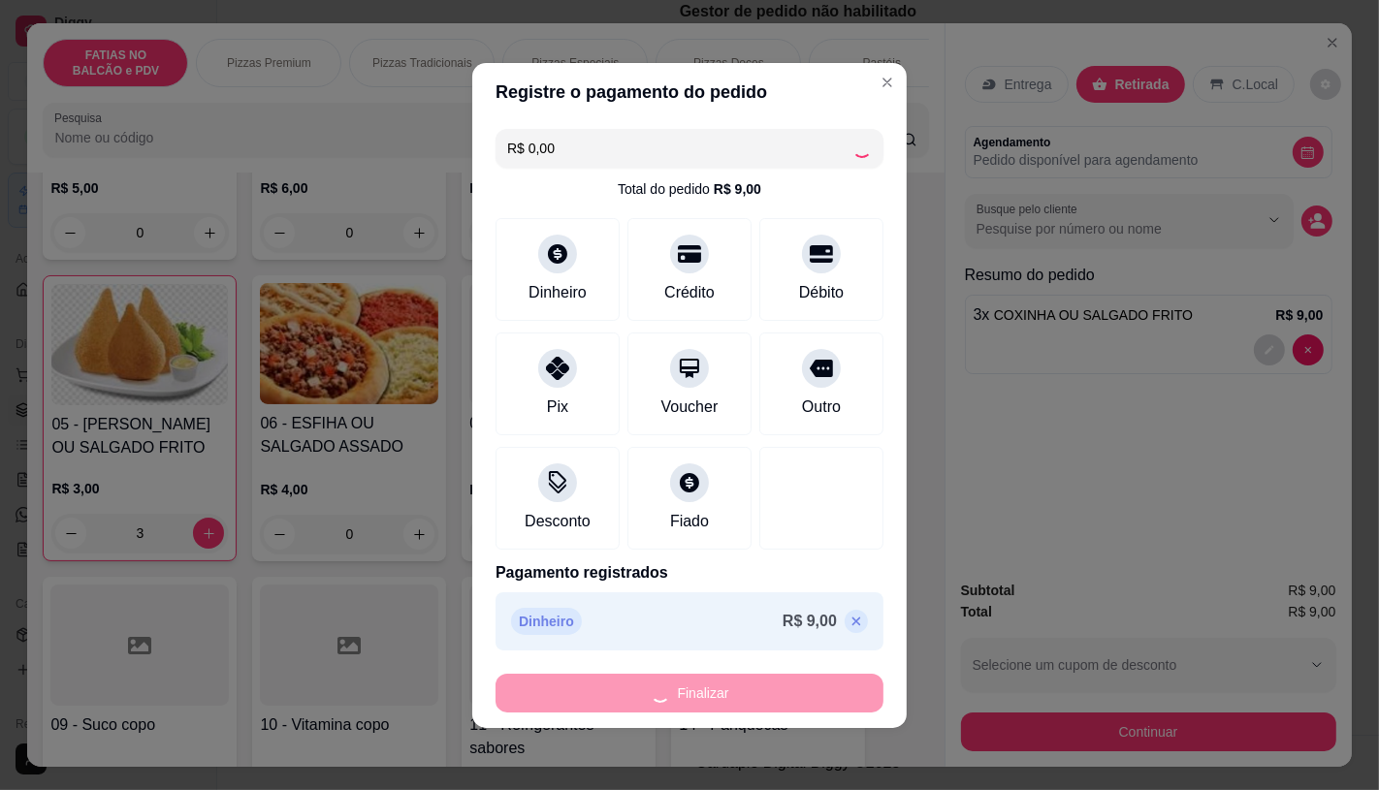
type input "0"
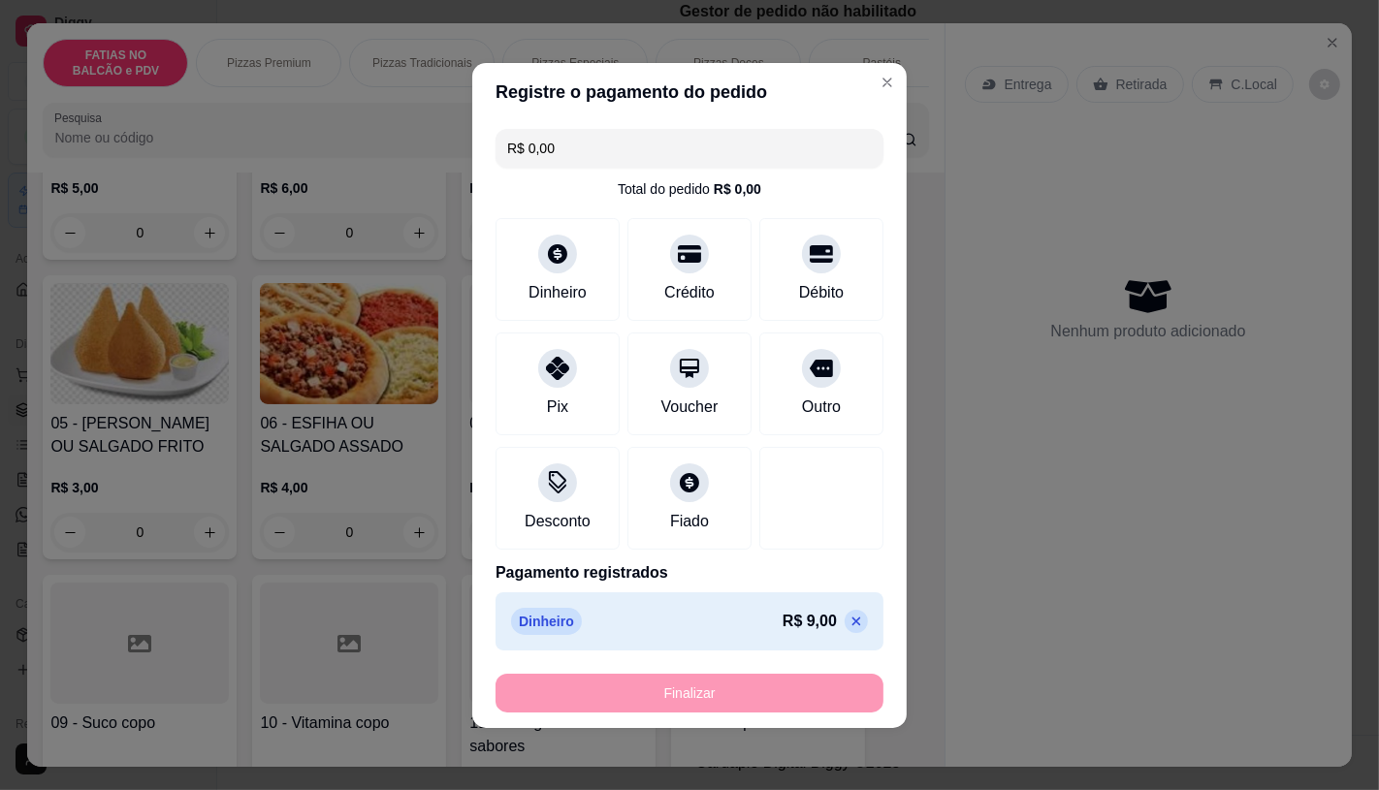
type input "-R$ 9,00"
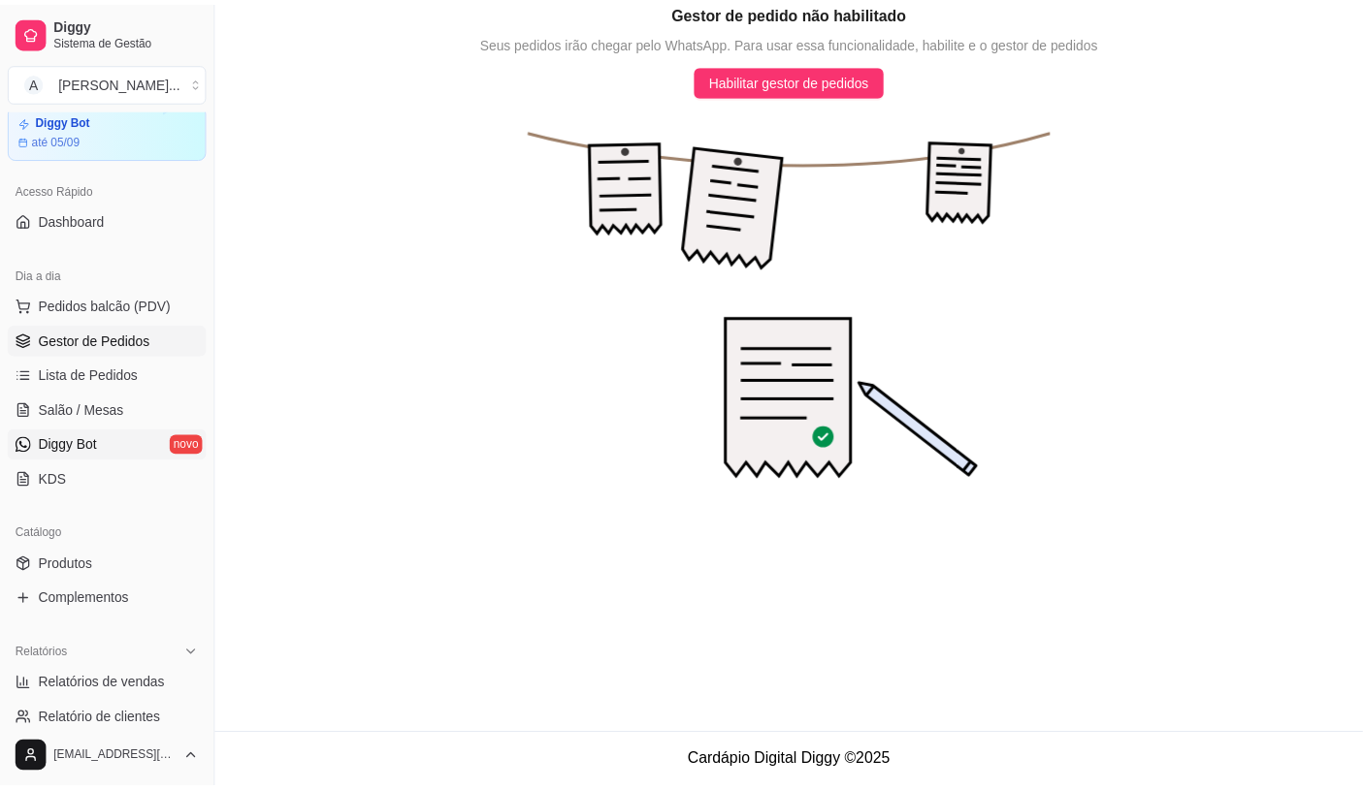
scroll to position [108, 0]
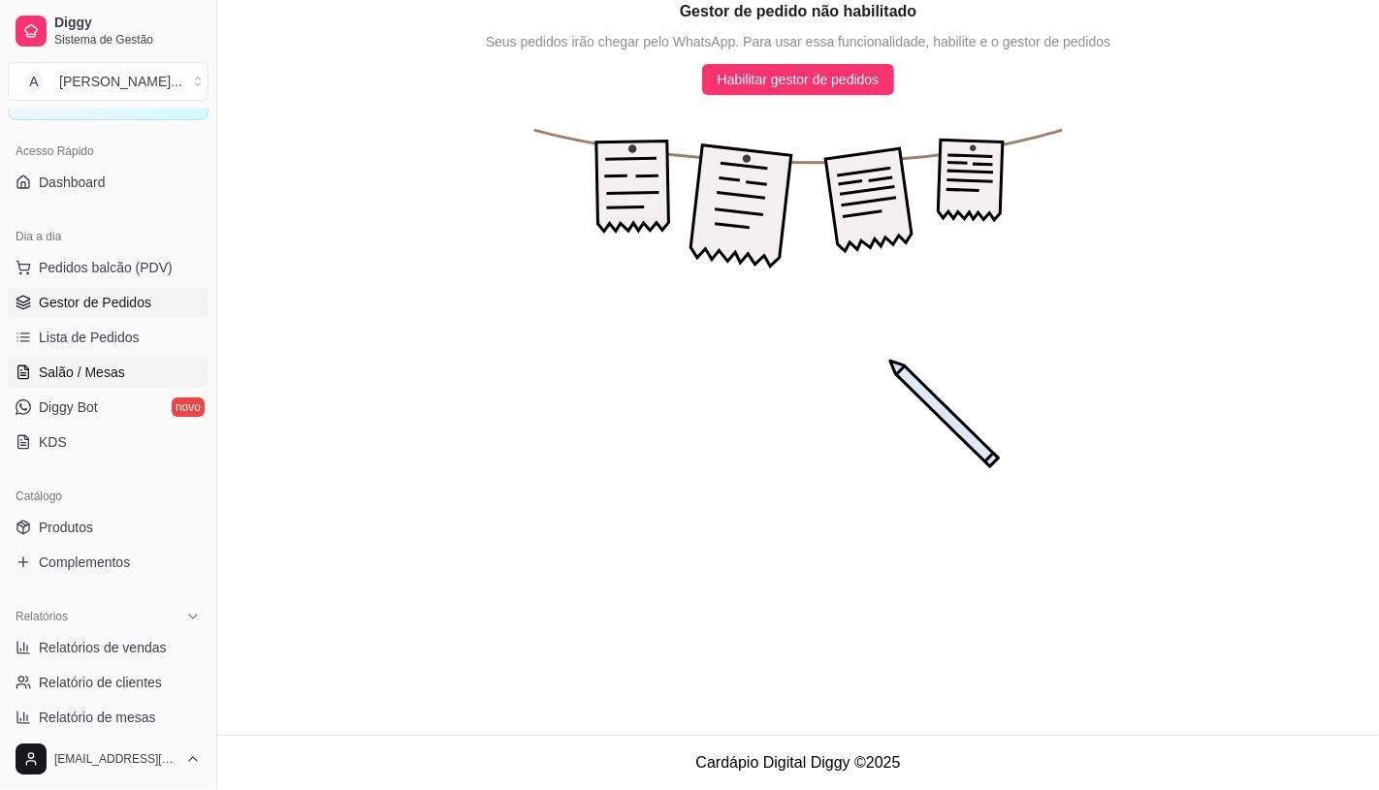
click at [105, 364] on span "Salão / Mesas" at bounding box center [82, 372] width 86 height 19
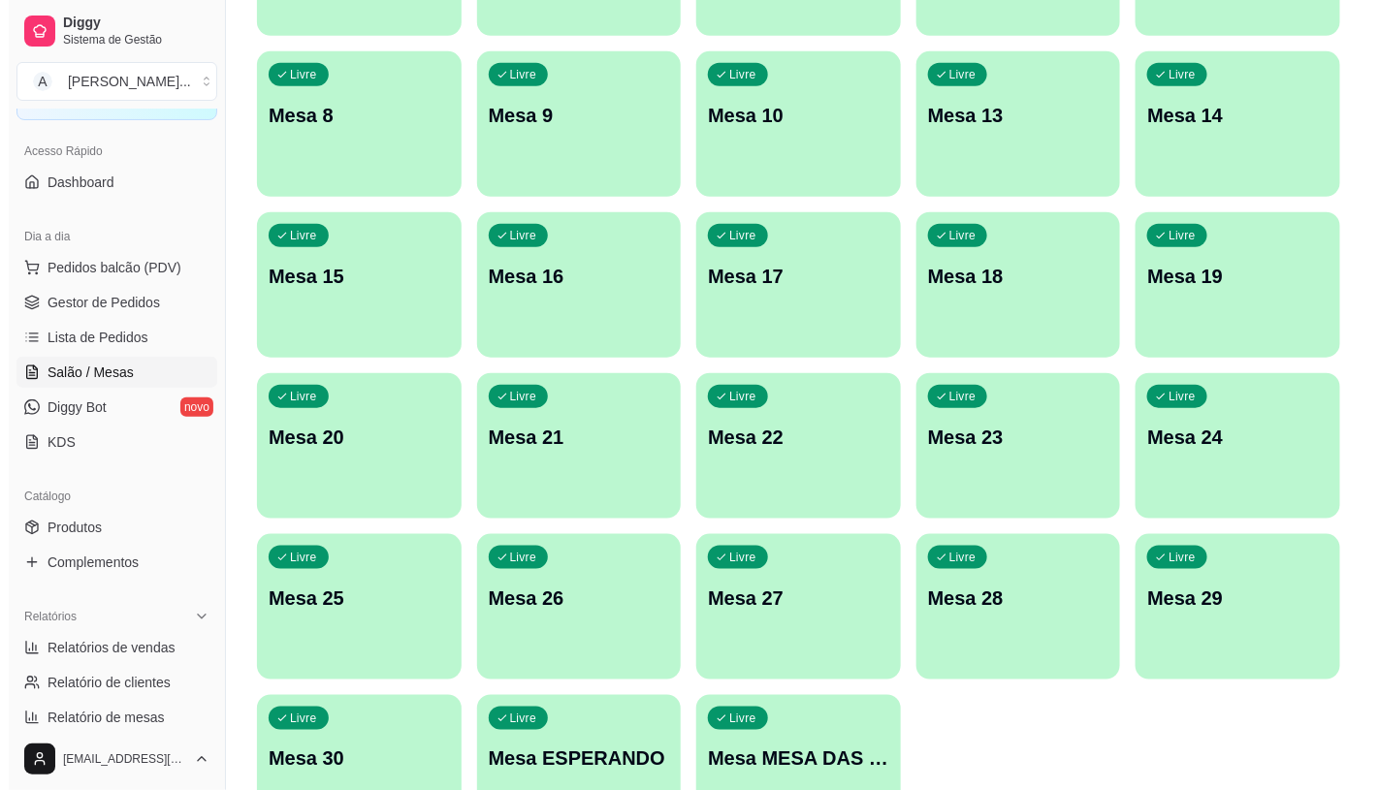
scroll to position [538, 0]
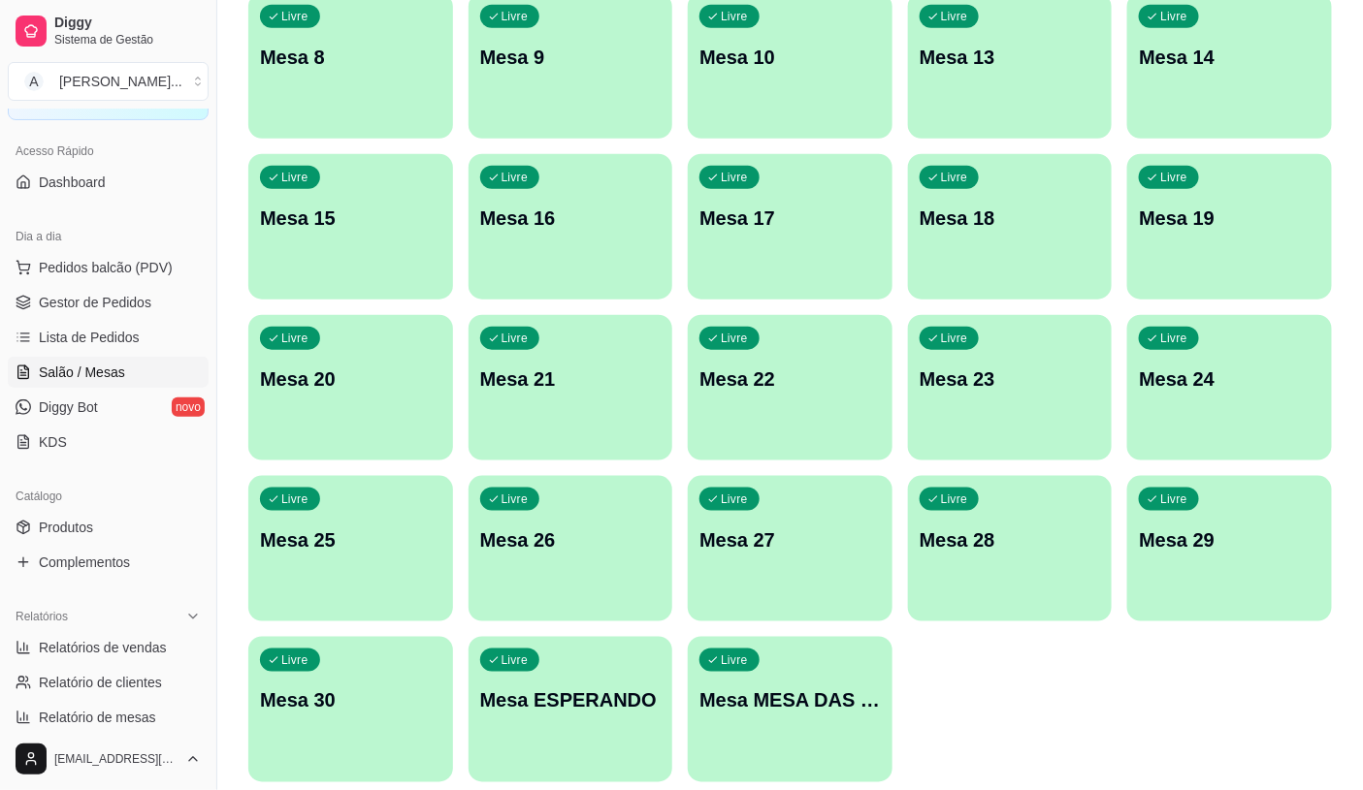
click at [753, 686] on div "Livre Mesa MESA DAS COMANDAS" at bounding box center [790, 698] width 205 height 122
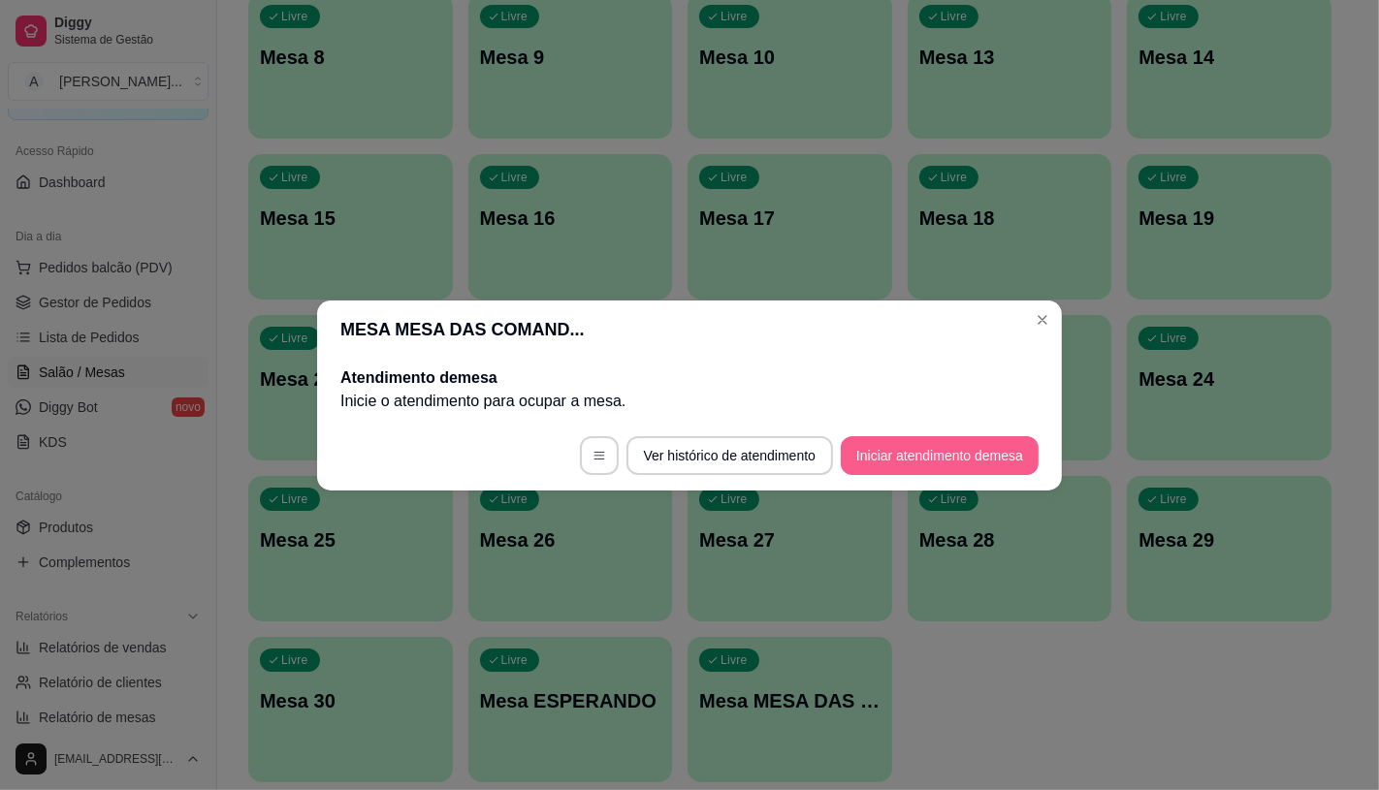
click at [946, 469] on button "Iniciar atendimento de mesa" at bounding box center [940, 455] width 198 height 39
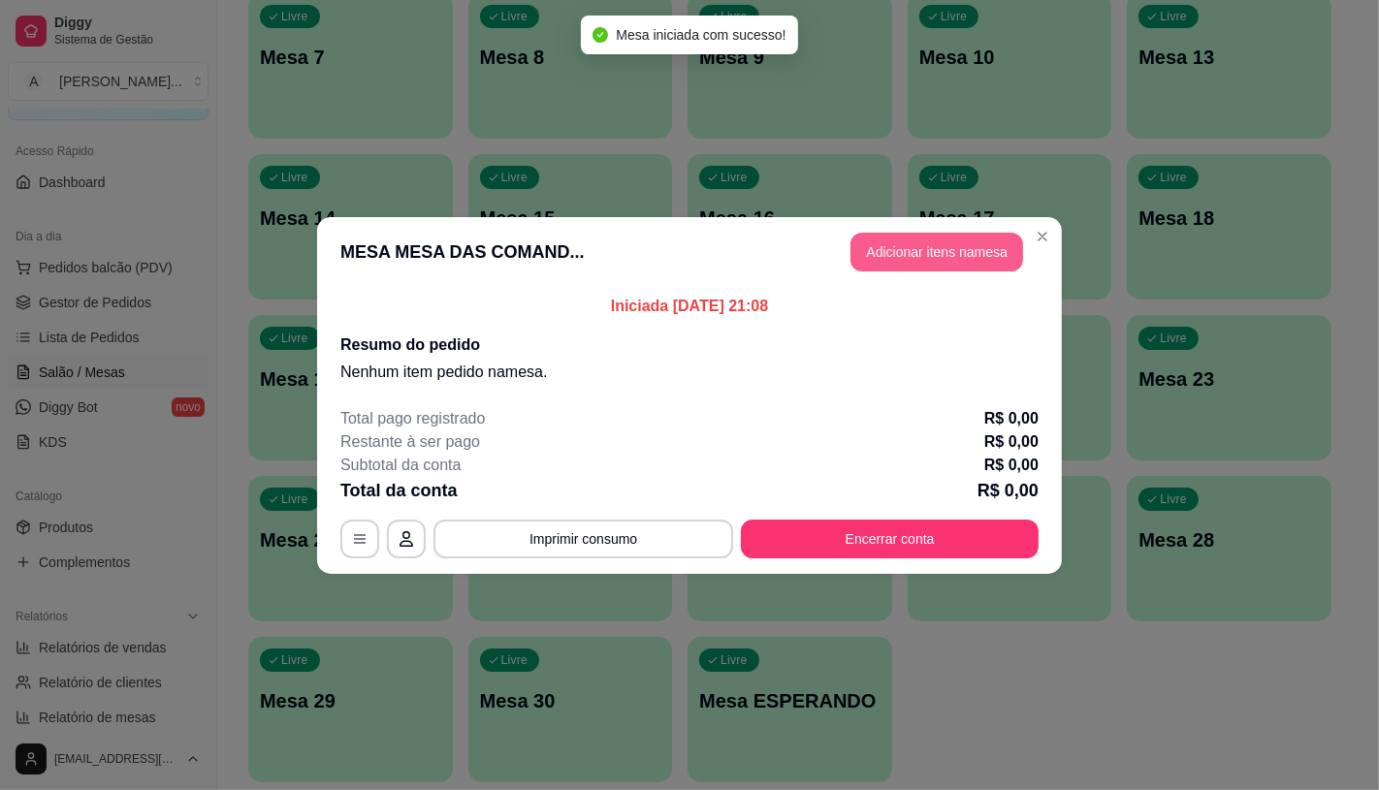
click at [956, 253] on button "Adicionar itens na mesa" at bounding box center [936, 252] width 173 height 39
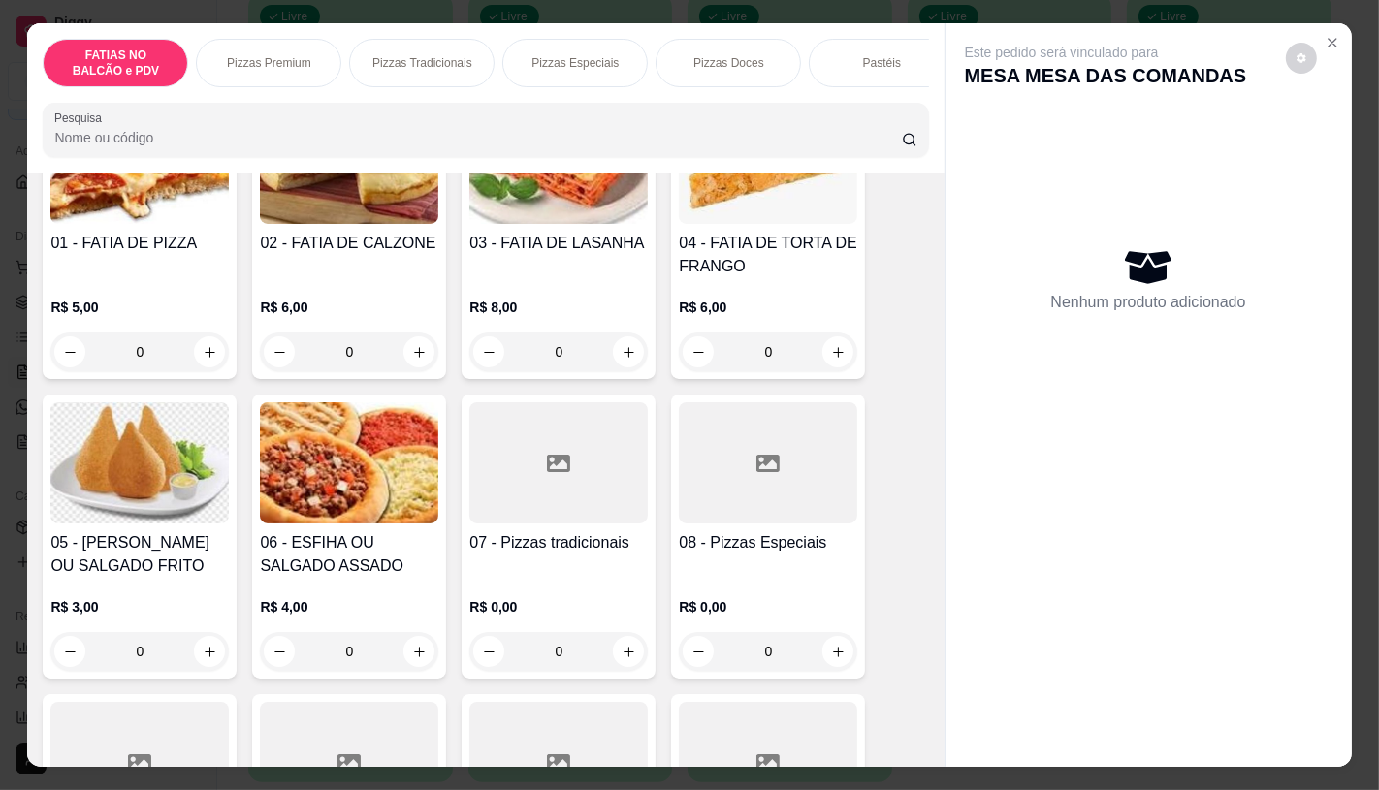
scroll to position [215, 0]
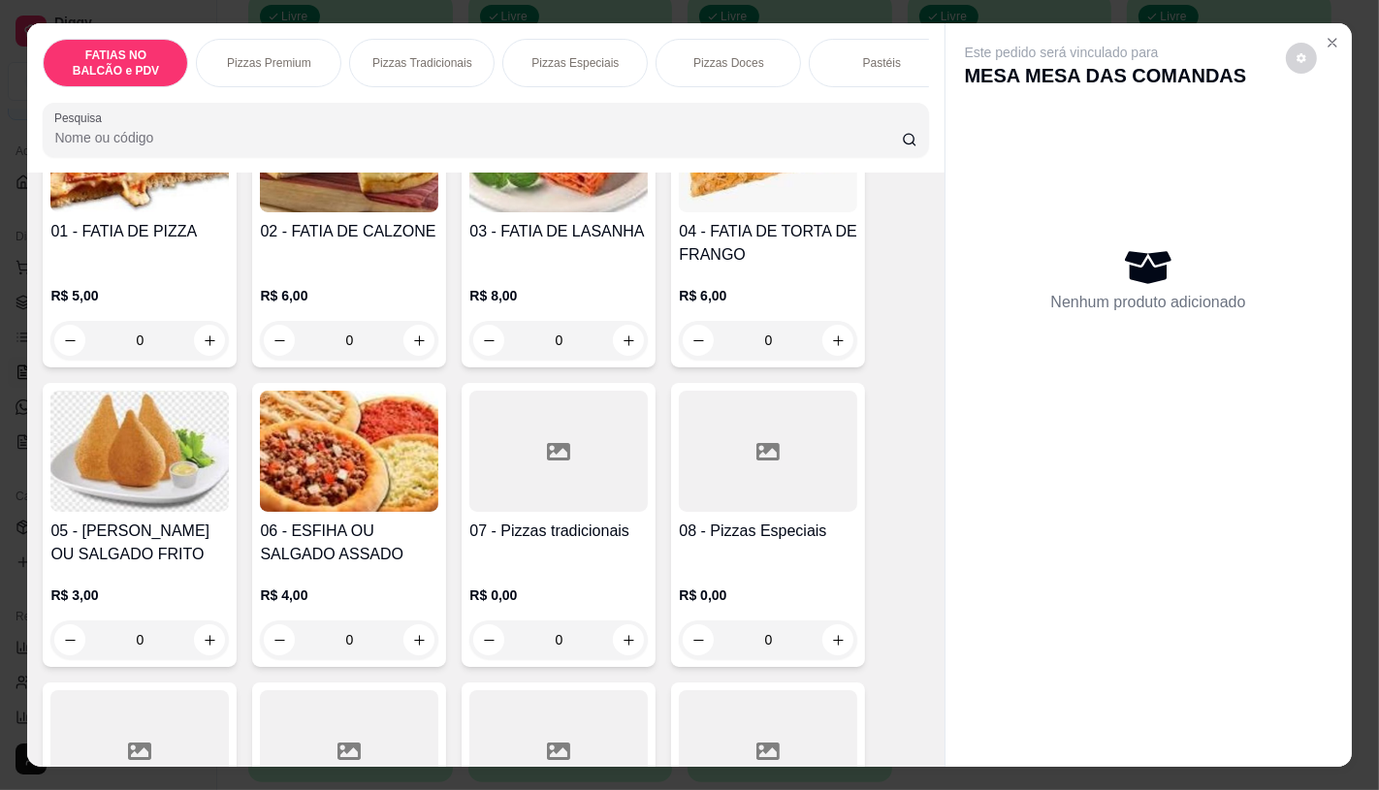
click at [607, 495] on div at bounding box center [558, 451] width 178 height 121
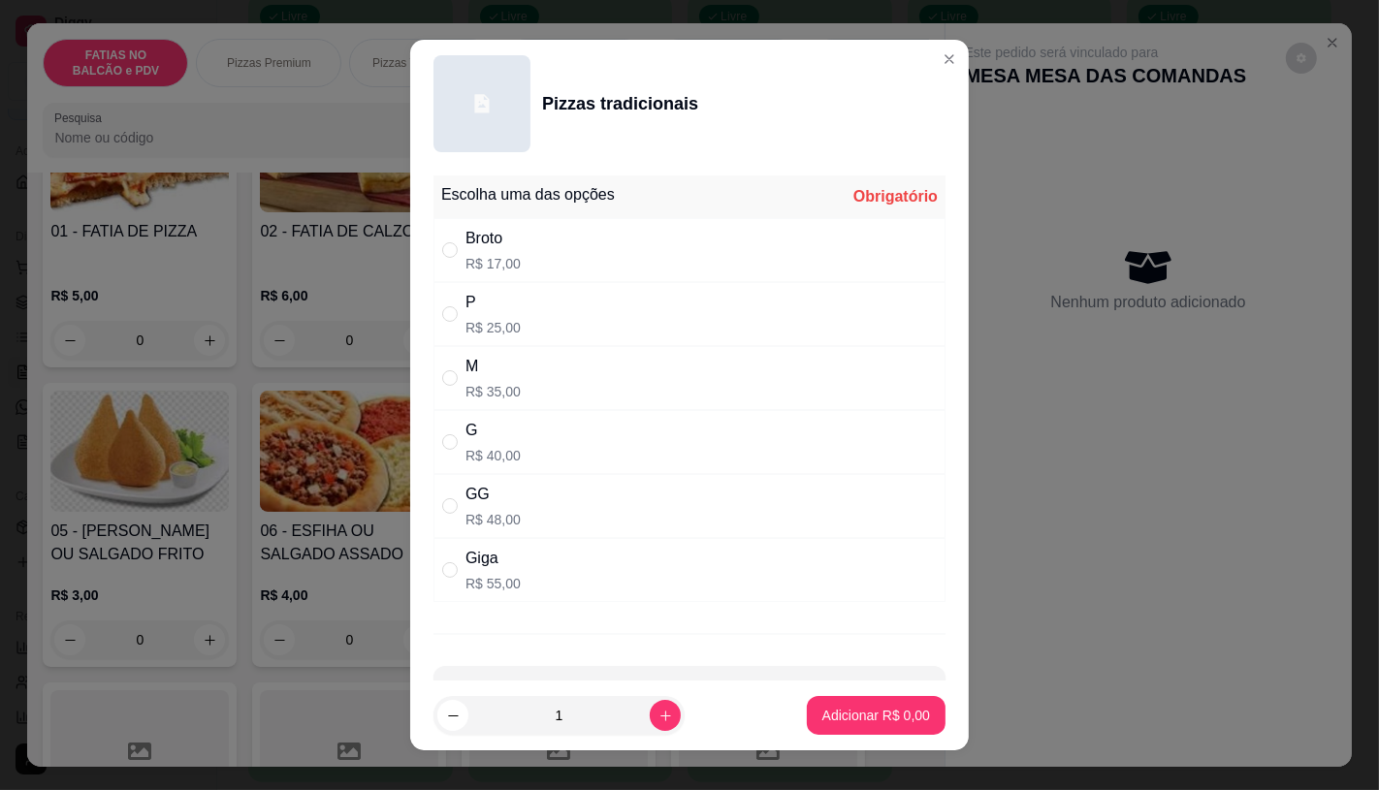
click at [567, 558] on div "Giga R$ 55,00" at bounding box center [689, 570] width 512 height 64
radio input "true"
click at [877, 719] on p "Adicionar R$ 55,00" at bounding box center [873, 716] width 112 height 18
type input "1"
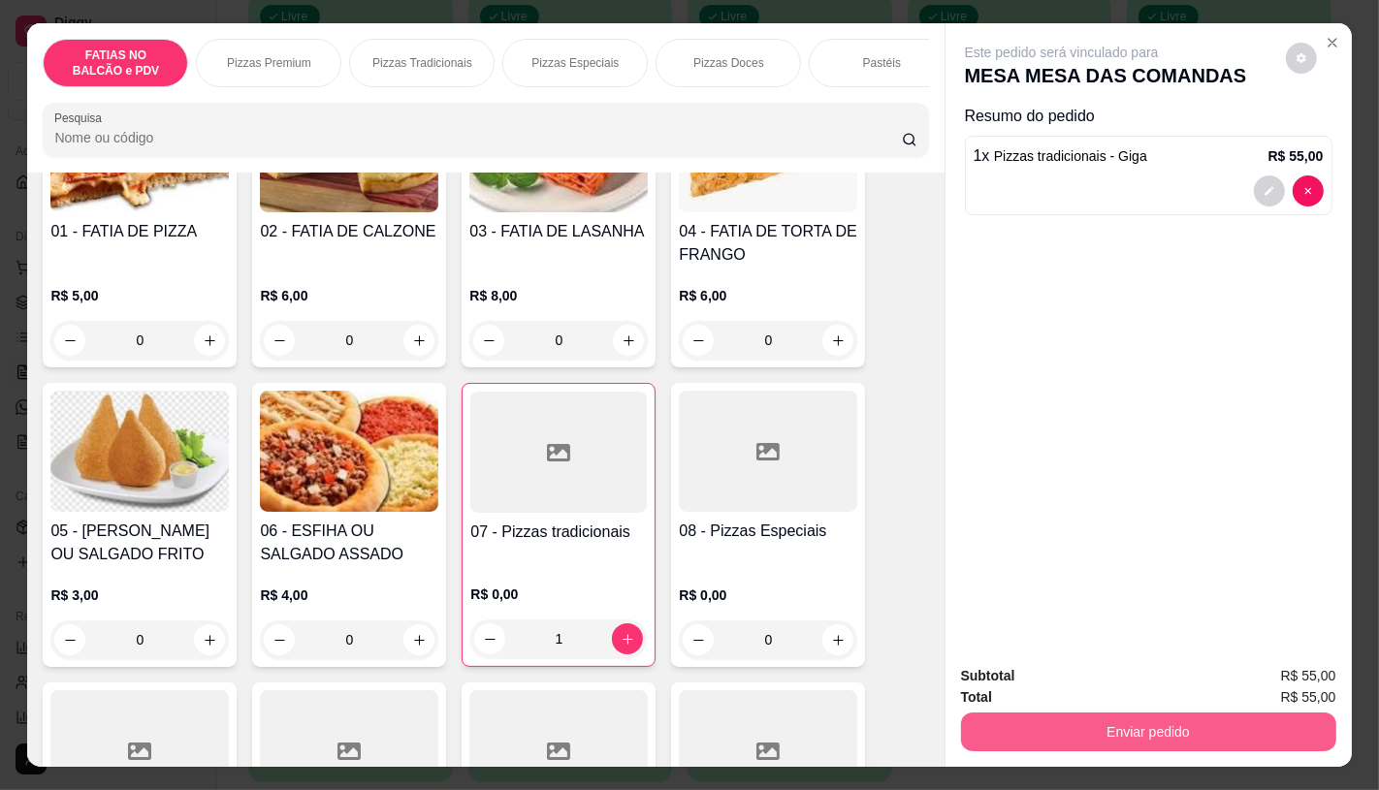
click at [1177, 729] on button "Enviar pedido" at bounding box center [1148, 732] width 375 height 39
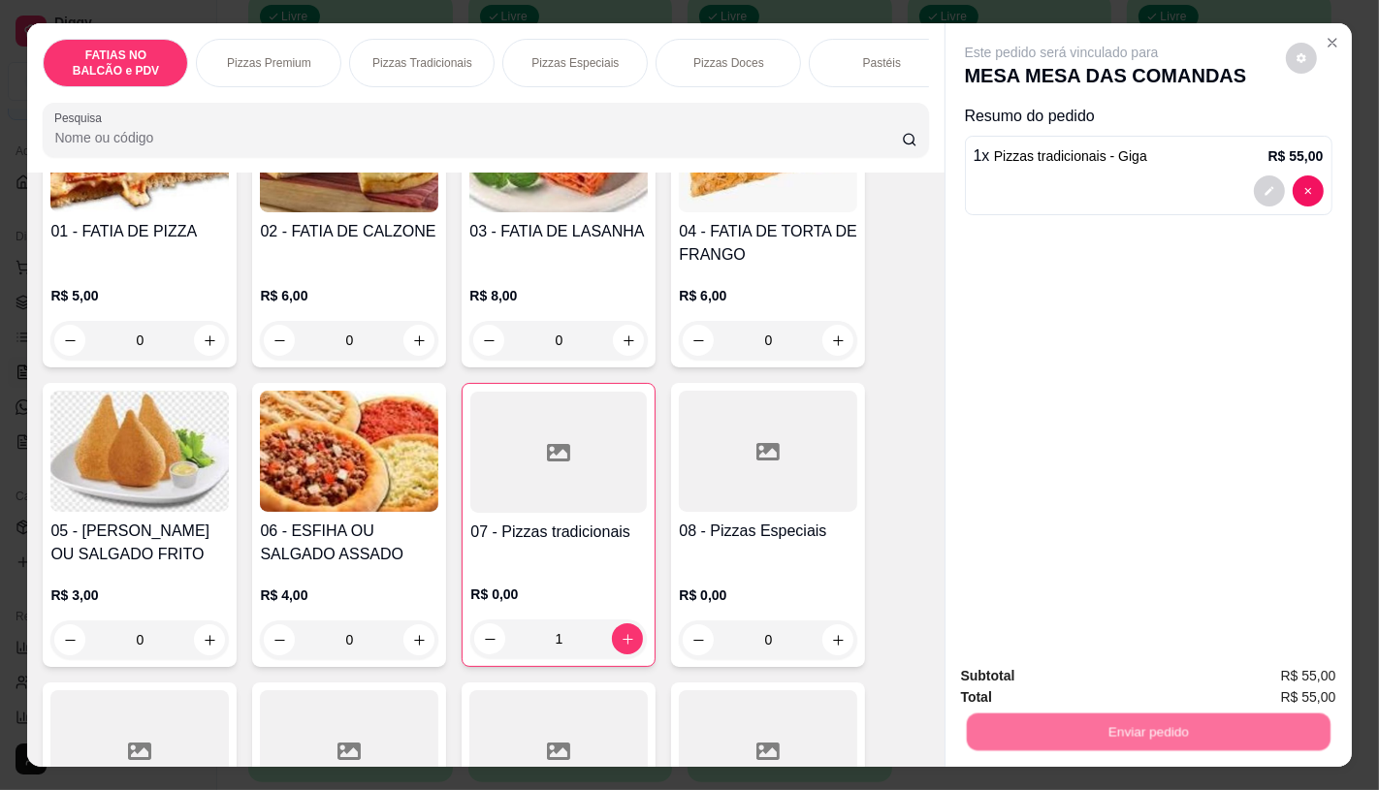
click at [1039, 681] on button "Não registrar e enviar pedido" at bounding box center [1083, 676] width 202 height 37
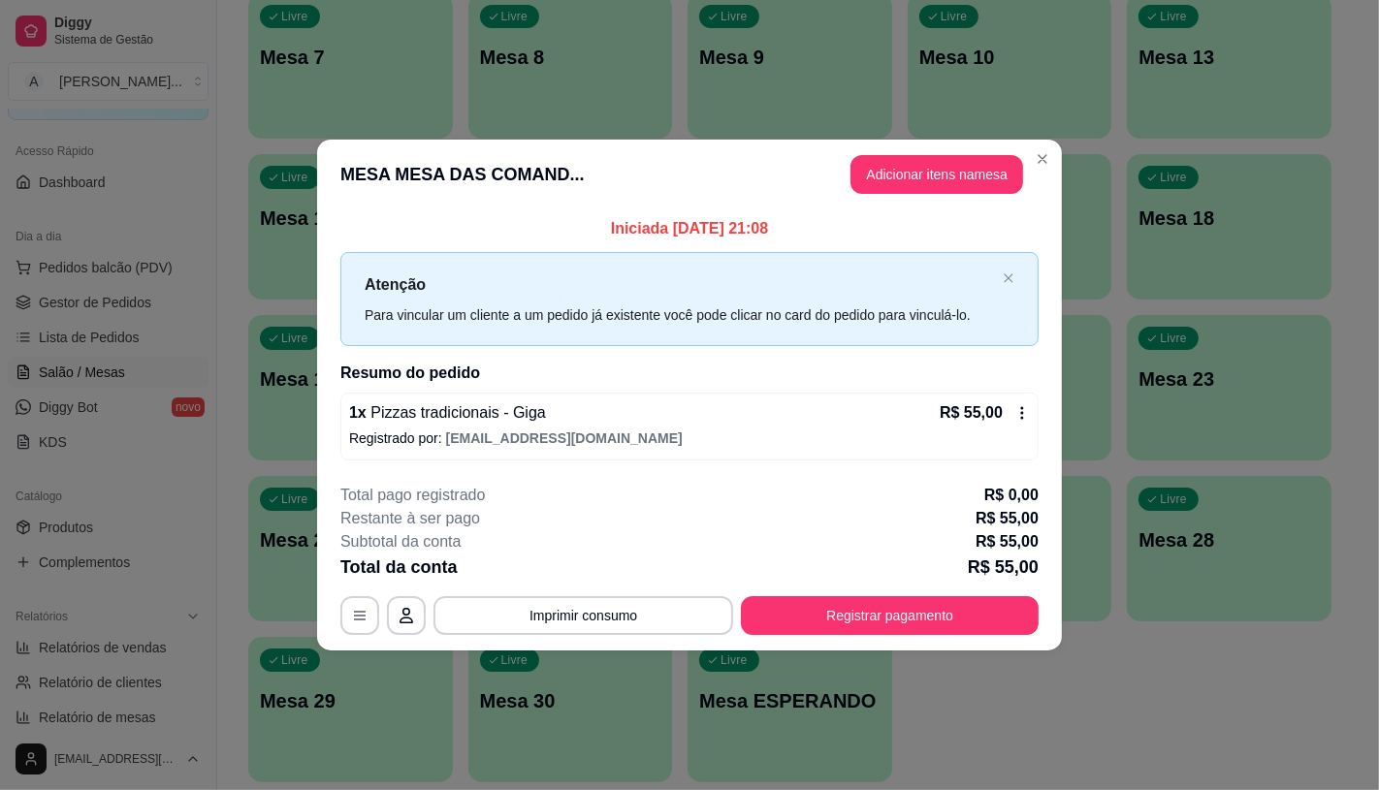
click at [867, 619] on button "Registrar pagamento" at bounding box center [890, 615] width 298 height 39
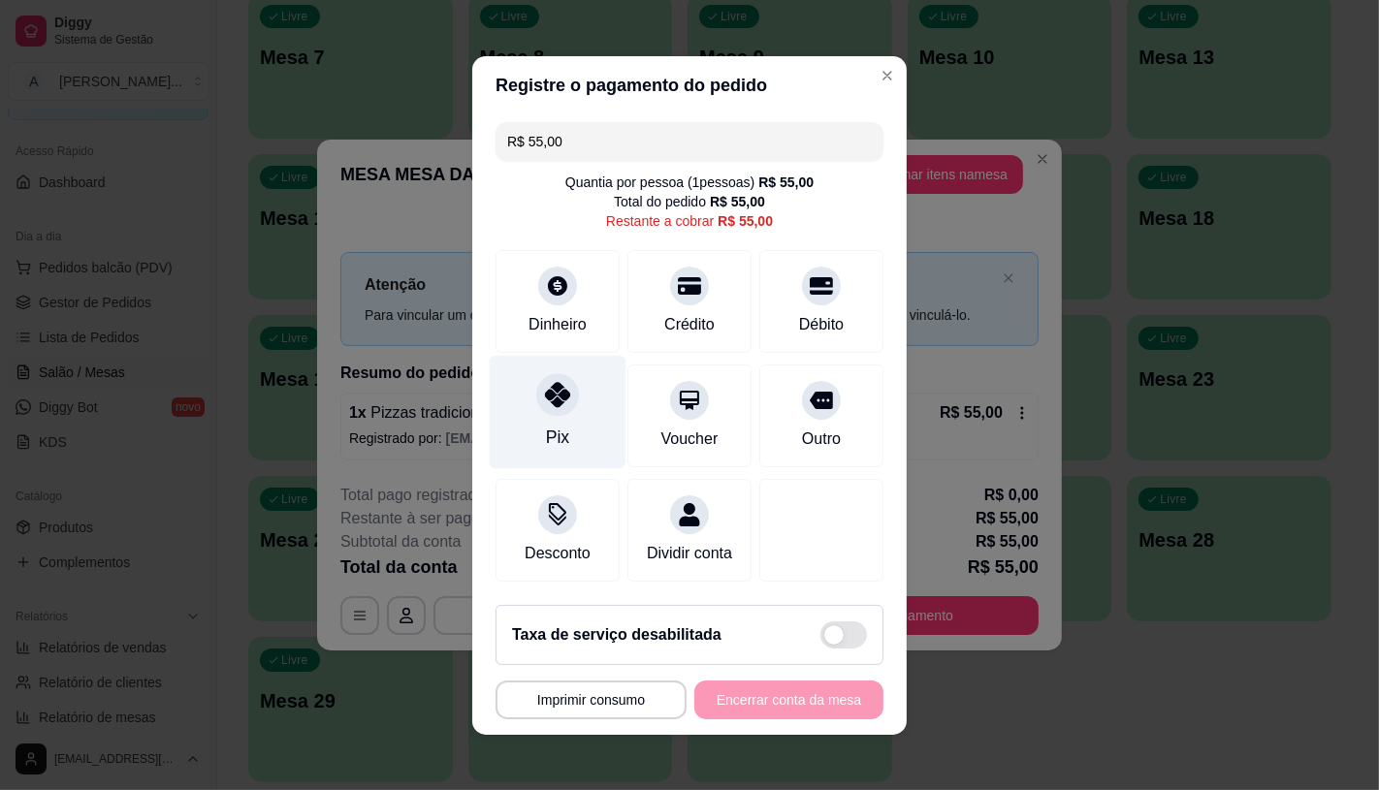
click at [563, 386] on div at bounding box center [557, 394] width 43 height 43
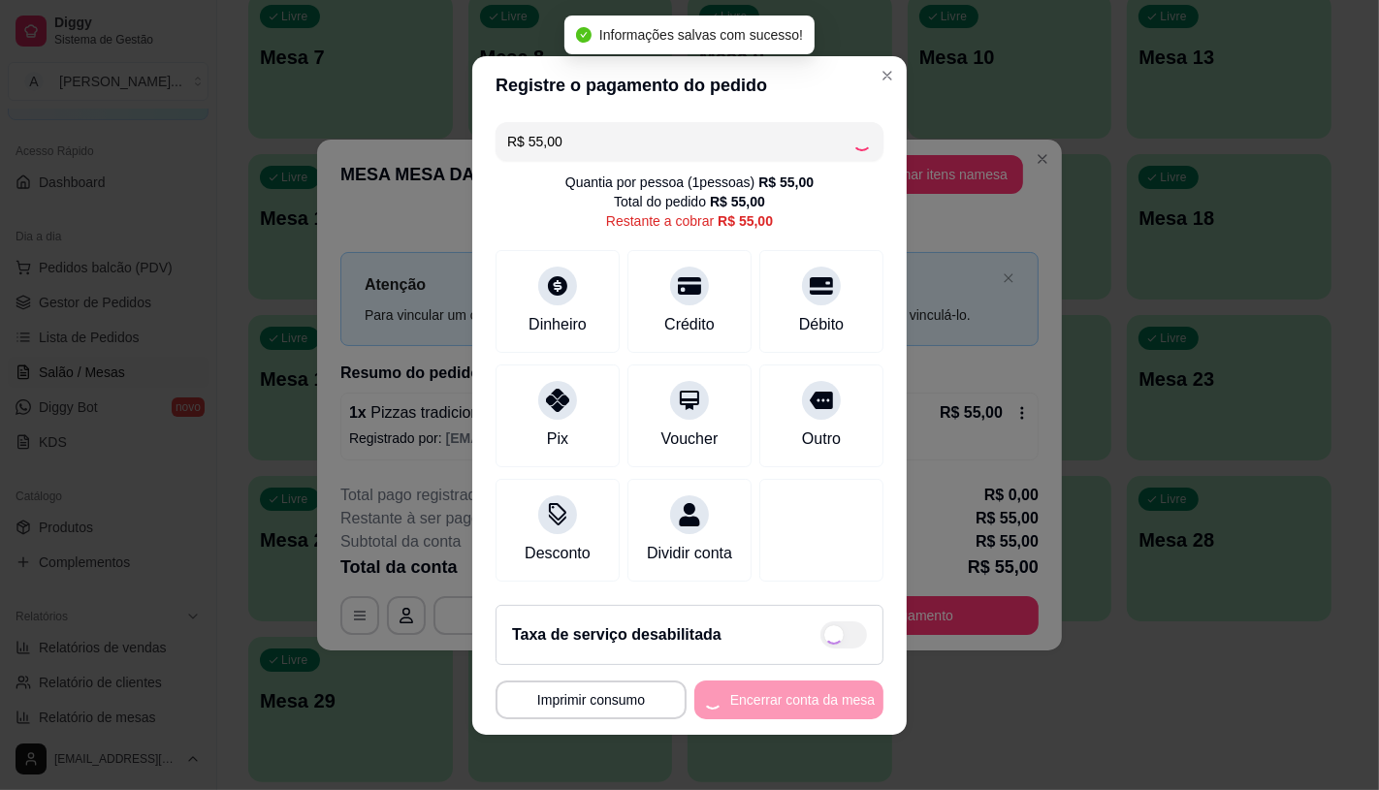
type input "R$ 0,00"
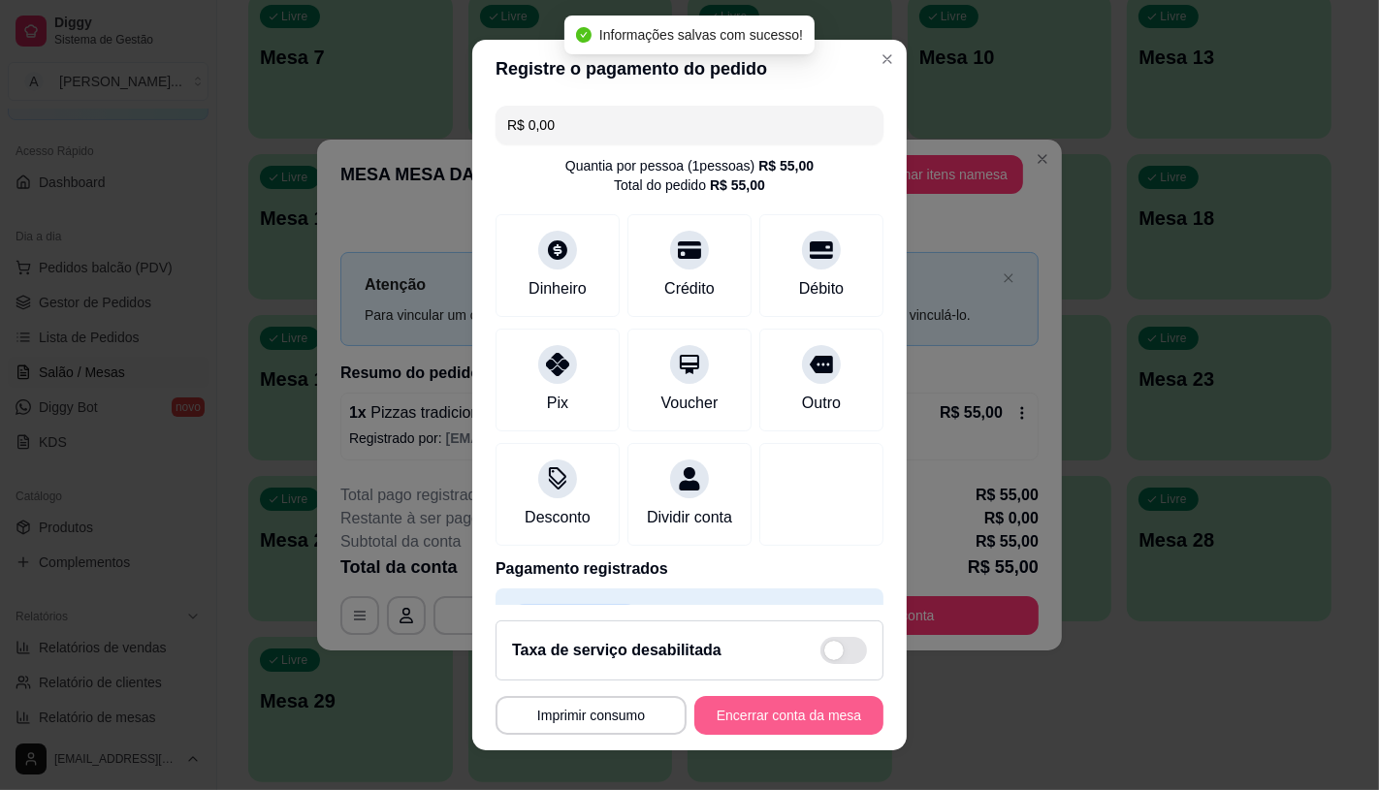
click at [798, 724] on button "Encerrar conta da mesa" at bounding box center [788, 715] width 189 height 39
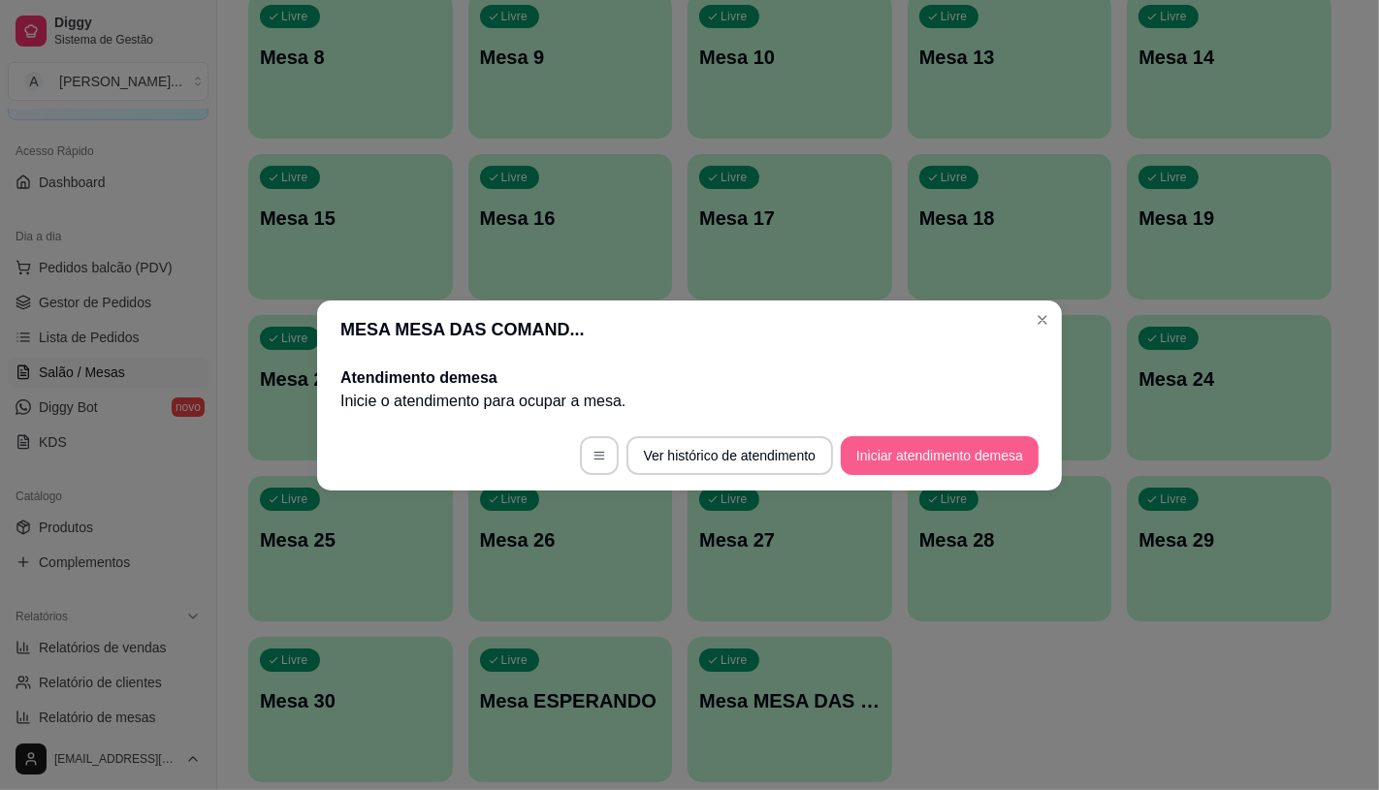
click at [937, 466] on button "Iniciar atendimento de mesa" at bounding box center [940, 455] width 198 height 39
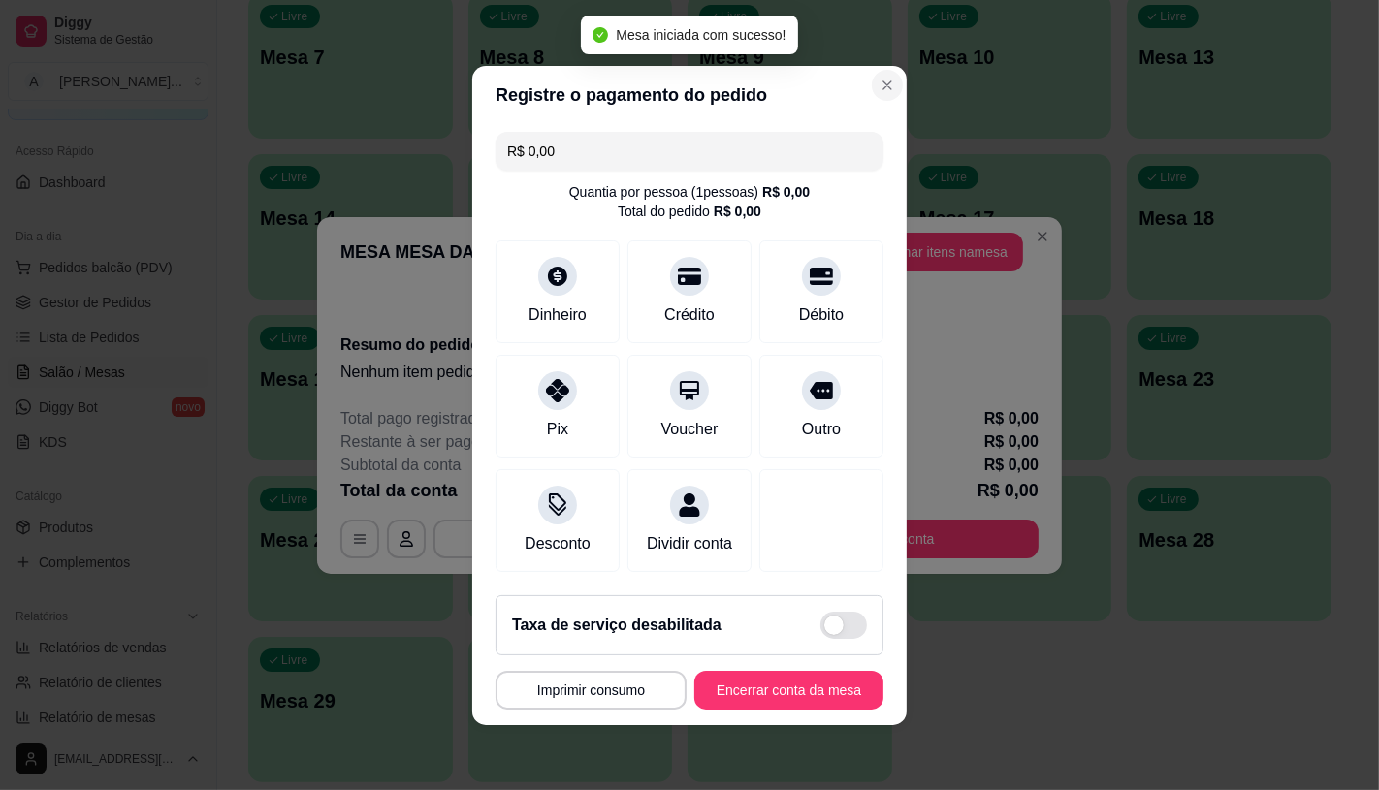
click at [872, 72] on button "Close" at bounding box center [887, 85] width 31 height 31
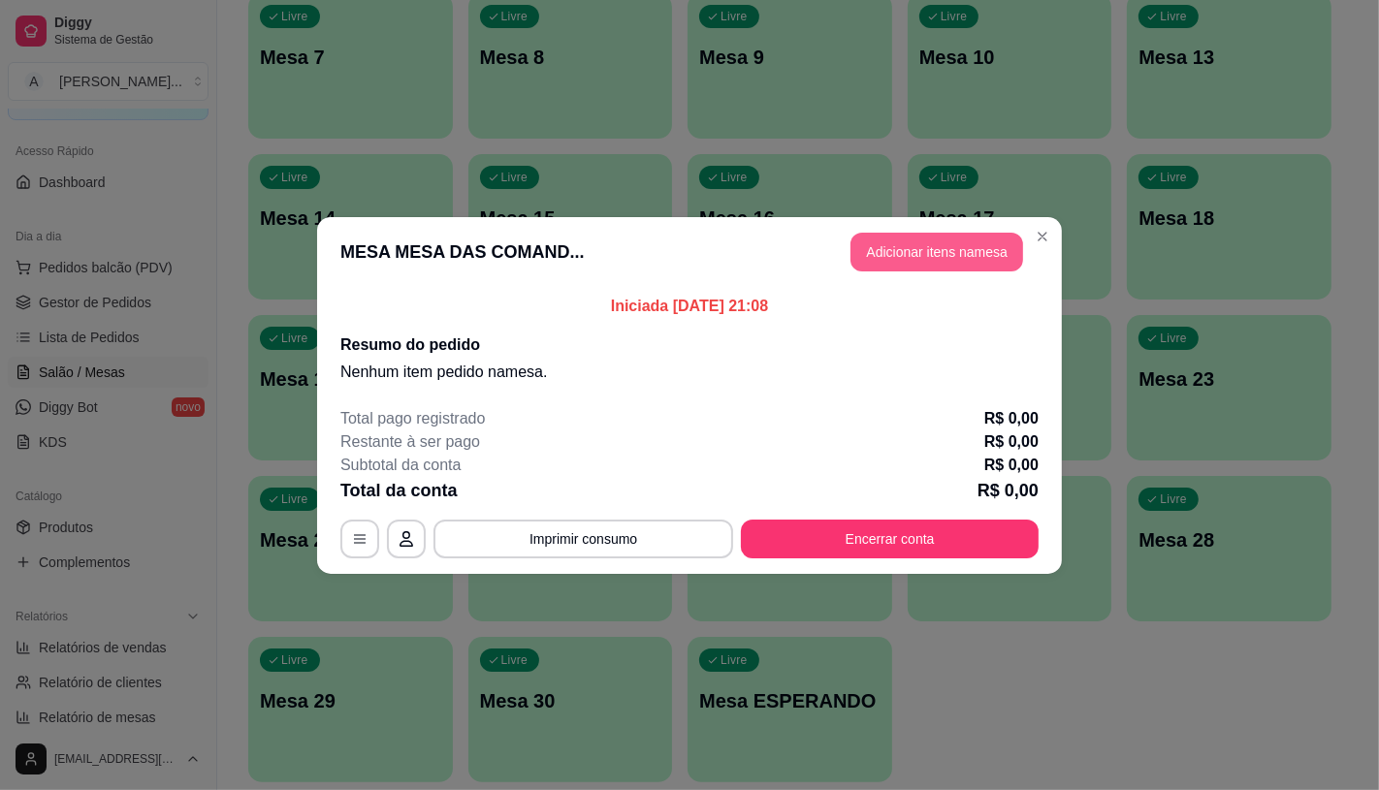
click at [968, 263] on button "Adicionar itens na mesa" at bounding box center [936, 252] width 173 height 39
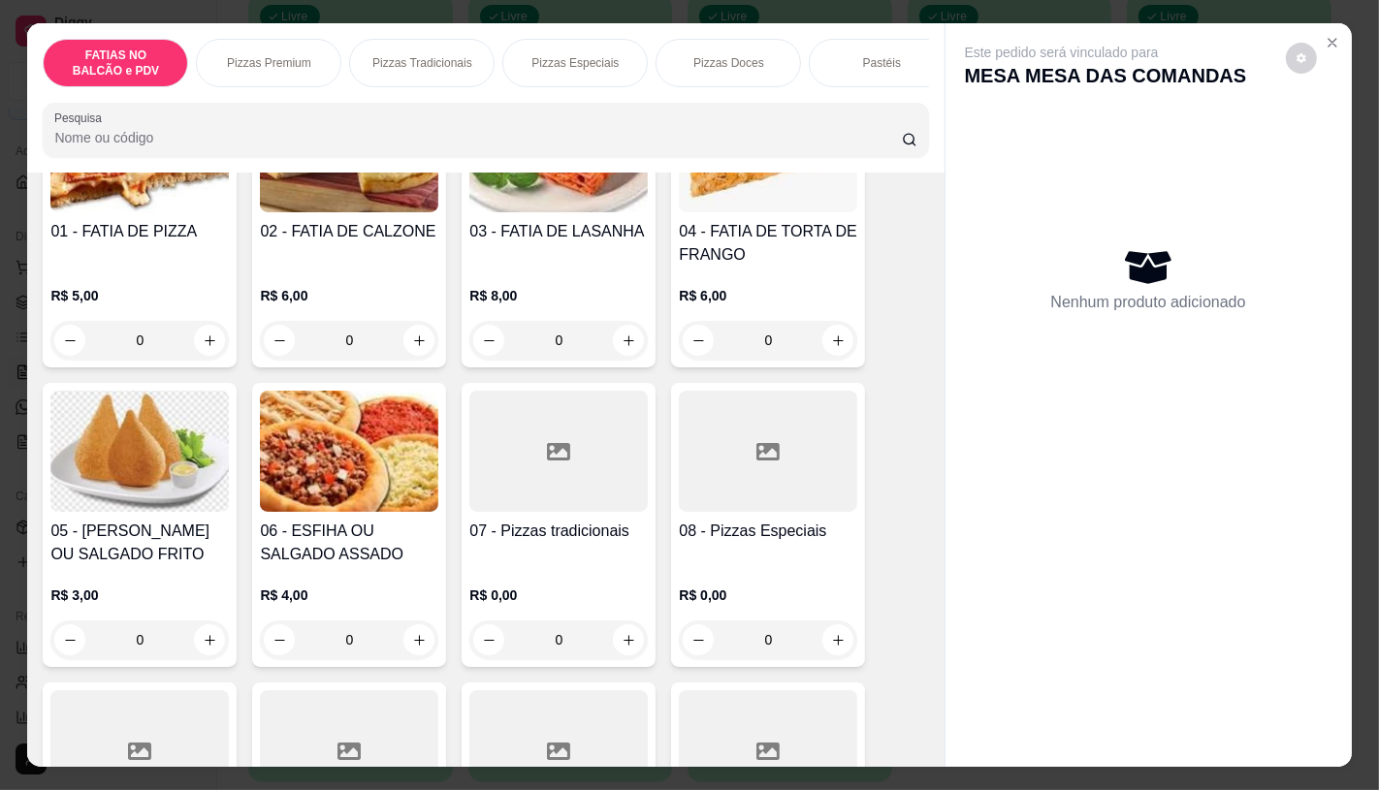
click at [777, 453] on div at bounding box center [768, 451] width 178 height 121
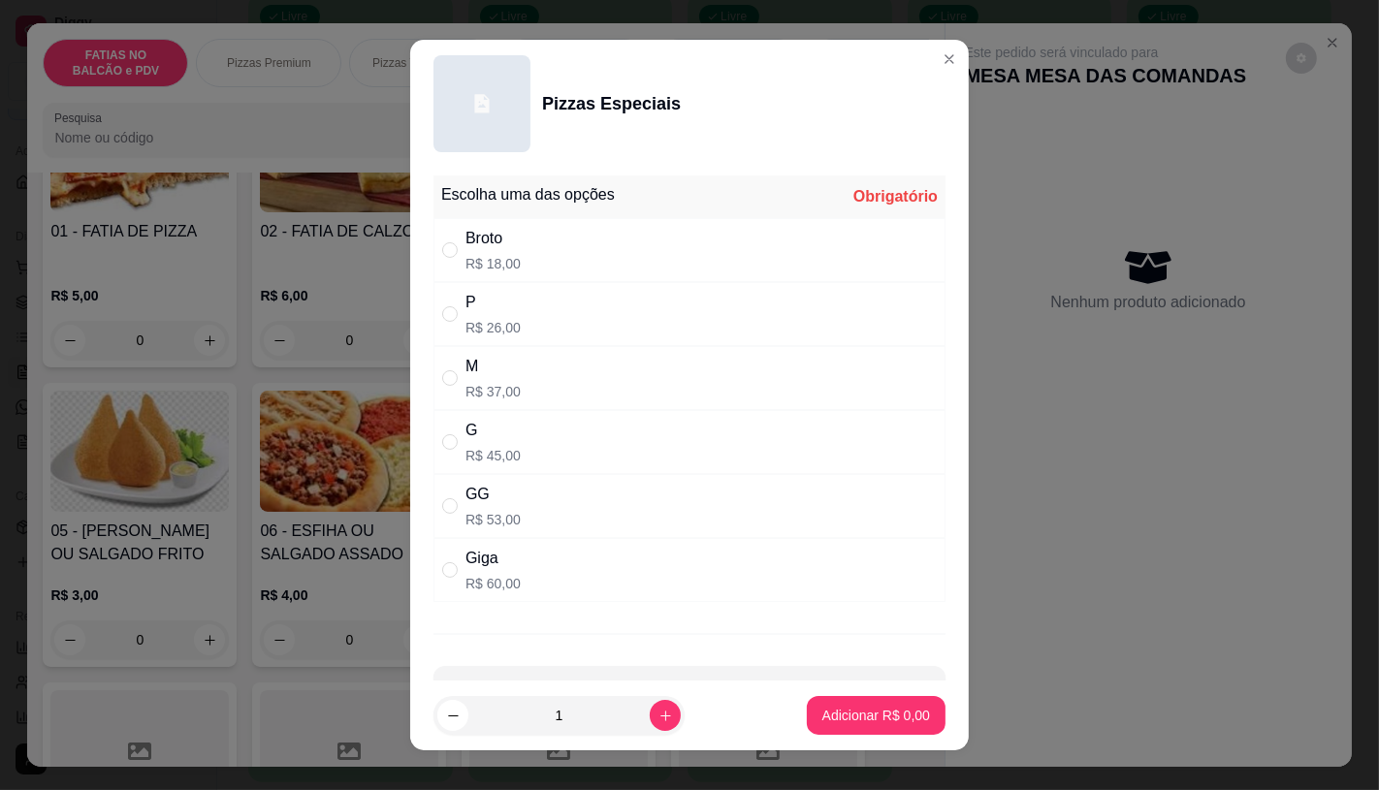
click at [500, 379] on div "M R$ 37,00" at bounding box center [492, 378] width 55 height 47
radio input "true"
click at [896, 727] on button "Adicionar R$ 37,00" at bounding box center [872, 716] width 143 height 38
type input "1"
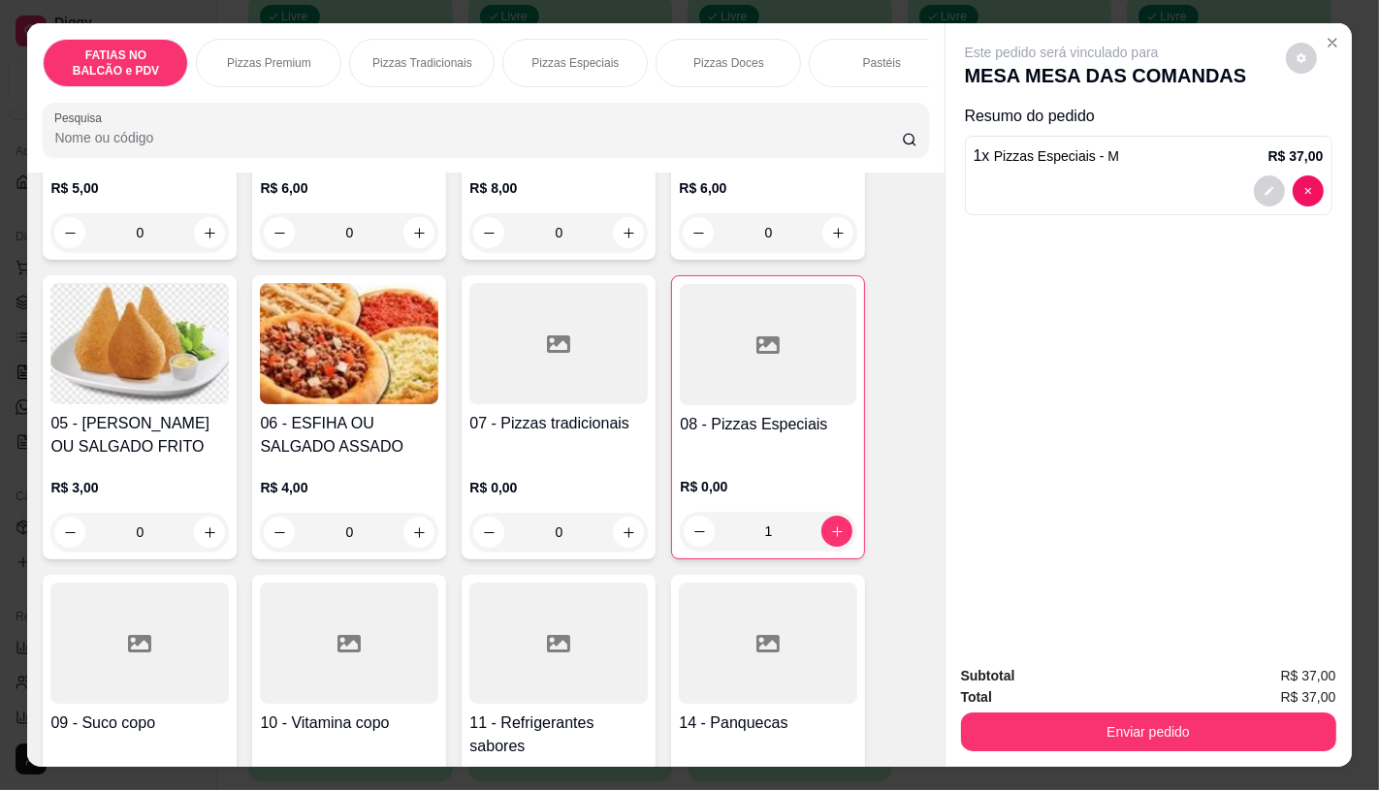
scroll to position [0, 2017]
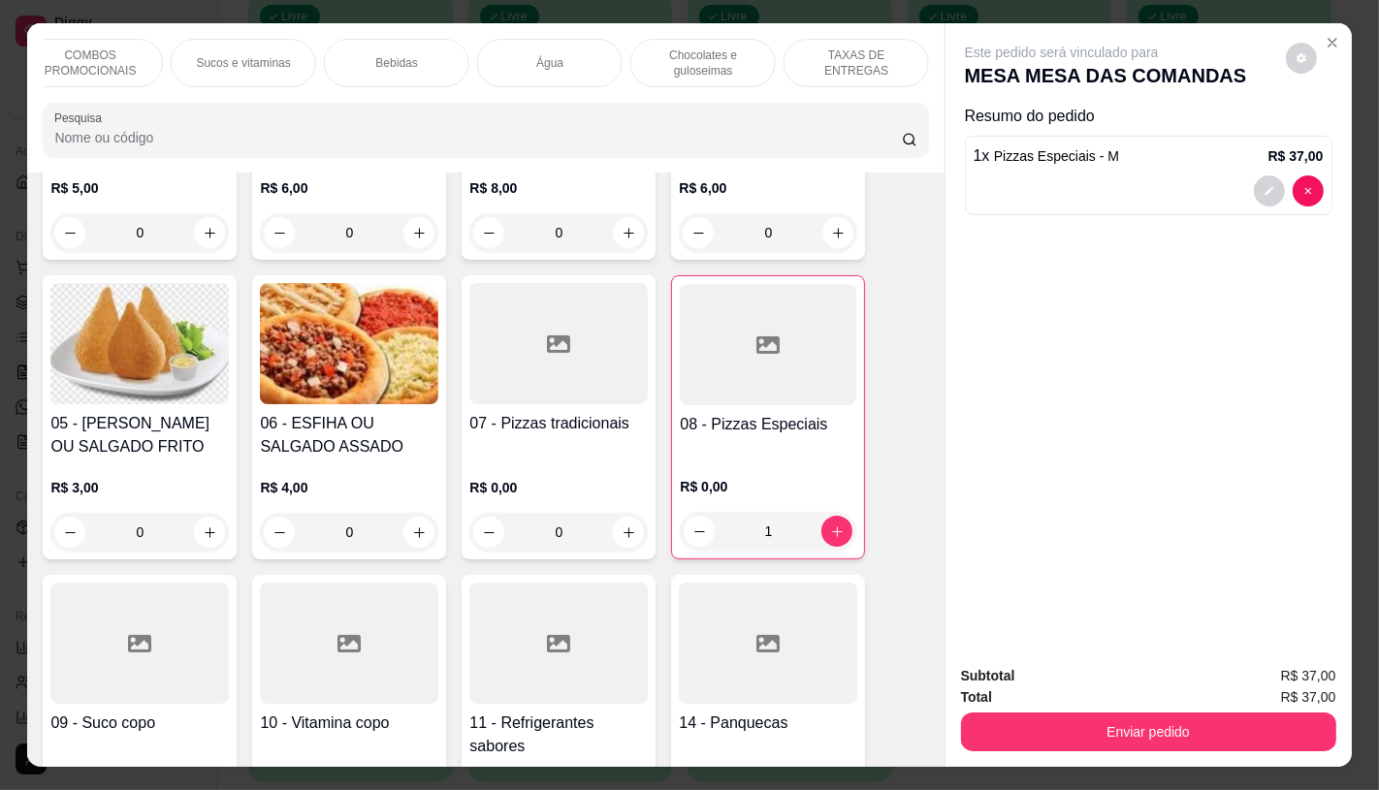
click at [826, 72] on div "TAXAS DE ENTREGAS" at bounding box center [856, 63] width 145 height 48
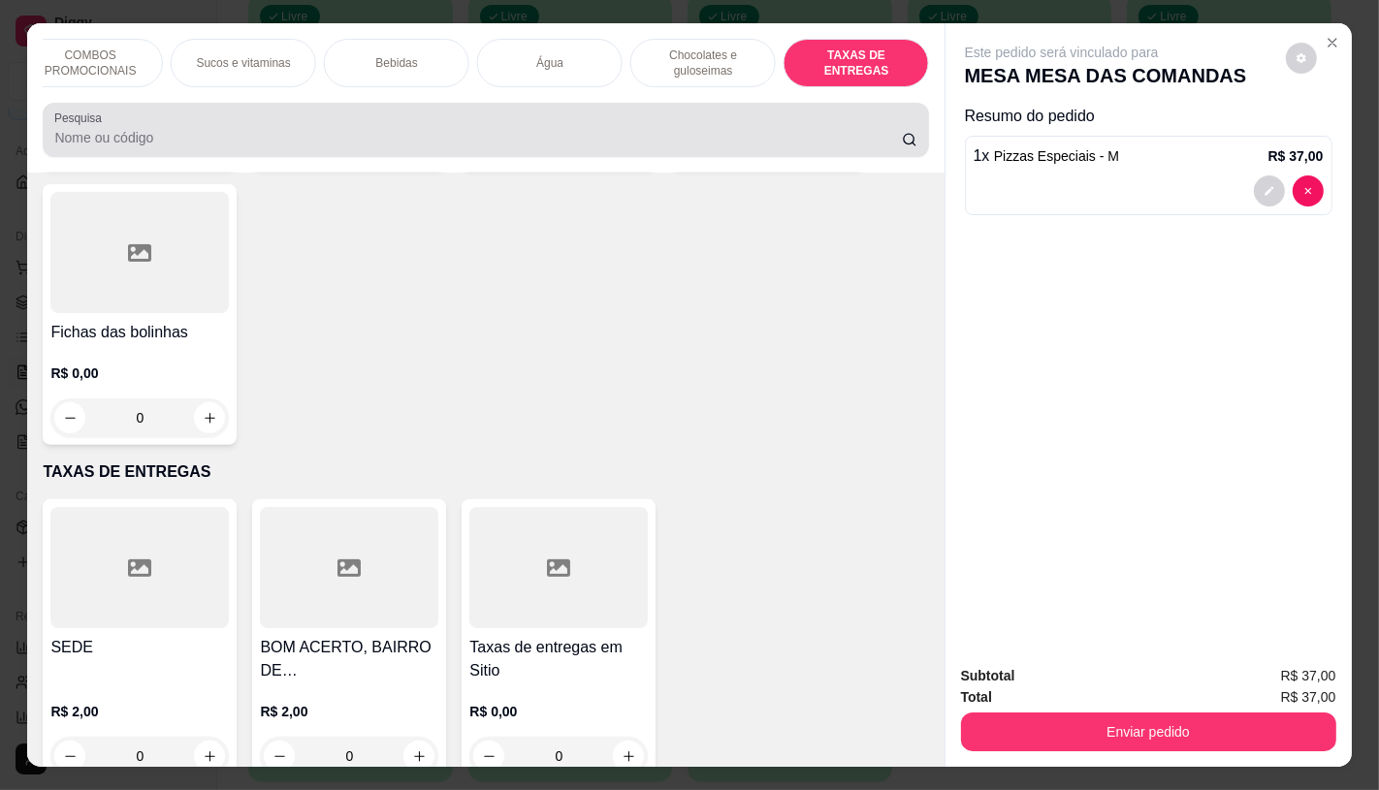
scroll to position [46, 0]
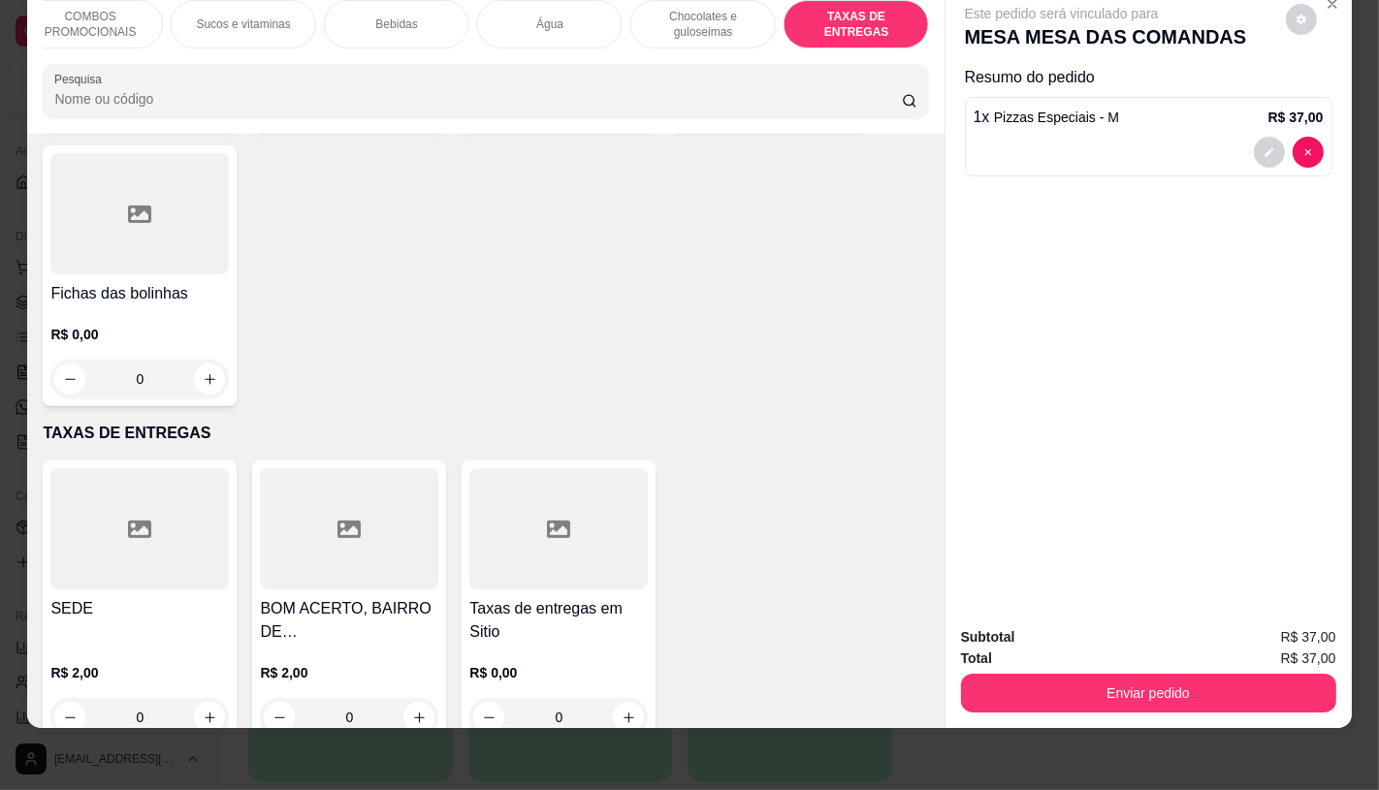
click at [575, 520] on div at bounding box center [558, 528] width 178 height 121
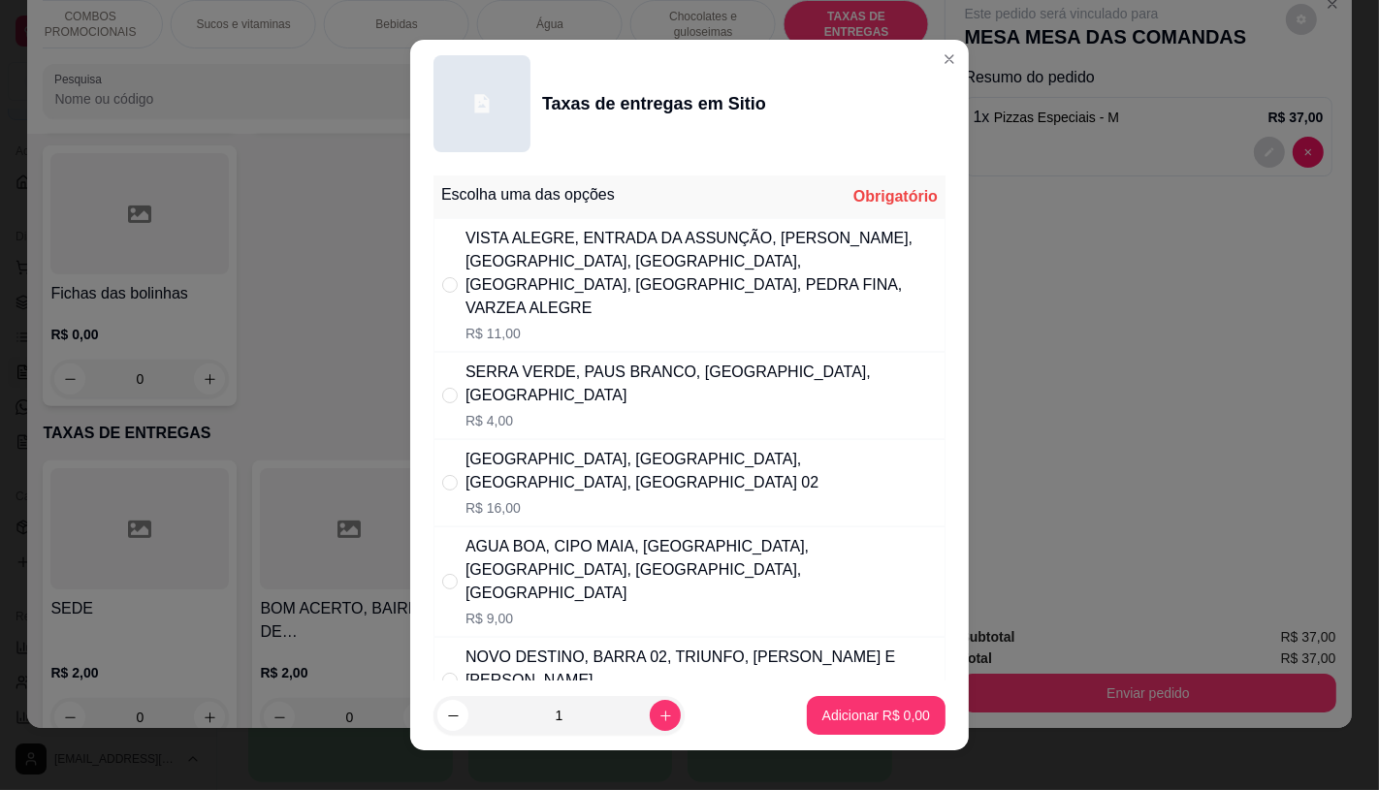
click at [593, 273] on div "VISTA ALEGRE, ENTRADA DA ASSUNÇÃO, [PERSON_NAME], [GEOGRAPHIC_DATA], [GEOGRAPHI…" at bounding box center [700, 273] width 471 height 93
radio input "true"
click at [849, 714] on p "Adicionar R$ 11,00" at bounding box center [873, 716] width 112 height 18
type input "1"
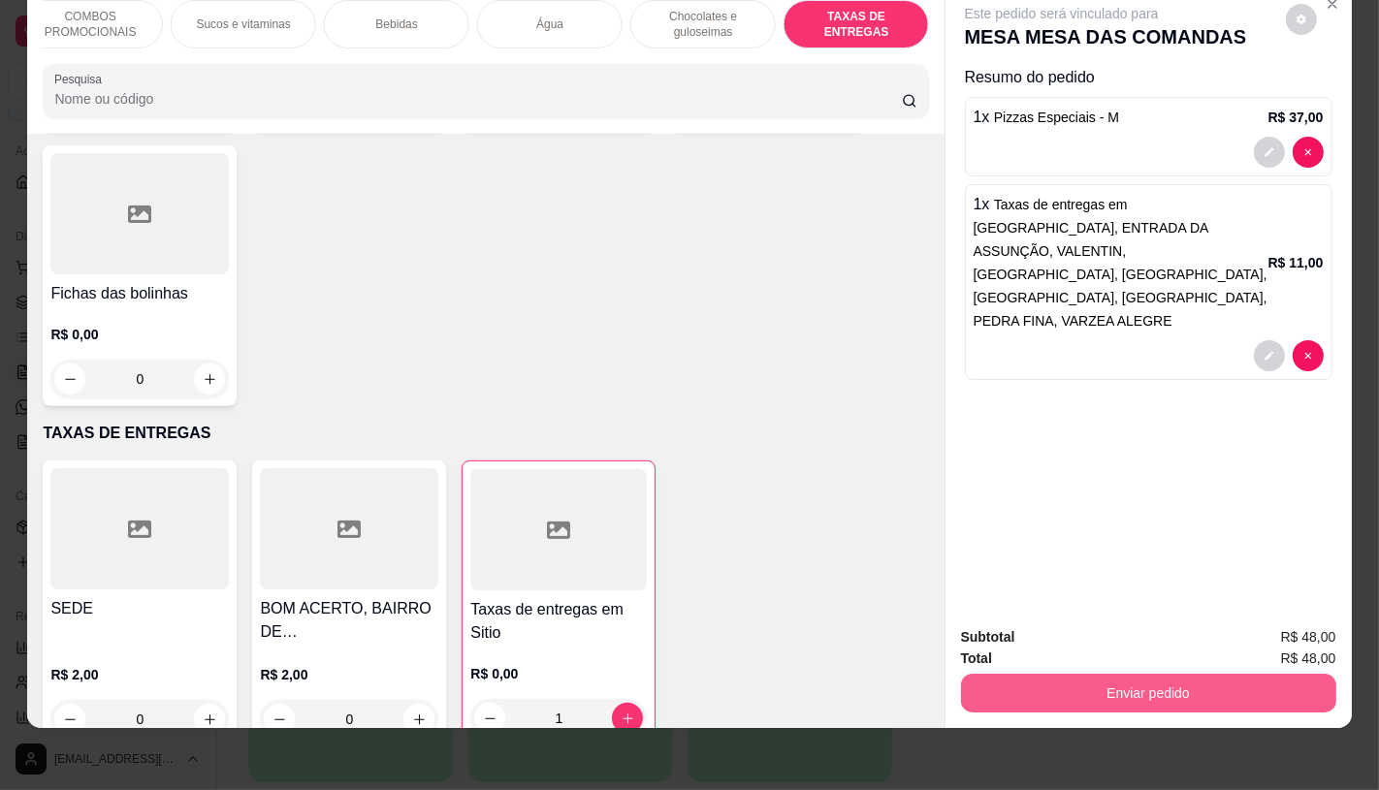
click at [1119, 684] on button "Enviar pedido" at bounding box center [1148, 693] width 375 height 39
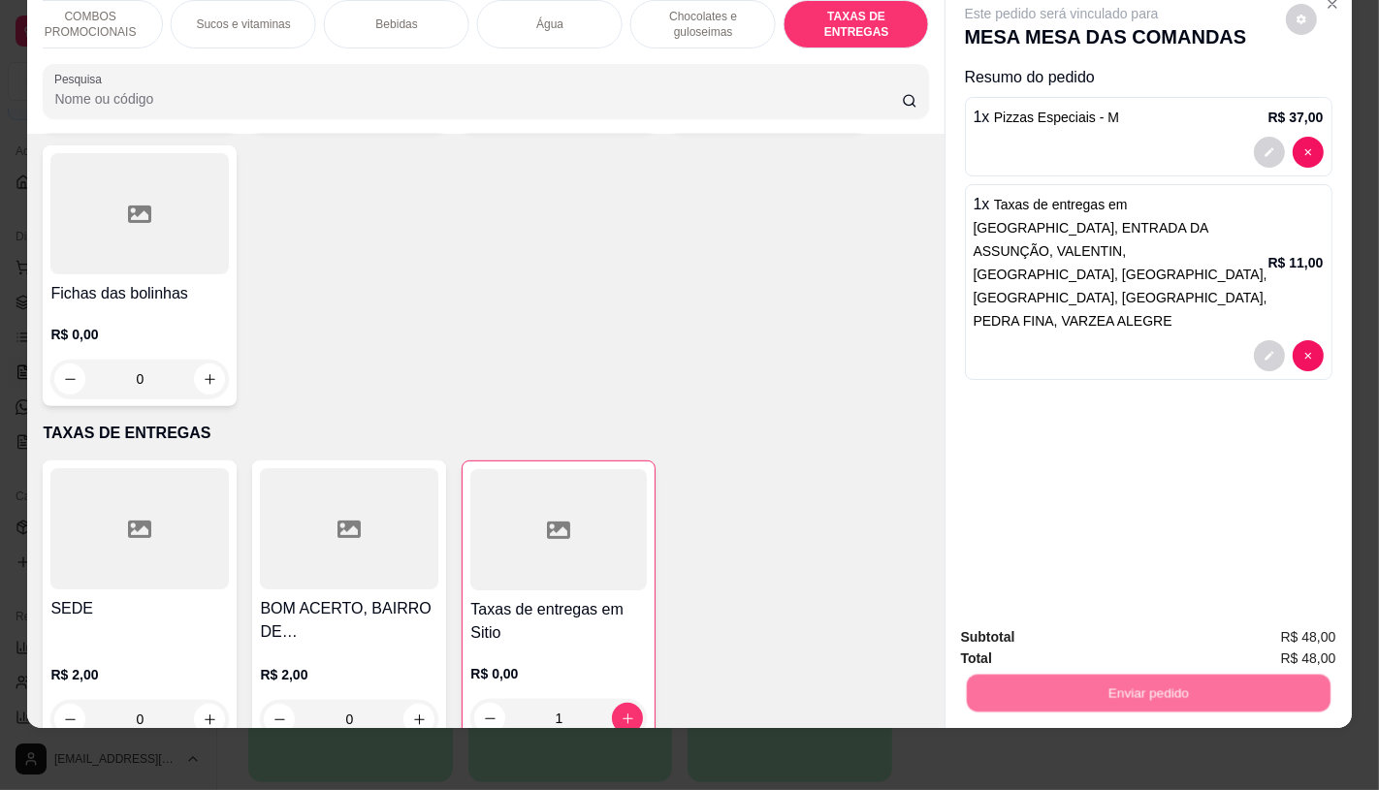
click at [1047, 624] on button "Não registrar e enviar pedido" at bounding box center [1083, 631] width 196 height 36
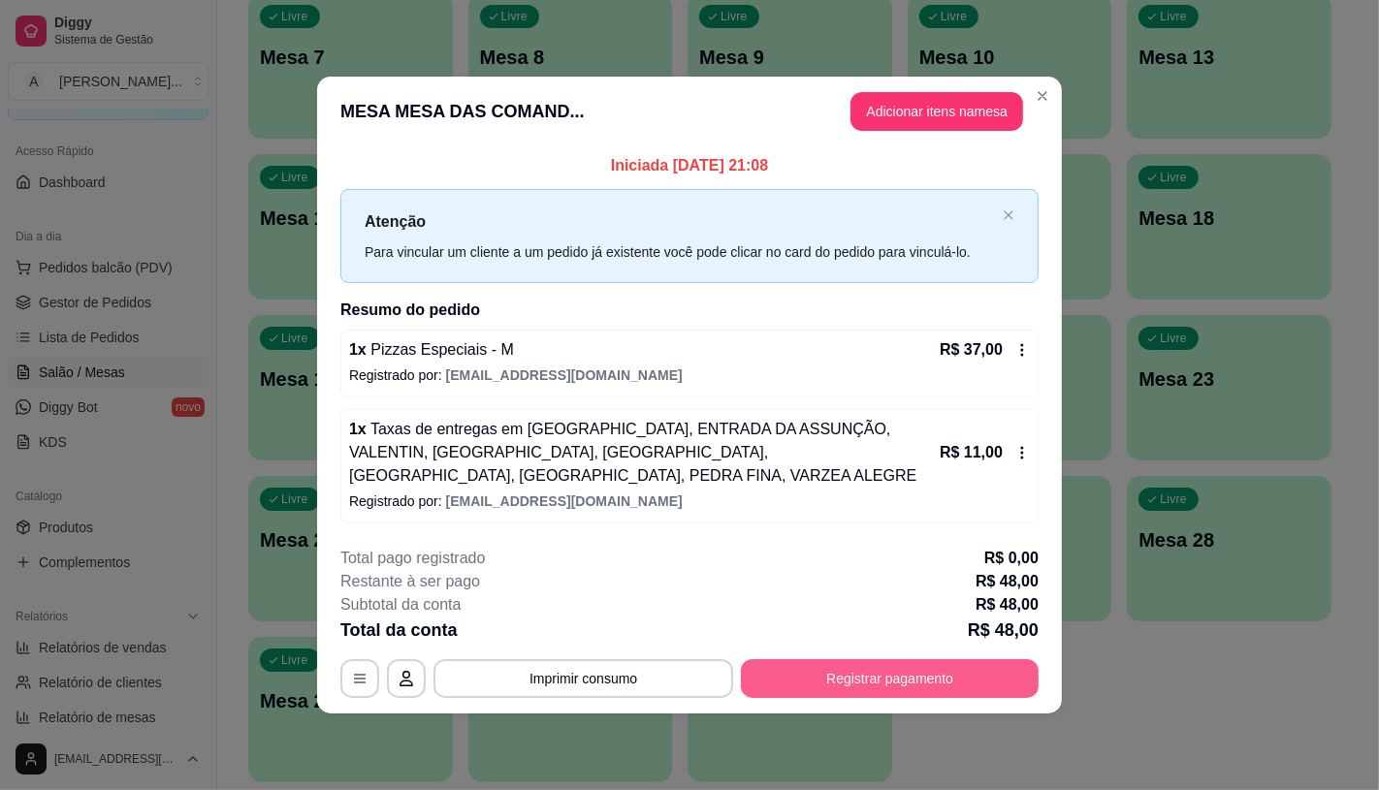
click at [953, 683] on button "Registrar pagamento" at bounding box center [890, 678] width 298 height 39
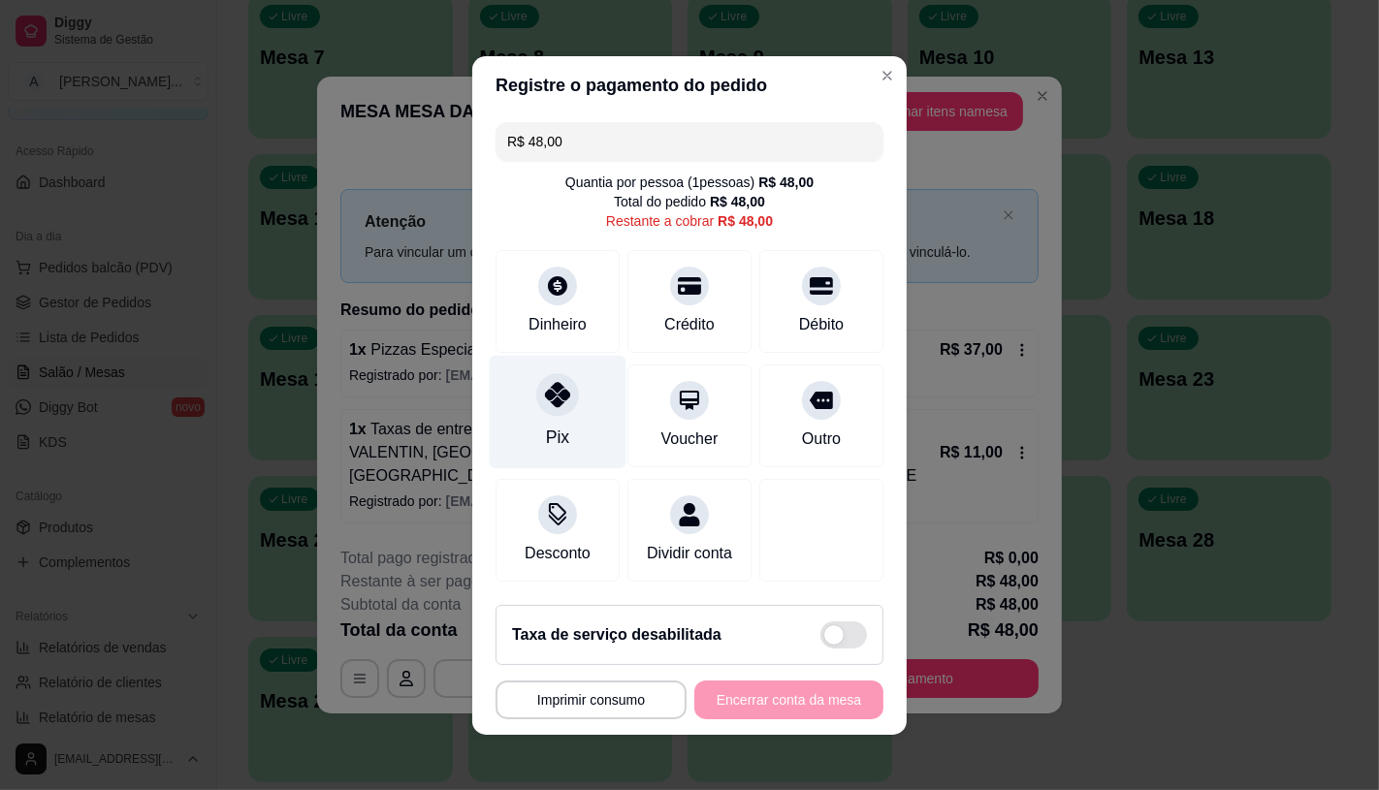
click at [559, 409] on div "Pix" at bounding box center [558, 411] width 137 height 113
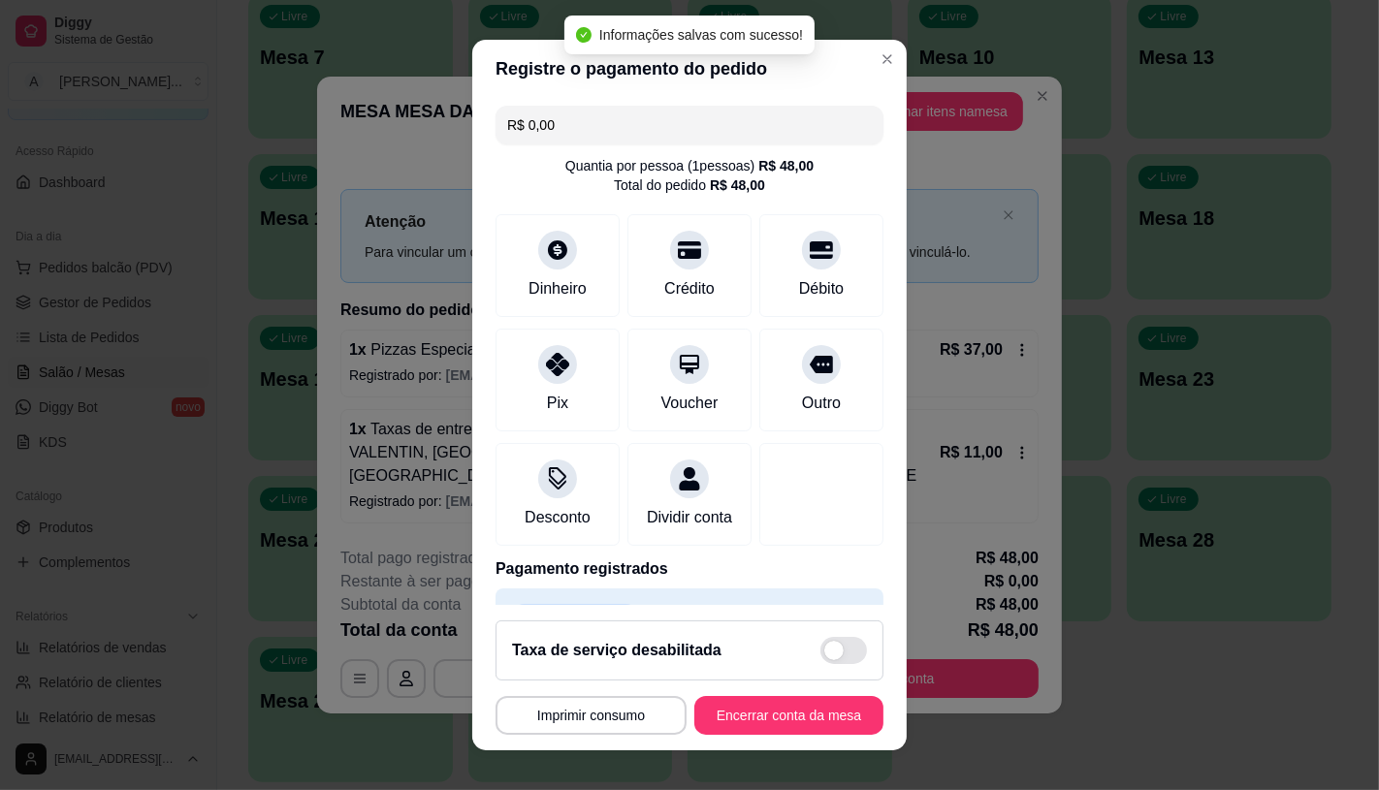
type input "R$ 0,00"
click at [762, 725] on button "Encerrar conta da mesa" at bounding box center [788, 716] width 183 height 38
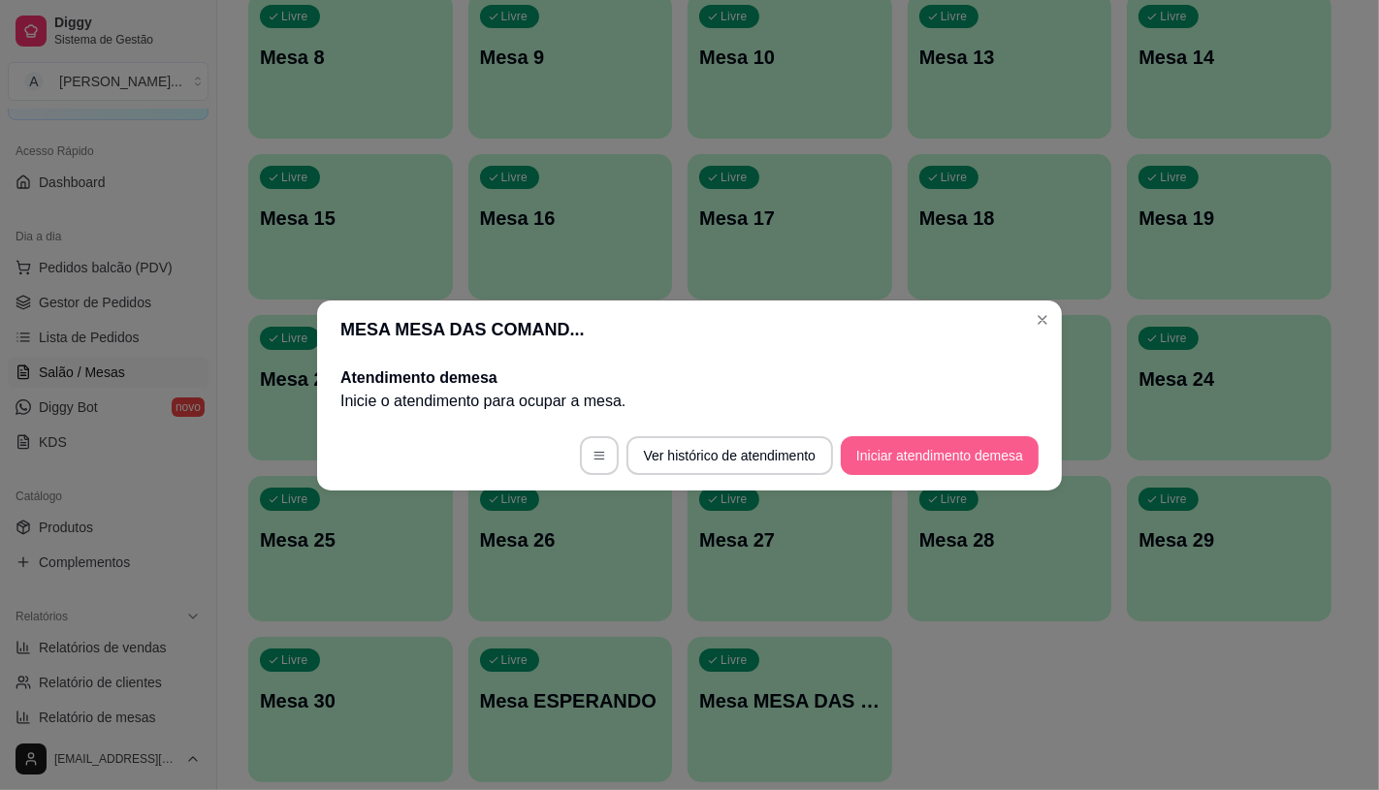
click at [906, 453] on button "Iniciar atendimento de mesa" at bounding box center [940, 455] width 198 height 39
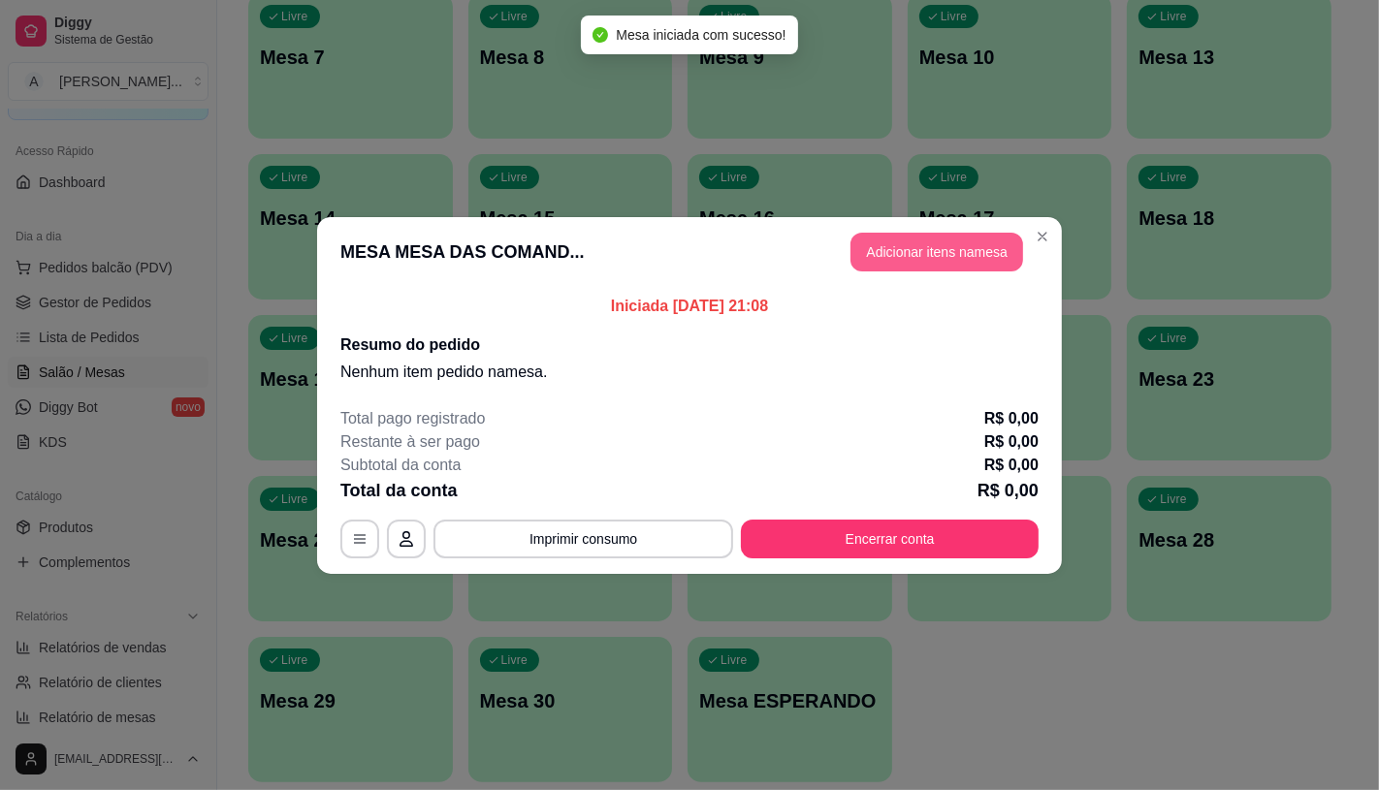
click at [936, 248] on button "Adicionar itens na mesa" at bounding box center [936, 252] width 173 height 39
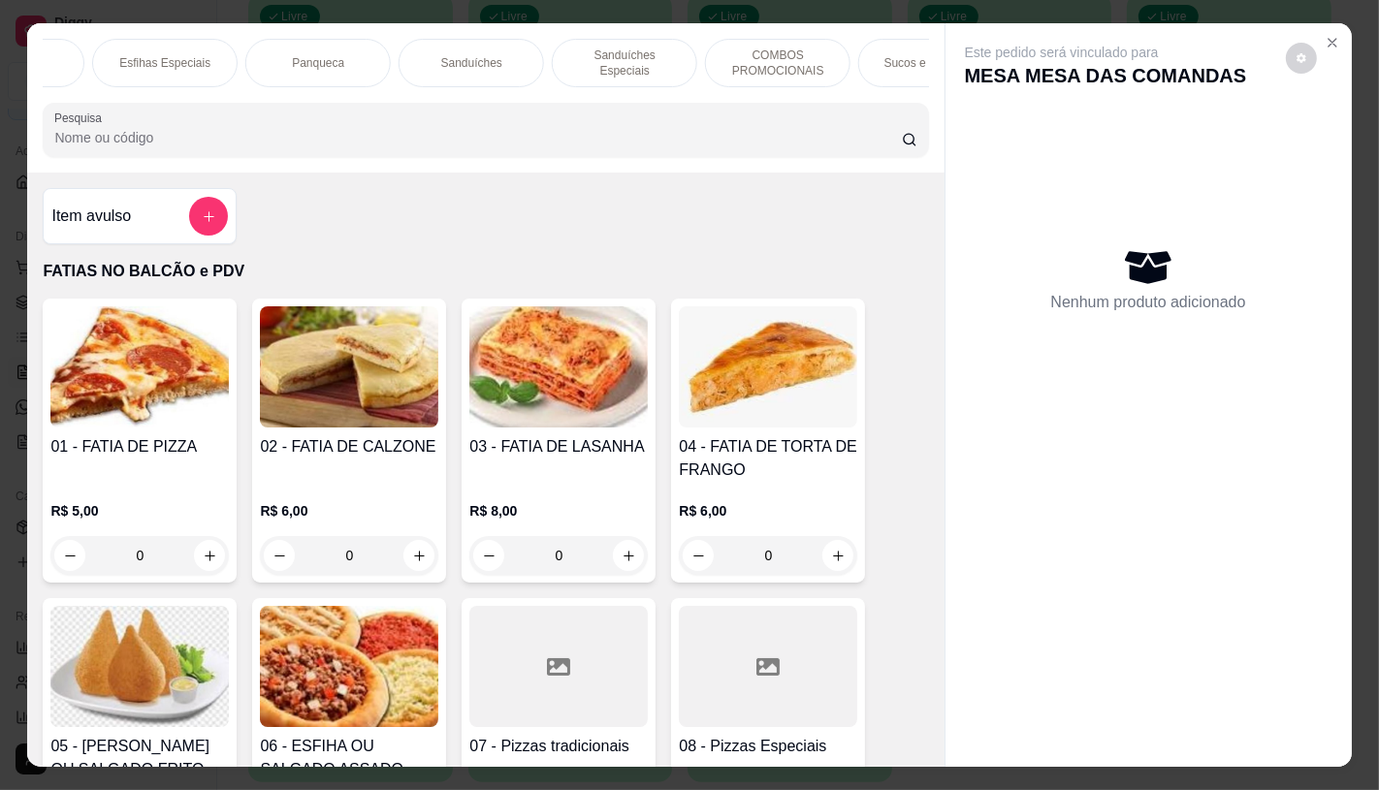
scroll to position [0, 1252]
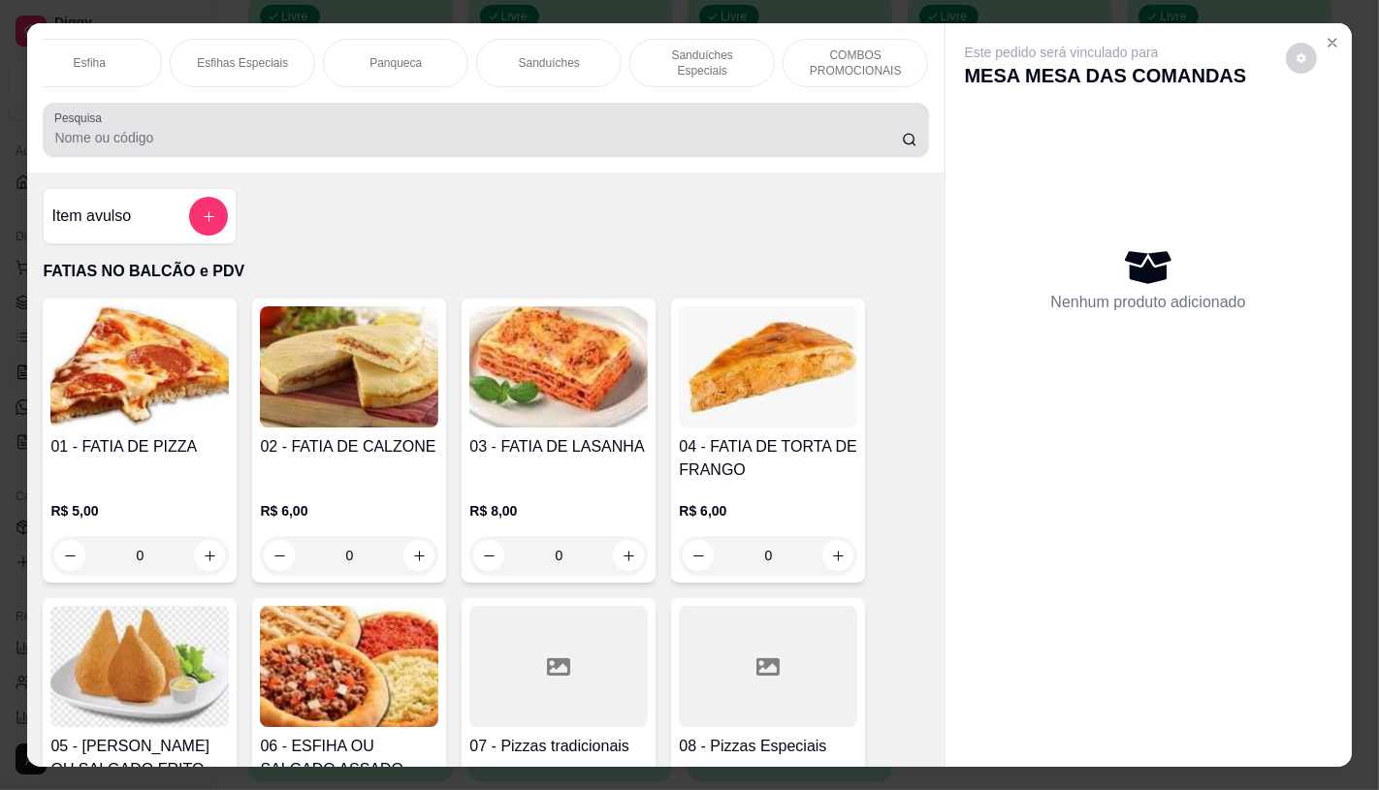
drag, startPoint x: 486, startPoint y: 128, endPoint x: 438, endPoint y: 126, distance: 47.6
click at [438, 126] on div at bounding box center [485, 130] width 862 height 39
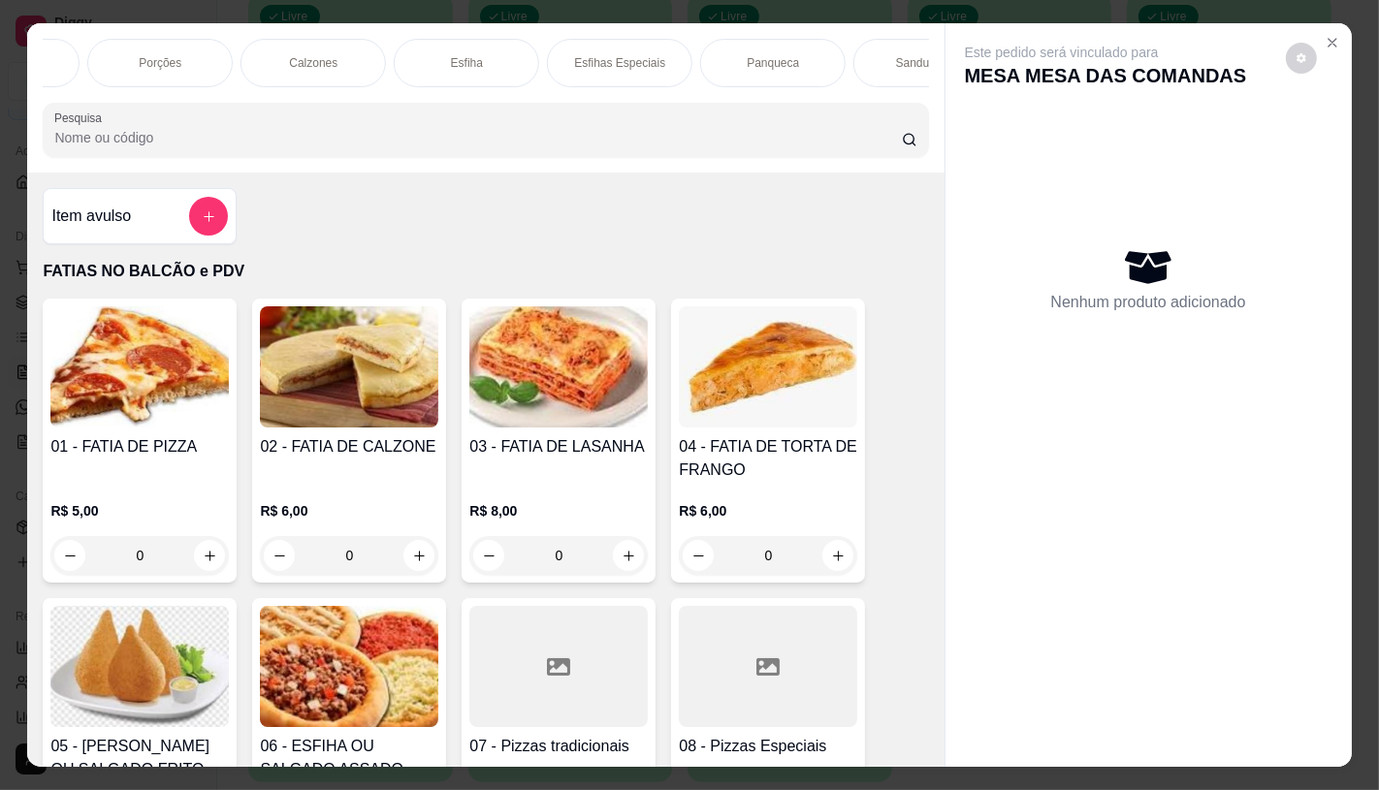
scroll to position [0, 660]
click at [391, 25] on div "FATIAS NO BALCÃO e PDV Pizzas Premium Pizzas Tradicionais Pizzas Especiais Pizz…" at bounding box center [485, 97] width 916 height 149
click at [391, 44] on div "Porções" at bounding box center [374, 63] width 145 height 48
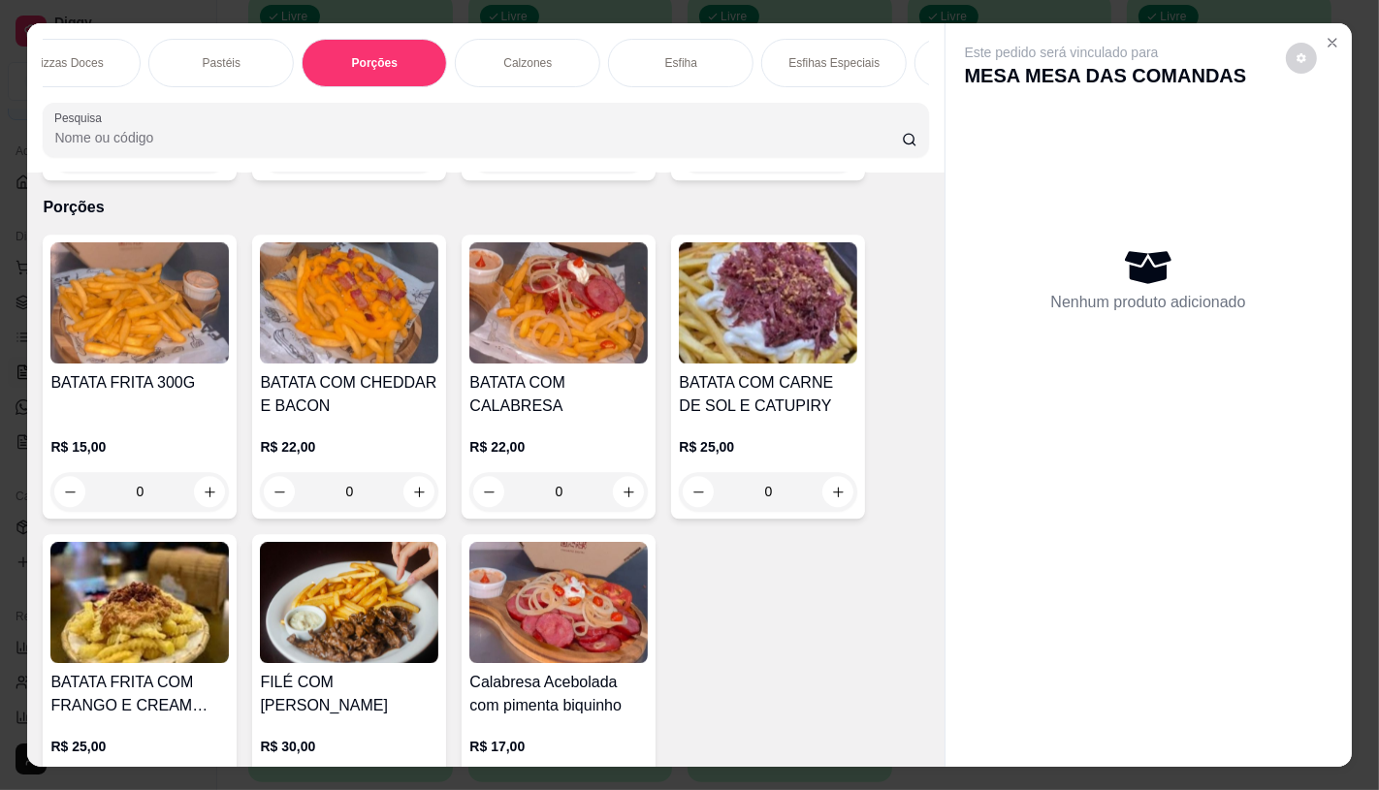
scroll to position [46, 0]
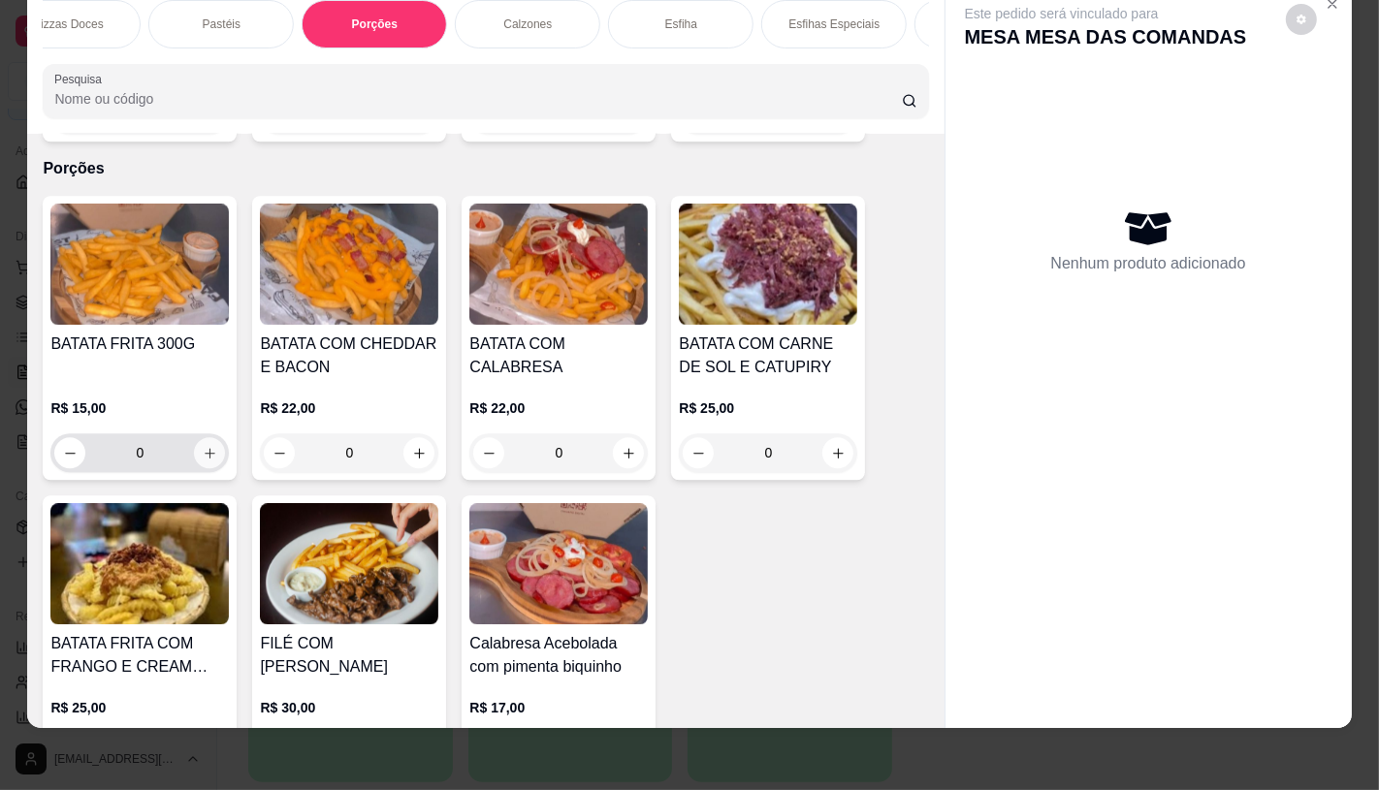
click at [203, 446] on icon "increase-product-quantity" at bounding box center [210, 453] width 15 height 15
type input "1"
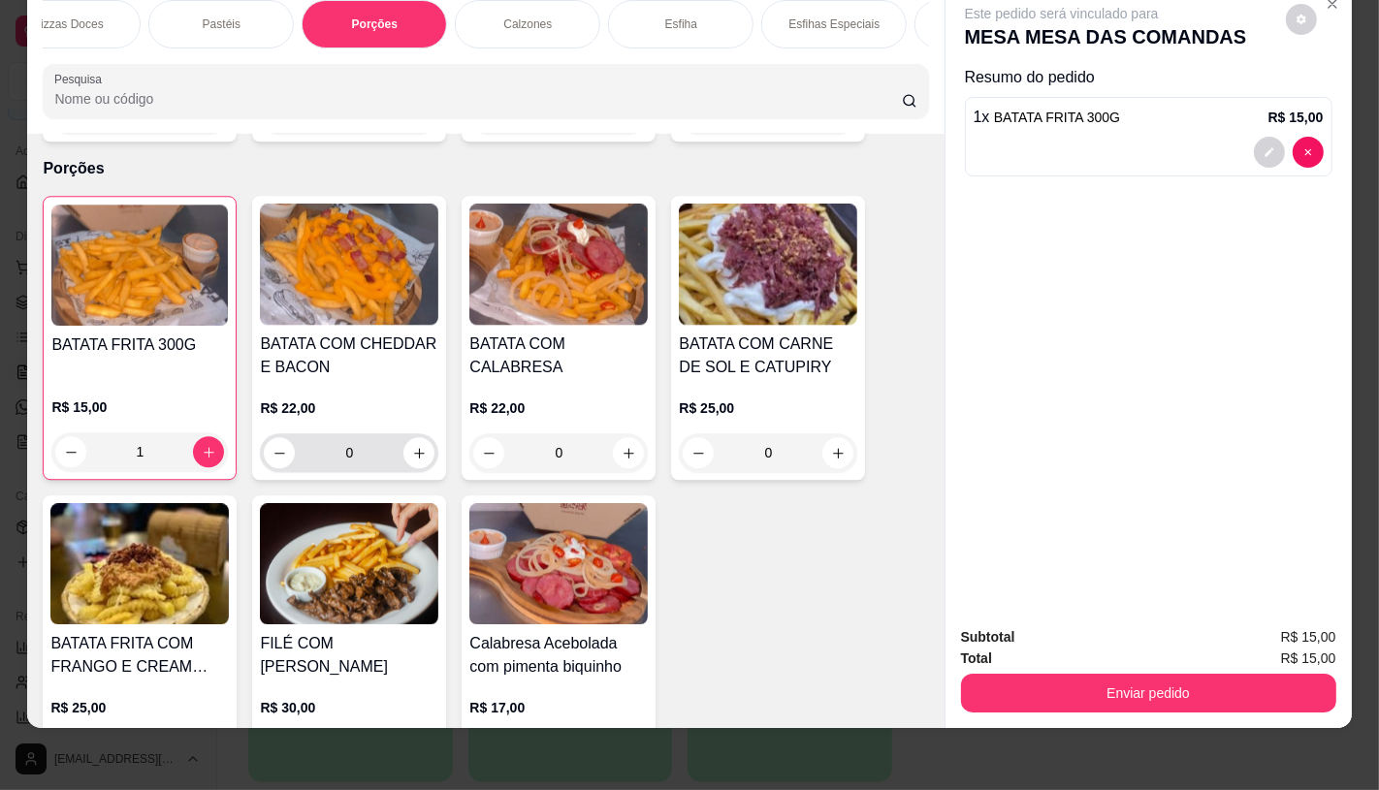
click at [424, 442] on div "0" at bounding box center [349, 452] width 171 height 39
click at [412, 446] on icon "increase-product-quantity" at bounding box center [419, 453] width 15 height 15
type input "1"
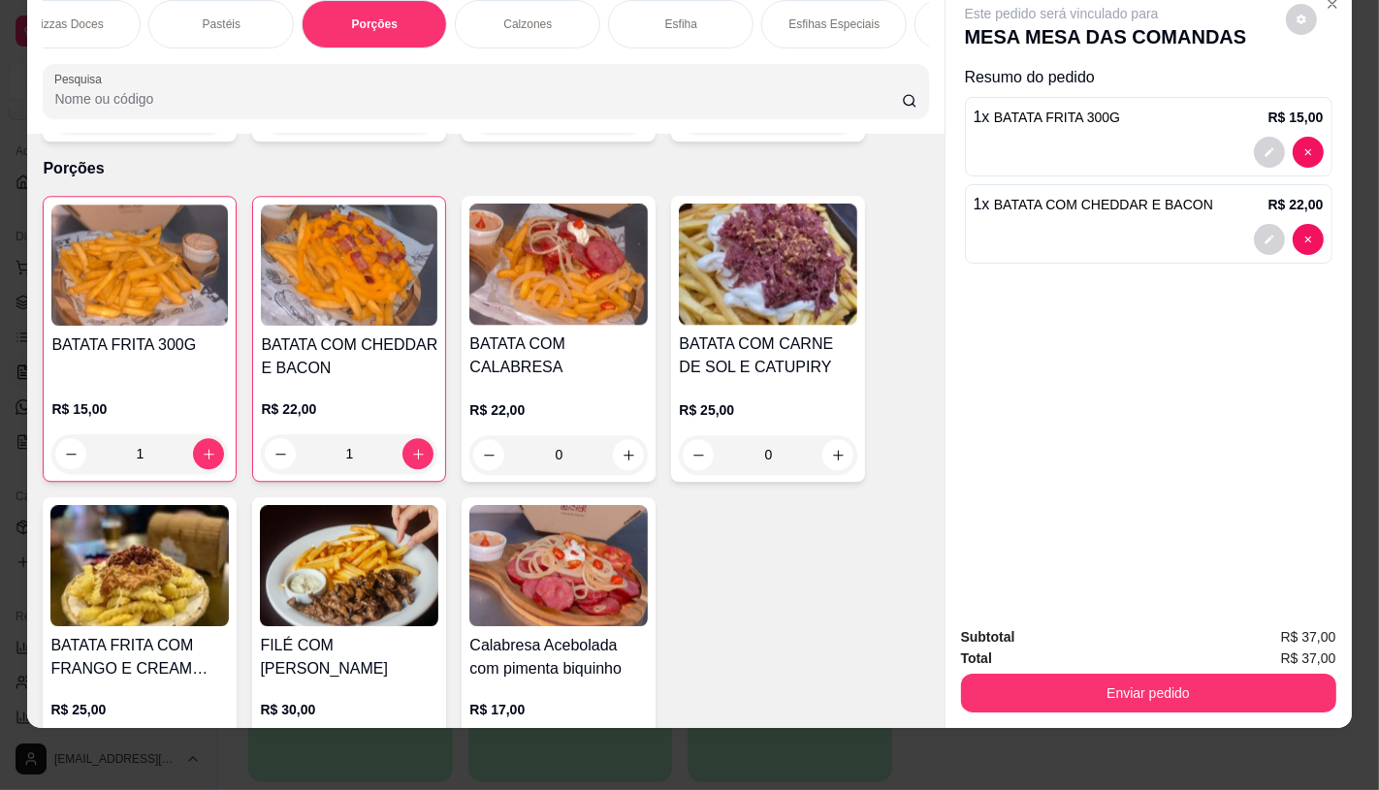
scroll to position [0, 2017]
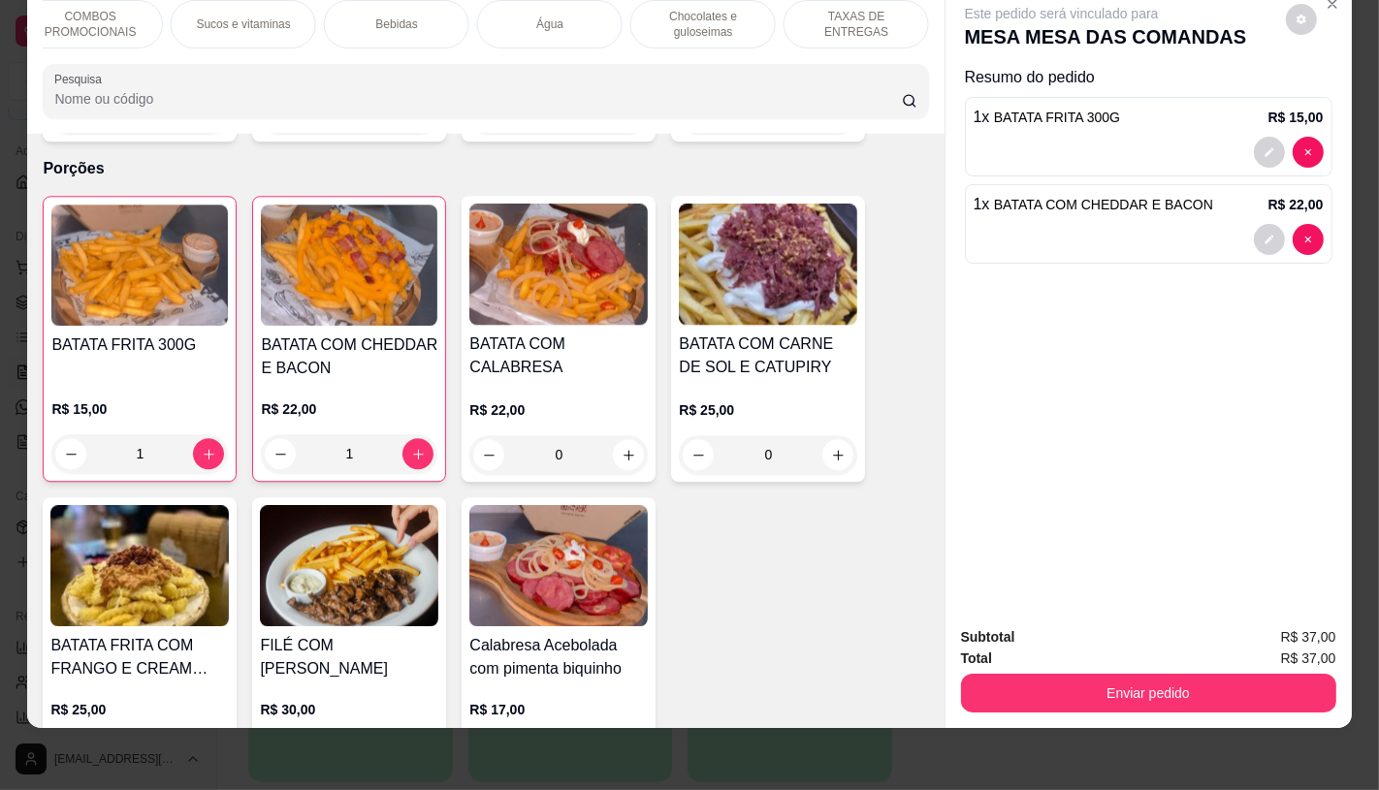
click at [855, 17] on div "TAXAS DE ENTREGAS" at bounding box center [856, 24] width 145 height 48
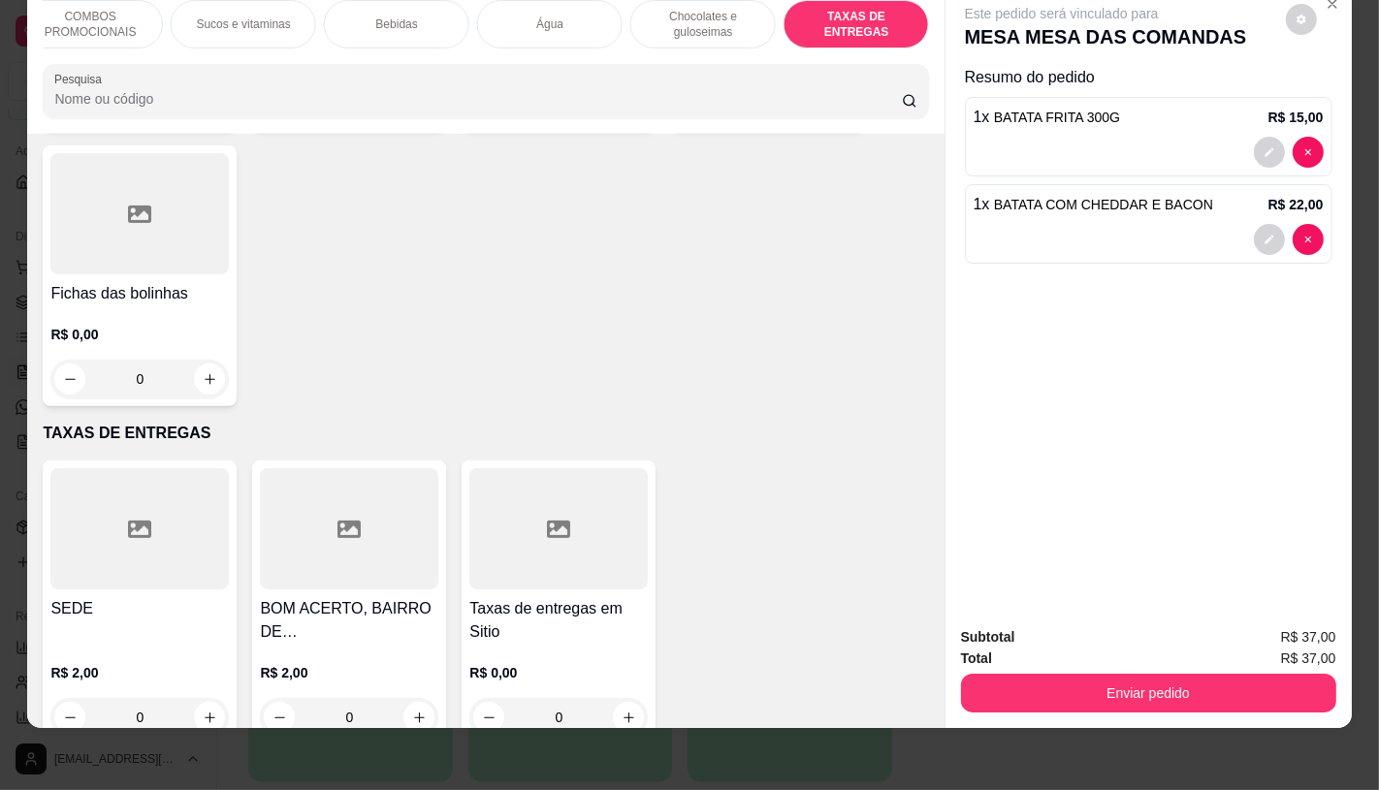
click at [531, 499] on div at bounding box center [558, 528] width 178 height 121
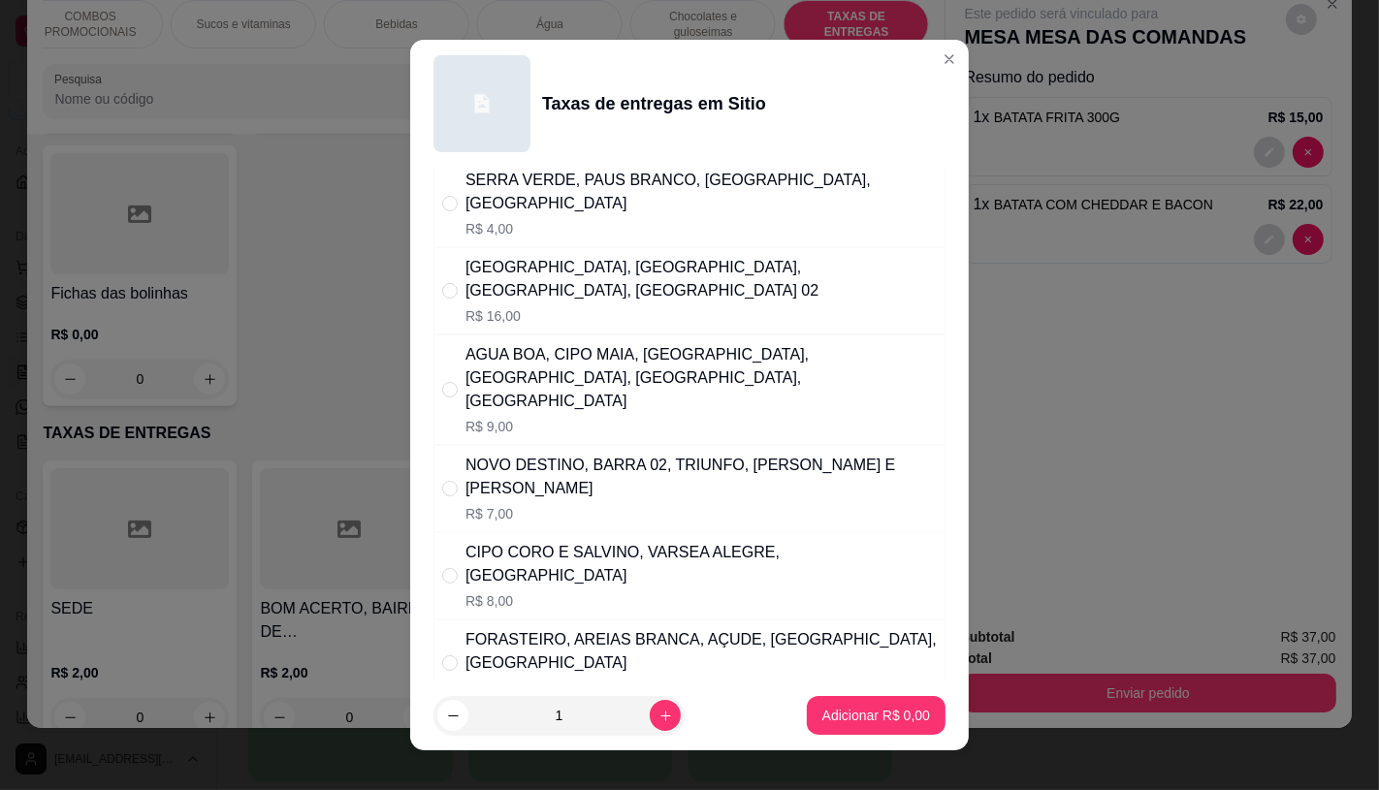
scroll to position [215, 0]
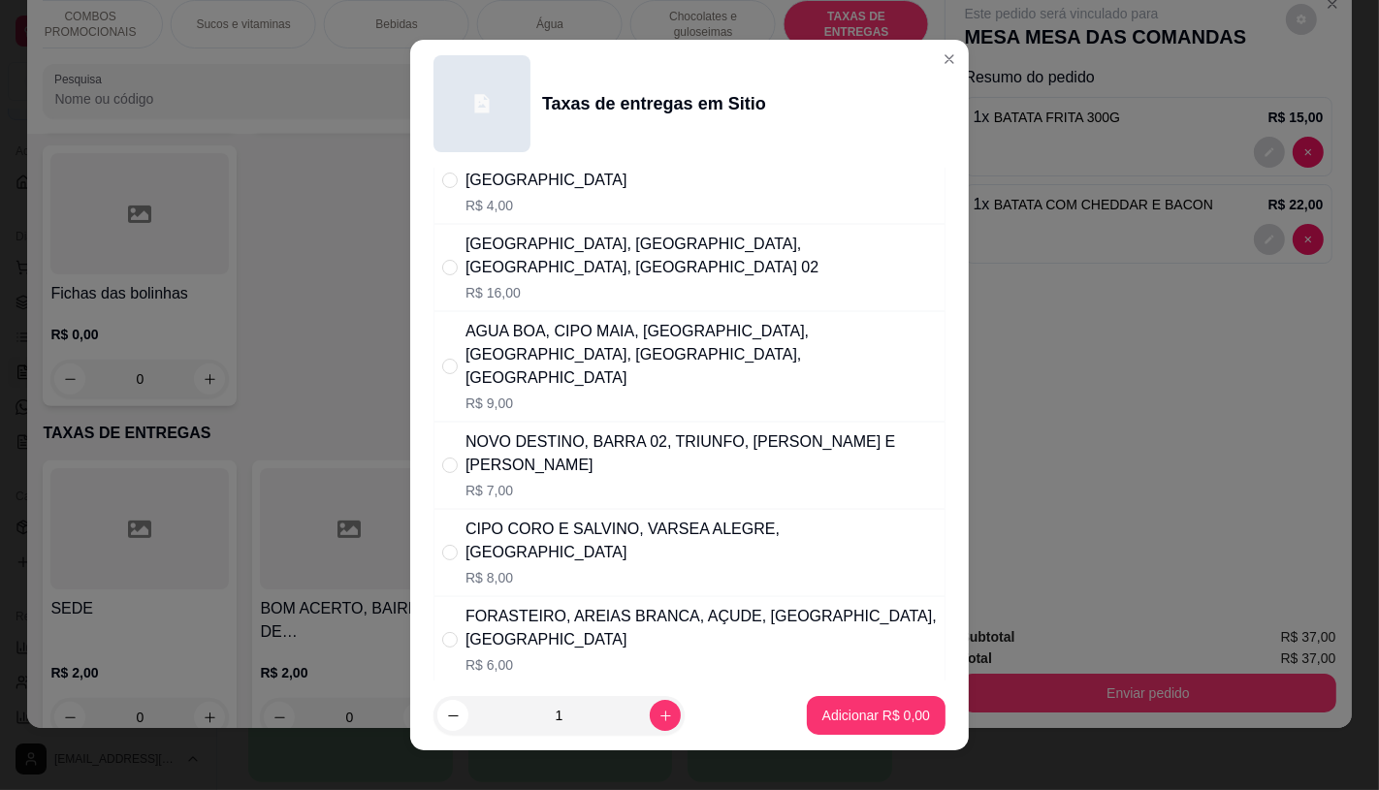
click at [584, 481] on p "R$ 7,00" at bounding box center [700, 490] width 471 height 19
radio input "true"
click at [846, 721] on p "Adicionar R$ 7,00" at bounding box center [875, 716] width 105 height 18
type input "1"
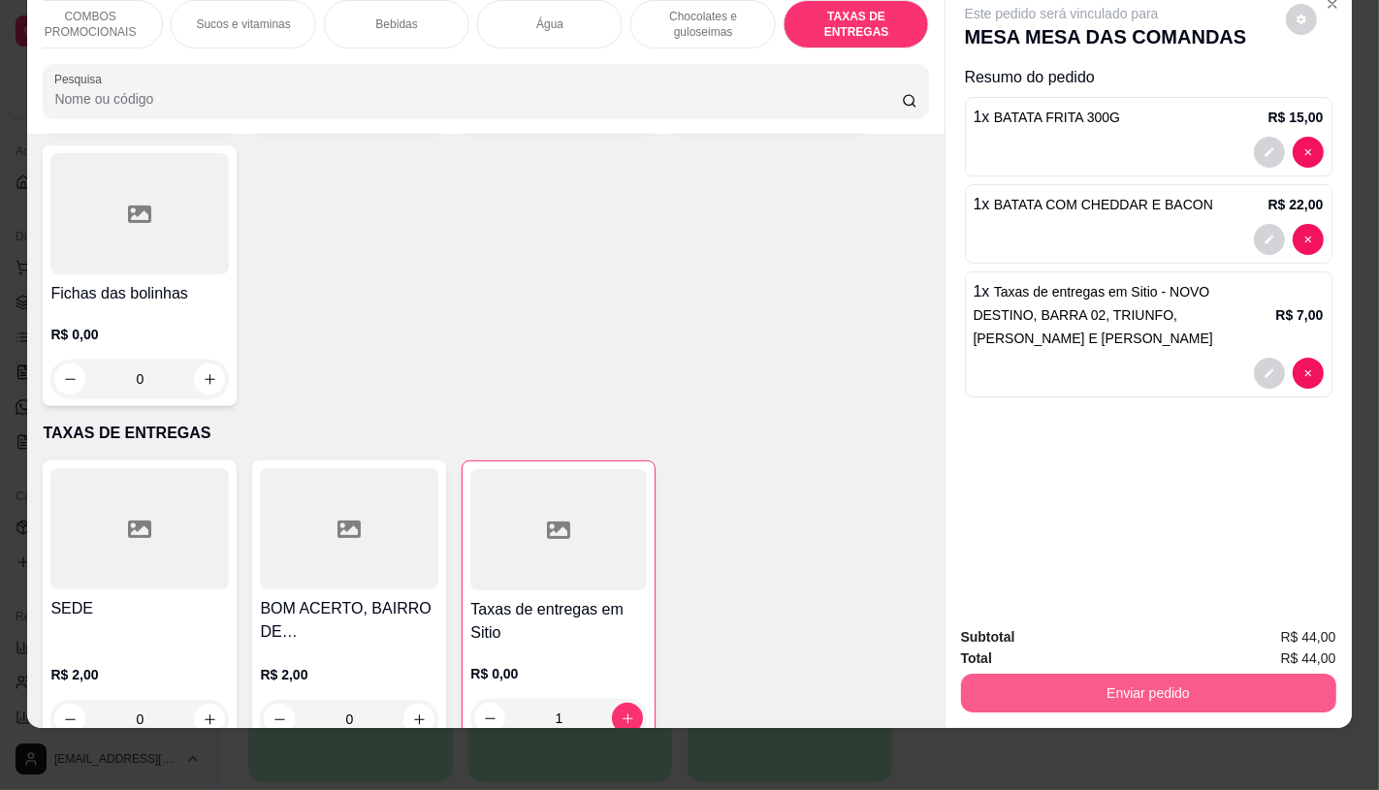
click at [1030, 674] on button "Enviar pedido" at bounding box center [1148, 693] width 375 height 39
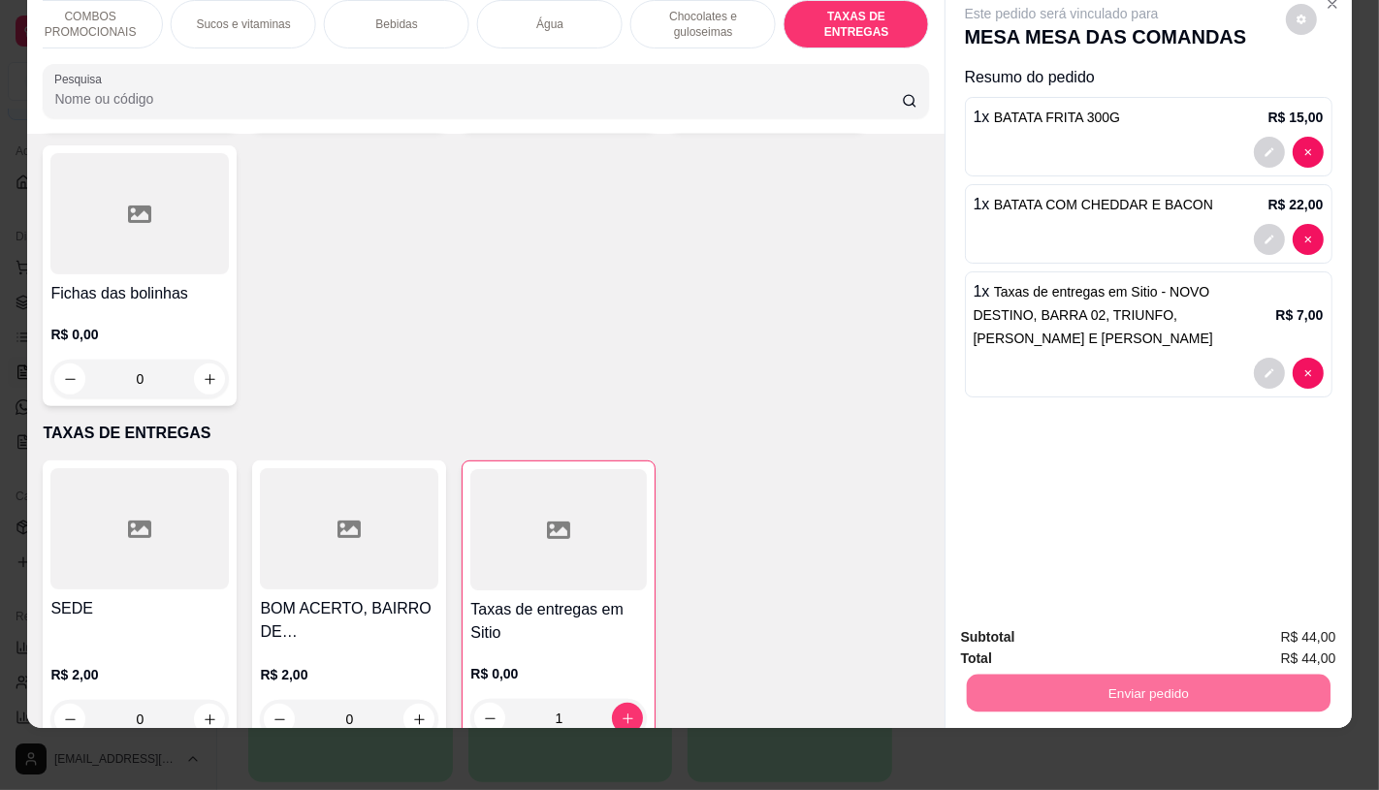
click at [1023, 636] on button "Não registrar e enviar pedido" at bounding box center [1083, 631] width 196 height 36
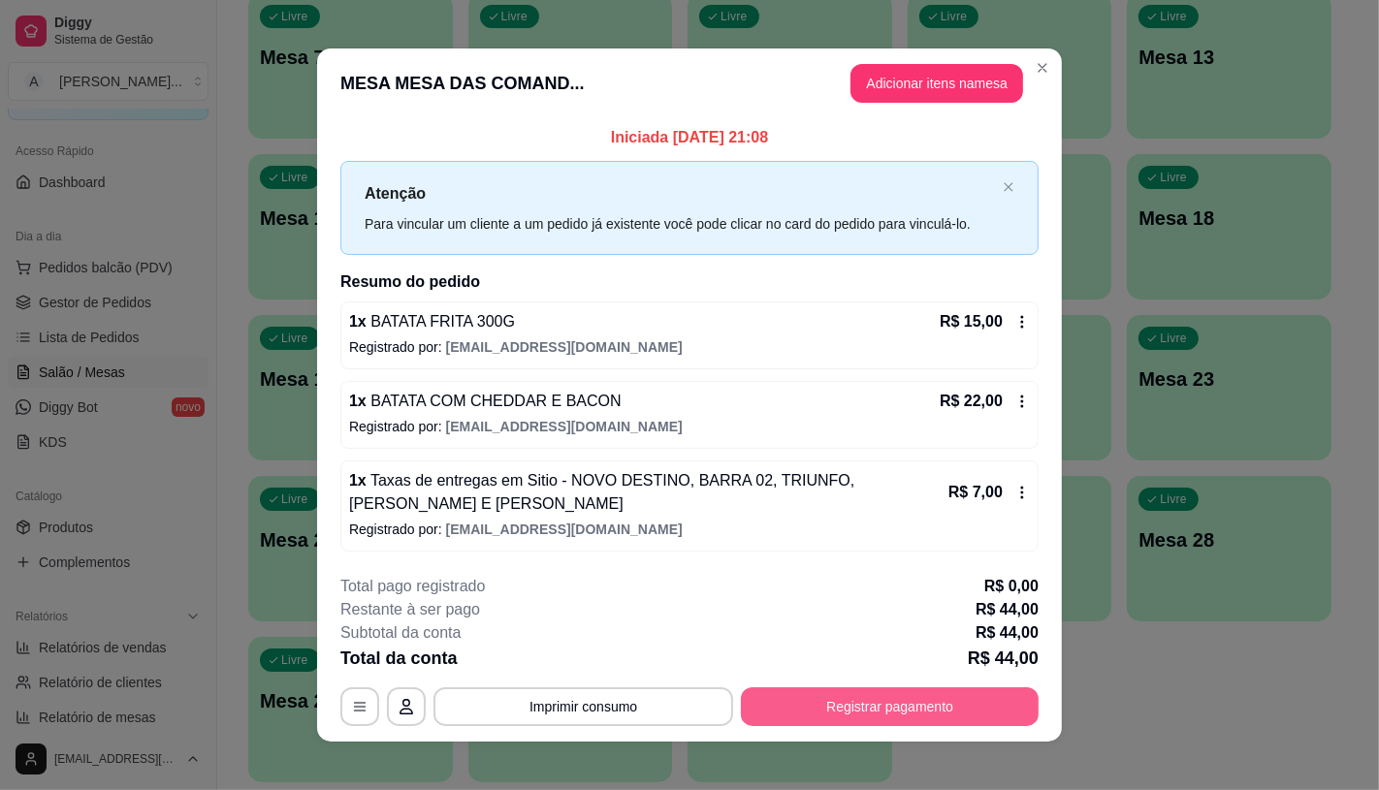
click at [923, 701] on button "Registrar pagamento" at bounding box center [890, 707] width 298 height 39
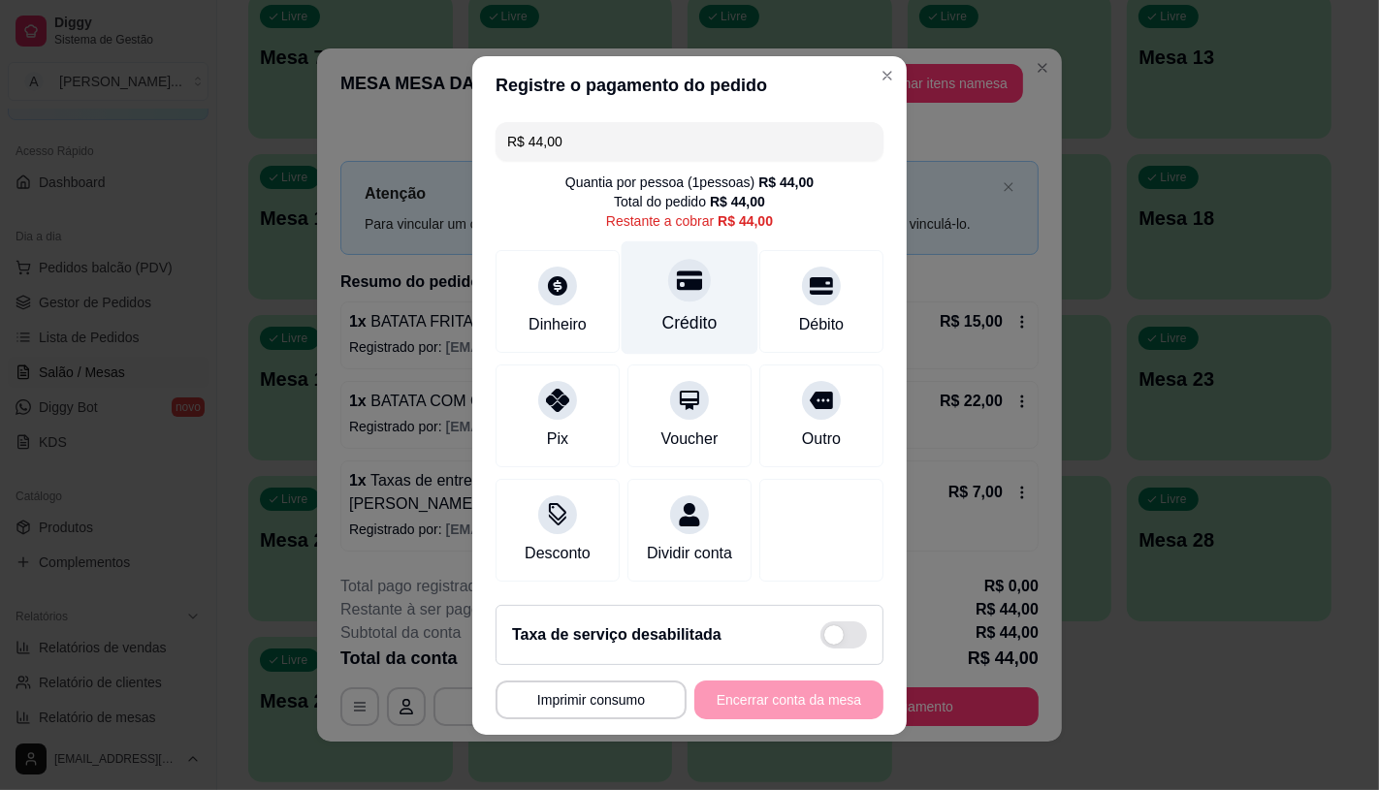
click at [677, 310] on div "Crédito" at bounding box center [689, 322] width 55 height 25
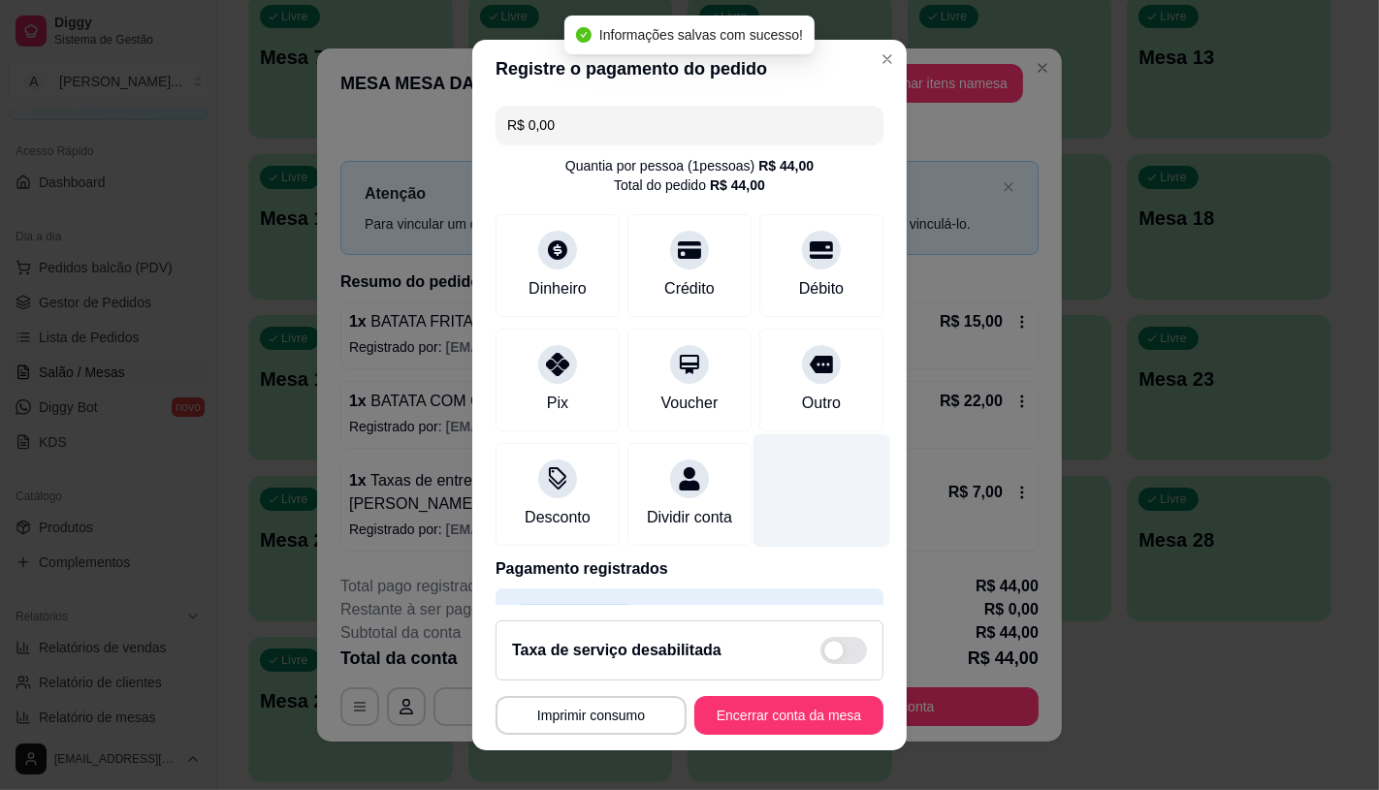
type input "R$ 0,00"
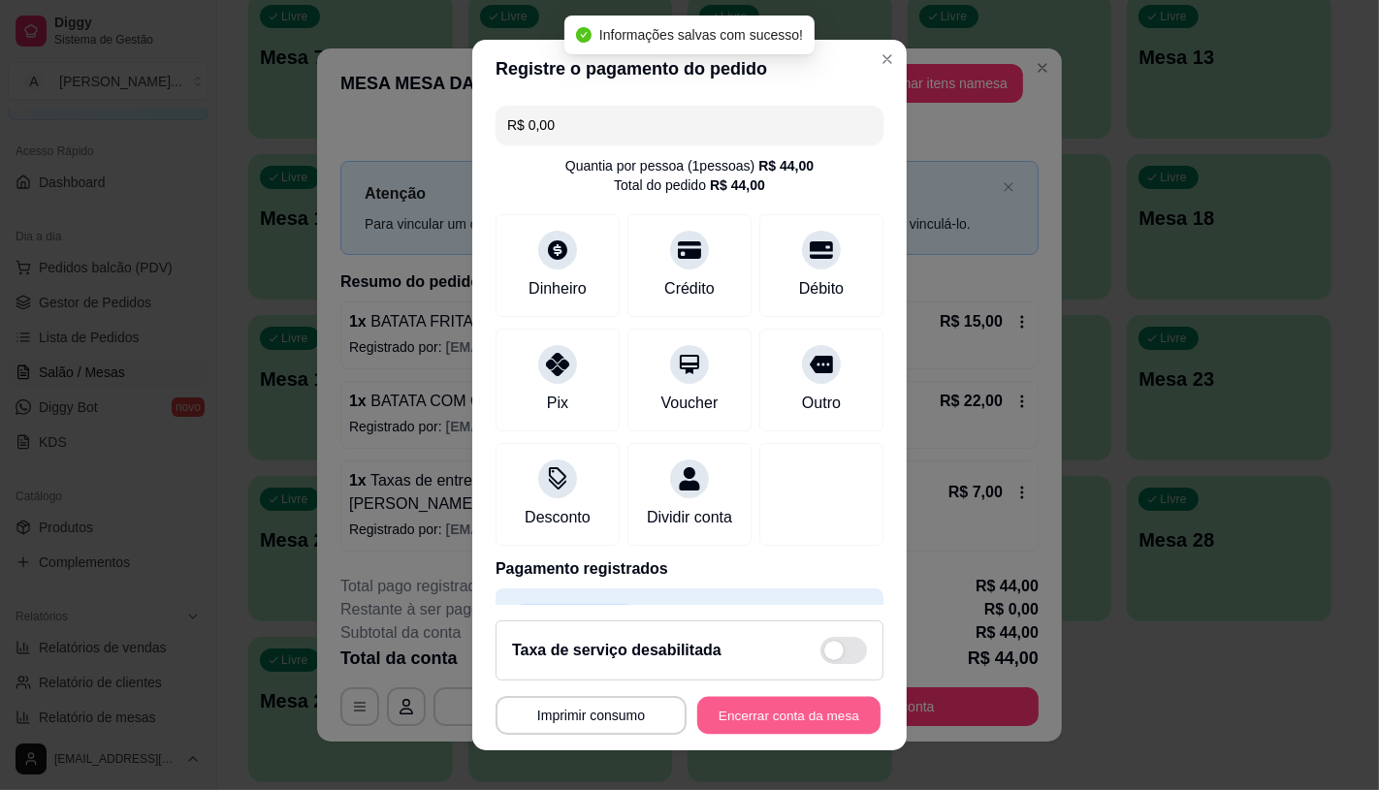
click at [781, 729] on button "Encerrar conta da mesa" at bounding box center [788, 716] width 183 height 38
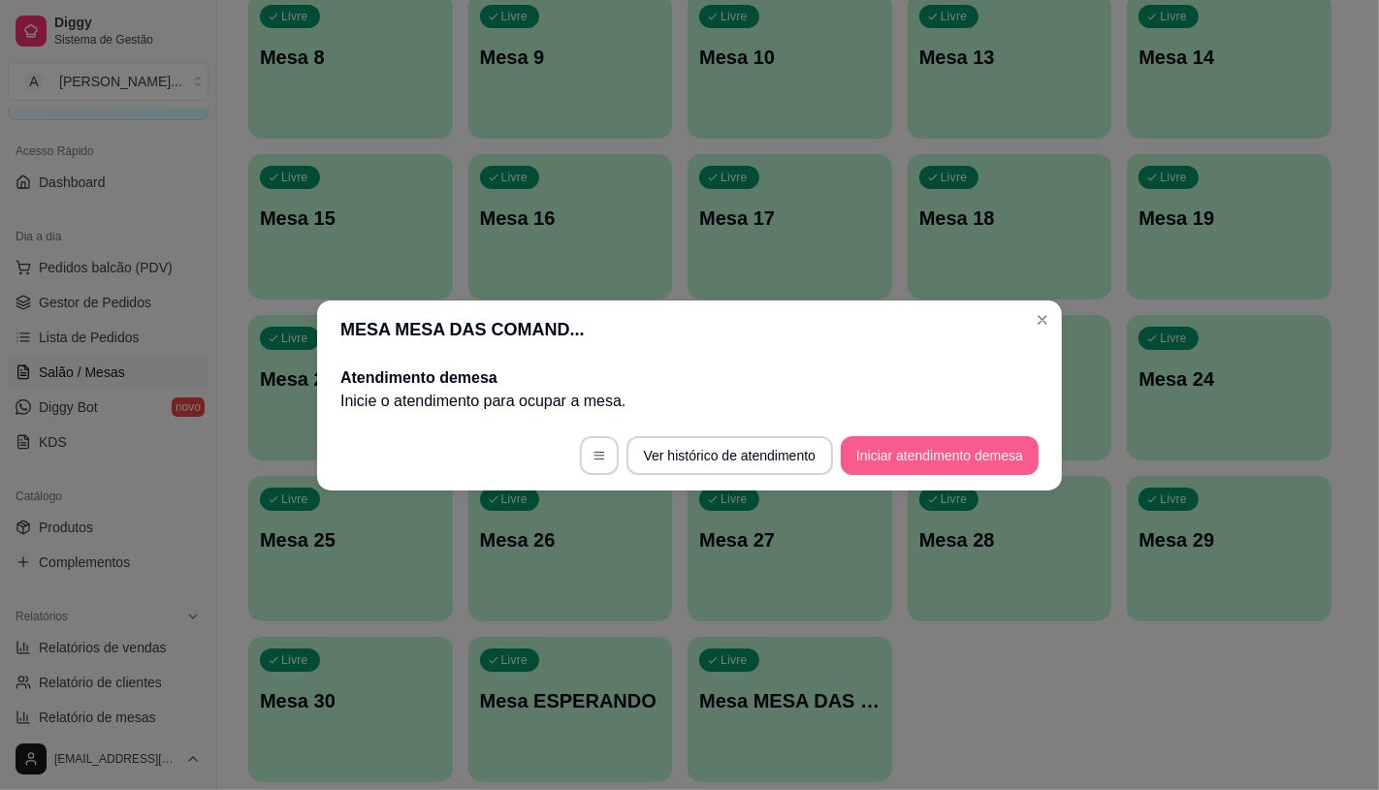
click at [935, 467] on button "Iniciar atendimento de mesa" at bounding box center [940, 455] width 198 height 39
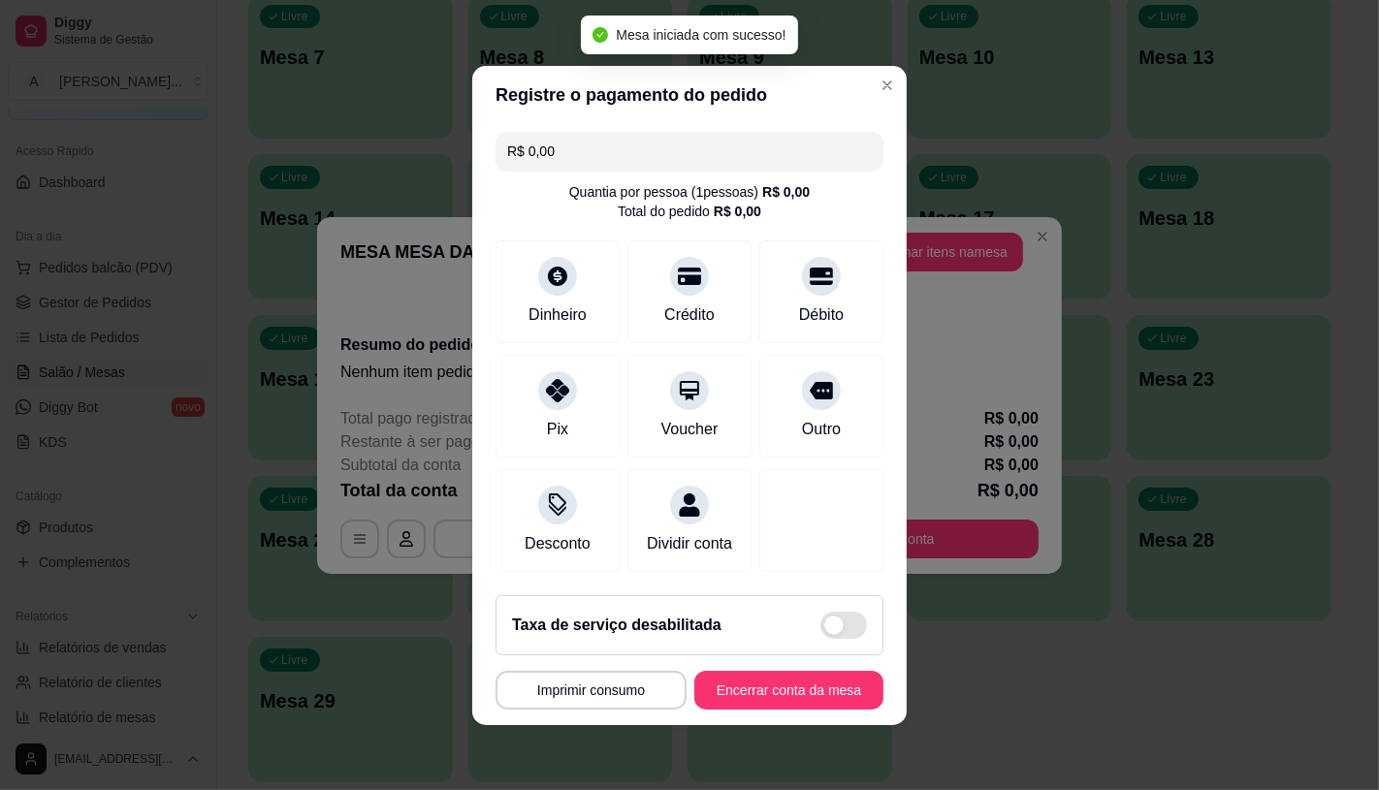
click at [880, 87] on header "Registre o pagamento do pedido" at bounding box center [689, 95] width 434 height 58
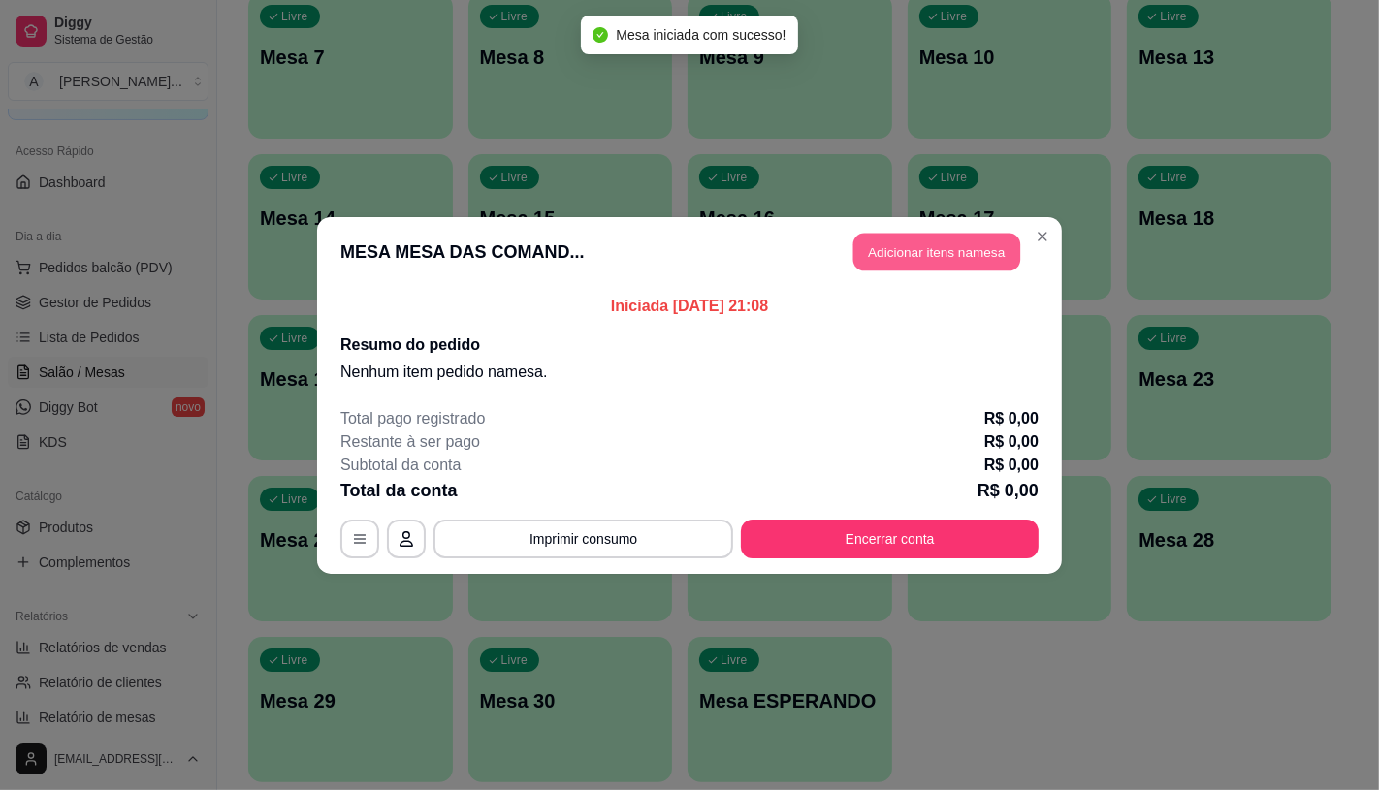
click at [953, 241] on button "Adicionar itens na mesa" at bounding box center [936, 252] width 167 height 38
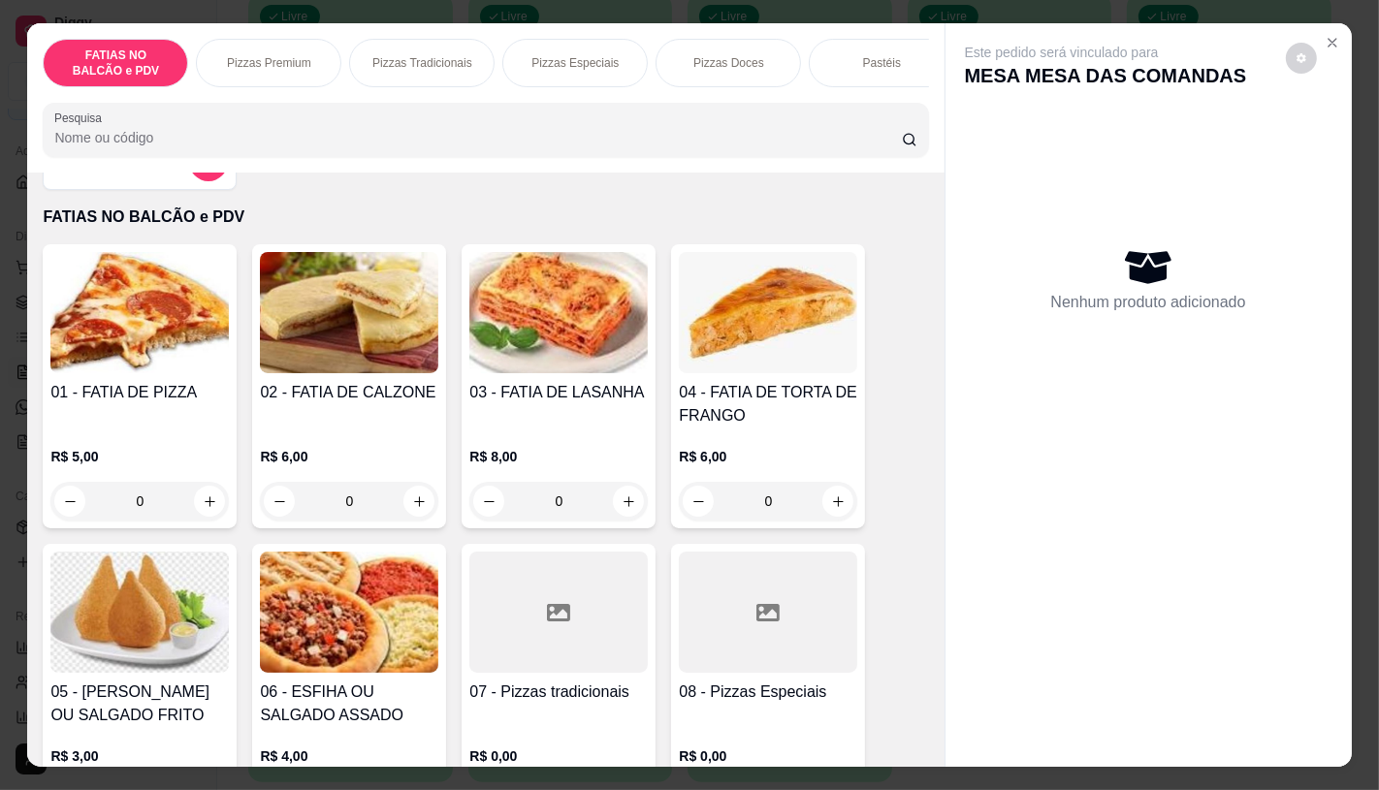
scroll to position [108, 0]
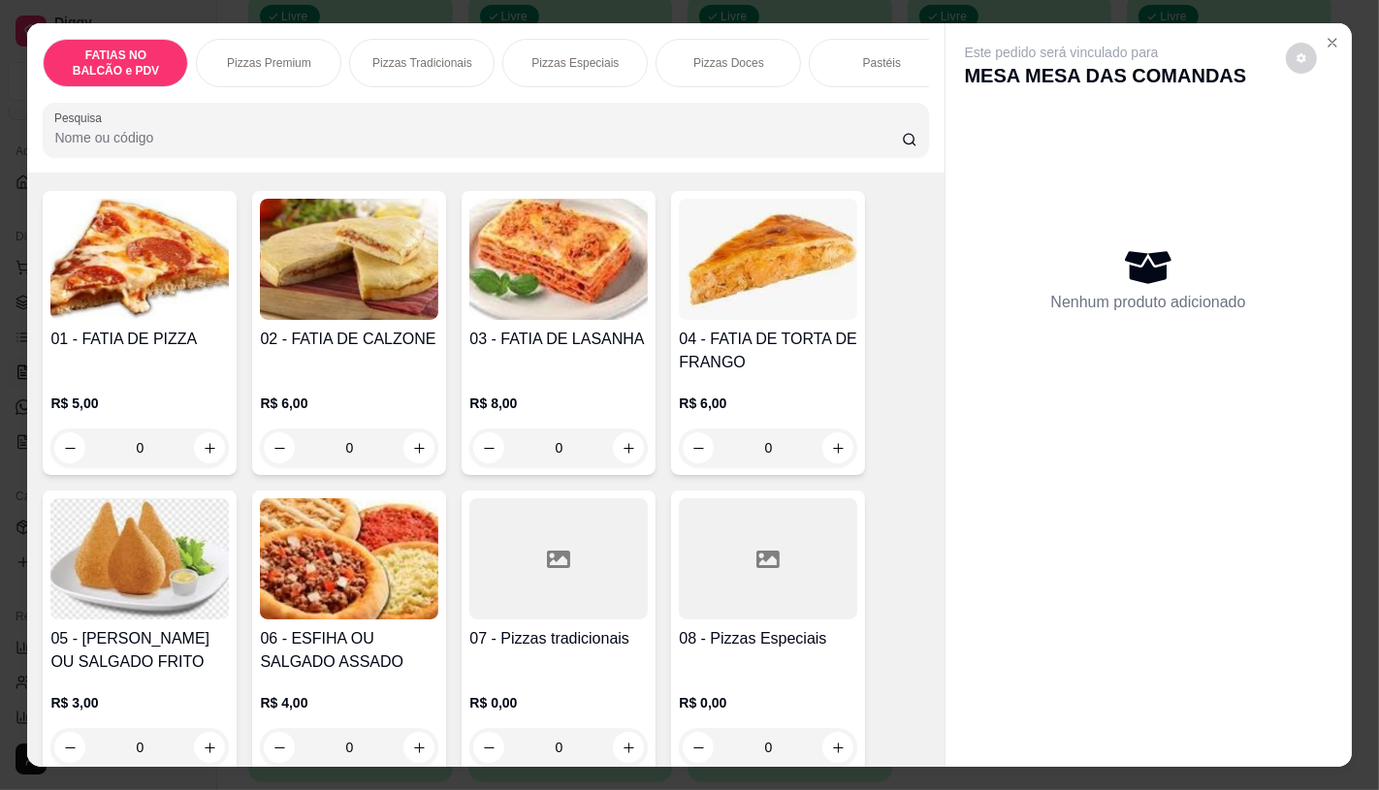
click at [733, 560] on div at bounding box center [768, 558] width 178 height 121
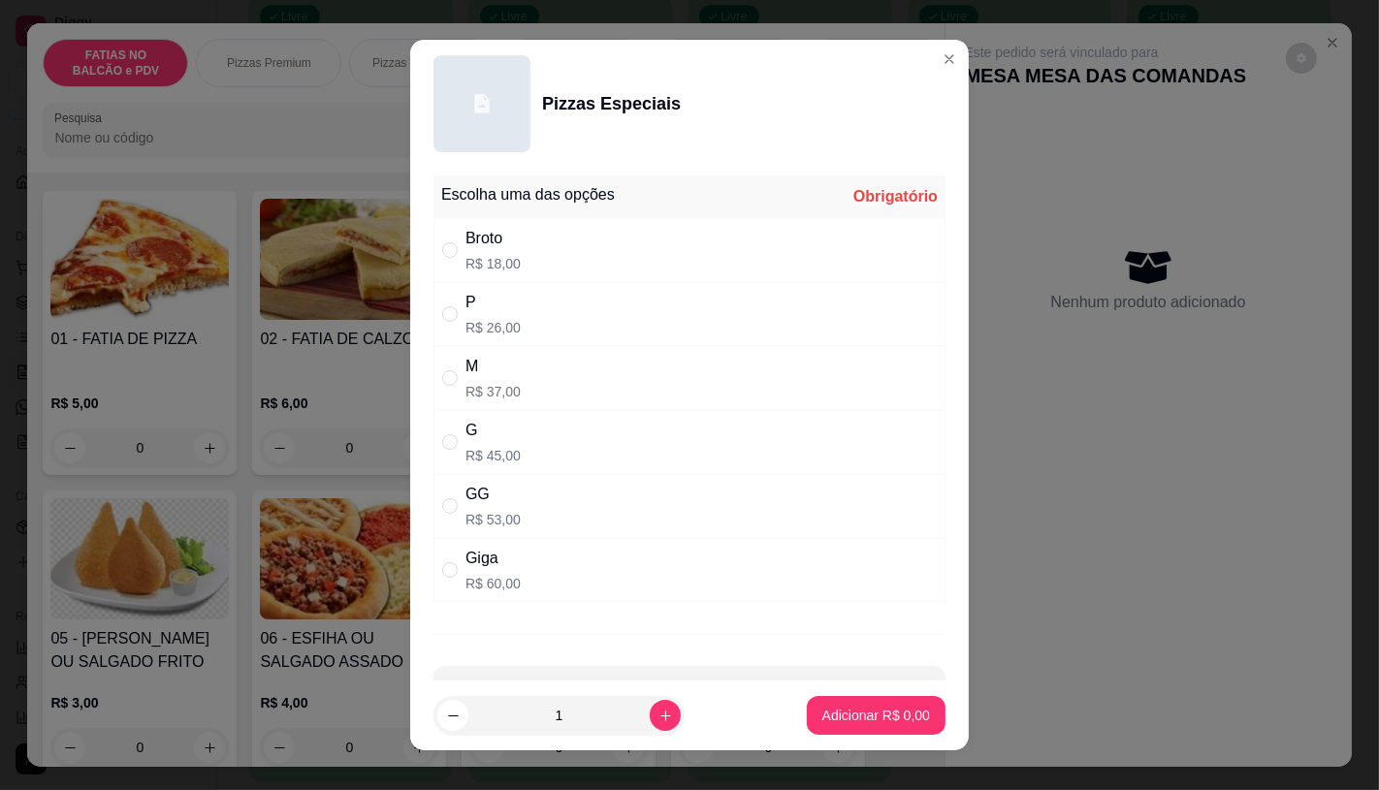
click at [505, 414] on div "G R$ 45,00" at bounding box center [689, 442] width 512 height 64
radio input "true"
click at [863, 701] on button "Adicionar R$ 45,00" at bounding box center [872, 715] width 146 height 39
type input "1"
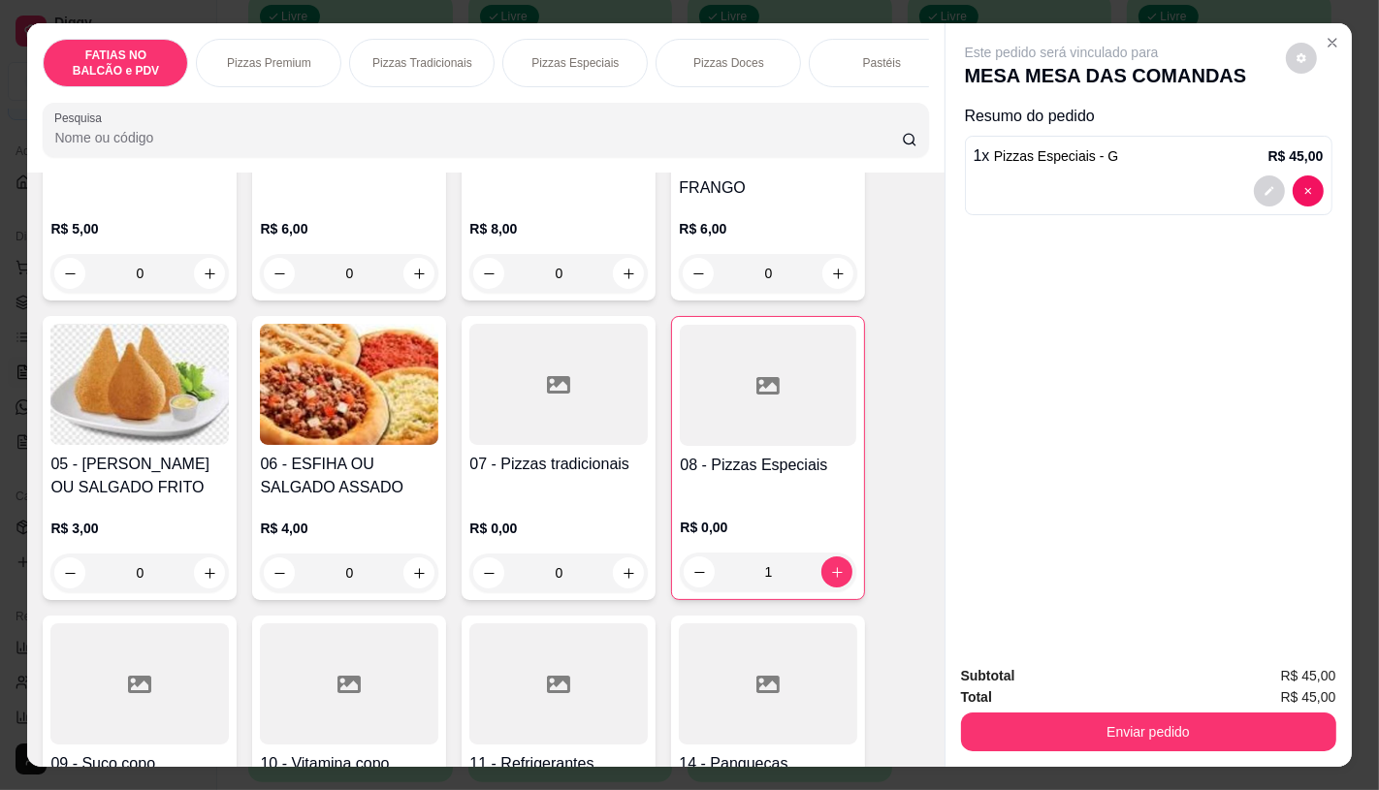
scroll to position [323, 0]
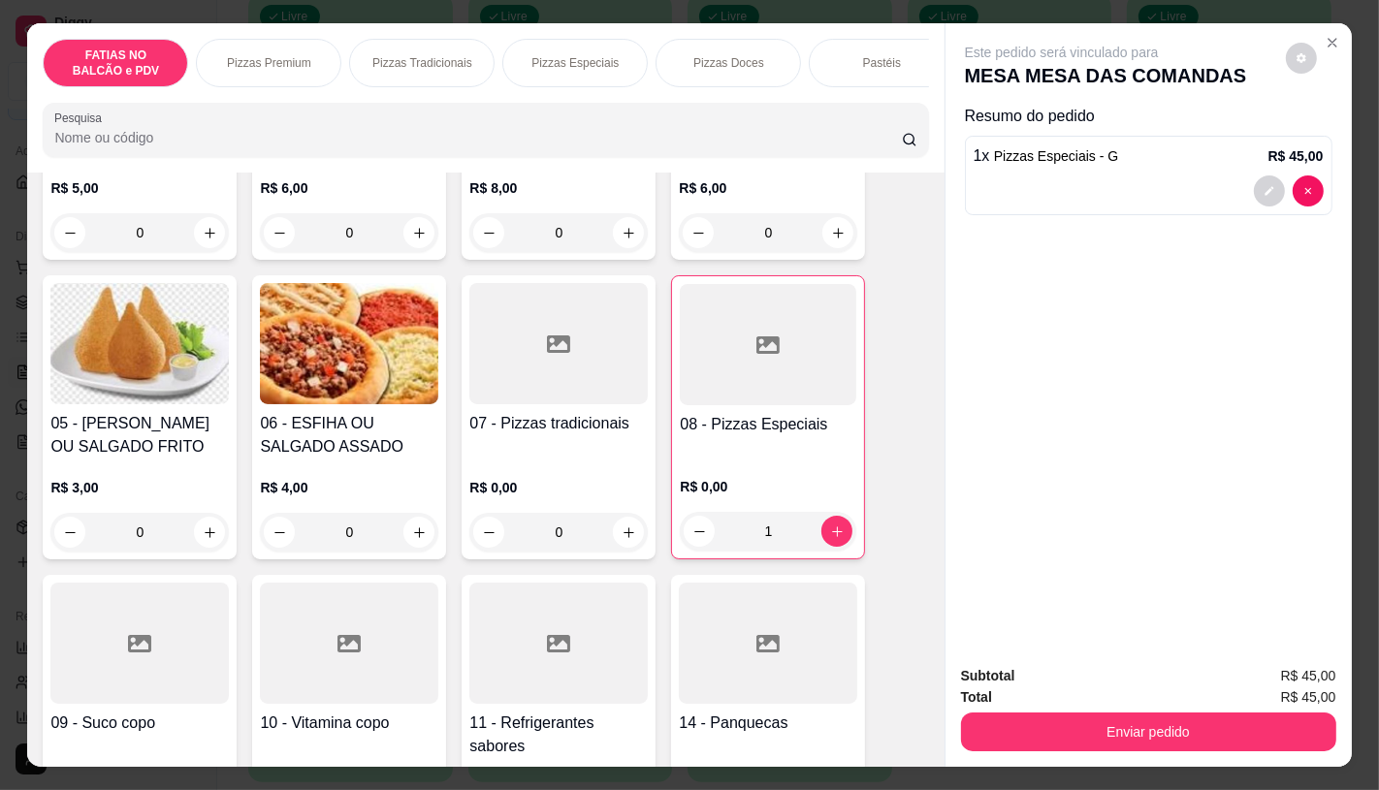
click at [547, 619] on div at bounding box center [558, 643] width 178 height 121
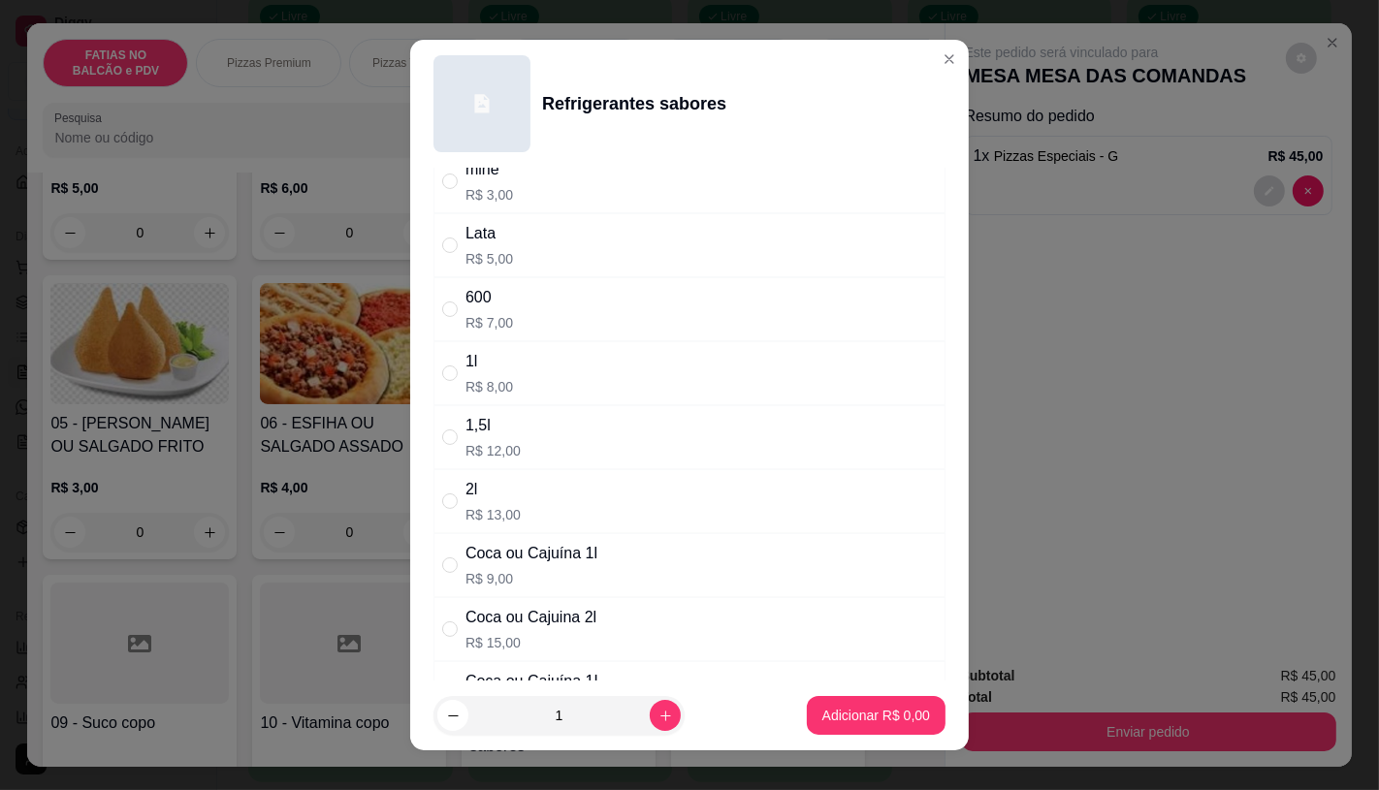
scroll to position [108, 0]
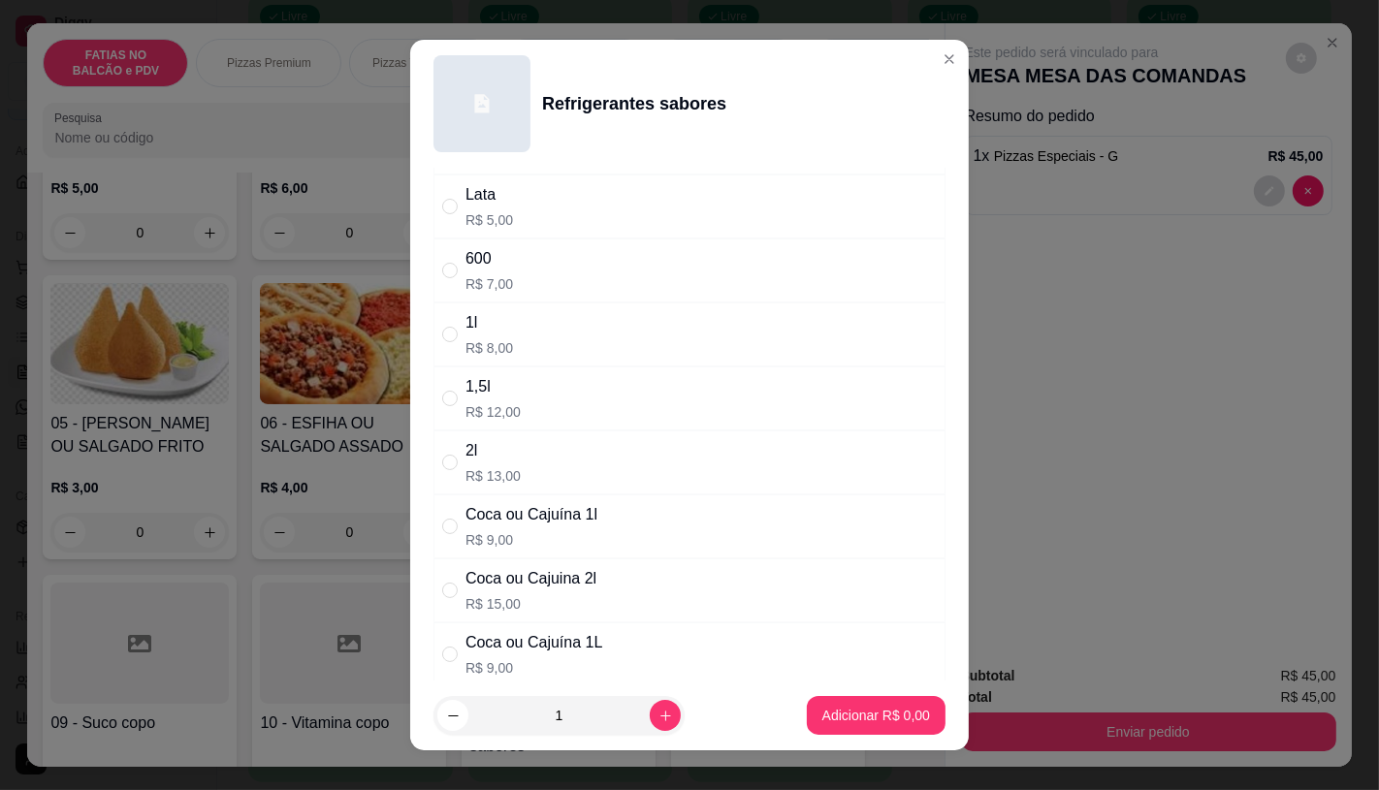
click at [527, 525] on div "Coca ou Cajuína 1l" at bounding box center [531, 514] width 132 height 23
radio input "true"
click at [851, 719] on p "Adicionar R$ 9,00" at bounding box center [876, 715] width 108 height 19
type input "1"
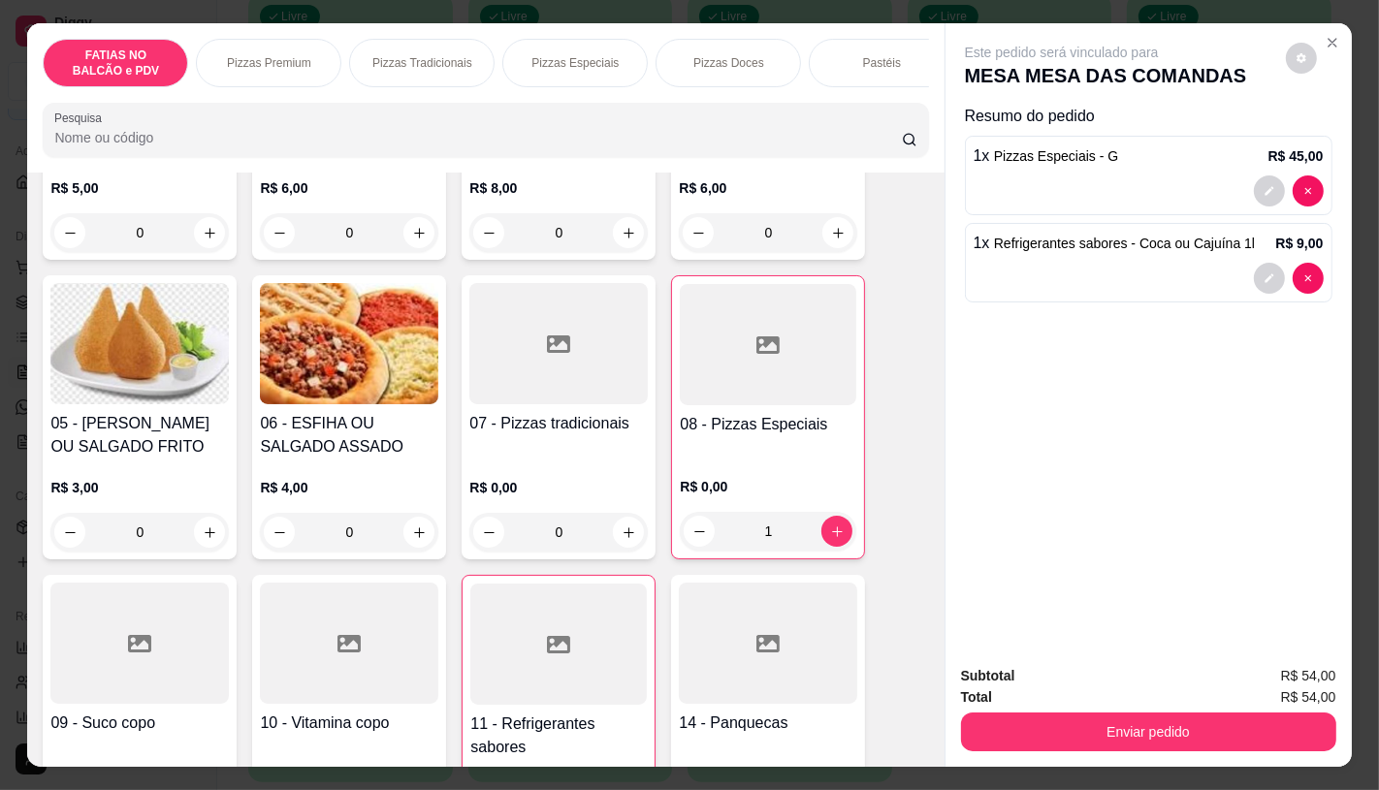
scroll to position [0, 2017]
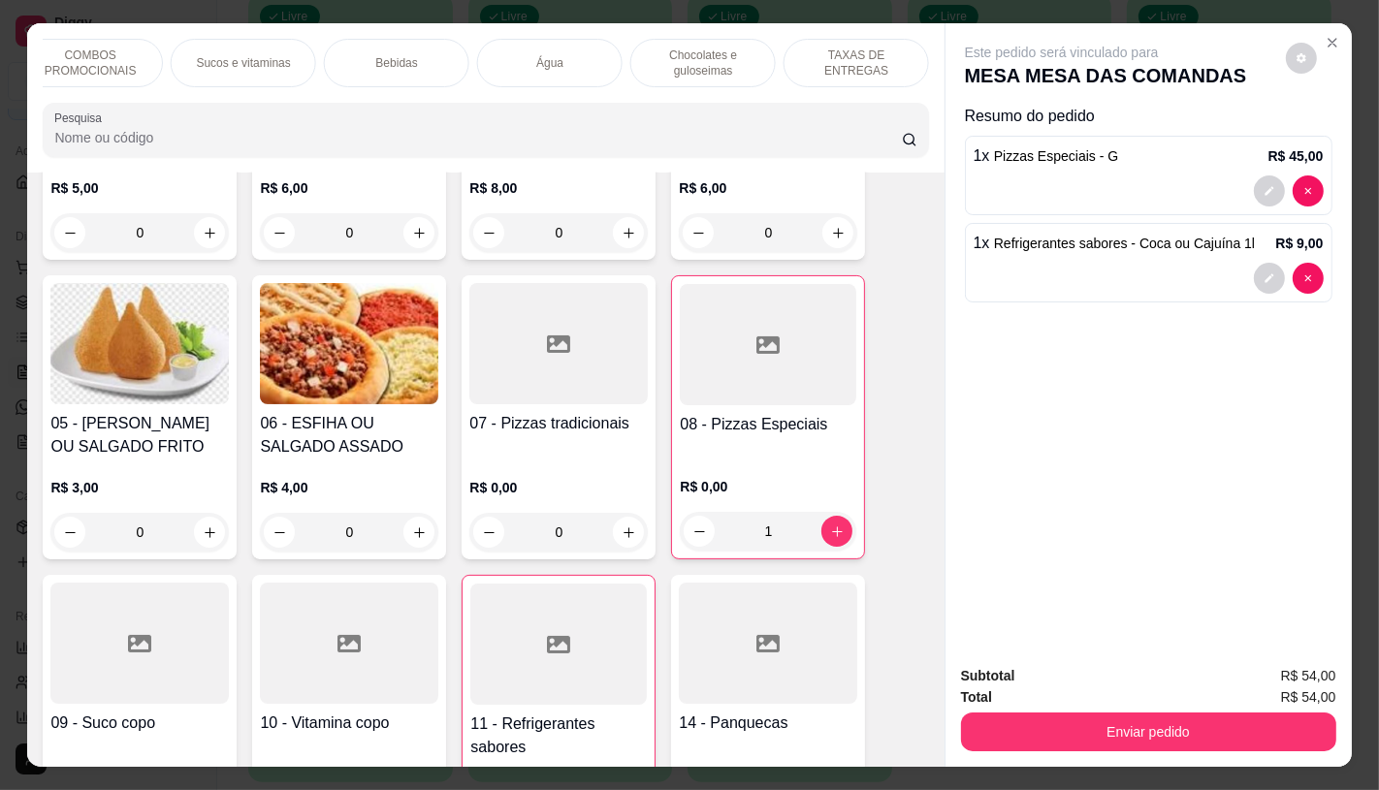
click at [875, 48] on p "TAXAS DE ENTREGAS" at bounding box center [856, 63] width 112 height 31
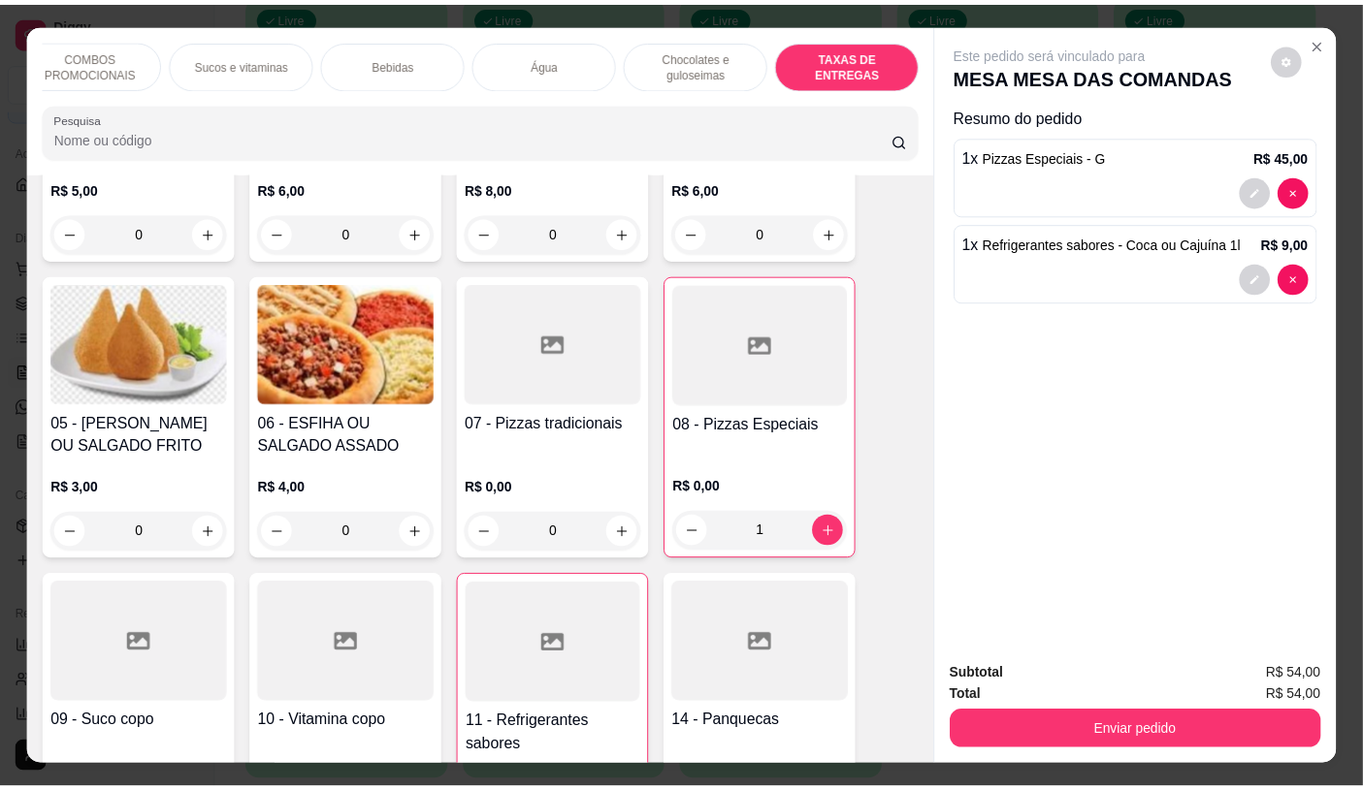
scroll to position [46, 0]
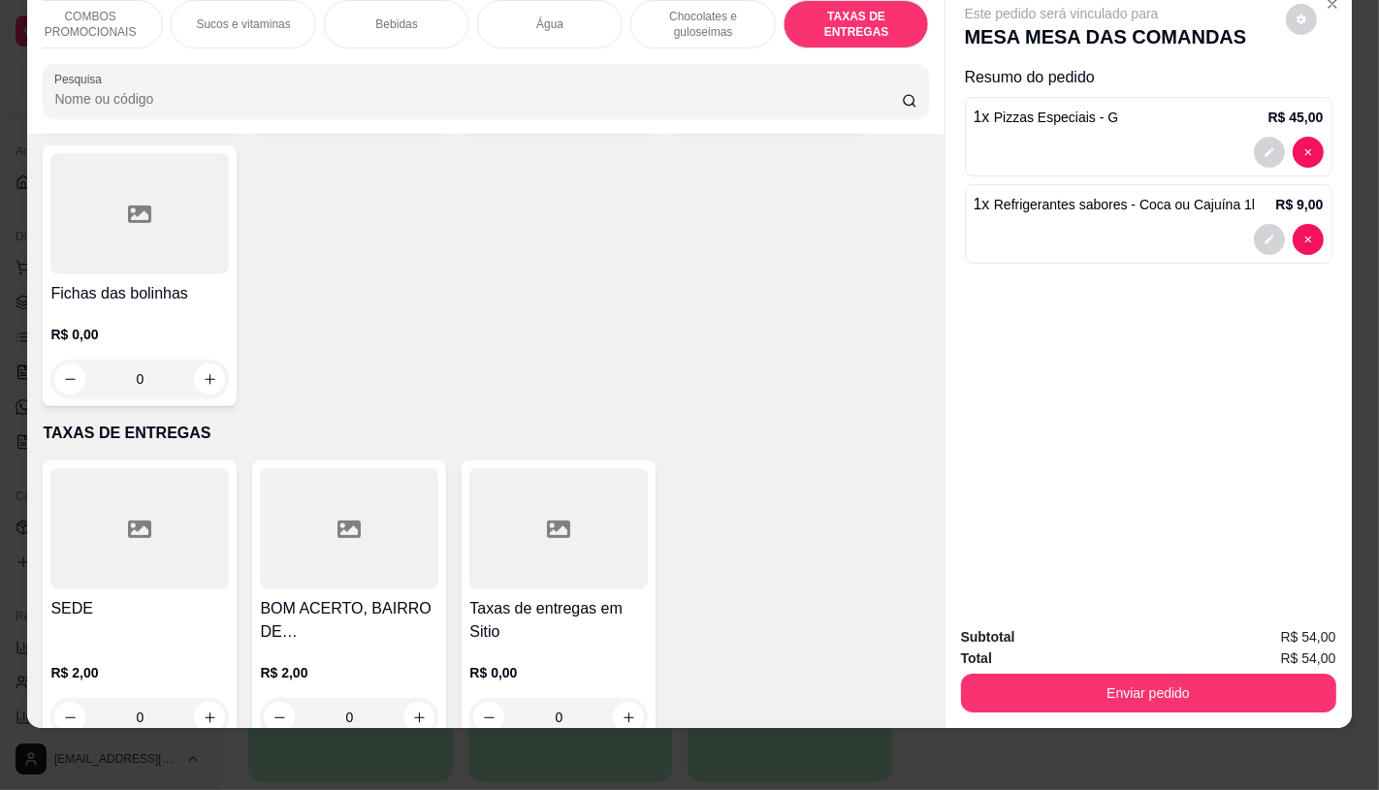
click at [175, 468] on div at bounding box center [139, 528] width 178 height 121
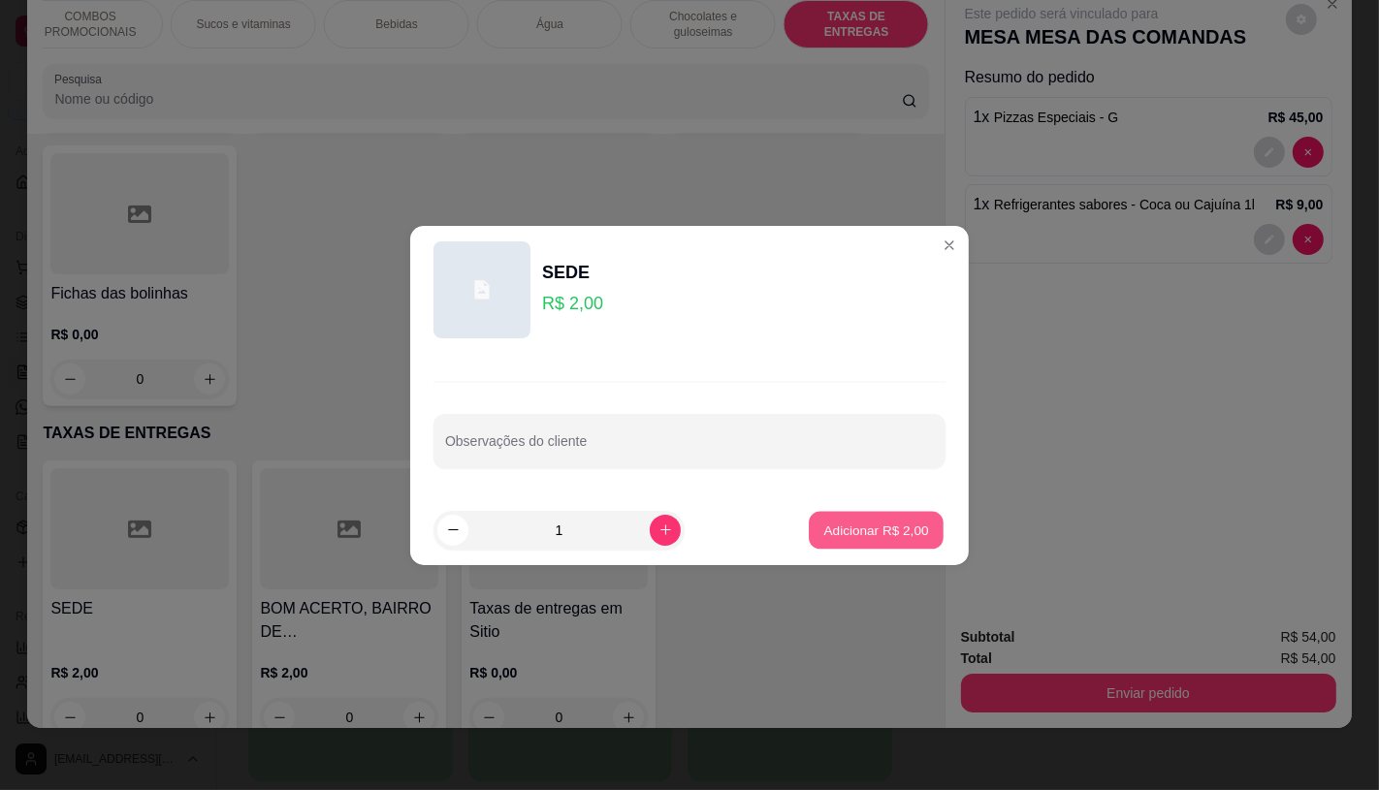
click at [845, 543] on button "Adicionar R$ 2,00" at bounding box center [876, 530] width 135 height 38
type input "1"
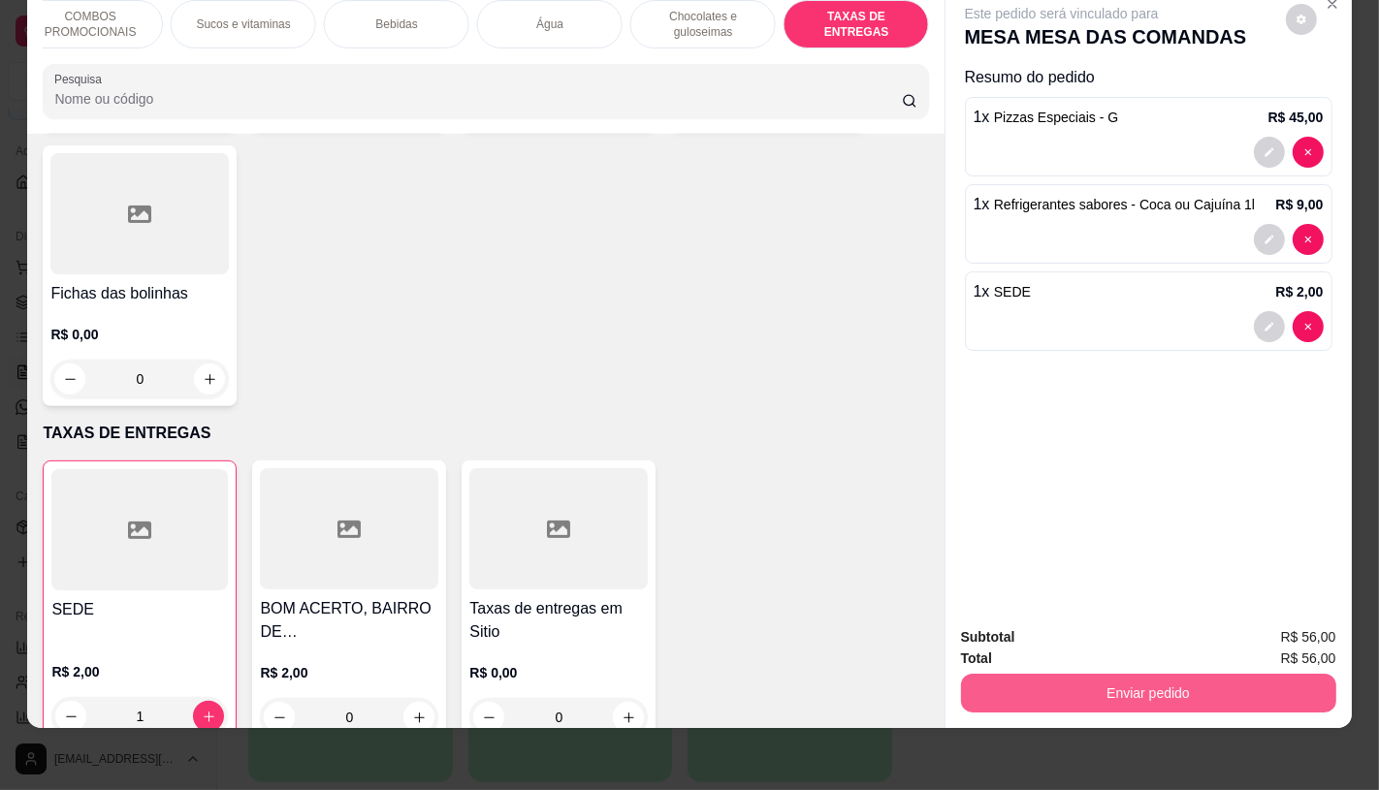
click at [1099, 687] on button "Enviar pedido" at bounding box center [1148, 693] width 375 height 39
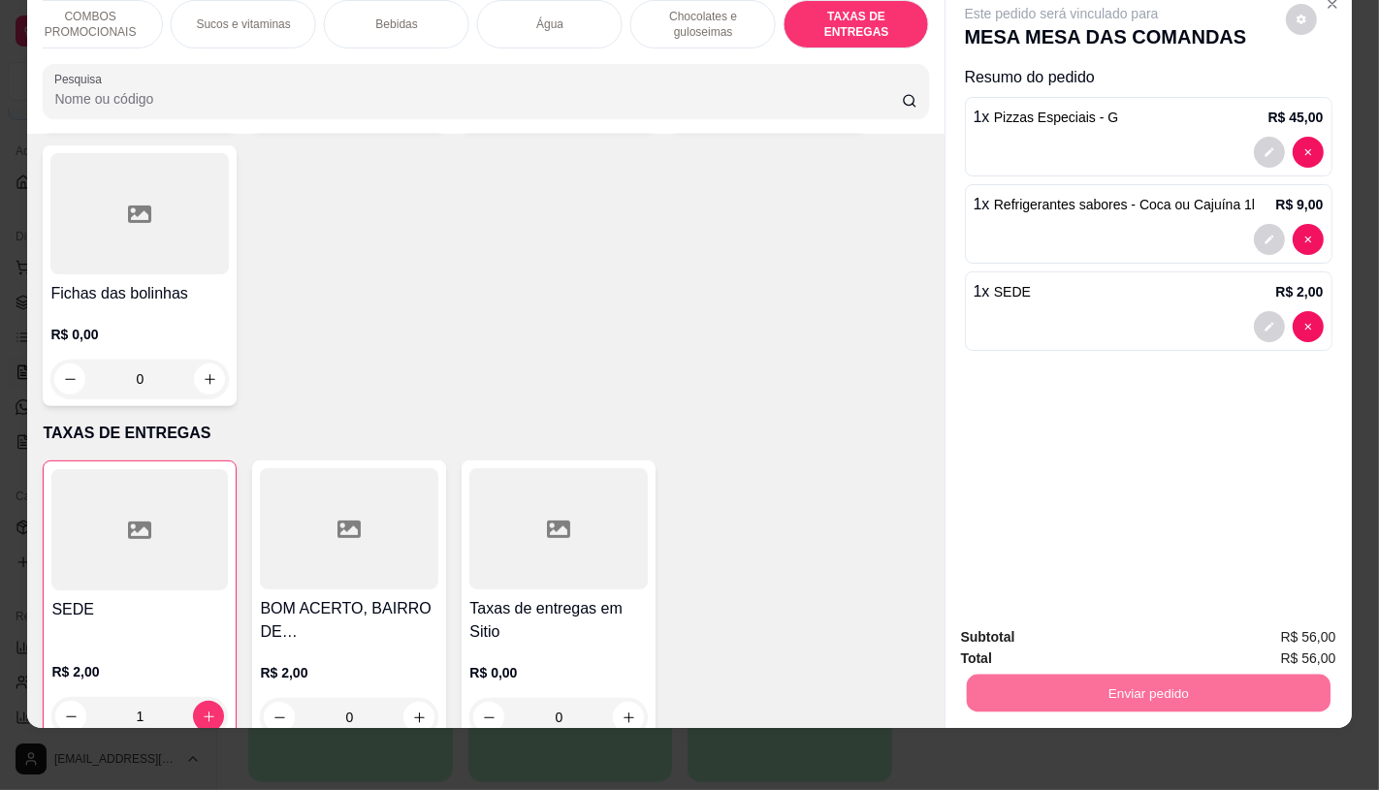
click at [1068, 635] on button "Não registrar e enviar pedido" at bounding box center [1083, 630] width 196 height 36
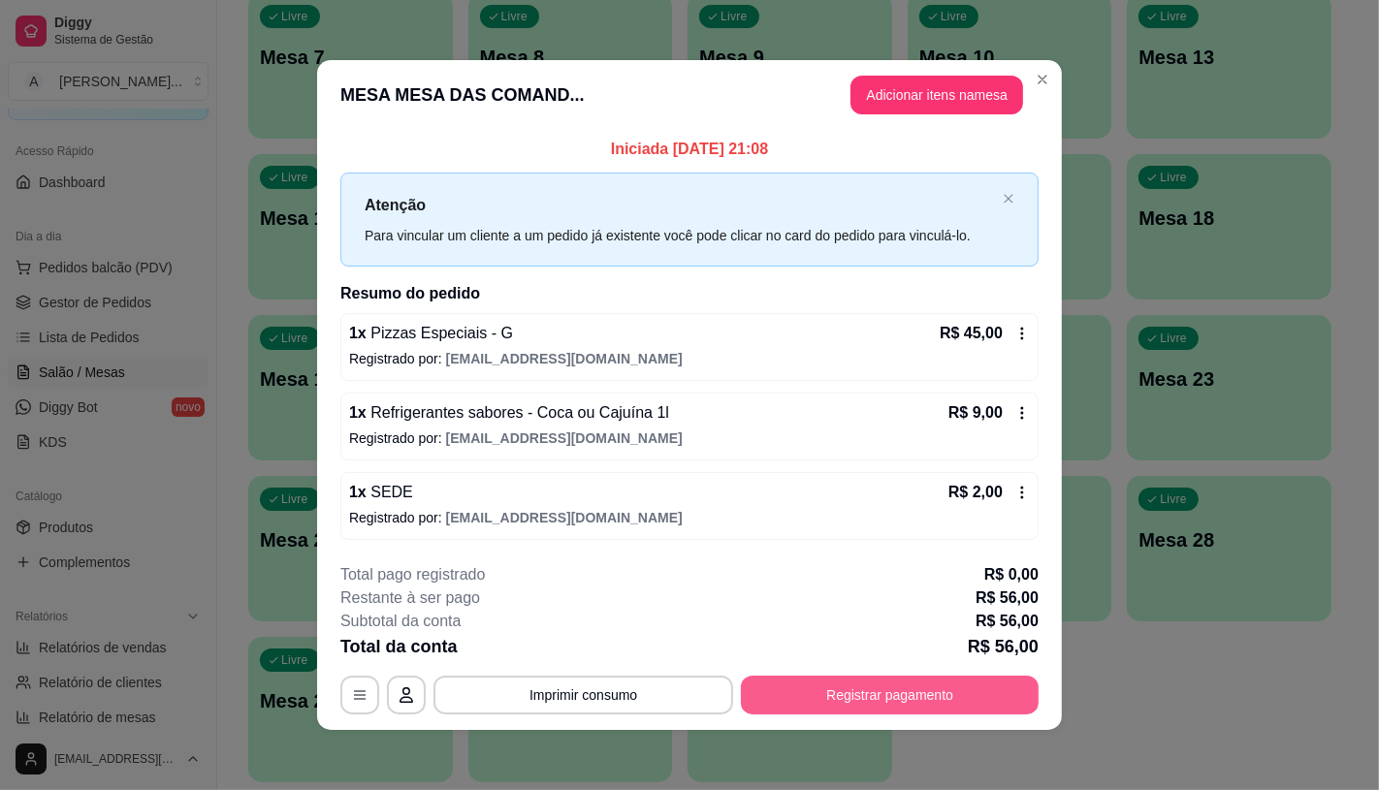
click at [918, 704] on button "Registrar pagamento" at bounding box center [890, 695] width 298 height 39
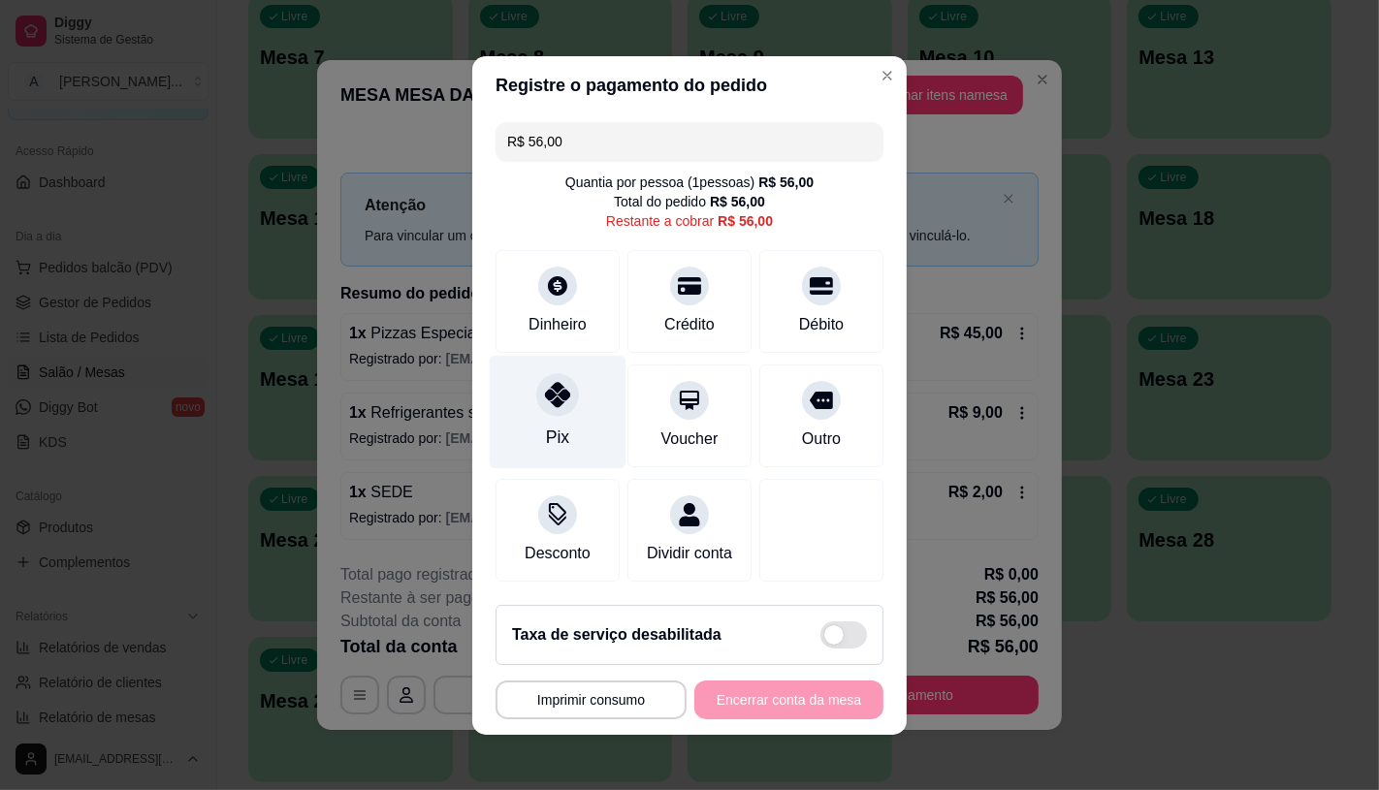
click at [556, 425] on div "Pix" at bounding box center [557, 437] width 23 height 25
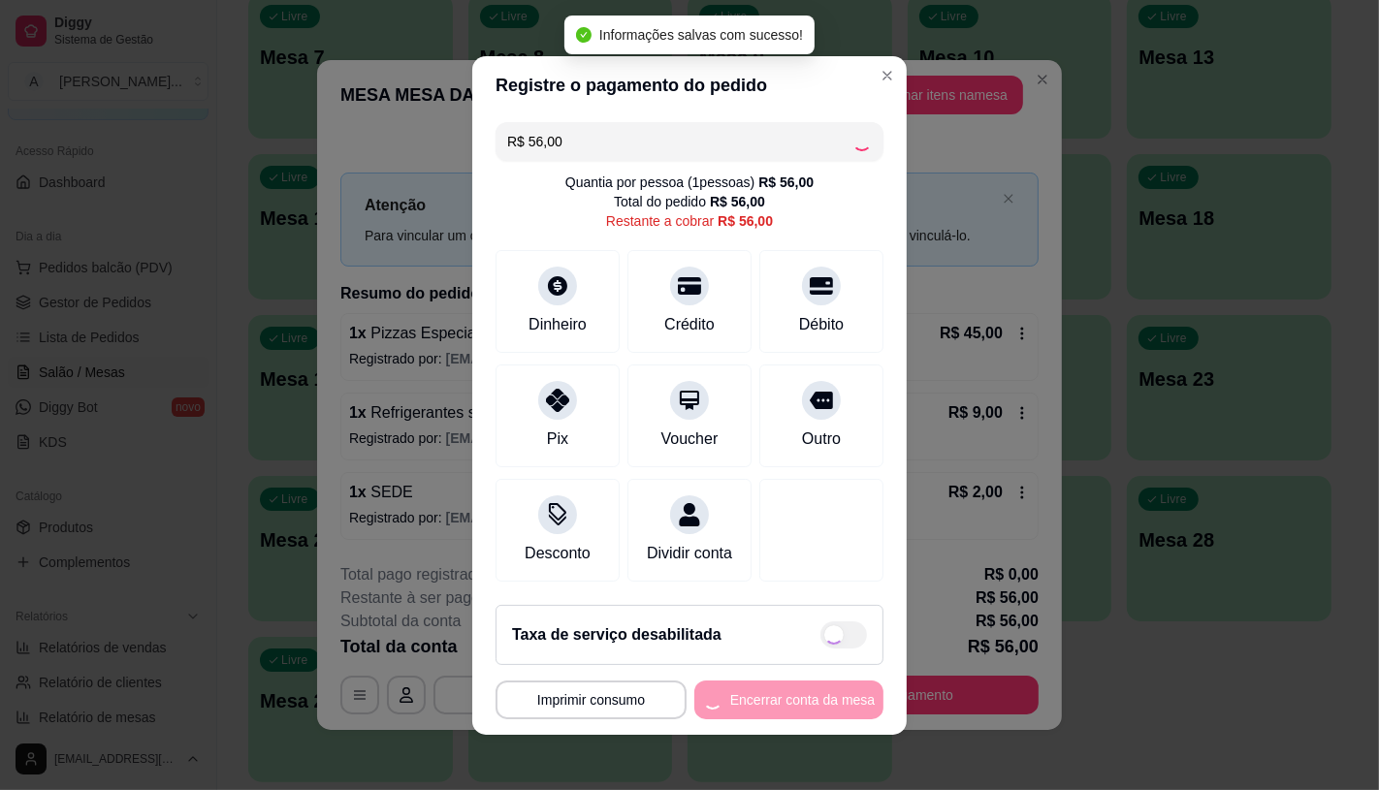
type input "R$ 0,00"
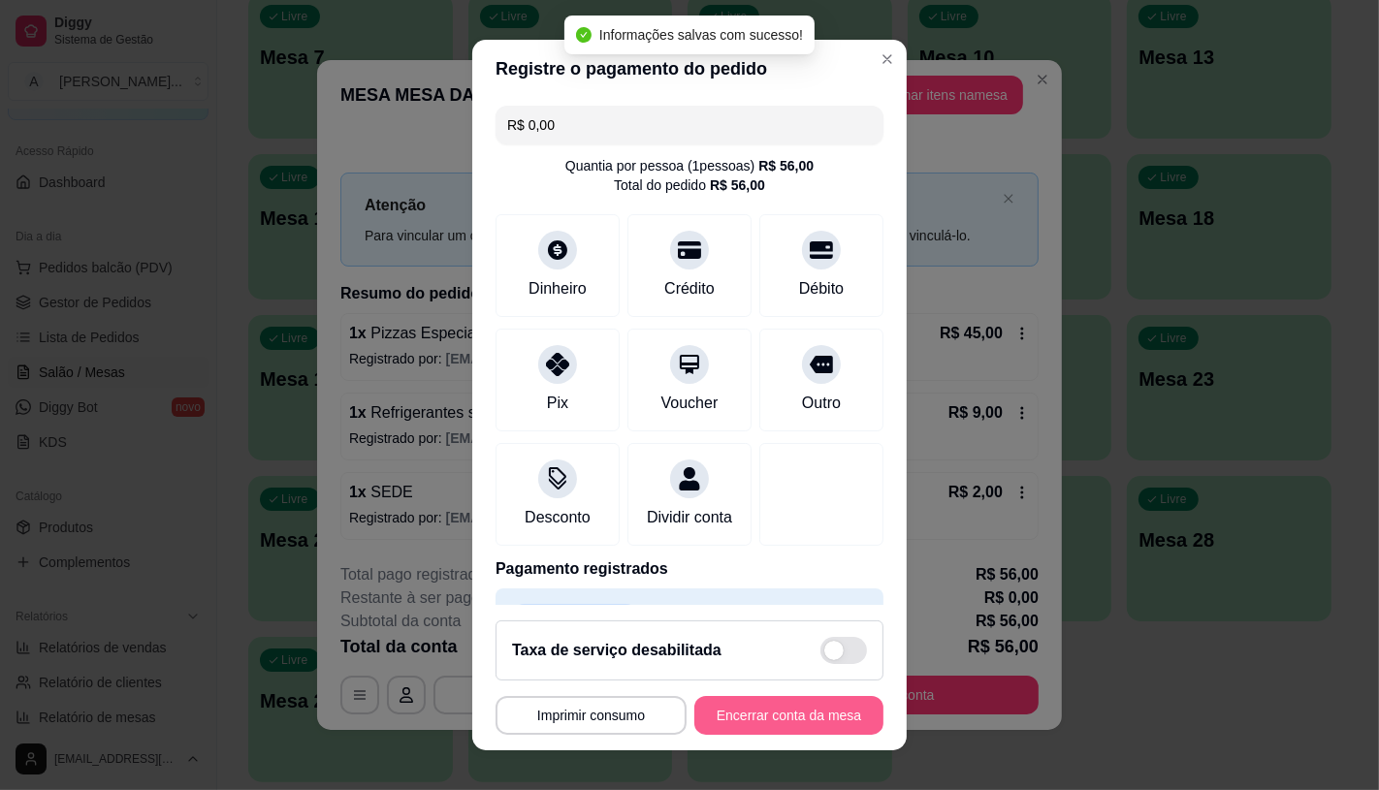
click at [796, 716] on button "Encerrar conta da mesa" at bounding box center [788, 715] width 189 height 39
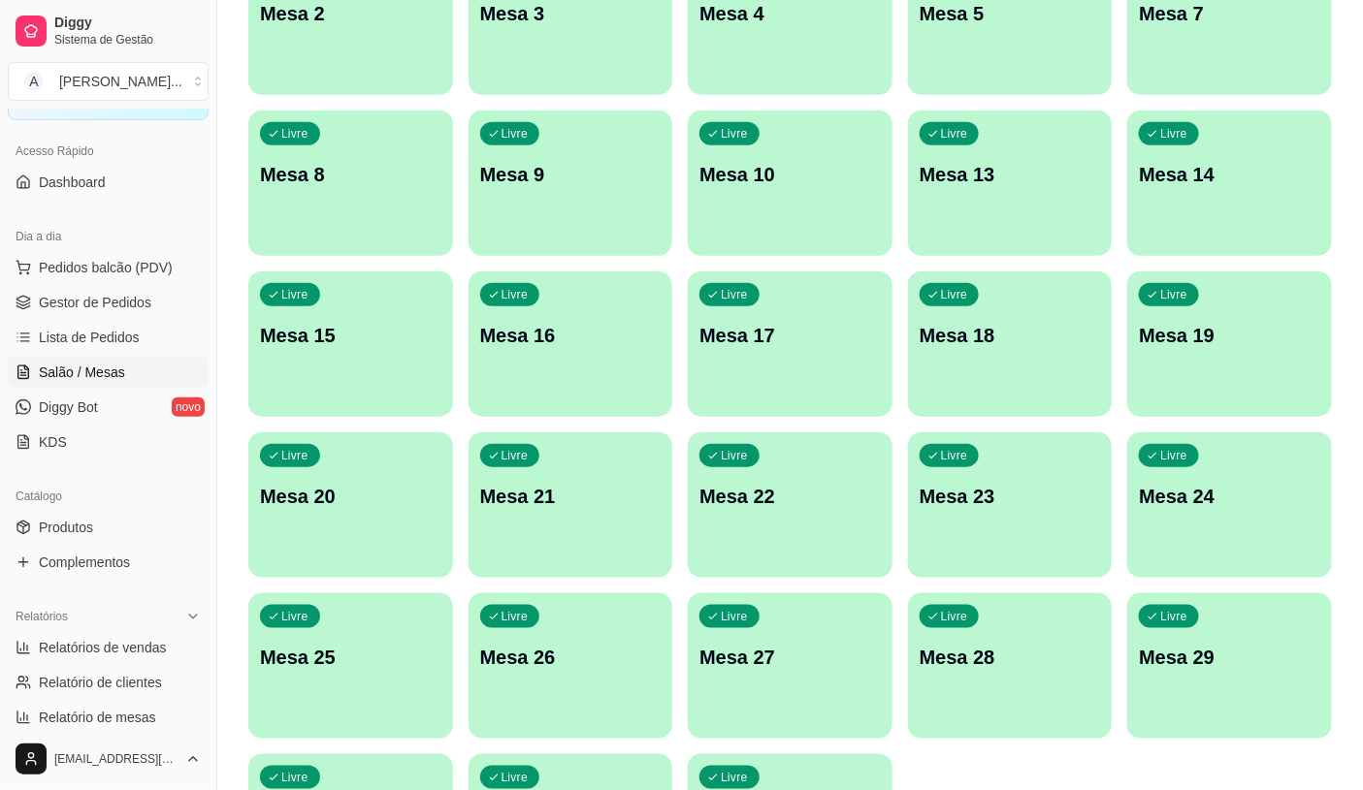
scroll to position [177, 0]
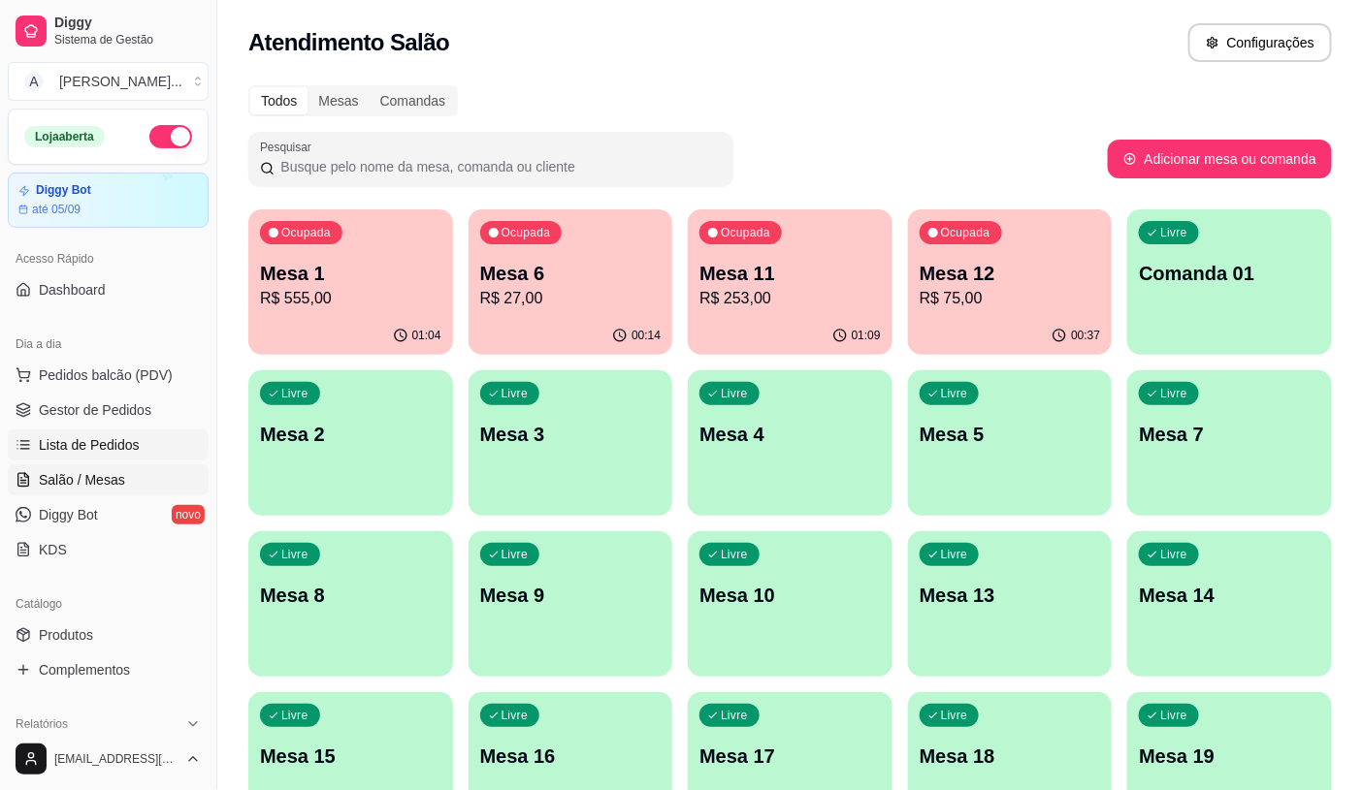
click at [126, 438] on span "Lista de Pedidos" at bounding box center [89, 444] width 101 height 19
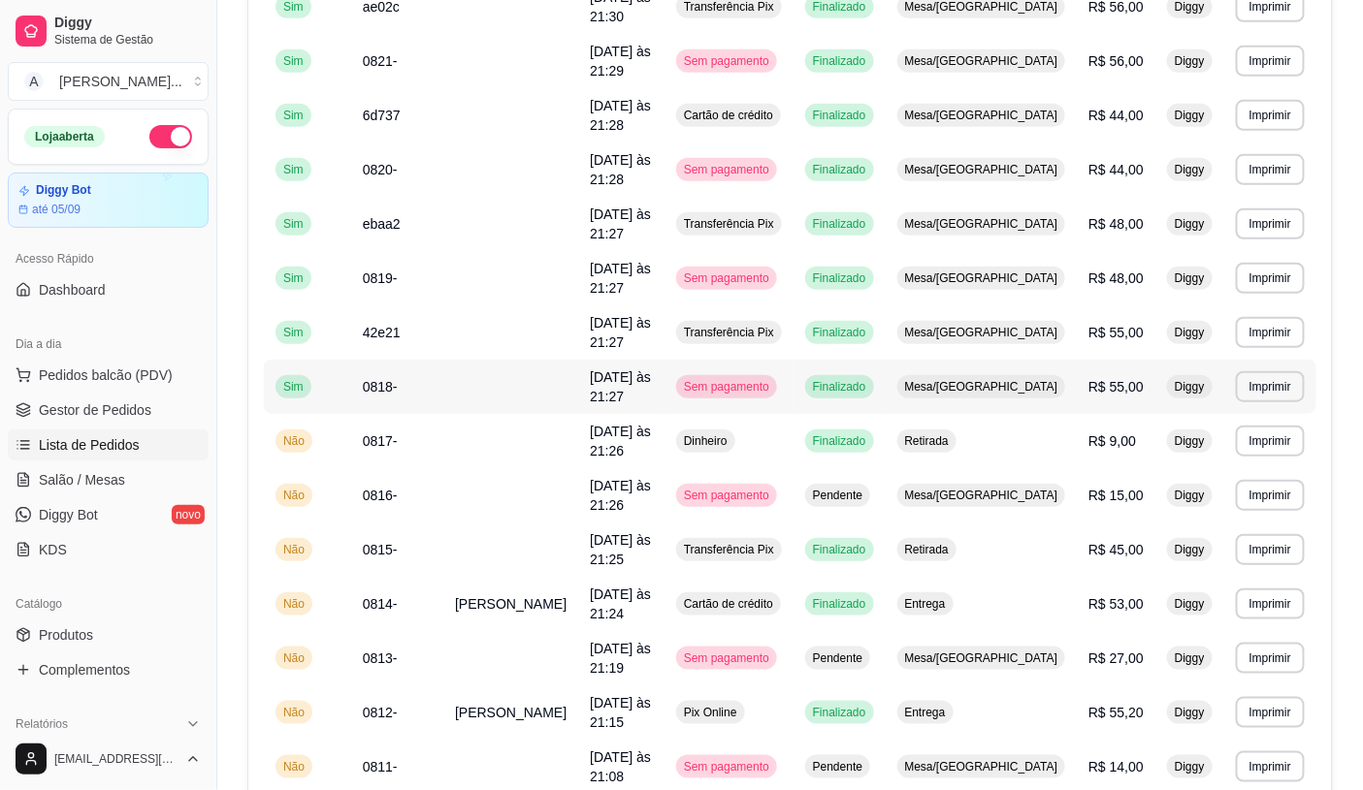
scroll to position [323, 0]
click at [760, 630] on td "Sem pagamento" at bounding box center [728, 657] width 129 height 54
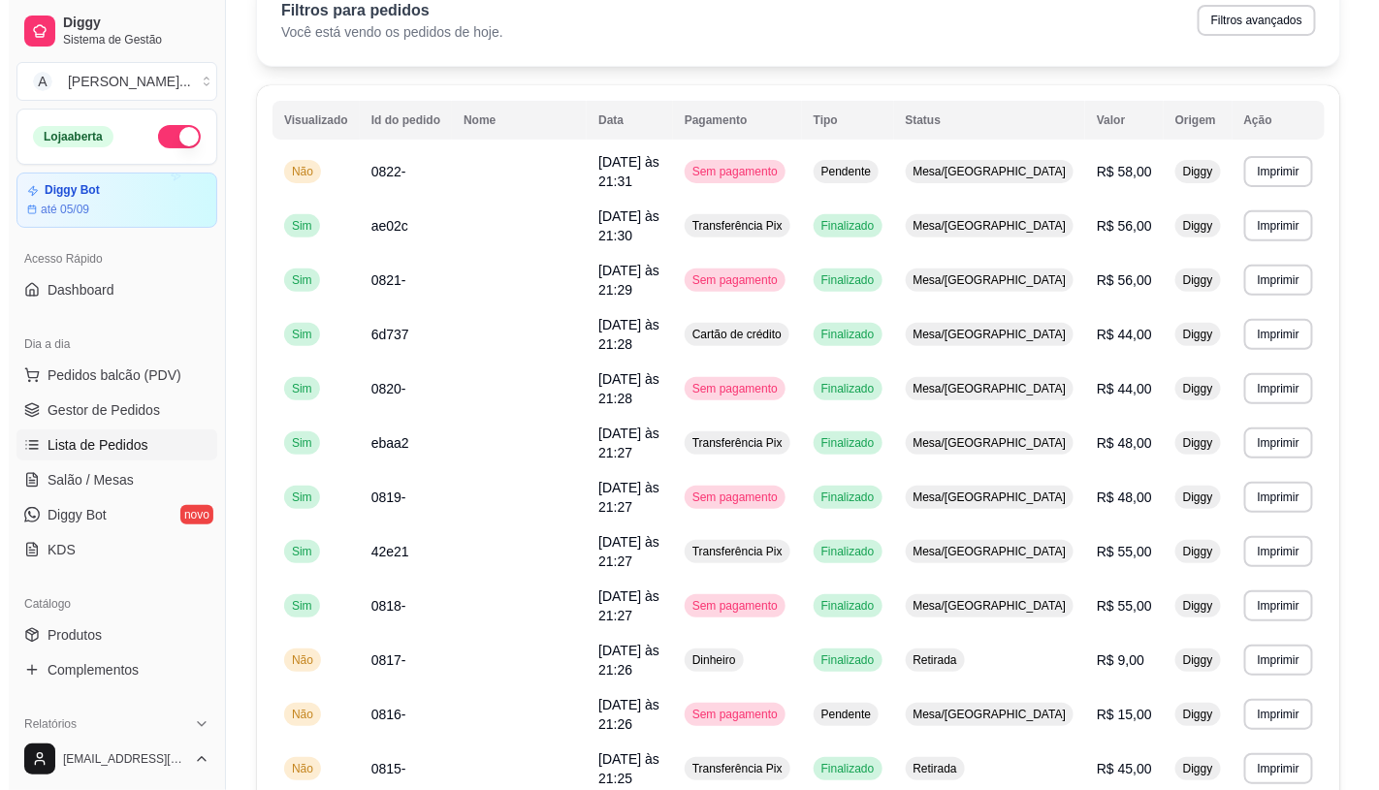
scroll to position [0, 0]
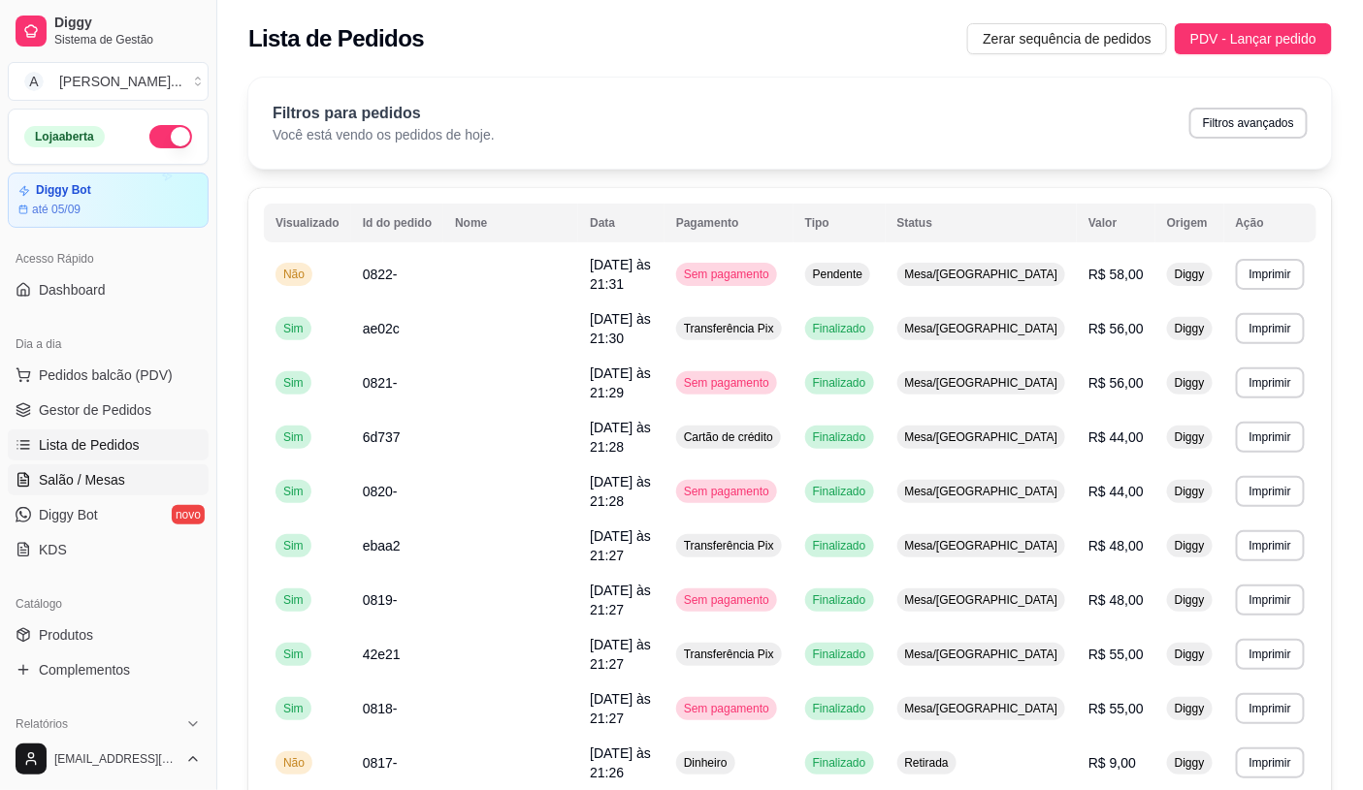
click at [84, 478] on span "Salão / Mesas" at bounding box center [82, 479] width 86 height 19
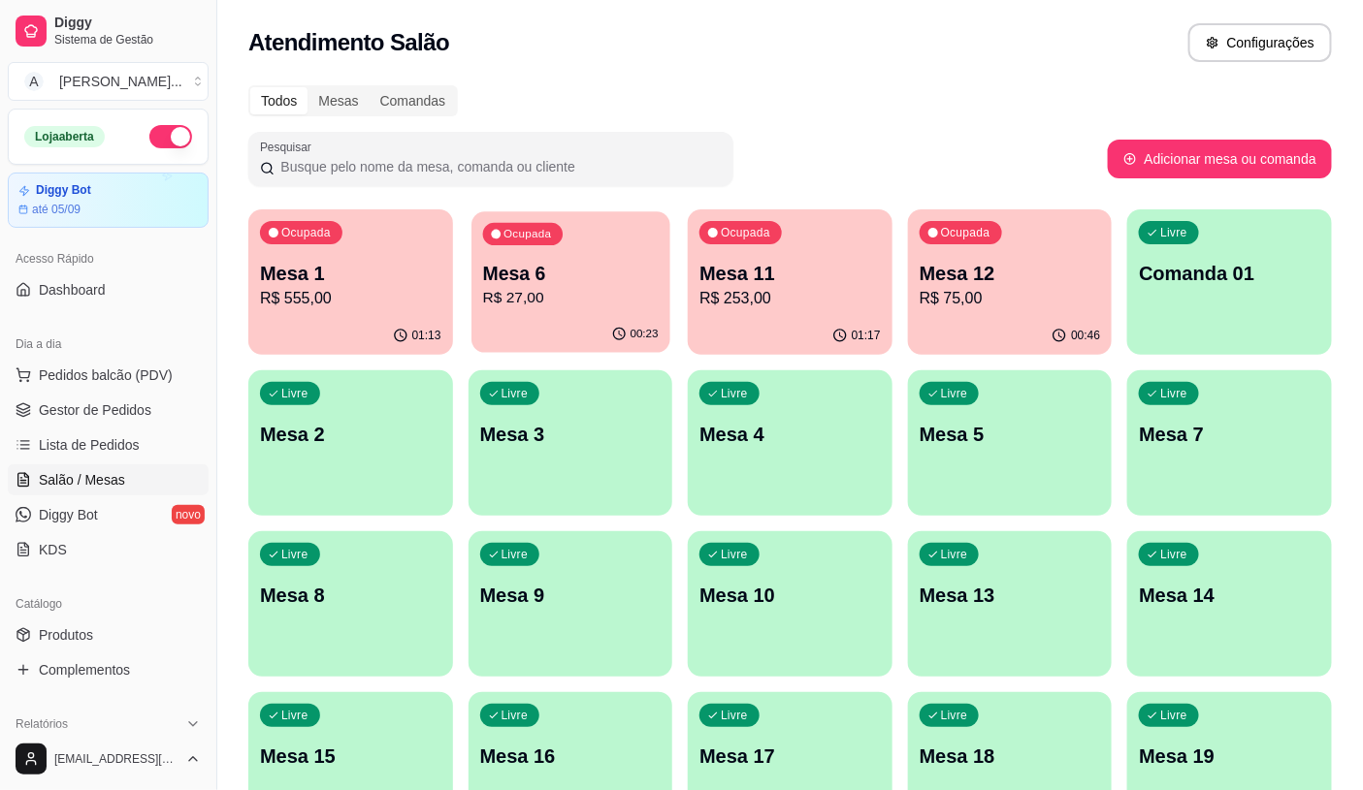
click at [583, 276] on p "Mesa 6" at bounding box center [570, 274] width 176 height 26
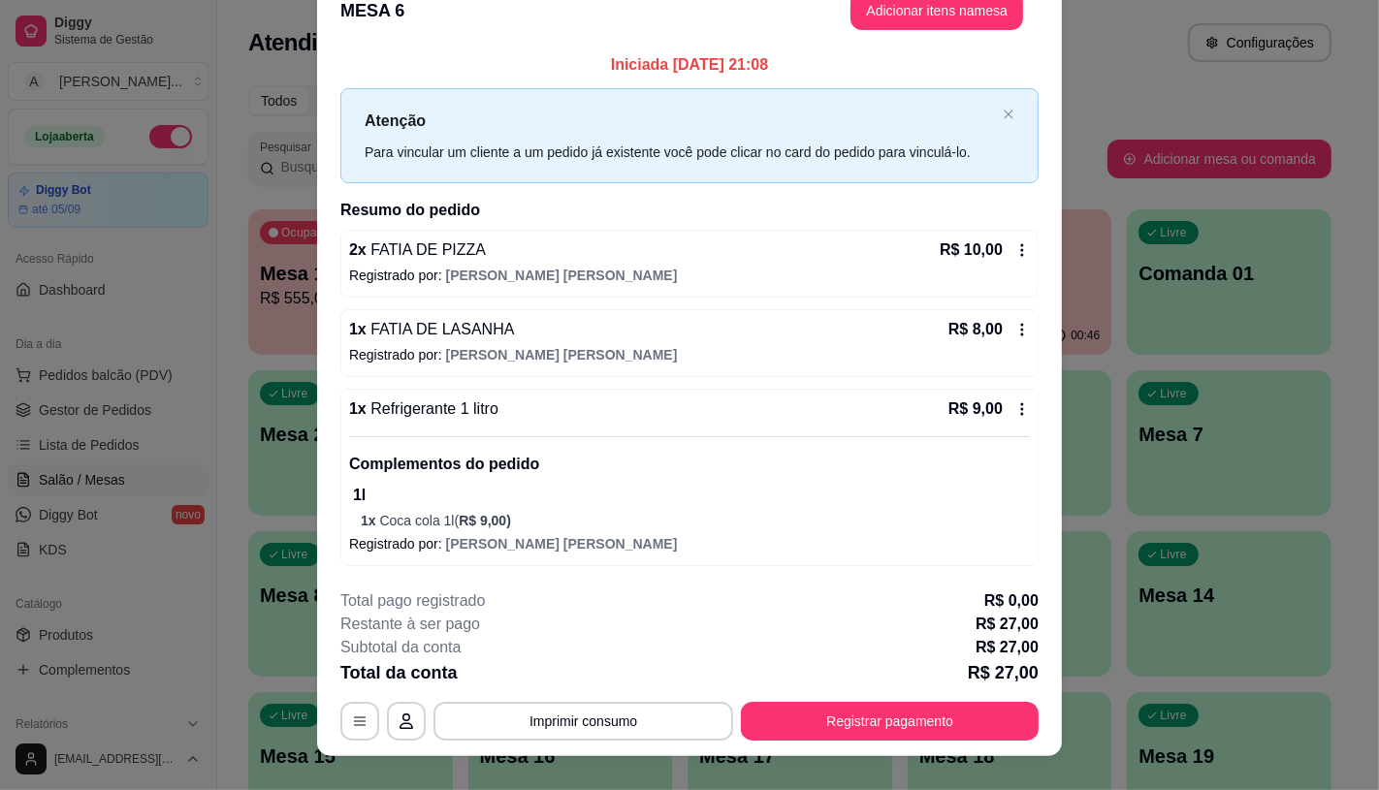
scroll to position [56, 0]
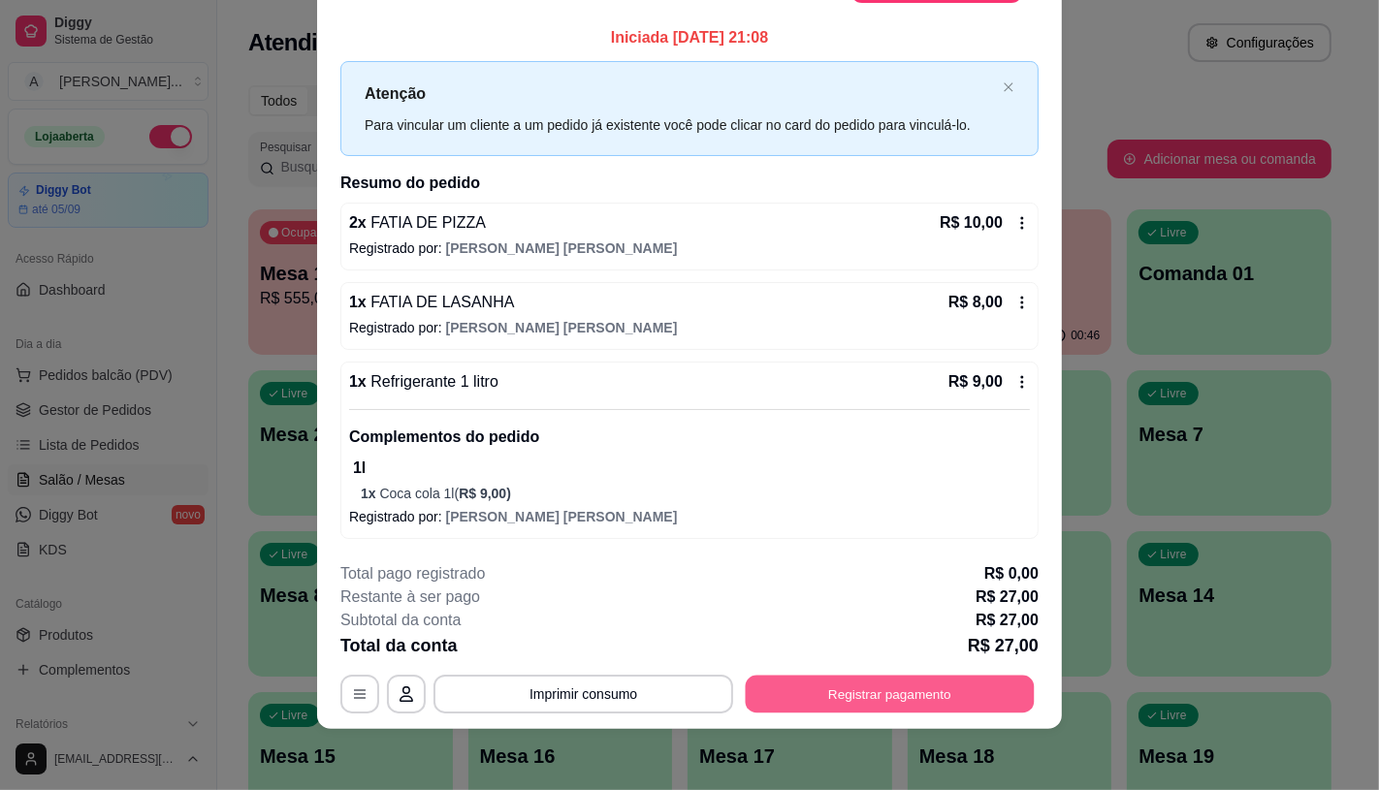
click at [928, 689] on button "Registrar pagamento" at bounding box center [890, 694] width 289 height 38
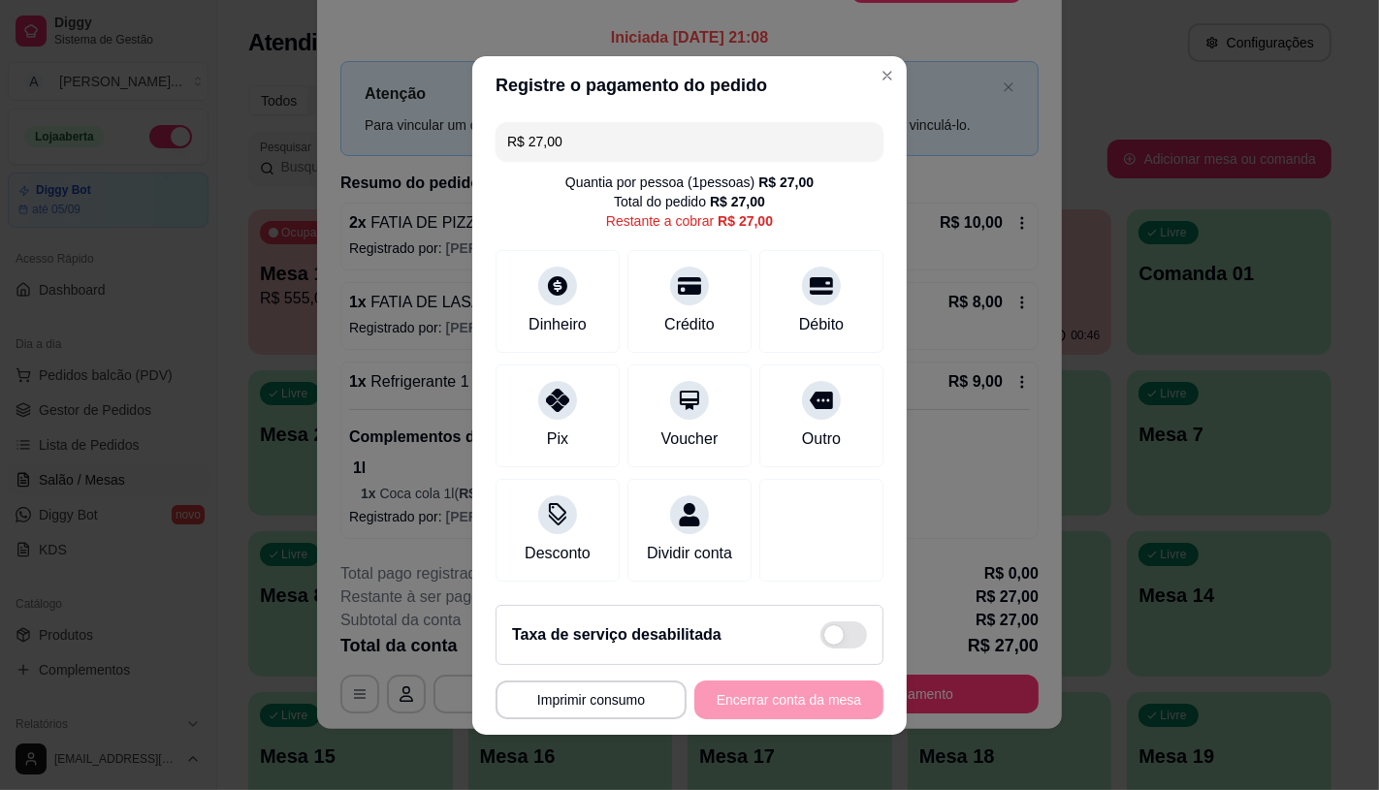
drag, startPoint x: 566, startPoint y: 127, endPoint x: 492, endPoint y: 132, distance: 74.8
click at [496, 132] on div "R$ 27,00" at bounding box center [690, 141] width 388 height 39
click at [569, 327] on div "Dinheiro" at bounding box center [558, 297] width 137 height 113
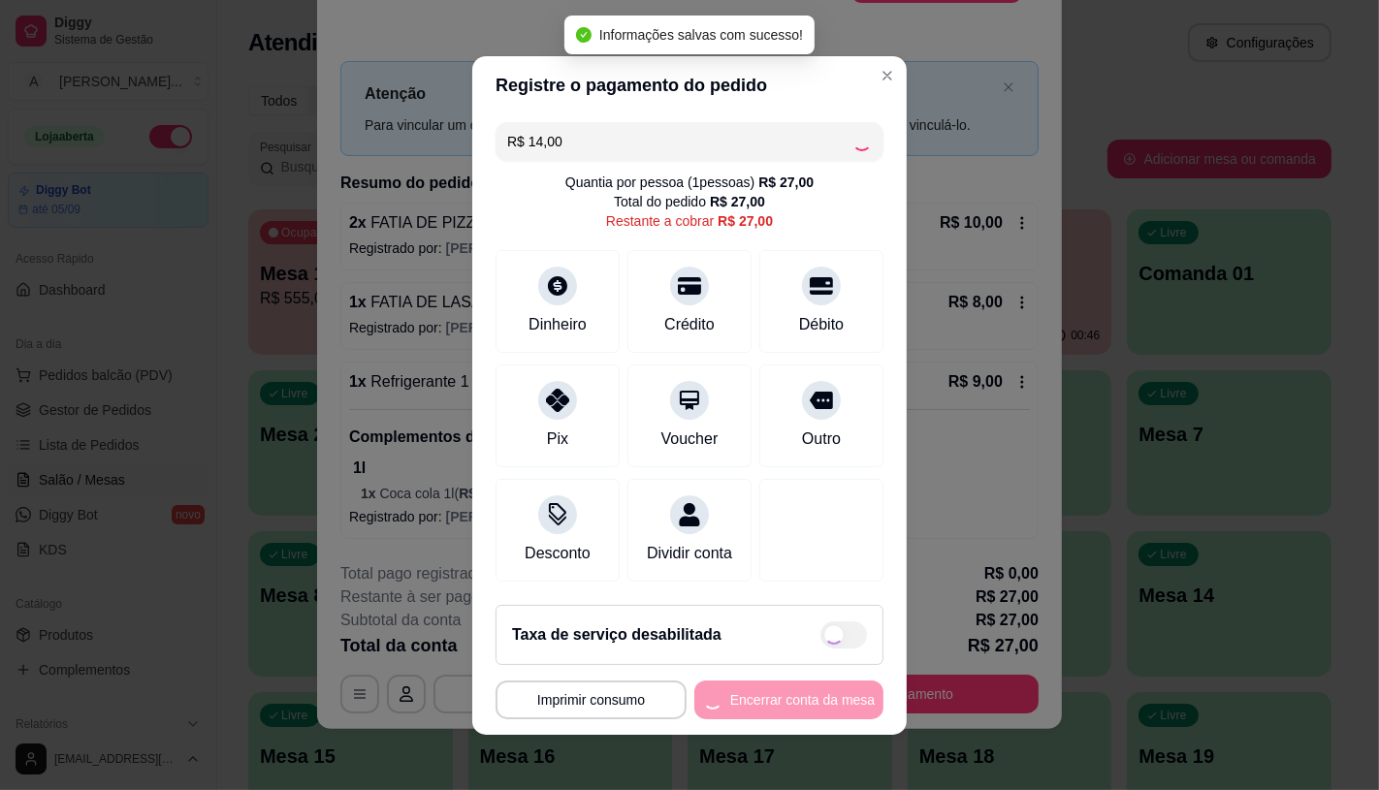
type input "R$ 13,00"
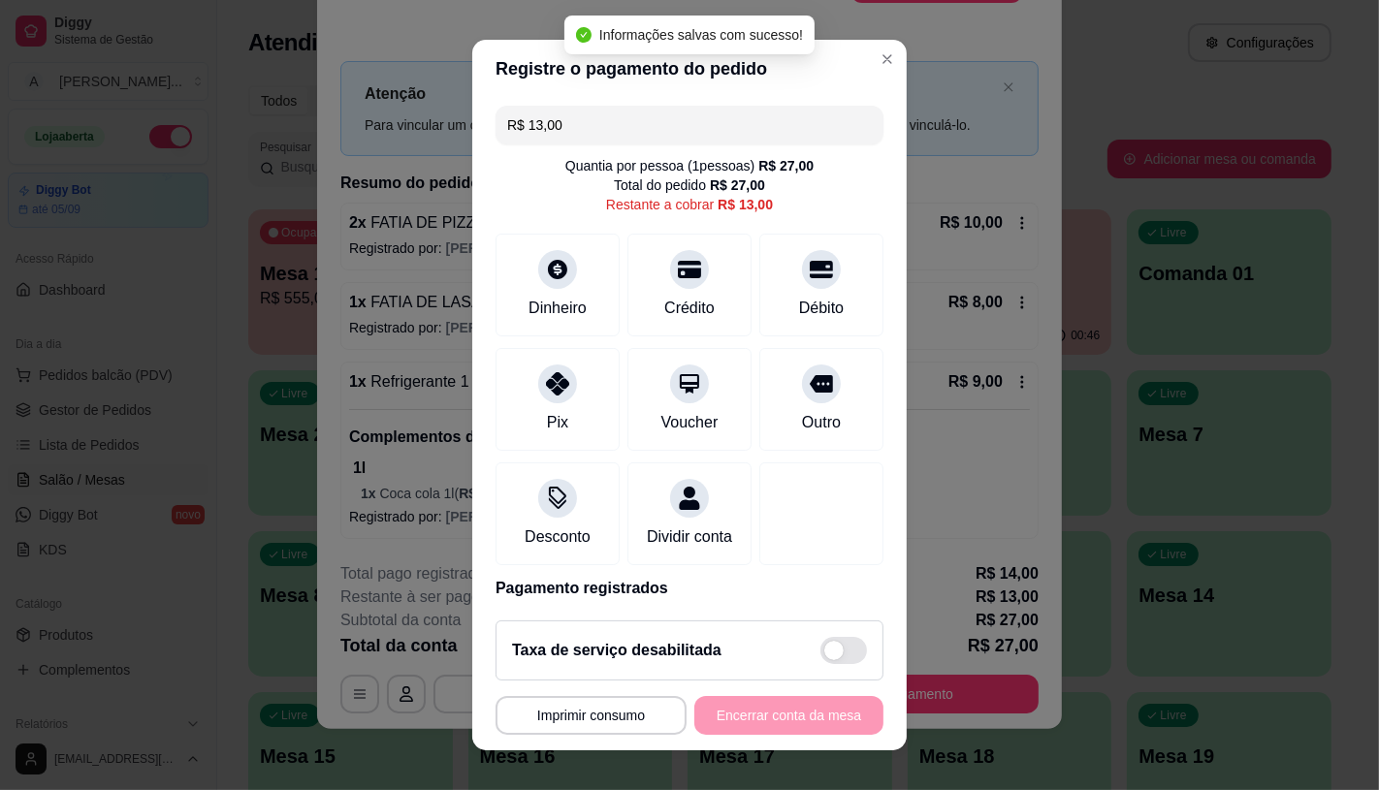
click at [871, 72] on header "Registre o pagamento do pedido" at bounding box center [689, 69] width 434 height 58
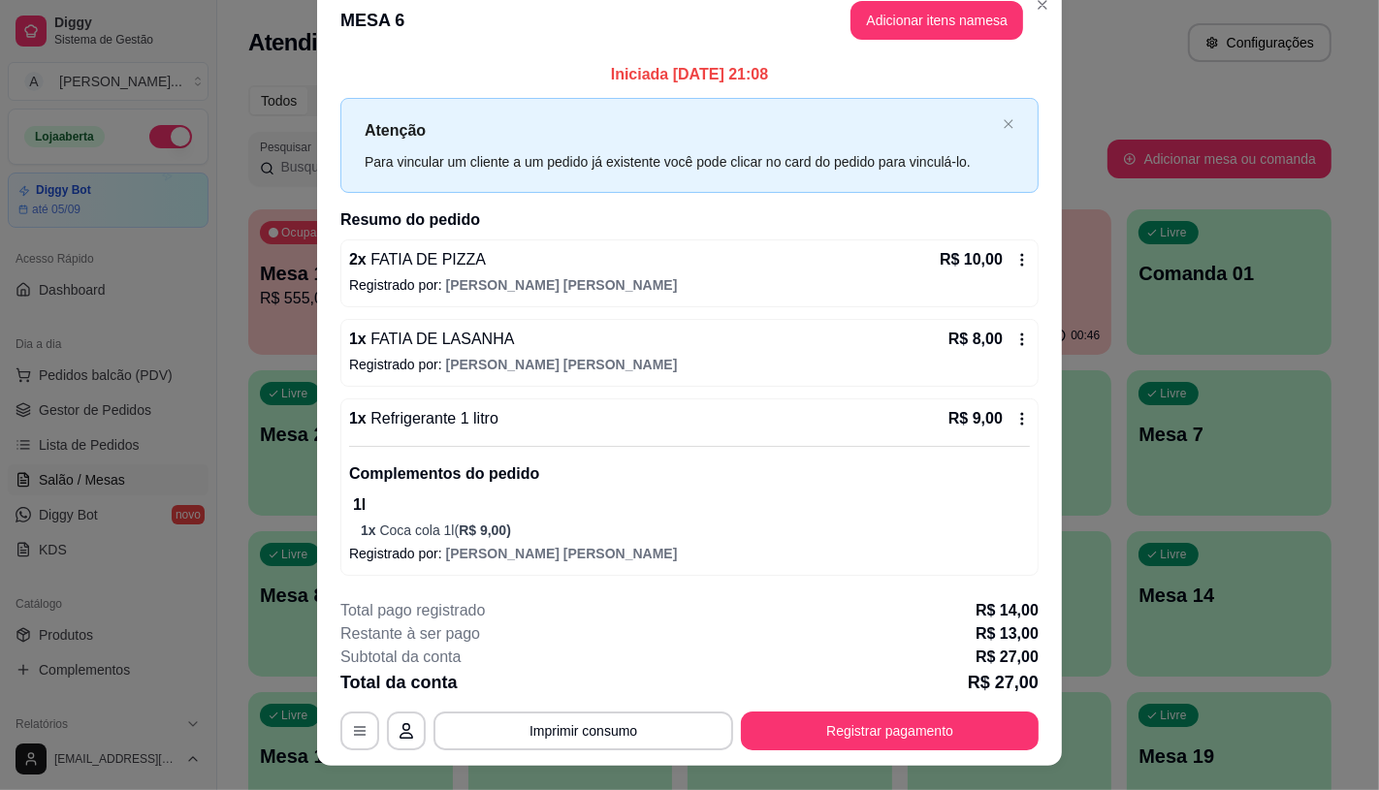
scroll to position [0, 0]
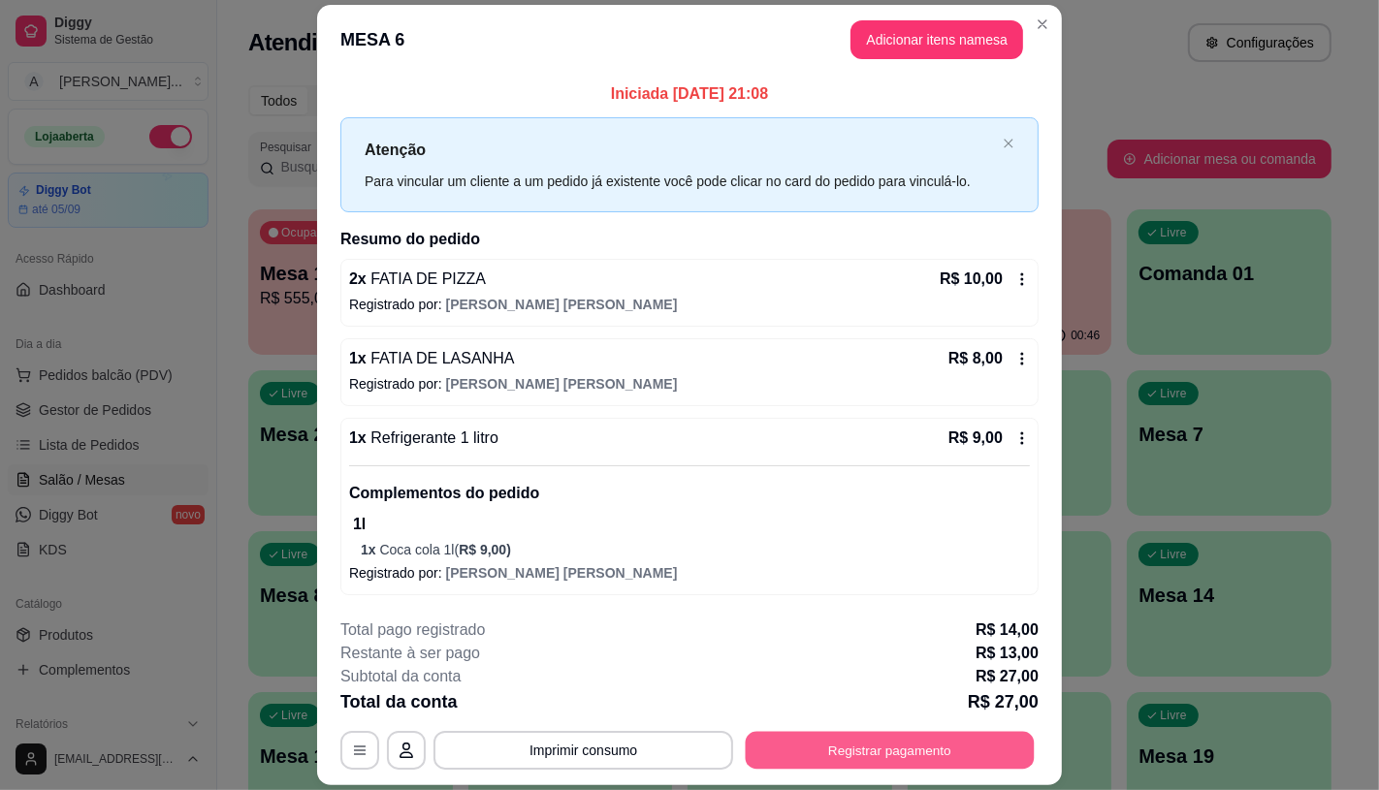
click at [914, 752] on button "Registrar pagamento" at bounding box center [890, 750] width 289 height 38
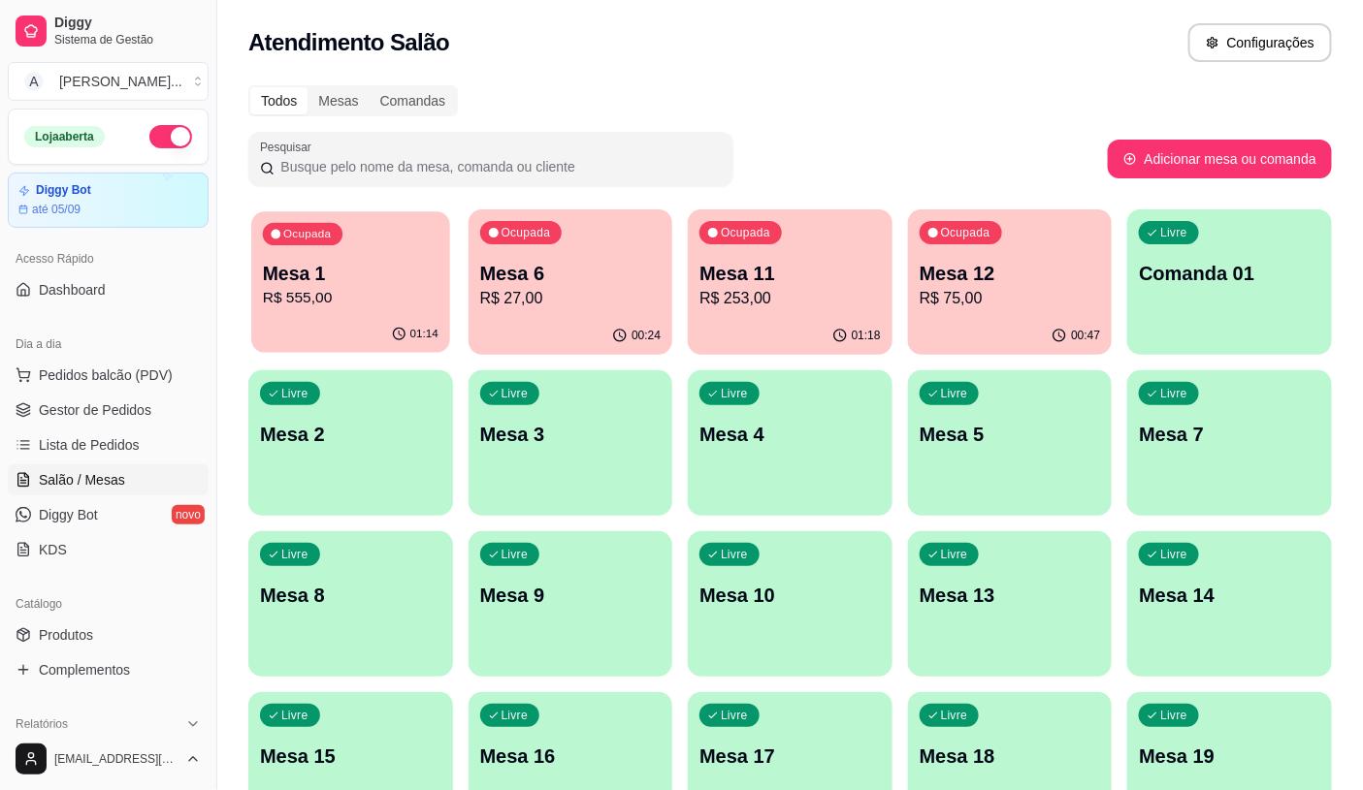
click at [305, 301] on p "R$ 555,00" at bounding box center [351, 298] width 176 height 22
click at [362, 281] on p "Mesa 1" at bounding box center [350, 273] width 181 height 27
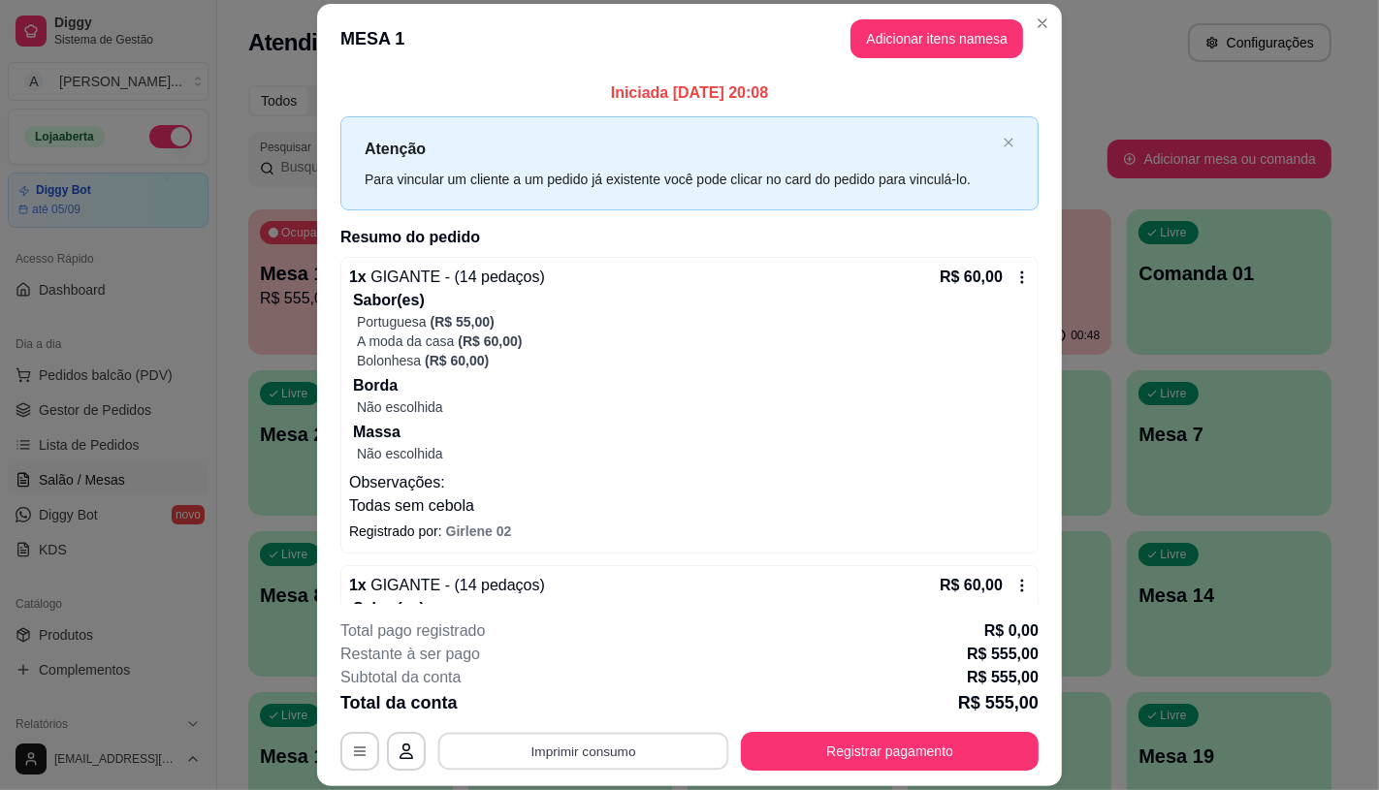
click at [627, 767] on button "Imprimir consumo" at bounding box center [583, 752] width 291 height 38
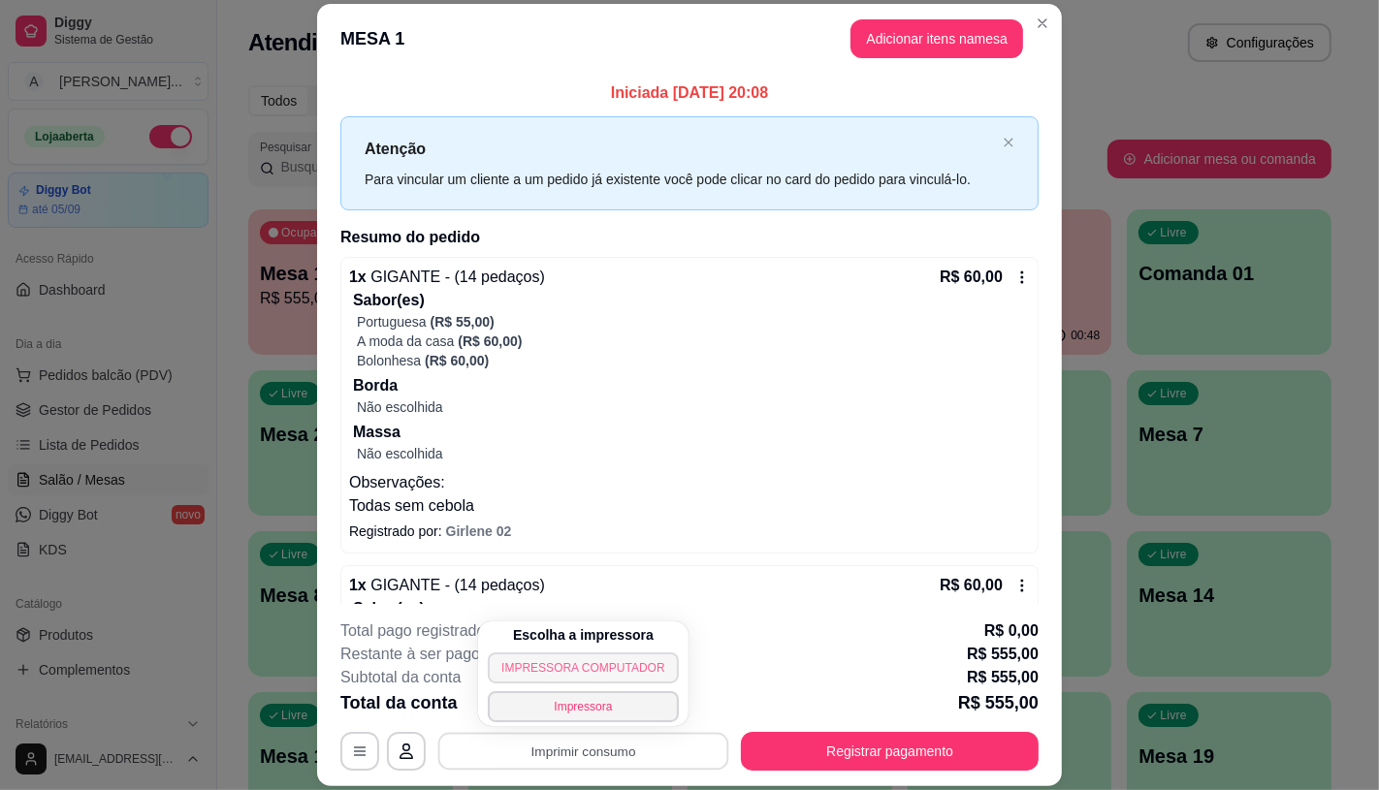
click at [489, 662] on button "IMPRESSORA COMPUTADOR" at bounding box center [583, 668] width 190 height 31
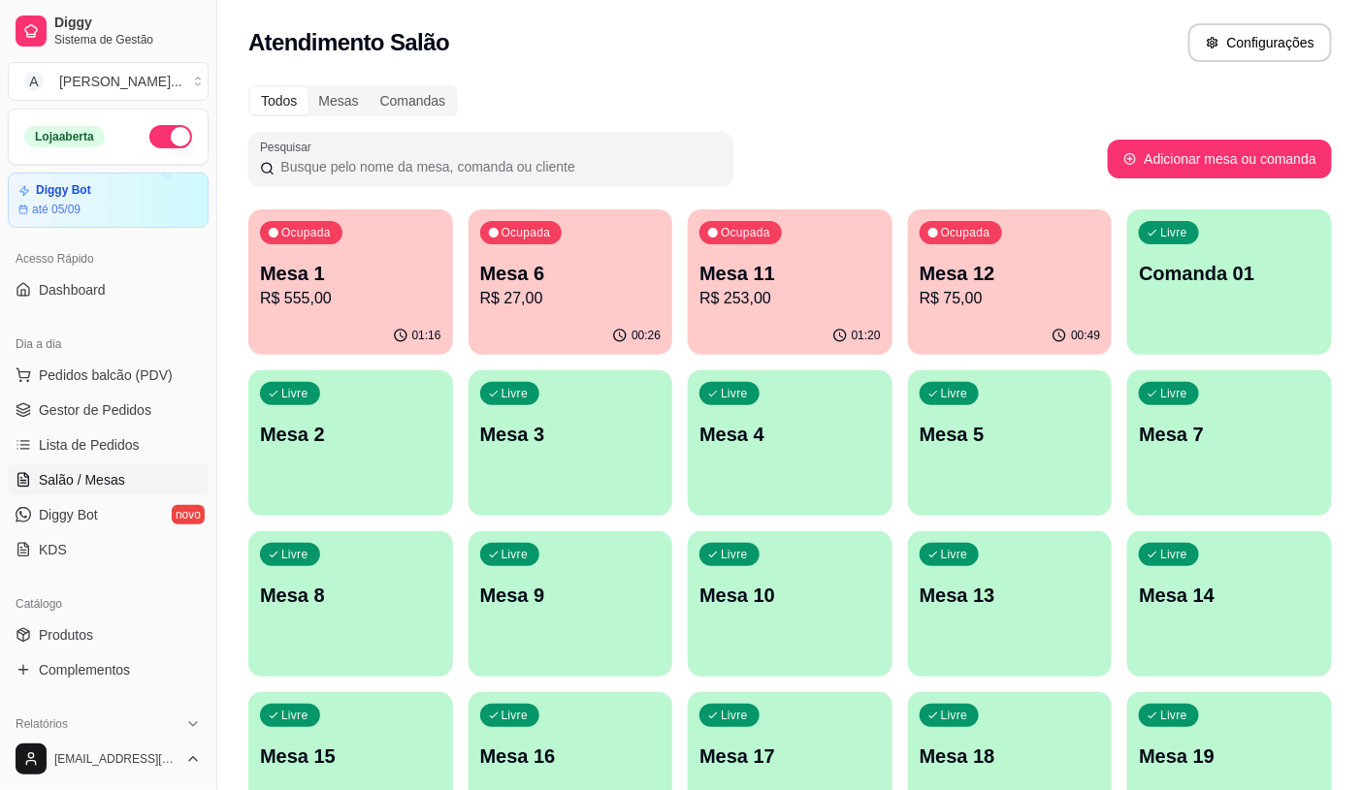
click at [118, 768] on html "Diggy Sistema de Gestão A Aciole Lancho ... Loja aberta Diggy Bot até 05/09 Ace…" at bounding box center [681, 395] width 1363 height 790
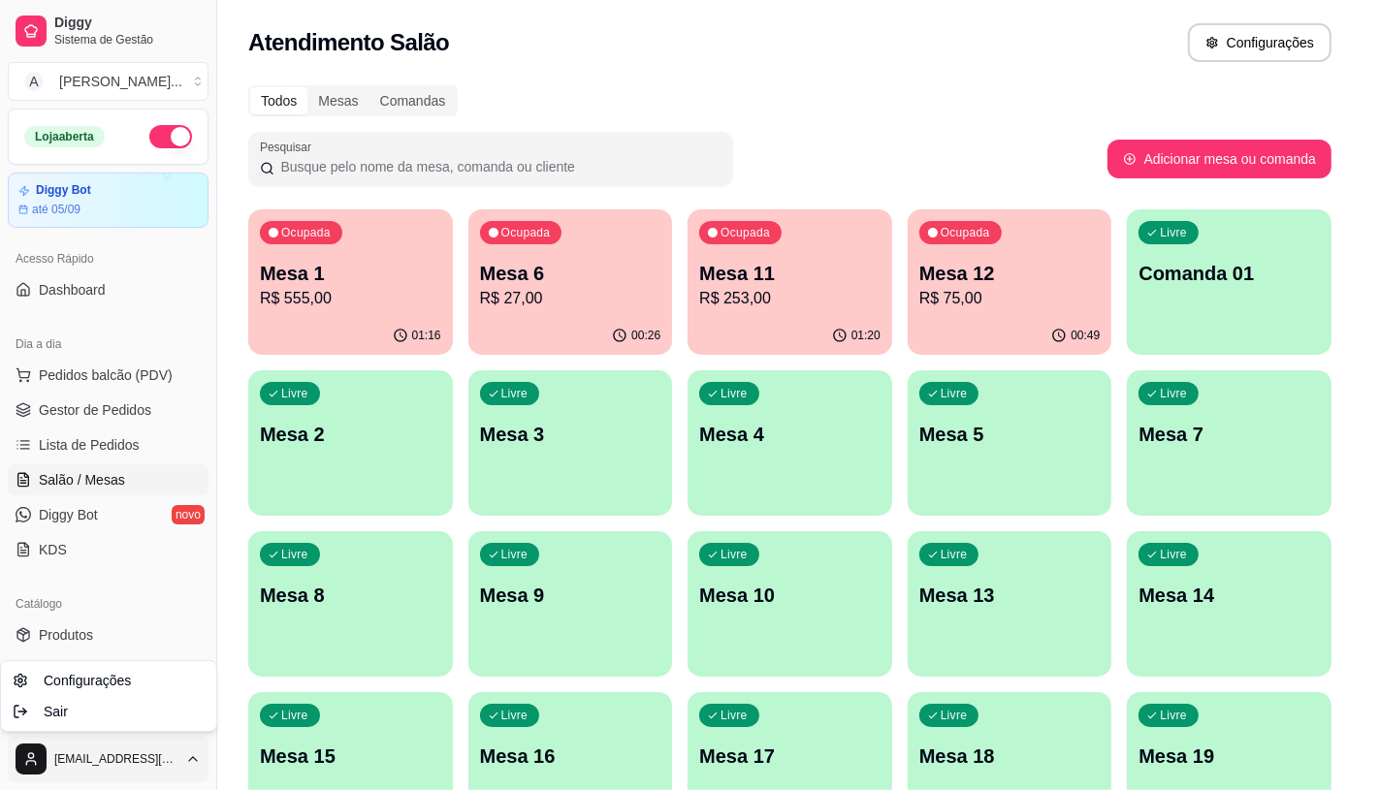
click at [507, 276] on html "Diggy Sistema de Gestão A Aciole Lancho ... Loja aberta Diggy Bot até 05/09 Ace…" at bounding box center [689, 395] width 1379 height 790
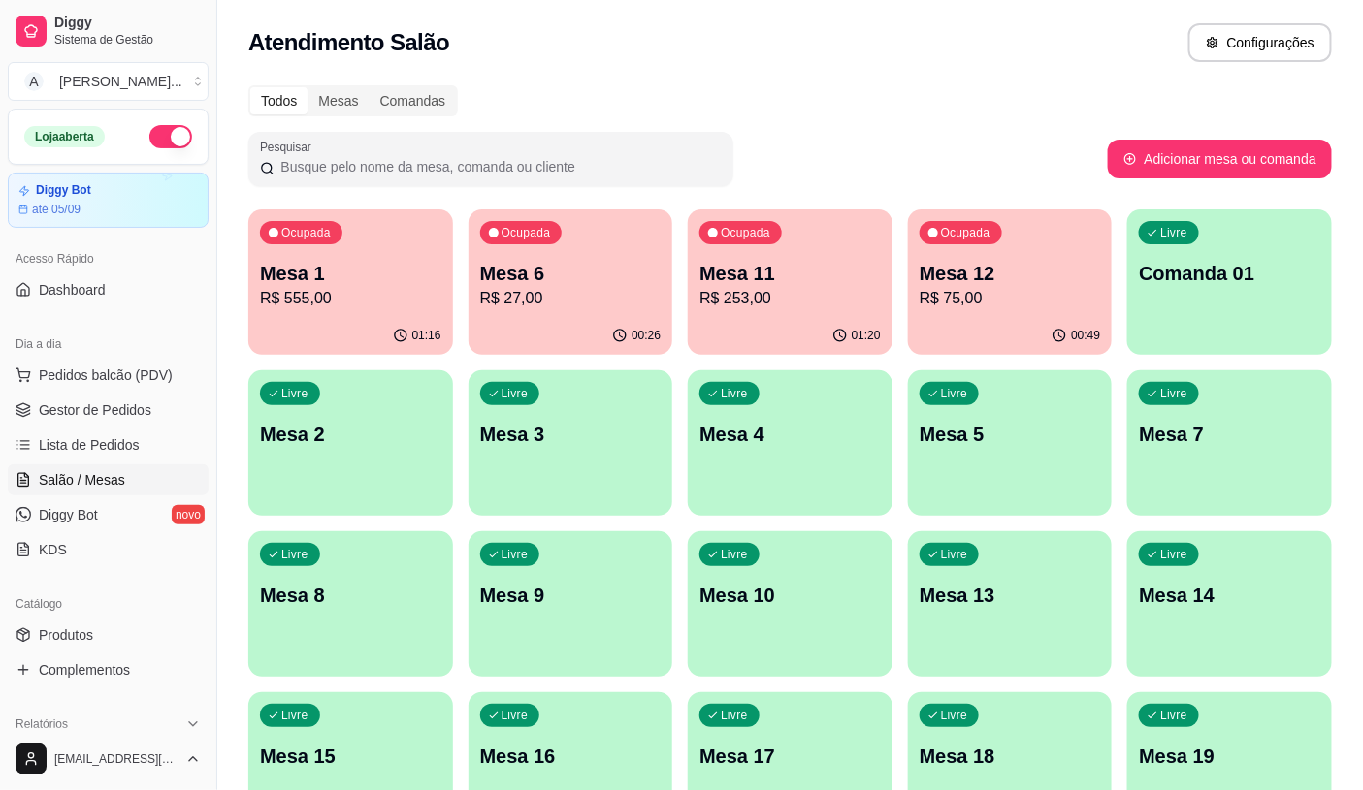
click at [586, 274] on p "Mesa 6" at bounding box center [570, 273] width 181 height 27
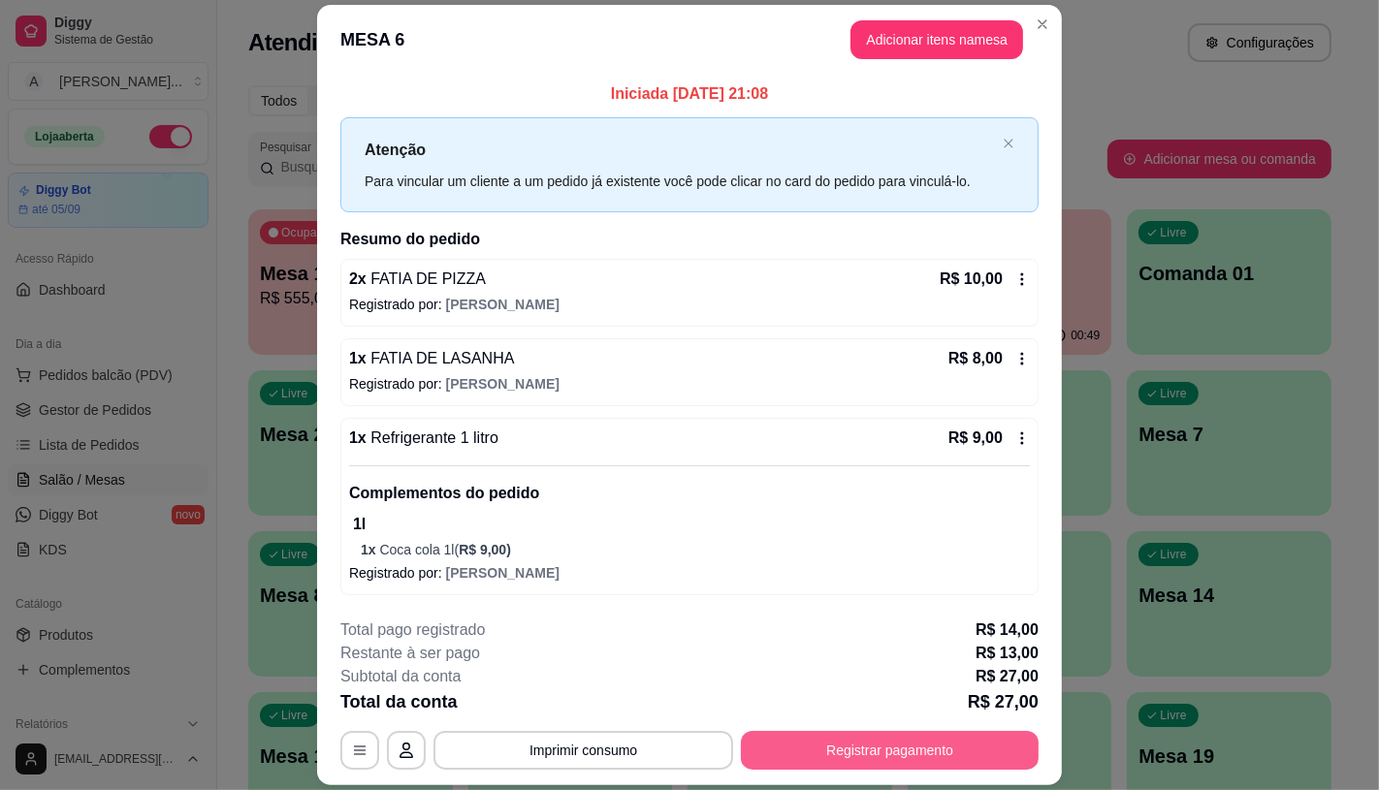
click at [840, 754] on button "Registrar pagamento" at bounding box center [890, 750] width 298 height 39
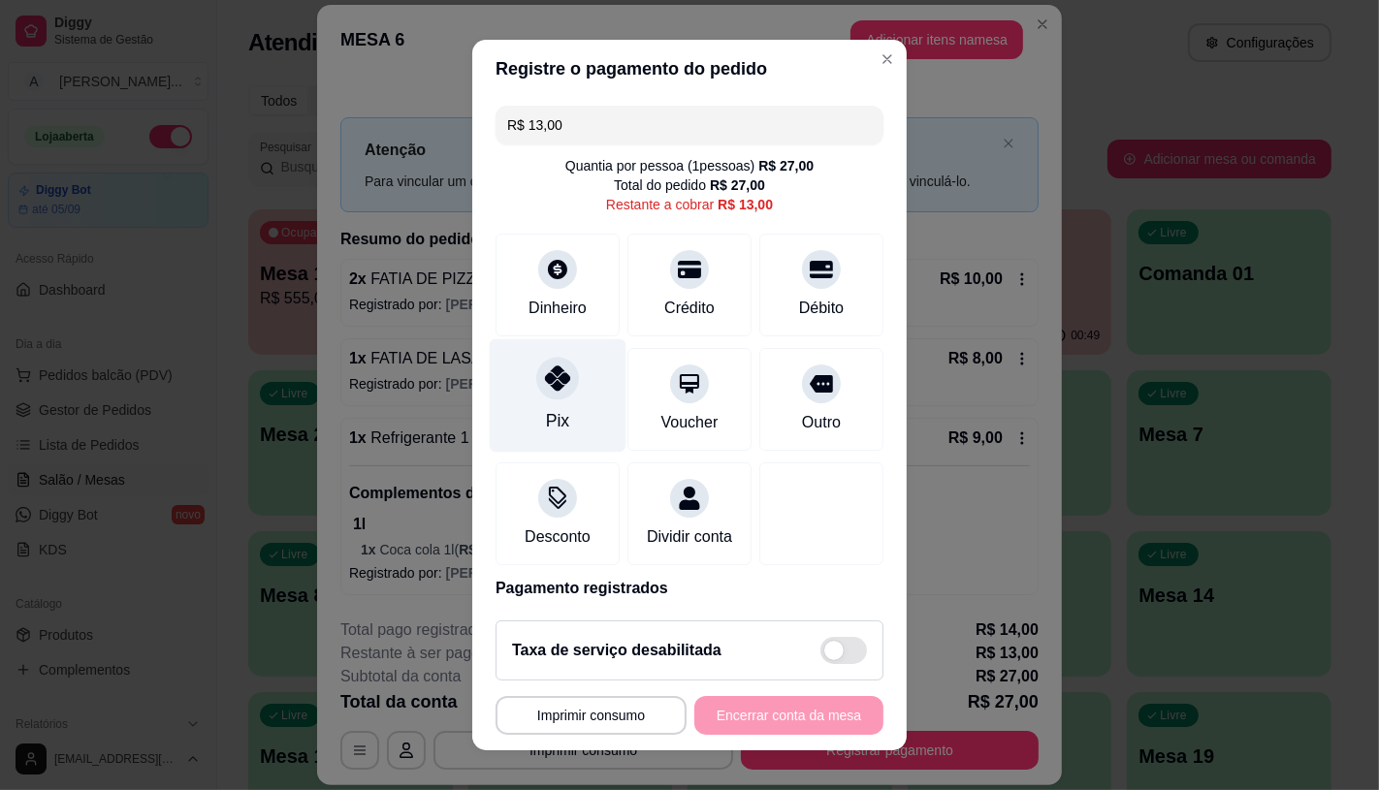
click at [567, 418] on div "Pix" at bounding box center [558, 394] width 137 height 113
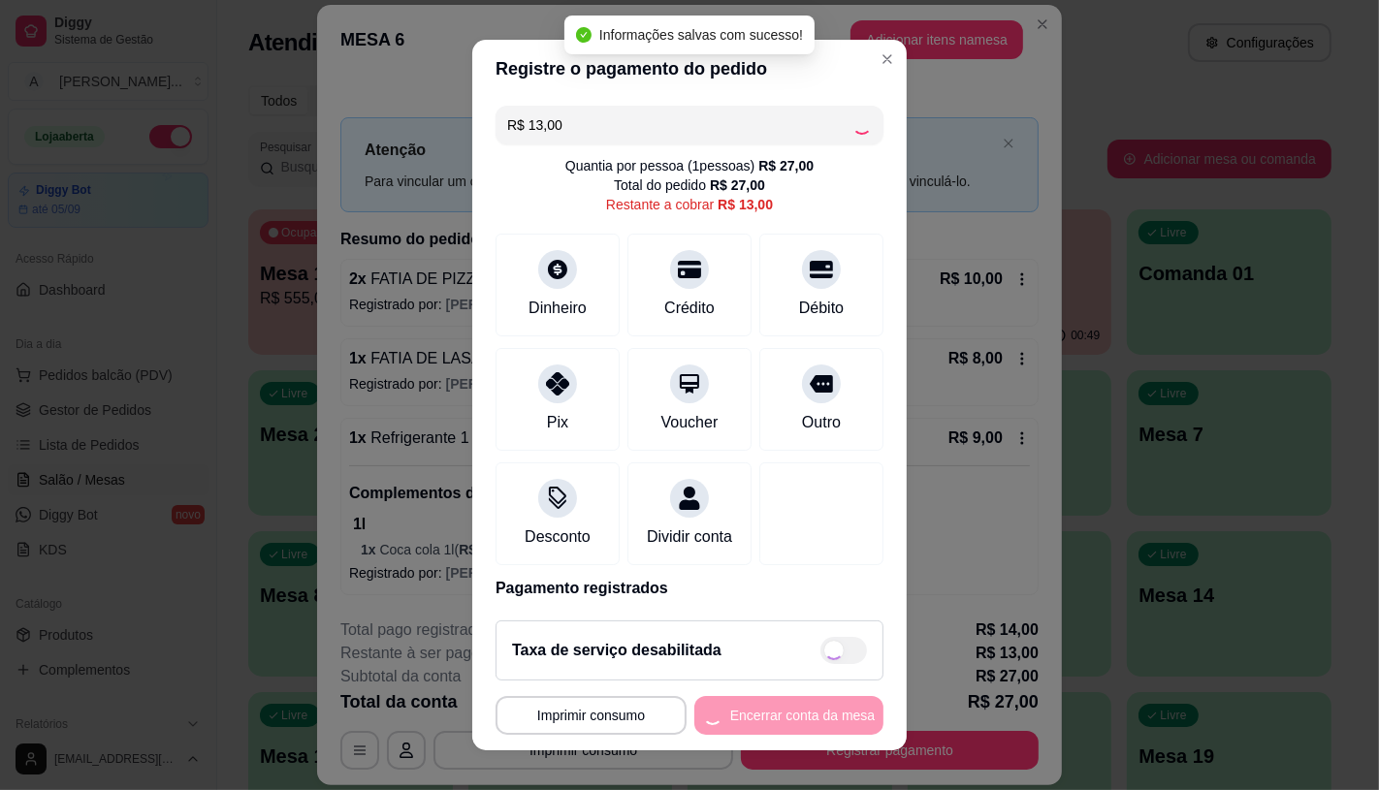
type input "R$ 0,00"
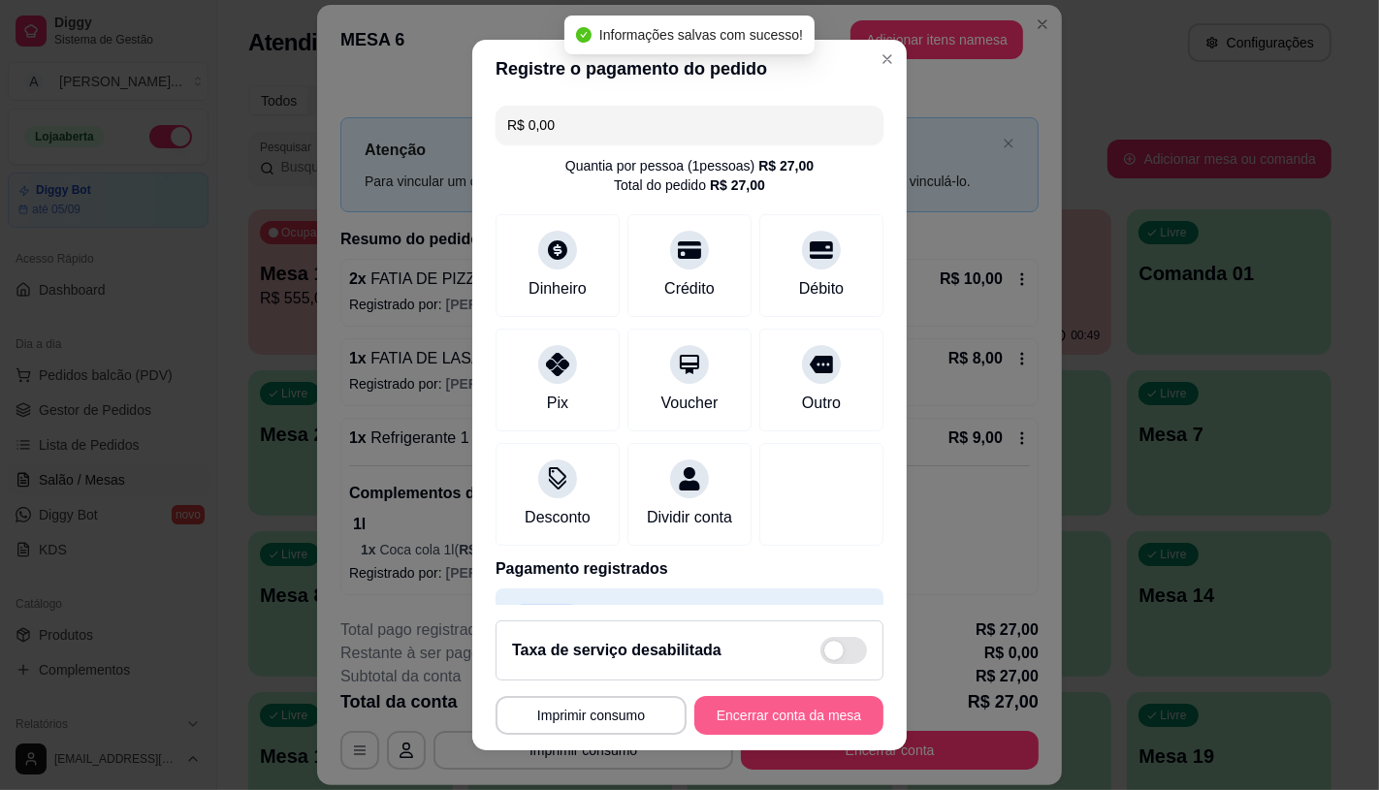
click at [742, 715] on button "Encerrar conta da mesa" at bounding box center [788, 715] width 189 height 39
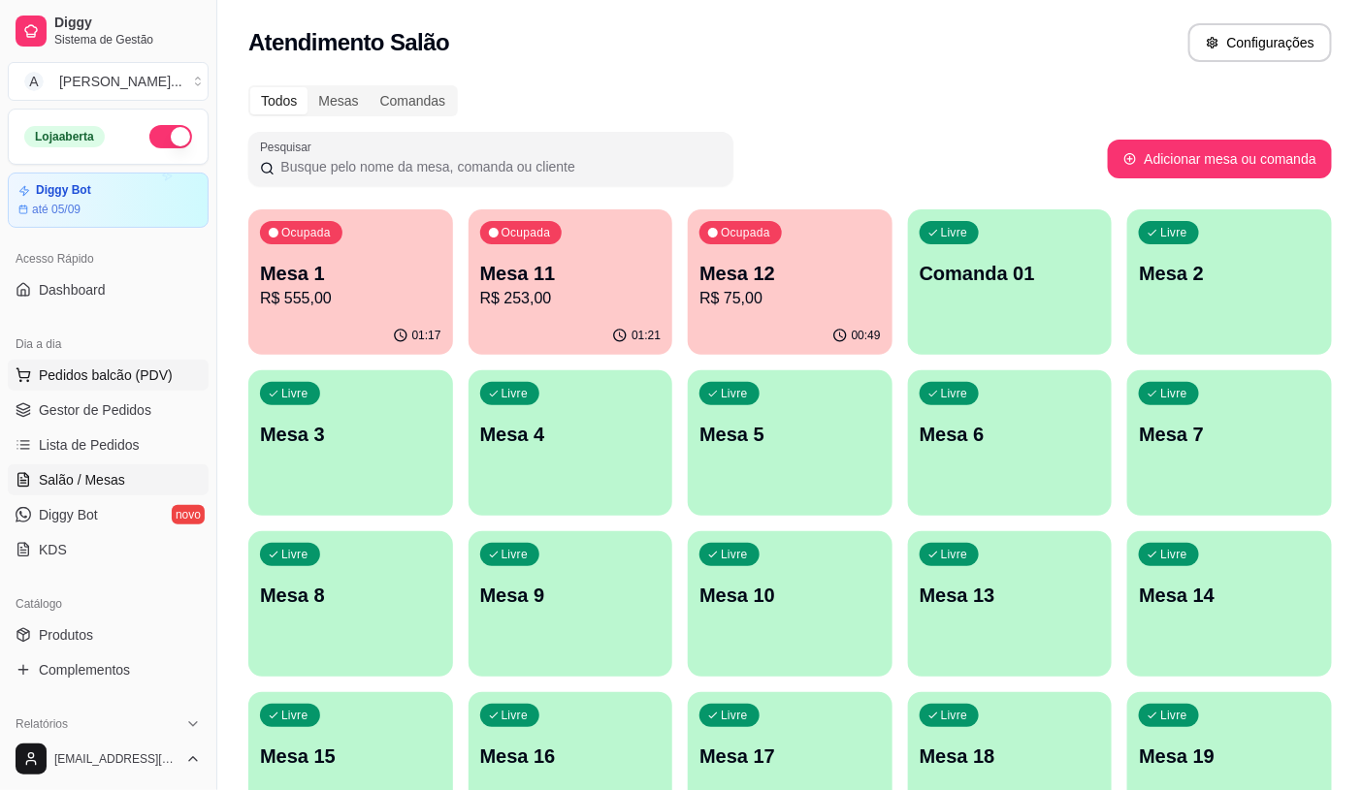
click at [53, 376] on span "Pedidos balcão (PDV)" at bounding box center [106, 375] width 134 height 19
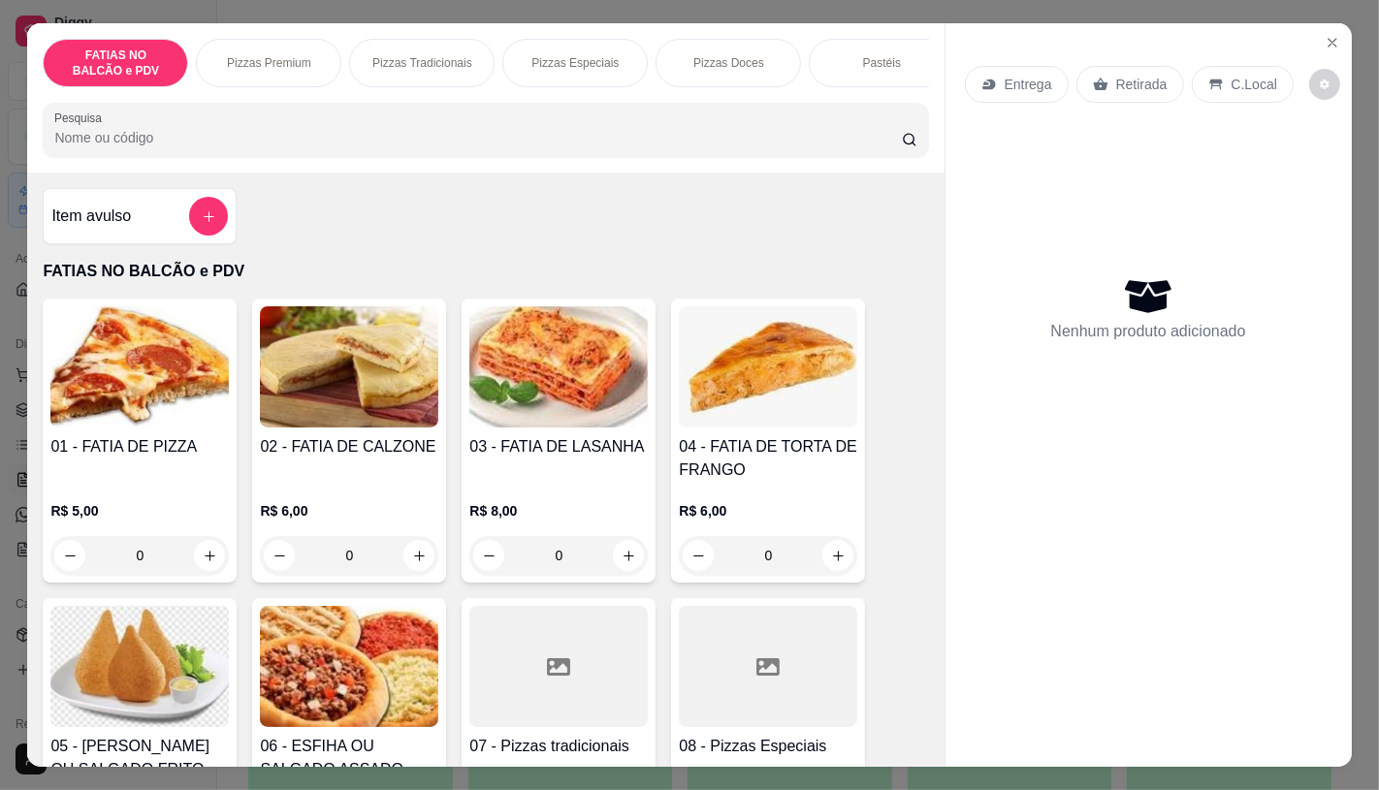
click at [188, 143] on input "Pesquisa" at bounding box center [477, 137] width 847 height 19
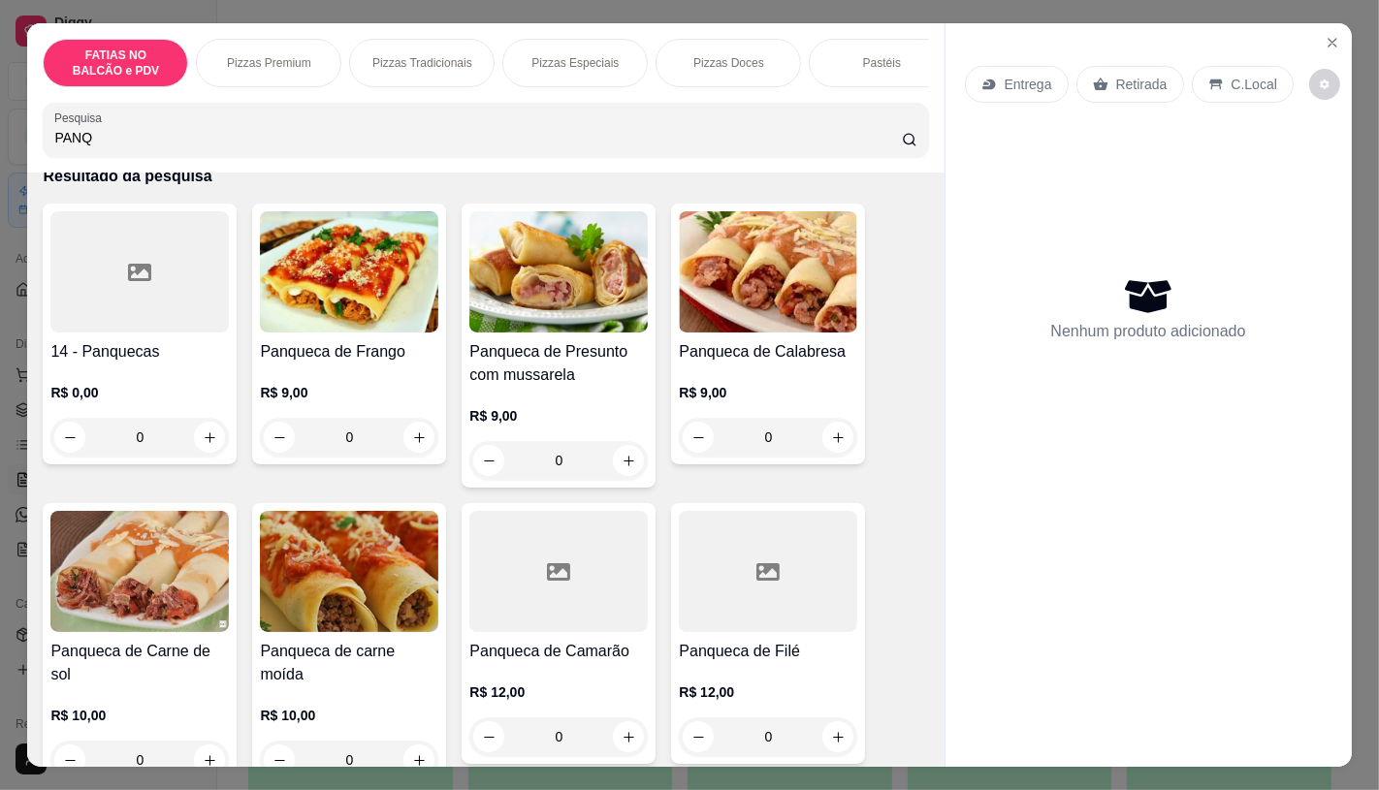
scroll to position [108, 0]
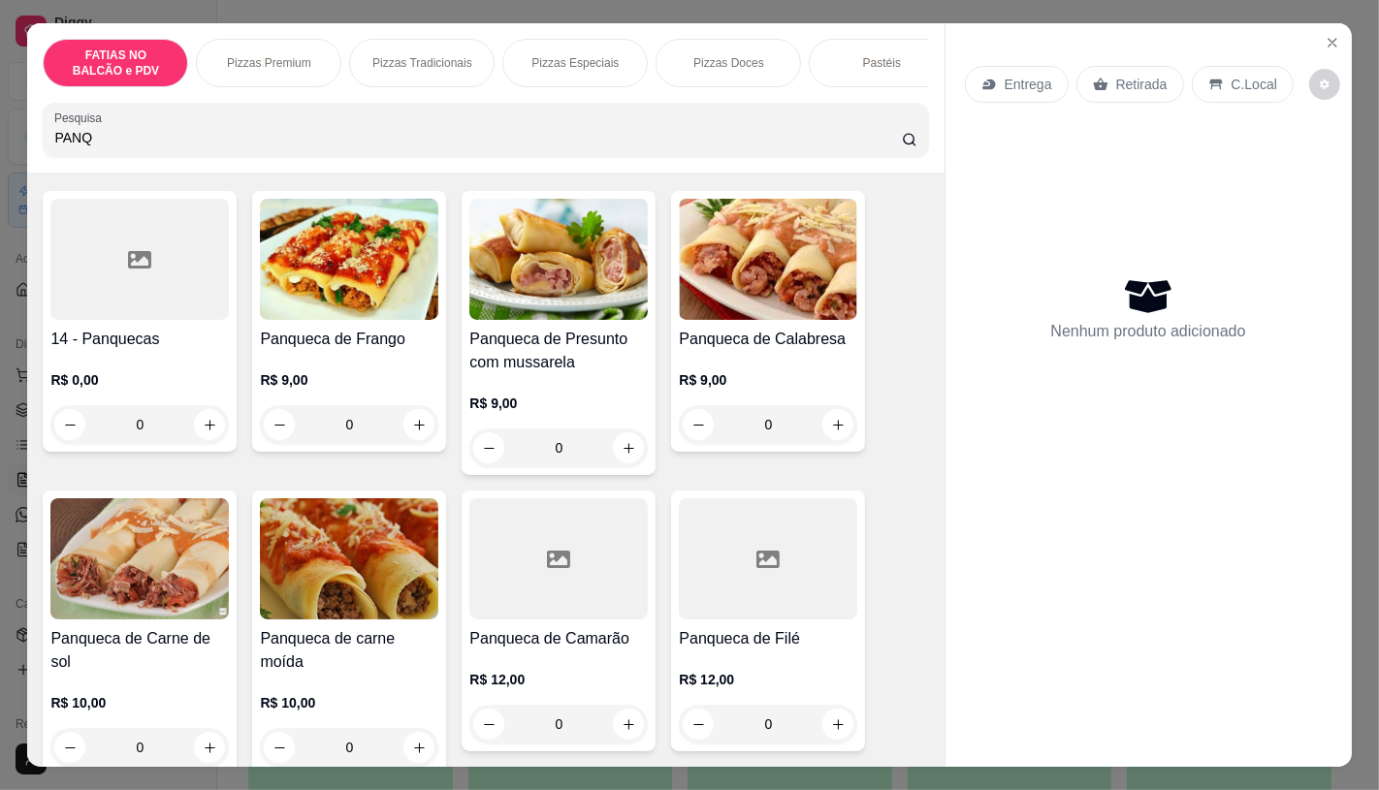
type input "PANQ"
click at [147, 546] on img at bounding box center [139, 558] width 178 height 121
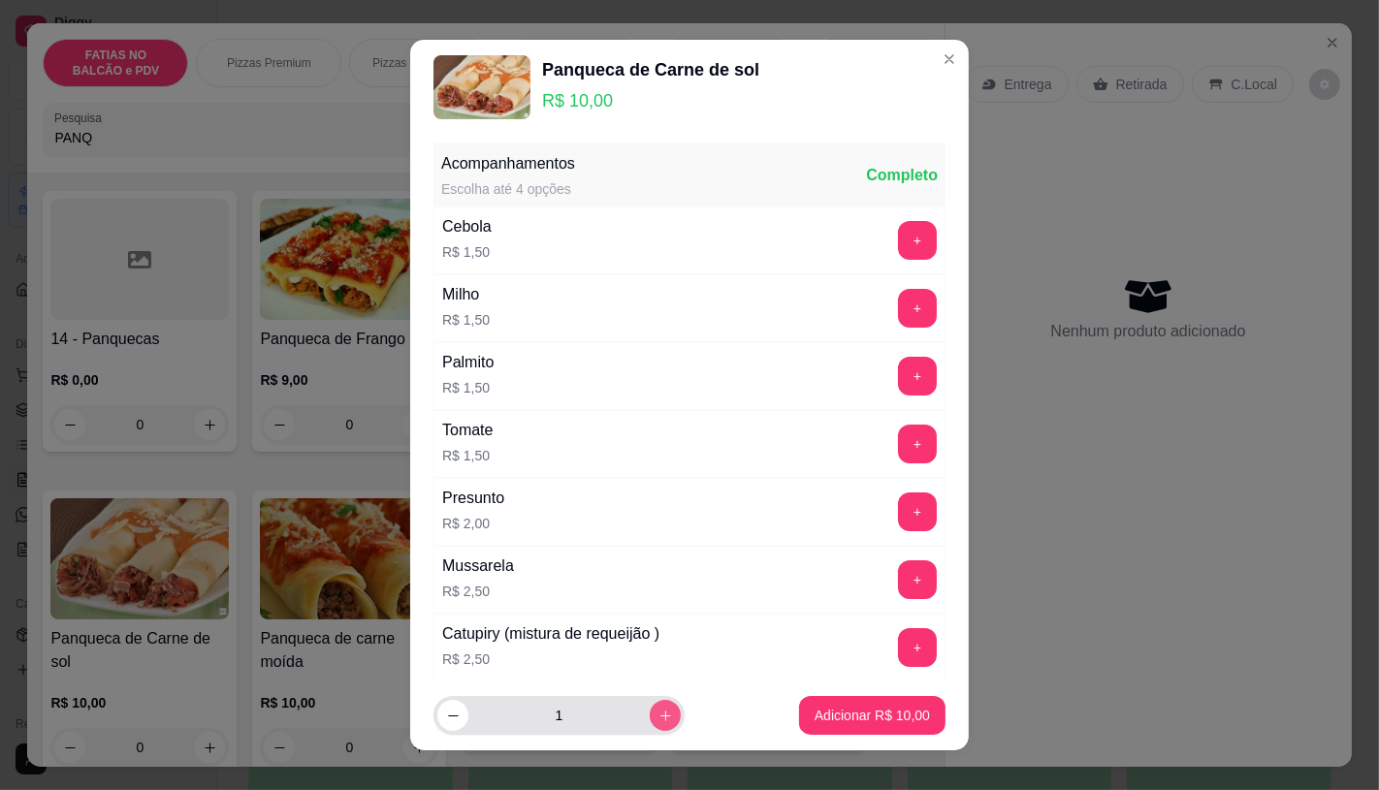
click at [652, 723] on button "increase-product-quantity" at bounding box center [665, 715] width 31 height 31
click at [658, 723] on icon "increase-product-quantity" at bounding box center [665, 716] width 15 height 15
type input "3"
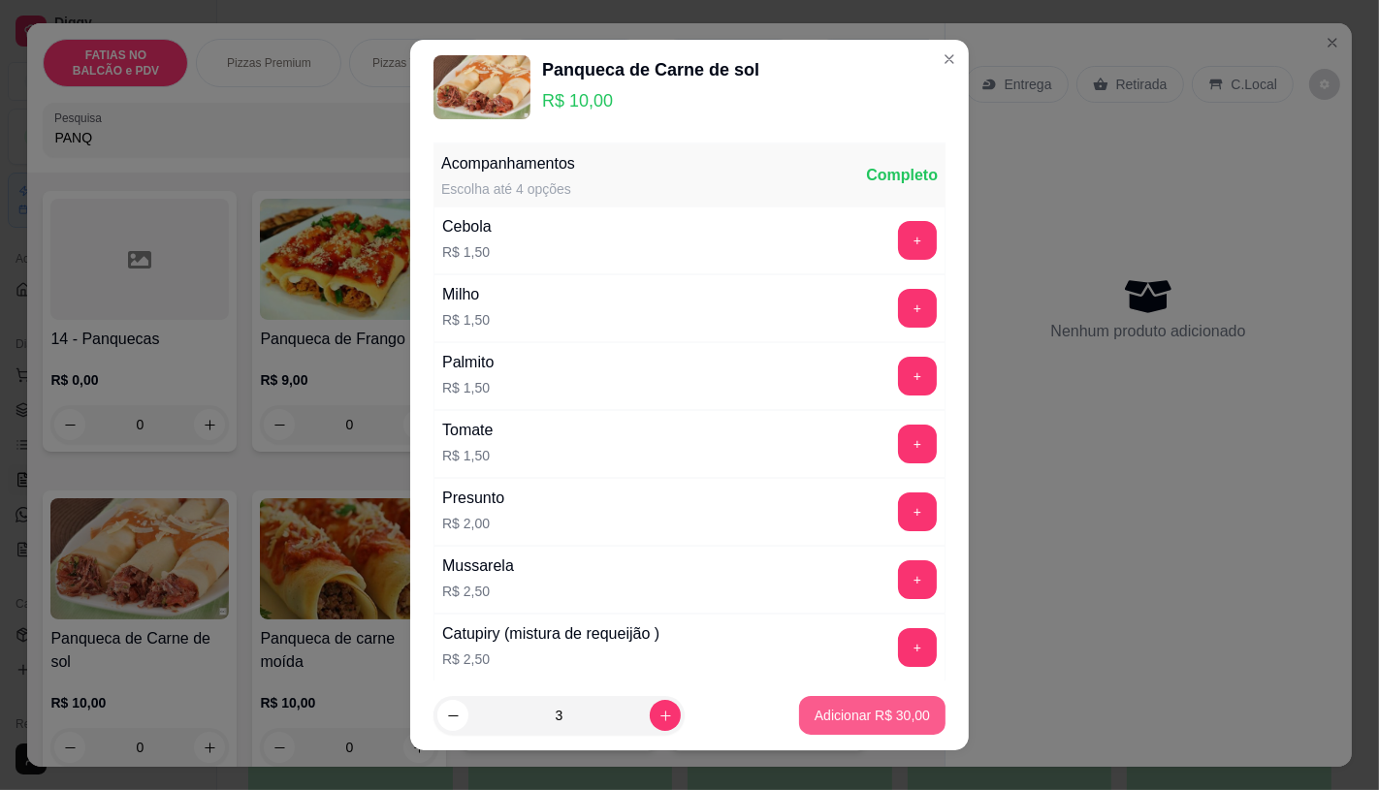
click at [806, 705] on button "Adicionar R$ 30,00" at bounding box center [872, 715] width 146 height 39
type input "3"
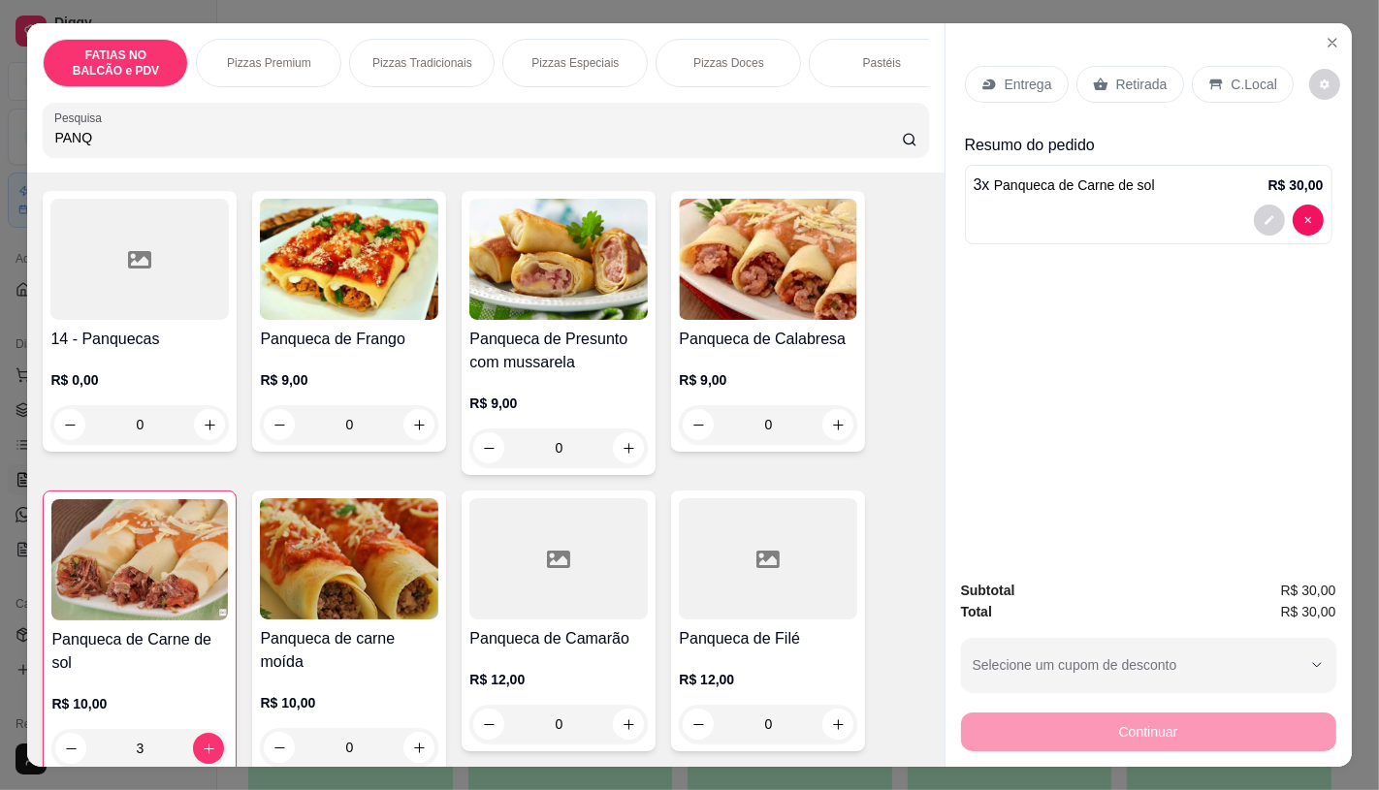
click at [422, 431] on div "0" at bounding box center [349, 424] width 178 height 39
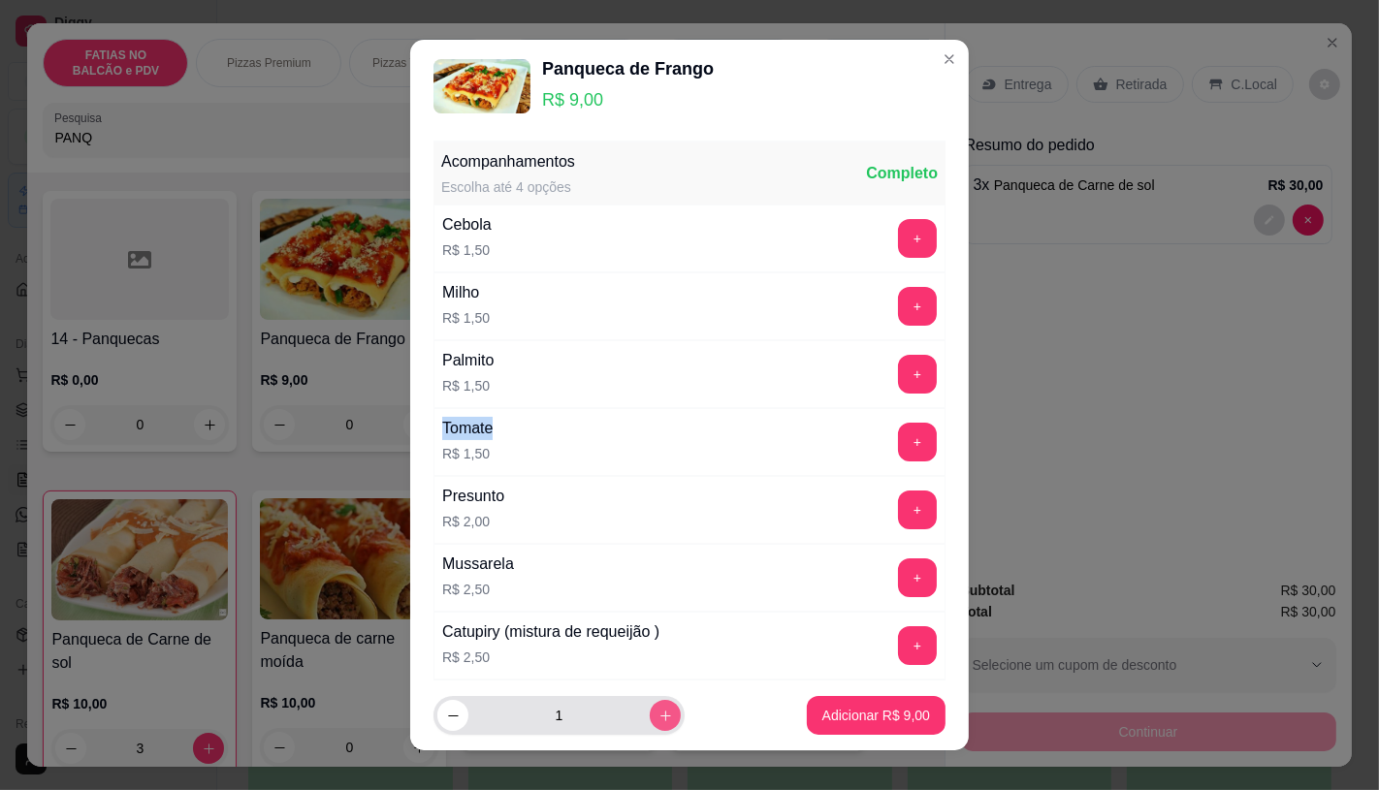
click at [658, 712] on icon "increase-product-quantity" at bounding box center [665, 716] width 15 height 15
click at [447, 724] on button "decrease-product-quantity" at bounding box center [452, 716] width 30 height 30
type input "2"
click at [836, 709] on p "Adicionar R$ 18,00" at bounding box center [872, 715] width 115 height 19
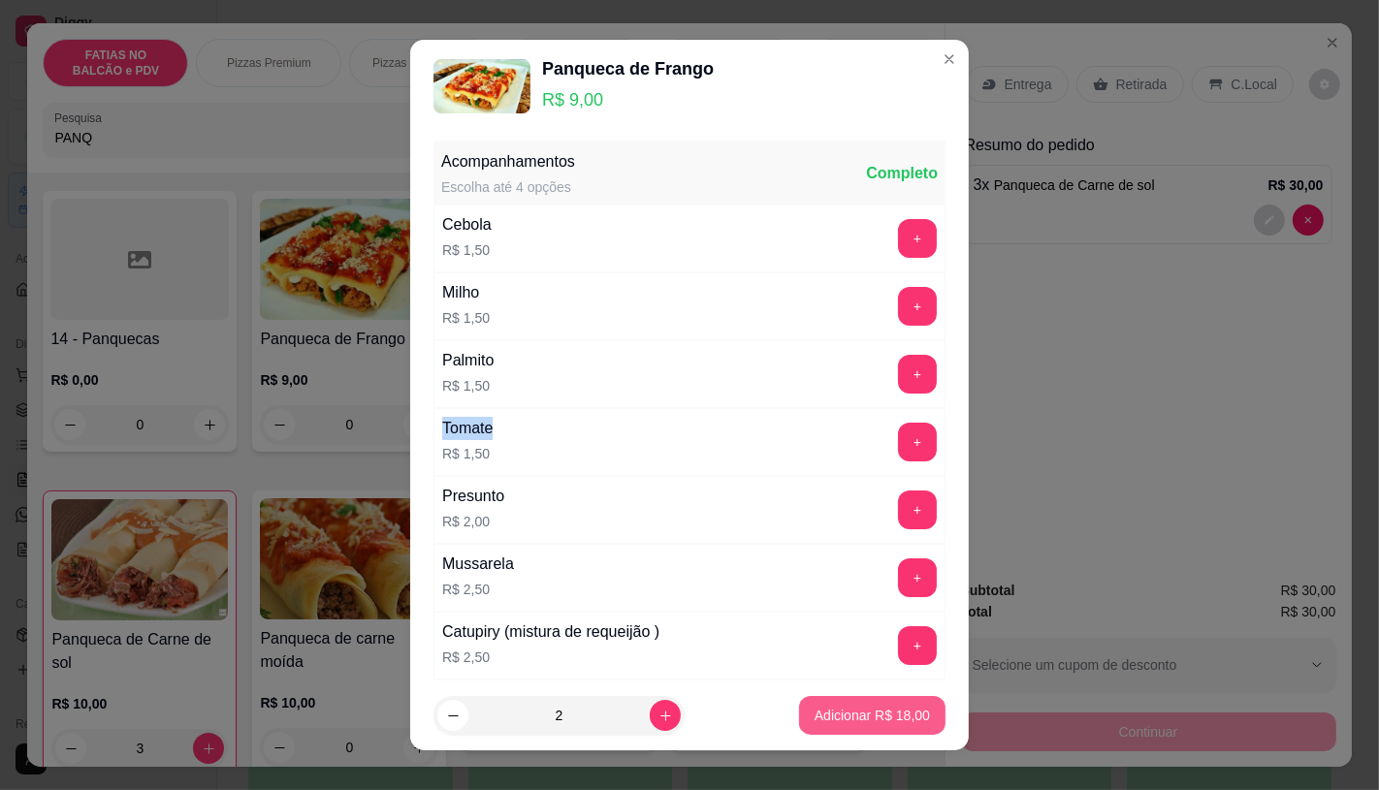
type input "2"
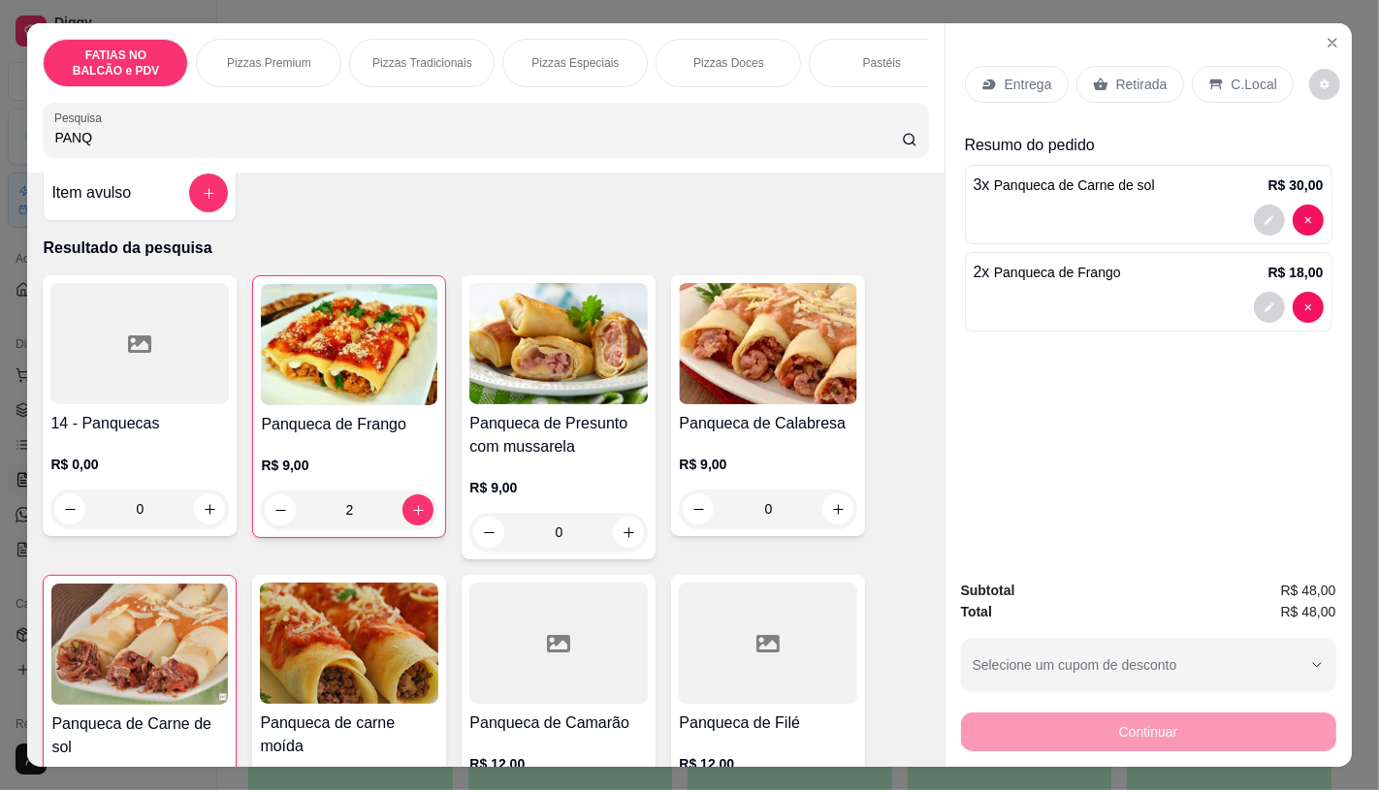
scroll to position [0, 0]
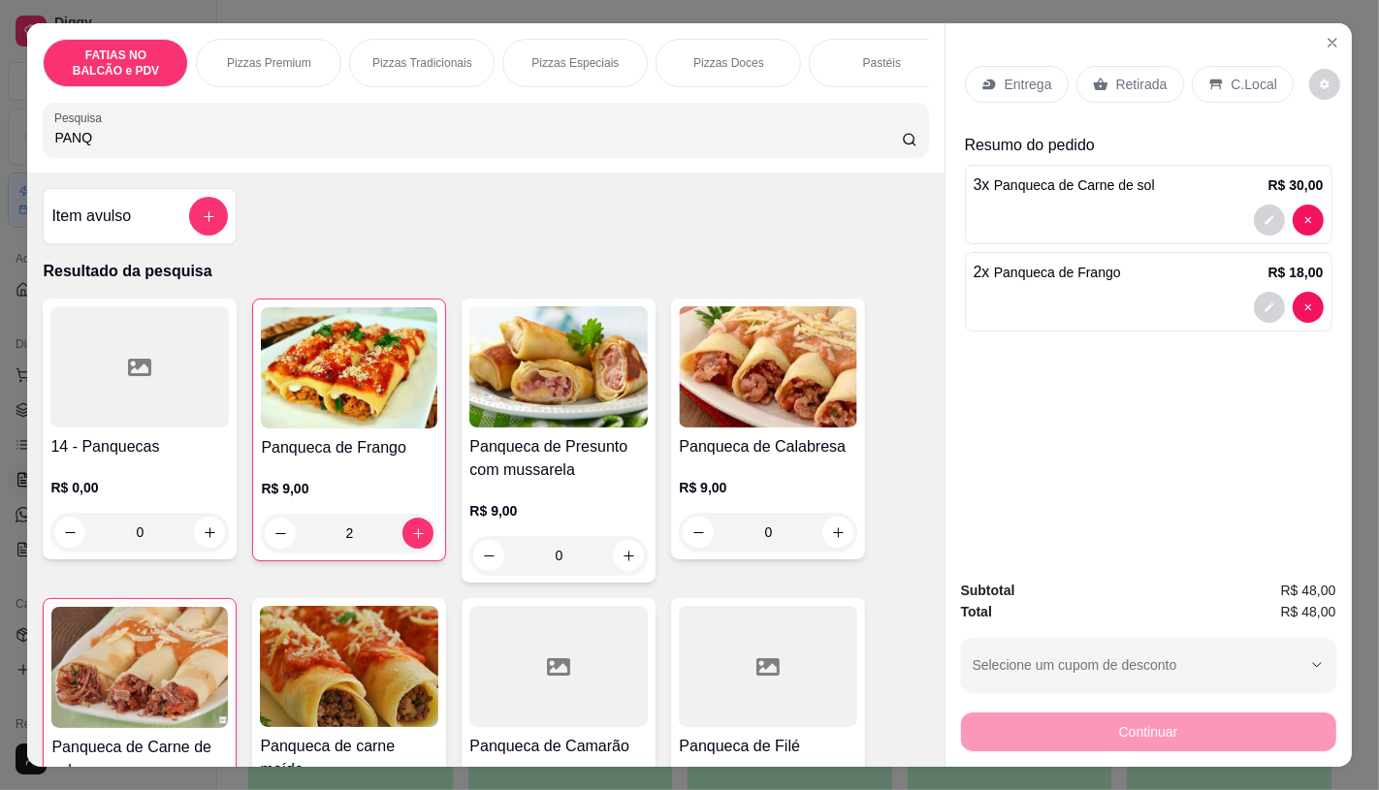
click at [104, 70] on p "FATIAS NO BALCÃO e PDV" at bounding box center [115, 63] width 112 height 31
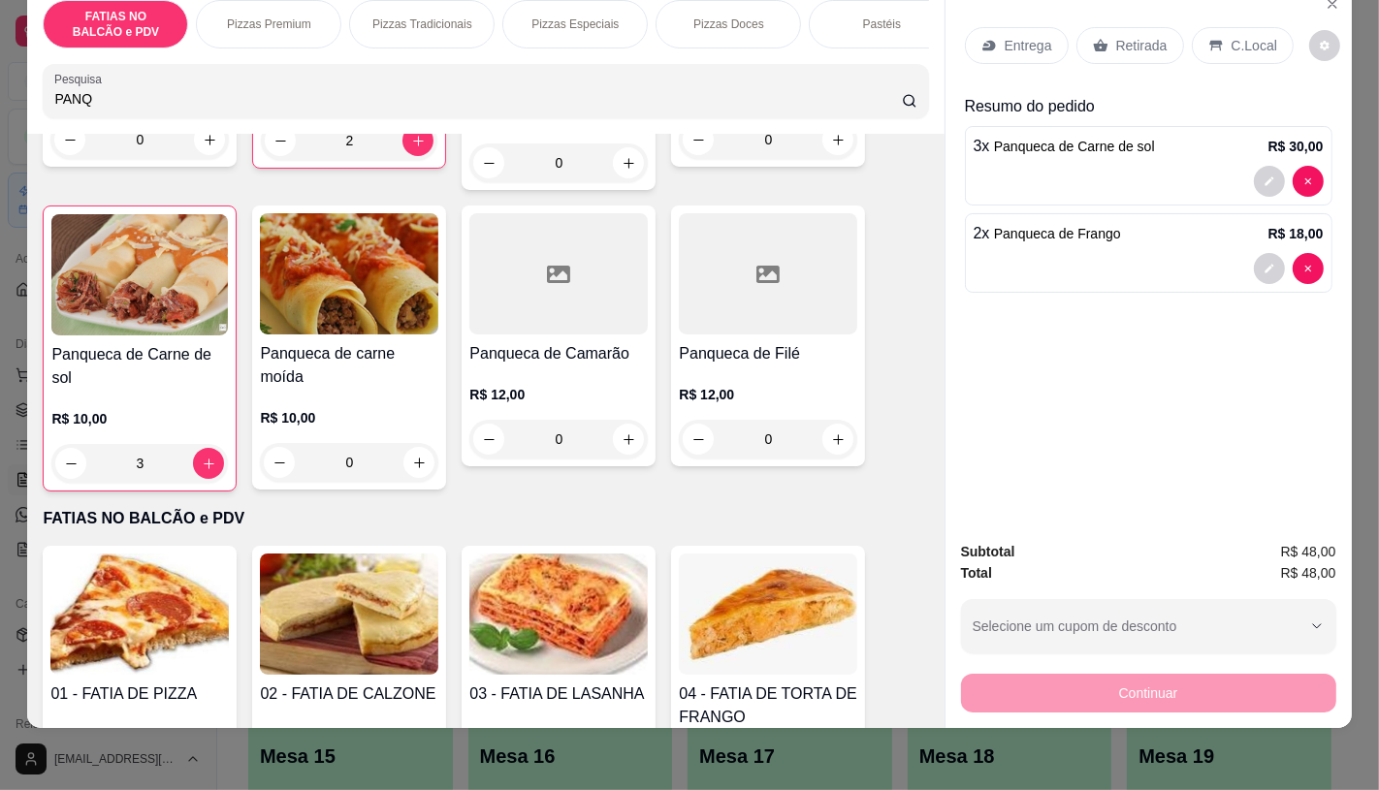
scroll to position [511, 0]
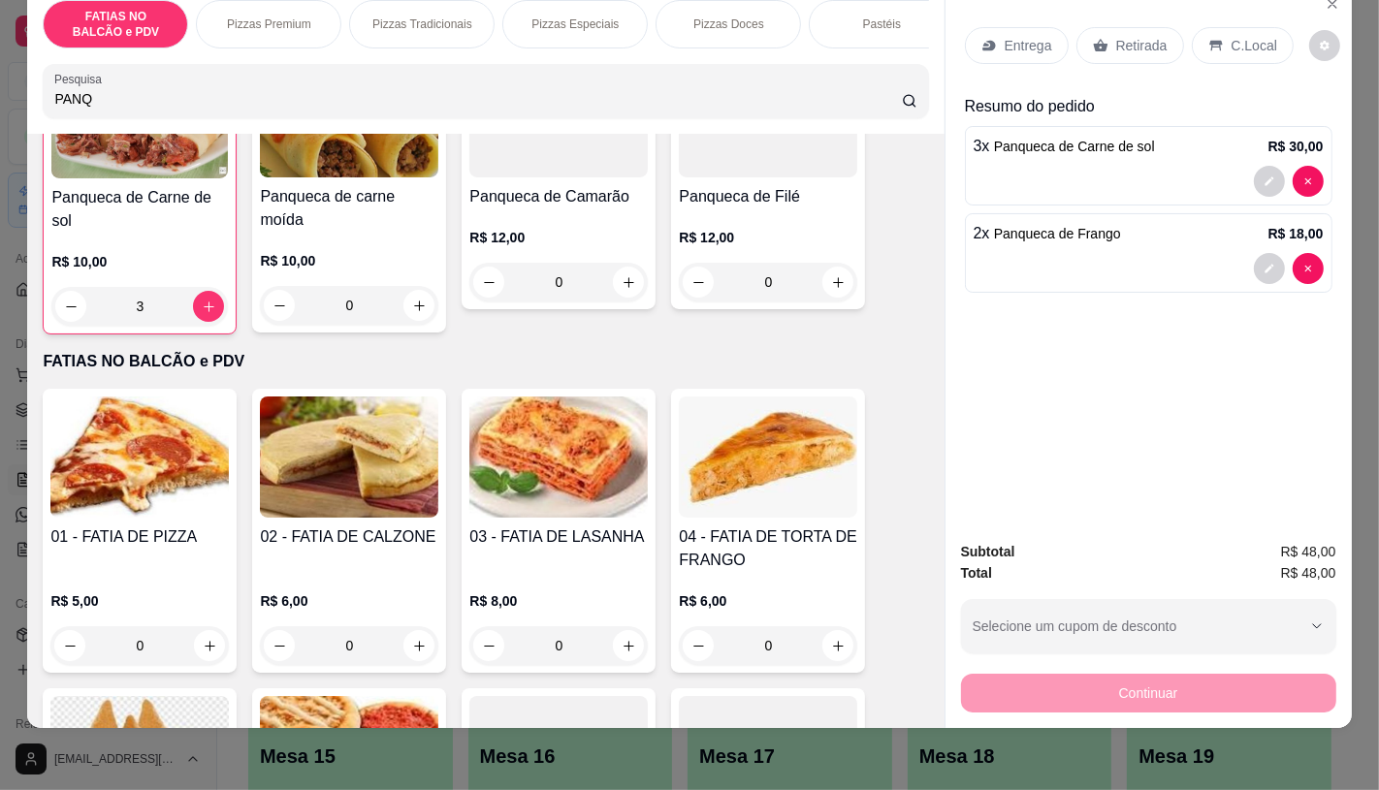
click at [527, 422] on img at bounding box center [558, 457] width 178 height 121
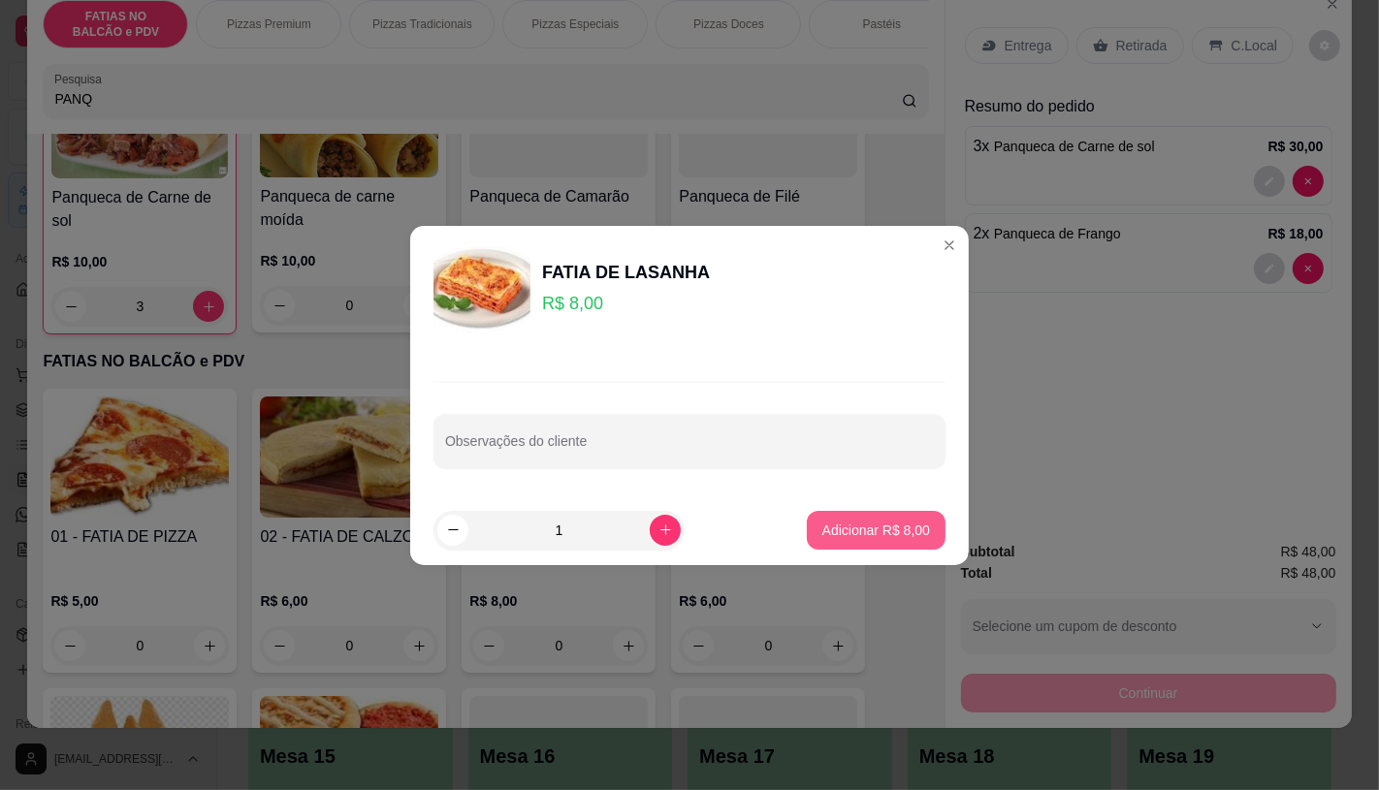
click at [850, 529] on p "Adicionar R$ 8,00" at bounding box center [876, 530] width 108 height 19
type input "1"
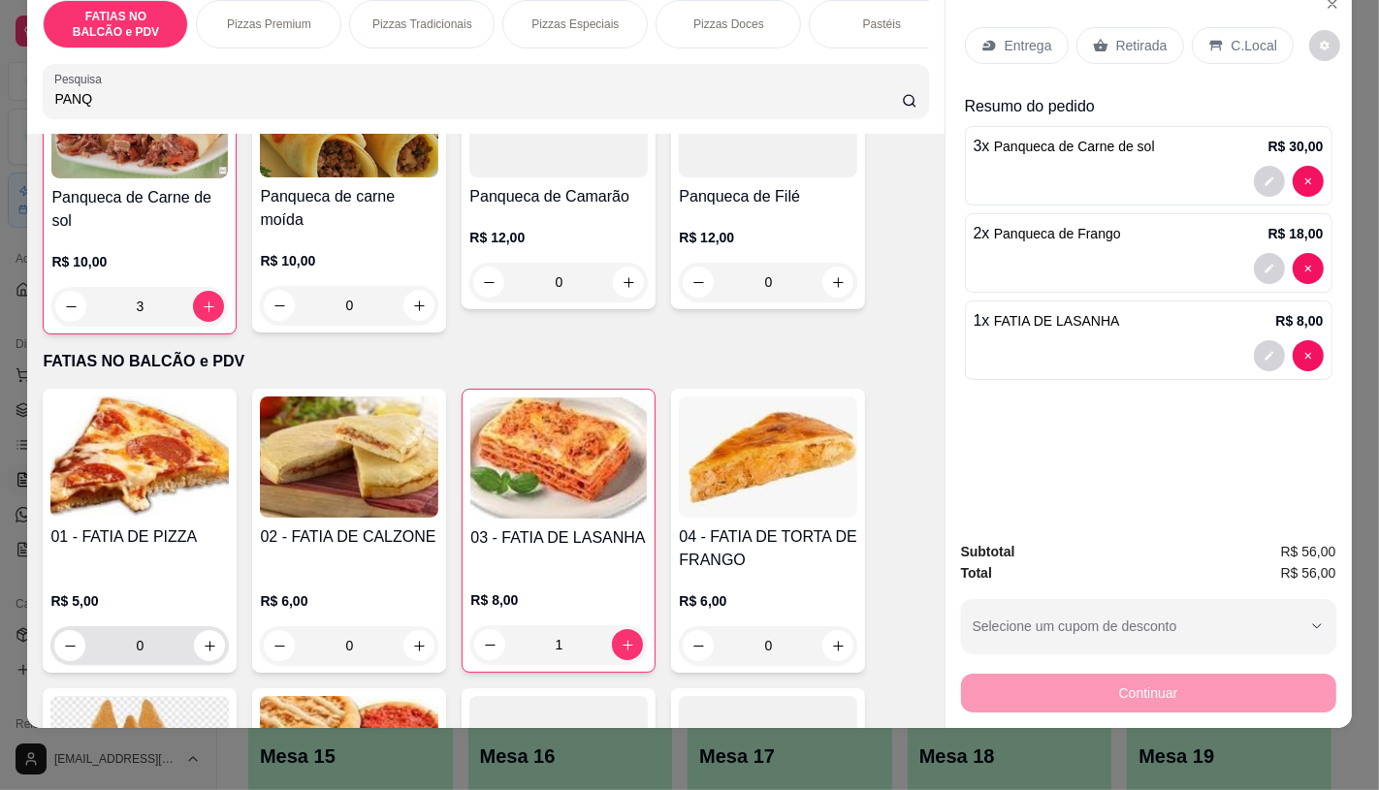
click at [148, 661] on input "0" at bounding box center [139, 645] width 109 height 39
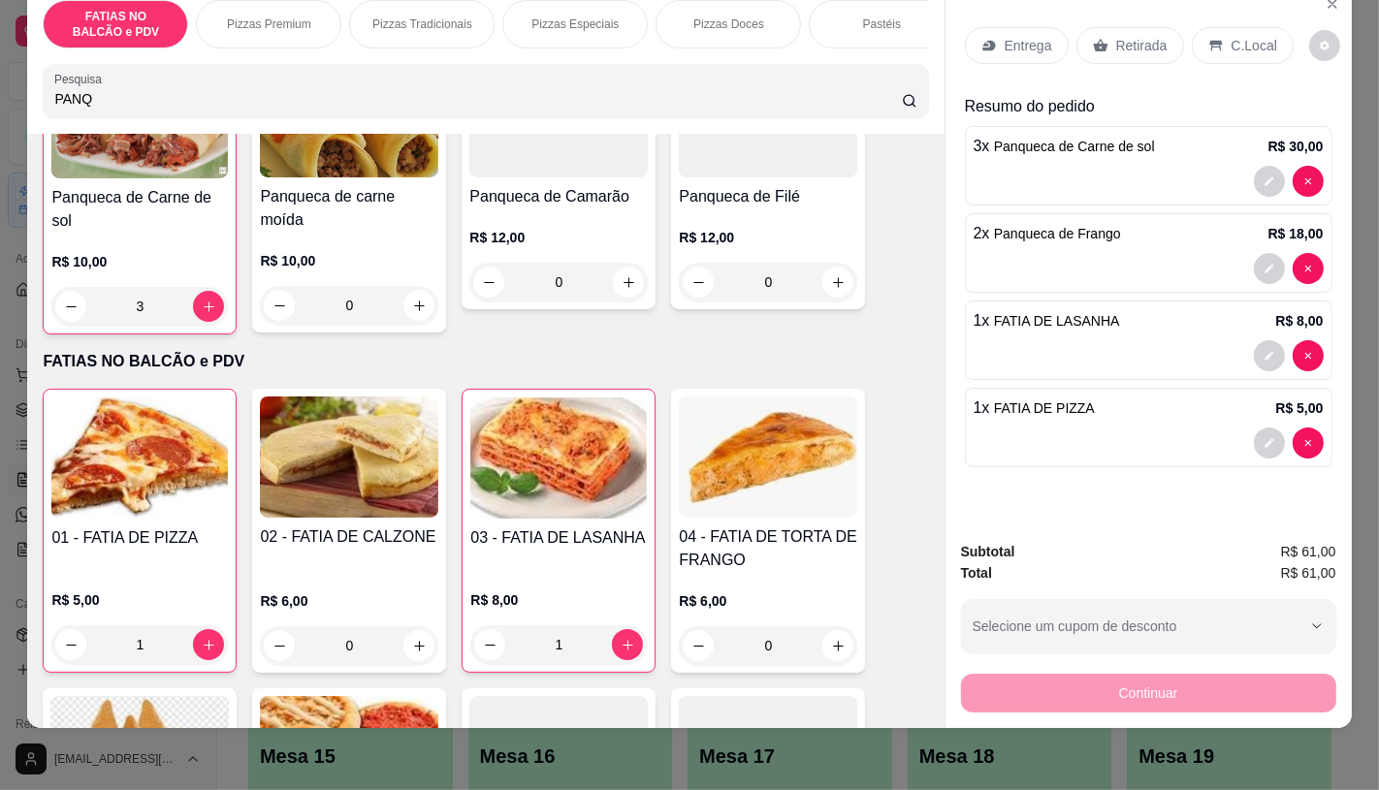
type input "1"
click at [1145, 36] on p "Retirada" at bounding box center [1141, 45] width 51 height 19
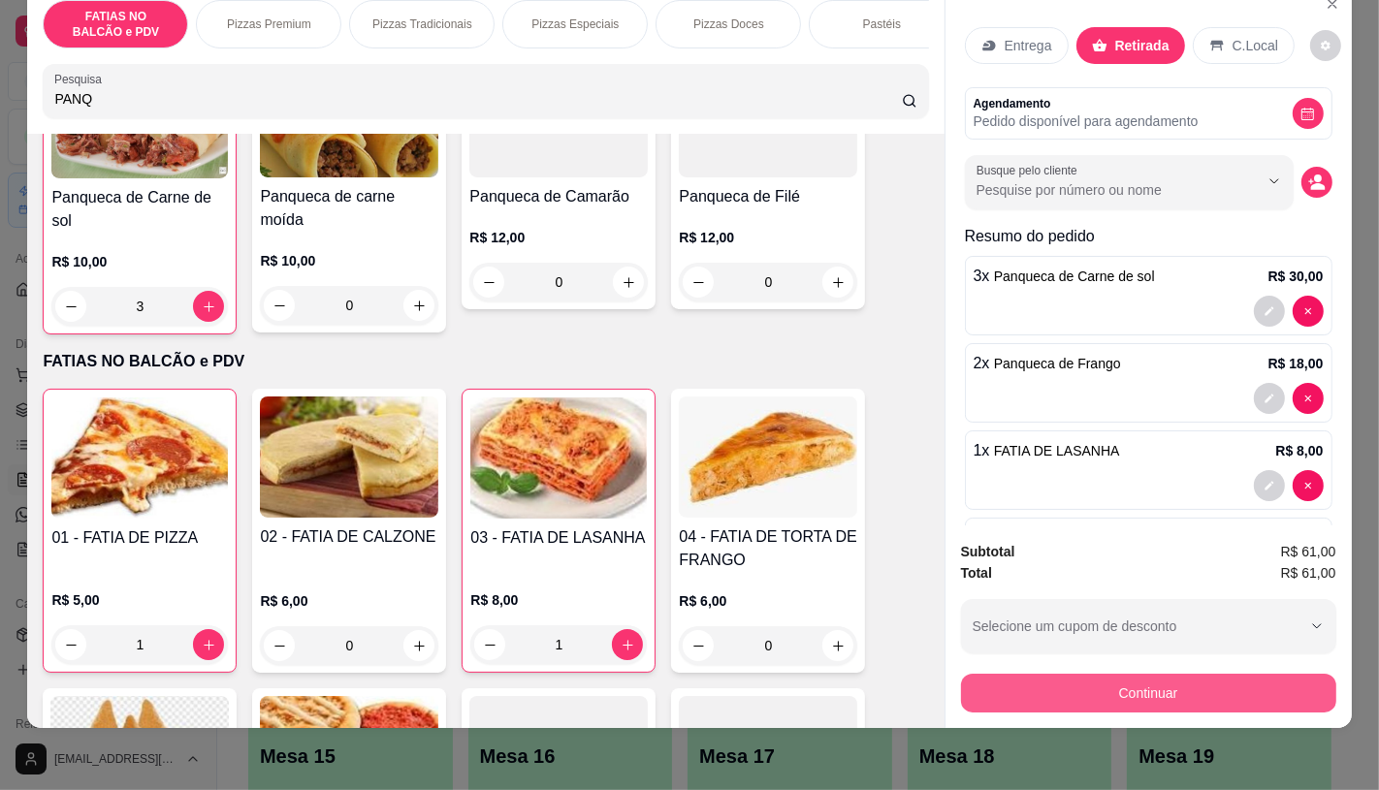
click at [1103, 689] on button "Continuar" at bounding box center [1148, 693] width 375 height 39
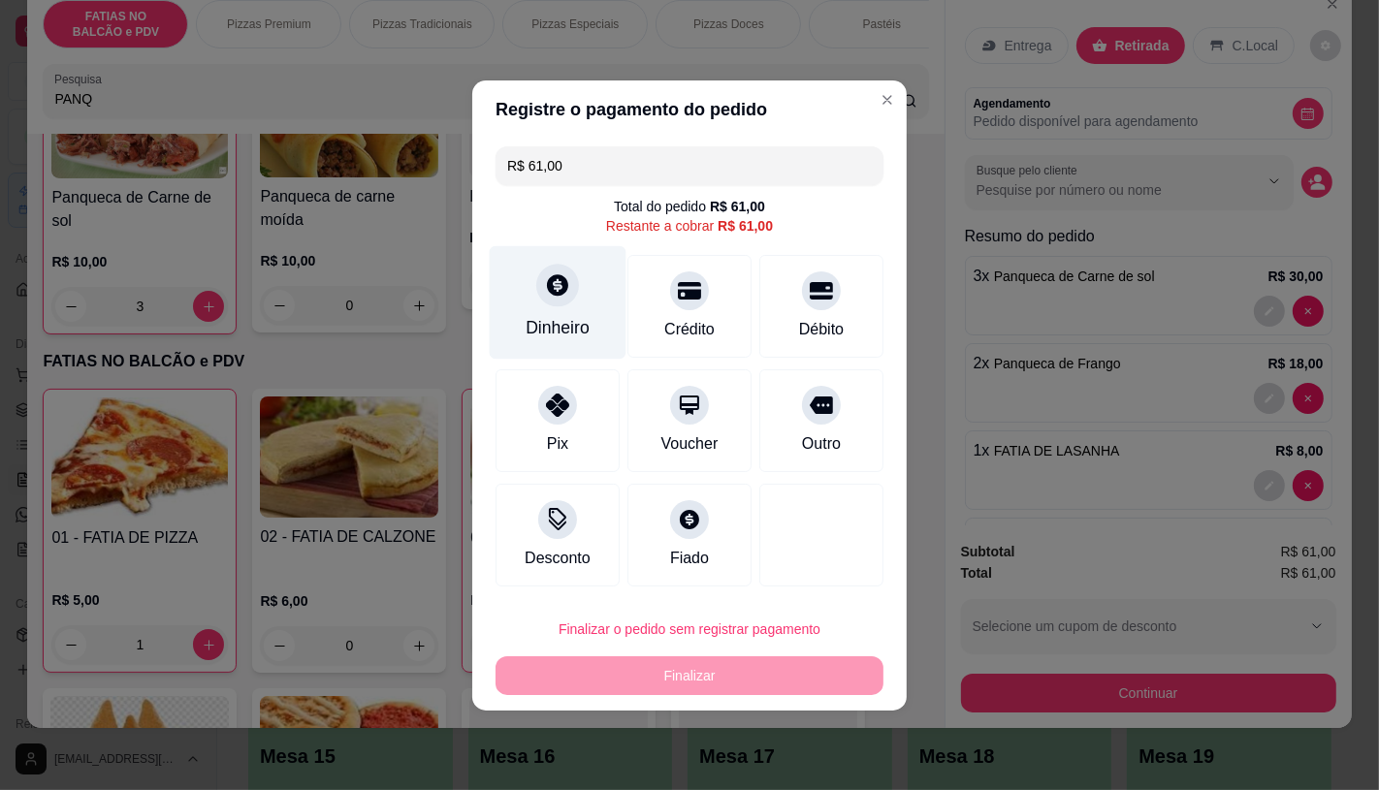
click at [602, 307] on div "Dinheiro" at bounding box center [558, 301] width 137 height 113
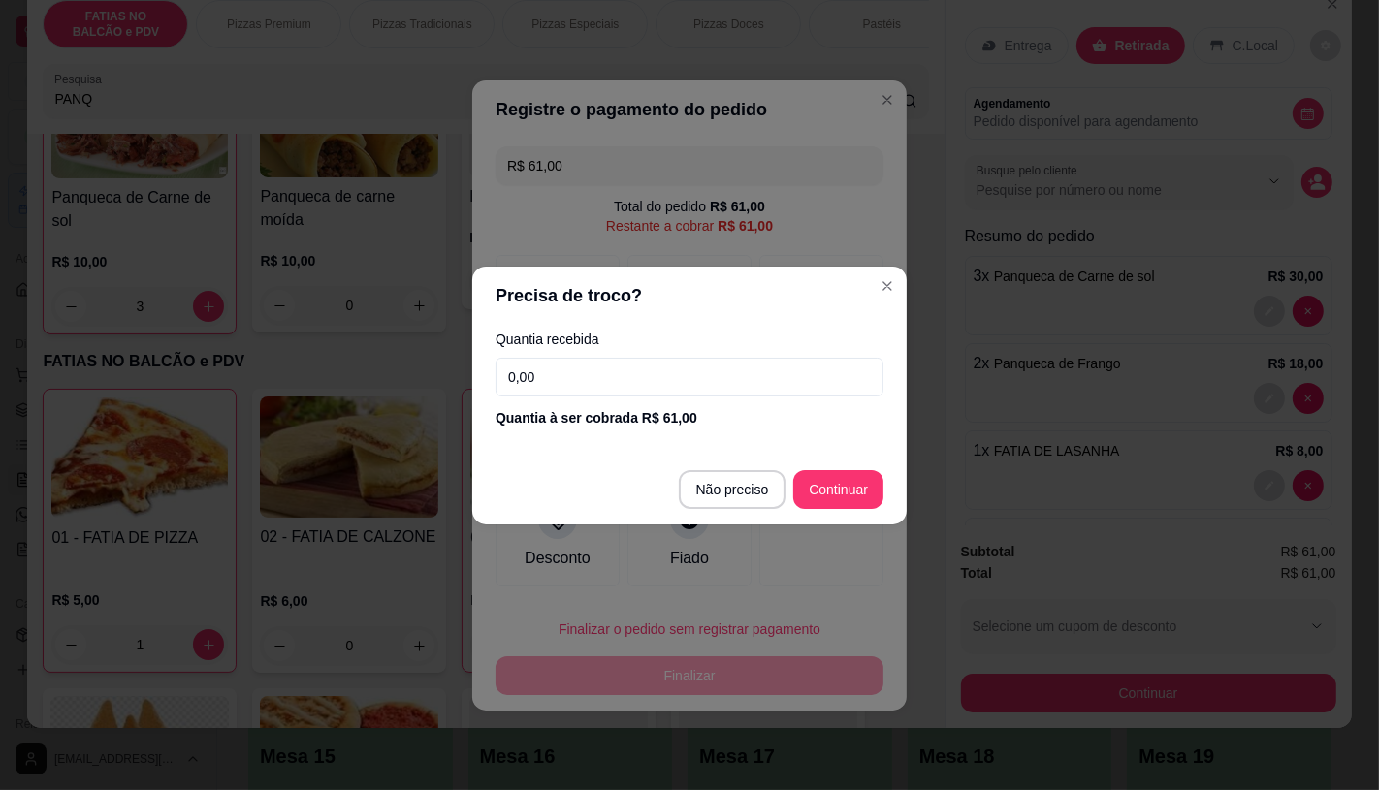
click at [572, 366] on input "0,00" at bounding box center [690, 377] width 388 height 39
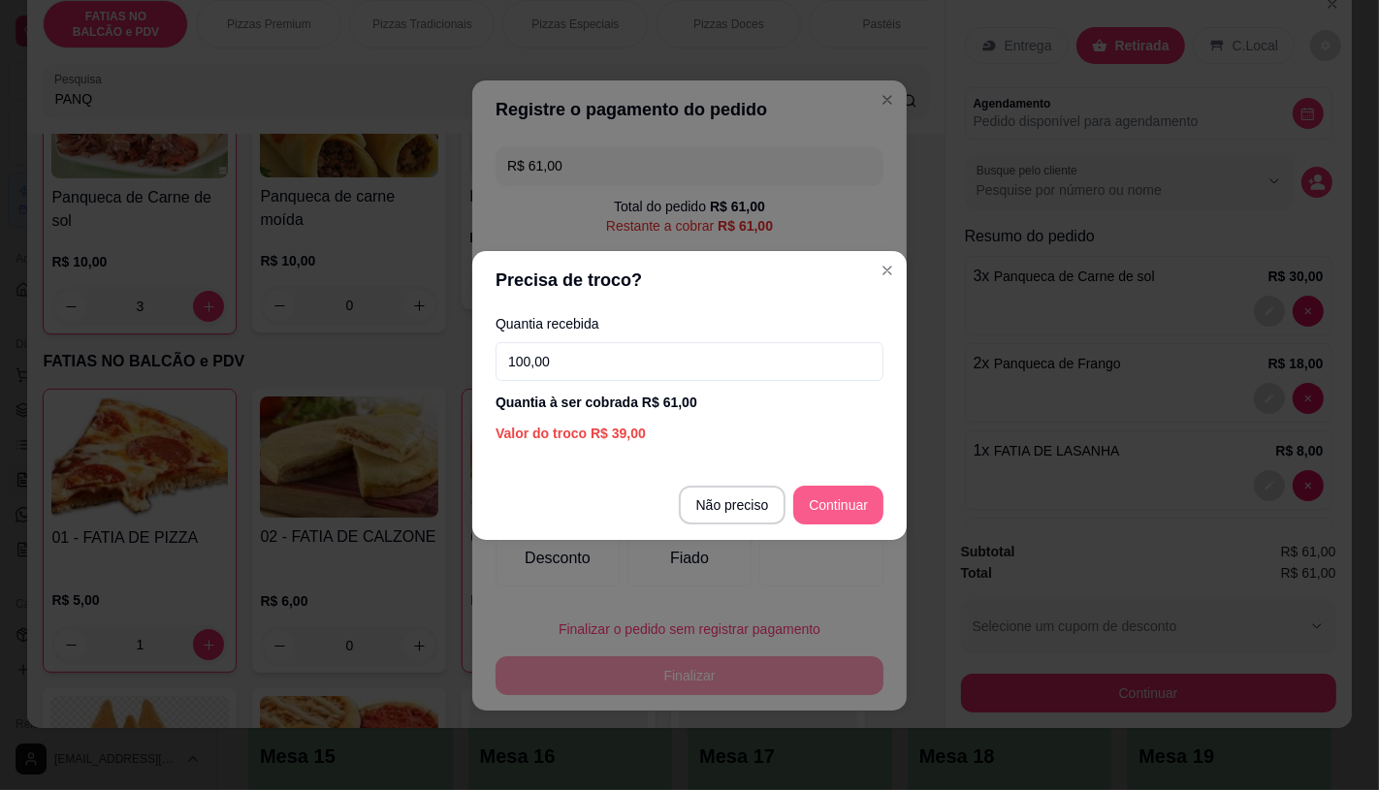
type input "100,00"
type input "R$ 0,00"
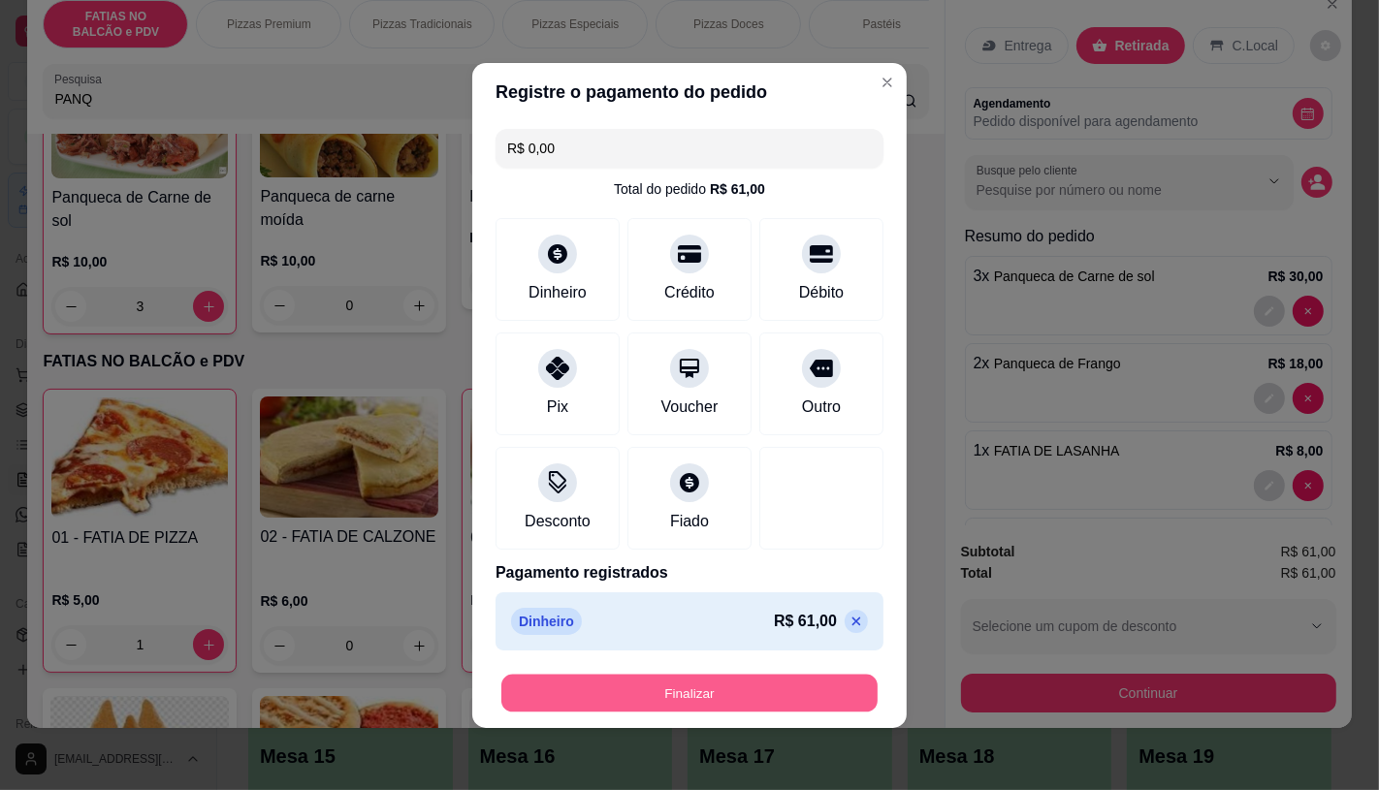
click at [701, 708] on button "Finalizar" at bounding box center [689, 693] width 376 height 38
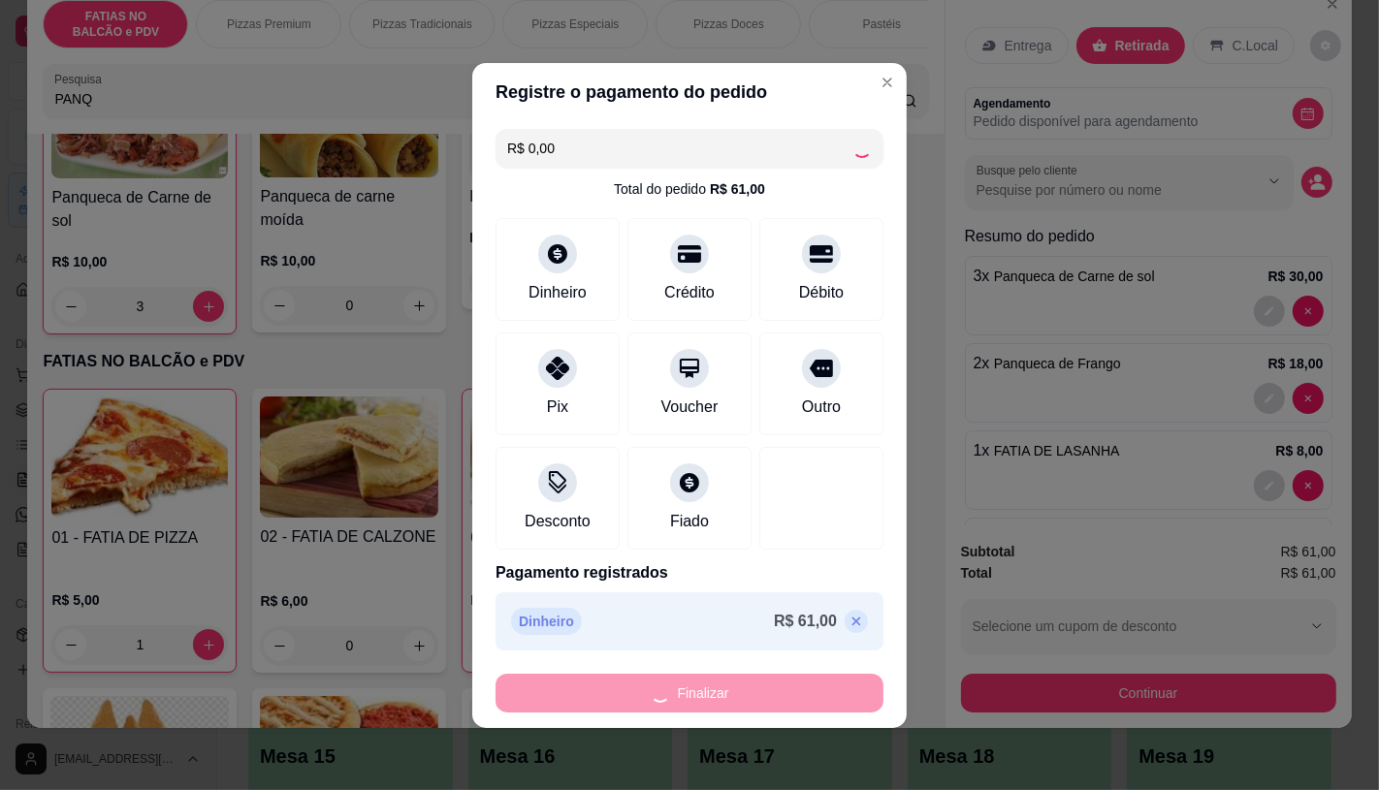
type input "0"
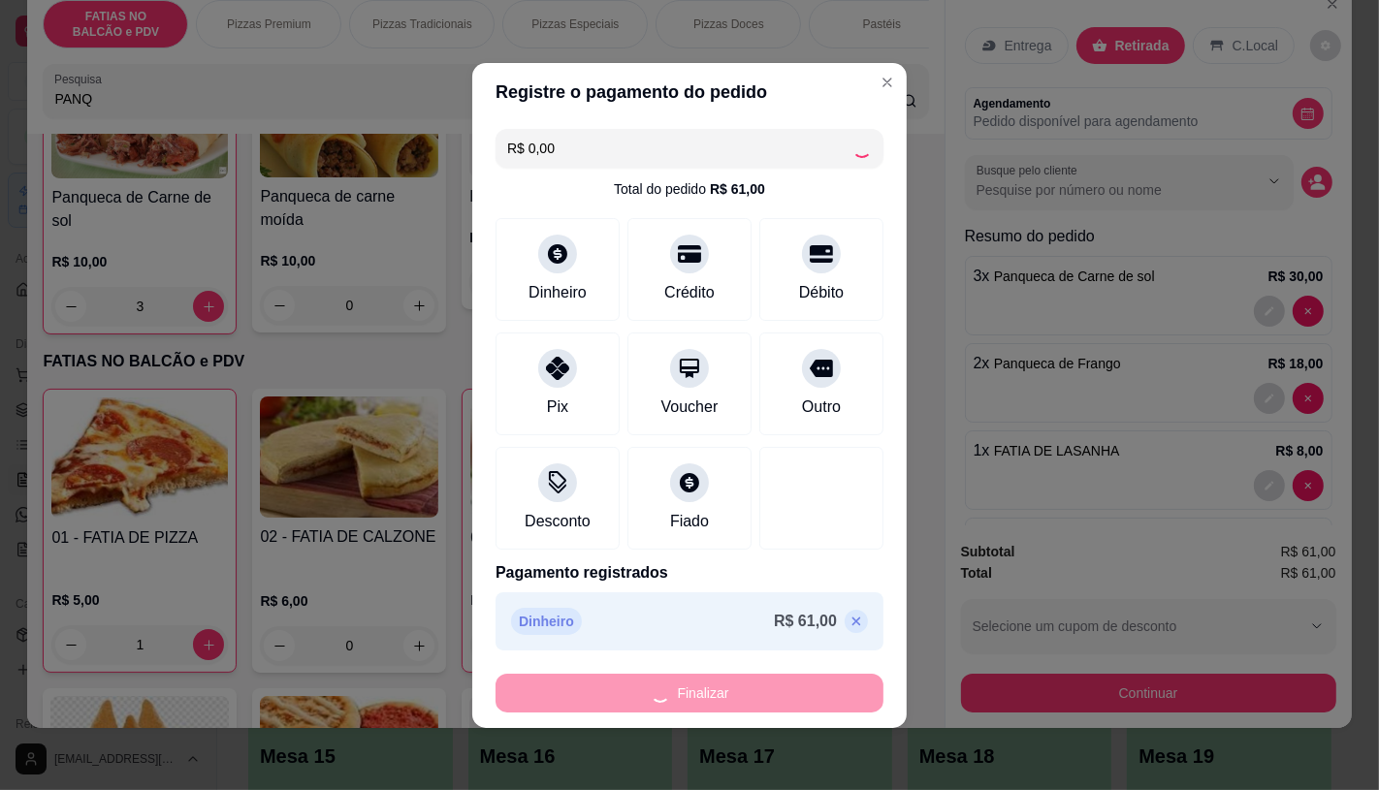
type input "0"
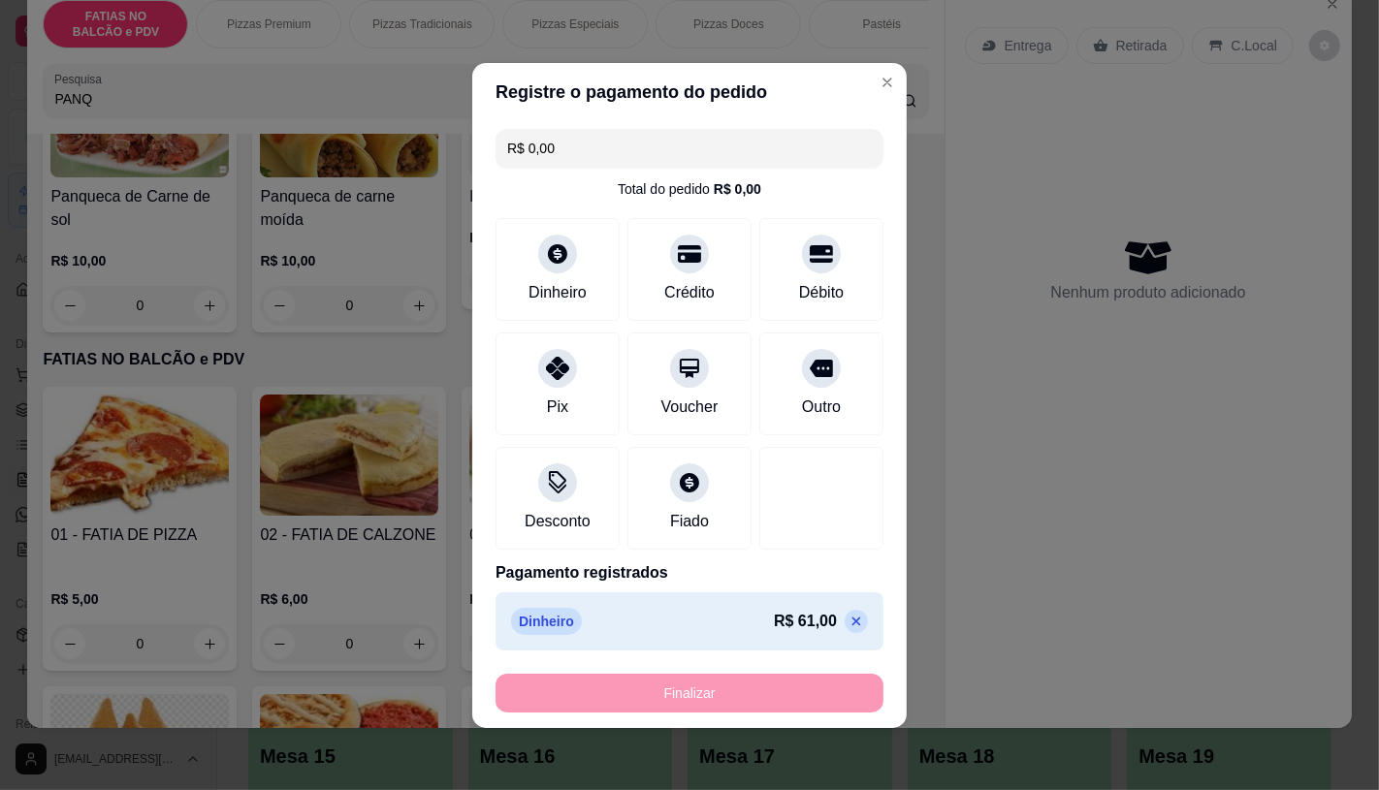
type input "-R$ 61,00"
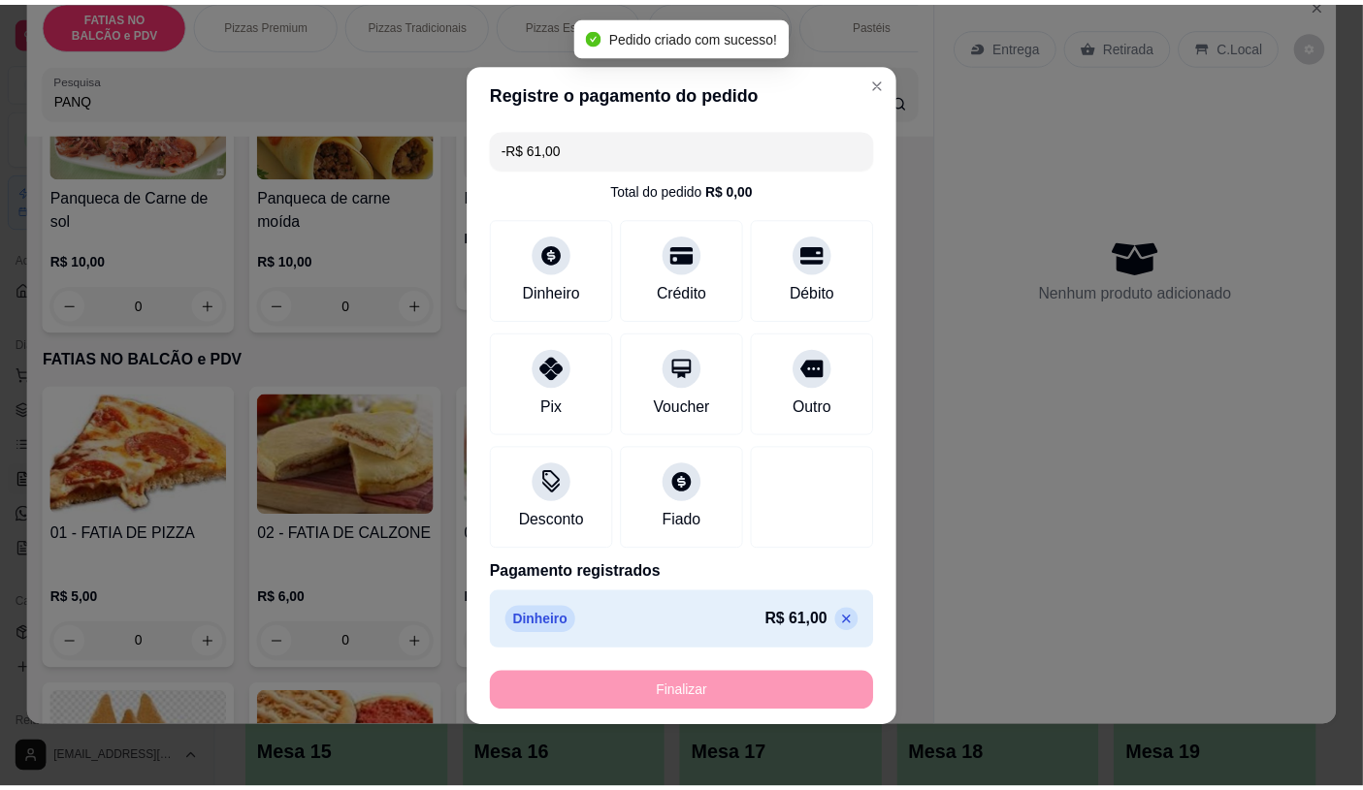
scroll to position [510, 0]
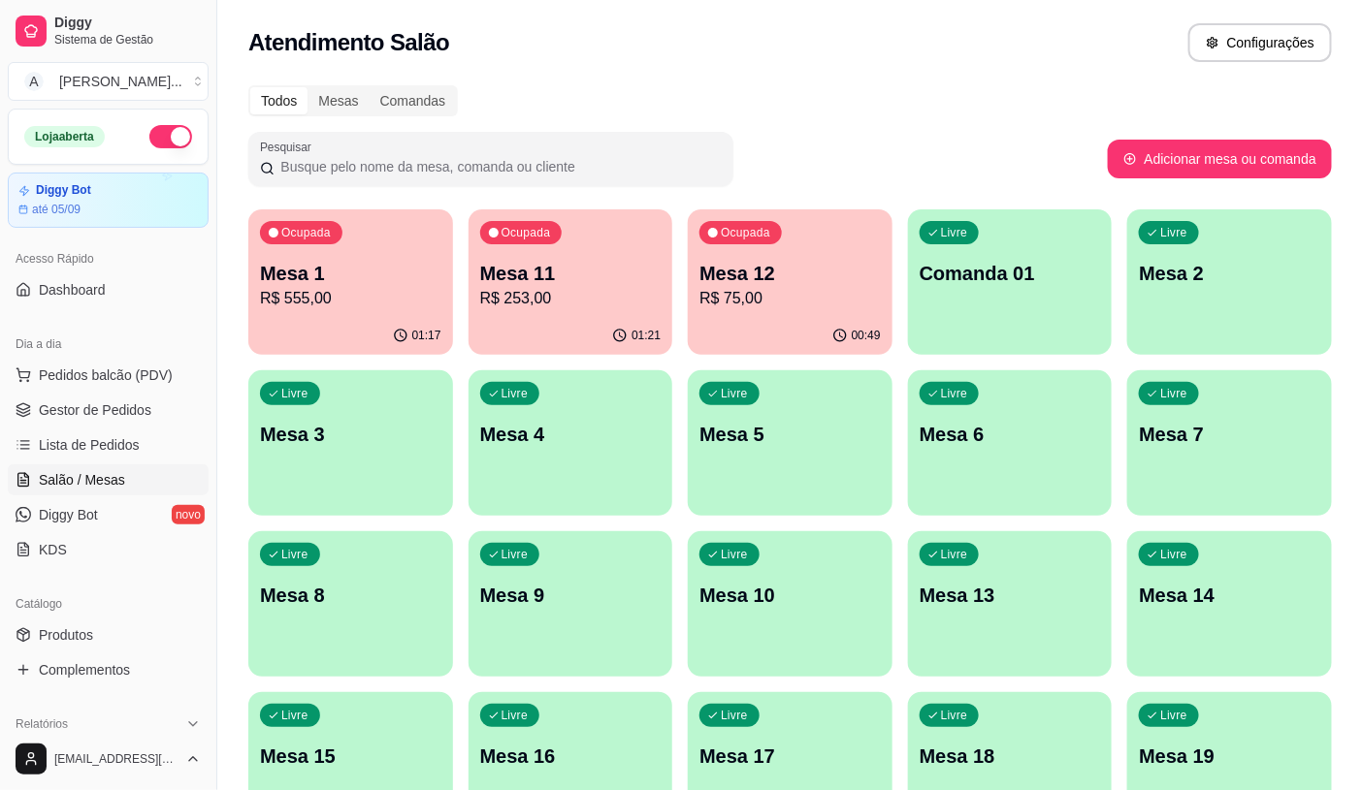
click at [341, 299] on p "R$ 555,00" at bounding box center [350, 298] width 181 height 23
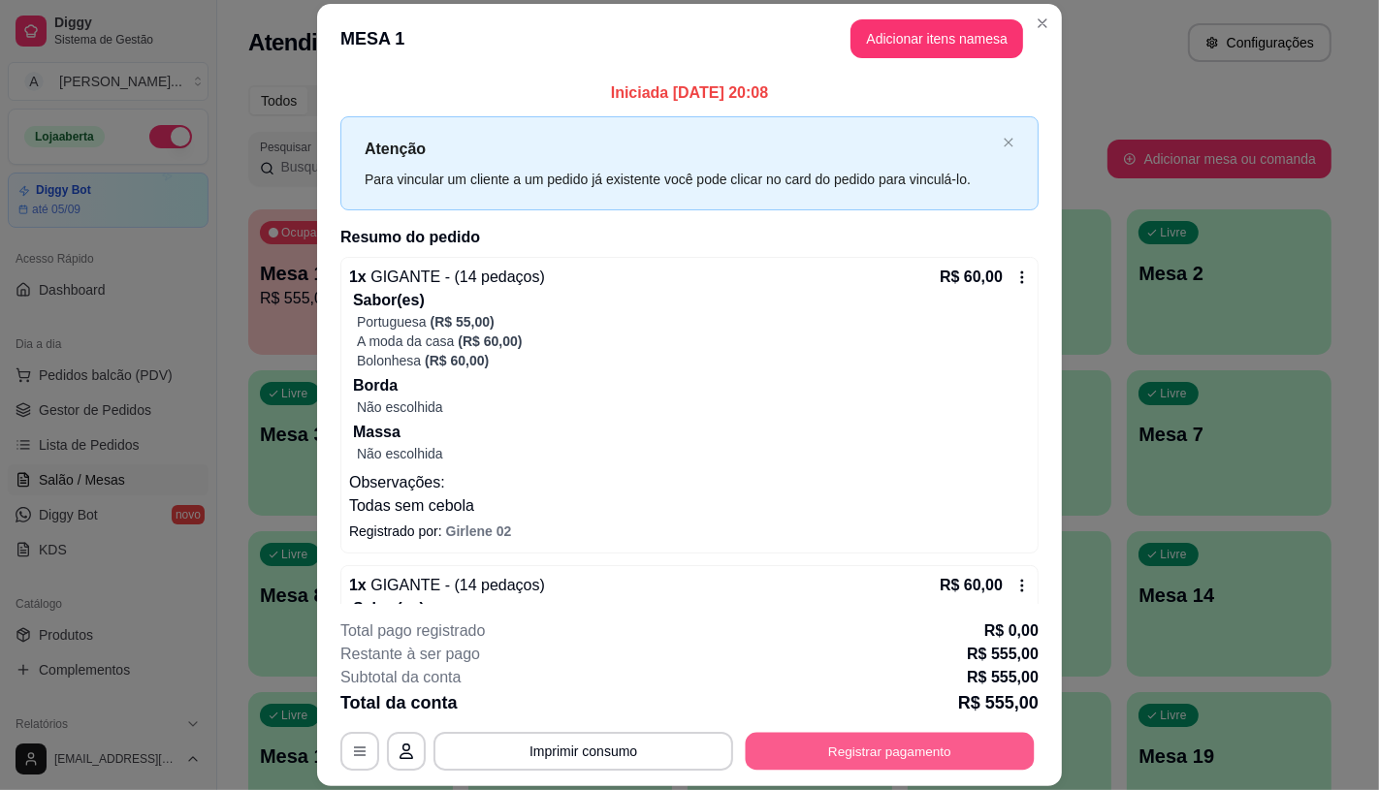
click at [888, 763] on button "Registrar pagamento" at bounding box center [890, 752] width 289 height 38
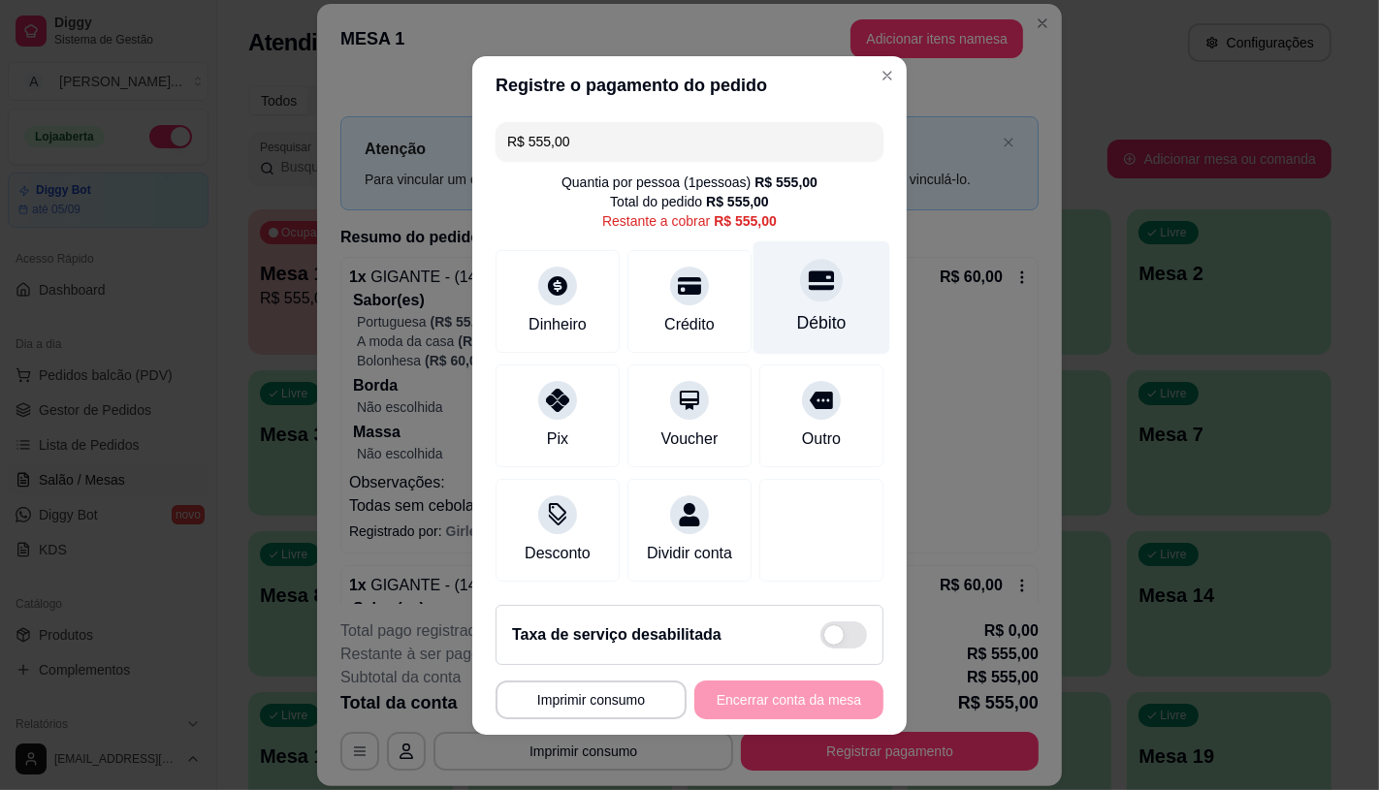
click at [754, 293] on div "Débito" at bounding box center [822, 297] width 137 height 113
type input "R$ 0,00"
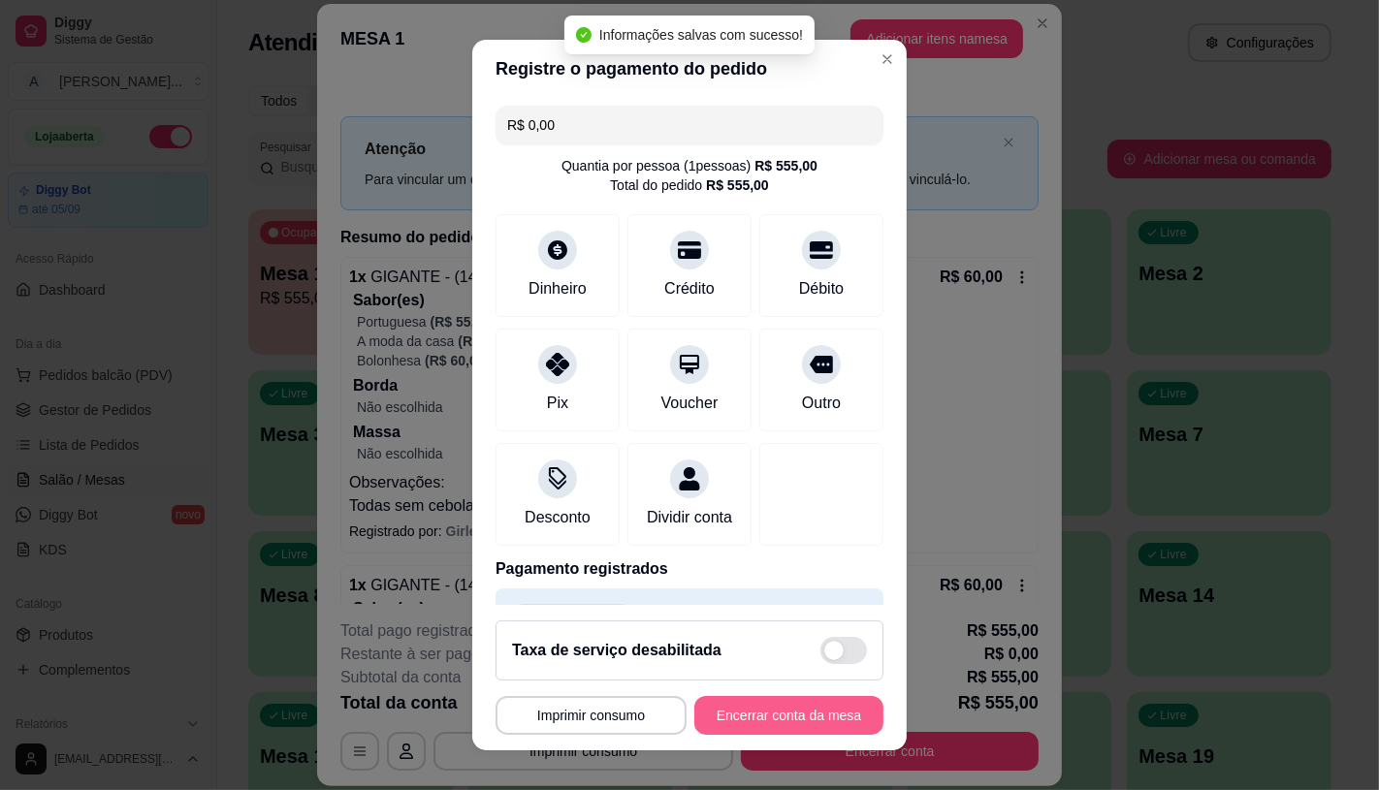
click at [764, 723] on button "Encerrar conta da mesa" at bounding box center [788, 715] width 189 height 39
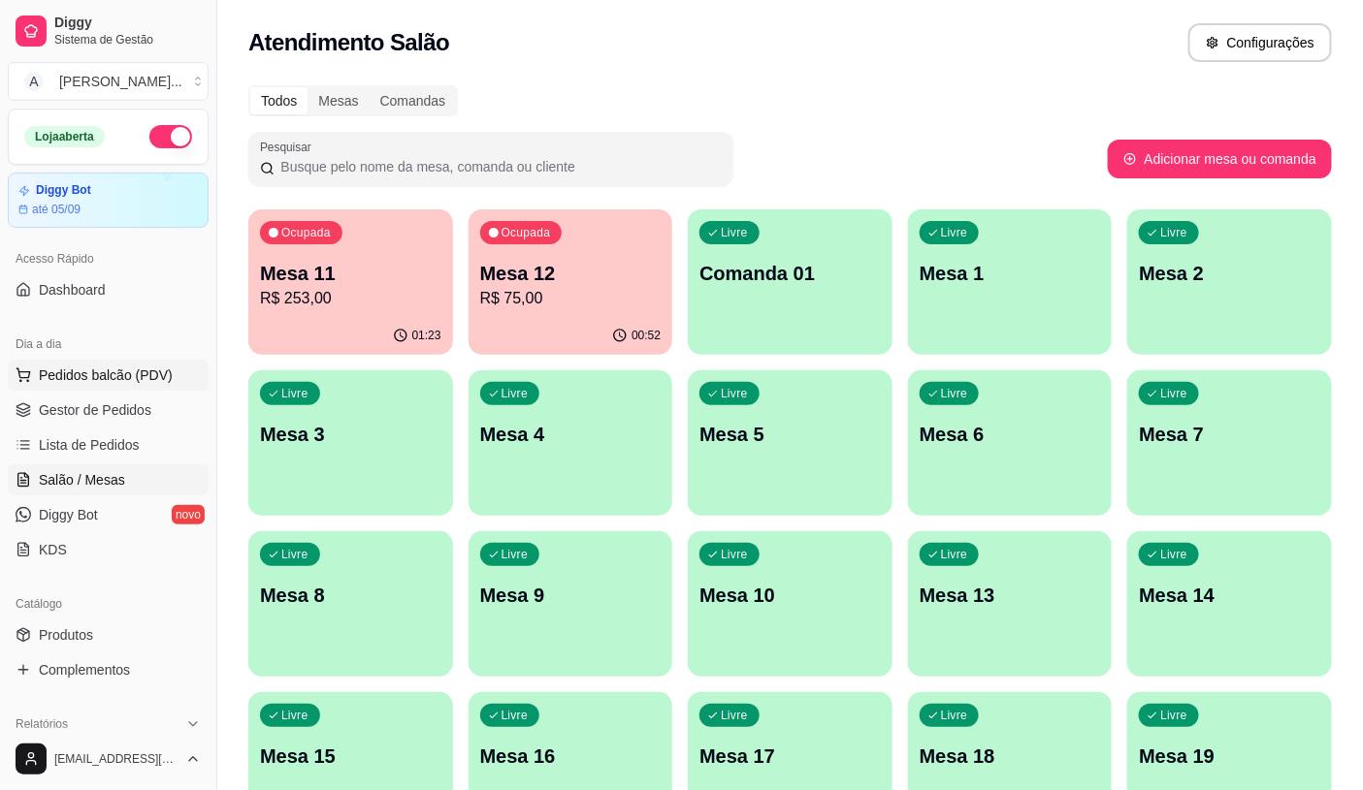
click at [103, 376] on span "Pedidos balcão (PDV)" at bounding box center [106, 375] width 134 height 19
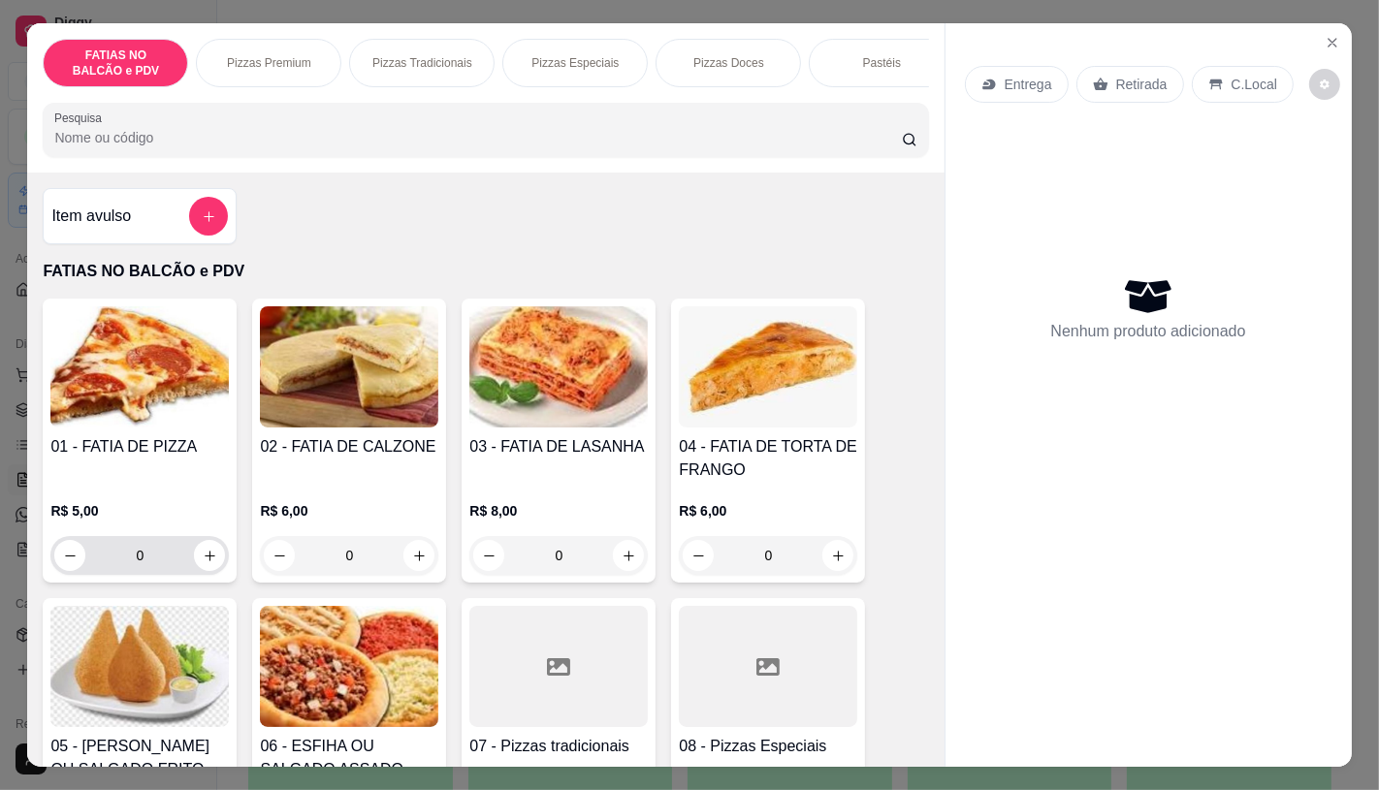
click at [170, 575] on input "0" at bounding box center [139, 555] width 109 height 39
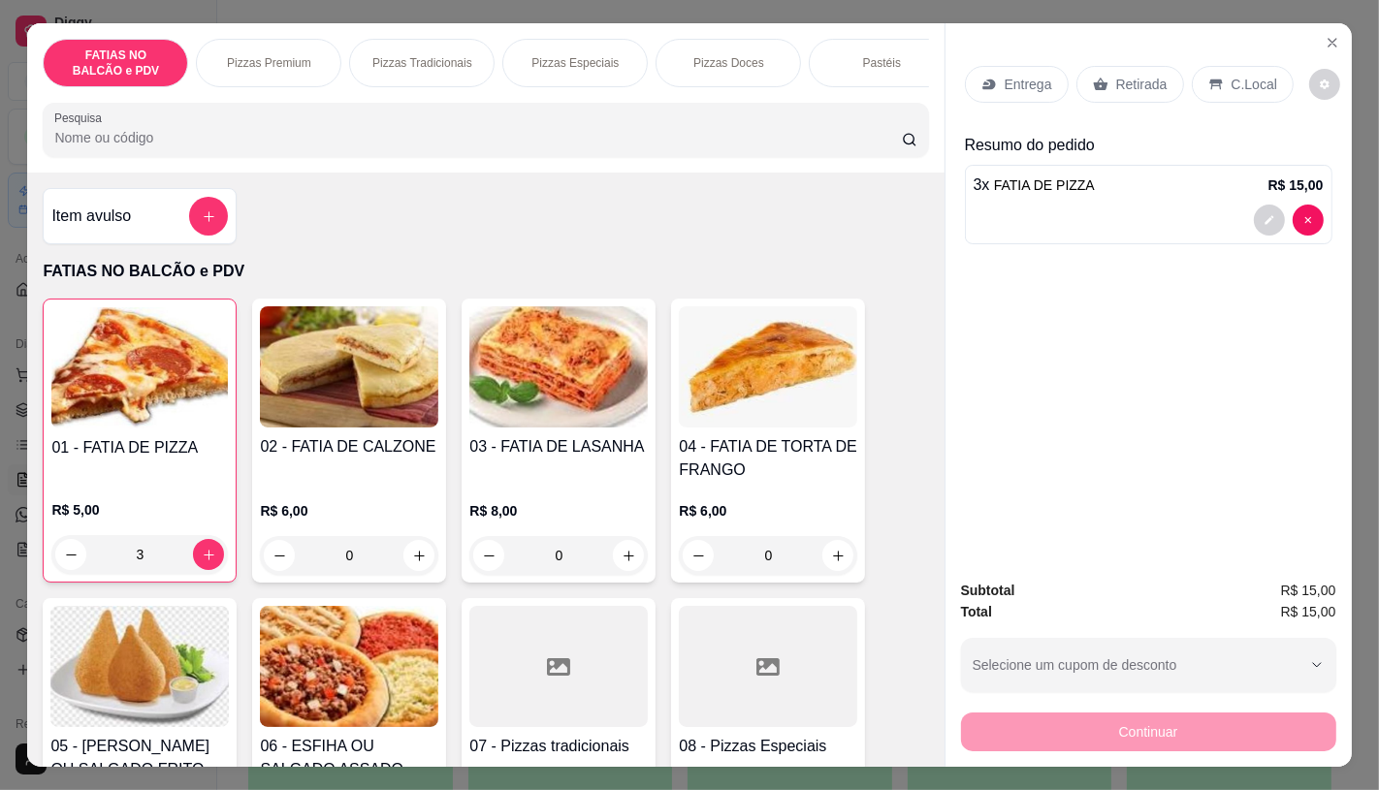
type input "3"
click at [1171, 91] on div "Entrega Retirada C.Local" at bounding box center [1129, 84] width 329 height 37
click at [1152, 87] on div "Retirada" at bounding box center [1130, 84] width 108 height 37
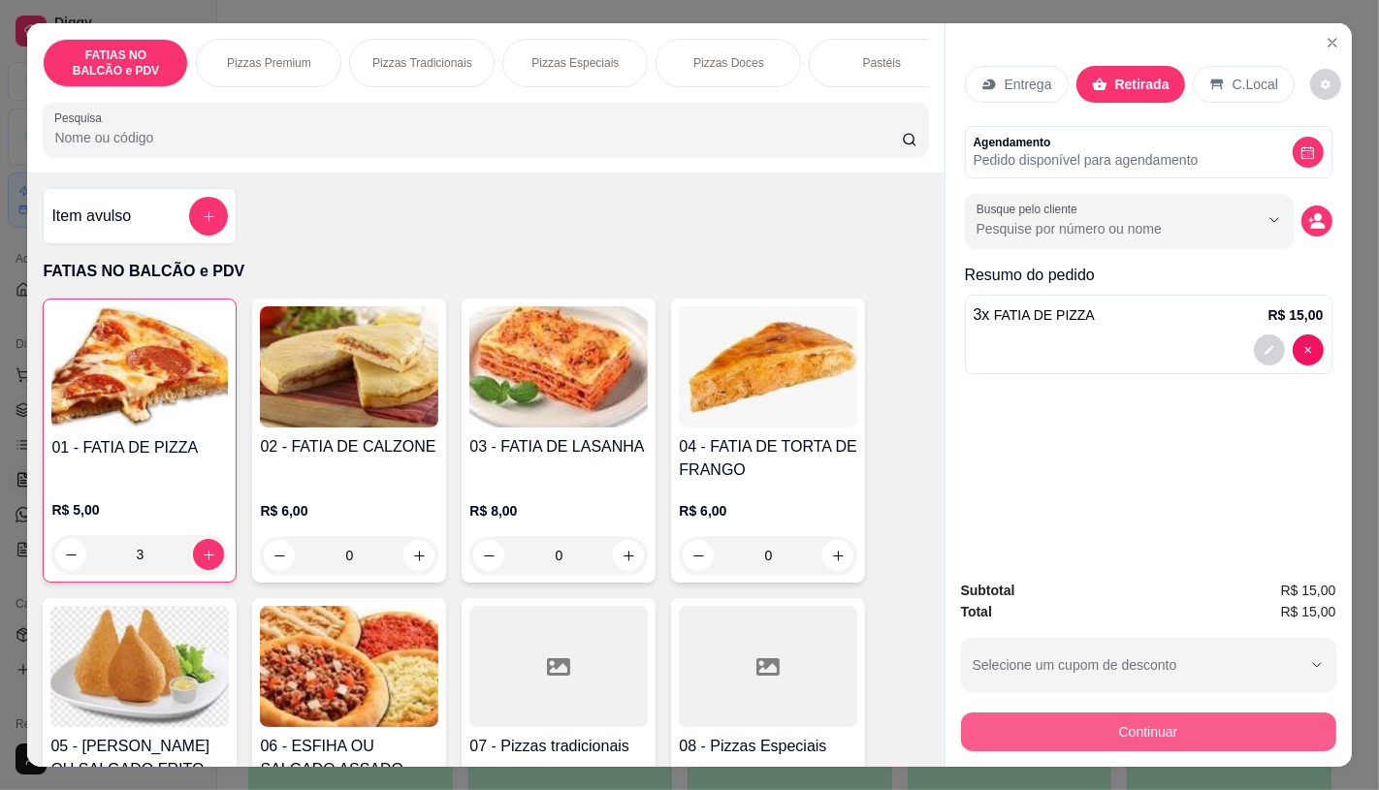
click at [1169, 731] on button "Continuar" at bounding box center [1148, 732] width 375 height 39
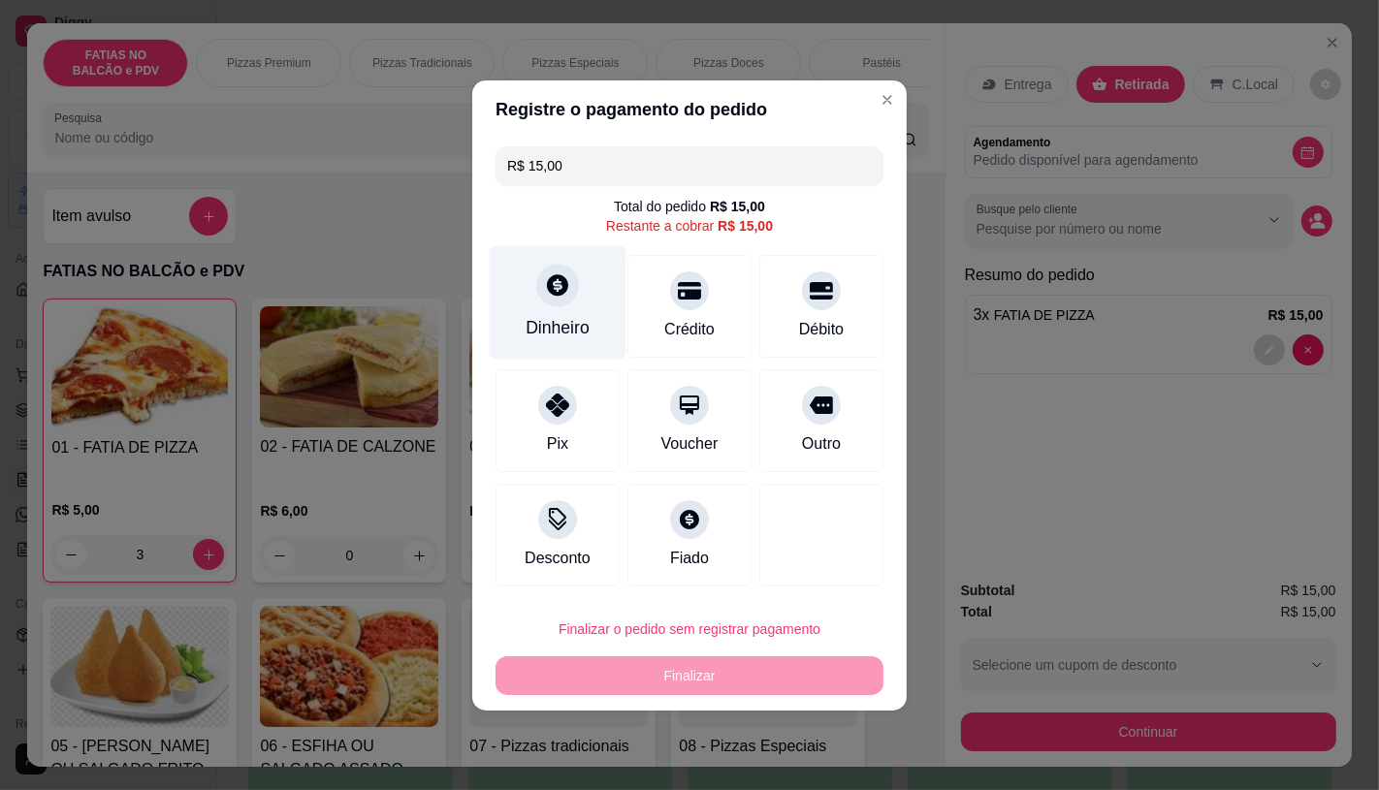
click at [605, 344] on div "Dinheiro" at bounding box center [558, 301] width 137 height 113
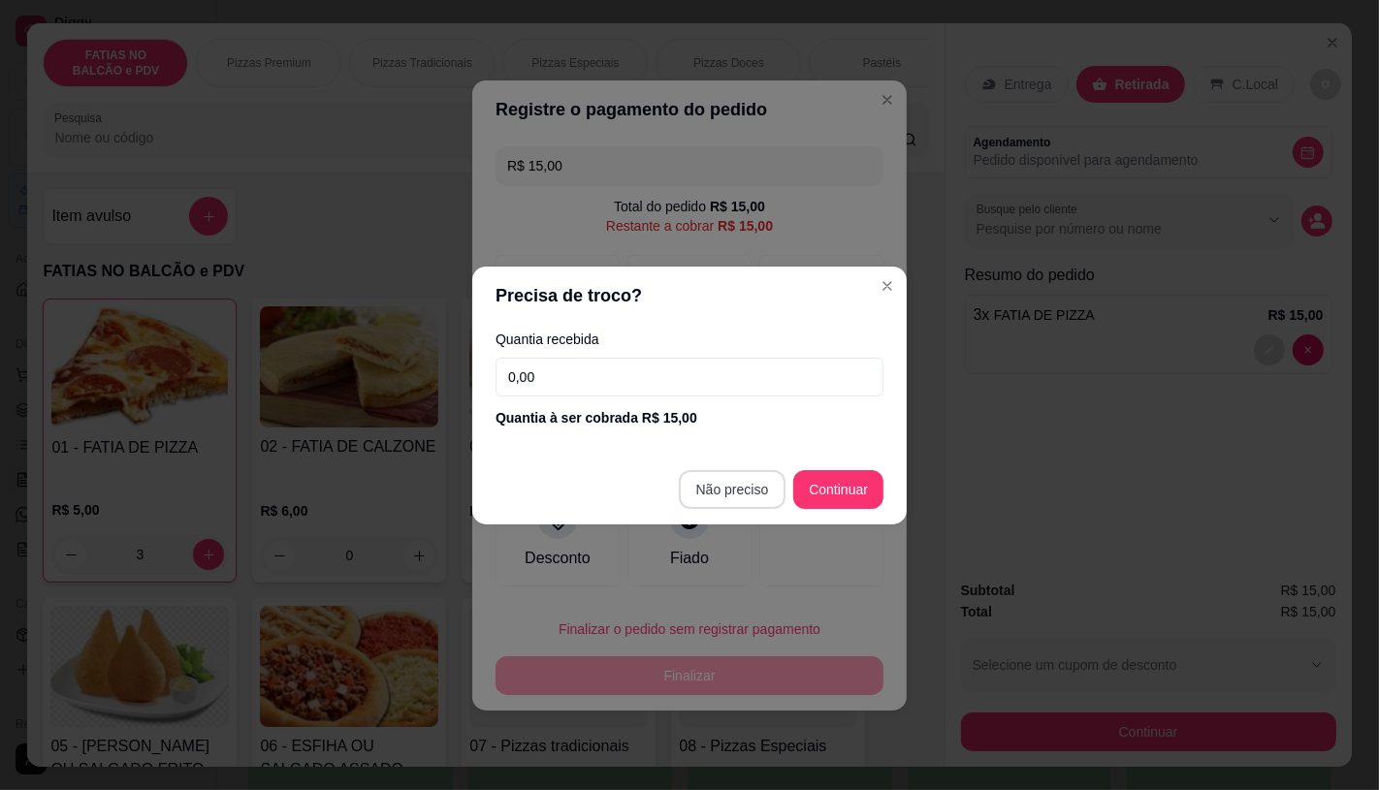
type input "R$ 0,00"
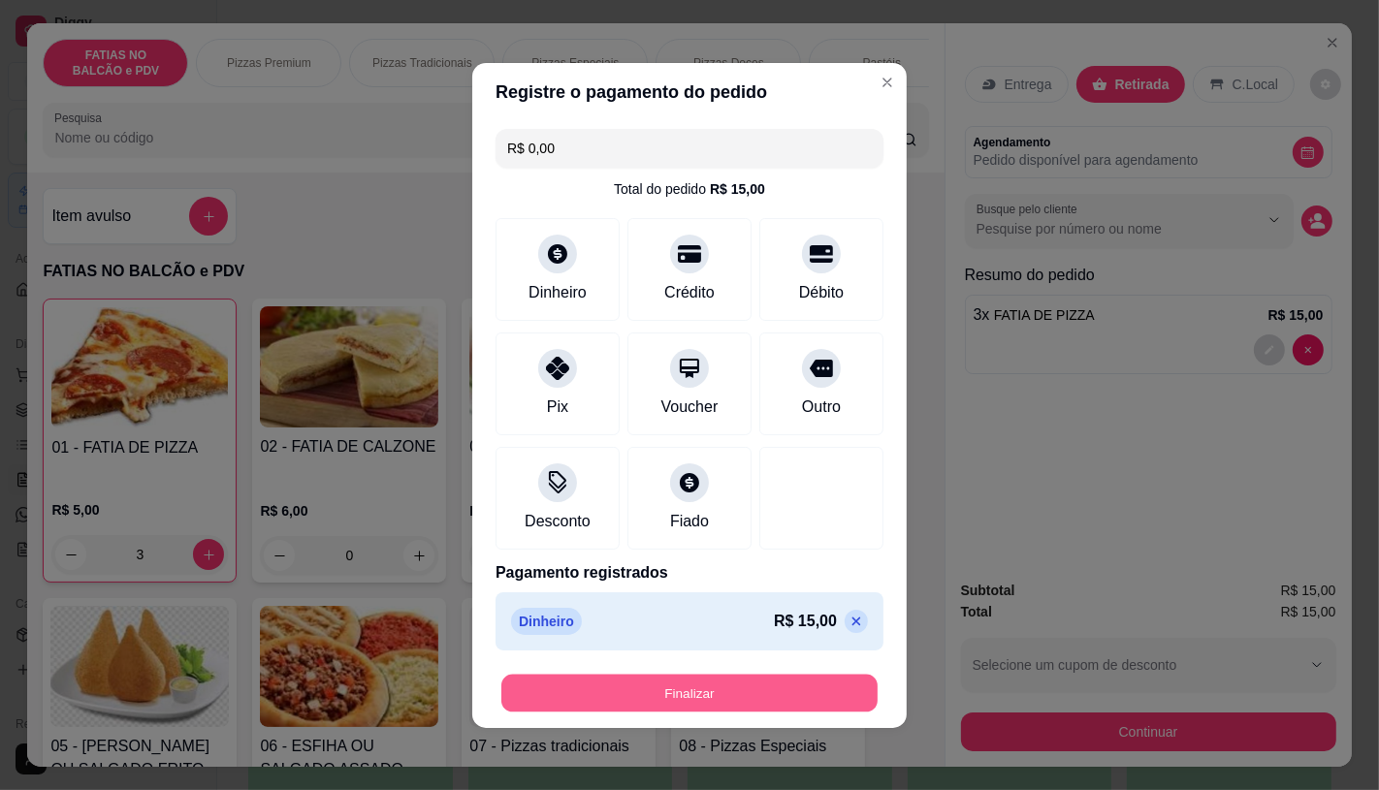
click at [762, 690] on button "Finalizar" at bounding box center [689, 693] width 376 height 38
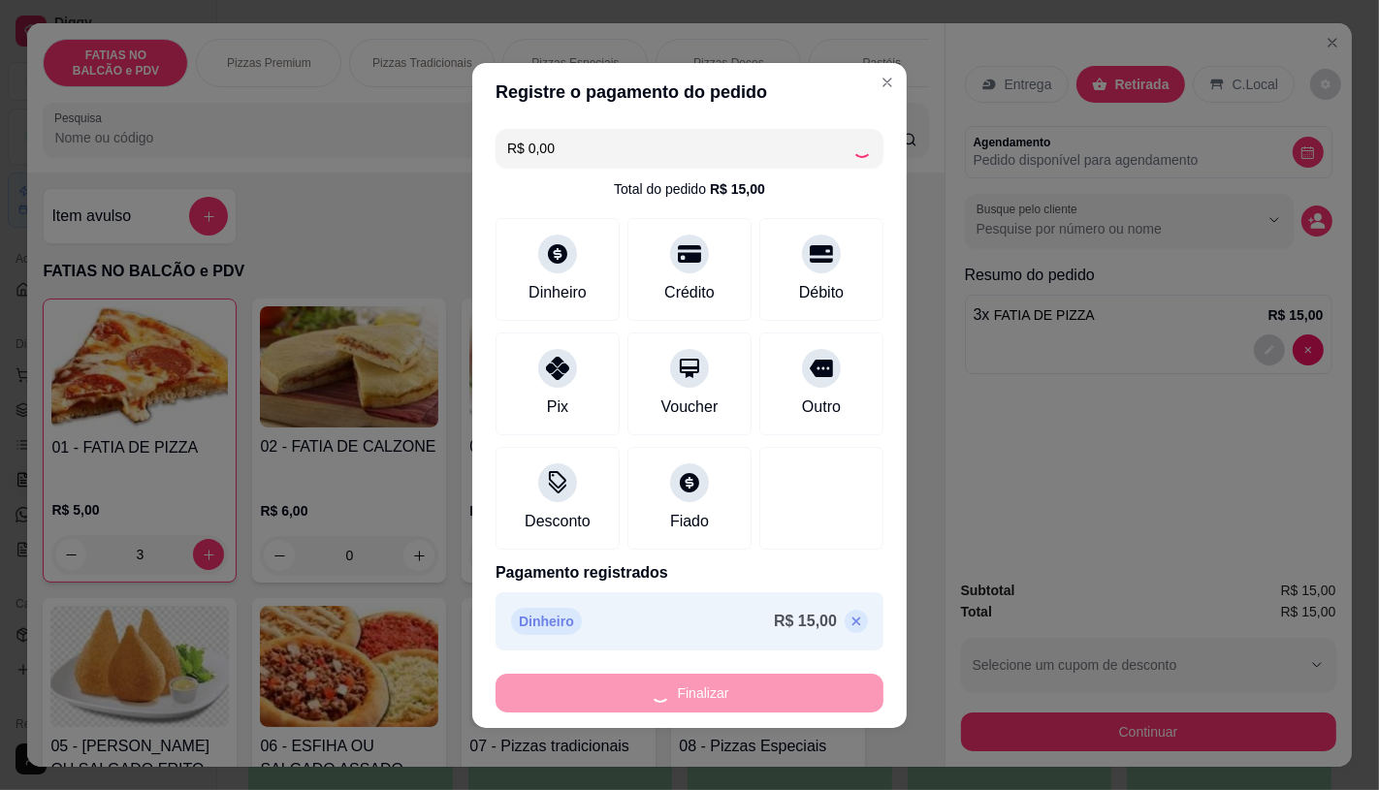
type input "0"
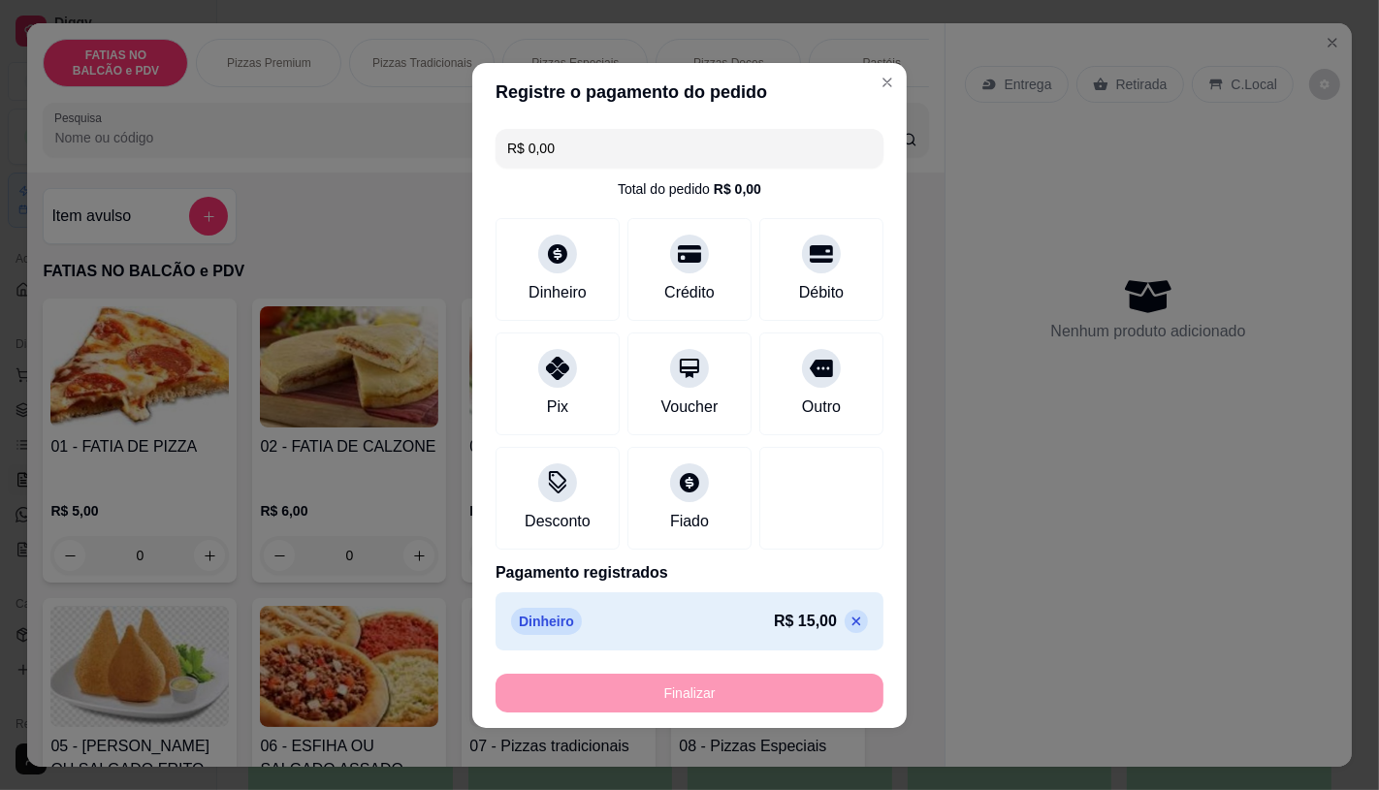
type input "-R$ 15,00"
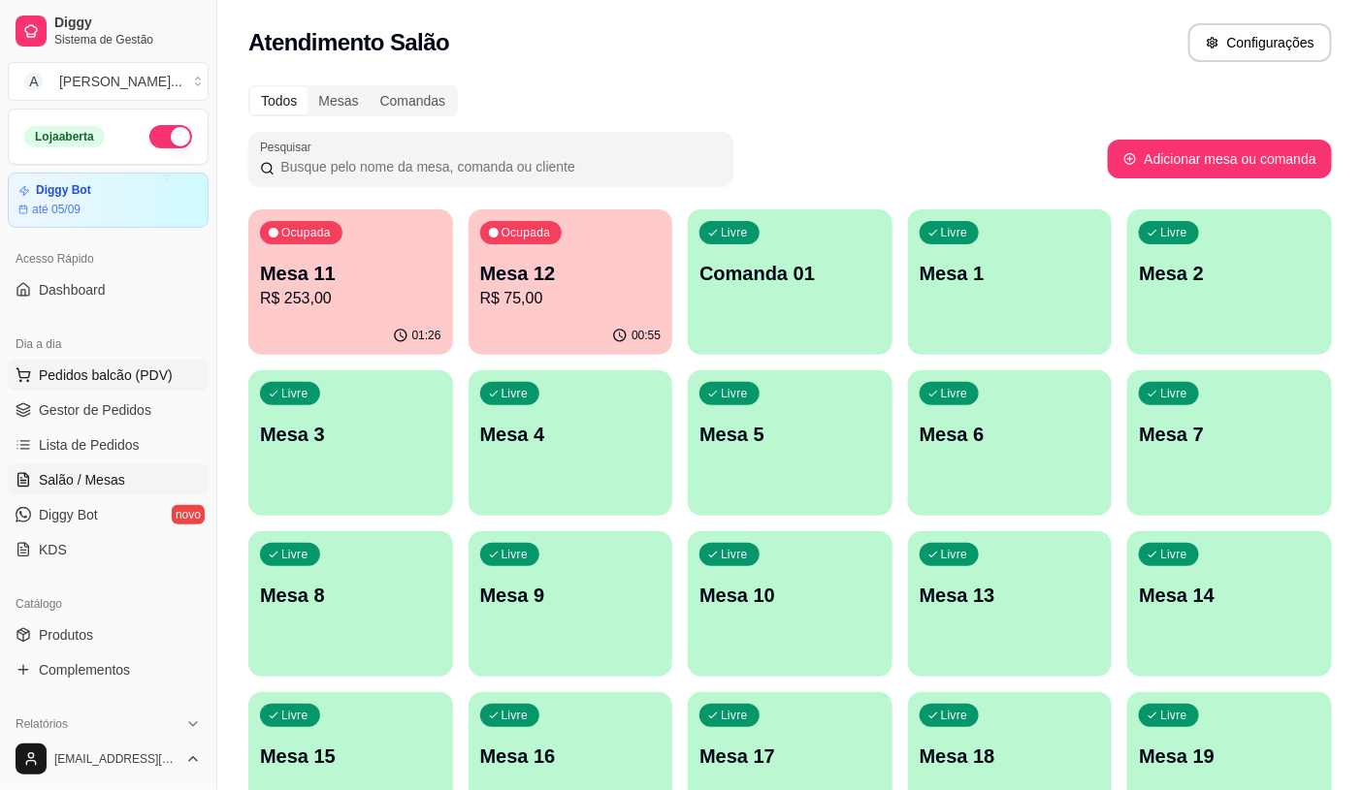
click at [93, 378] on span "Pedidos balcão (PDV)" at bounding box center [106, 375] width 134 height 19
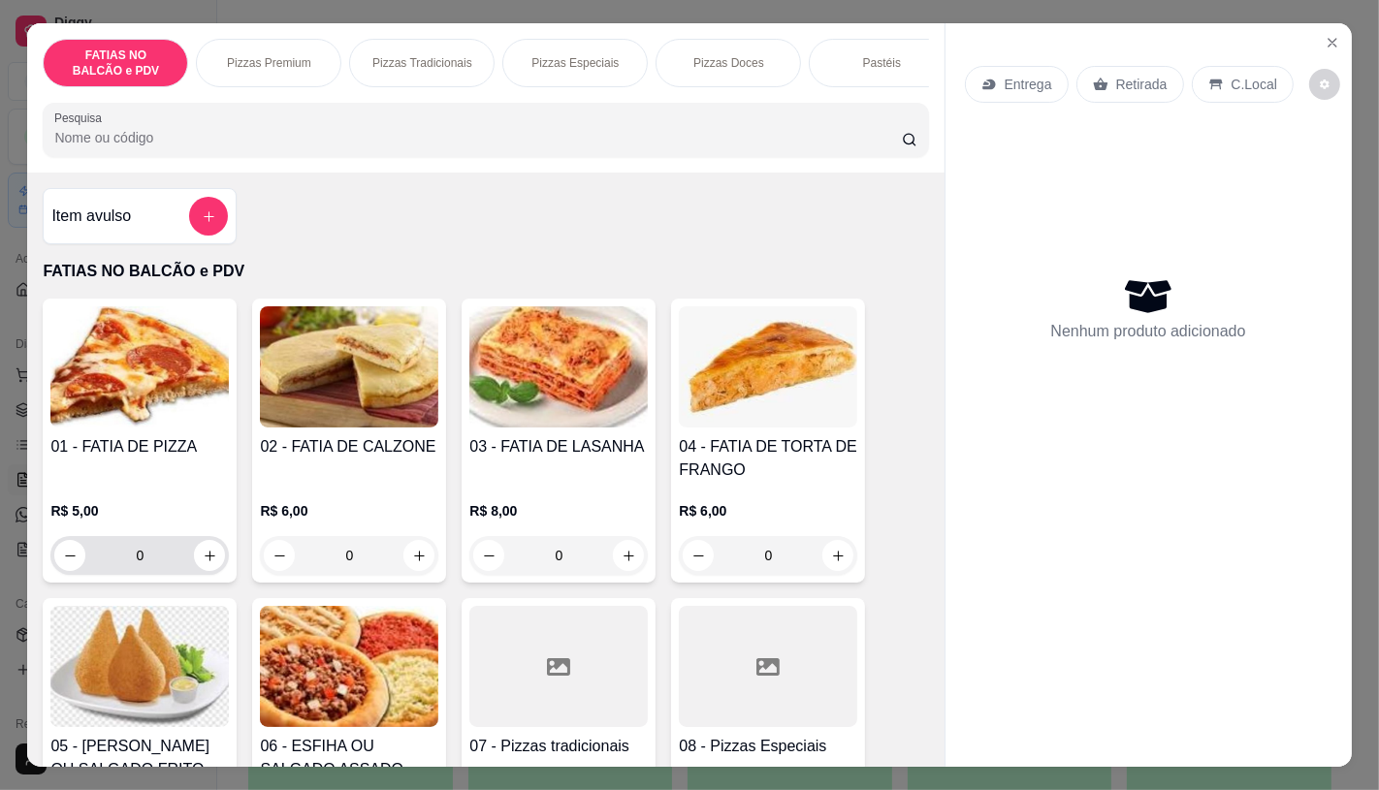
click at [163, 562] on input "0" at bounding box center [139, 555] width 109 height 39
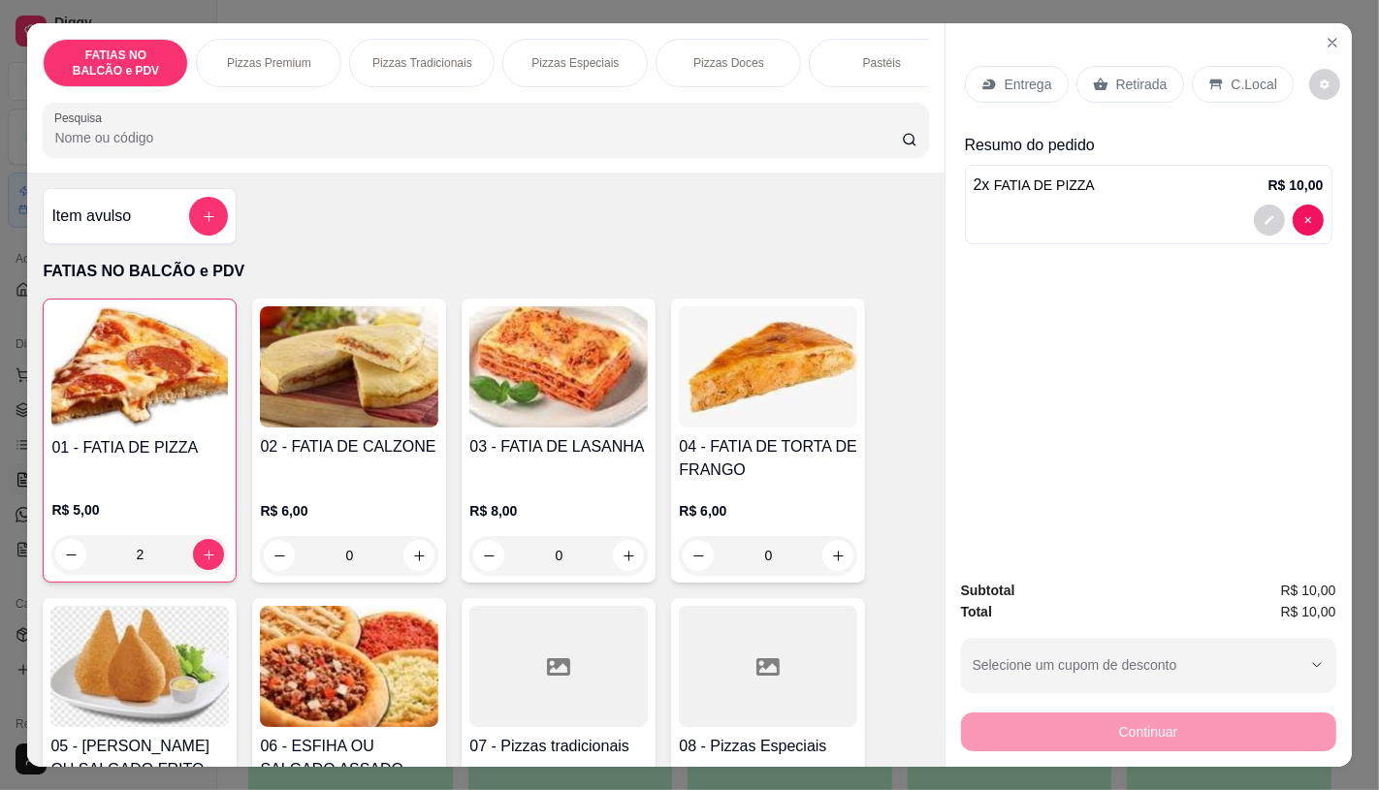
type input "2"
click at [1103, 88] on div "Retirada" at bounding box center [1130, 84] width 108 height 37
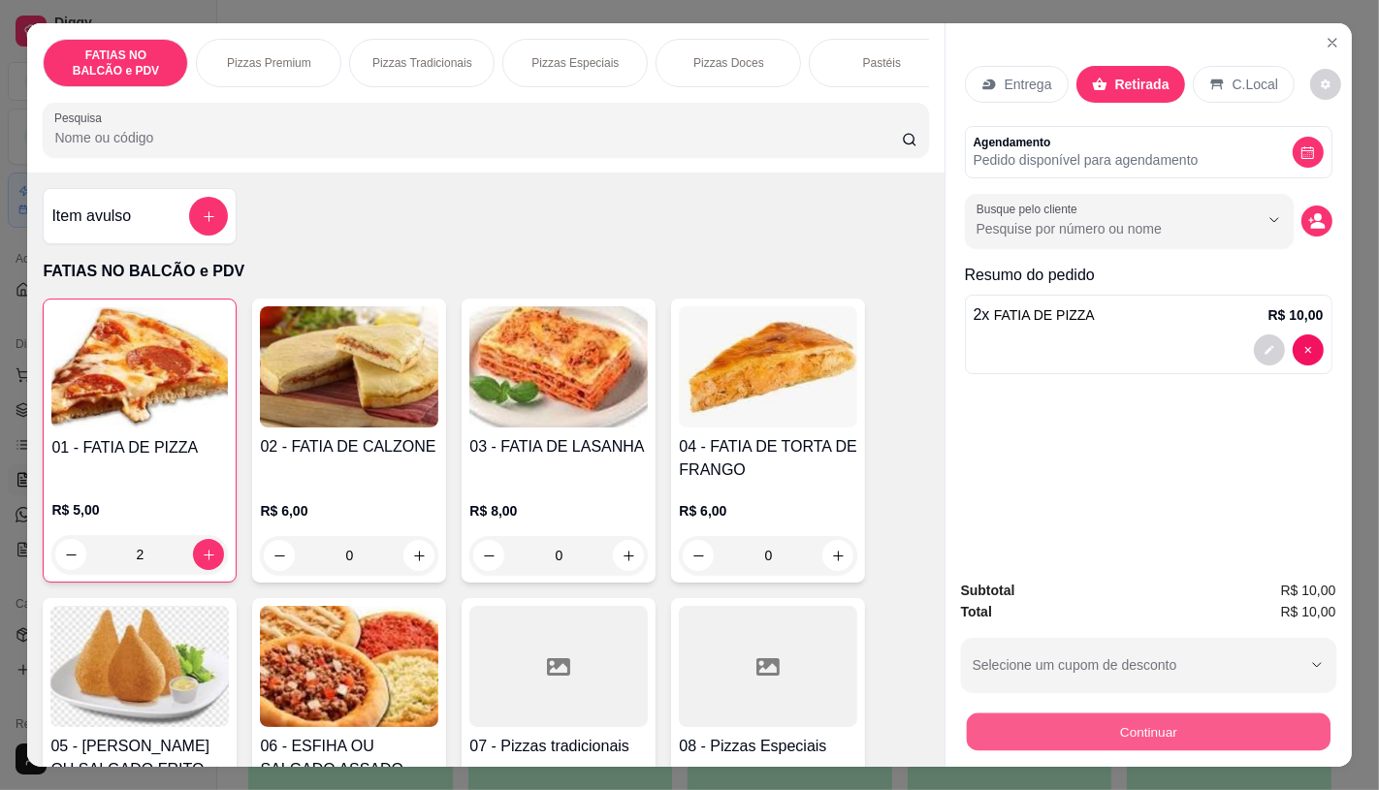
click at [1229, 722] on button "Continuar" at bounding box center [1148, 732] width 364 height 38
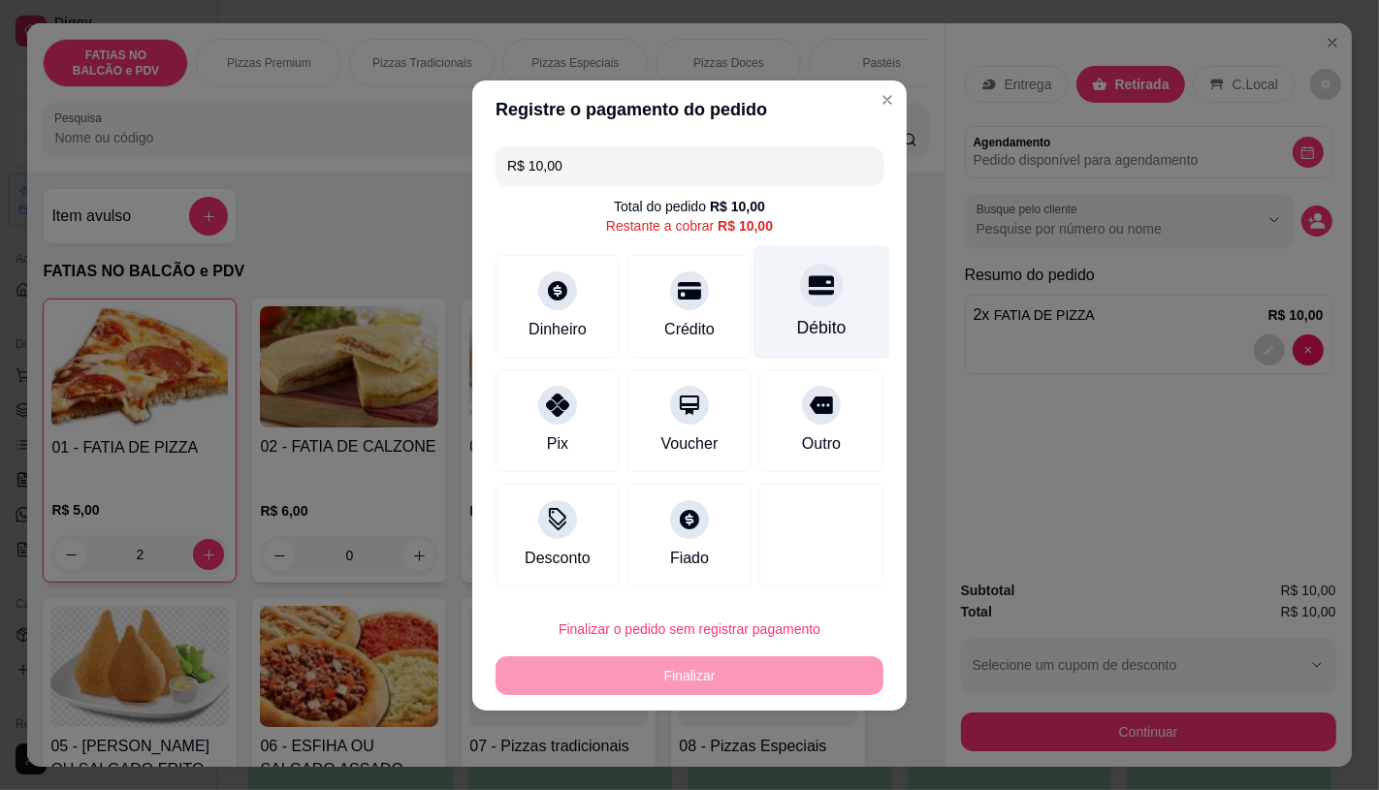
click at [827, 335] on div "Débito" at bounding box center [821, 327] width 49 height 25
type input "R$ 0,00"
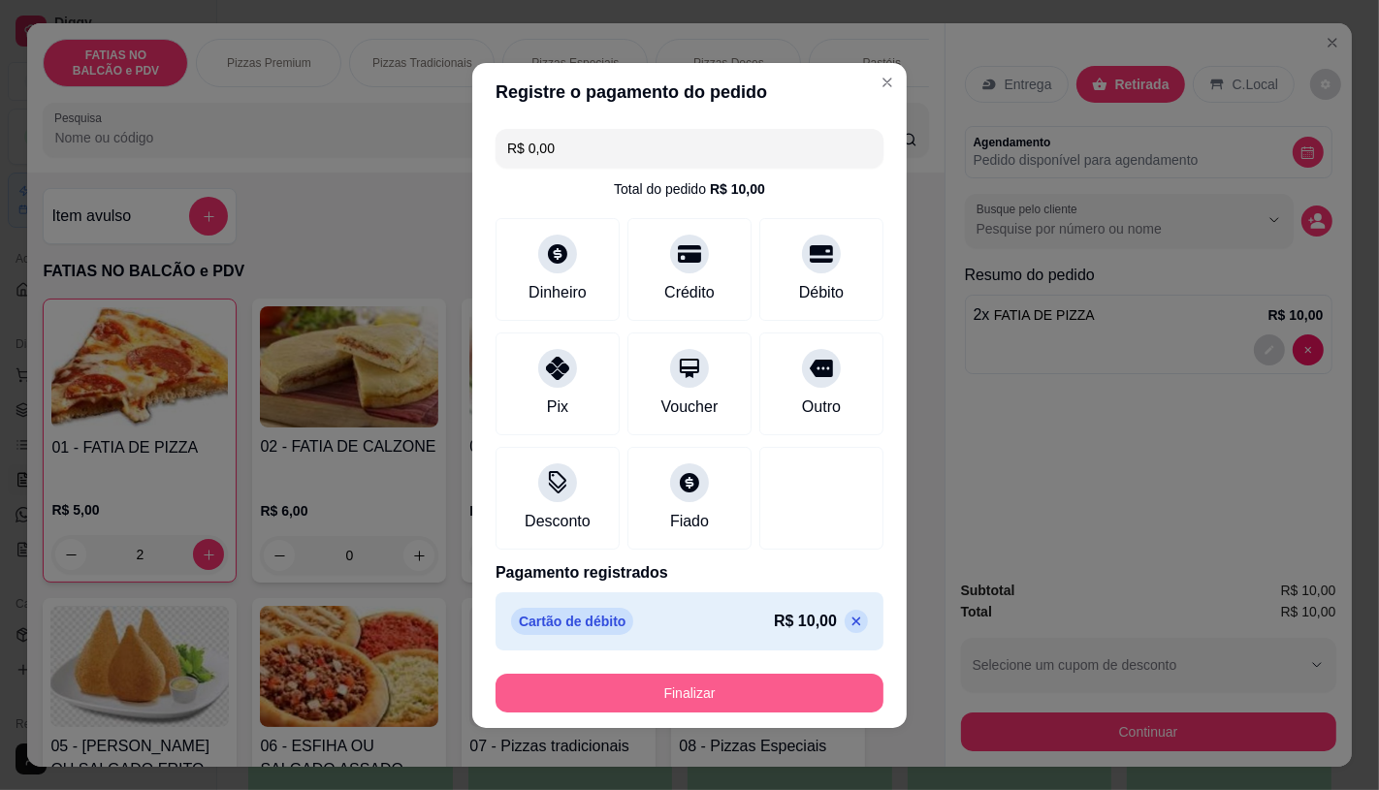
click at [818, 683] on button "Finalizar" at bounding box center [690, 693] width 388 height 39
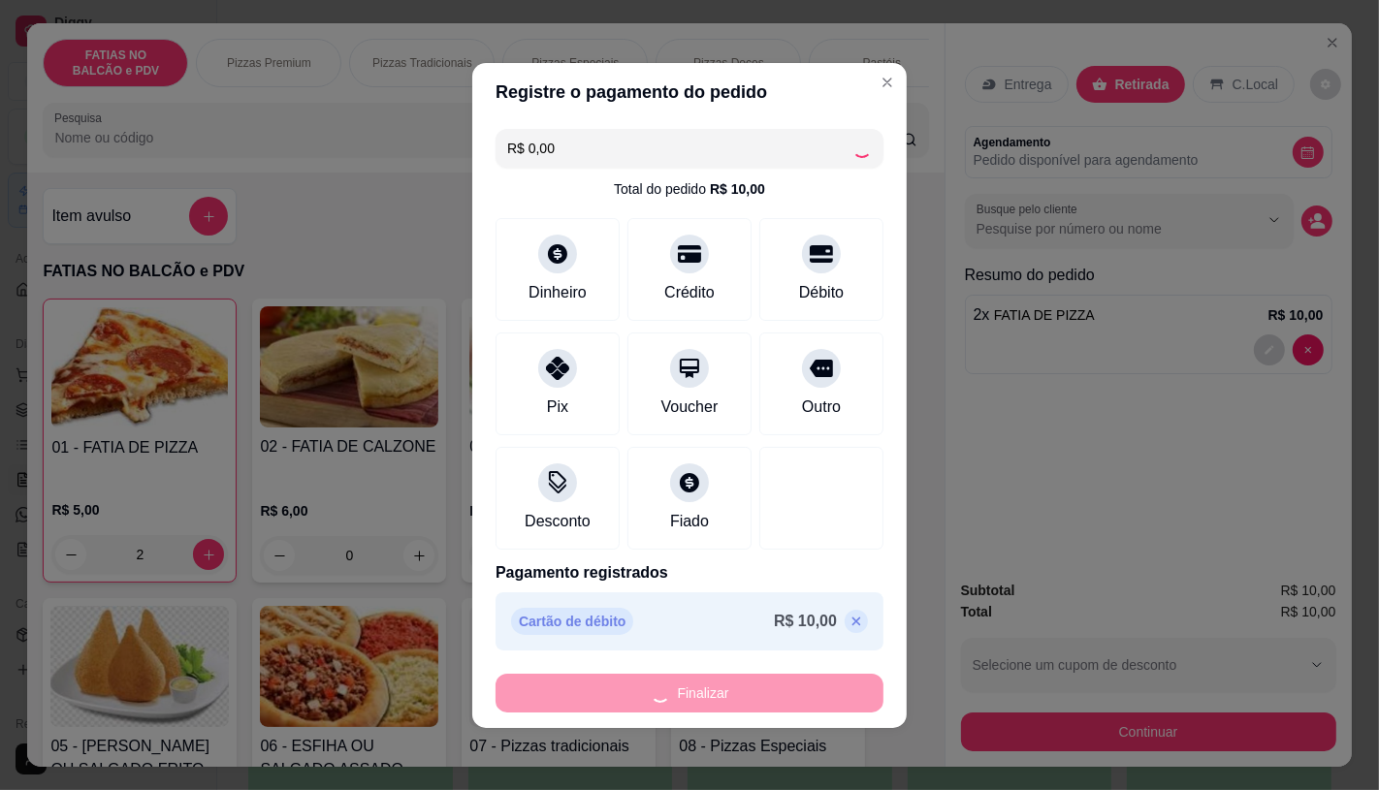
type input "0"
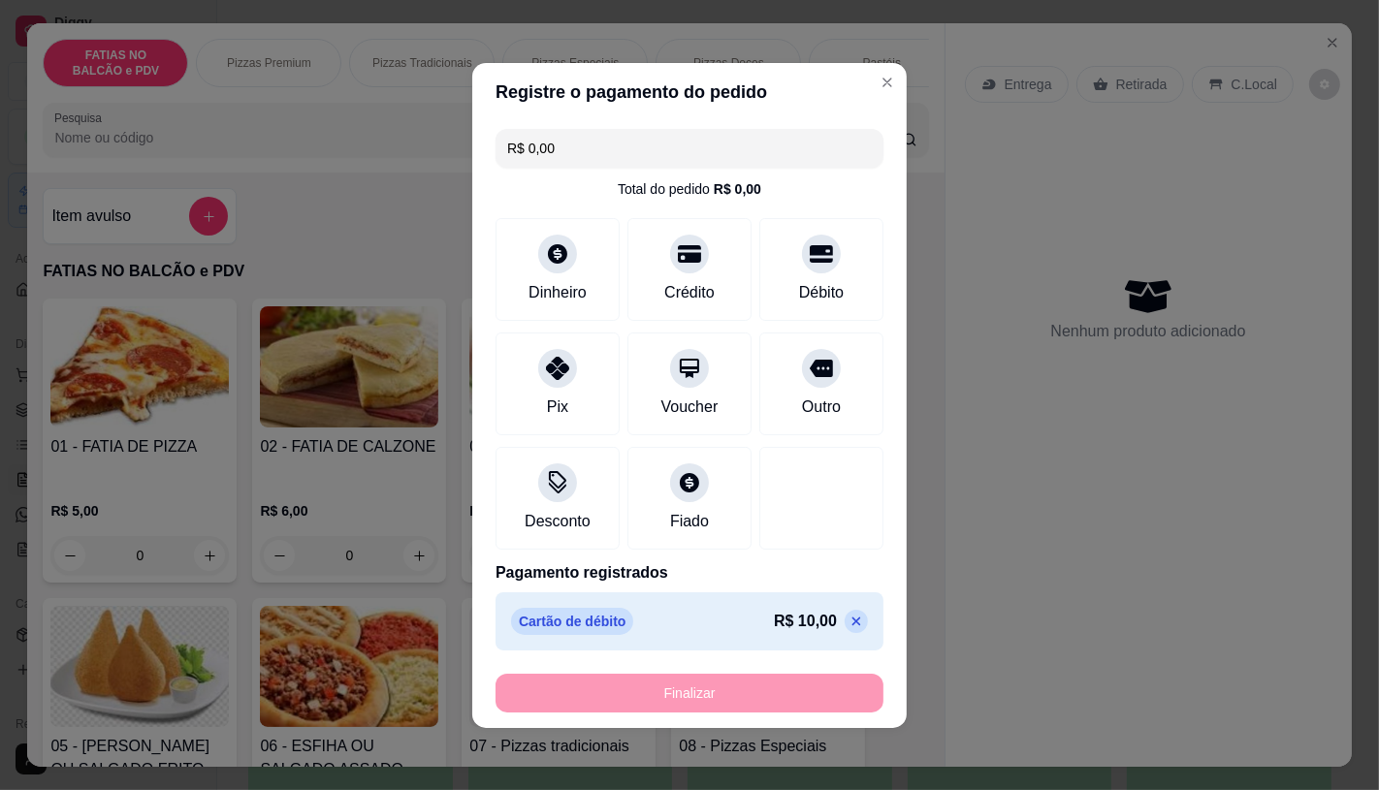
type input "-R$ 10,00"
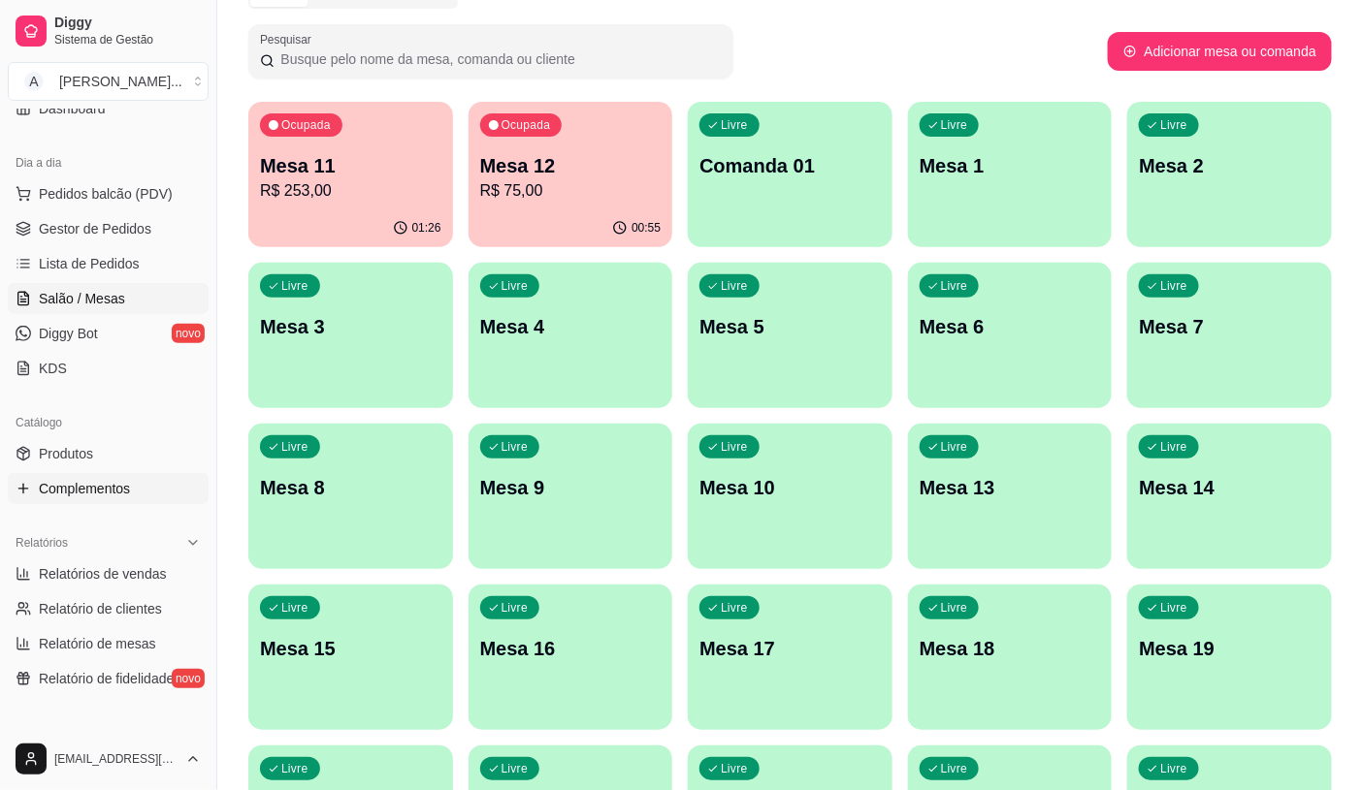
scroll to position [431, 0]
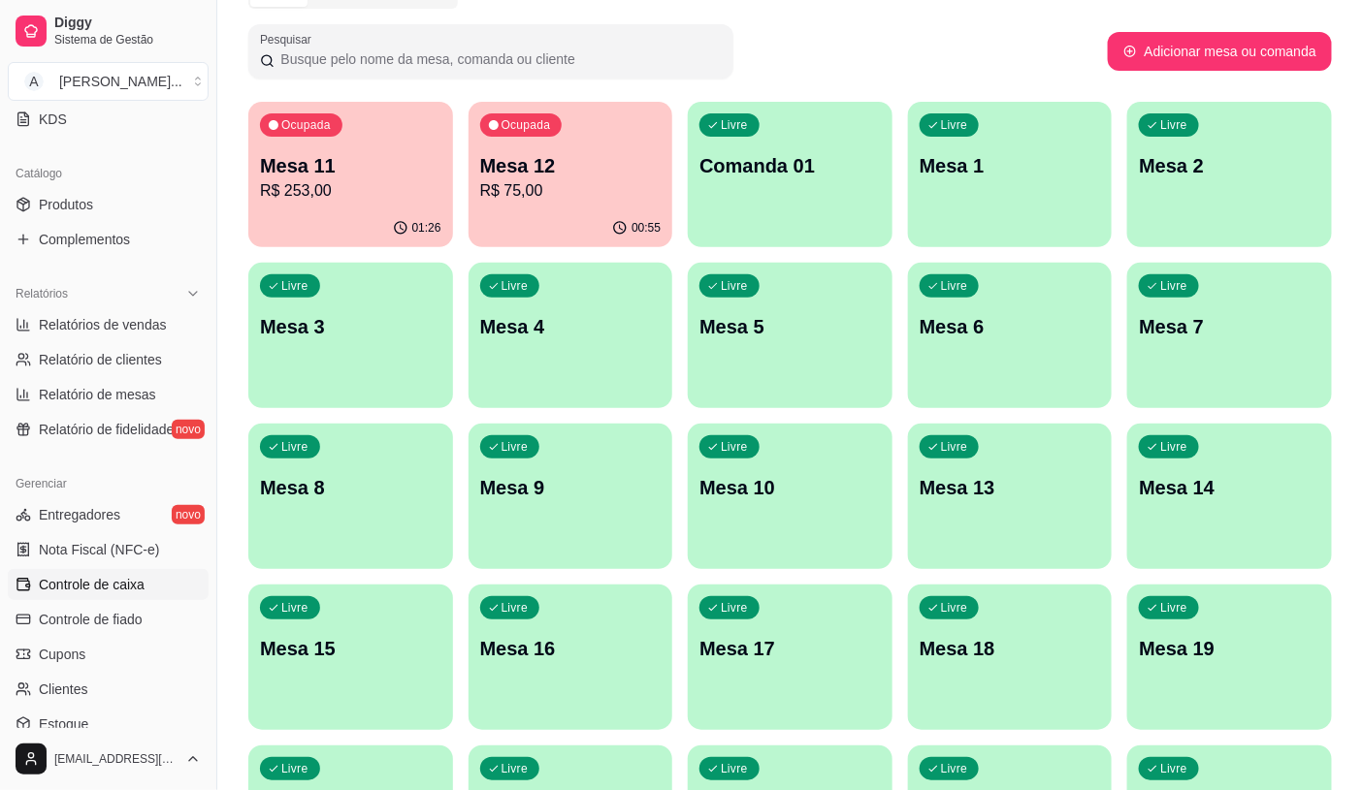
click at [84, 586] on span "Controle de caixa" at bounding box center [92, 584] width 106 height 19
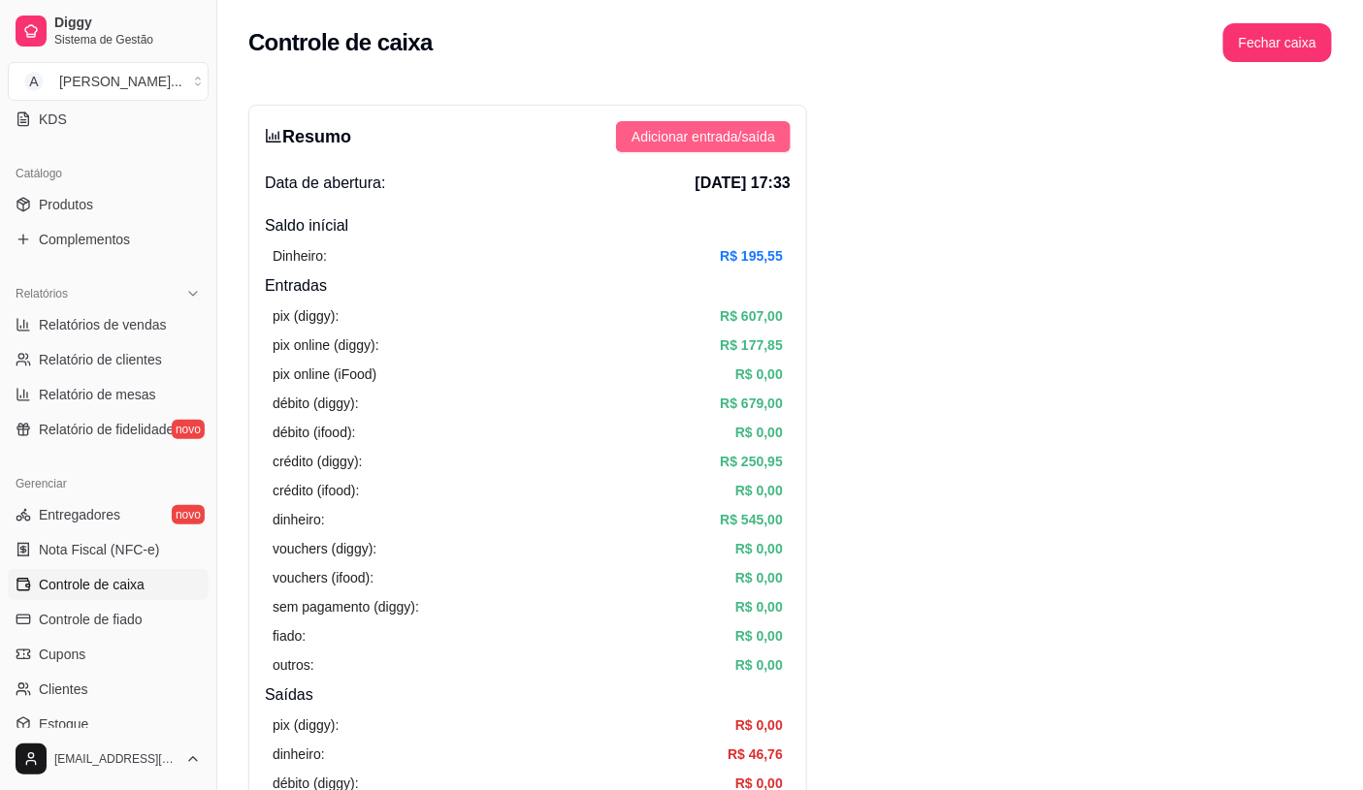
click at [714, 123] on button "Adicionar entrada/saída" at bounding box center [703, 136] width 175 height 31
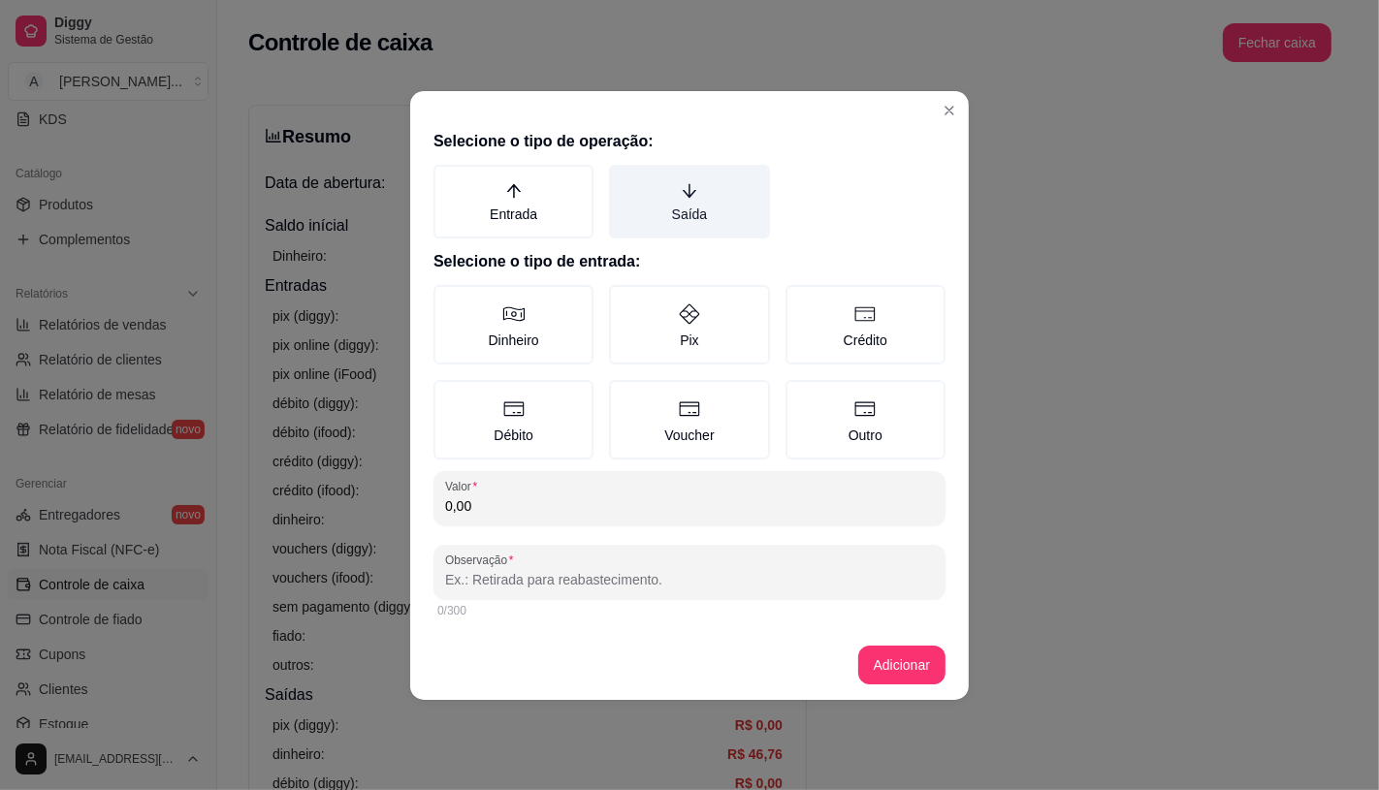
click at [669, 217] on label "Saída" at bounding box center [689, 202] width 160 height 74
click at [624, 179] on button "Saída" at bounding box center [616, 172] width 16 height 16
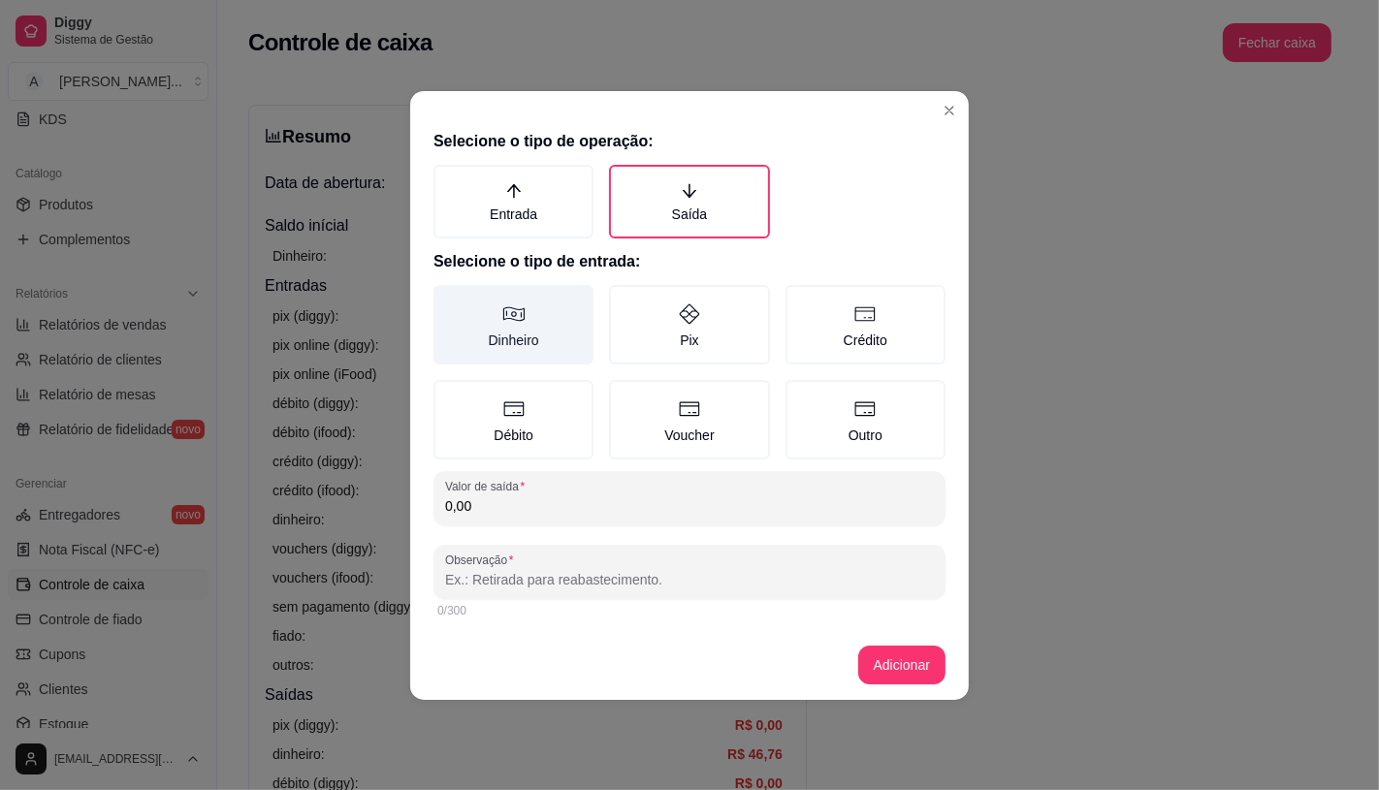
click at [562, 304] on label "Dinheiro" at bounding box center [513, 325] width 160 height 80
click at [448, 300] on button "Dinheiro" at bounding box center [441, 292] width 16 height 16
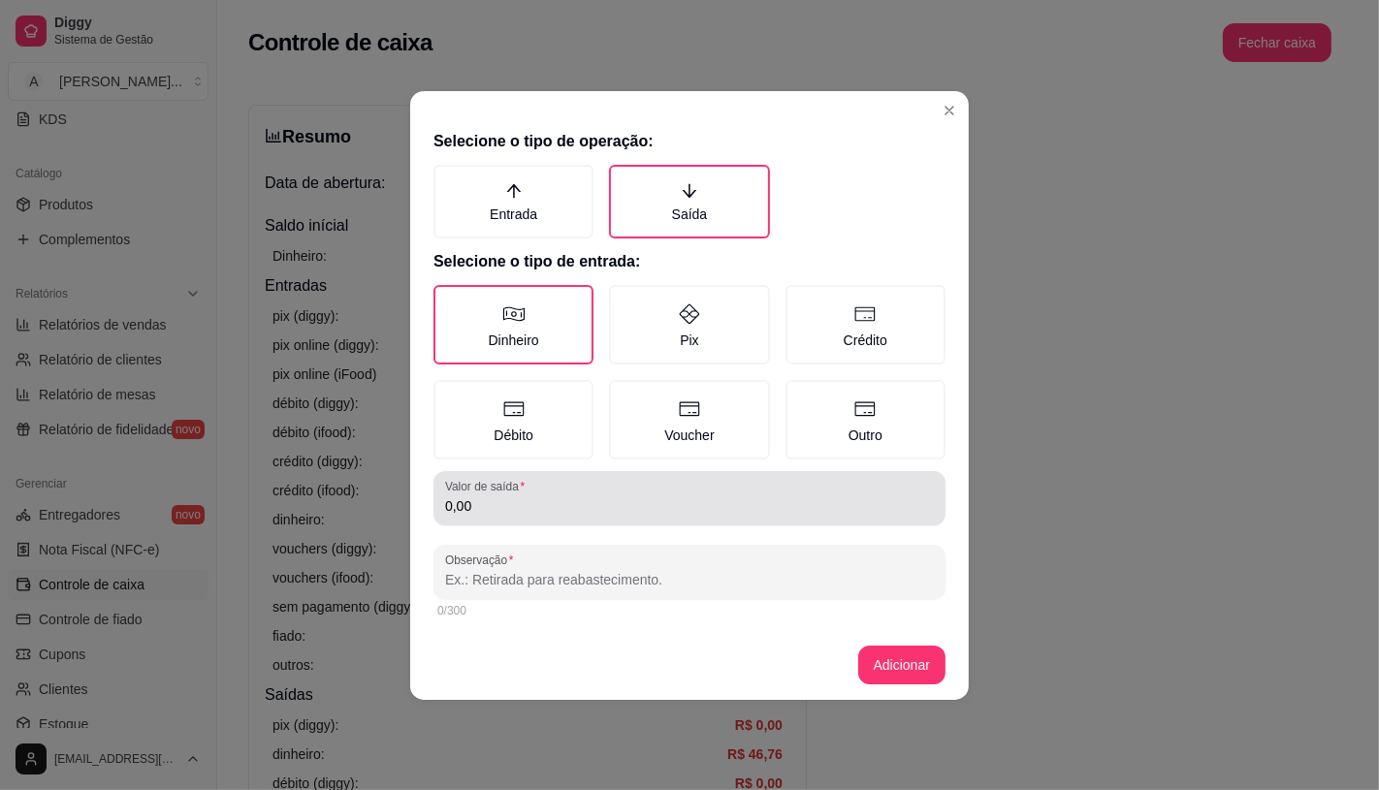
click at [517, 511] on input "0,00" at bounding box center [689, 506] width 489 height 19
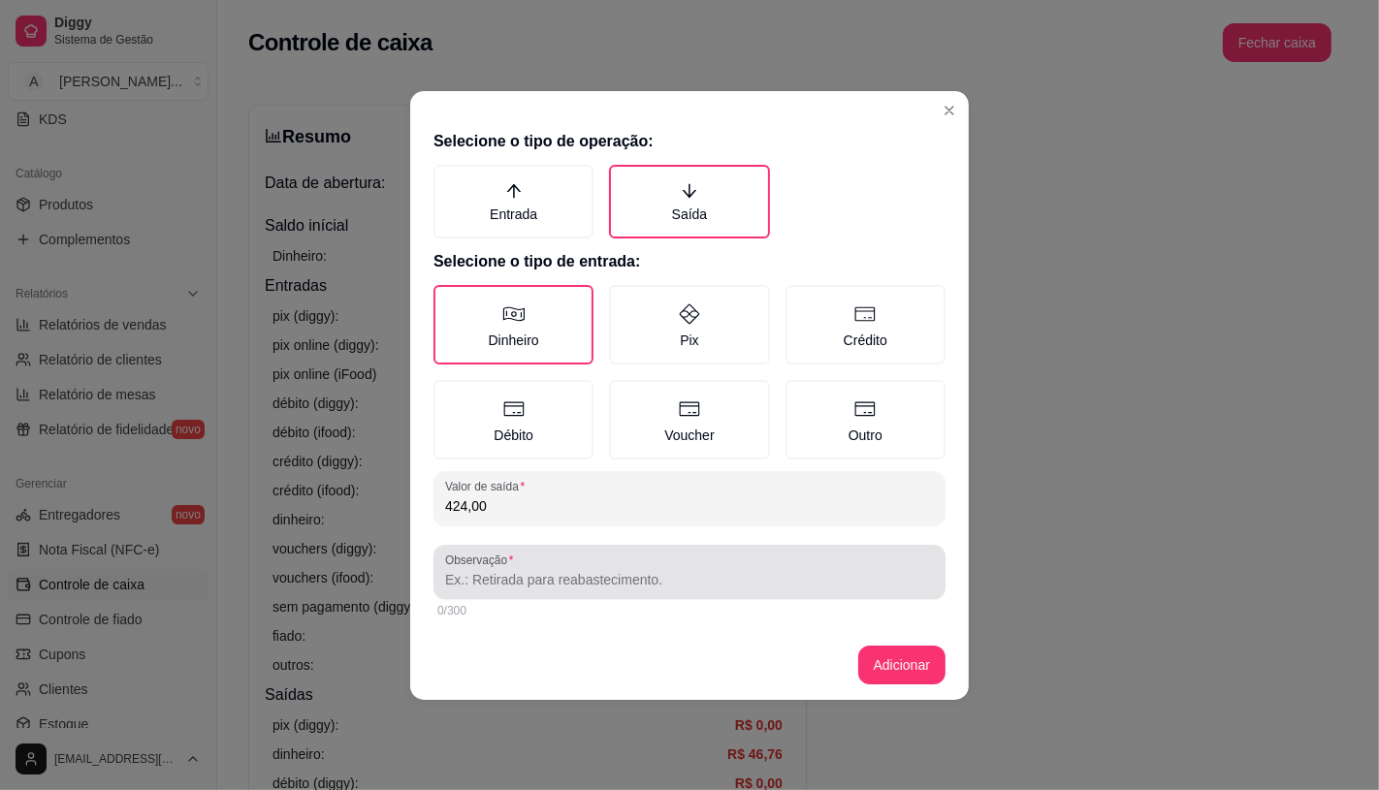
type input "424,00"
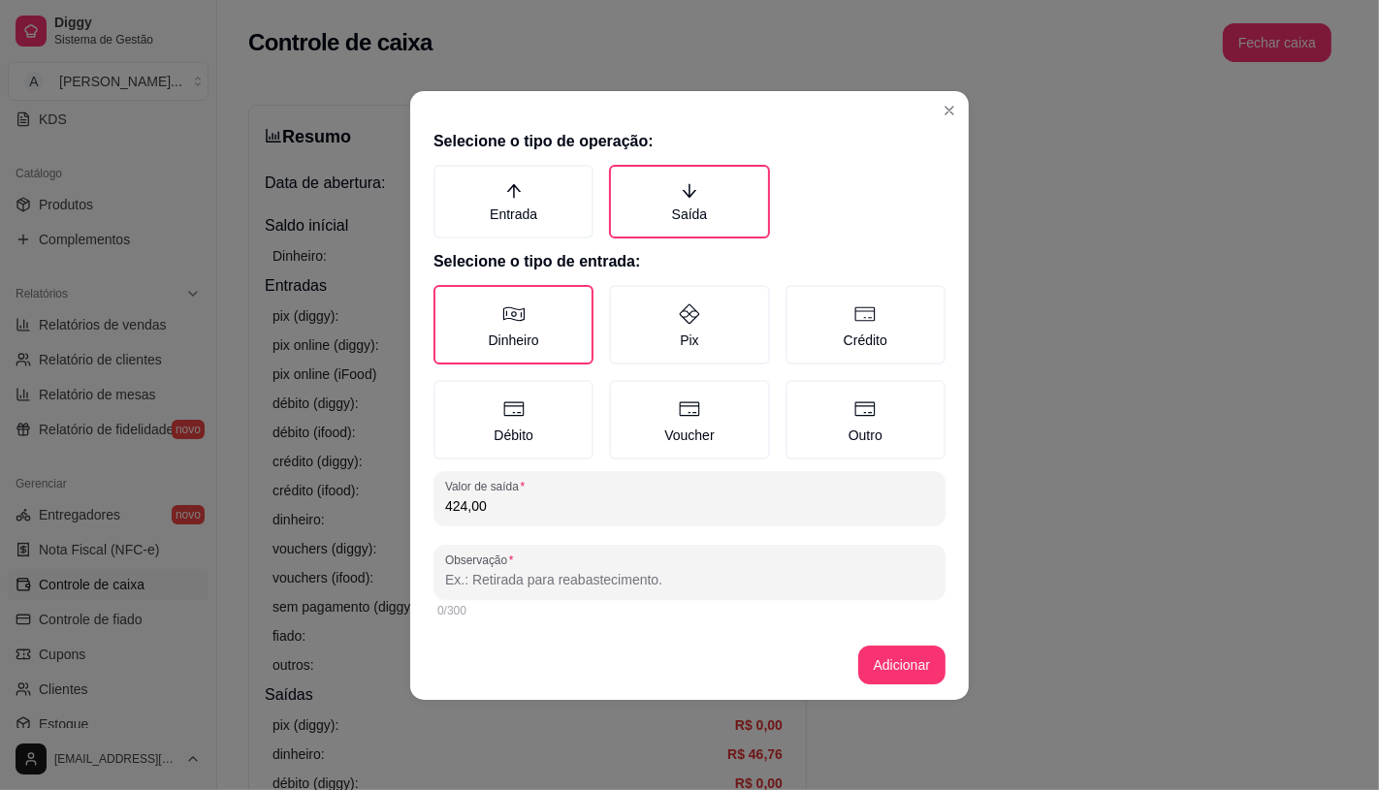
click at [528, 570] on input "Observação" at bounding box center [689, 579] width 489 height 19
type input "GÁS"
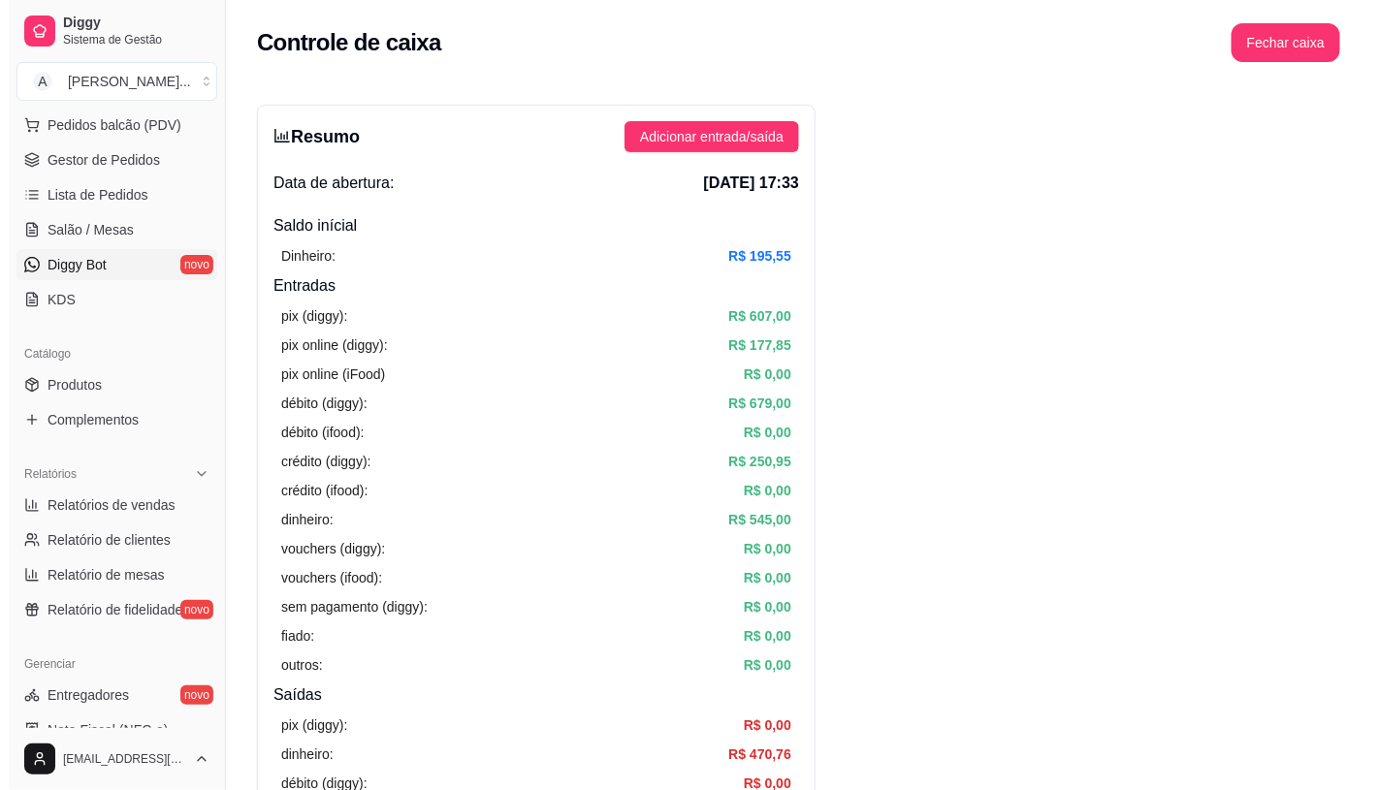
scroll to position [215, 0]
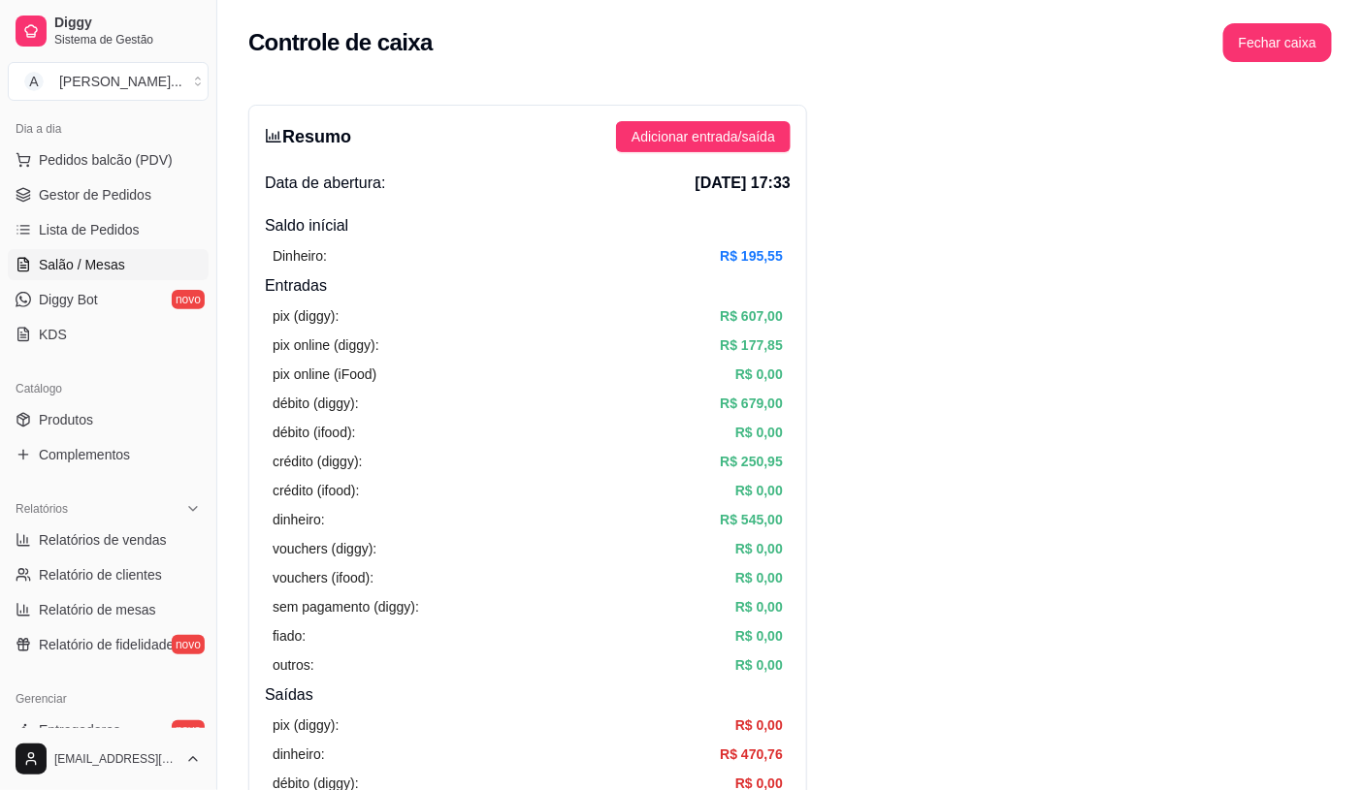
click at [131, 267] on link "Salão / Mesas" at bounding box center [108, 264] width 201 height 31
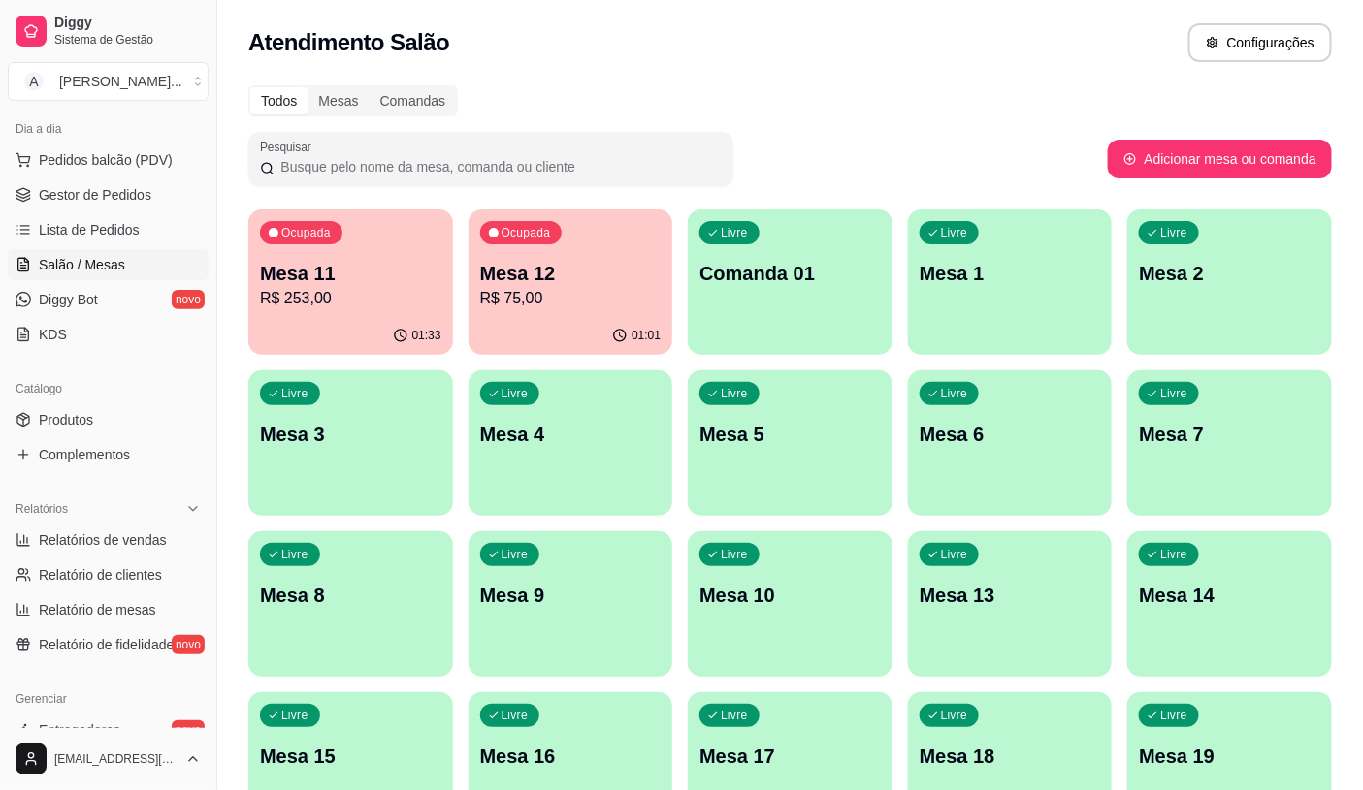
click at [373, 274] on p "Mesa 11" at bounding box center [350, 273] width 181 height 27
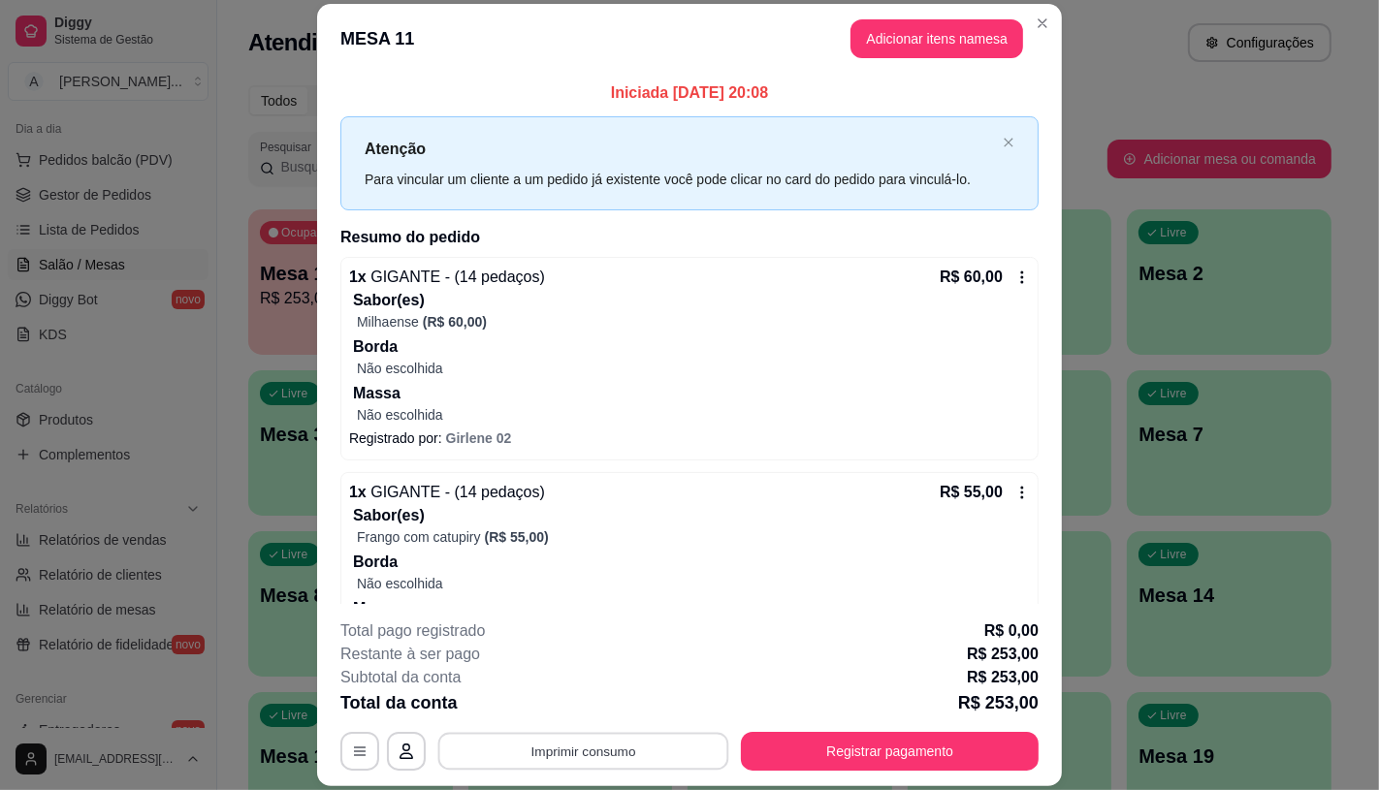
click at [584, 752] on button "Imprimir consumo" at bounding box center [583, 752] width 291 height 38
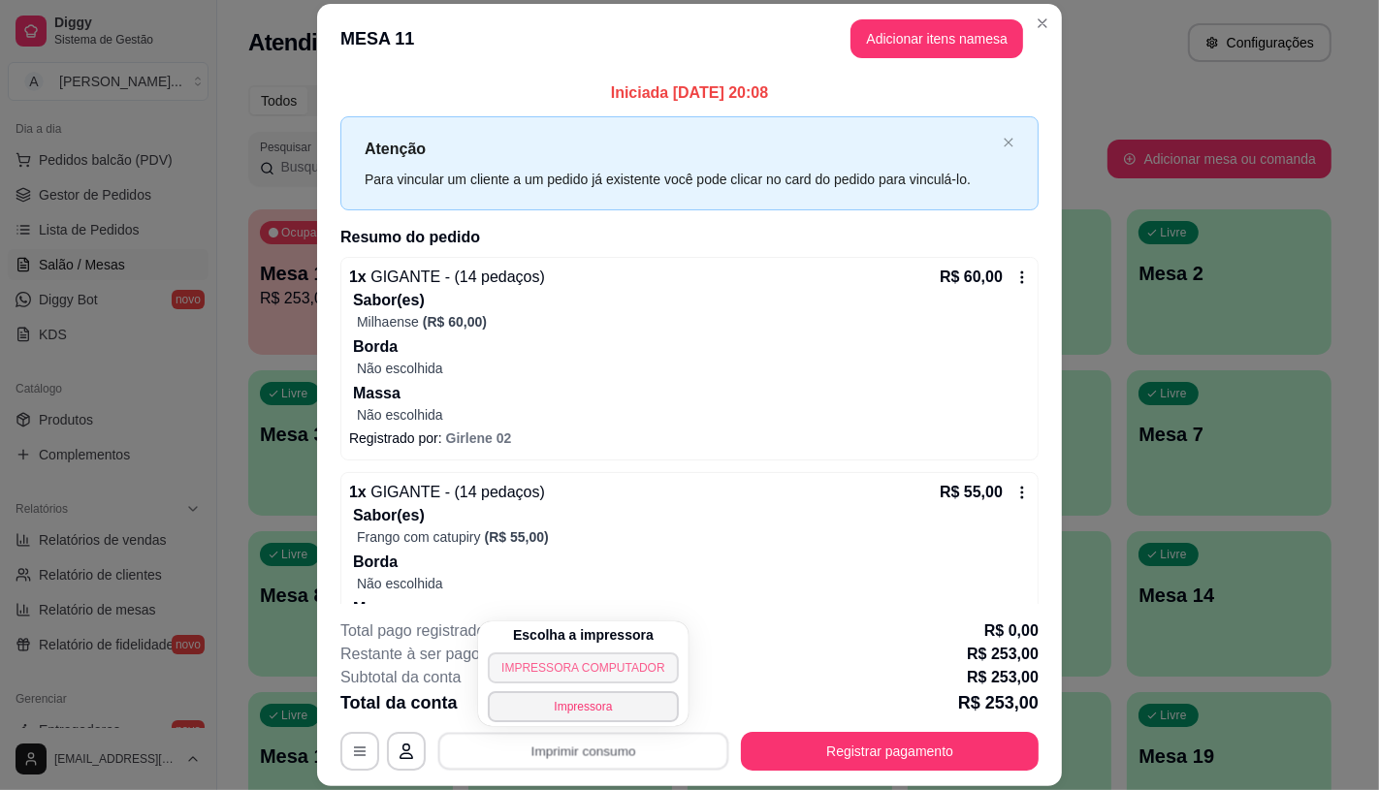
click at [605, 661] on button "IMPRESSORA COMPUTADOR" at bounding box center [583, 668] width 190 height 31
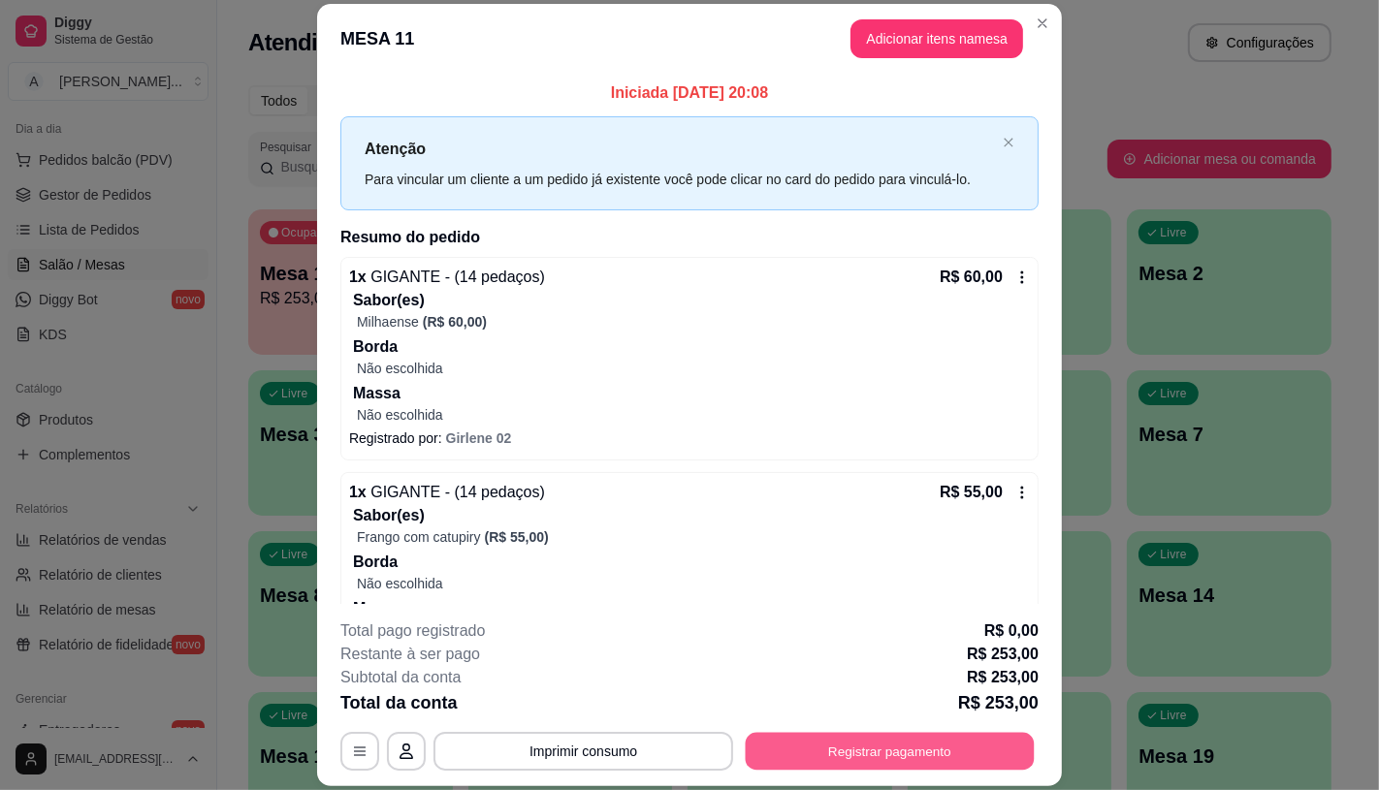
click at [776, 740] on button "Registrar pagamento" at bounding box center [890, 752] width 289 height 38
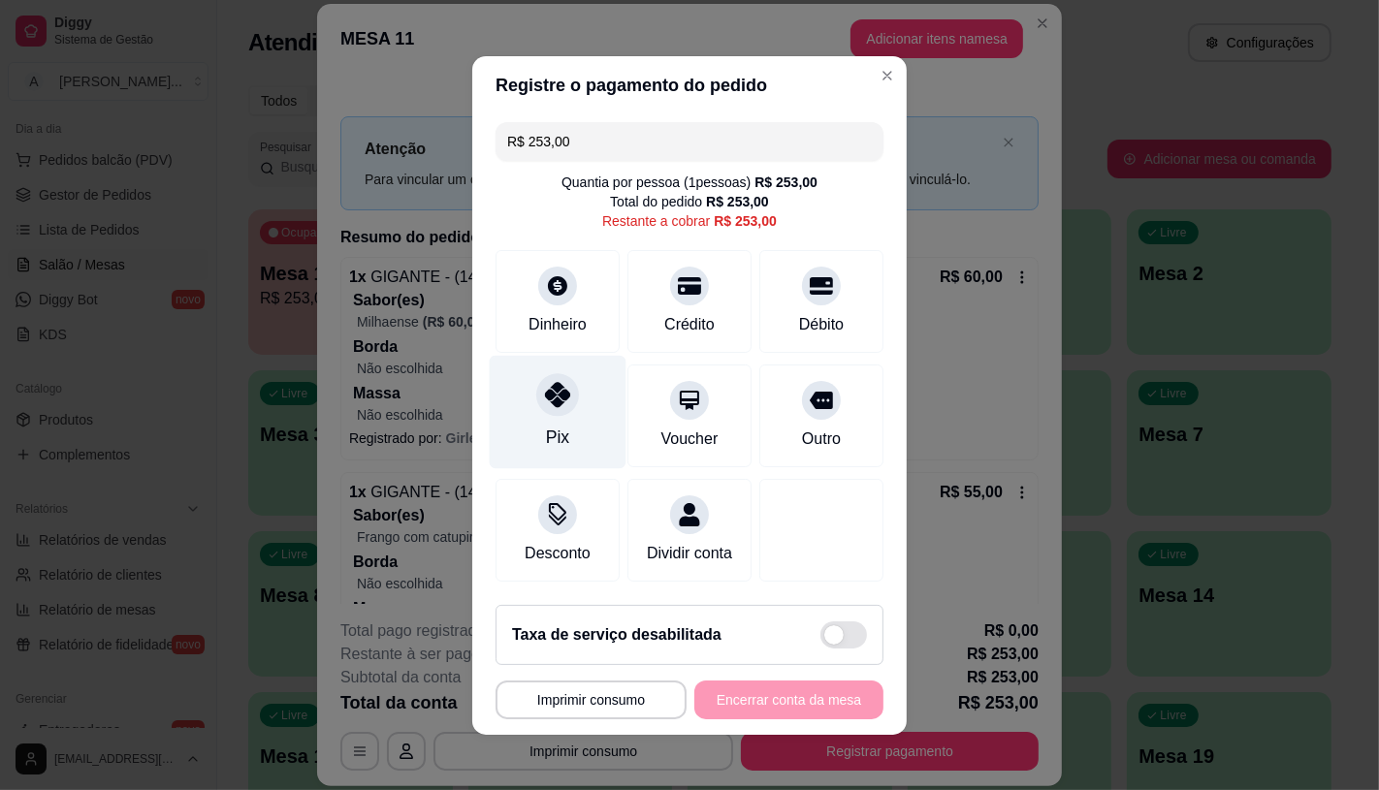
click at [537, 400] on div at bounding box center [557, 394] width 43 height 43
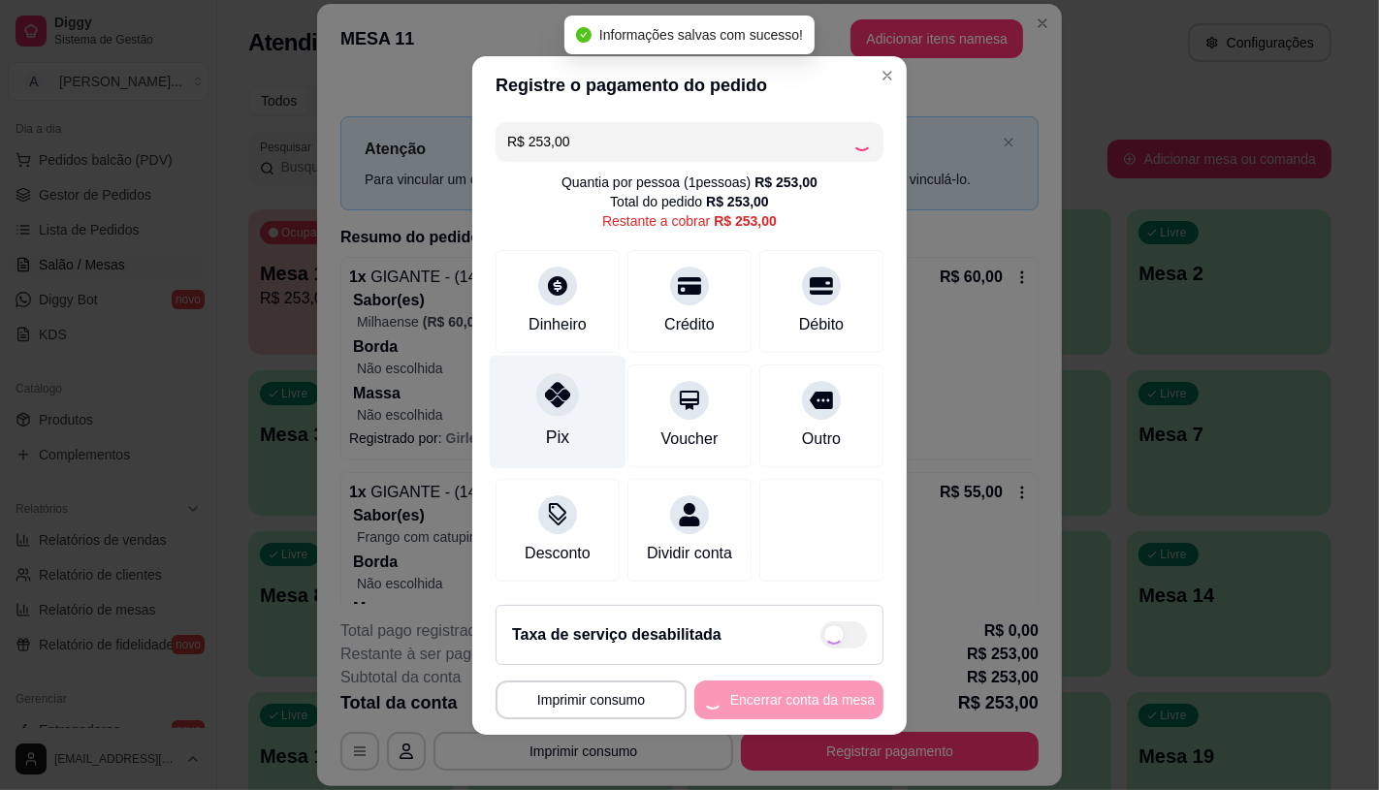
type input "R$ 0,00"
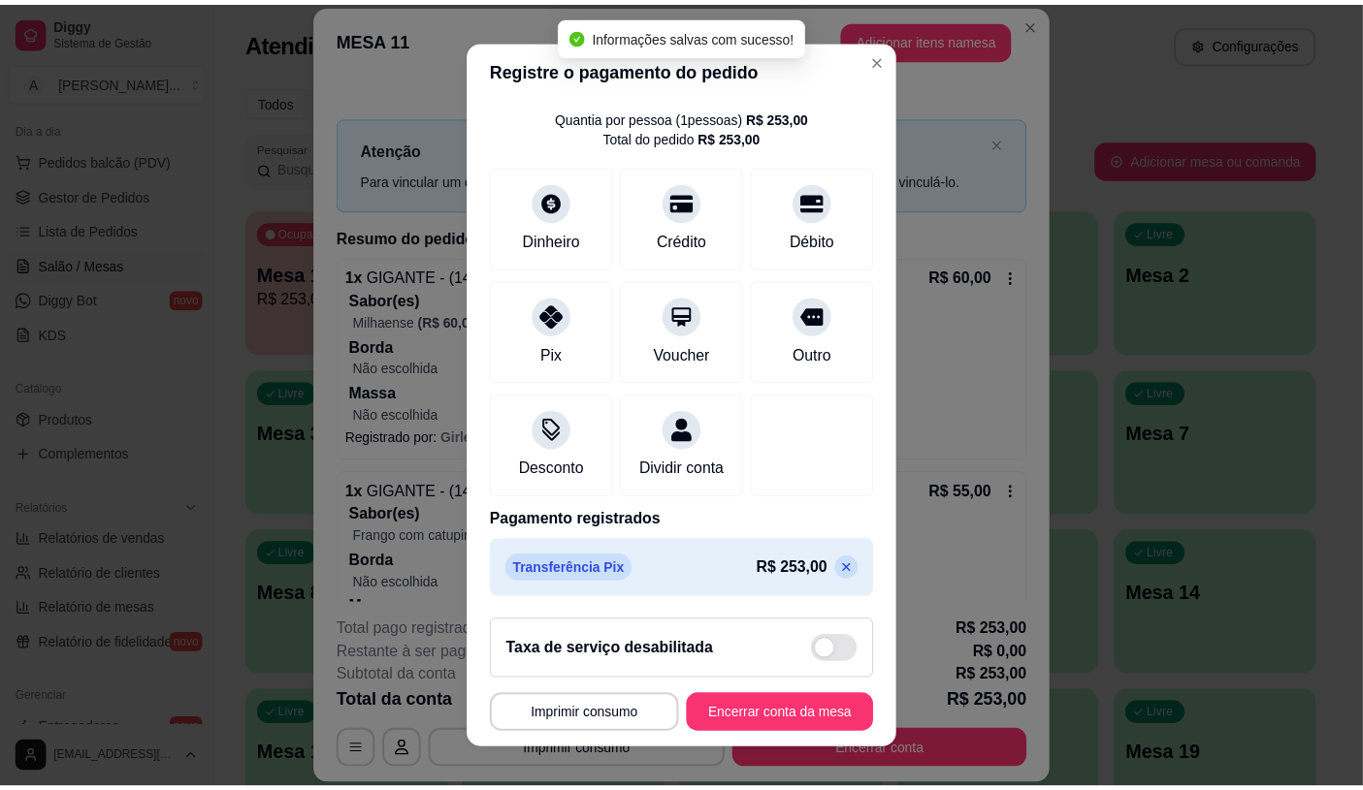
scroll to position [22, 0]
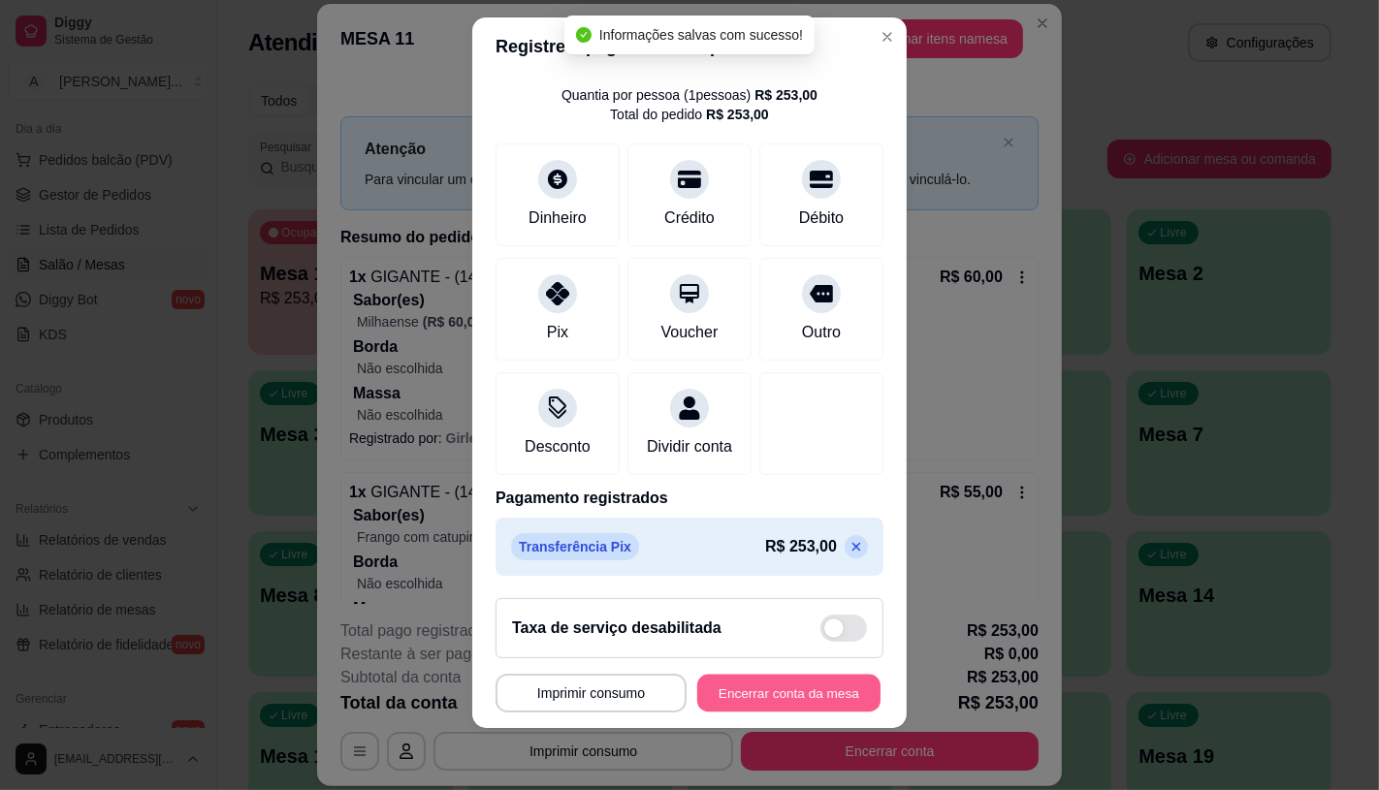
click at [786, 686] on button "Encerrar conta da mesa" at bounding box center [788, 694] width 183 height 38
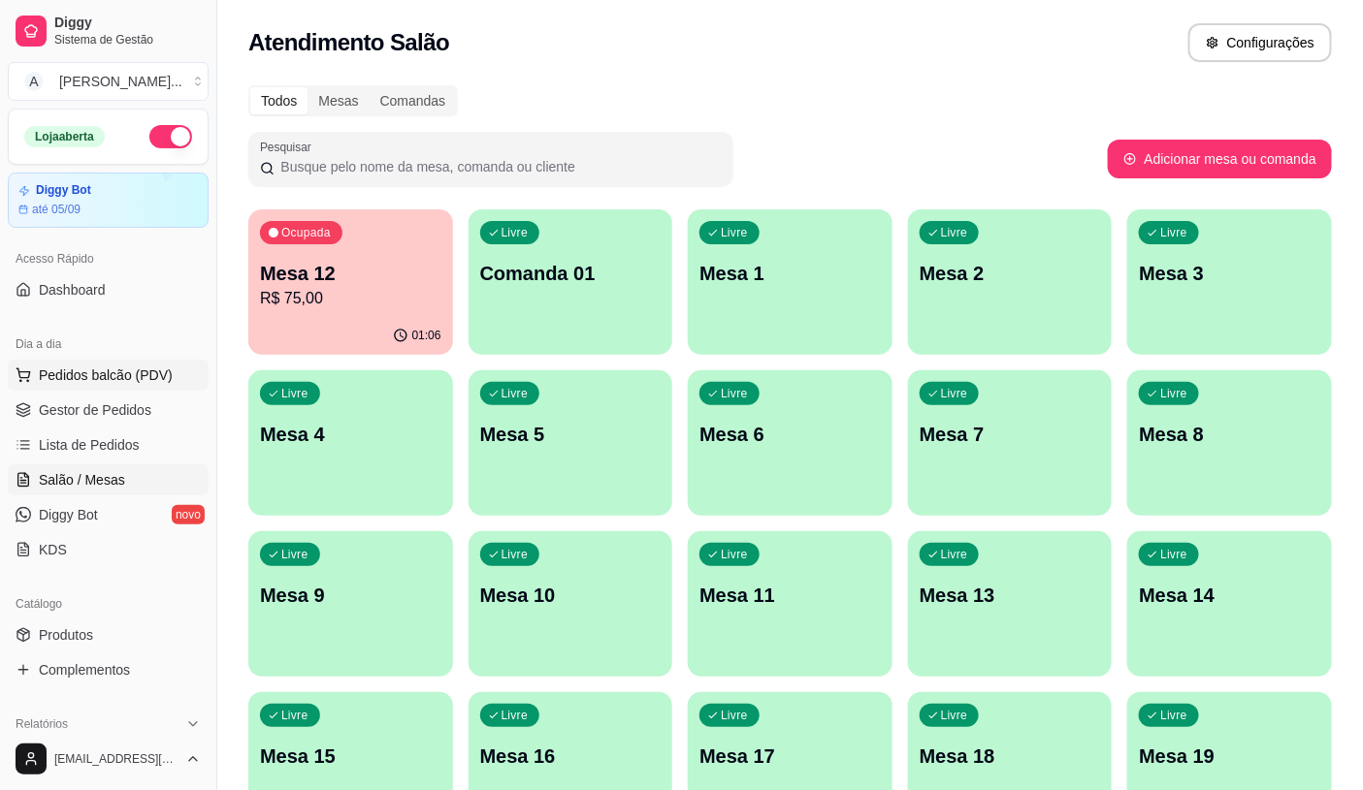
click at [127, 383] on span "Pedidos balcão (PDV)" at bounding box center [106, 375] width 134 height 19
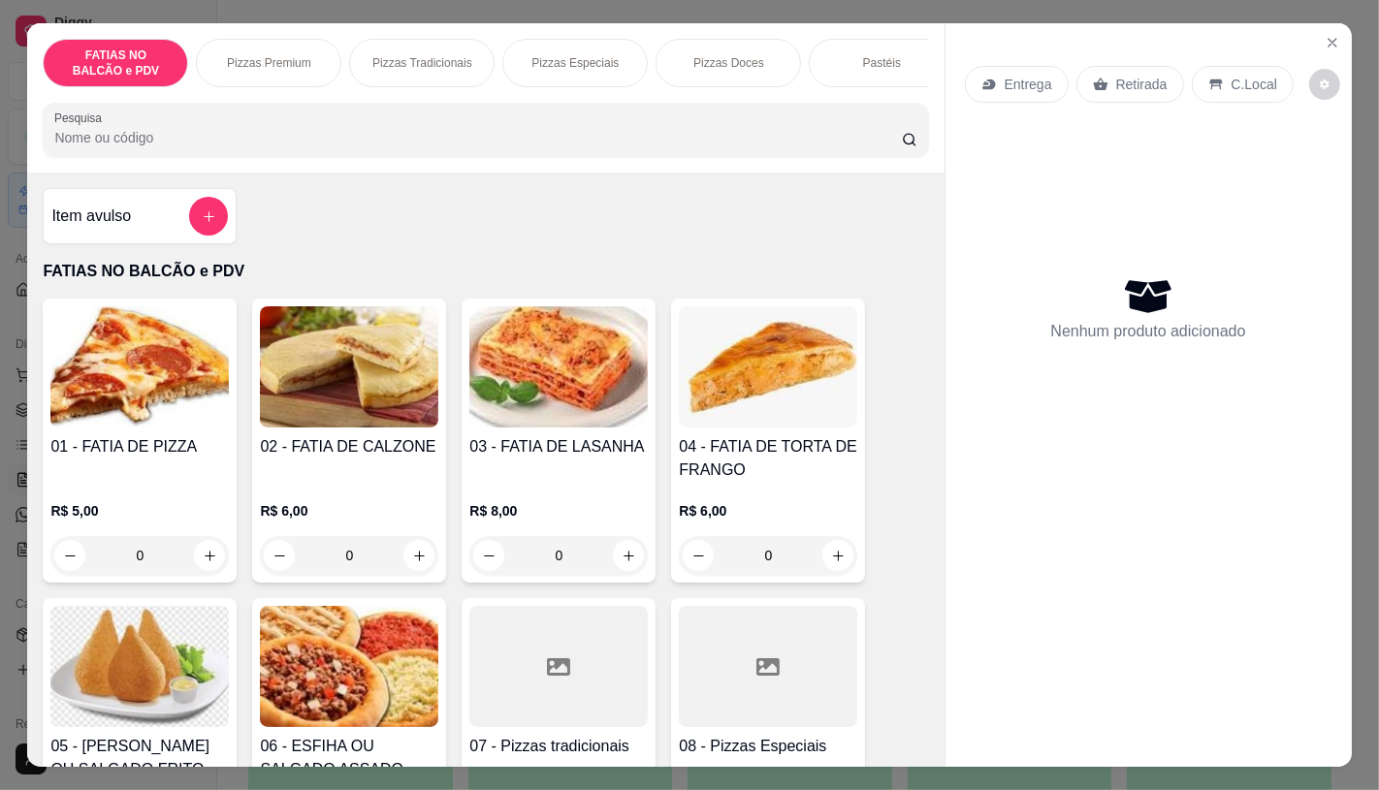
click at [150, 559] on input "0" at bounding box center [139, 555] width 109 height 39
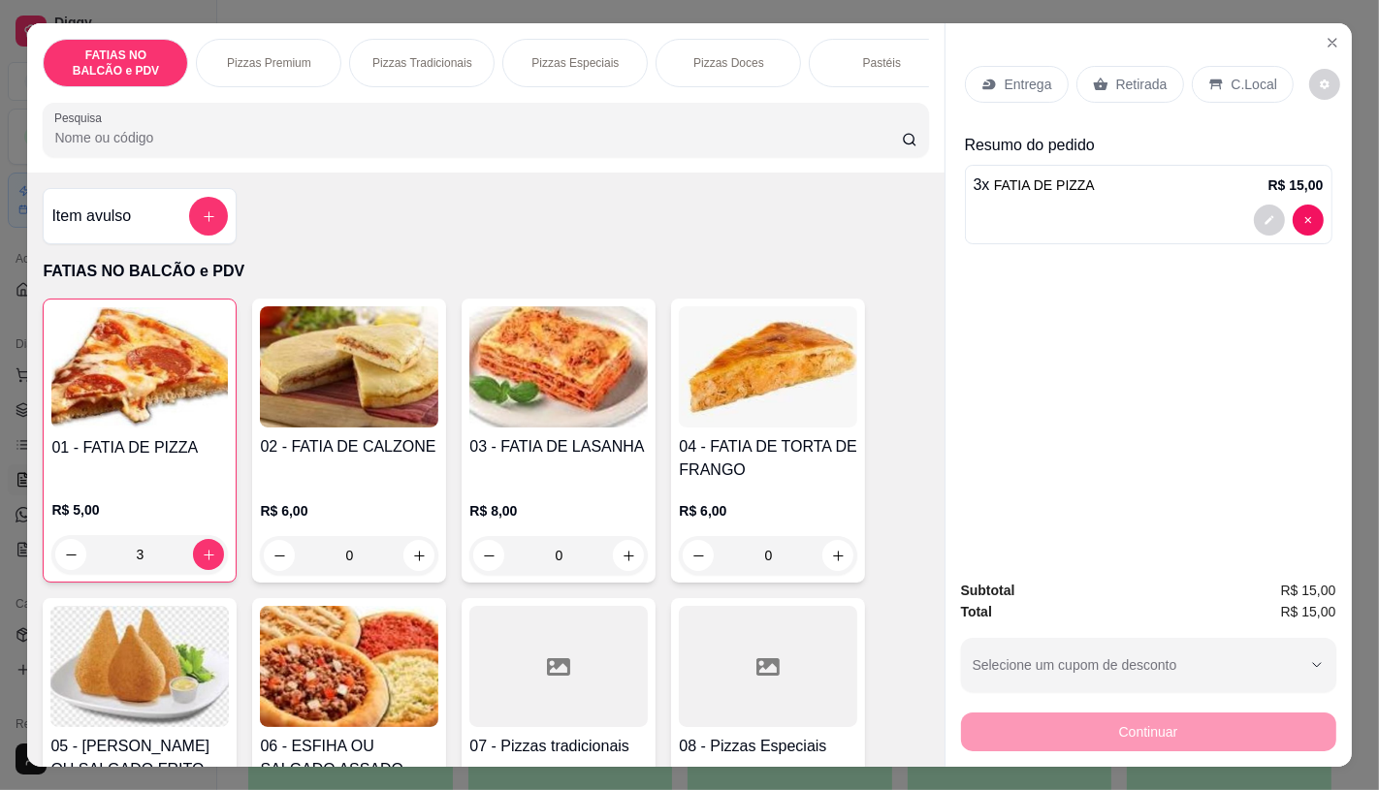
type input "3"
click at [1129, 83] on p "Retirada" at bounding box center [1141, 84] width 51 height 19
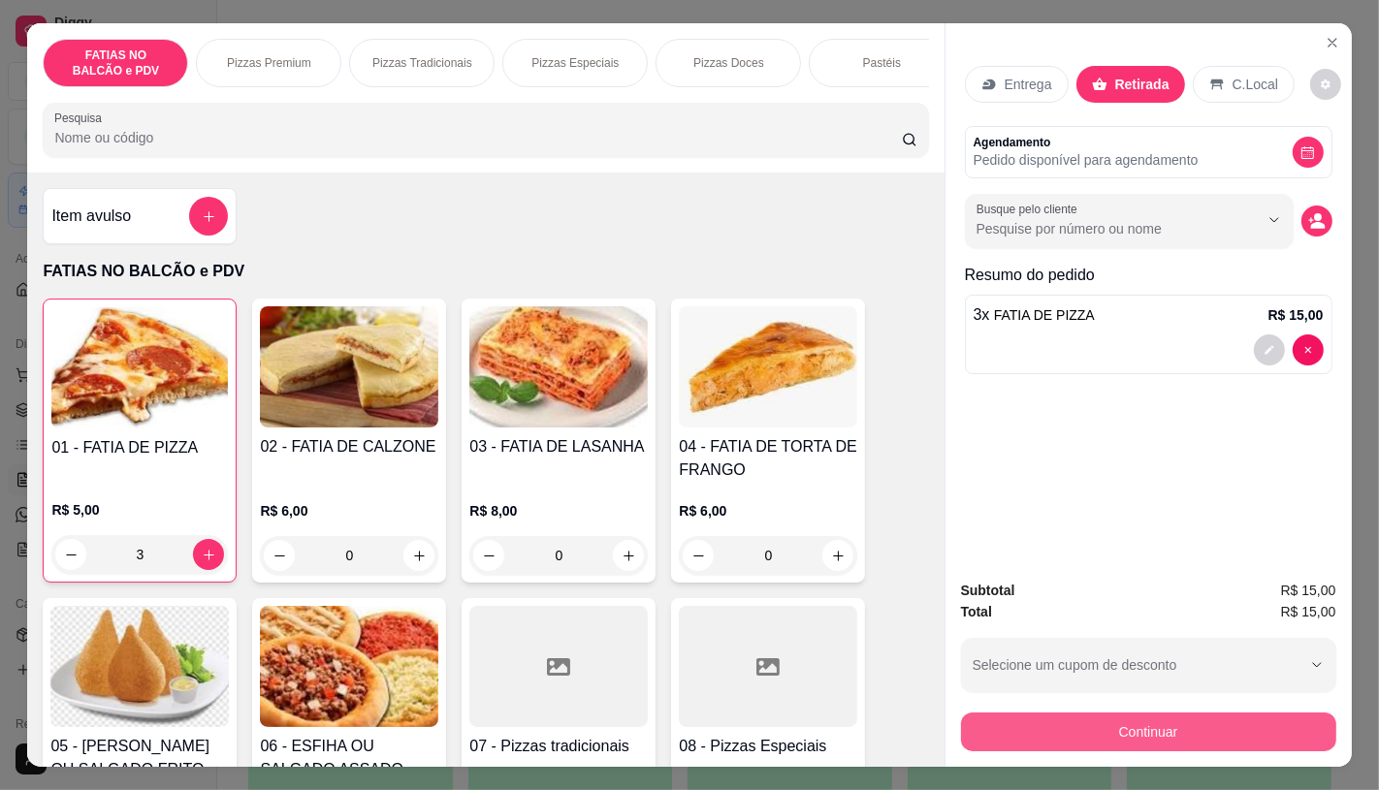
click at [1148, 743] on div "Continuar" at bounding box center [1148, 730] width 375 height 44
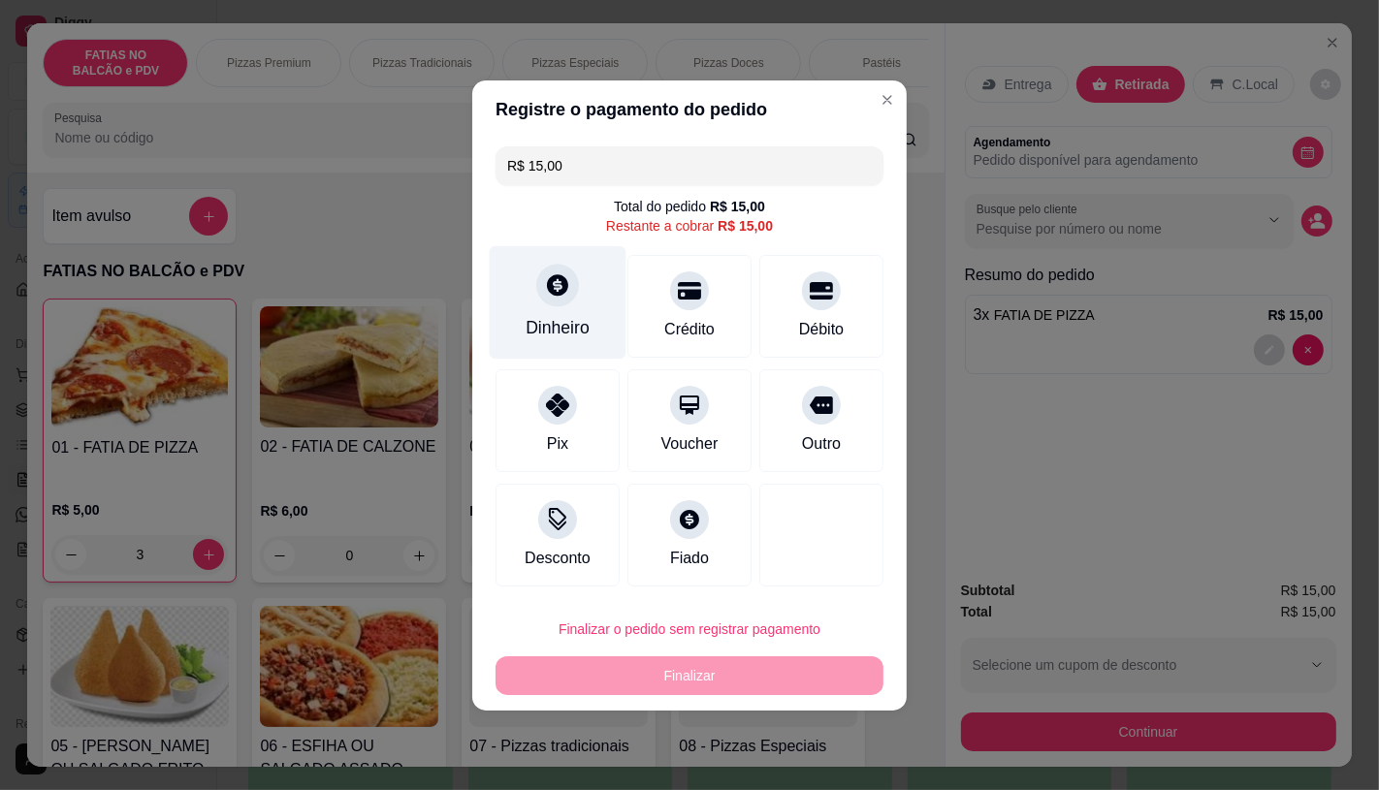
click at [556, 301] on div at bounding box center [557, 285] width 43 height 43
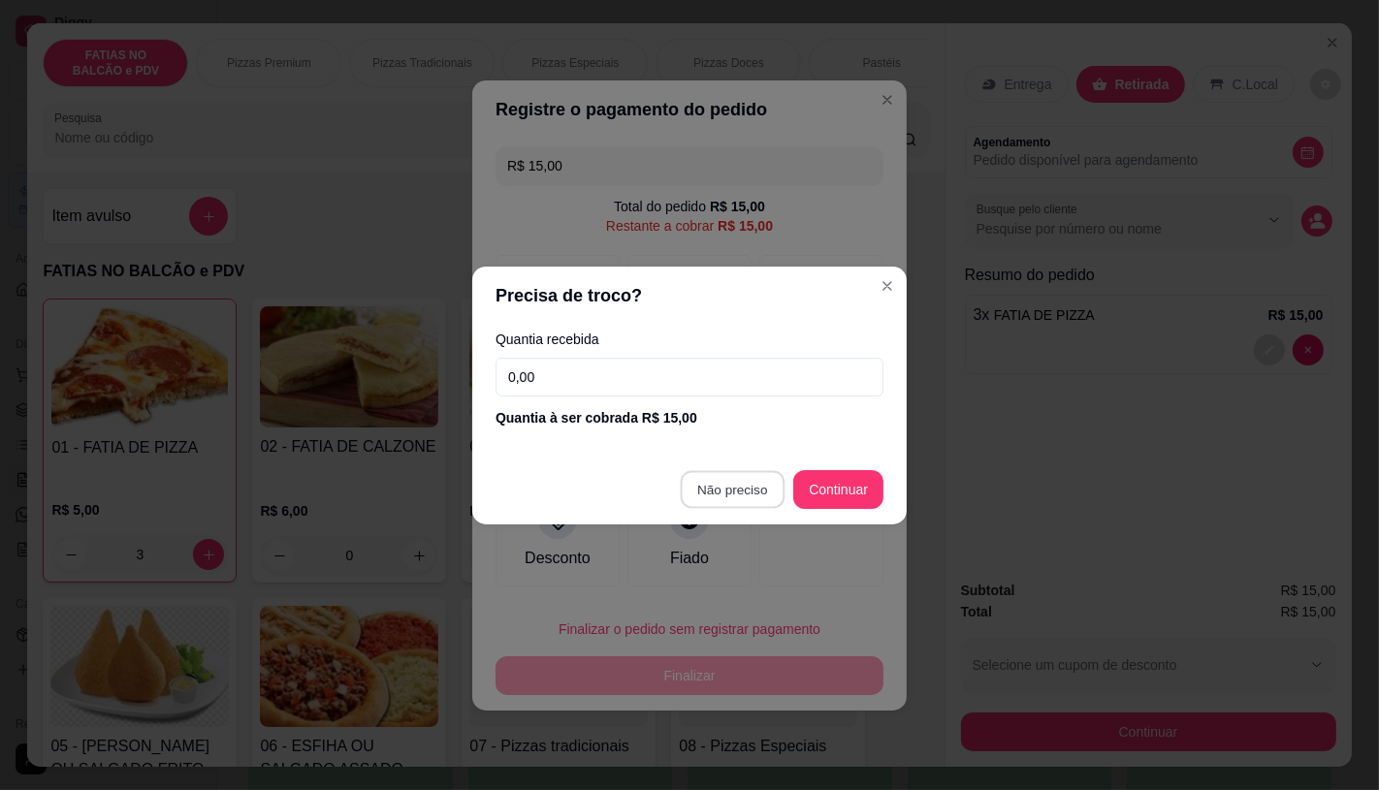
type input "R$ 0,00"
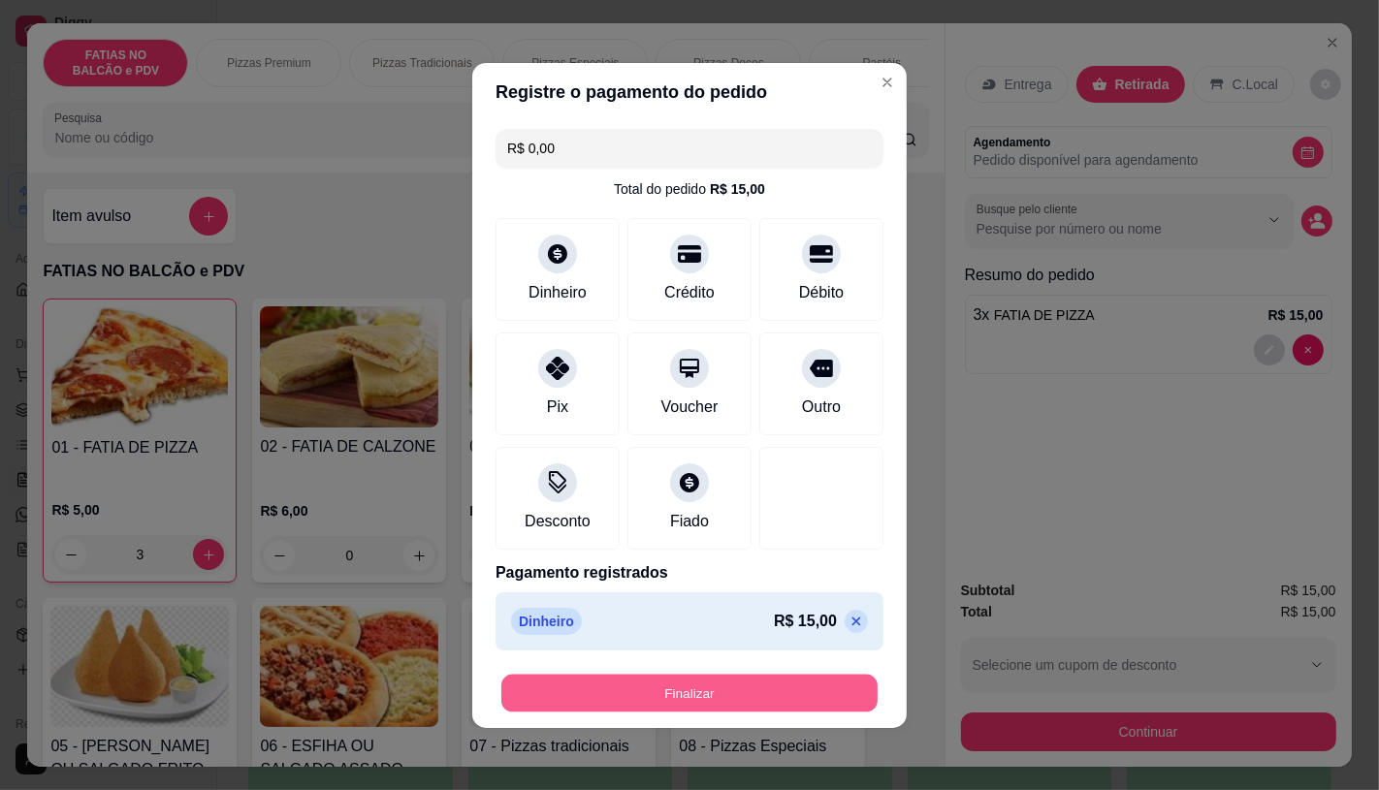
click at [718, 709] on button "Finalizar" at bounding box center [689, 693] width 376 height 38
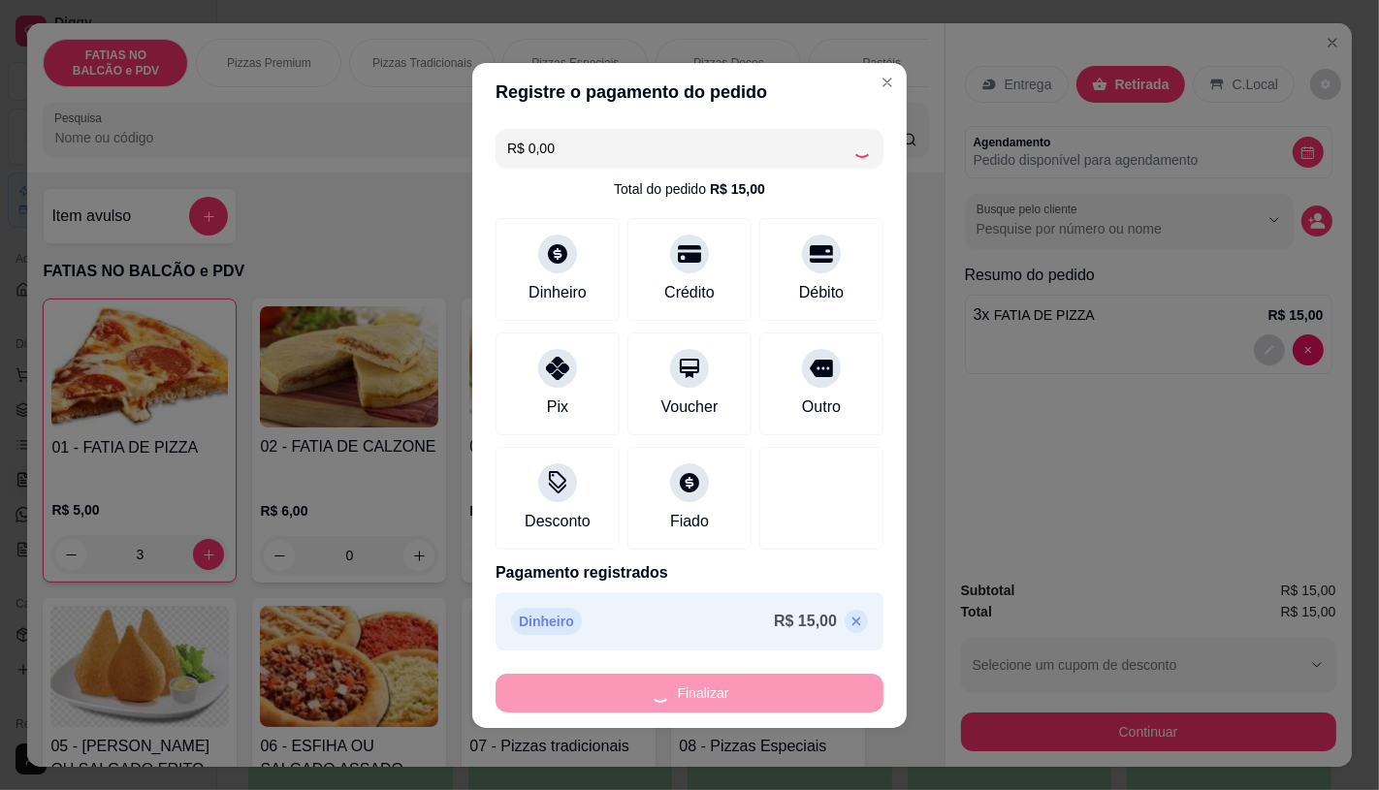
type input "0"
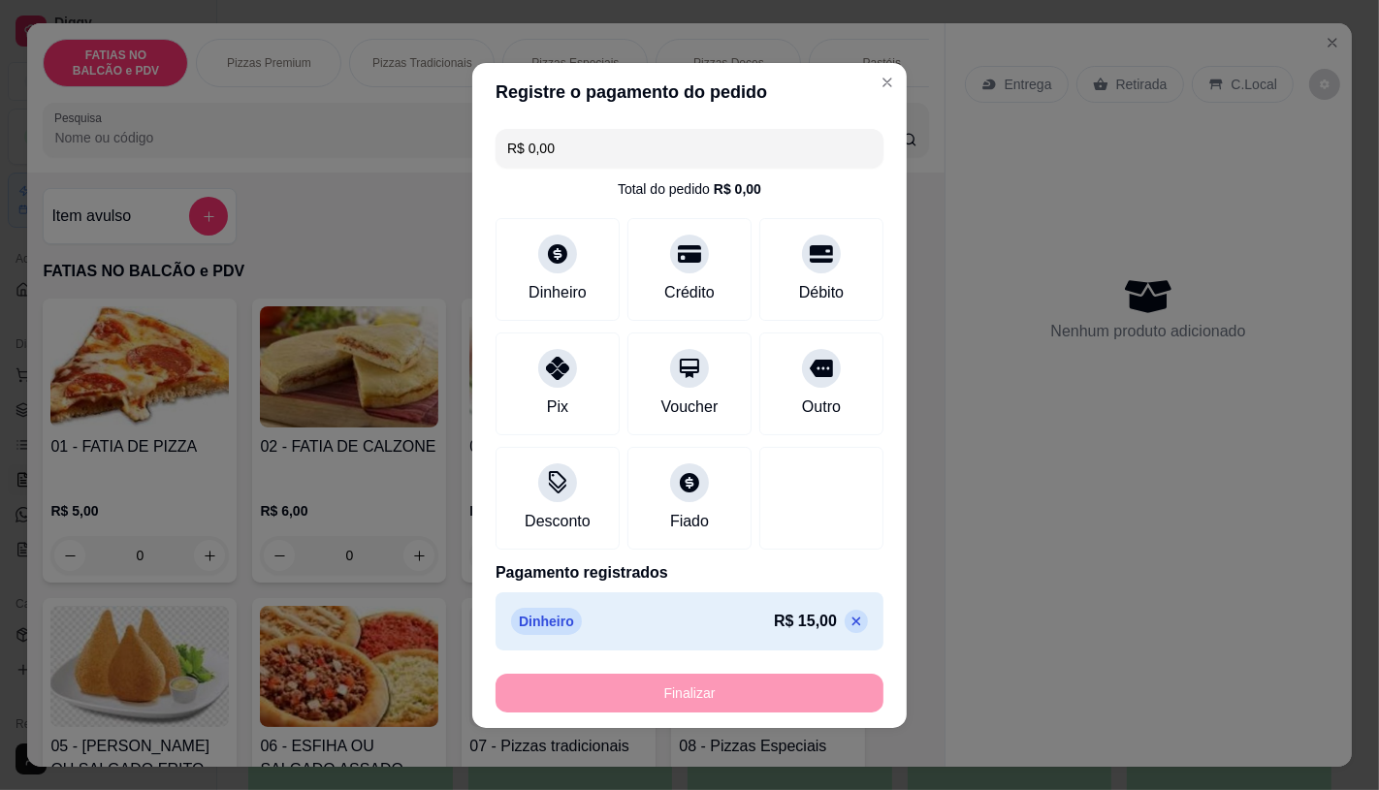
type input "-R$ 15,00"
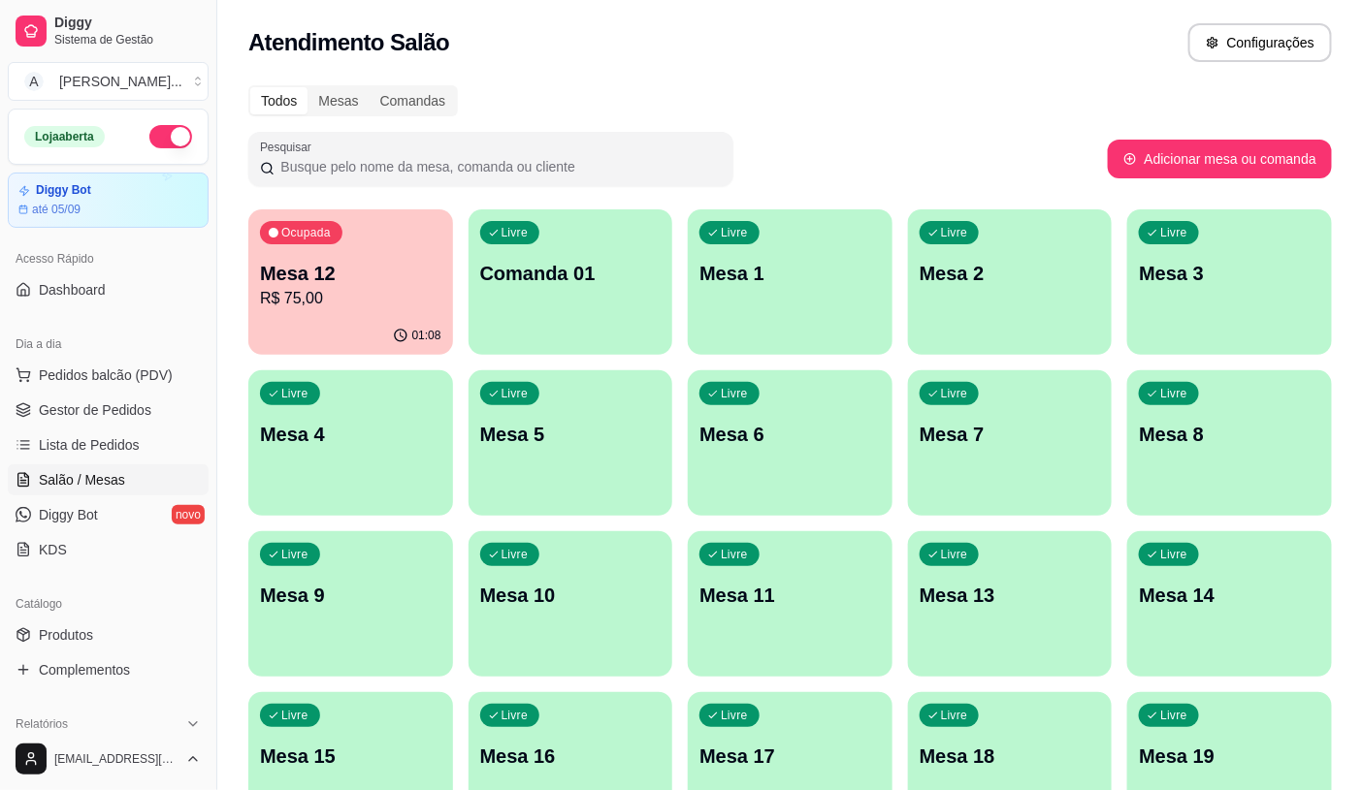
click at [355, 297] on p "R$ 75,00" at bounding box center [350, 298] width 181 height 23
click at [161, 373] on span "Pedidos balcão (PDV)" at bounding box center [106, 375] width 134 height 19
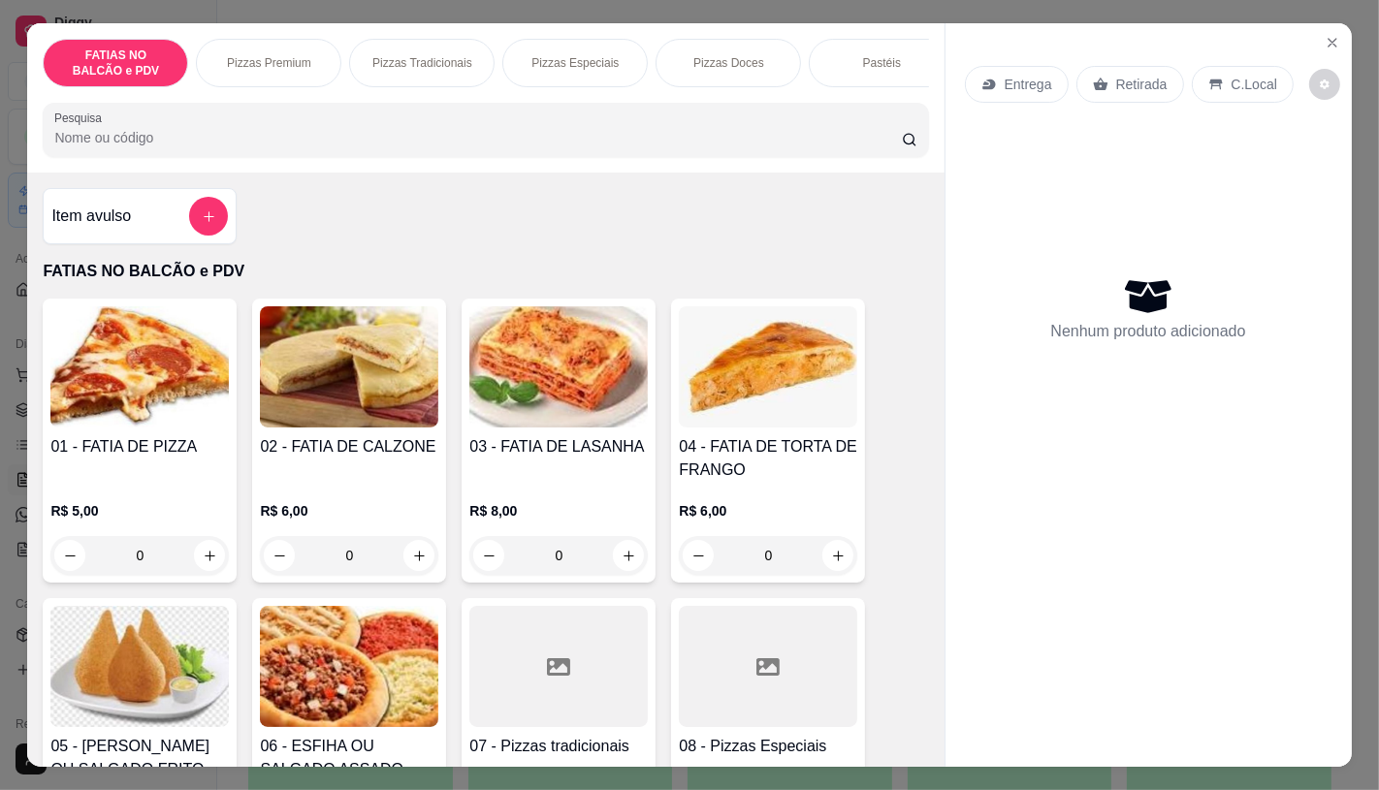
click at [169, 567] on input "0" at bounding box center [139, 555] width 109 height 39
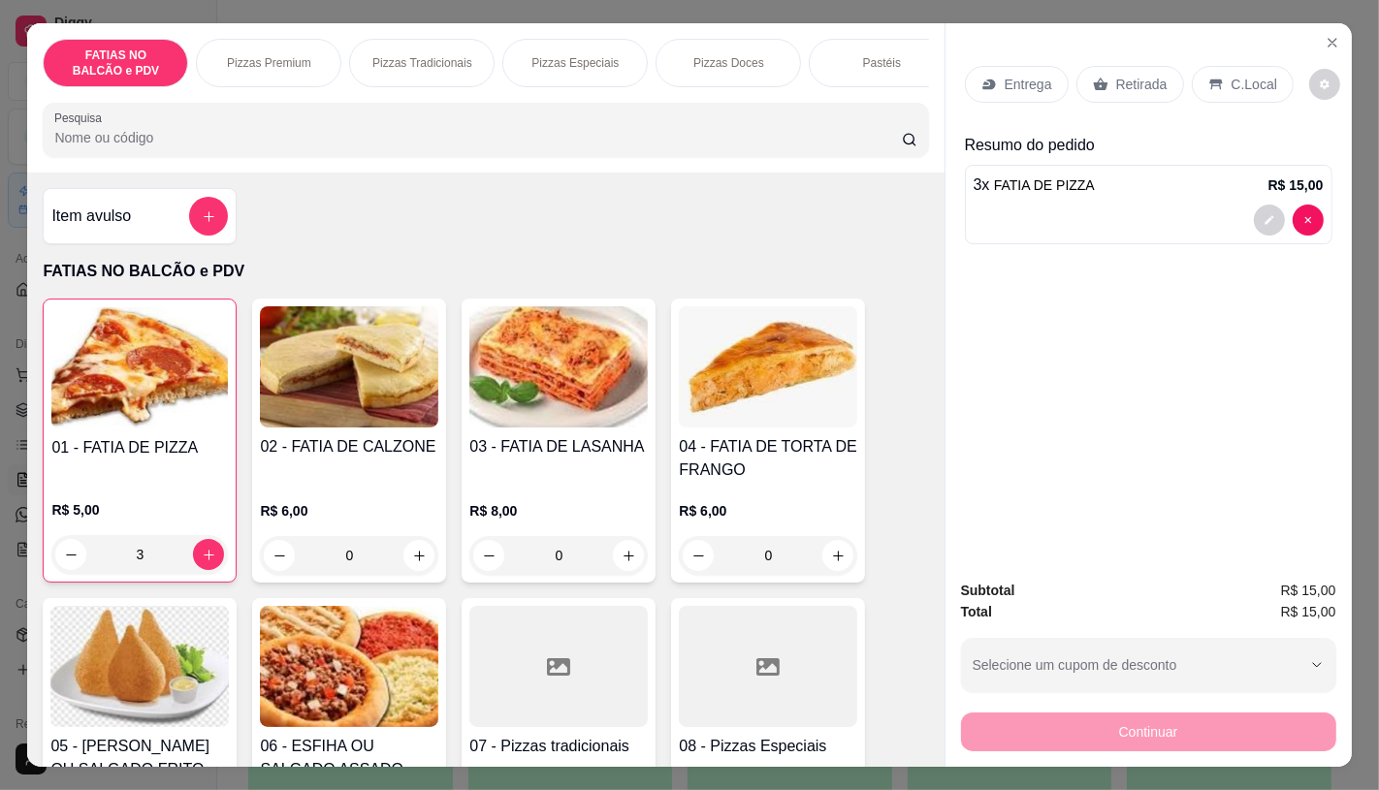
type input "3"
click at [1155, 75] on p "Retirada" at bounding box center [1141, 84] width 51 height 19
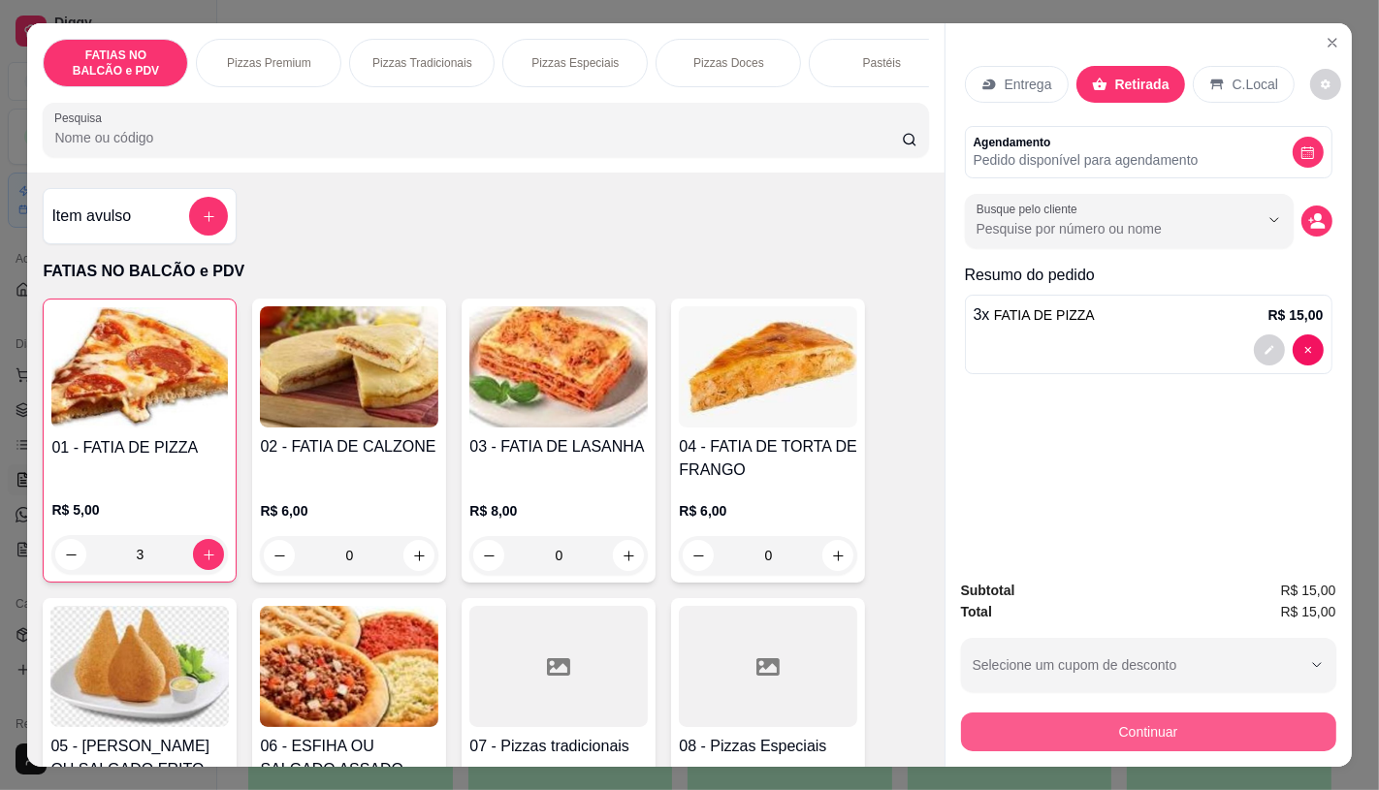
click at [1162, 713] on button "Continuar" at bounding box center [1148, 732] width 375 height 39
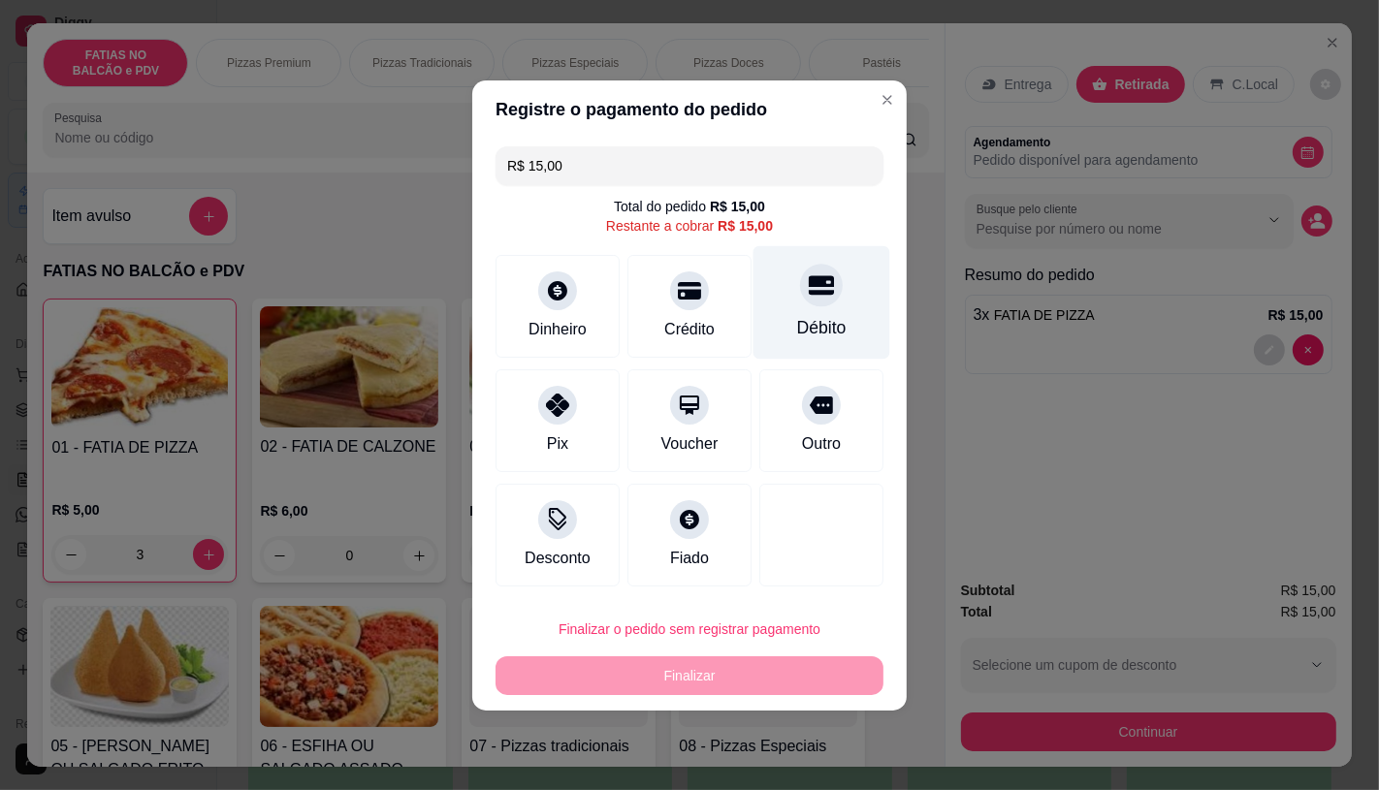
click at [797, 315] on div "Débito" at bounding box center [821, 327] width 49 height 25
type input "R$ 0,00"
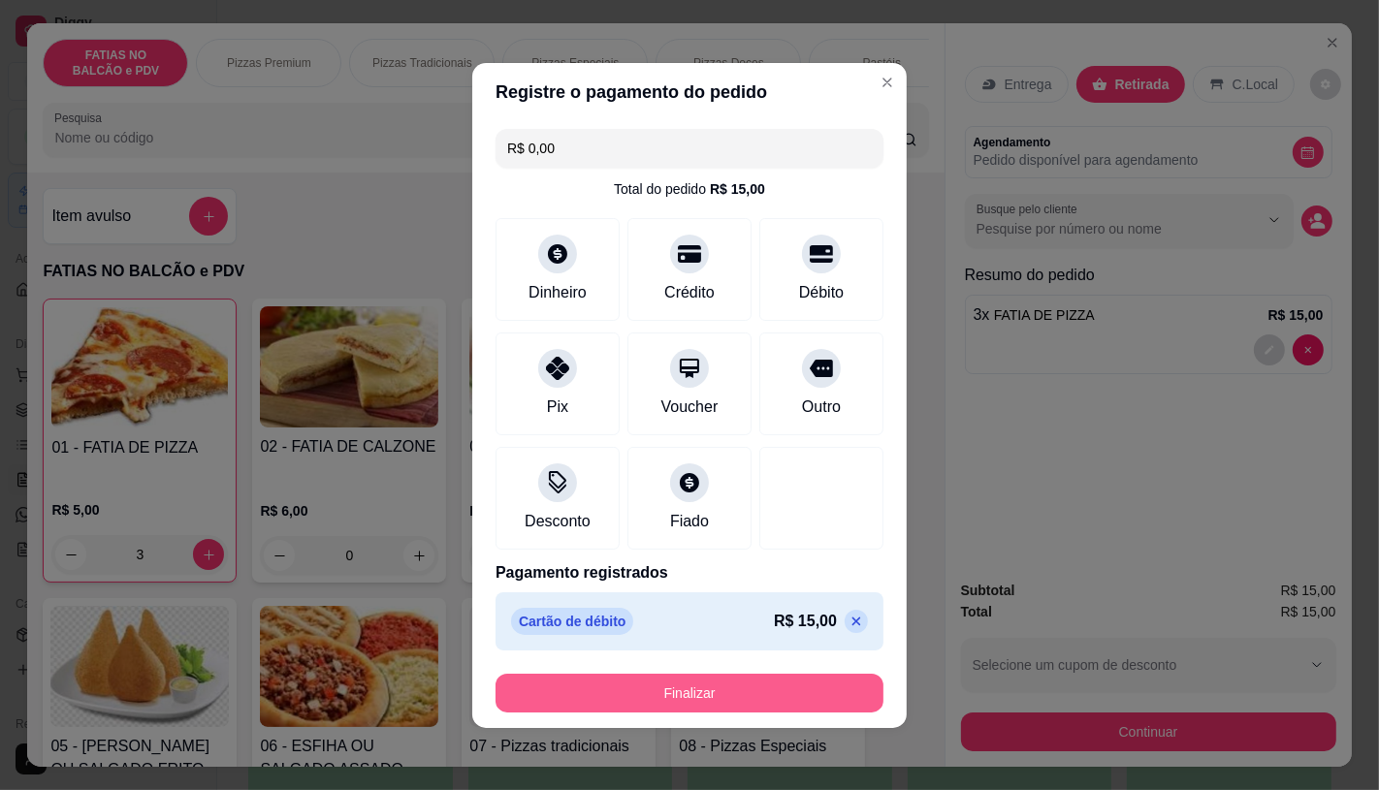
click at [810, 676] on button "Finalizar" at bounding box center [690, 693] width 388 height 39
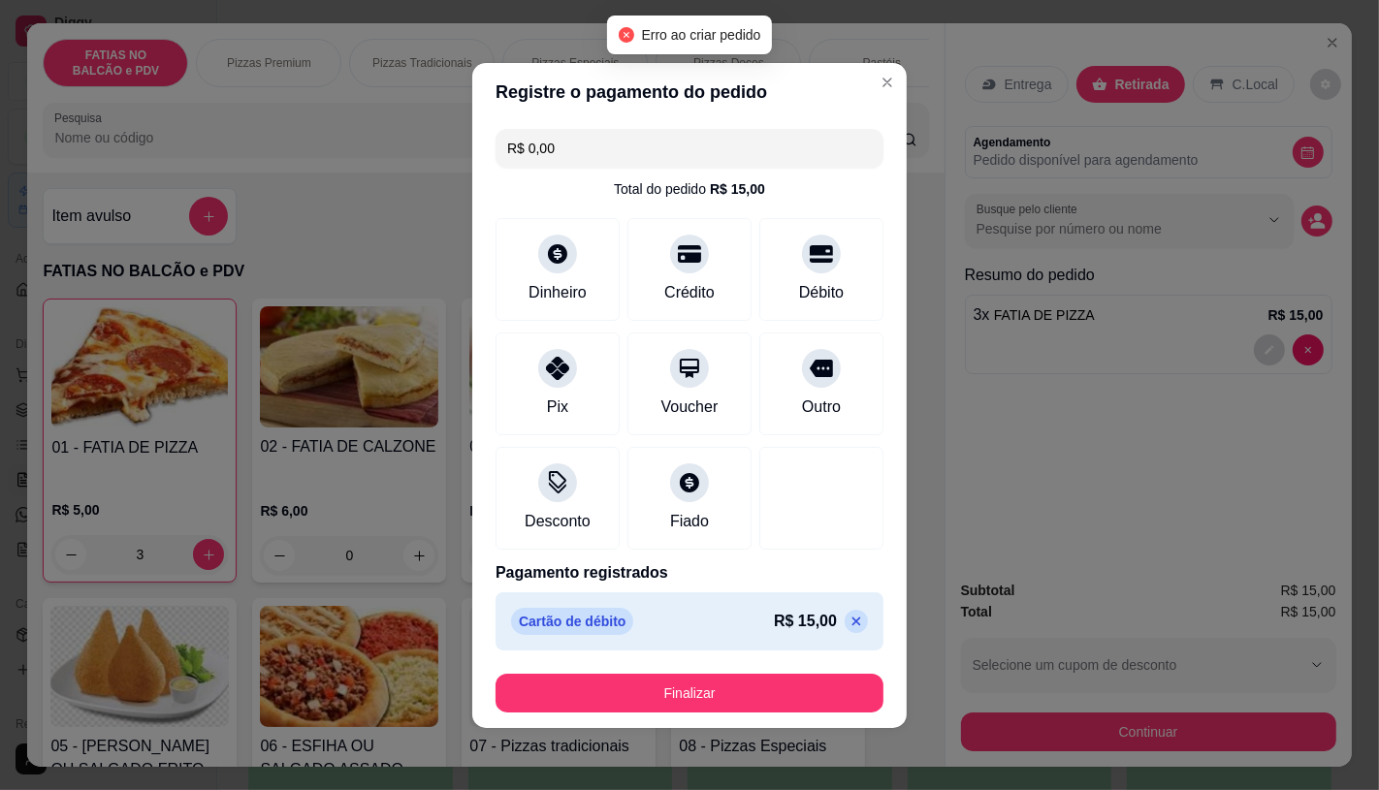
type input "0"
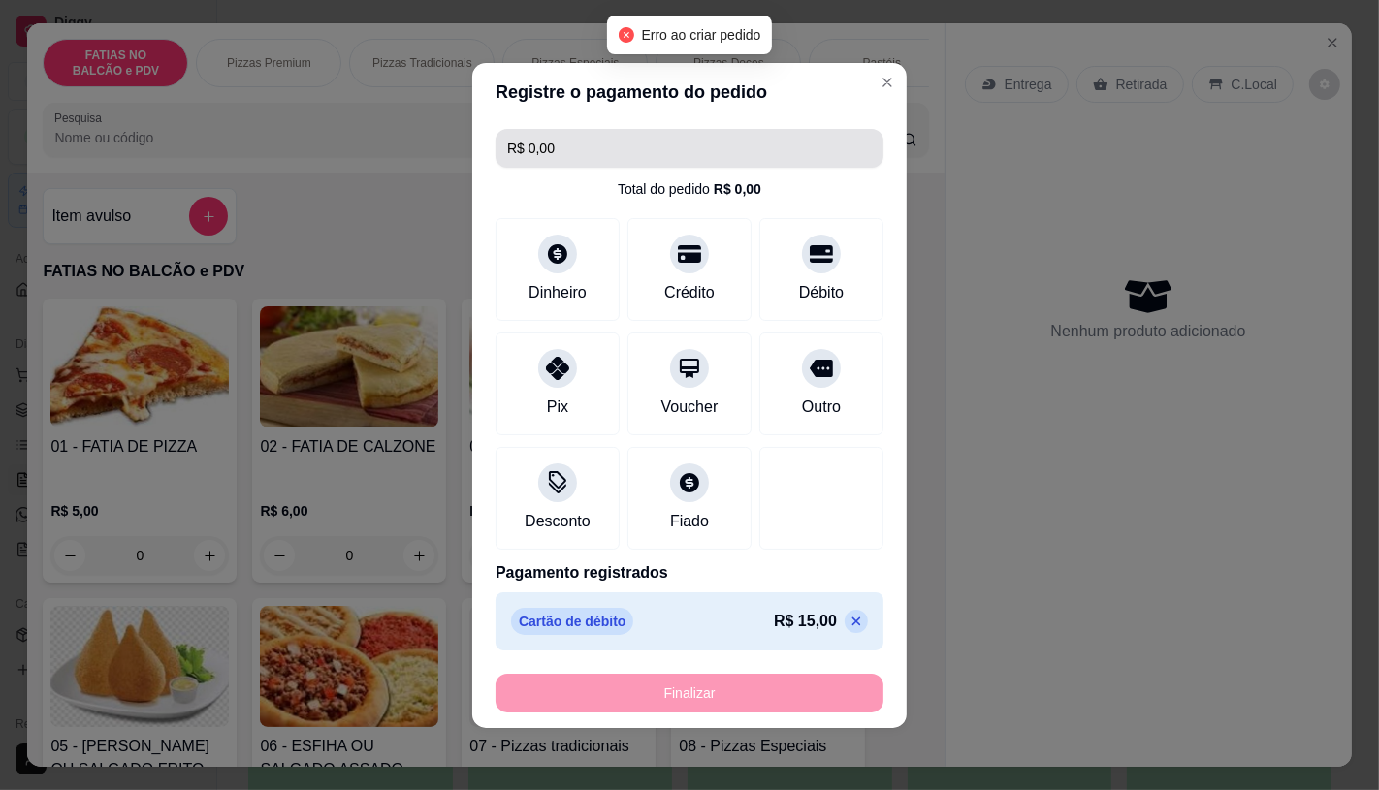
type input "-R$ 15,00"
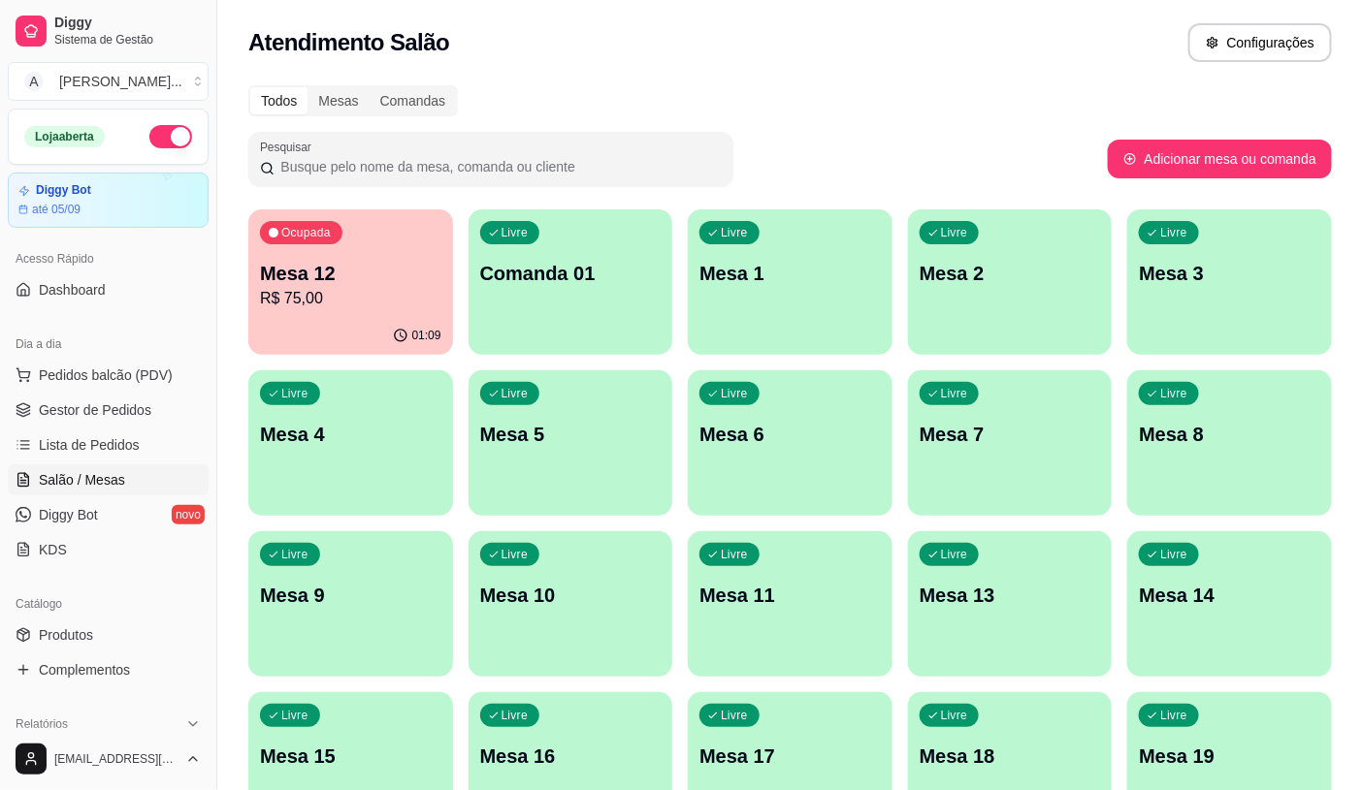
click at [339, 282] on p "Mesa 12" at bounding box center [350, 273] width 181 height 27
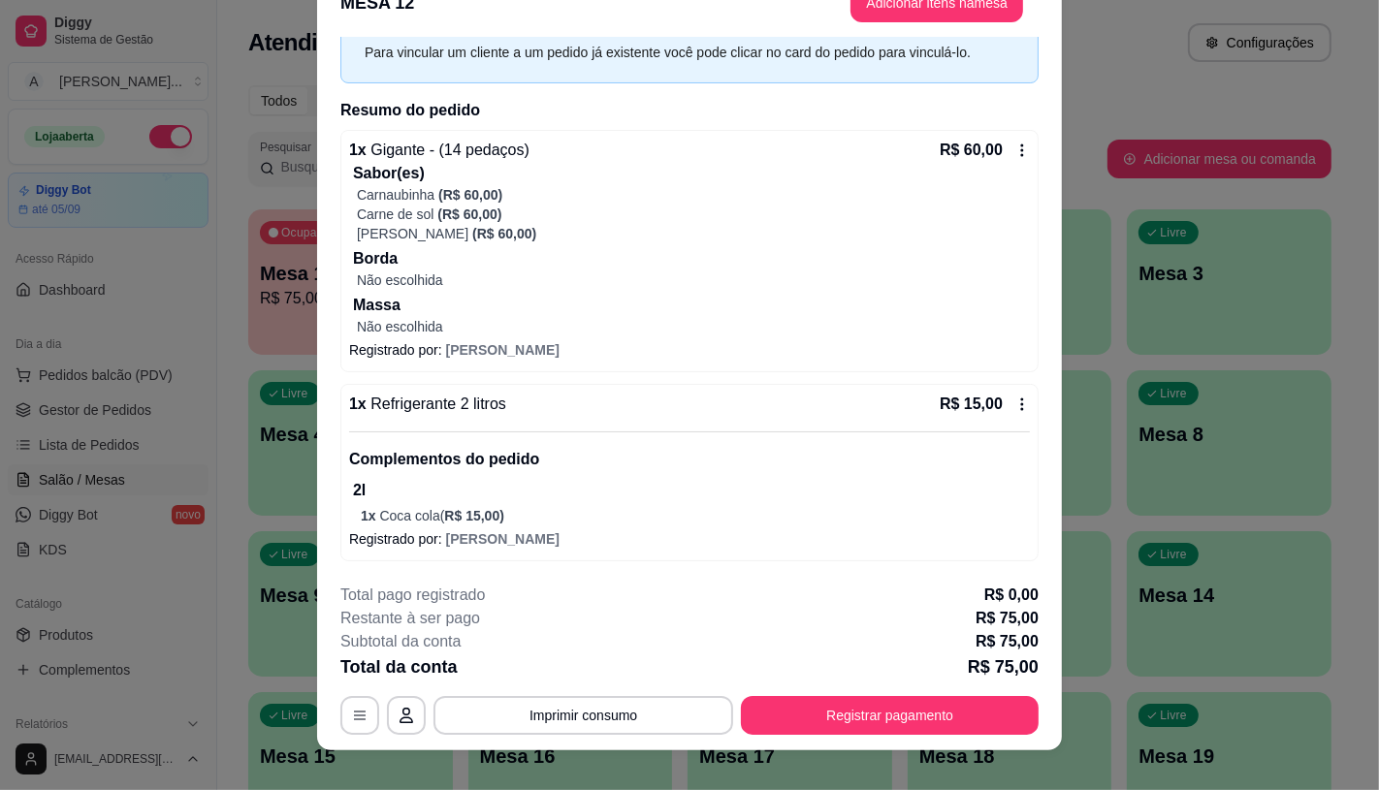
scroll to position [58, 0]
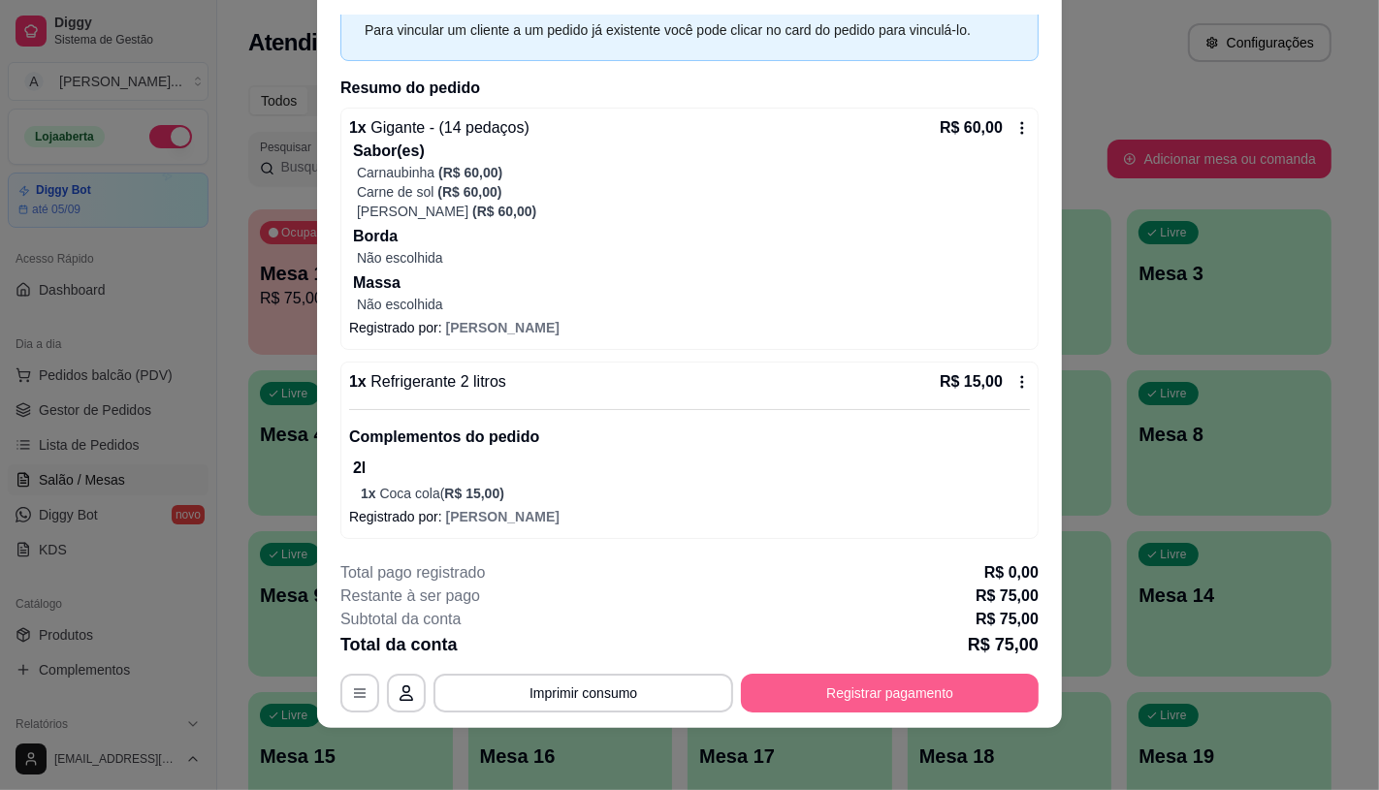
click at [805, 684] on button "Registrar pagamento" at bounding box center [890, 693] width 298 height 39
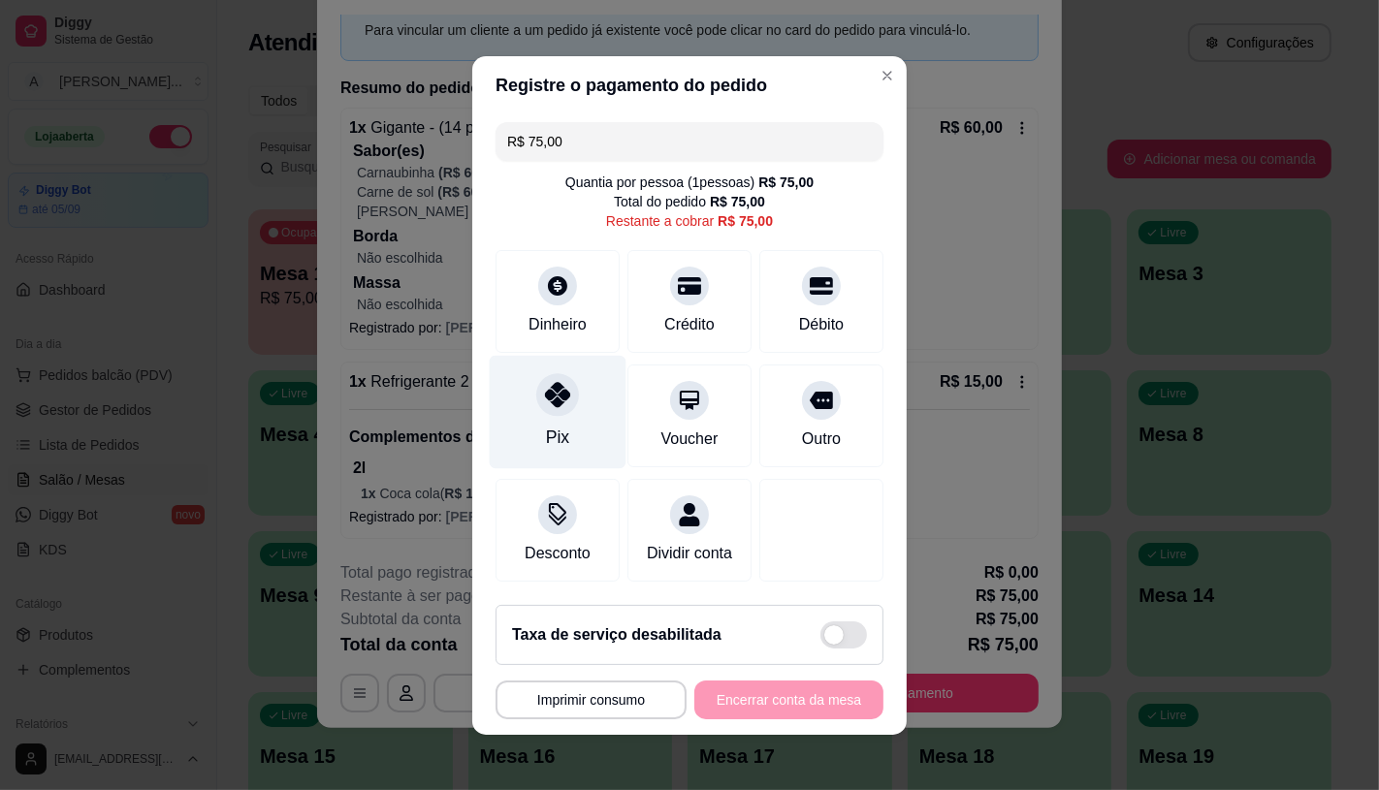
click at [577, 394] on div "Pix" at bounding box center [558, 411] width 137 height 113
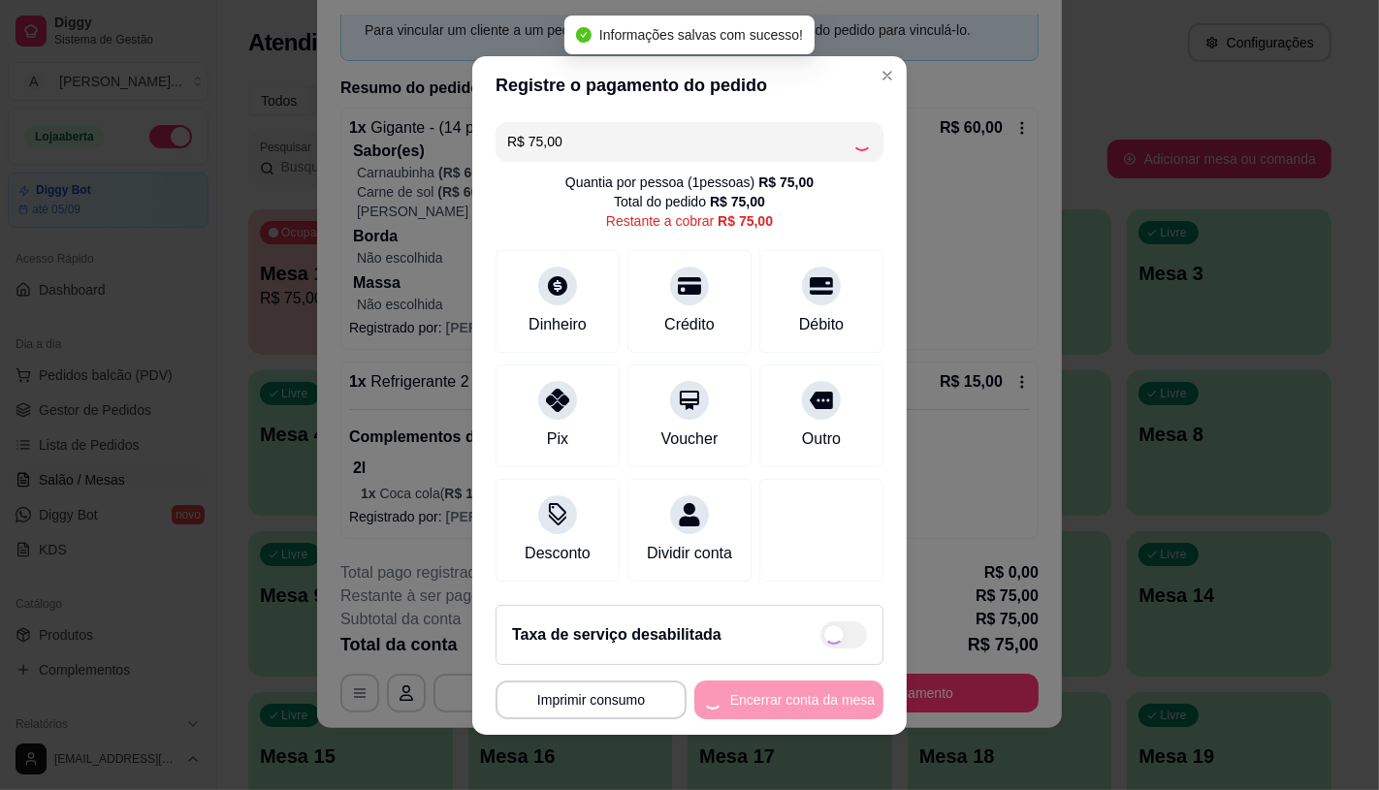
type input "R$ 0,00"
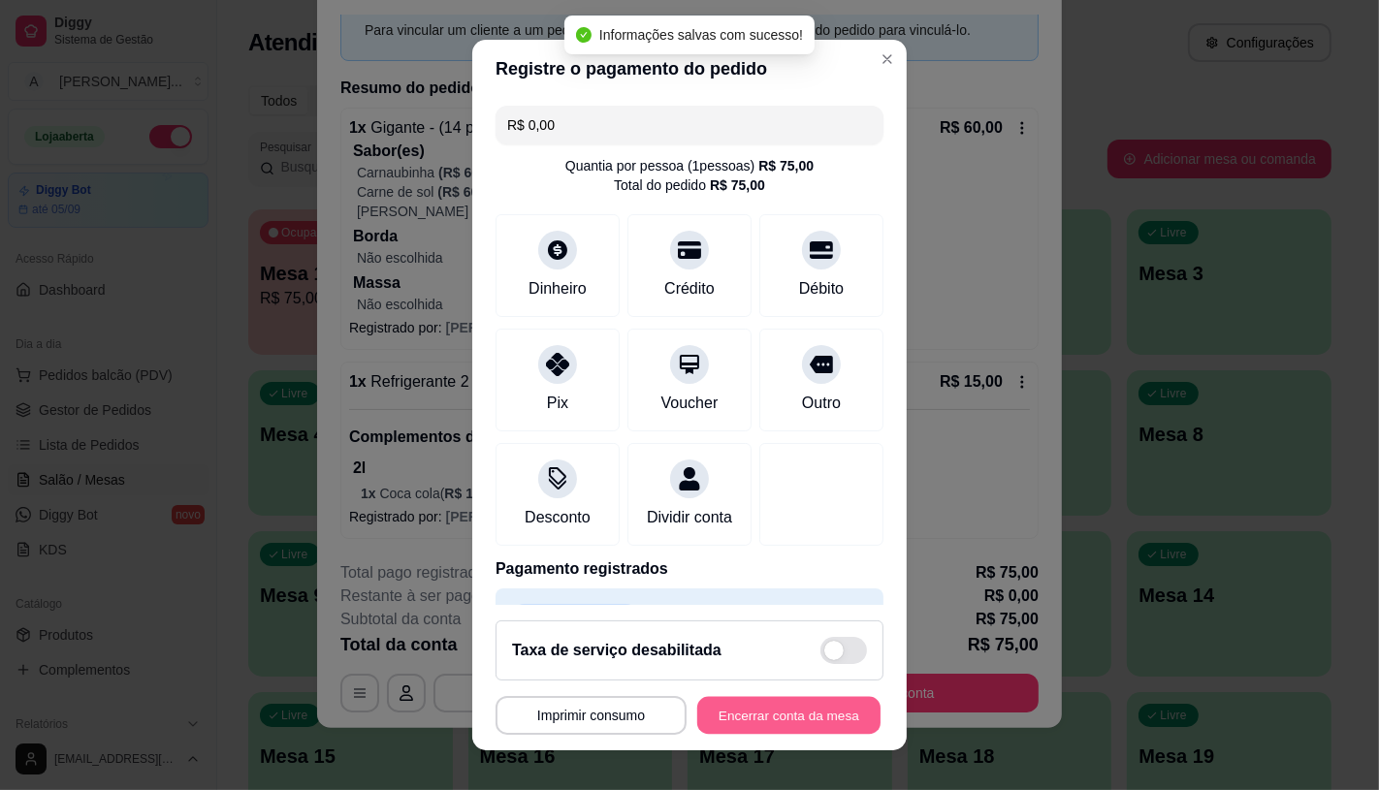
click at [738, 718] on button "Encerrar conta da mesa" at bounding box center [788, 716] width 183 height 38
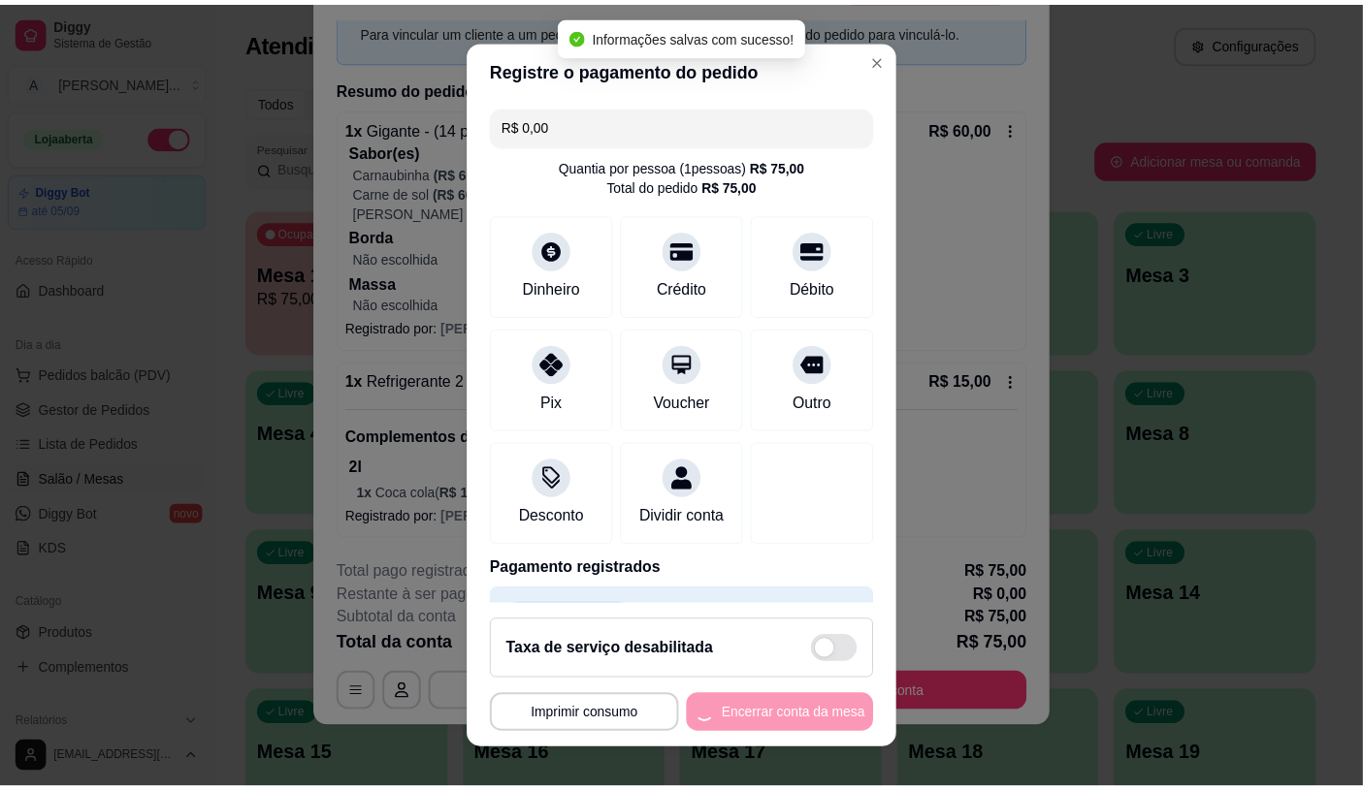
scroll to position [0, 0]
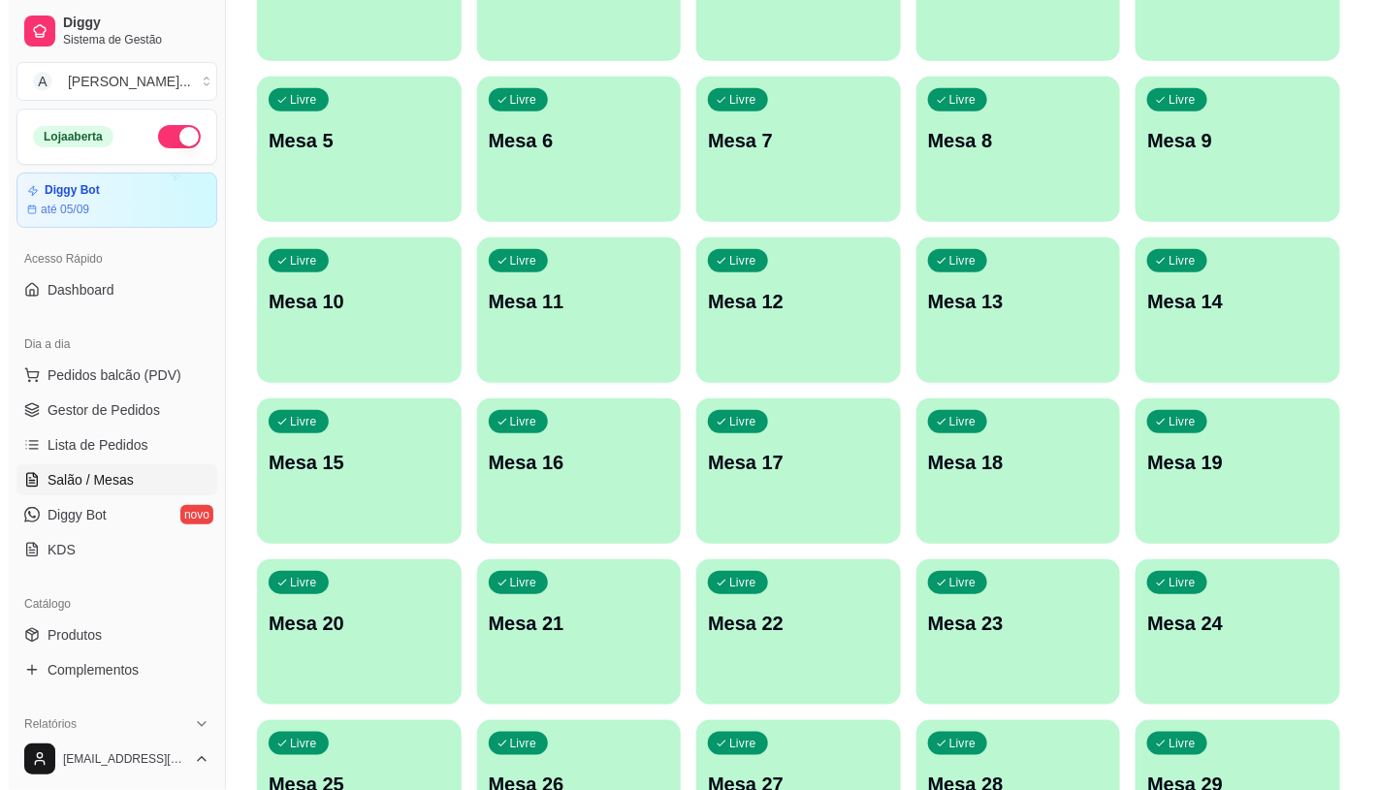
scroll to position [323, 0]
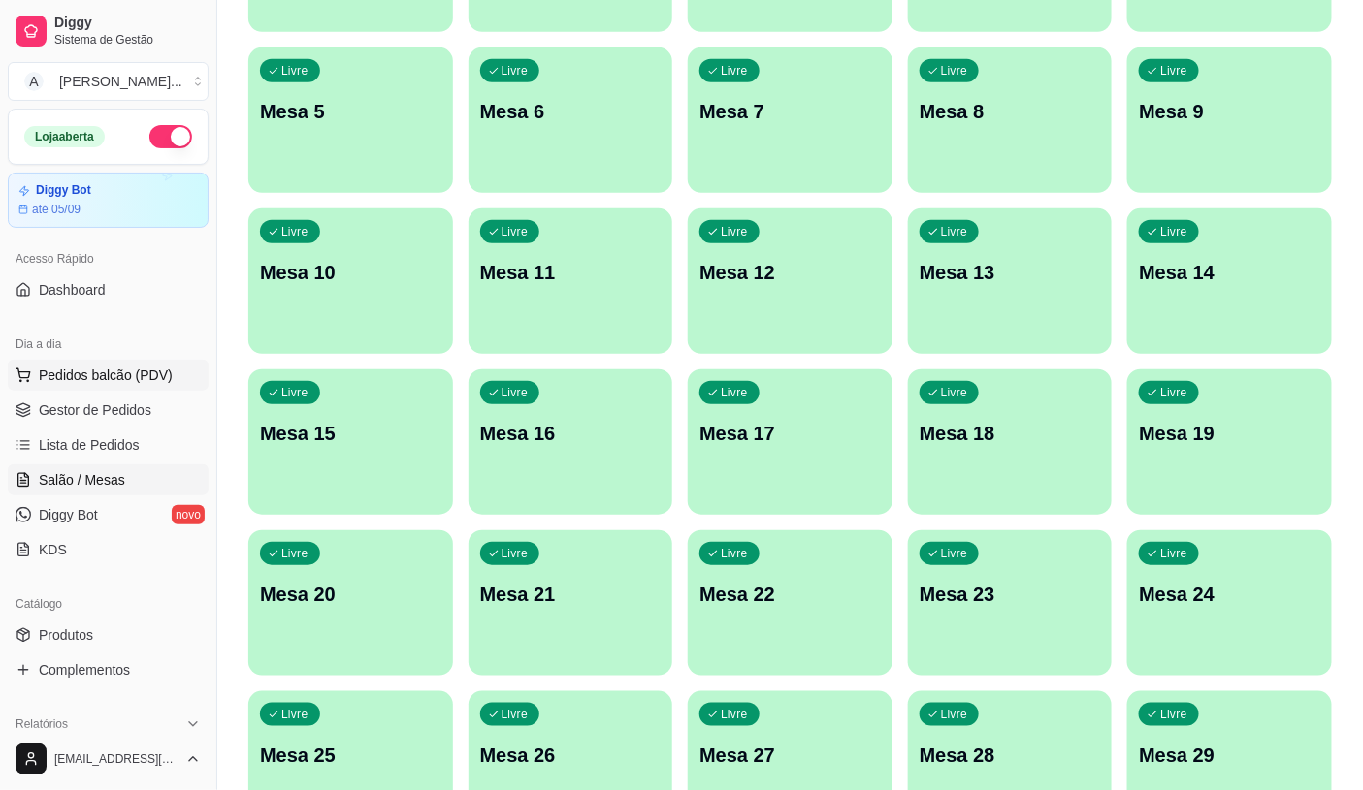
click at [117, 382] on span "Pedidos balcão (PDV)" at bounding box center [106, 375] width 134 height 19
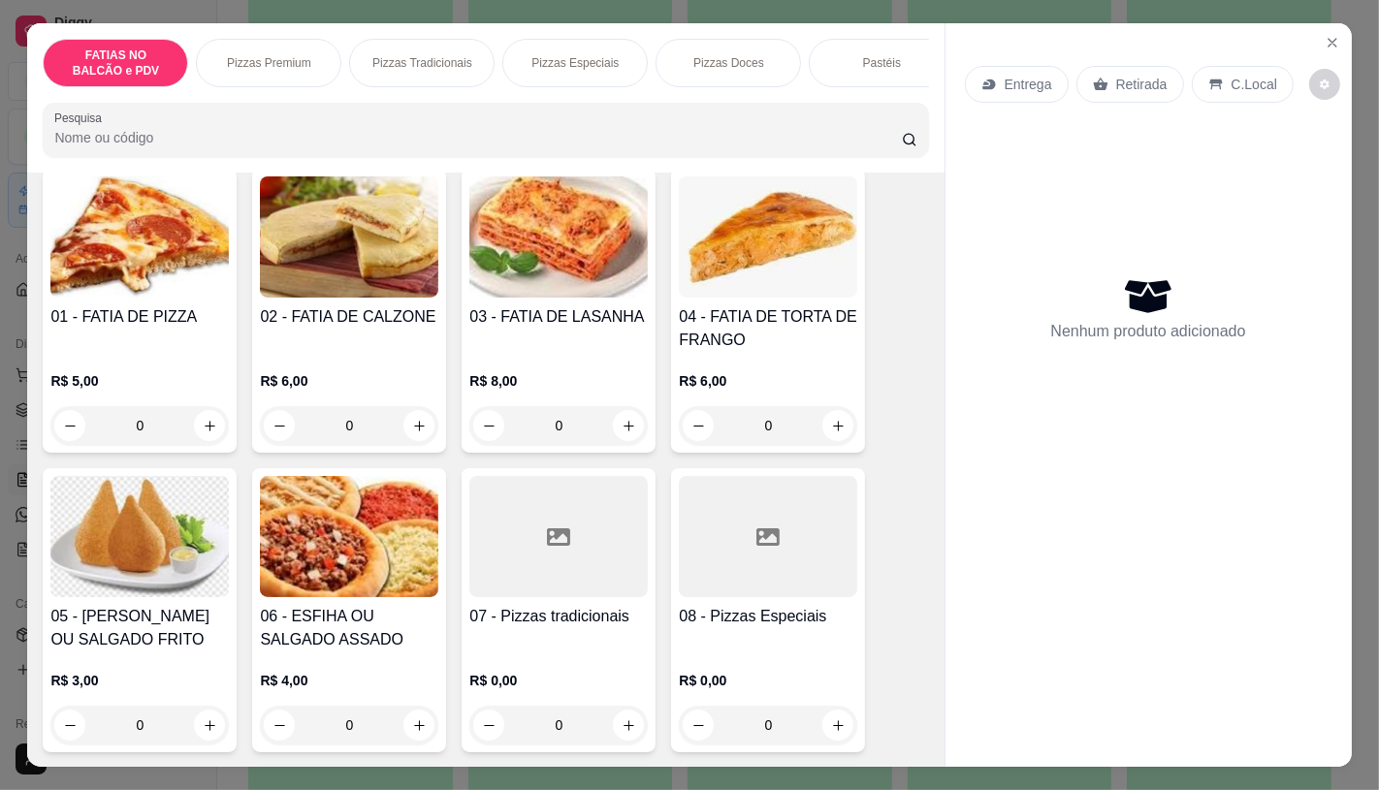
scroll to position [215, 0]
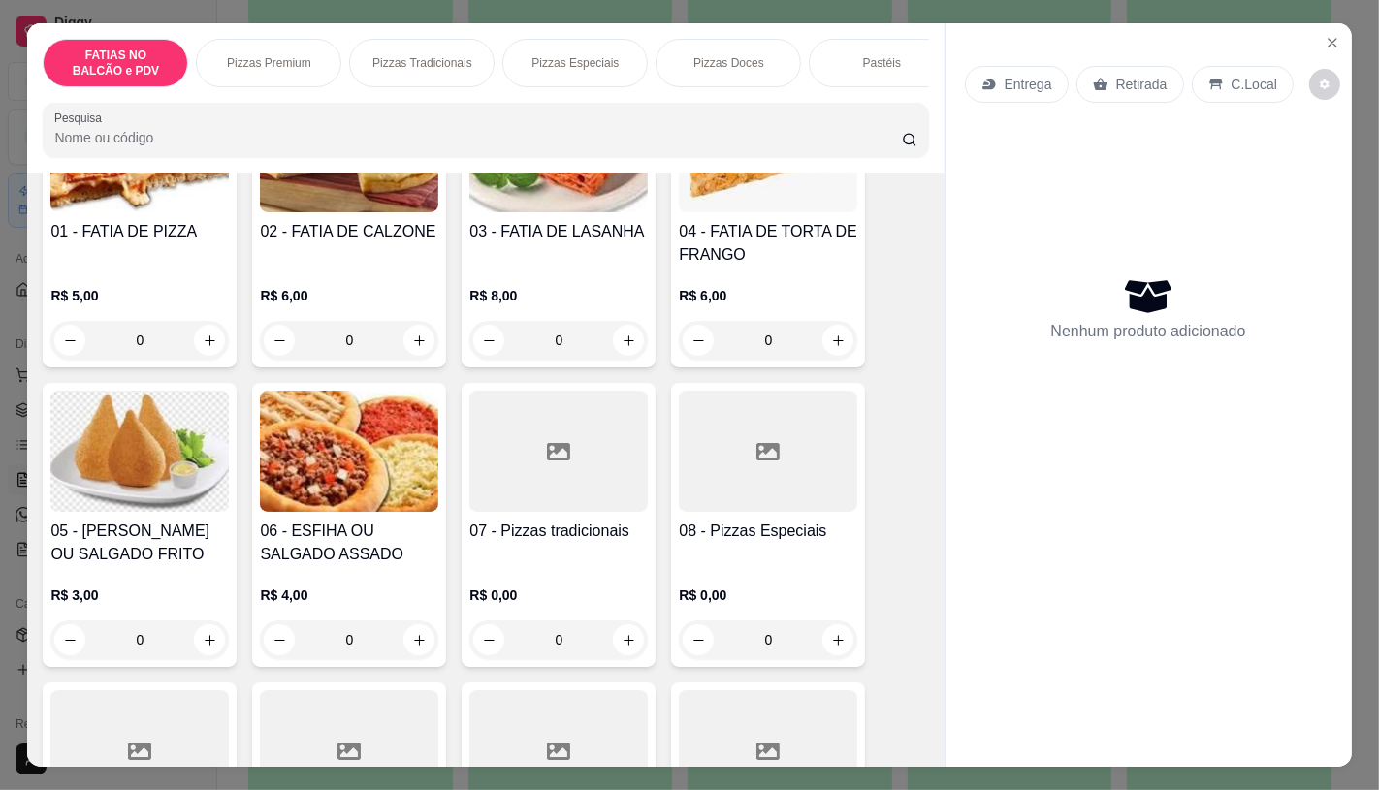
click at [533, 478] on div at bounding box center [558, 451] width 178 height 121
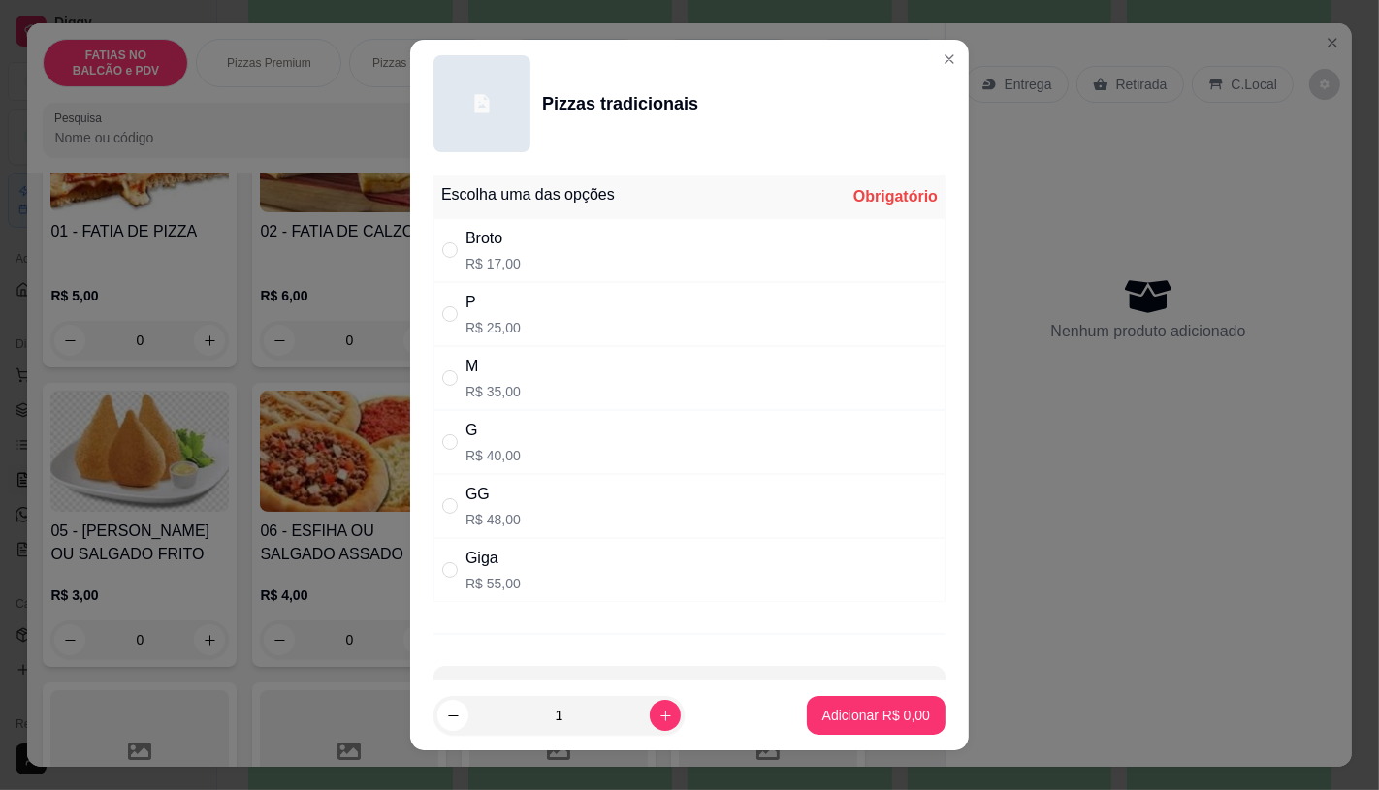
click at [452, 446] on div "" at bounding box center [453, 442] width 23 height 21
radio input "true"
click at [824, 708] on p "Adicionar R$ 40,00" at bounding box center [872, 715] width 115 height 19
type input "1"
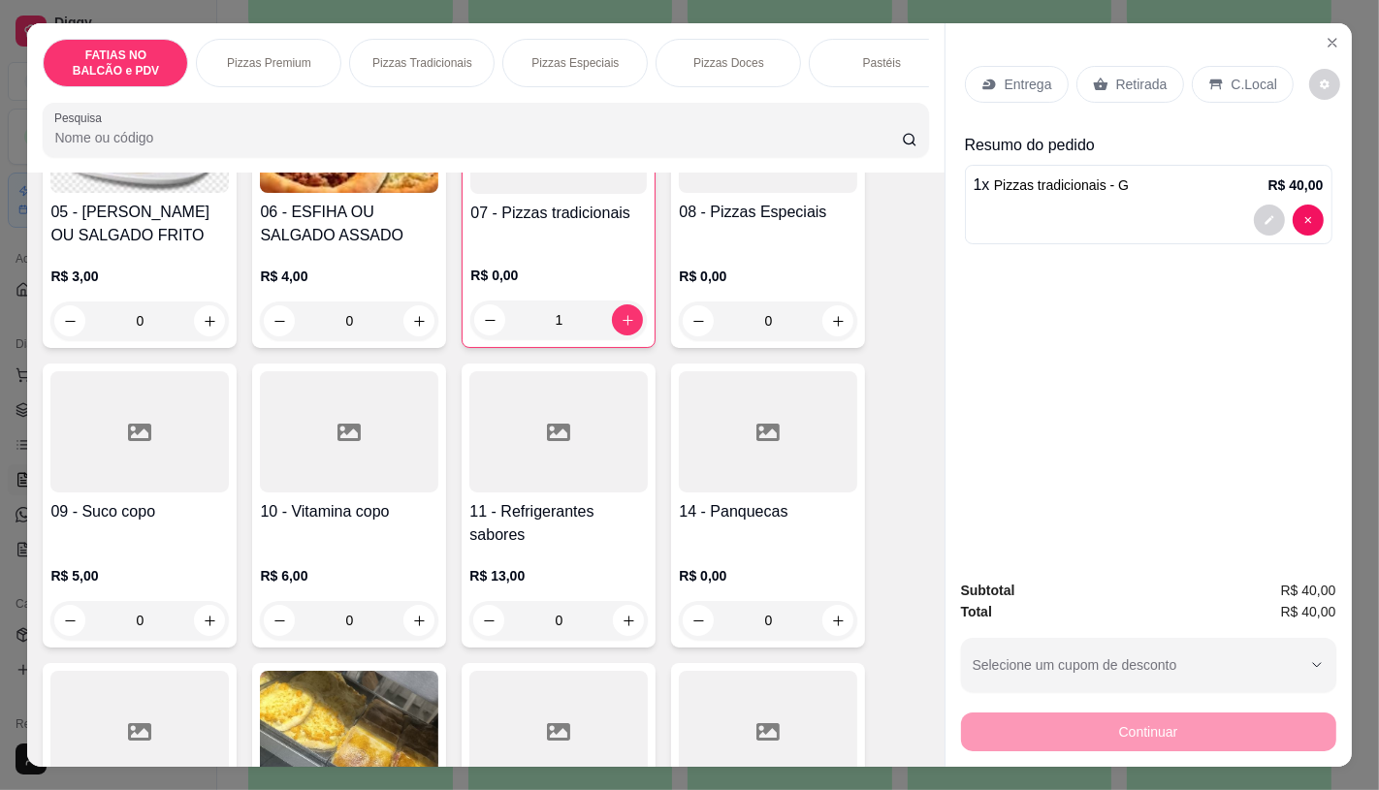
scroll to position [538, 0]
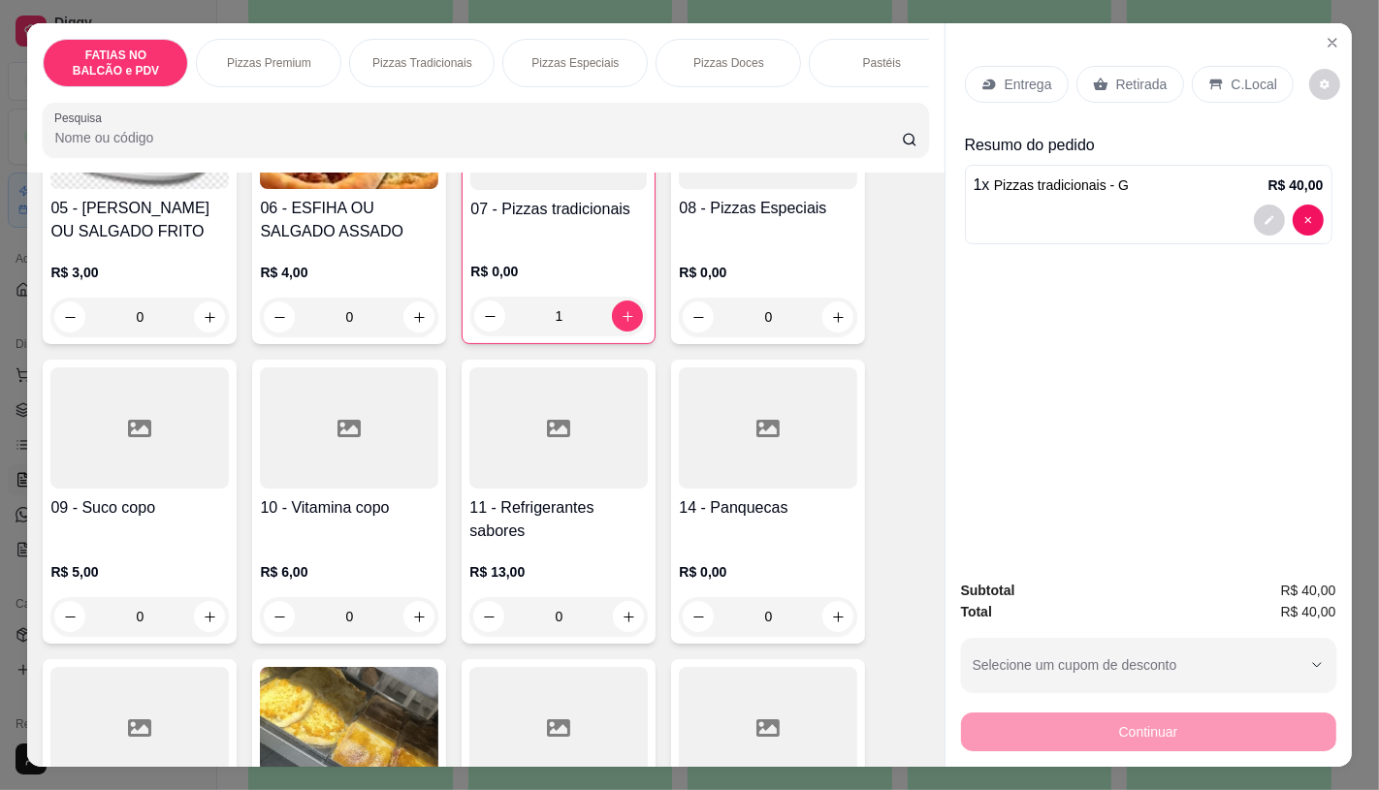
click at [541, 501] on div "11 - Refrigerantes sabores R$ 13,00 0" at bounding box center [559, 502] width 194 height 284
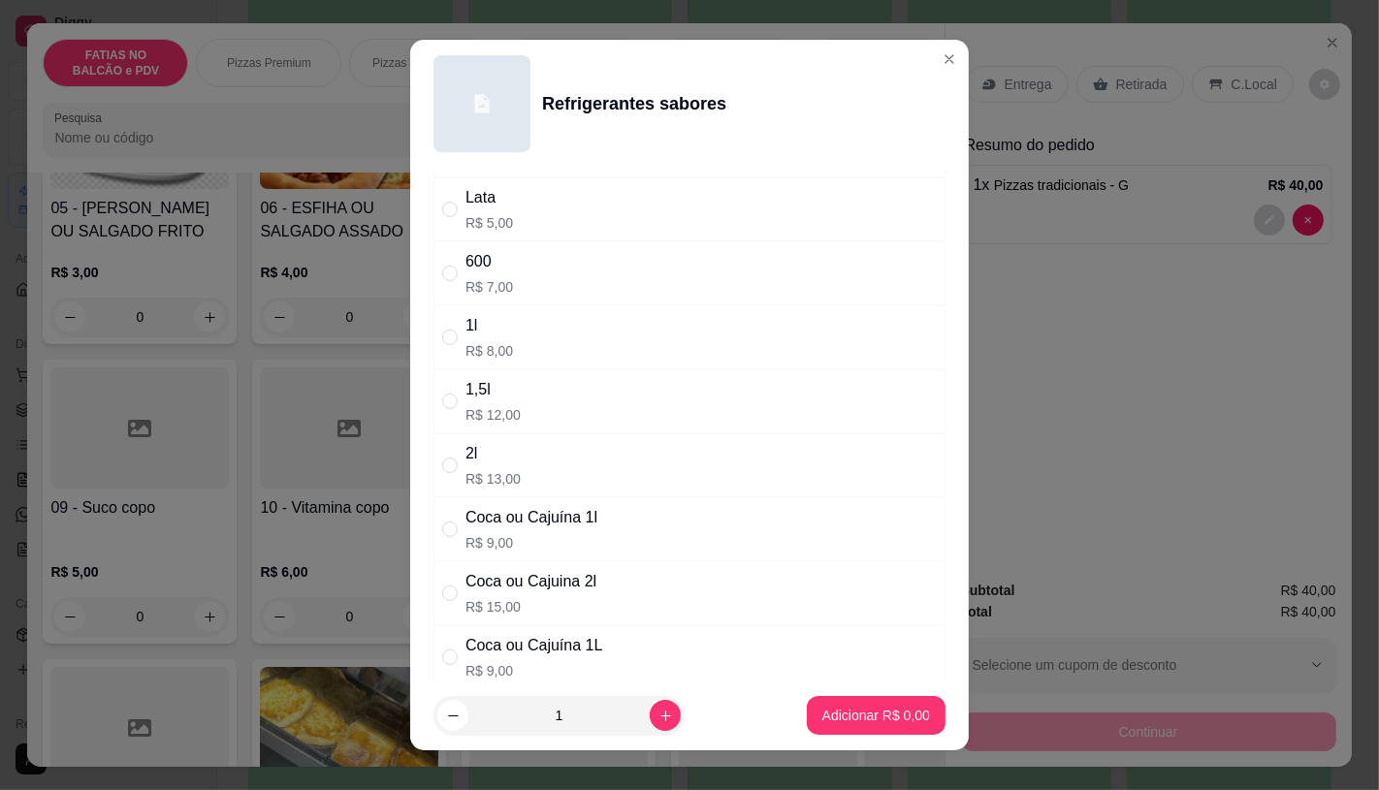
scroll to position [108, 0]
click at [490, 485] on p "R$ 13,00" at bounding box center [492, 475] width 55 height 19
radio input "true"
click at [865, 727] on button "Adicionar R$ 13,00" at bounding box center [872, 716] width 143 height 38
type input "1"
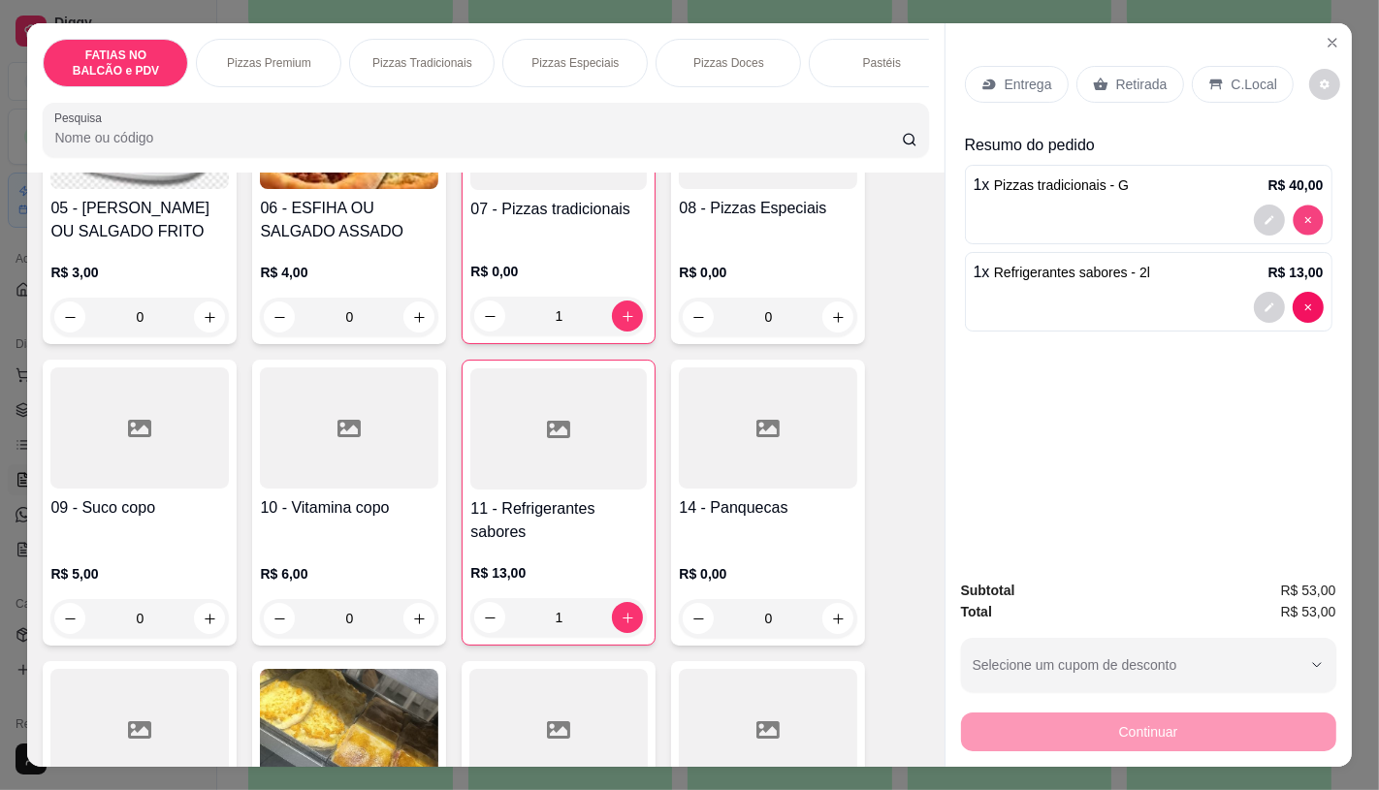
type input "0"
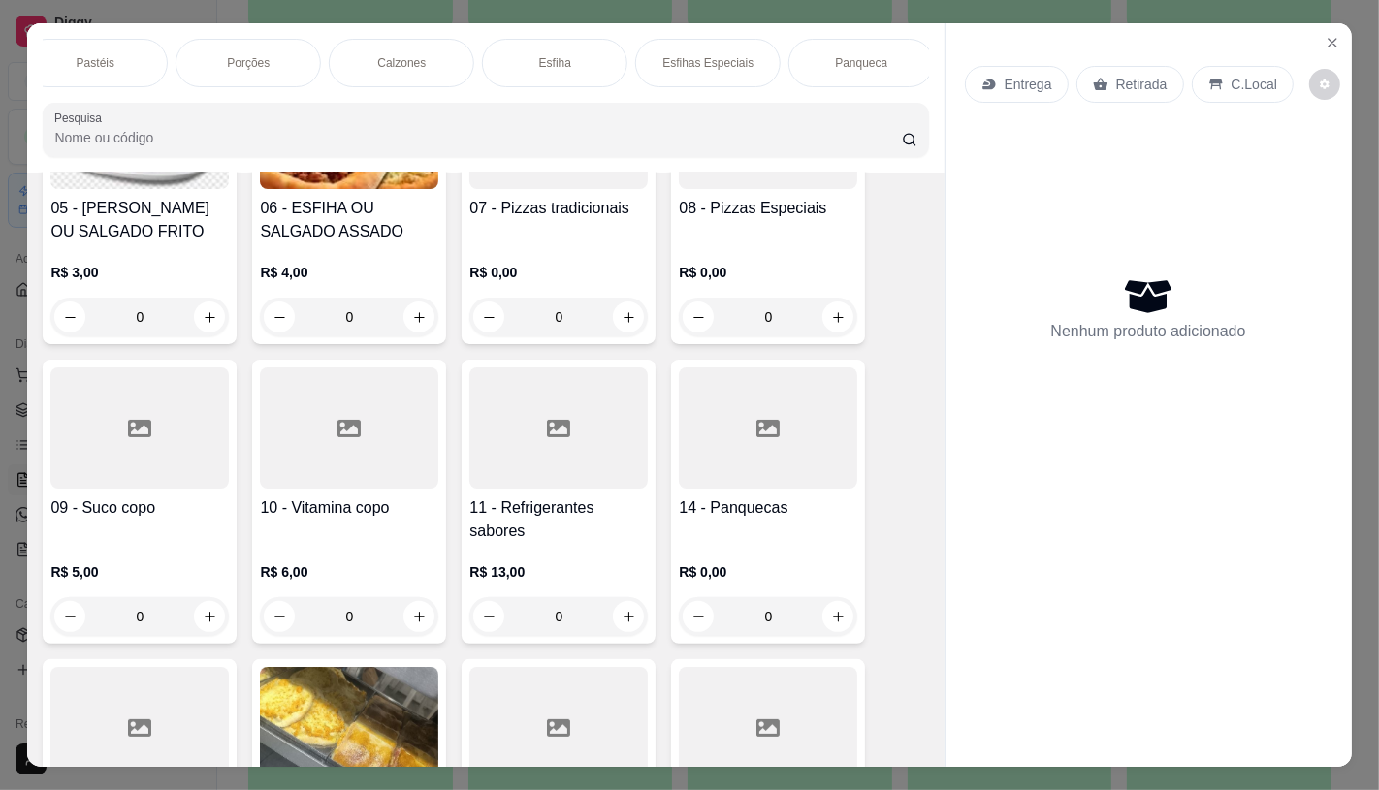
scroll to position [0, 879]
click at [899, 55] on p "Sanduíches" at bounding box center [922, 63] width 61 height 16
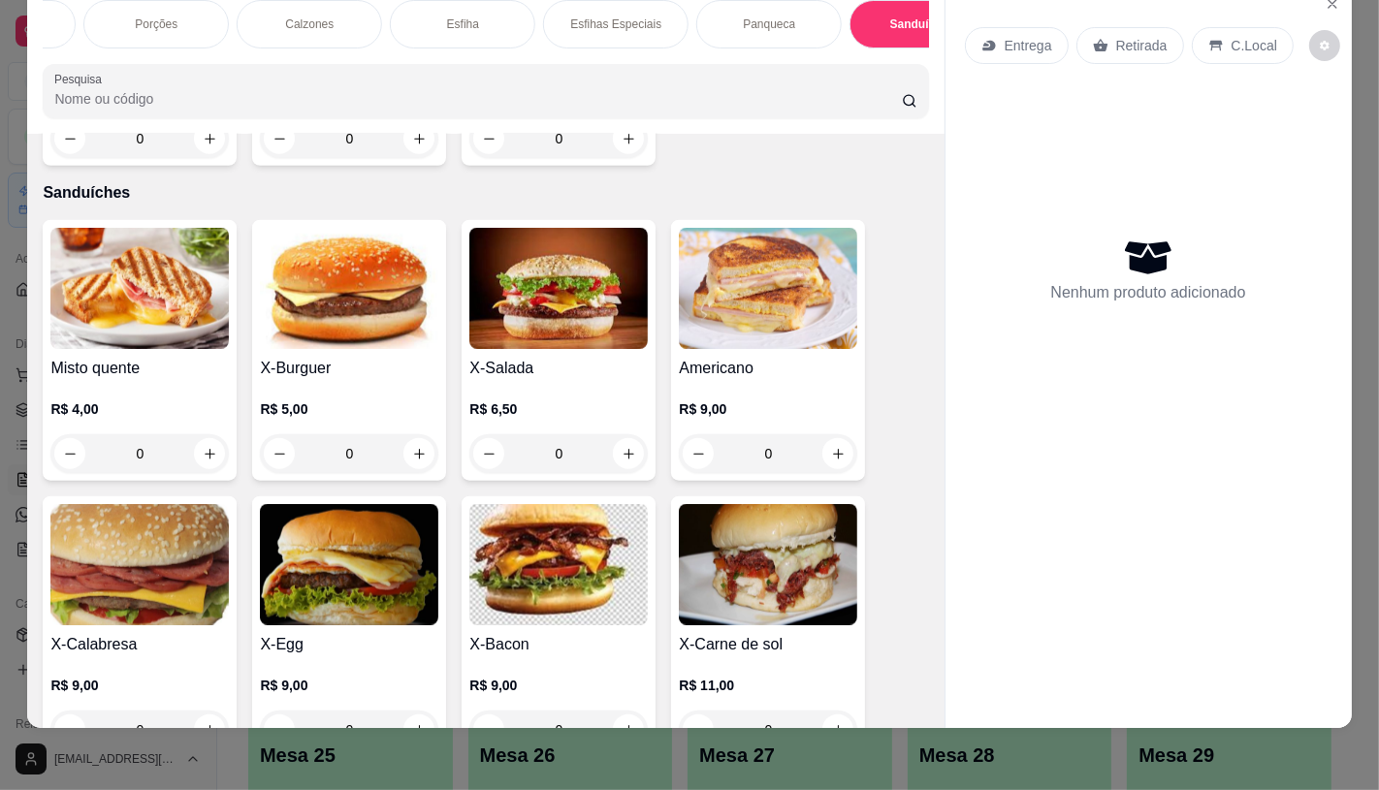
click at [401, 434] on div "0" at bounding box center [349, 453] width 178 height 39
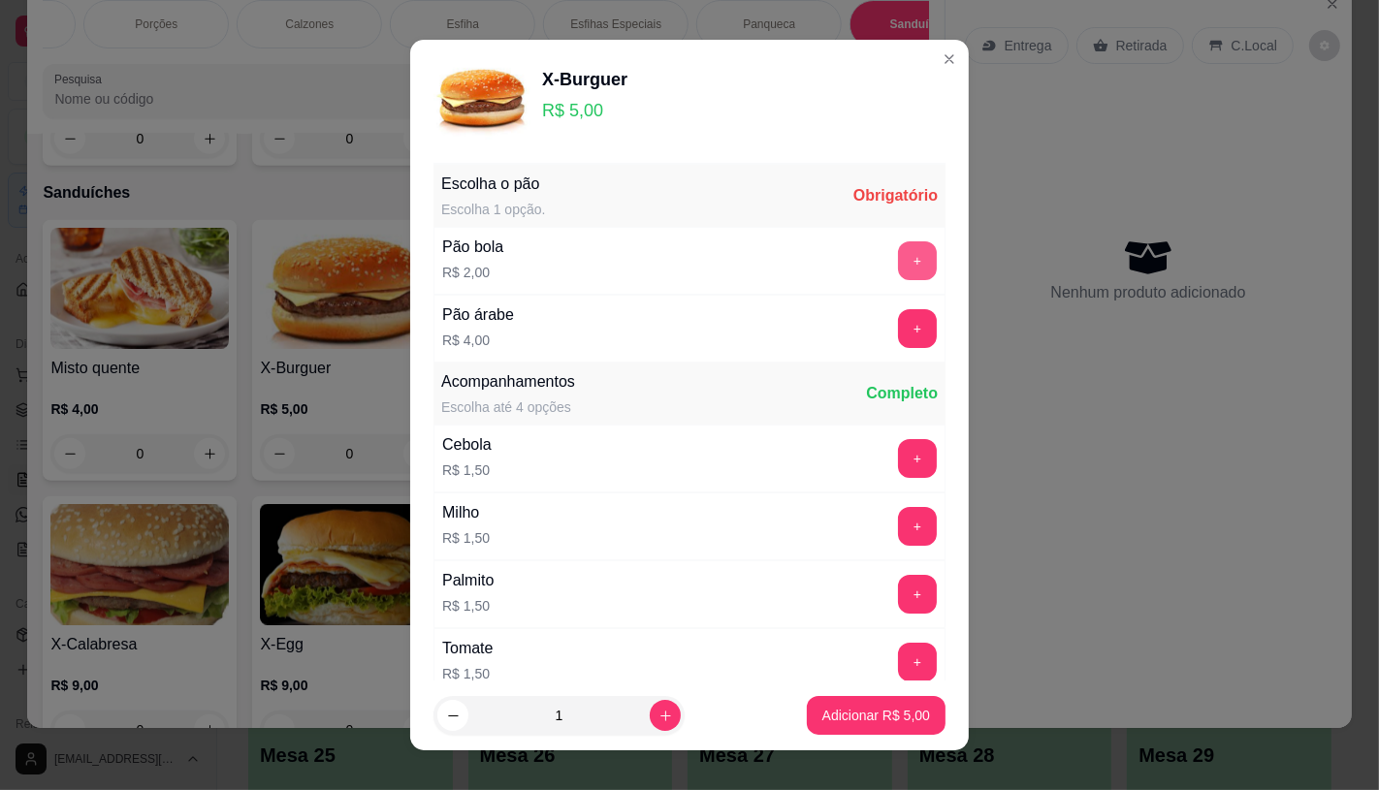
click at [898, 267] on button "+" at bounding box center [917, 260] width 39 height 39
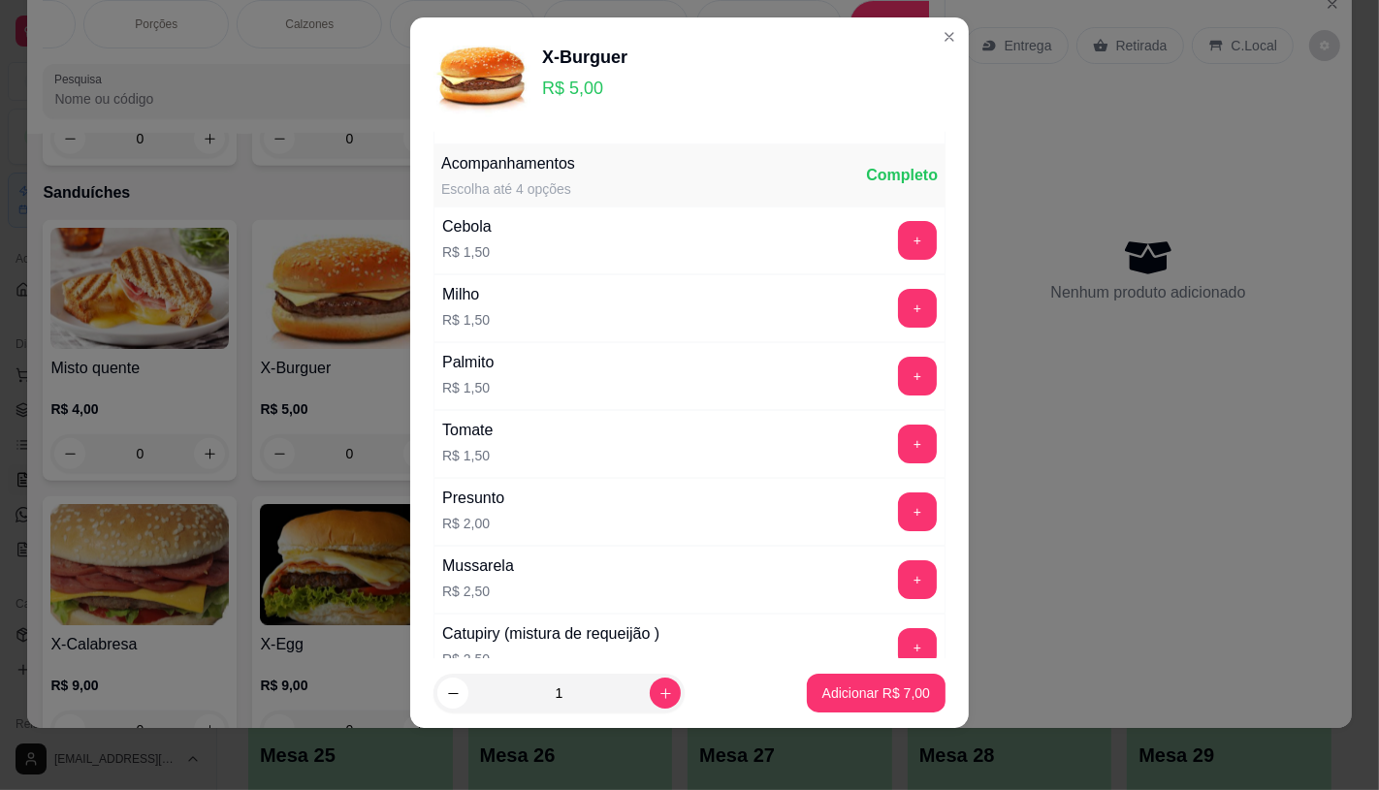
scroll to position [208, 0]
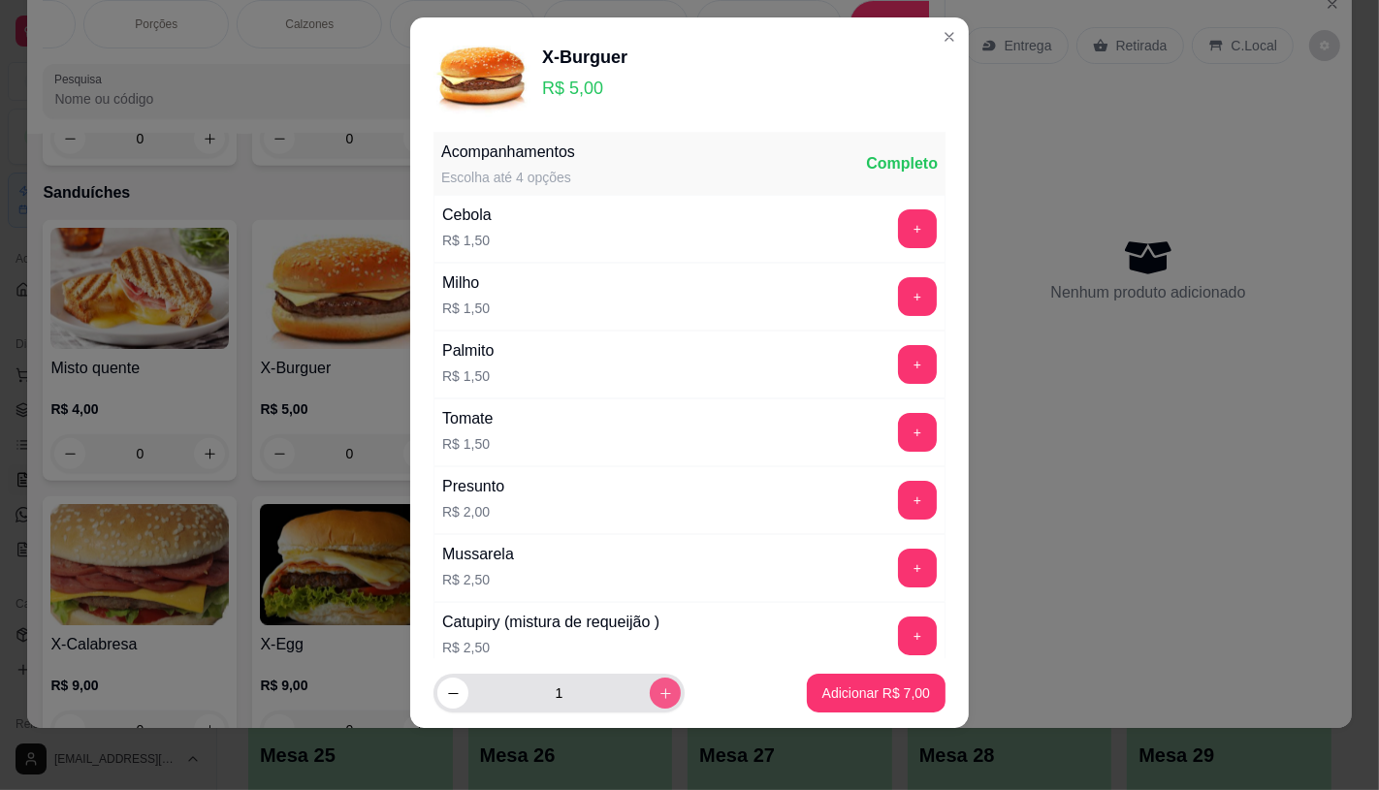
click at [650, 700] on button "increase-product-quantity" at bounding box center [665, 693] width 31 height 31
type input "2"
click at [818, 676] on button "Adicionar R$ 14,00" at bounding box center [872, 693] width 146 height 39
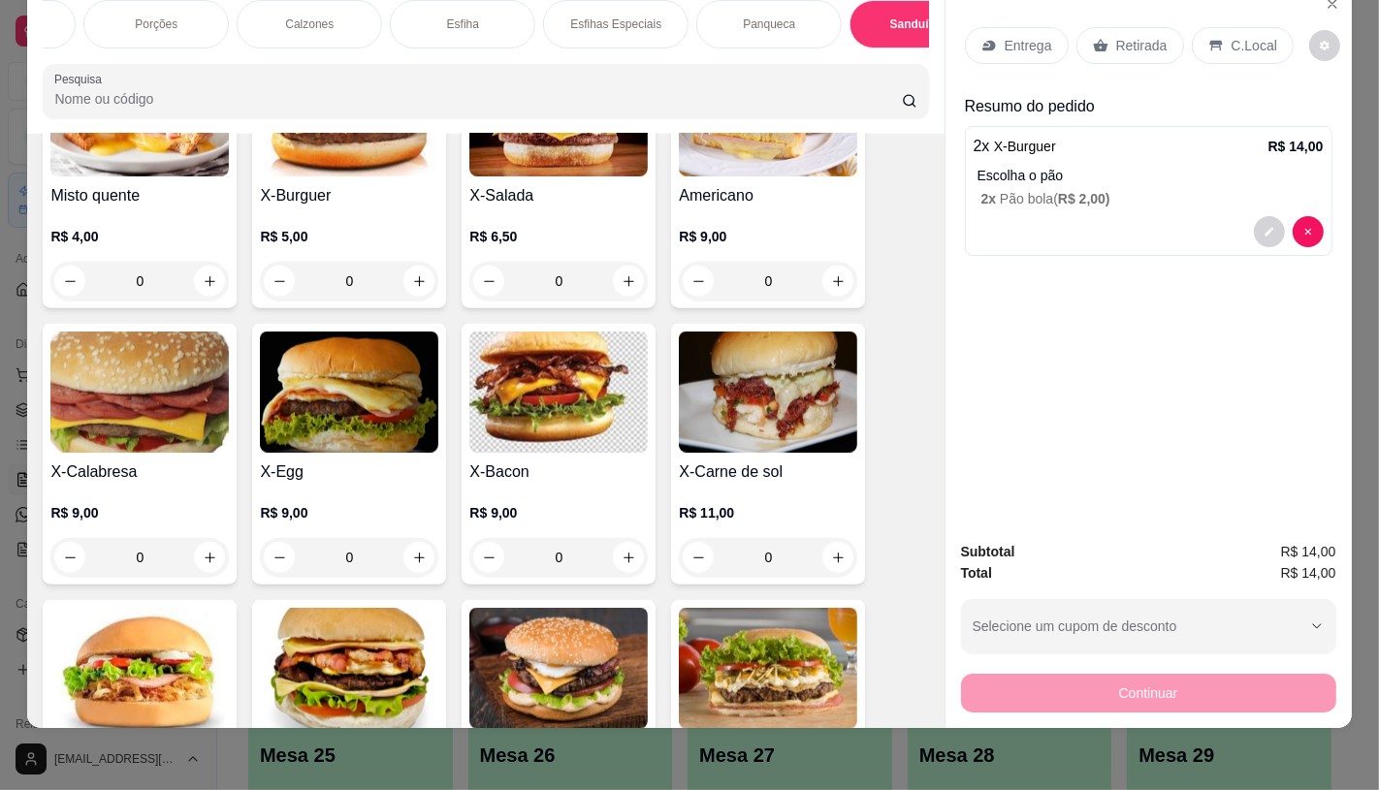
scroll to position [7946, 0]
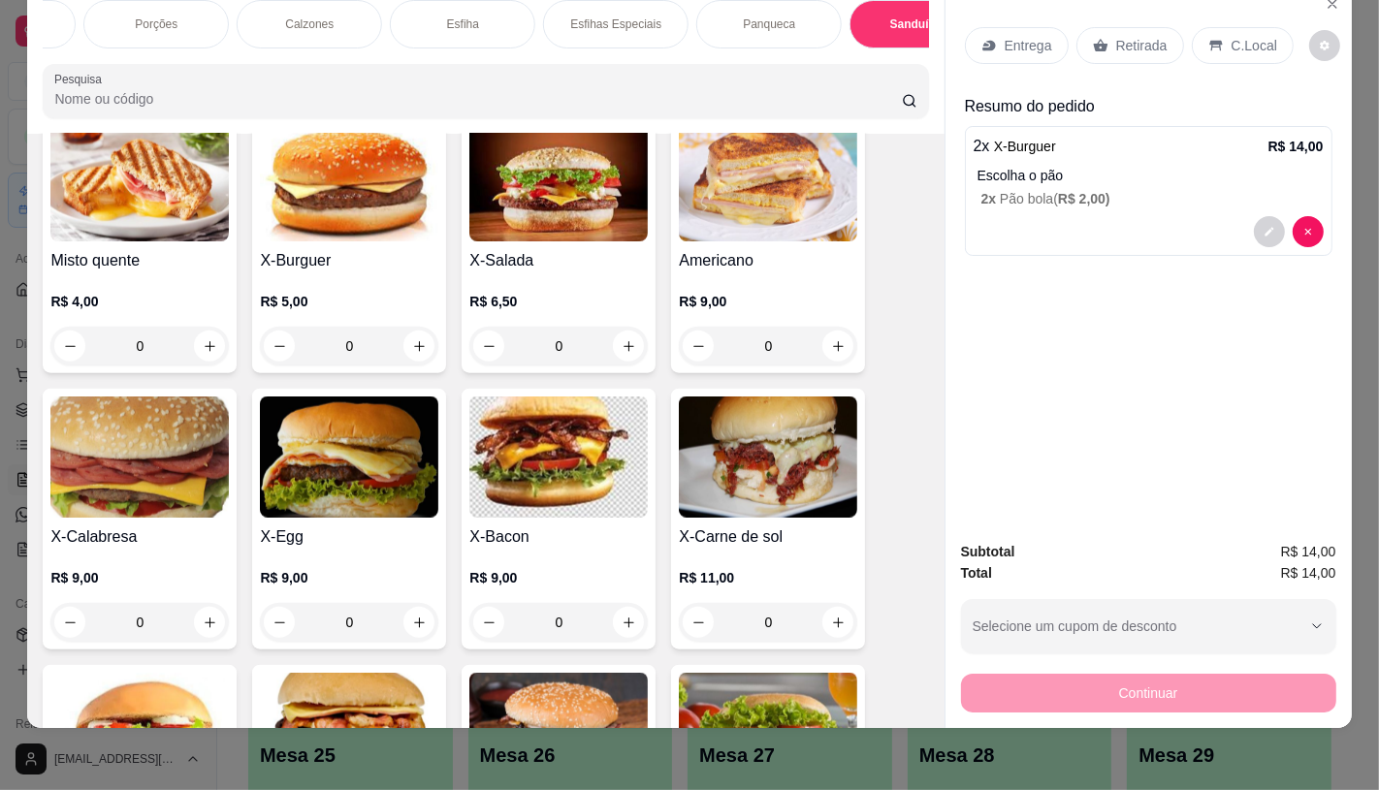
click at [530, 249] on h4 "X-Salada" at bounding box center [558, 260] width 178 height 23
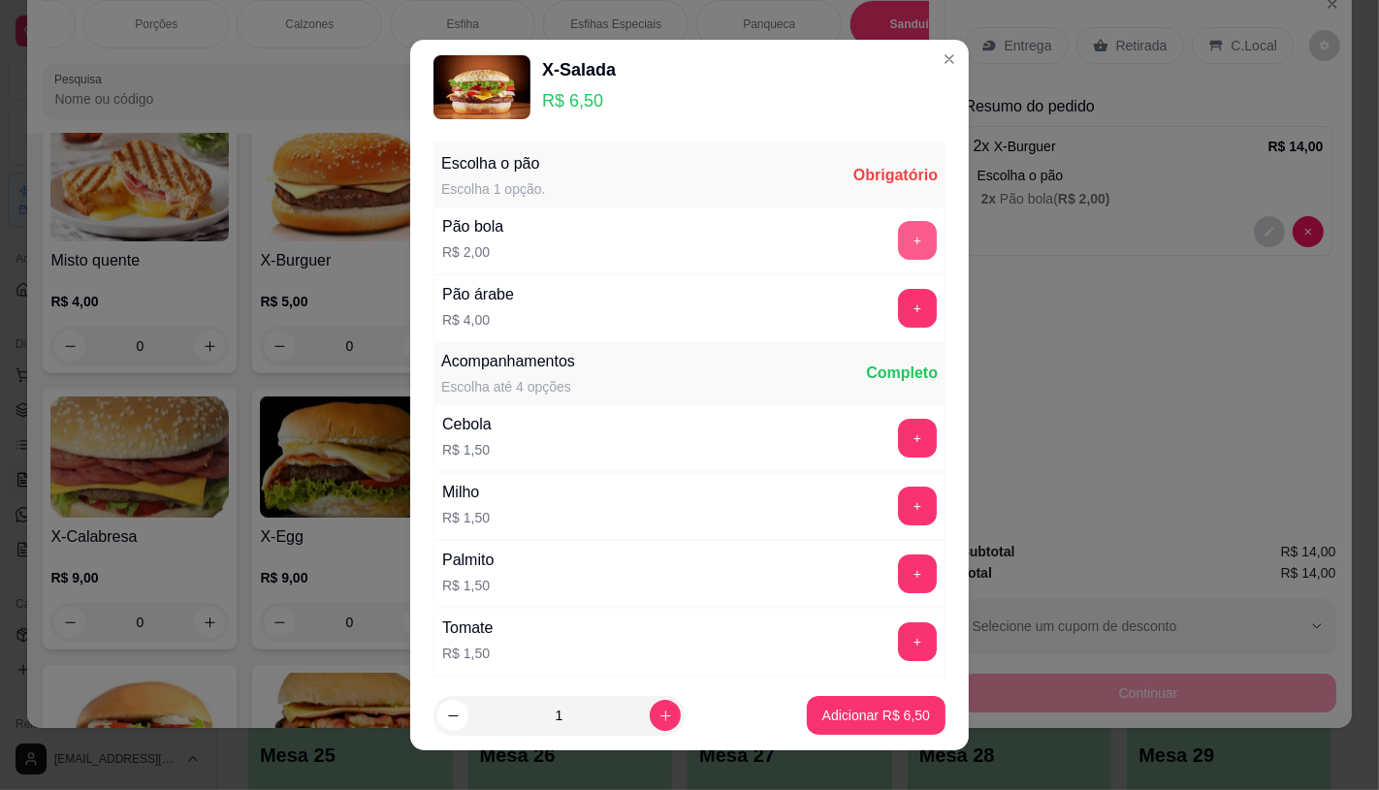
click at [898, 241] on button "+" at bounding box center [917, 240] width 39 height 39
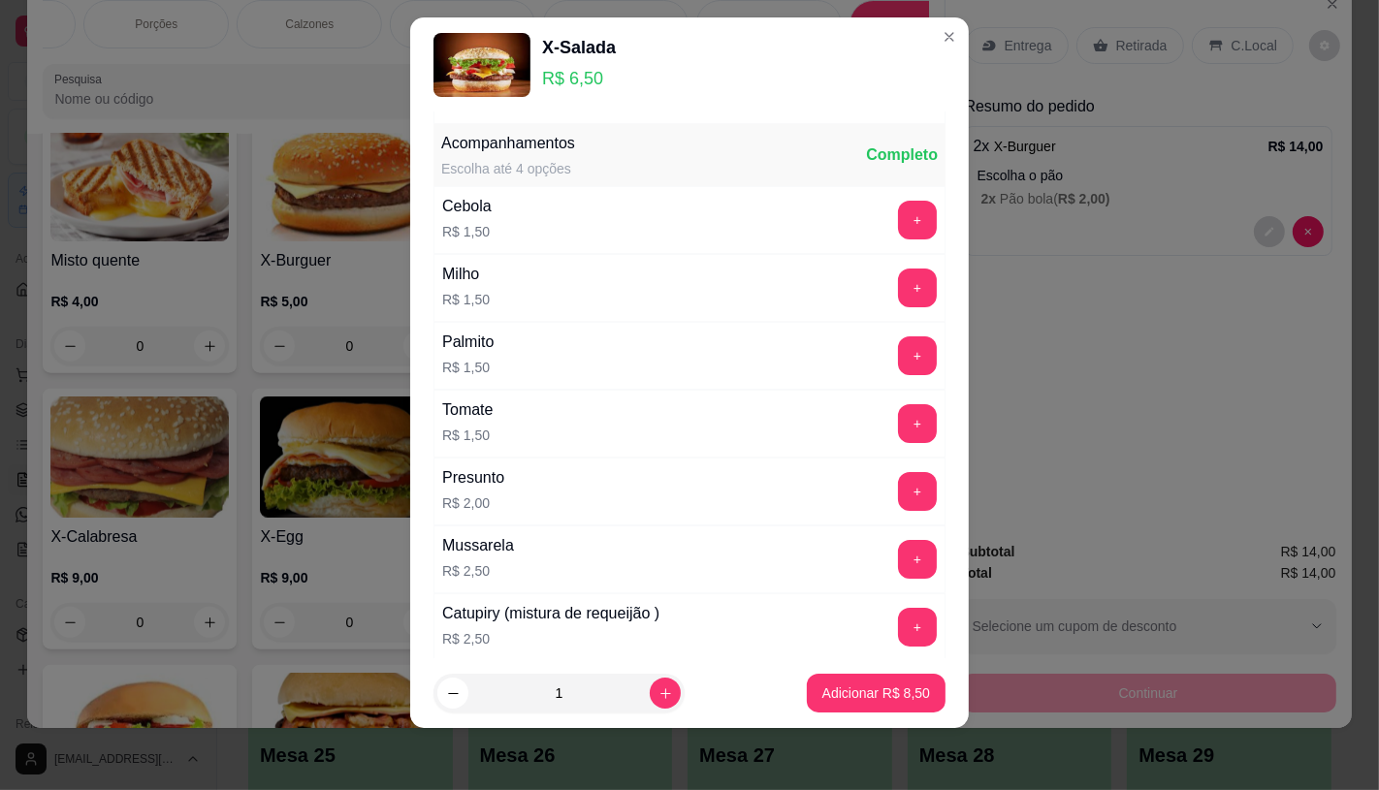
scroll to position [208, 0]
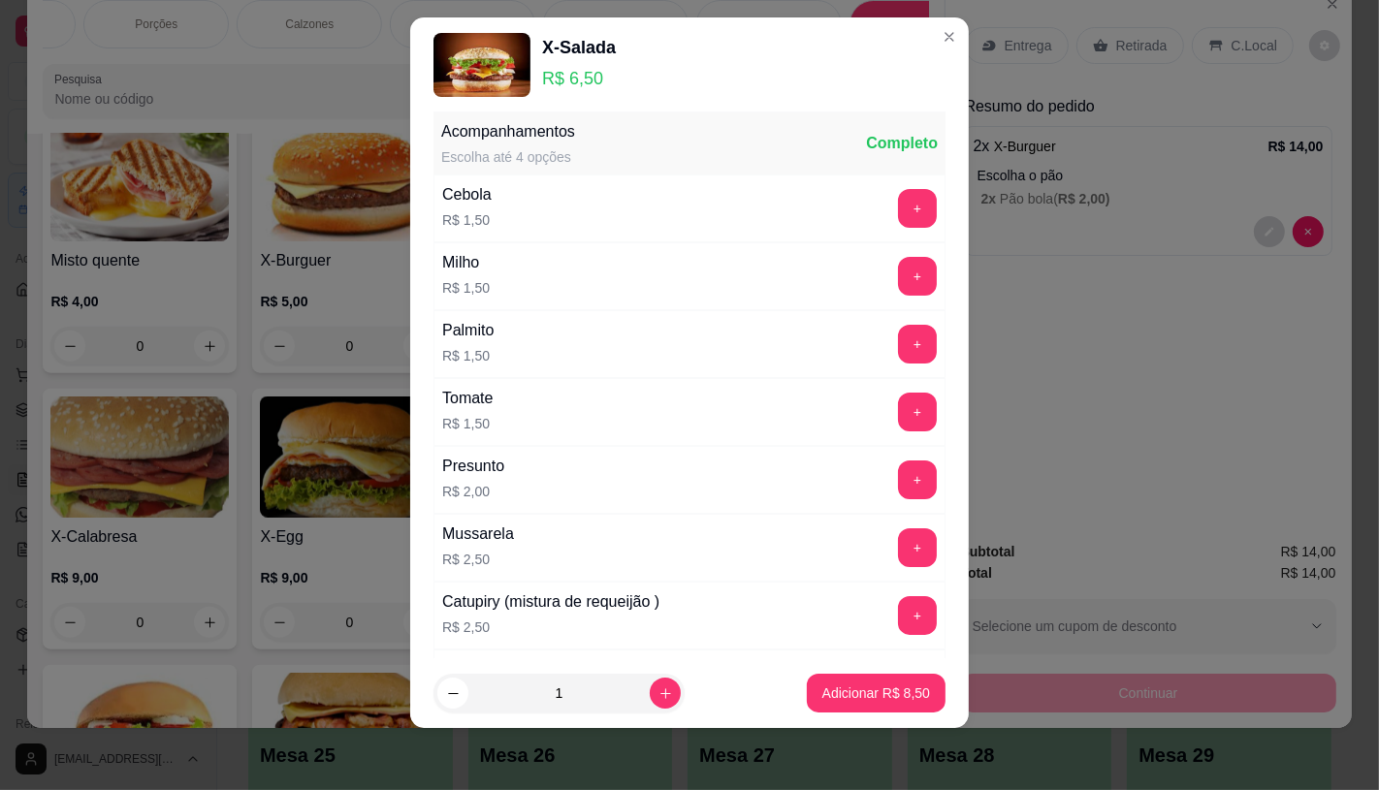
click at [887, 672] on footer "1 Adicionar R$ 8,50" at bounding box center [689, 693] width 559 height 70
click at [887, 683] on button "Adicionar R$ 8,50" at bounding box center [876, 693] width 139 height 39
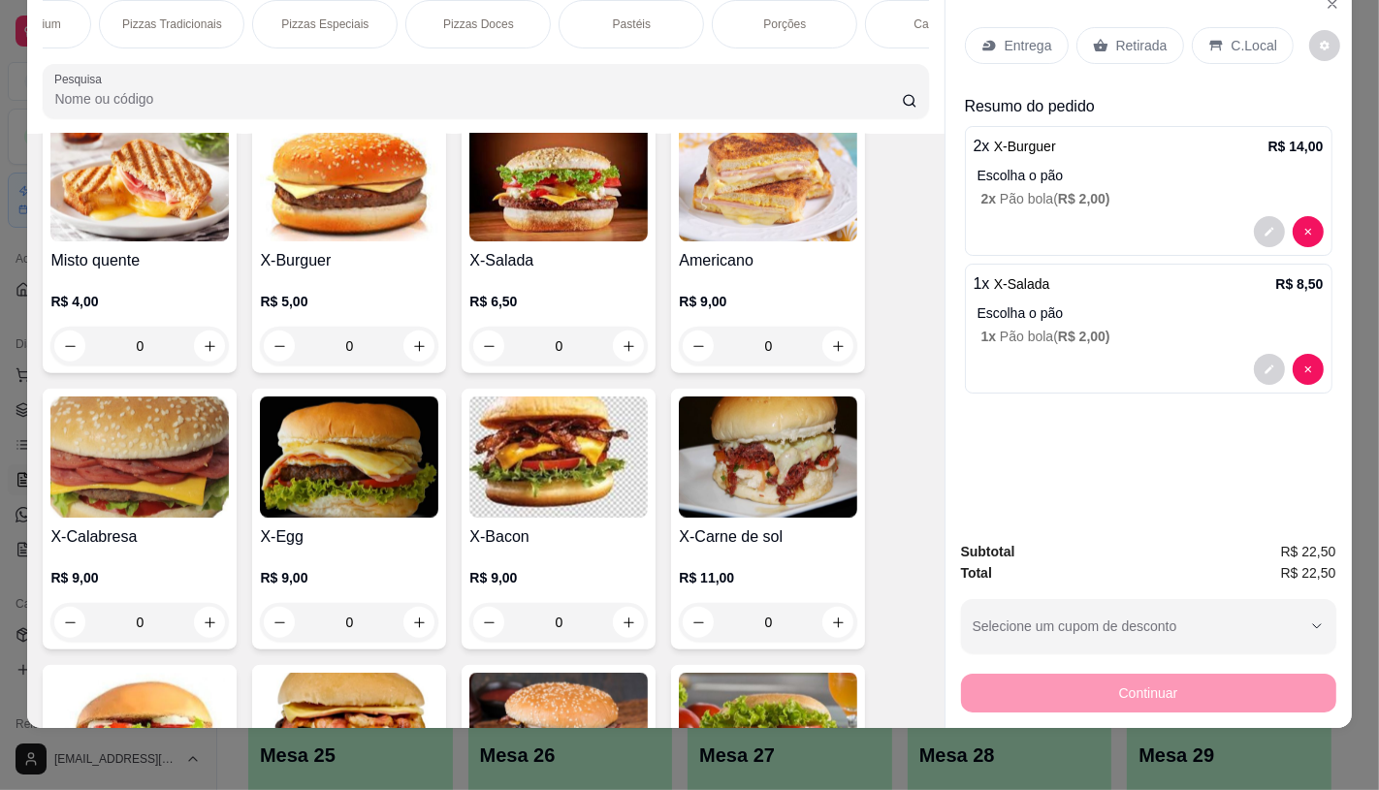
scroll to position [0, 0]
click at [89, 16] on p "FATIAS NO BALCÃO e PDV" at bounding box center [115, 24] width 112 height 31
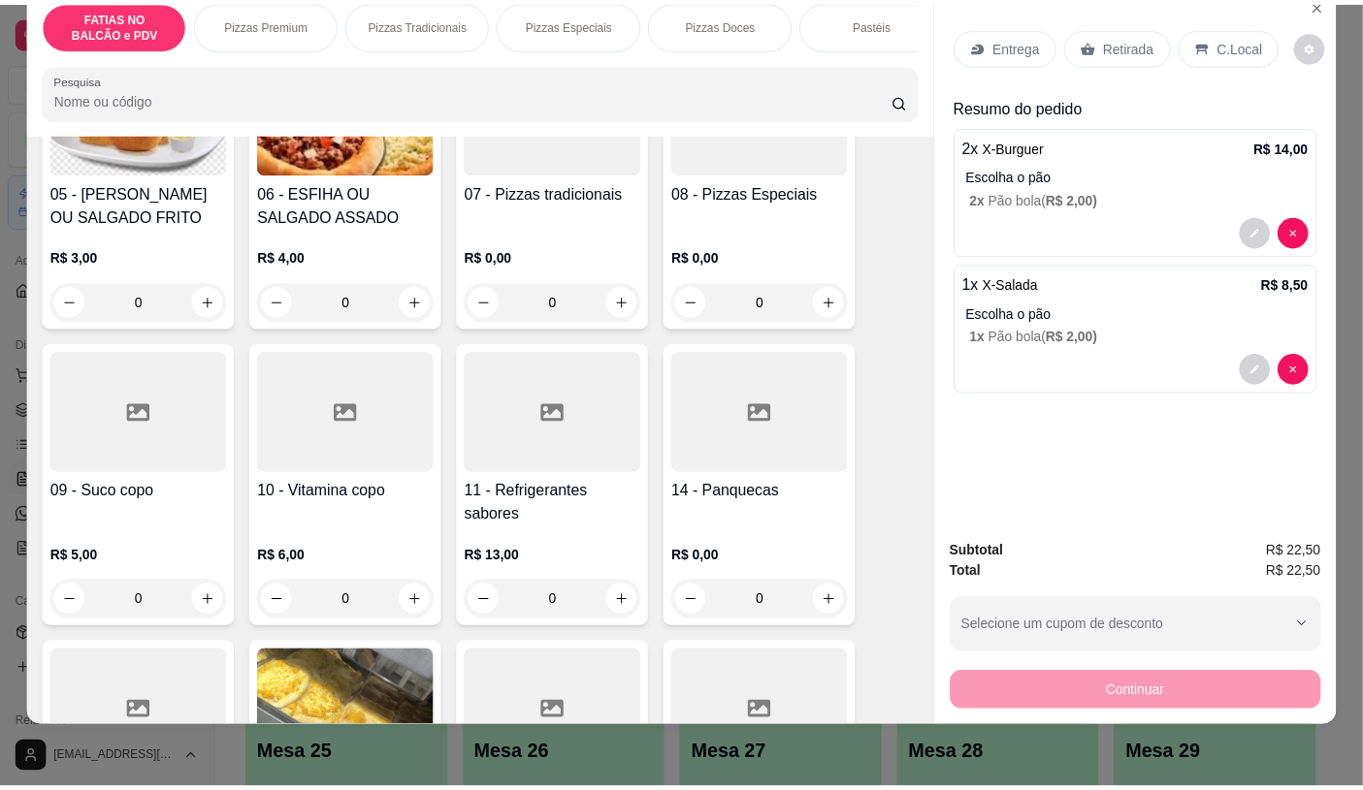
scroll to position [518, 0]
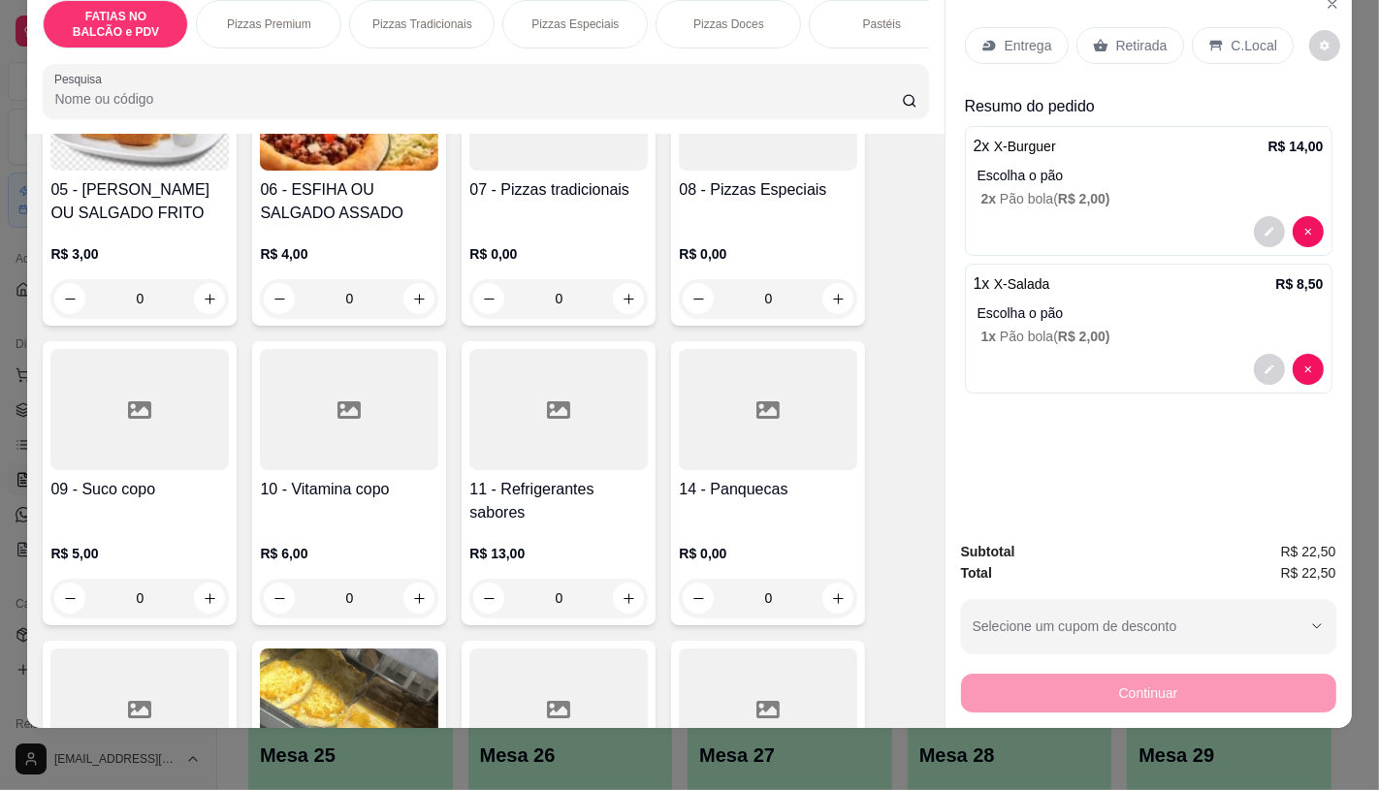
click at [584, 481] on h4 "11 - Refrigerantes sabores" at bounding box center [558, 501] width 178 height 47
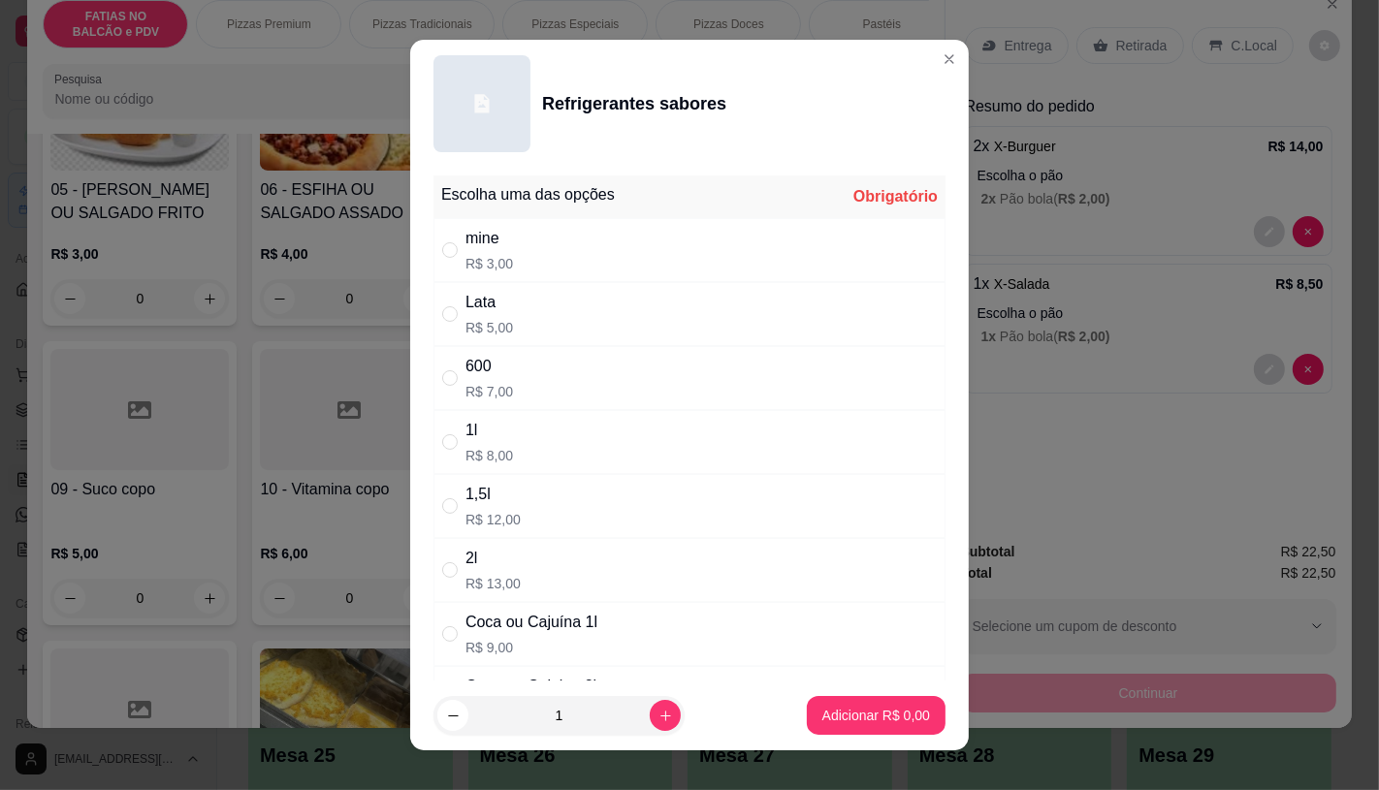
click at [537, 297] on div "Lata R$ 5,00" at bounding box center [689, 314] width 512 height 64
radio input "true"
click at [655, 713] on button "increase-product-quantity" at bounding box center [665, 715] width 31 height 31
type input "2"
click at [819, 713] on p "Adicionar R$ 10,00" at bounding box center [873, 716] width 112 height 18
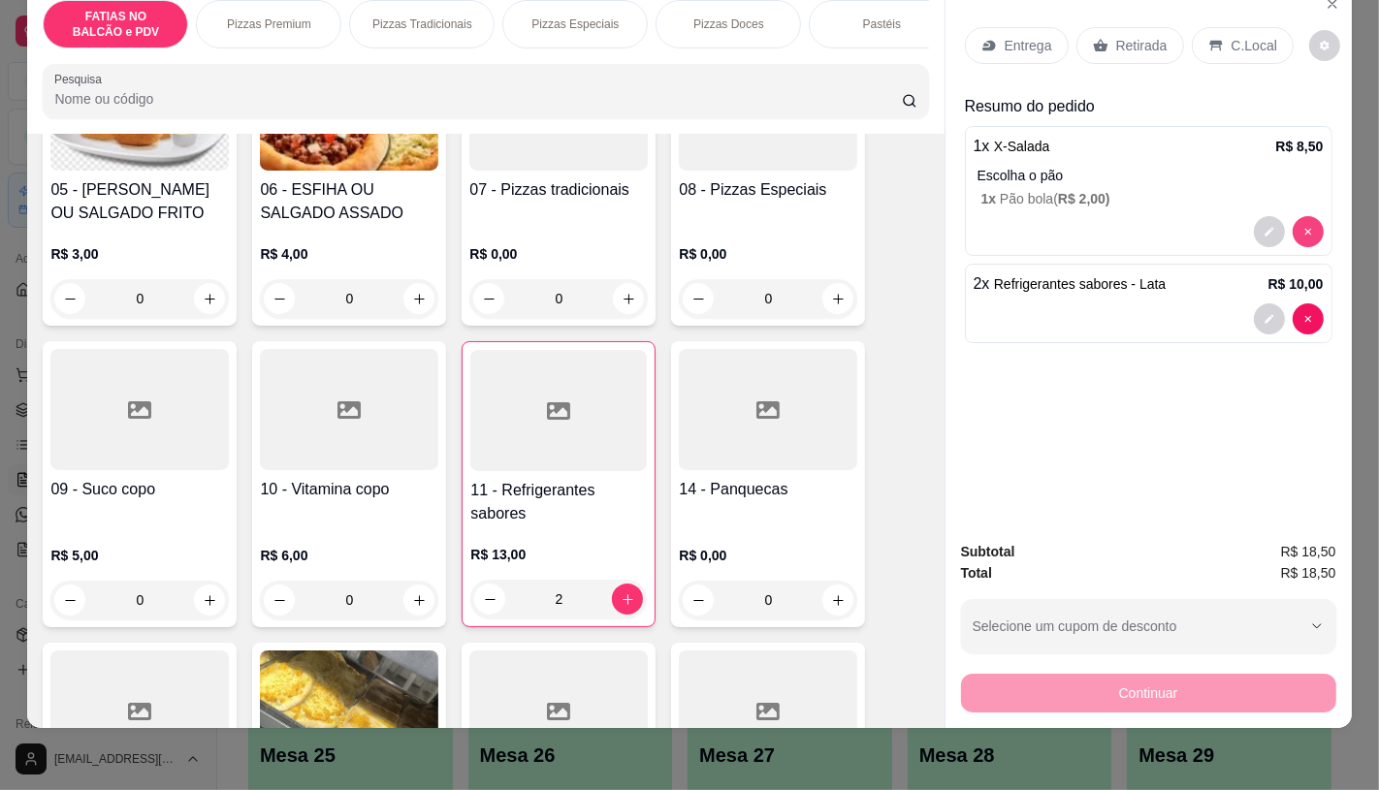
click at [1303, 218] on div "Entrega Retirada C.Local Resumo do pedido 1 x X-Salada R$ 8,50 Escolha o pão 1 …" at bounding box center [1149, 254] width 406 height 540
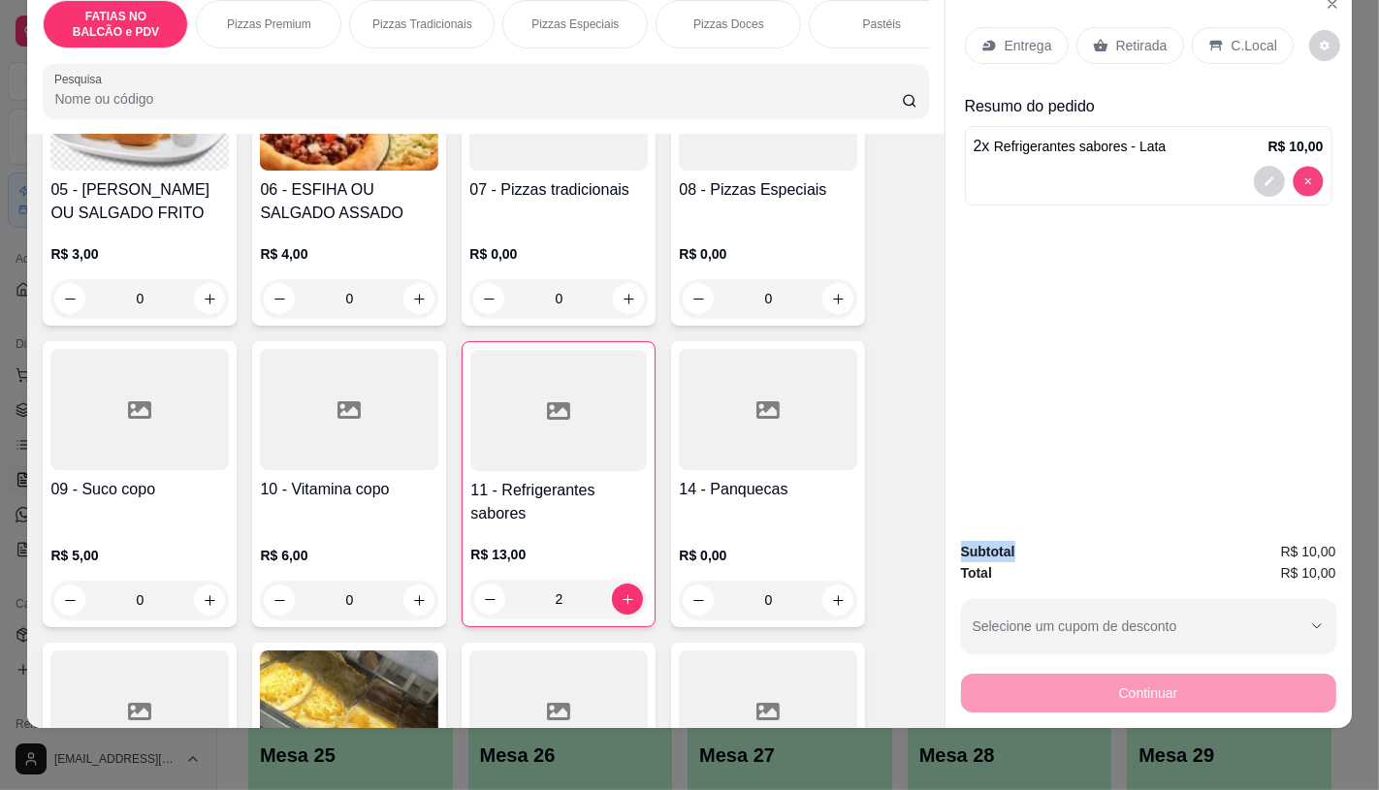
type input "0"
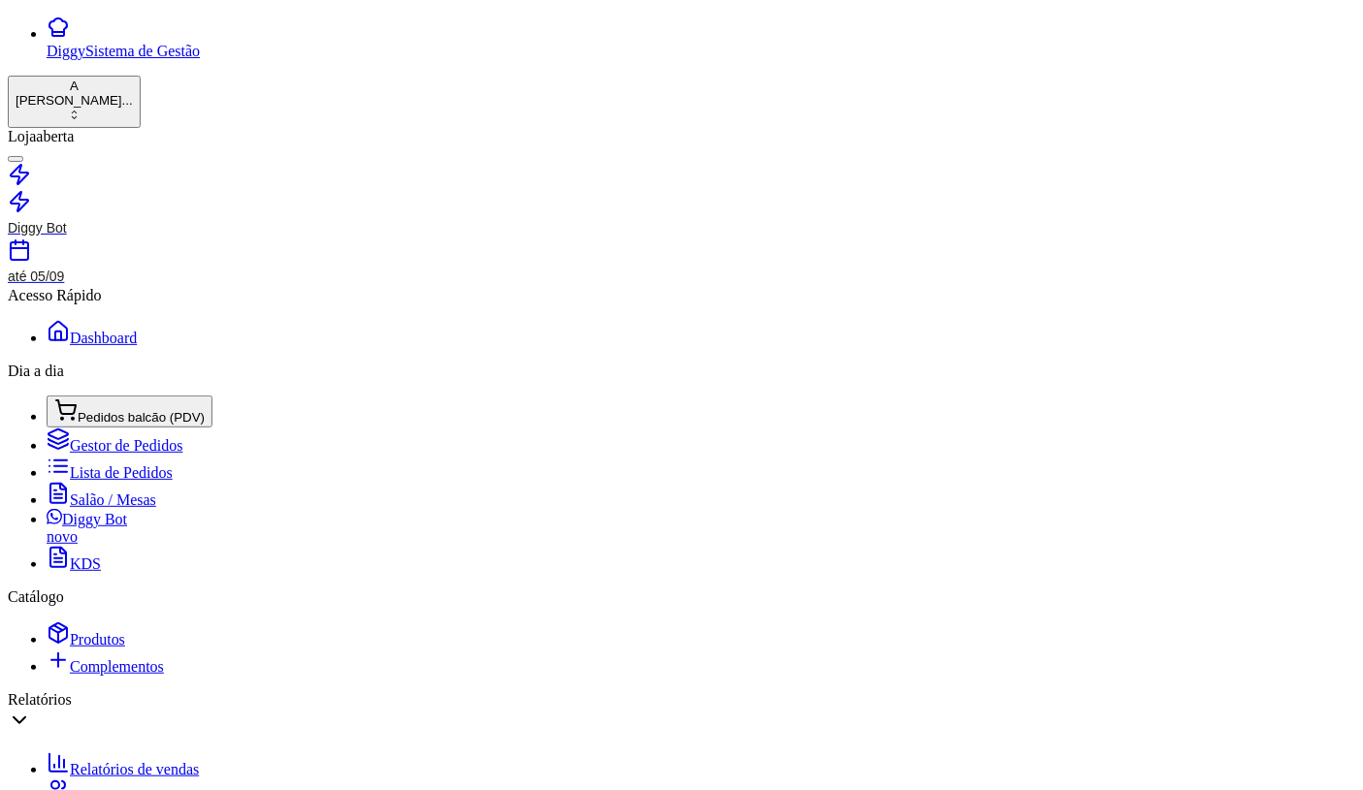
click at [80, 410] on span "Pedidos balcão (PDV)" at bounding box center [141, 417] width 127 height 15
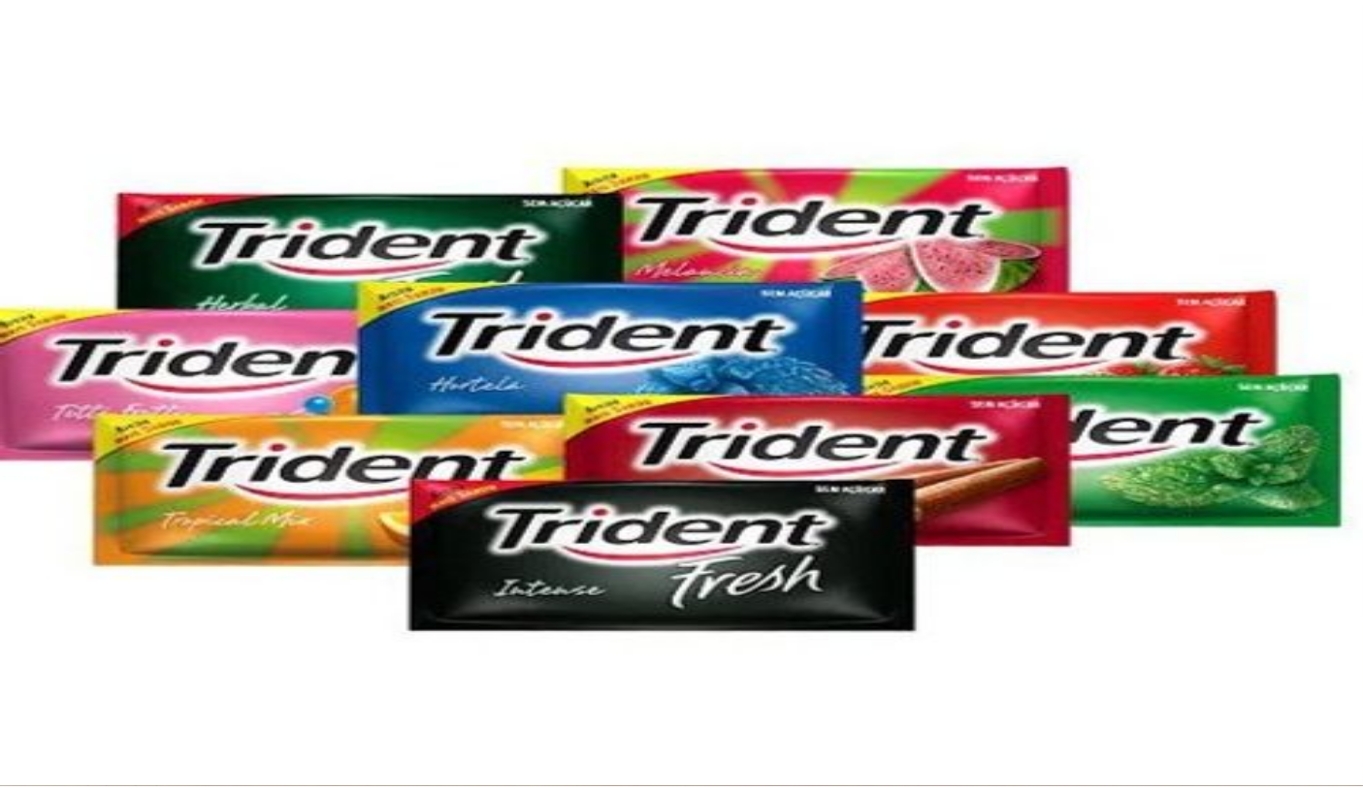
scroll to position [431, 0]
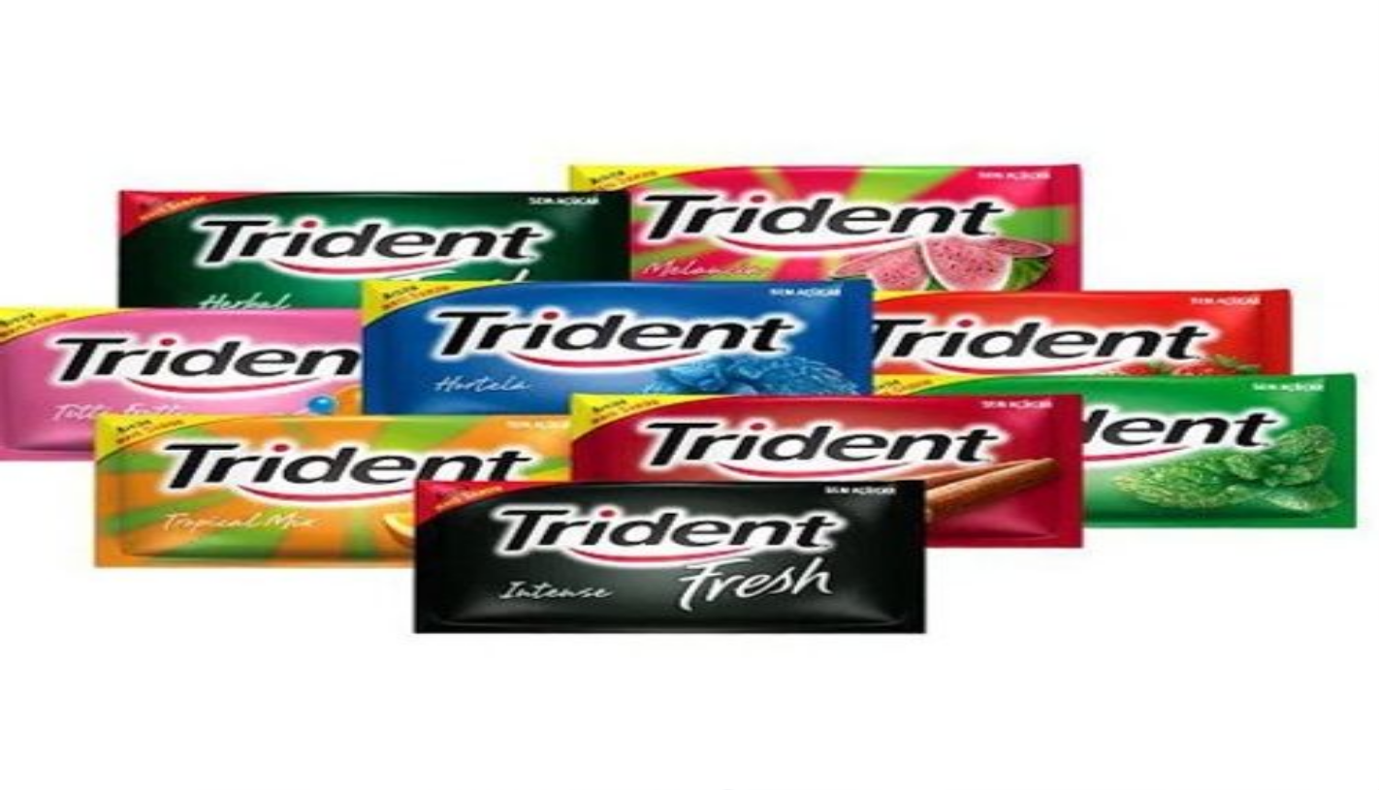
type input "2"
radio input "true"
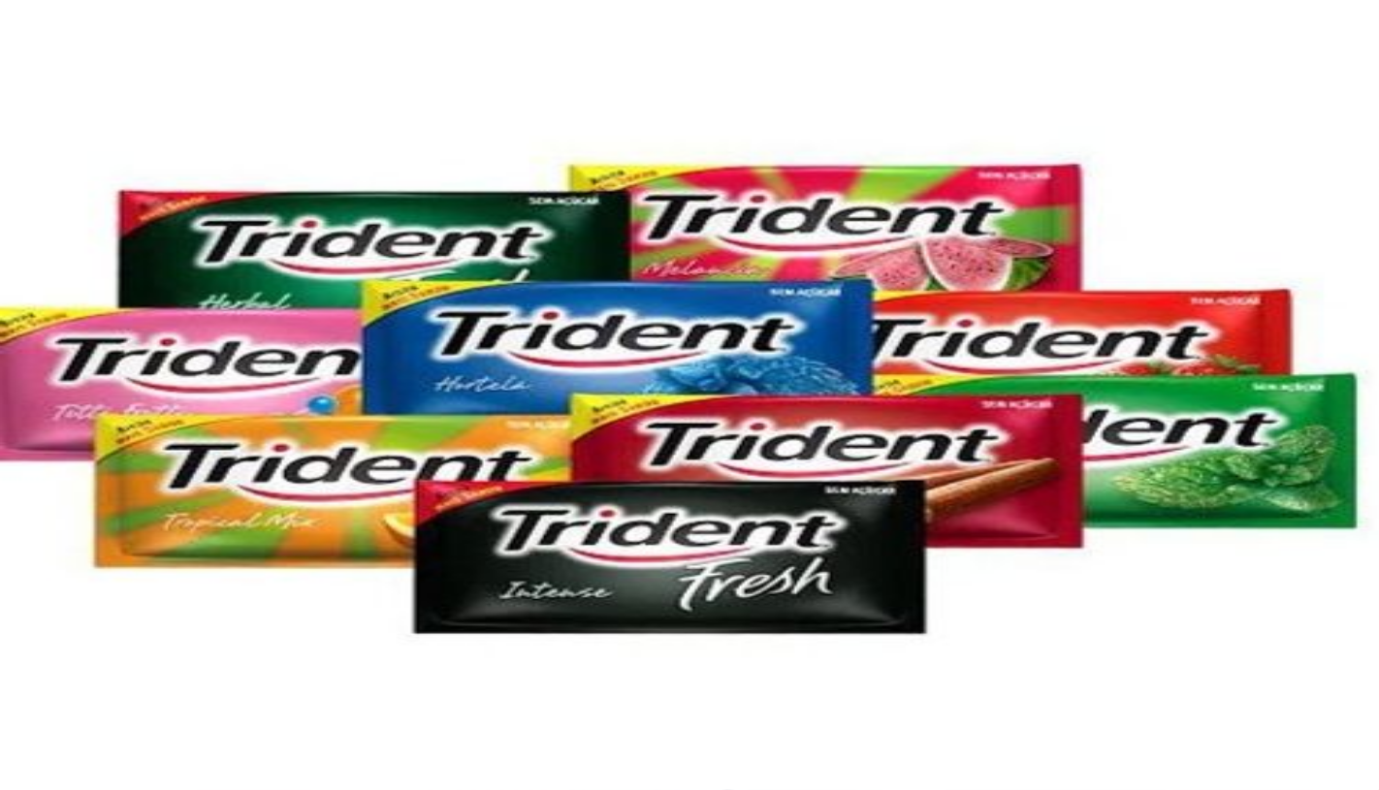
type input "1"
type input "R$ 0,00"
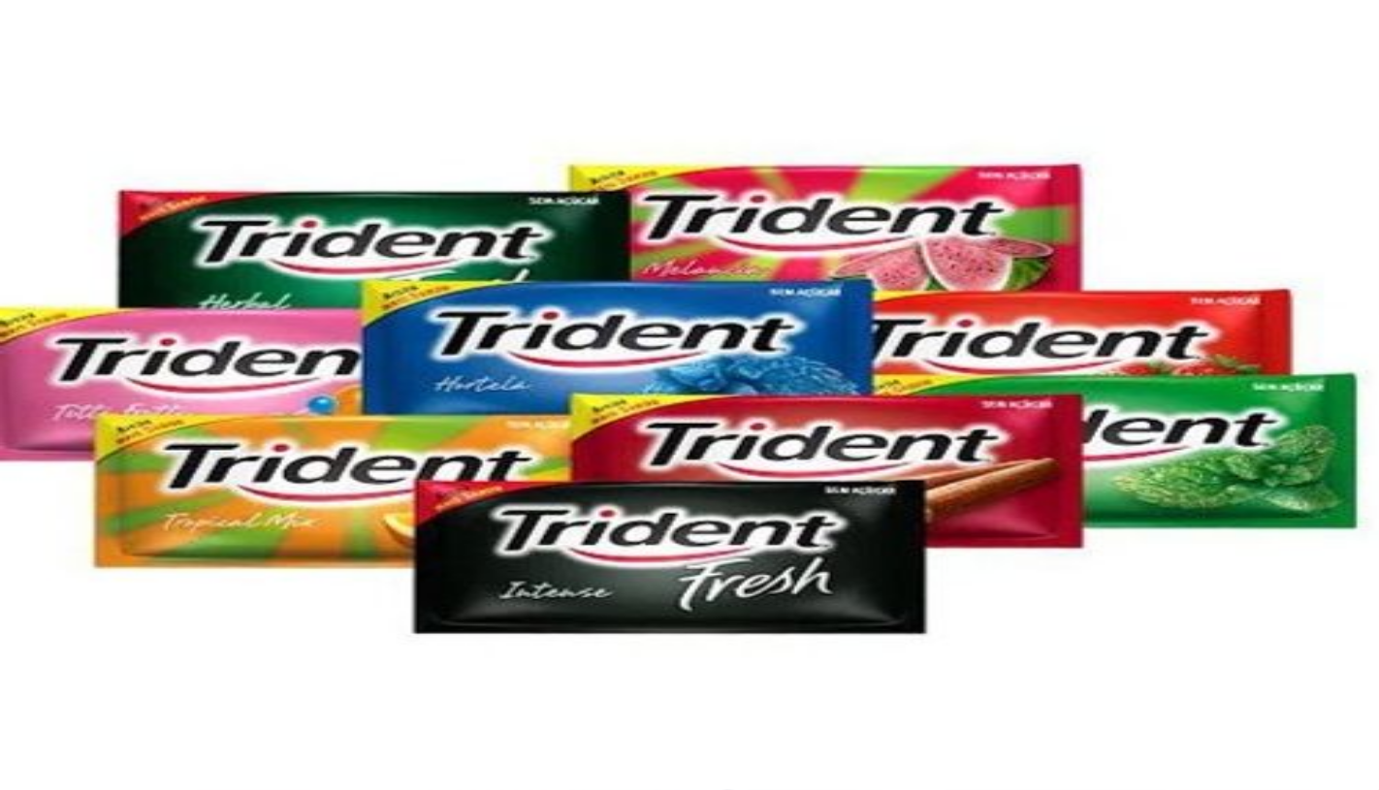
type input "0"
type input "-R$ 13,00"
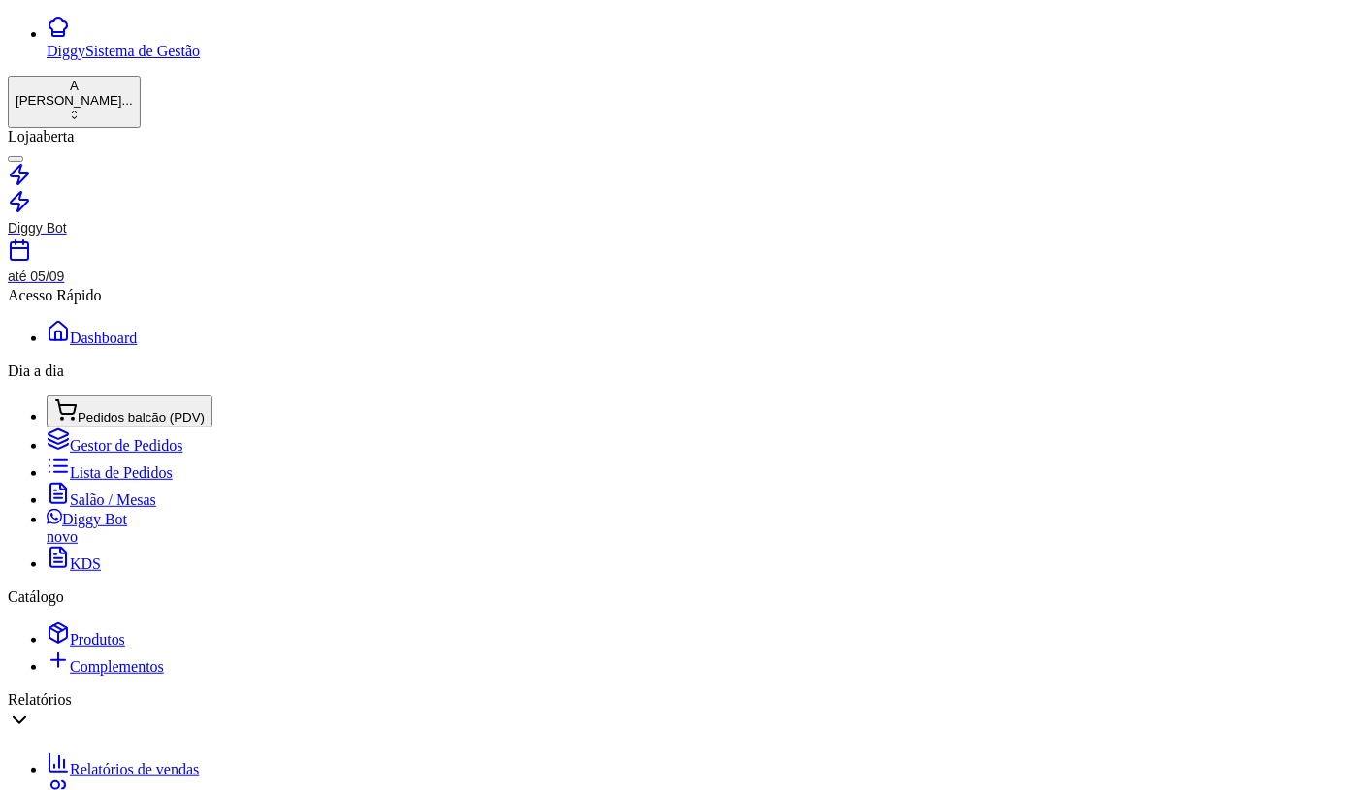
click at [73, 396] on button "Pedidos balcão (PDV)" at bounding box center [130, 412] width 166 height 32
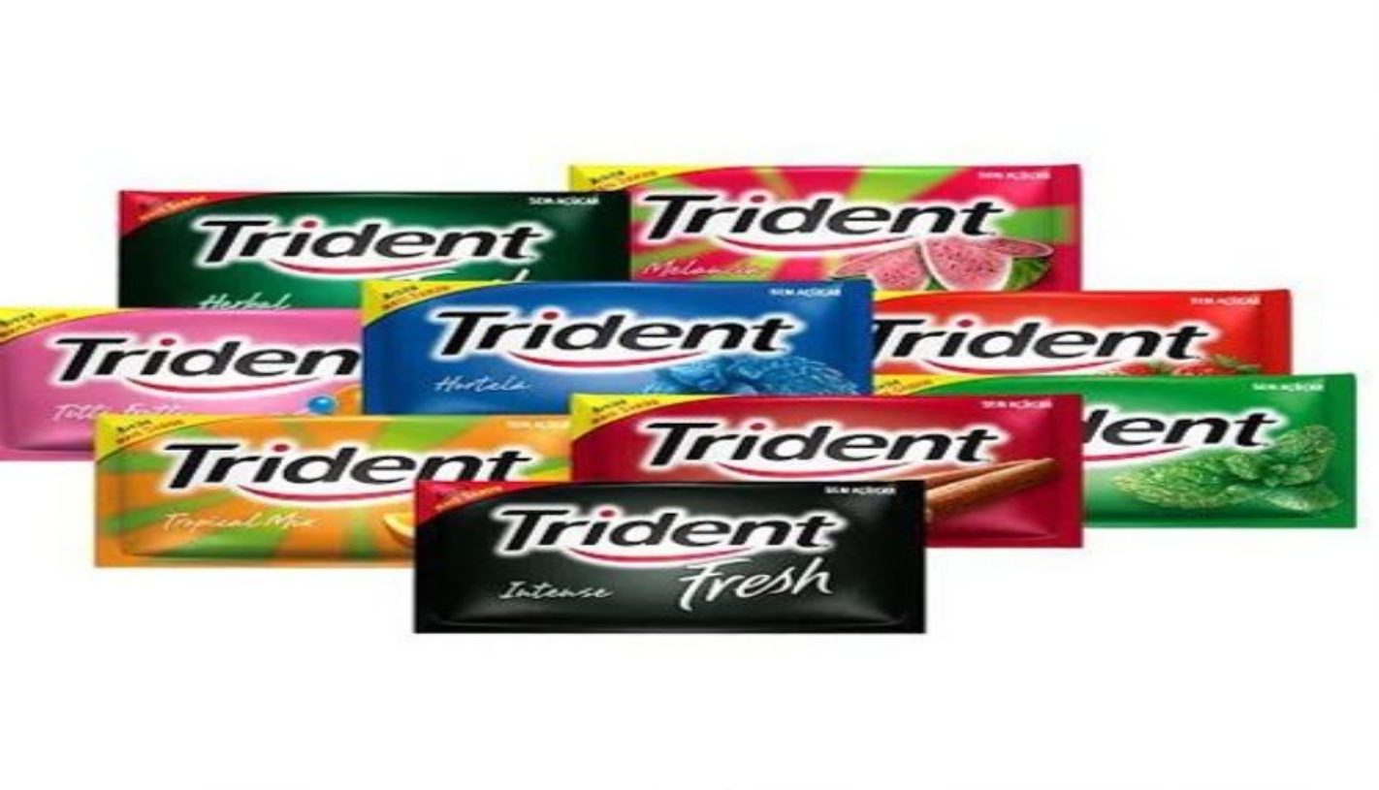
scroll to position [323, 0]
radio input "true"
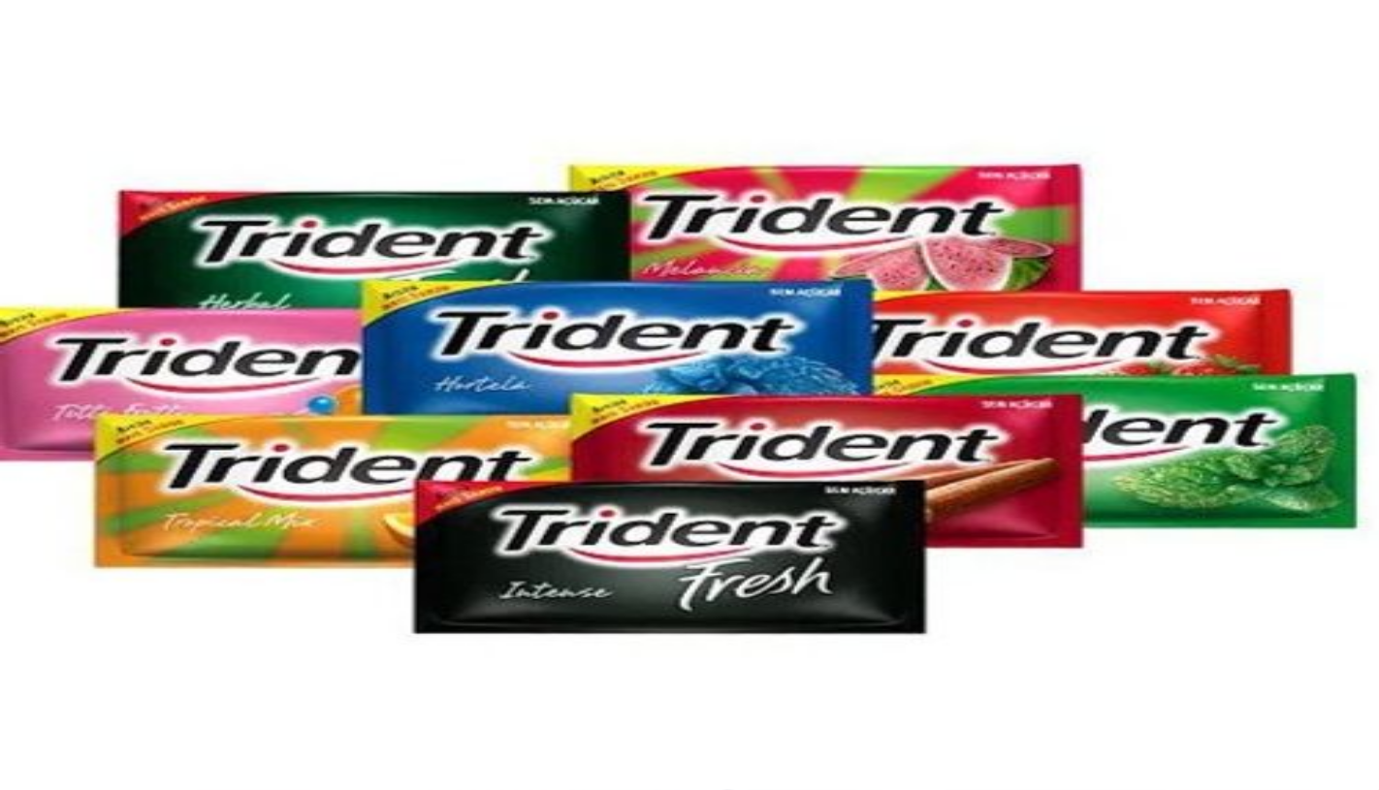
type input "1"
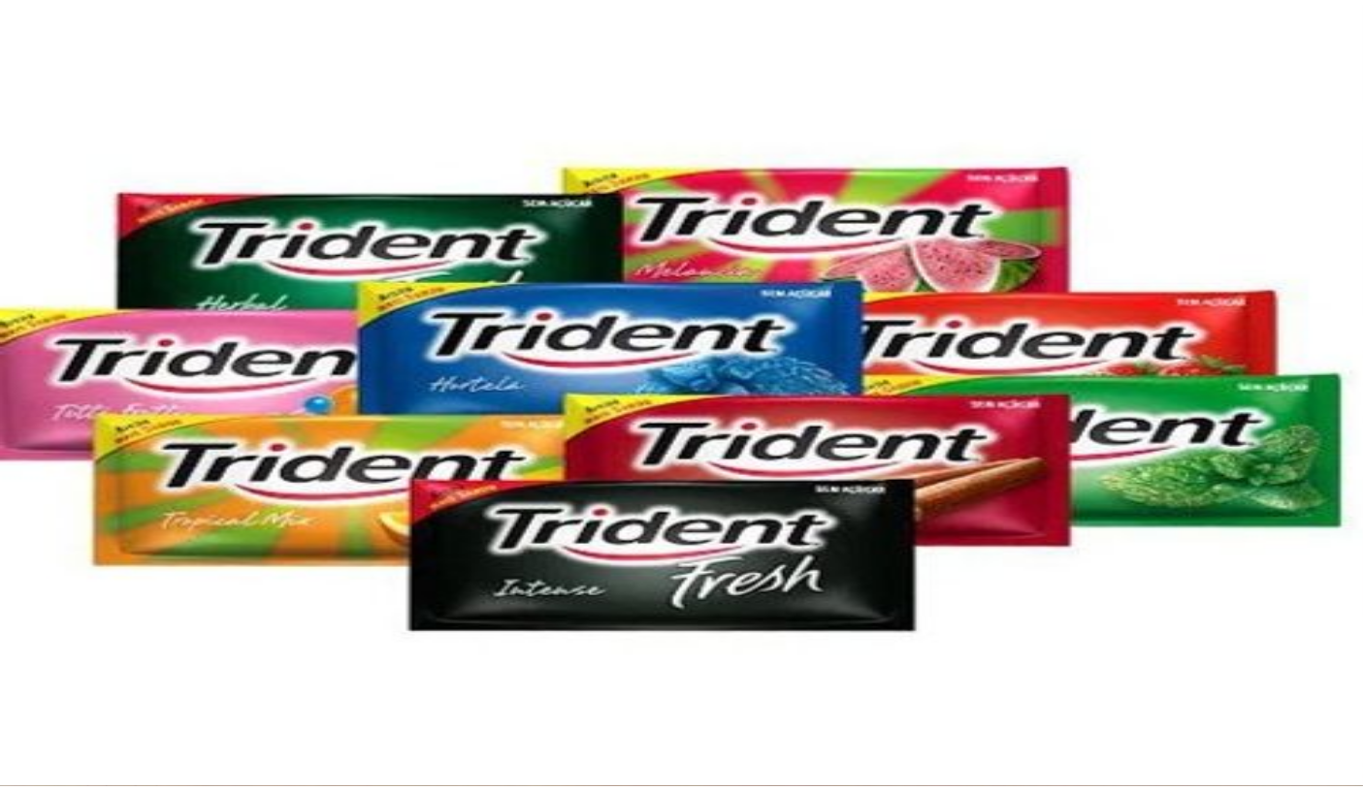
scroll to position [108, 0]
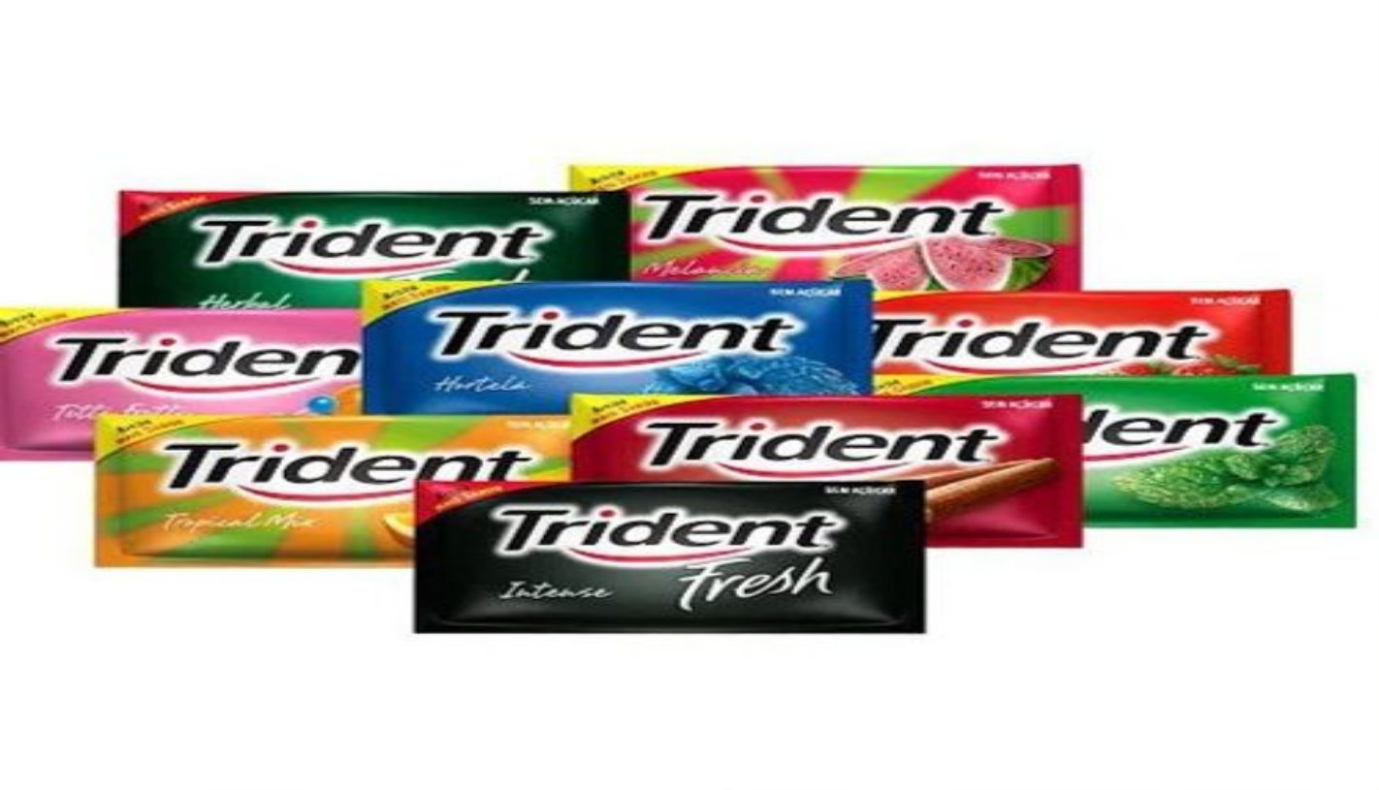
radio input "true"
type input "1"
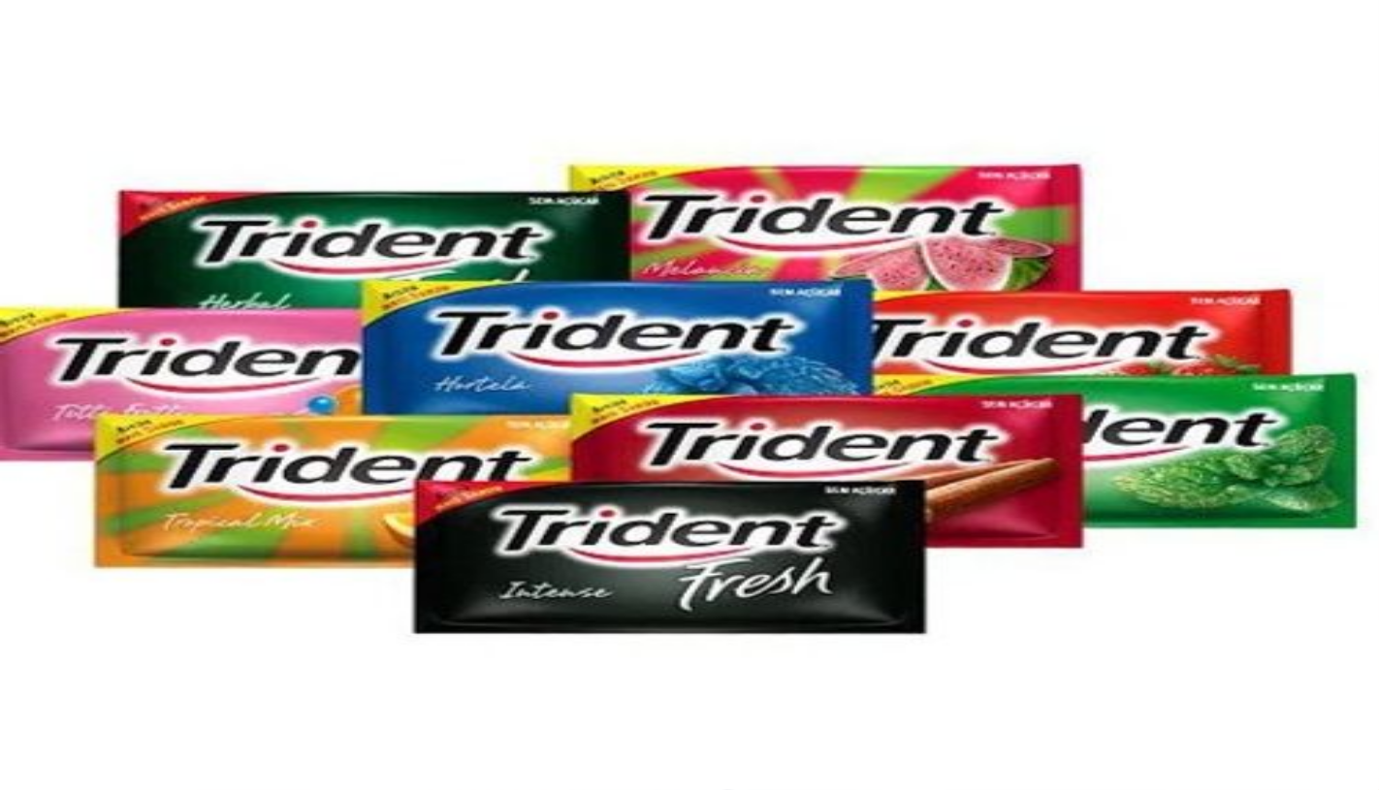
type input "50,00"
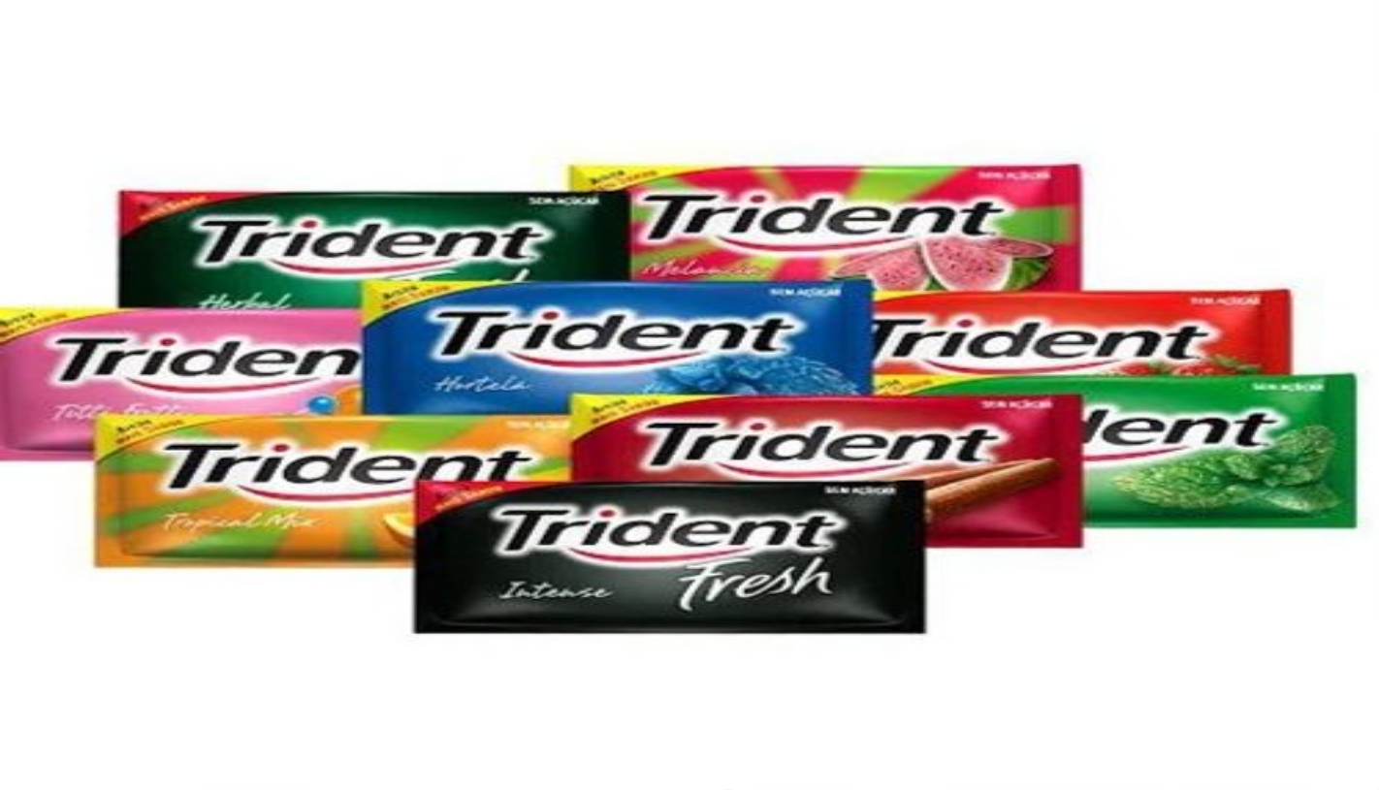
type input "R$ 0,00"
type input "0"
type input "-R$ 26,00"
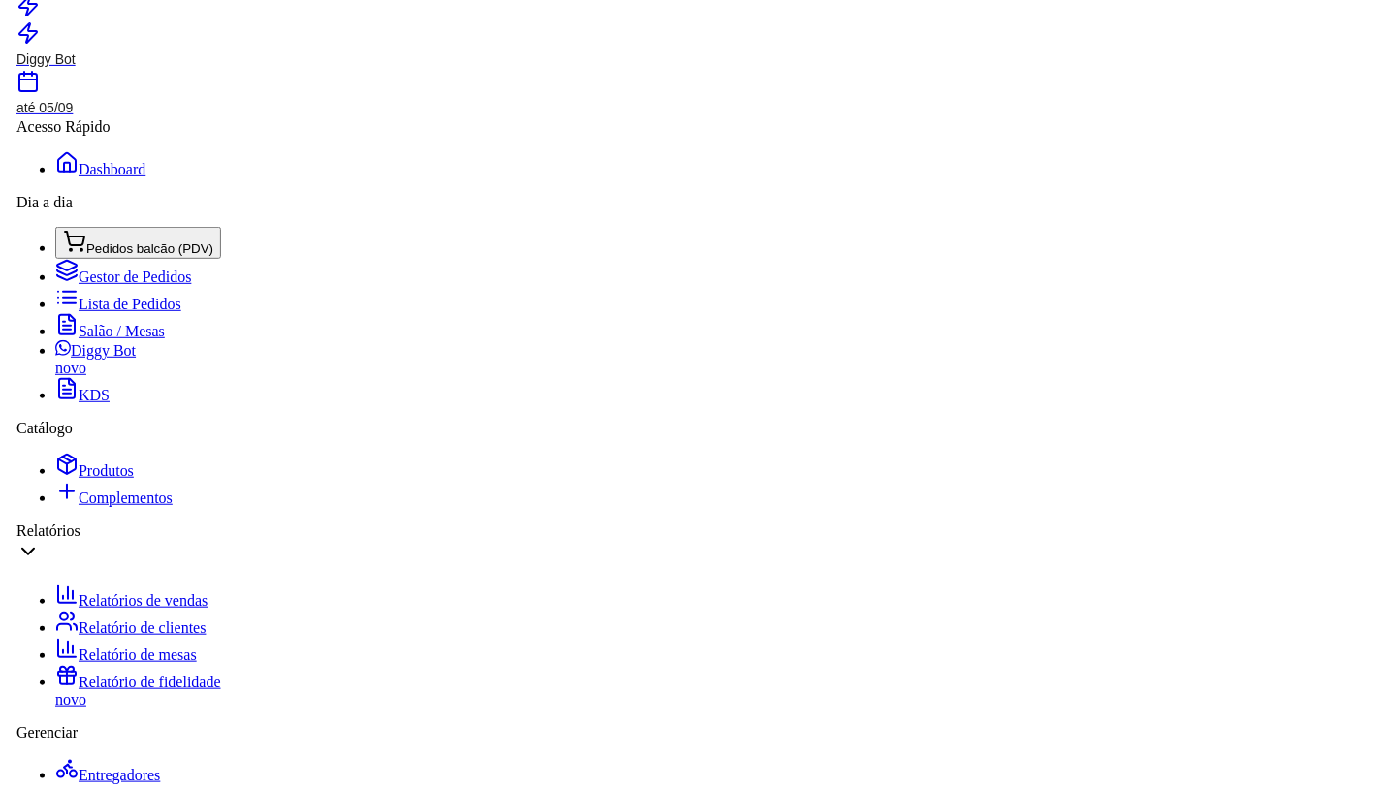
scroll to position [538, 0]
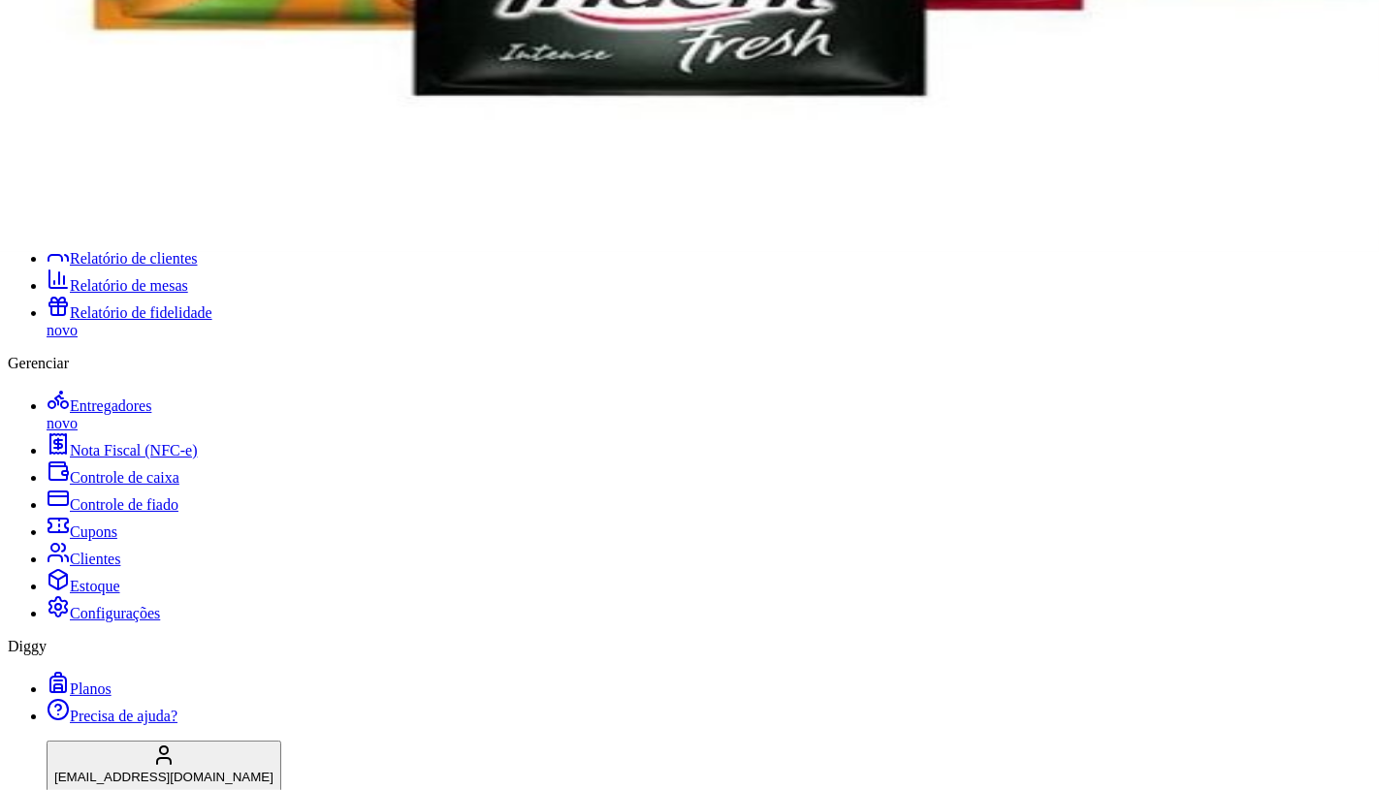
drag, startPoint x: 137, startPoint y: 95, endPoint x: 208, endPoint y: 87, distance: 71.2
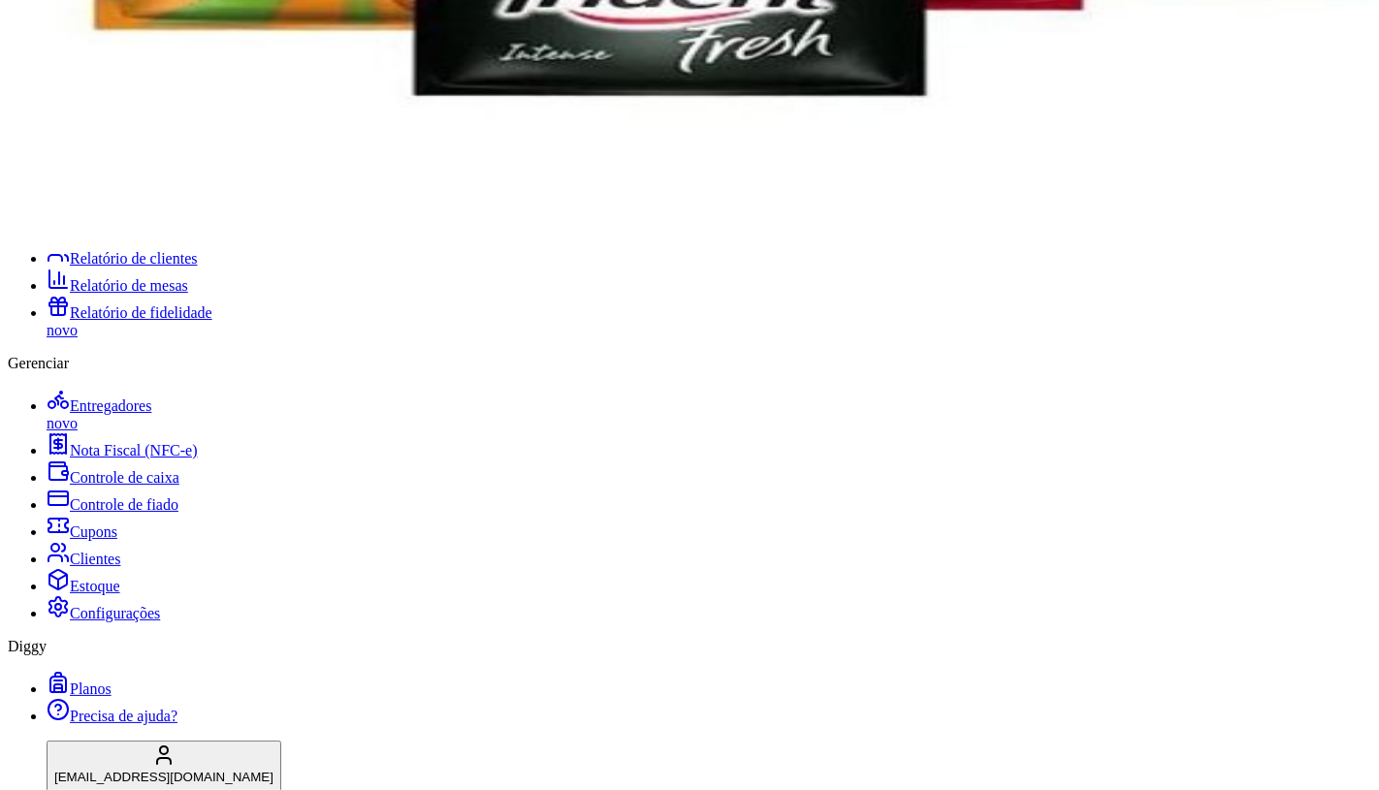
radio input "true"
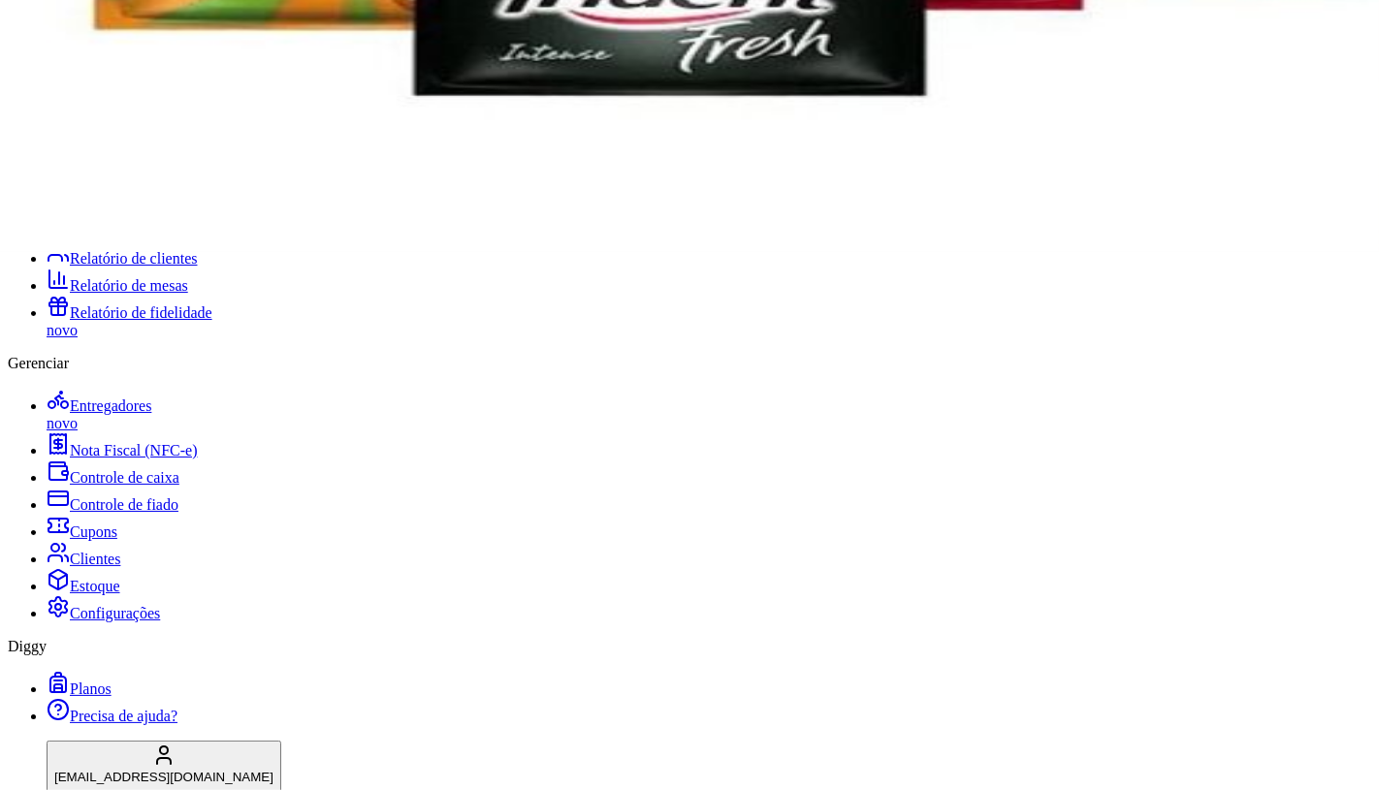
type input "1"
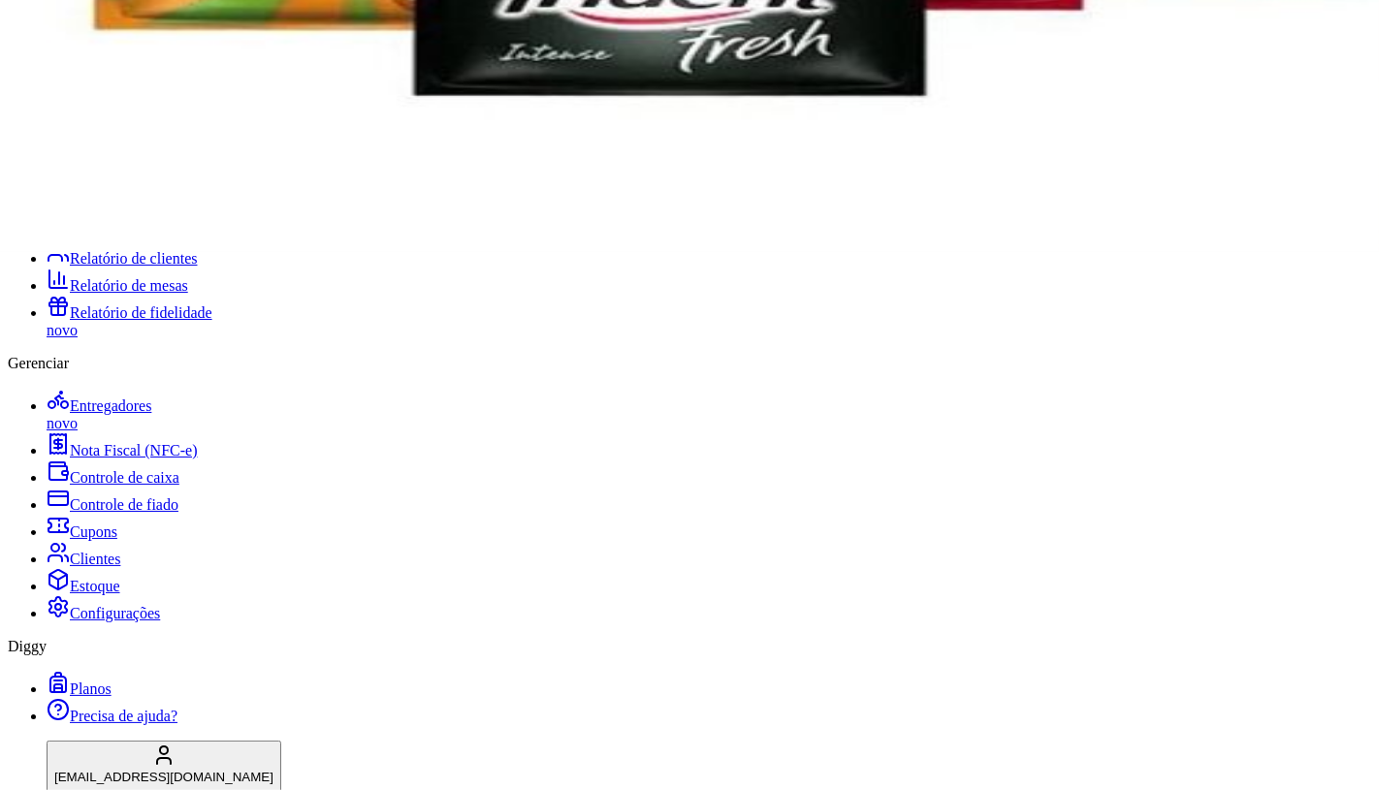
radio input "true"
type input "2"
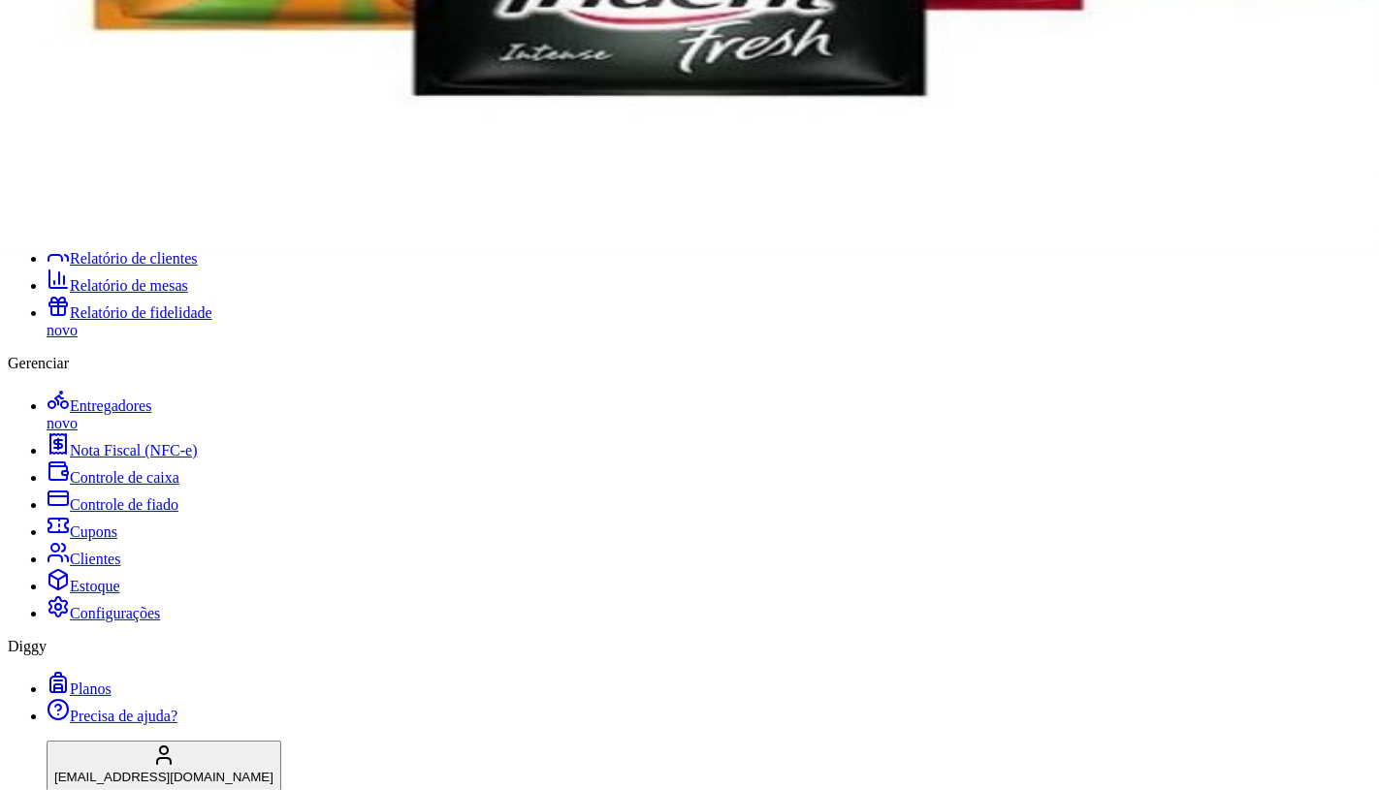
type input "2"
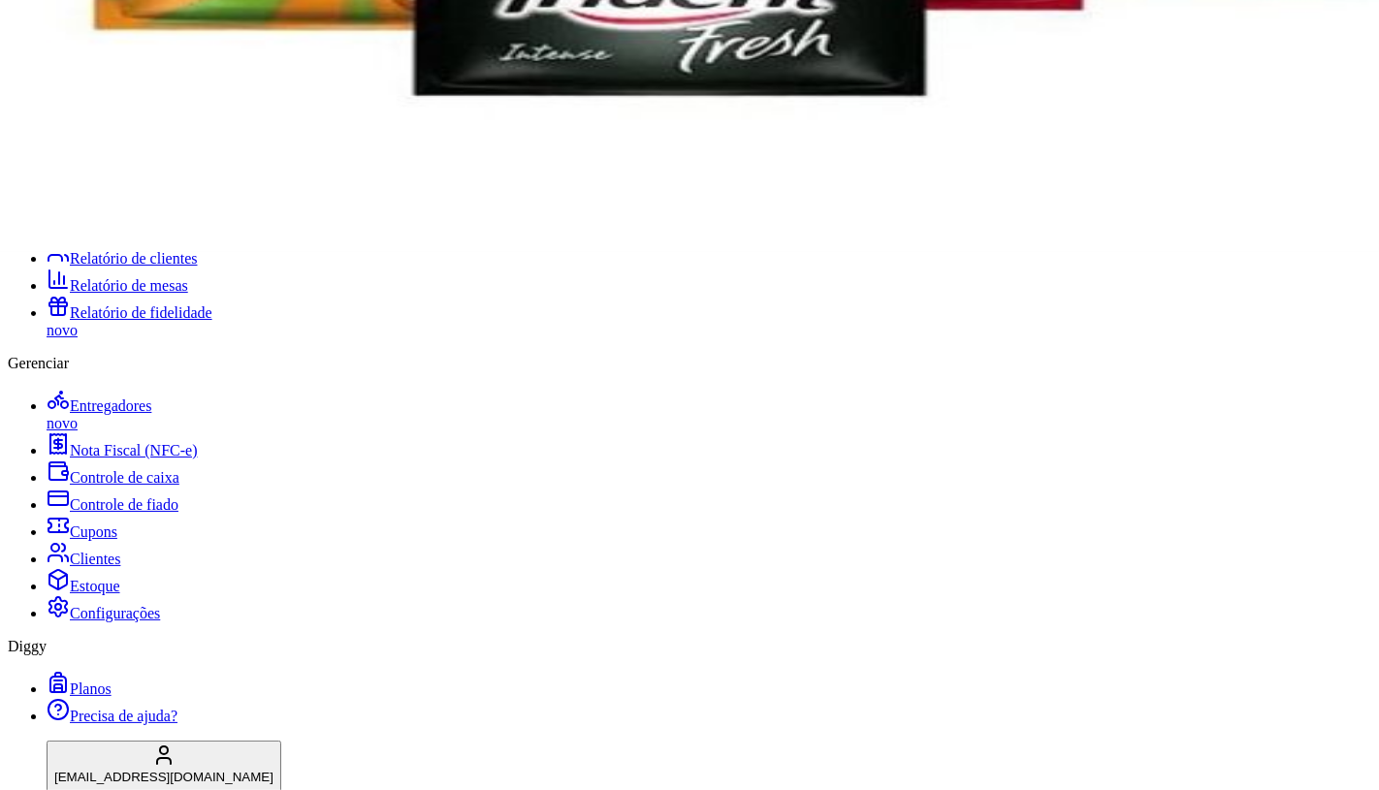
type input "1"
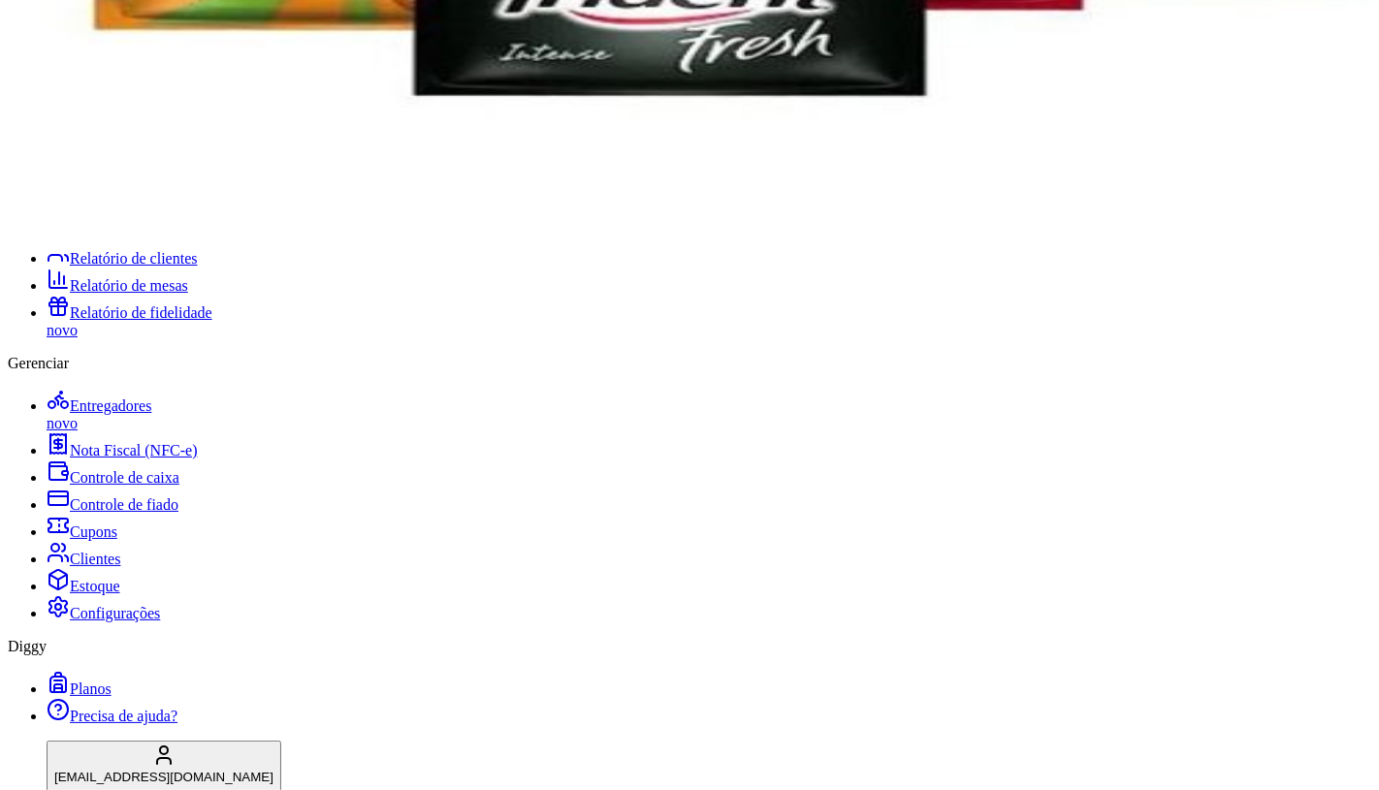
click at [1028, 638] on button "Não registrar e enviar pedido" at bounding box center [1019, 643] width 175 height 19
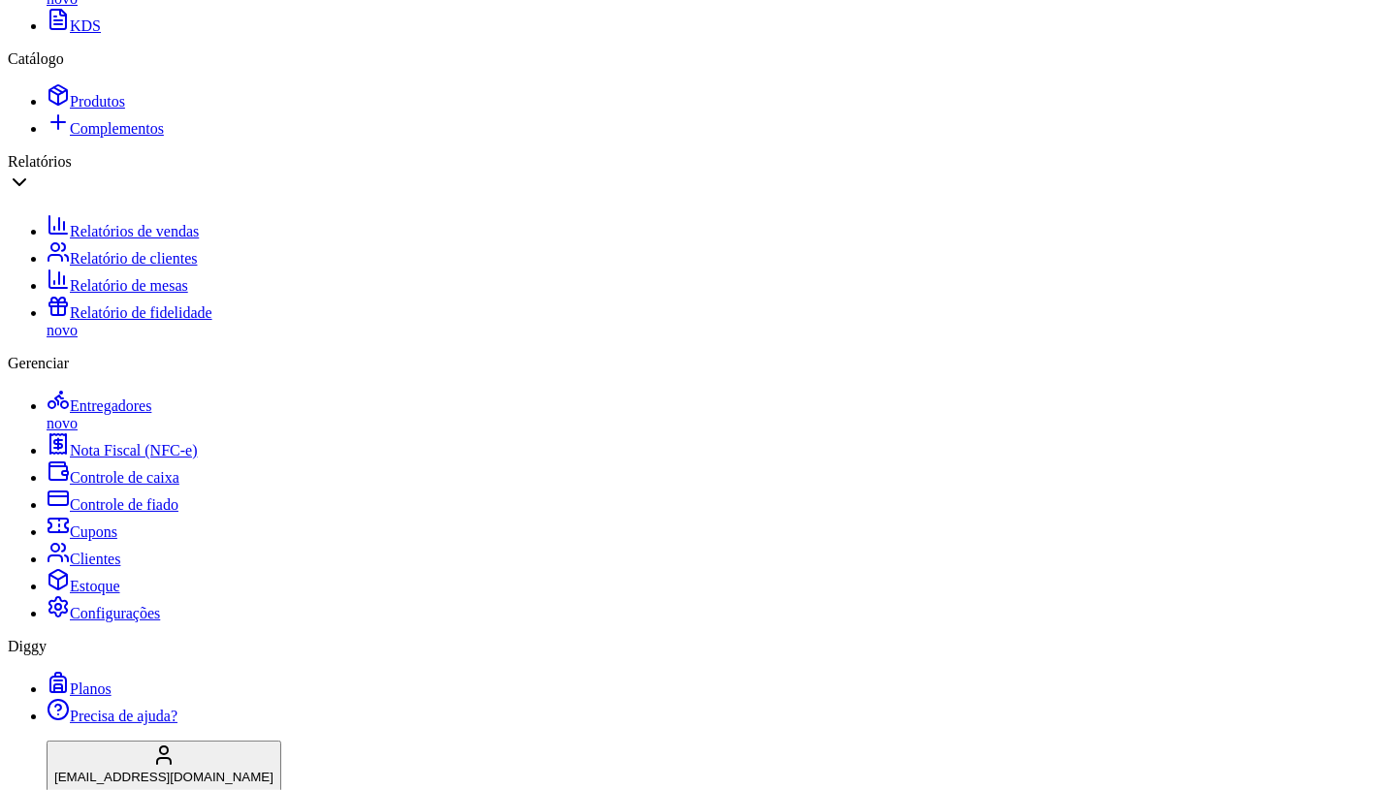
type input "R$ 0,00"
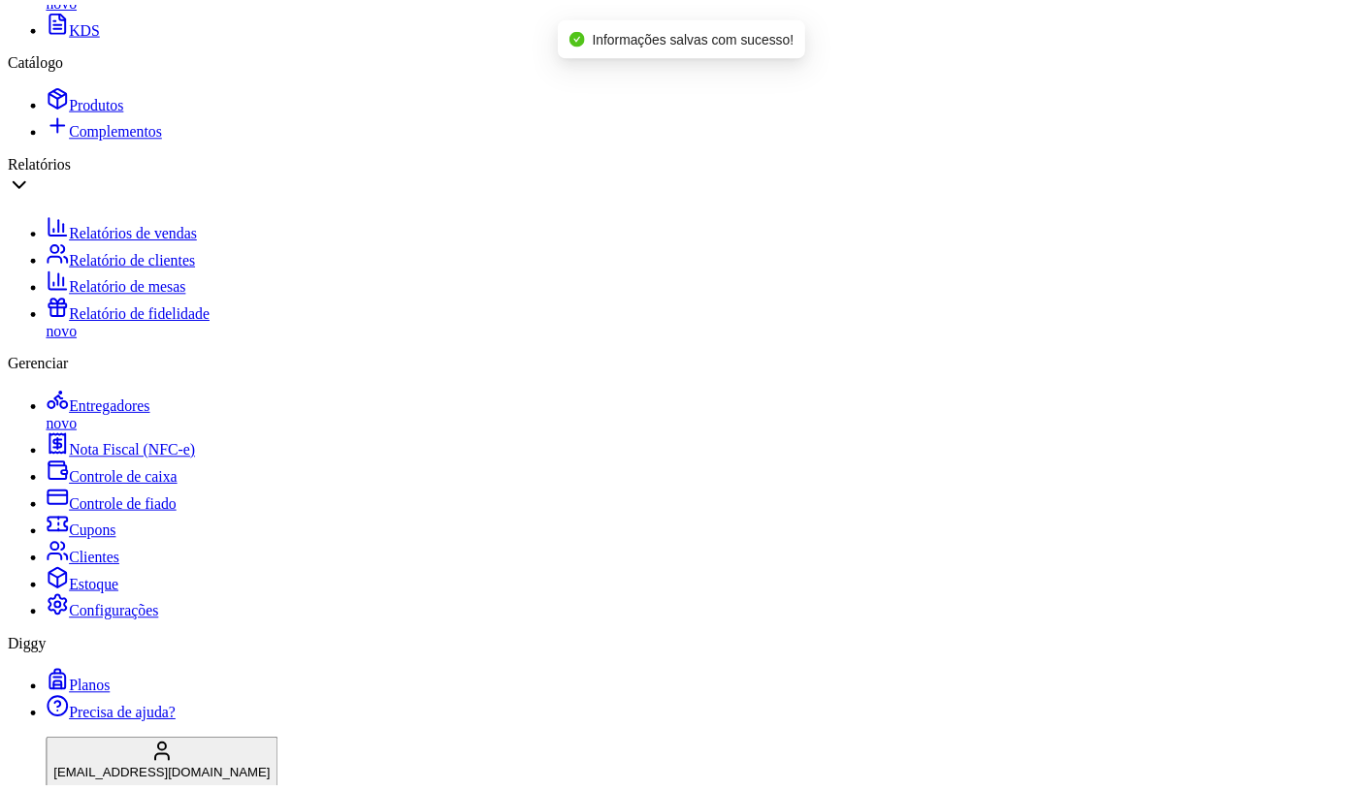
scroll to position [72, 0]
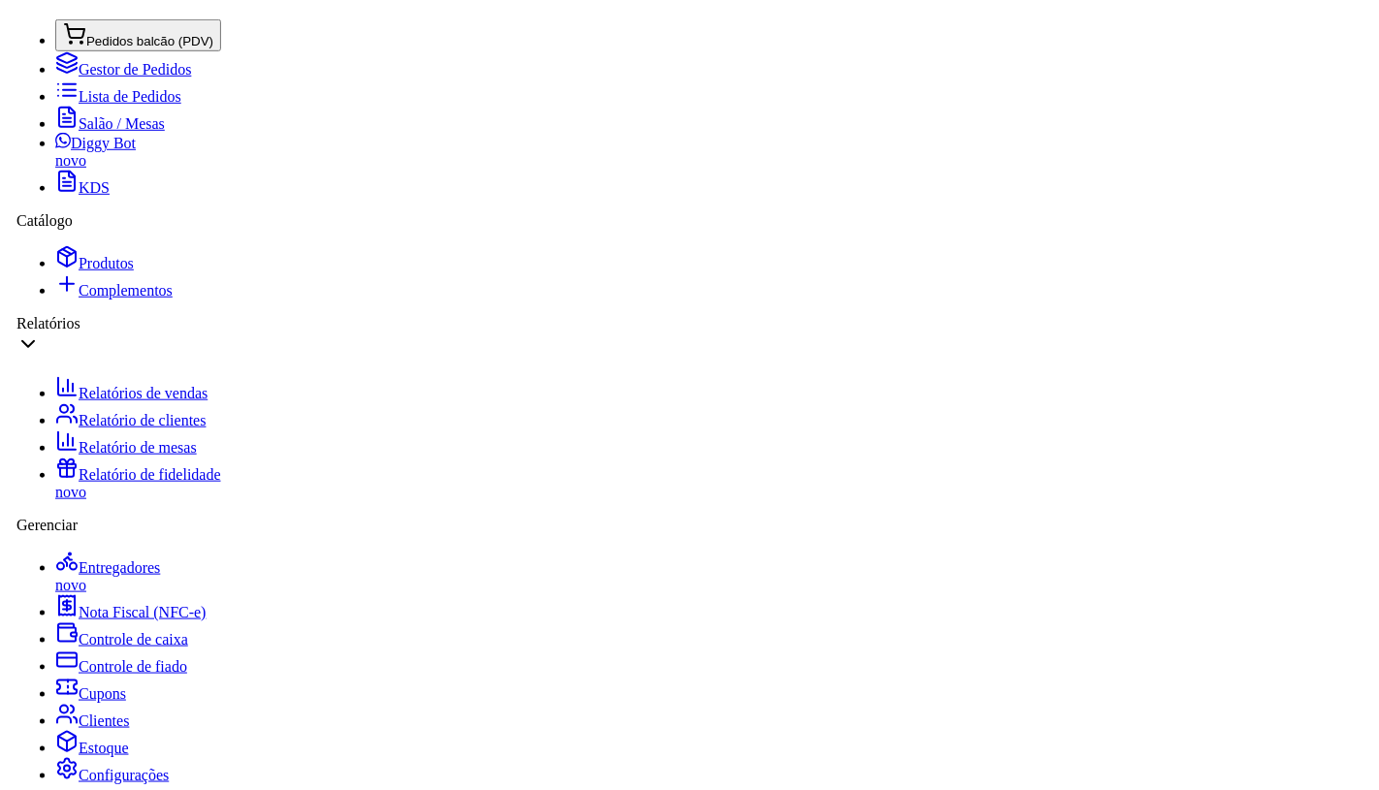
scroll to position [0, 0]
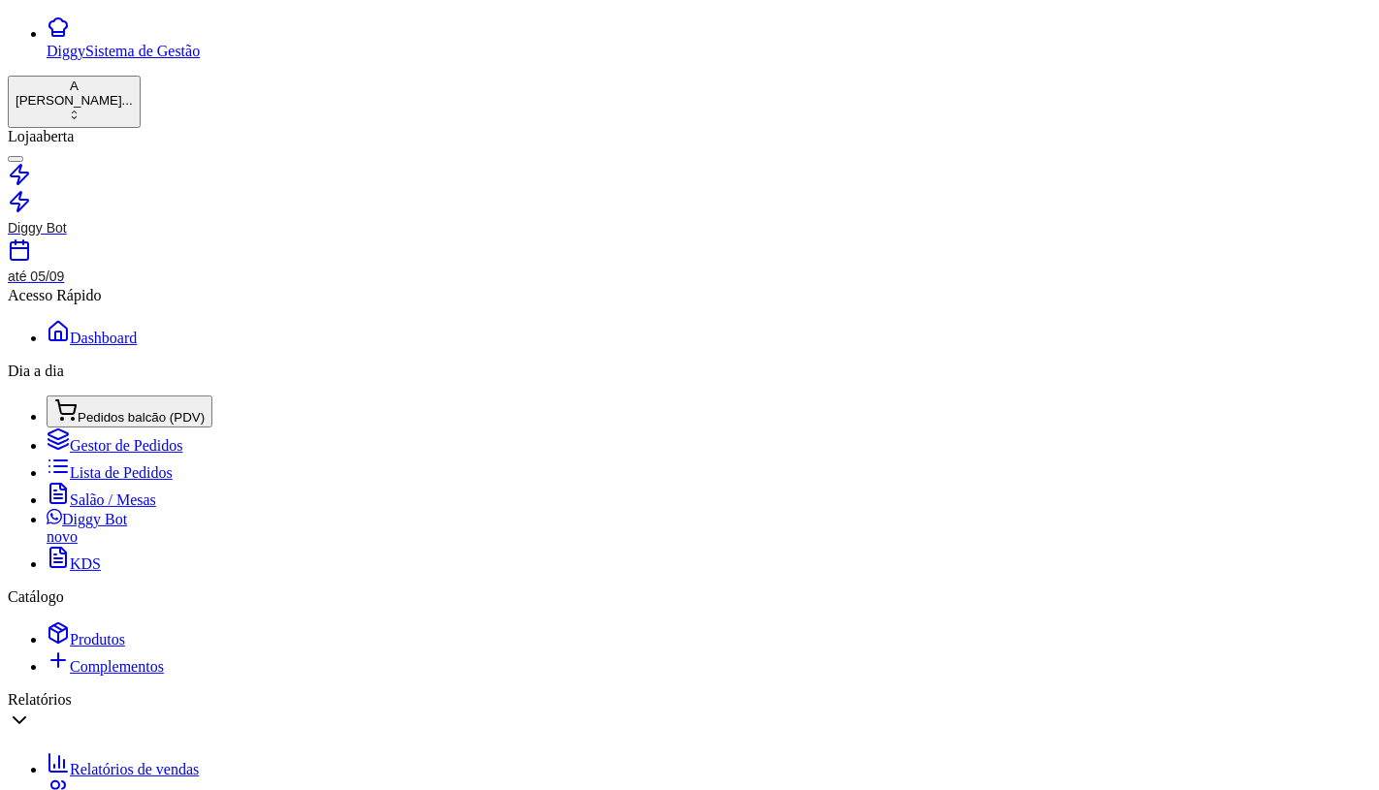
scroll to position [42, 0]
type input "R$ 0,00"
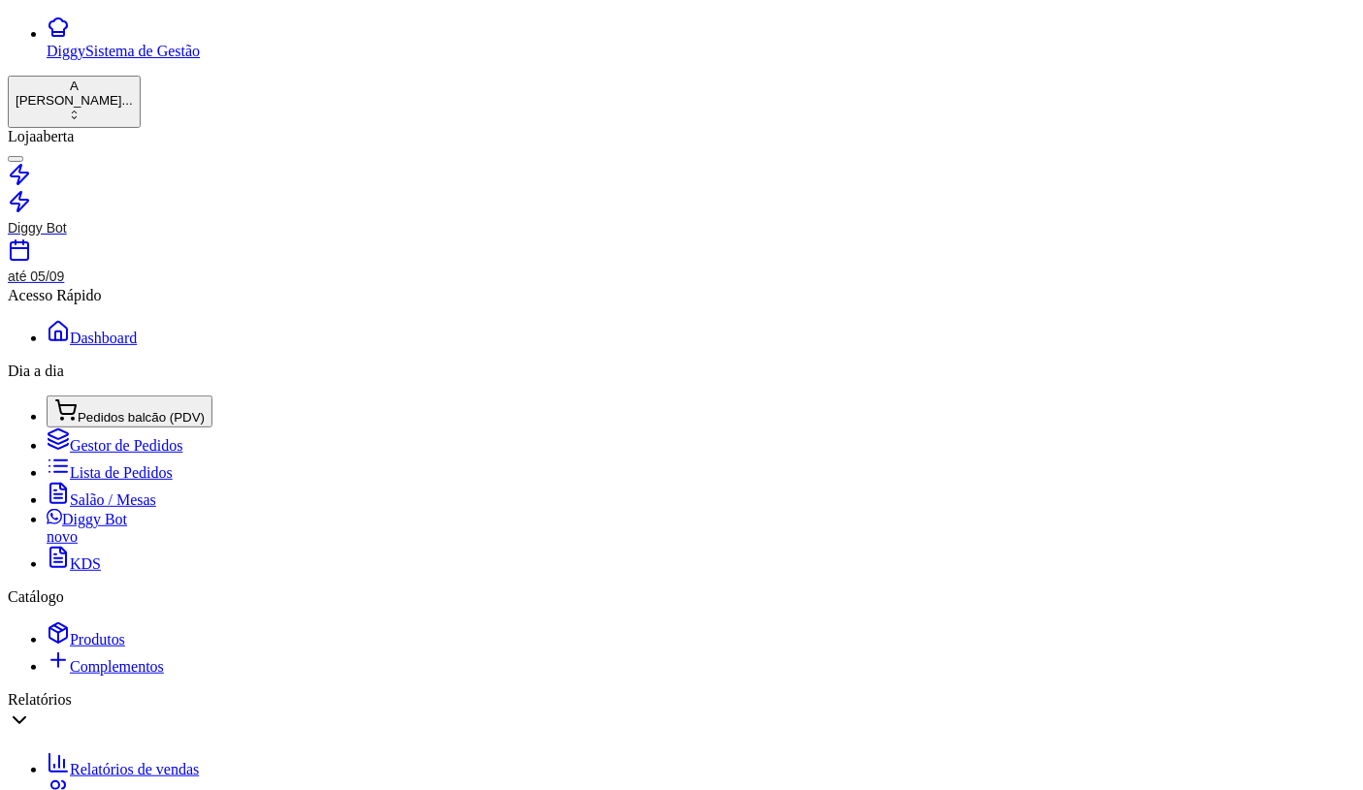
scroll to position [173, 0]
click at [108, 465] on span "Lista de Pedidos" at bounding box center [121, 473] width 103 height 16
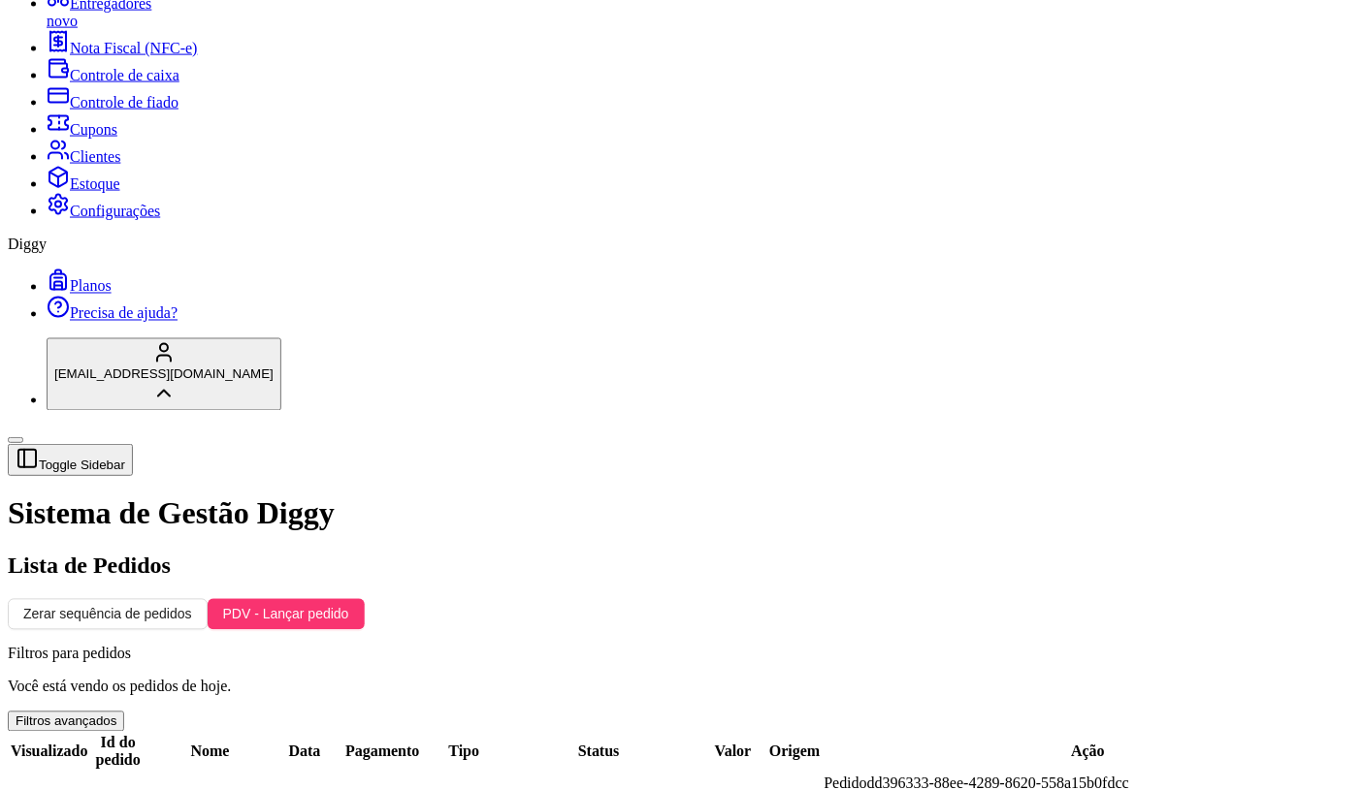
scroll to position [992, 0]
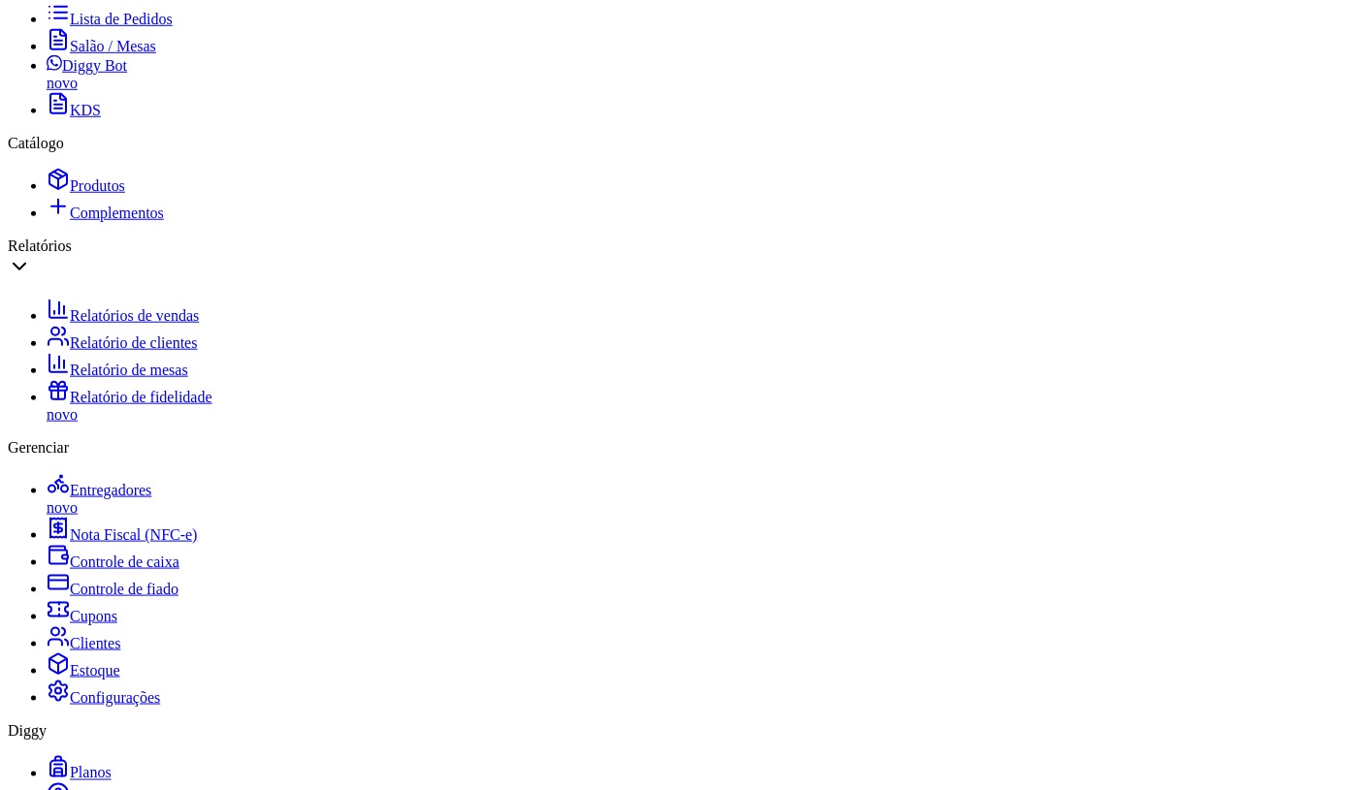
scroll to position [970, 0]
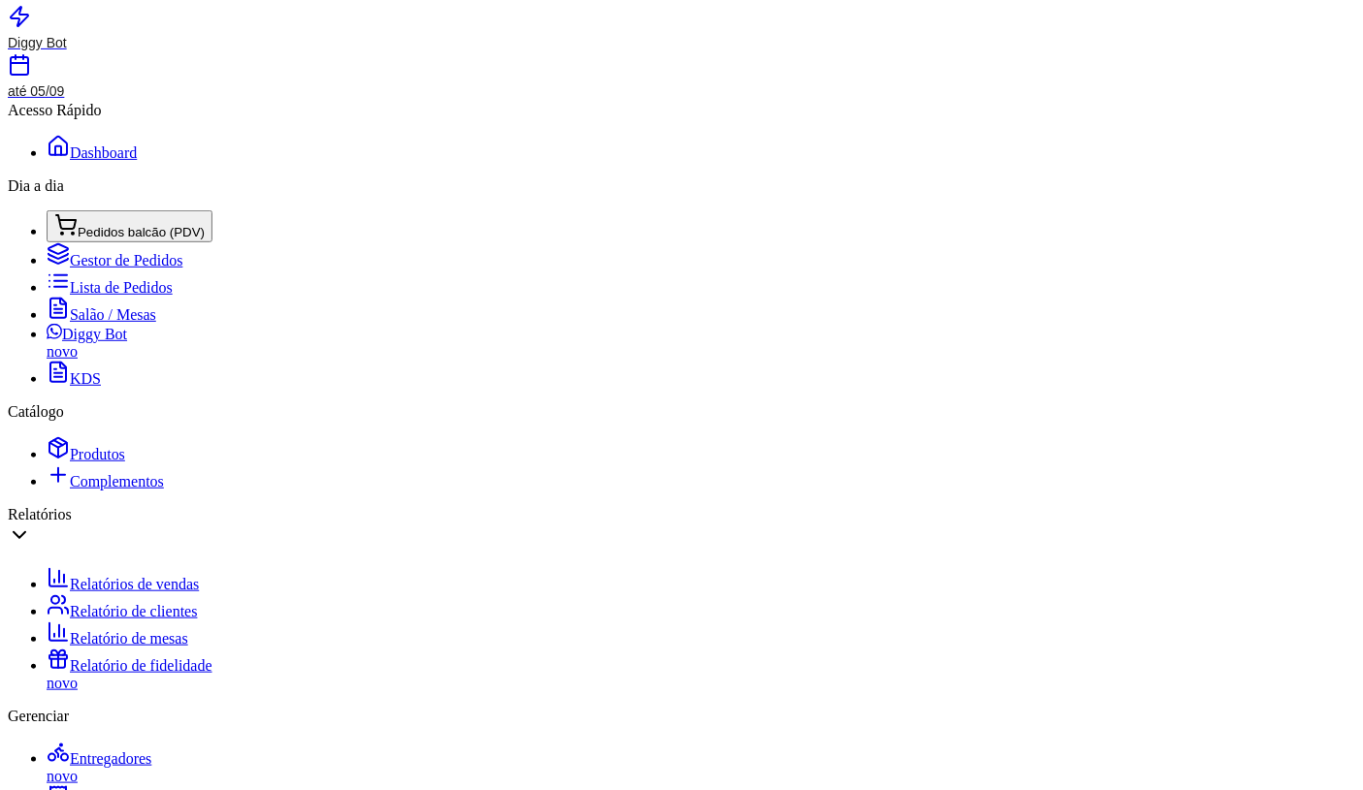
scroll to position [108, 0]
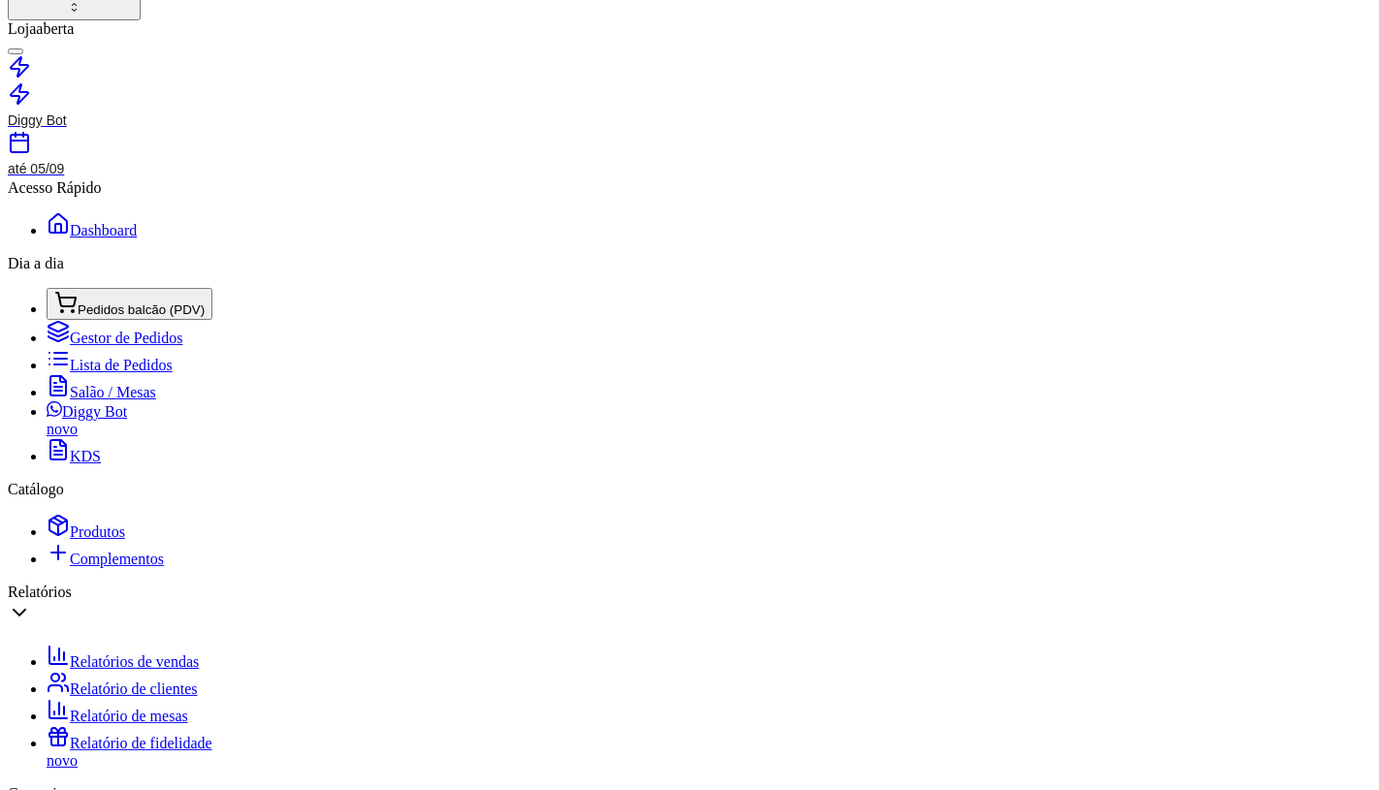
click at [860, 171] on button "IMPRESSORA COMPUTADOR" at bounding box center [833, 181] width 197 height 20
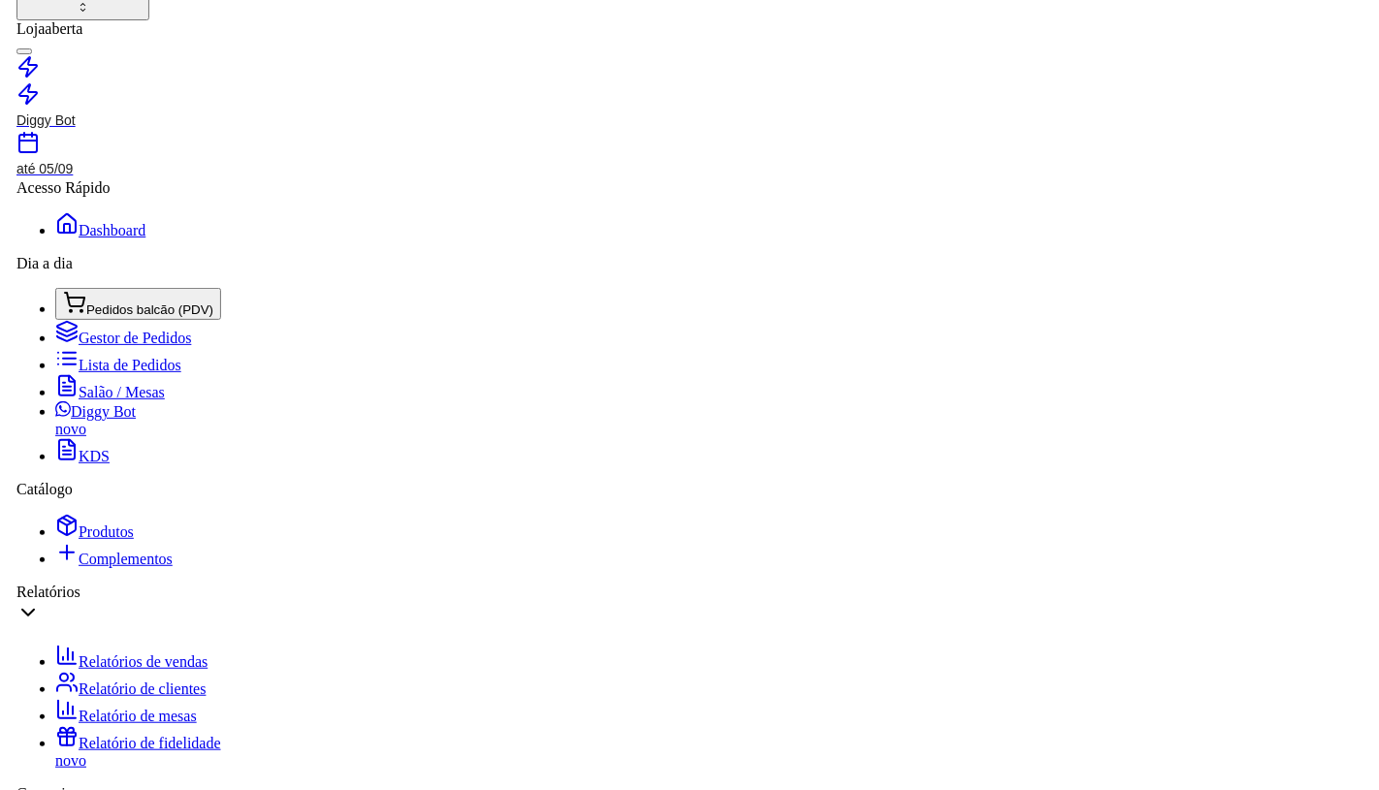
scroll to position [65, 0]
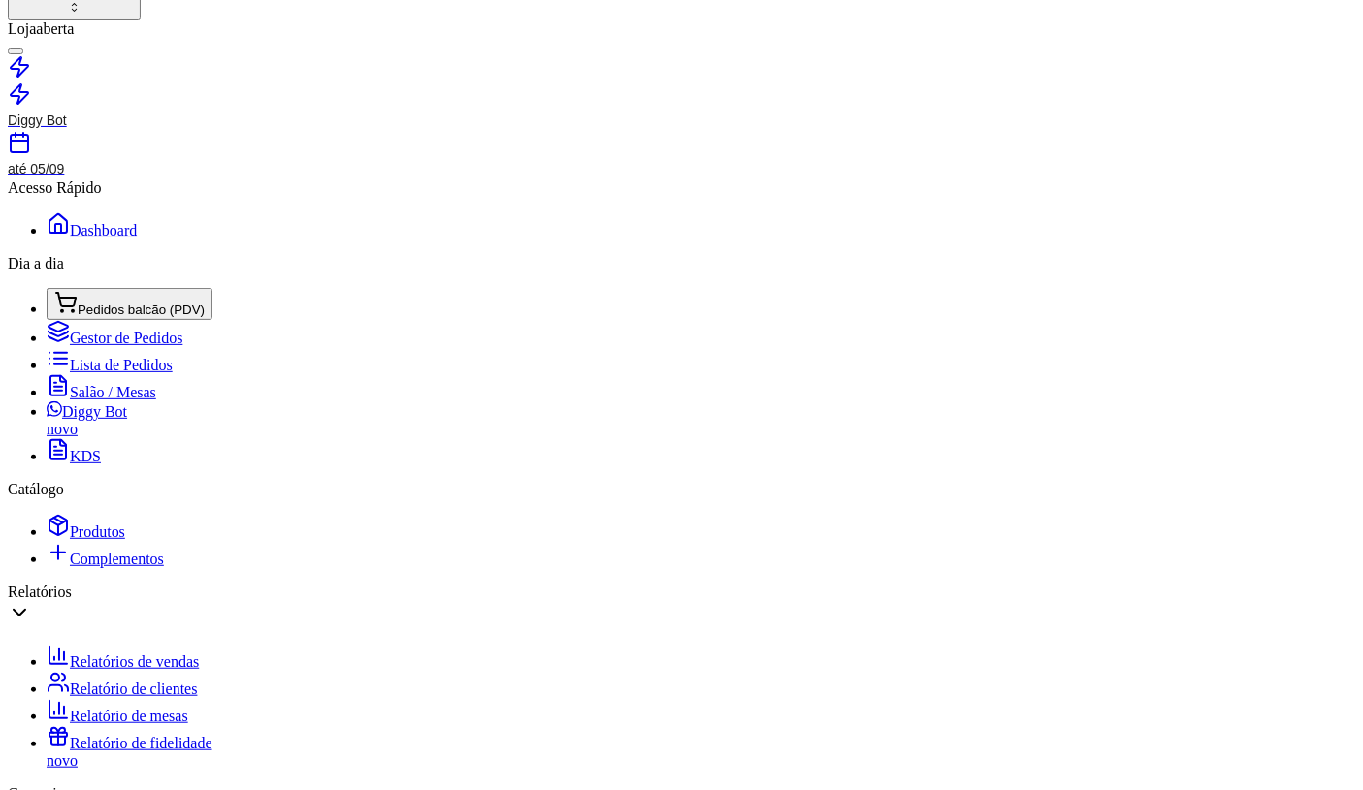
click at [139, 320] on button "Pedidos balcão (PDV)" at bounding box center [130, 304] width 166 height 32
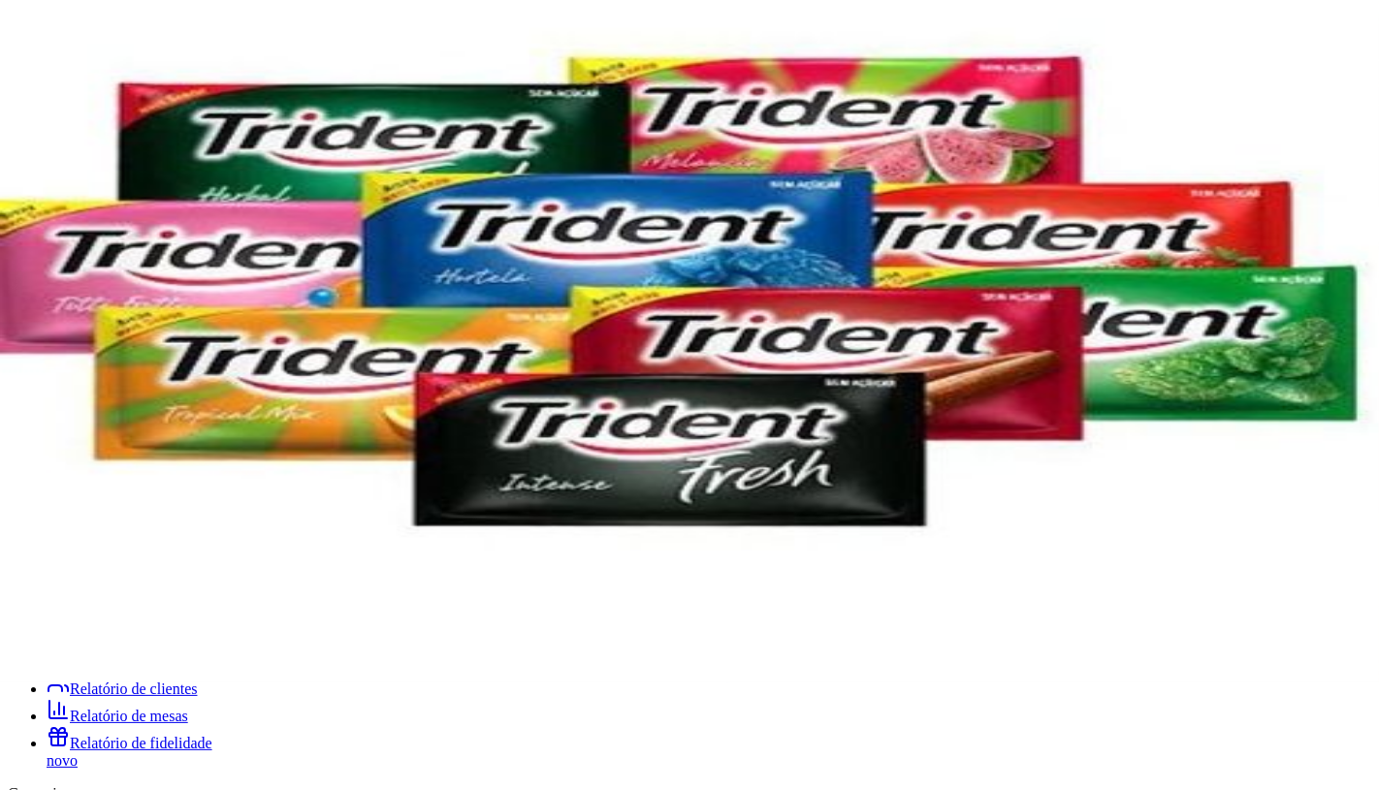
type input "PAN"
click at [345, 404] on img at bounding box center [689, 287] width 1379 height 790
type input "2"
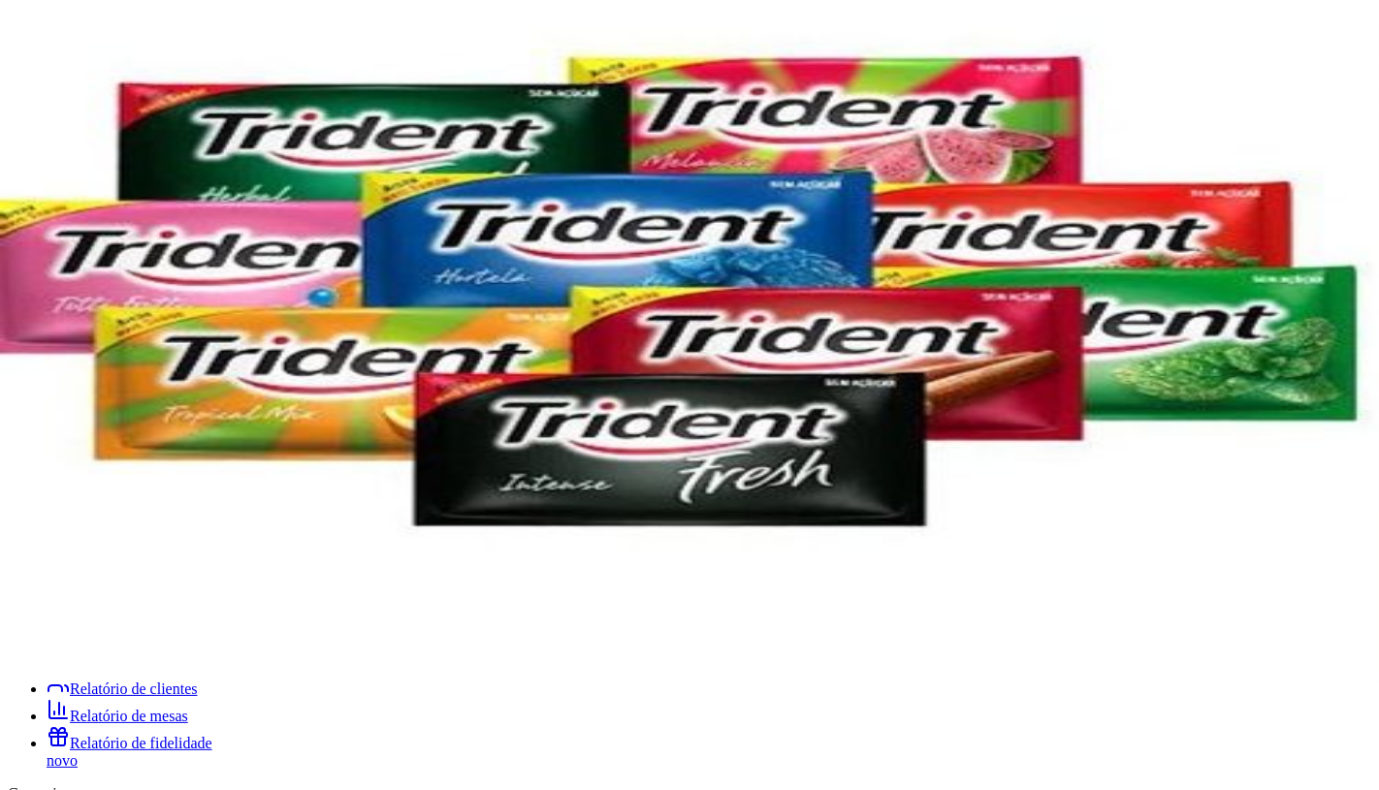
type input "2"
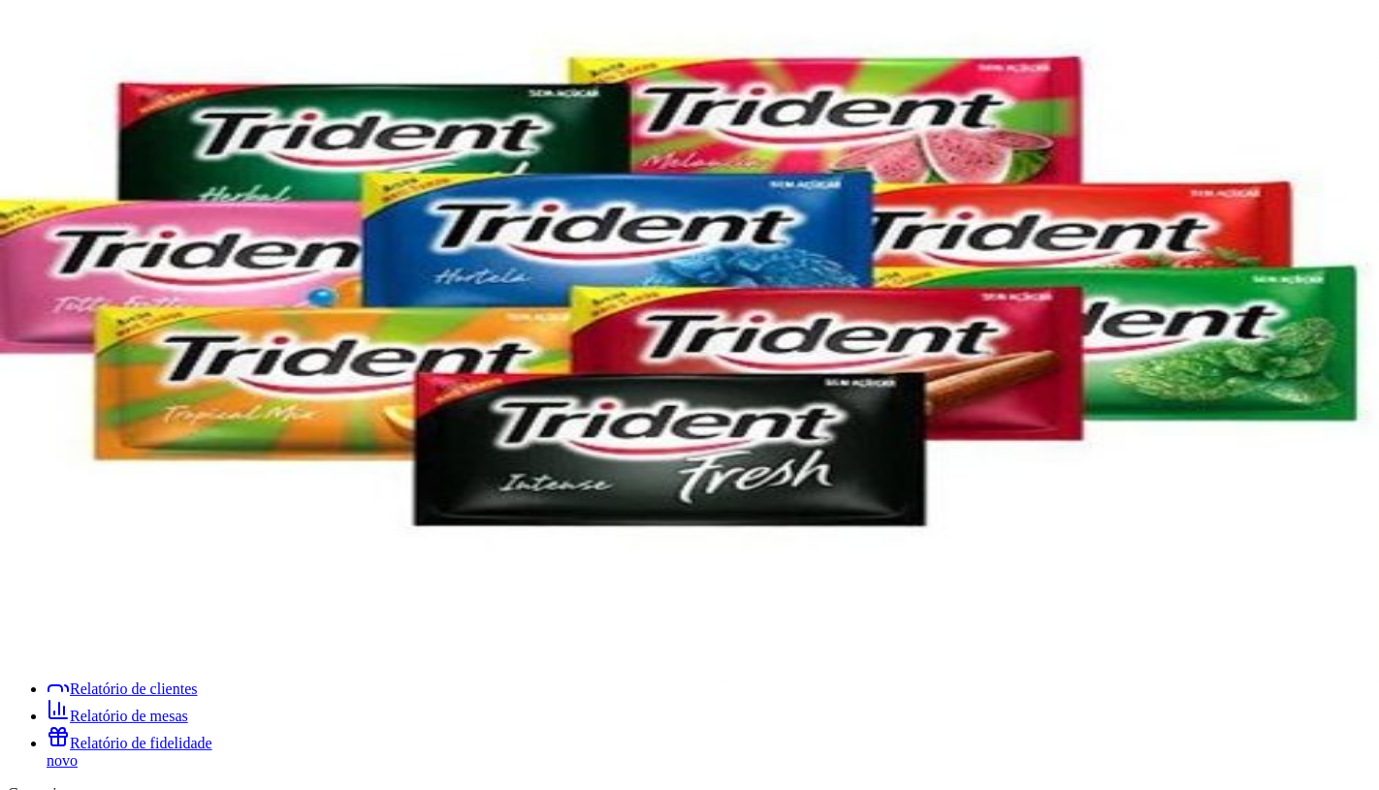
scroll to position [46, 0]
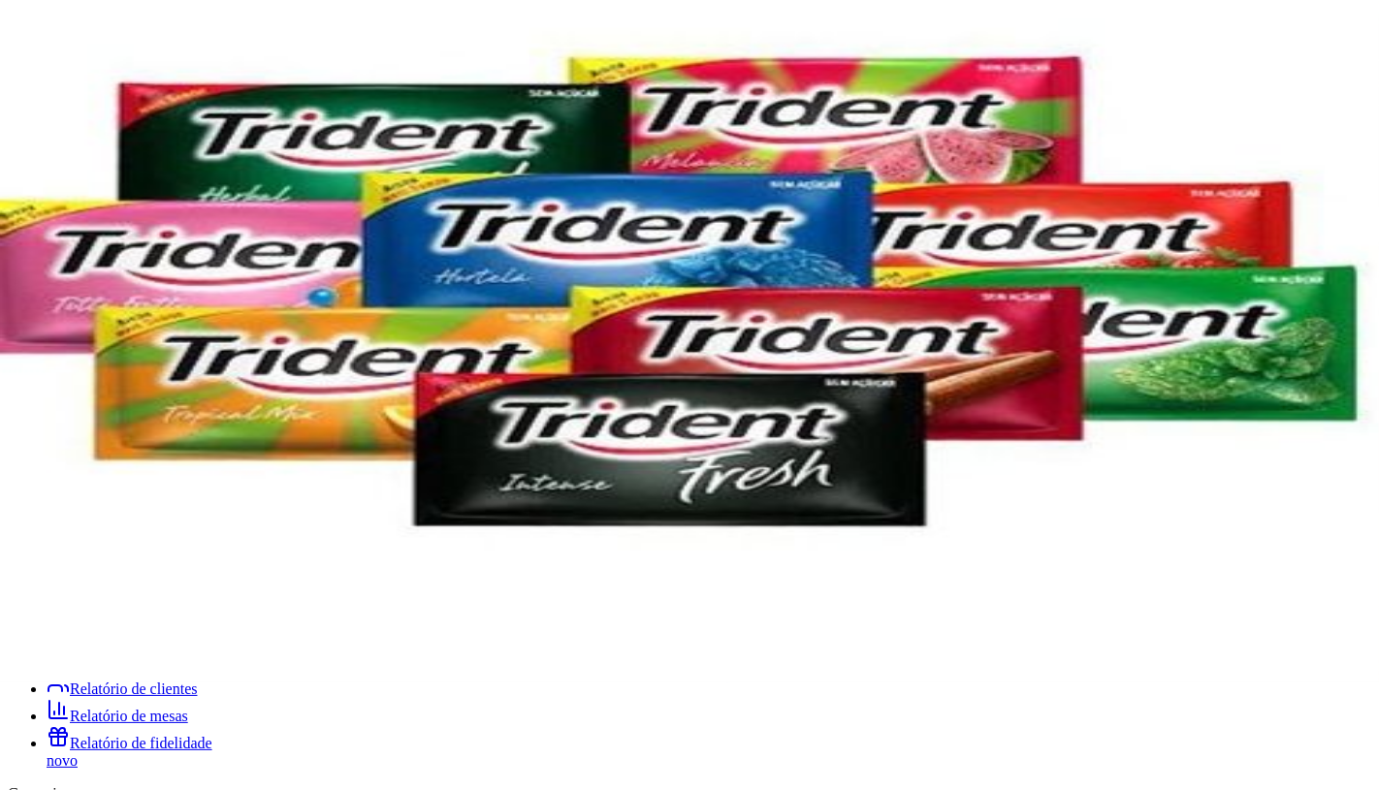
click at [119, 510] on img at bounding box center [689, 287] width 1379 height 790
radio input "true"
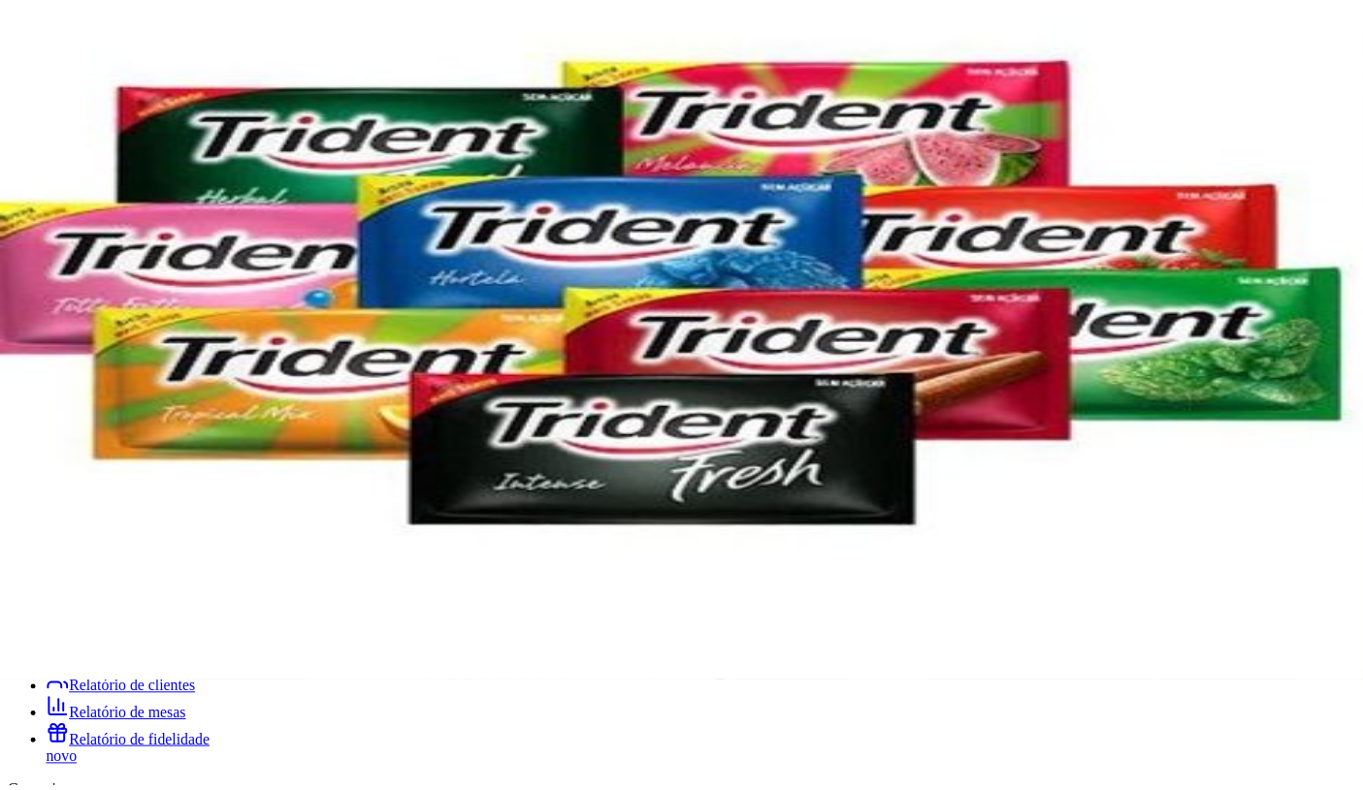
scroll to position [1133, 0]
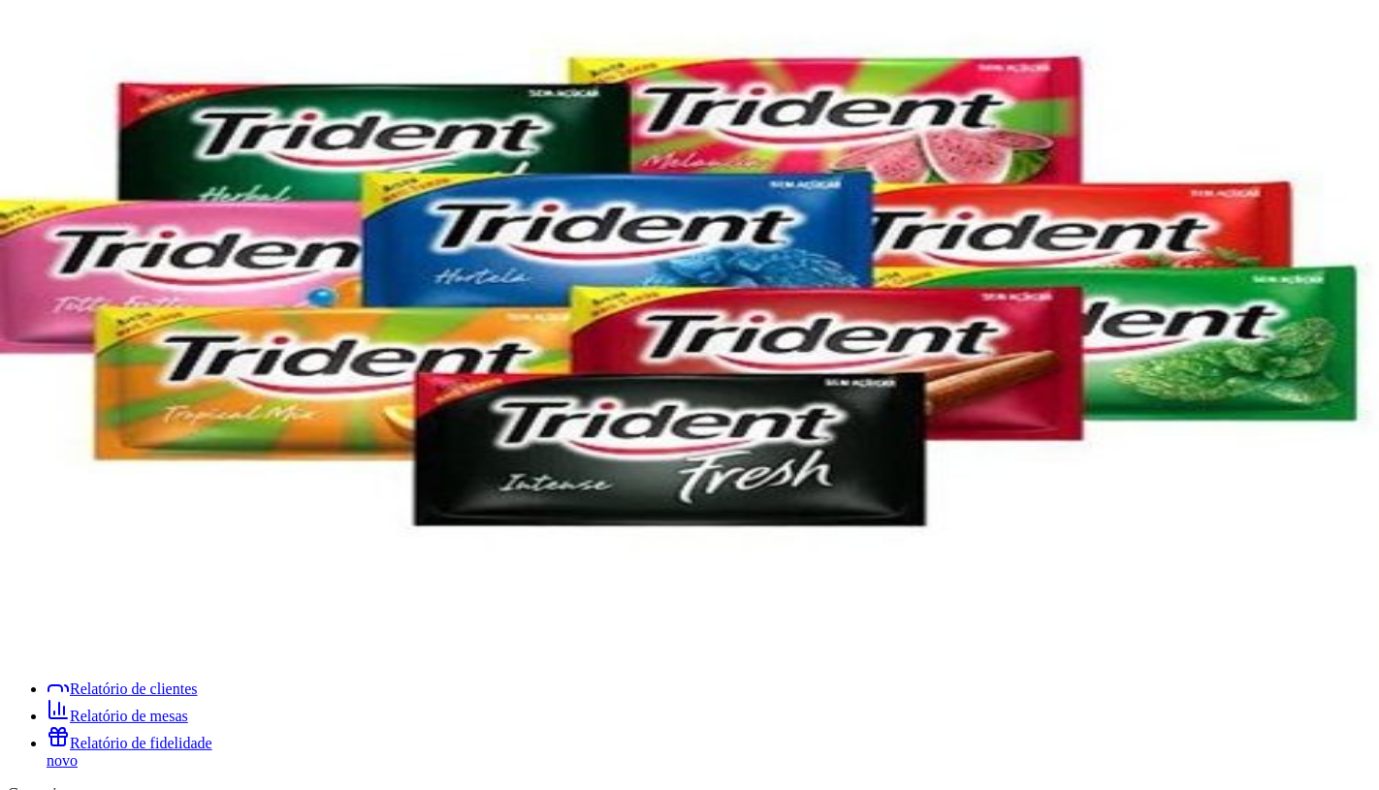
radio input "true"
type input "1"
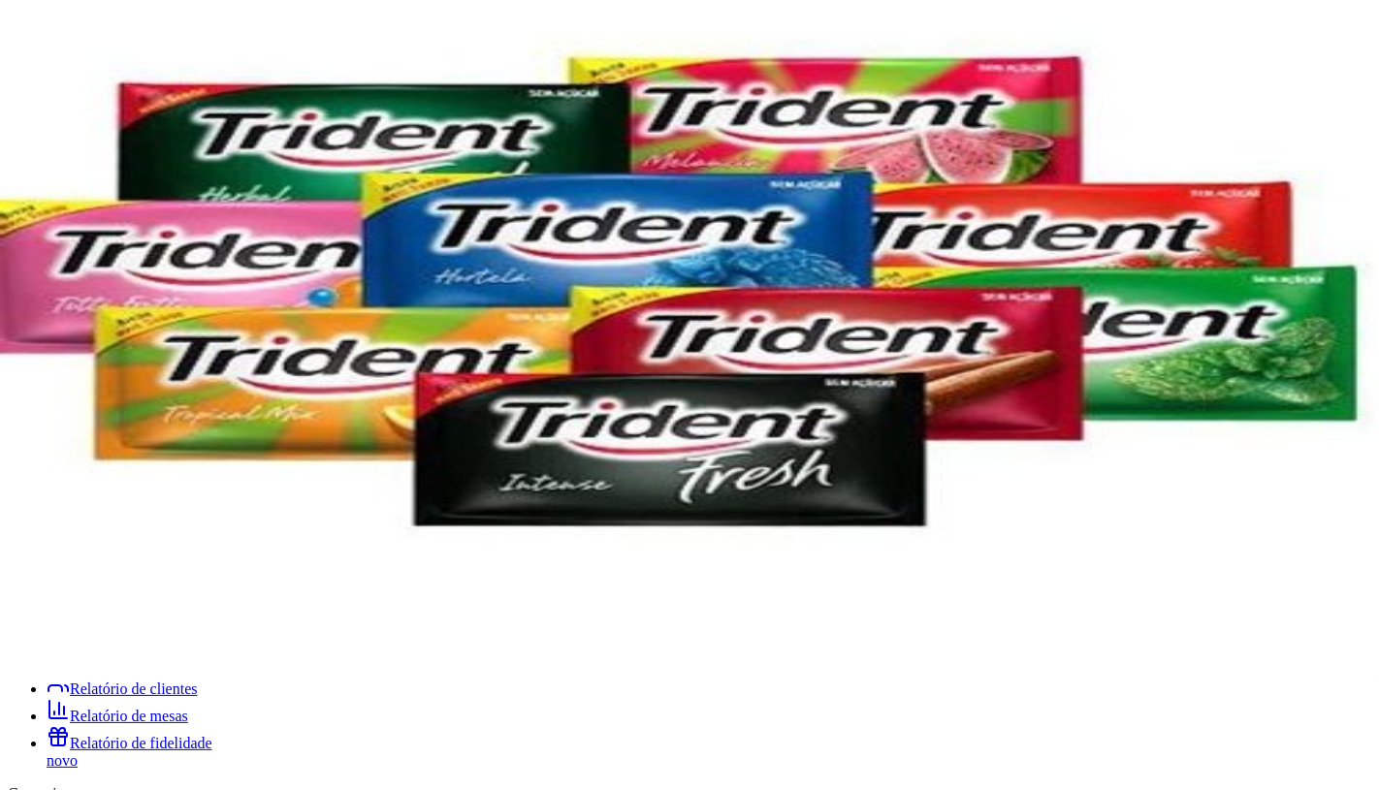
type input "50,00"
type input "R$ 0,00"
type input "0"
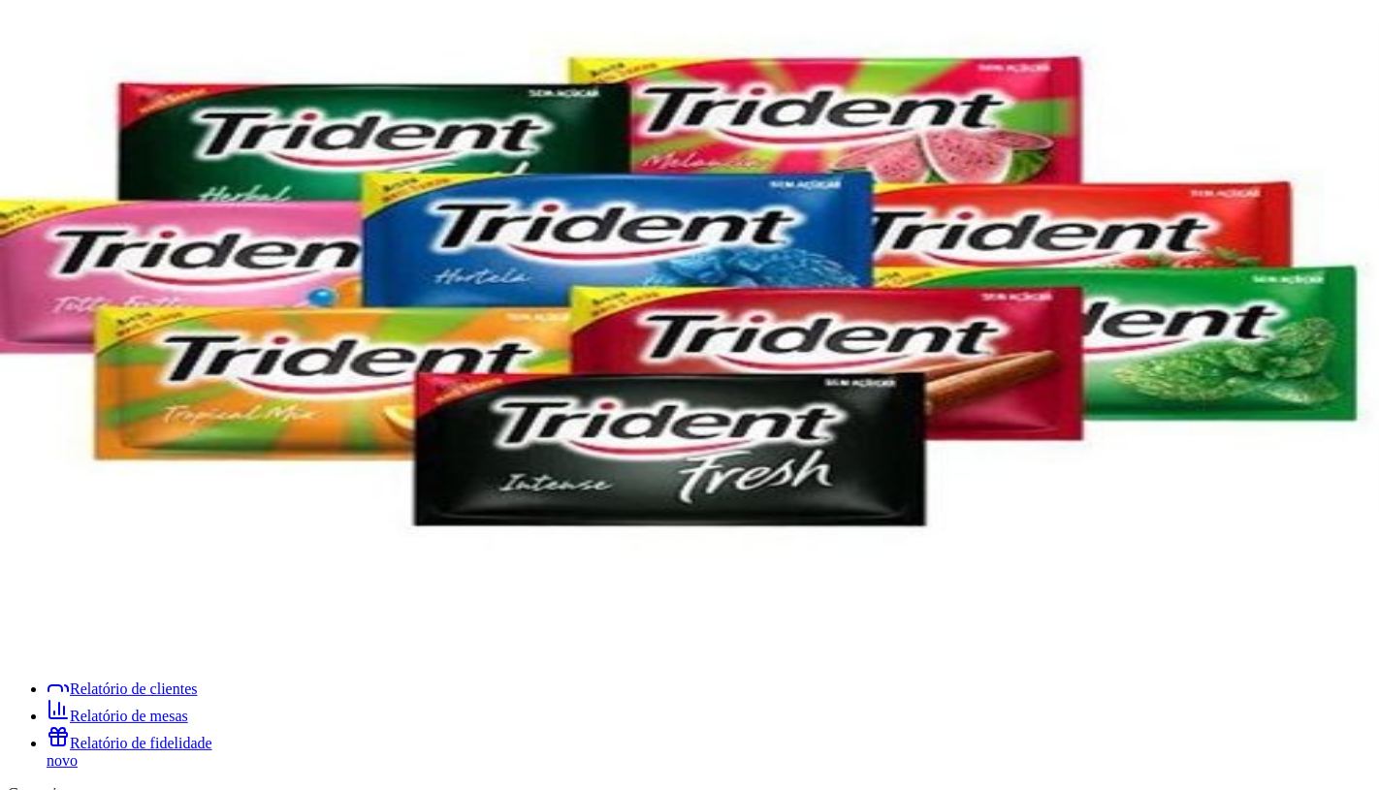
type input "0"
type input "-R$ 43,50"
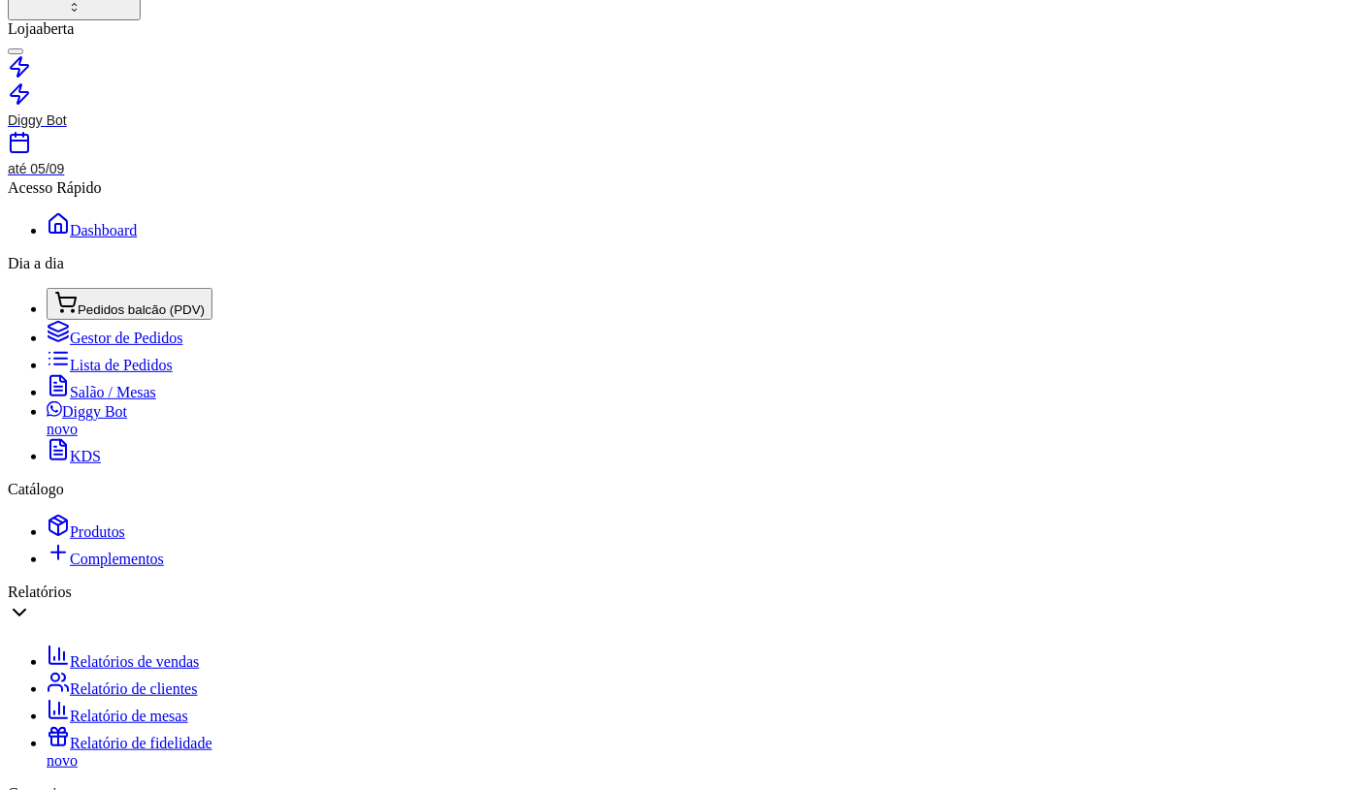
click at [82, 401] on span "Salão / Mesas" at bounding box center [113, 392] width 86 height 16
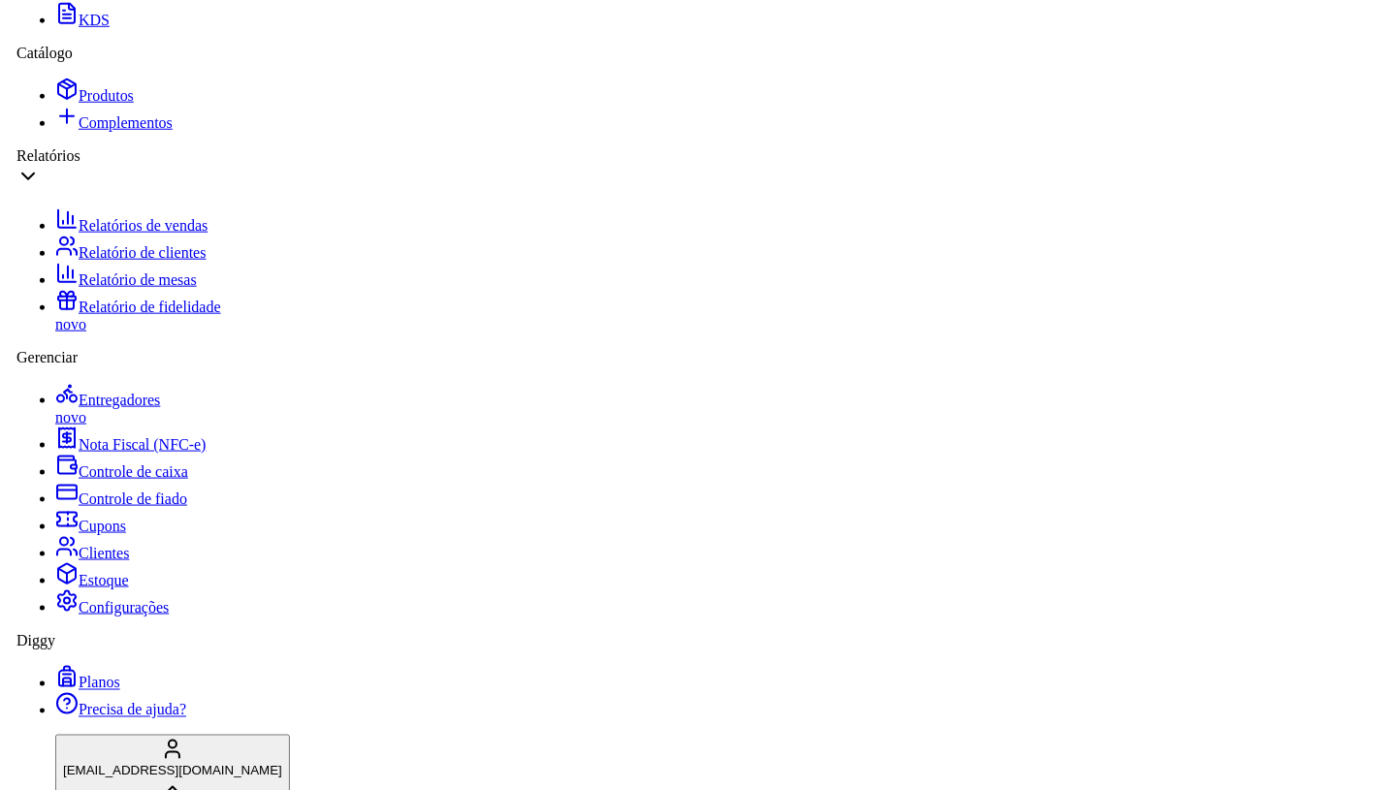
scroll to position [608, 0]
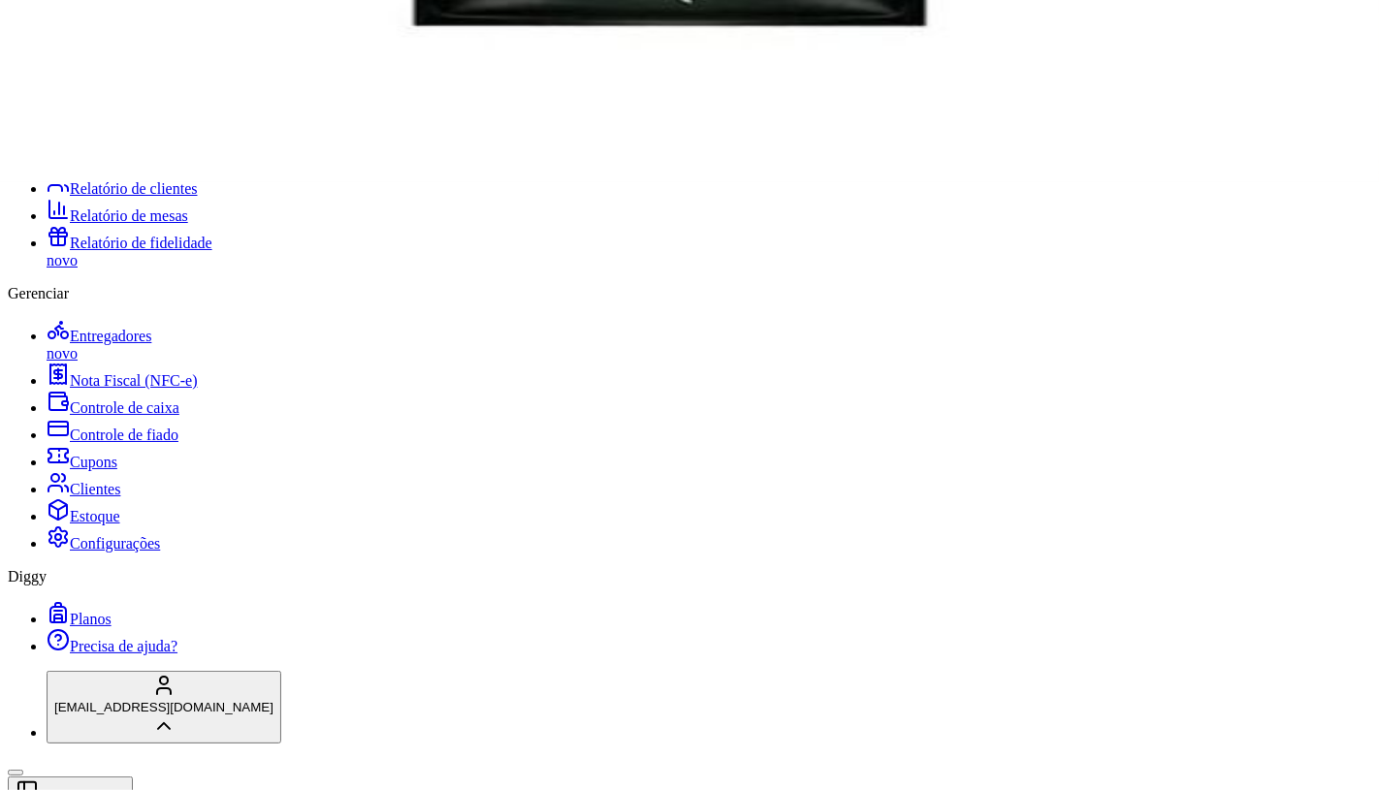
scroll to position [0, 1089]
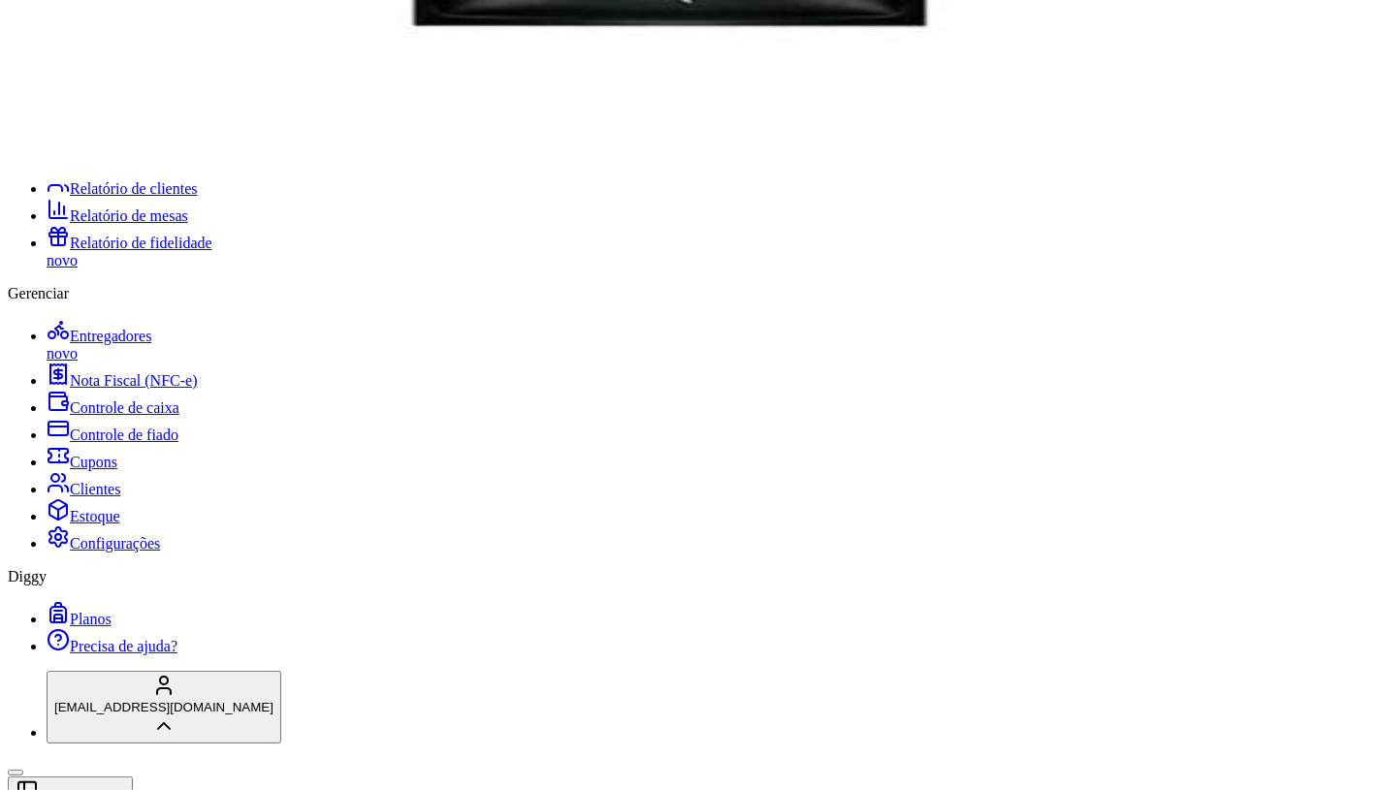
scroll to position [208, 0]
type input "2"
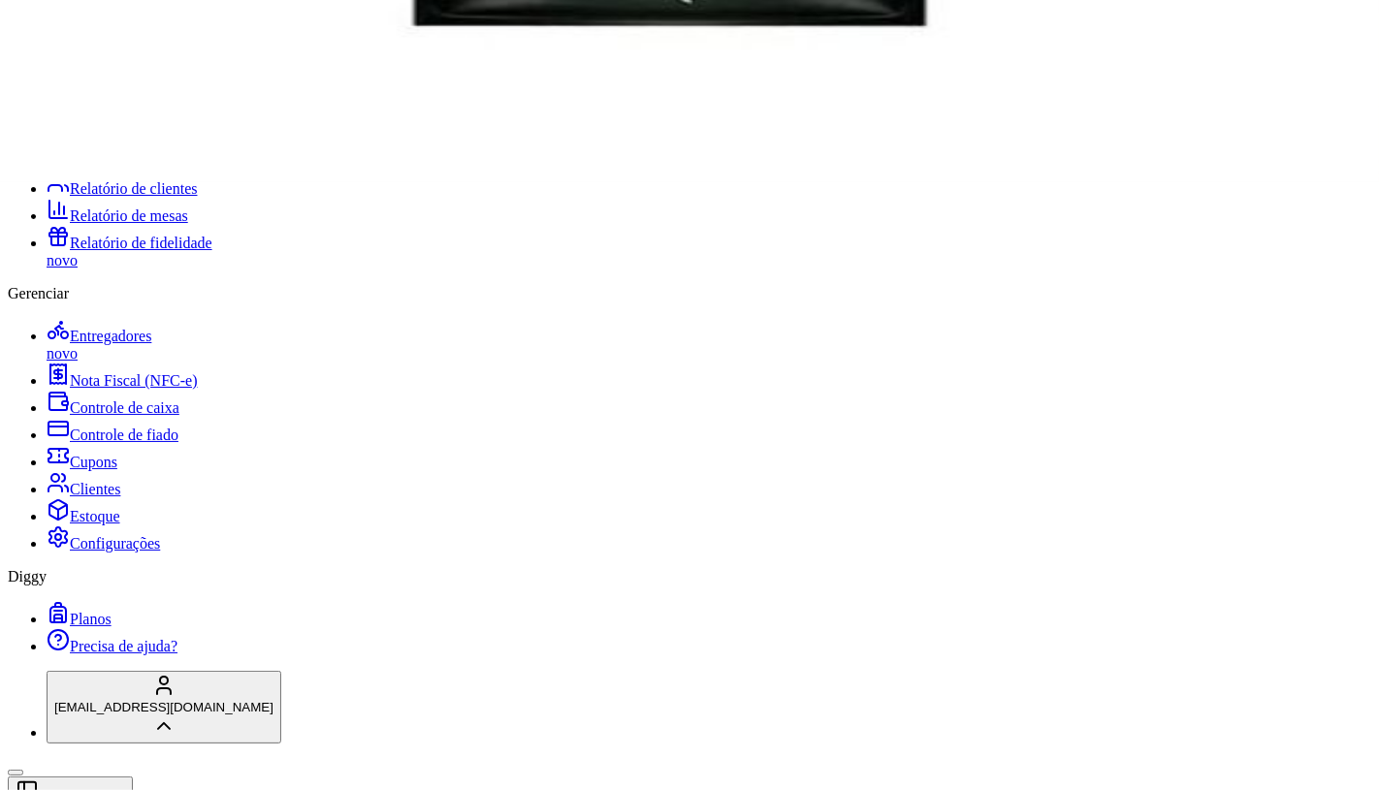
radio input "true"
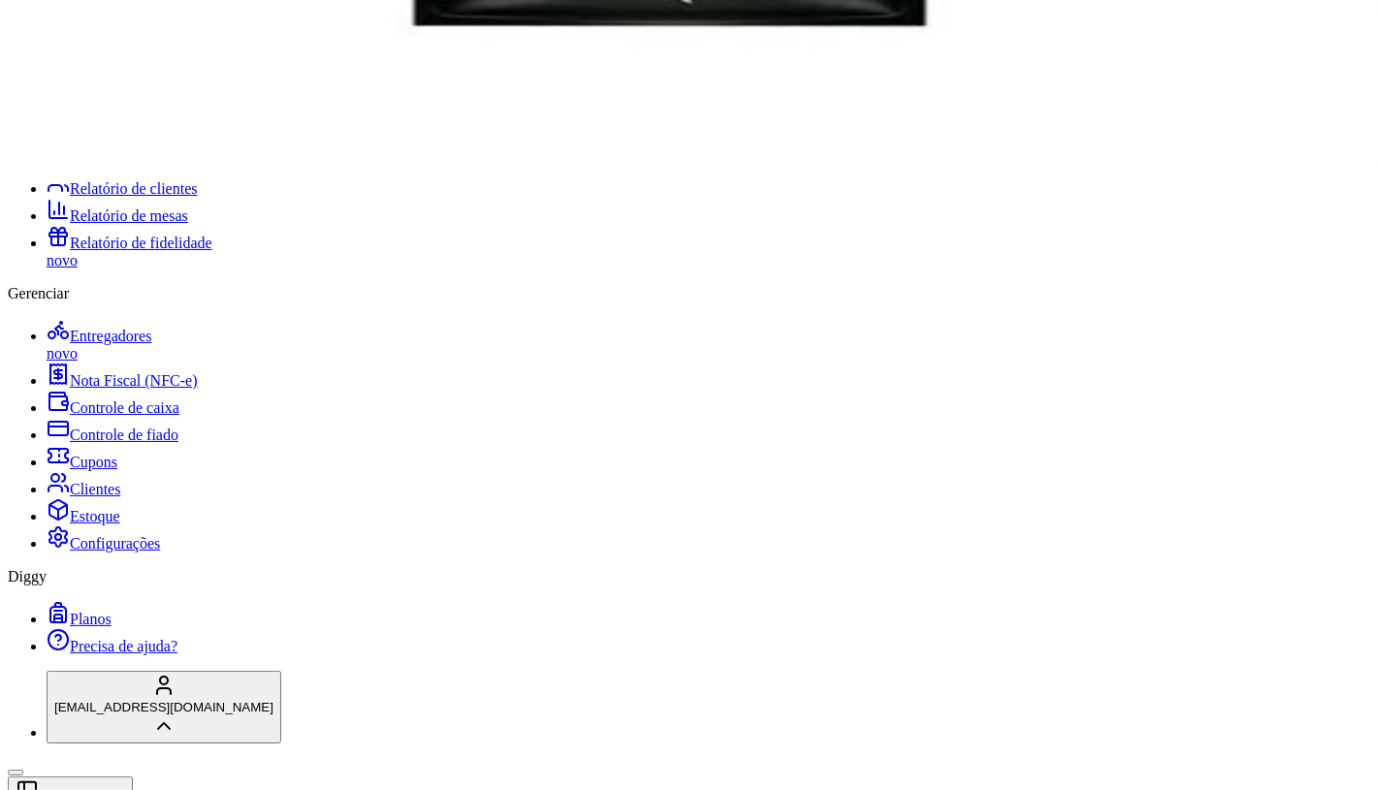
type input "1"
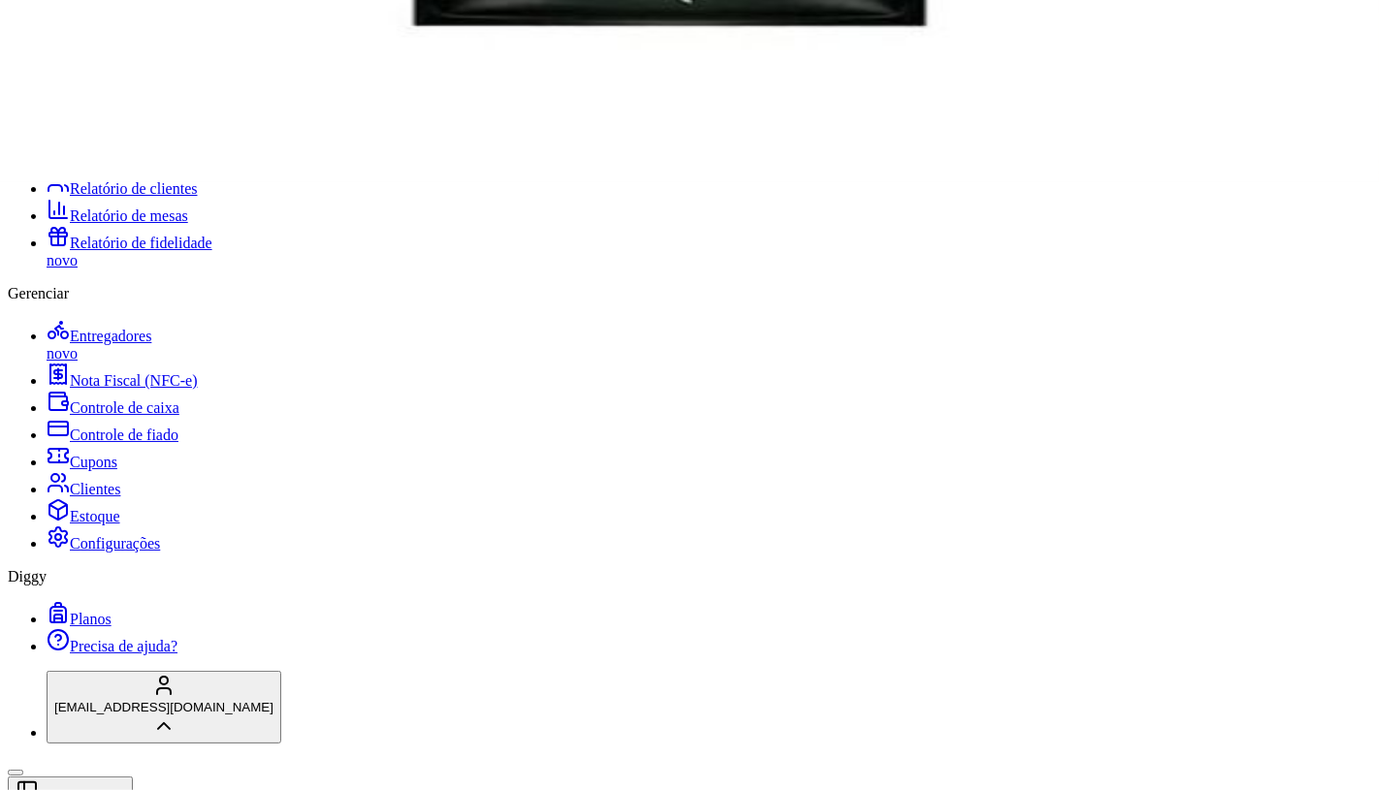
radio input "true"
type input "1"
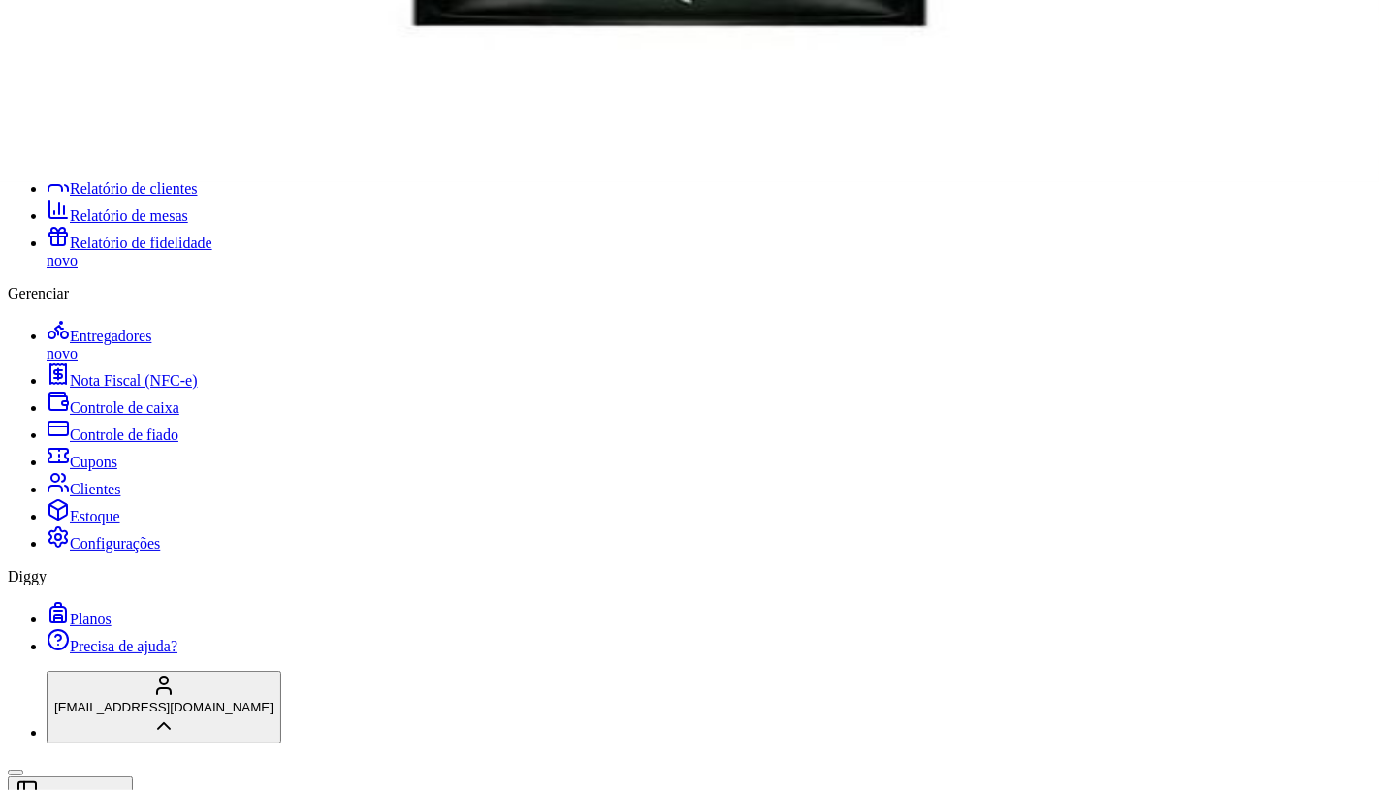
radio input "false"
radio input "true"
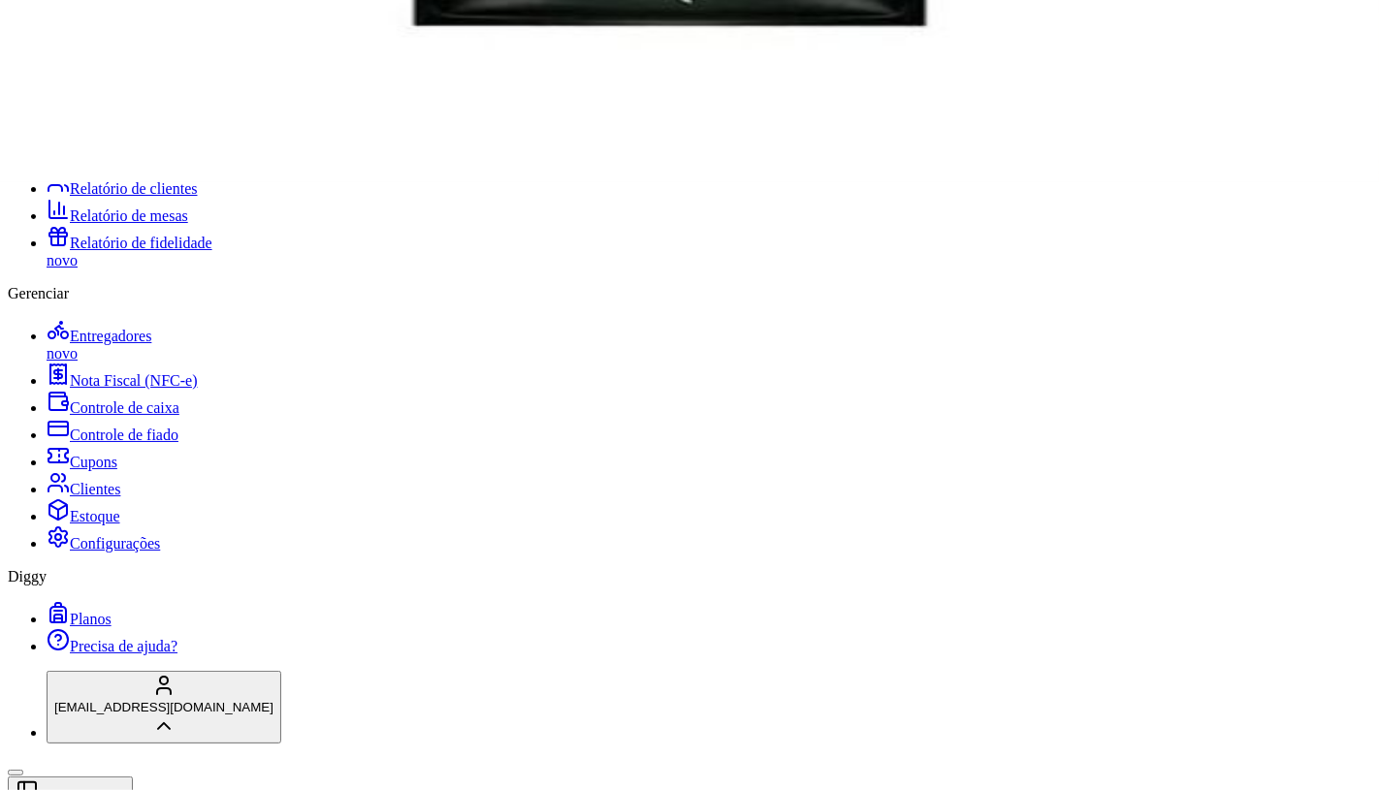
click at [1097, 634] on button "Não registrar e enviar pedido" at bounding box center [1019, 643] width 175 height 19
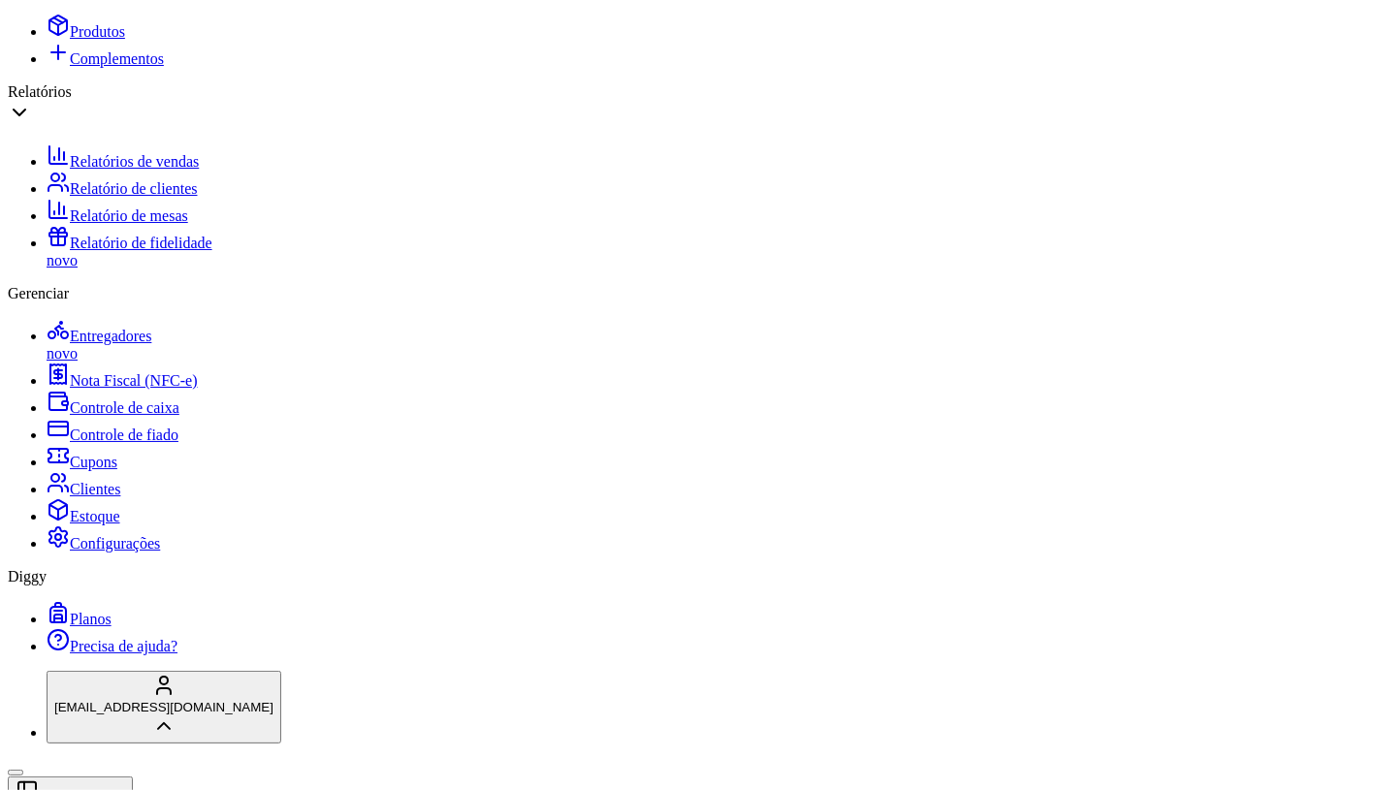
type input "R$ 0,00"
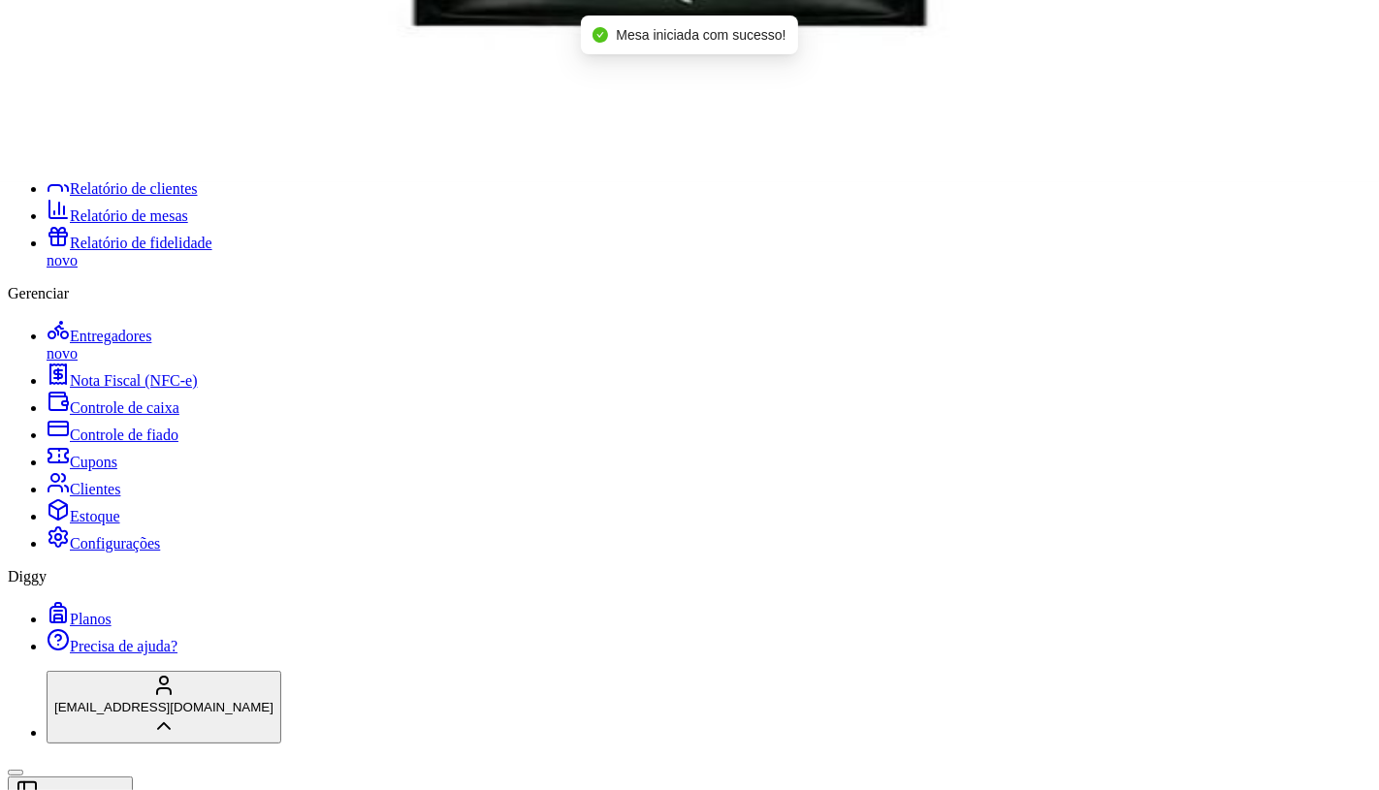
type input "2"
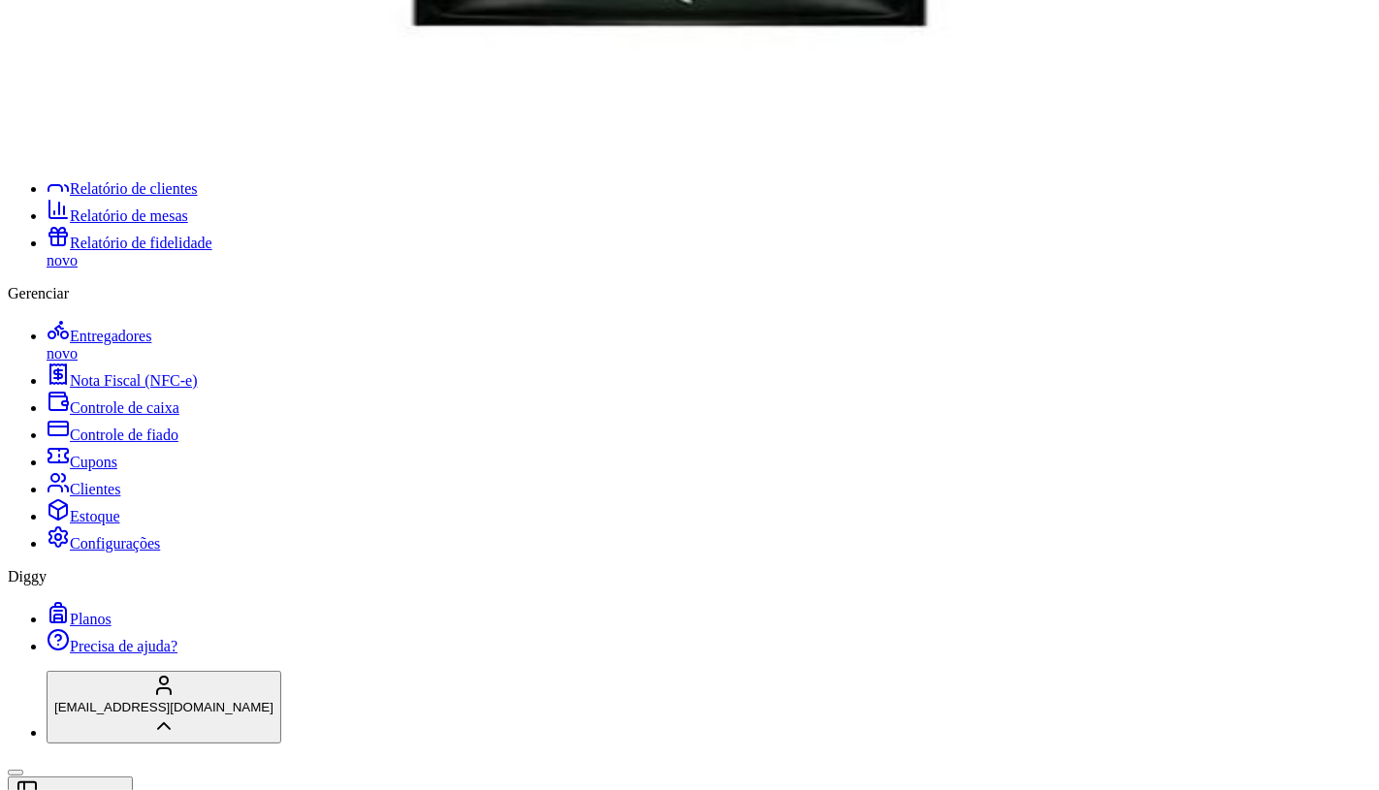
scroll to position [108, 0]
radio input "false"
radio input "true"
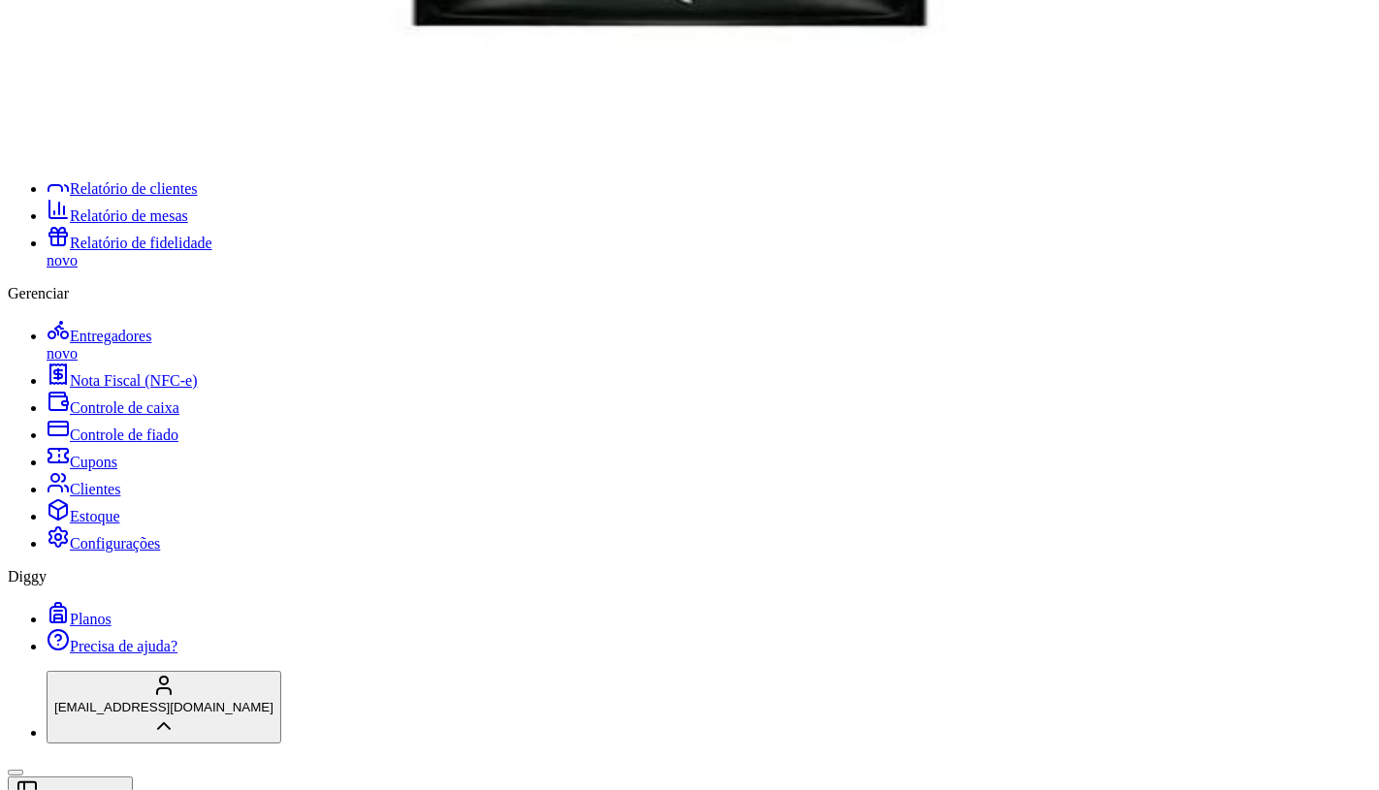
type input "1"
radio input "true"
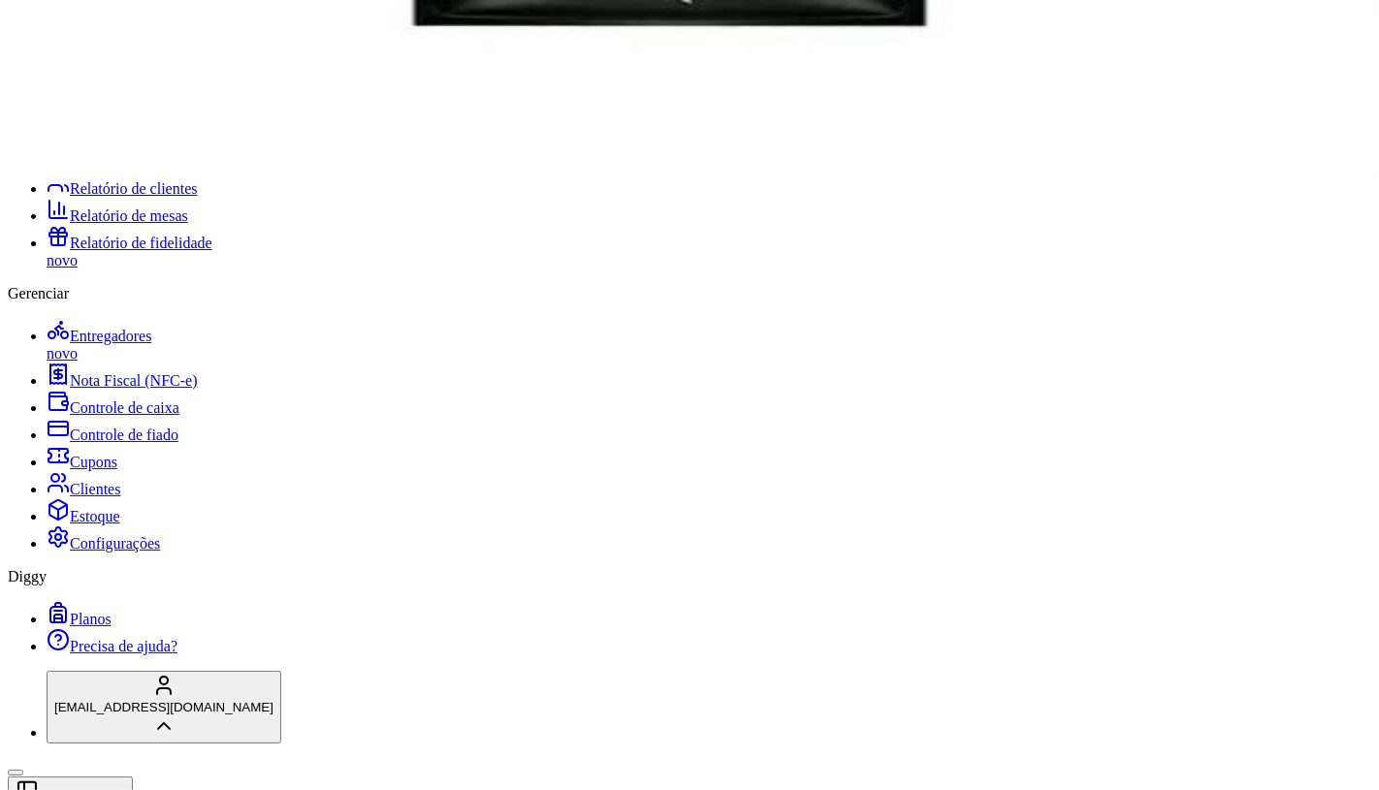
scroll to position [431, 0]
radio input "true"
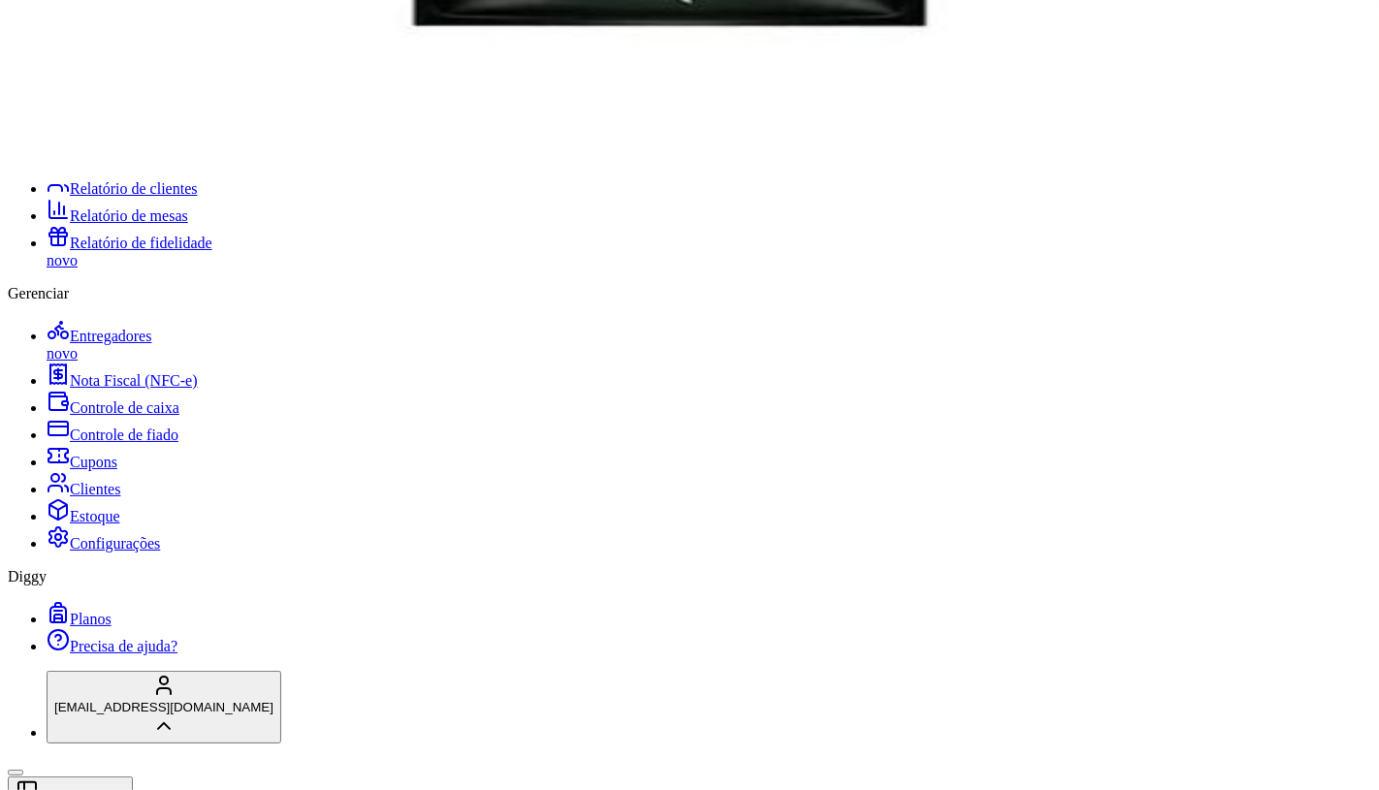
type input "1"
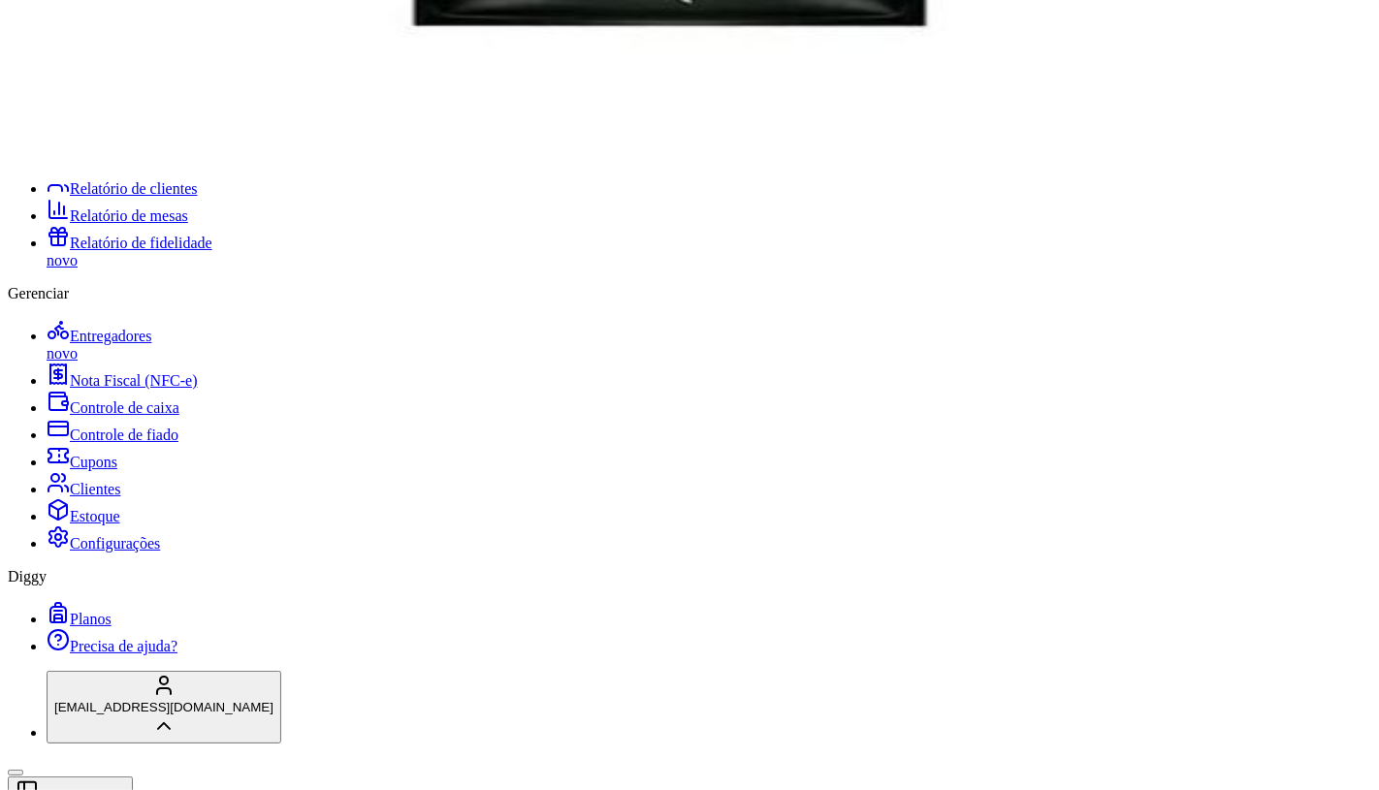
radio input "true"
type input "1"
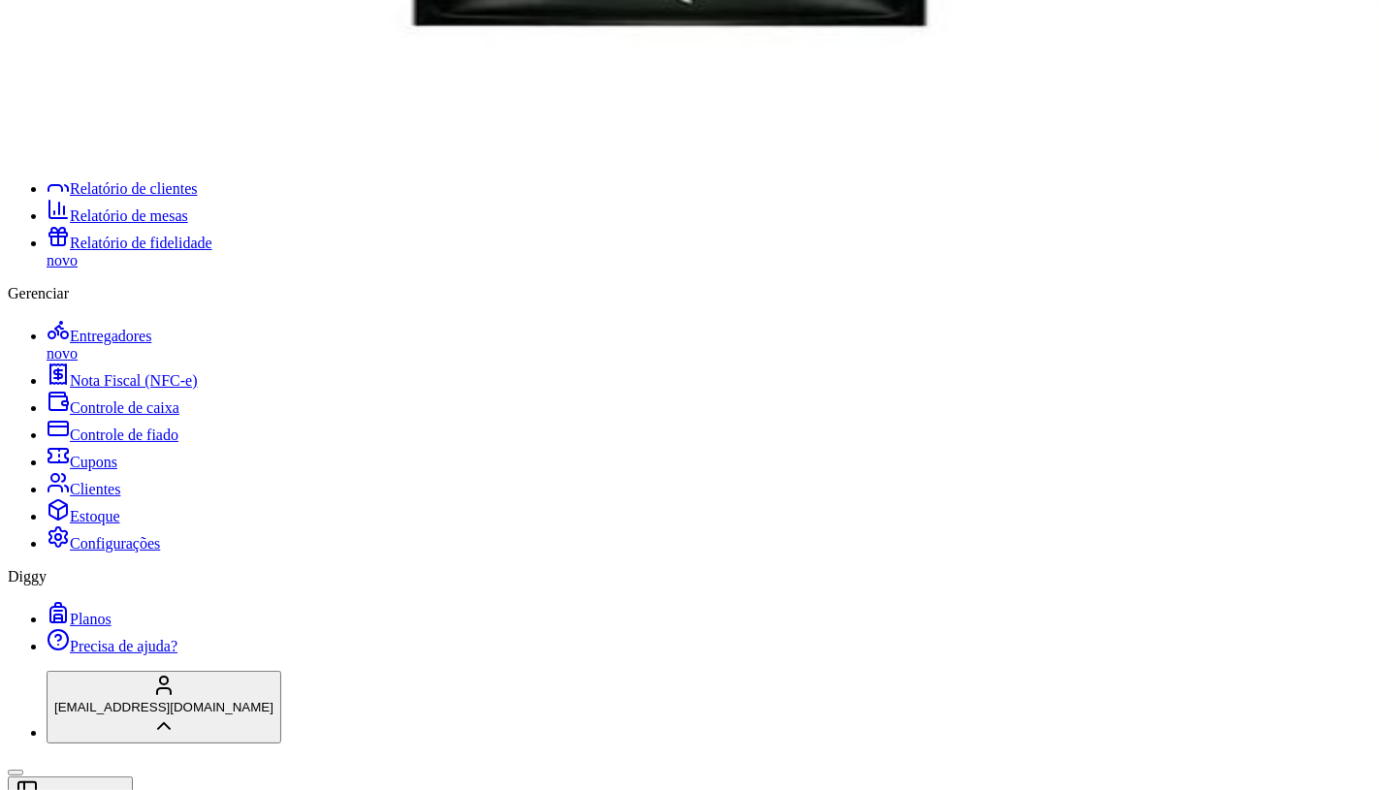
click at [999, 634] on button "Não registrar e enviar pedido" at bounding box center [1019, 643] width 175 height 19
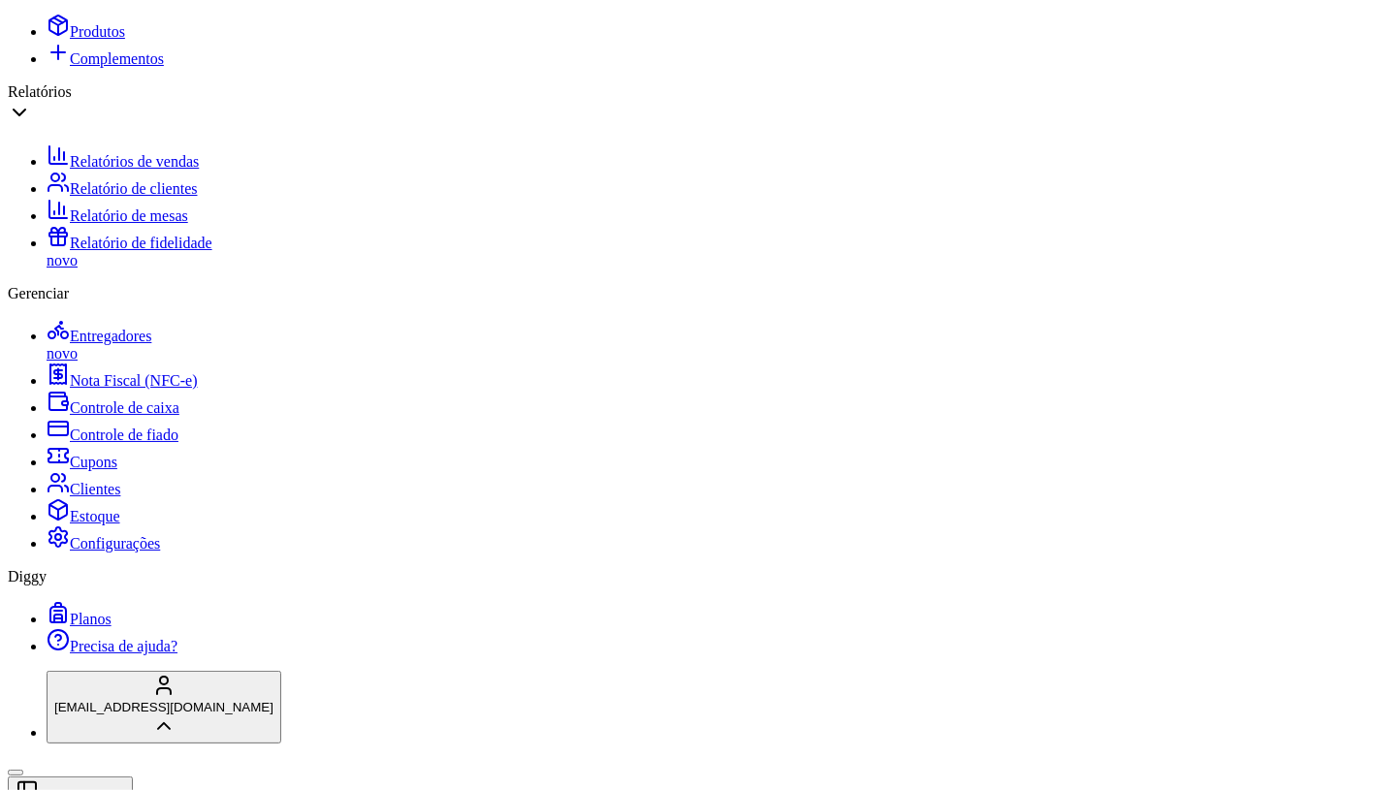
type input "R$ 0,00"
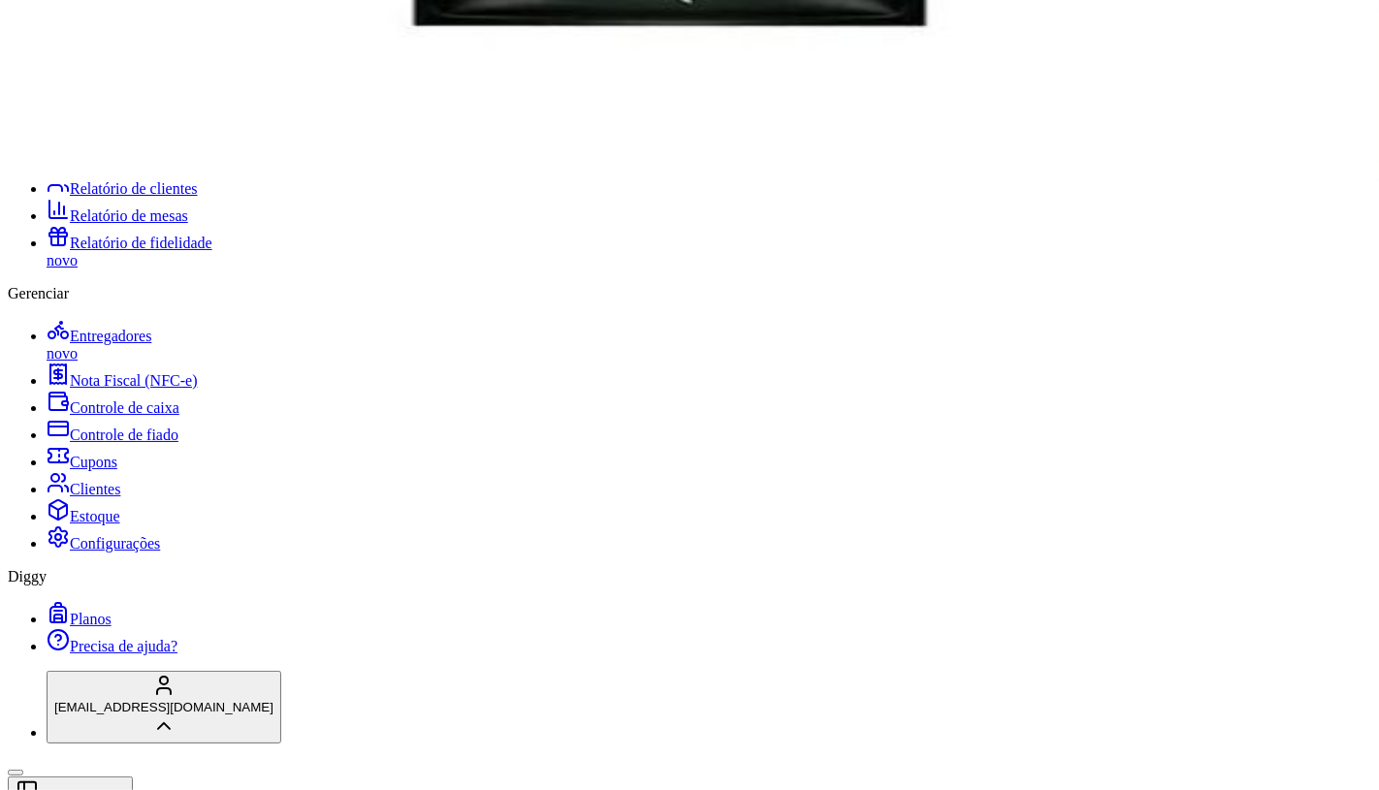
scroll to position [0, 1082]
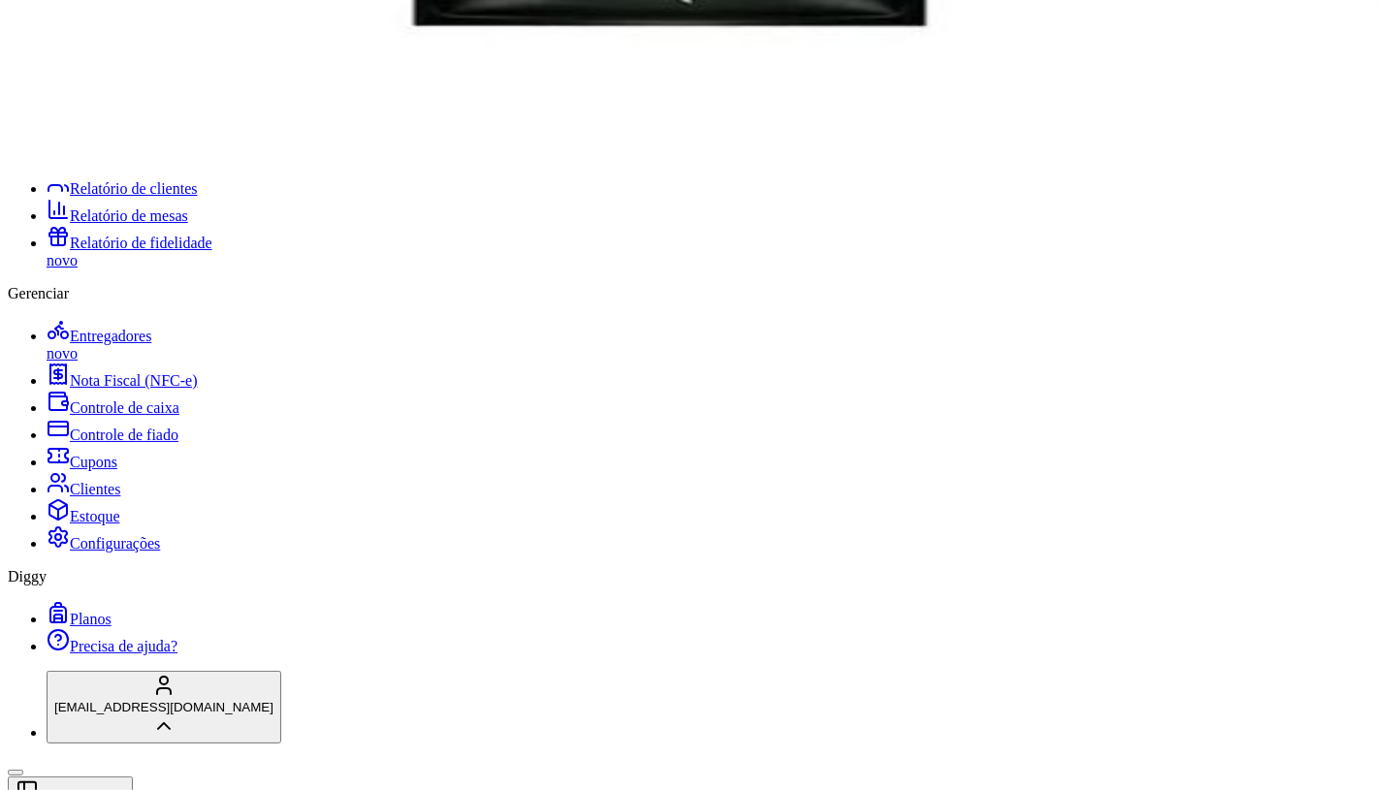
scroll to position [208, 0]
drag, startPoint x: 530, startPoint y: 49, endPoint x: 741, endPoint y: 46, distance: 210.5
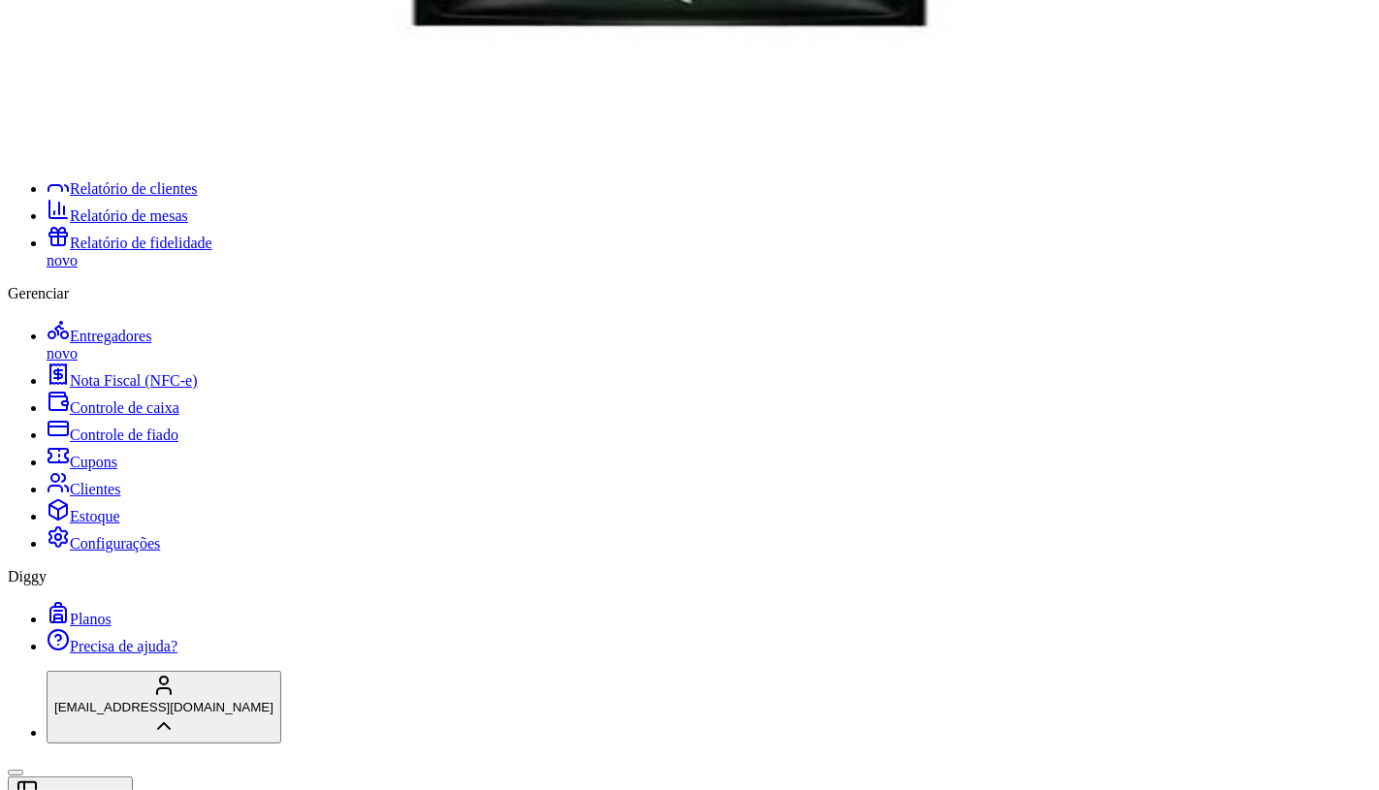
drag, startPoint x: 842, startPoint y: 53, endPoint x: 853, endPoint y: 40, distance: 17.9
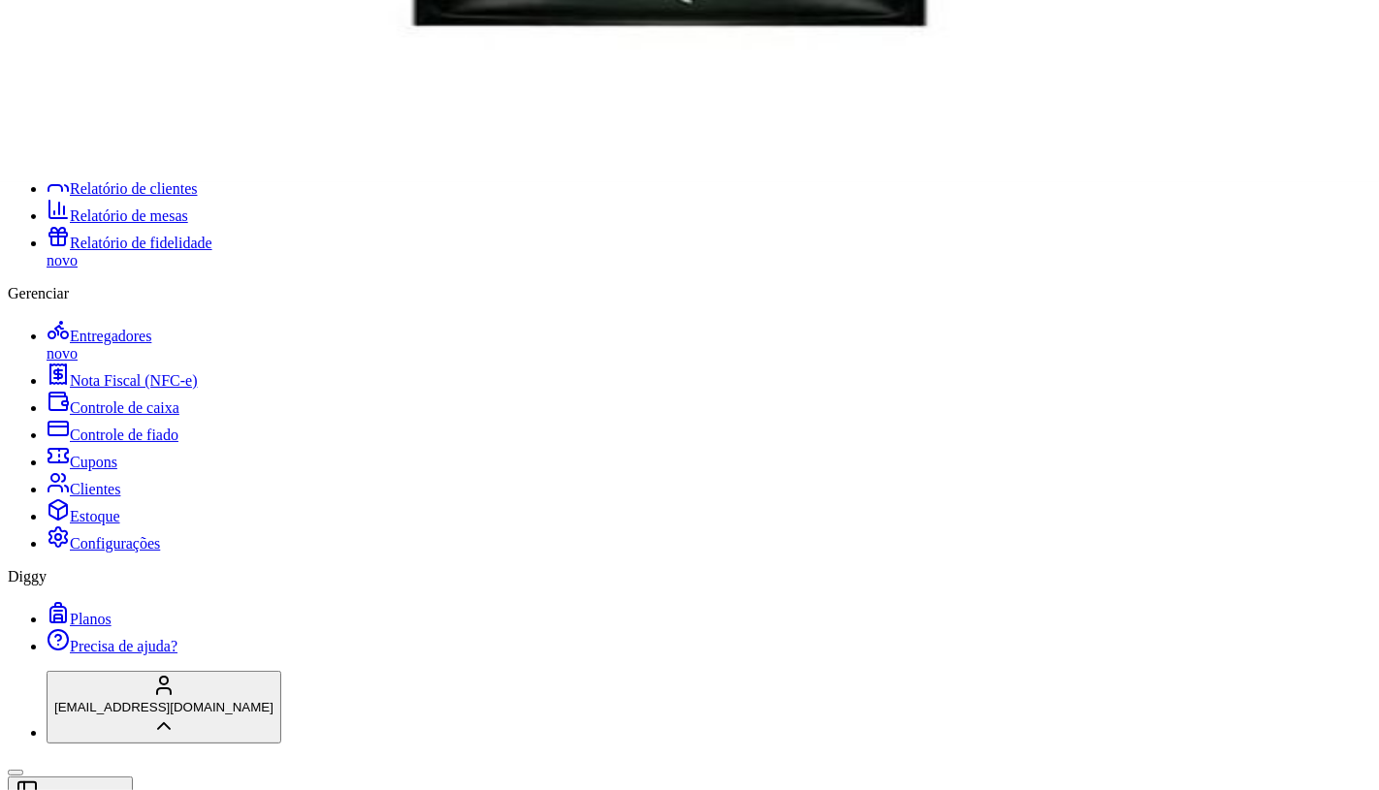
scroll to position [12969, 0]
type input "1"
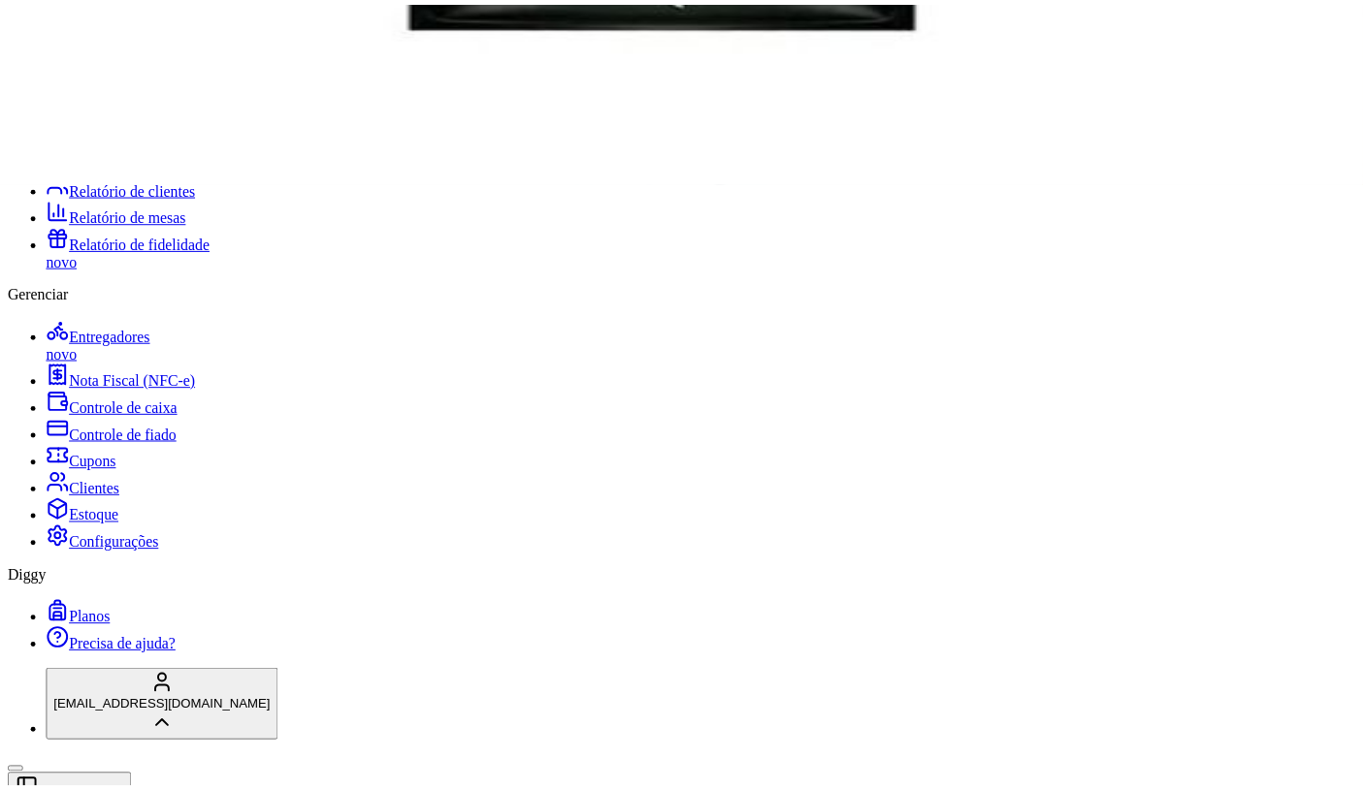
scroll to position [518, 0]
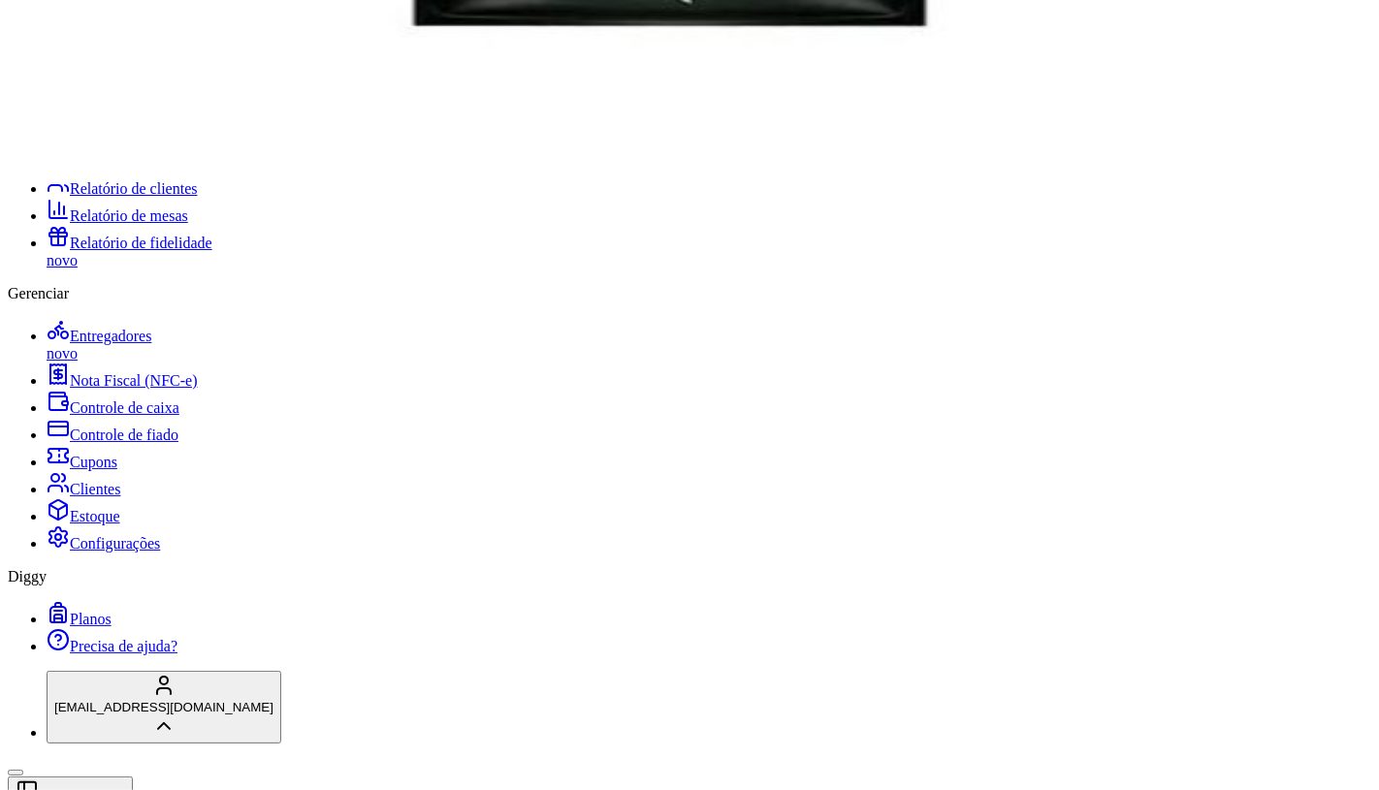
drag, startPoint x: 524, startPoint y: 355, endPoint x: 525, endPoint y: 378, distance: 23.3
radio input "true"
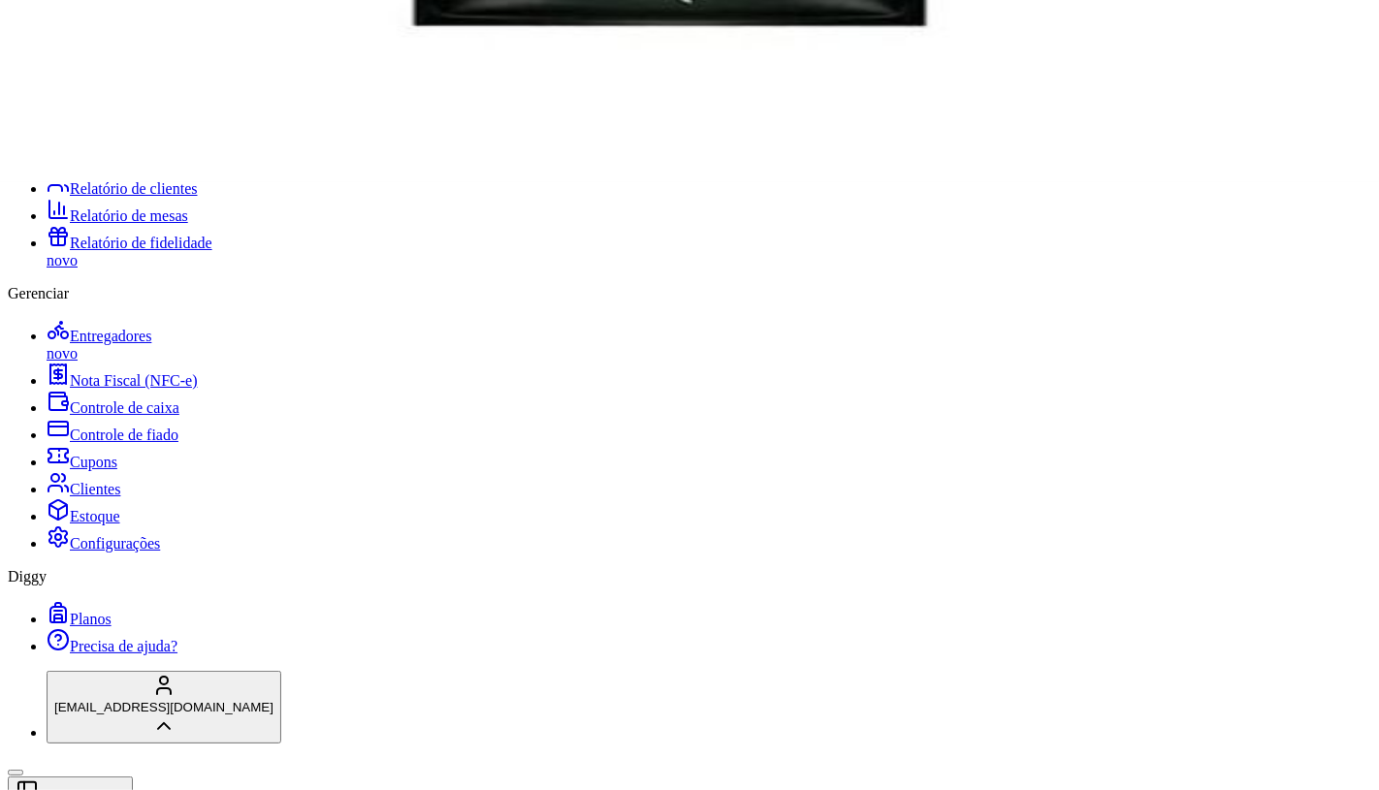
type input "1"
click at [1004, 634] on button "Não registrar e enviar pedido" at bounding box center [1019, 643] width 175 height 19
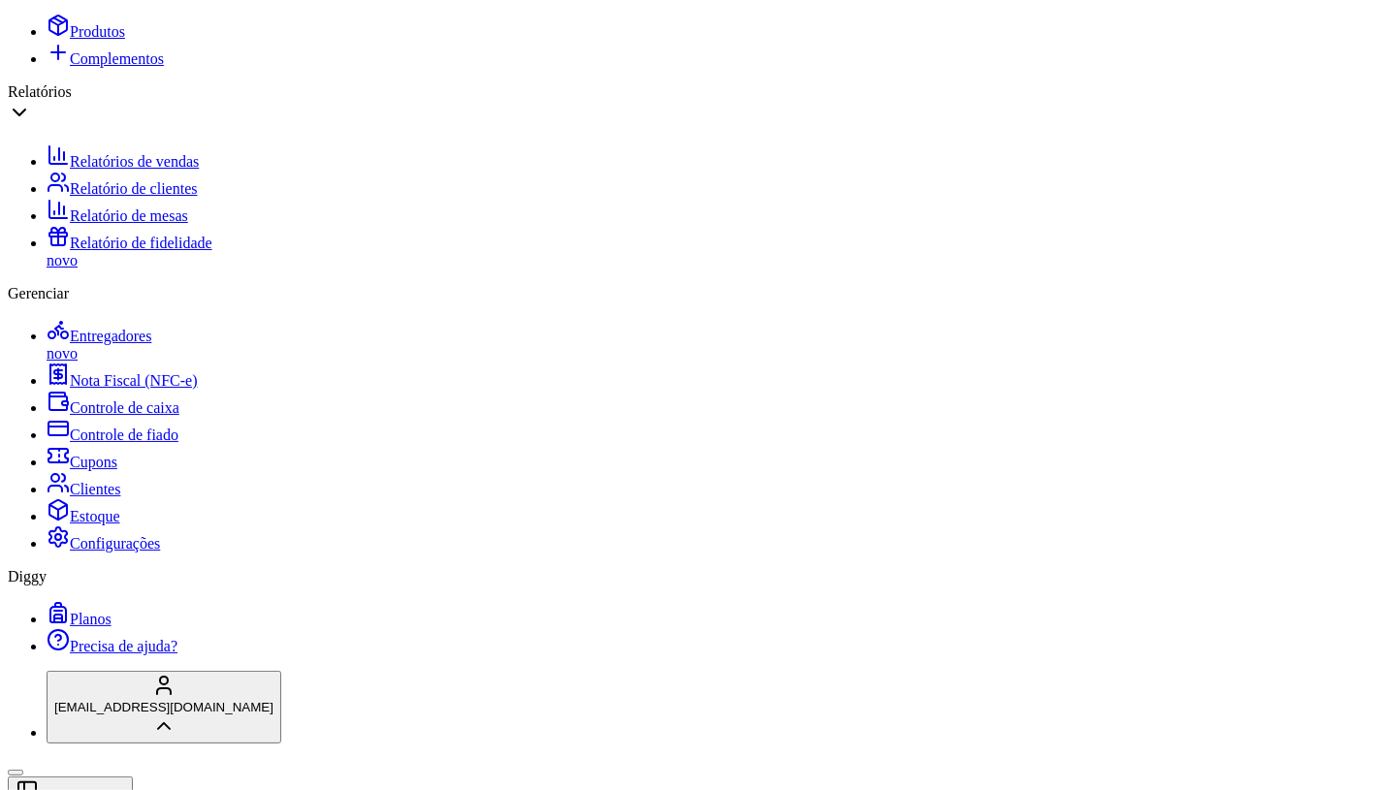
type input "R$ 0,00"
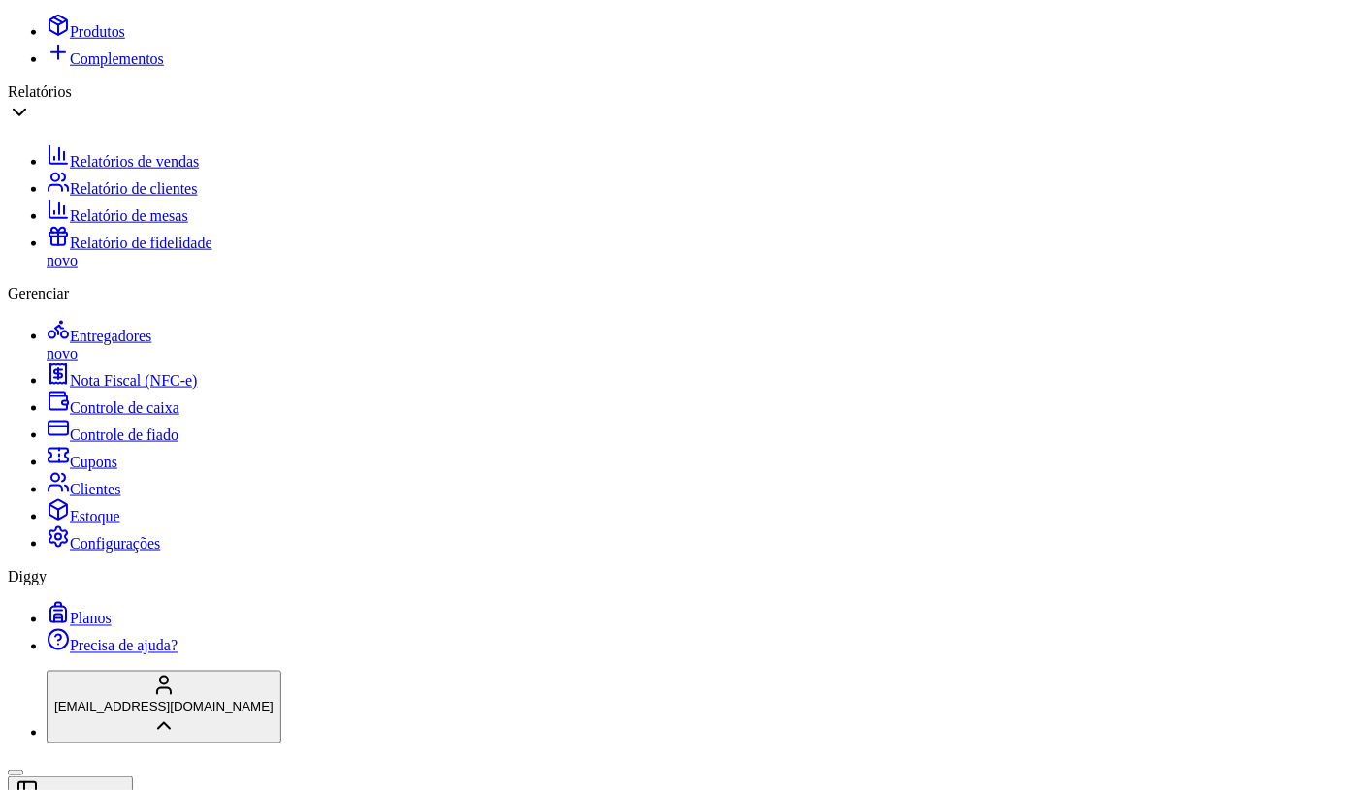
scroll to position [538, 0]
click at [118, 416] on span "Controle de caixa" at bounding box center [125, 408] width 110 height 16
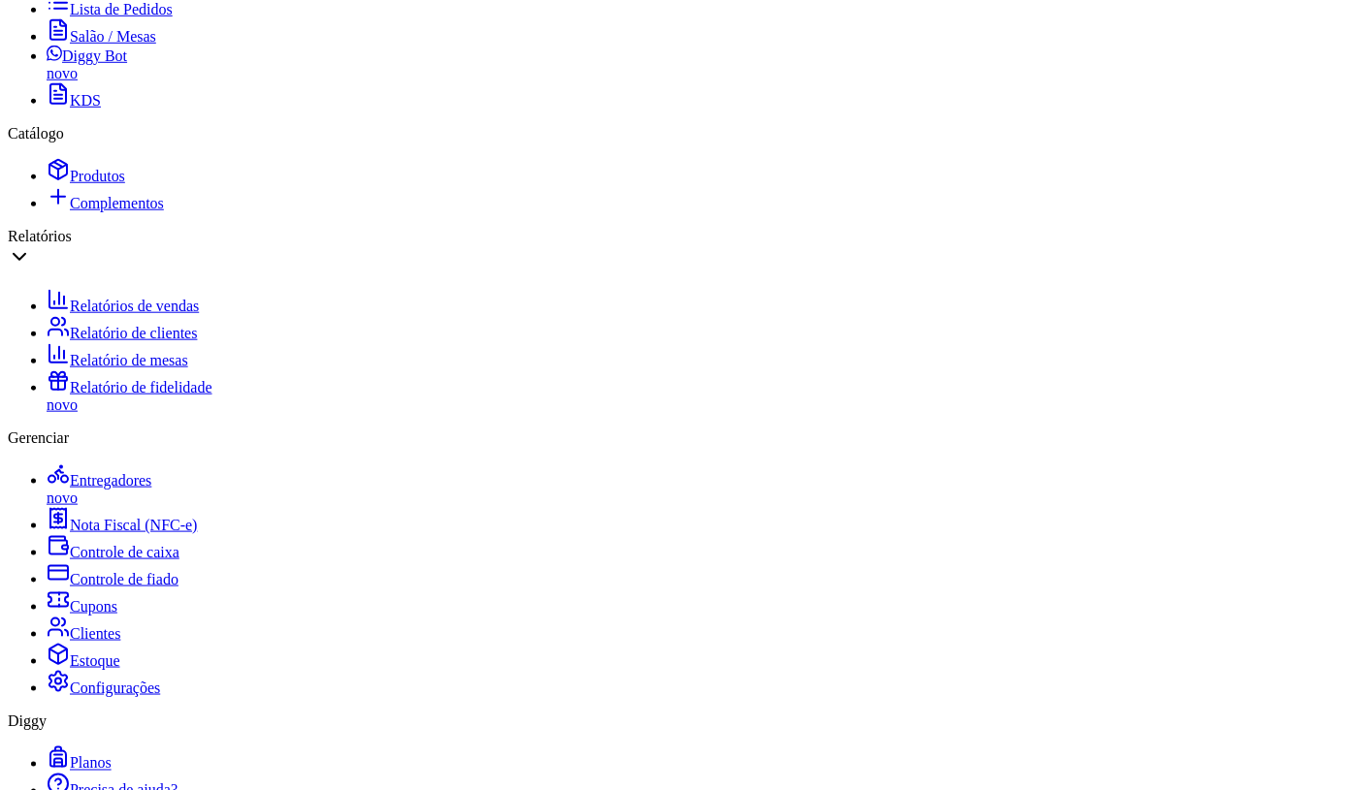
scroll to position [431, 0]
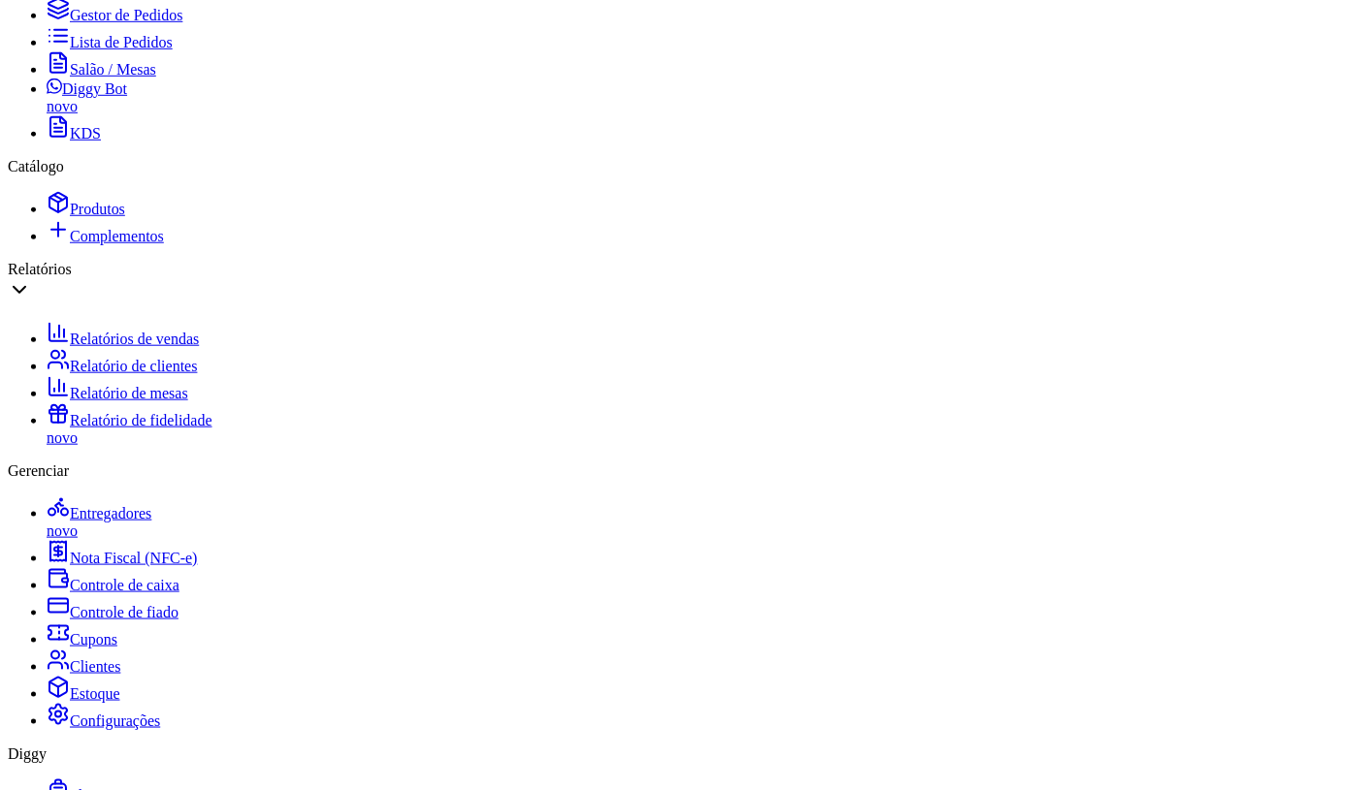
click at [76, 78] on span "Salão / Mesas" at bounding box center [113, 69] width 86 height 16
click at [89, 588] on span "Controle de caixa" at bounding box center [125, 585] width 110 height 16
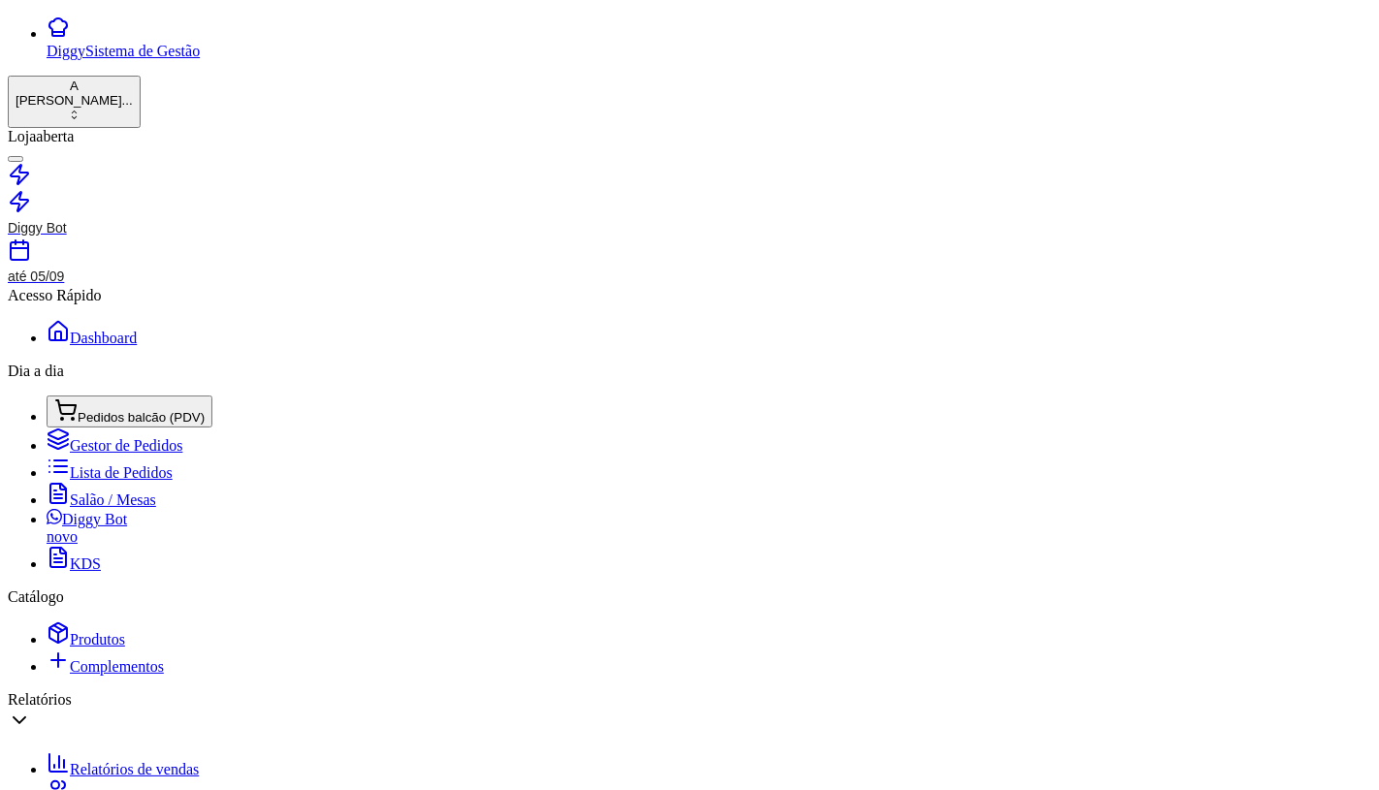
type input "30,00"
type input "N"
type input "NOTA DE 2,00"
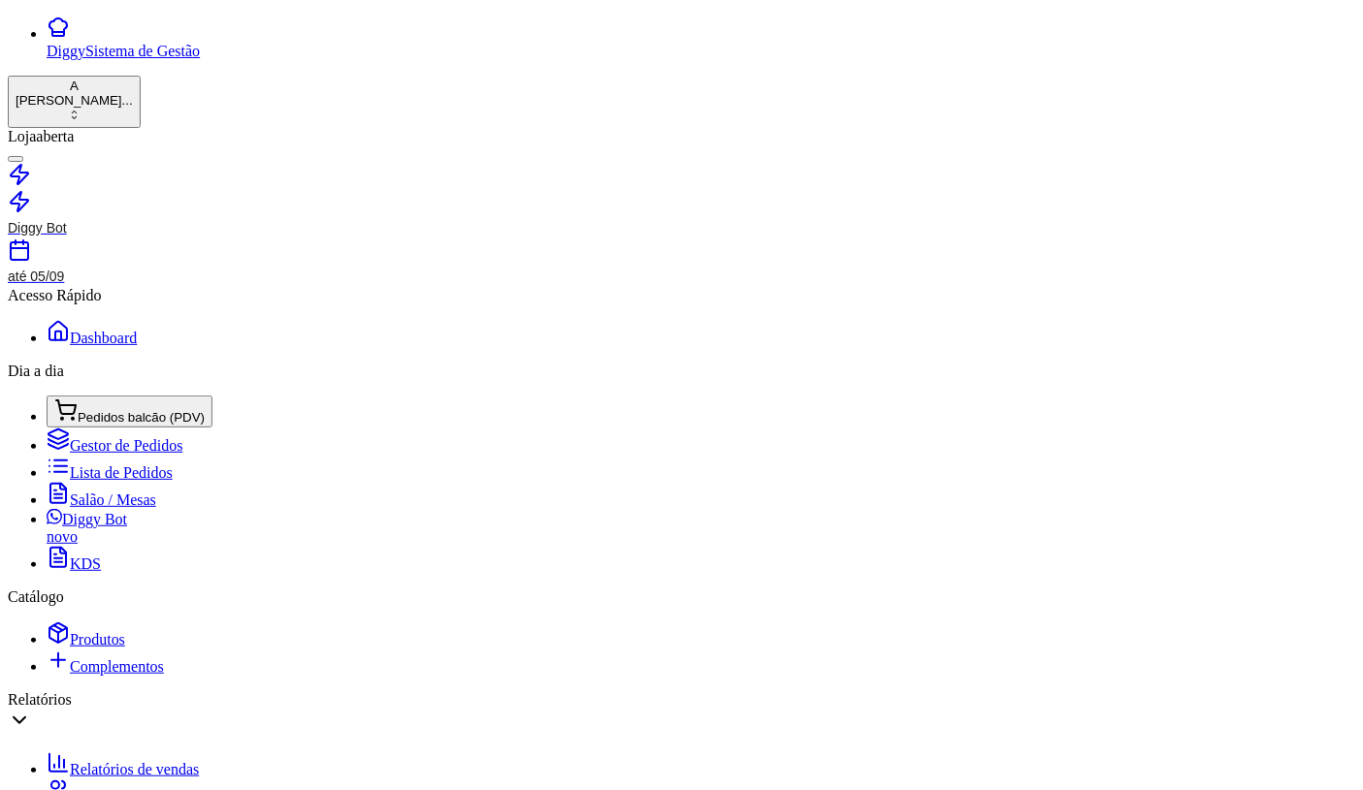
click at [145, 492] on link "Salão / Mesas" at bounding box center [102, 500] width 110 height 16
click at [150, 465] on link "Lista de Pedidos" at bounding box center [110, 473] width 126 height 16
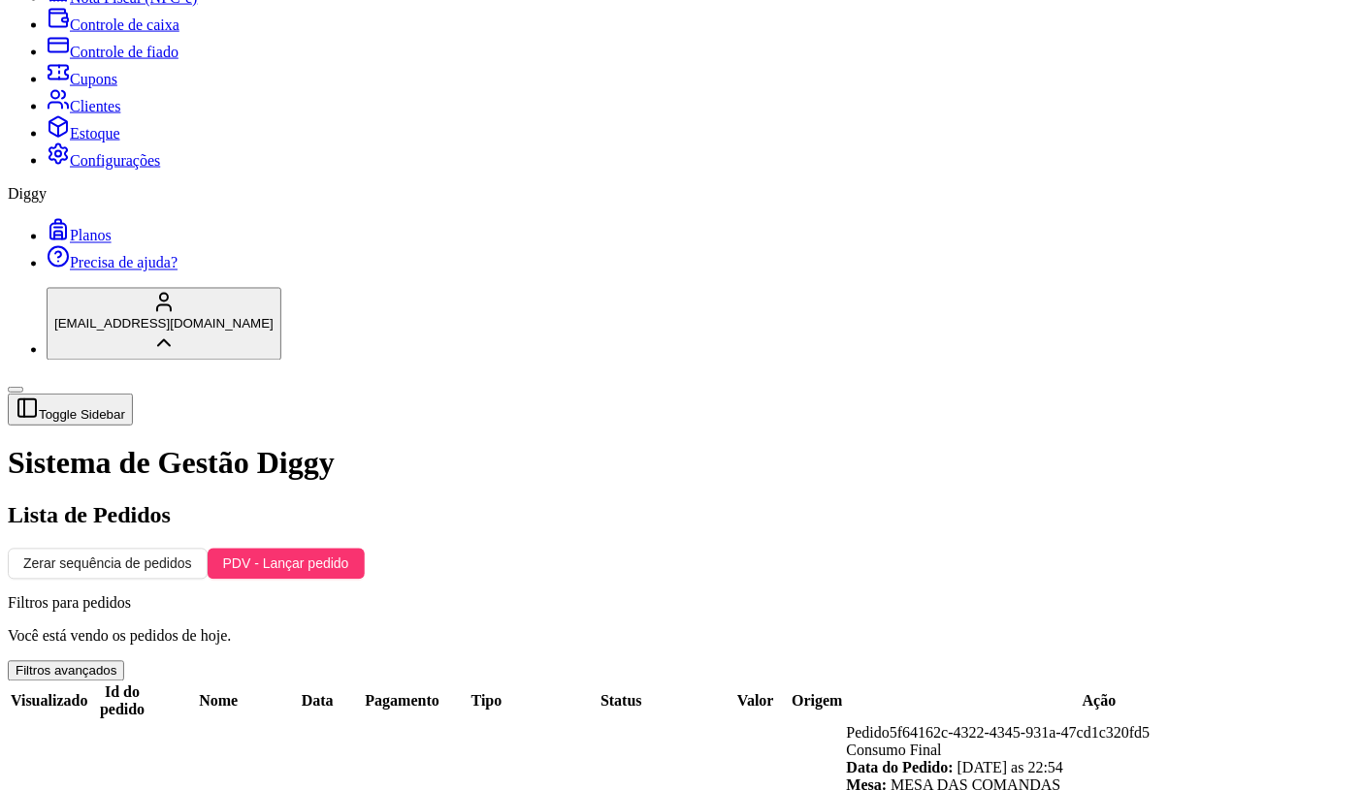
scroll to position [992, 0]
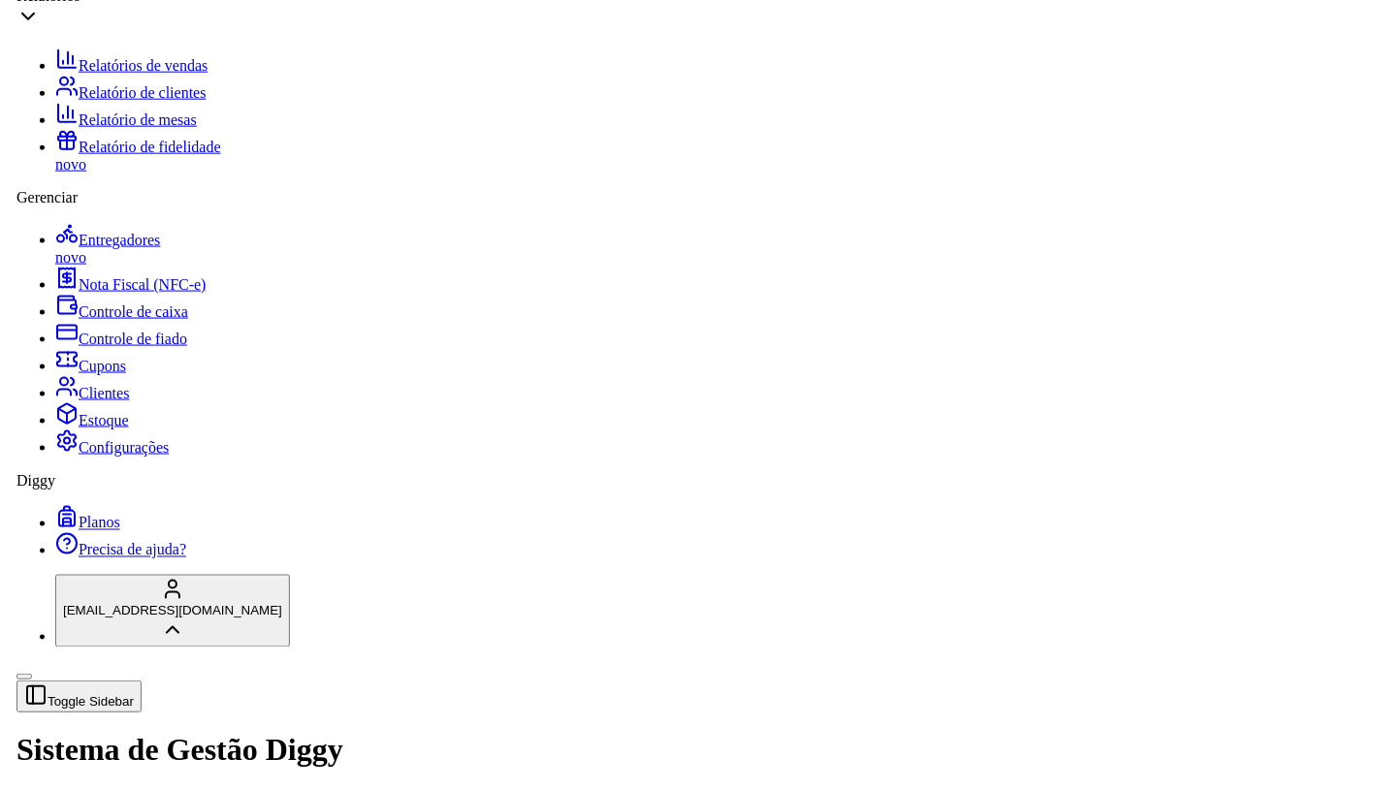
scroll to position [669, 0]
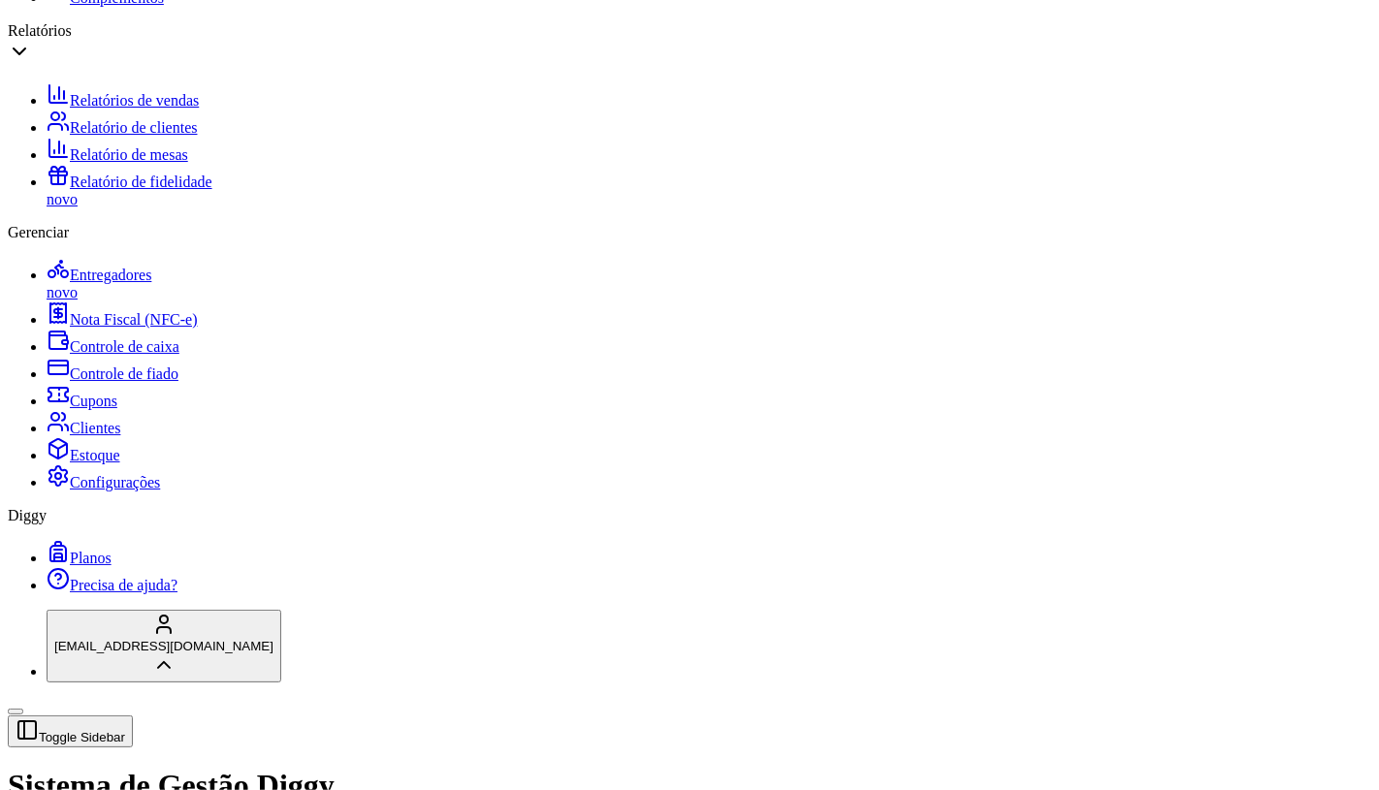
drag, startPoint x: 599, startPoint y: 176, endPoint x: 419, endPoint y: 176, distance: 180.4
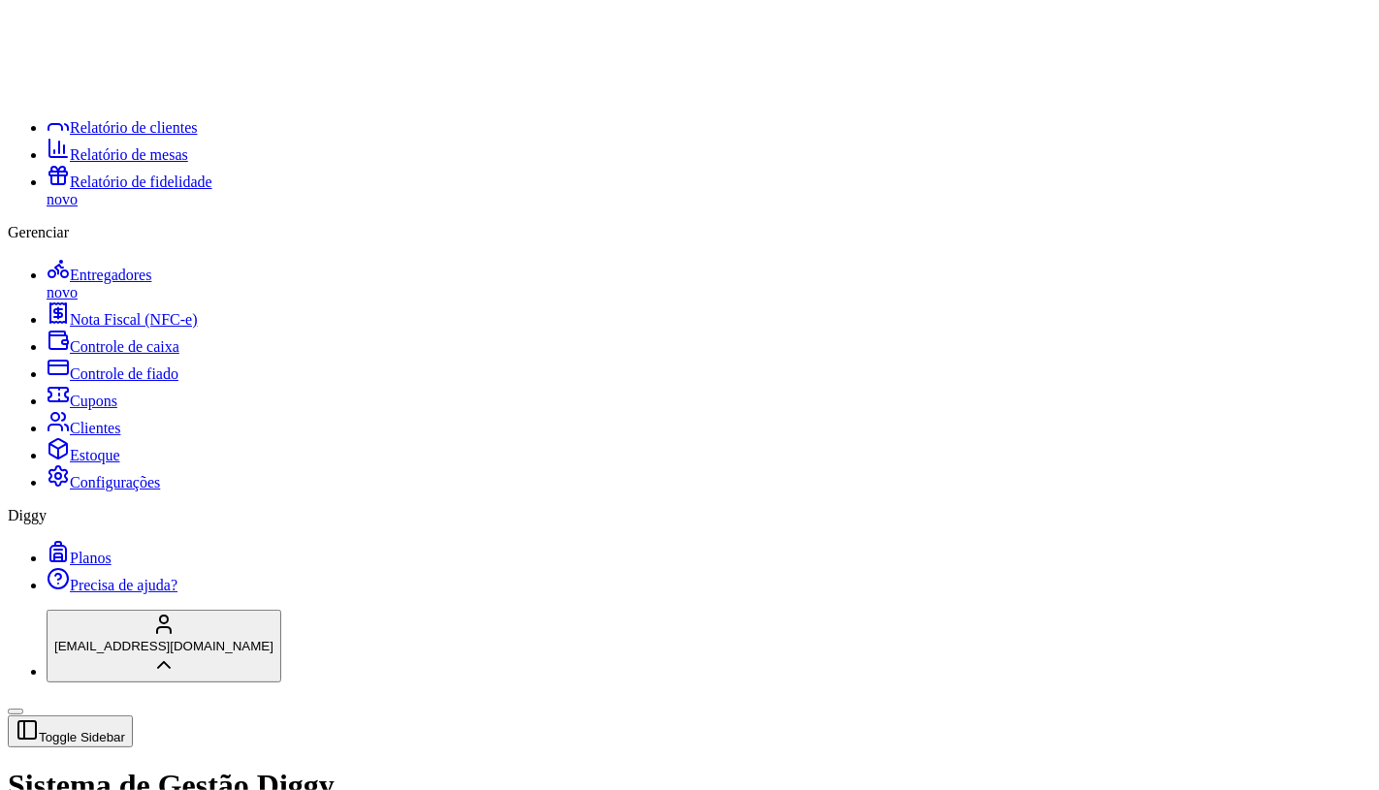
type input "-R$ 32,00"
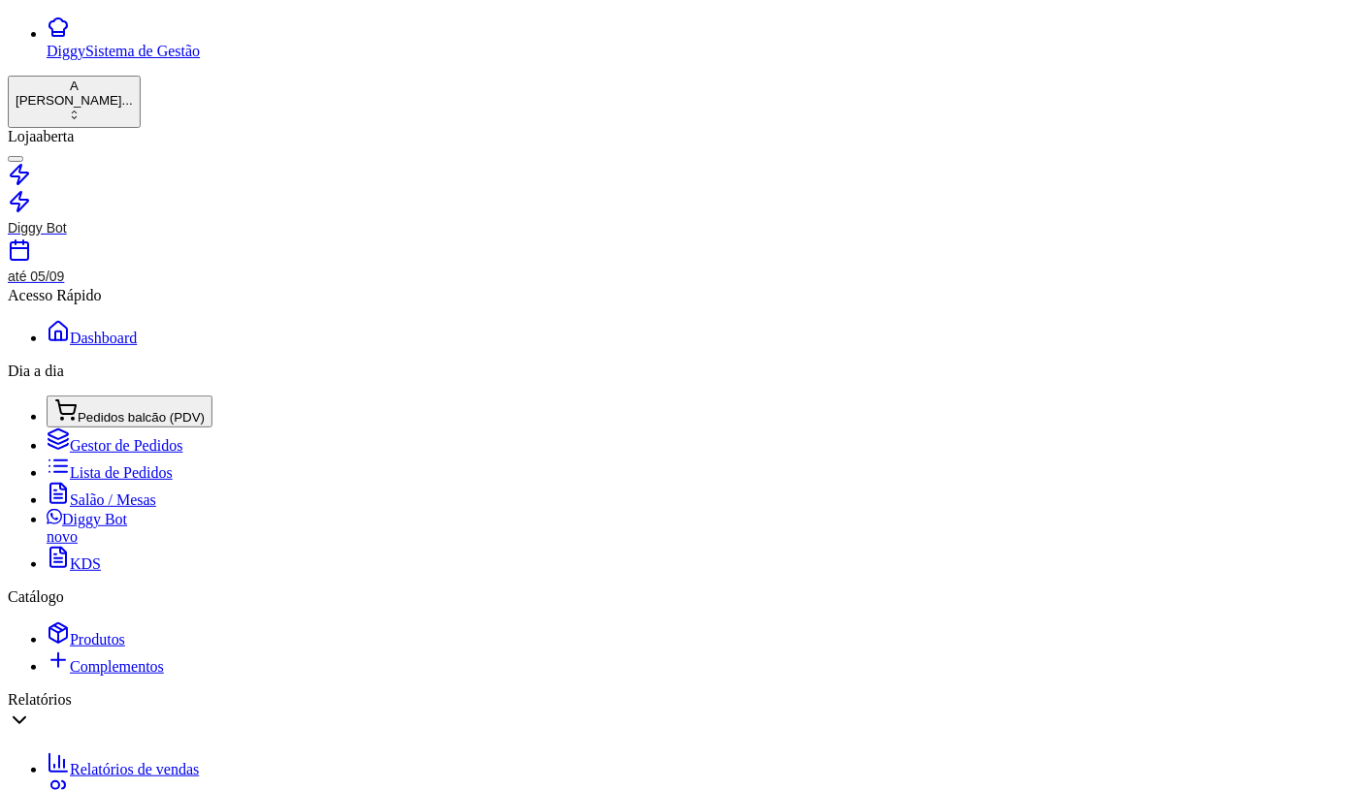
scroll to position [108, 0]
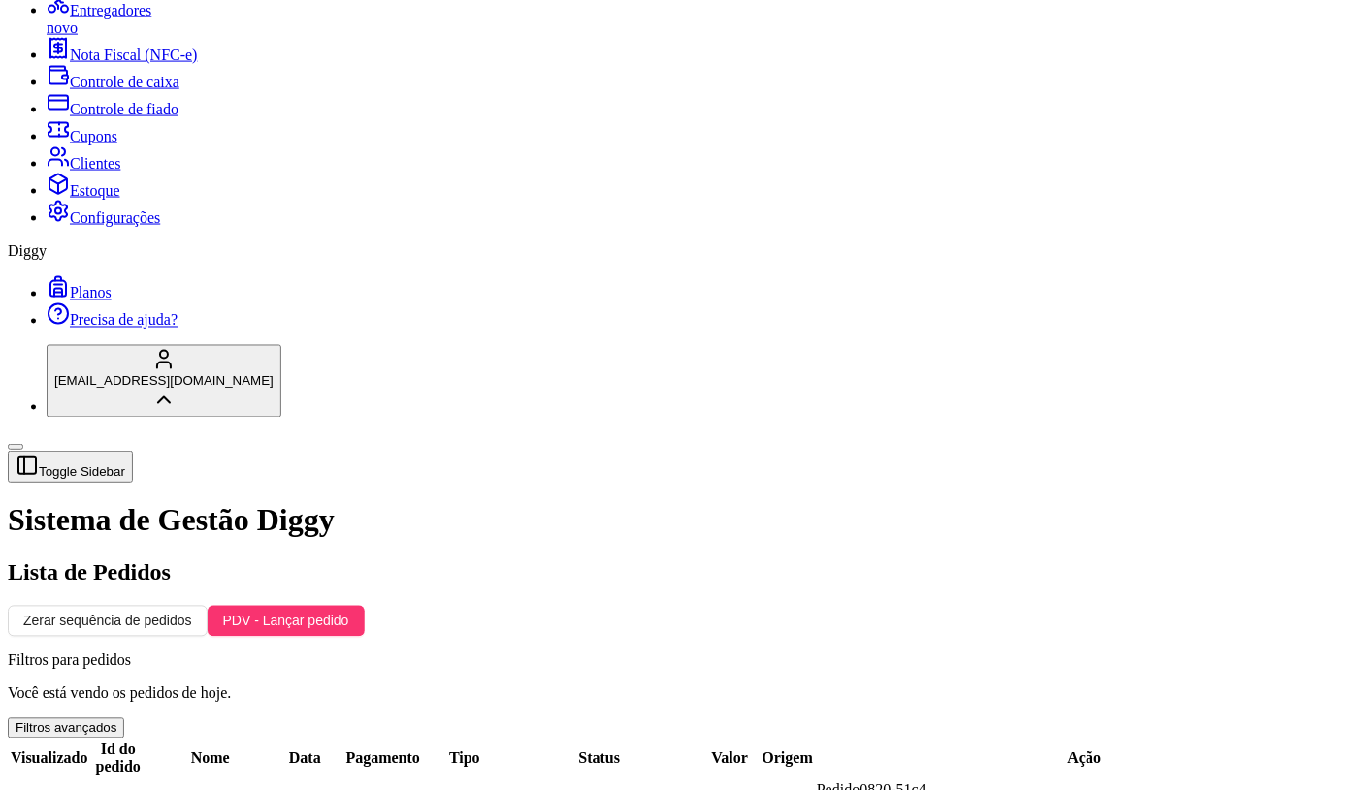
scroll to position [970, 0]
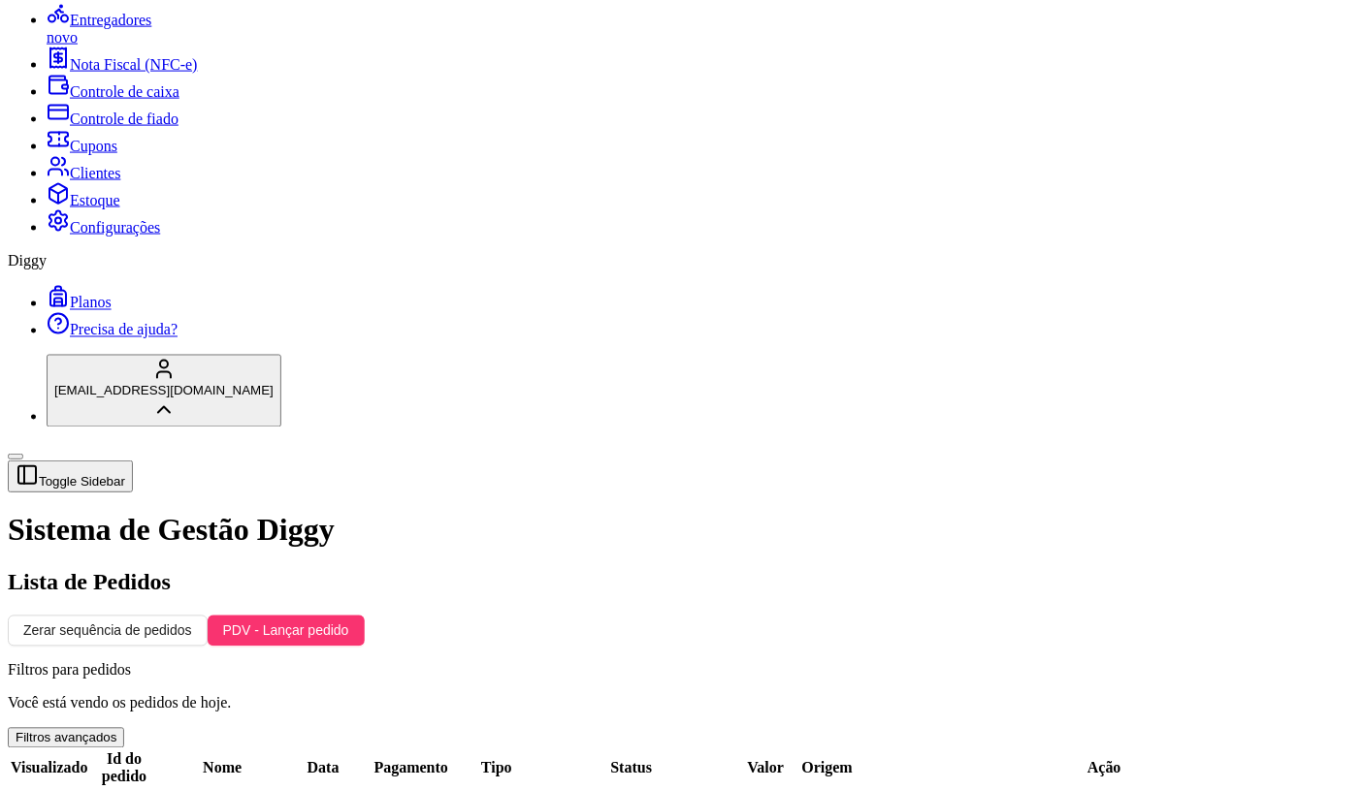
scroll to position [992, 0]
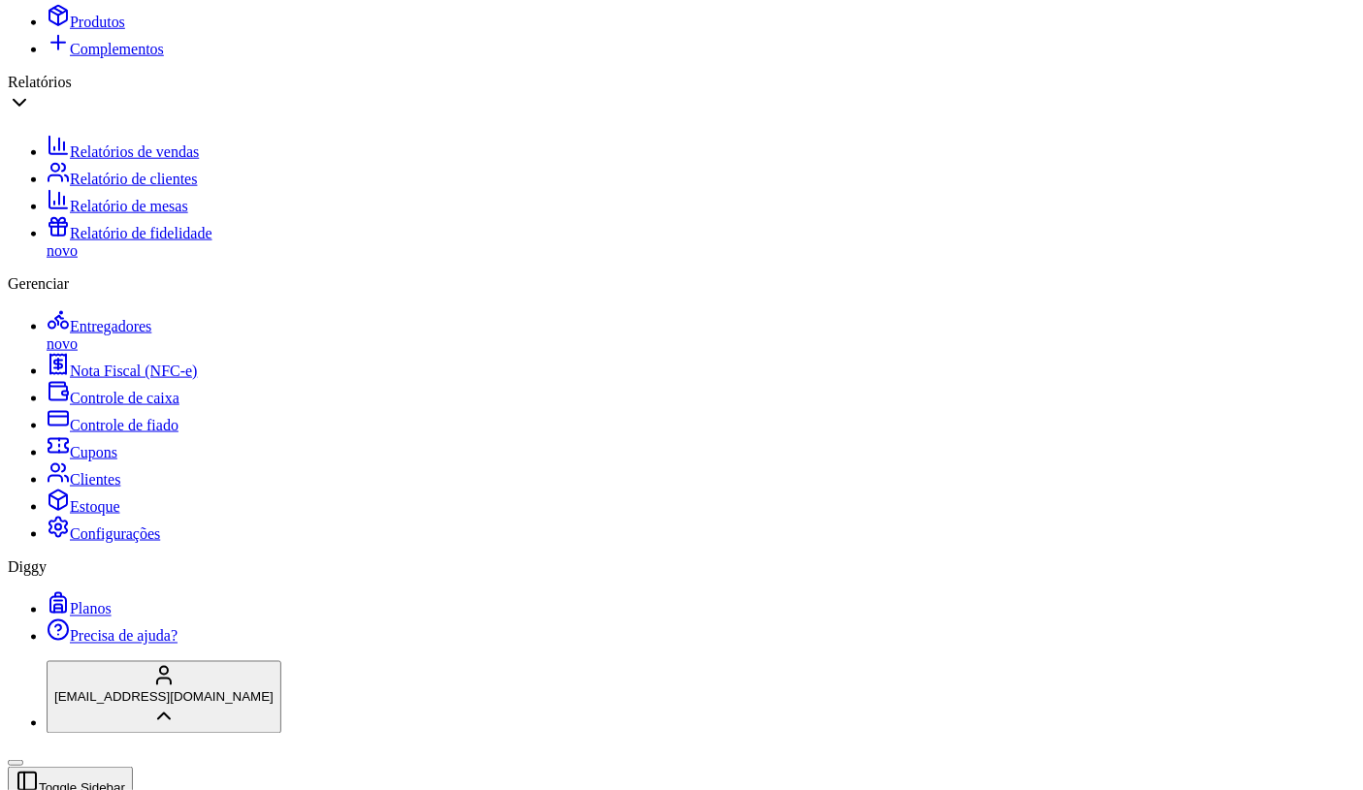
scroll to position [807, 0]
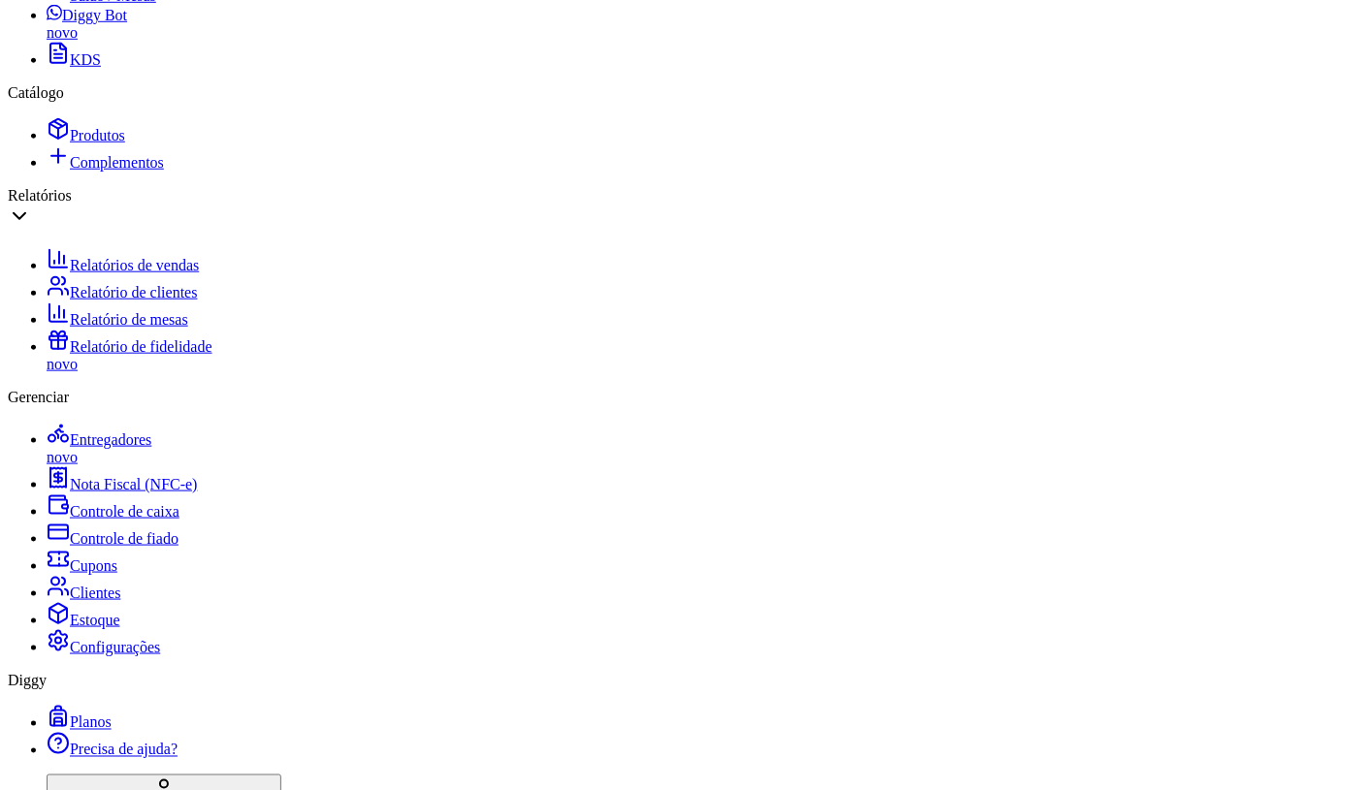
scroll to position [453, 0]
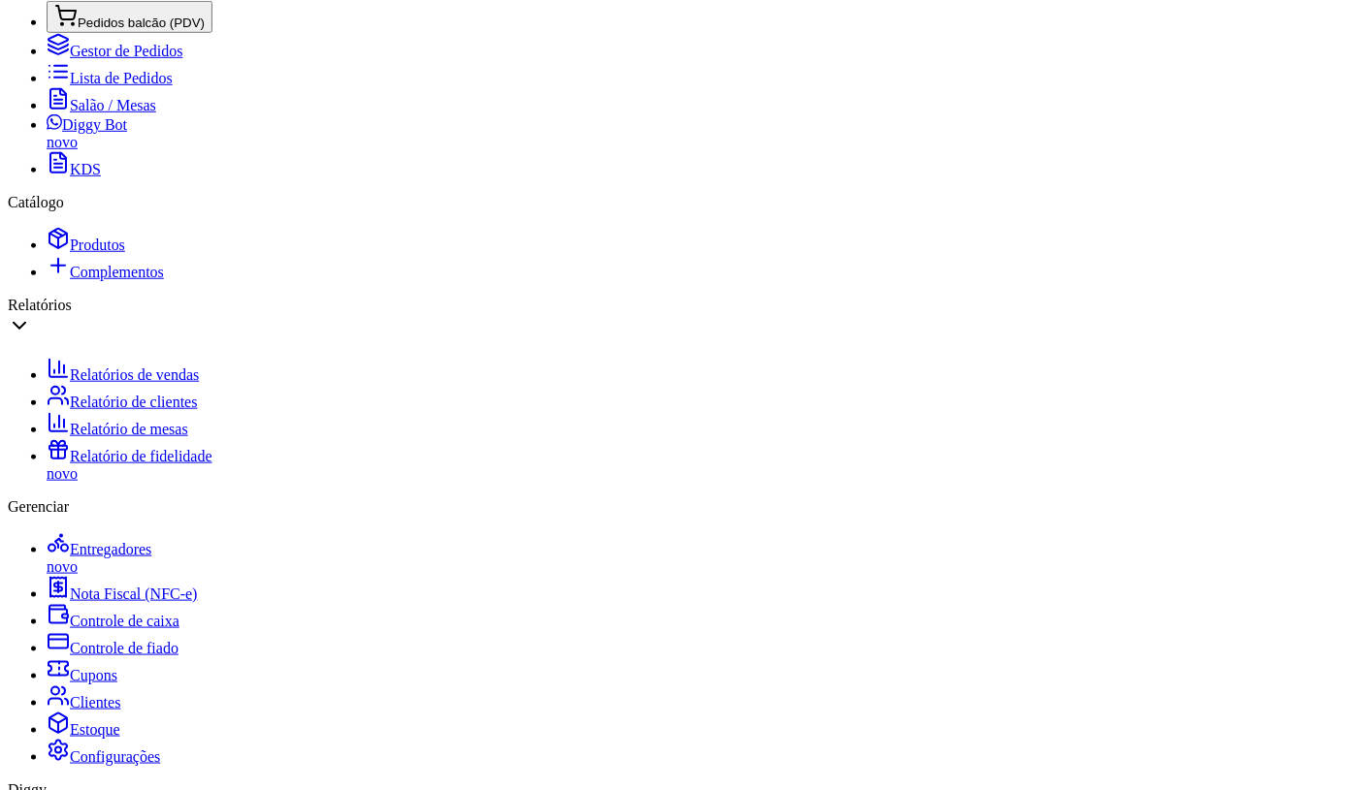
scroll to position [0, 0]
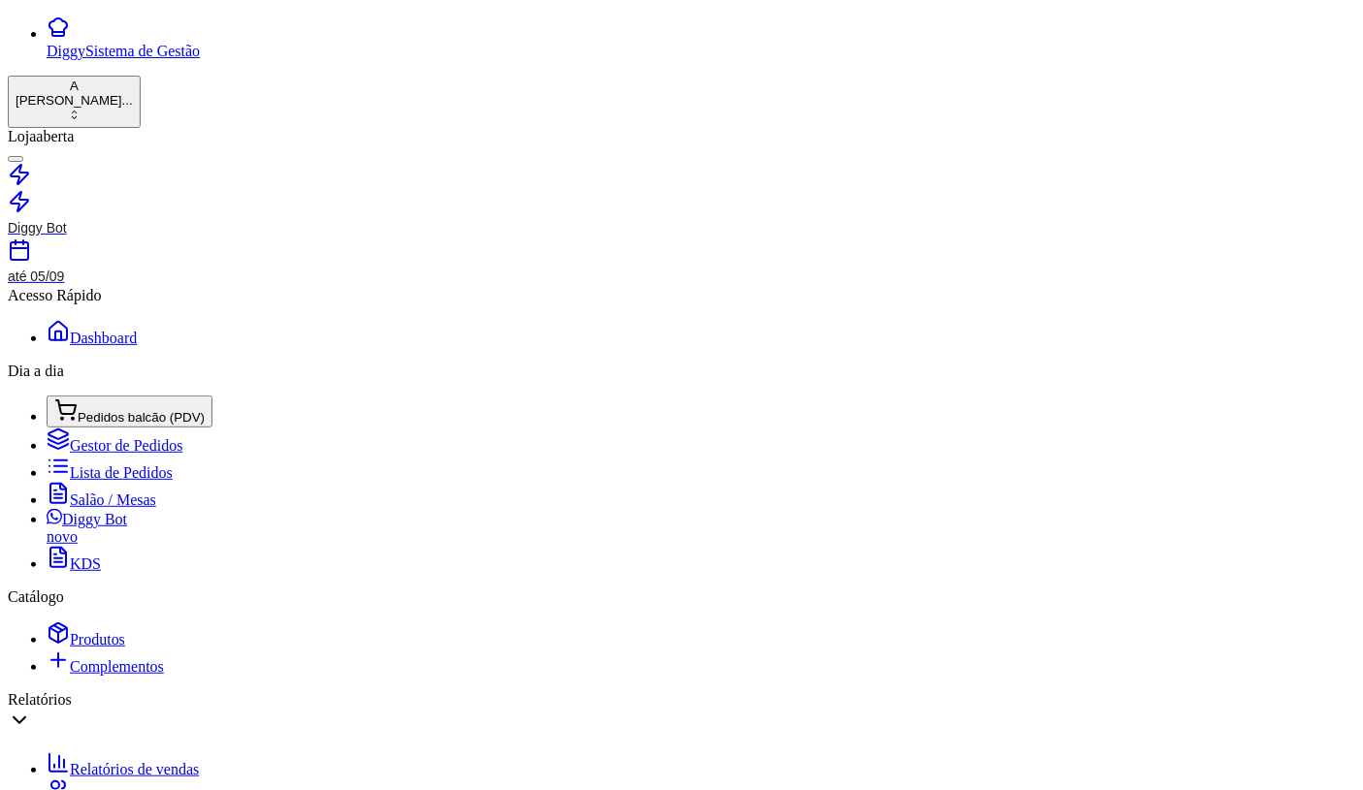
click at [122, 519] on link "Diggy Bot novo" at bounding box center [701, 528] width 1308 height 35
click at [140, 492] on link "Salão / Mesas" at bounding box center [102, 500] width 110 height 16
click at [111, 465] on span "Lista de Pedidos" at bounding box center [121, 473] width 103 height 16
click at [118, 492] on span "Salão / Mesas" at bounding box center [113, 500] width 86 height 16
click at [127, 410] on span "Pedidos balcão (PDV)" at bounding box center [141, 417] width 127 height 15
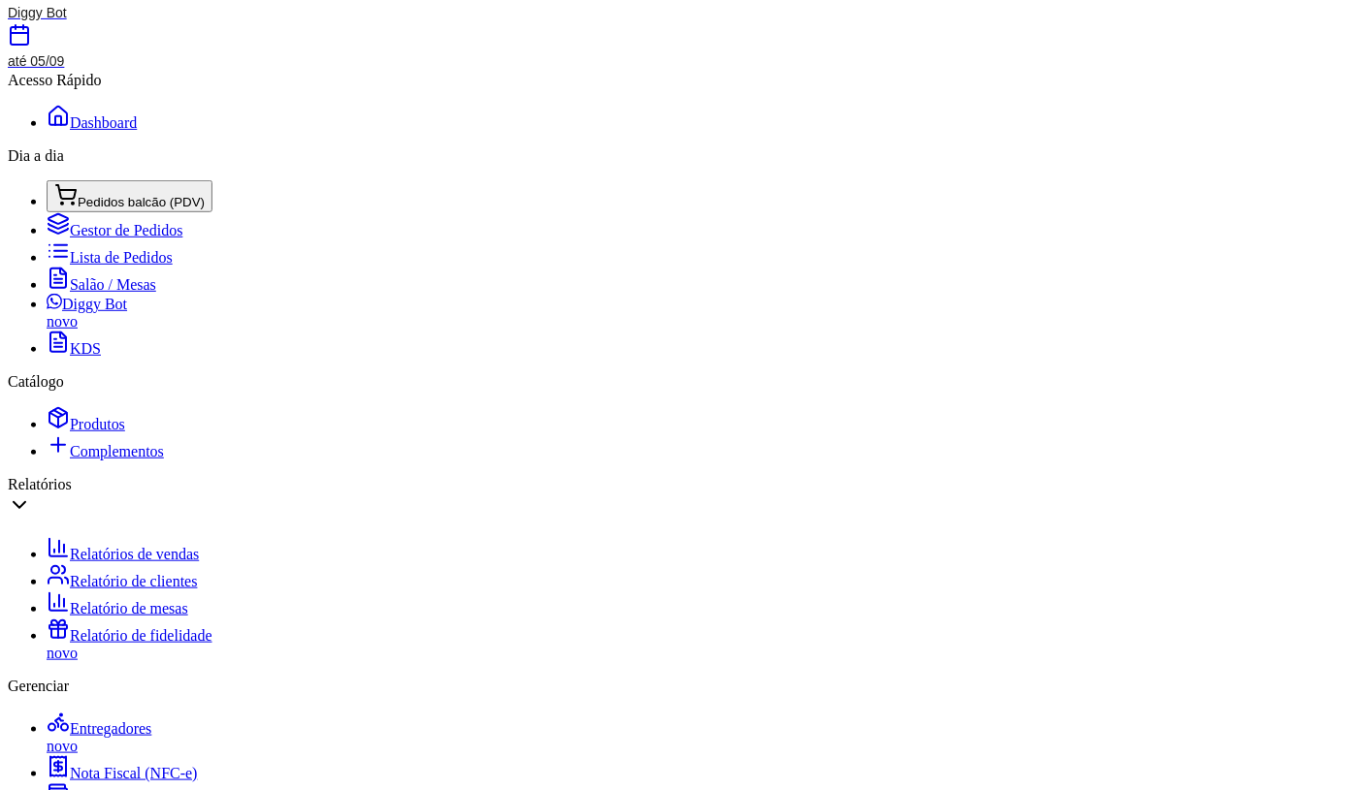
scroll to position [431, 0]
click at [123, 789] on span "Controle de caixa" at bounding box center [125, 800] width 110 height 16
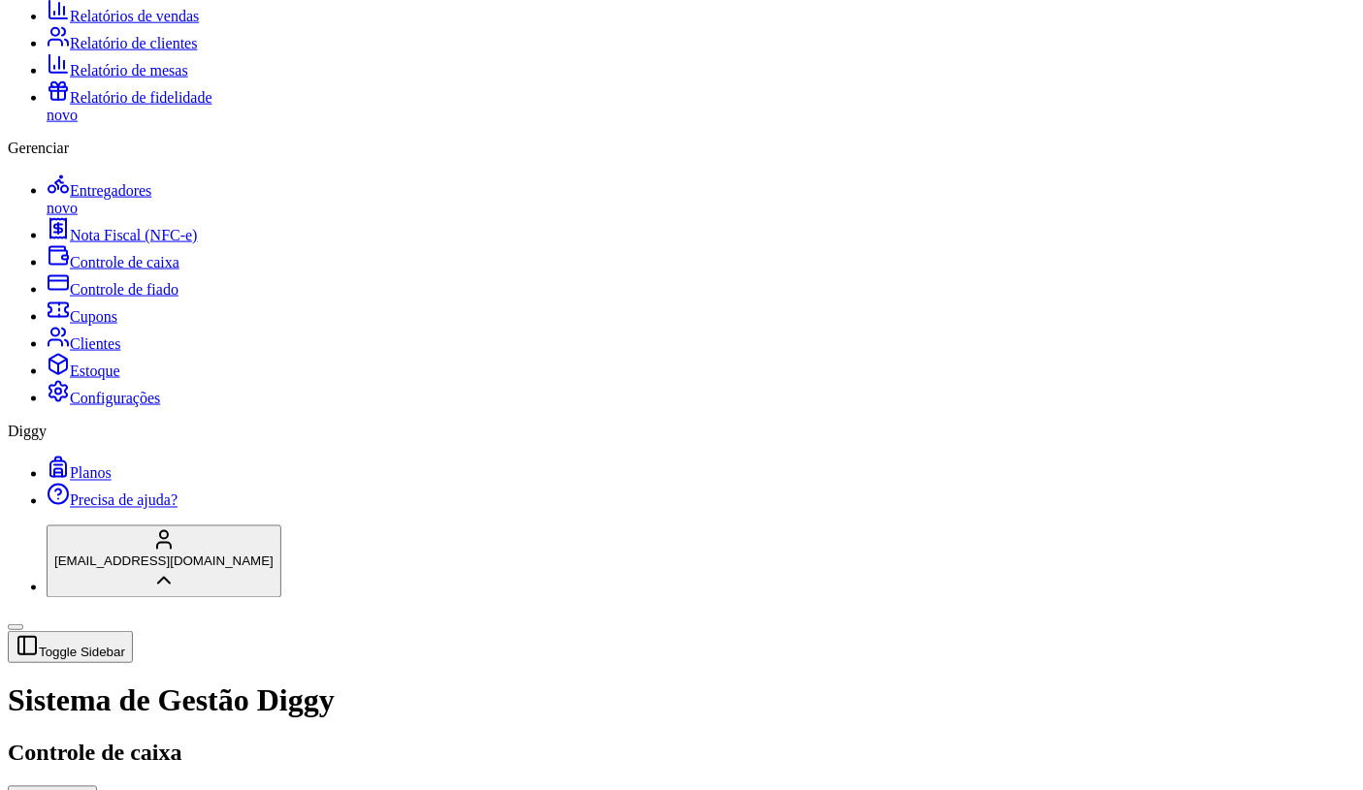
scroll to position [646, 0]
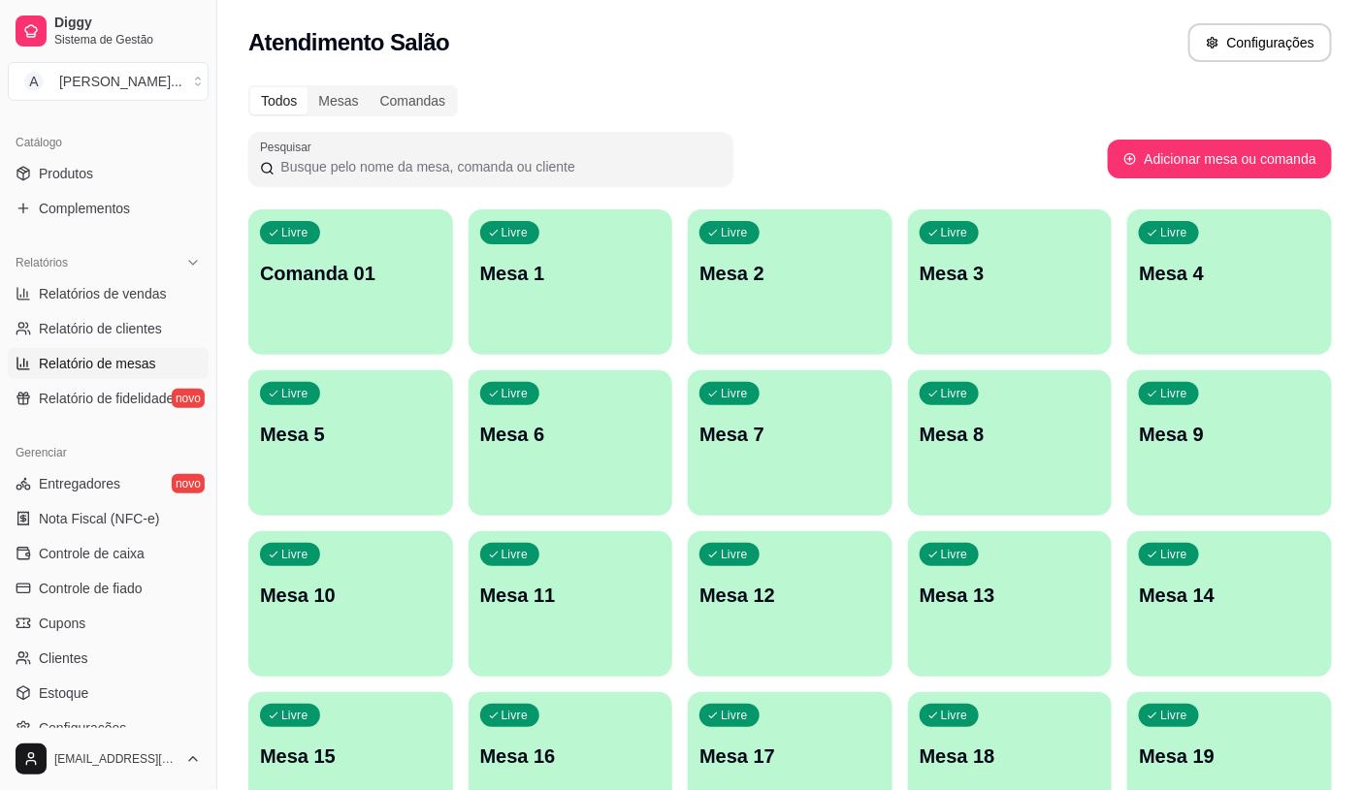
scroll to position [538, 0]
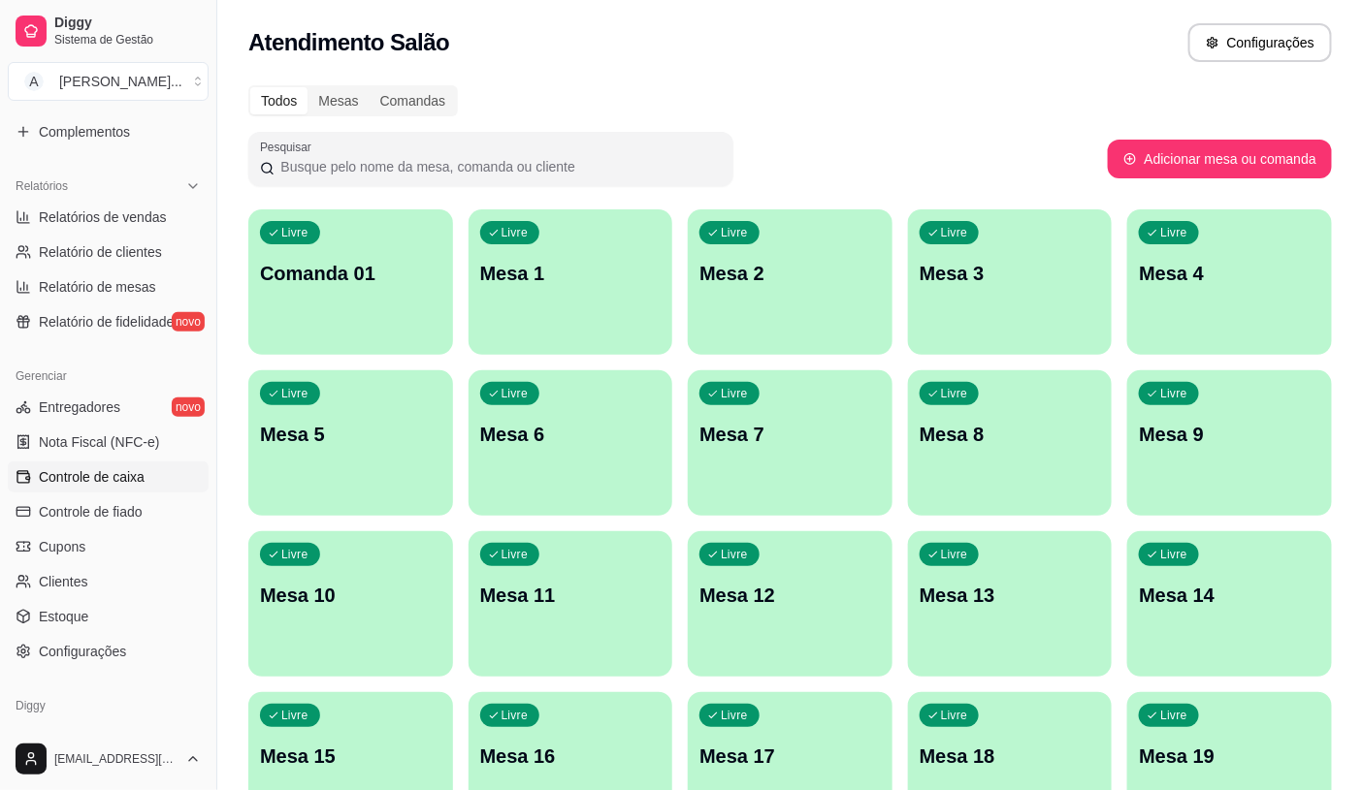
click at [66, 490] on link "Controle de caixa" at bounding box center [108, 477] width 201 height 31
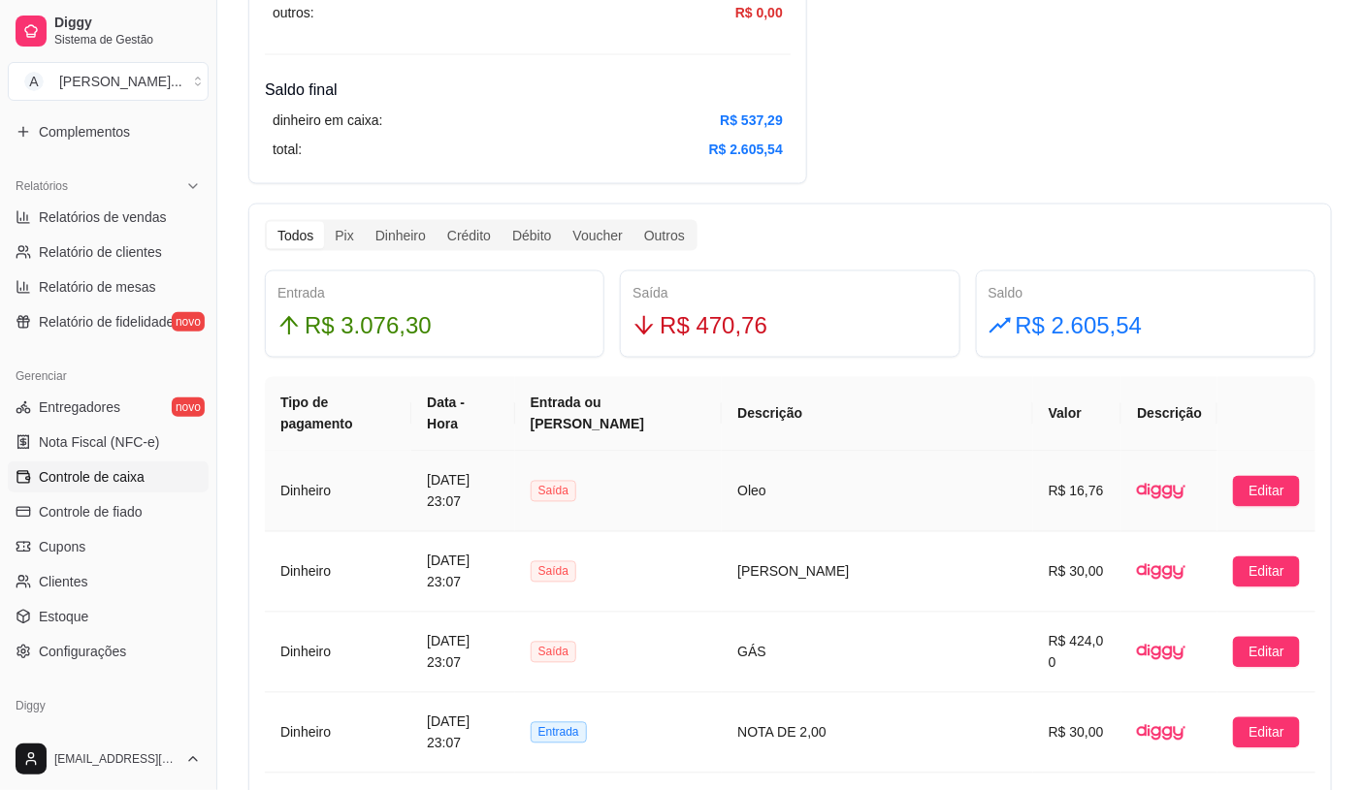
scroll to position [907, 0]
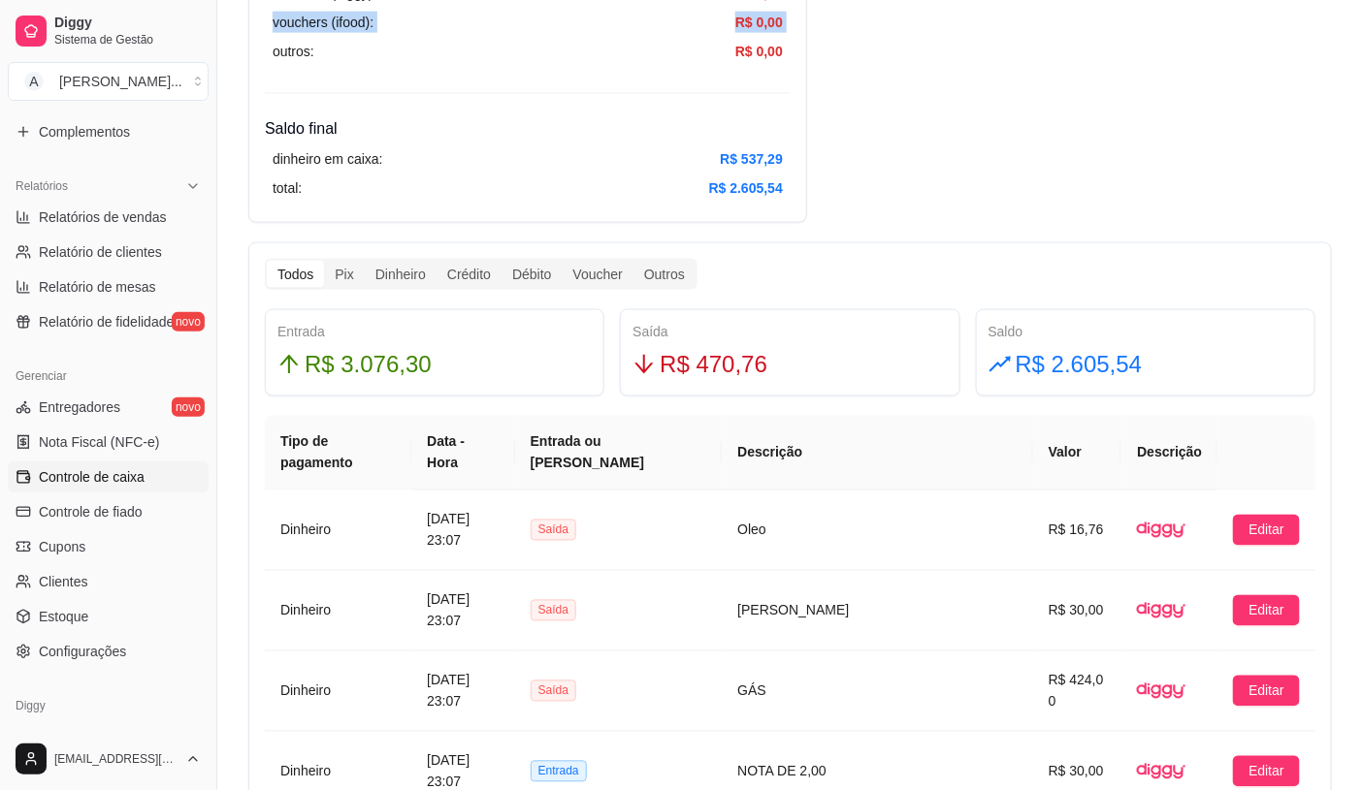
drag, startPoint x: 247, startPoint y: 29, endPoint x: 249, endPoint y: 43, distance: 13.7
drag, startPoint x: 1014, startPoint y: 234, endPoint x: 1000, endPoint y: 229, distance: 15.3
click at [1013, 234] on div "Resumo Adicionar entrada/saída Data de abertura: [DATE] 17:33 Saldo inícial Din…" at bounding box center [789, 667] width 1083 height 2939
click at [665, 130] on h4 "Saldo final" at bounding box center [528, 128] width 526 height 23
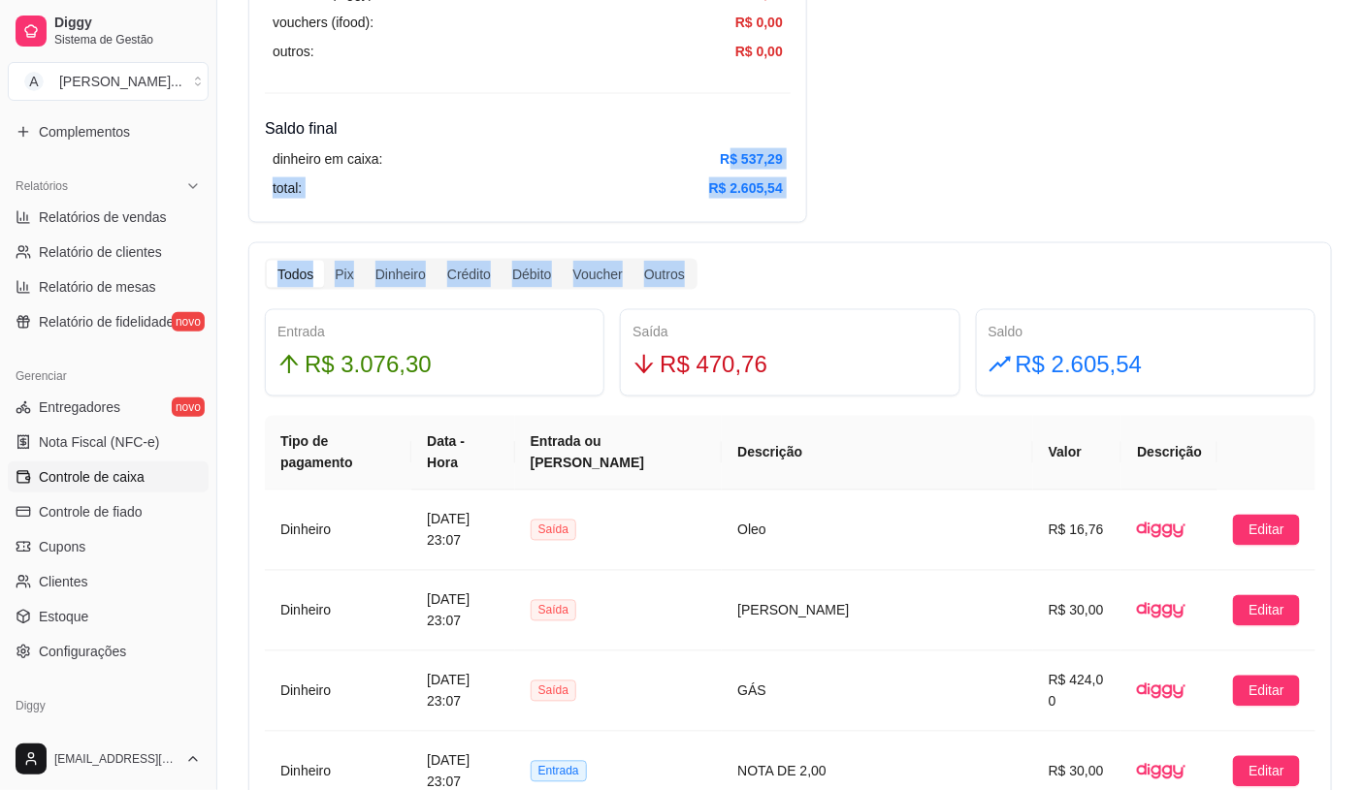
drag, startPoint x: 820, startPoint y: 220, endPoint x: 924, endPoint y: 278, distance: 119.0
click at [924, 278] on div "Resumo Adicionar entrada/saída Data de abertura: [DATE] 17:33 Saldo inícial Din…" at bounding box center [789, 667] width 1083 height 2939
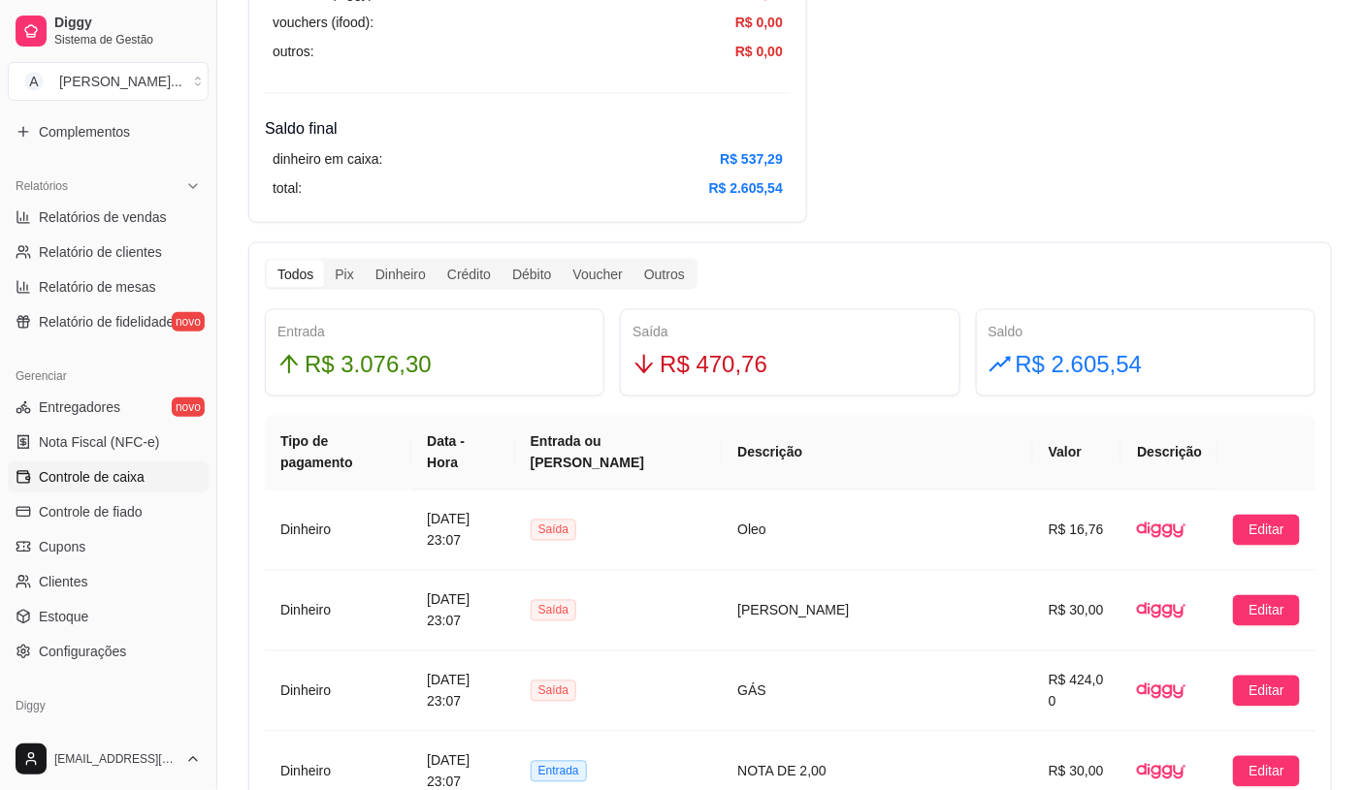
click at [496, 149] on div "dinheiro em caixa: R$ 537,29" at bounding box center [528, 158] width 510 height 21
drag, startPoint x: 515, startPoint y: 20, endPoint x: 713, endPoint y: 43, distance: 199.1
click at [517, 20] on div "vouchers (ifood): R$ 0,00" at bounding box center [528, 22] width 510 height 21
drag, startPoint x: 713, startPoint y: 43, endPoint x: 1009, endPoint y: 68, distance: 296.9
click at [1009, 68] on div "Resumo Adicionar entrada/saída Data de abertura: [DATE] 17:33 Saldo inícial Din…" at bounding box center [789, 667] width 1083 height 2939
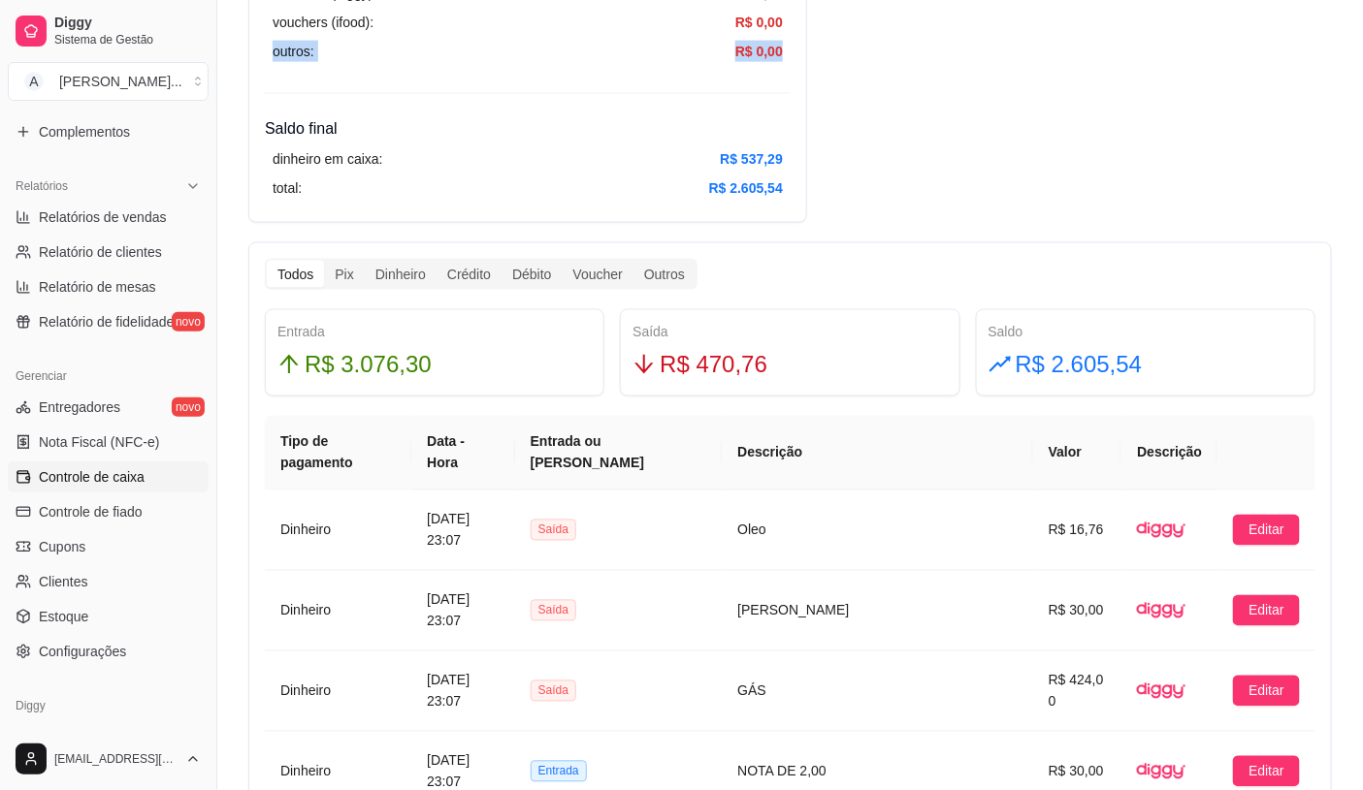
drag, startPoint x: 1108, startPoint y: 22, endPoint x: 799, endPoint y: 0, distance: 310.2
click at [897, 14] on div "Resumo Adicionar entrada/saída Data de abertura: [DATE] 17:33 Saldo inícial Din…" at bounding box center [789, 667] width 1083 height 2939
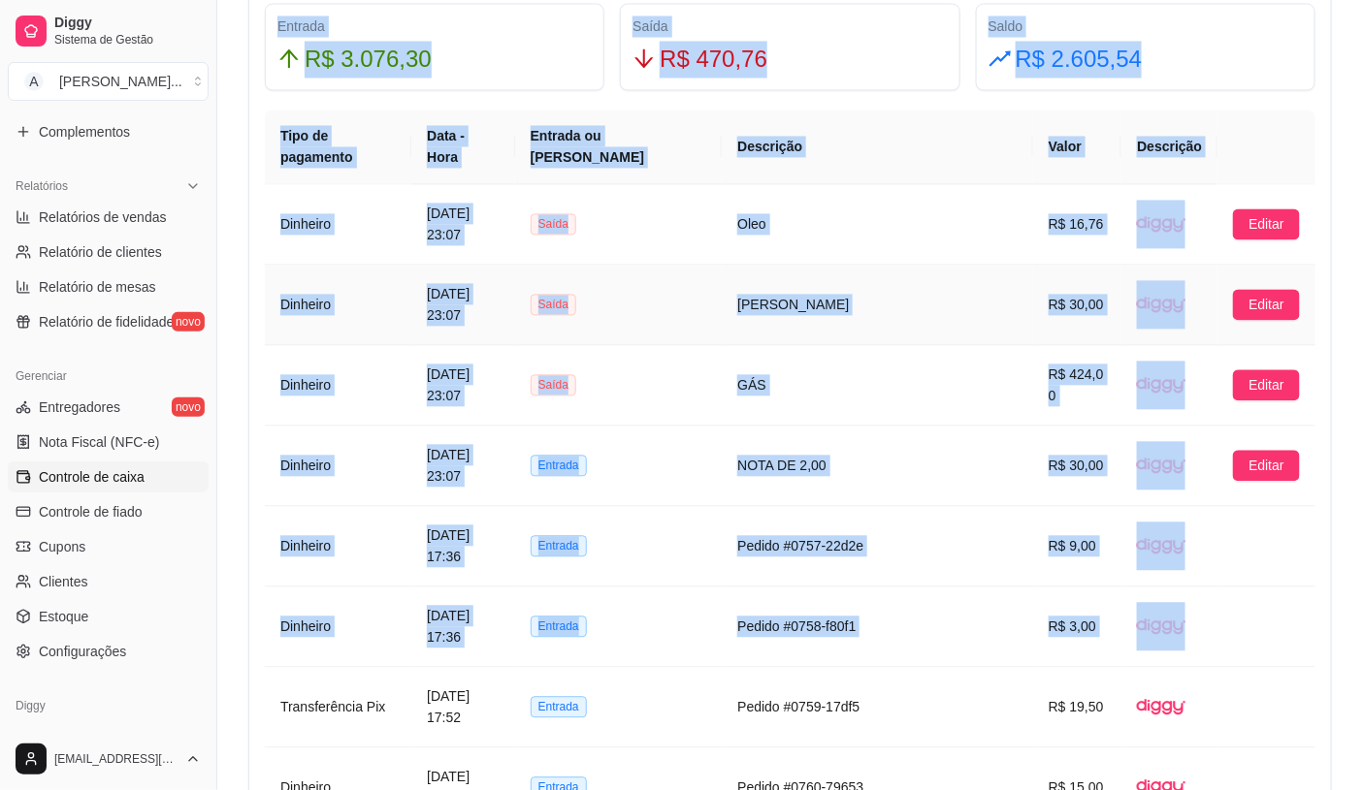
scroll to position [1214, 0]
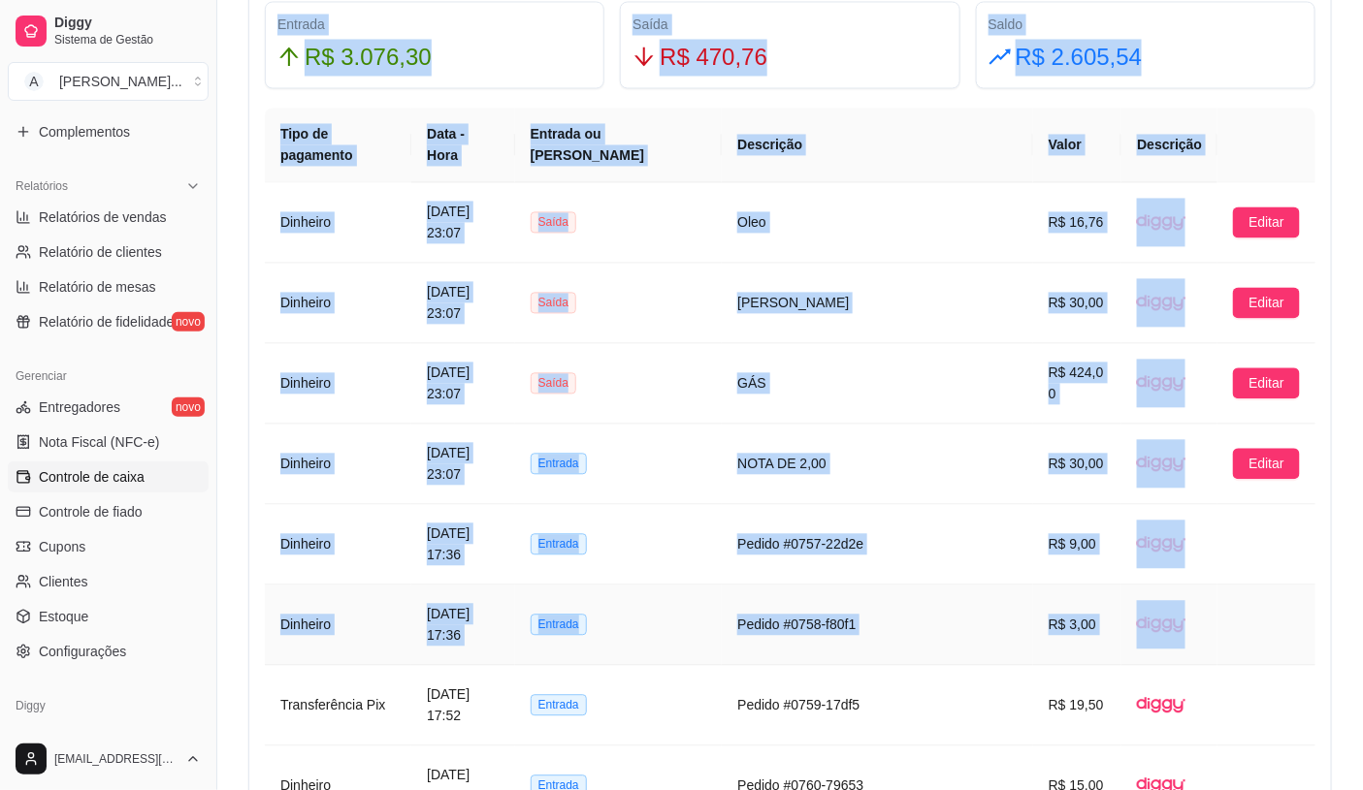
drag, startPoint x: 1236, startPoint y: 120, endPoint x: 1227, endPoint y: 645, distance: 524.7
click at [1227, 645] on div "Resumo Adicionar entrada/saída Data de abertura: [DATE] 17:33 Saldo inícial Din…" at bounding box center [789, 360] width 1083 height 2939
click at [1219, 133] on th at bounding box center [1266, 146] width 98 height 75
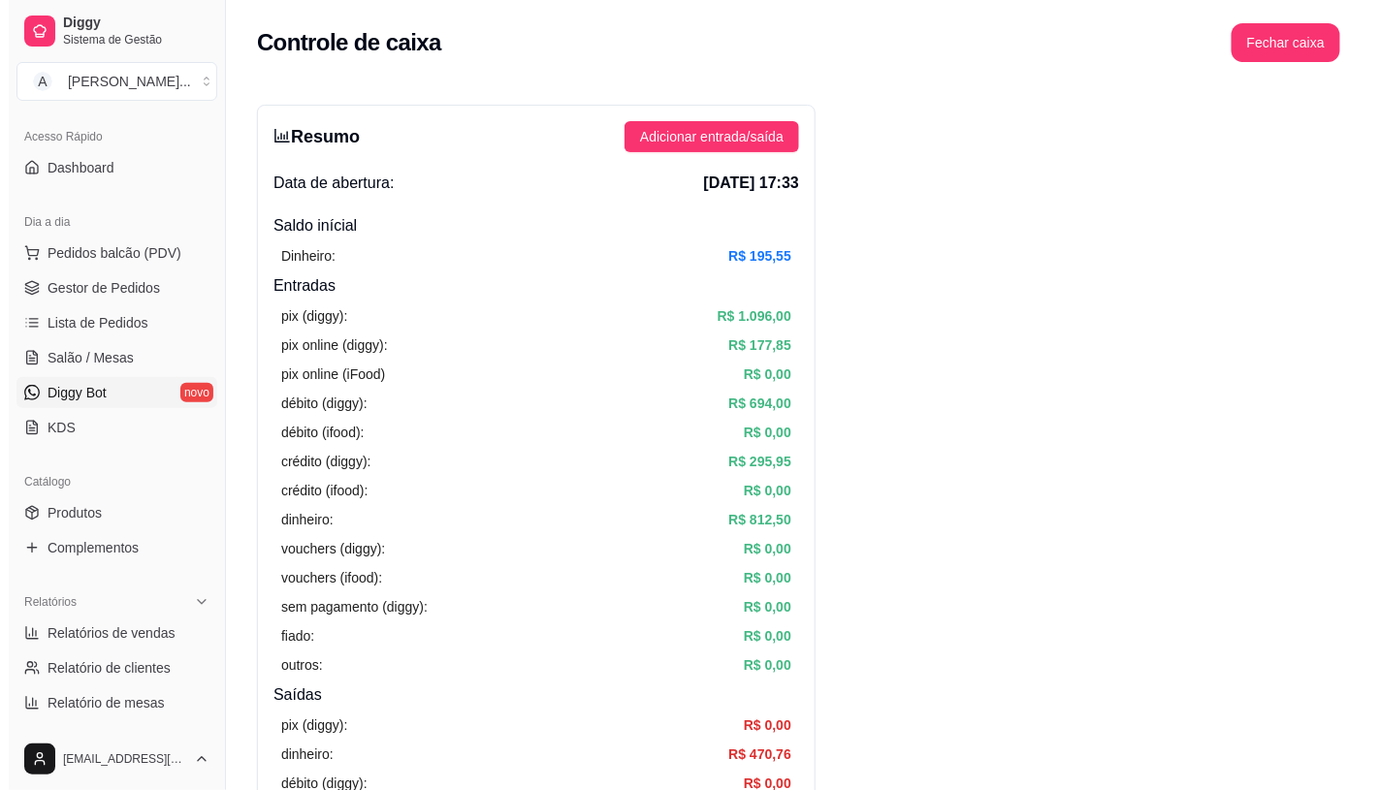
scroll to position [108, 0]
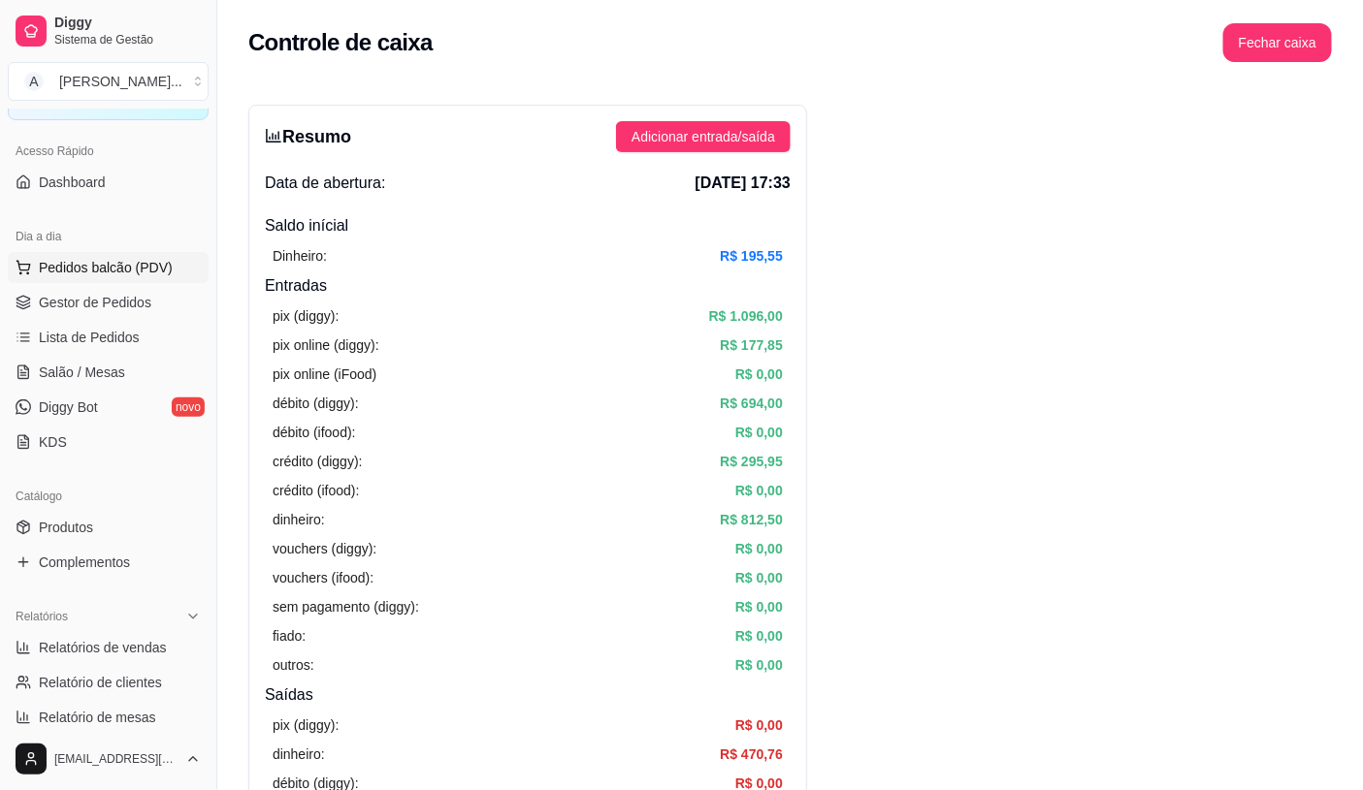
click at [97, 272] on span "Pedidos balcão (PDV)" at bounding box center [106, 267] width 134 height 19
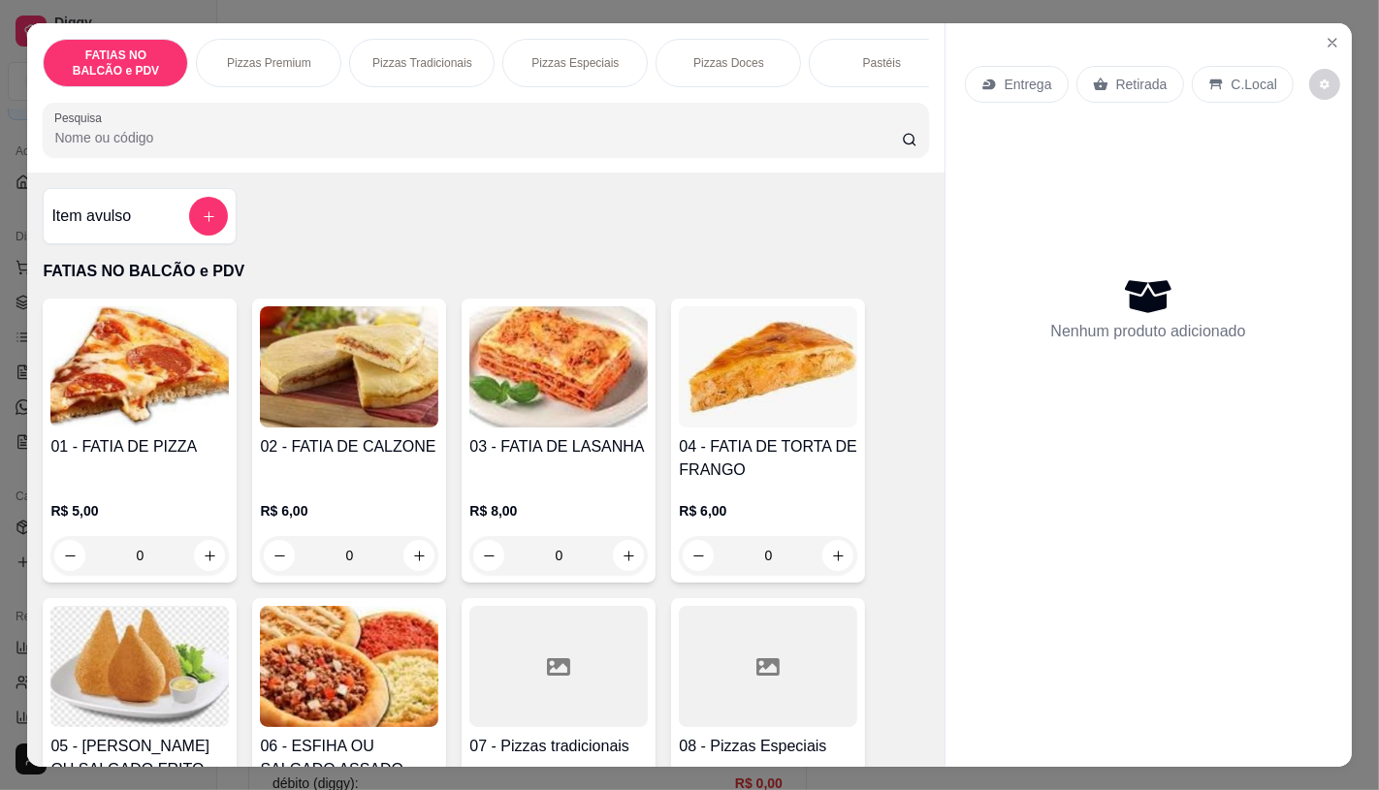
scroll to position [108, 0]
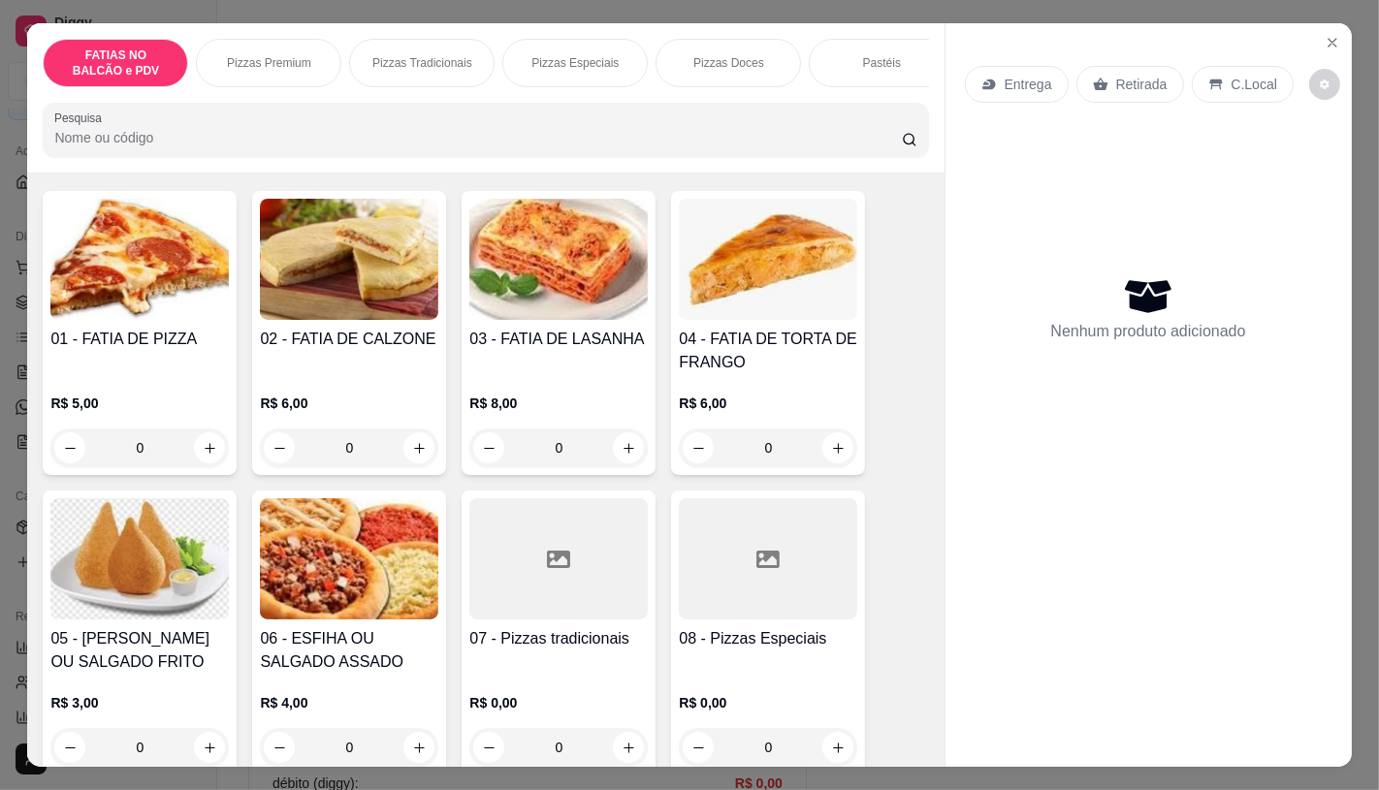
click at [597, 601] on div at bounding box center [558, 558] width 178 height 121
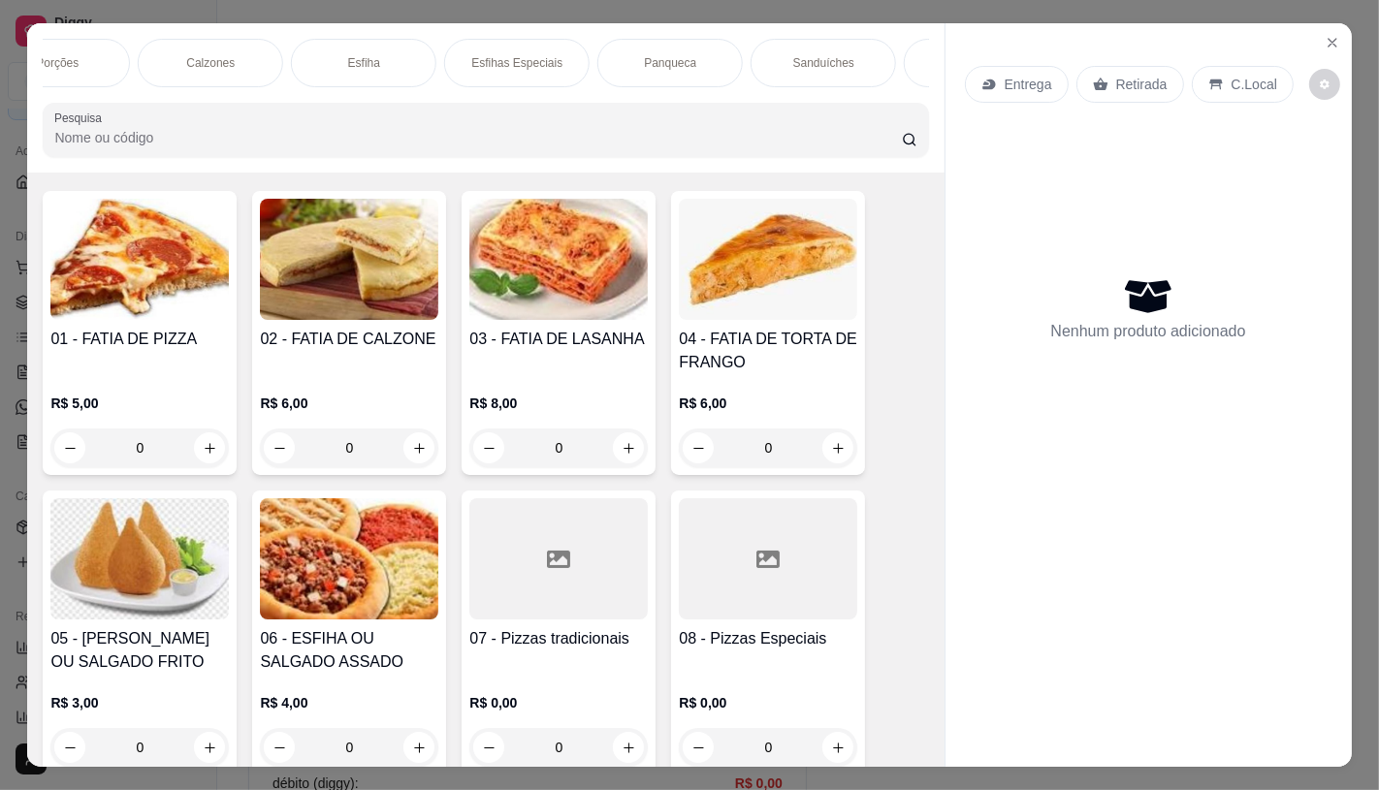
scroll to position [0, 1078]
click at [722, 75] on div "Sanduíches" at bounding box center [722, 63] width 145 height 48
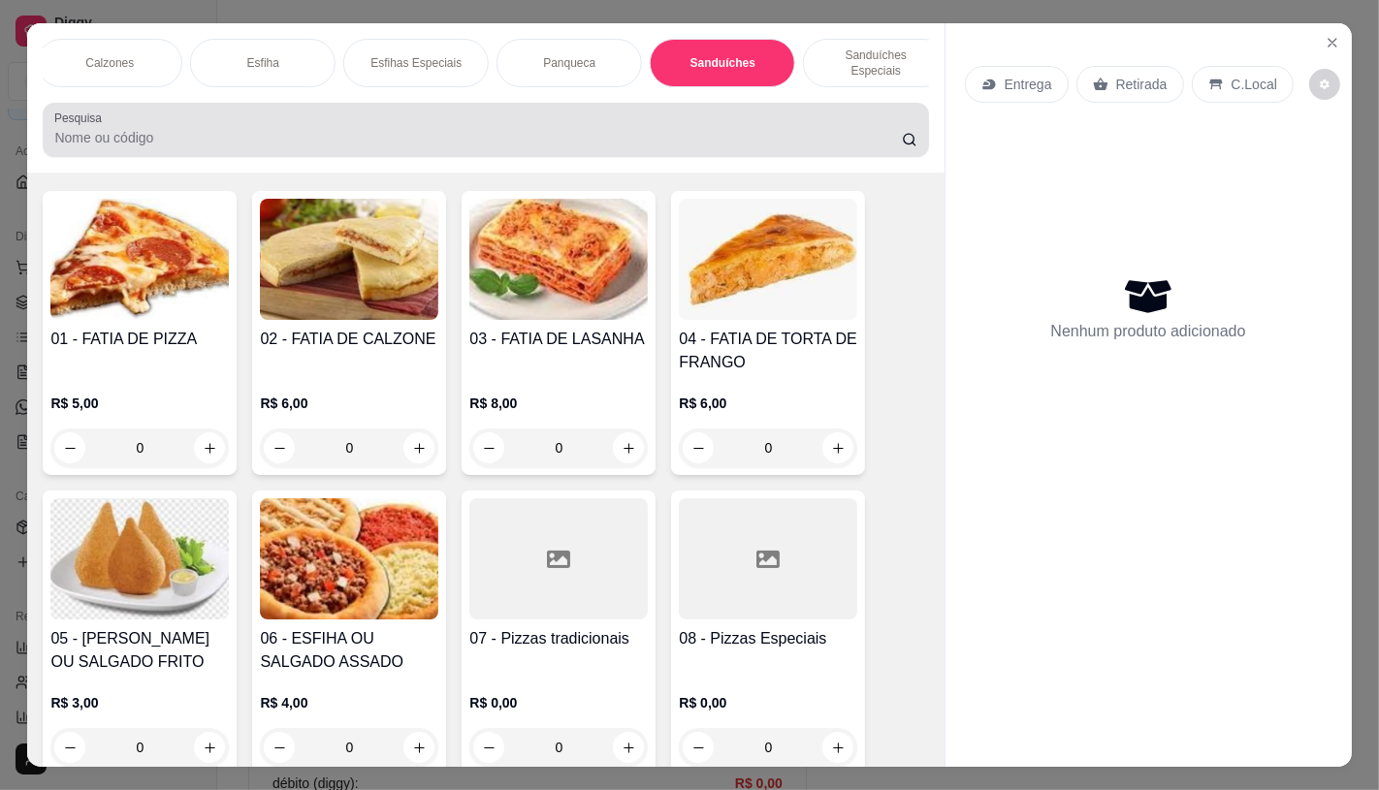
click at [722, 103] on div "Pesquisa" at bounding box center [485, 130] width 885 height 54
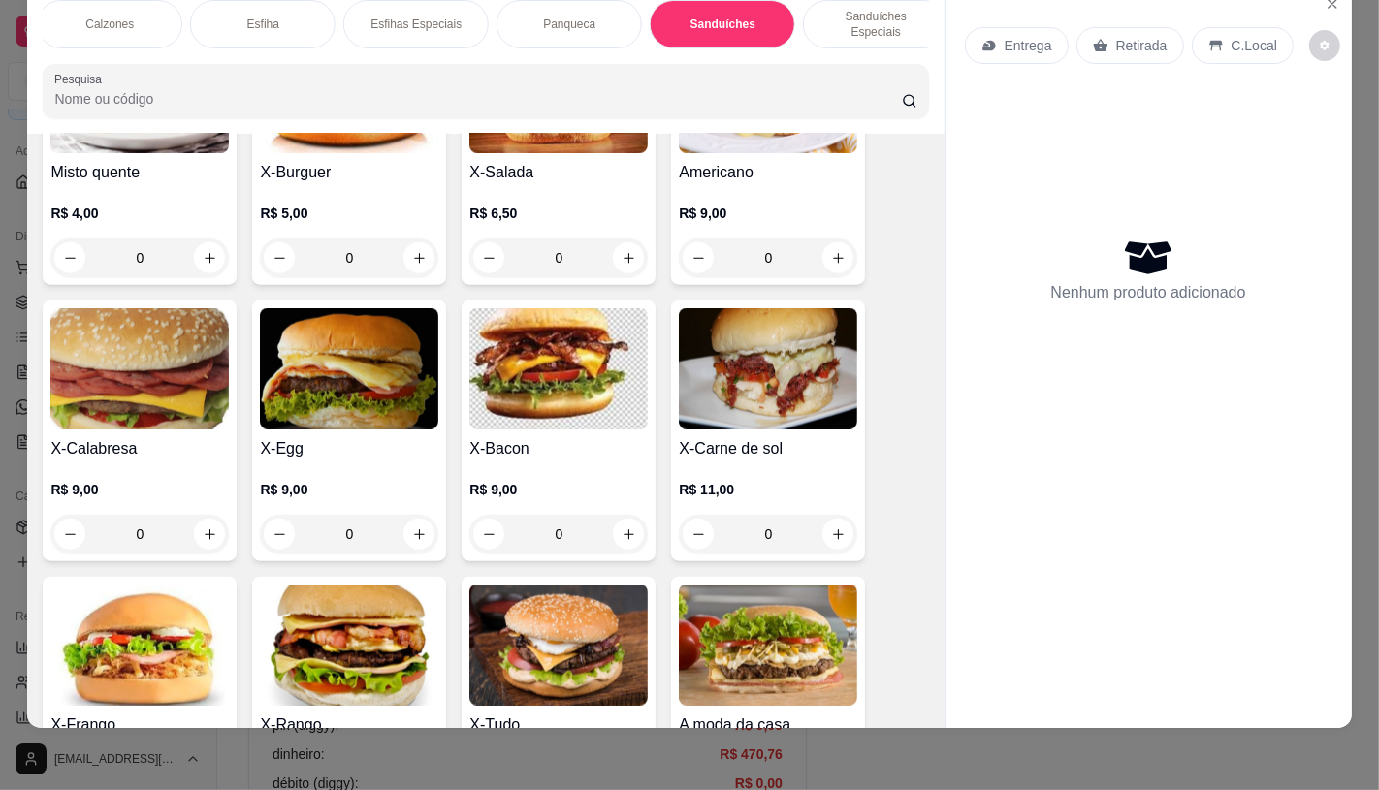
scroll to position [8054, 0]
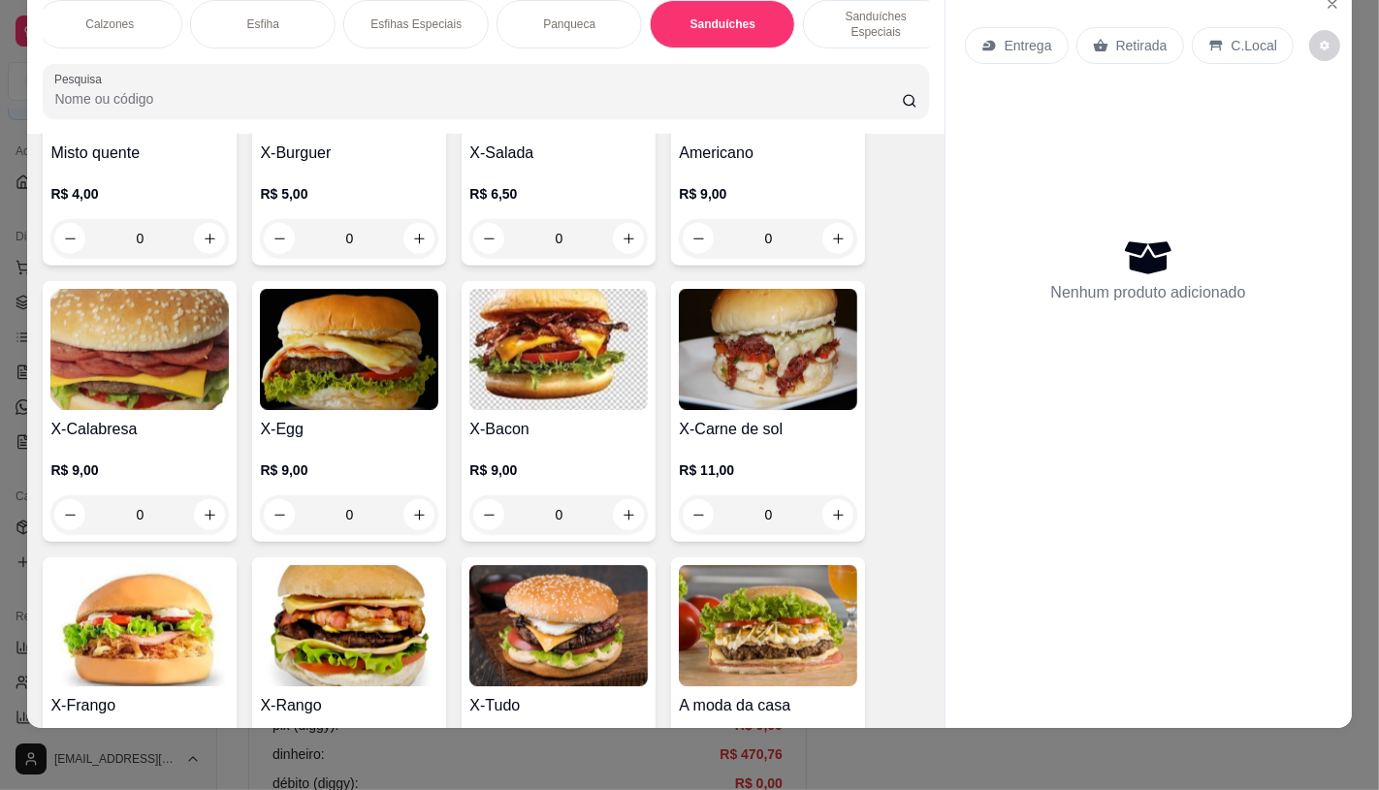
click at [560, 343] on img at bounding box center [558, 349] width 178 height 121
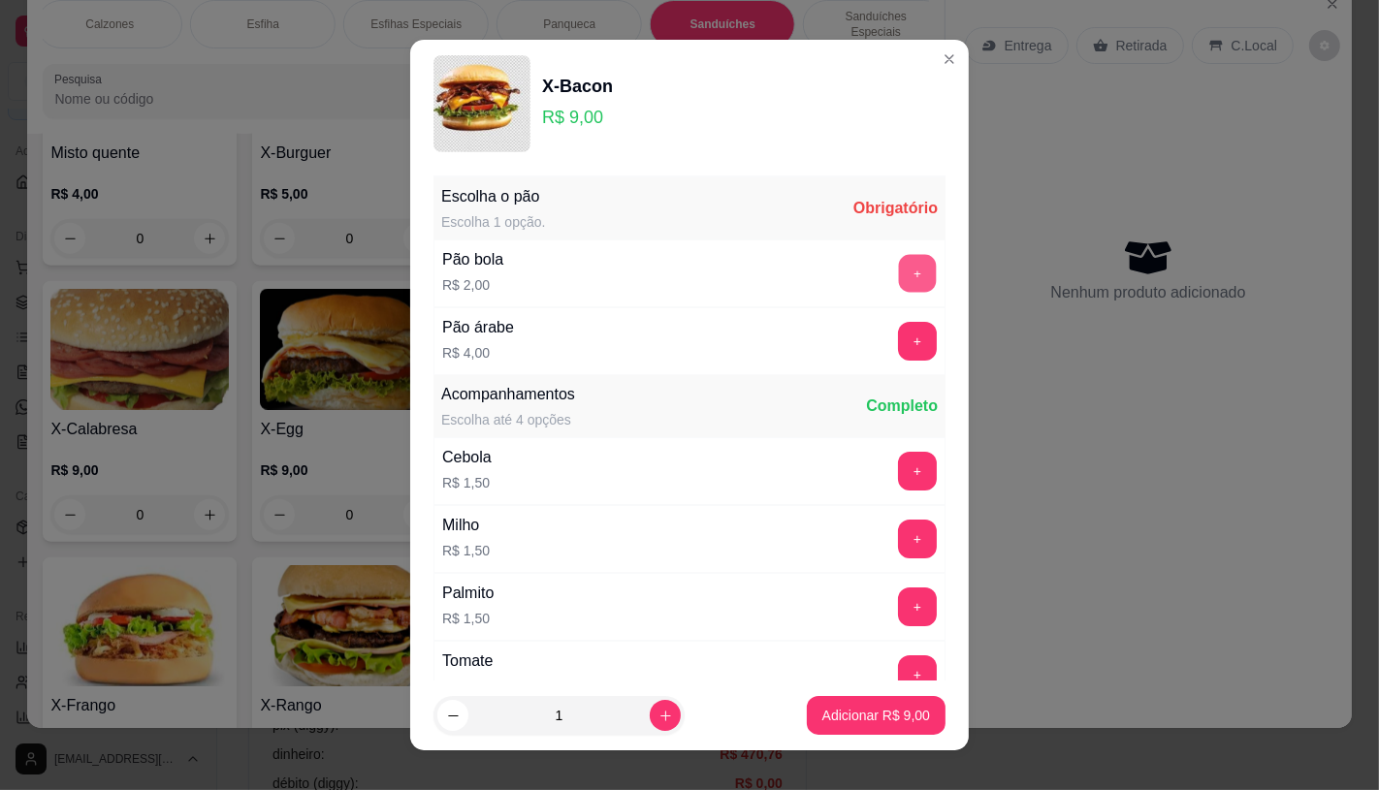
click at [899, 268] on button "+" at bounding box center [918, 273] width 38 height 38
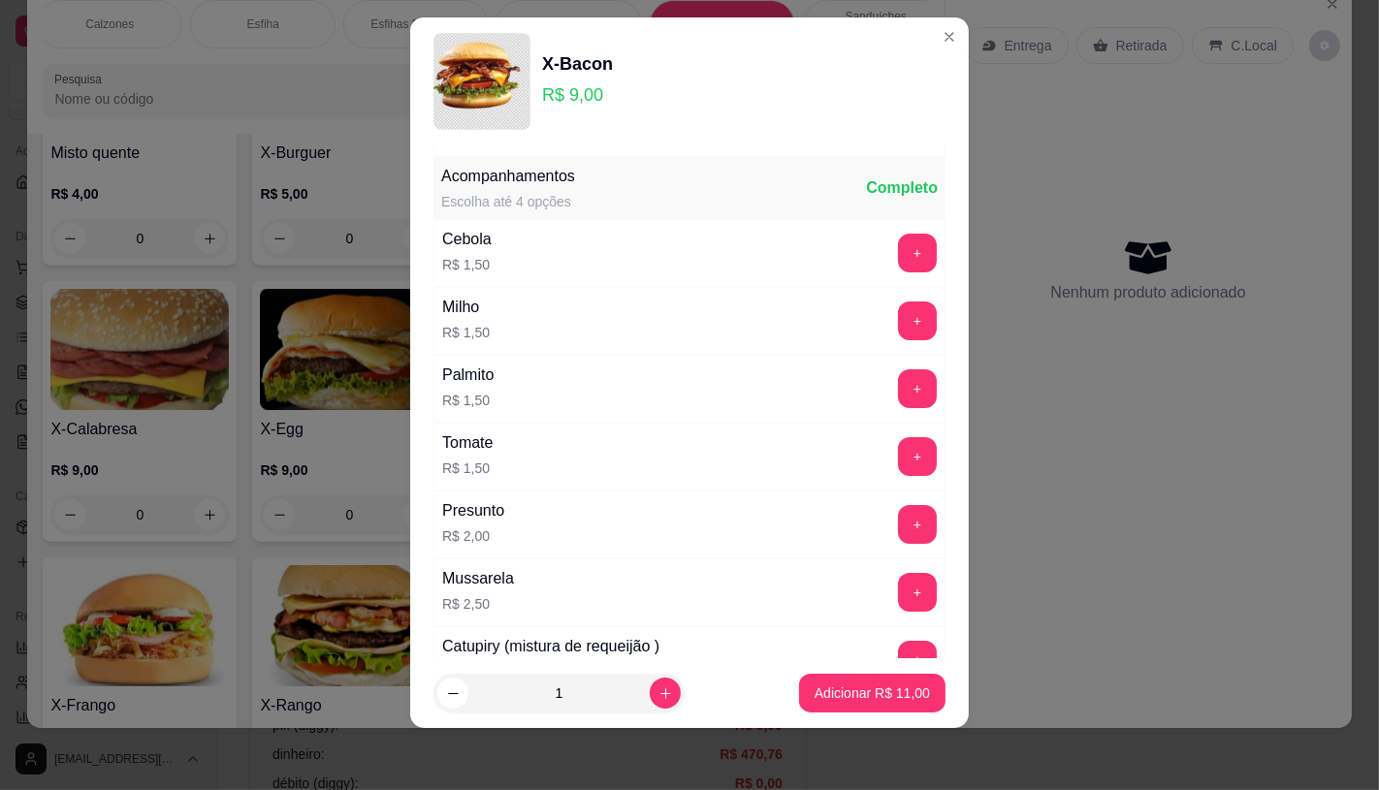
scroll to position [208, 0]
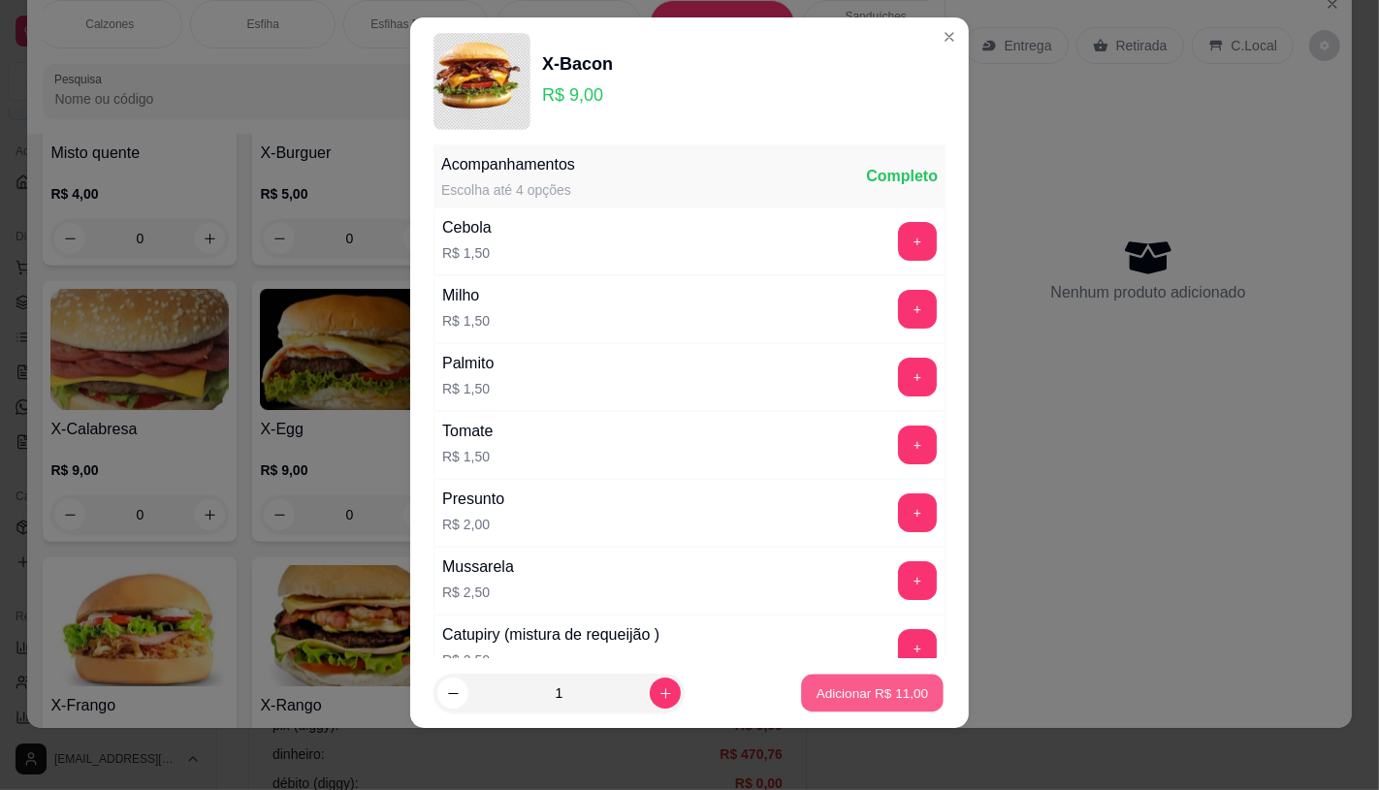
click at [817, 696] on p "Adicionar R$ 11,00" at bounding box center [873, 694] width 112 height 18
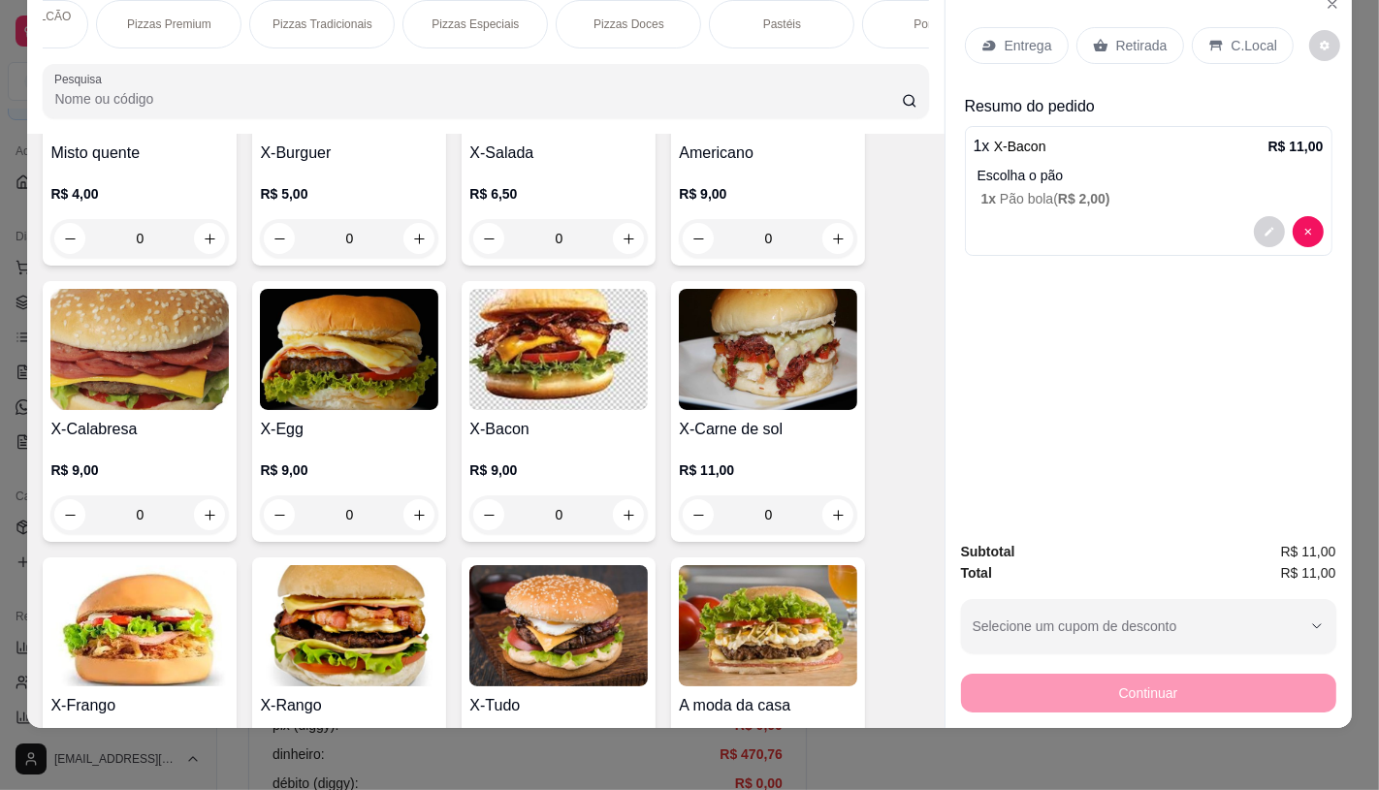
scroll to position [0, 0]
click at [84, 19] on p "FATIAS NO BALCÃO e PDV" at bounding box center [115, 24] width 112 height 31
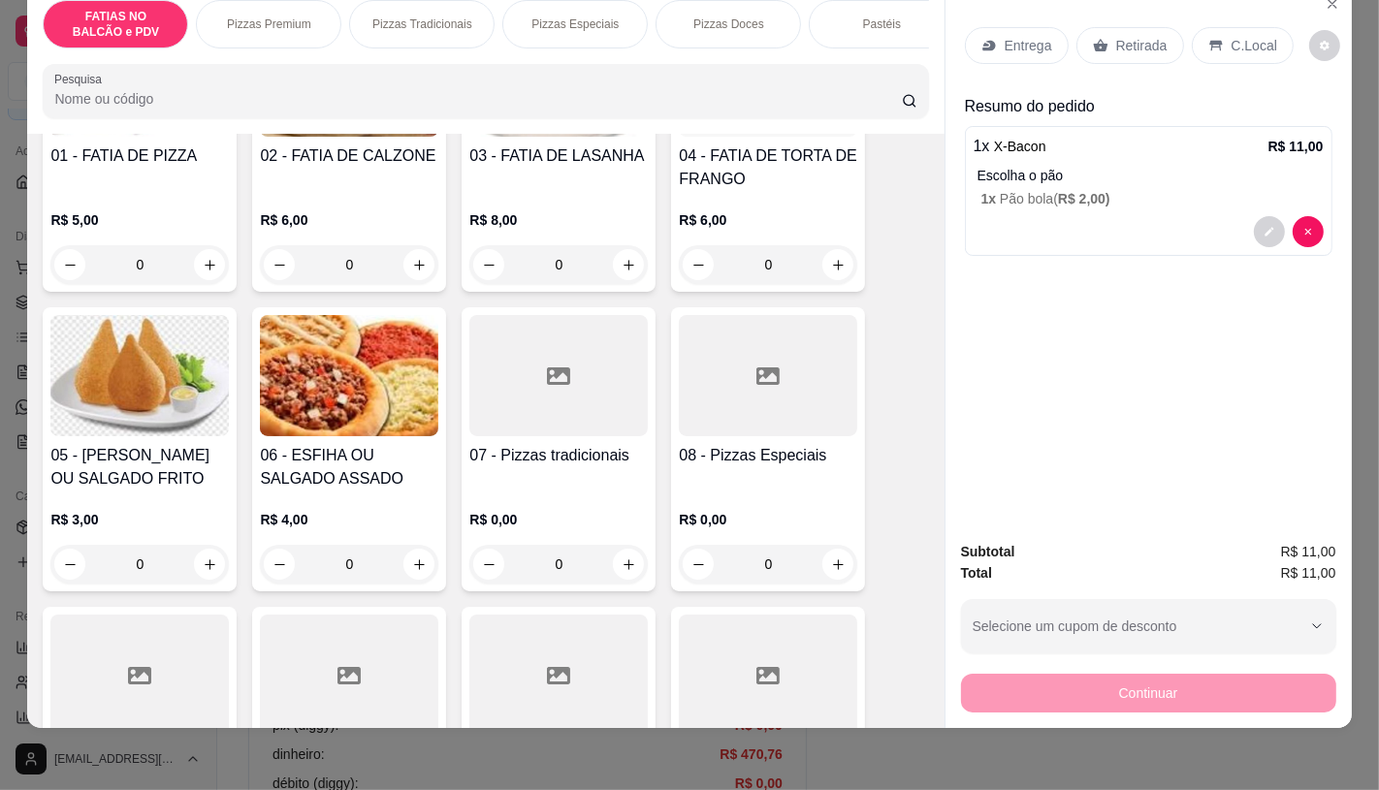
scroll to position [303, 0]
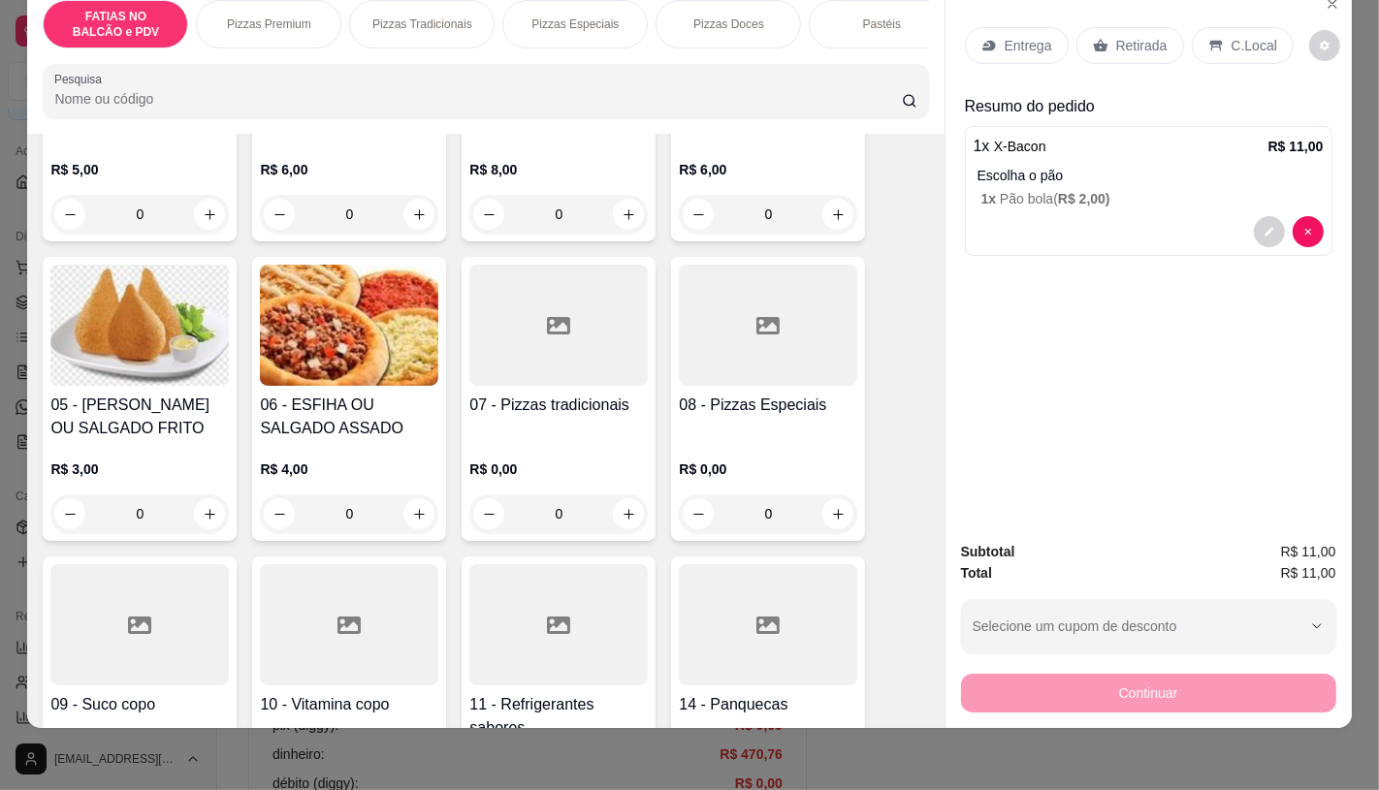
click at [215, 570] on div at bounding box center [139, 624] width 178 height 121
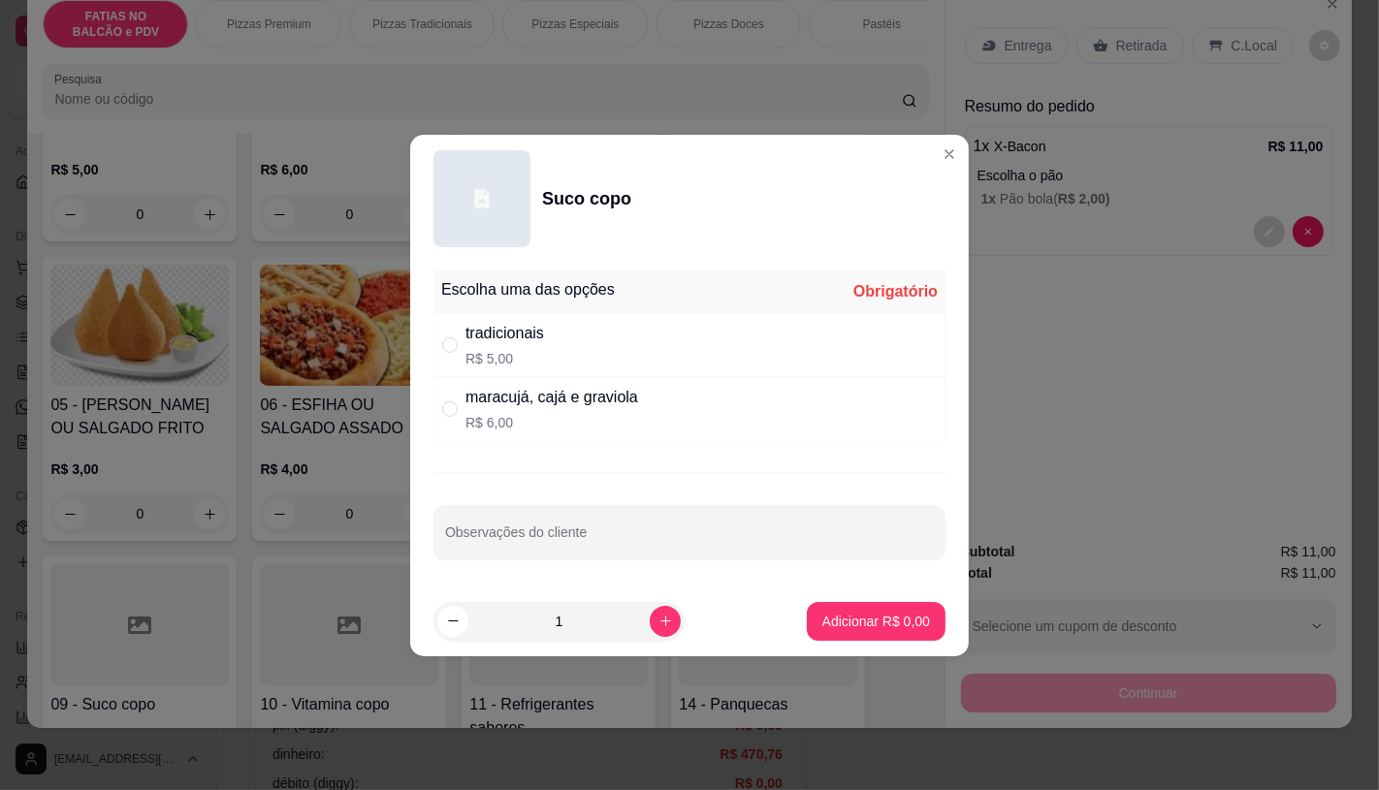
click at [634, 355] on div "tradicionais R$ 5,00" at bounding box center [689, 345] width 512 height 64
radio input "true"
click at [830, 625] on p "Adicionar R$ 5,00" at bounding box center [876, 621] width 108 height 19
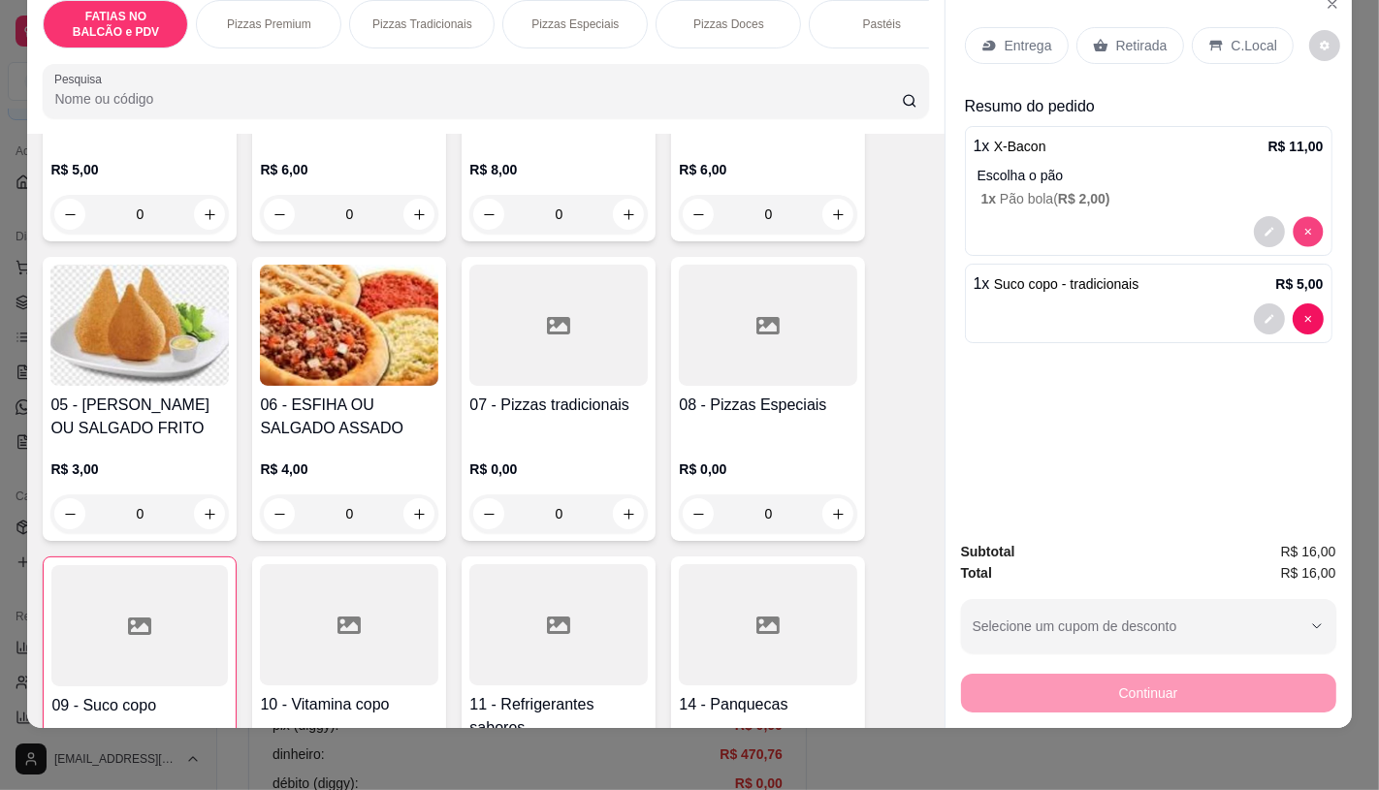
click at [1295, 223] on div "Entrega Retirada C.Local Resumo do pedido 1 x X-Bacon R$ 11,00 Escolha o pão 1 …" at bounding box center [1149, 254] width 406 height 540
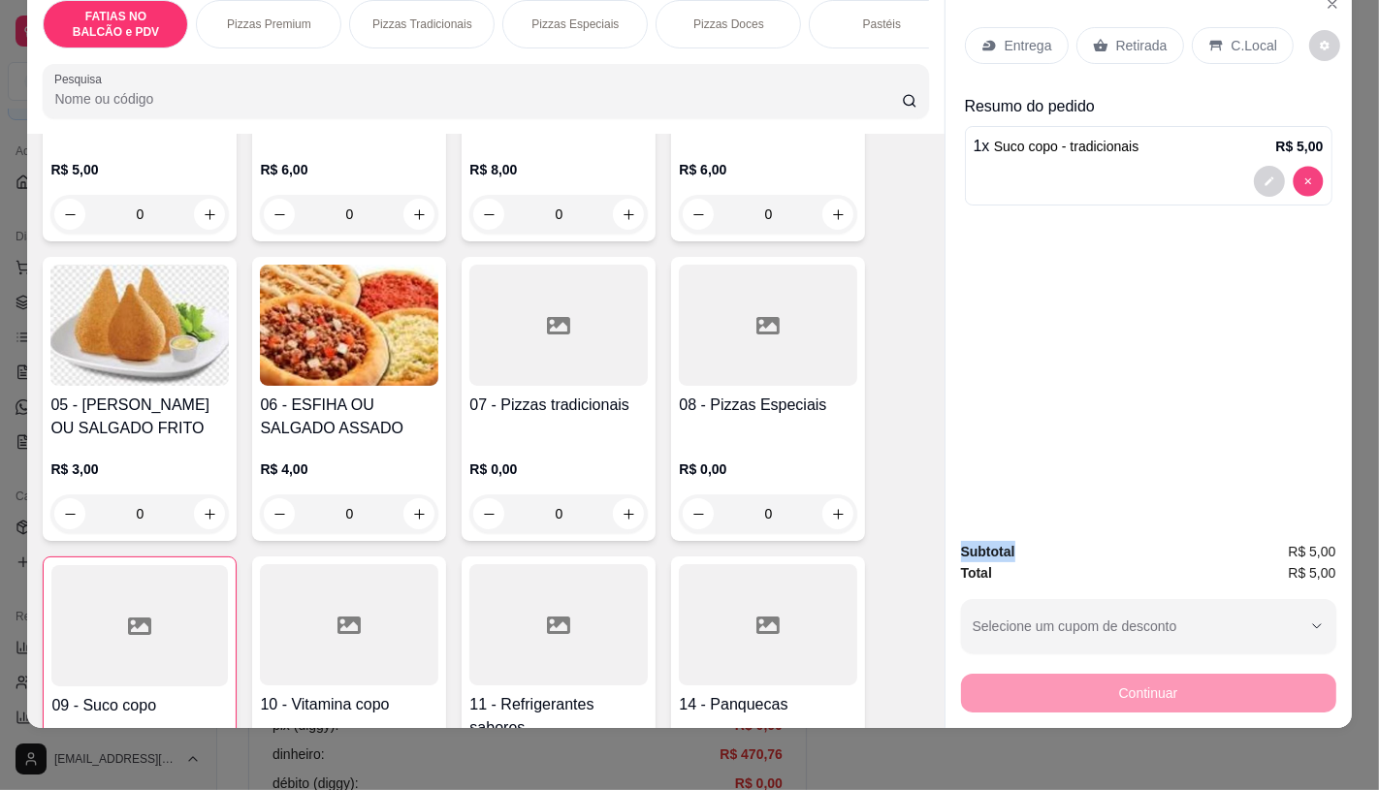
type input "0"
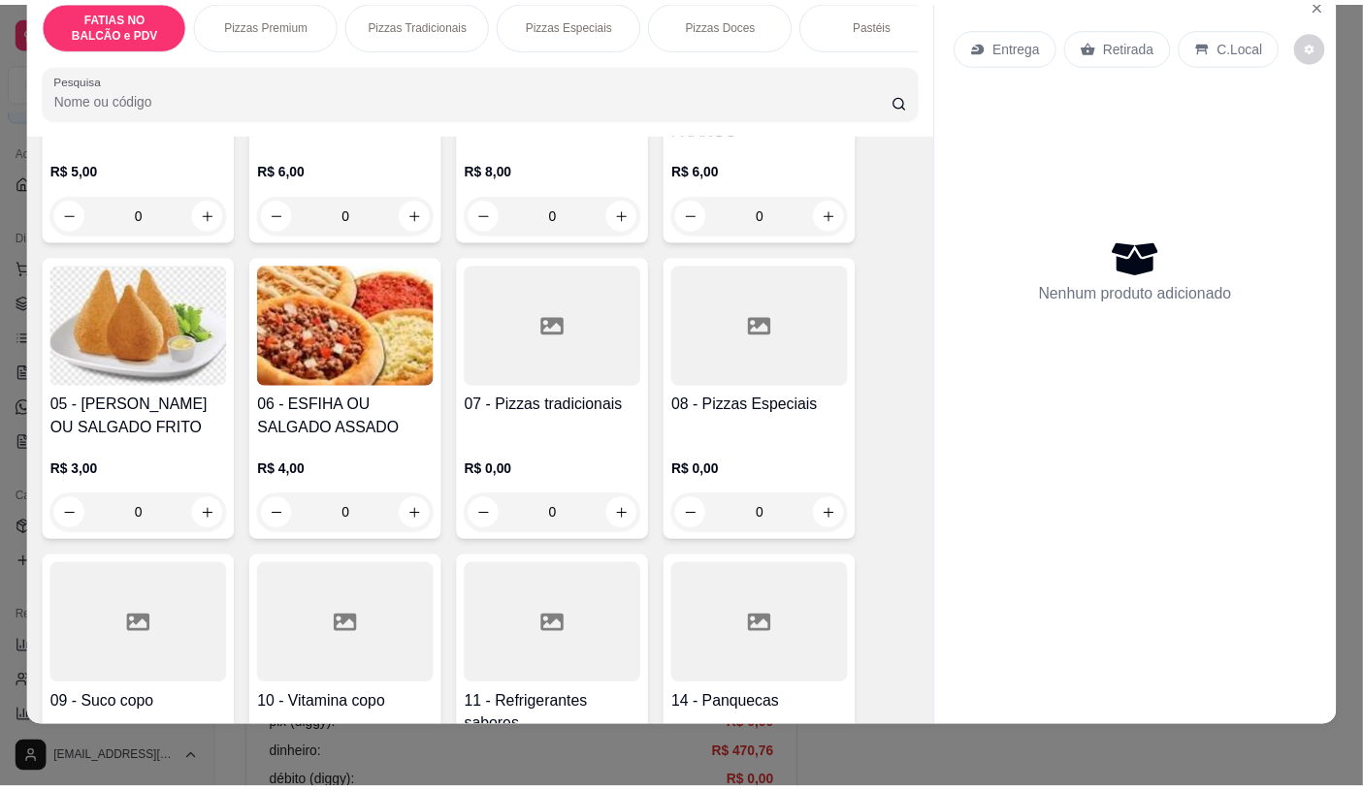
scroll to position [0, 0]
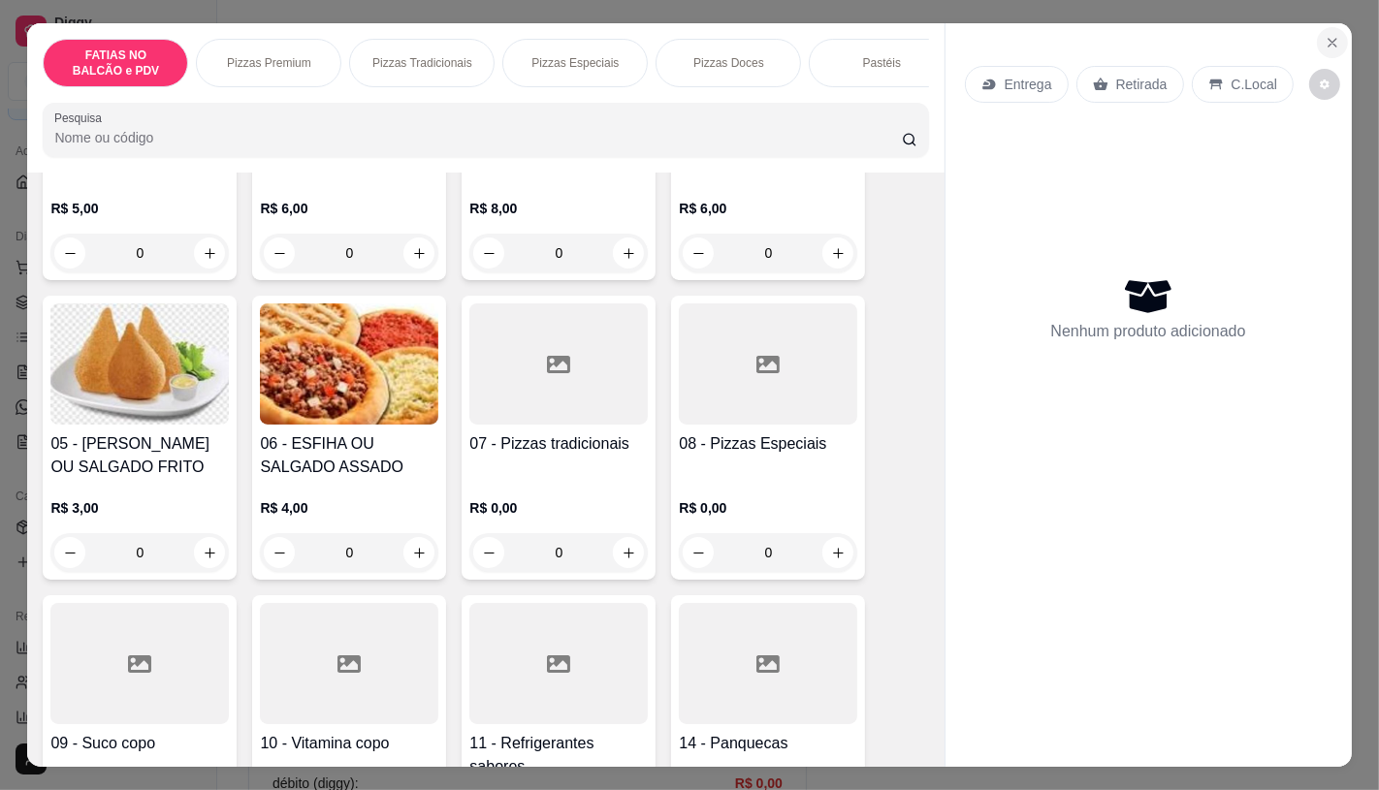
click at [1325, 41] on icon "Close" at bounding box center [1333, 43] width 16 height 16
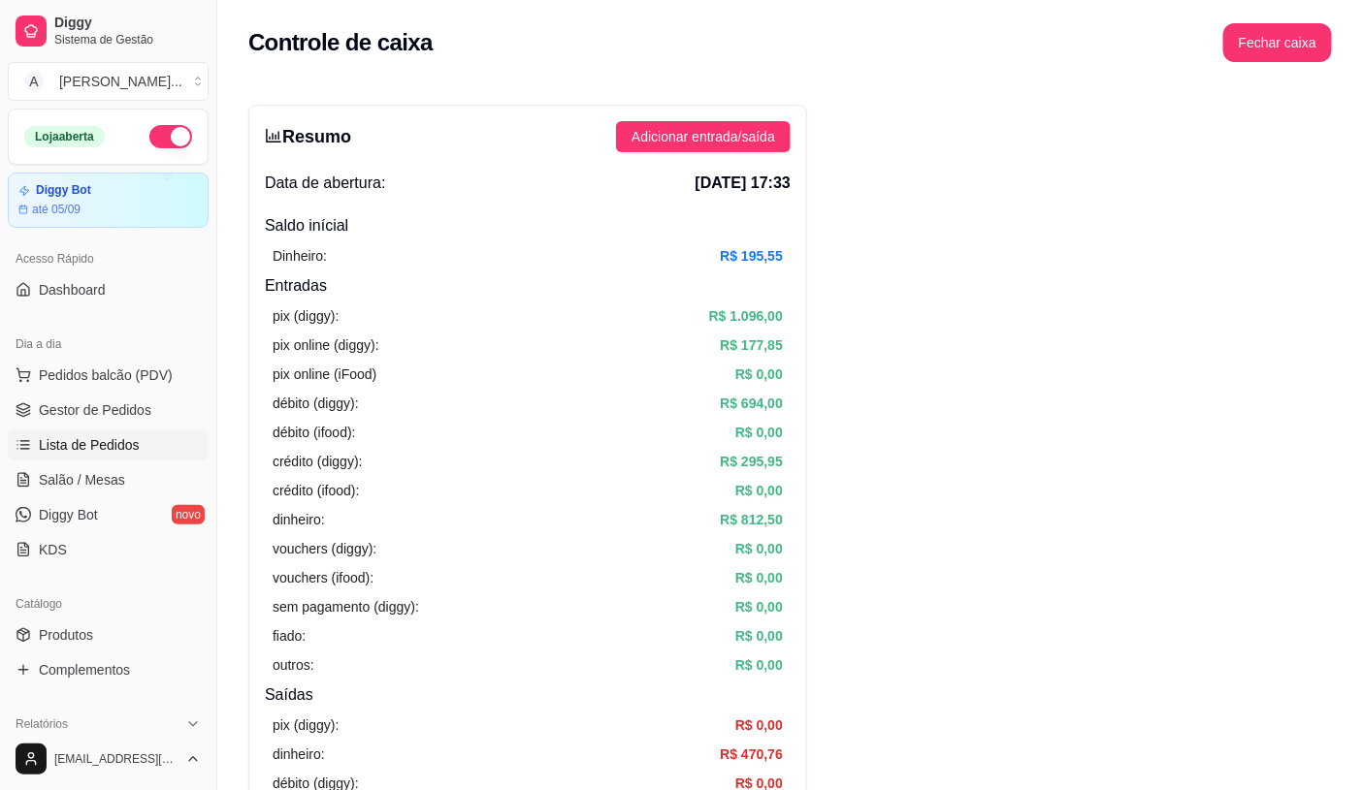
click at [119, 443] on span "Lista de Pedidos" at bounding box center [89, 444] width 101 height 19
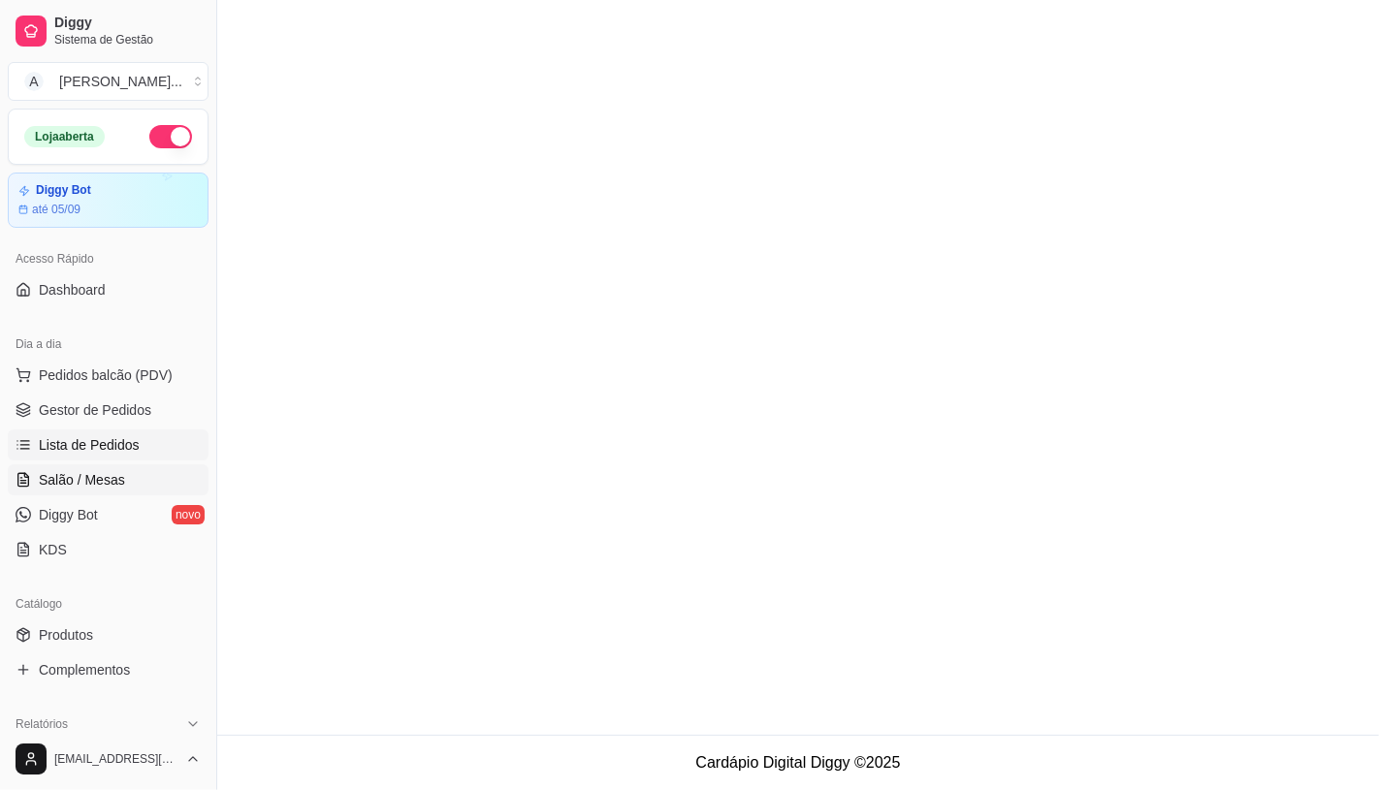
click at [105, 472] on span "Salão / Mesas" at bounding box center [82, 479] width 86 height 19
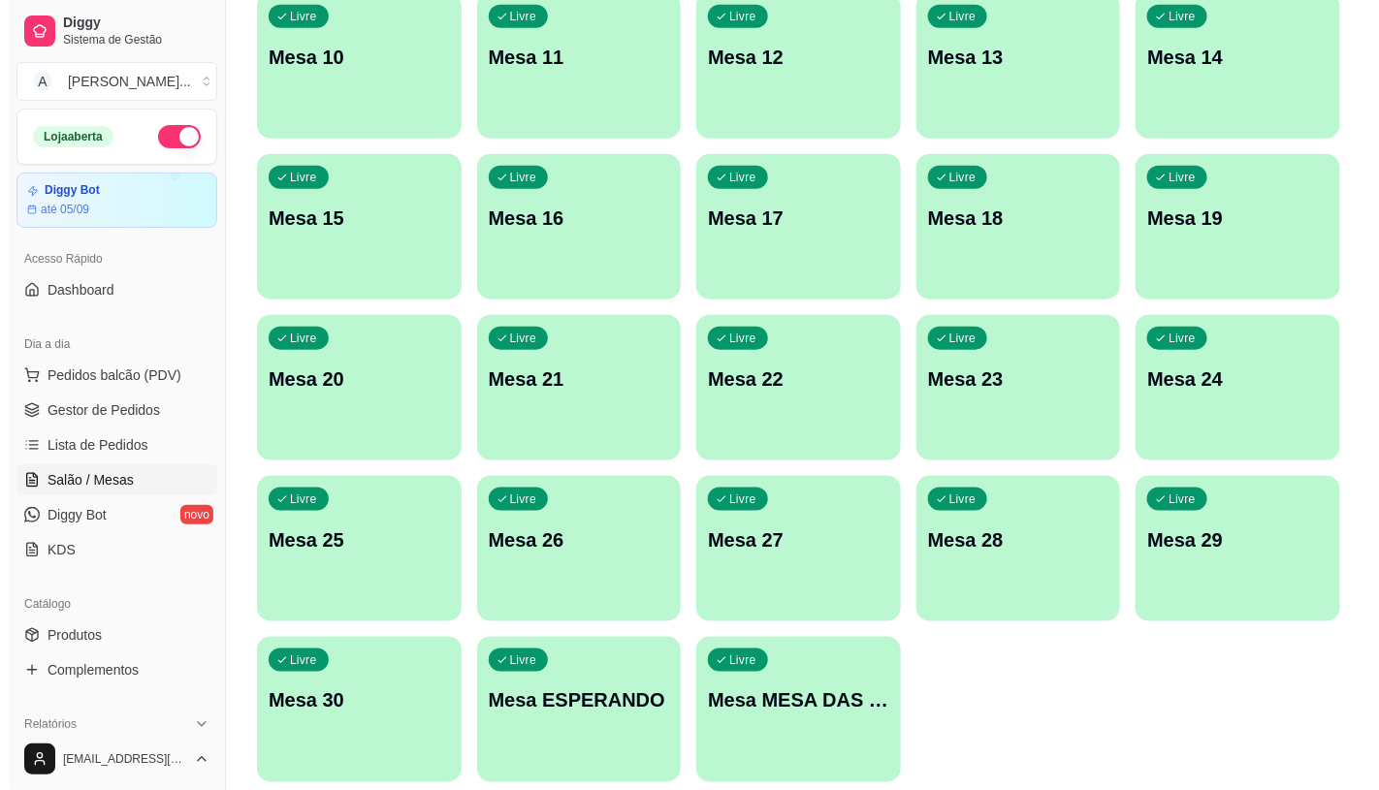
scroll to position [593, 0]
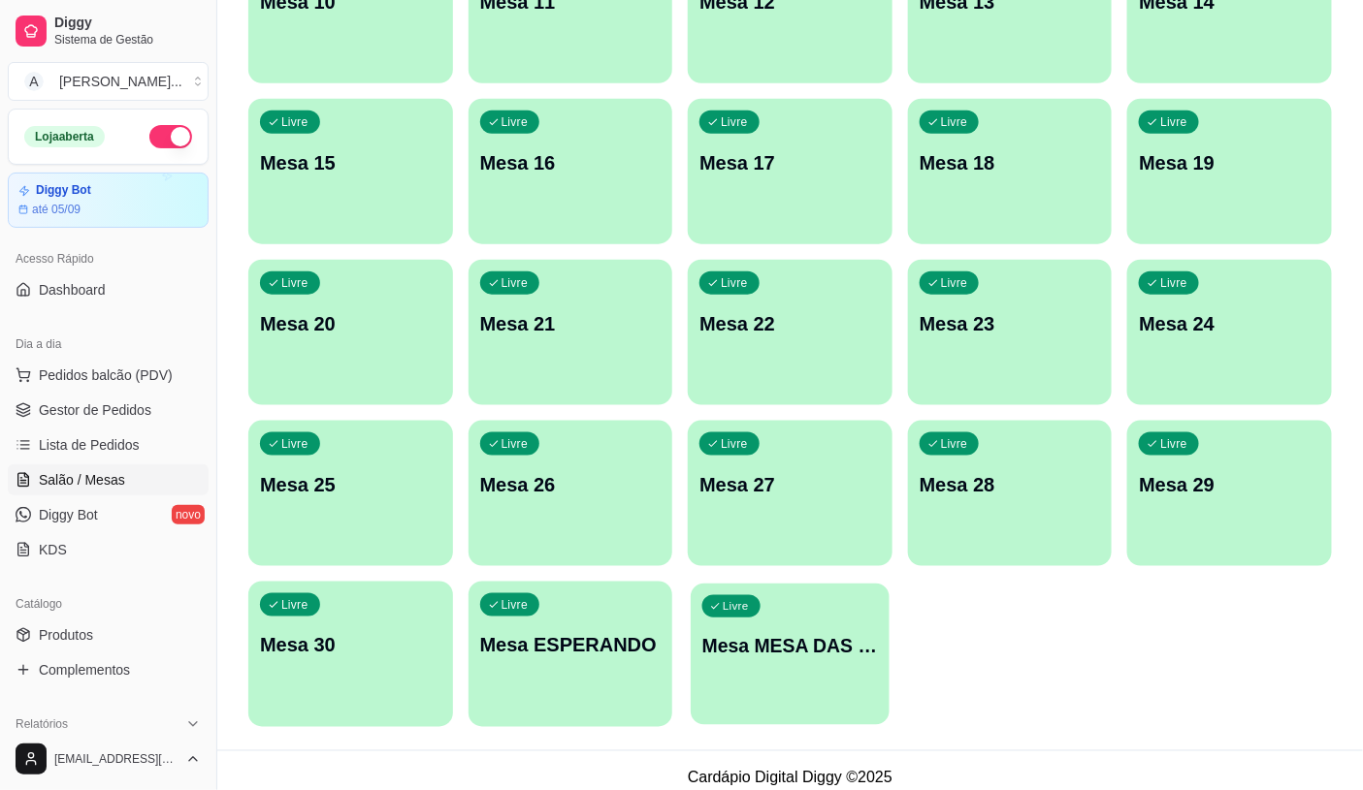
click at [807, 606] on div "Livre Mesa MESA DAS COMANDAS" at bounding box center [789, 643] width 198 height 118
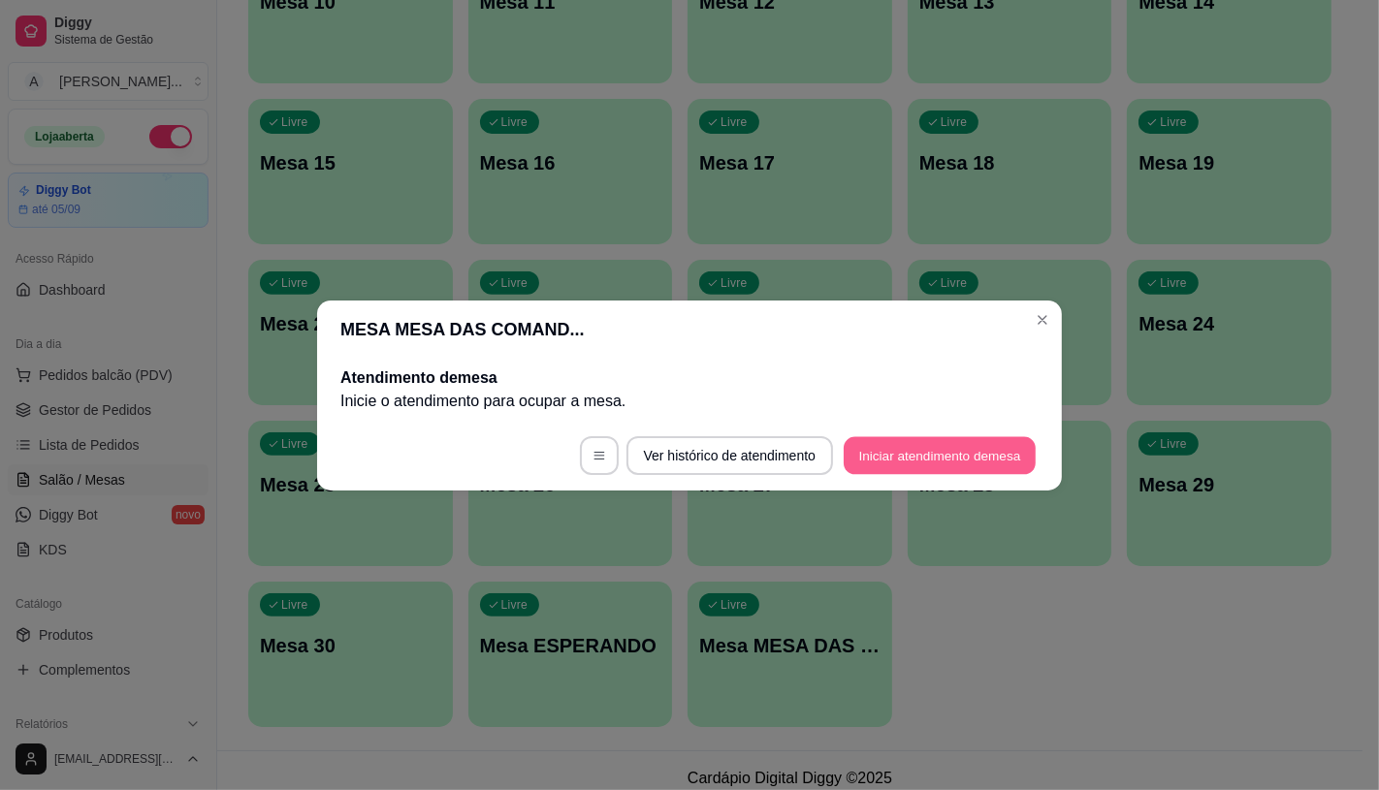
click at [935, 448] on button "Iniciar atendimento de mesa" at bounding box center [940, 455] width 192 height 38
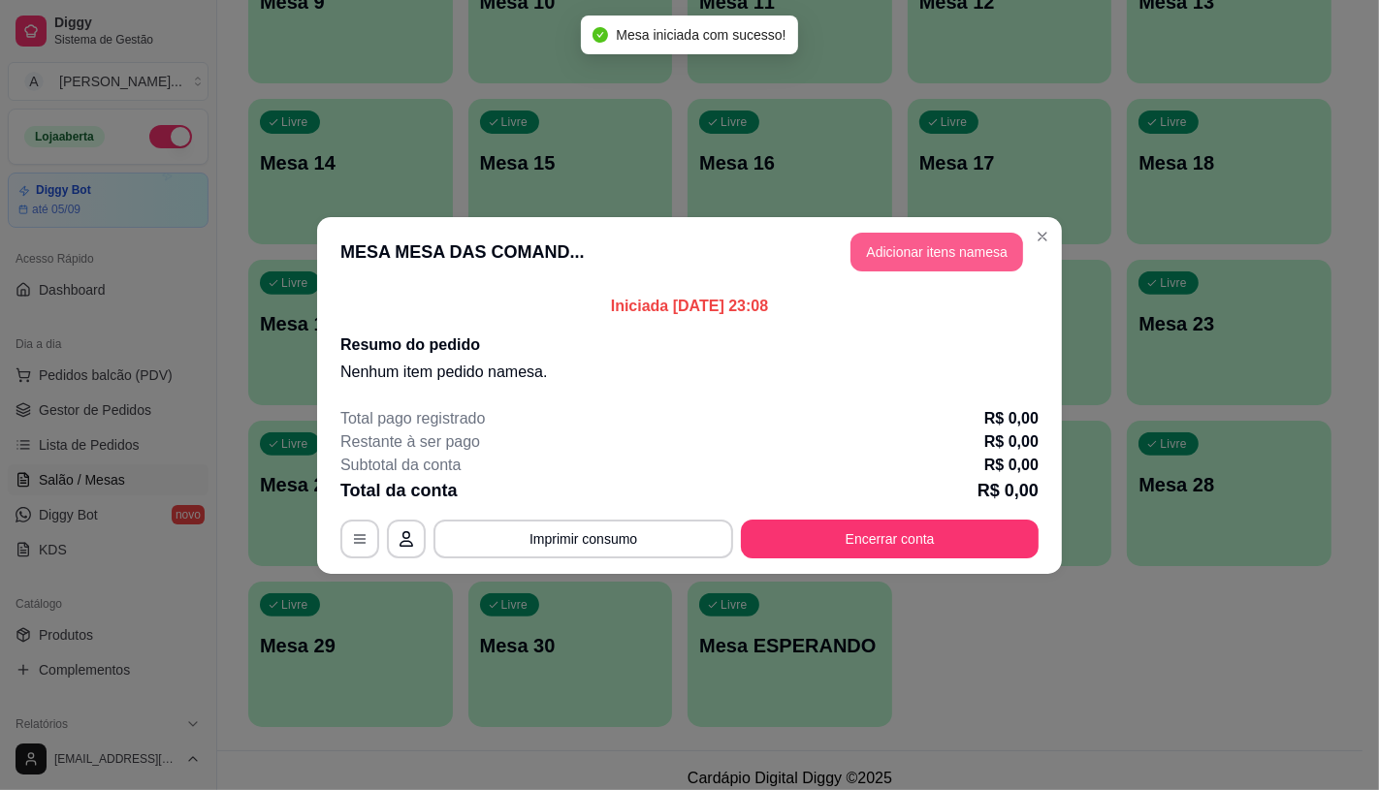
click at [948, 255] on button "Adicionar itens na mesa" at bounding box center [936, 252] width 173 height 39
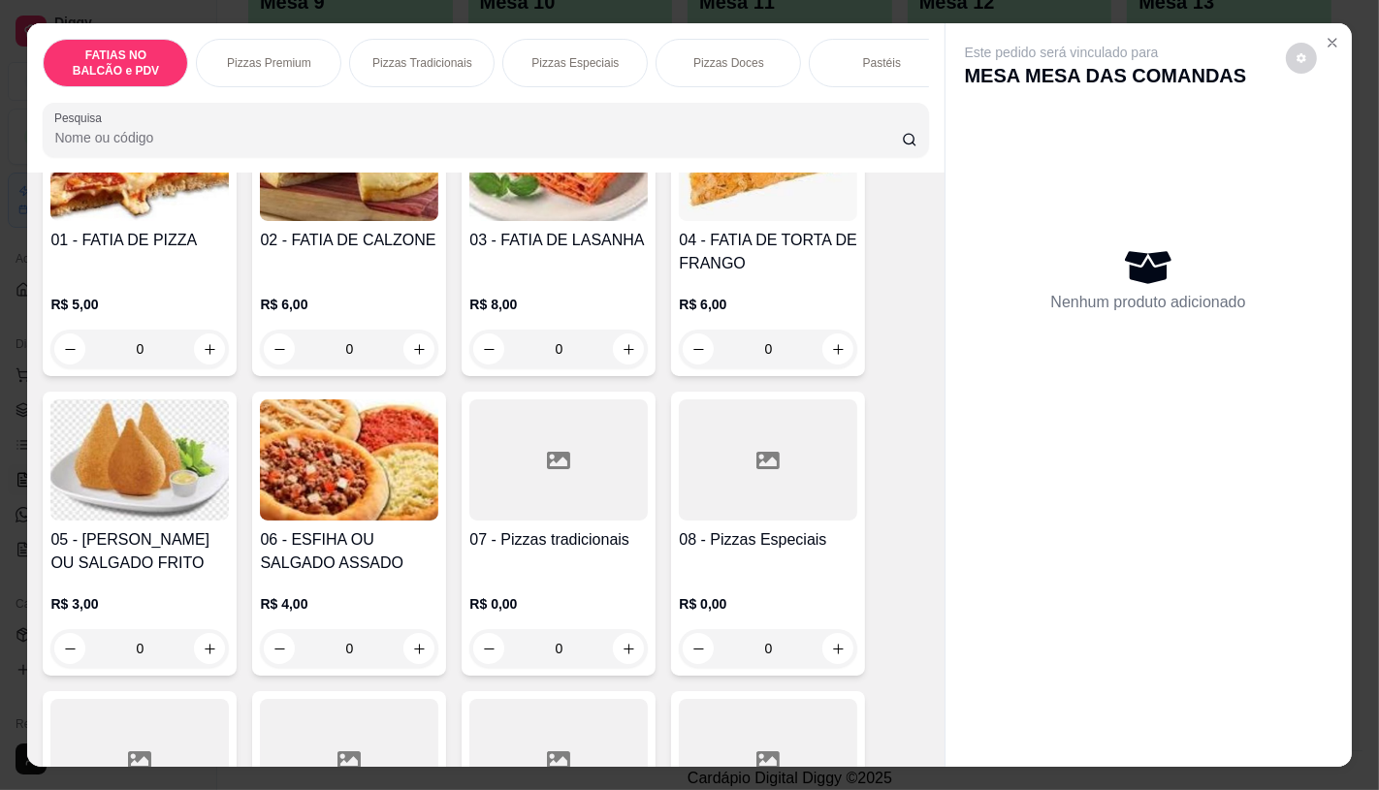
scroll to position [215, 0]
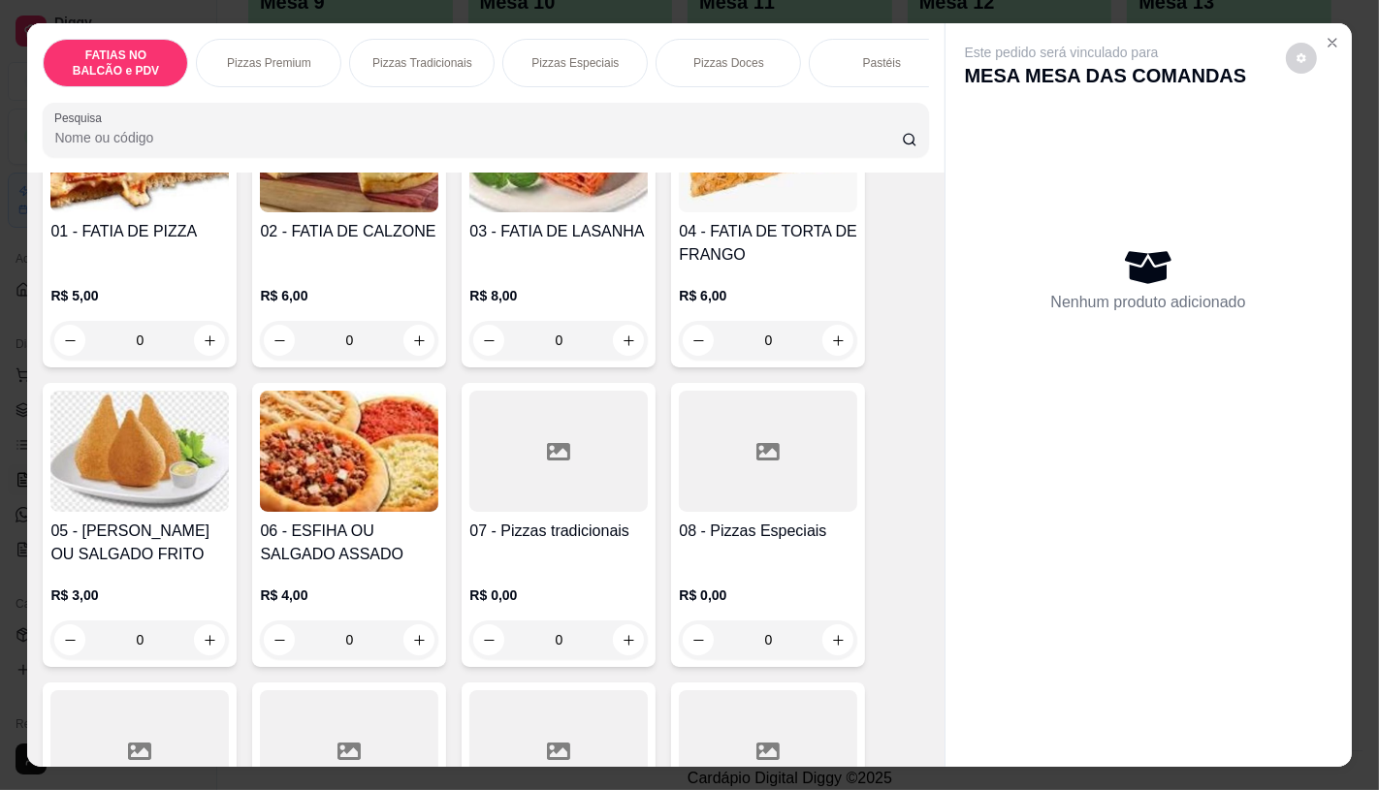
click at [536, 465] on div at bounding box center [558, 451] width 178 height 121
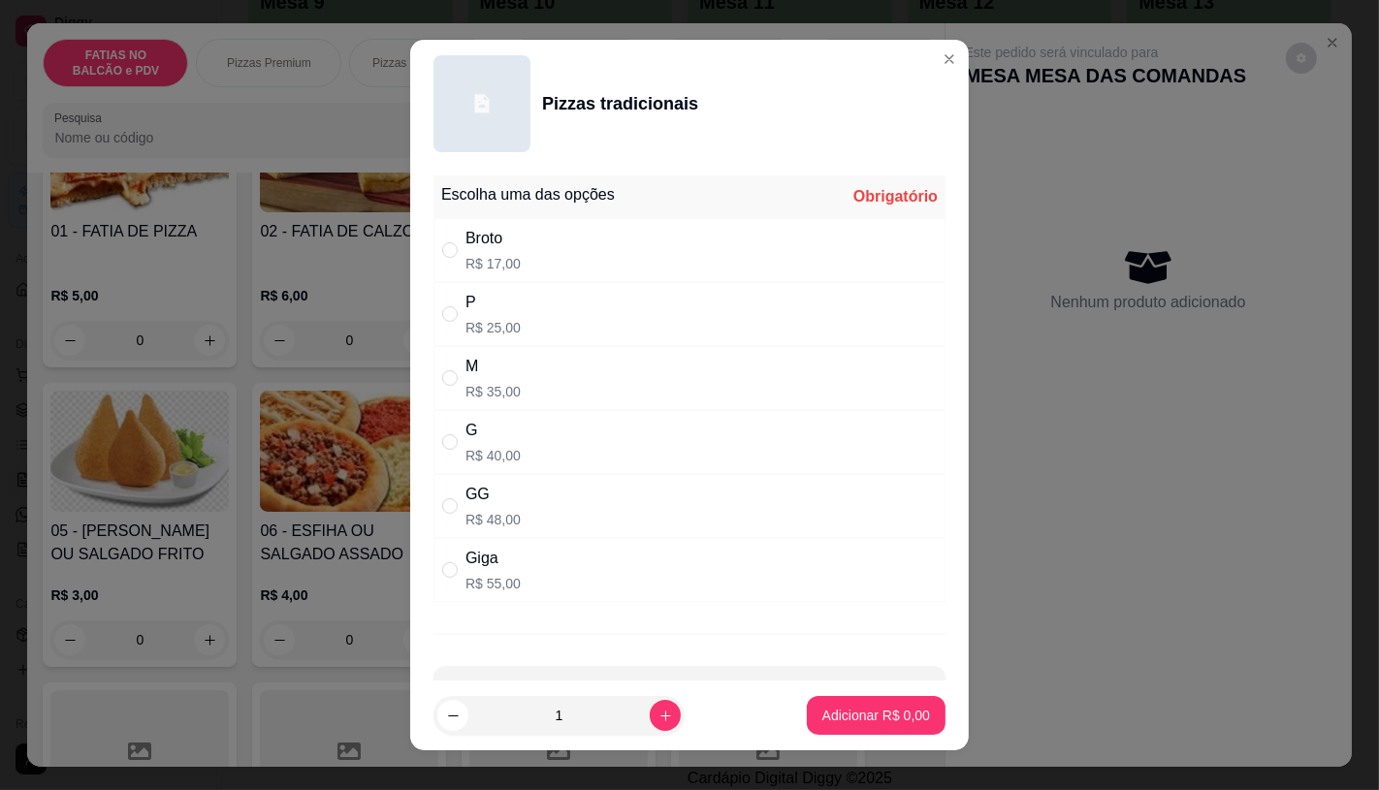
click at [501, 459] on p "R$ 40,00" at bounding box center [492, 455] width 55 height 19
radio input "true"
click at [845, 707] on p "Adicionar R$ 40,00" at bounding box center [873, 716] width 112 height 18
type input "1"
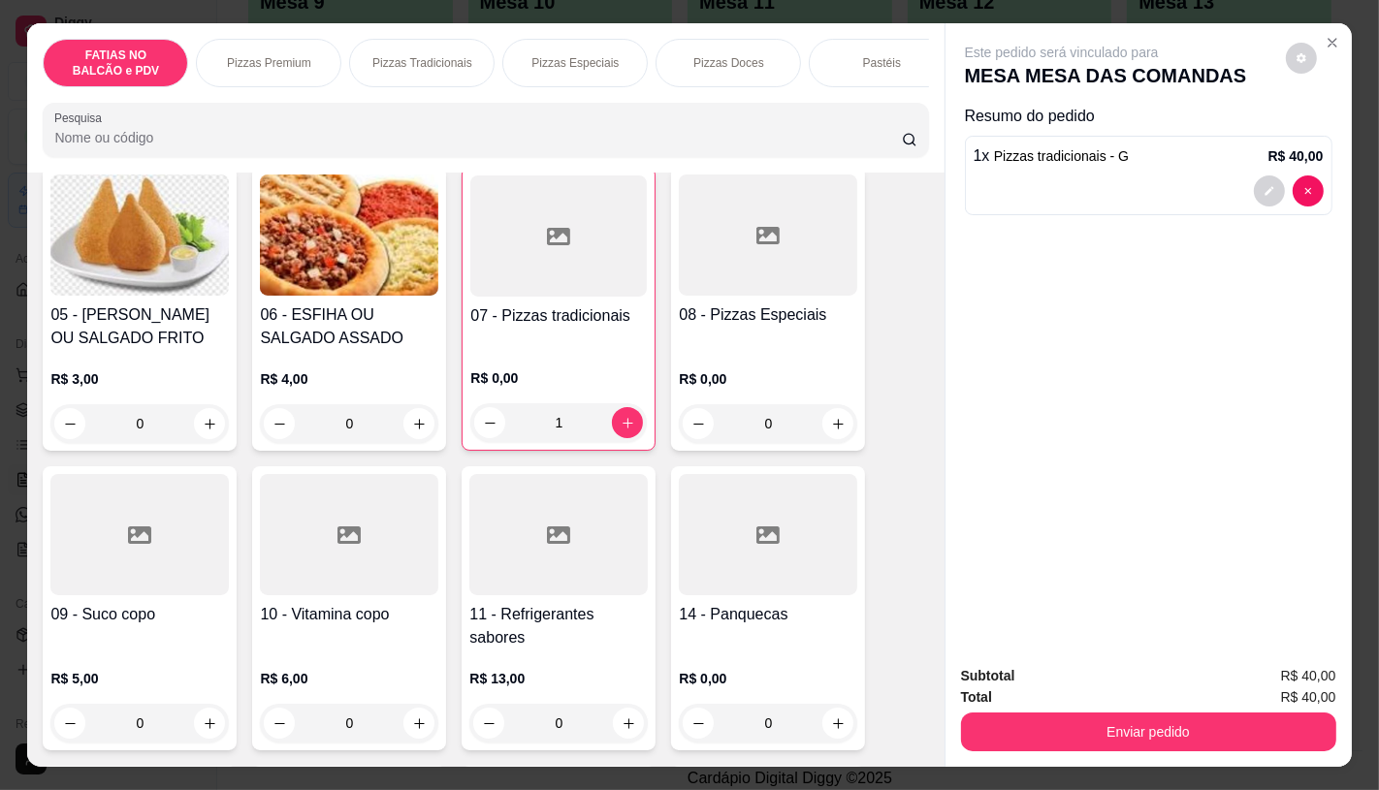
scroll to position [538, 0]
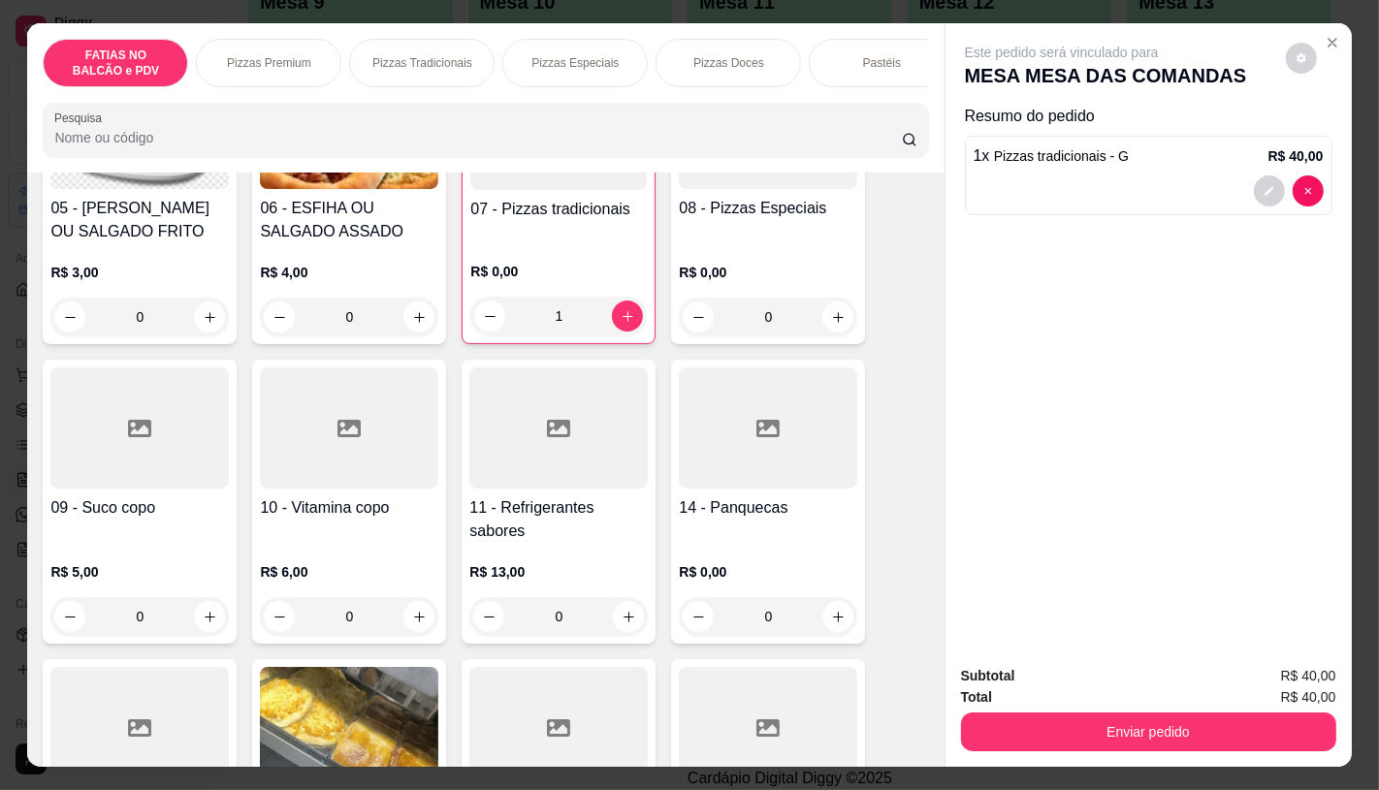
click at [488, 477] on div at bounding box center [558, 428] width 178 height 121
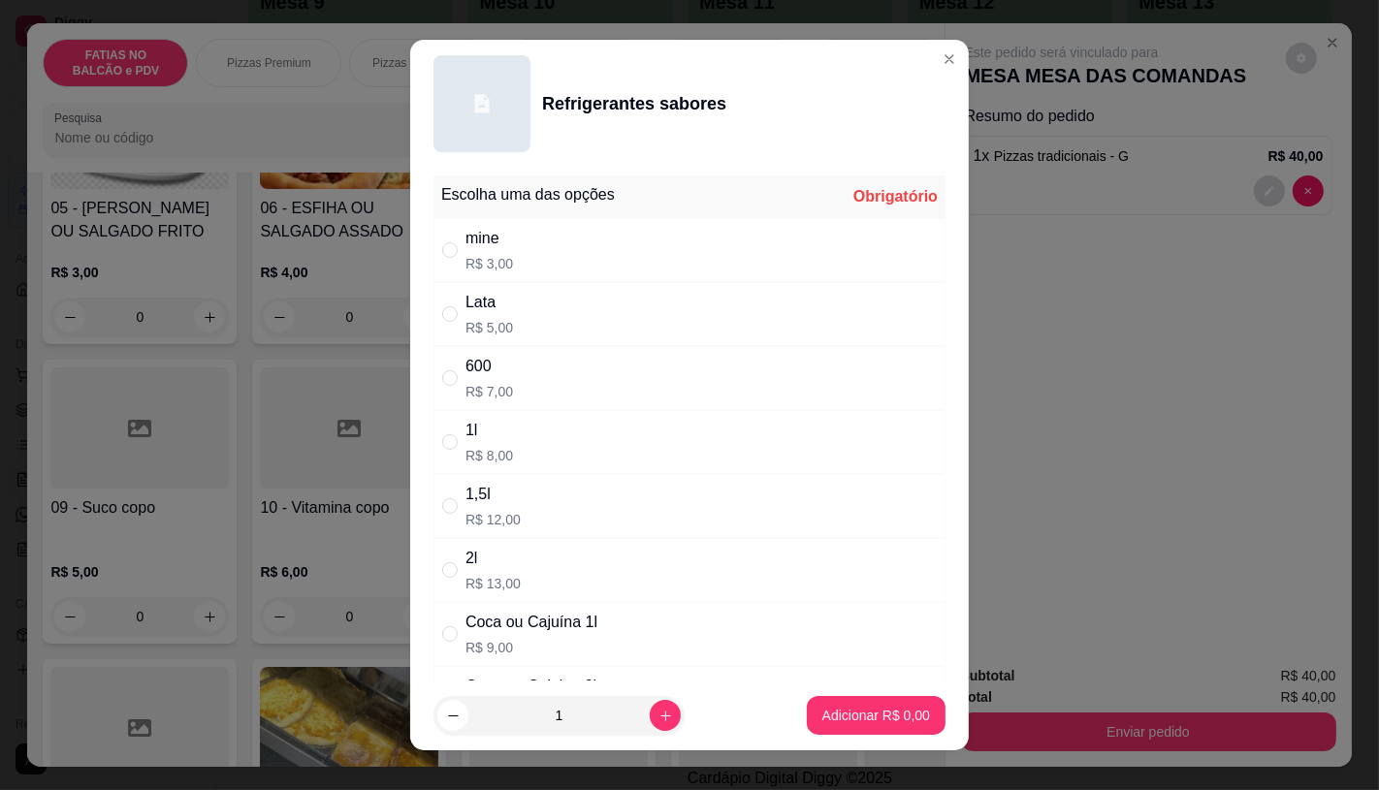
click at [519, 538] on div "2l R$ 13,00" at bounding box center [689, 570] width 512 height 64
radio input "true"
click at [932, 732] on footer "1 Adicionar R$ 13,00" at bounding box center [689, 716] width 559 height 70
click at [893, 711] on p "Adicionar R$ 13,00" at bounding box center [873, 716] width 112 height 18
type input "1"
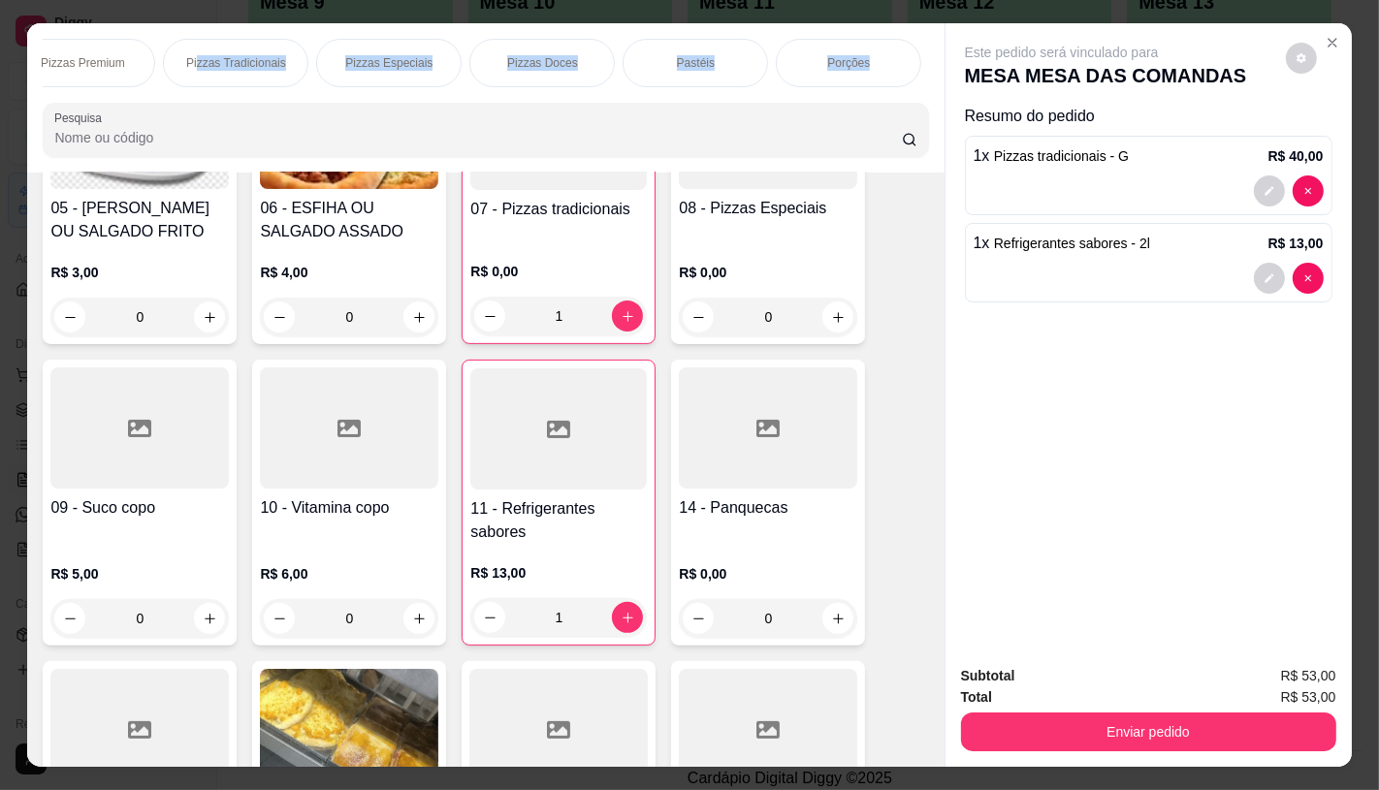
drag, startPoint x: 840, startPoint y: 95, endPoint x: 928, endPoint y: 93, distance: 88.3
click at [928, 93] on div "FATIAS NO BALCÃO e PDV Pizzas Premium Pizzas Tradicionais Pizzas Especiais Pizz…" at bounding box center [485, 97] width 916 height 149
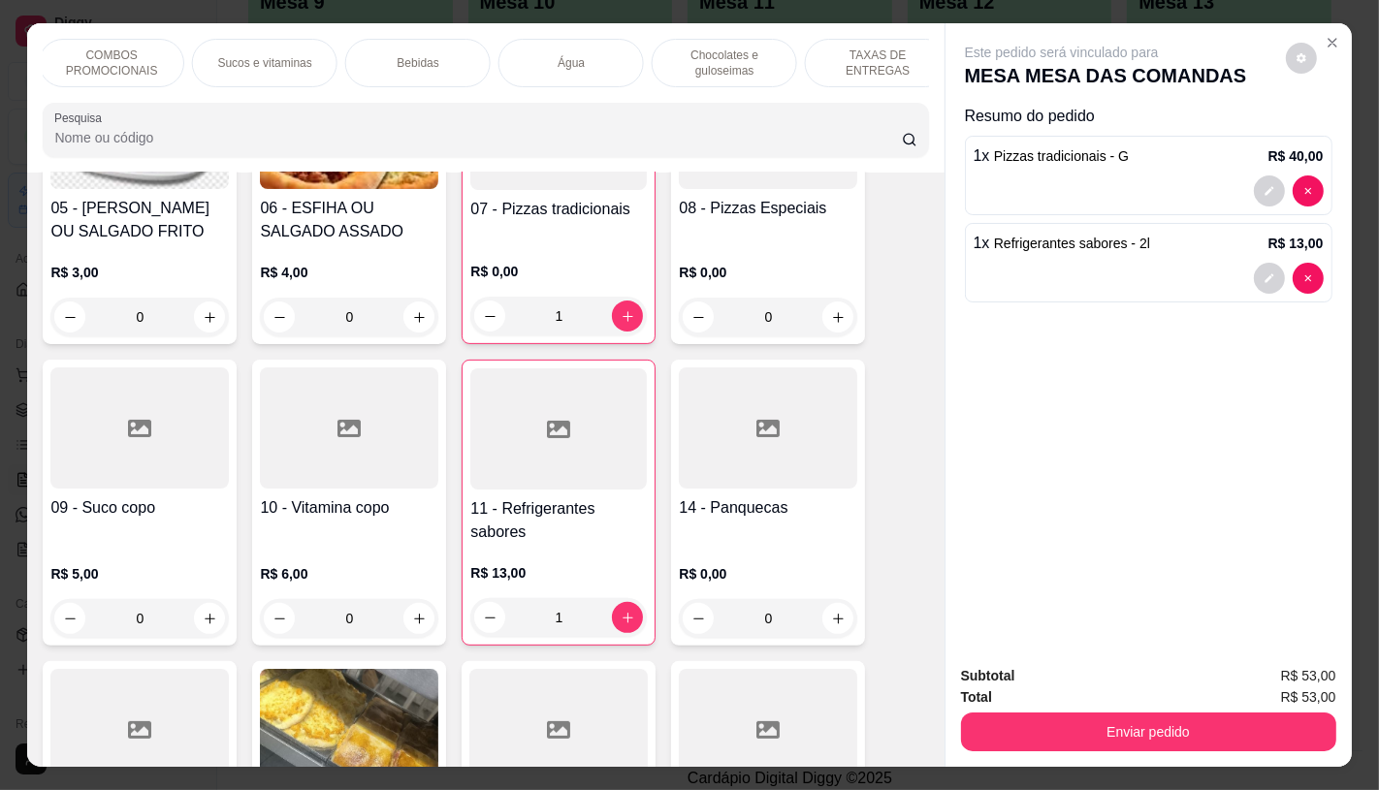
scroll to position [0, 2017]
click at [871, 58] on p "TAXAS DE ENTREGAS" at bounding box center [856, 63] width 112 height 31
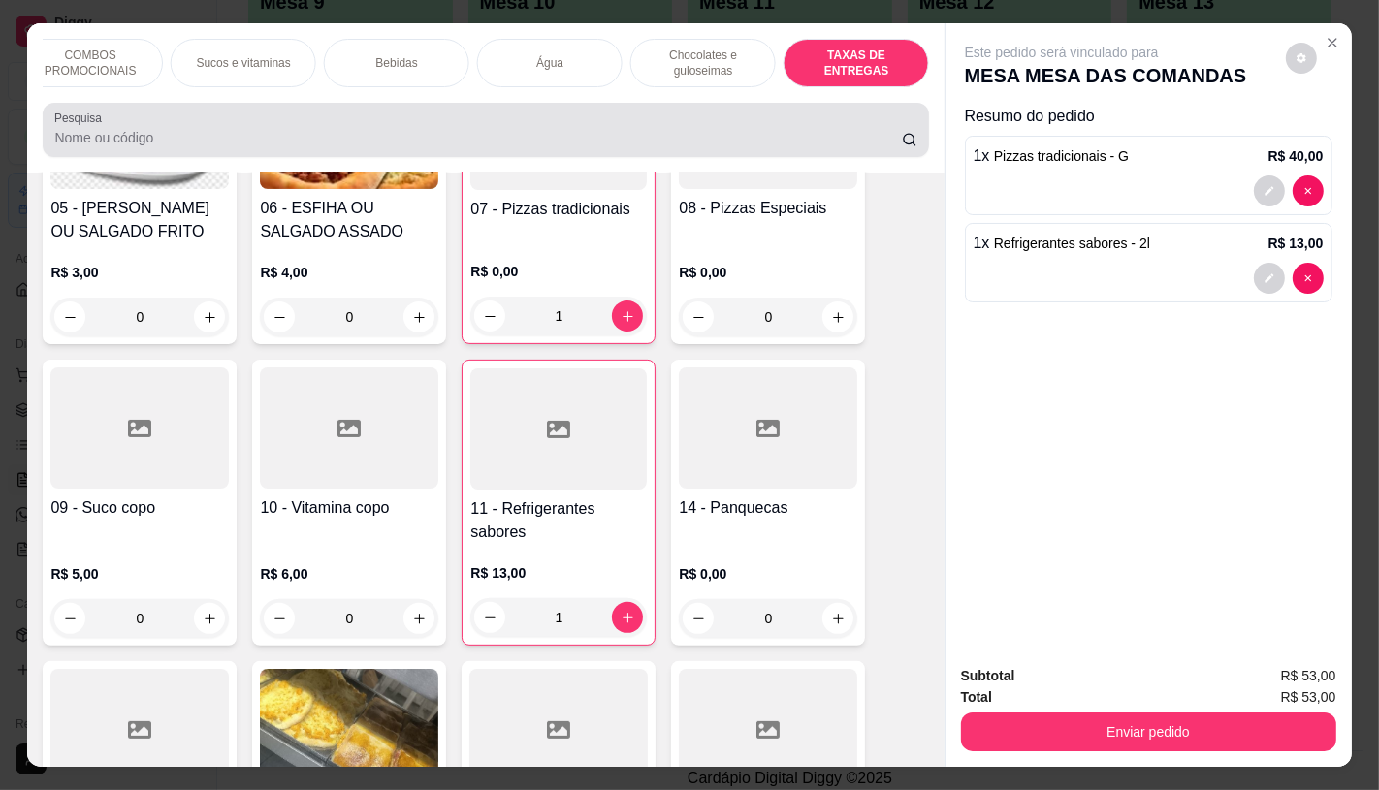
scroll to position [46, 0]
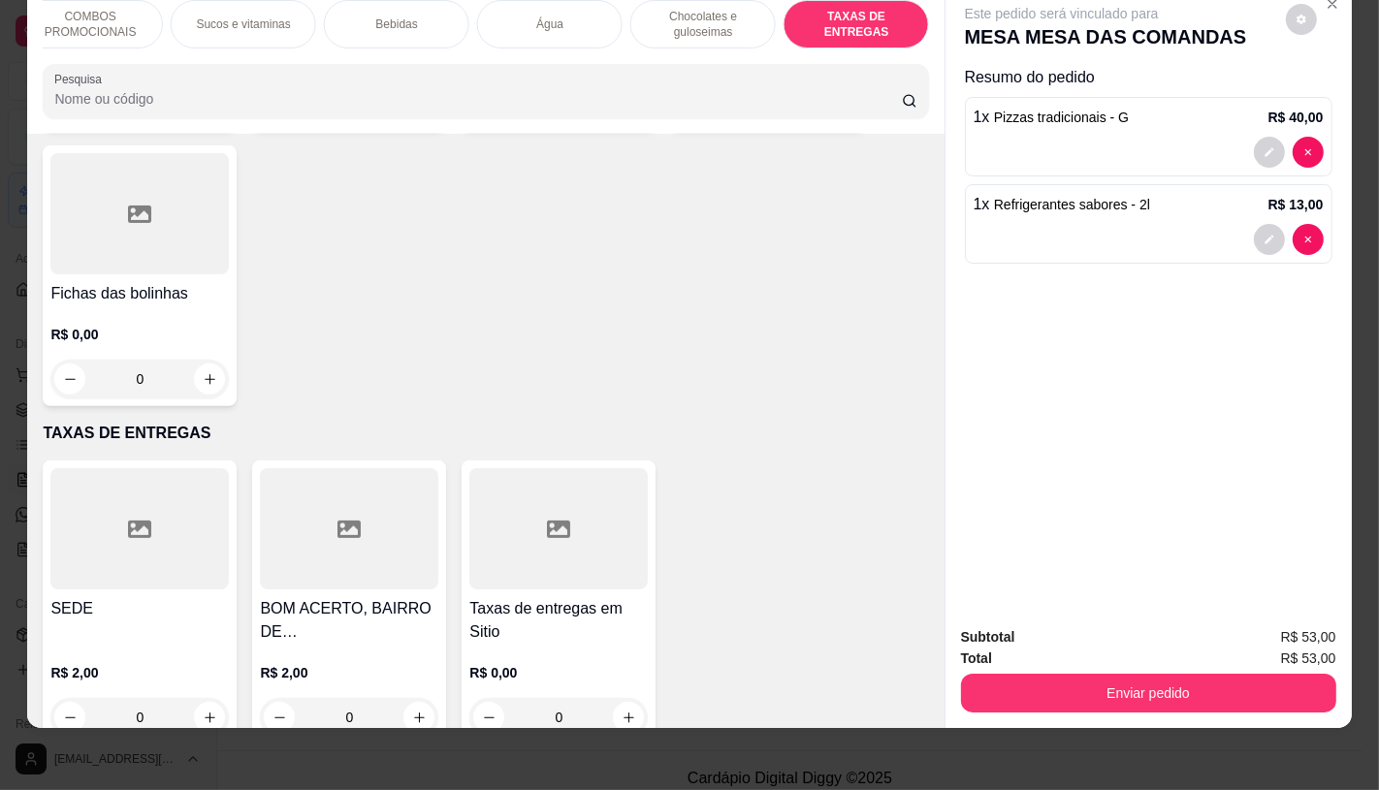
click at [168, 485] on div at bounding box center [139, 528] width 178 height 121
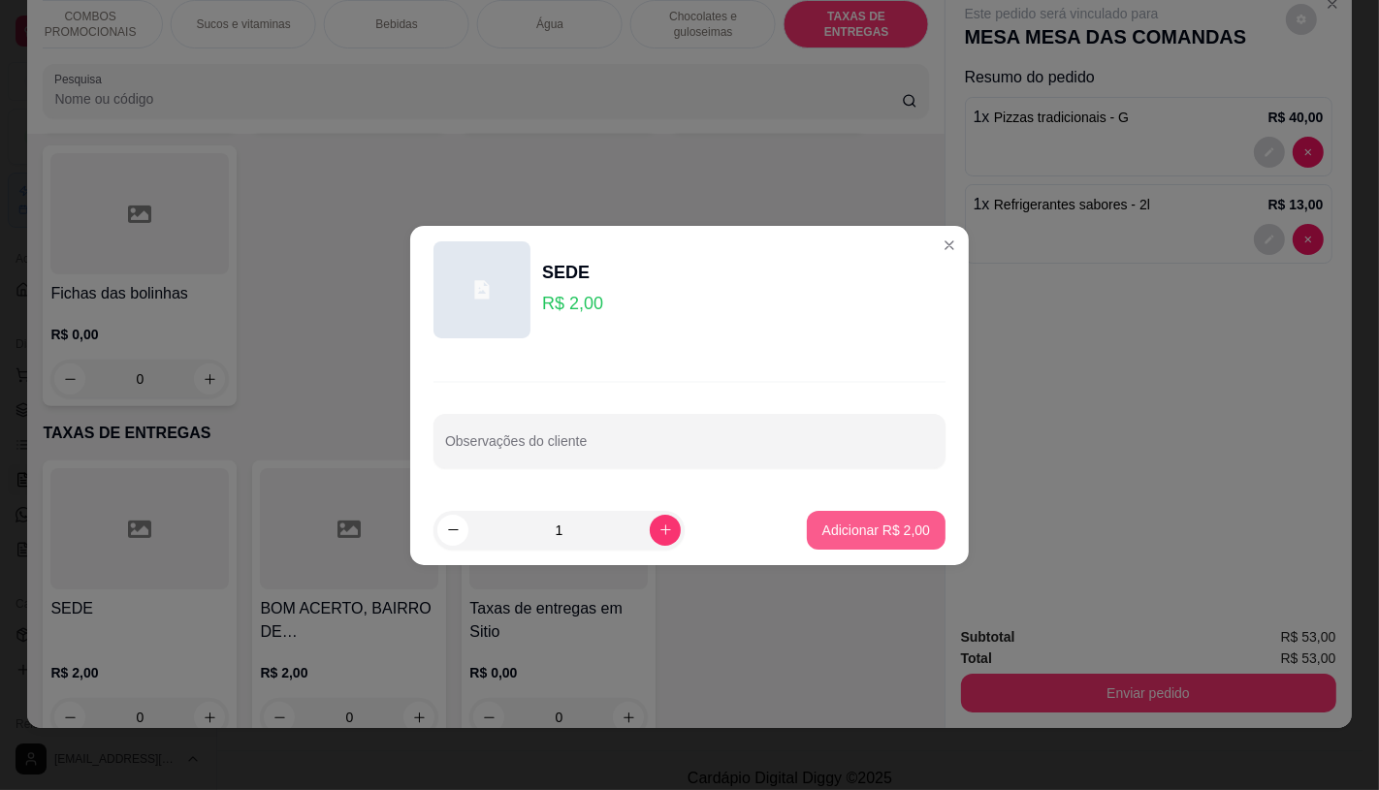
click at [874, 533] on p "Adicionar R$ 2,00" at bounding box center [876, 530] width 108 height 19
type input "1"
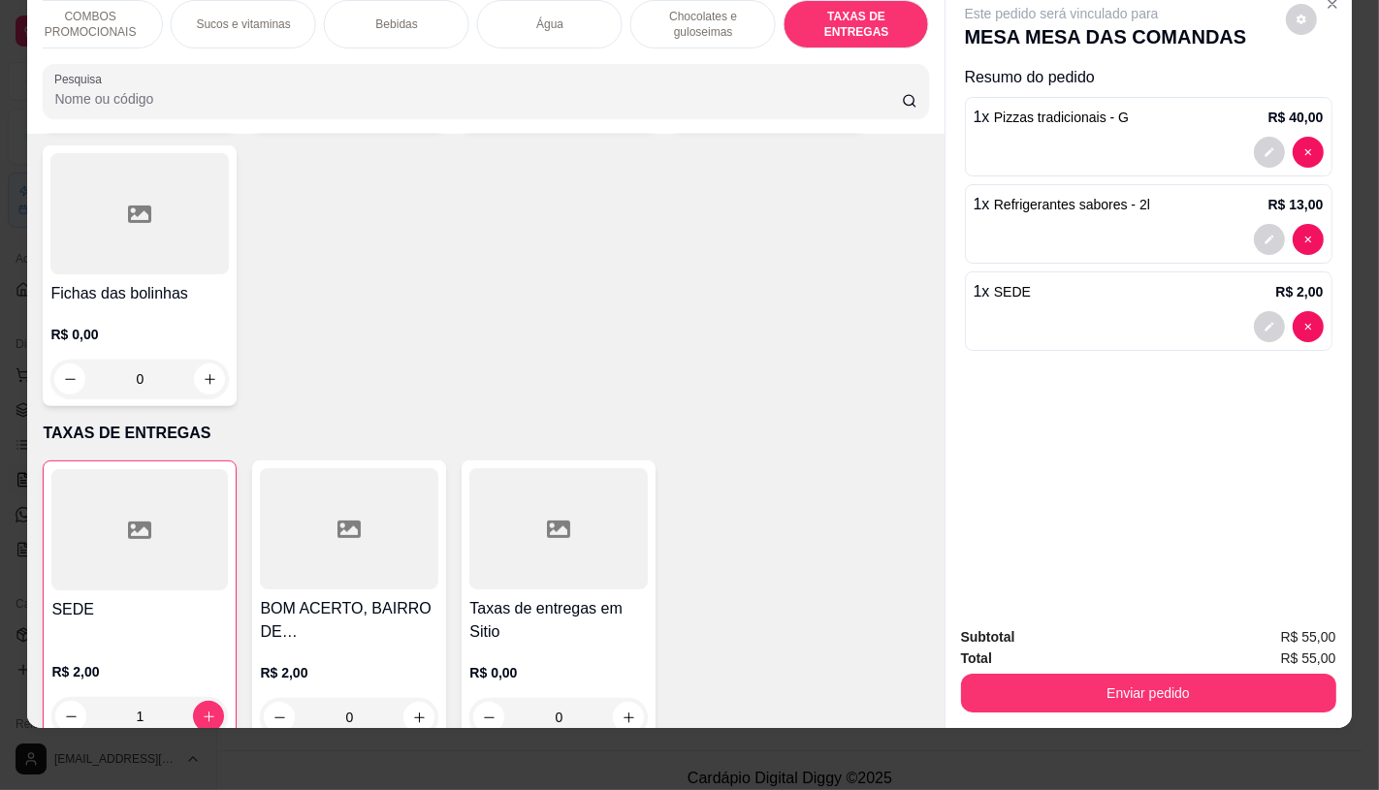
click at [1121, 698] on div "Subtotal R$ 55,00 Total R$ 55,00 Enviar pedido" at bounding box center [1149, 669] width 406 height 117
click at [1107, 674] on button "Enviar pedido" at bounding box center [1148, 693] width 375 height 39
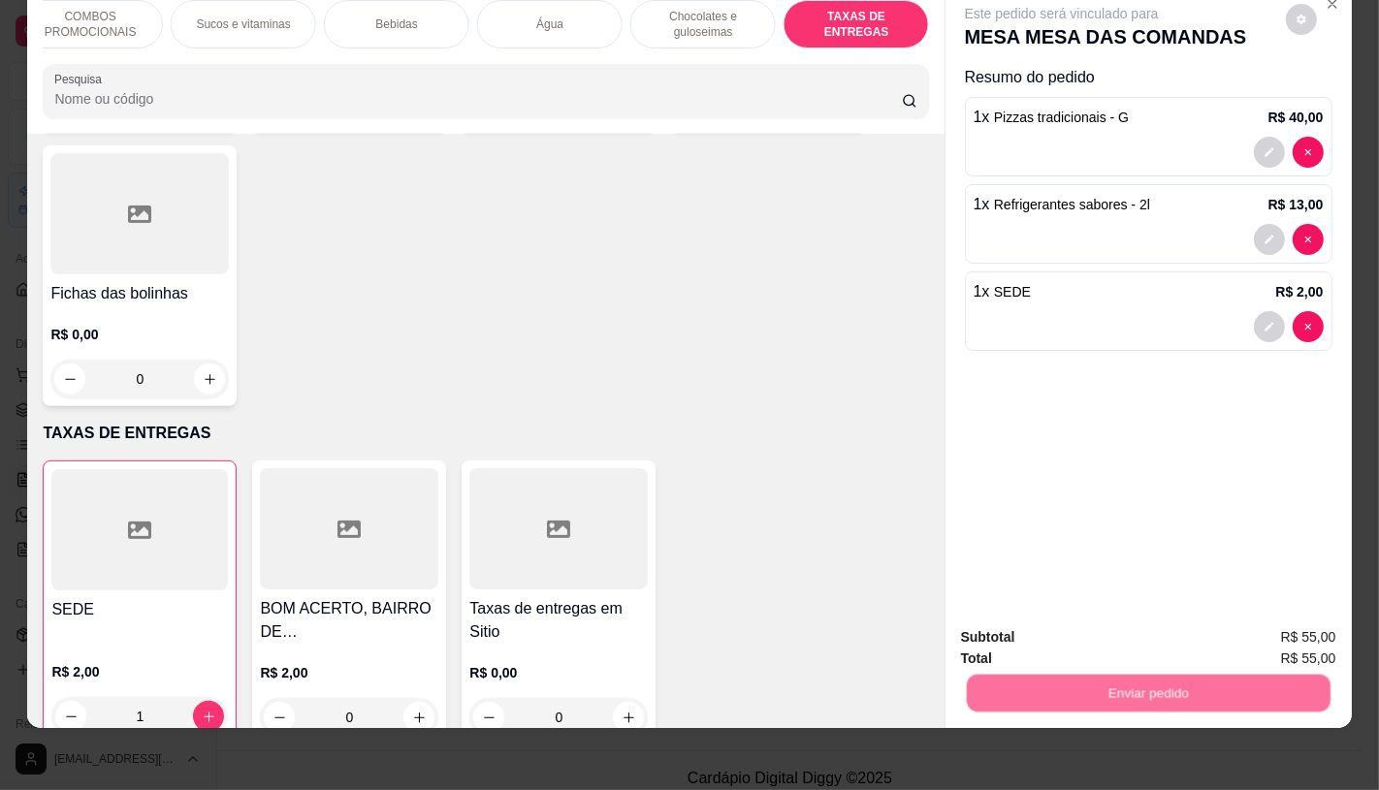
click at [1065, 632] on button "Não registrar e enviar pedido" at bounding box center [1083, 630] width 202 height 37
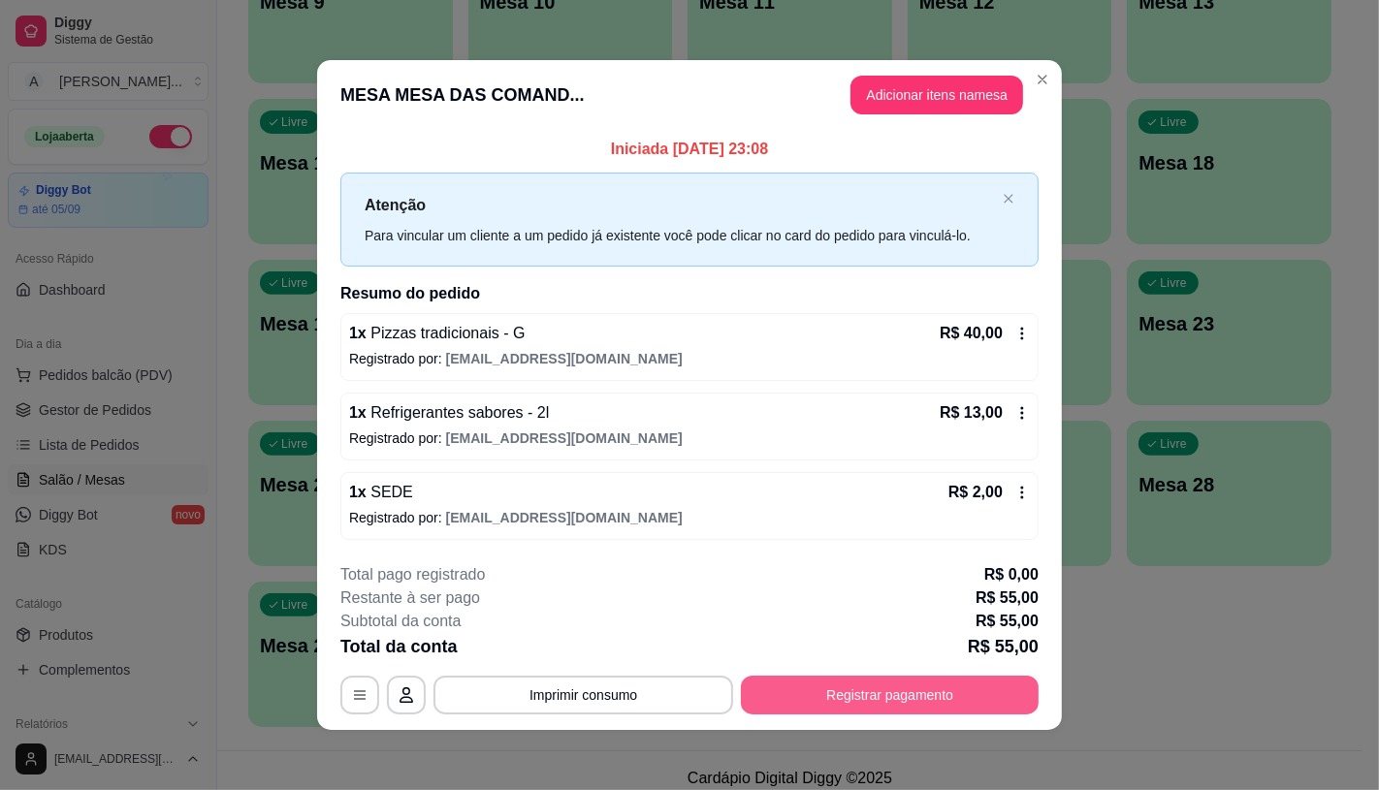
click at [879, 695] on button "Registrar pagamento" at bounding box center [890, 695] width 298 height 39
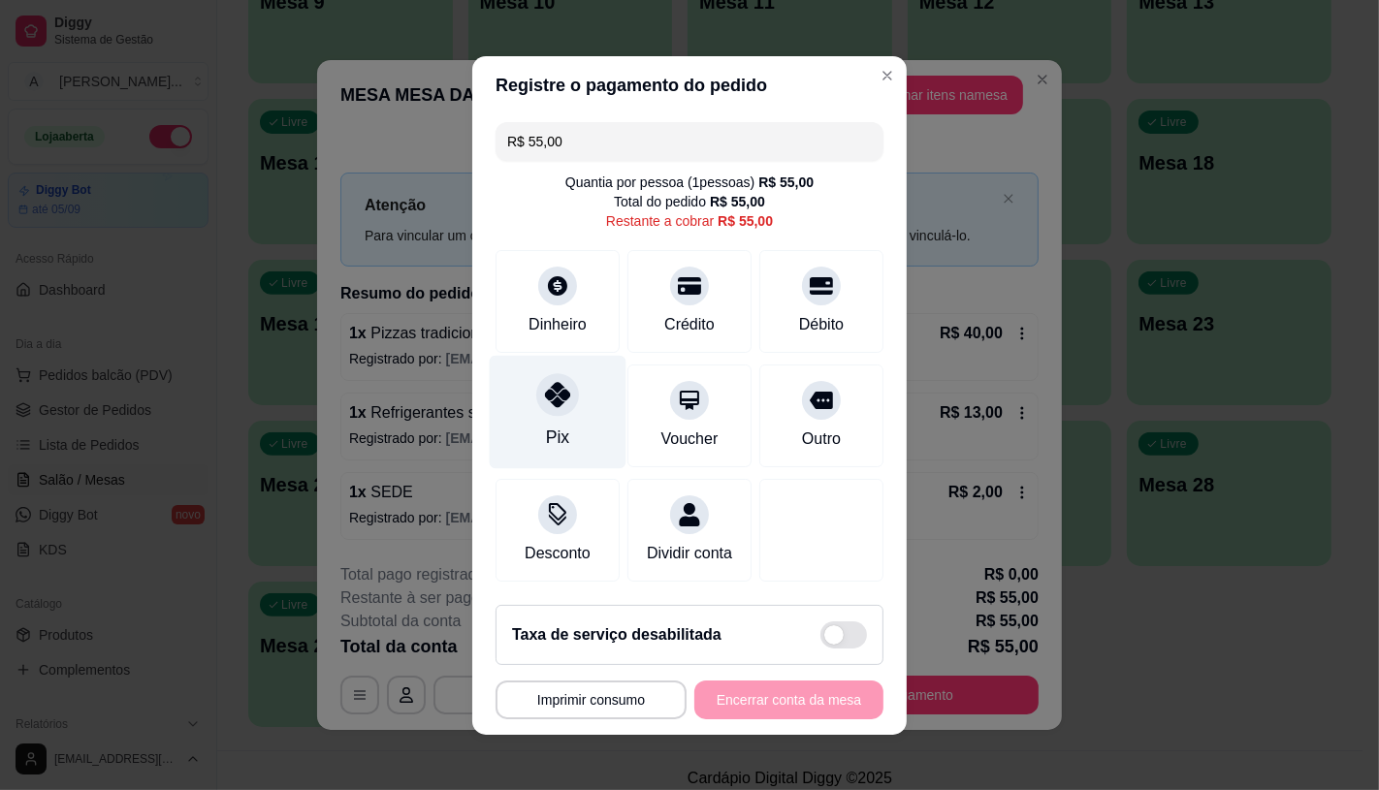
click at [529, 395] on div "Pix" at bounding box center [558, 411] width 137 height 113
type input "R$ 0,00"
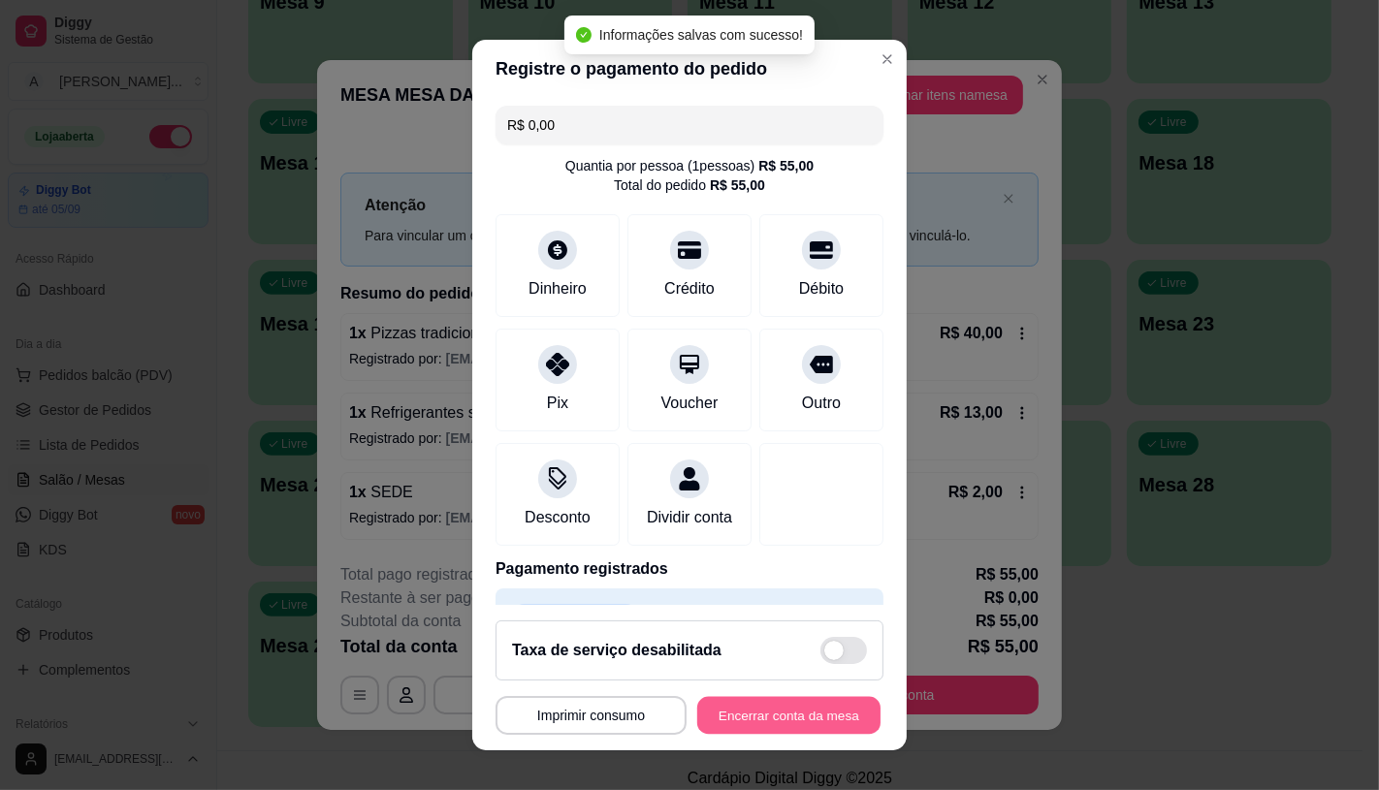
click at [749, 730] on button "Encerrar conta da mesa" at bounding box center [788, 716] width 183 height 38
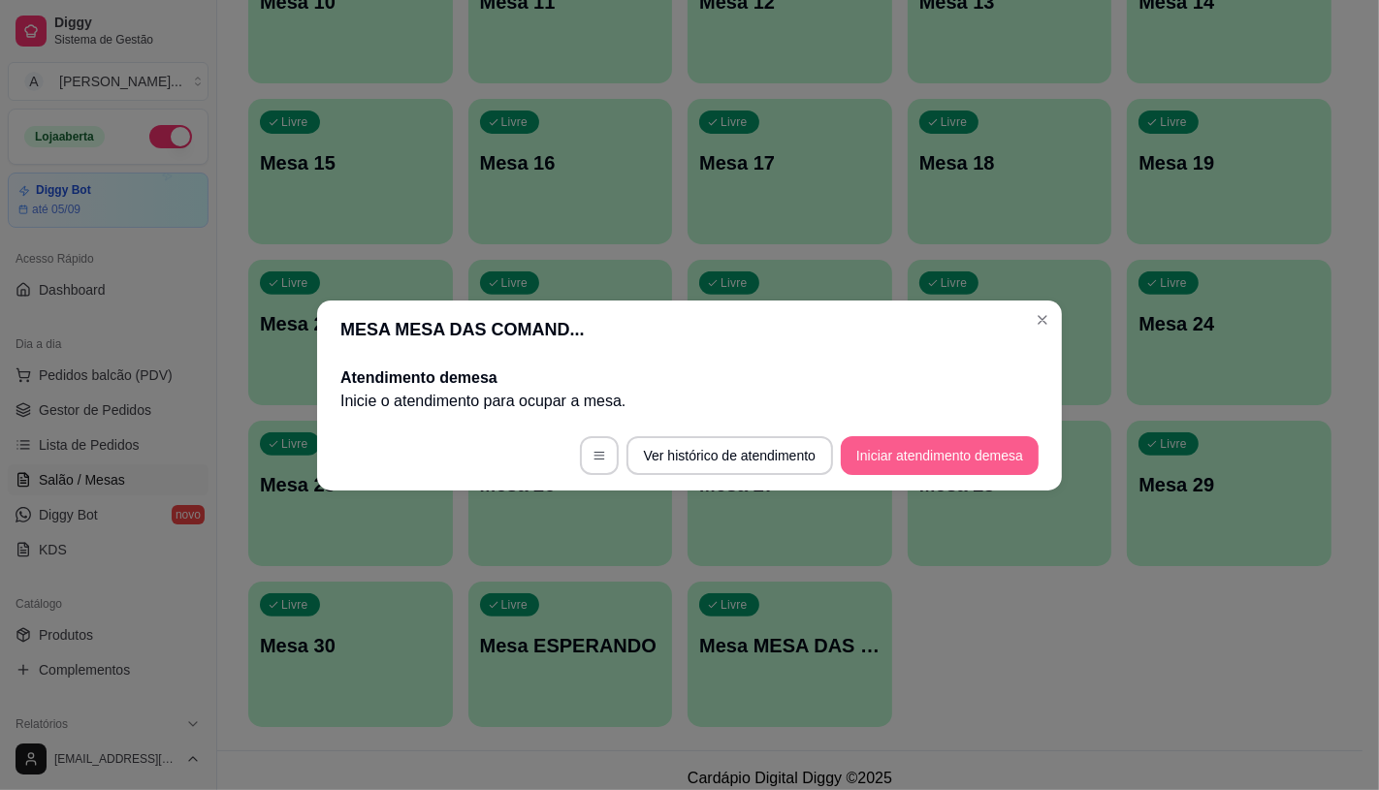
click at [869, 453] on button "Iniciar atendimento de mesa" at bounding box center [940, 455] width 198 height 39
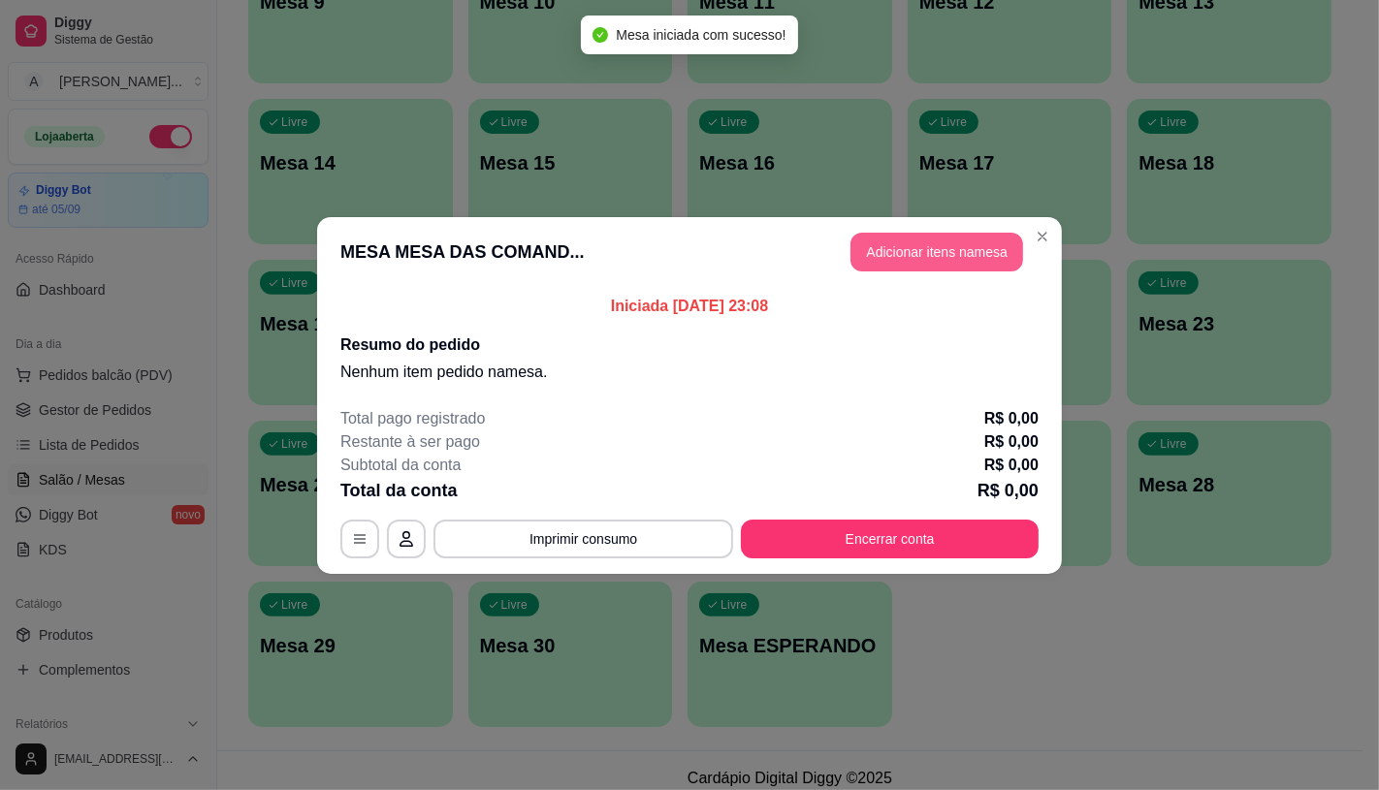
click at [910, 236] on button "Adicionar itens na mesa" at bounding box center [936, 252] width 173 height 39
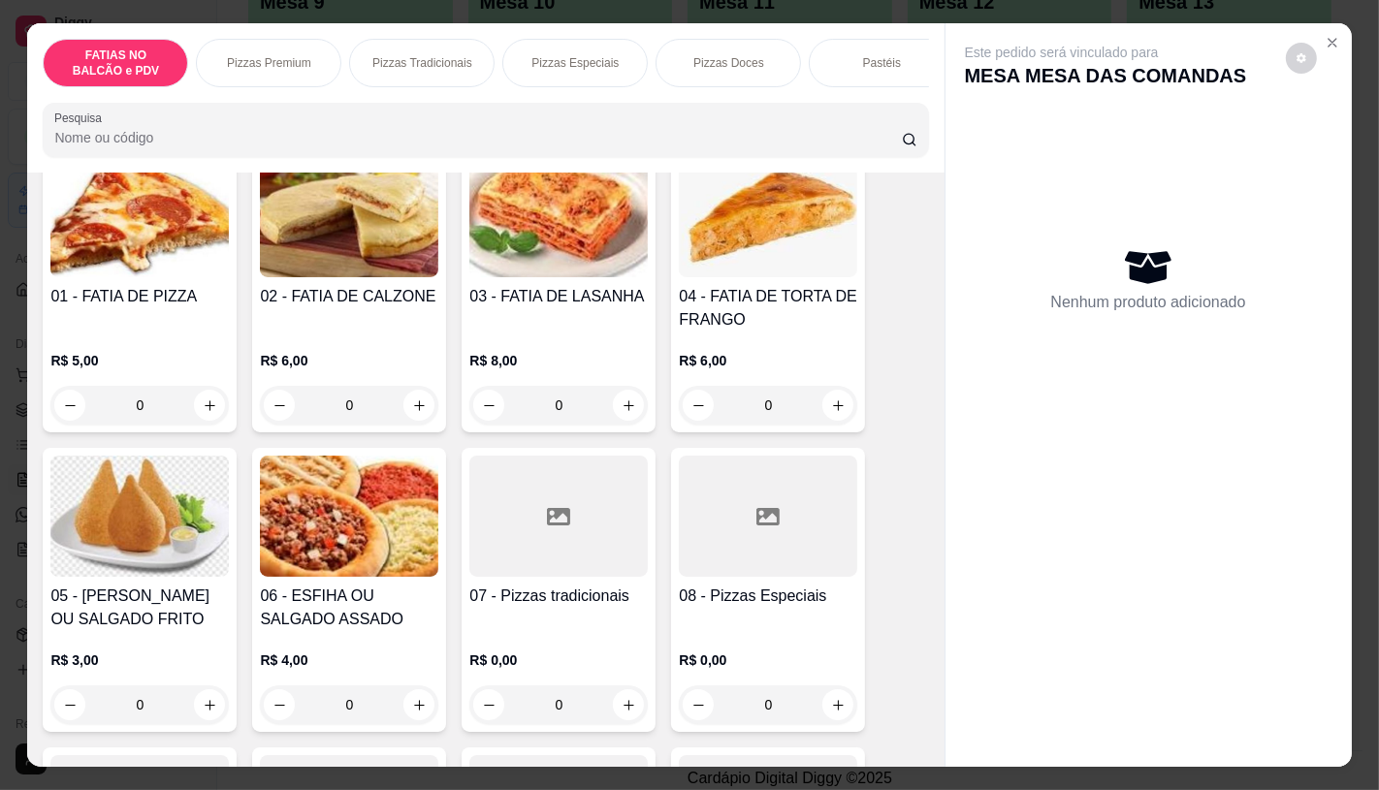
scroll to position [215, 0]
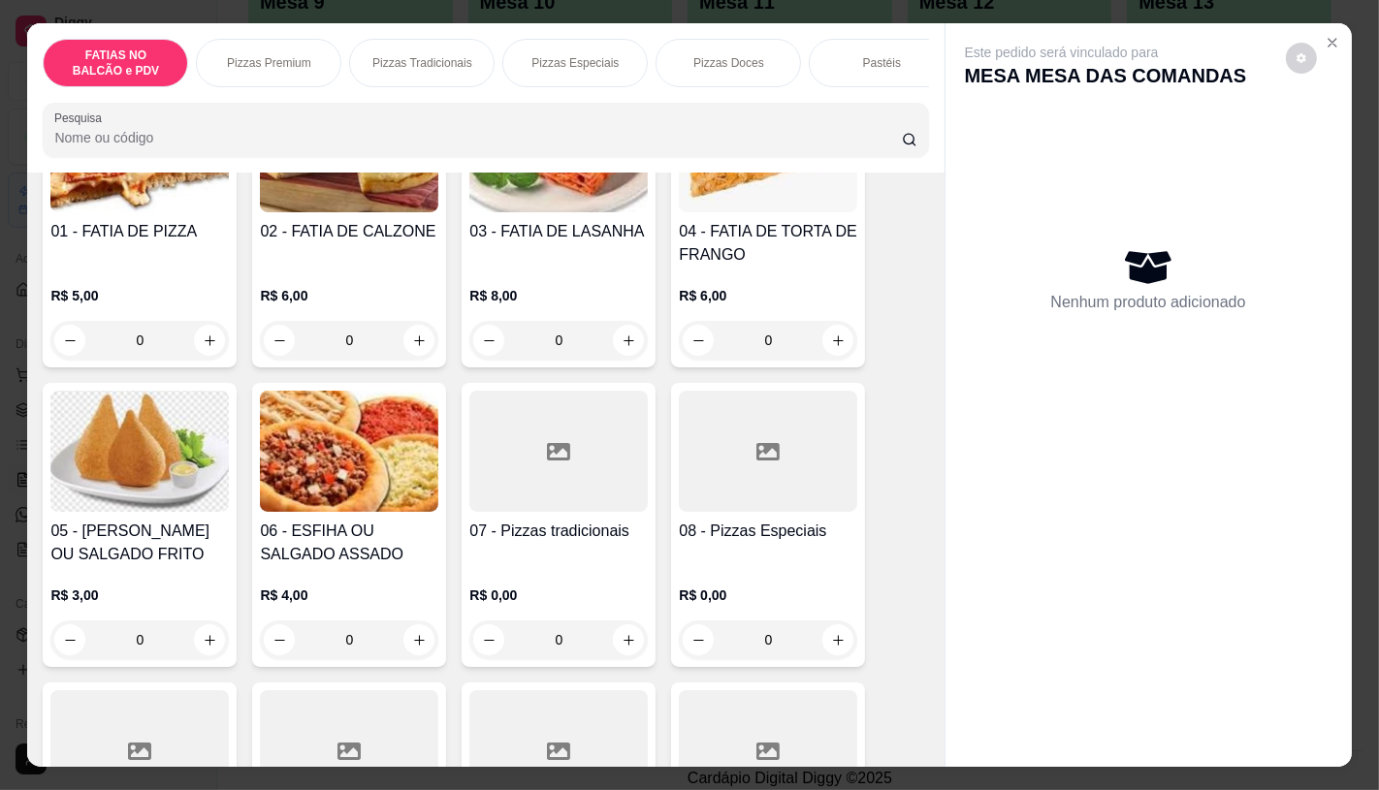
click at [763, 512] on div at bounding box center [768, 451] width 178 height 121
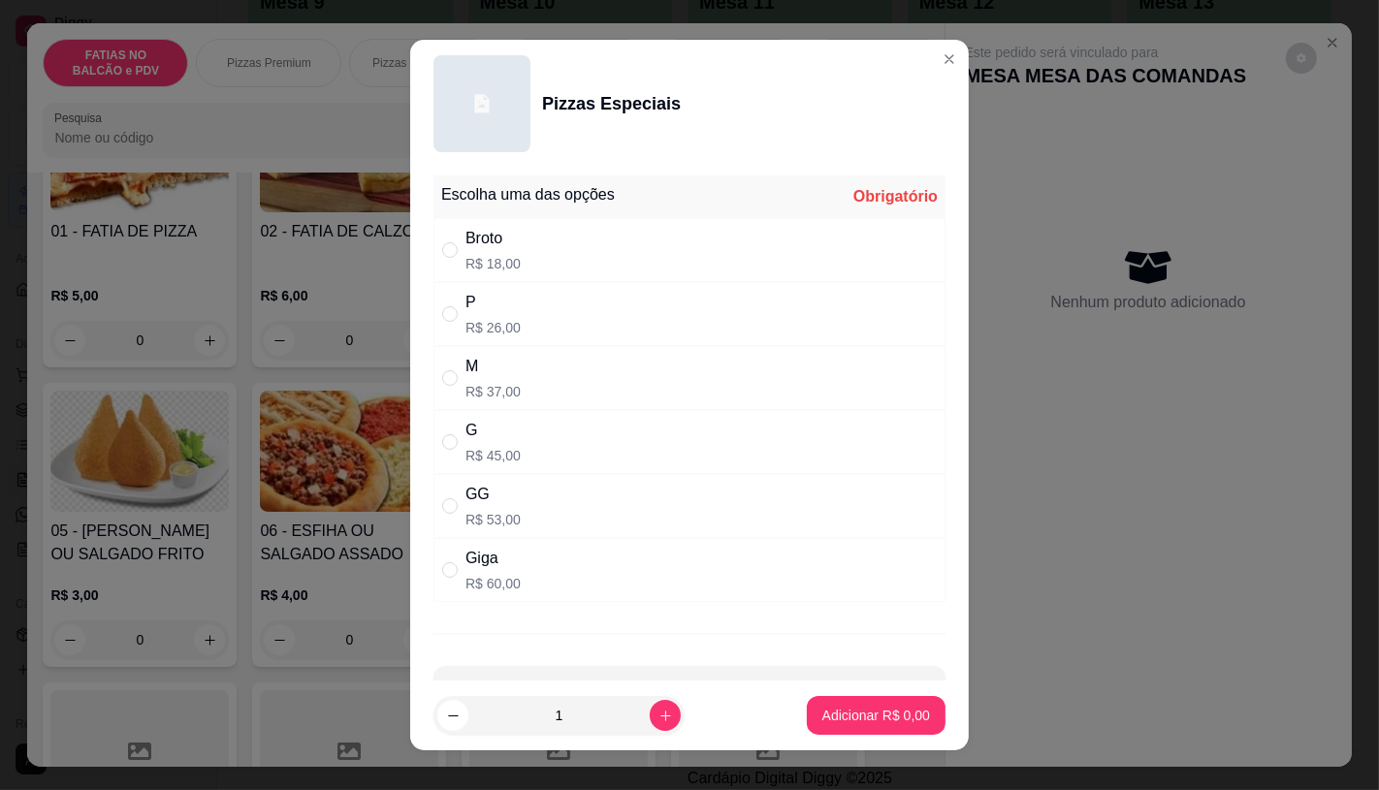
click at [554, 579] on div "Giga R$ 60,00" at bounding box center [689, 570] width 512 height 64
radio input "true"
click at [844, 722] on p "Adicionar R$ 60,00" at bounding box center [872, 715] width 115 height 19
type input "1"
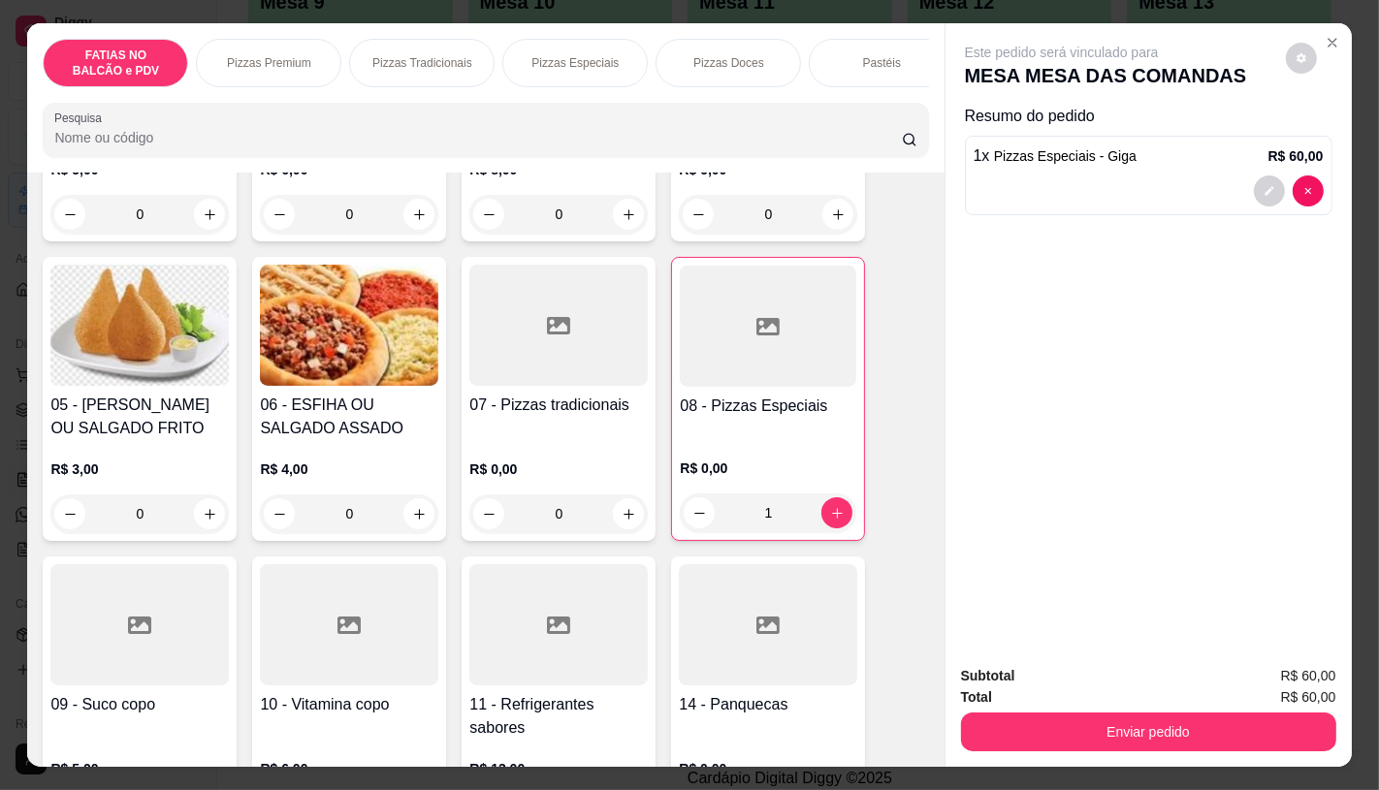
scroll to position [431, 0]
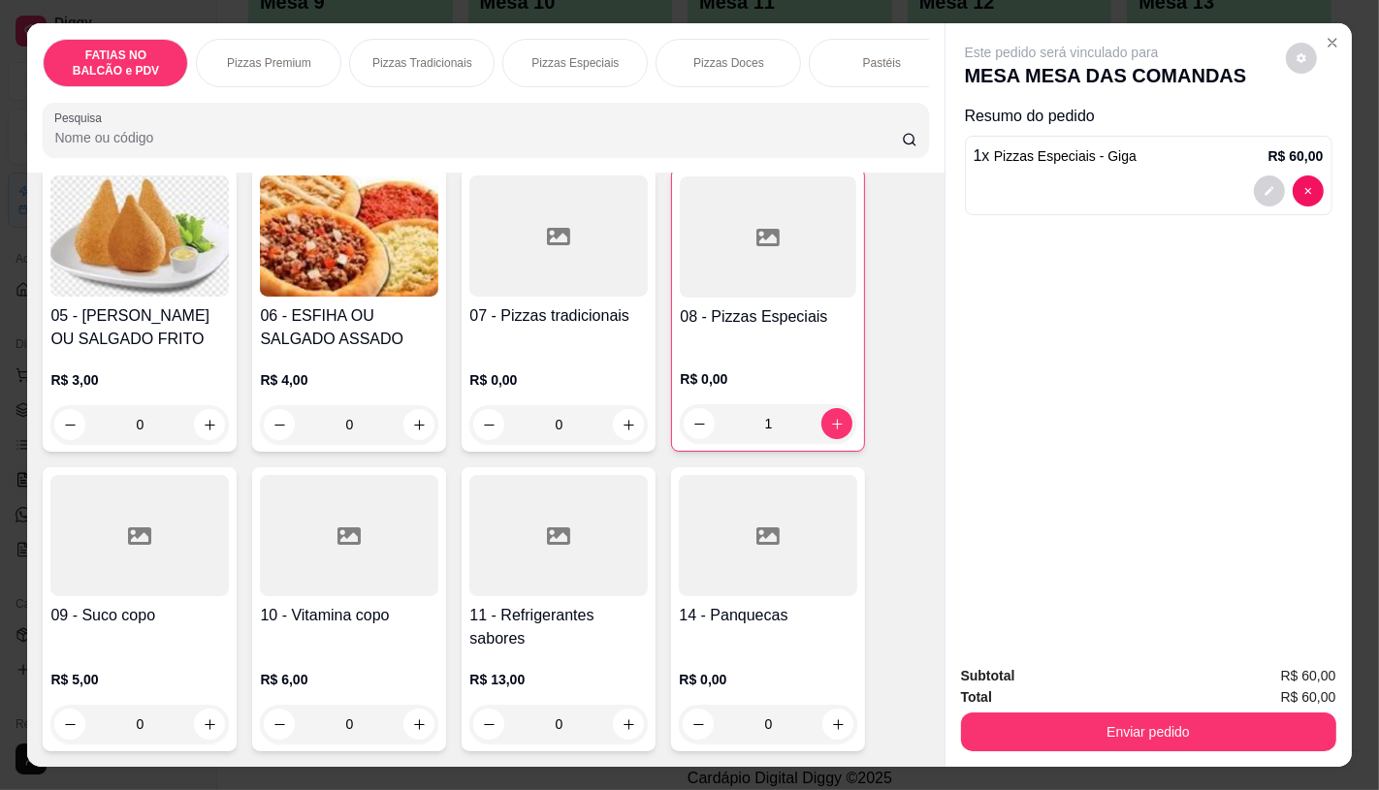
click at [572, 596] on div at bounding box center [558, 535] width 178 height 121
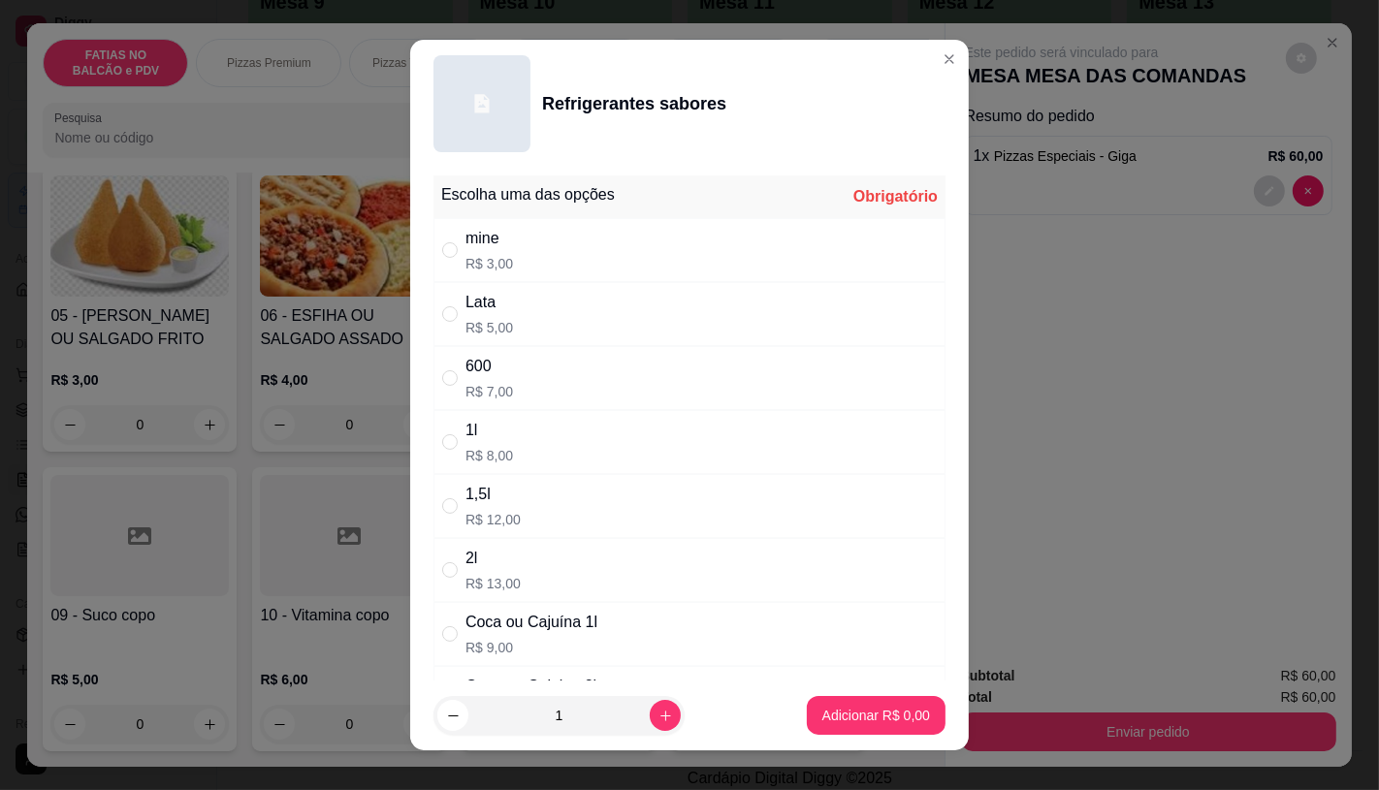
click at [492, 563] on div "2l" at bounding box center [492, 558] width 55 height 23
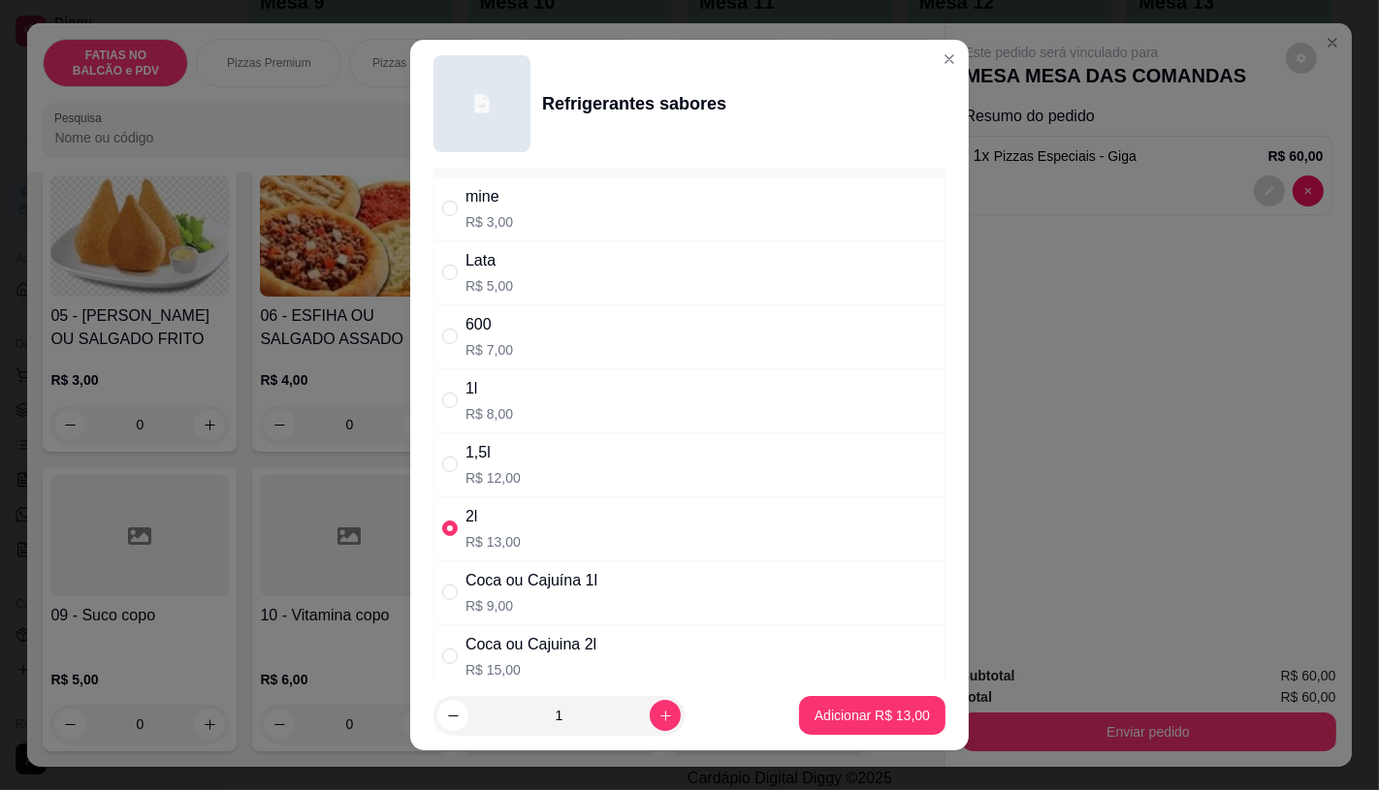
scroll to position [108, 0]
click at [530, 598] on p "R$ 15,00" at bounding box center [530, 603] width 131 height 19
radio input "false"
radio input "true"
click at [815, 723] on p "Adicionar R$ 15,00" at bounding box center [872, 715] width 115 height 19
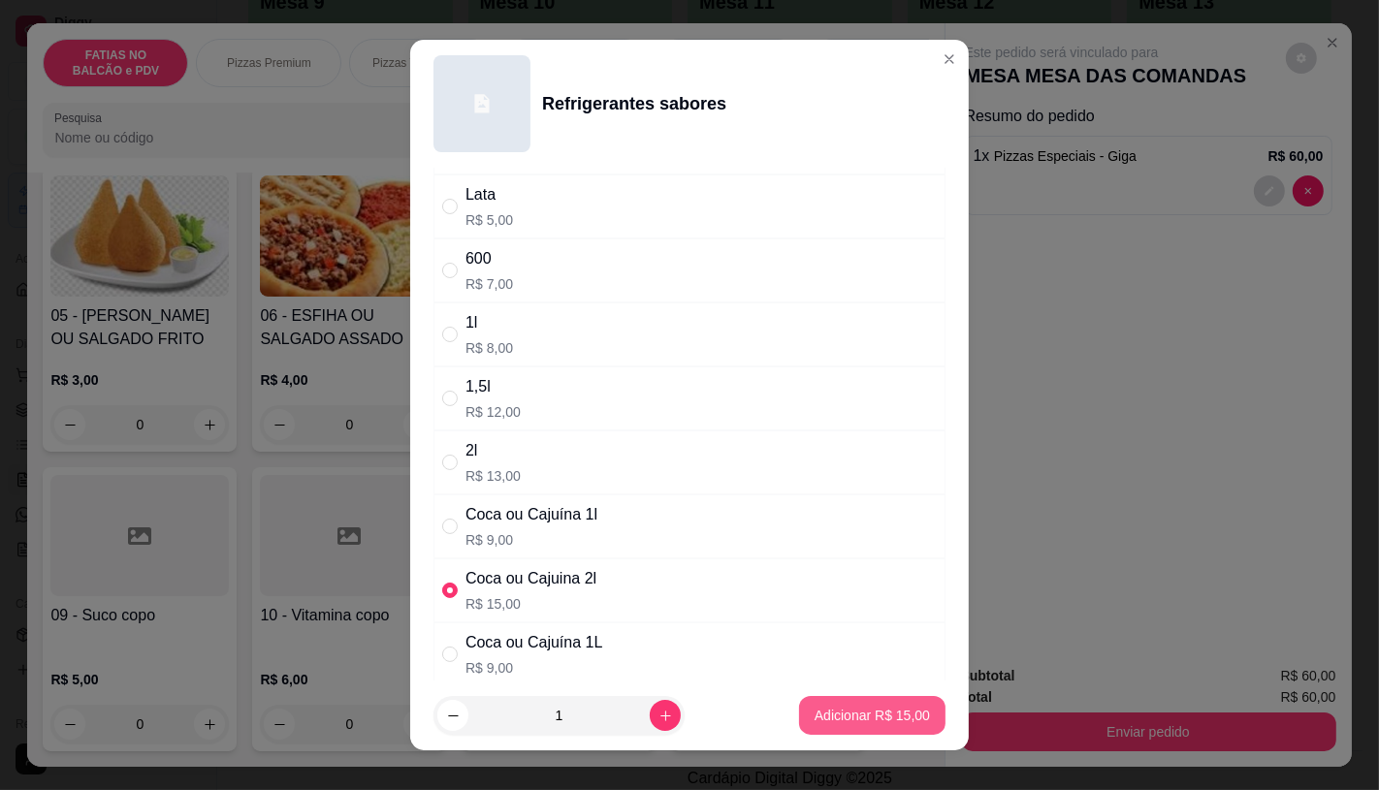
type input "1"
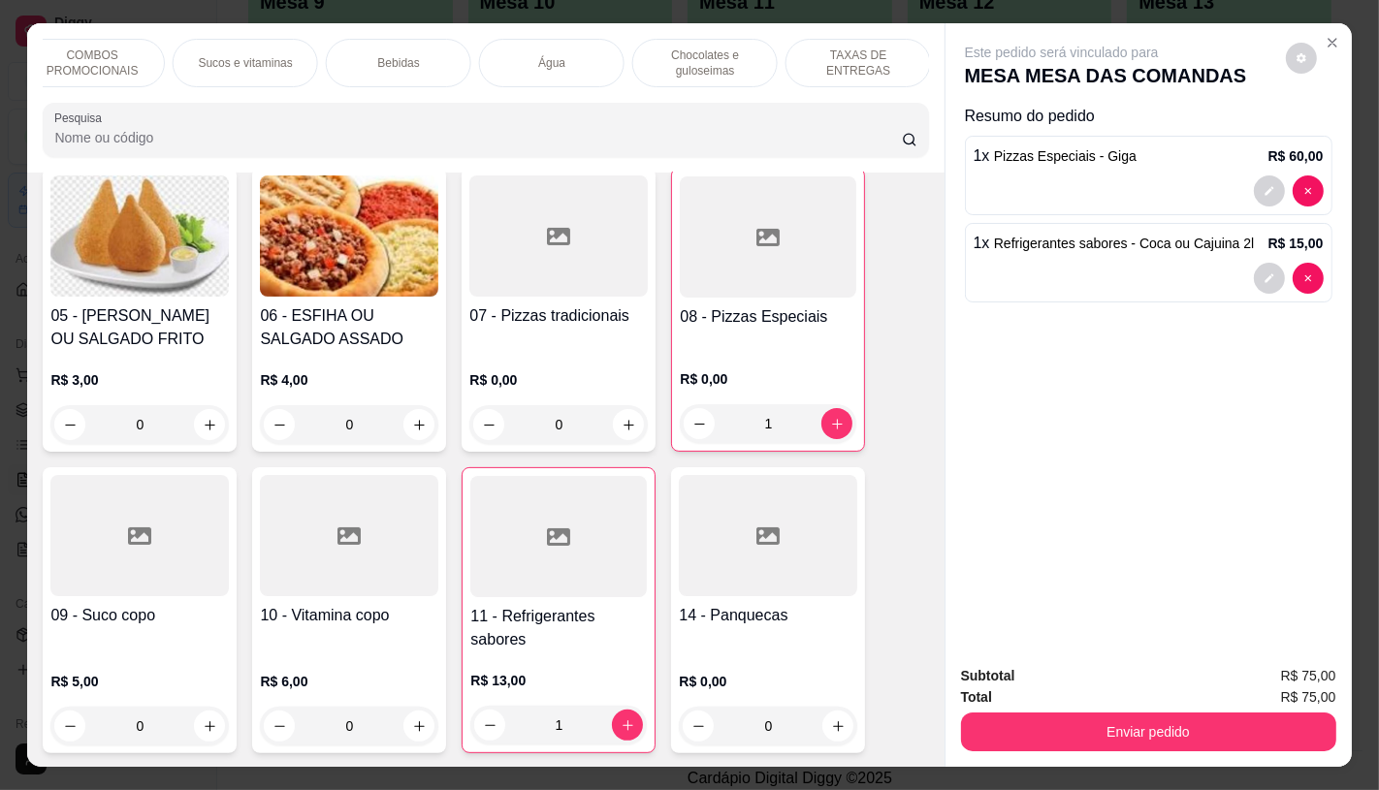
scroll to position [0, 2017]
click at [880, 51] on p "TAXAS DE ENTREGAS" at bounding box center [856, 63] width 112 height 31
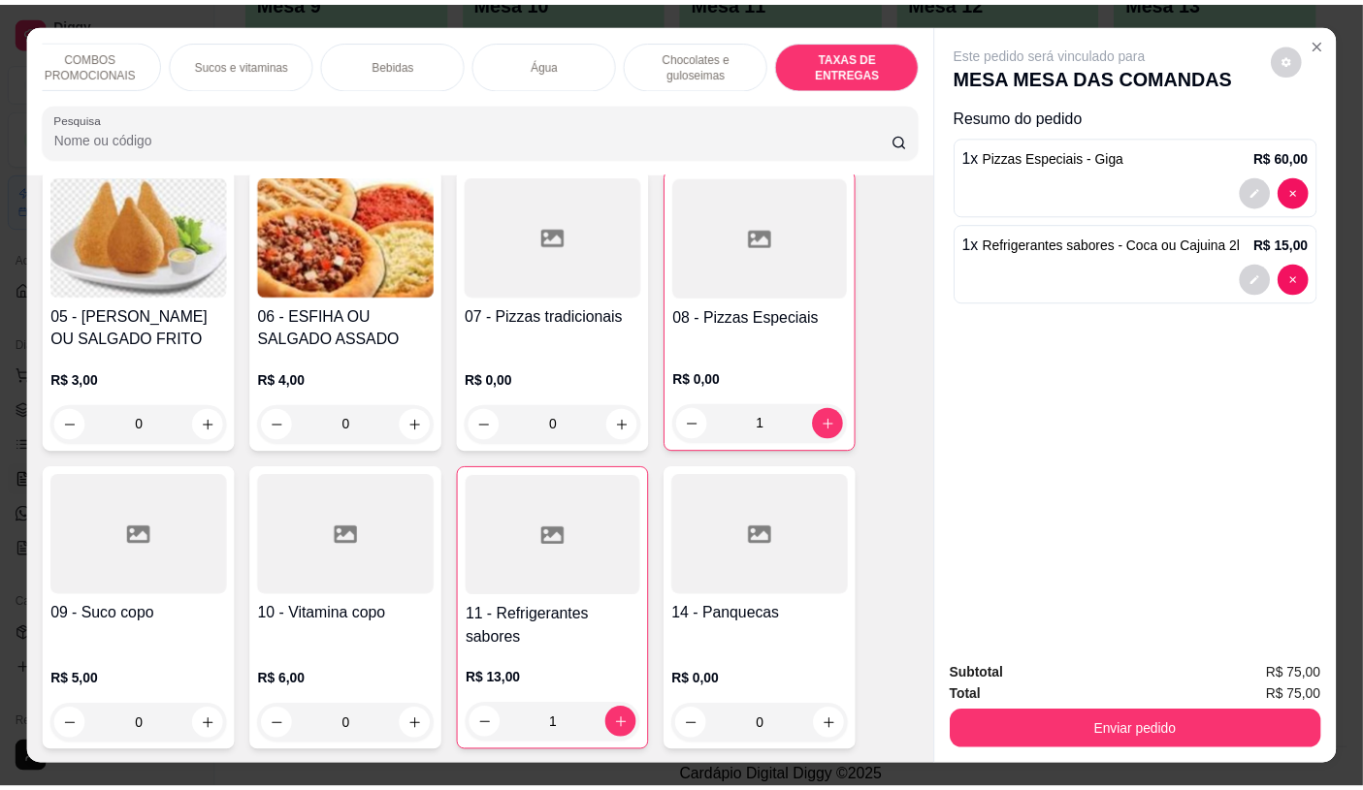
scroll to position [46, 0]
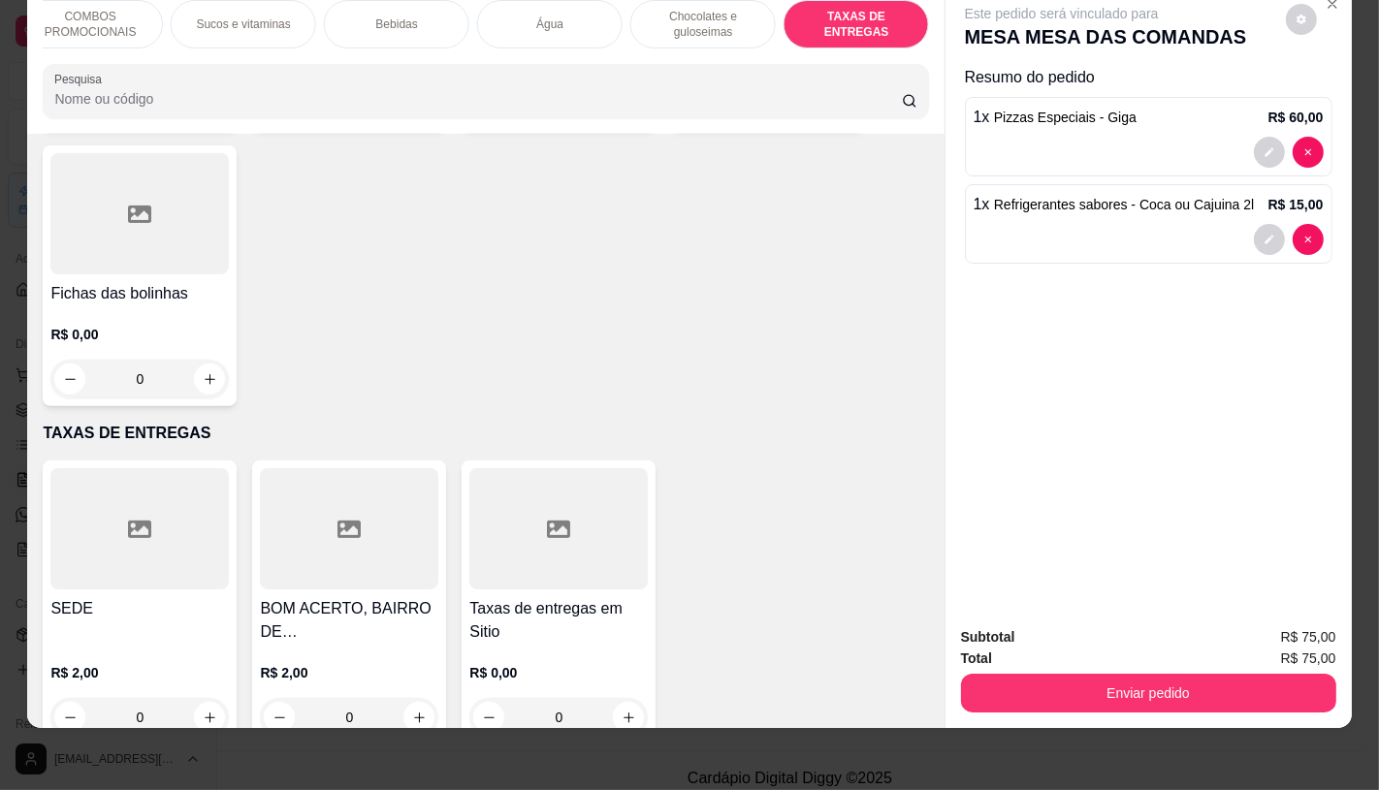
click at [80, 529] on div at bounding box center [139, 528] width 178 height 121
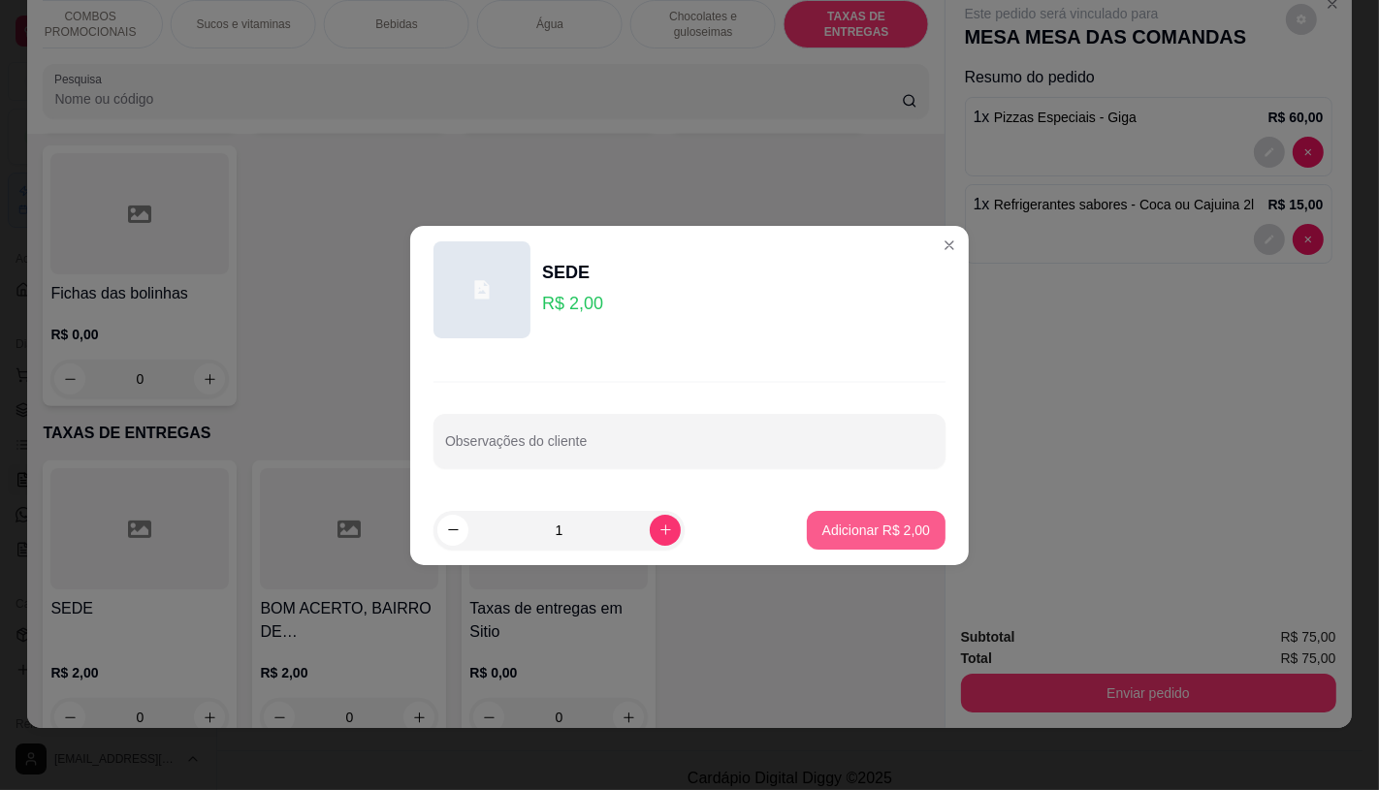
click at [900, 518] on button "Adicionar R$ 2,00" at bounding box center [876, 530] width 139 height 39
type input "1"
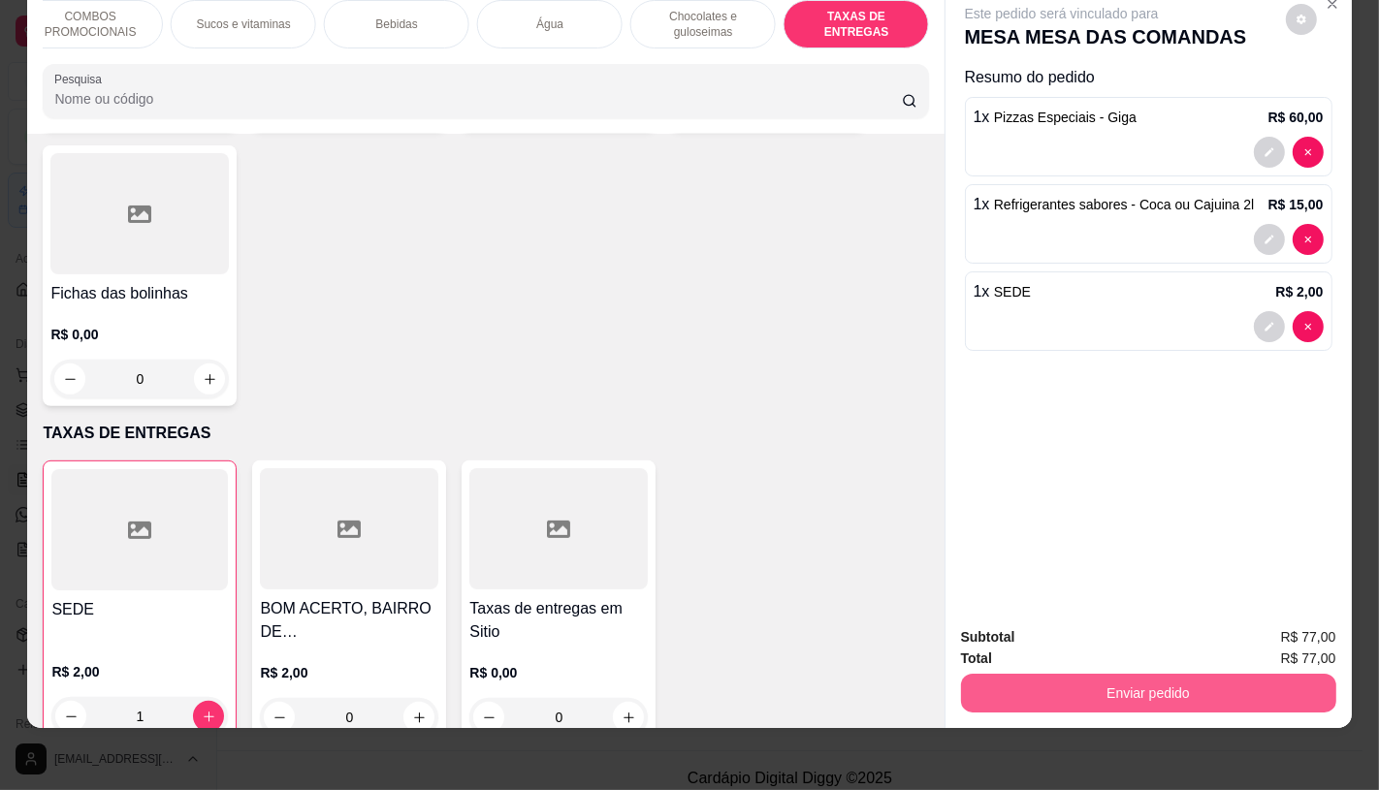
click at [1099, 674] on button "Enviar pedido" at bounding box center [1148, 693] width 375 height 39
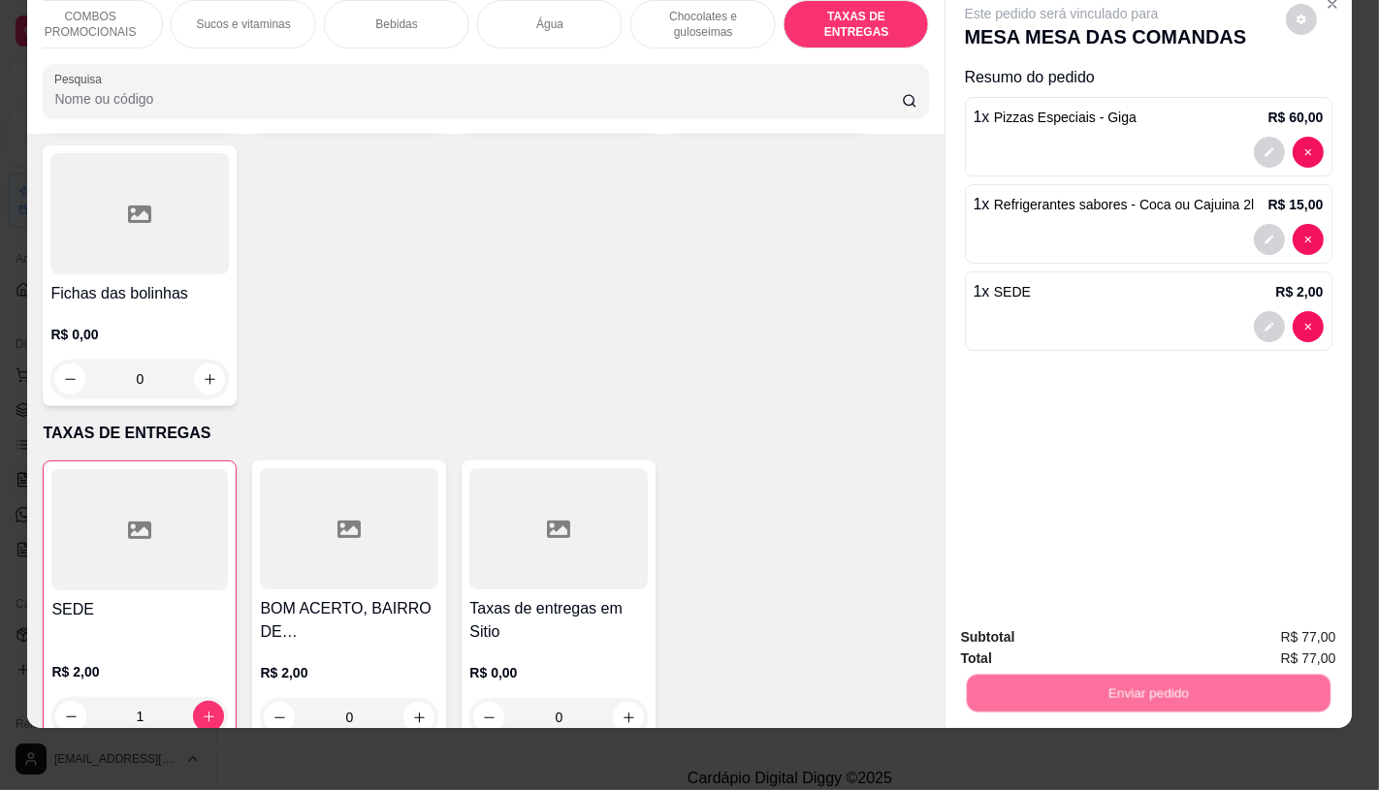
click at [1096, 625] on button "Não registrar e enviar pedido" at bounding box center [1083, 630] width 202 height 37
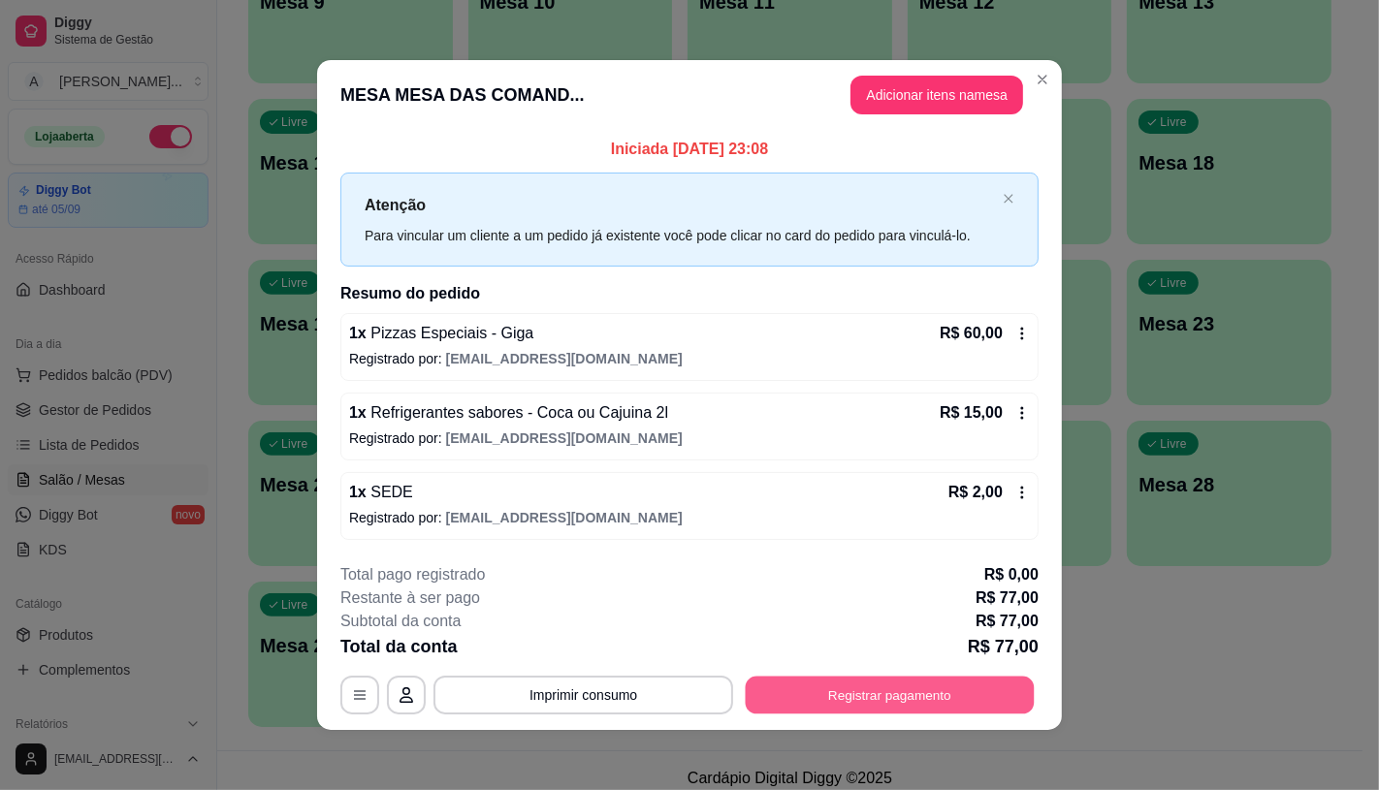
click at [986, 686] on button "Registrar pagamento" at bounding box center [890, 696] width 289 height 38
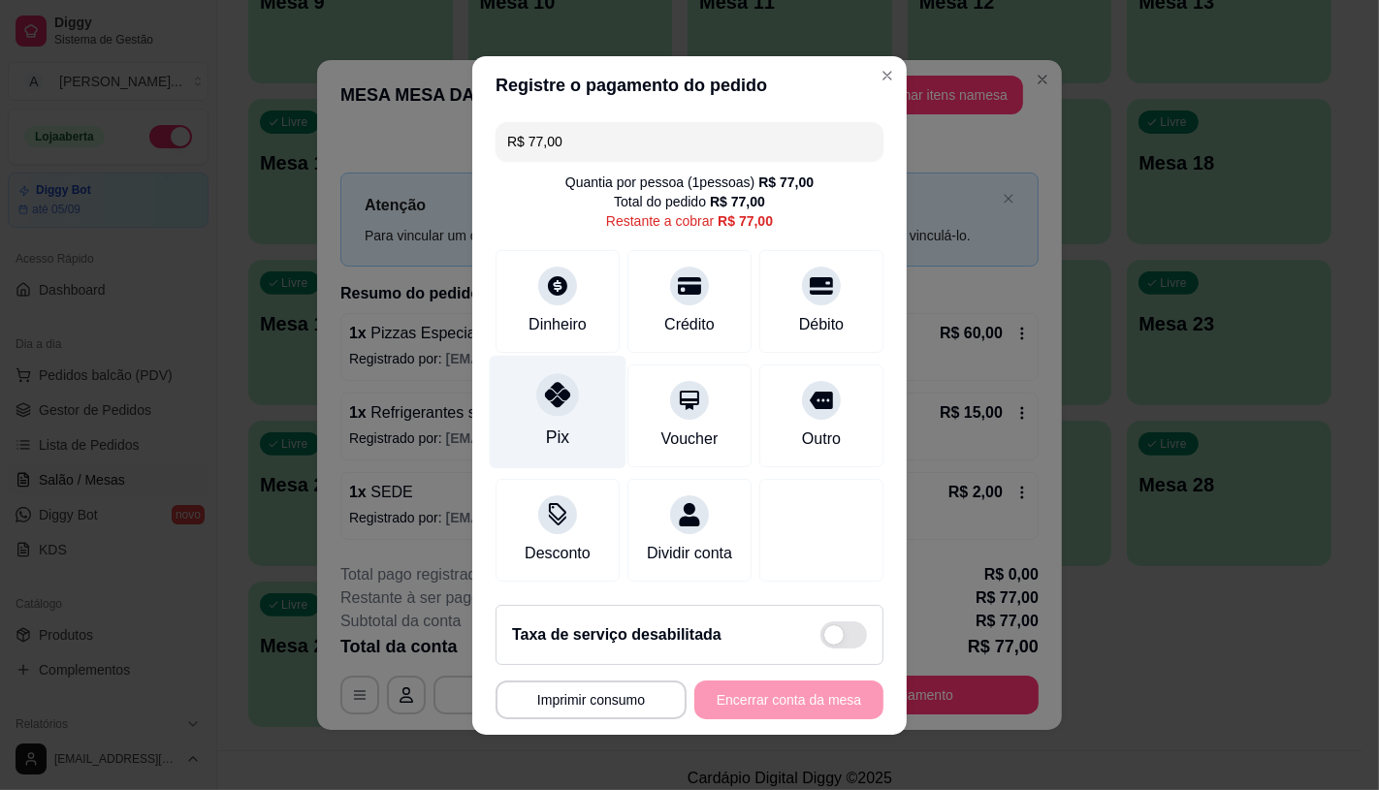
click at [562, 446] on div "Pix" at bounding box center [558, 411] width 137 height 113
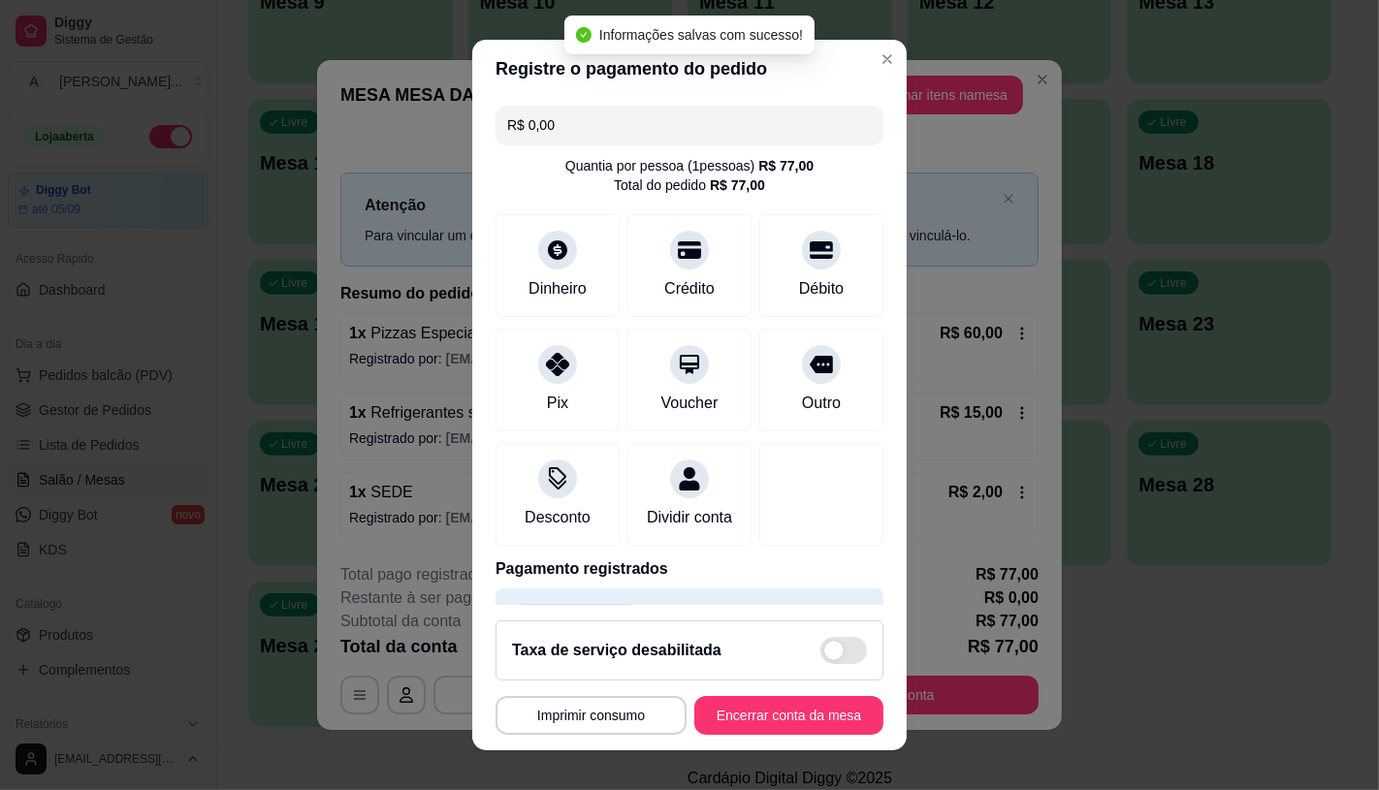
type input "R$ 0,00"
click at [781, 698] on button "Encerrar conta da mesa" at bounding box center [788, 715] width 189 height 39
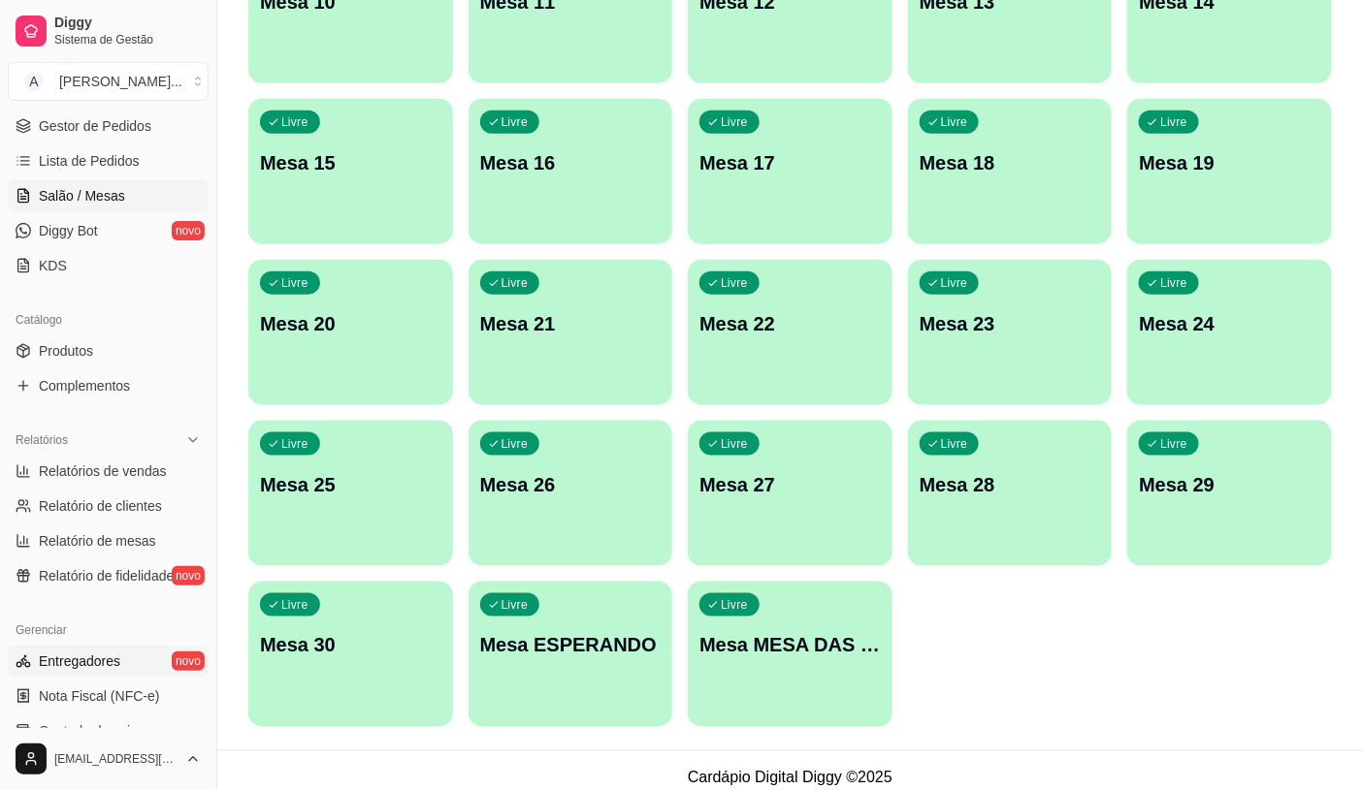
scroll to position [323, 0]
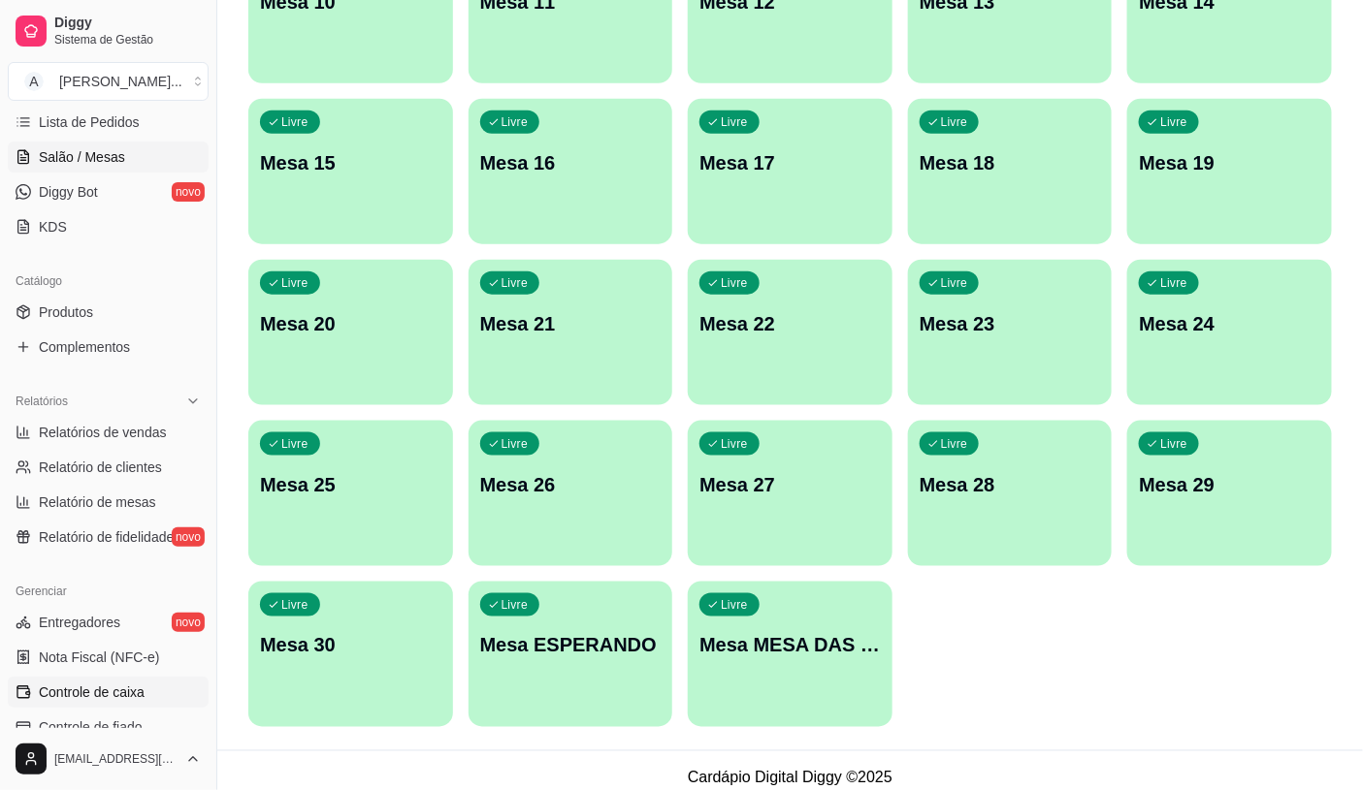
click at [129, 693] on span "Controle de caixa" at bounding box center [92, 692] width 106 height 19
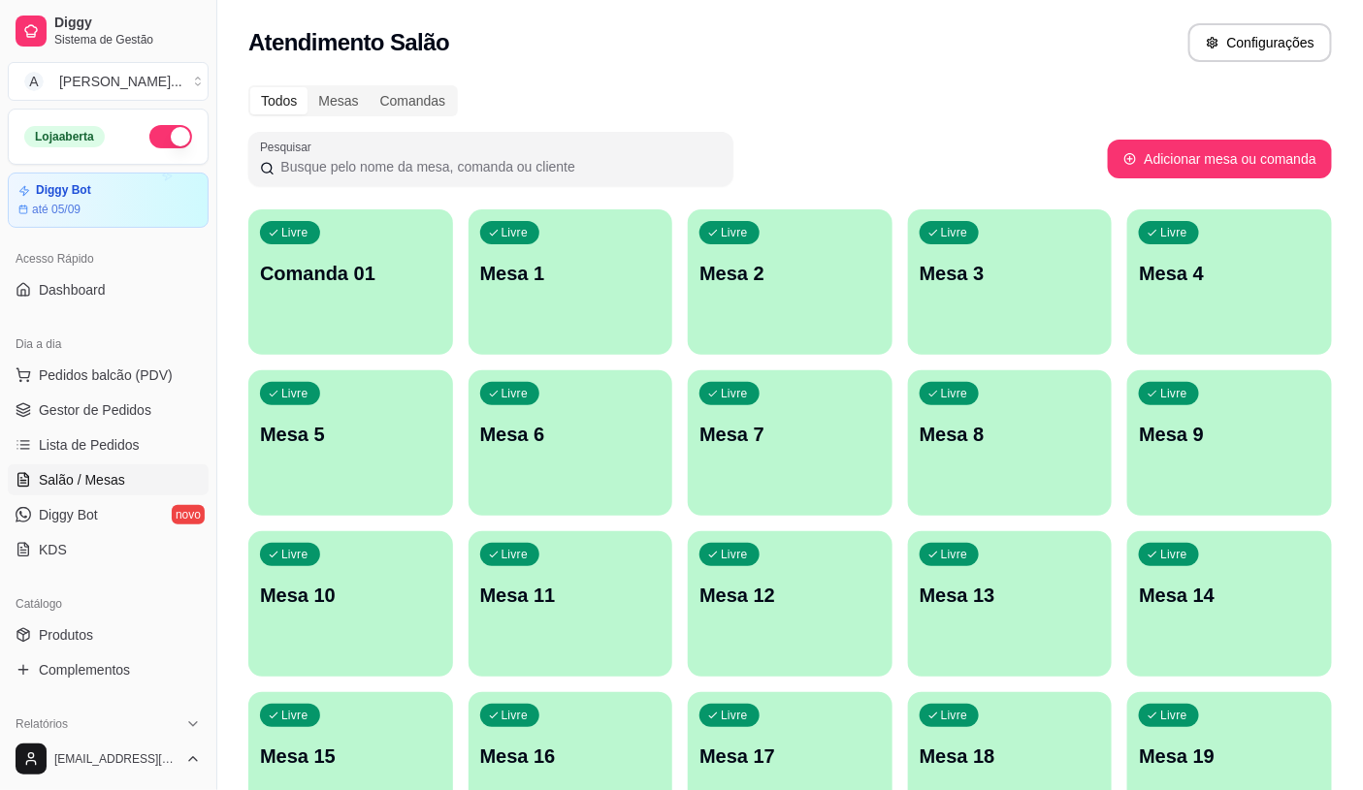
click at [8, 465] on link "Salão / Mesas" at bounding box center [108, 480] width 201 height 31
click at [54, 361] on button "Pedidos balcão (PDV)" at bounding box center [108, 375] width 201 height 31
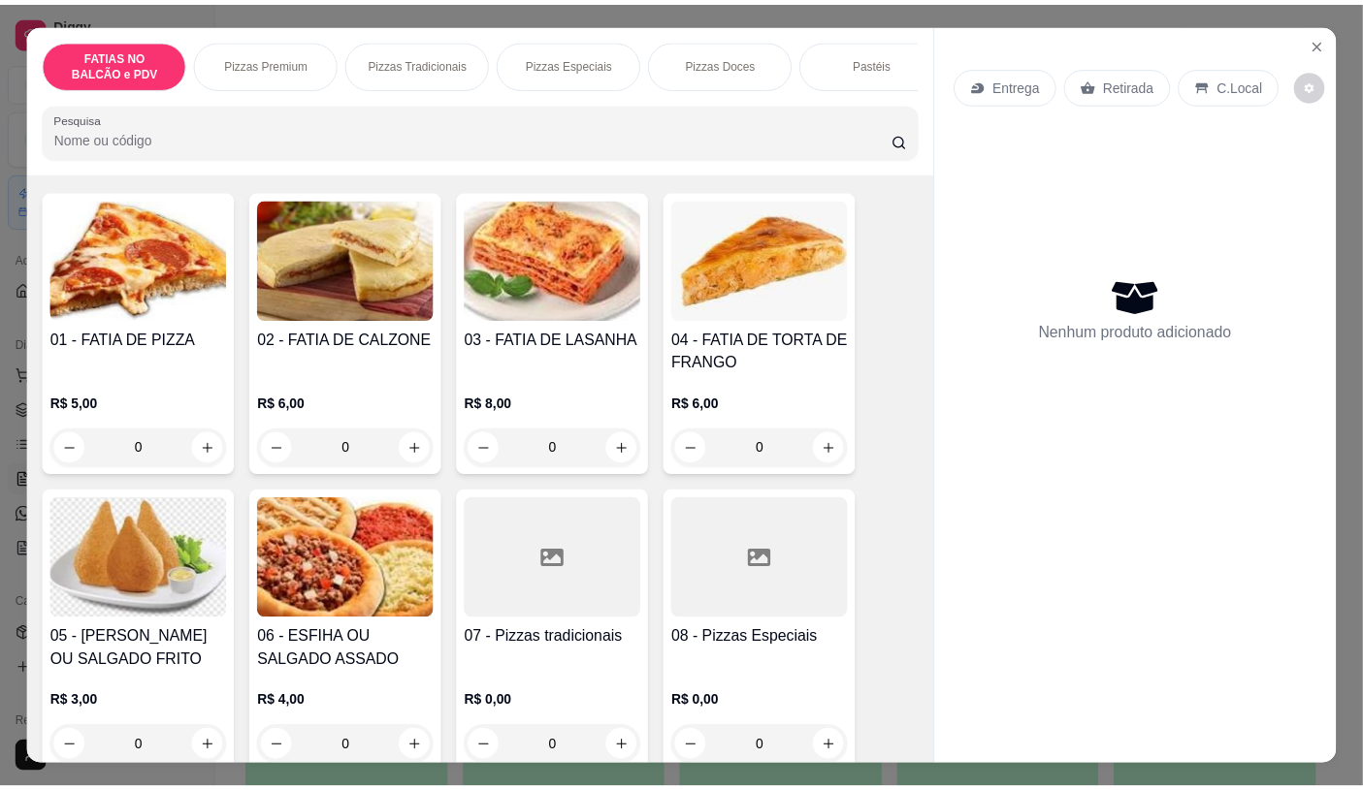
scroll to position [323, 0]
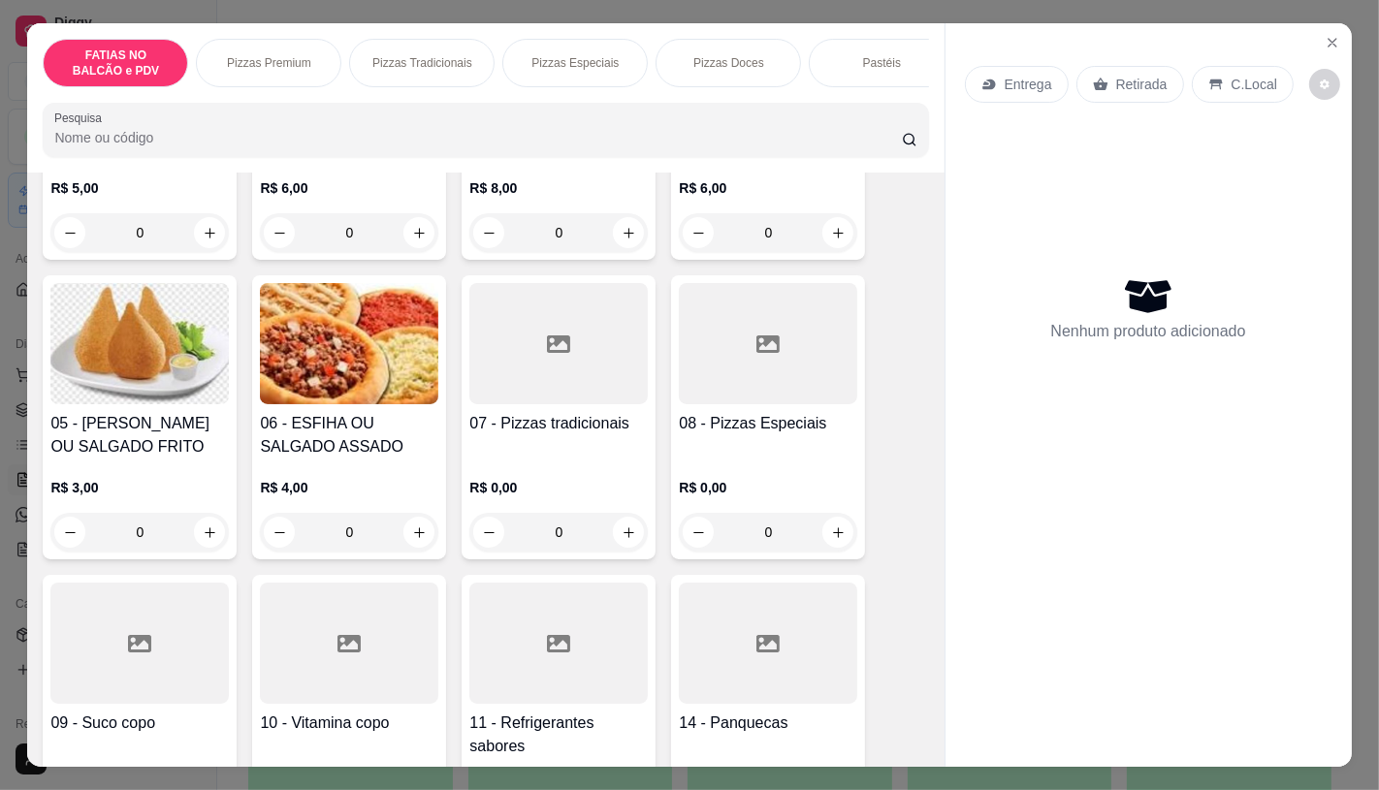
click at [566, 621] on div at bounding box center [558, 643] width 178 height 121
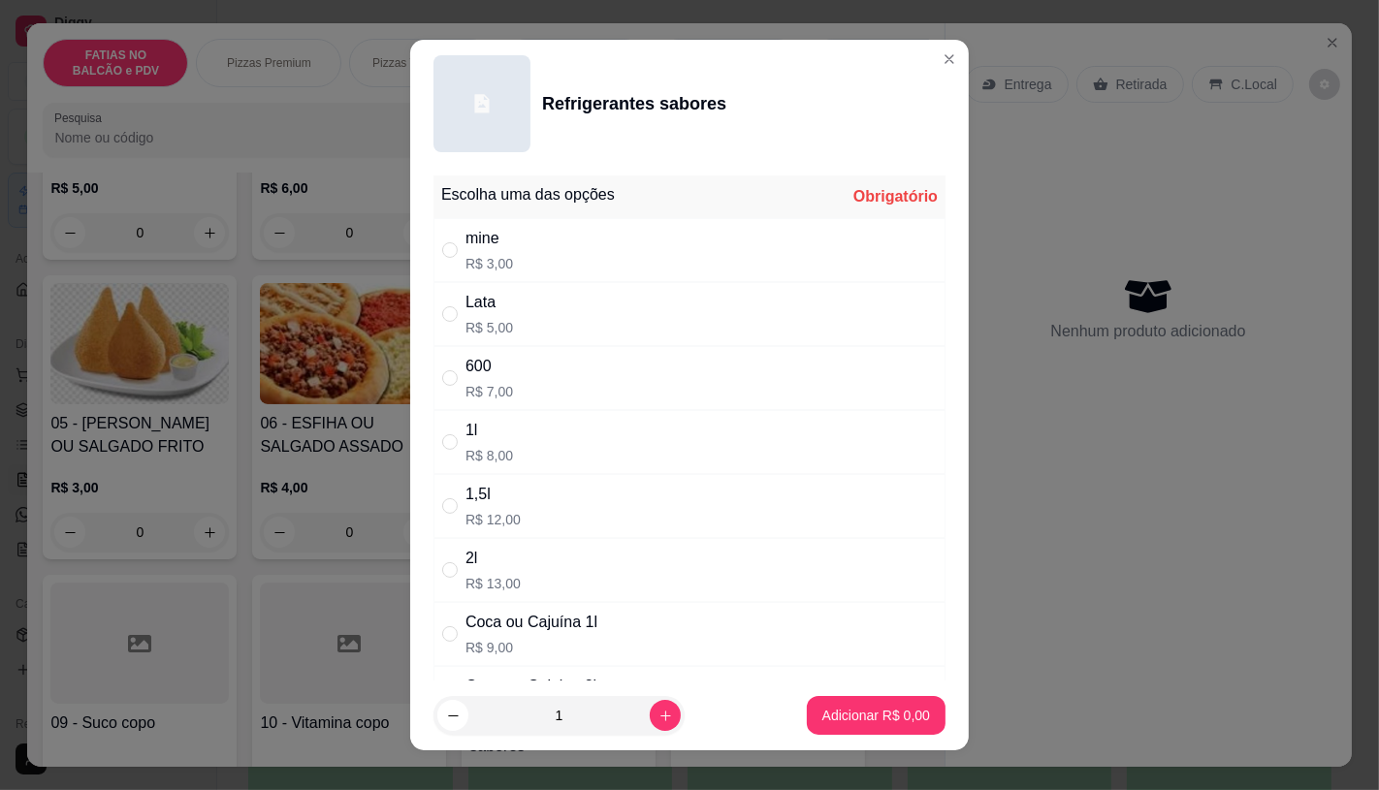
click at [519, 325] on div "Lata R$ 5,00" at bounding box center [689, 314] width 512 height 64
radio input "true"
click at [849, 727] on button "Adicionar R$ 5,00" at bounding box center [876, 715] width 139 height 39
type input "1"
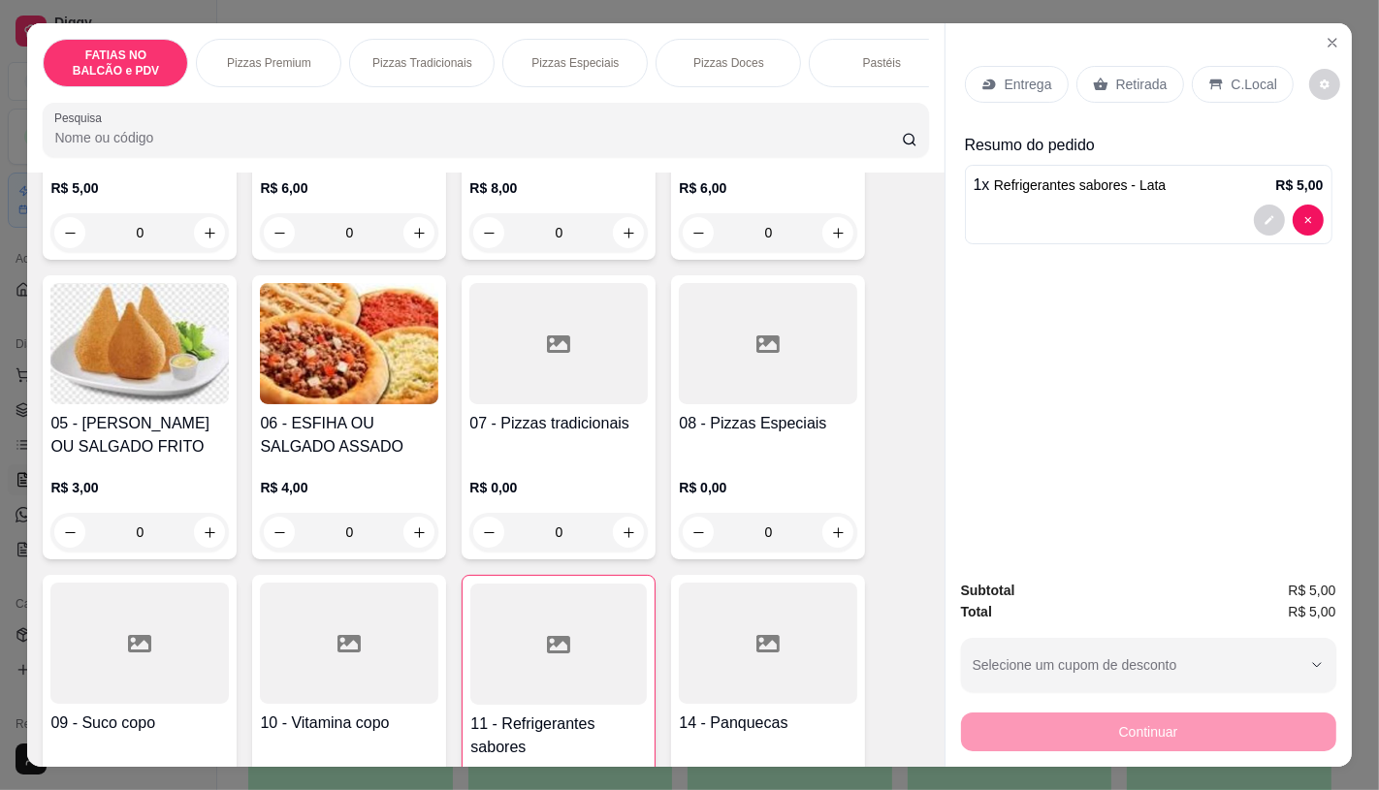
click at [1107, 66] on div "Retirada" at bounding box center [1130, 84] width 108 height 37
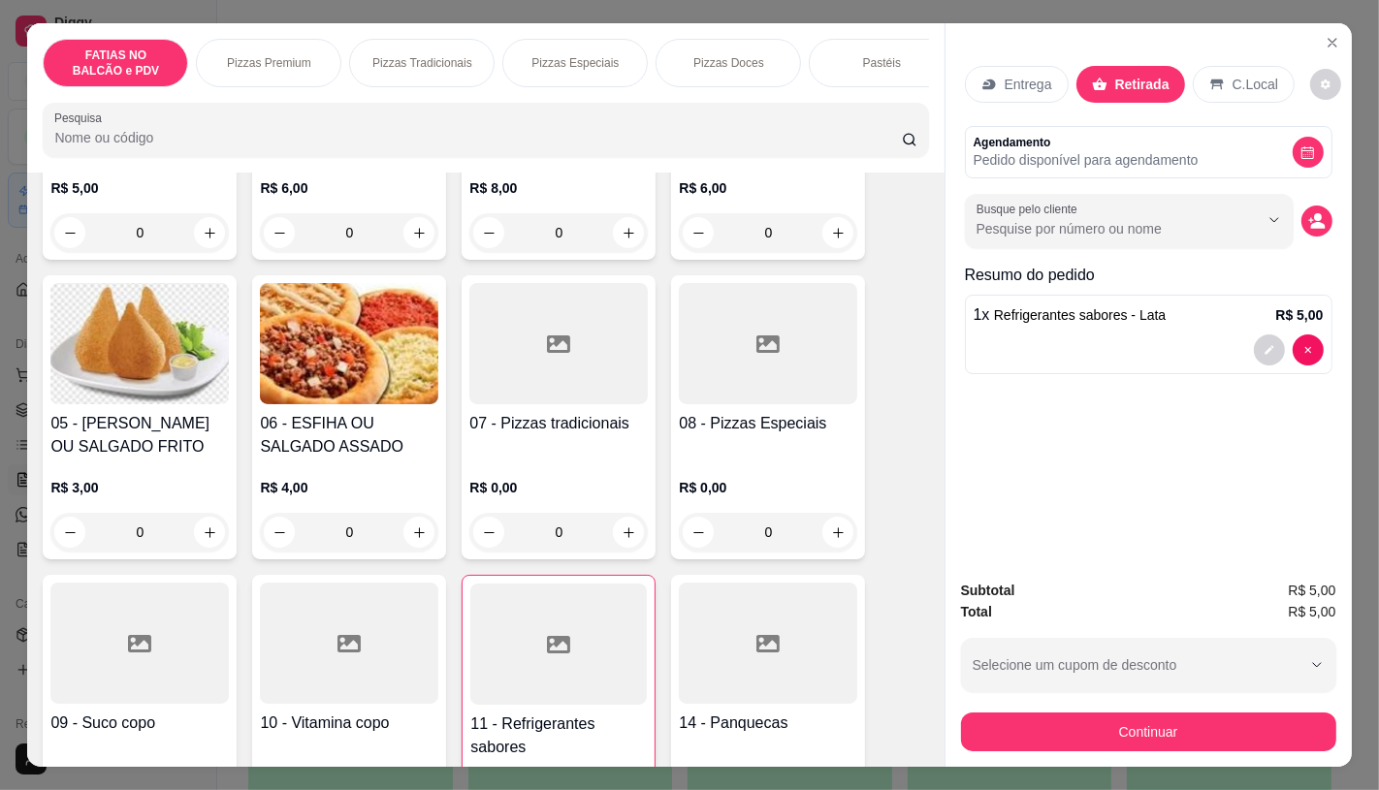
click at [1072, 753] on div "Subtotal R$ 5,00 Total R$ 5,00 Selecione um cupom de desconto GANHEI5 Selecione…" at bounding box center [1149, 665] width 406 height 203
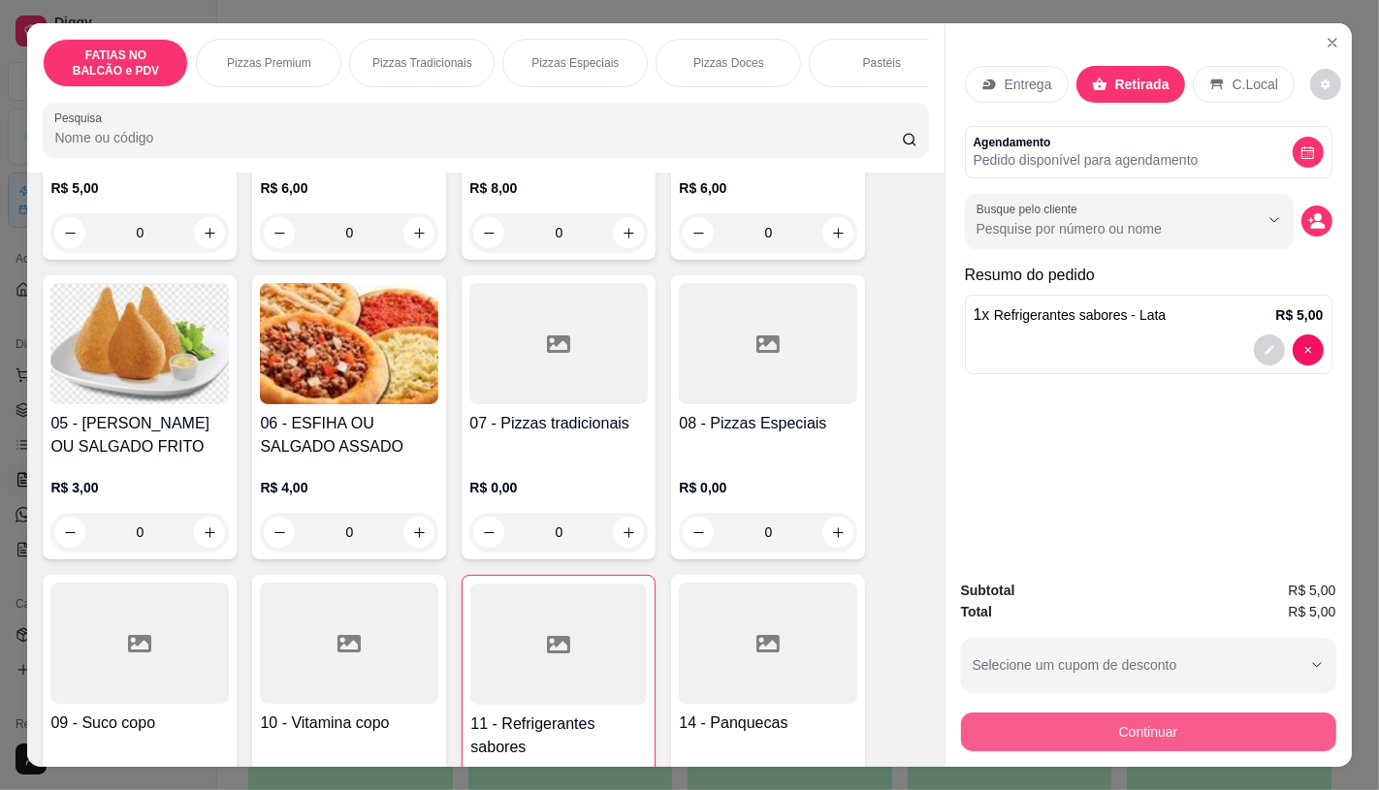
click at [1072, 735] on button "Continuar" at bounding box center [1148, 732] width 375 height 39
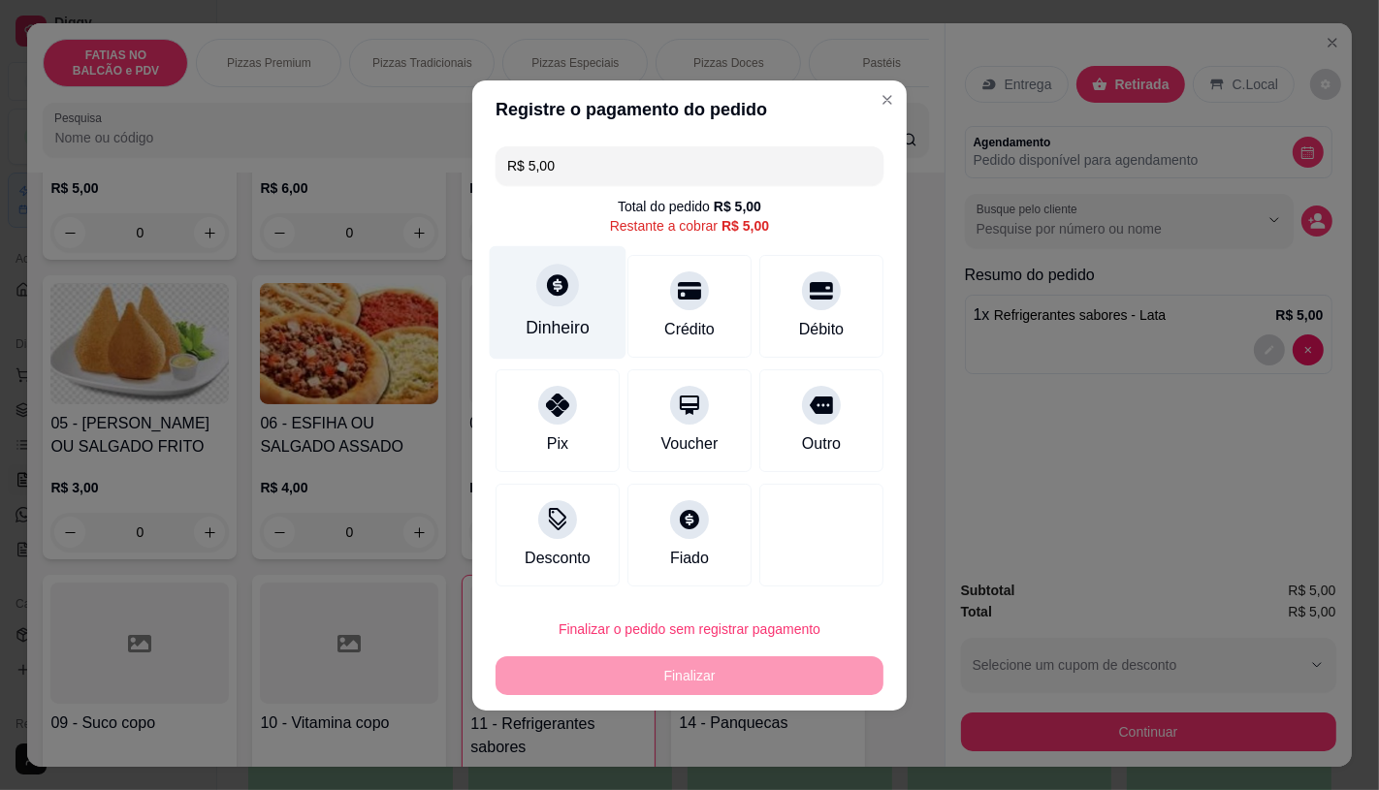
click at [558, 279] on icon at bounding box center [557, 284] width 21 height 21
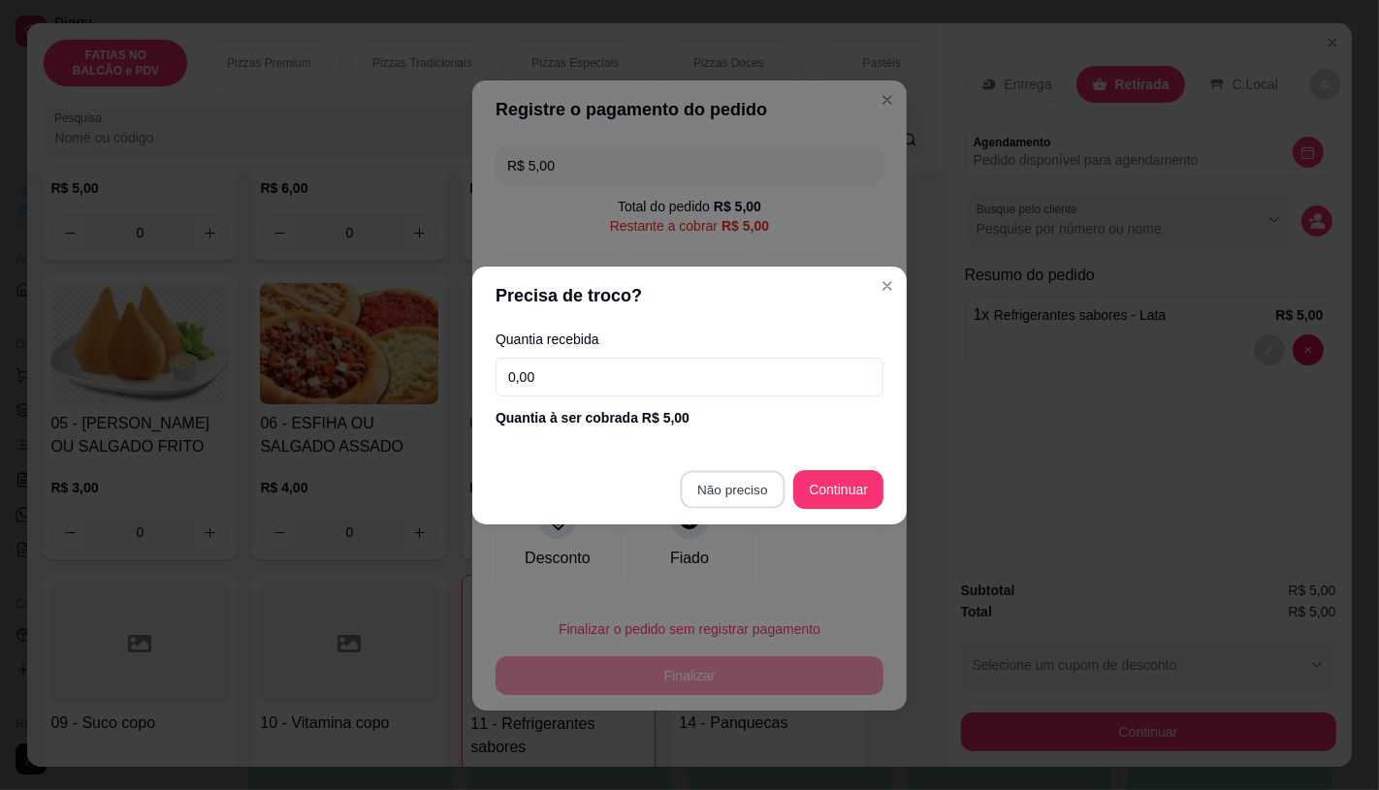
type input "R$ 0,00"
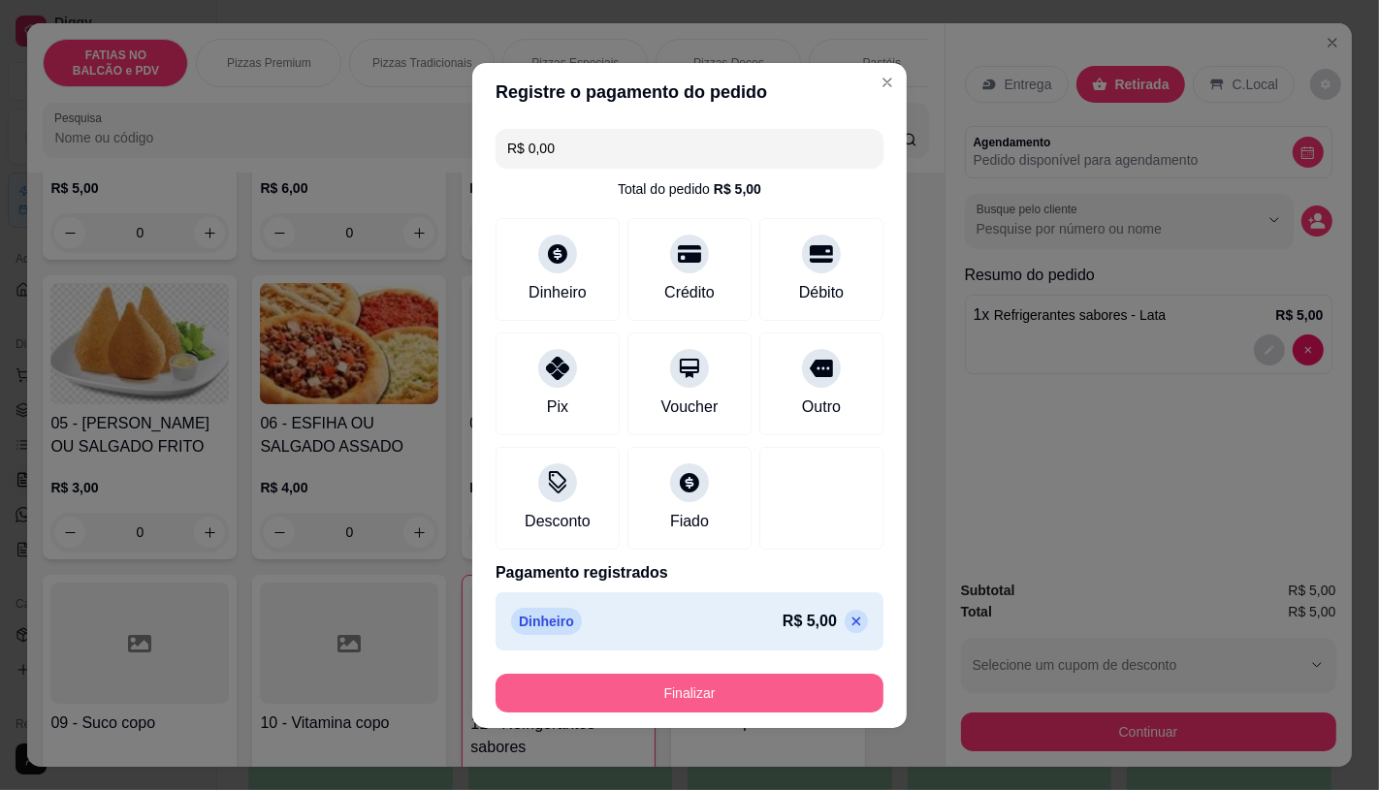
click at [792, 685] on button "Finalizar" at bounding box center [690, 693] width 388 height 39
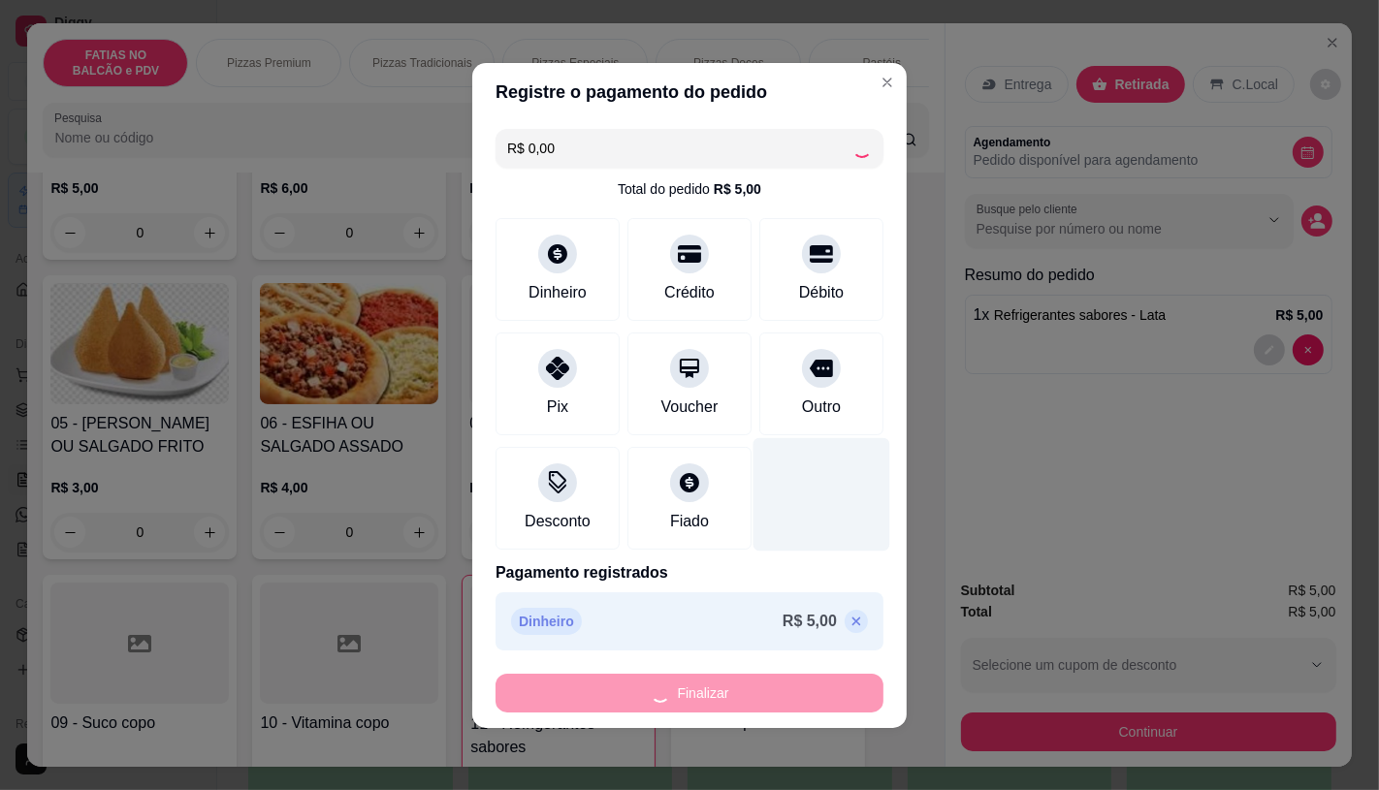
type input "0"
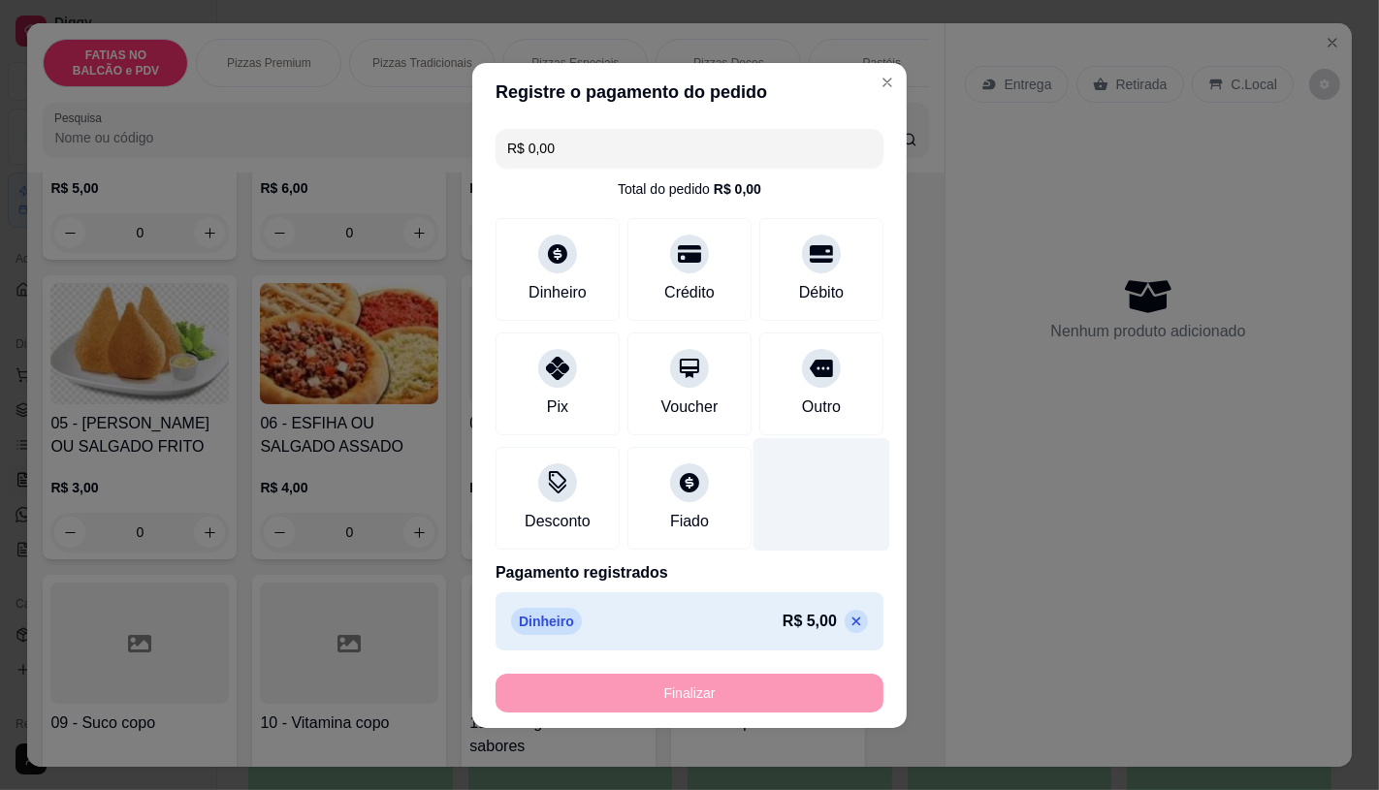
type input "-R$ 5,00"
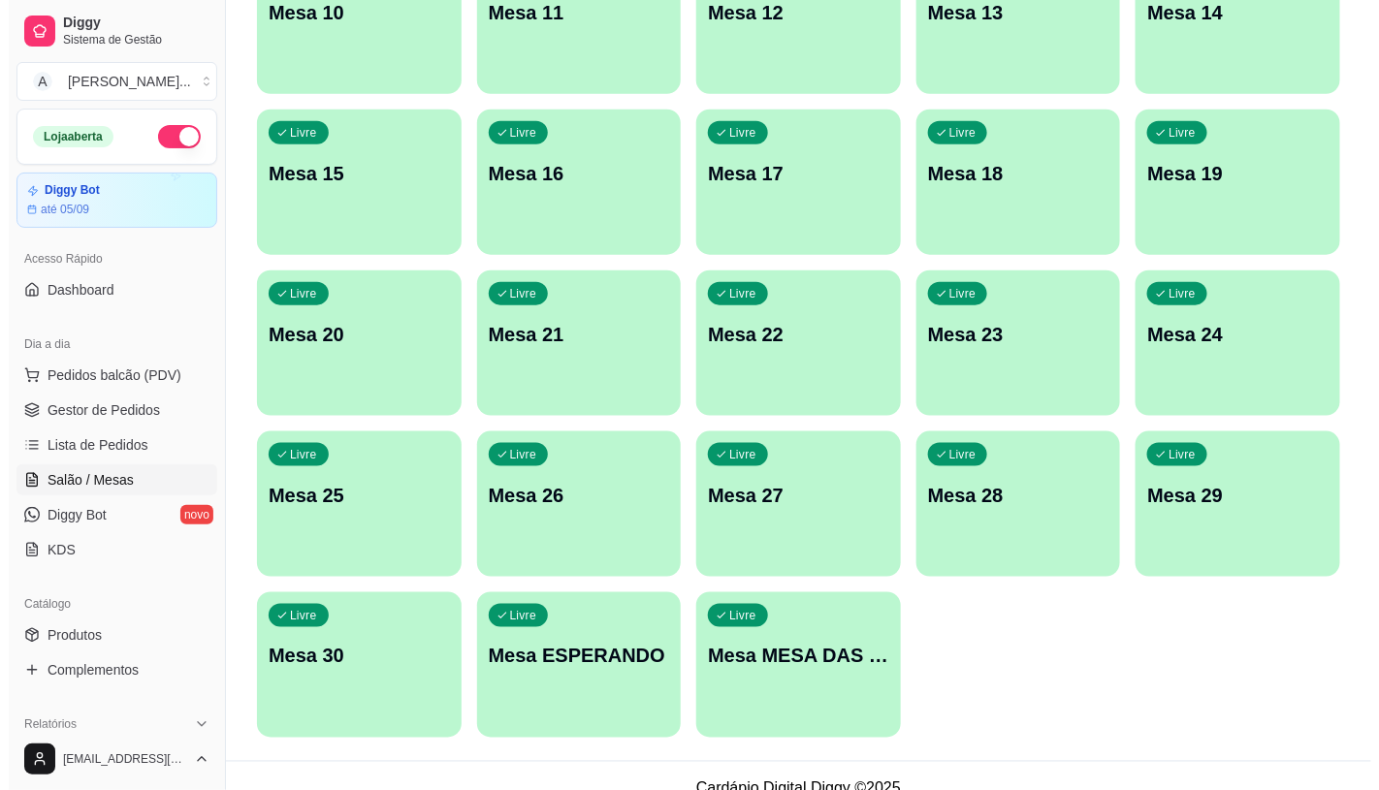
scroll to position [608, 0]
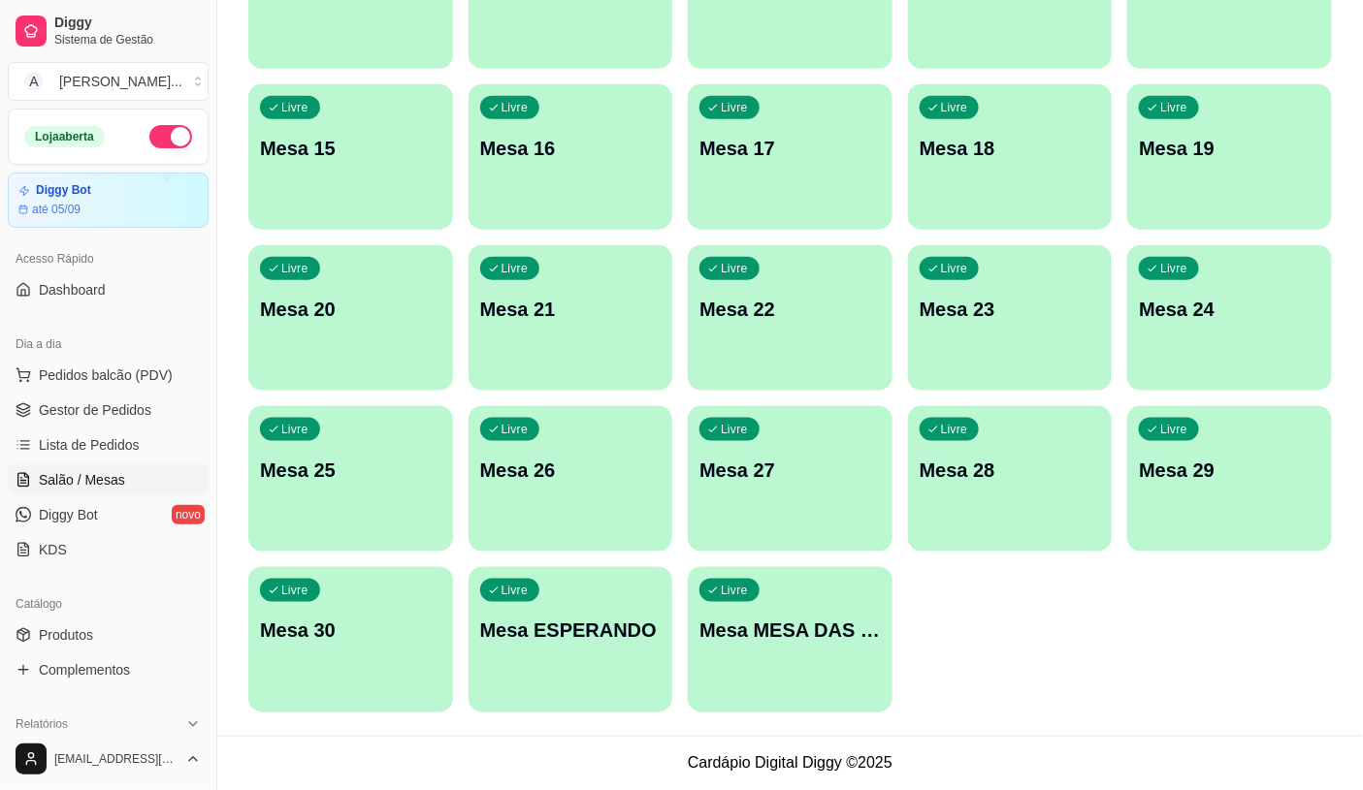
click at [821, 663] on div "Livre Mesa MESA DAS COMANDAS" at bounding box center [790, 628] width 205 height 122
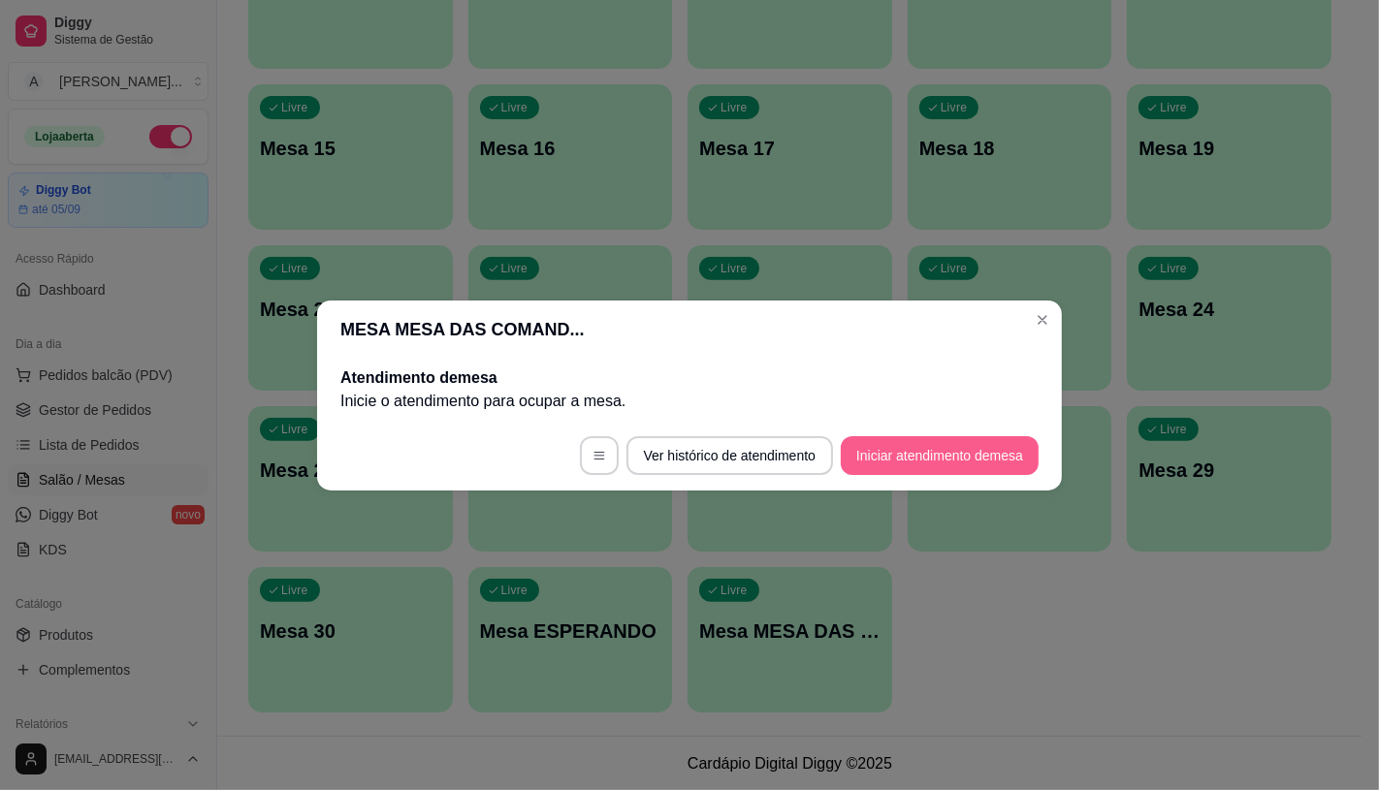
click at [958, 450] on button "Iniciar atendimento de mesa" at bounding box center [940, 455] width 198 height 39
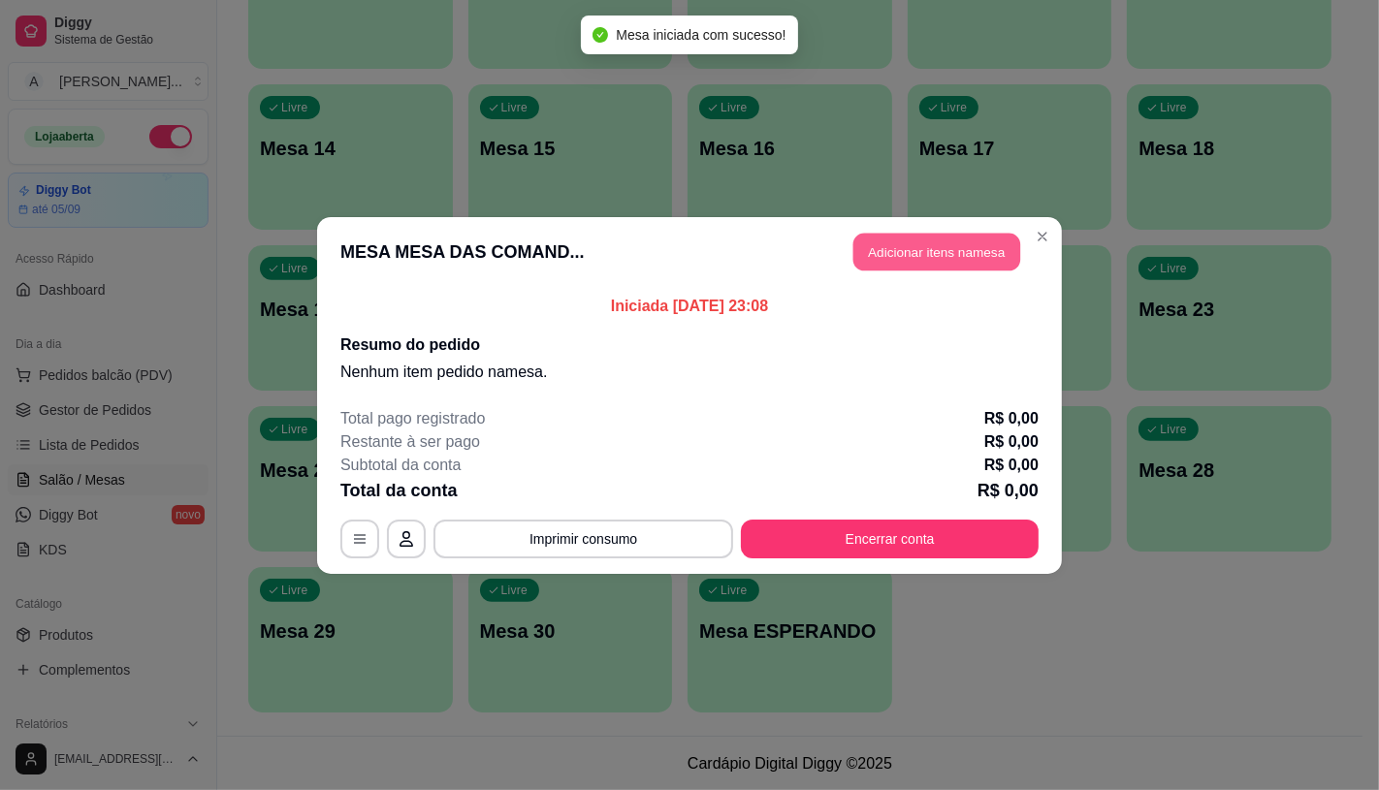
click at [926, 250] on button "Adicionar itens na mesa" at bounding box center [936, 252] width 167 height 38
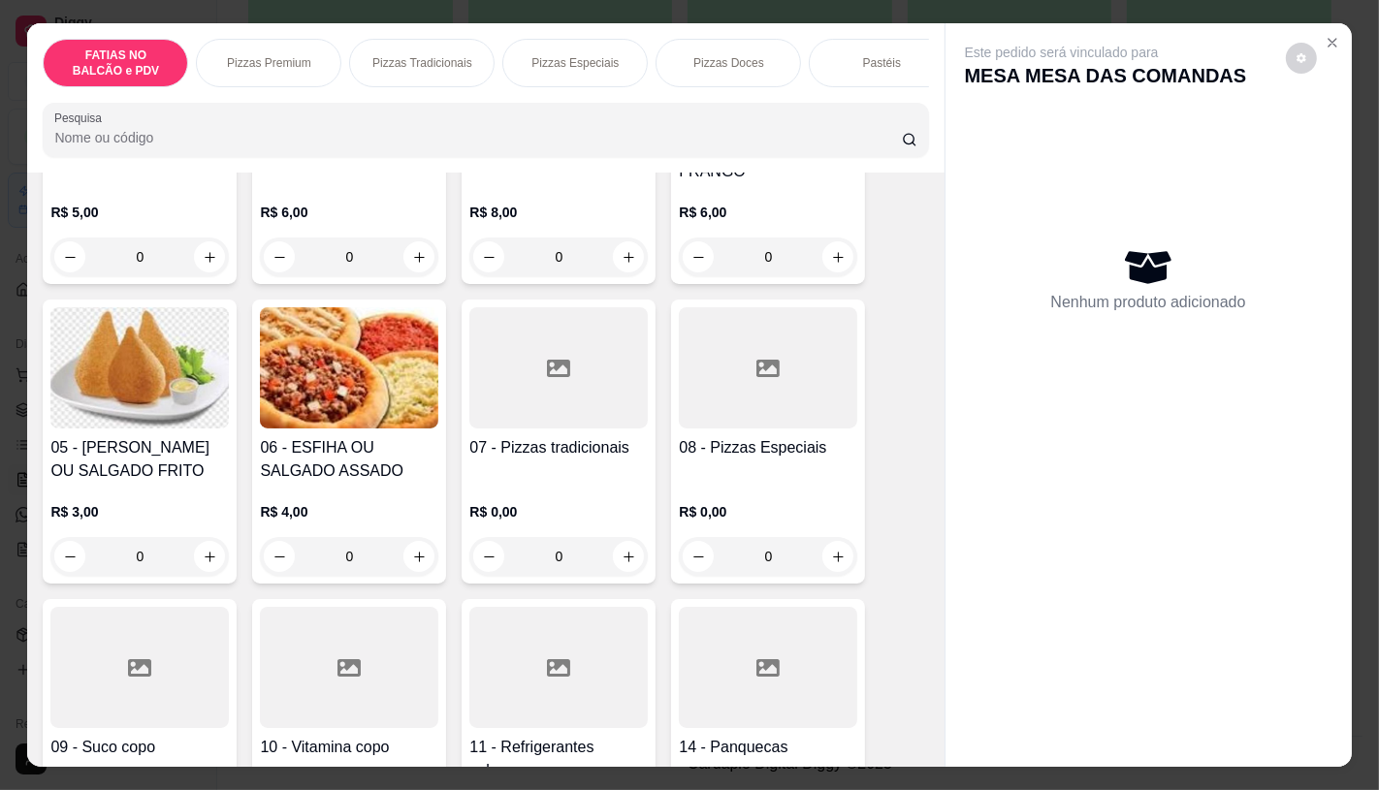
scroll to position [323, 0]
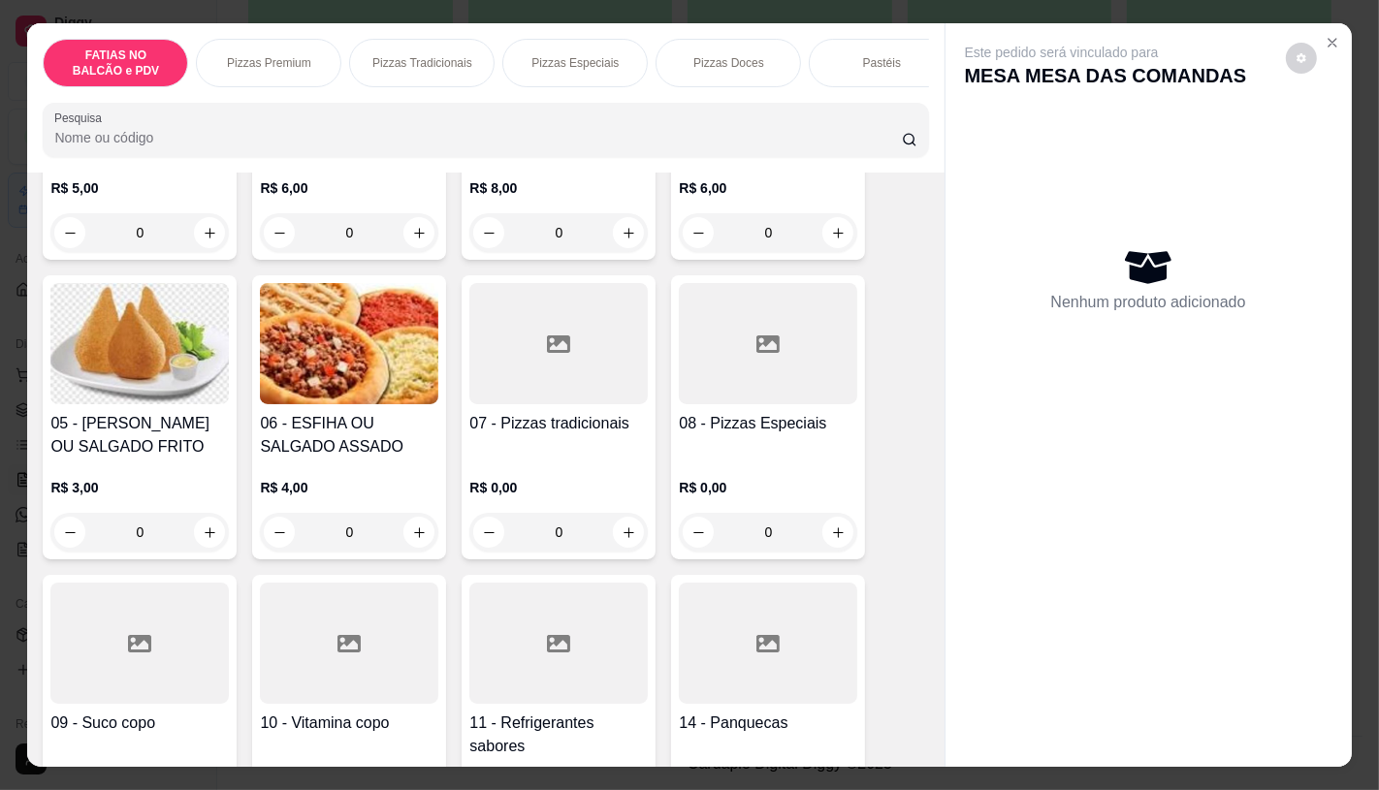
click at [712, 390] on div at bounding box center [768, 343] width 178 height 121
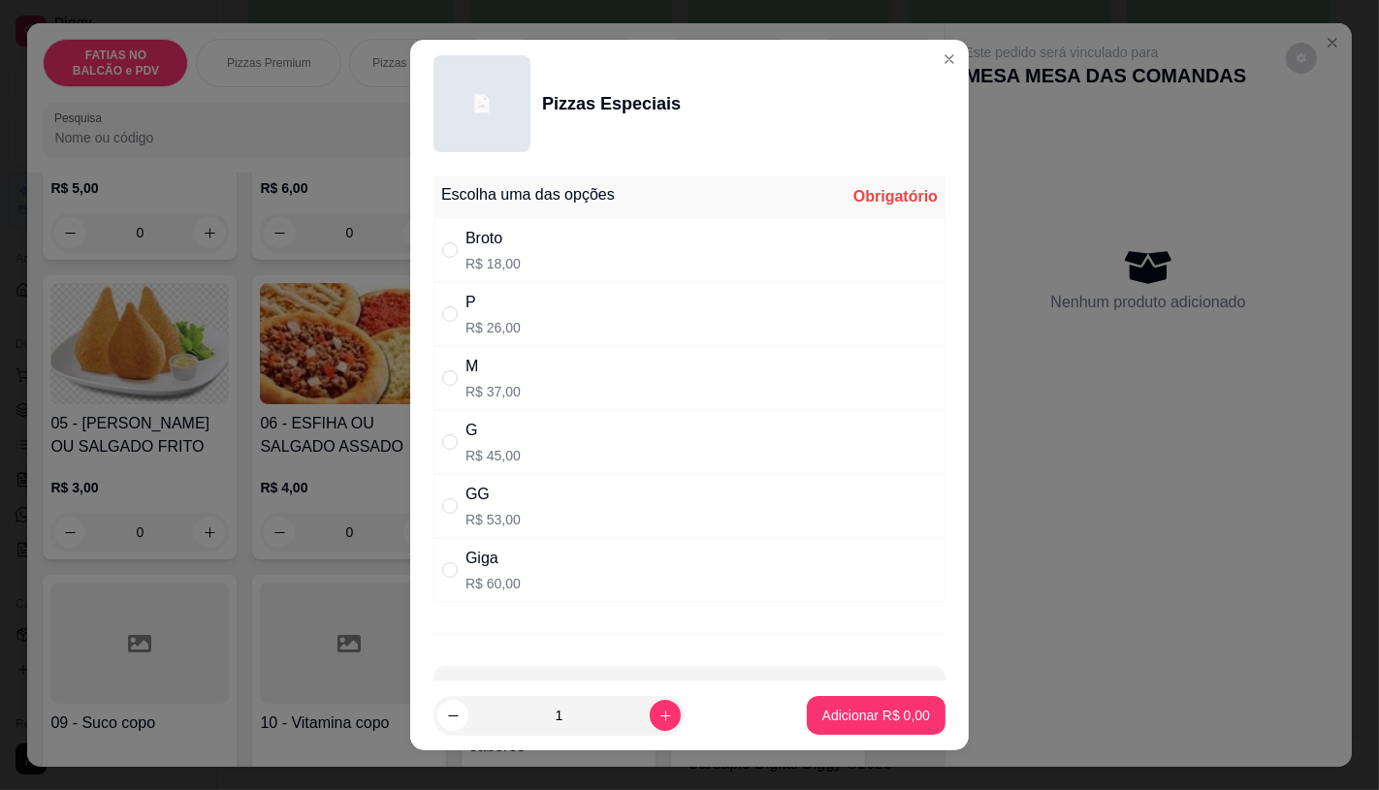
click at [508, 432] on div "G" at bounding box center [492, 430] width 55 height 23
radio input "true"
click at [817, 708] on p "Adicionar R$ 45,00" at bounding box center [873, 716] width 112 height 18
type input "1"
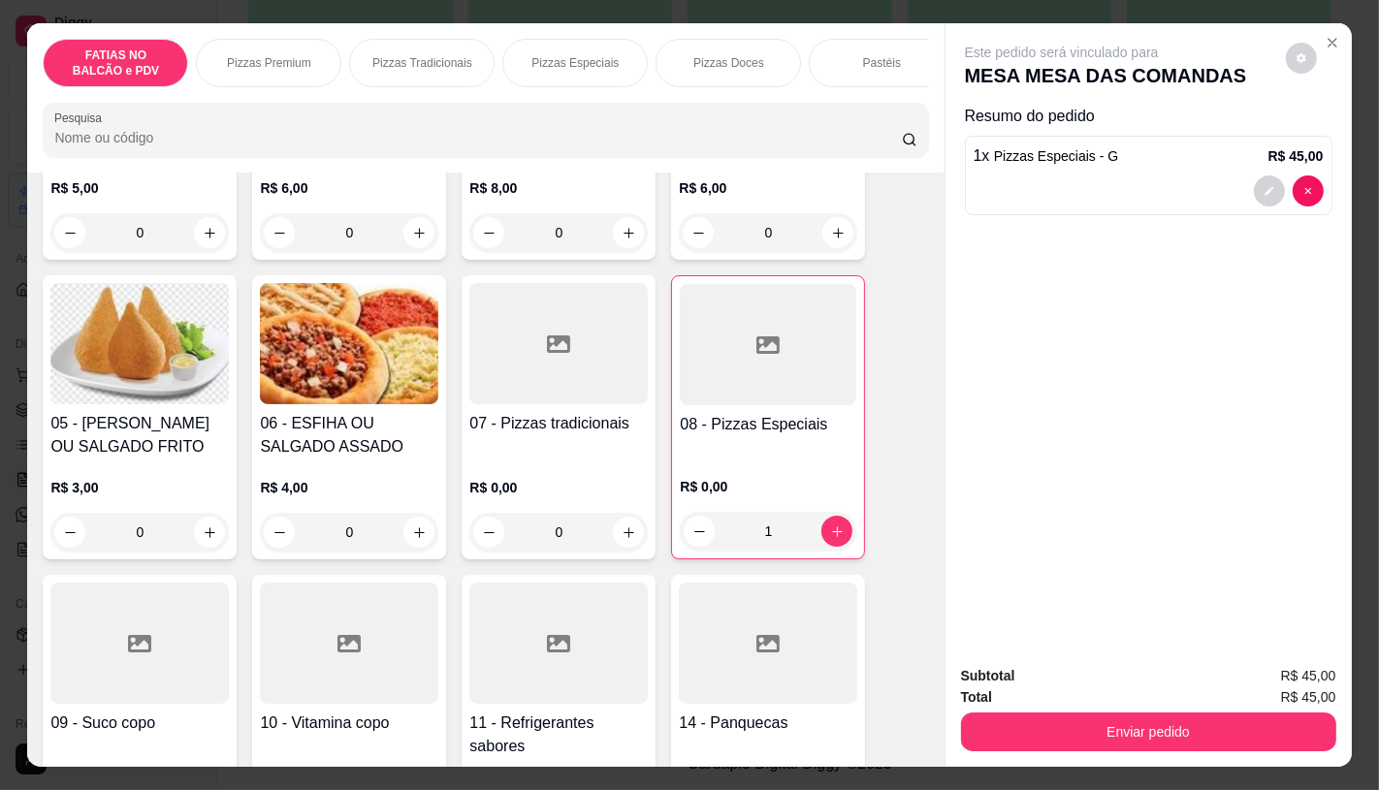
scroll to position [0, 2017]
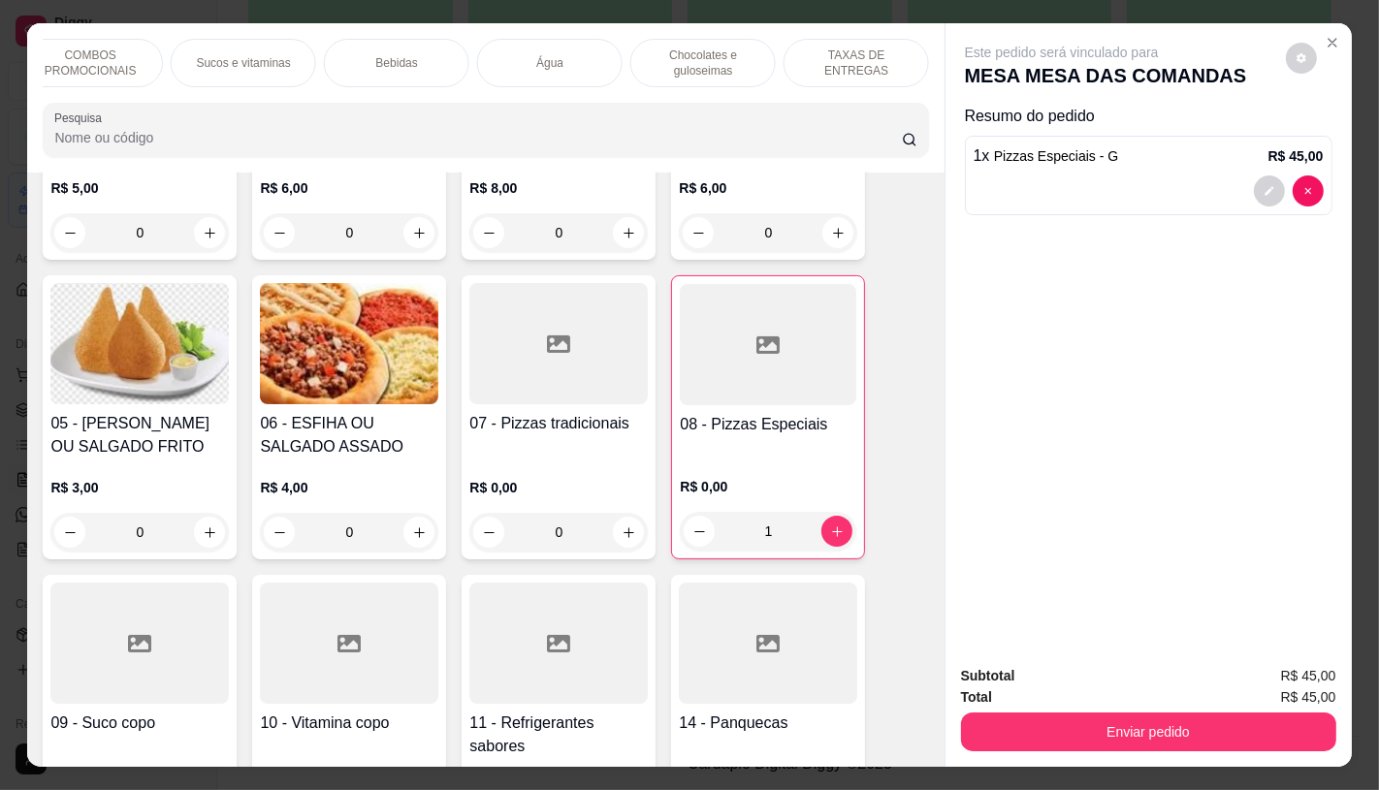
click at [870, 61] on p "TAXAS DE ENTREGAS" at bounding box center [856, 63] width 112 height 31
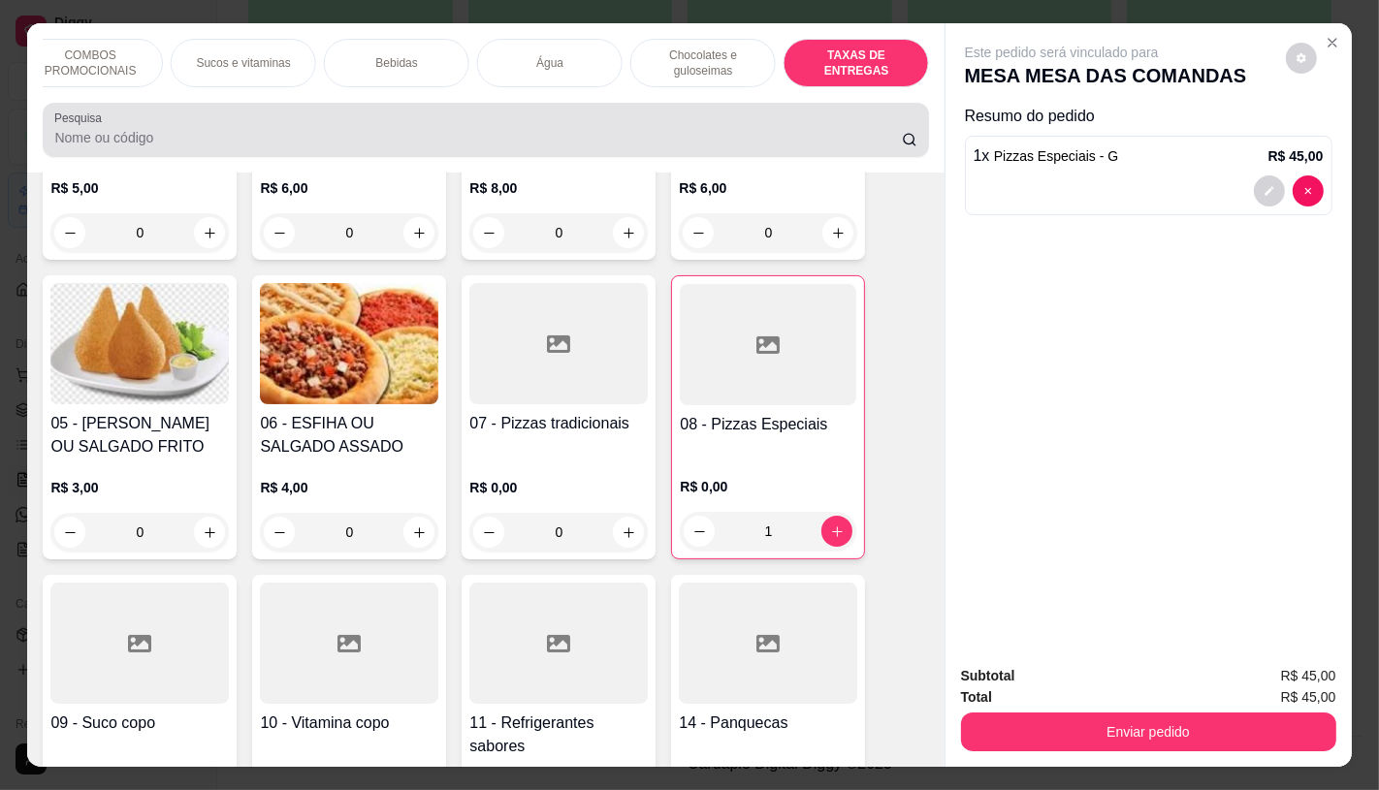
scroll to position [46, 0]
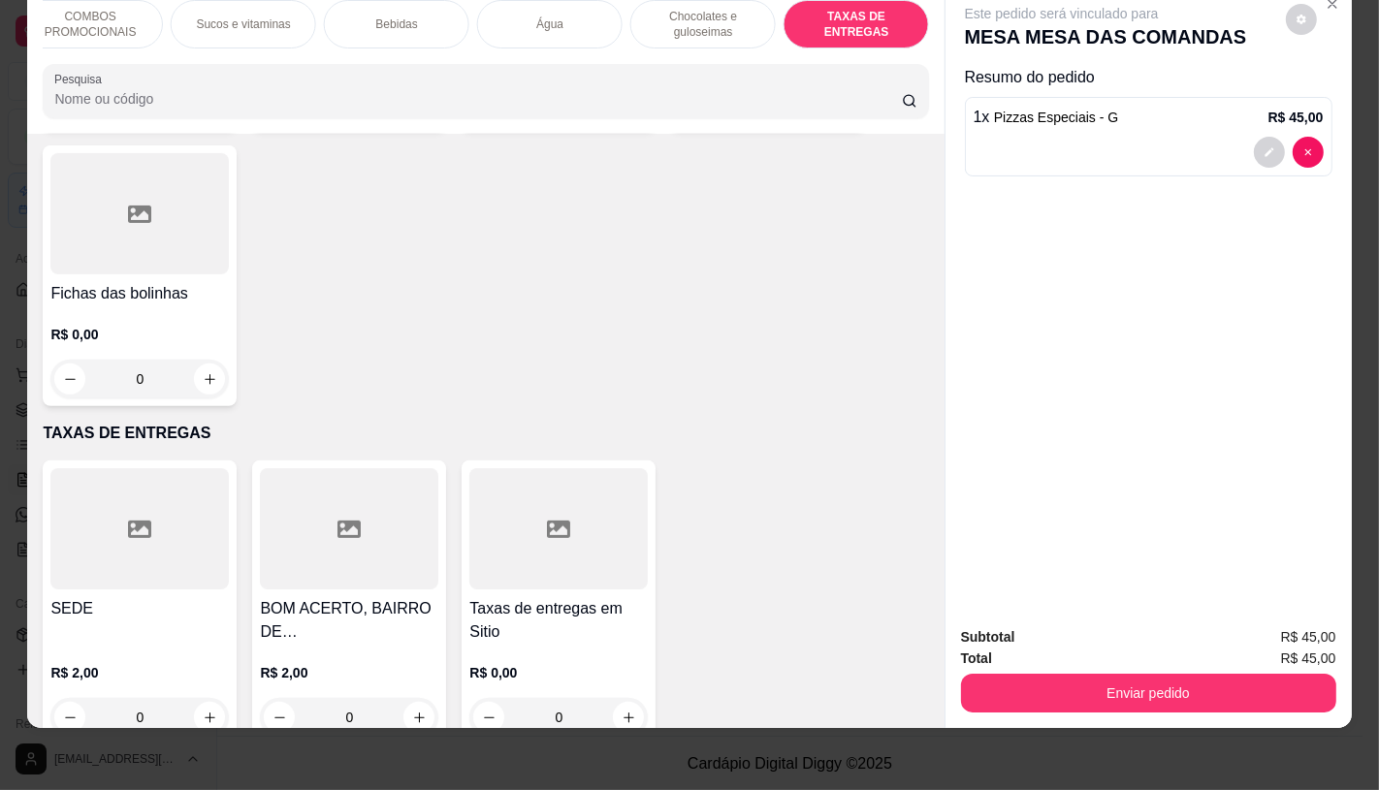
click at [544, 530] on div at bounding box center [558, 528] width 178 height 121
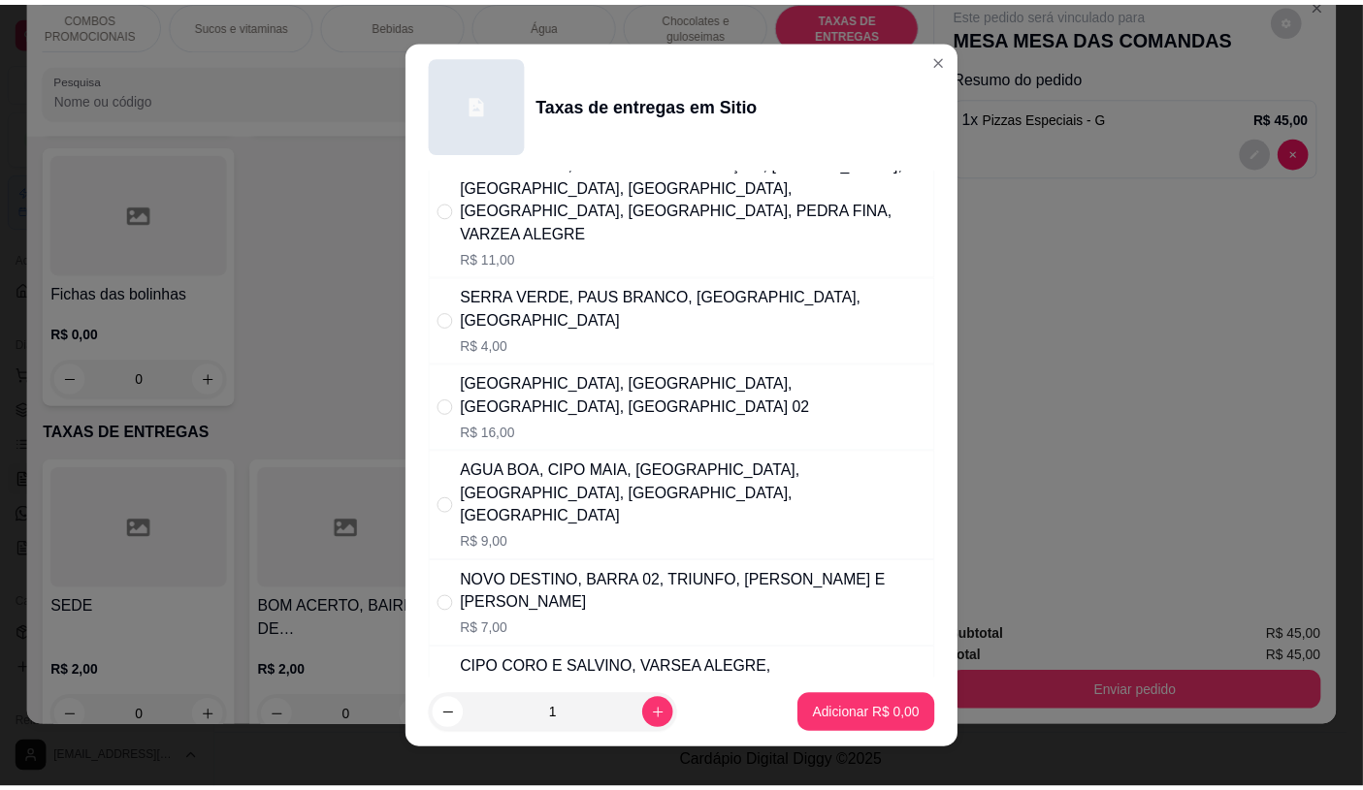
scroll to position [108, 0]
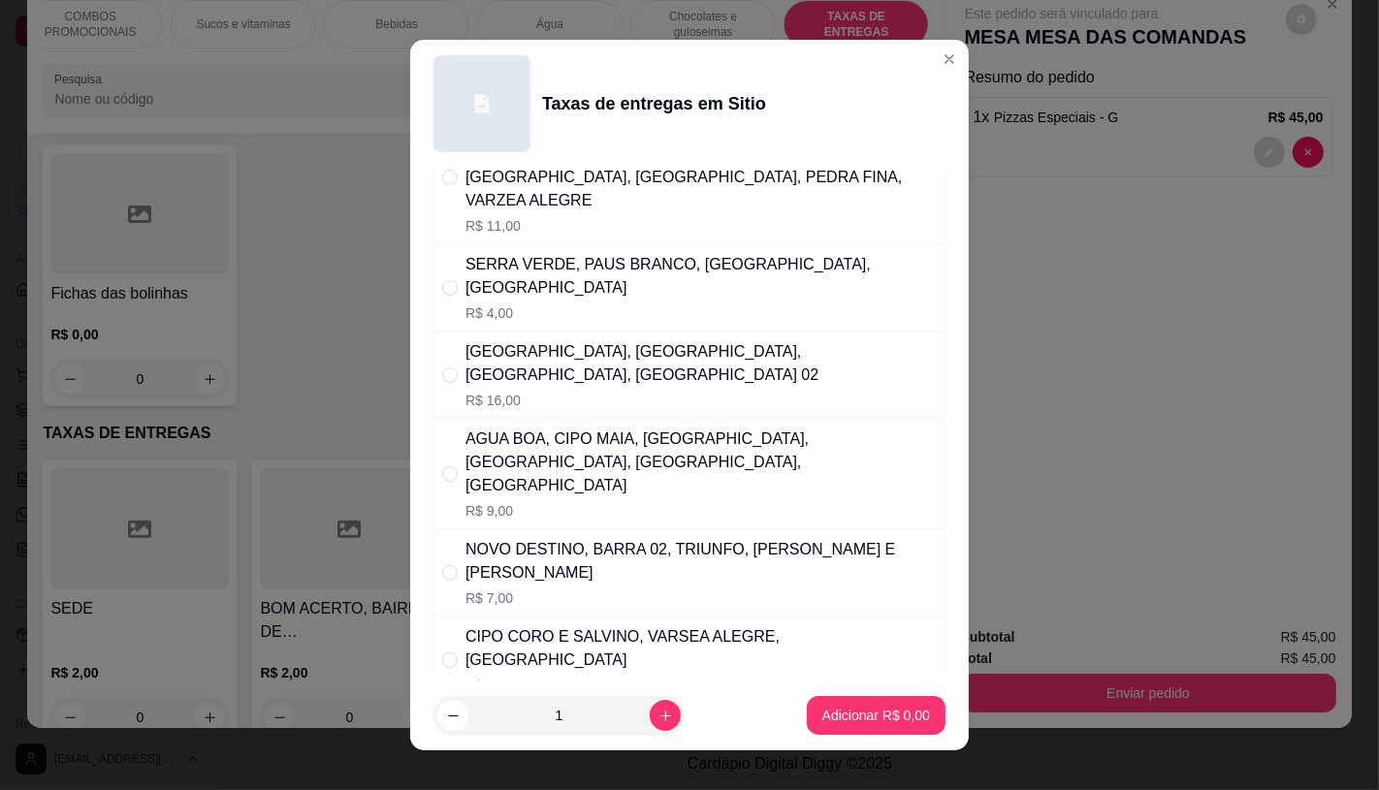
click at [563, 538] on div "NOVO DESTINO, BARRA 02, TRIUNFO, [PERSON_NAME] E [PERSON_NAME]" at bounding box center [700, 561] width 471 height 47
radio input "true"
click at [822, 698] on button "Adicionar R$ 7,00" at bounding box center [876, 715] width 139 height 39
type input "1"
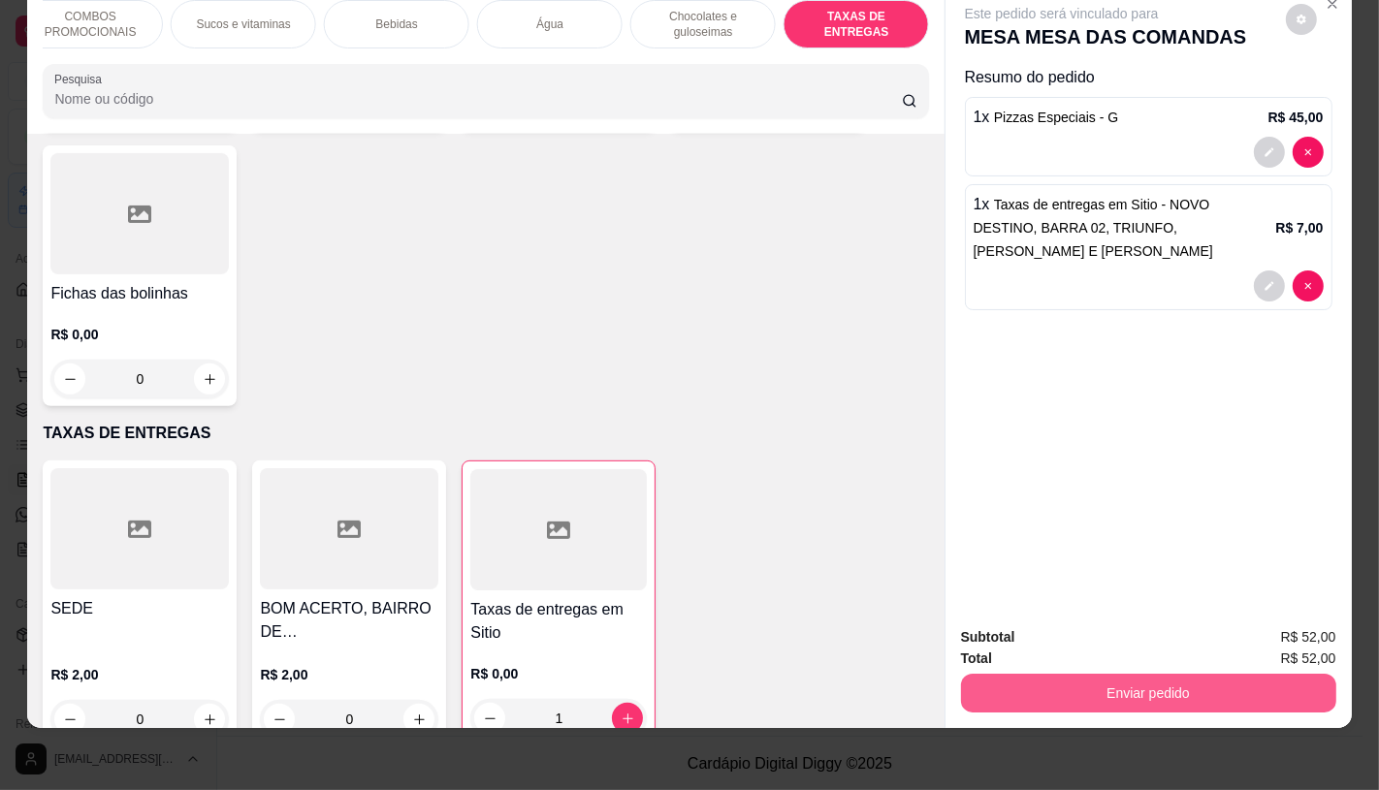
click at [1091, 685] on button "Enviar pedido" at bounding box center [1148, 693] width 375 height 39
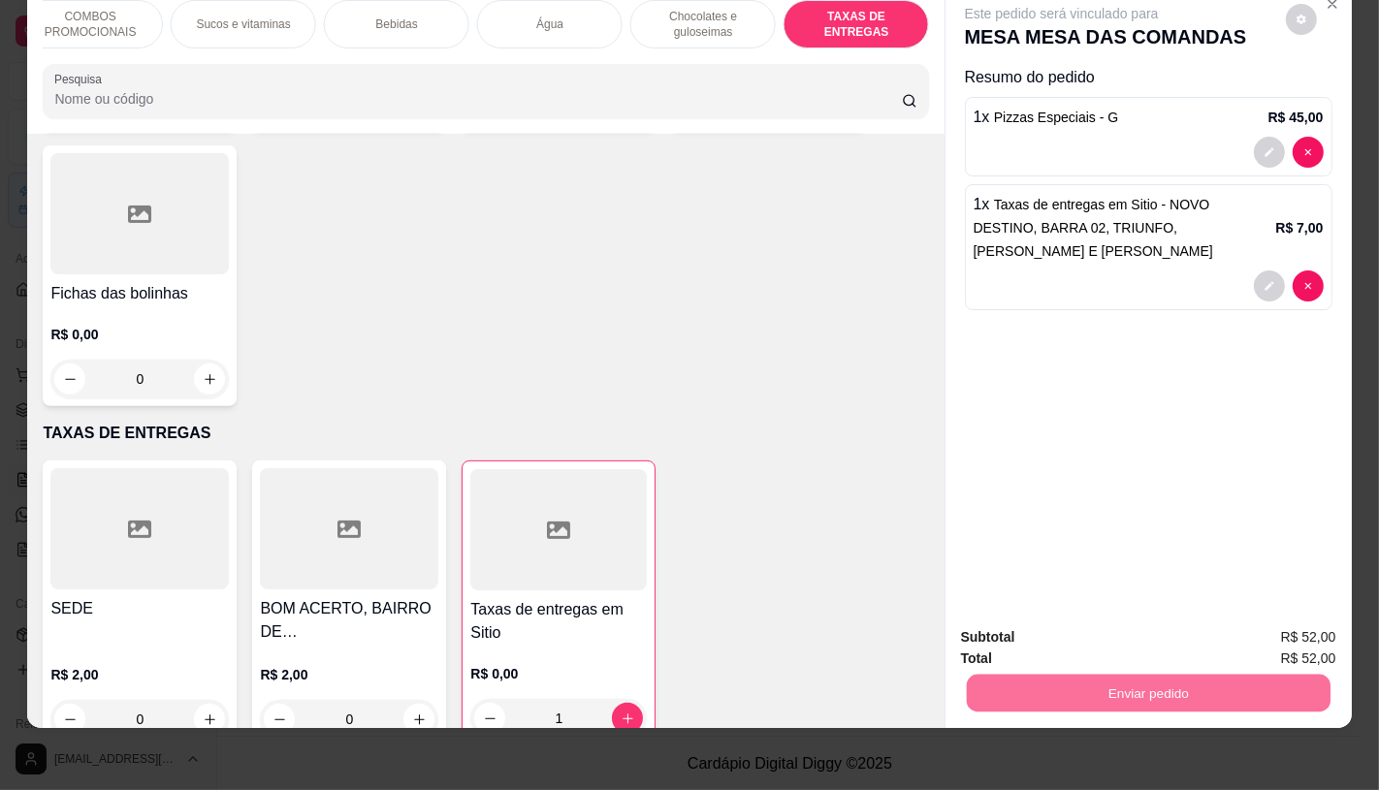
click at [1025, 636] on button "Não registrar e enviar pedido" at bounding box center [1083, 631] width 202 height 37
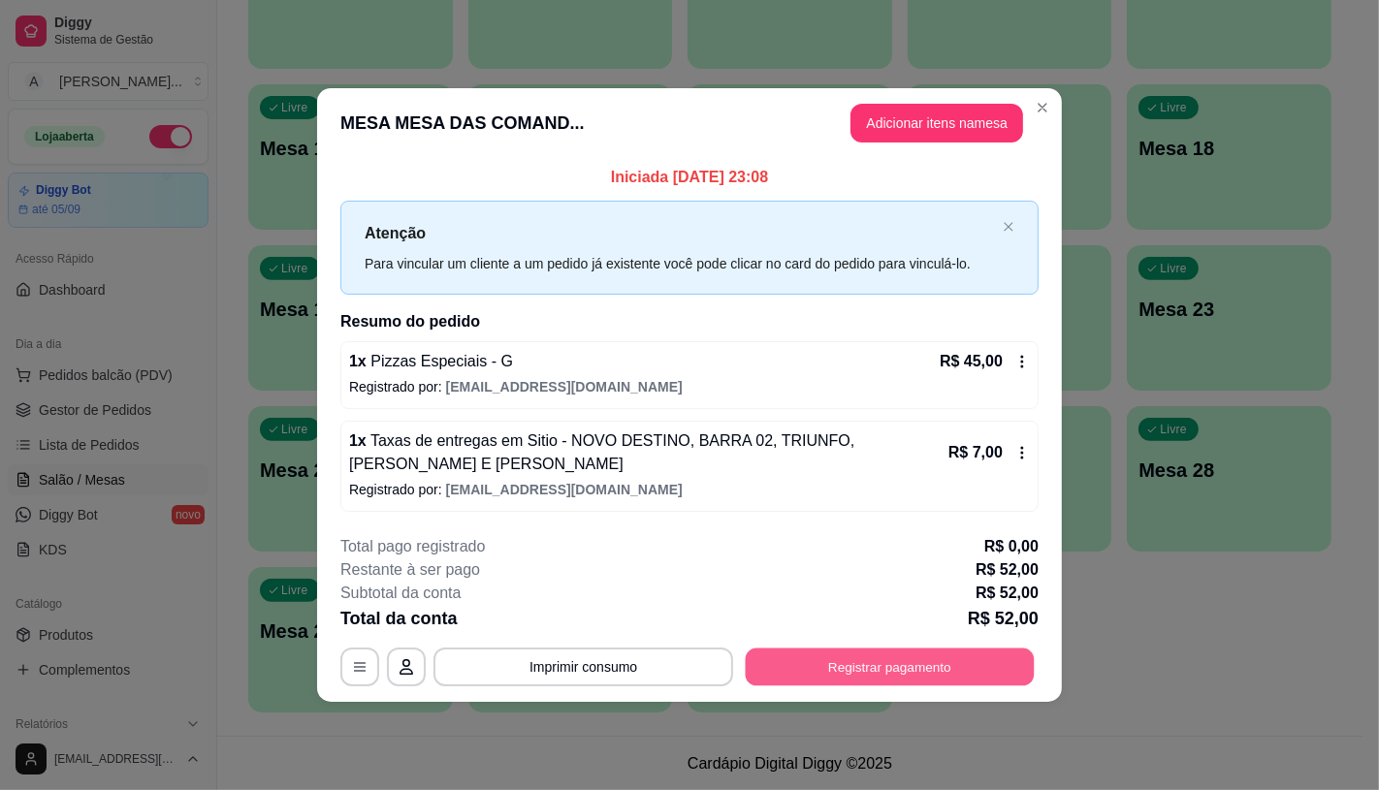
click at [867, 674] on button "Registrar pagamento" at bounding box center [890, 668] width 289 height 38
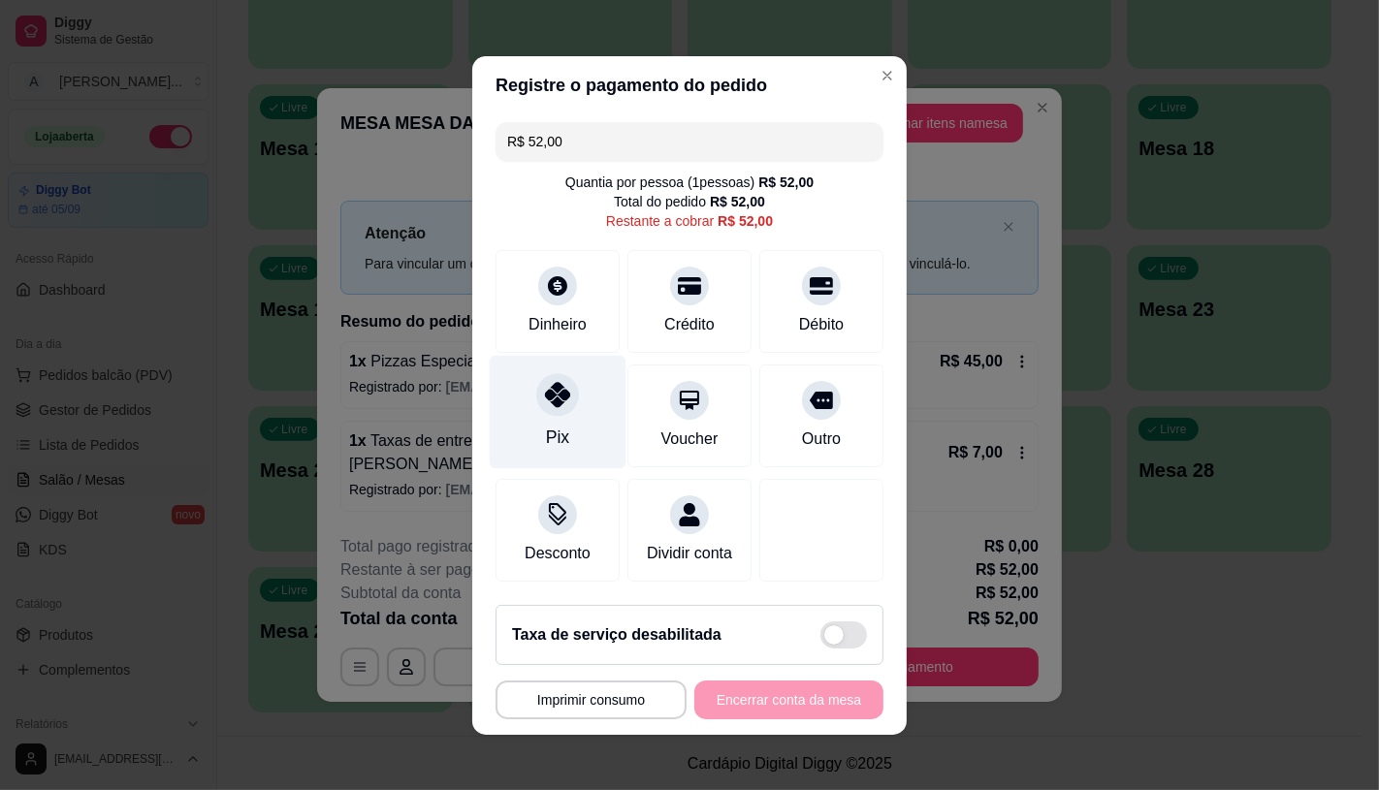
click at [577, 369] on div "Pix" at bounding box center [558, 411] width 137 height 113
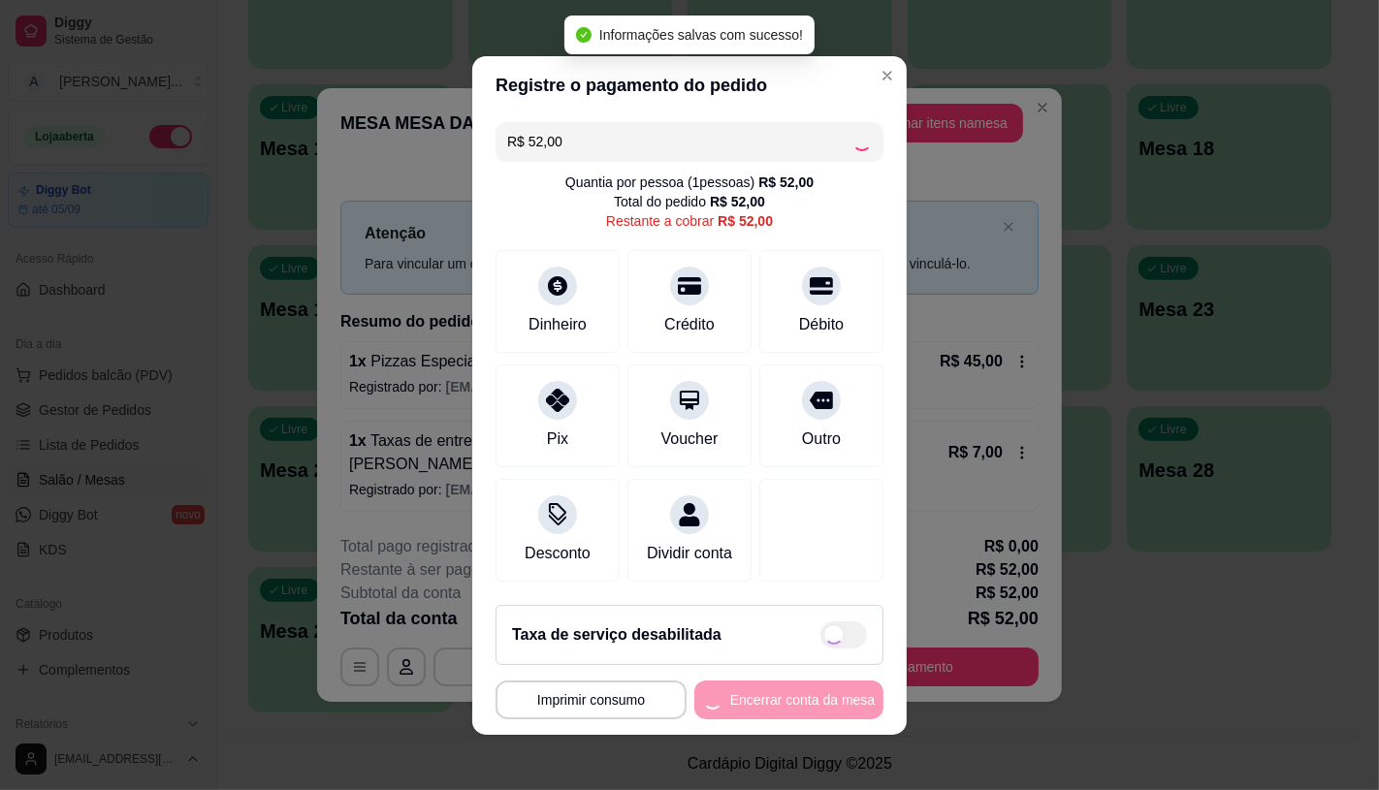
type input "R$ 0,00"
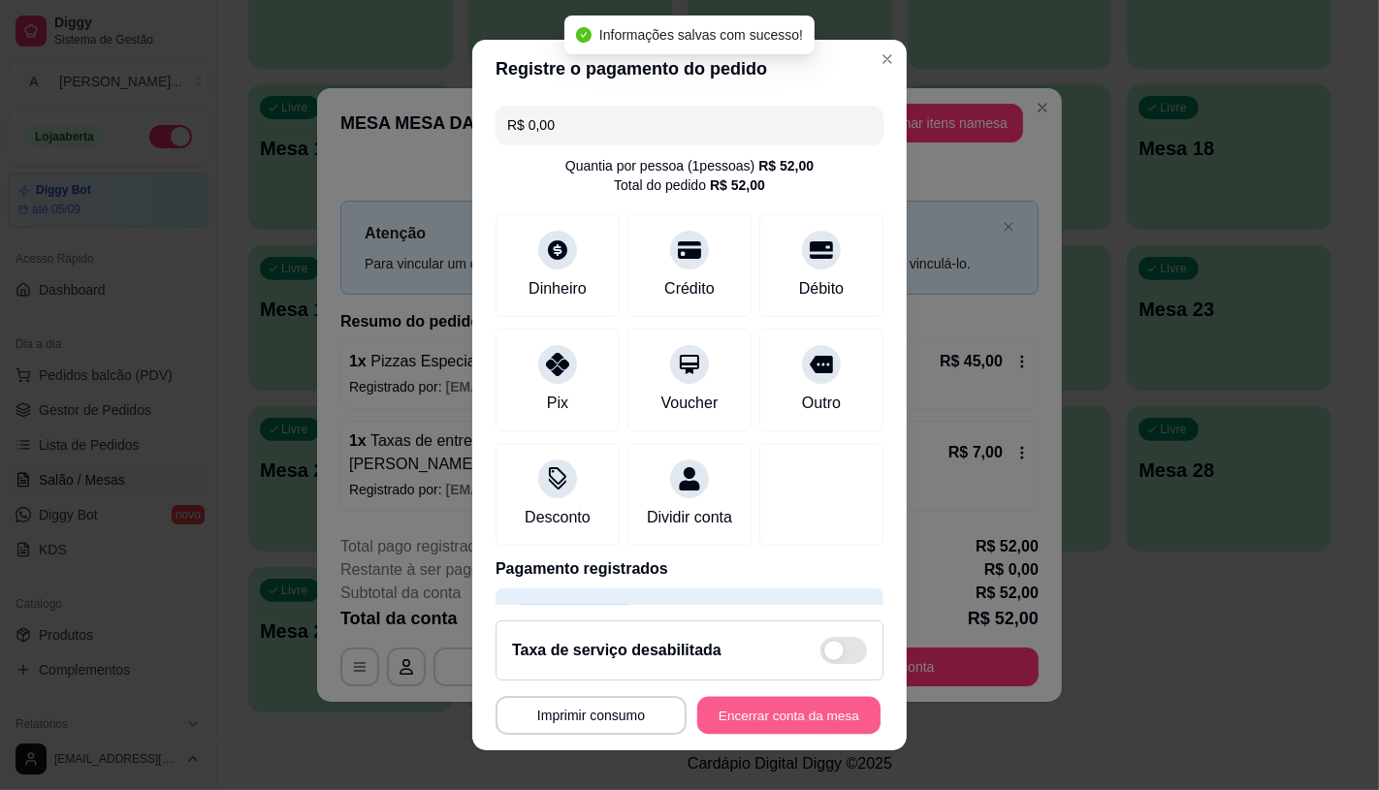
click at [725, 696] on div "**********" at bounding box center [690, 715] width 388 height 39
click at [729, 709] on button "Encerrar conta da mesa" at bounding box center [788, 715] width 189 height 39
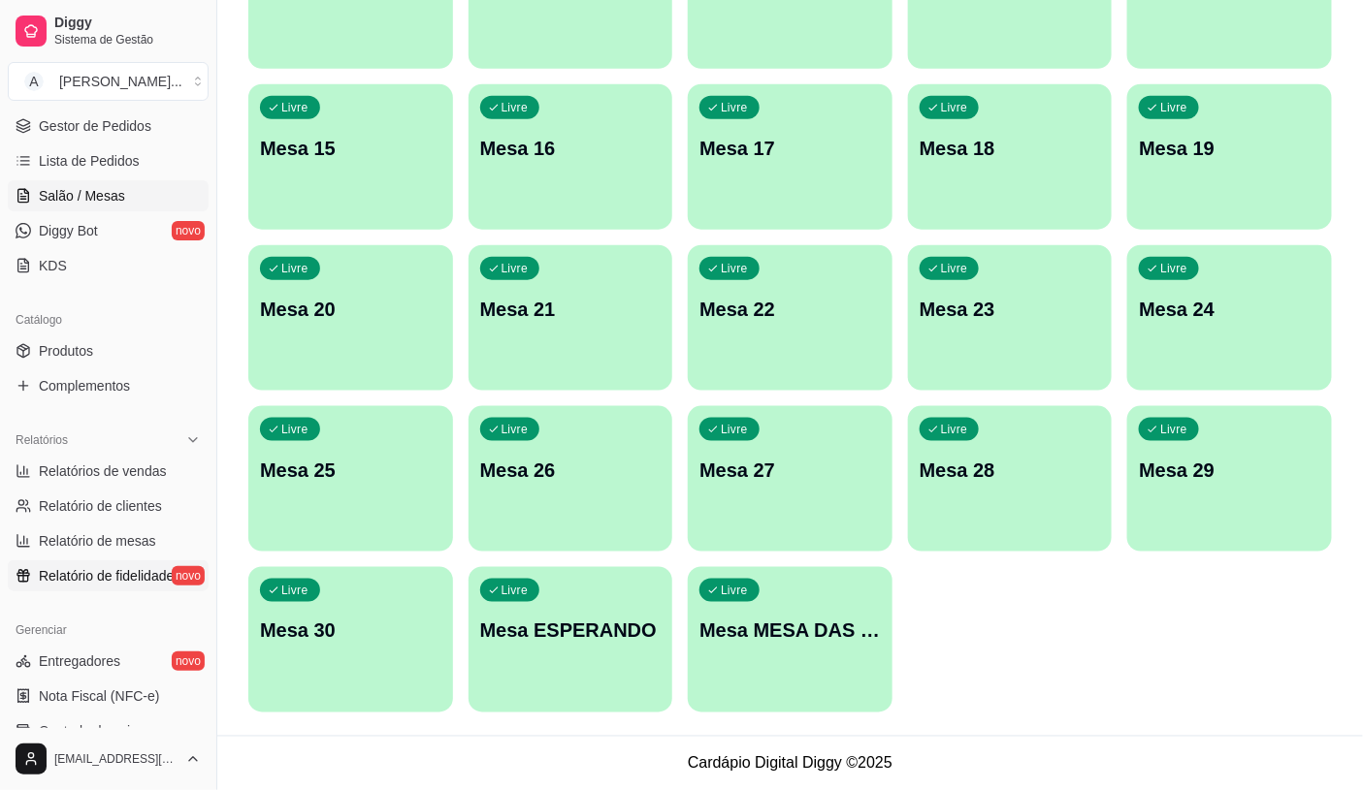
scroll to position [323, 0]
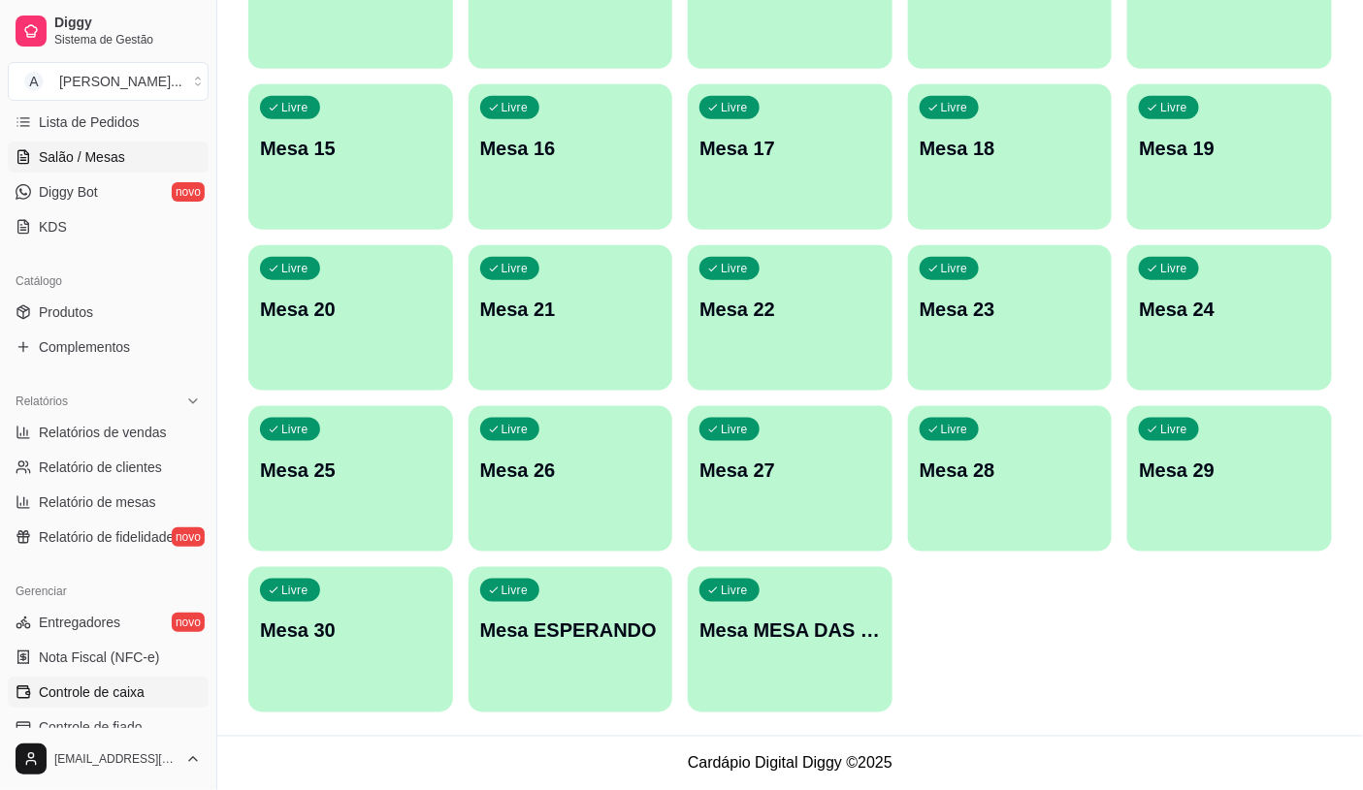
click at [104, 700] on span "Controle de caixa" at bounding box center [92, 692] width 106 height 19
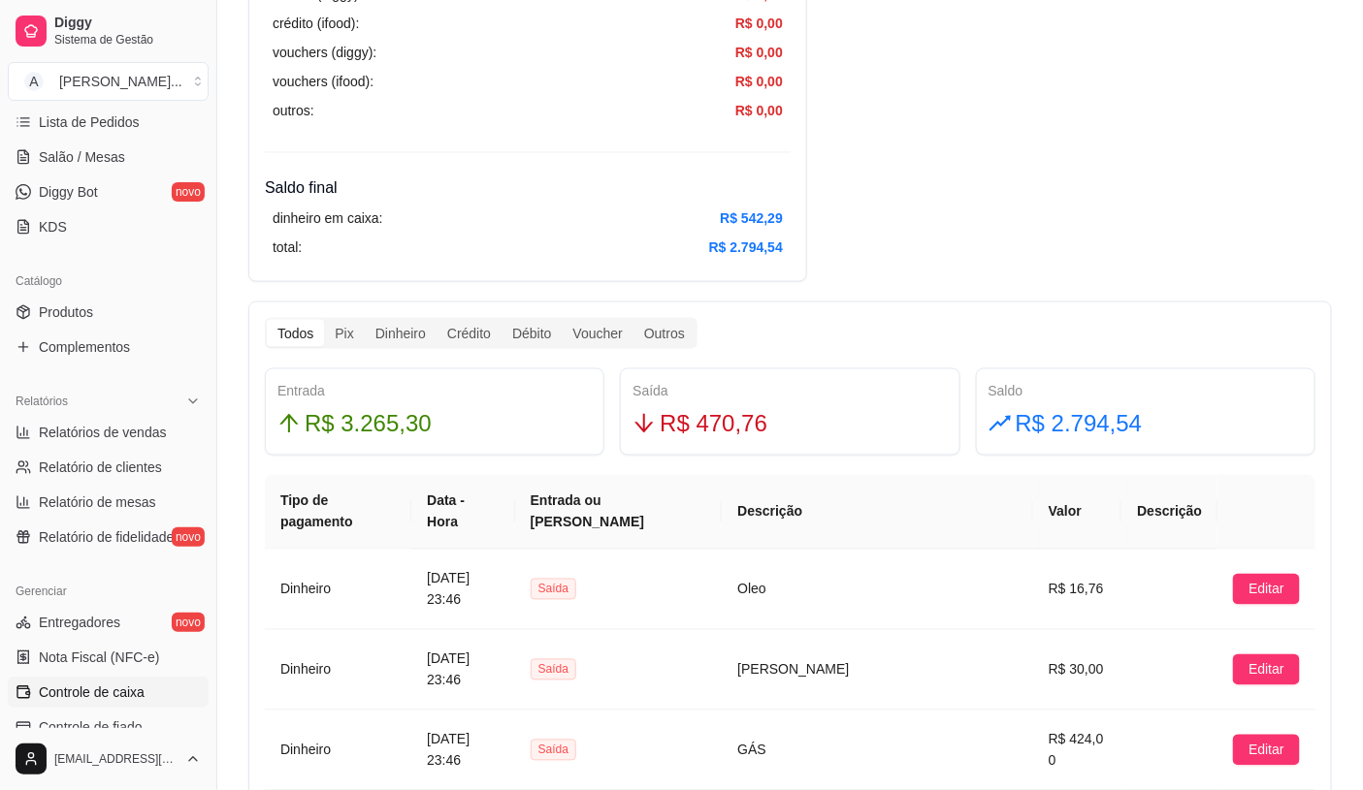
scroll to position [861, 0]
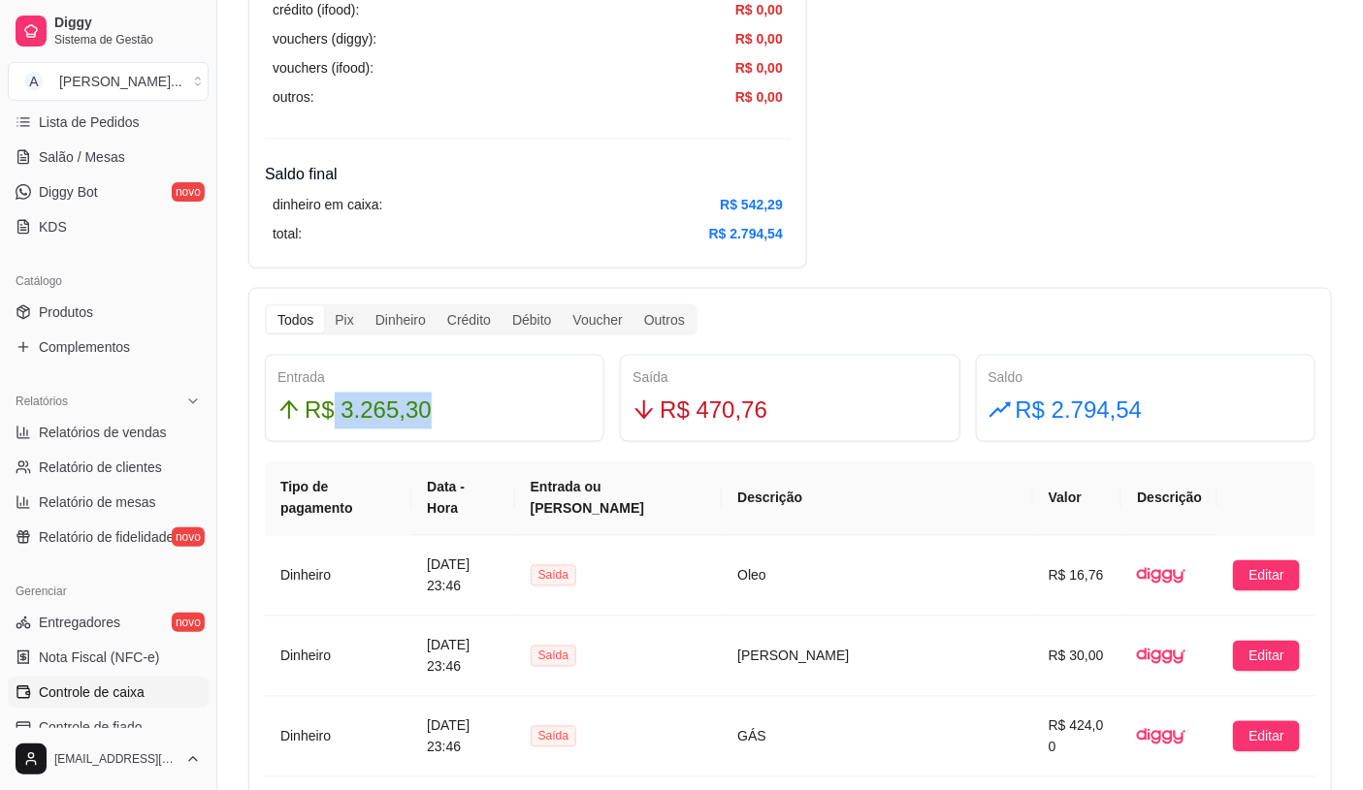
drag, startPoint x: 326, startPoint y: 411, endPoint x: 450, endPoint y: 410, distance: 124.1
click at [450, 410] on div "R$ 3.265,30" at bounding box center [434, 411] width 314 height 37
click at [414, 418] on span "R$ 3.265,30" at bounding box center [368, 411] width 127 height 37
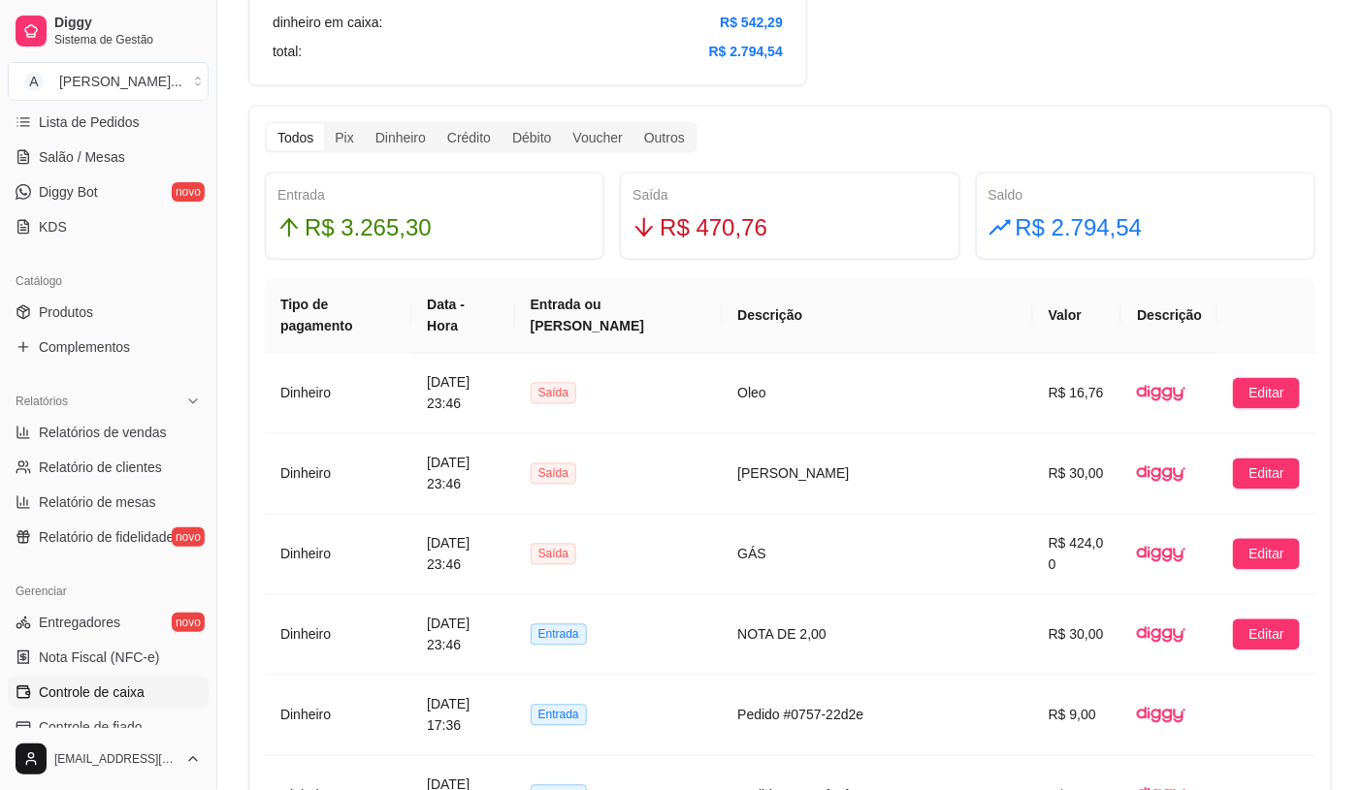
scroll to position [1077, 0]
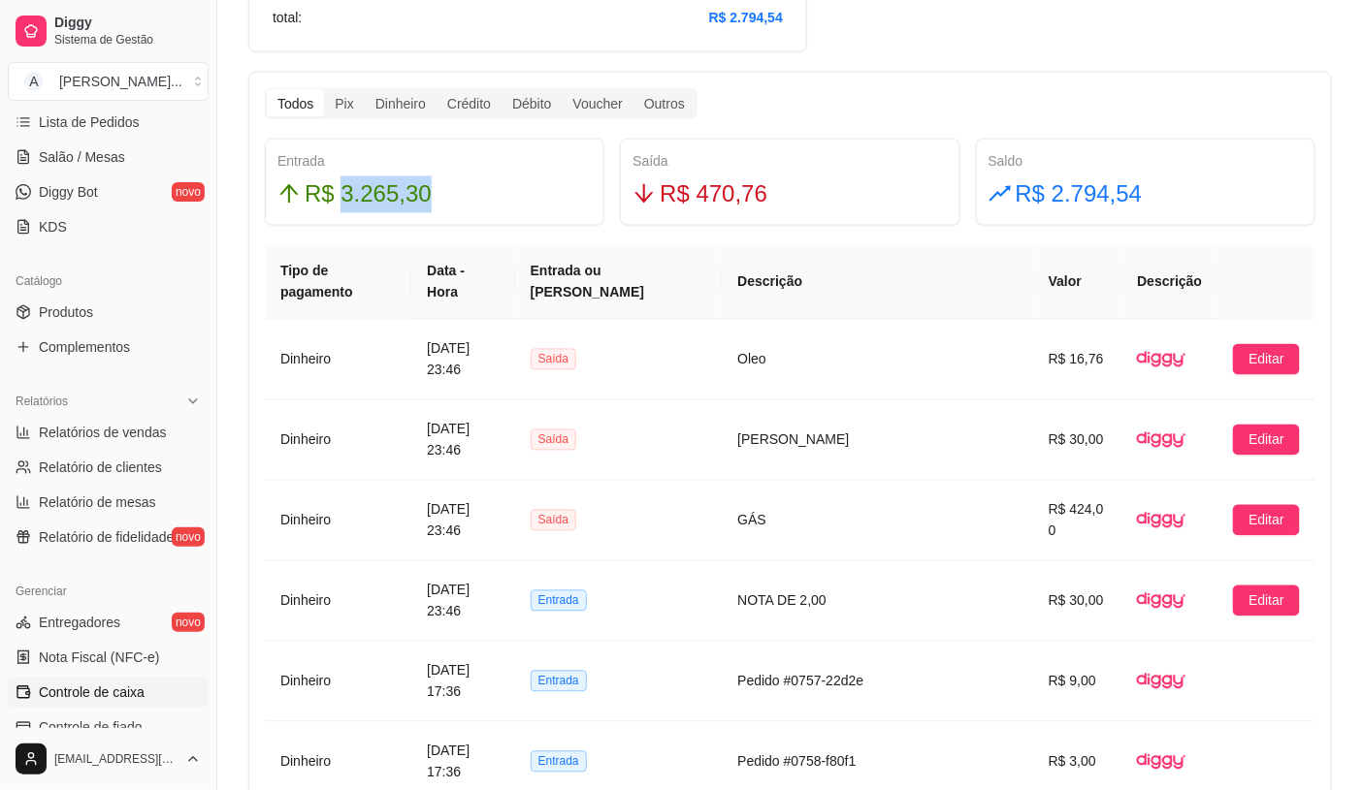
drag, startPoint x: 340, startPoint y: 198, endPoint x: 433, endPoint y: 199, distance: 92.1
click at [433, 199] on div "R$ 3.265,30" at bounding box center [434, 194] width 314 height 37
click at [495, 202] on div "R$ 3.265,30" at bounding box center [434, 194] width 314 height 37
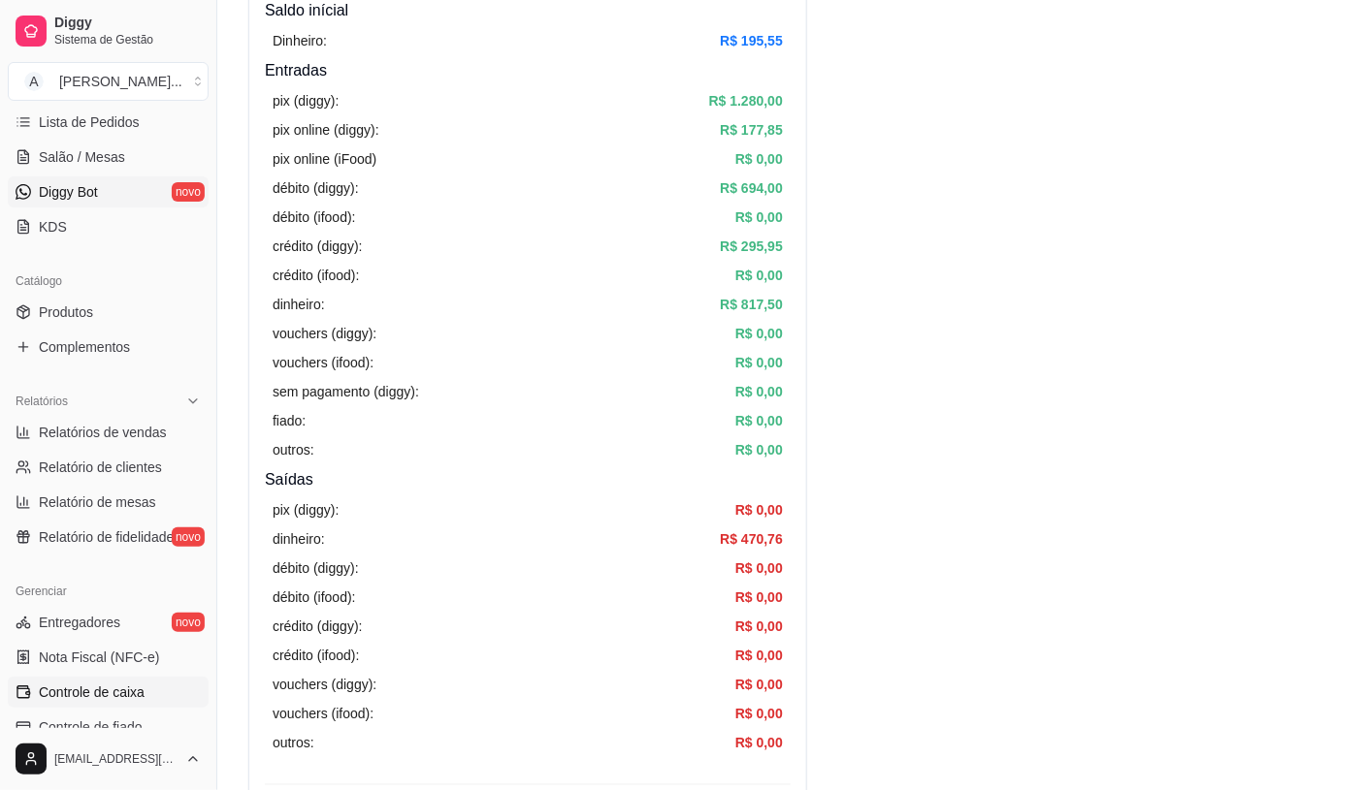
scroll to position [0, 0]
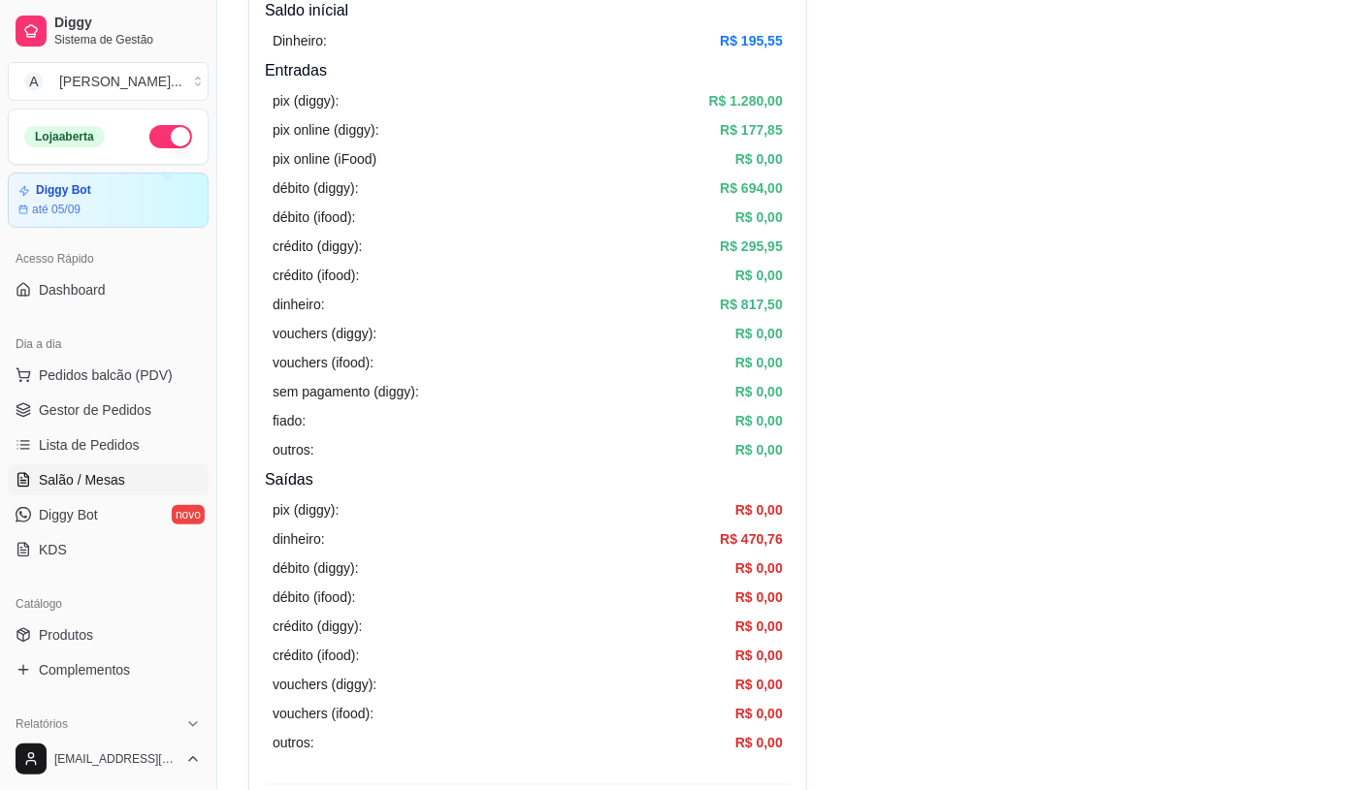
click at [110, 480] on span "Salão / Mesas" at bounding box center [82, 479] width 86 height 19
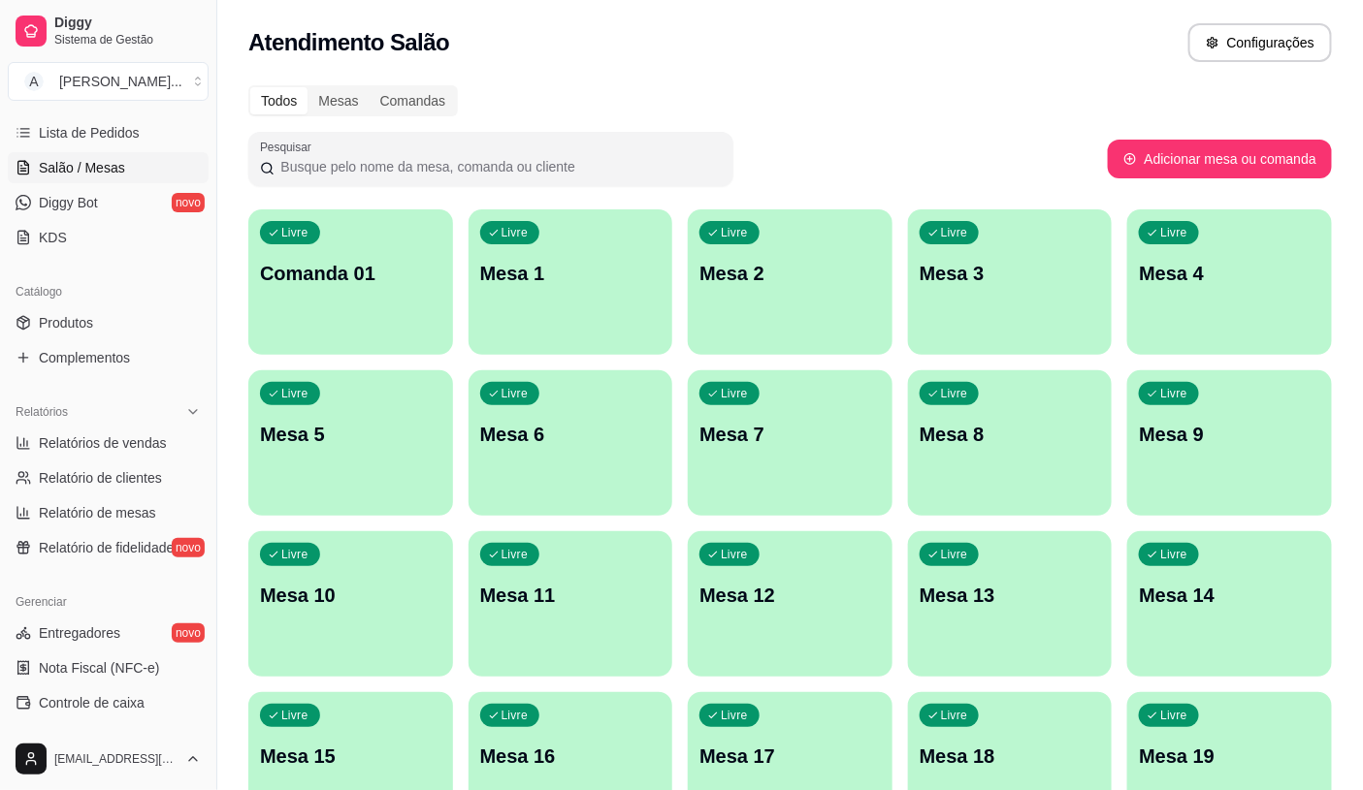
scroll to position [323, 0]
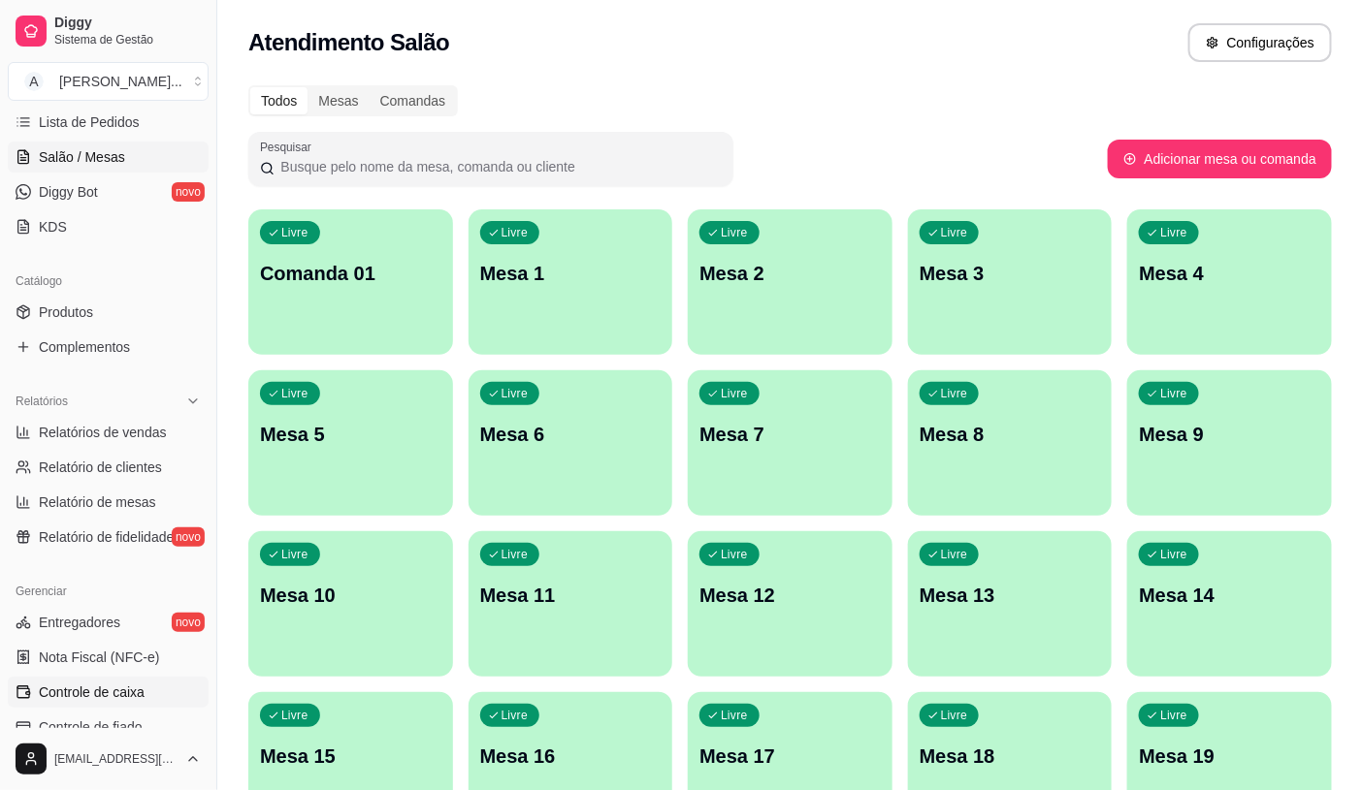
click at [118, 690] on span "Controle de caixa" at bounding box center [92, 692] width 106 height 19
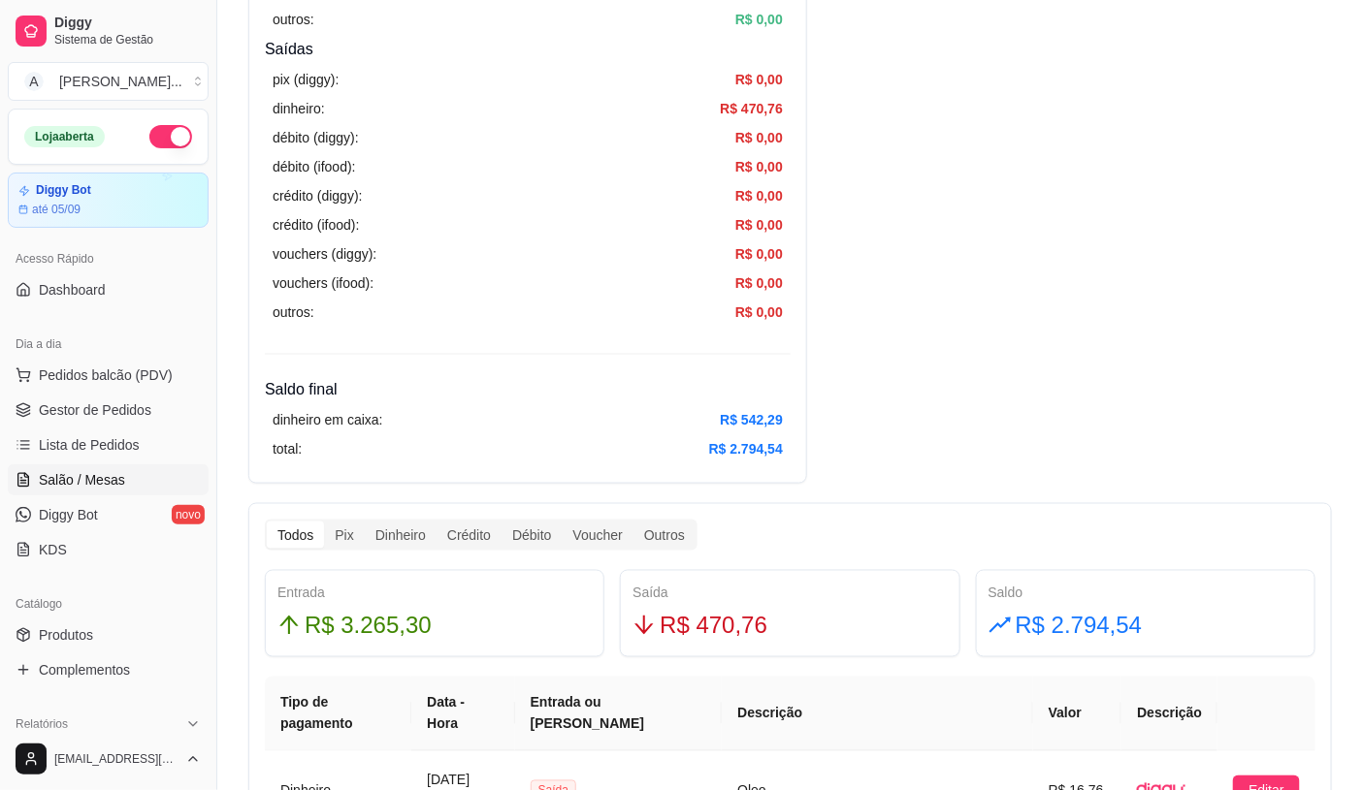
click at [104, 486] on span "Salão / Mesas" at bounding box center [82, 479] width 86 height 19
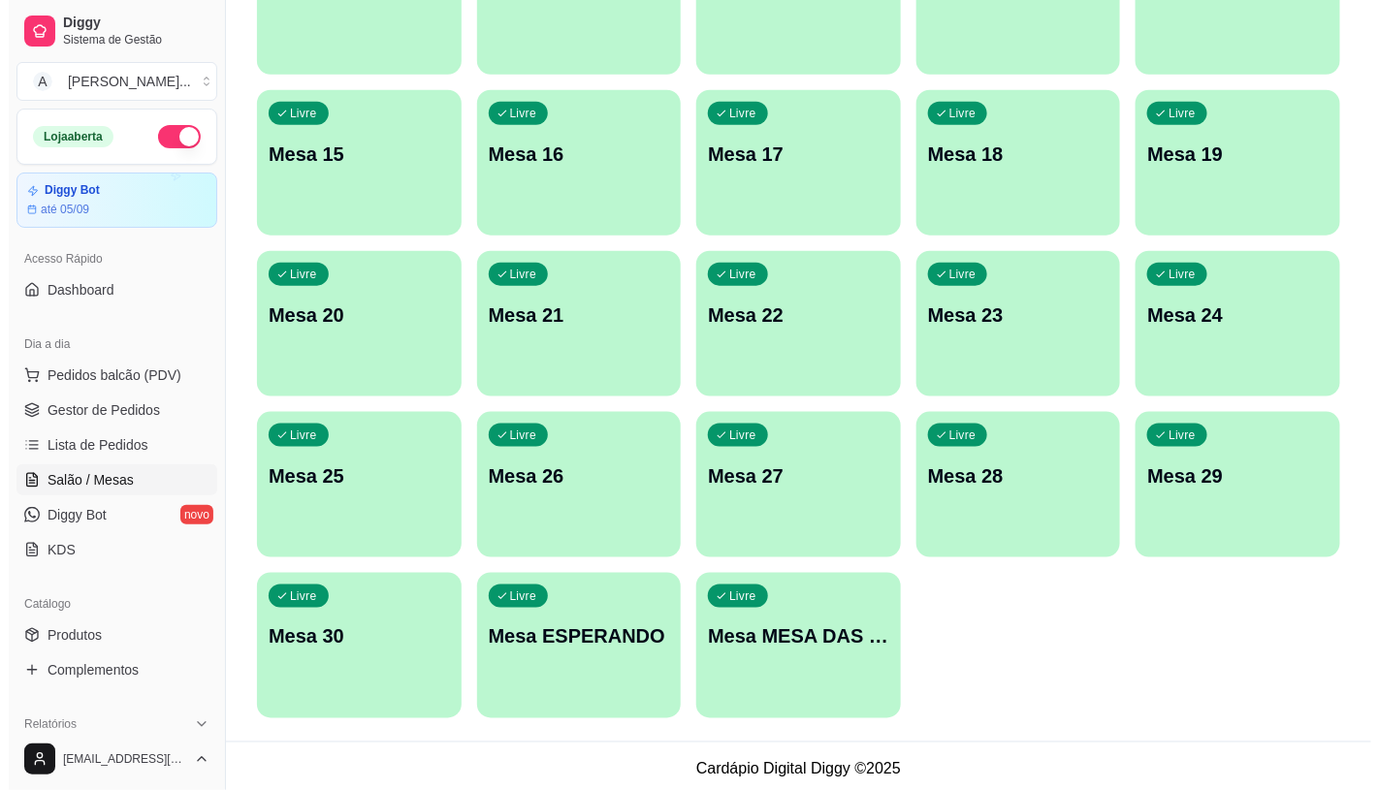
scroll to position [608, 0]
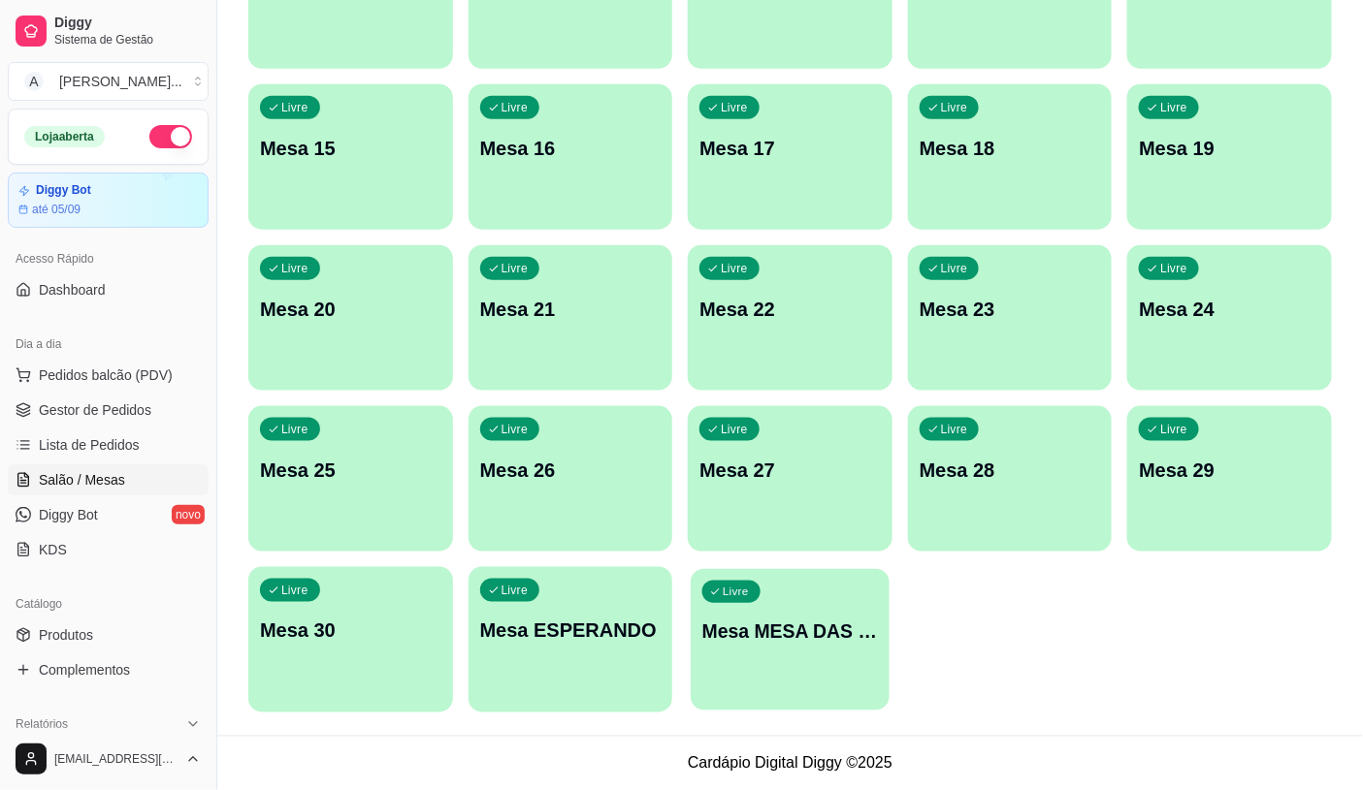
click at [740, 594] on p "Livre" at bounding box center [735, 593] width 26 height 16
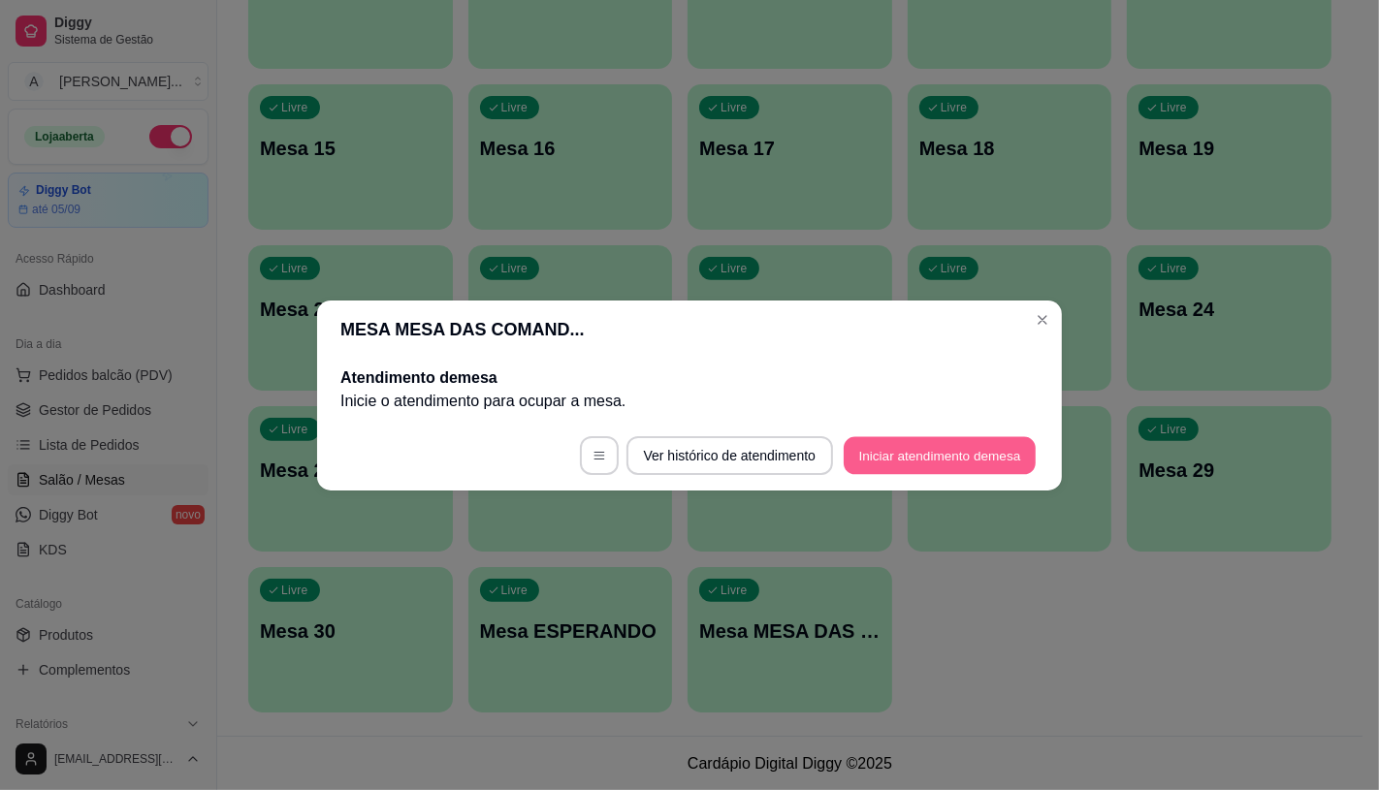
click at [926, 461] on button "Iniciar atendimento de mesa" at bounding box center [940, 455] width 192 height 38
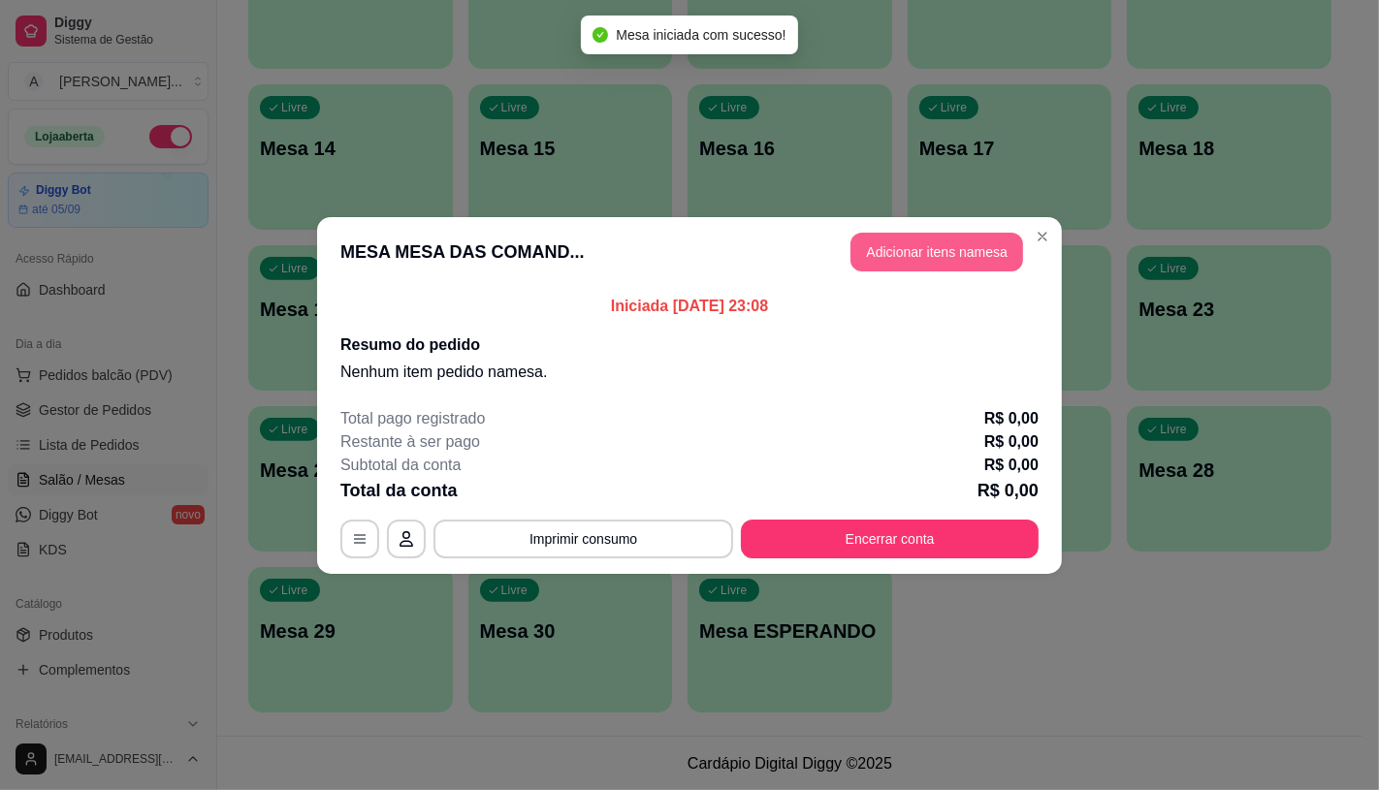
click at [924, 263] on button "Adicionar itens na mesa" at bounding box center [936, 252] width 173 height 39
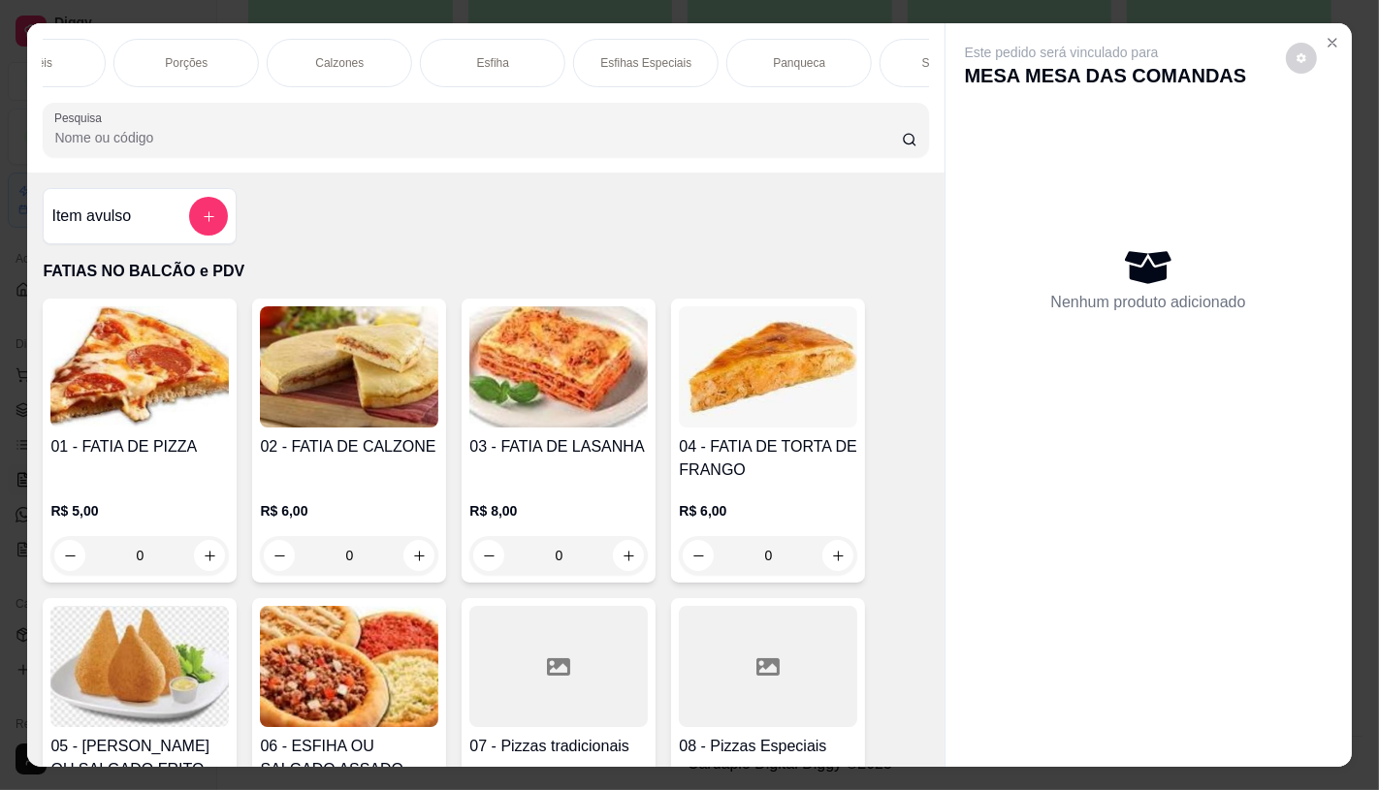
scroll to position [0, 1149]
click at [624, 55] on p "Sanduíches" at bounding box center [652, 63] width 61 height 16
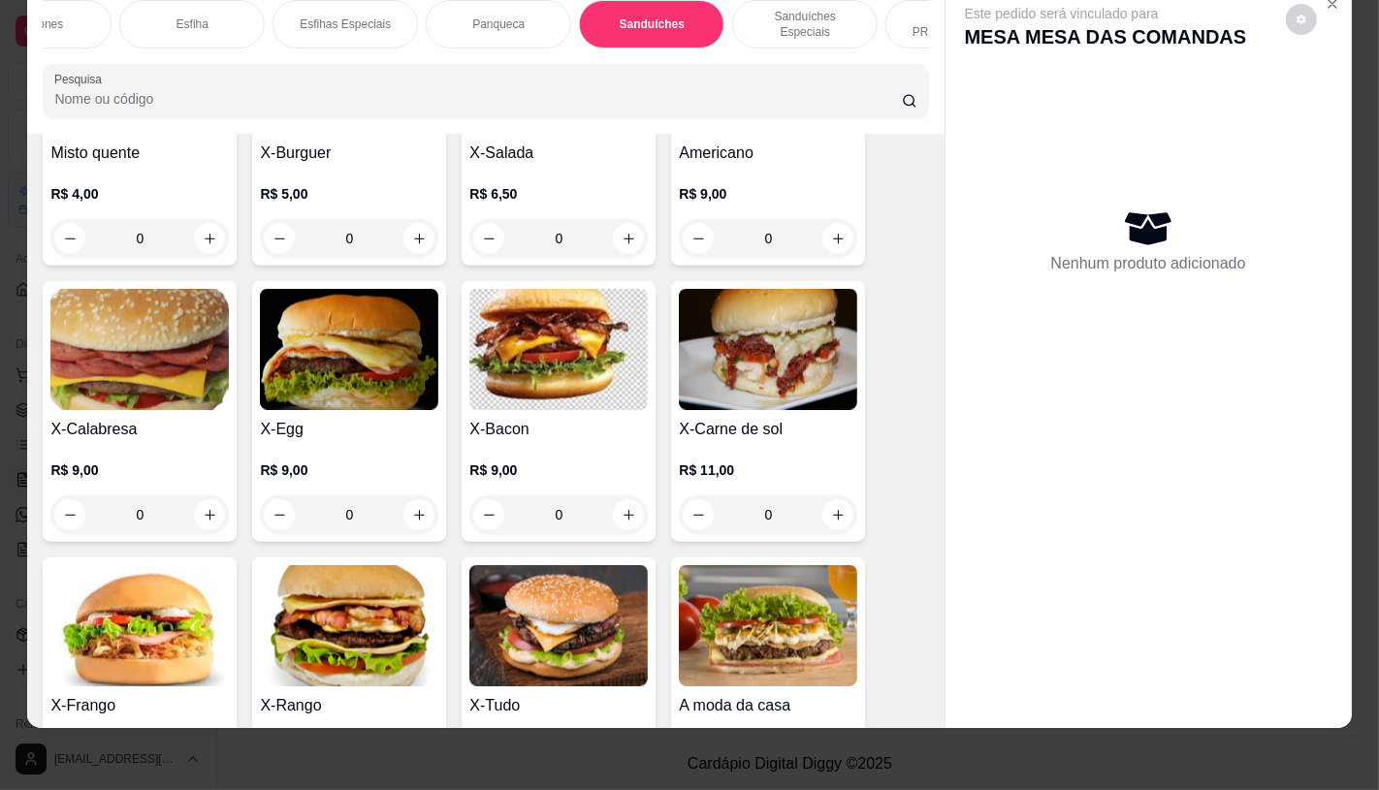
scroll to position [8162, 0]
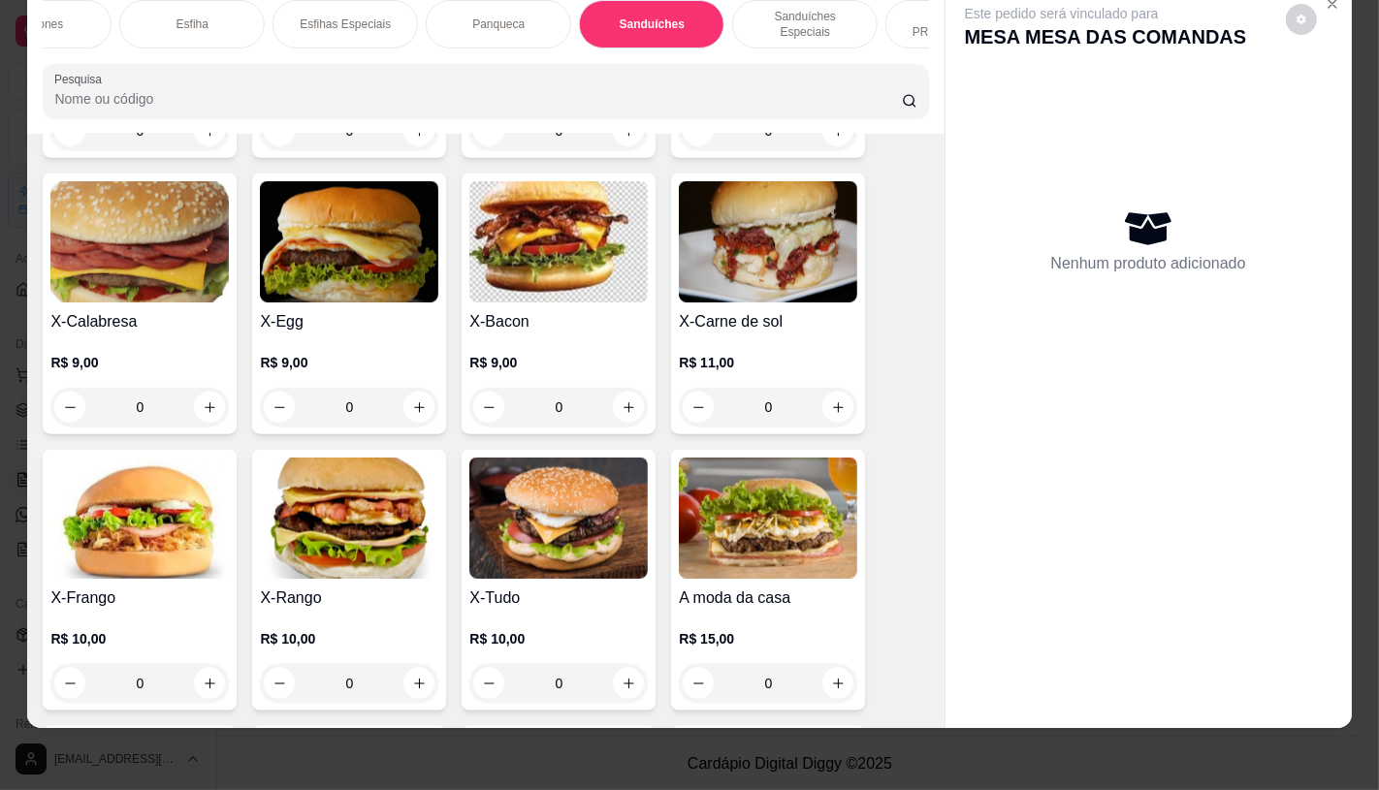
click at [544, 209] on img at bounding box center [558, 241] width 178 height 121
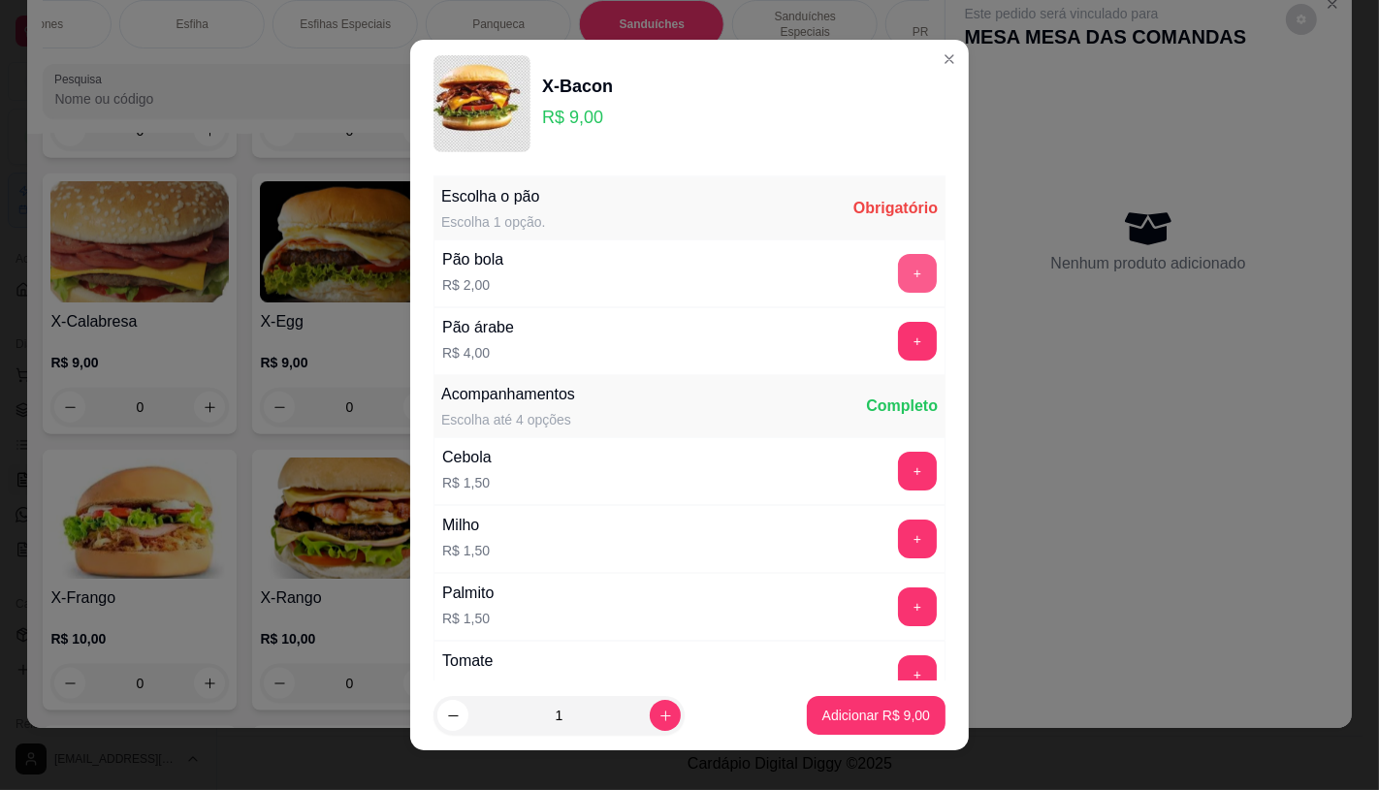
click at [898, 273] on button "+" at bounding box center [917, 273] width 39 height 39
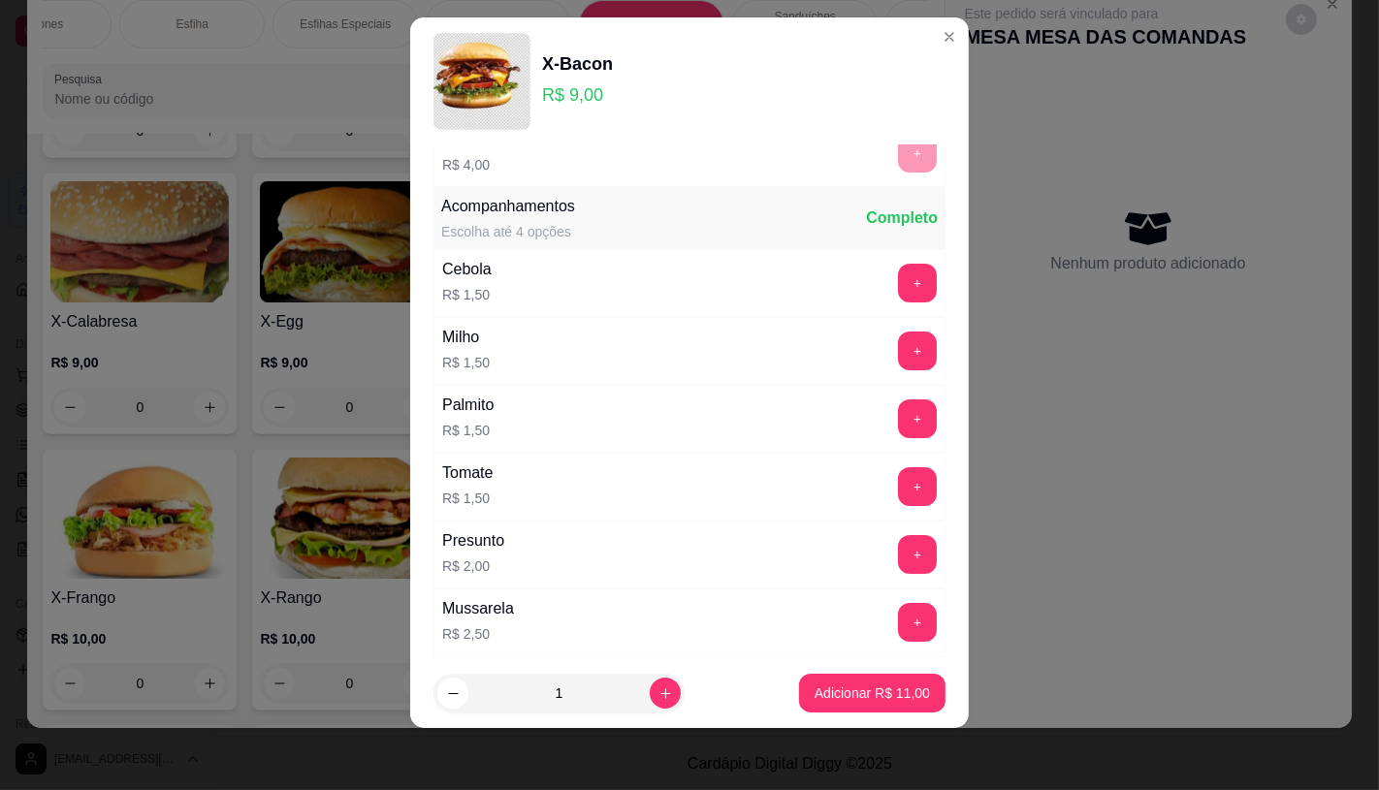
scroll to position [208, 0]
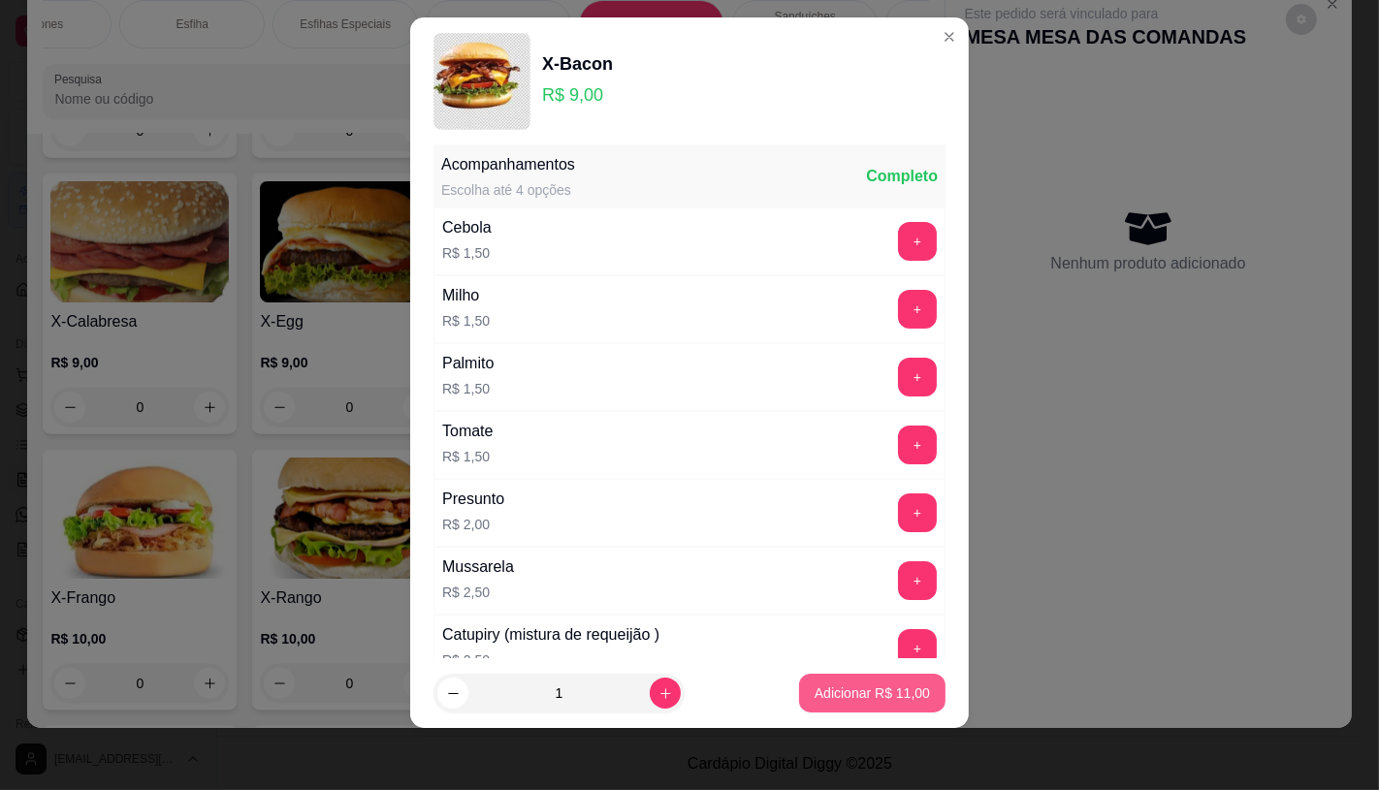
click at [873, 677] on button "Adicionar R$ 11,00" at bounding box center [872, 693] width 146 height 39
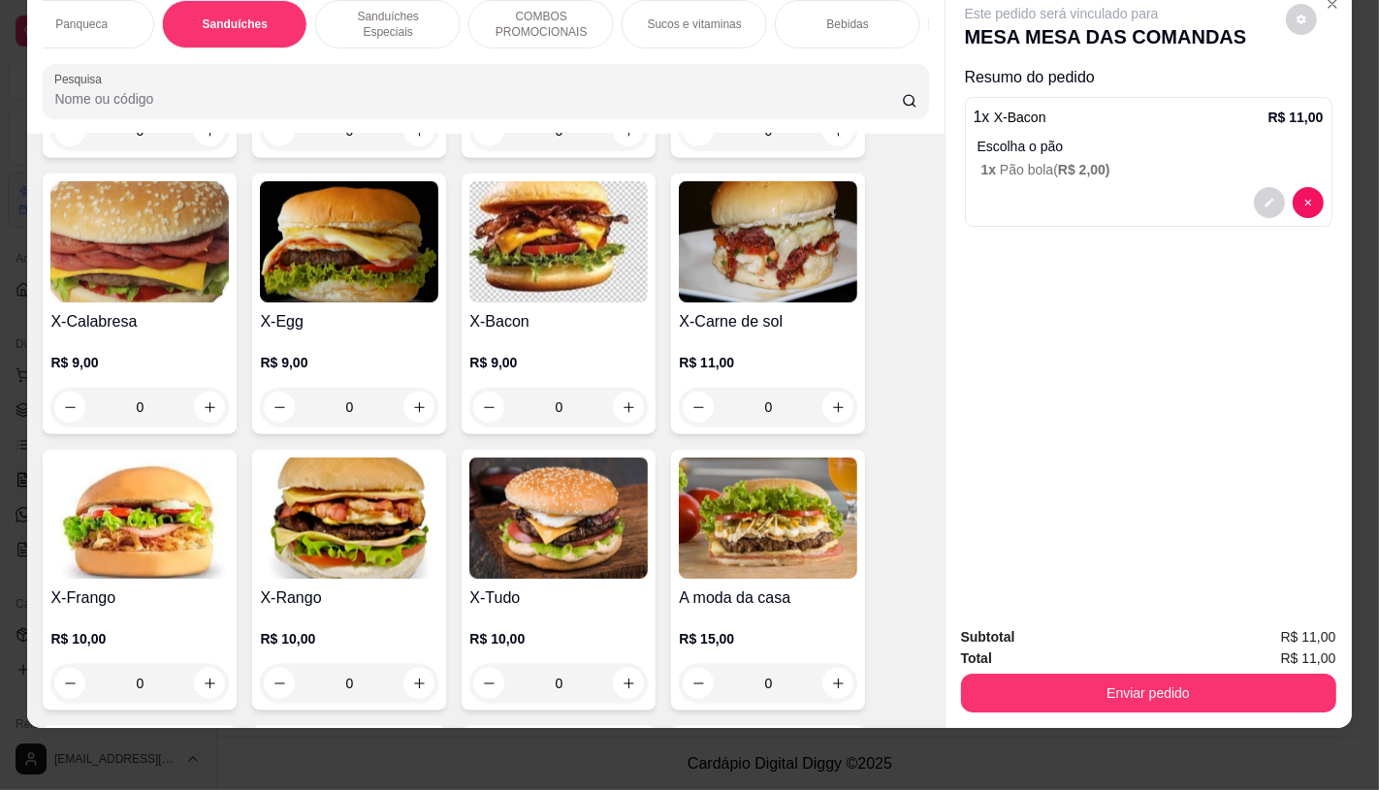
scroll to position [0, 2017]
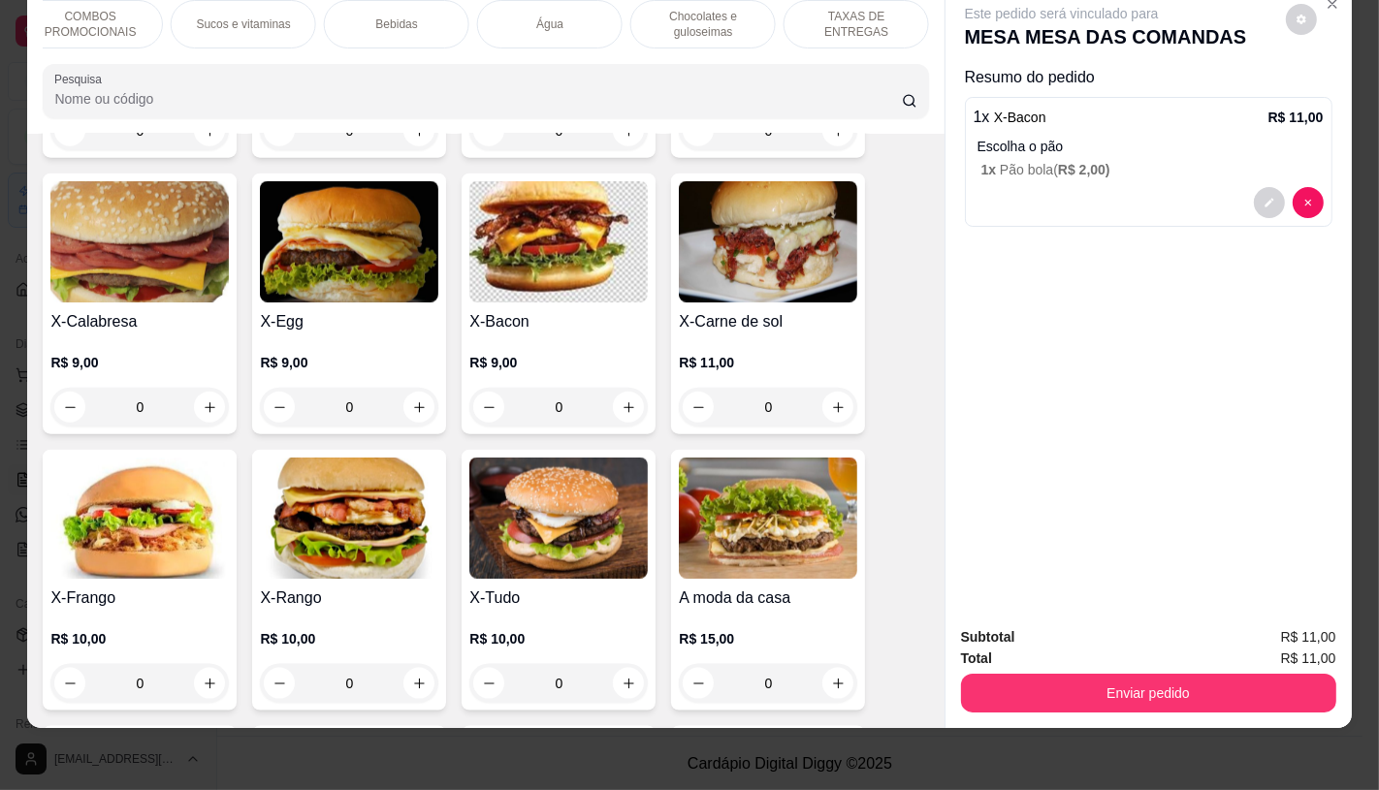
click at [815, 10] on p "TAXAS DE ENTREGAS" at bounding box center [856, 24] width 112 height 31
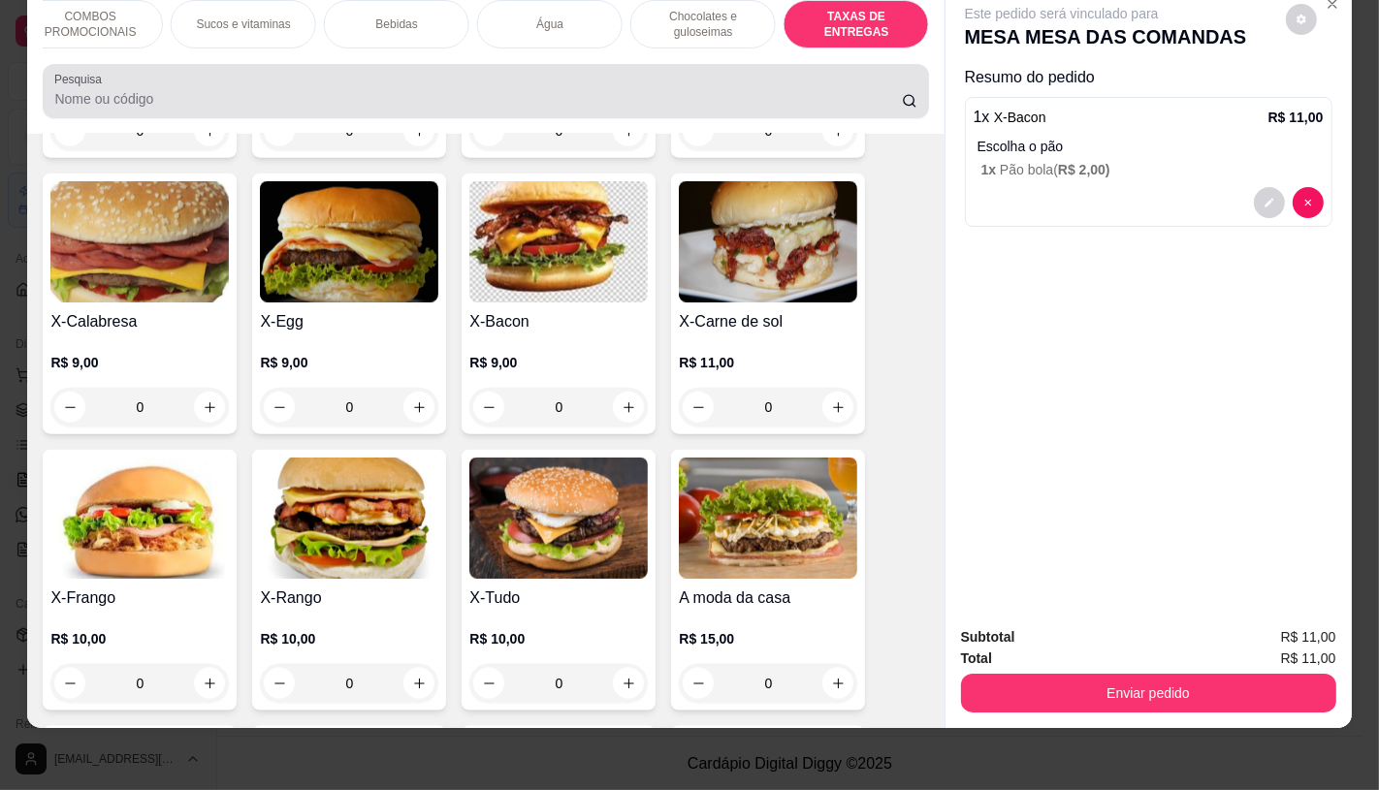
scroll to position [12969, 0]
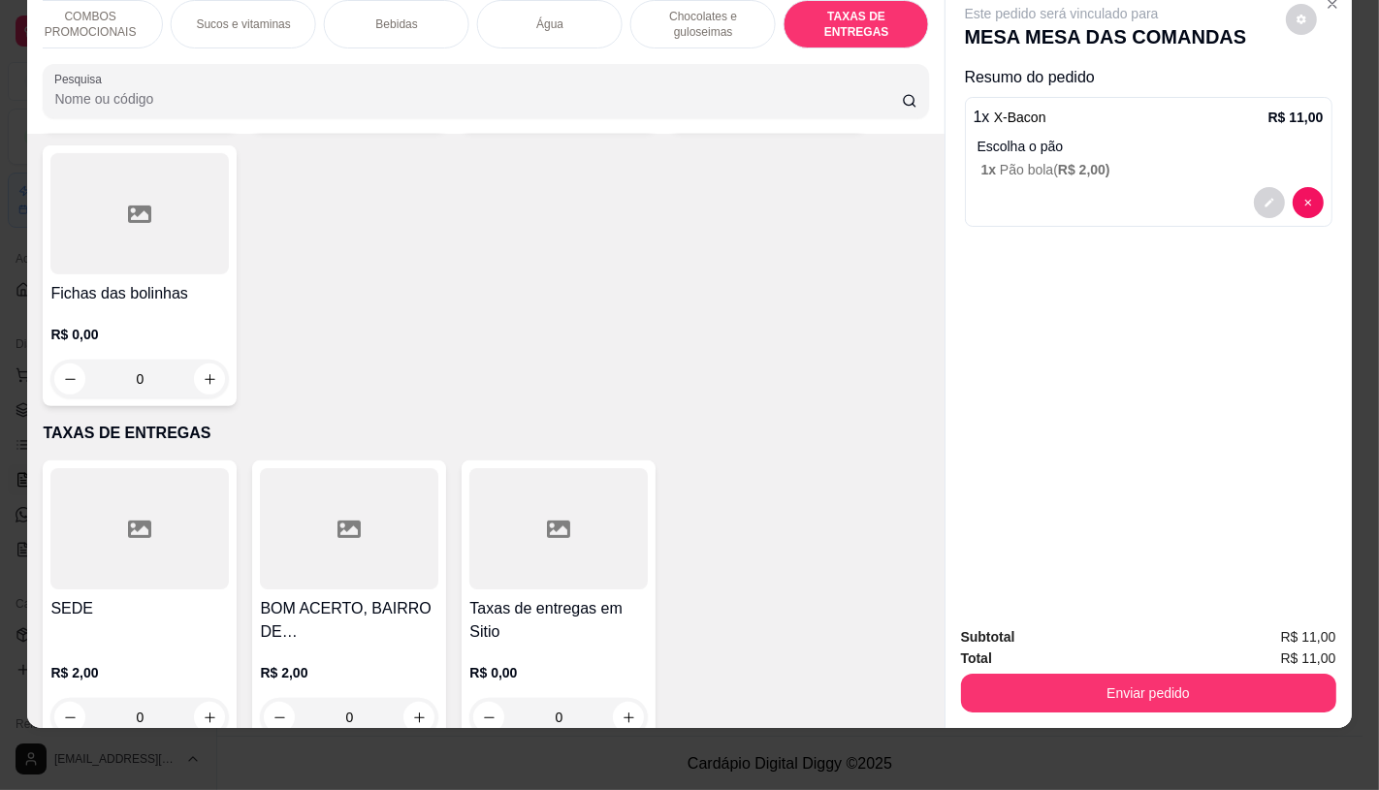
click at [181, 476] on div at bounding box center [139, 528] width 178 height 121
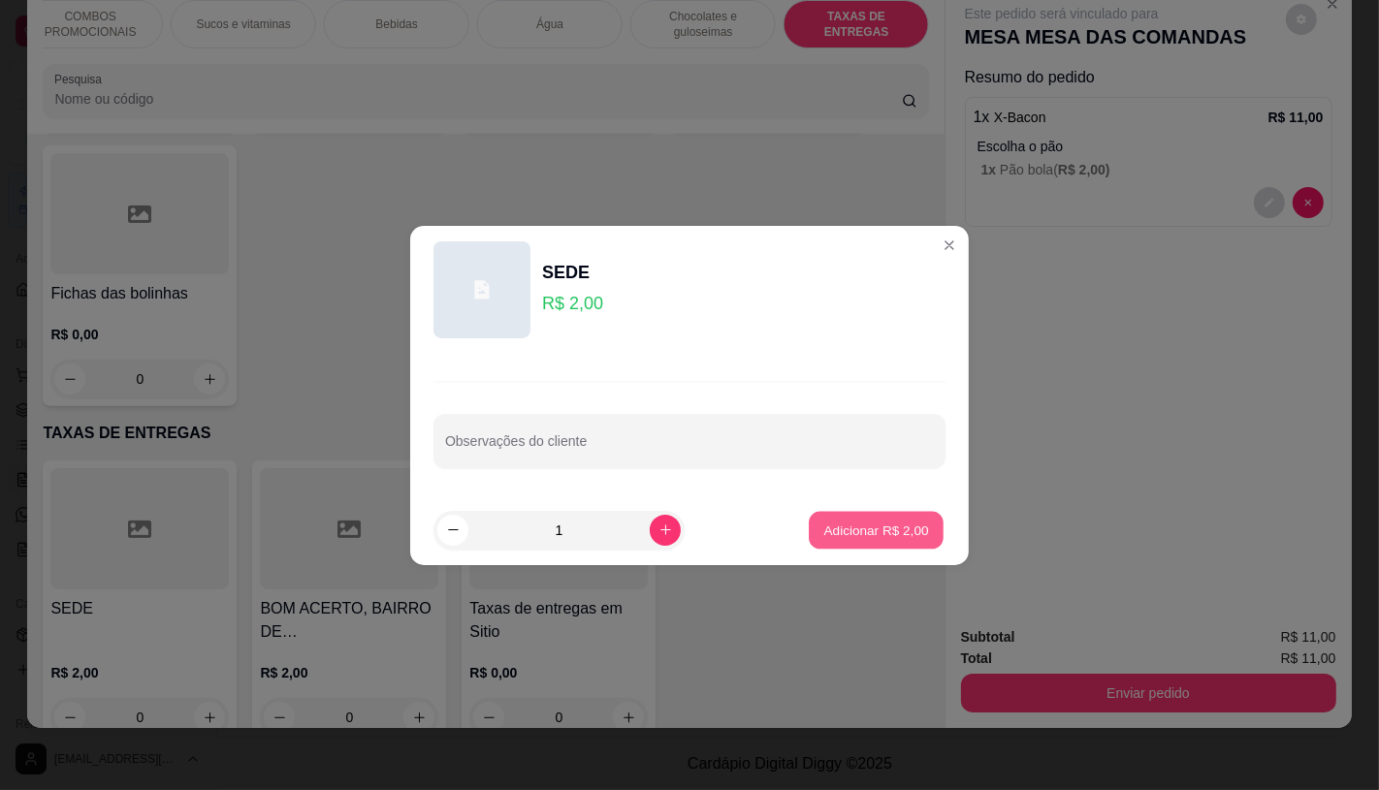
click at [857, 529] on p "Adicionar R$ 2,00" at bounding box center [875, 530] width 105 height 18
type input "1"
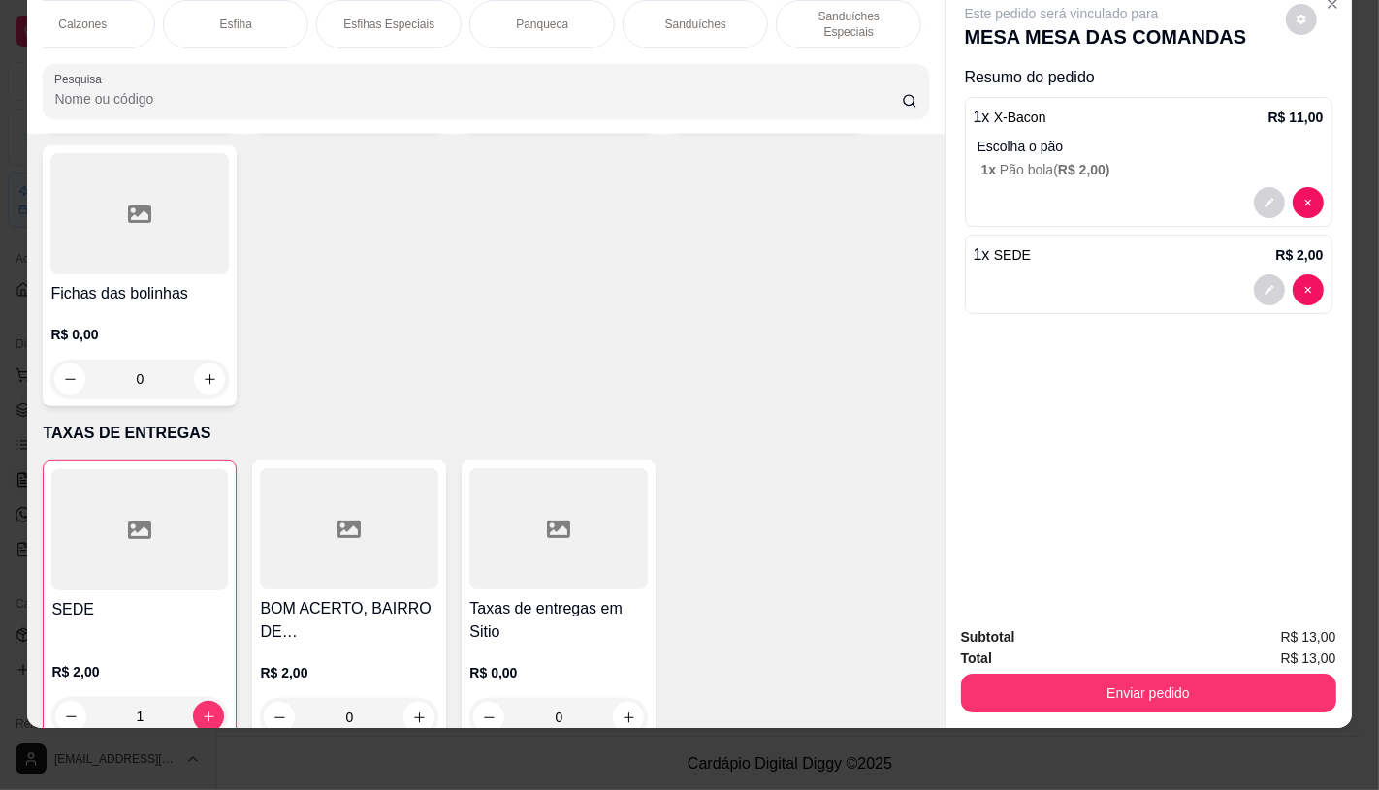
scroll to position [0, 0]
click at [76, 13] on p "FATIAS NO BALCÃO e PDV" at bounding box center [115, 24] width 112 height 31
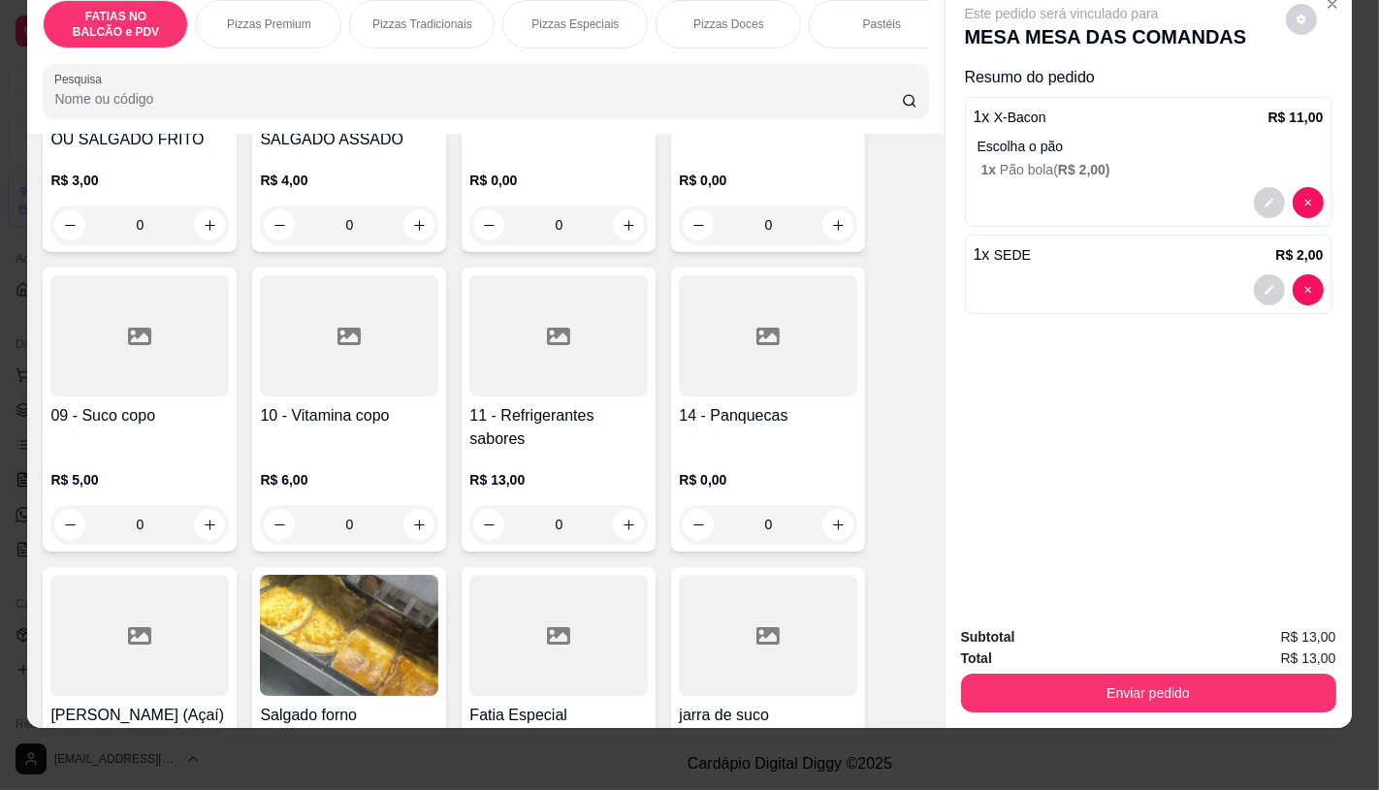
scroll to position [625, 0]
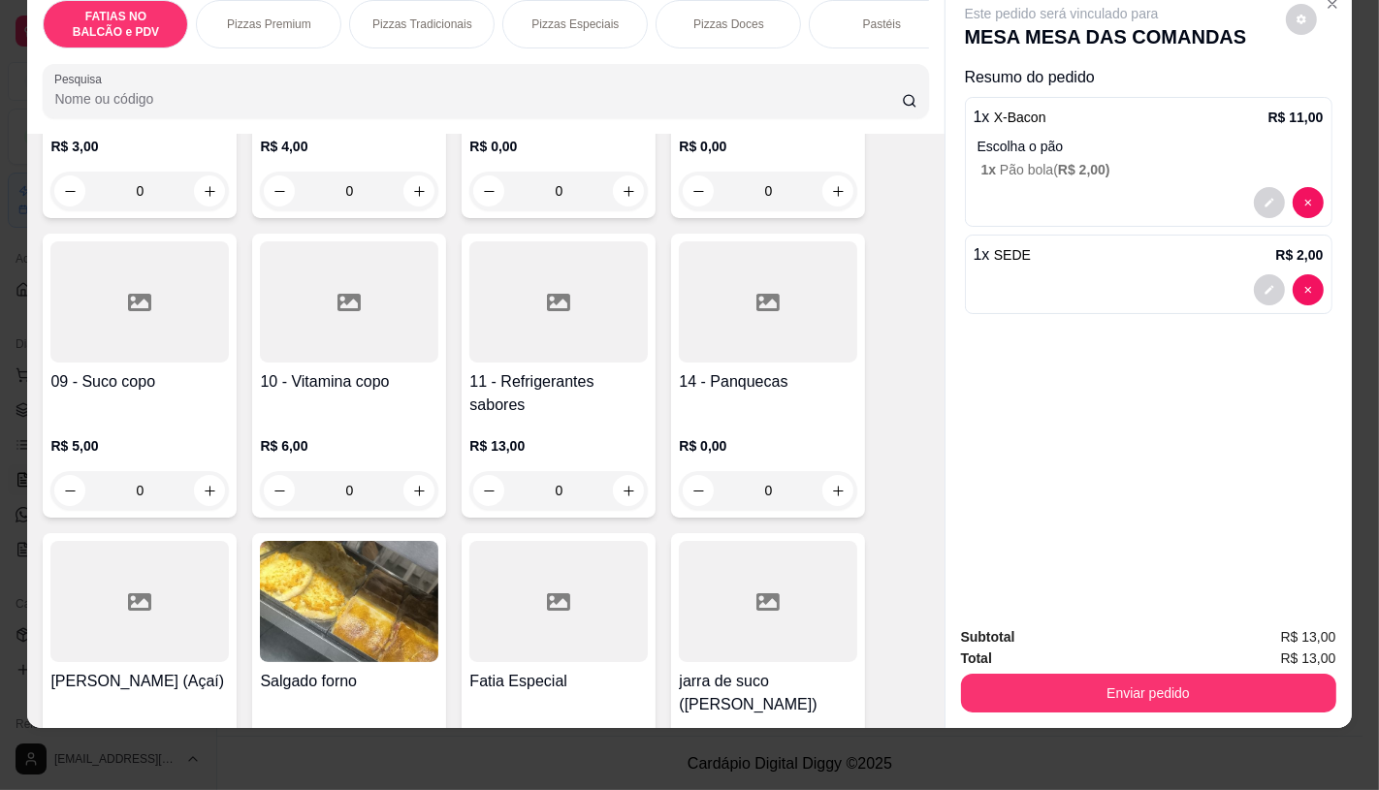
click at [92, 357] on div at bounding box center [139, 301] width 178 height 121
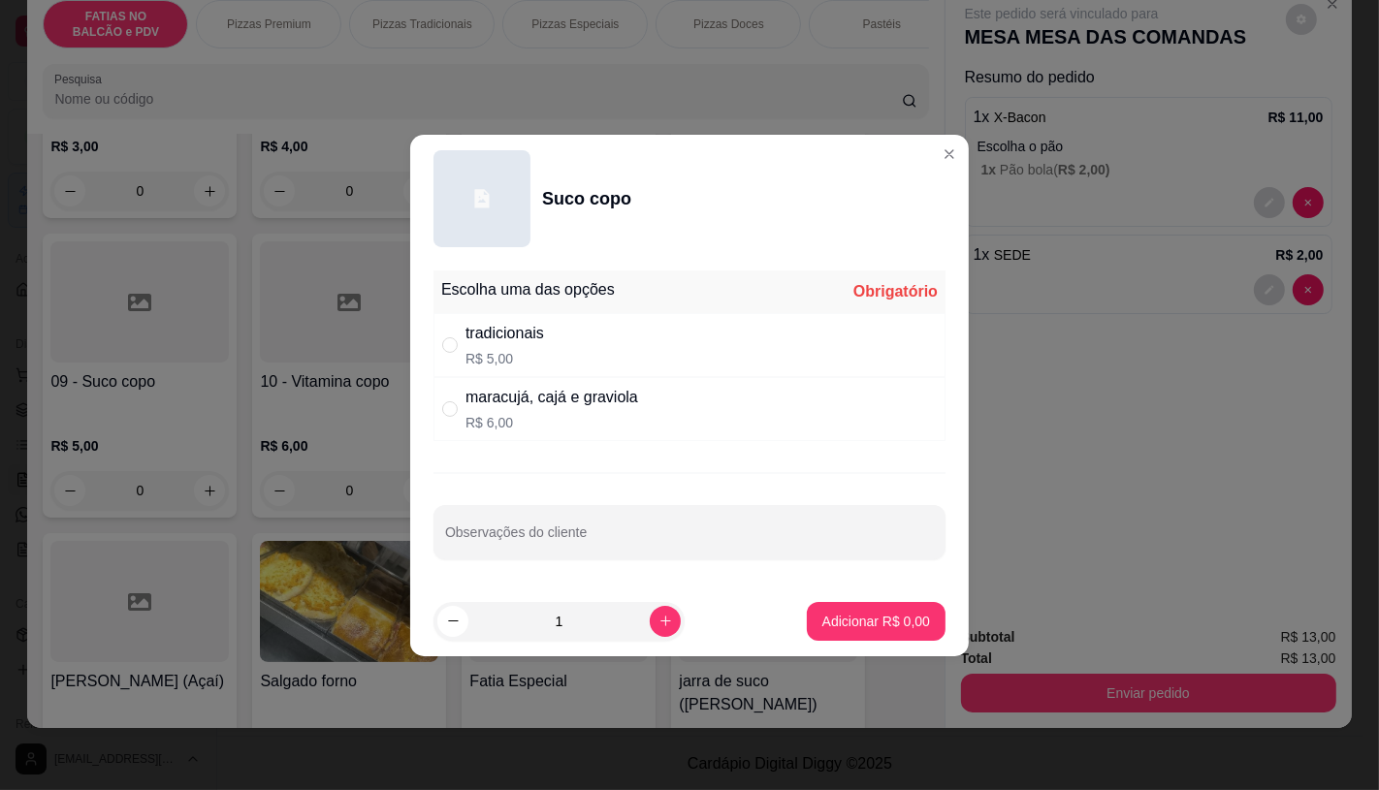
click at [654, 352] on div "tradicionais R$ 5,00" at bounding box center [689, 345] width 512 height 64
radio input "true"
click at [828, 615] on p "Adicionar R$ 5,00" at bounding box center [876, 621] width 108 height 19
type input "1"
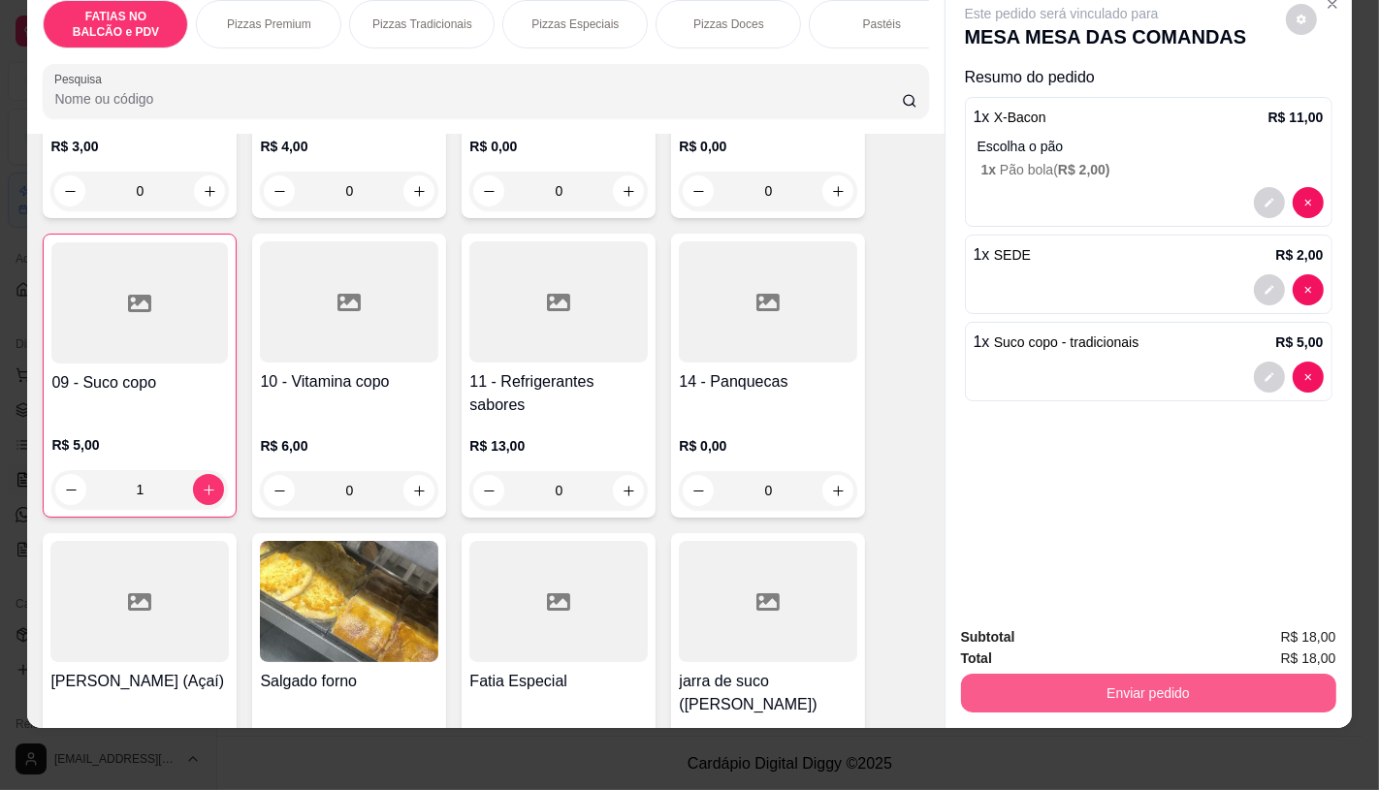
click at [1160, 682] on button "Enviar pedido" at bounding box center [1148, 693] width 375 height 39
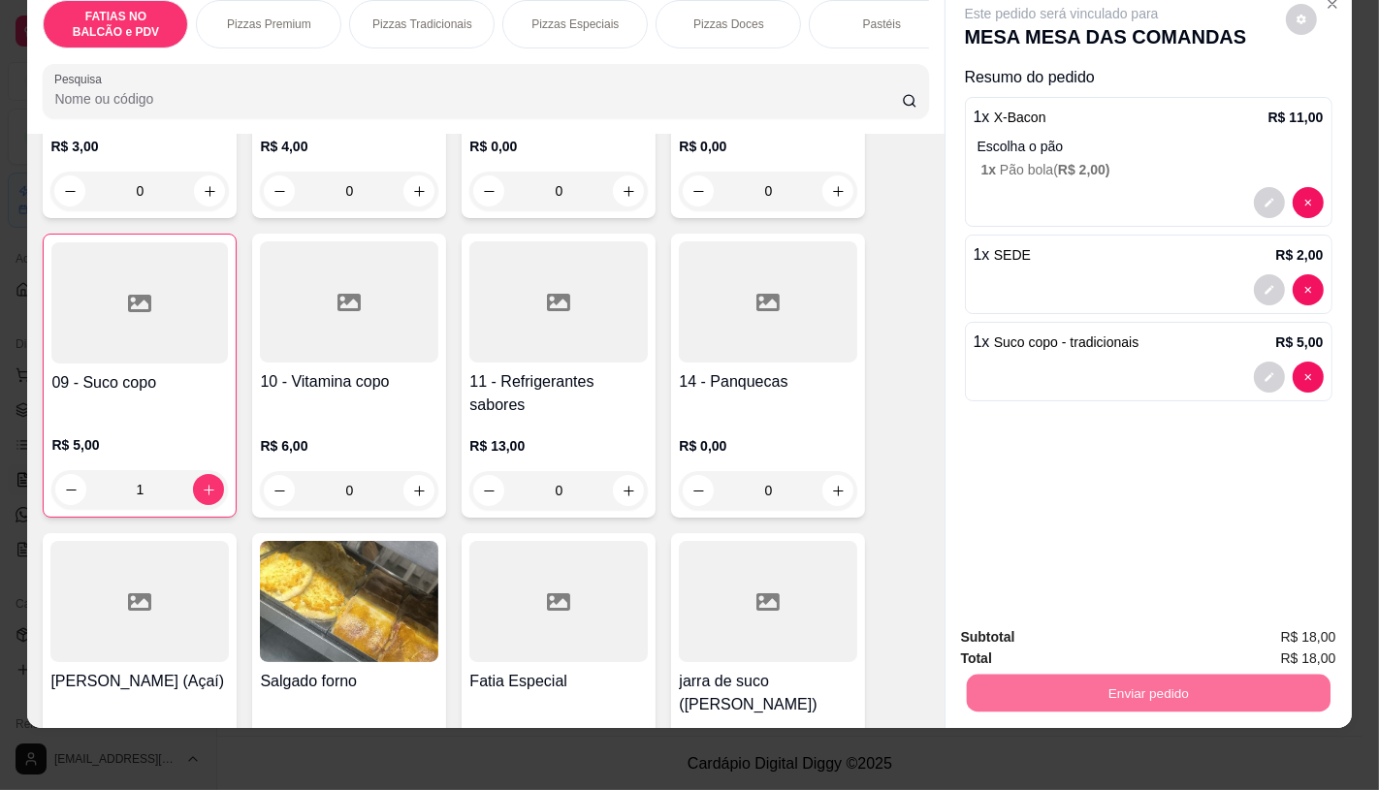
click at [1030, 640] on button "Não registrar e enviar pedido" at bounding box center [1083, 631] width 202 height 37
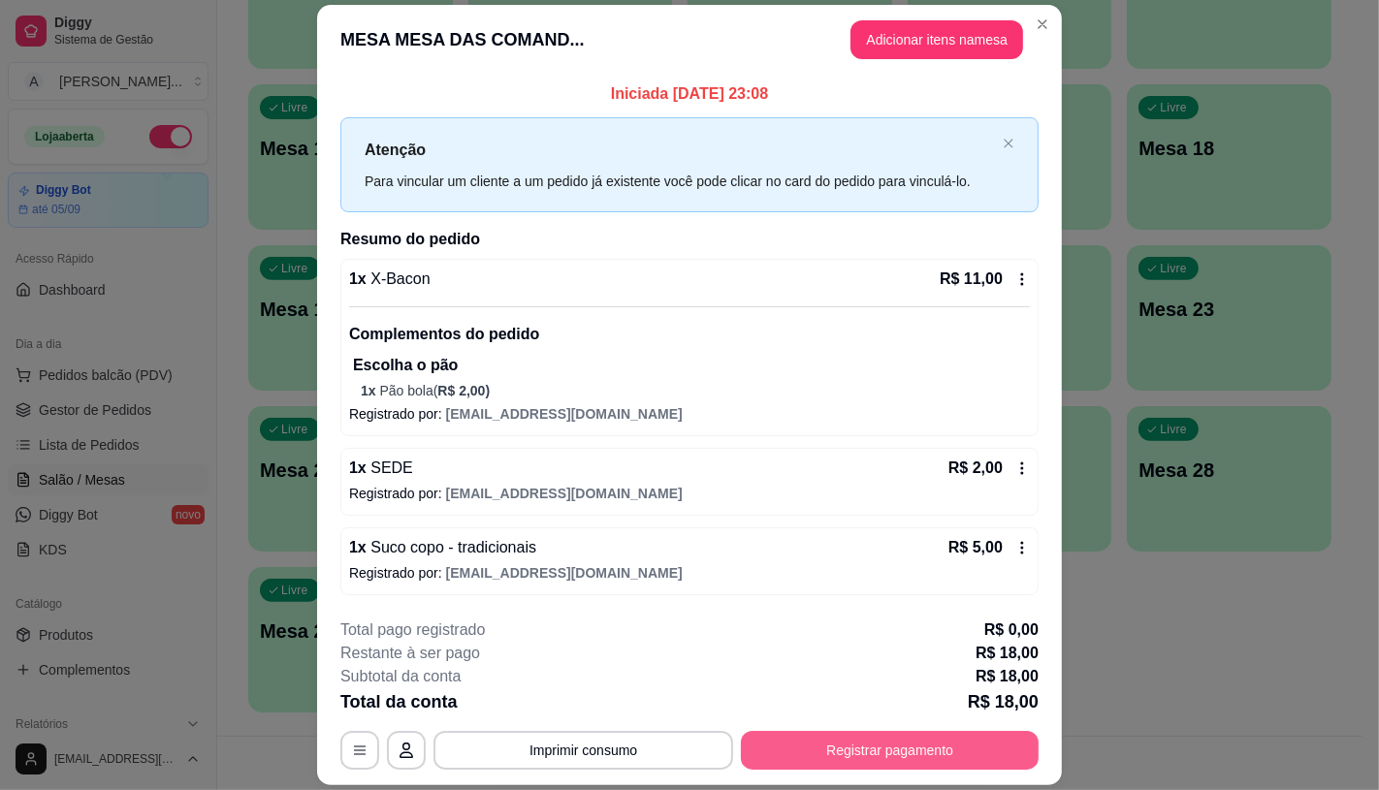
click at [813, 743] on button "Registrar pagamento" at bounding box center [890, 750] width 298 height 39
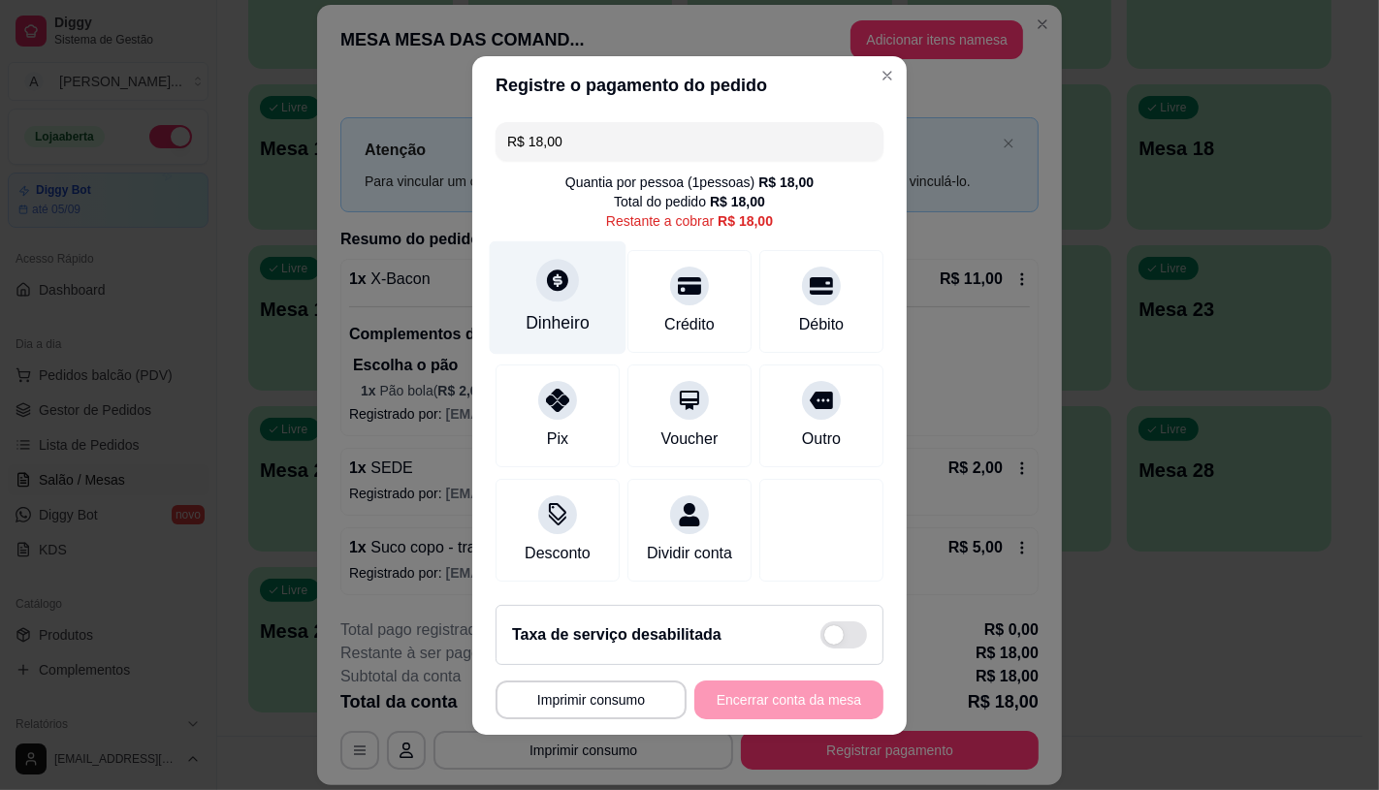
click at [560, 310] on div "Dinheiro" at bounding box center [558, 322] width 64 height 25
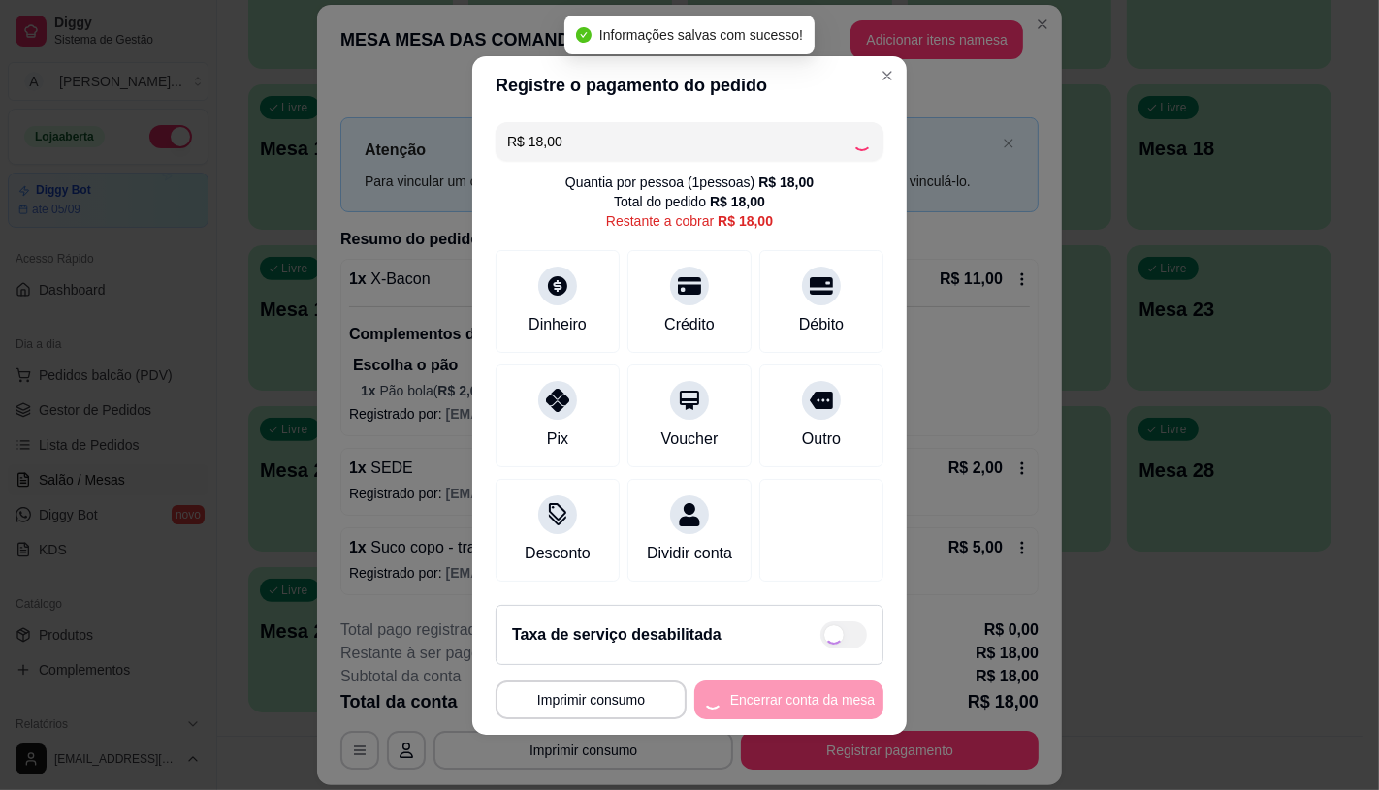
click at [777, 720] on div "**********" at bounding box center [690, 700] width 388 height 39
type input "R$ 0,00"
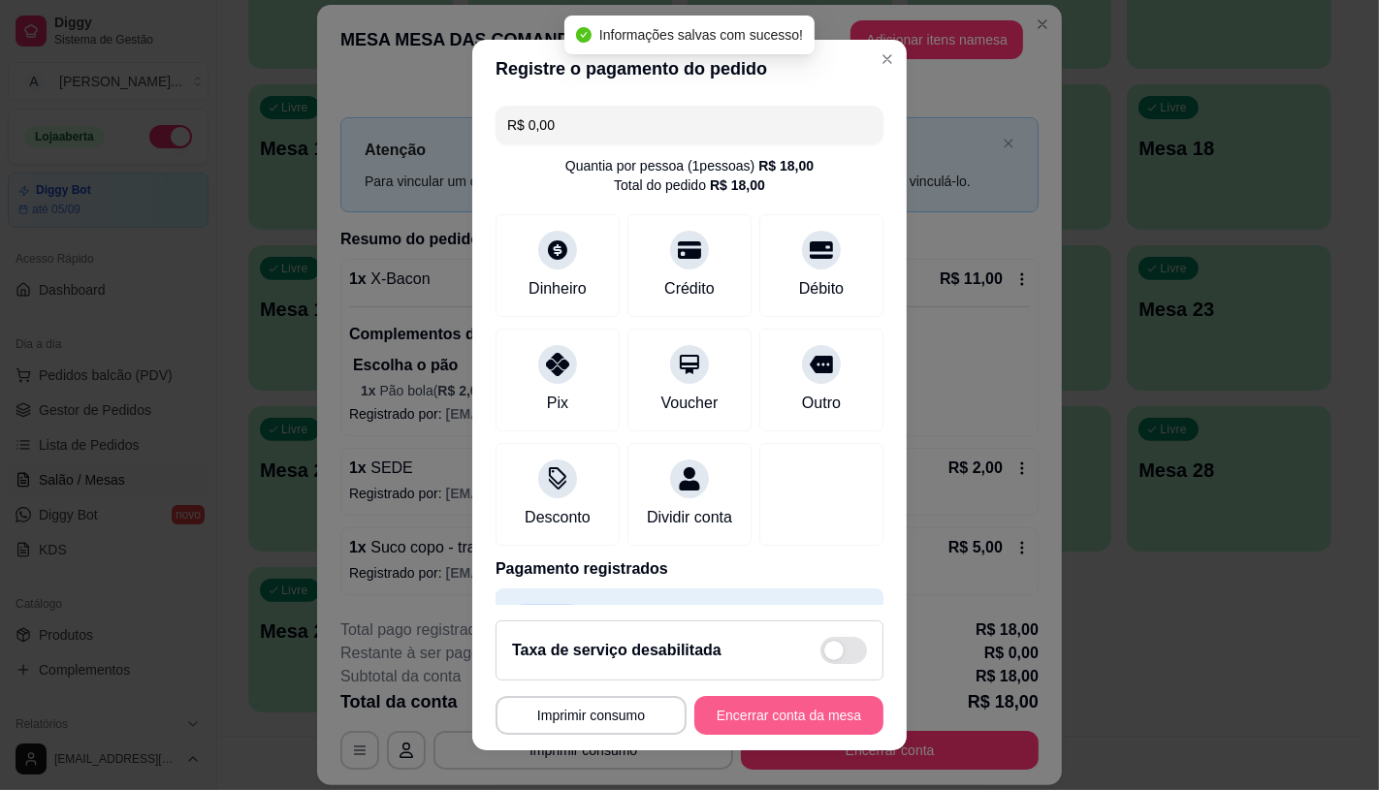
click at [777, 722] on button "Encerrar conta da mesa" at bounding box center [788, 715] width 189 height 39
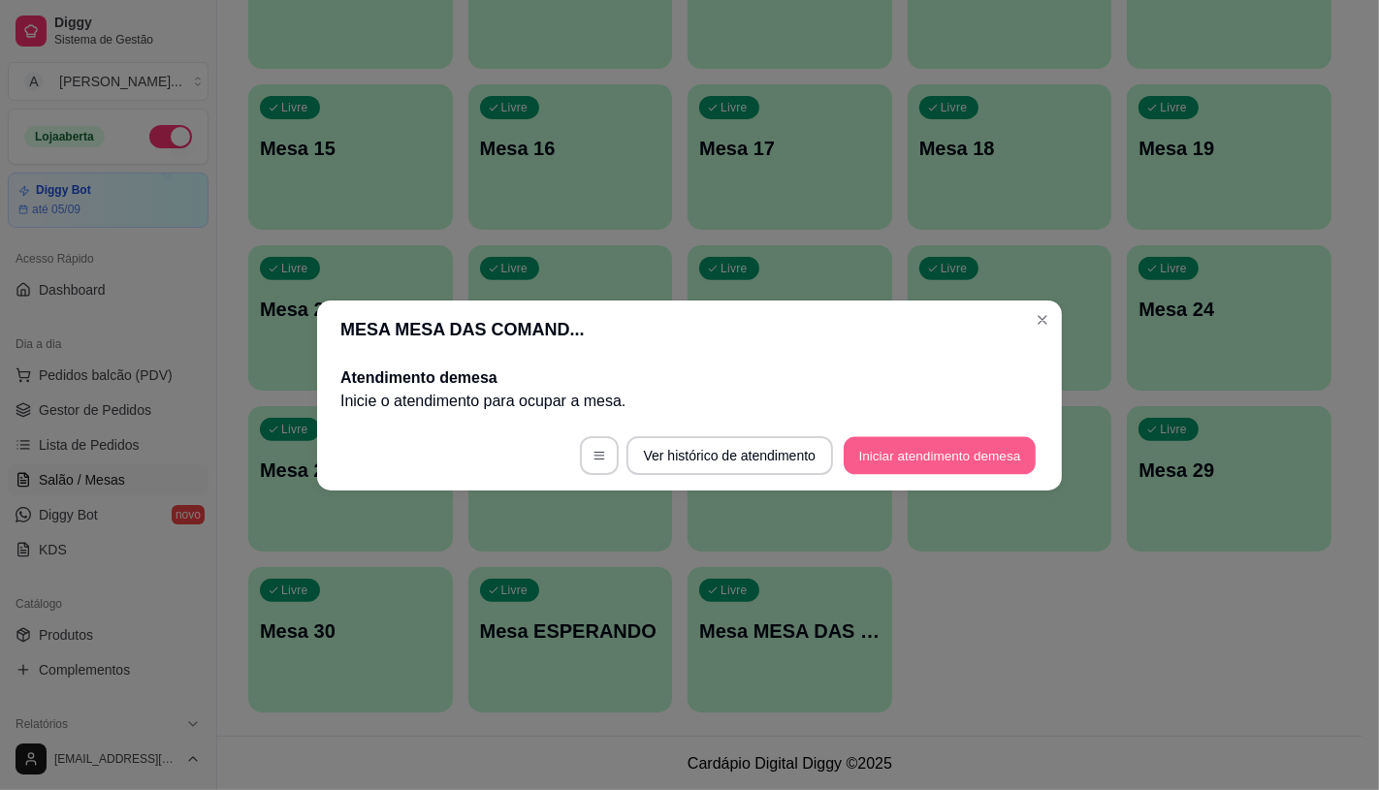
click at [887, 462] on button "Iniciar atendimento de mesa" at bounding box center [940, 455] width 192 height 38
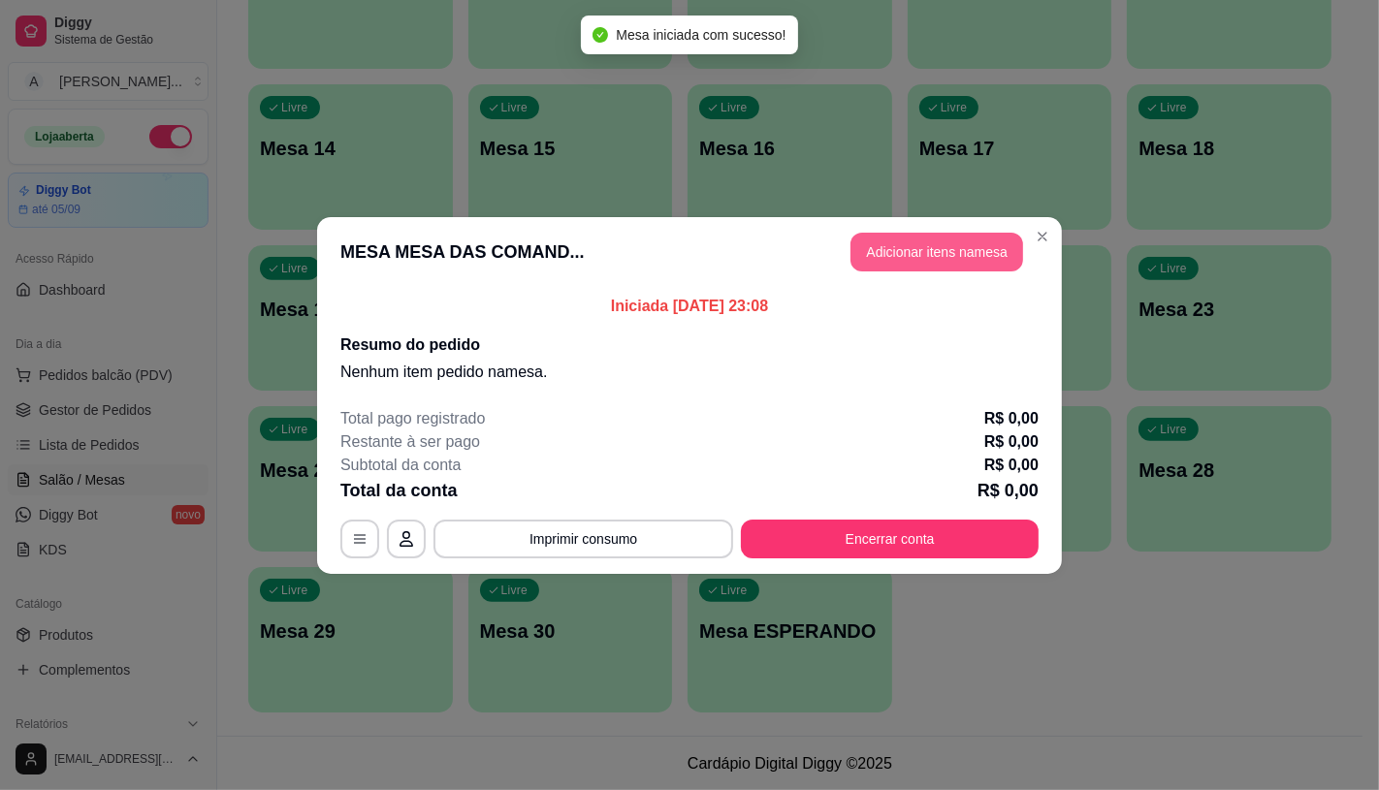
click at [916, 245] on button "Adicionar itens na mesa" at bounding box center [936, 252] width 173 height 39
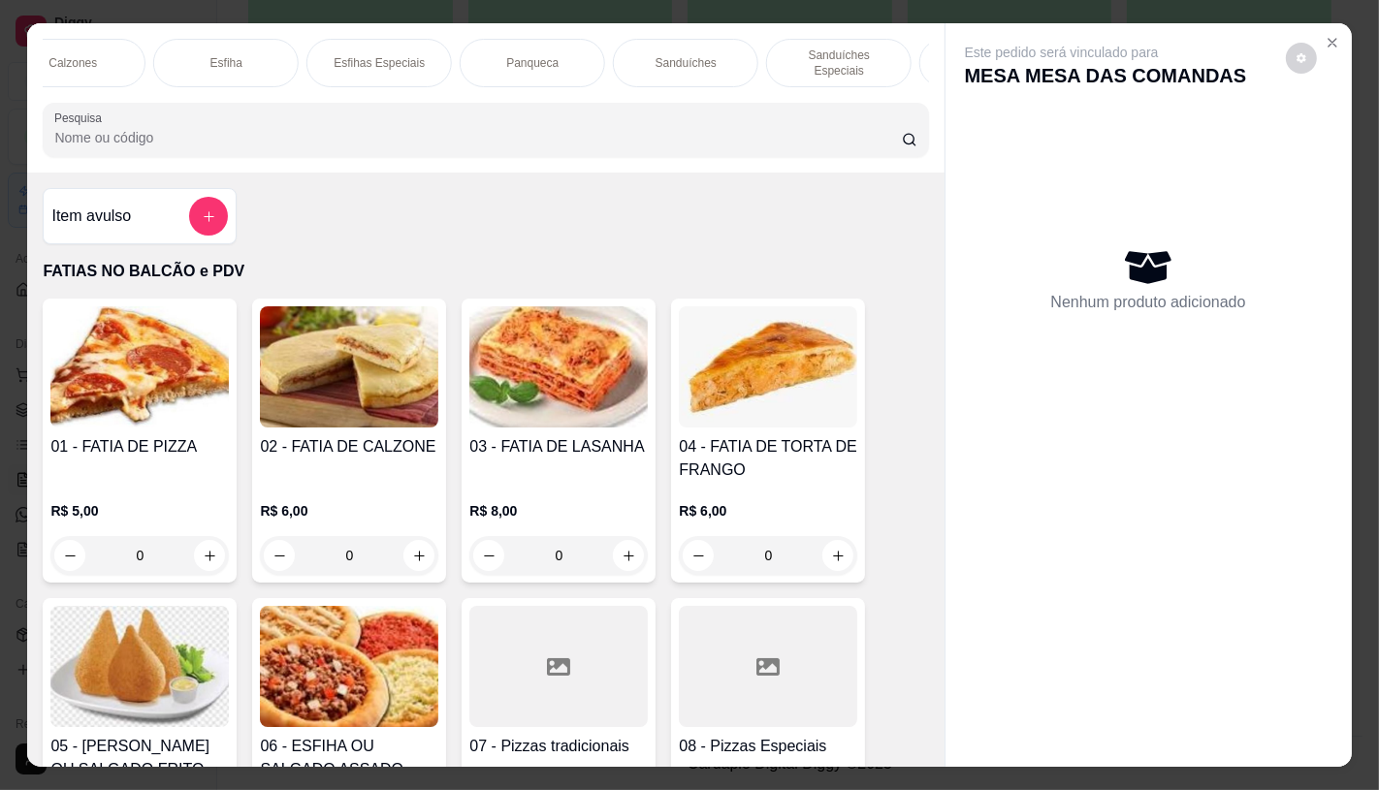
scroll to position [0, 1131]
click at [524, 66] on div "Panqueca" at bounding box center [516, 63] width 145 height 48
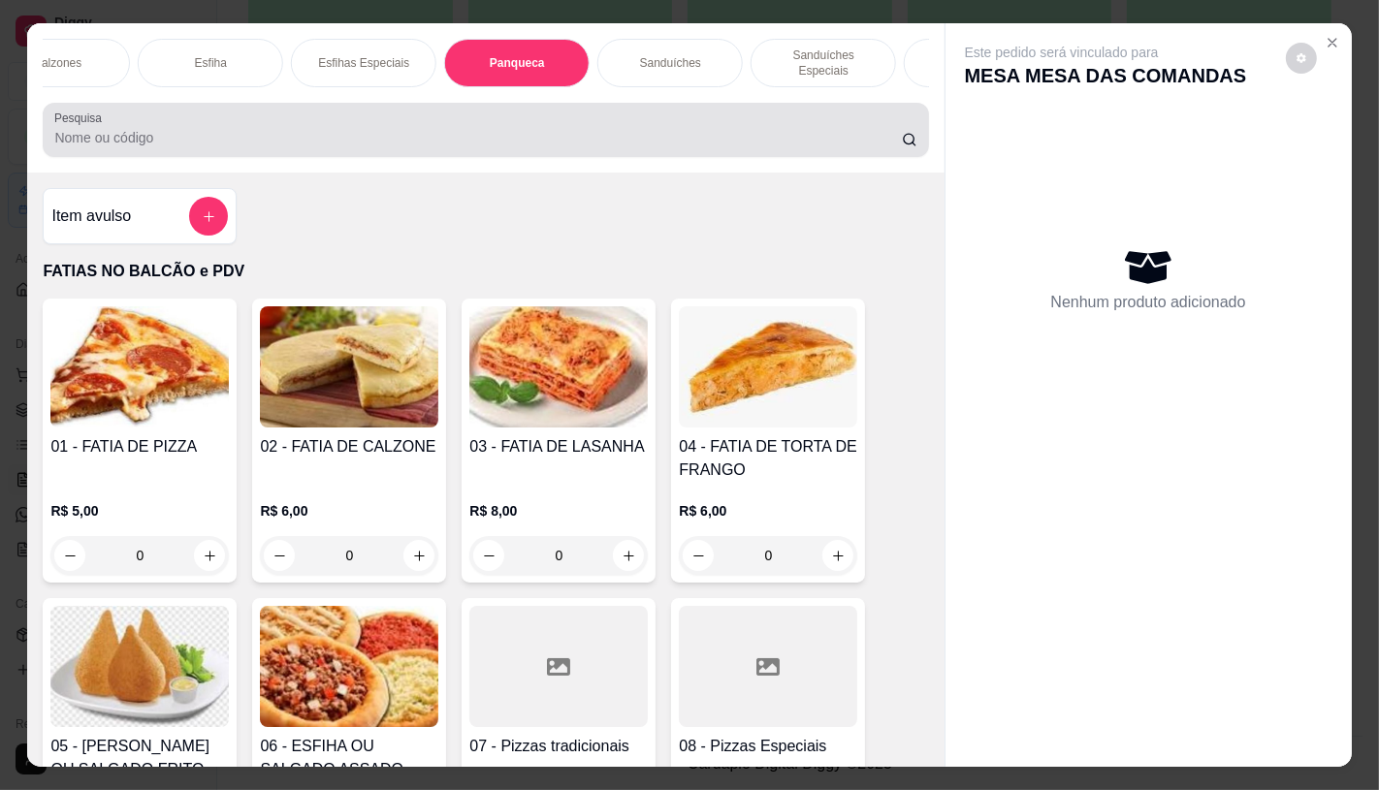
scroll to position [46, 0]
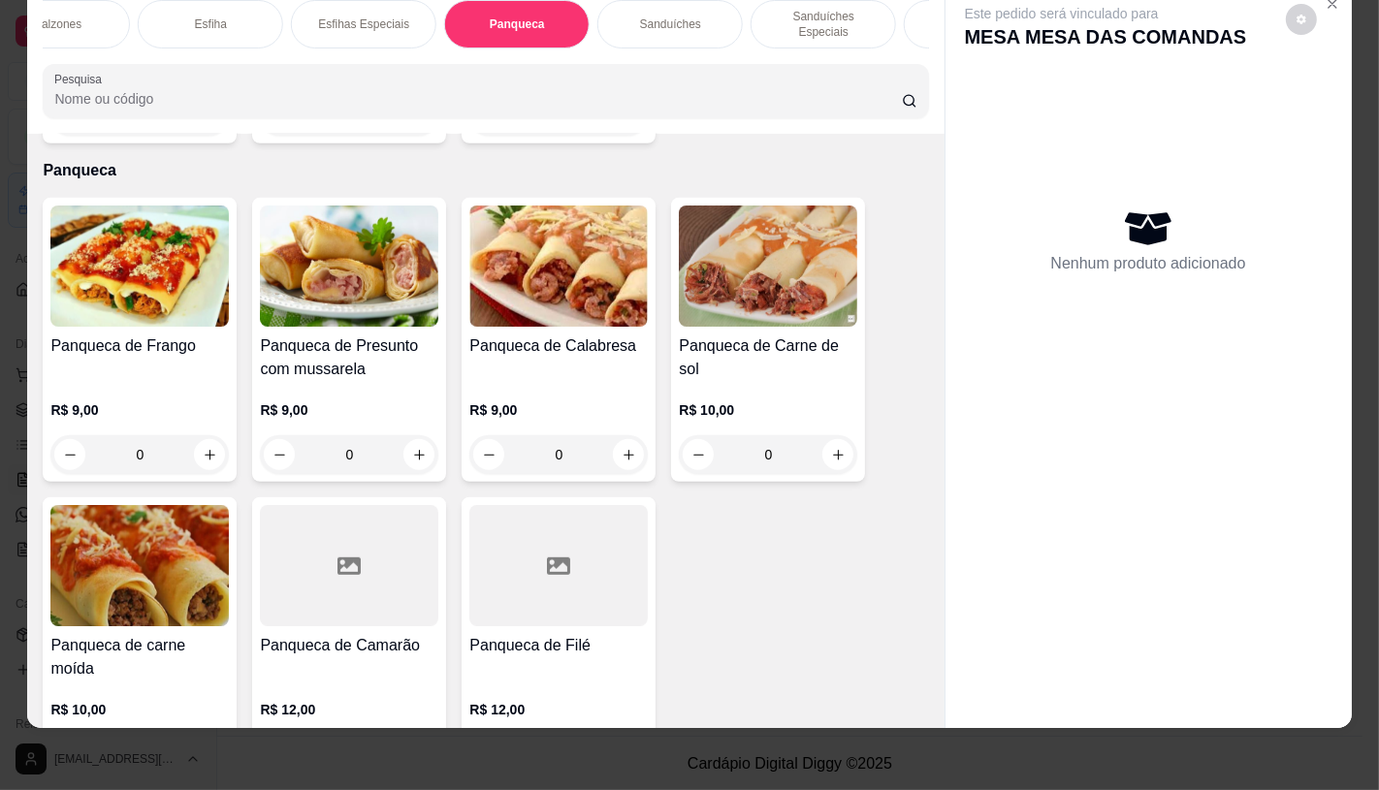
click at [118, 381] on div "R$ 9,00 0" at bounding box center [139, 427] width 178 height 93
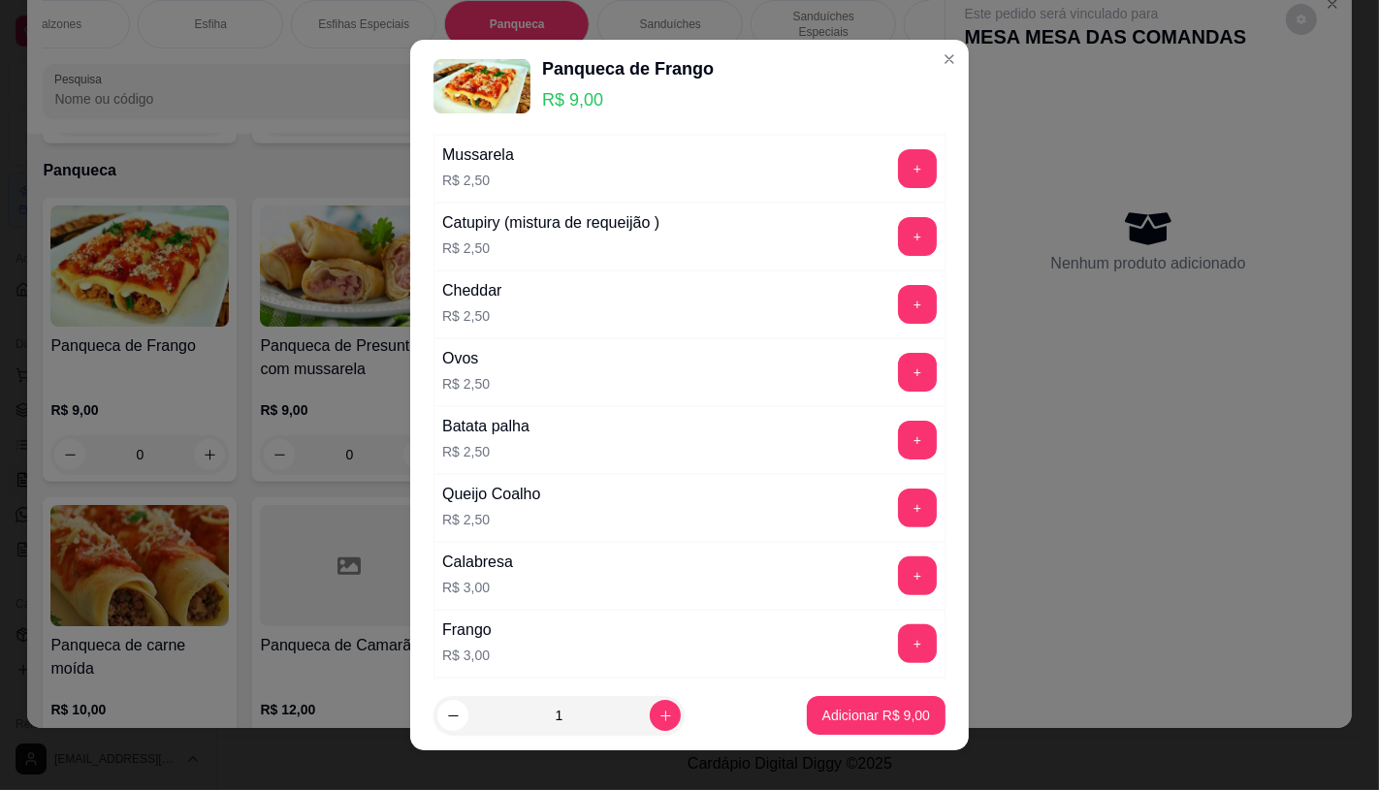
scroll to position [431, 0]
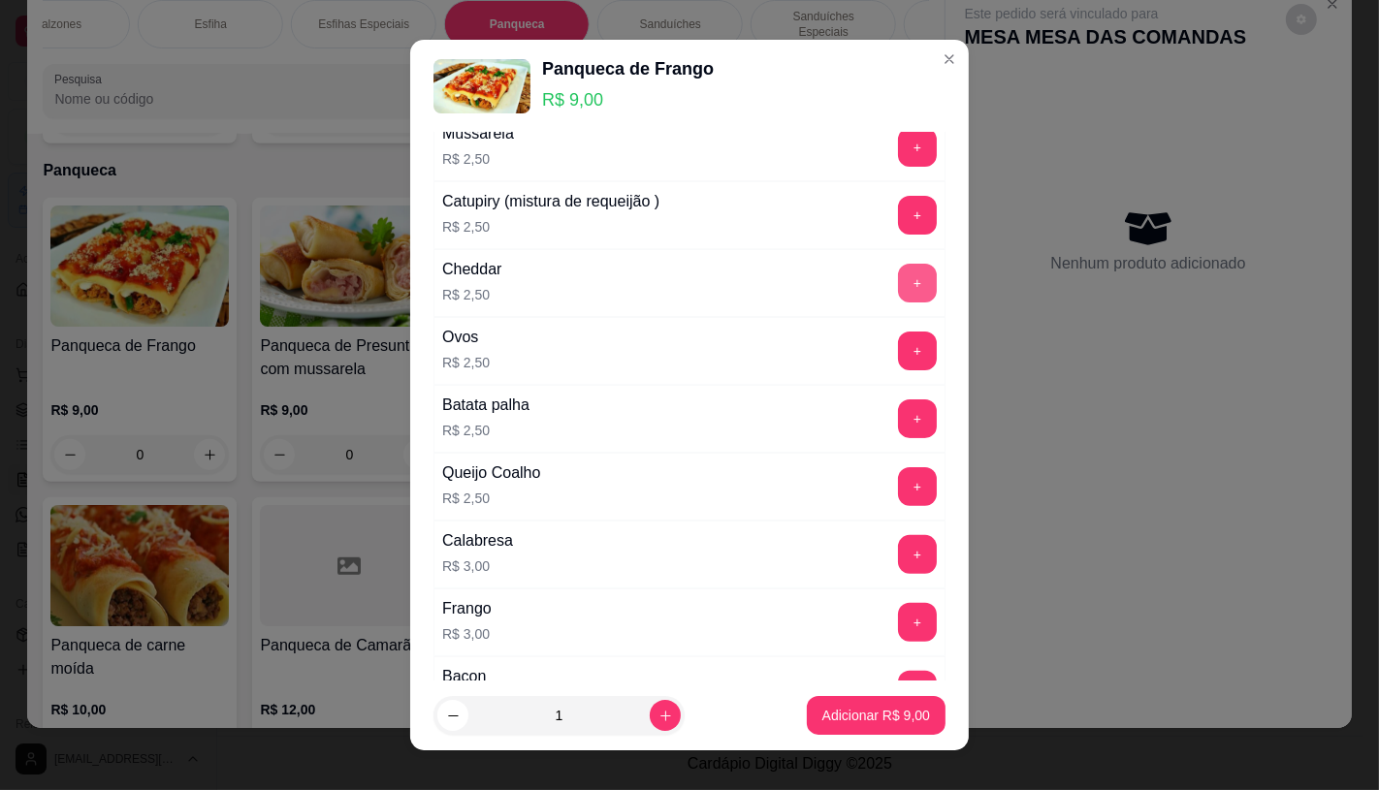
click at [898, 278] on button "+" at bounding box center [917, 283] width 39 height 39
click at [831, 702] on button "Adicionar R$ 11,50" at bounding box center [872, 715] width 146 height 39
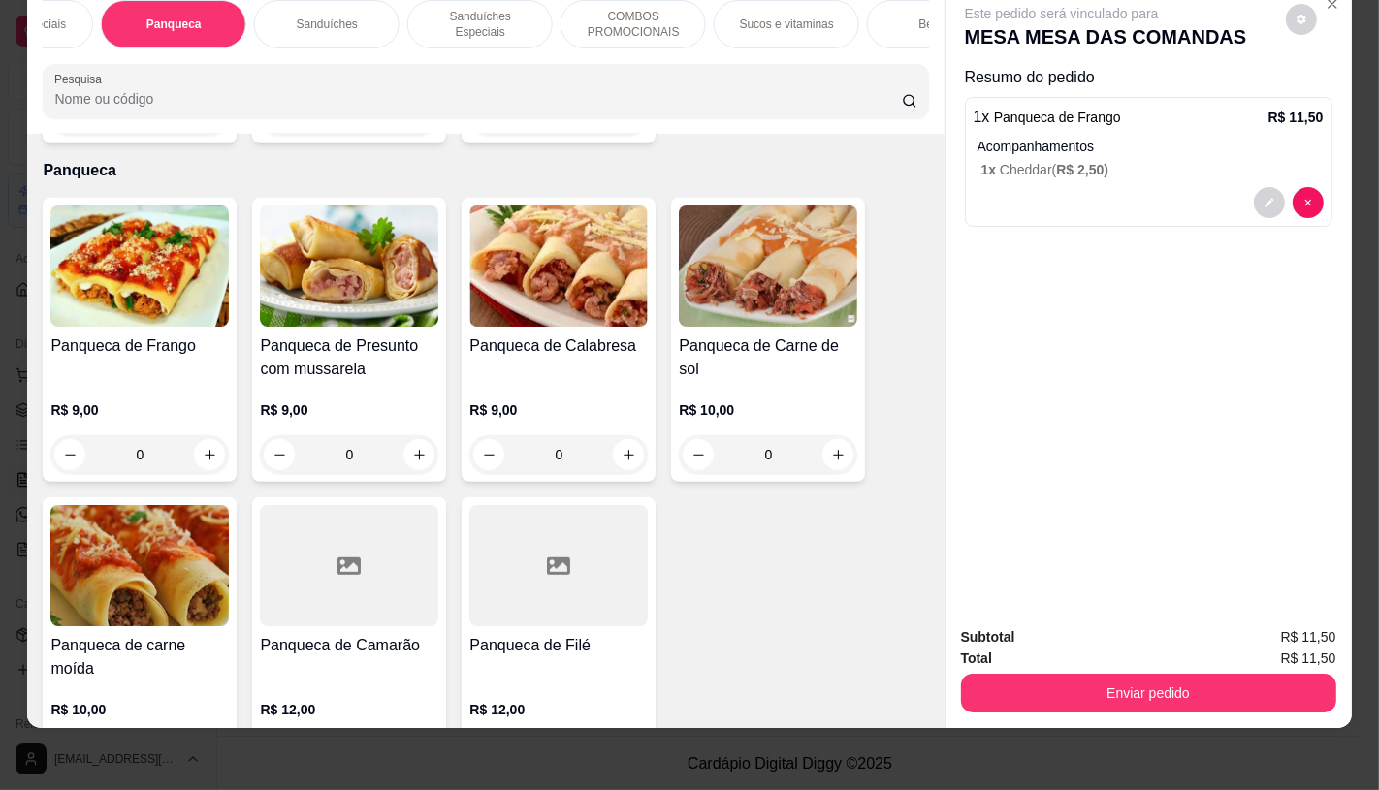
scroll to position [0, 2017]
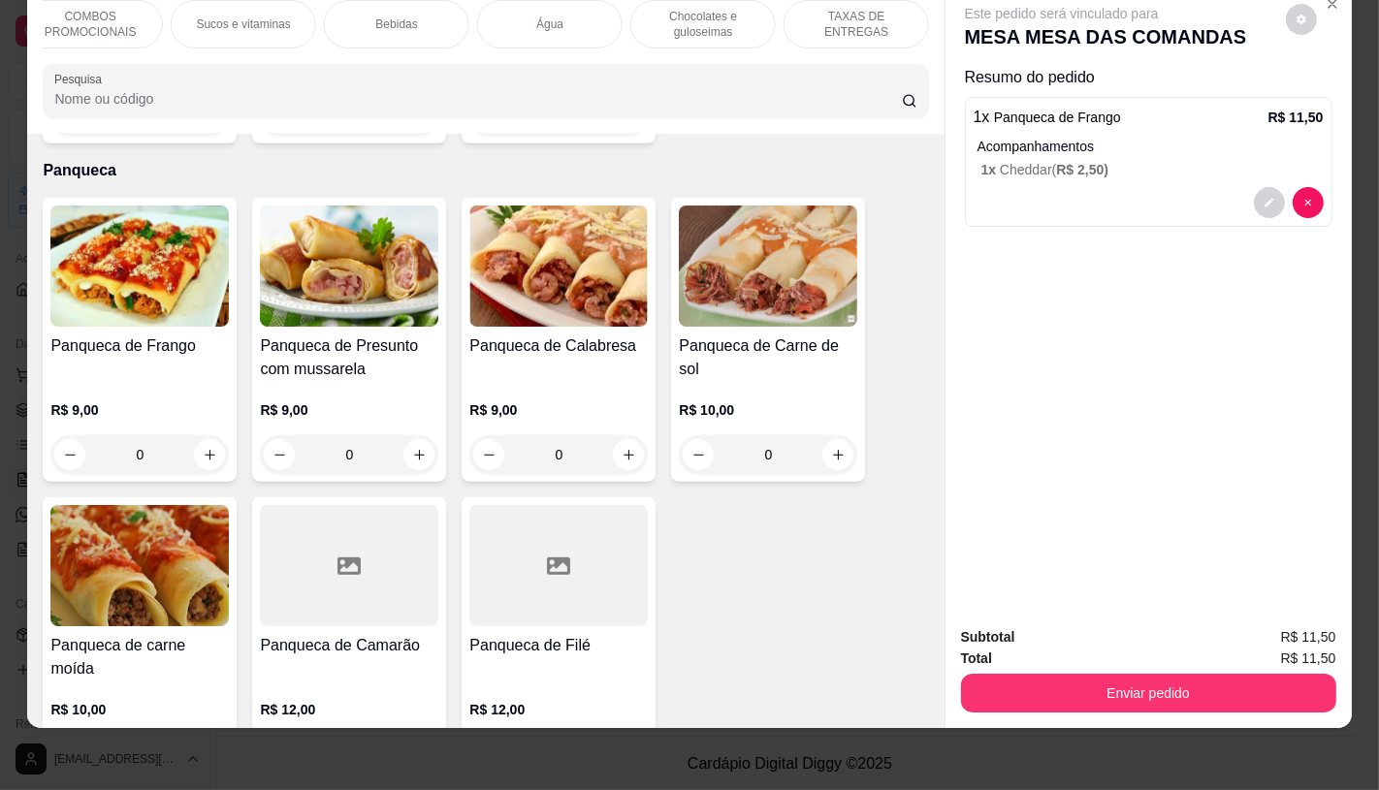
click at [810, 9] on p "TAXAS DE ENTREGAS" at bounding box center [856, 24] width 112 height 31
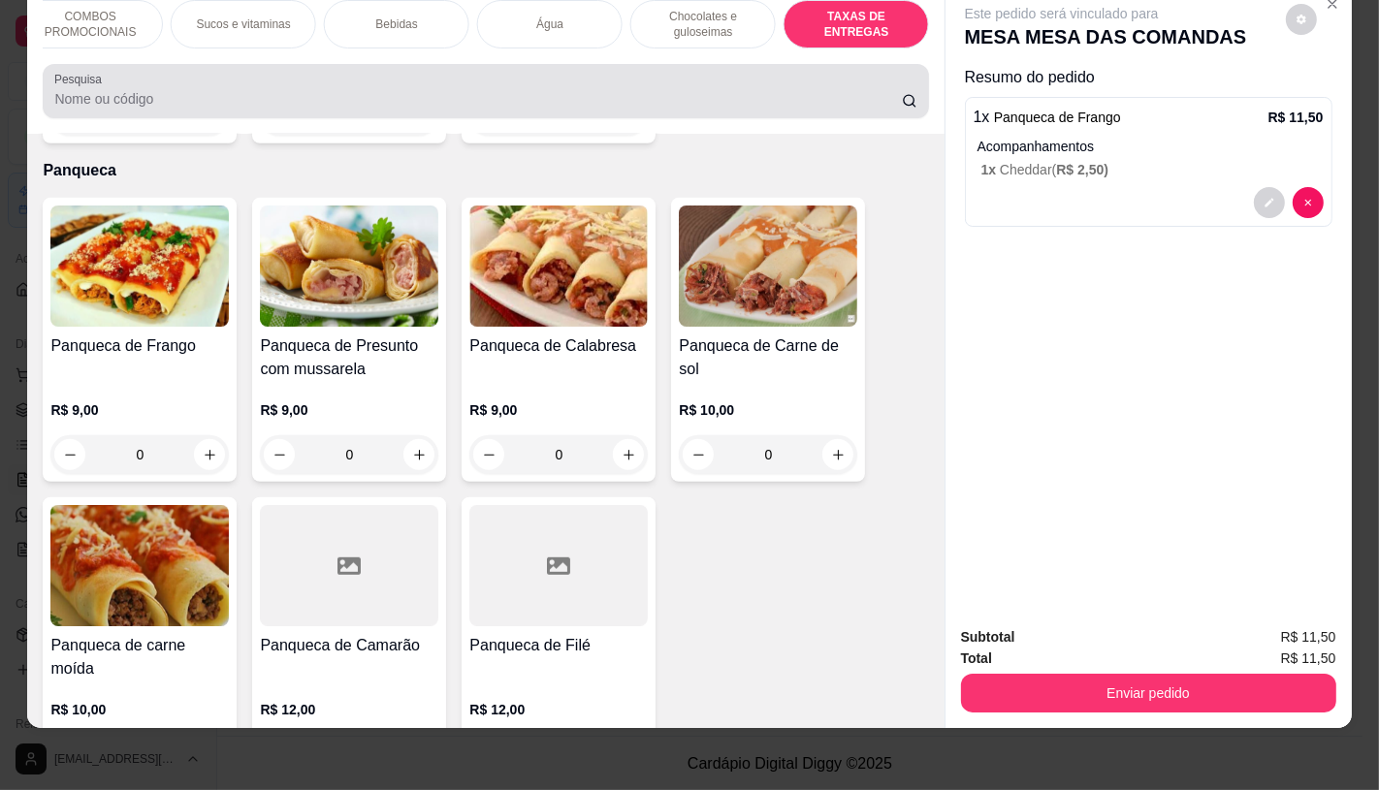
scroll to position [12969, 0]
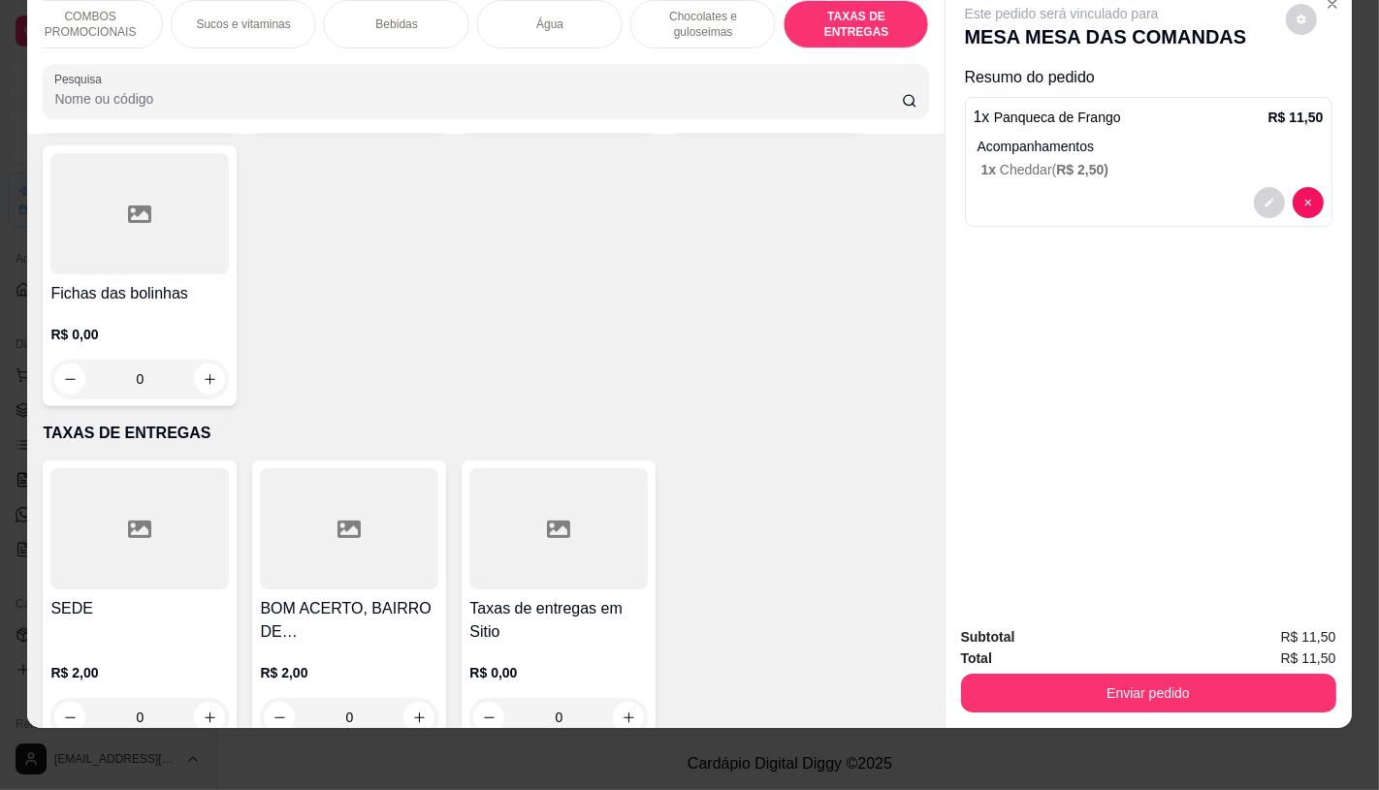
click at [142, 518] on icon at bounding box center [139, 529] width 23 height 23
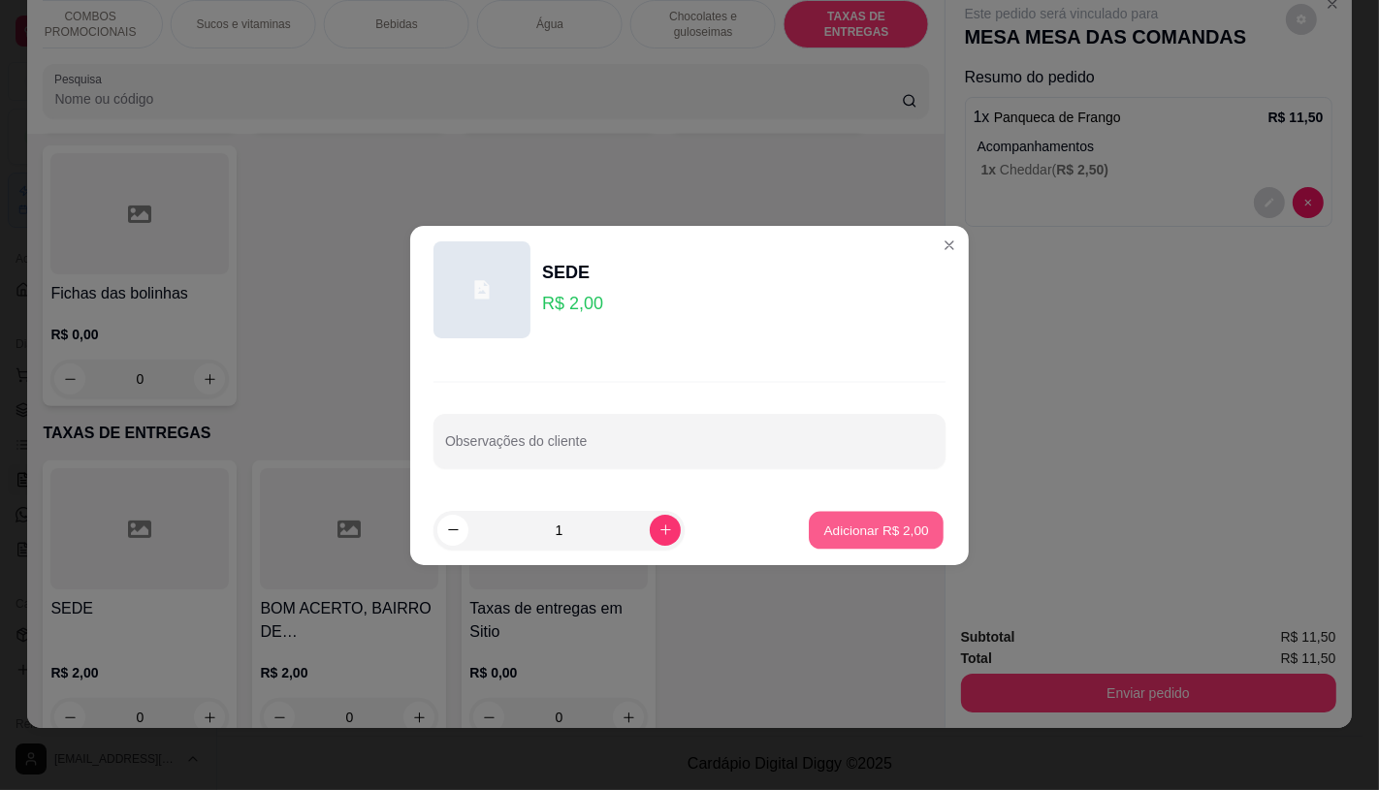
click at [848, 521] on p "Adicionar R$ 2,00" at bounding box center [875, 530] width 105 height 18
type input "1"
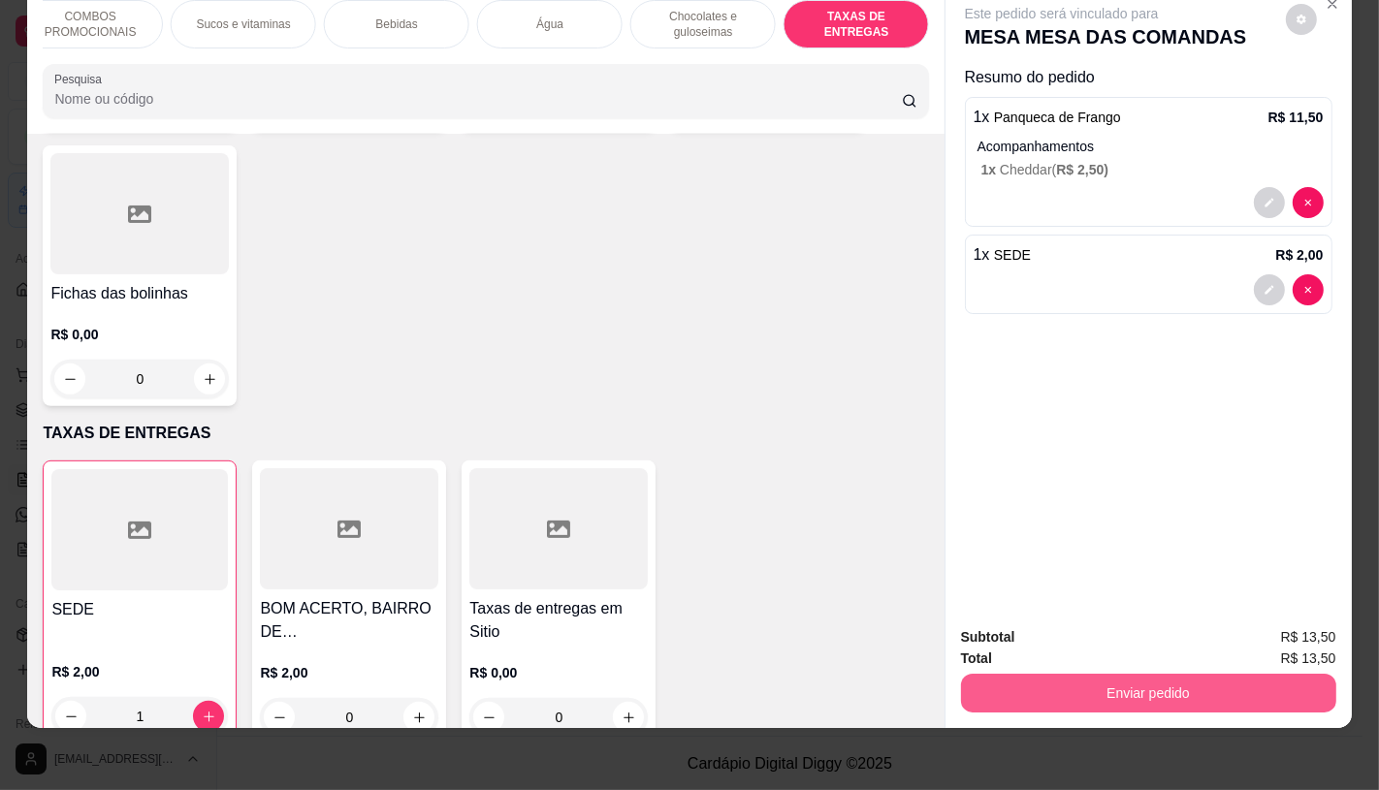
click at [1092, 692] on button "Enviar pedido" at bounding box center [1148, 693] width 375 height 39
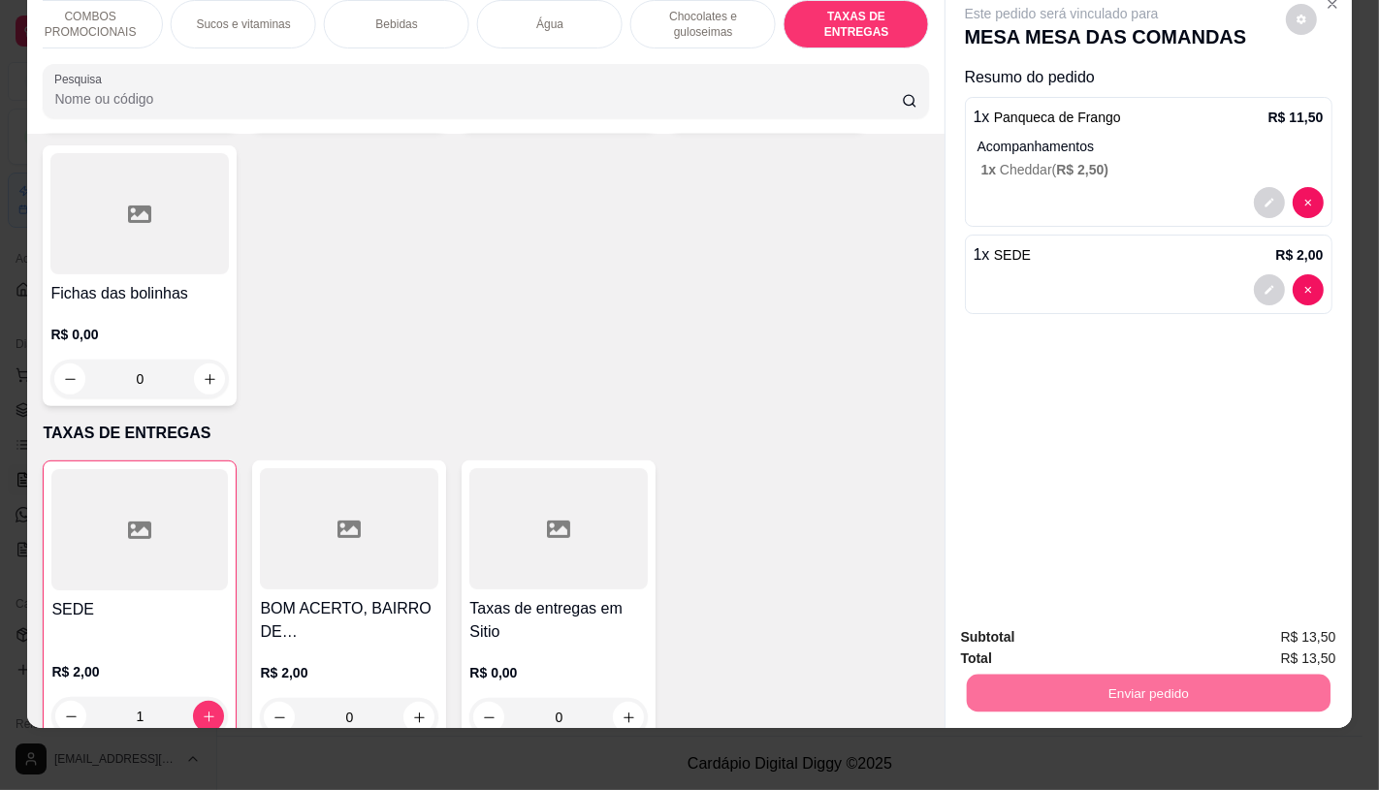
click at [1049, 635] on button "Não registrar e enviar pedido" at bounding box center [1083, 631] width 196 height 36
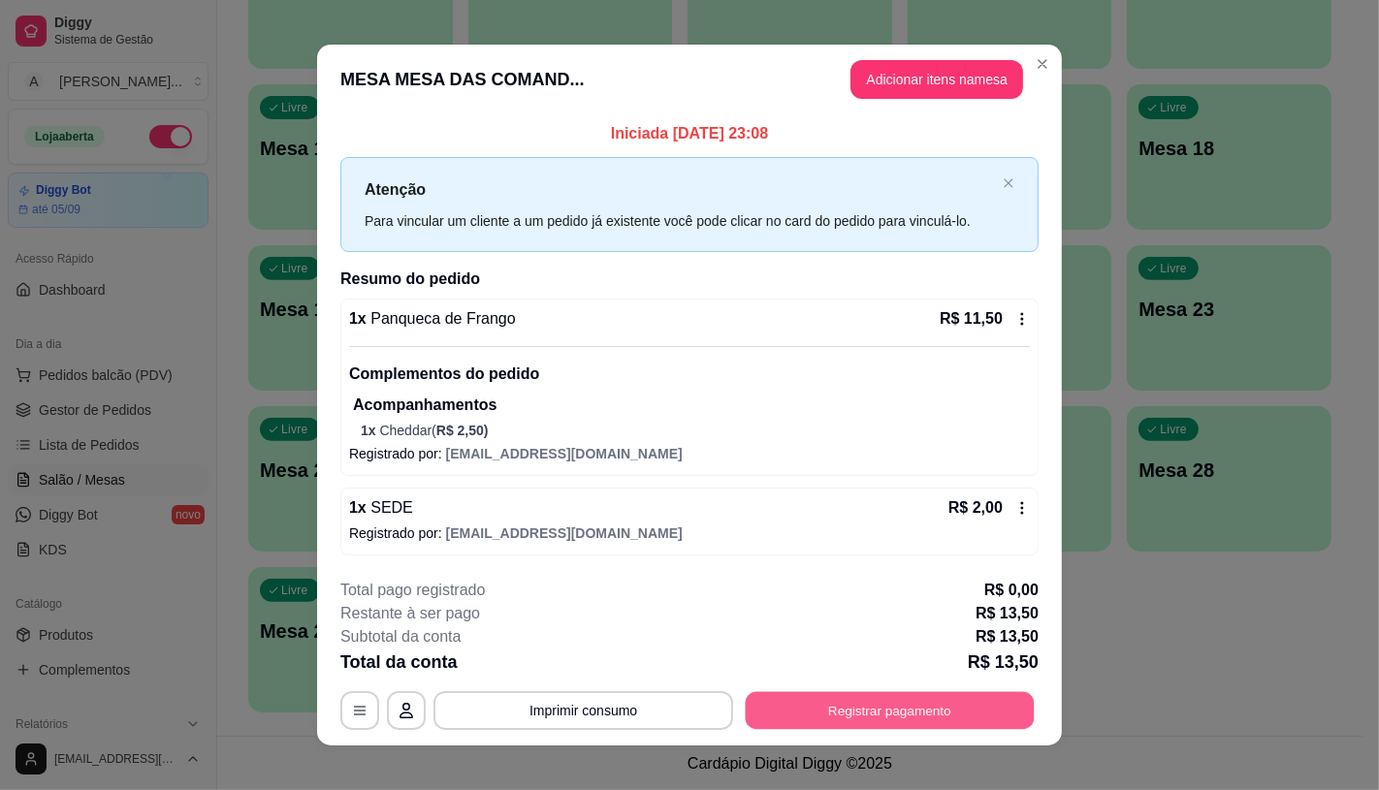
click at [914, 721] on button "Registrar pagamento" at bounding box center [890, 710] width 289 height 38
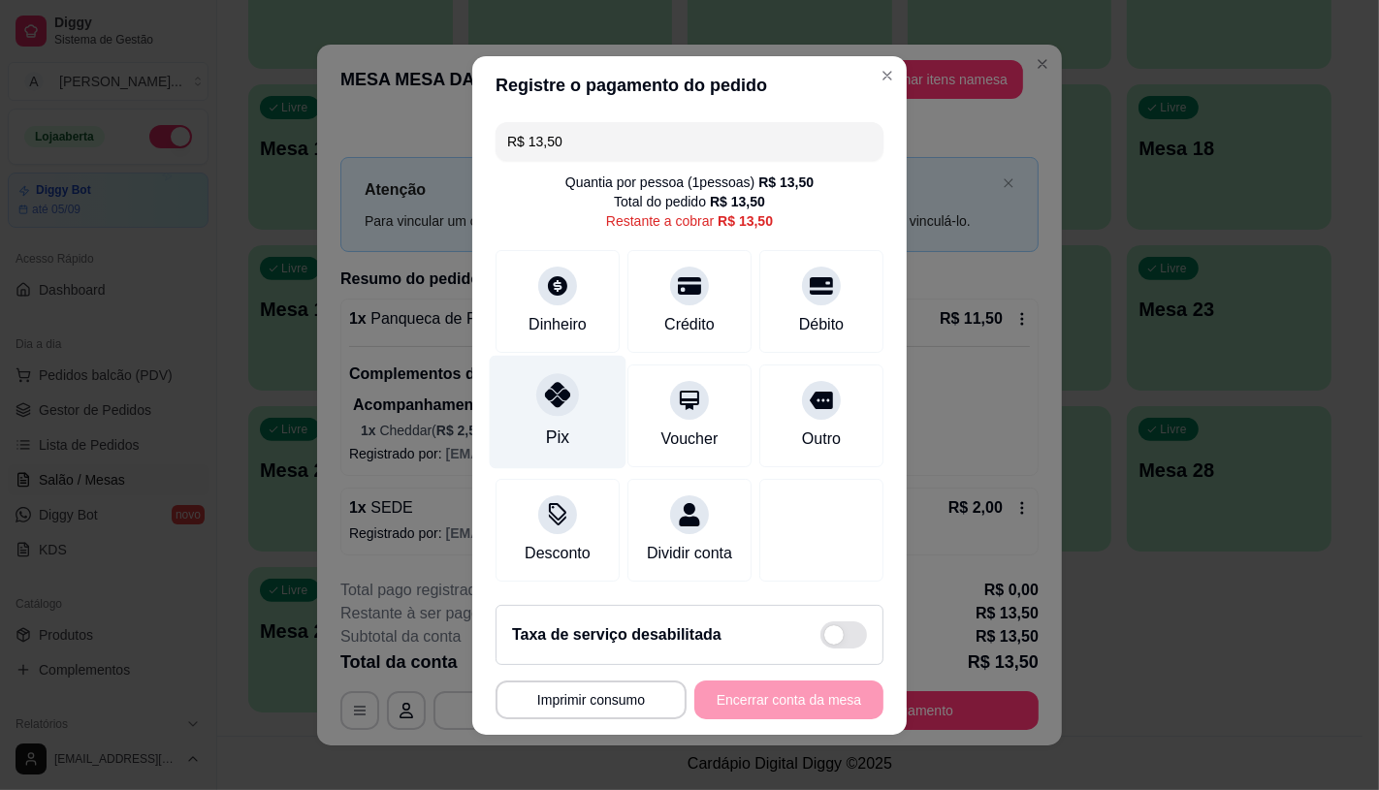
click at [567, 400] on div "Pix" at bounding box center [558, 411] width 137 height 113
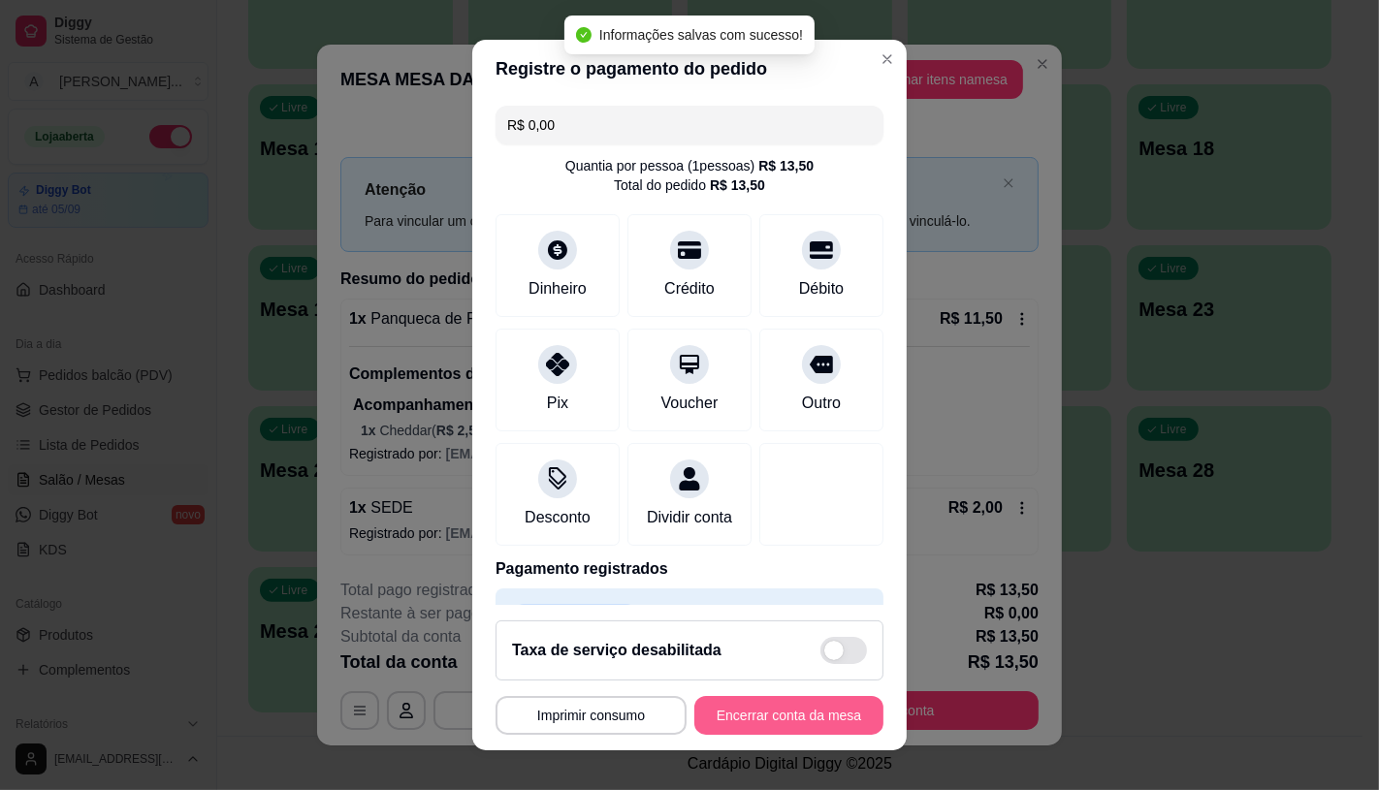
type input "R$ 0,00"
click at [729, 708] on button "Encerrar conta da mesa" at bounding box center [788, 715] width 189 height 39
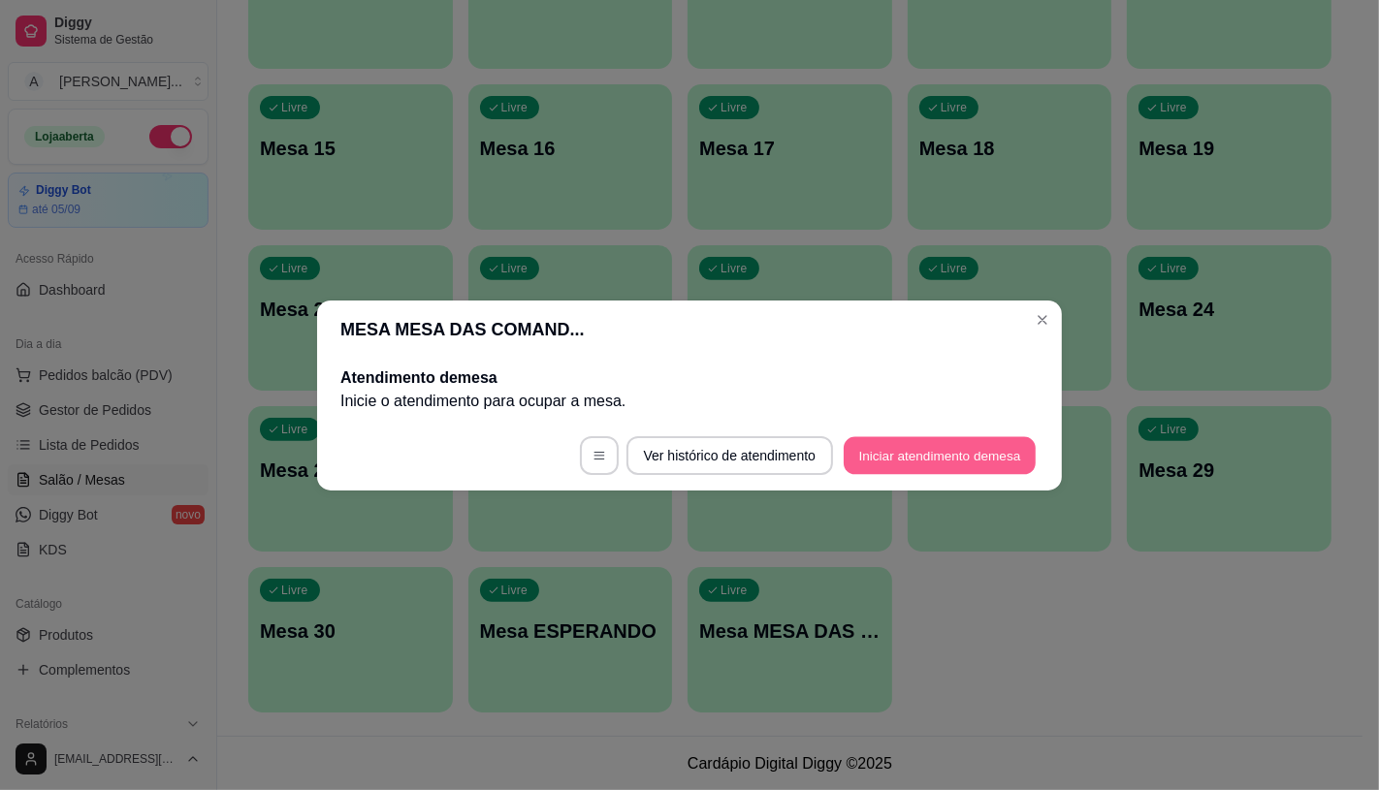
click at [898, 467] on button "Iniciar atendimento de mesa" at bounding box center [940, 455] width 192 height 38
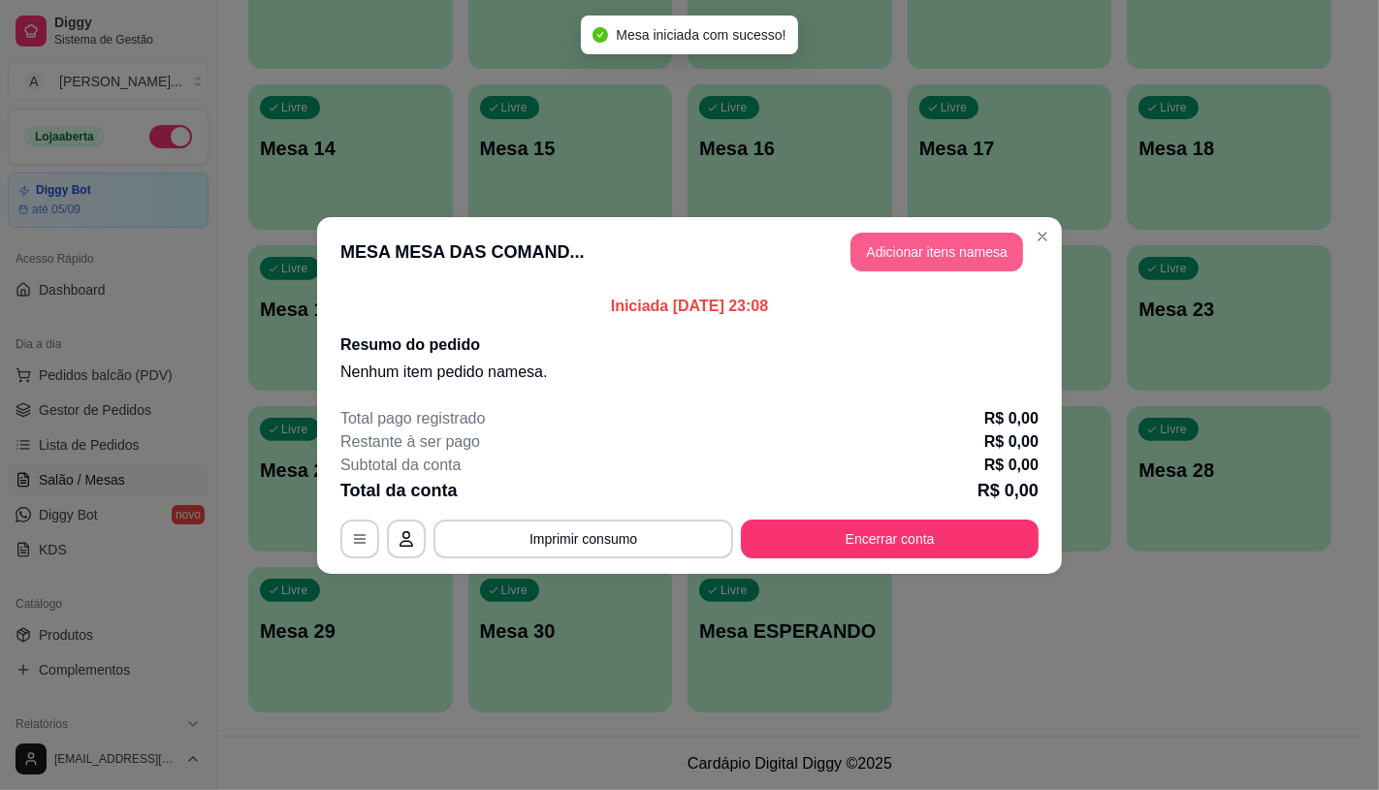
click at [883, 240] on button "Adicionar itens na mesa" at bounding box center [936, 252] width 173 height 39
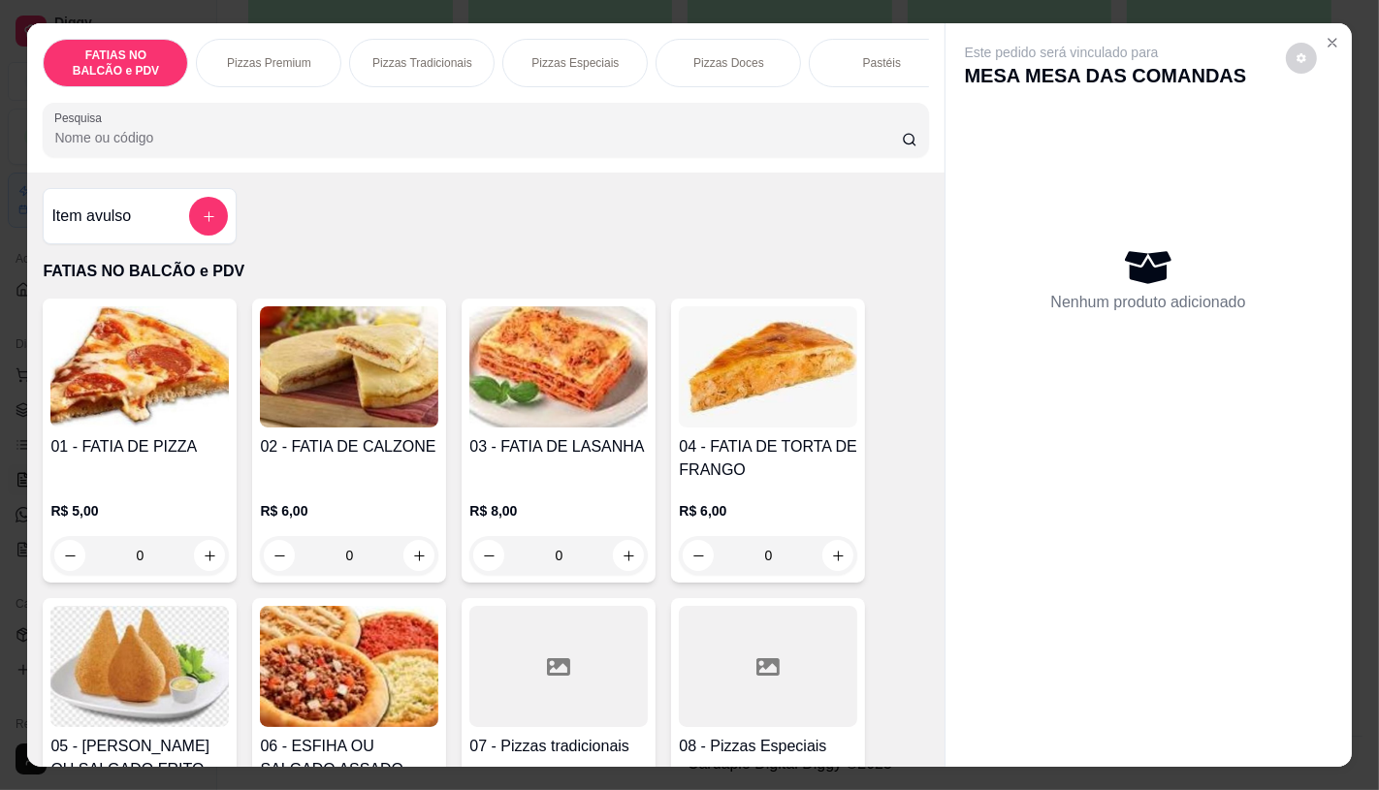
click at [527, 653] on div at bounding box center [558, 666] width 178 height 121
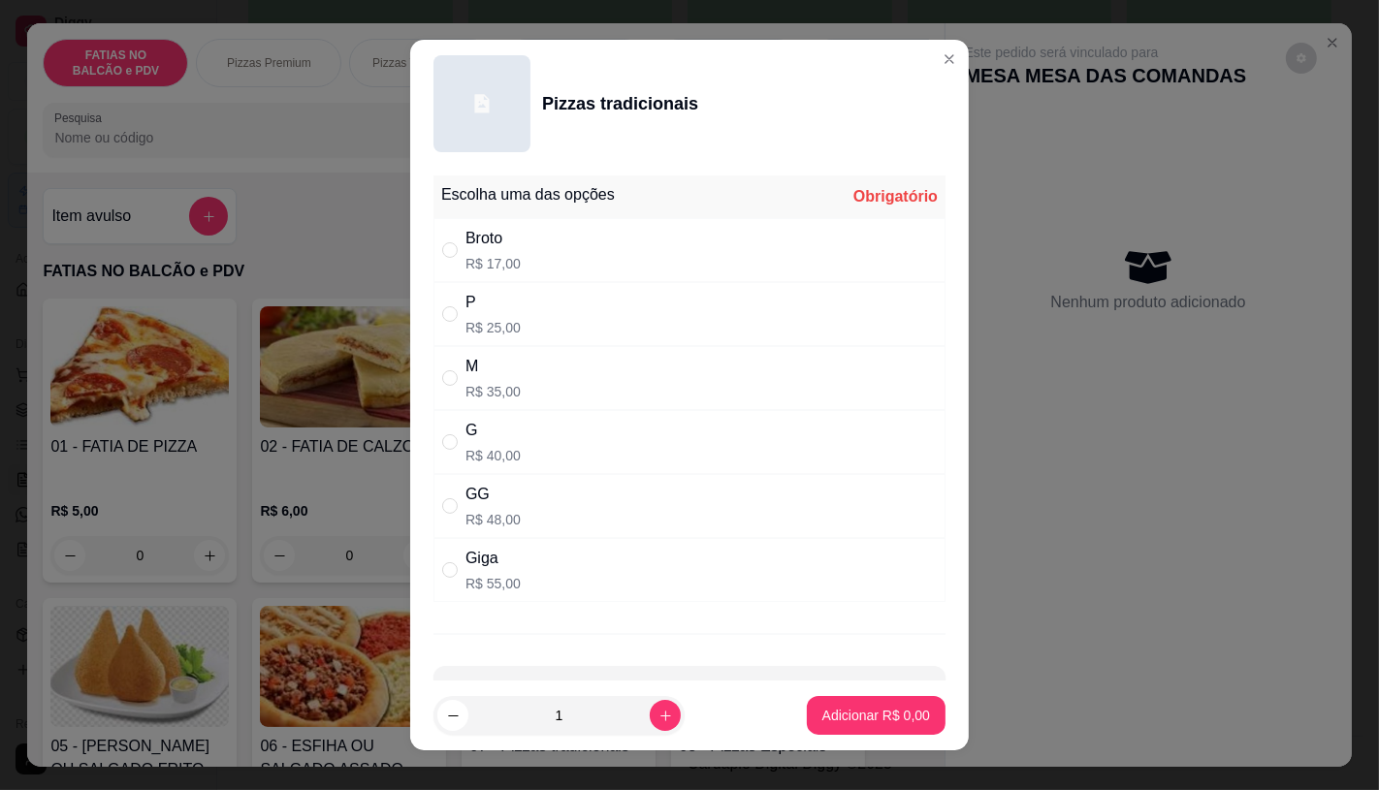
click at [531, 299] on div "P R$ 25,00" at bounding box center [689, 314] width 512 height 64
radio input "true"
click at [817, 725] on button "Adicionar R$ 25,00" at bounding box center [872, 715] width 146 height 39
type input "1"
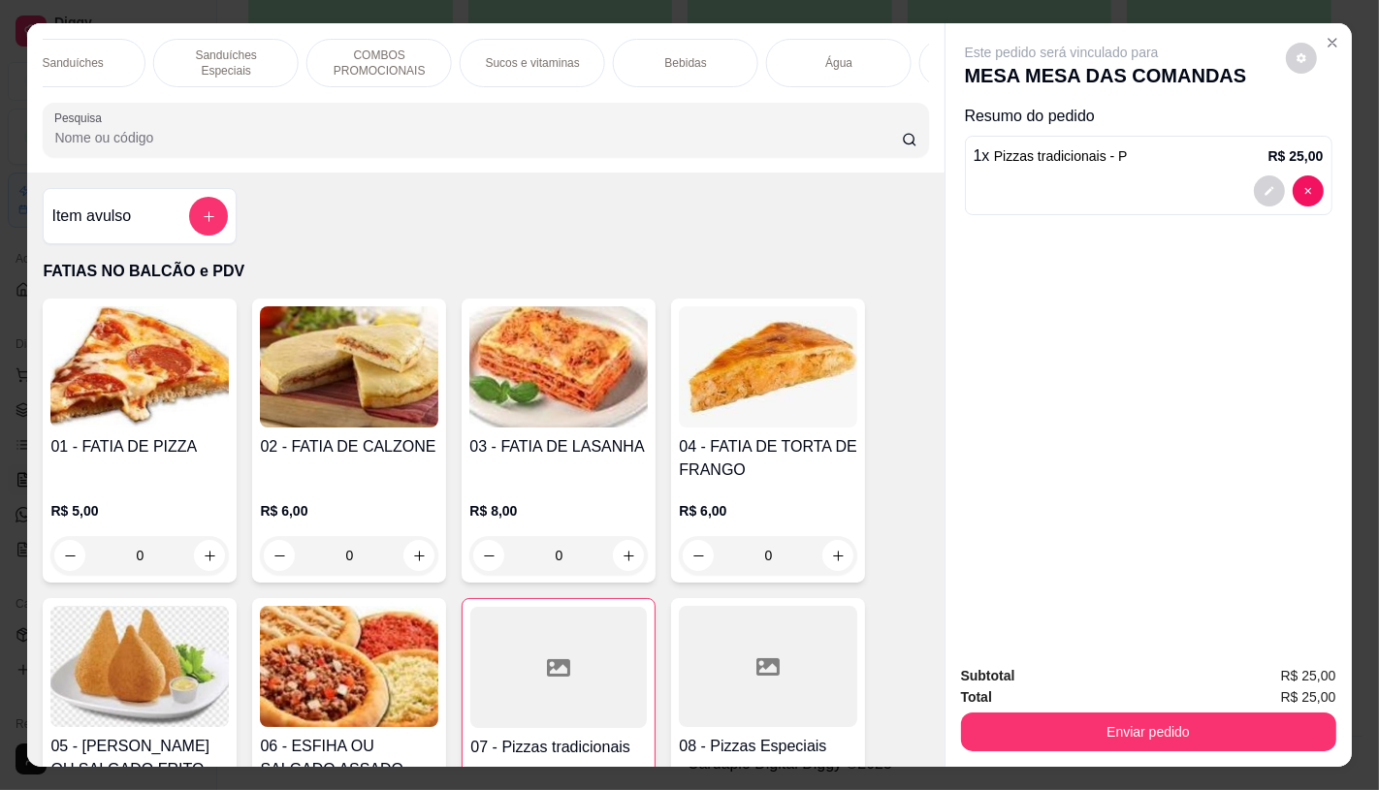
scroll to position [0, 2017]
click at [880, 68] on div "TAXAS DE ENTREGAS" at bounding box center [856, 63] width 145 height 48
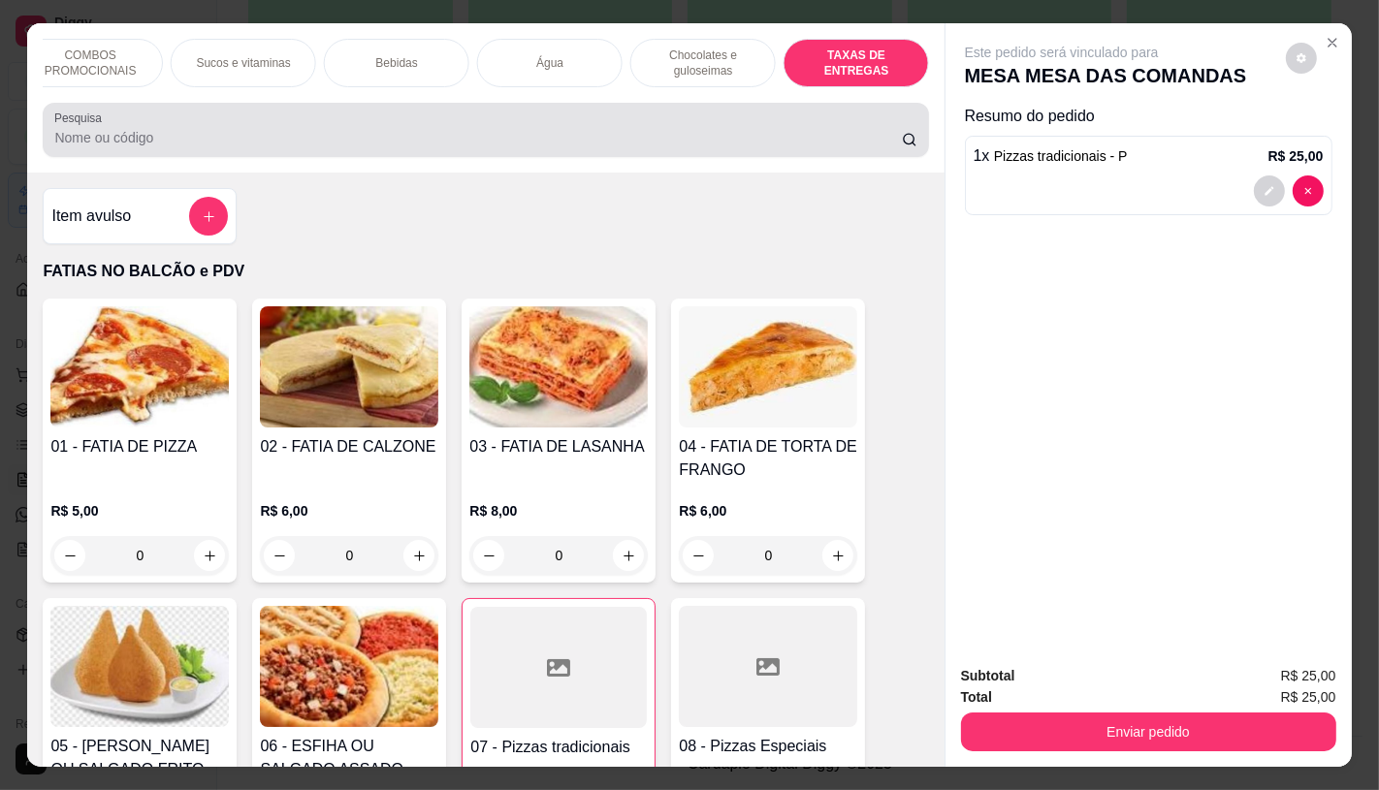
scroll to position [46, 0]
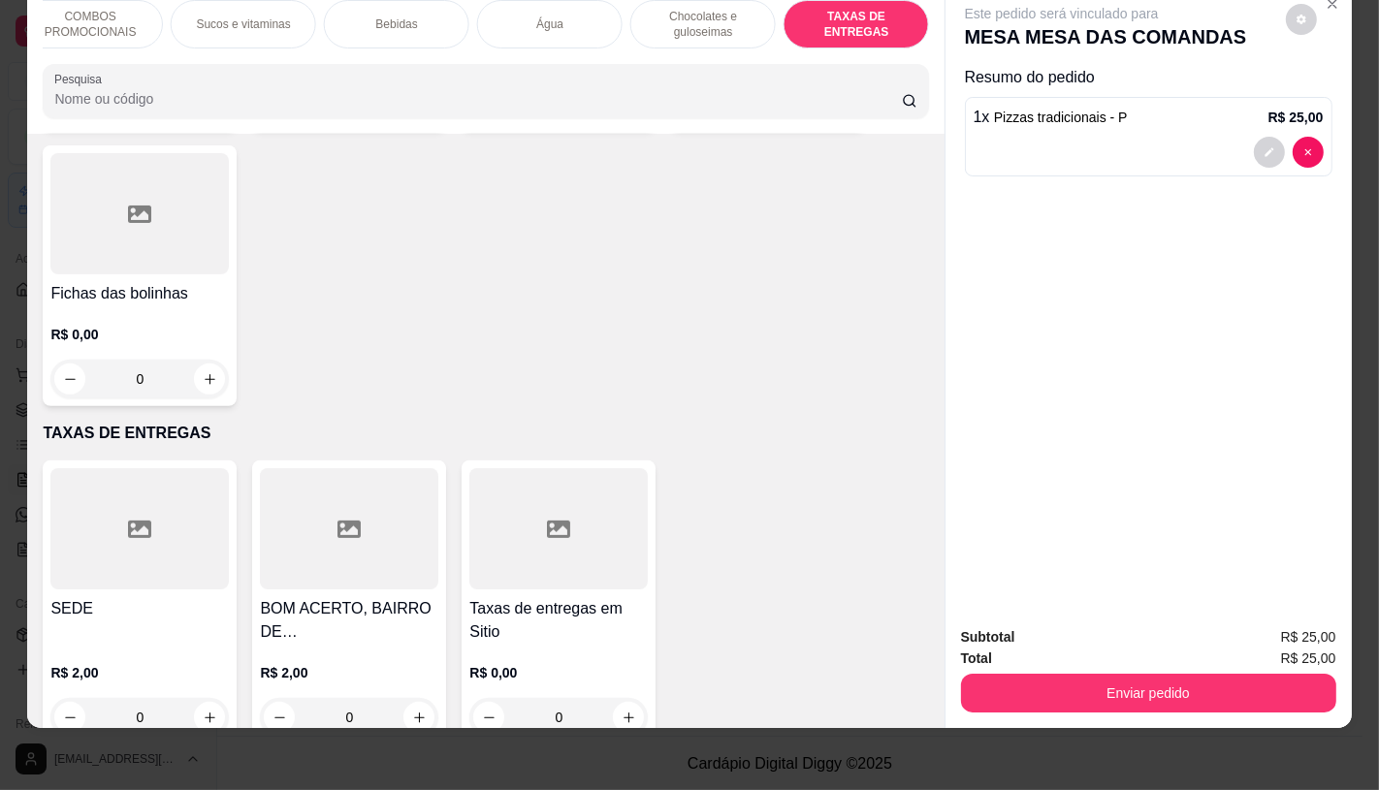
click at [544, 507] on div at bounding box center [558, 528] width 178 height 121
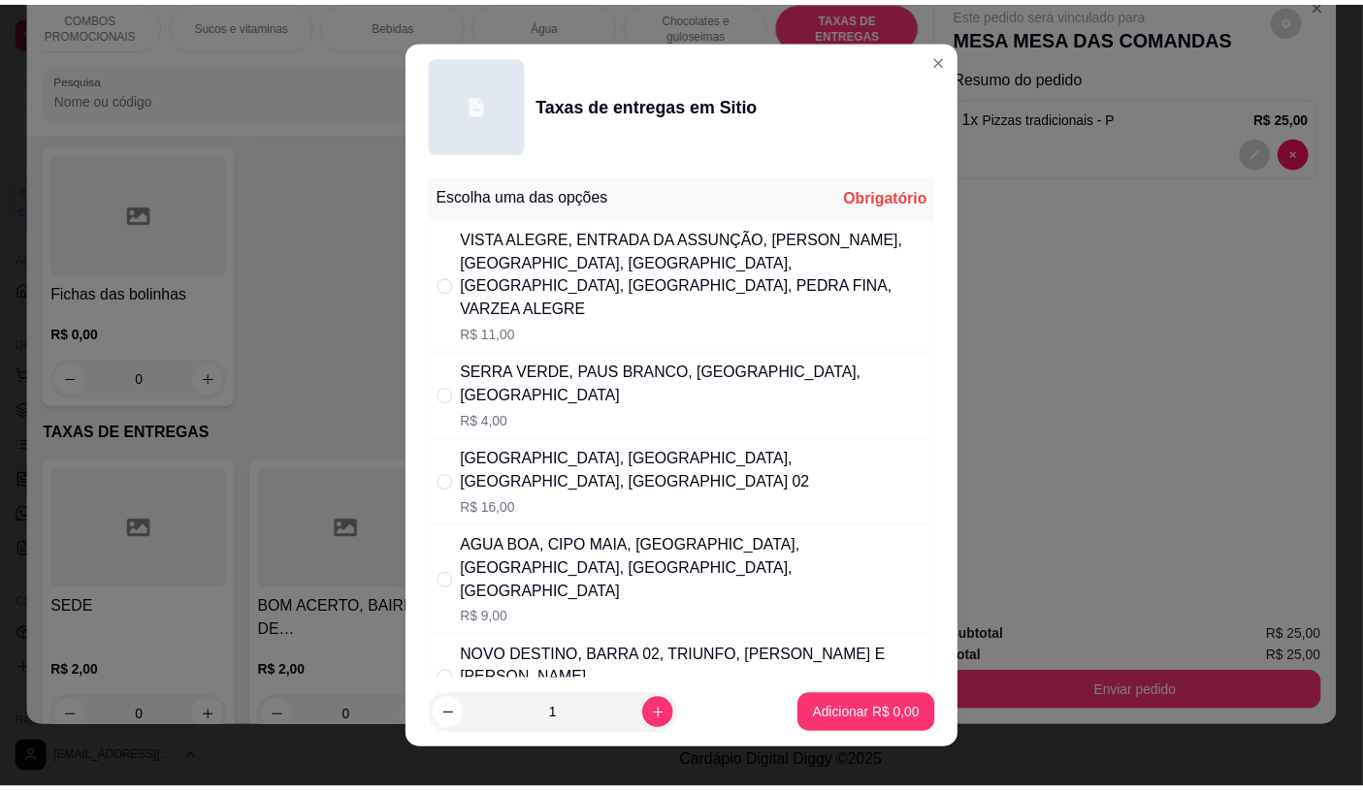
scroll to position [108, 0]
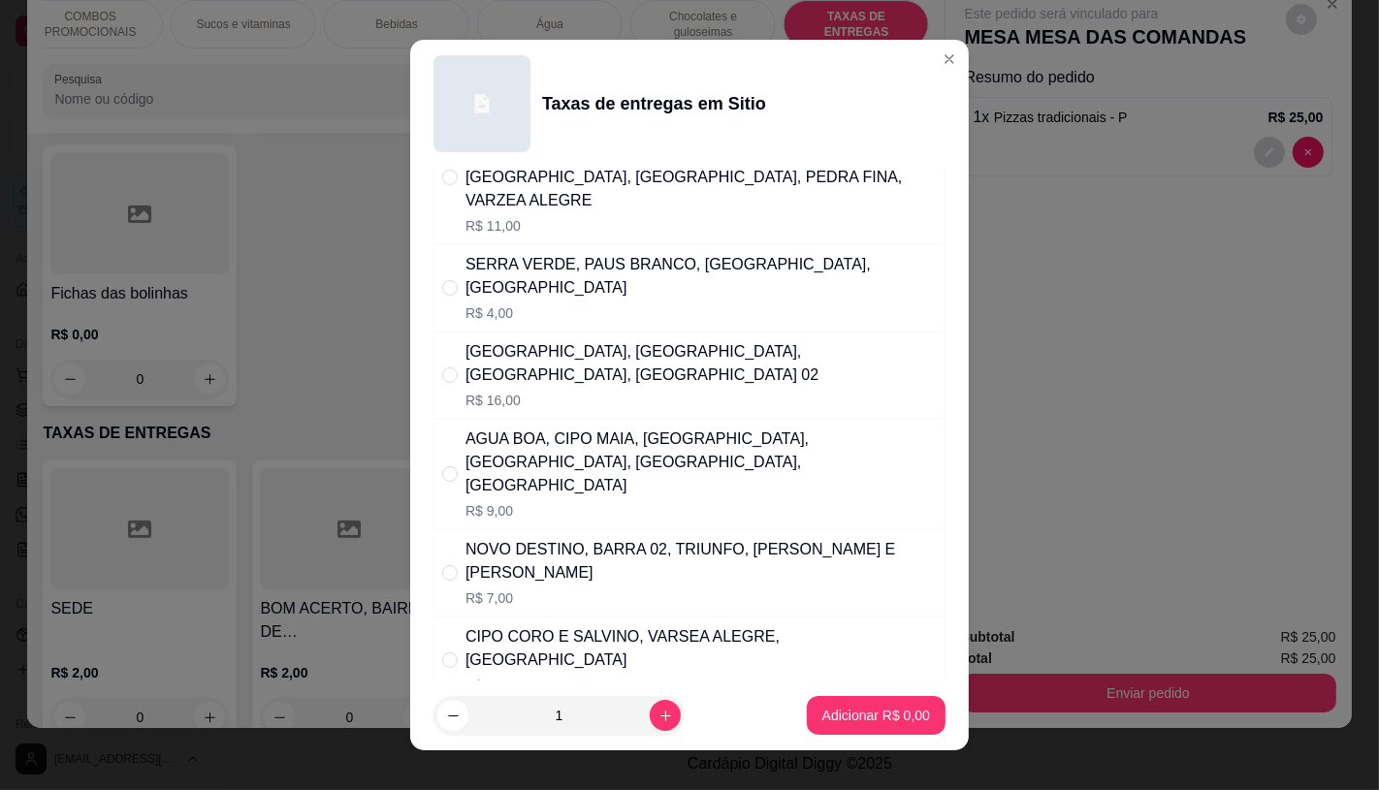
click at [574, 270] on div "SERRA VERDE, PAUS BRANCO, [GEOGRAPHIC_DATA], [GEOGRAPHIC_DATA]" at bounding box center [700, 276] width 471 height 47
radio input "true"
click at [866, 700] on button "Adicionar R$ 4,00" at bounding box center [876, 716] width 135 height 38
type input "1"
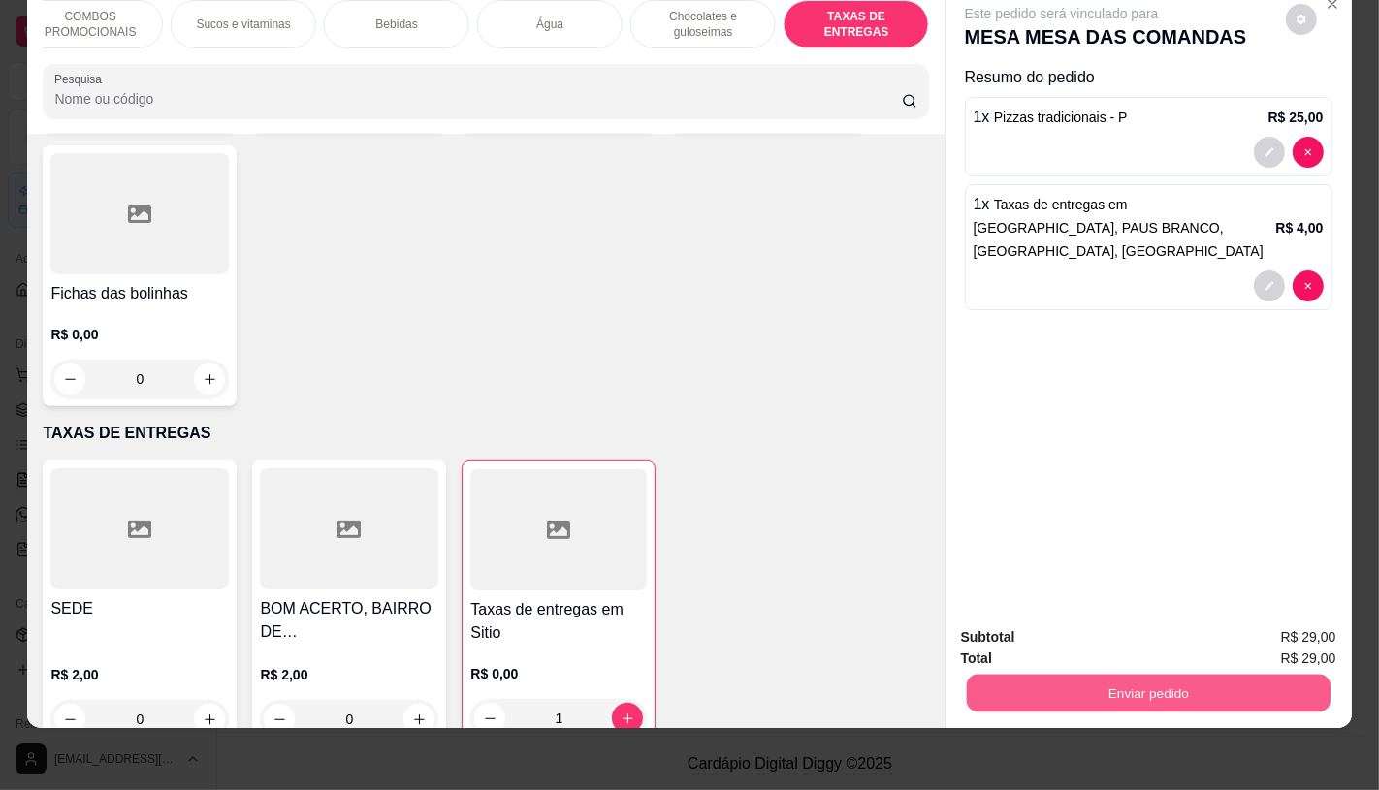
click at [1076, 674] on button "Enviar pedido" at bounding box center [1148, 693] width 364 height 38
click at [1002, 622] on button "Não registrar e enviar pedido" at bounding box center [1083, 631] width 202 height 37
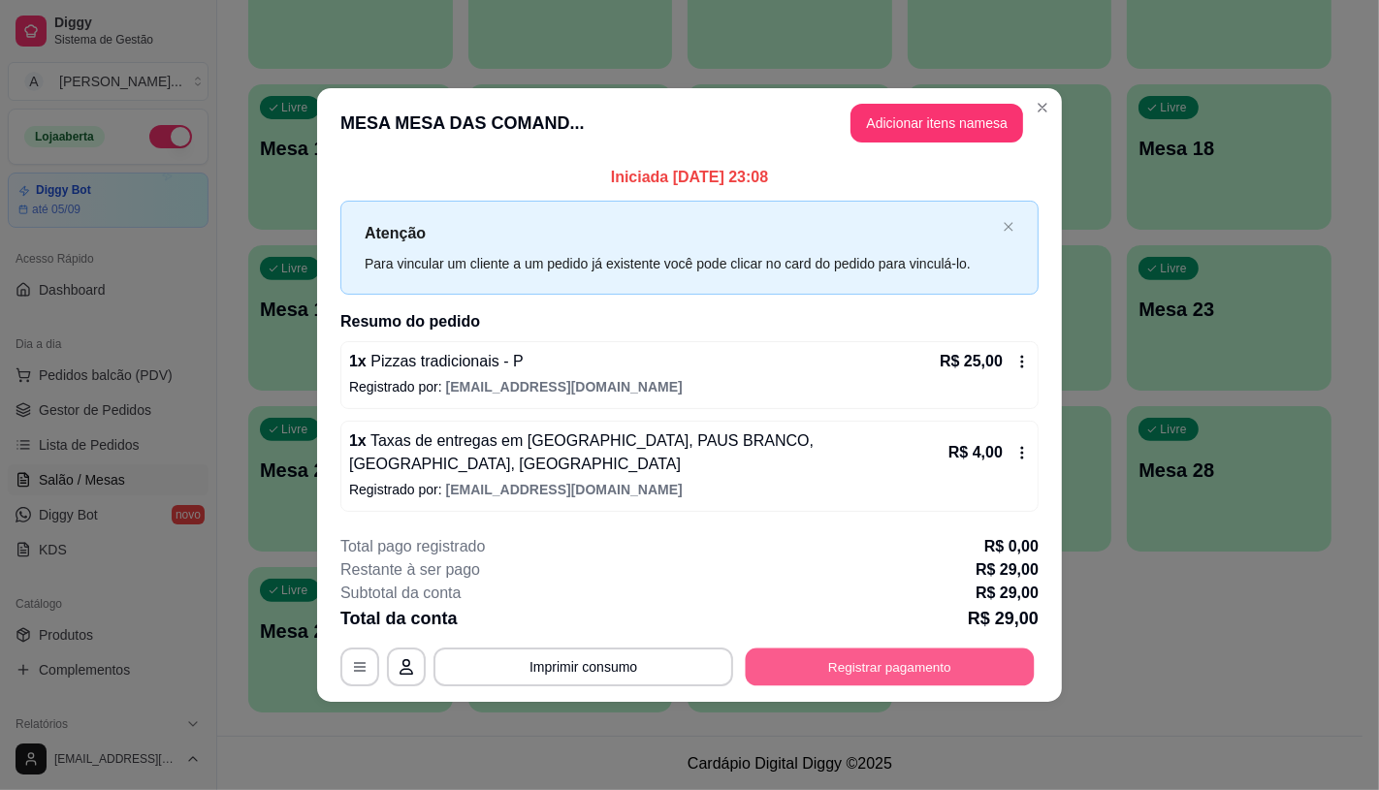
click at [846, 663] on button "Registrar pagamento" at bounding box center [890, 668] width 289 height 38
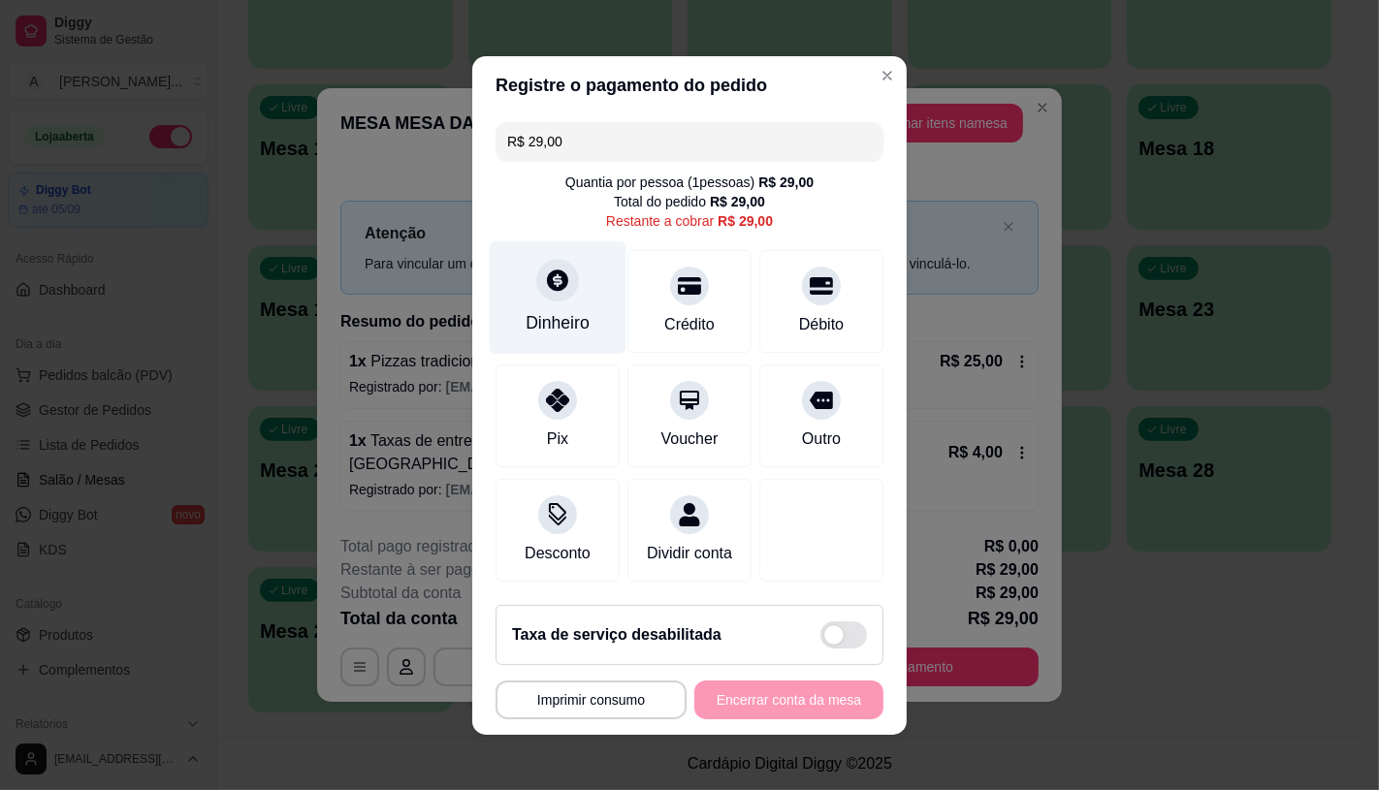
click at [553, 268] on icon at bounding box center [557, 280] width 25 height 25
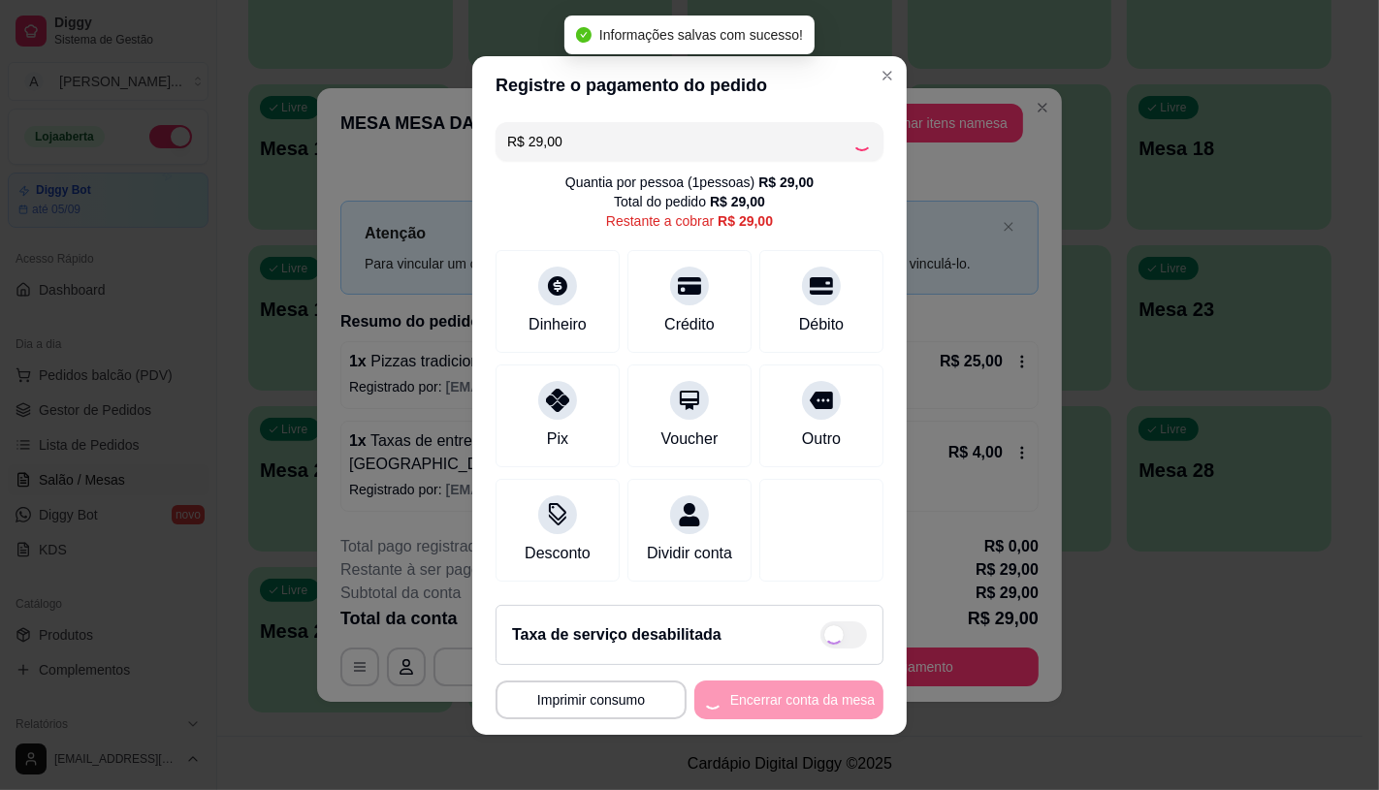
type input "R$ 0,00"
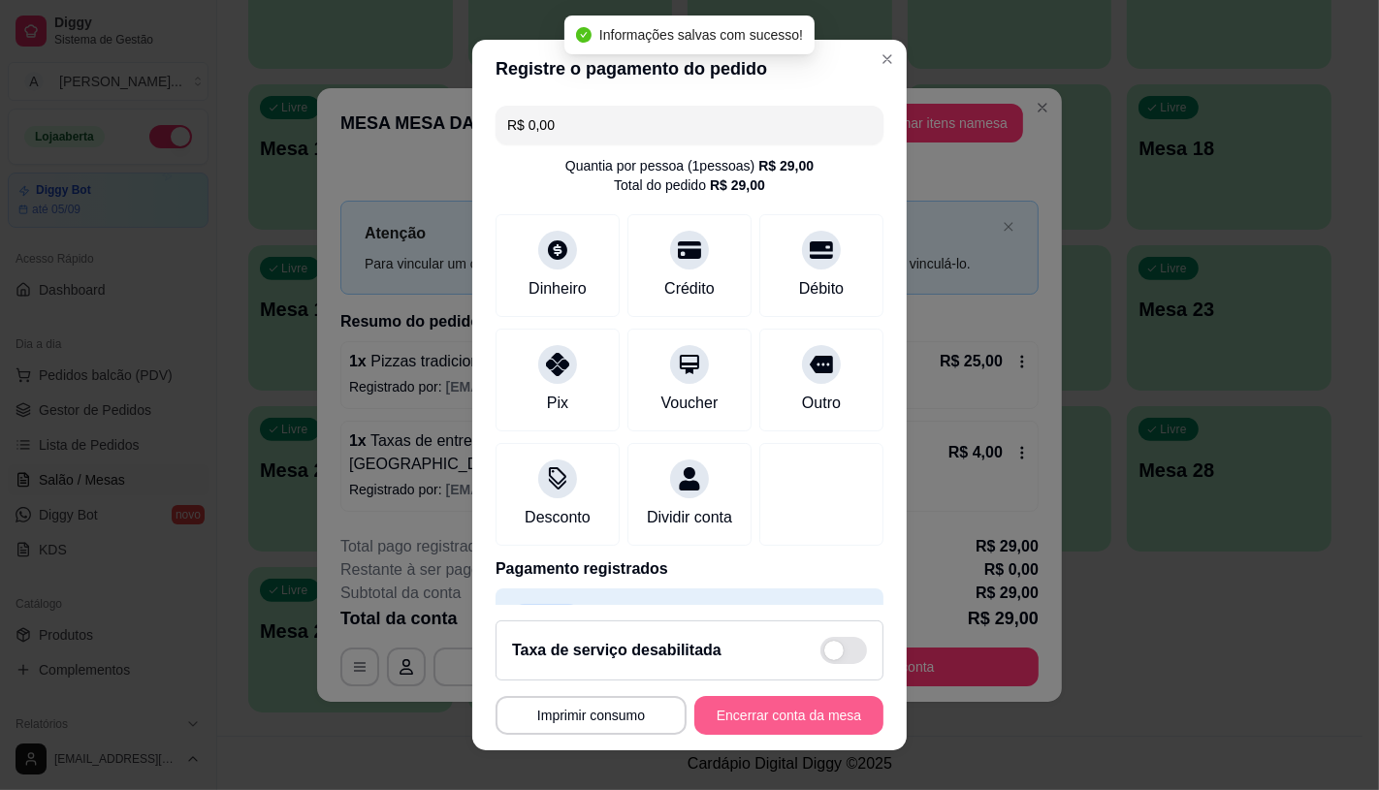
click at [807, 720] on button "Encerrar conta da mesa" at bounding box center [788, 715] width 189 height 39
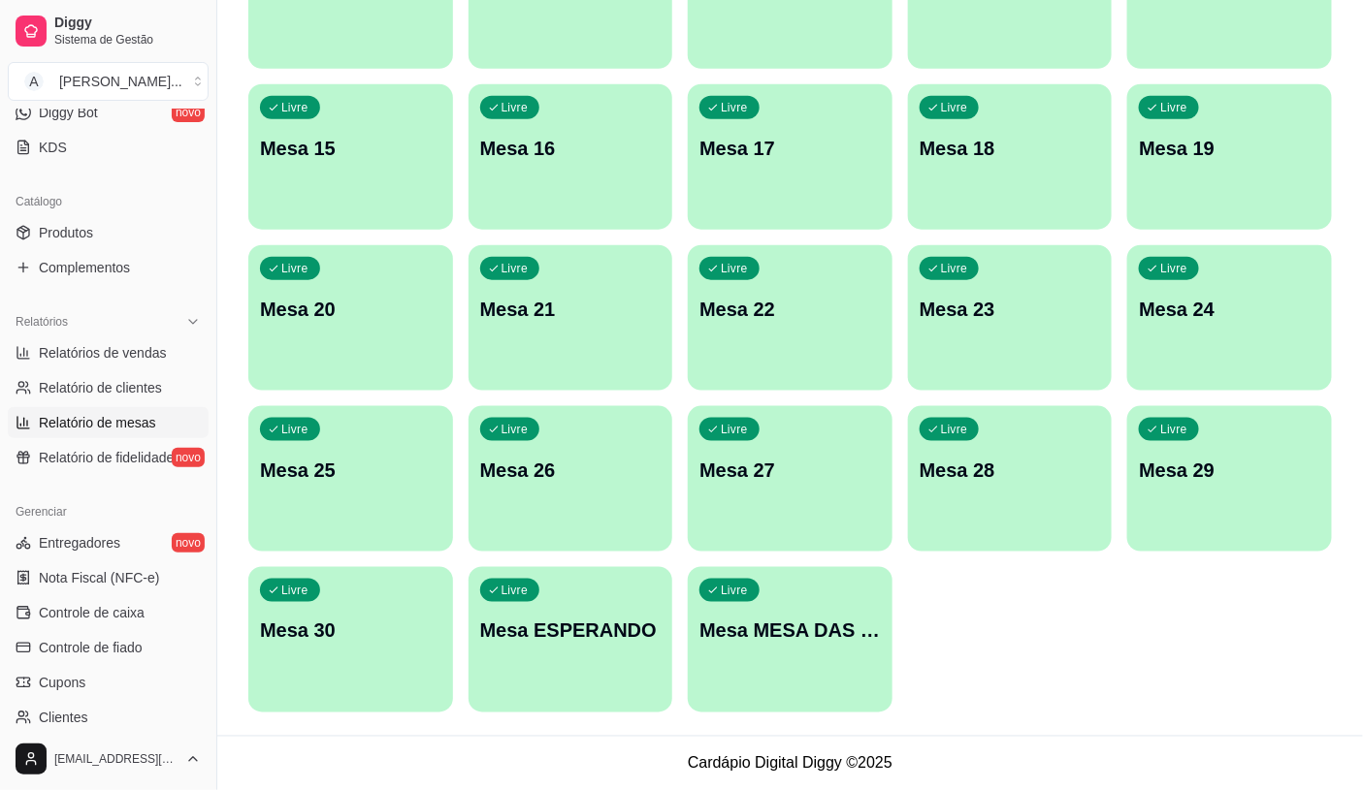
scroll to position [431, 0]
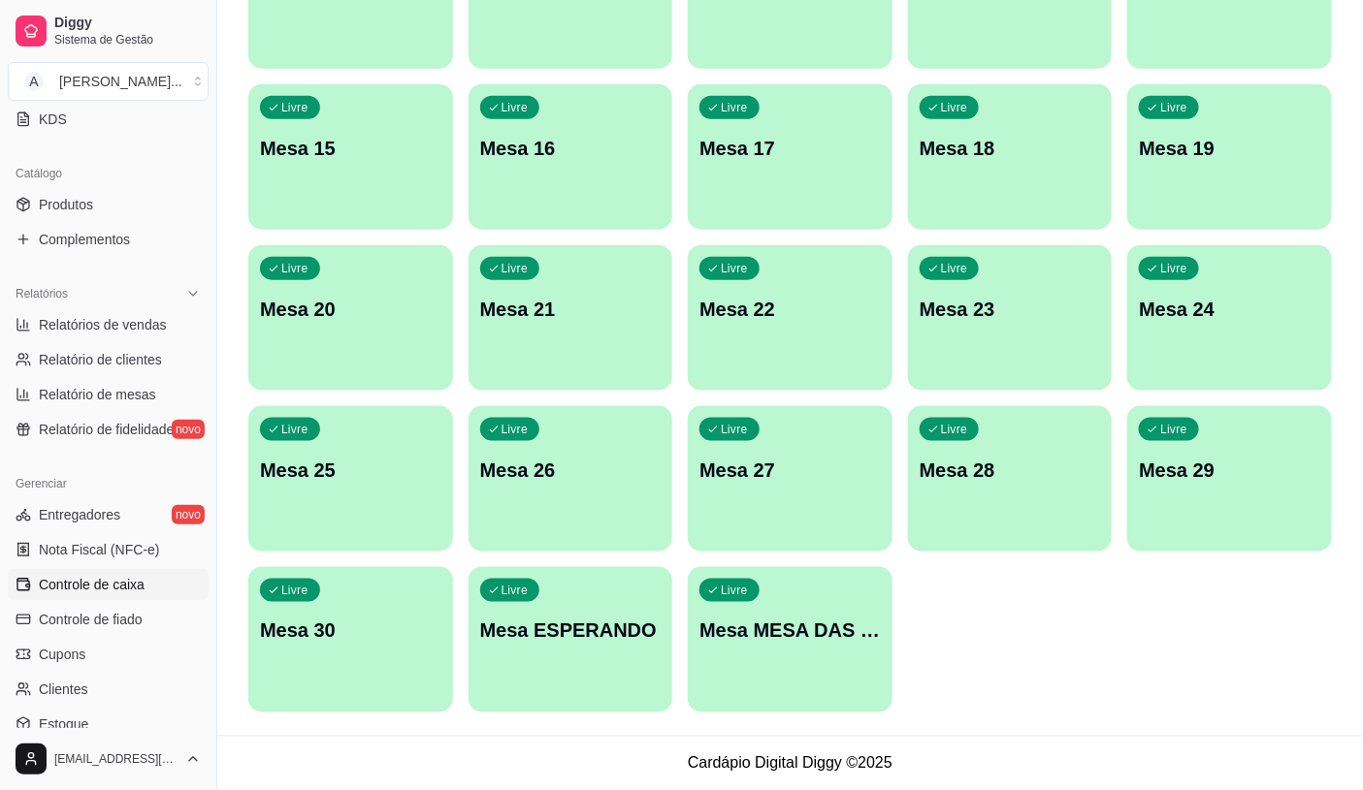
click at [111, 582] on span "Controle de caixa" at bounding box center [92, 584] width 106 height 19
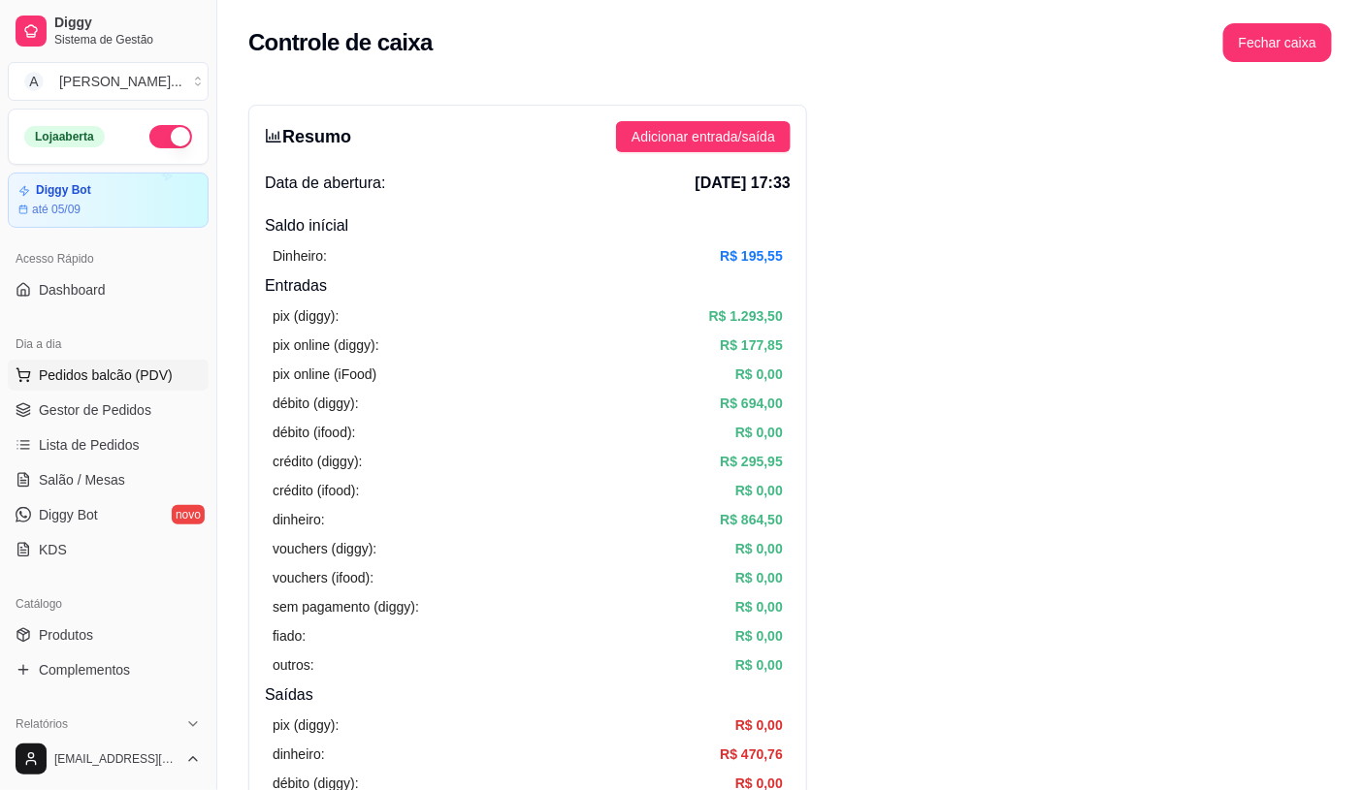
click at [126, 380] on span "Pedidos balcão (PDV)" at bounding box center [106, 375] width 134 height 19
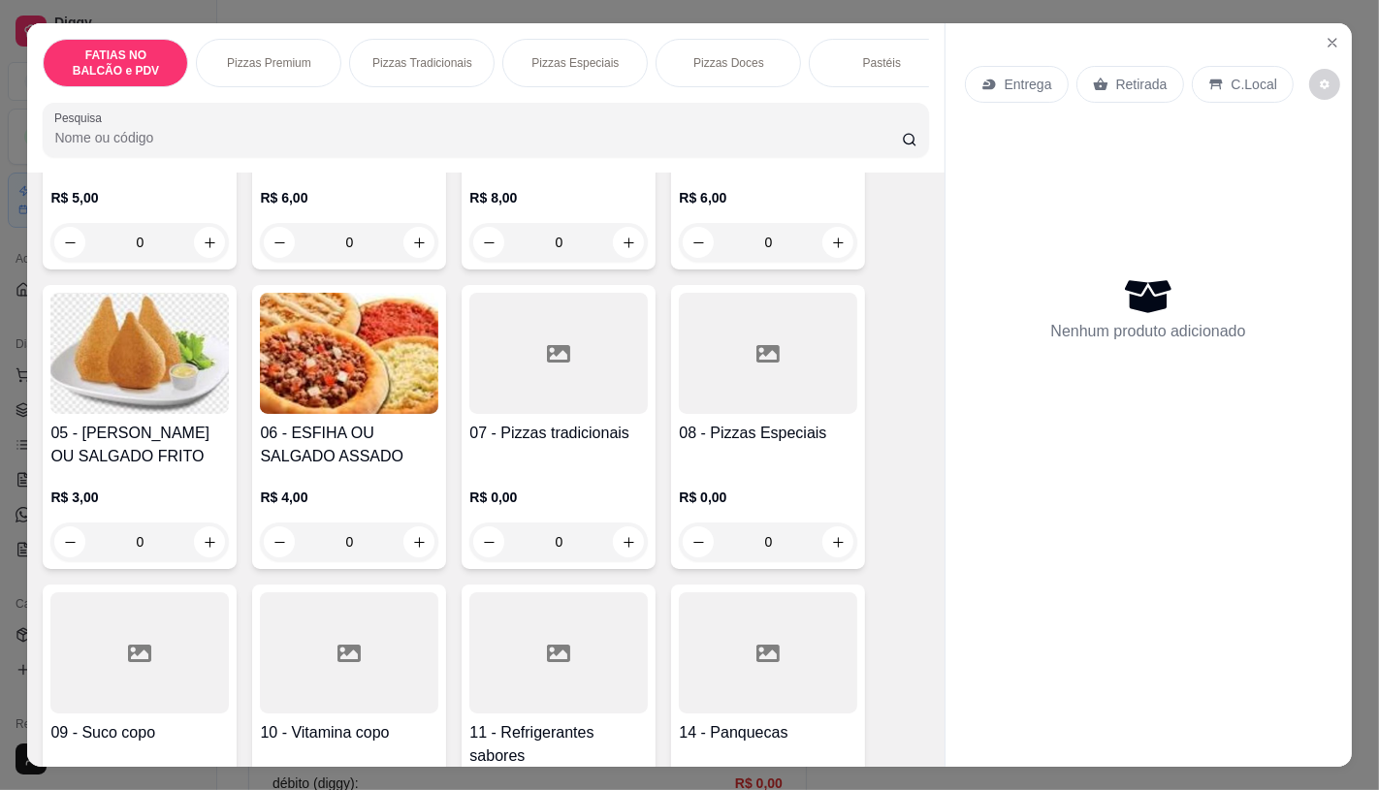
scroll to position [323, 0]
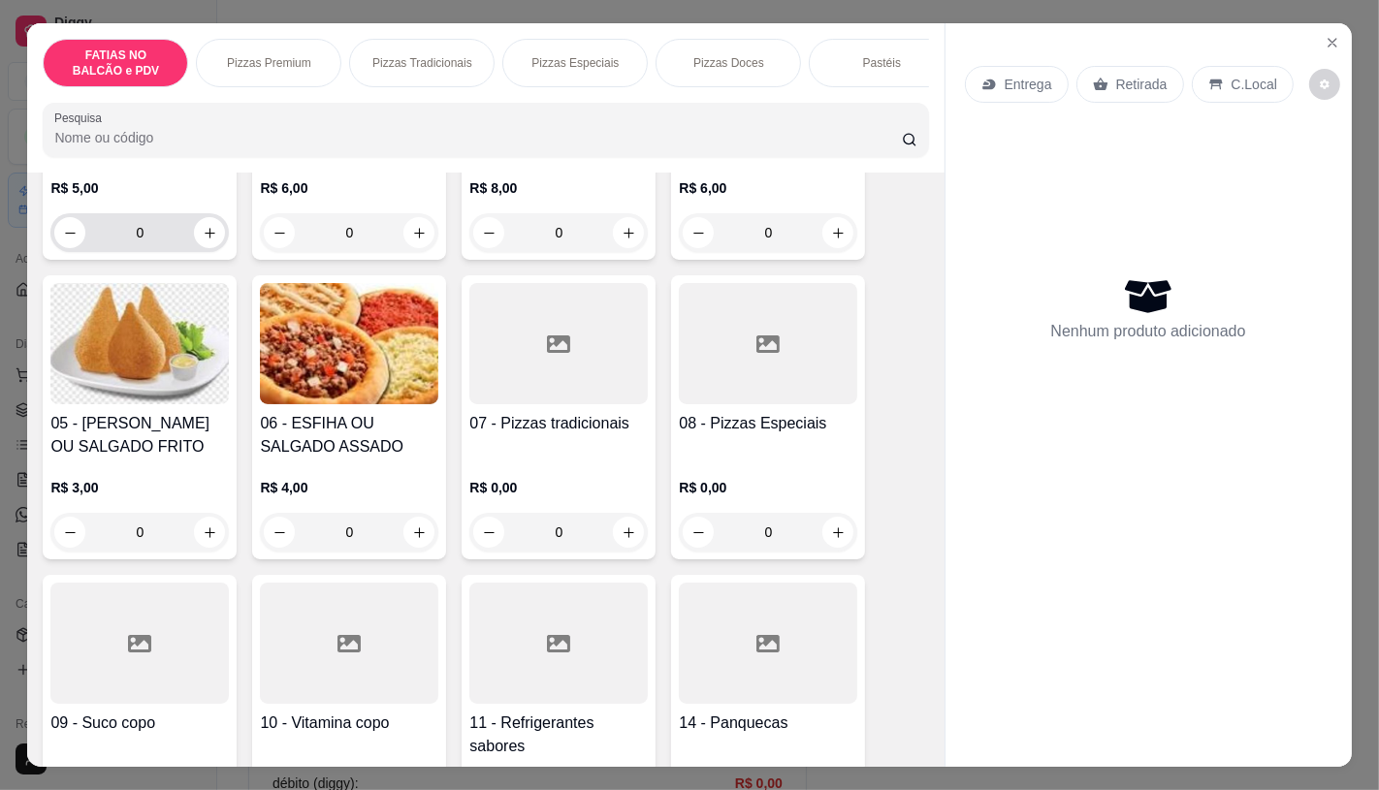
click at [147, 238] on input "0" at bounding box center [139, 232] width 109 height 39
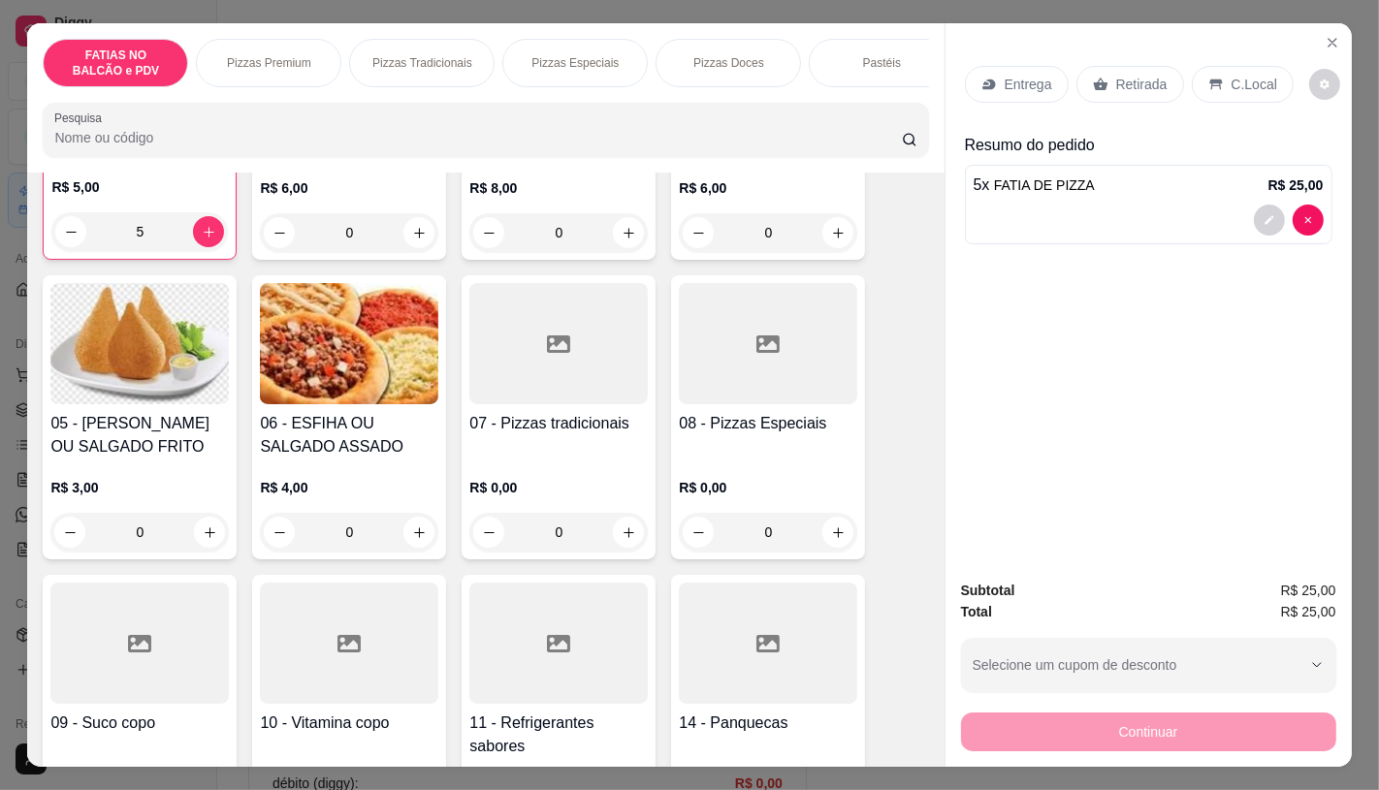
scroll to position [322, 0]
type input "5"
click at [1137, 80] on p "Retirada" at bounding box center [1141, 84] width 51 height 19
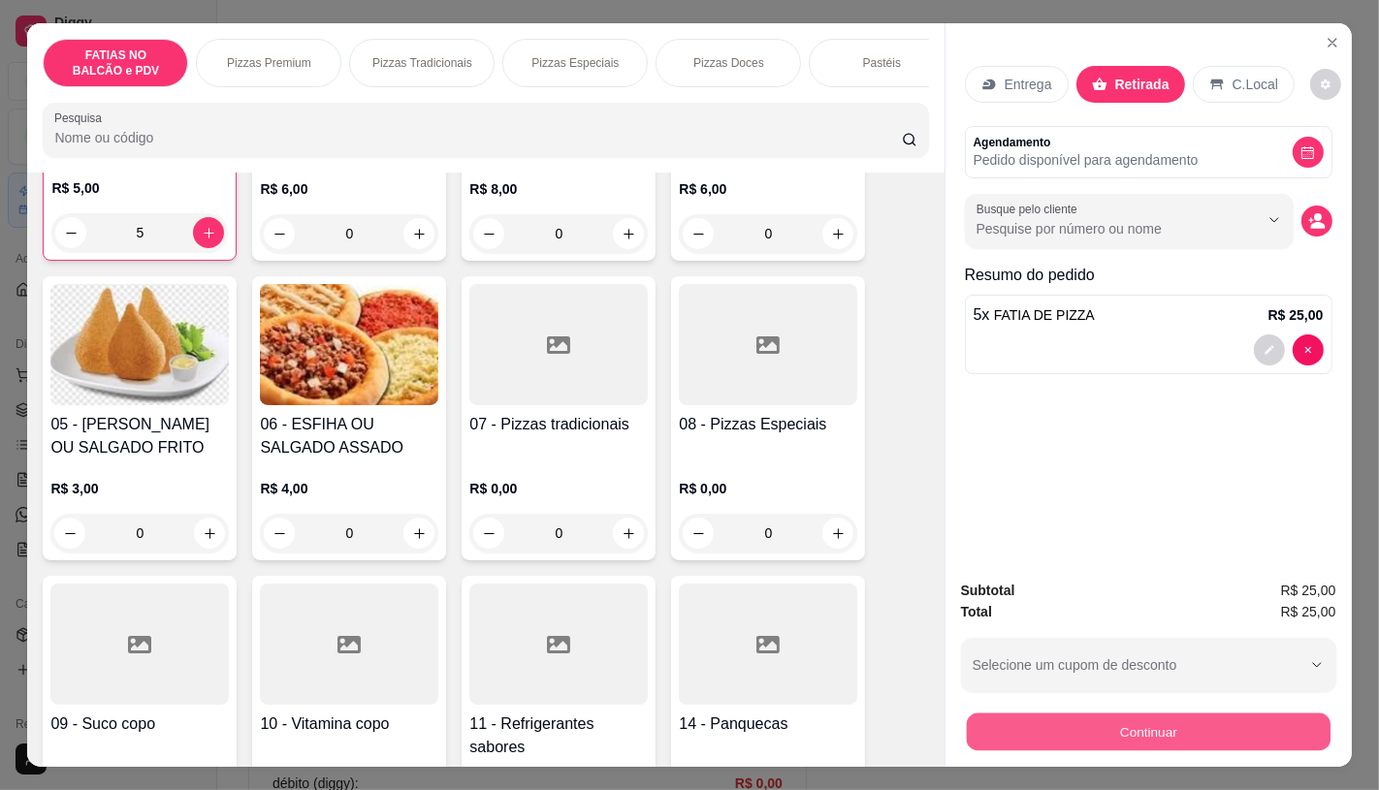
click at [1063, 728] on button "Continuar" at bounding box center [1148, 732] width 364 height 38
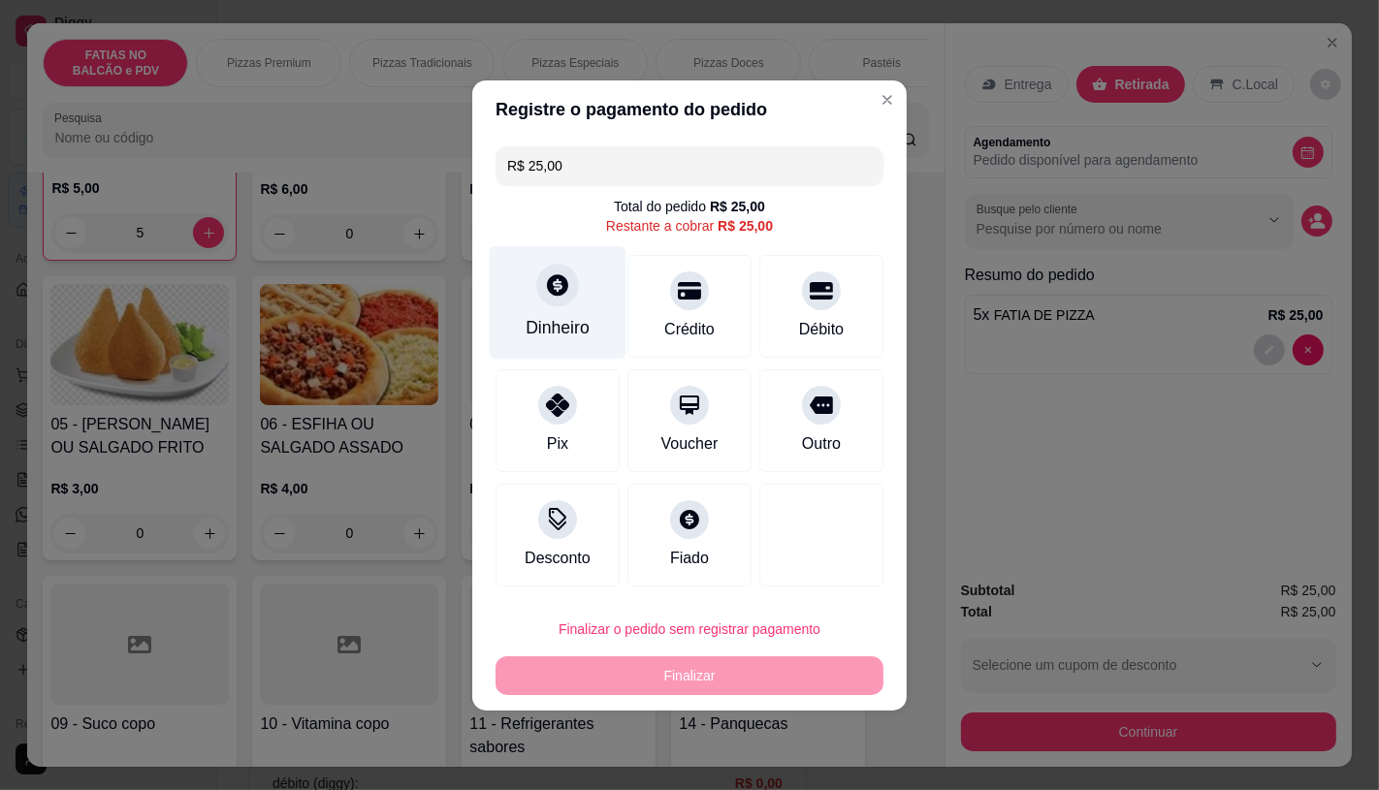
click at [578, 325] on div "Dinheiro" at bounding box center [558, 327] width 64 height 25
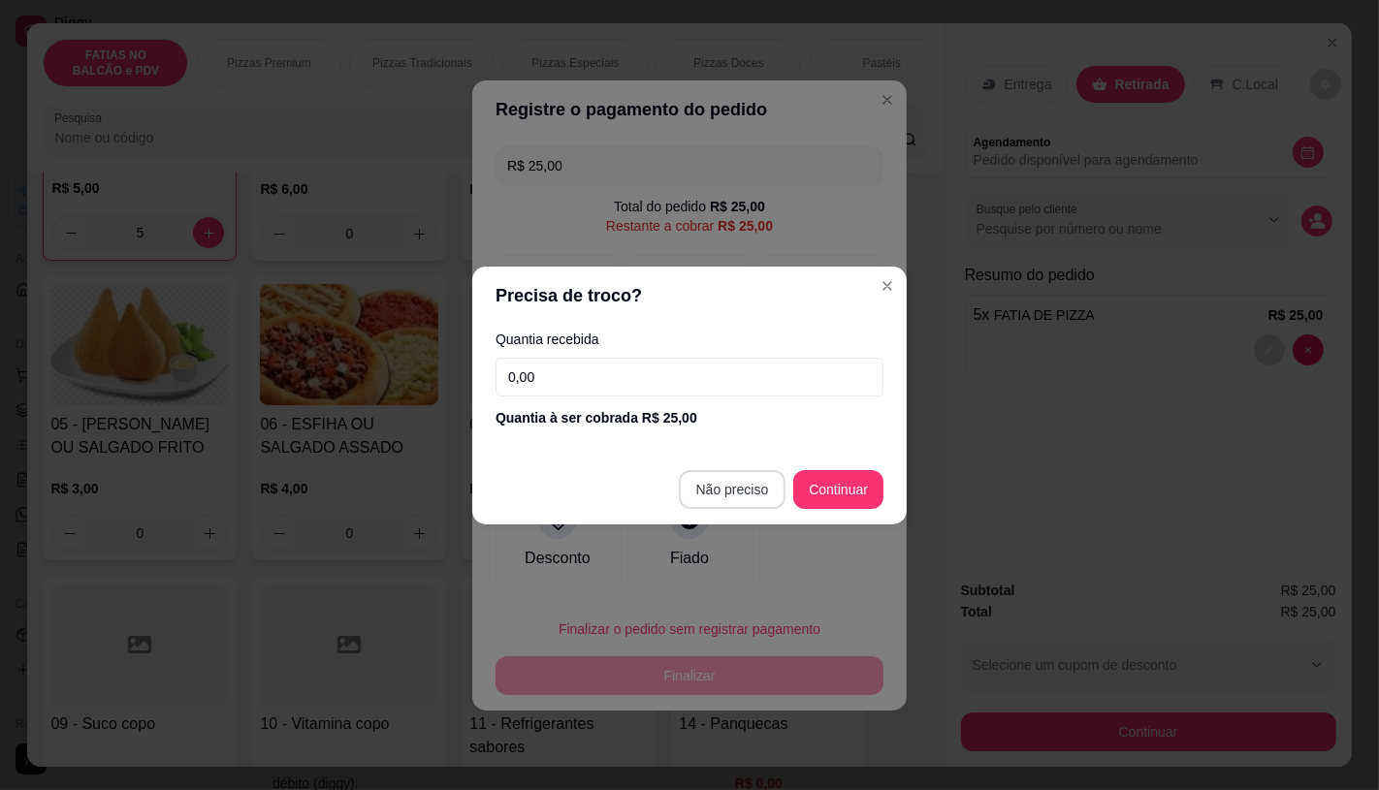
type input "R$ 0,00"
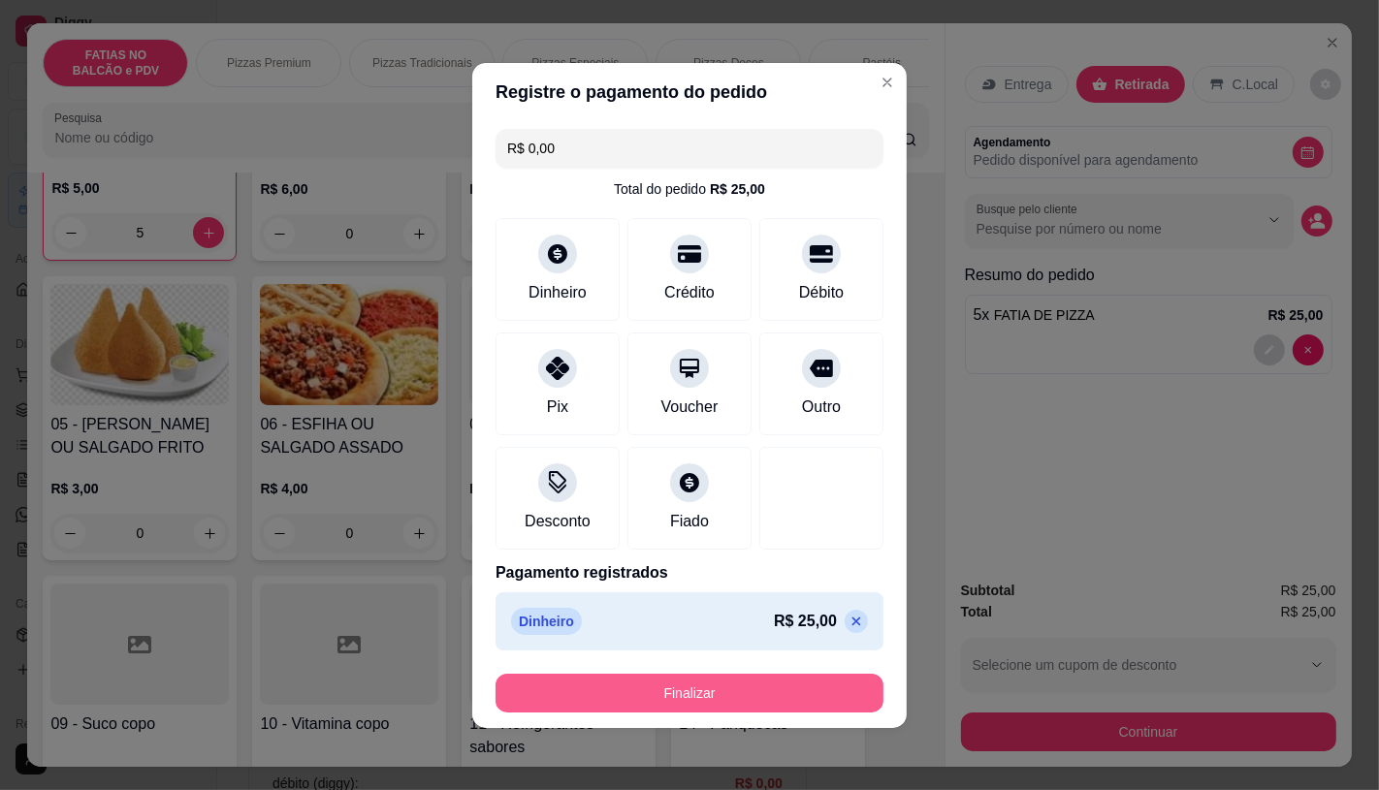
click at [724, 689] on button "Finalizar" at bounding box center [690, 693] width 388 height 39
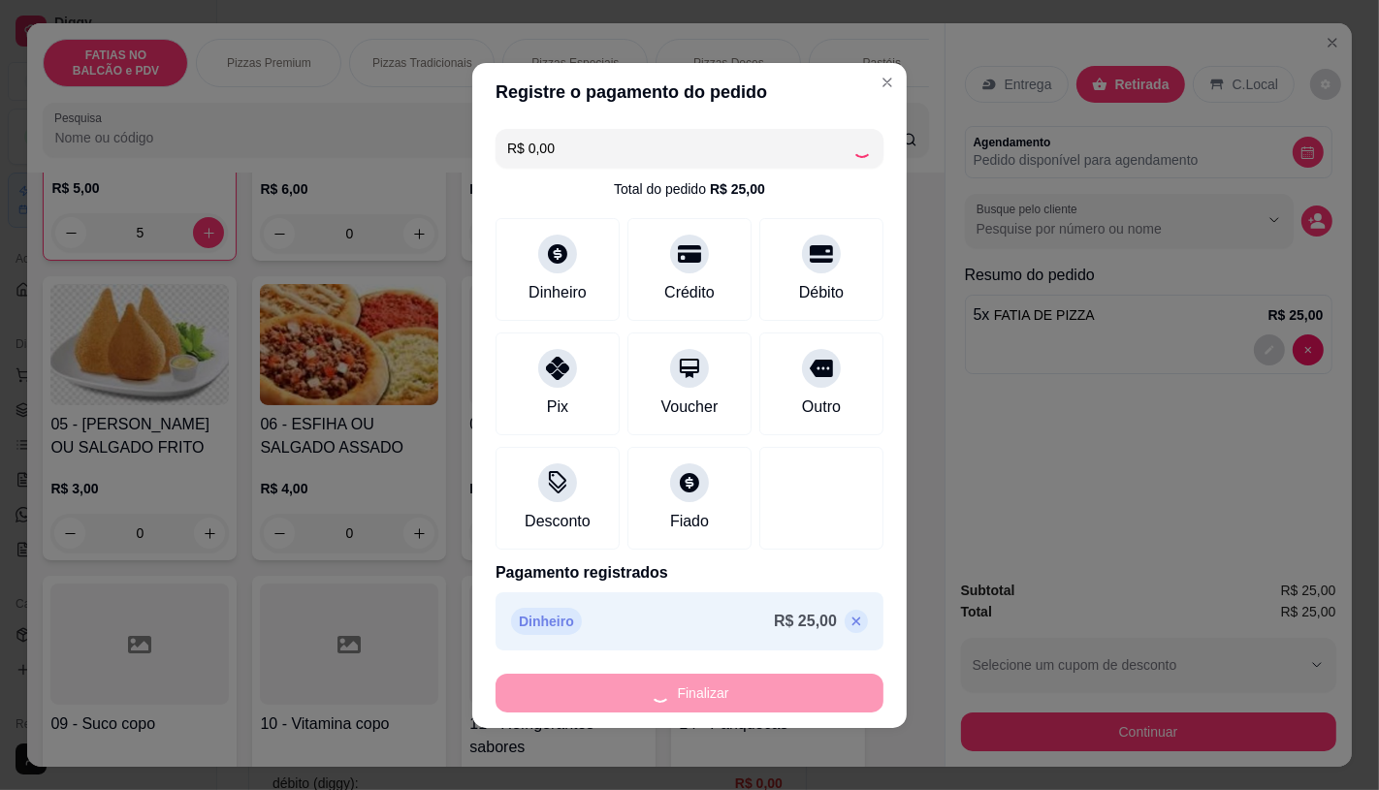
type input "0"
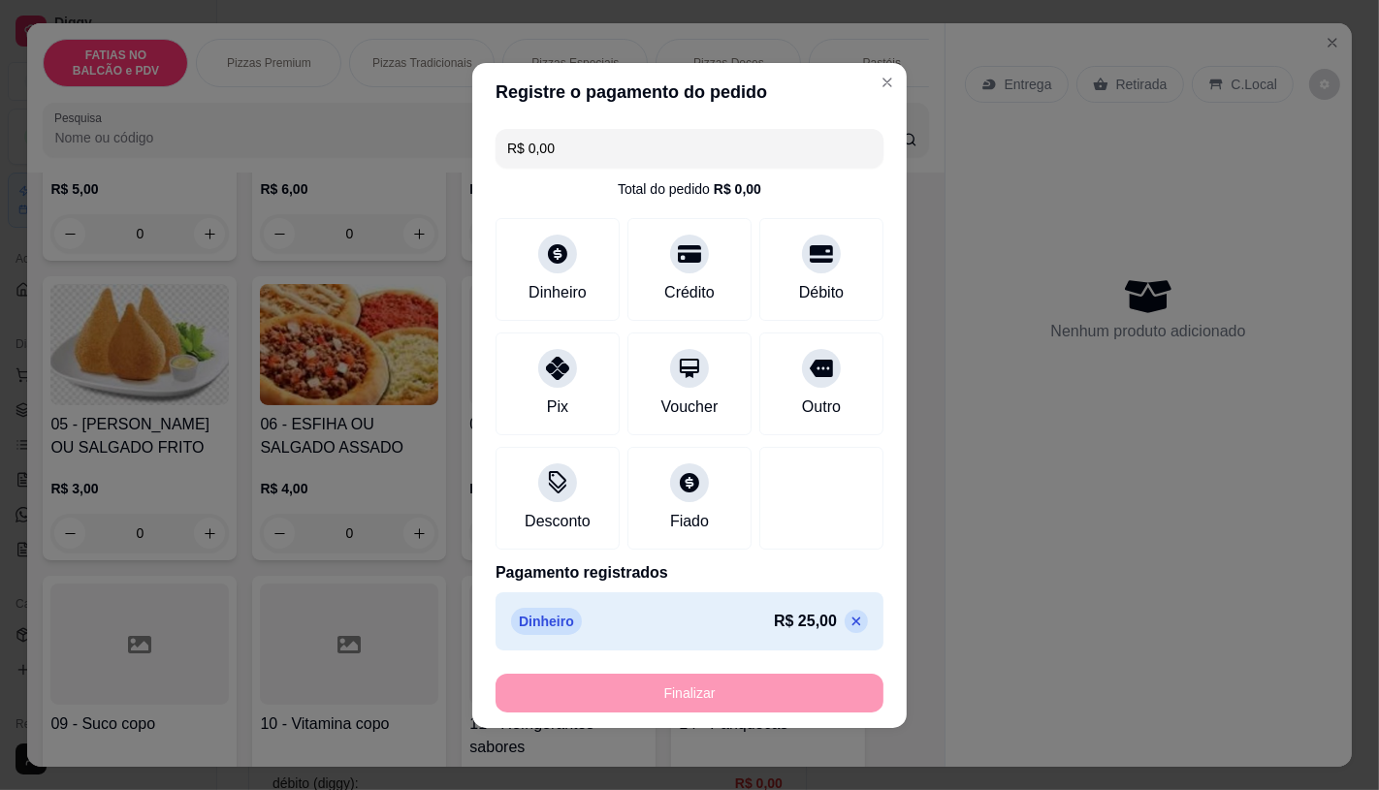
type input "-R$ 25,00"
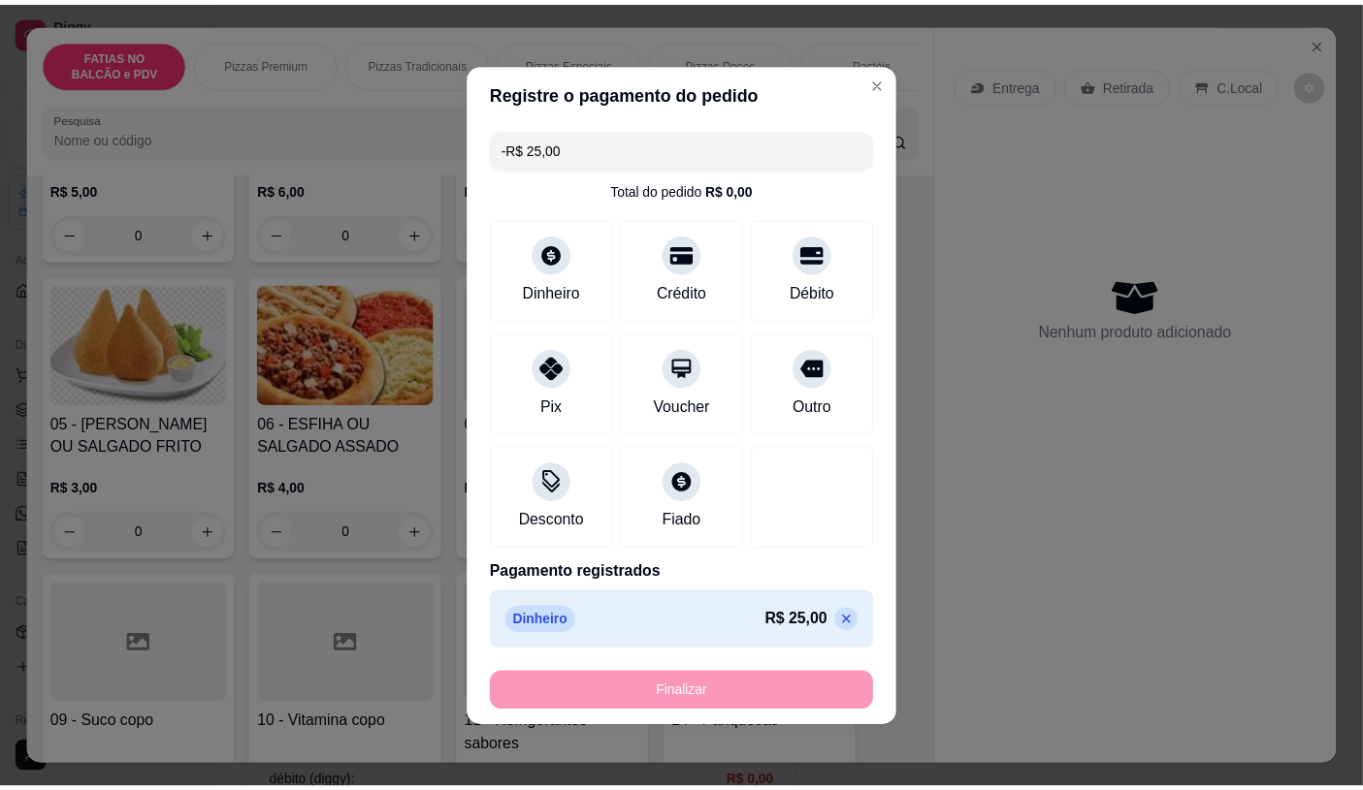
scroll to position [323, 0]
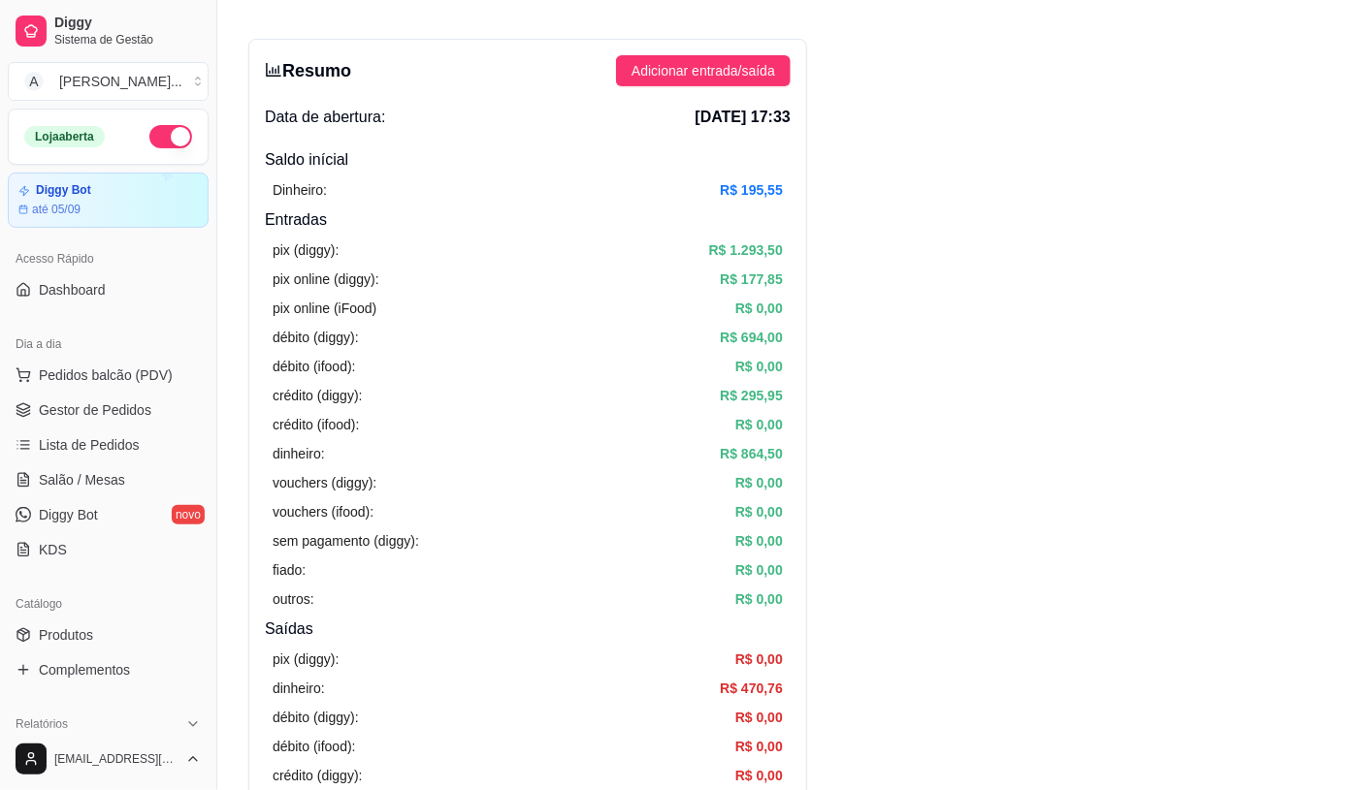
scroll to position [108, 0]
